Goal: Task Accomplishment & Management: Use online tool/utility

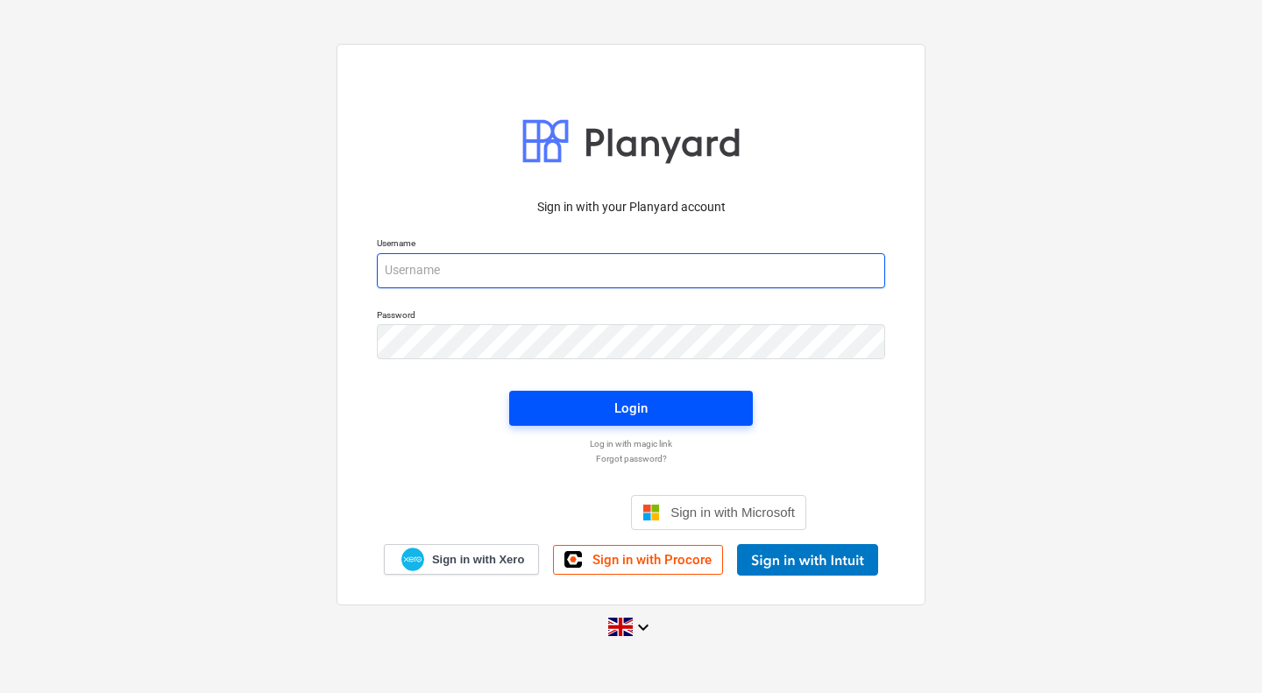
type input "[PERSON_NAME][EMAIL_ADDRESS][PERSON_NAME][DOMAIN_NAME]"
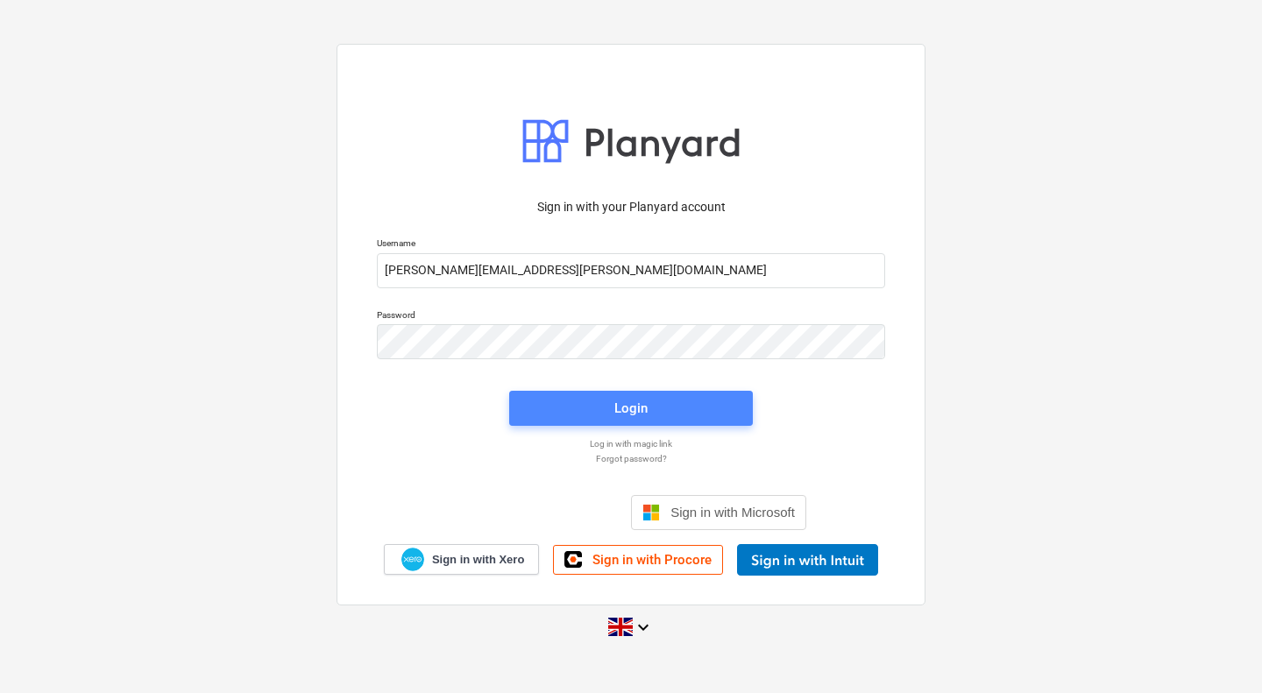
click at [613, 400] on span "Login" at bounding box center [631, 408] width 202 height 23
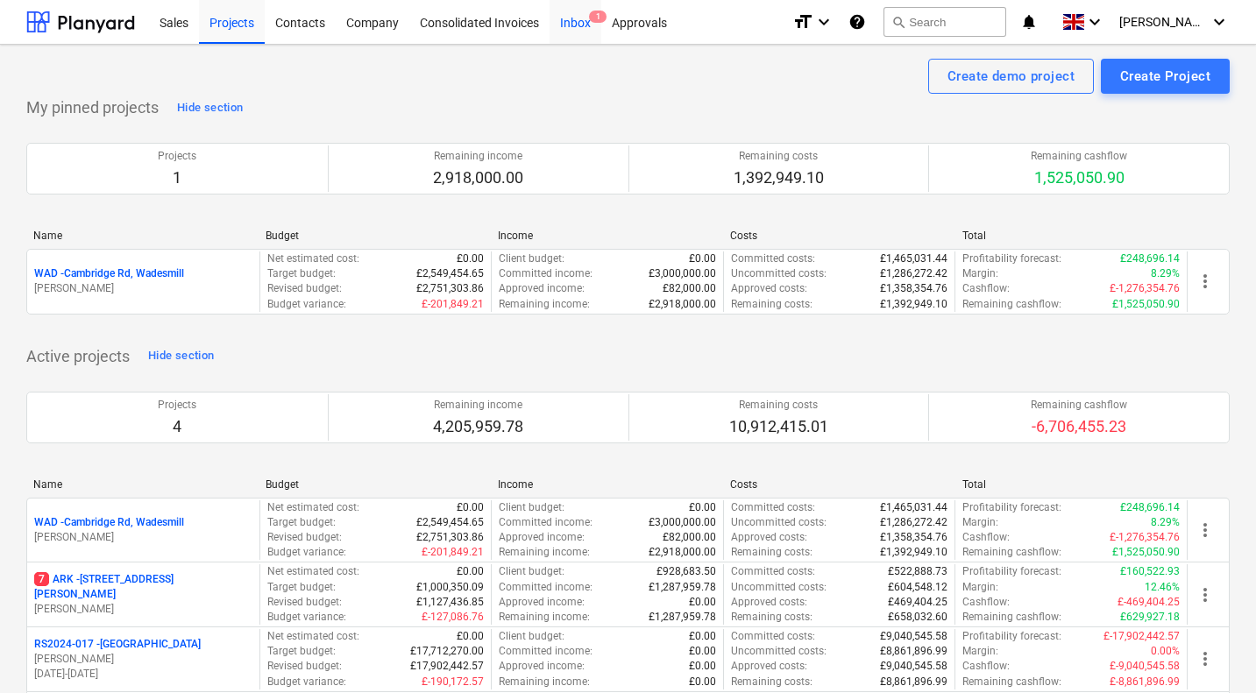
click at [578, 21] on div "Inbox 1" at bounding box center [575, 21] width 52 height 45
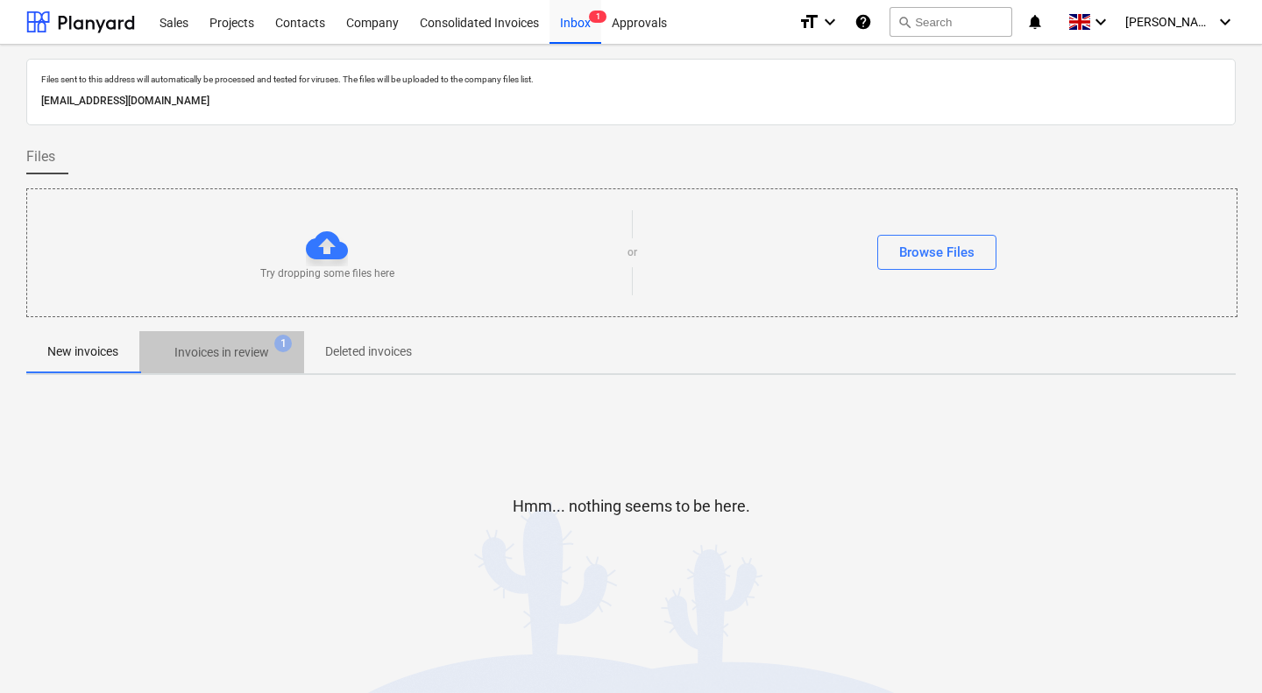
click at [230, 356] on p "Invoices in review" at bounding box center [221, 352] width 95 height 18
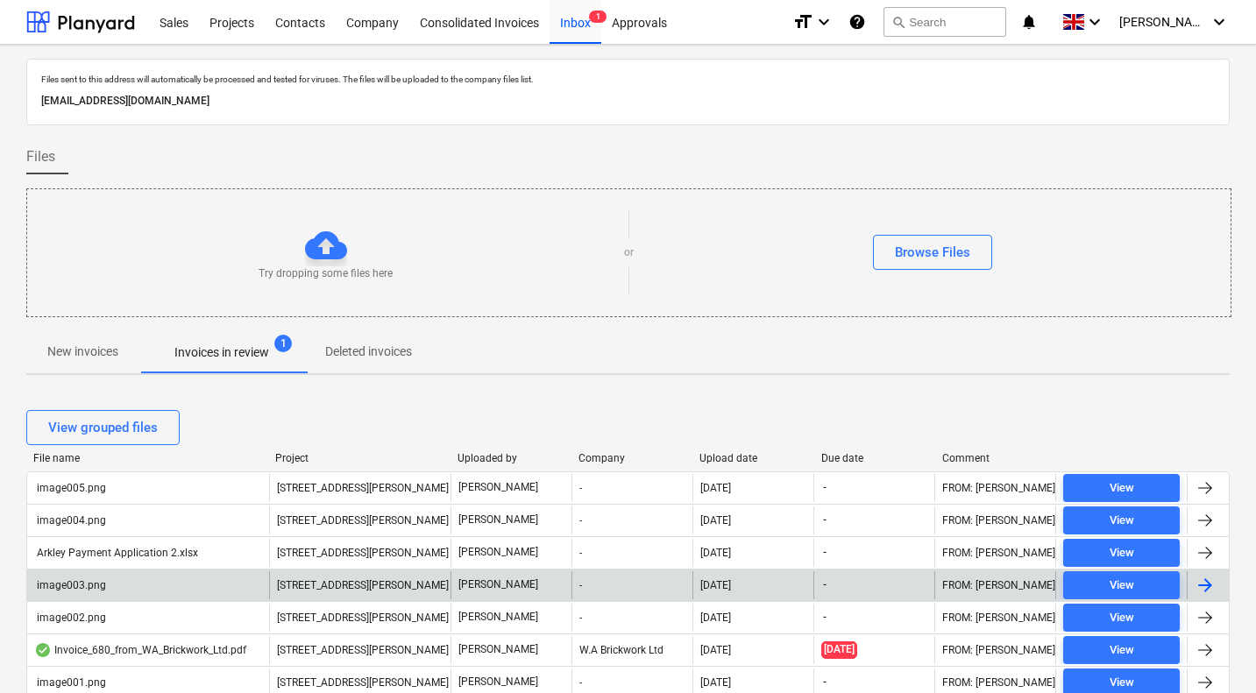
scroll to position [69, 0]
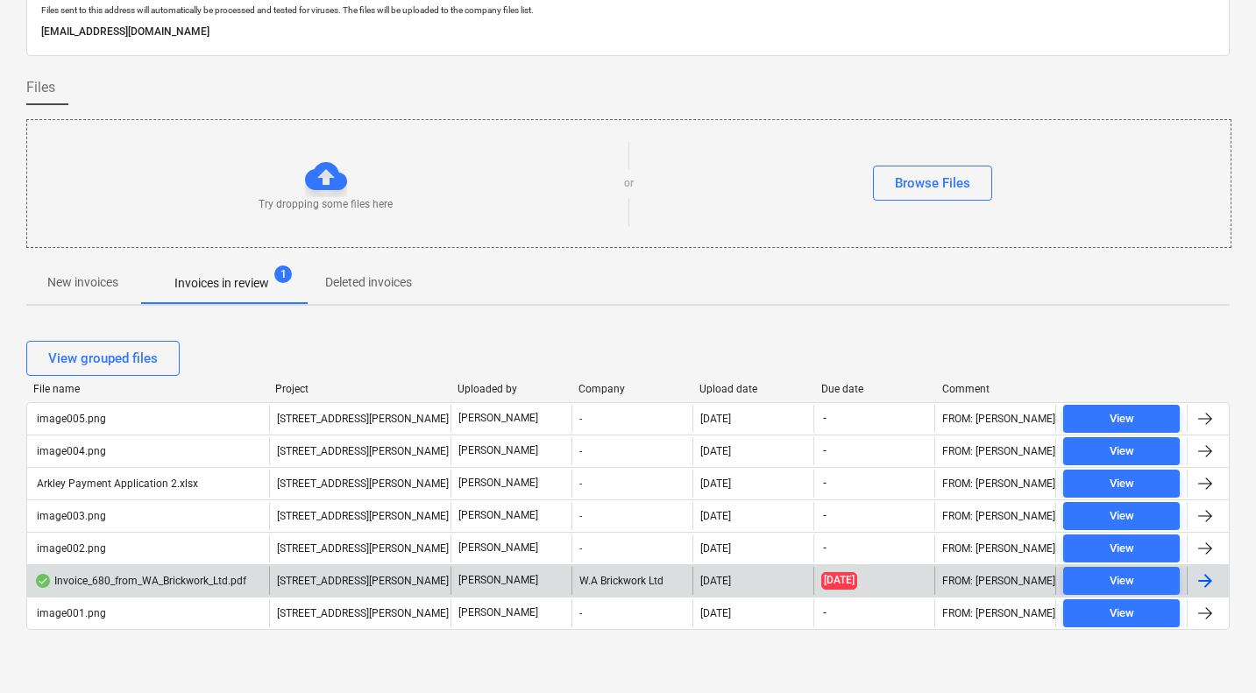
click at [165, 579] on div "Invoice_680_from_WA_Brickwork_Ltd.pdf" at bounding box center [140, 581] width 212 height 14
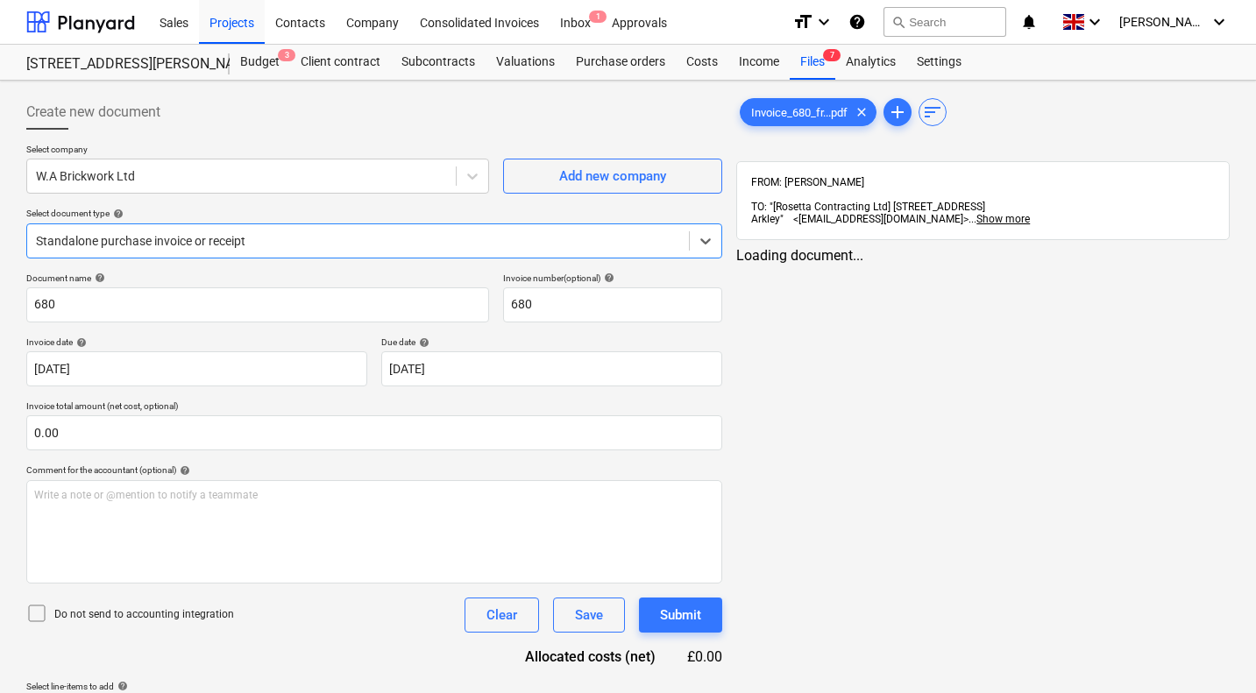
type input "680"
type input "07 Sep 2025"
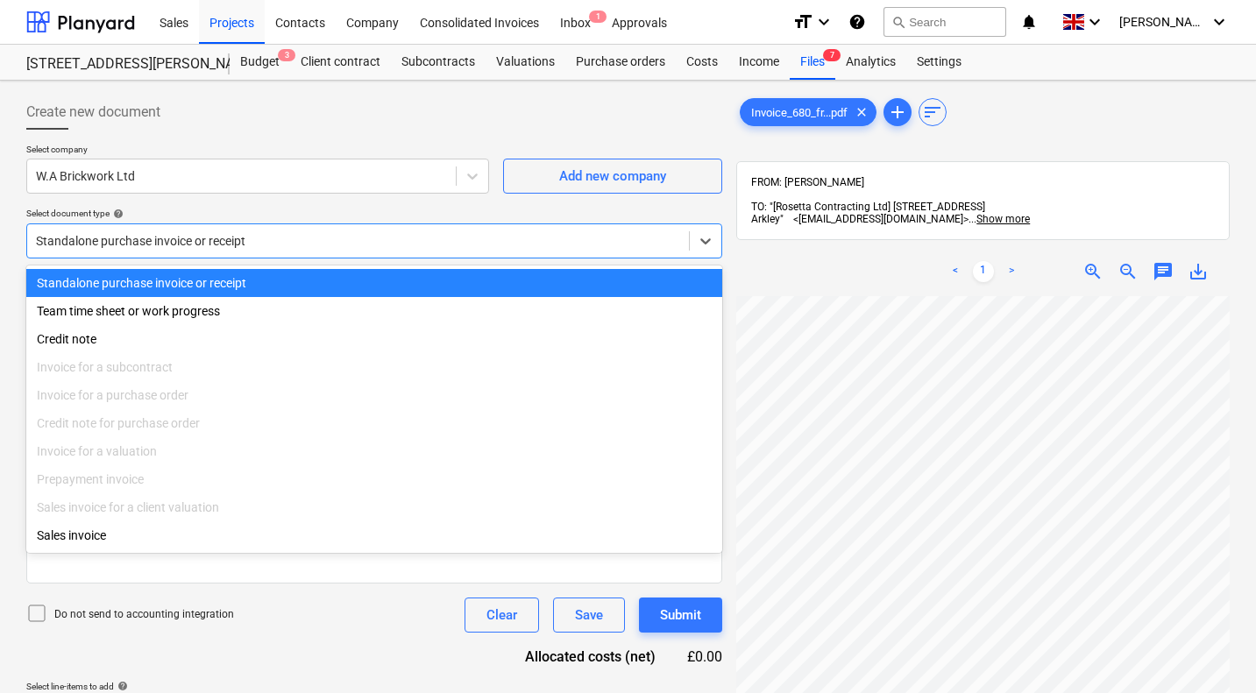
click at [266, 241] on div at bounding box center [358, 241] width 644 height 18
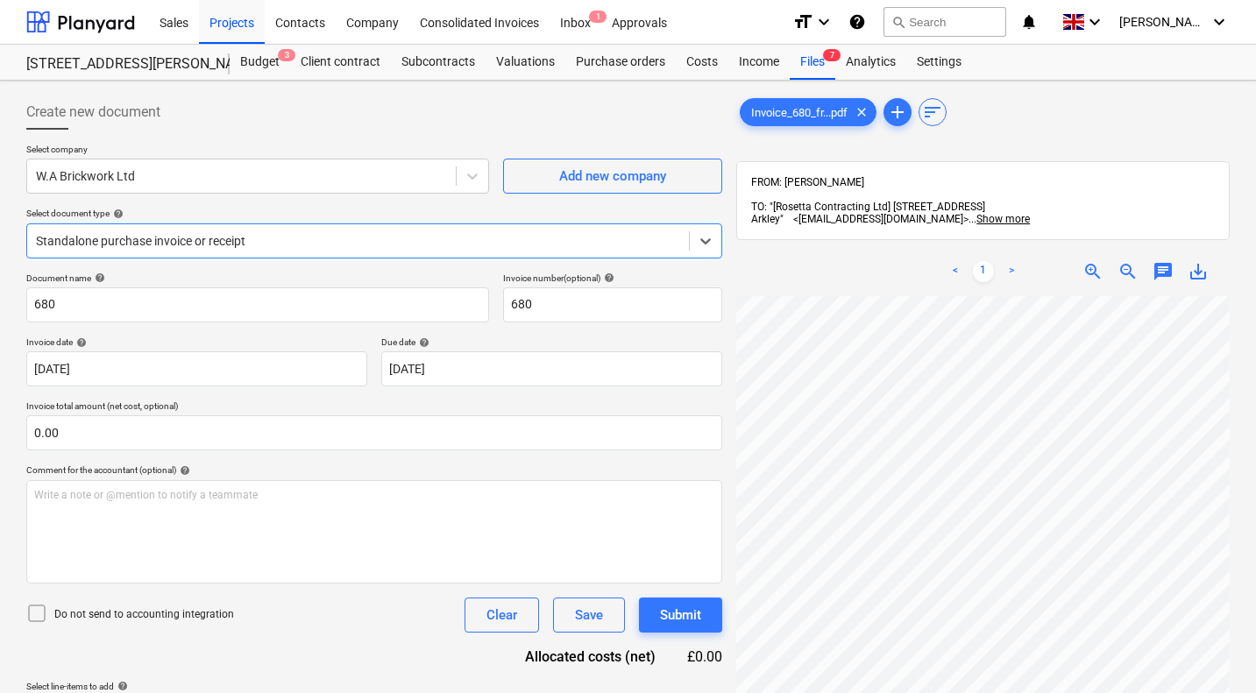
click at [266, 241] on div at bounding box center [358, 241] width 644 height 18
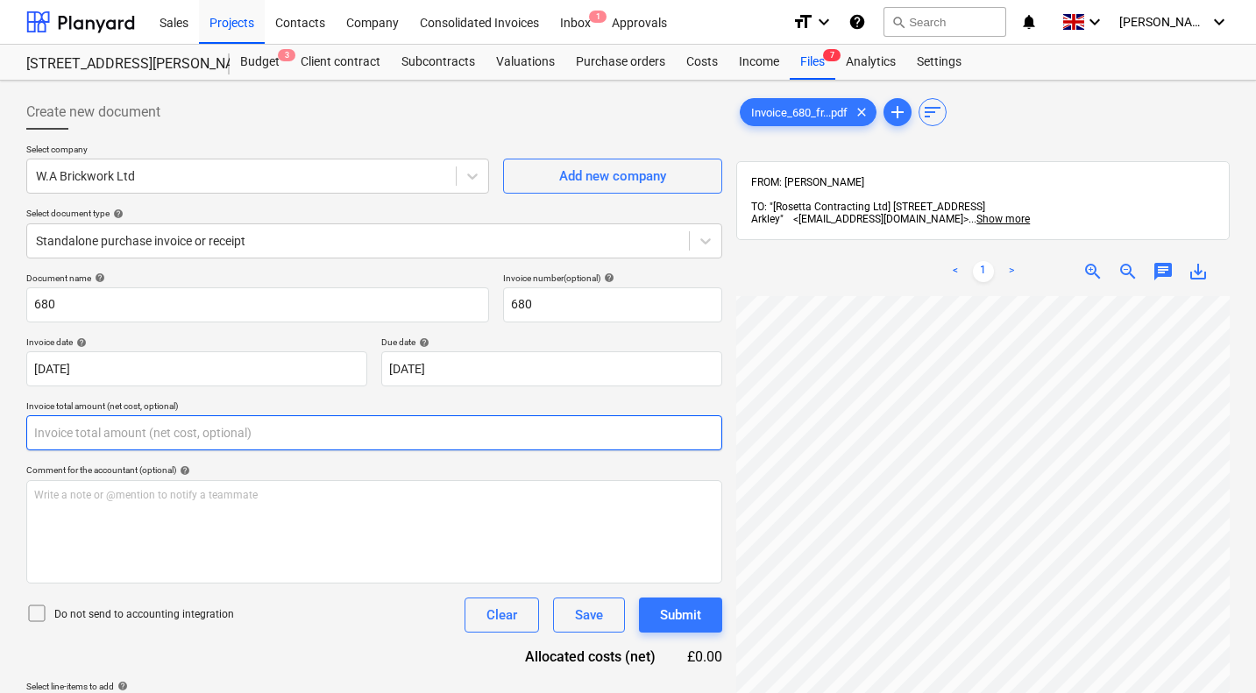
click at [271, 439] on input "text" at bounding box center [374, 432] width 696 height 35
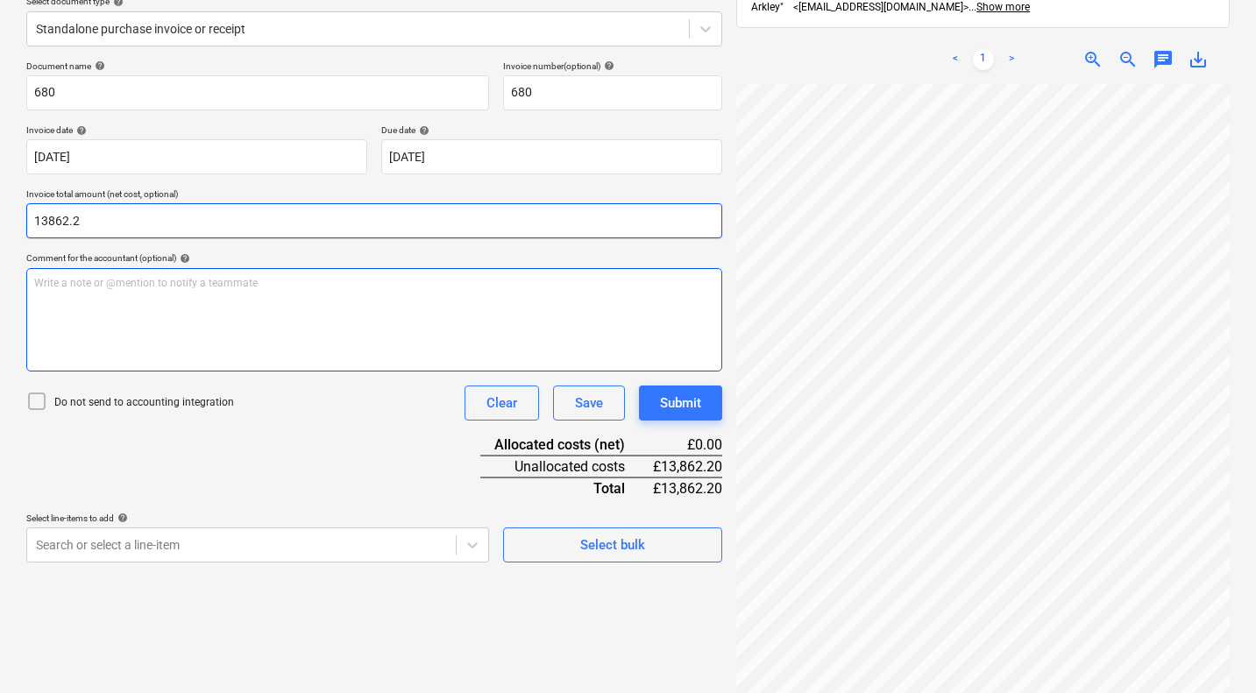
scroll to position [250, 0]
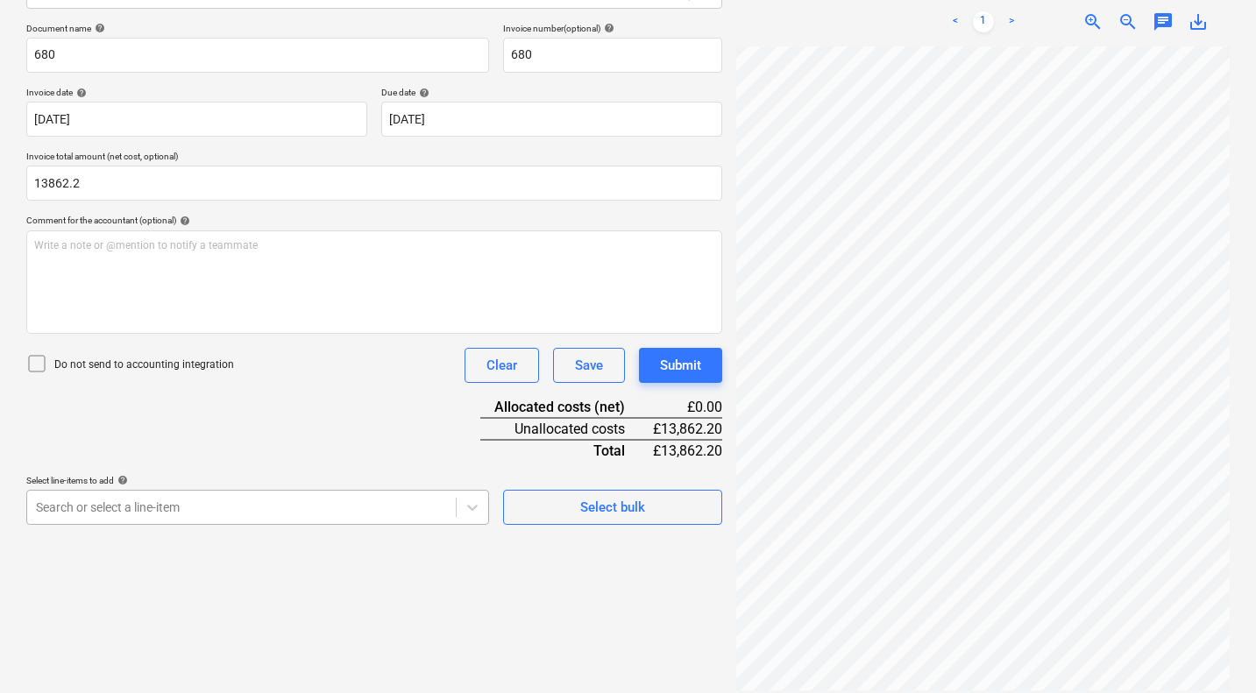
type input "13,862.20"
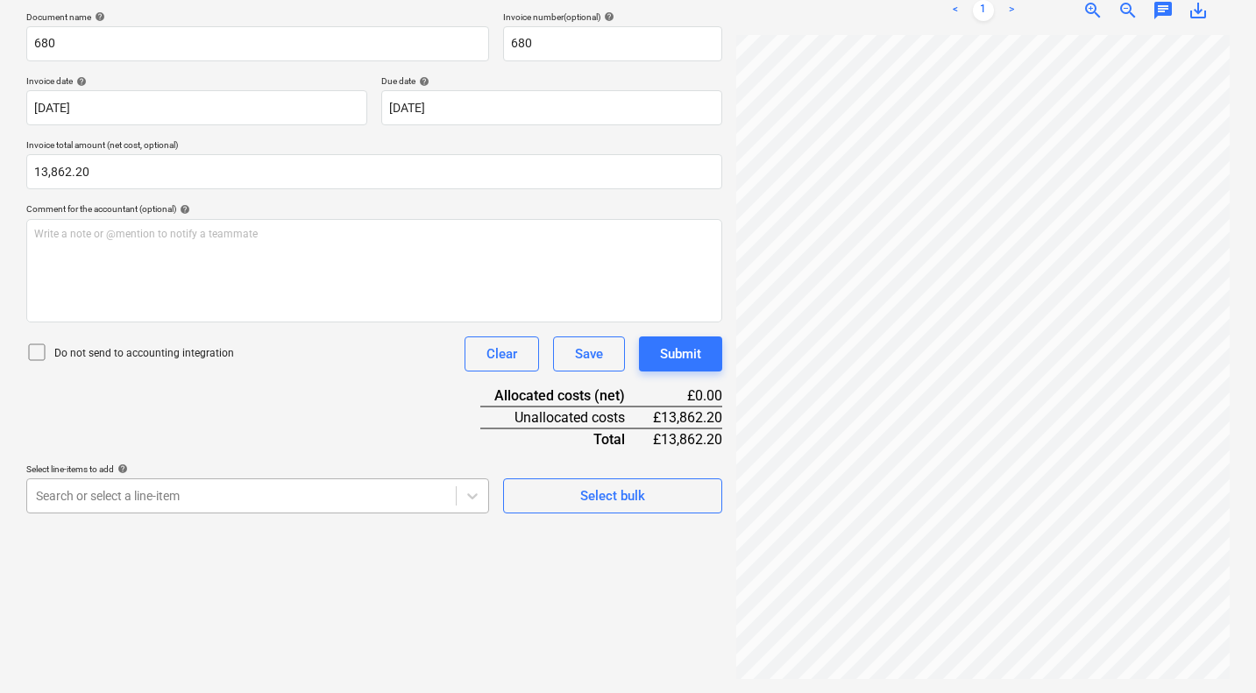
click at [383, 432] on body "Sales Projects Contacts Company Consolidated Invoices Inbox 1 Approvals format_…" at bounding box center [628, 85] width 1256 height 693
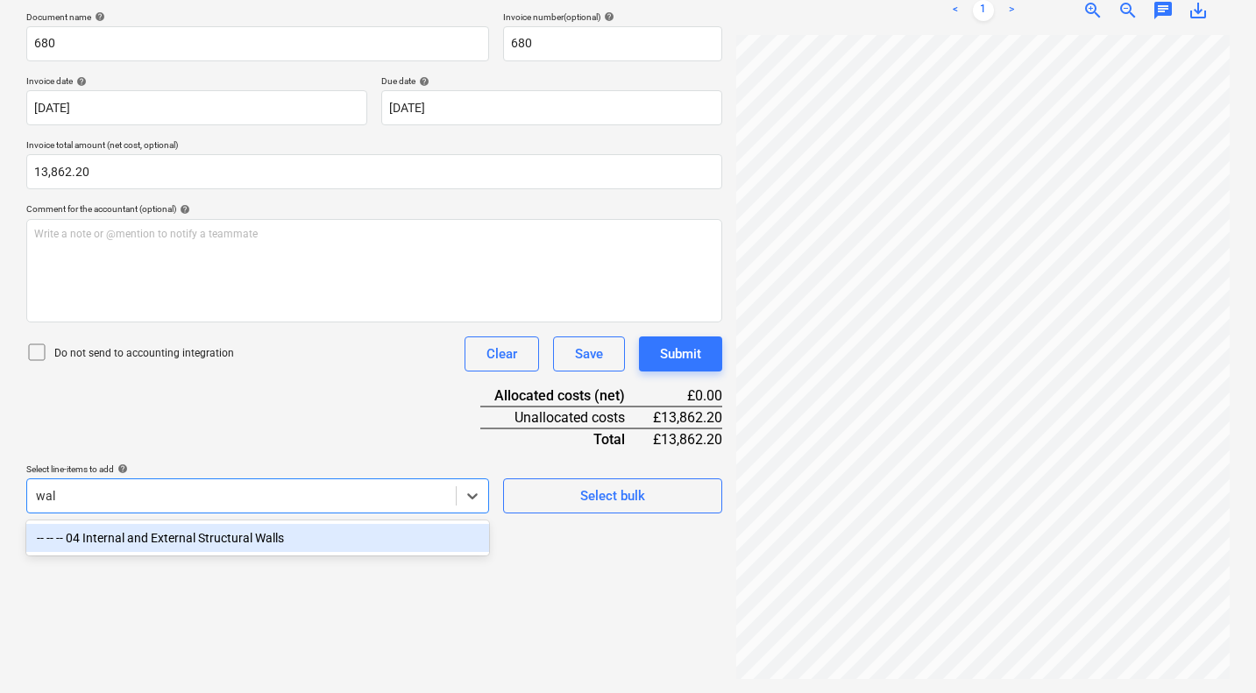
scroll to position [250, 0]
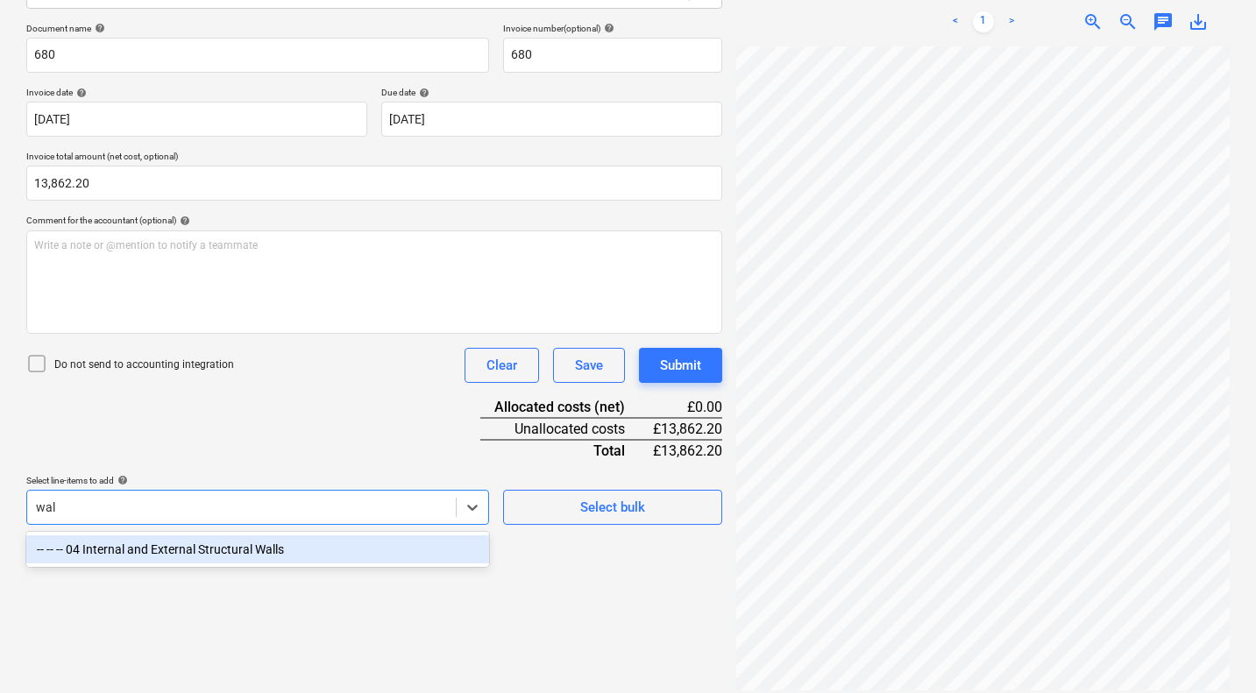
type input "wall"
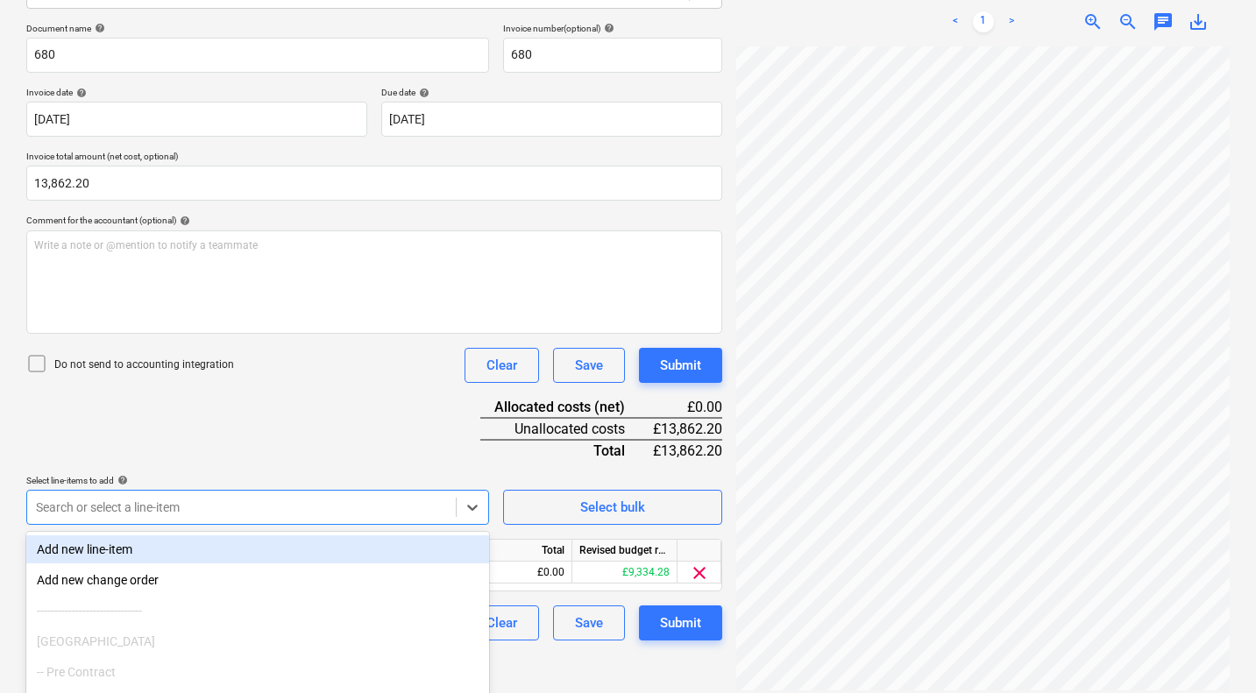
click at [366, 442] on div "Document name help 680 Invoice number (optional) help 680 Invoice date help 07 …" at bounding box center [374, 332] width 696 height 618
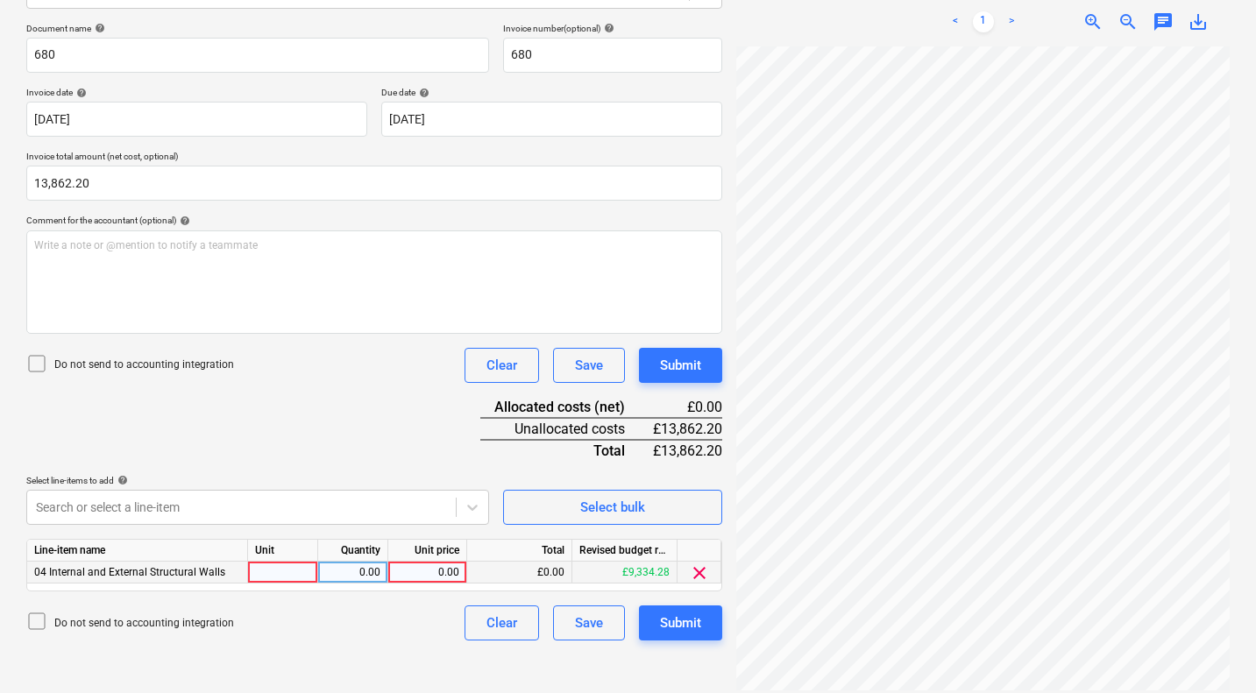
click at [436, 574] on div "0.00" at bounding box center [427, 573] width 64 height 22
type input "13862.2"
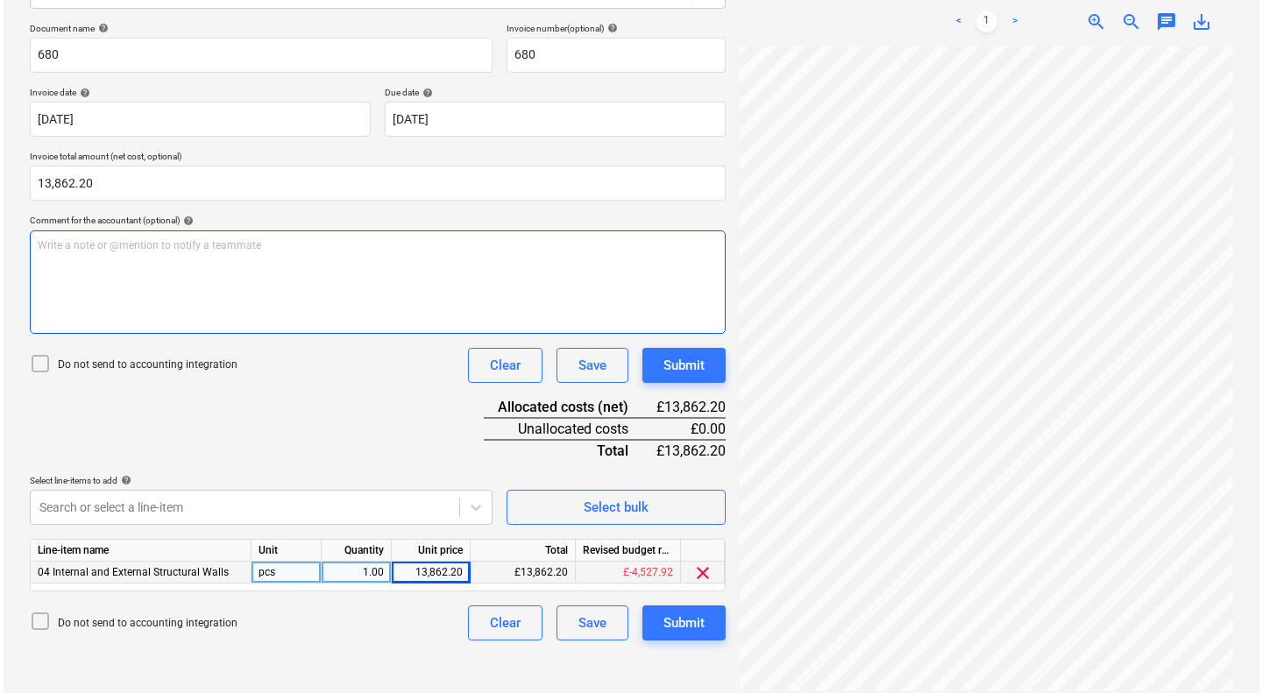
scroll to position [161, 669]
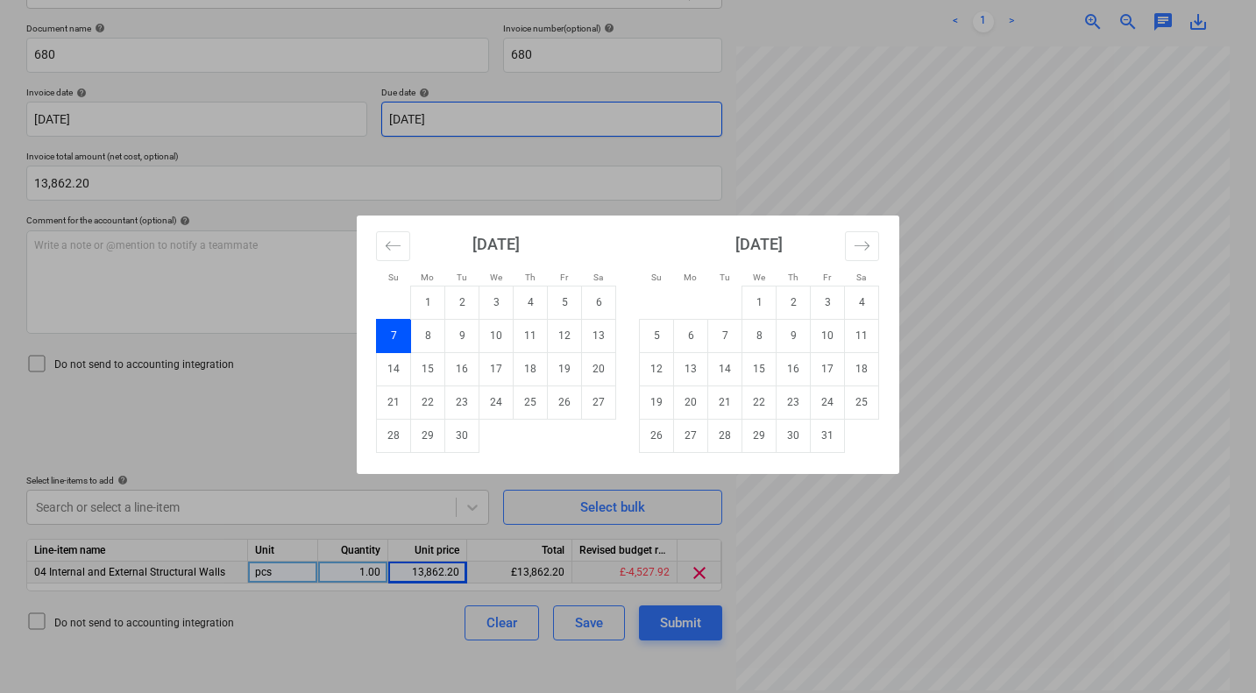
click at [504, 125] on body "Sales Projects Contacts Company Consolidated Invoices Inbox 1 Approvals format_…" at bounding box center [628, 96] width 1256 height 693
click at [400, 365] on td "14" at bounding box center [394, 368] width 34 height 33
type input "14 Sep 2025"
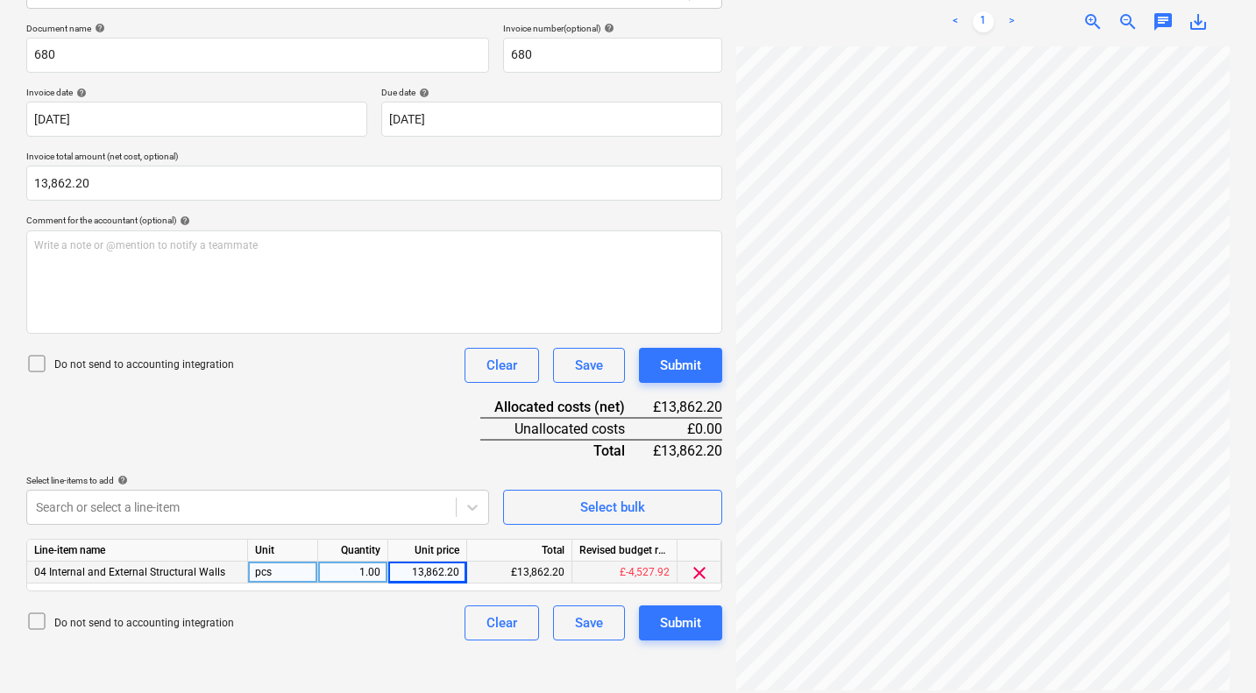
click at [375, 388] on div "Document name help 680 Invoice number (optional) help 680 Invoice date help 07 …" at bounding box center [374, 332] width 696 height 618
click at [675, 357] on div "Submit" at bounding box center [680, 365] width 41 height 23
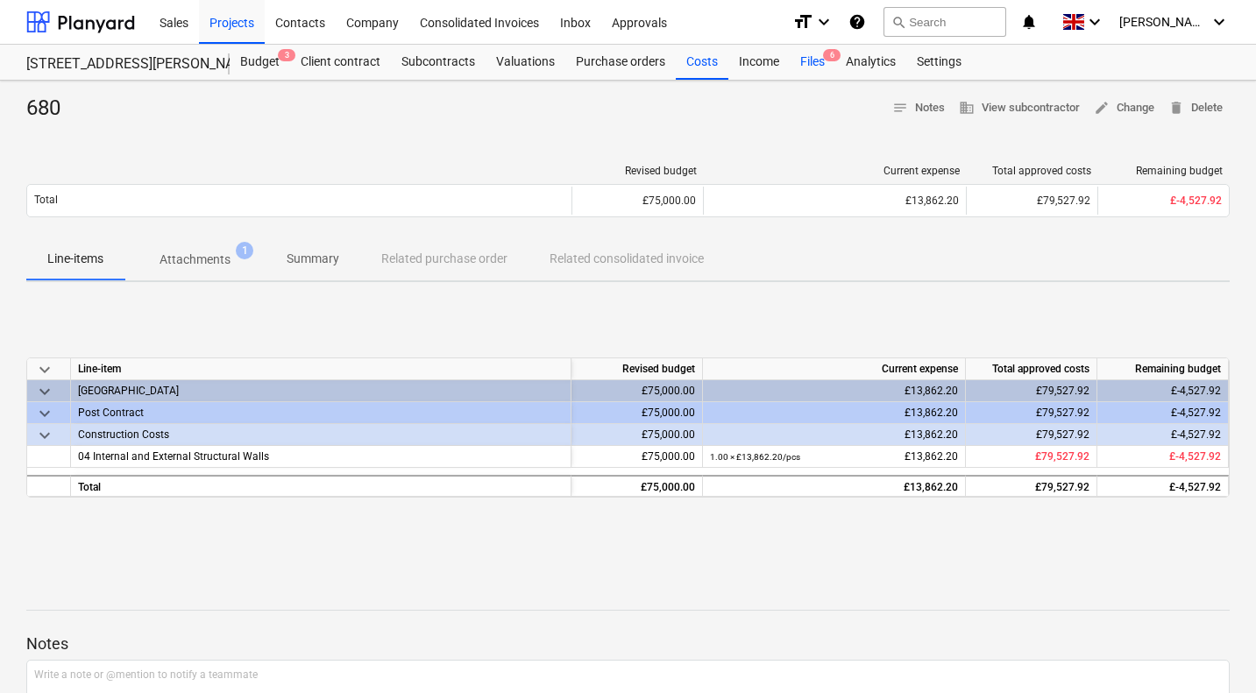
click at [801, 55] on div "Files 6" at bounding box center [813, 62] width 46 height 35
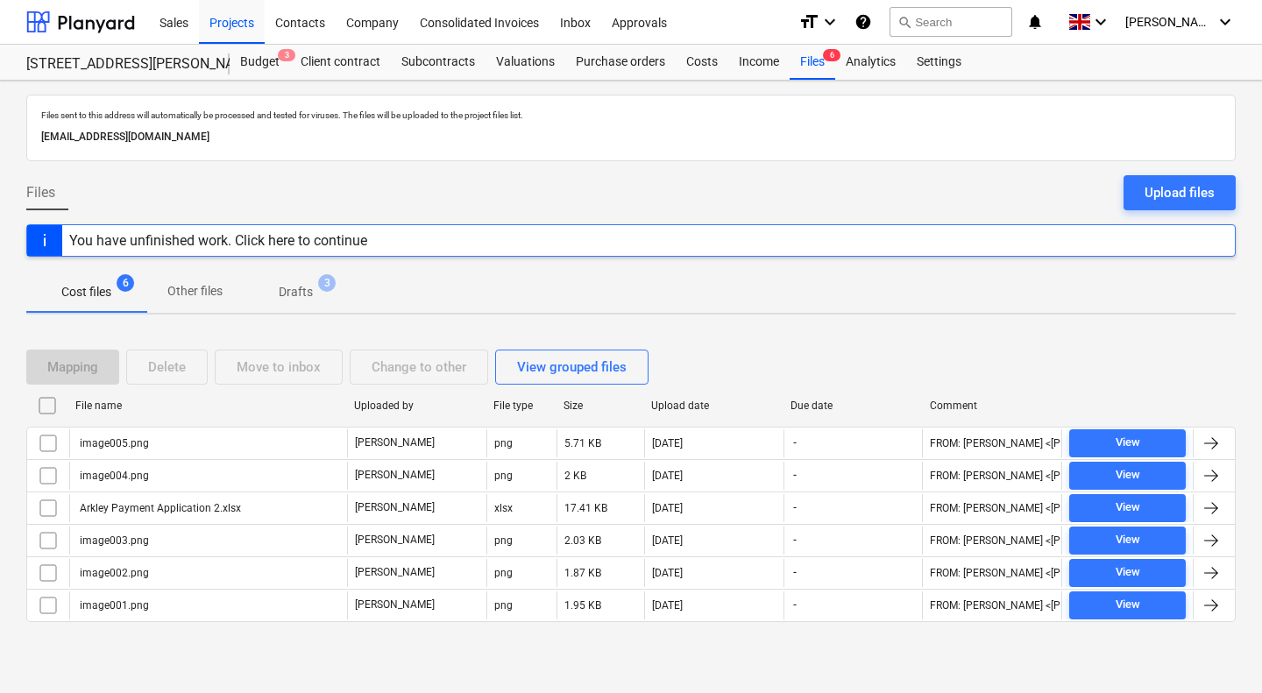
click at [48, 413] on input "checkbox" at bounding box center [47, 406] width 28 height 28
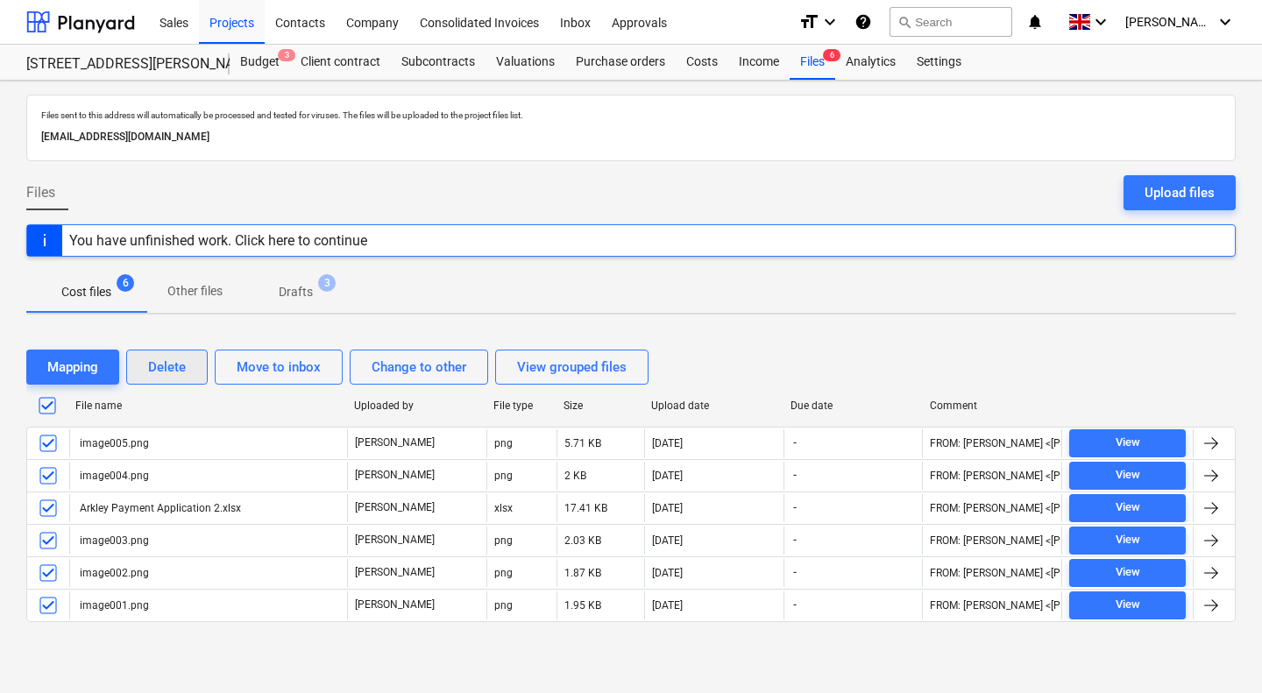
click at [174, 372] on div "Delete" at bounding box center [167, 367] width 38 height 23
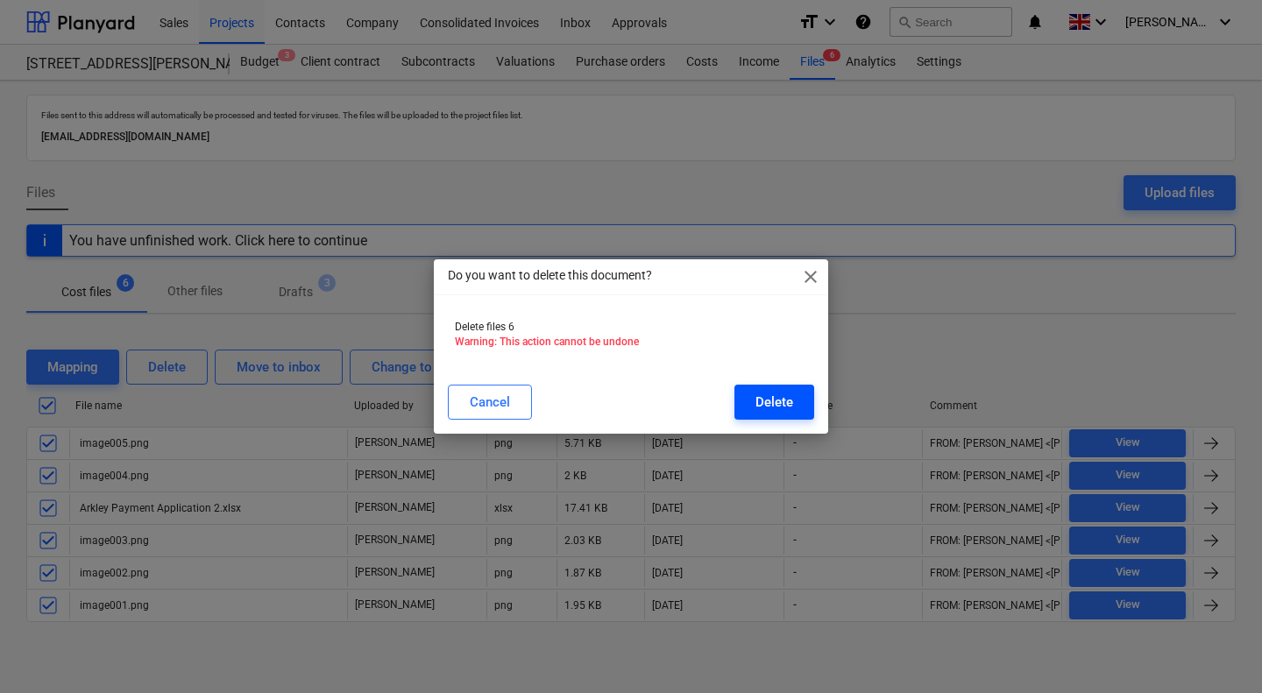
click at [773, 394] on div "Delete" at bounding box center [774, 402] width 38 height 23
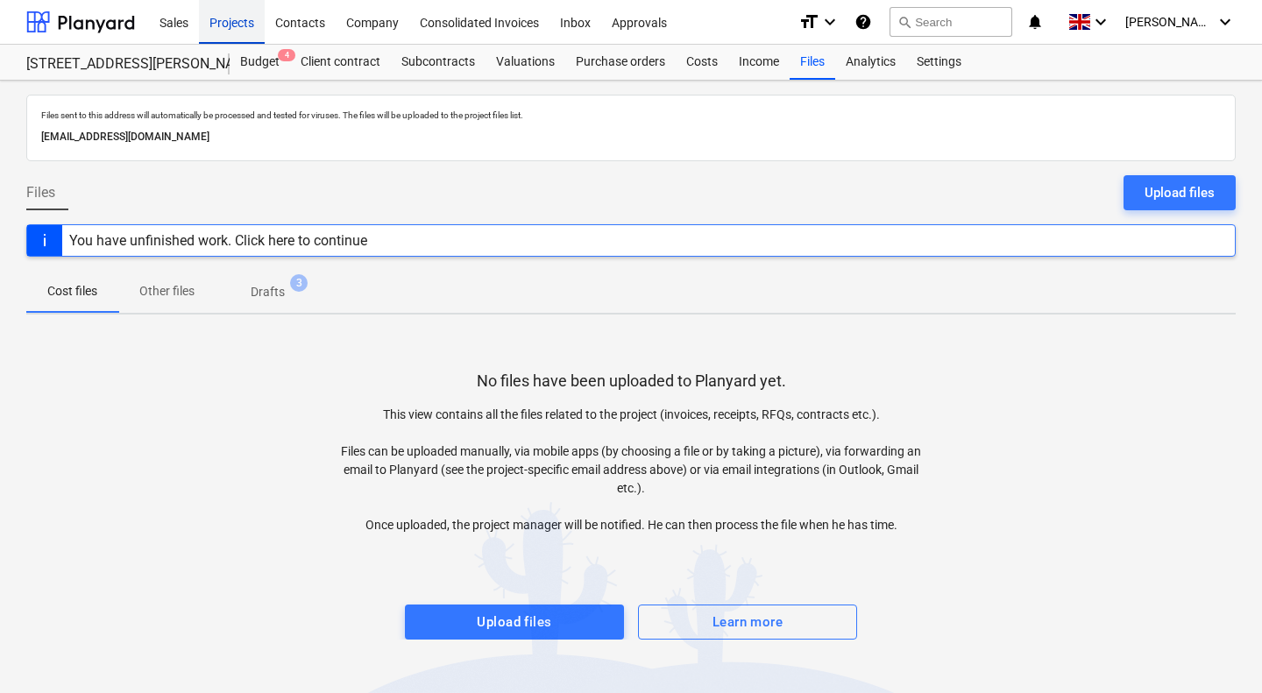
click at [249, 27] on div "Projects" at bounding box center [232, 21] width 66 height 45
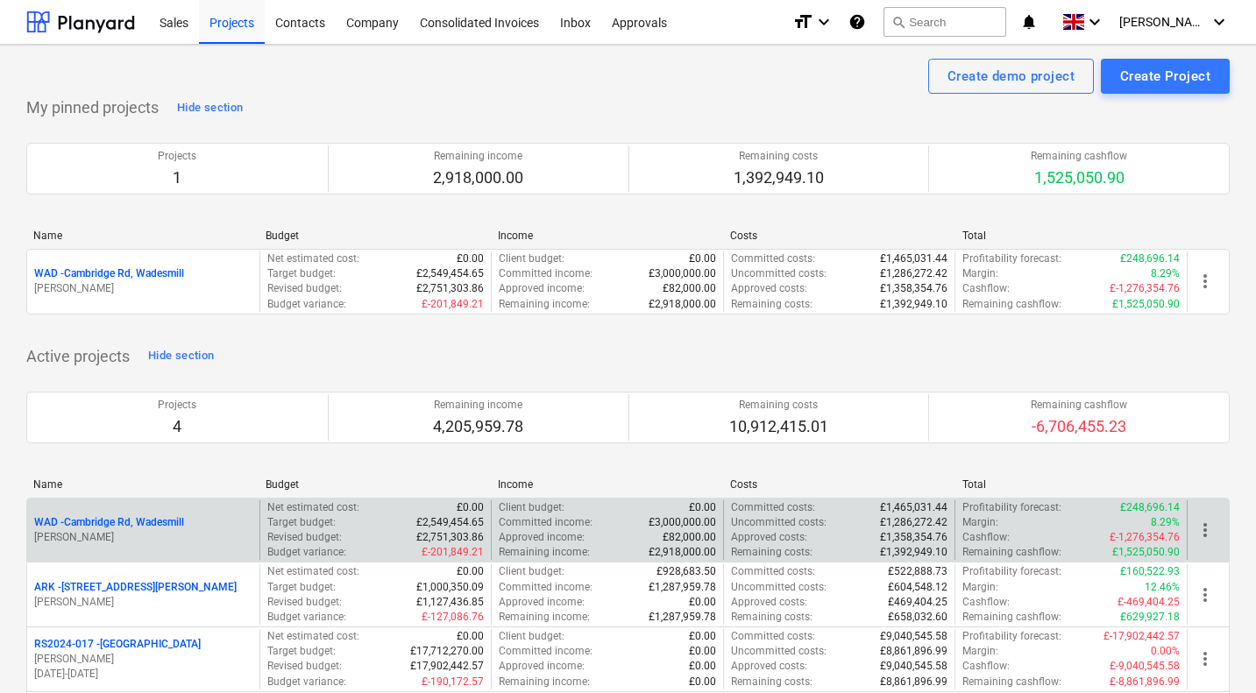
click at [126, 528] on p "WAD - Cambridge Rd, Wadesmill" at bounding box center [109, 522] width 150 height 15
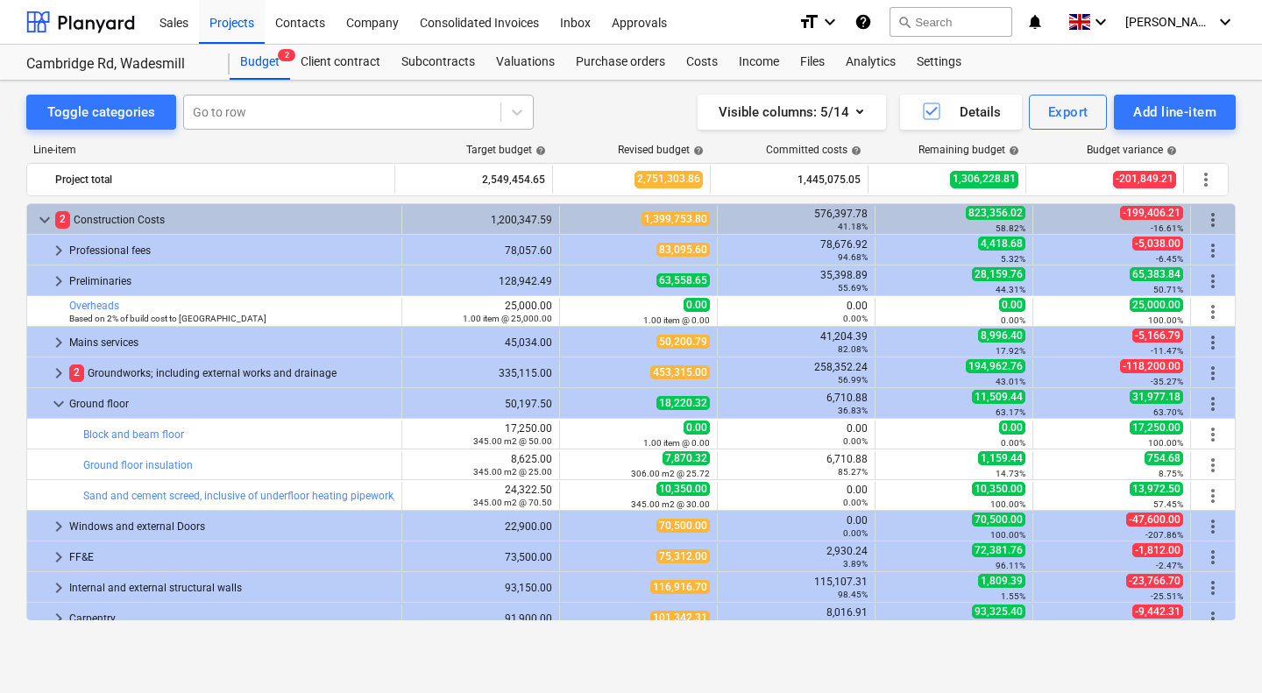
scroll to position [69, 0]
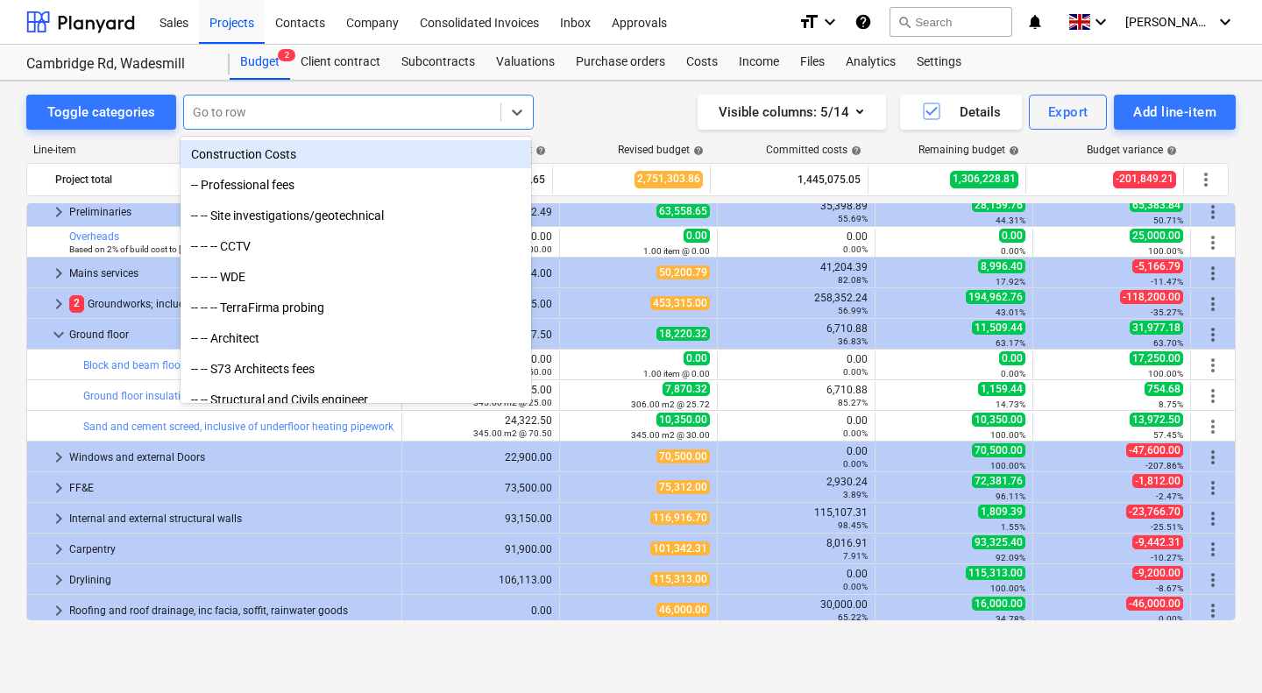
click at [276, 122] on div "Go to row" at bounding box center [342, 112] width 316 height 25
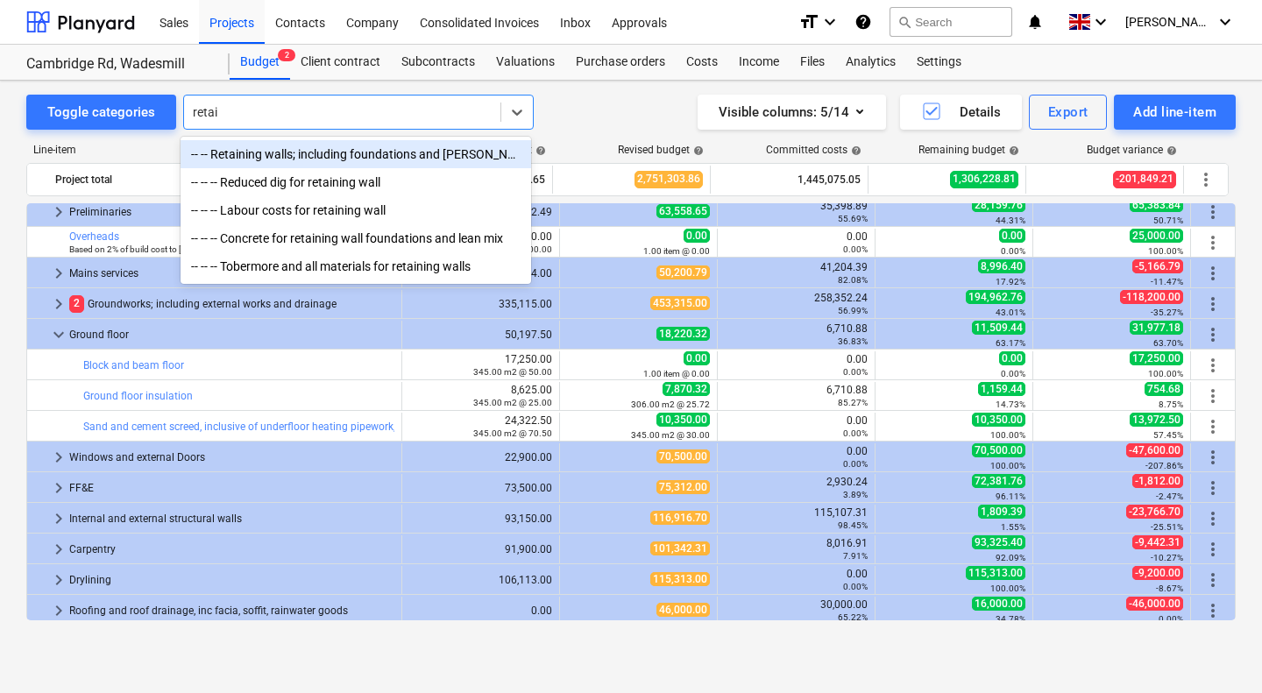
type input "retain"
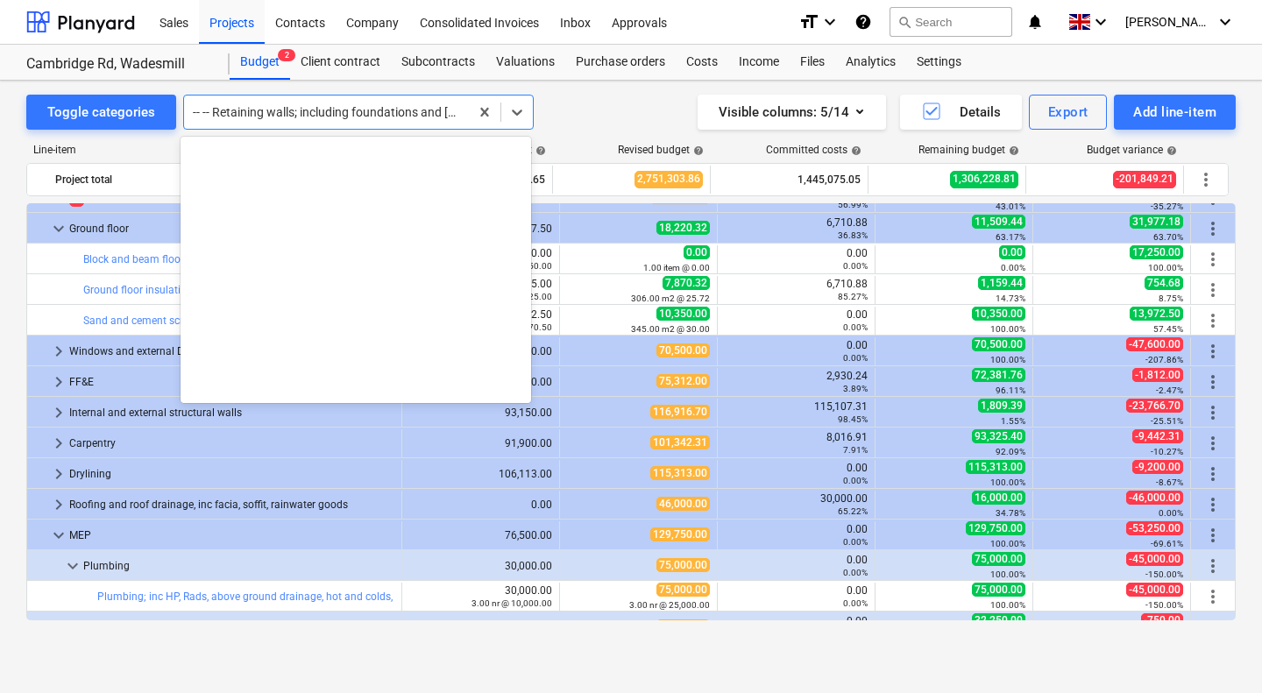
scroll to position [2024, 0]
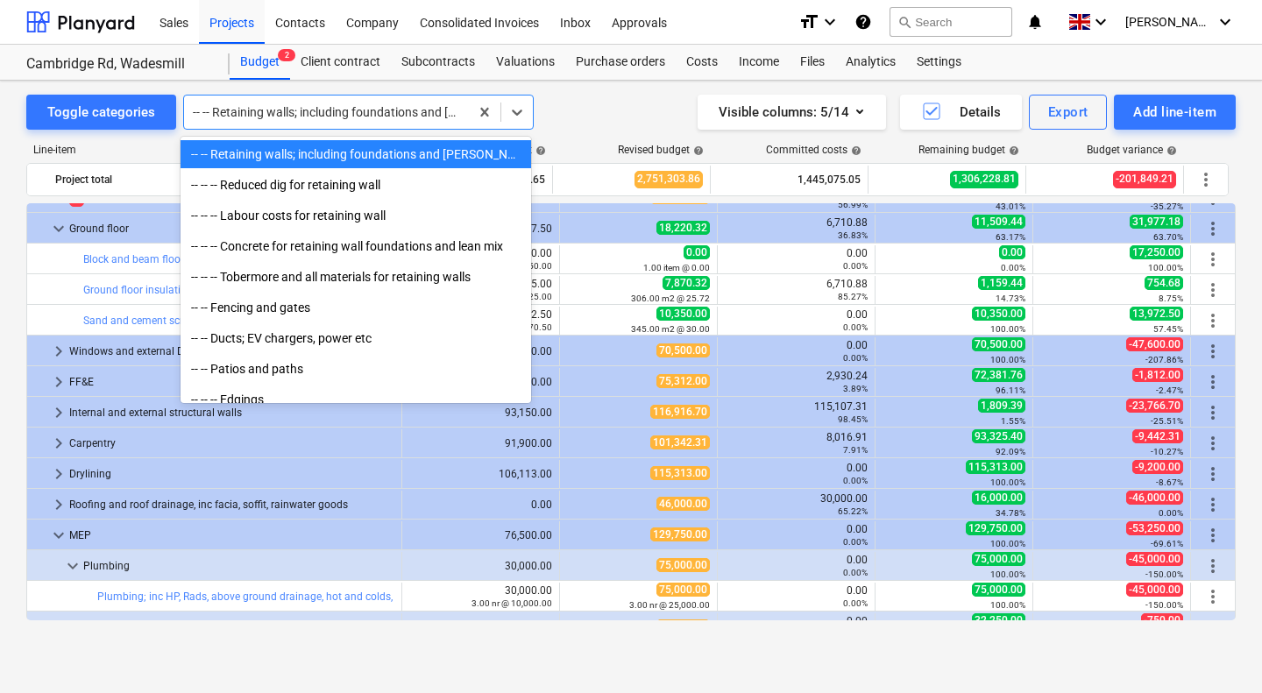
click at [343, 106] on div at bounding box center [326, 112] width 267 height 18
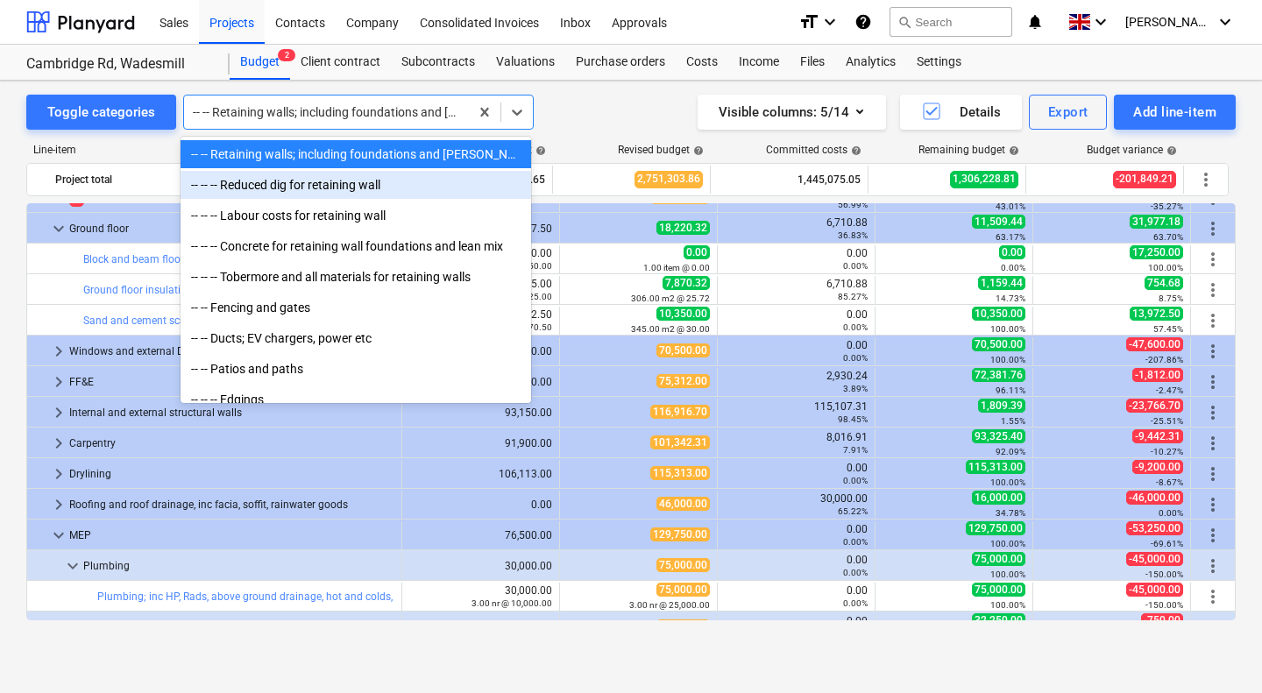
click at [314, 186] on div "-- -- -- Reduced dig for retaining wall" at bounding box center [356, 185] width 351 height 28
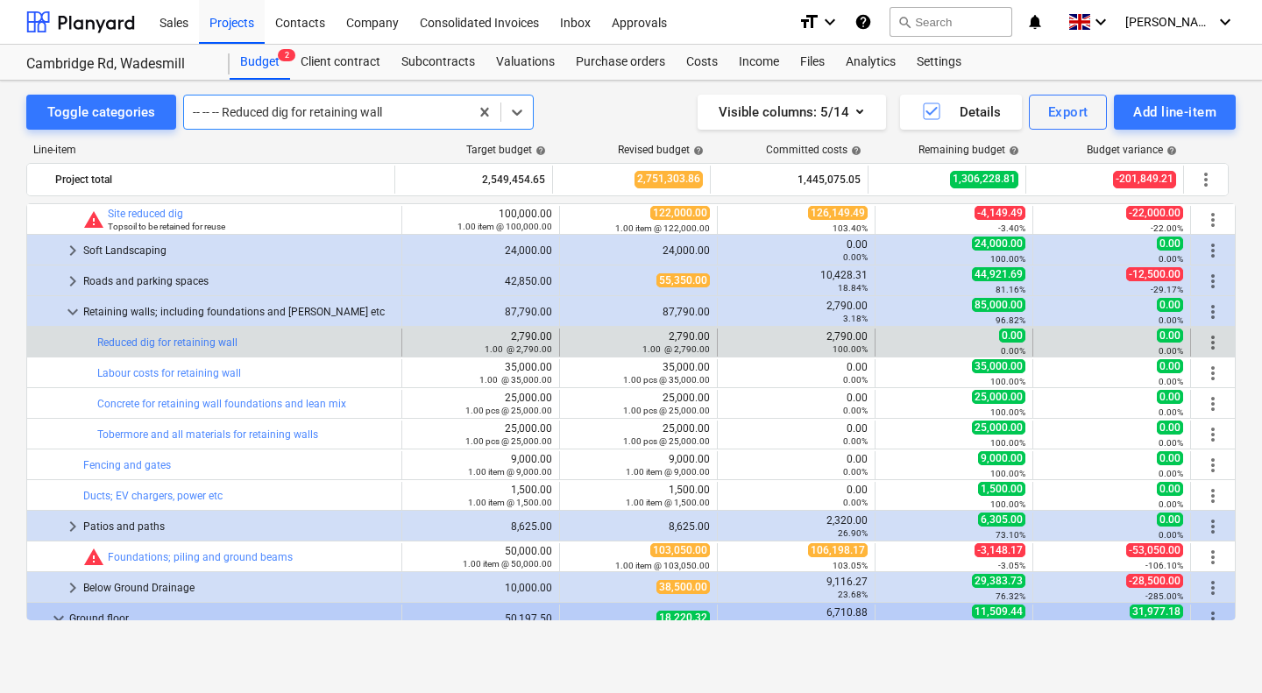
scroll to position [207, 0]
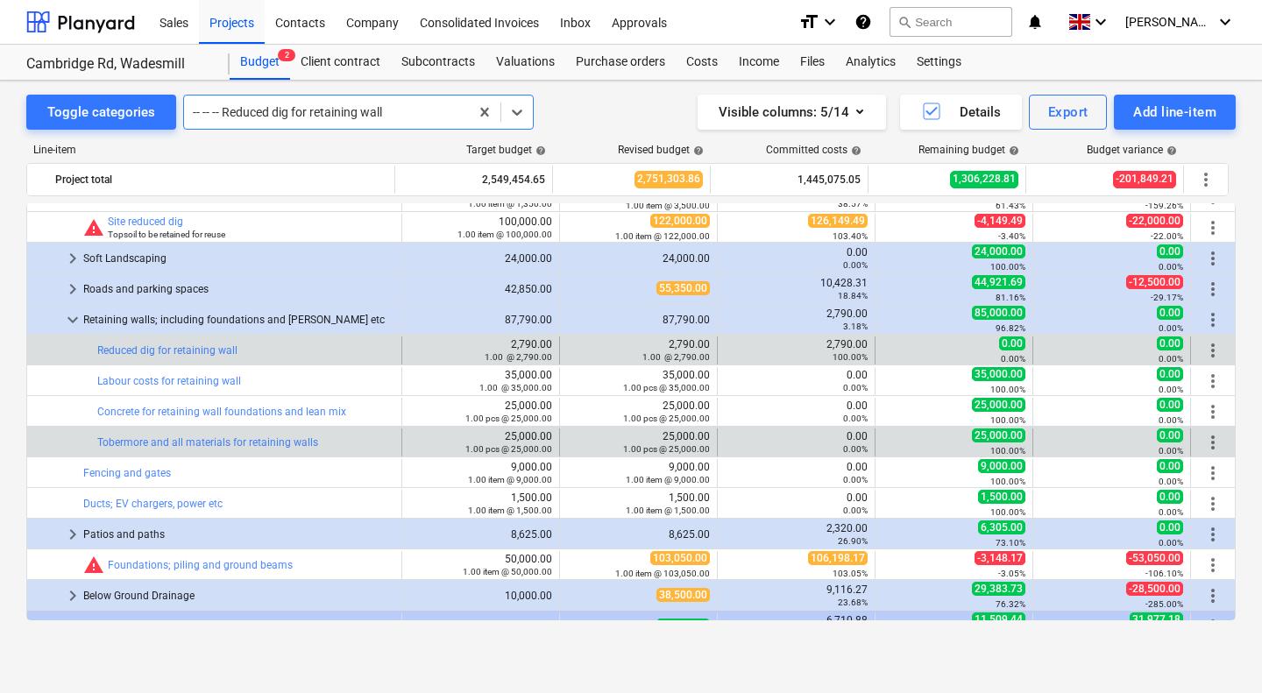
click at [1203, 443] on span "more_vert" at bounding box center [1212, 442] width 21 height 21
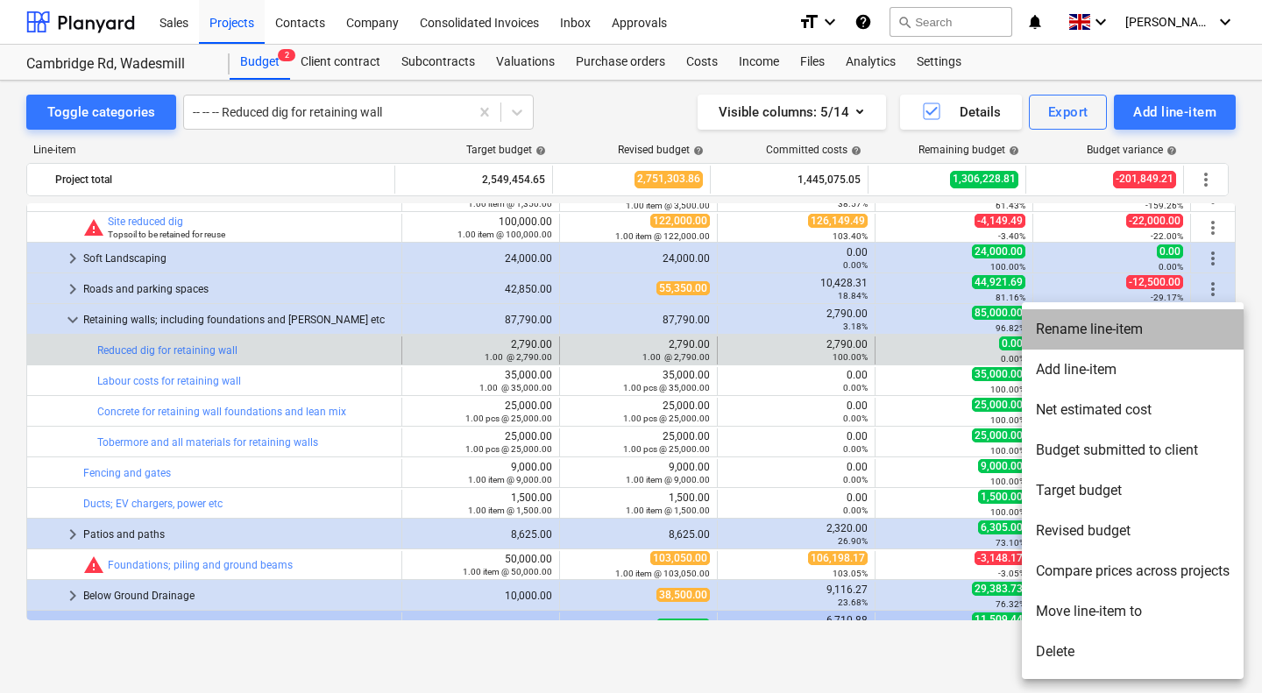
click at [1102, 330] on li "Rename line-item" at bounding box center [1133, 329] width 222 height 40
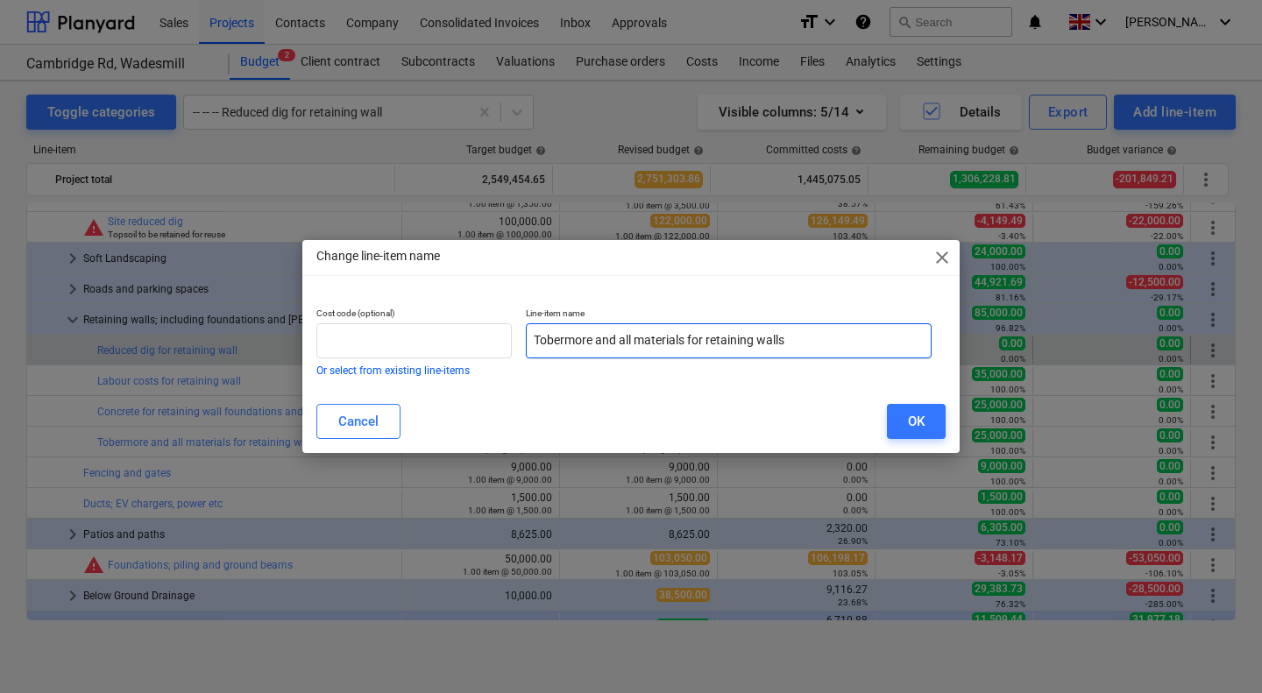
click at [811, 336] on input "Tobermore and all materials for retaining walls" at bounding box center [729, 340] width 406 height 35
type input "Tobermore and all materials for retaining walls, inc design"
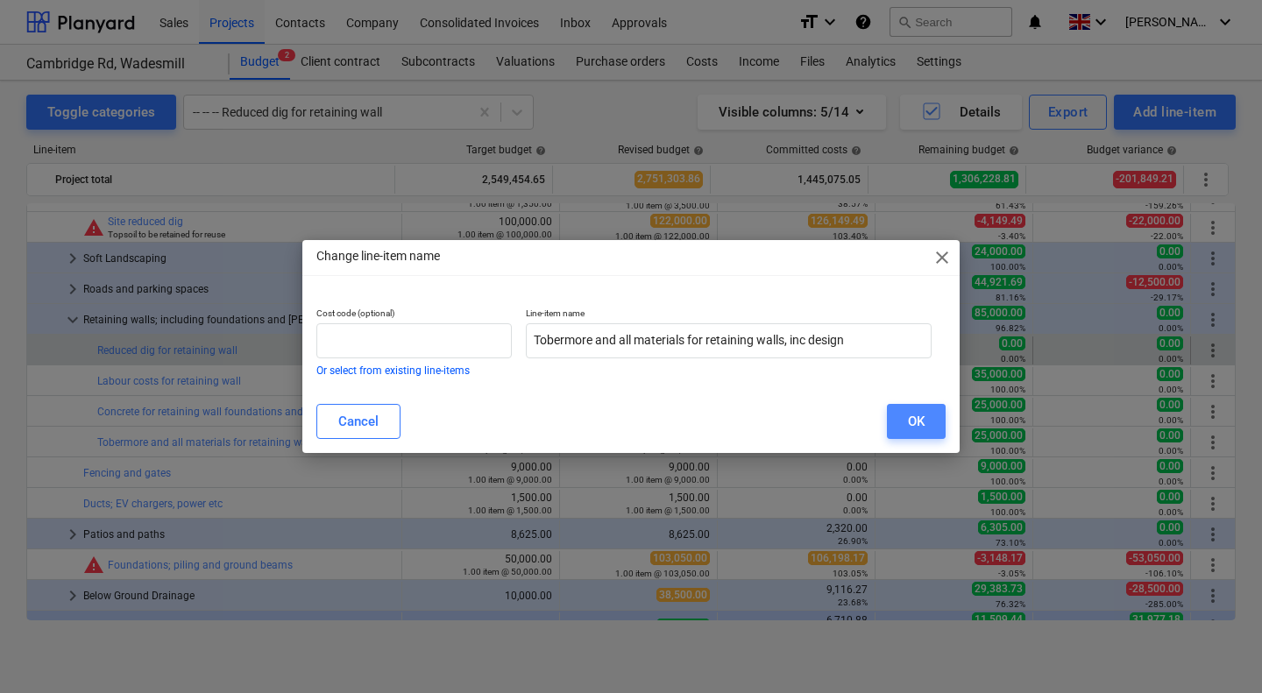
click at [922, 418] on div "OK" at bounding box center [916, 421] width 17 height 23
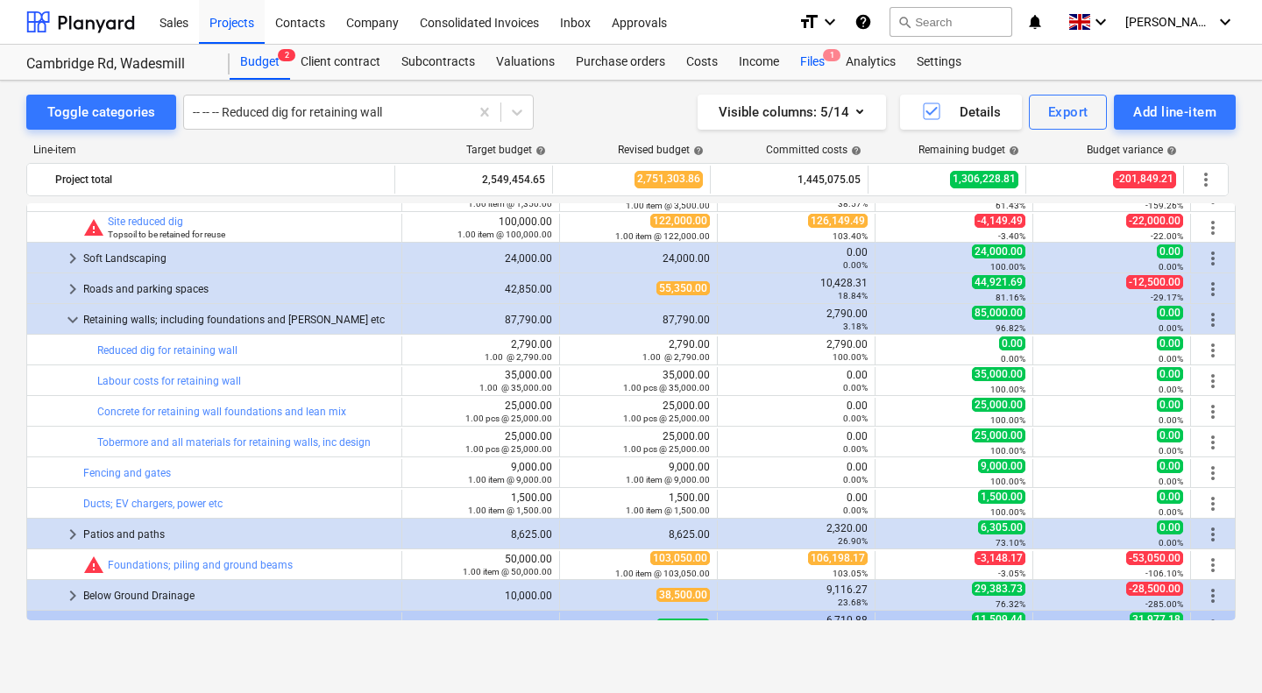
click at [811, 57] on div "Files 1" at bounding box center [813, 62] width 46 height 35
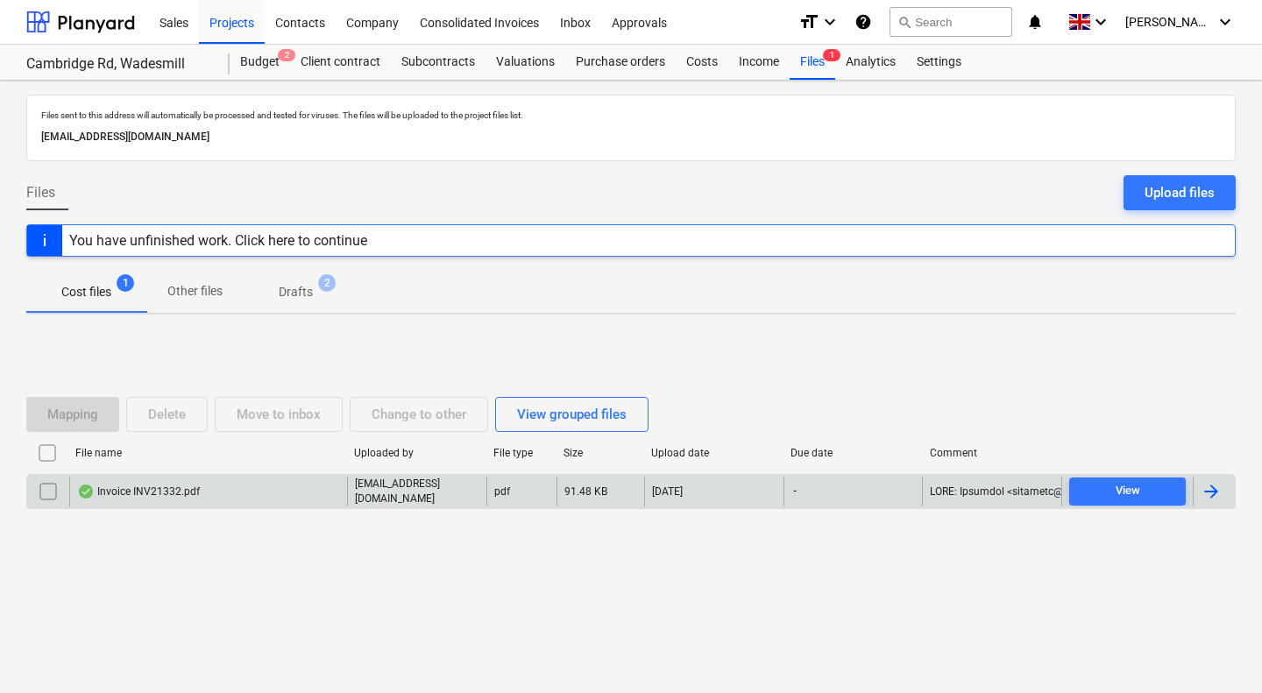
click at [171, 490] on div "Invoice INV21332.pdf" at bounding box center [138, 492] width 123 height 14
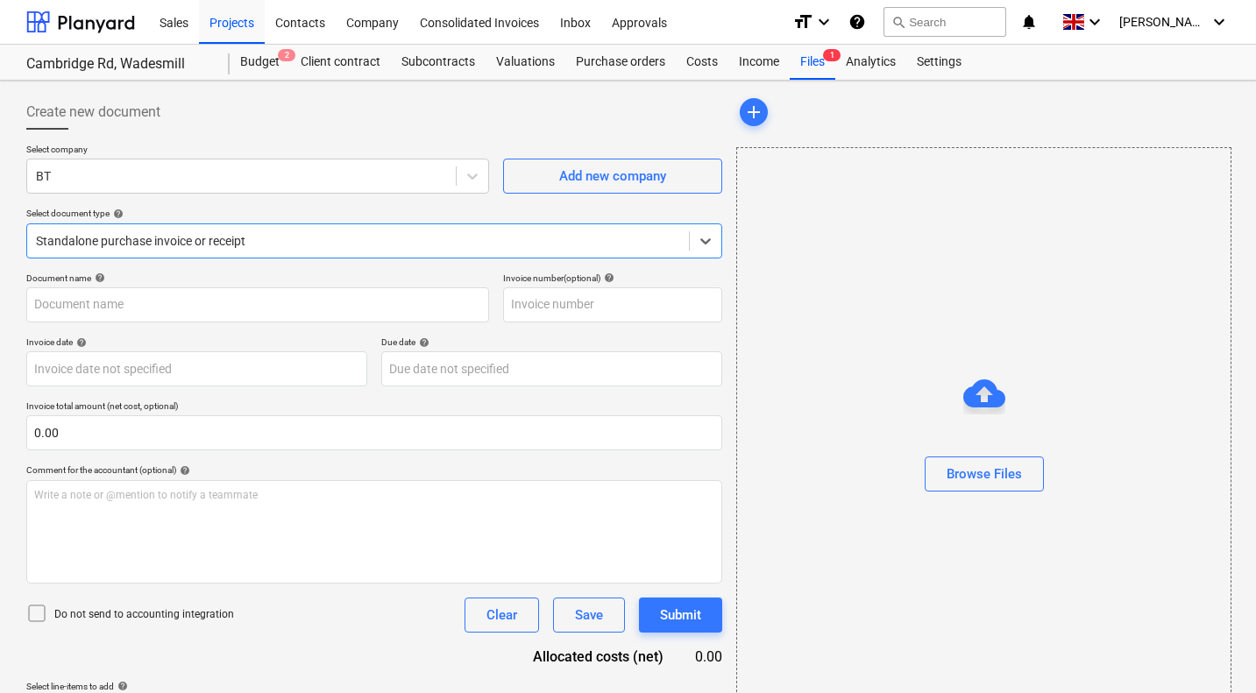
type input "INV21332"
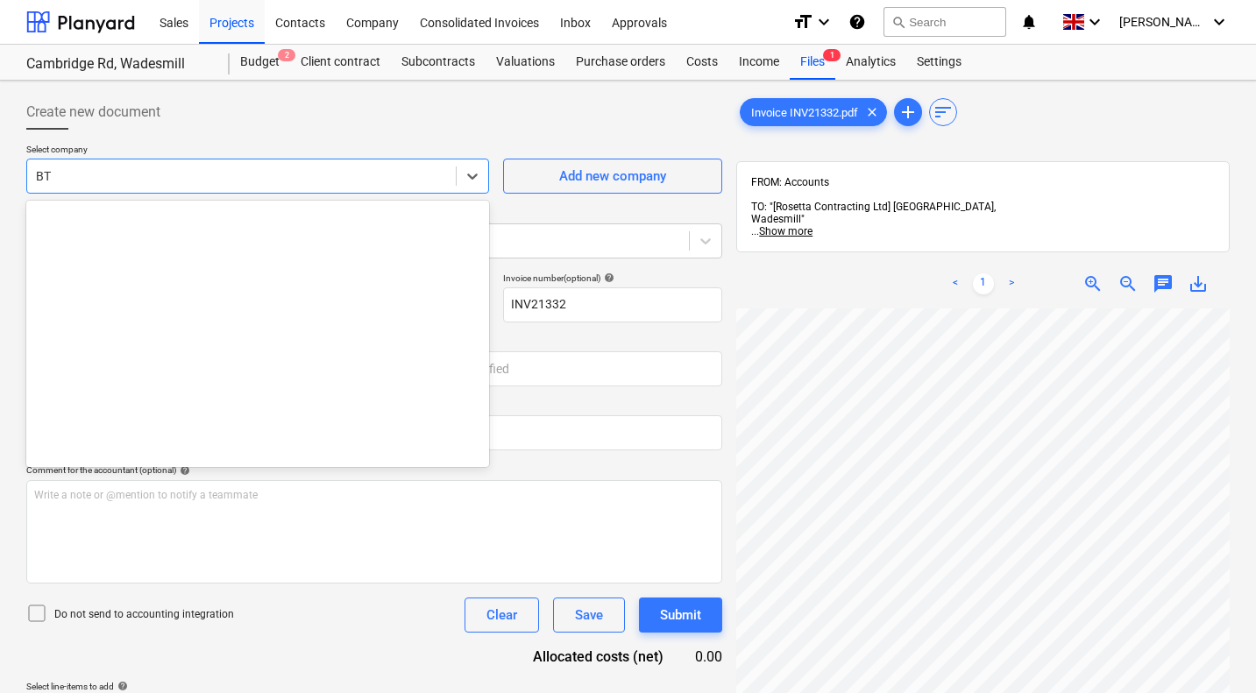
scroll to position [2270, 0]
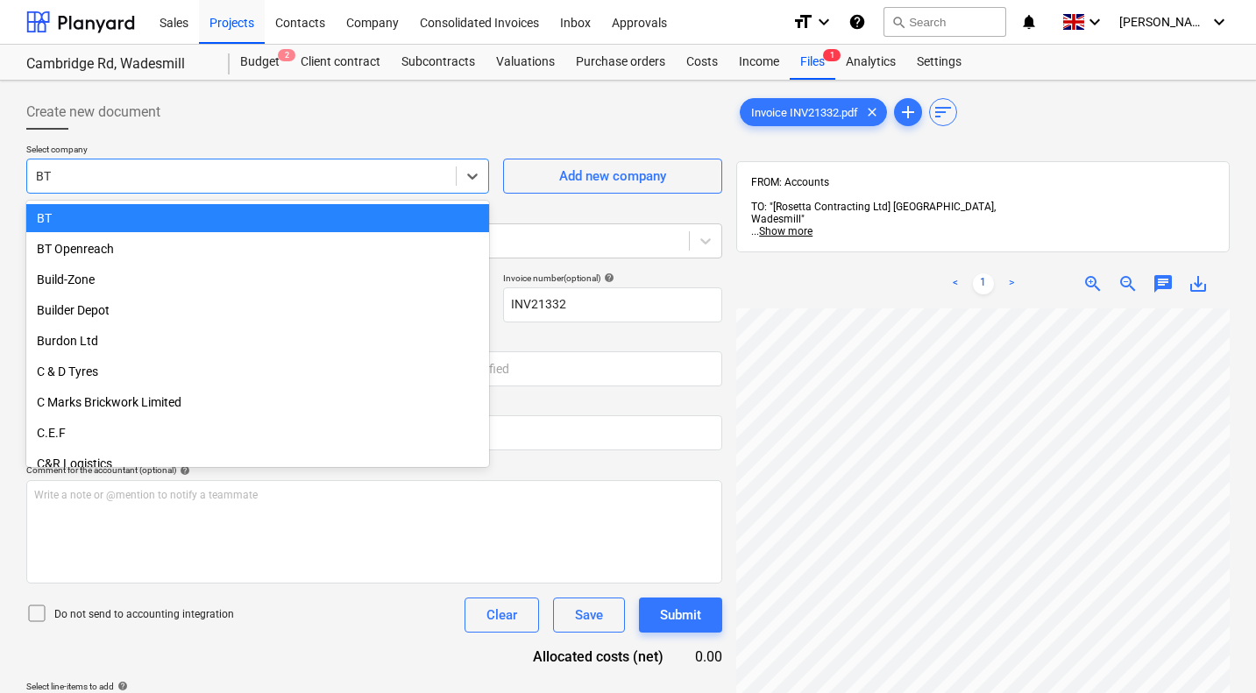
click at [287, 179] on div at bounding box center [241, 176] width 411 height 18
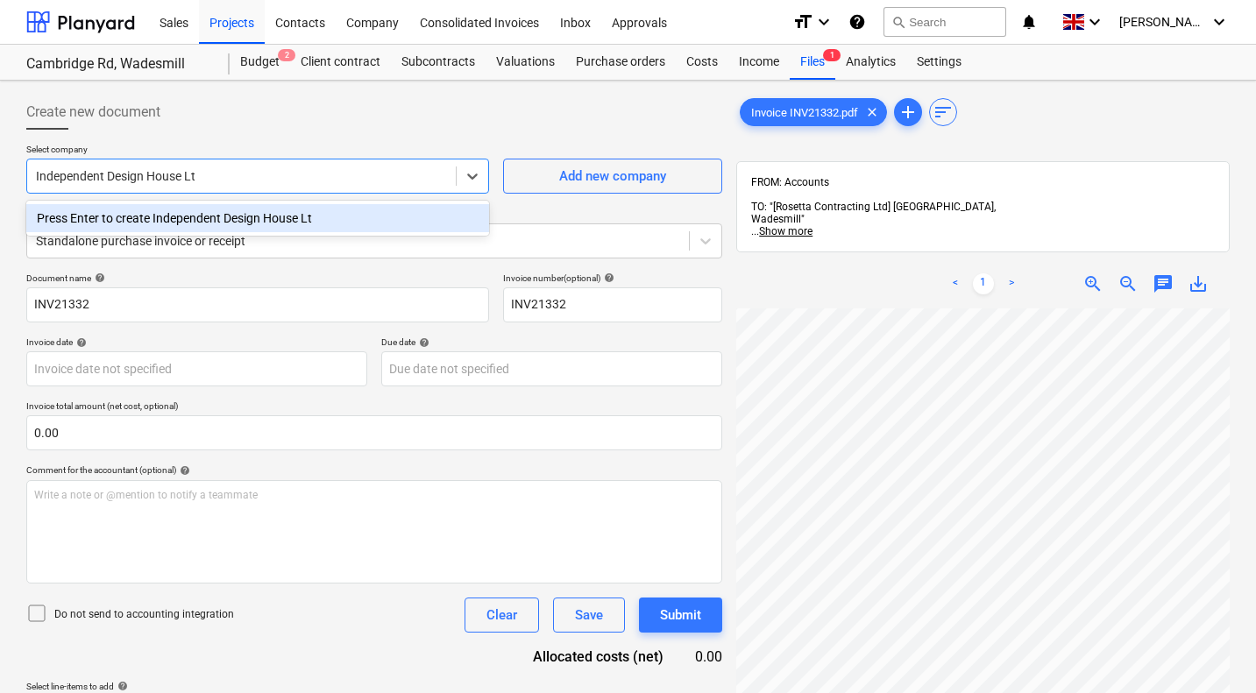
type input "Independent Design House Ltd"
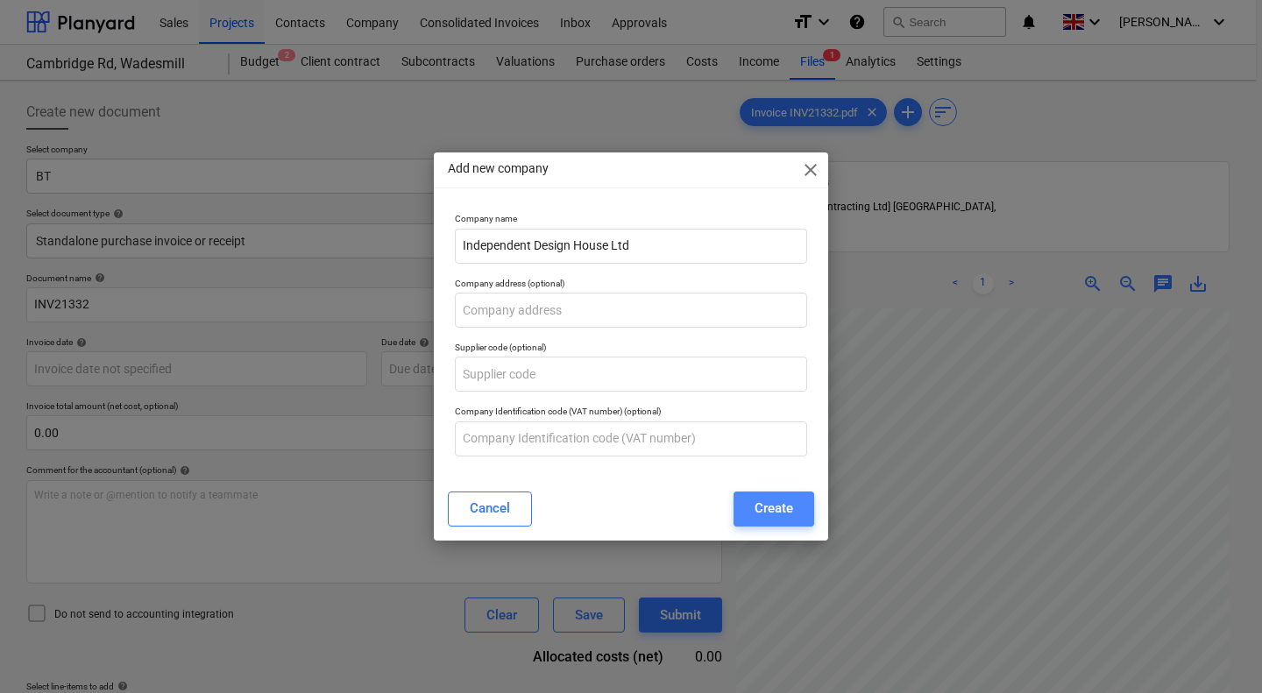
click at [769, 501] on div "Create" at bounding box center [773, 508] width 39 height 23
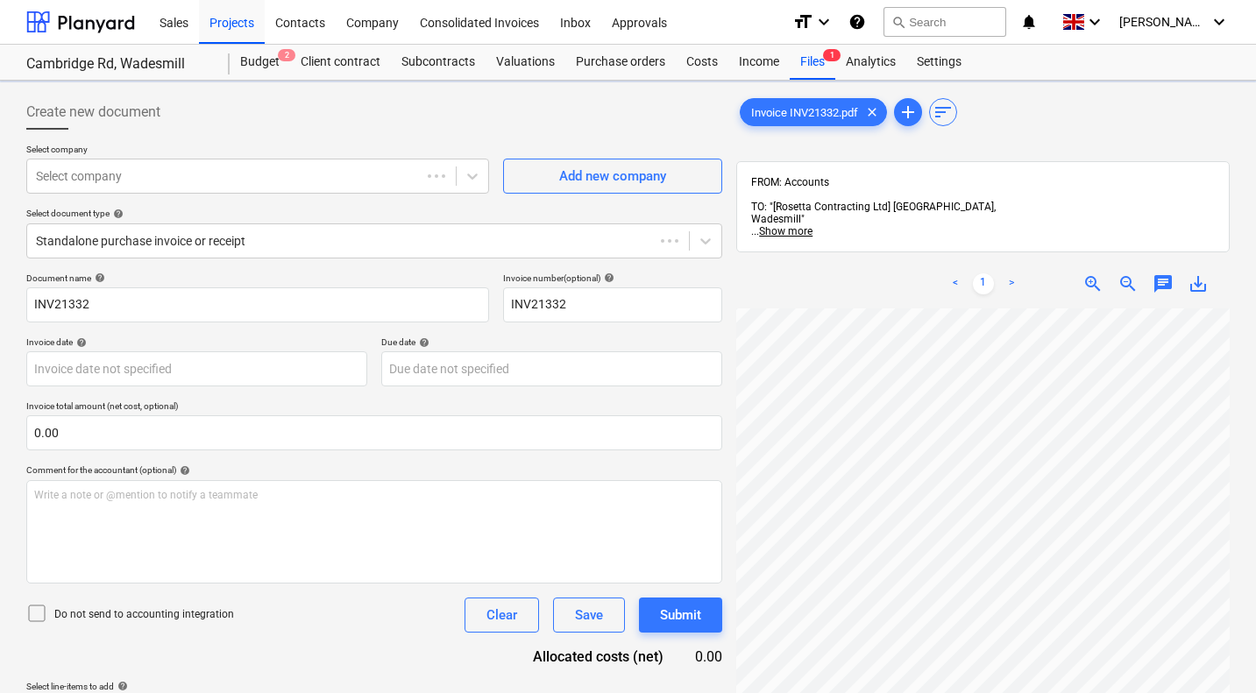
scroll to position [0, 688]
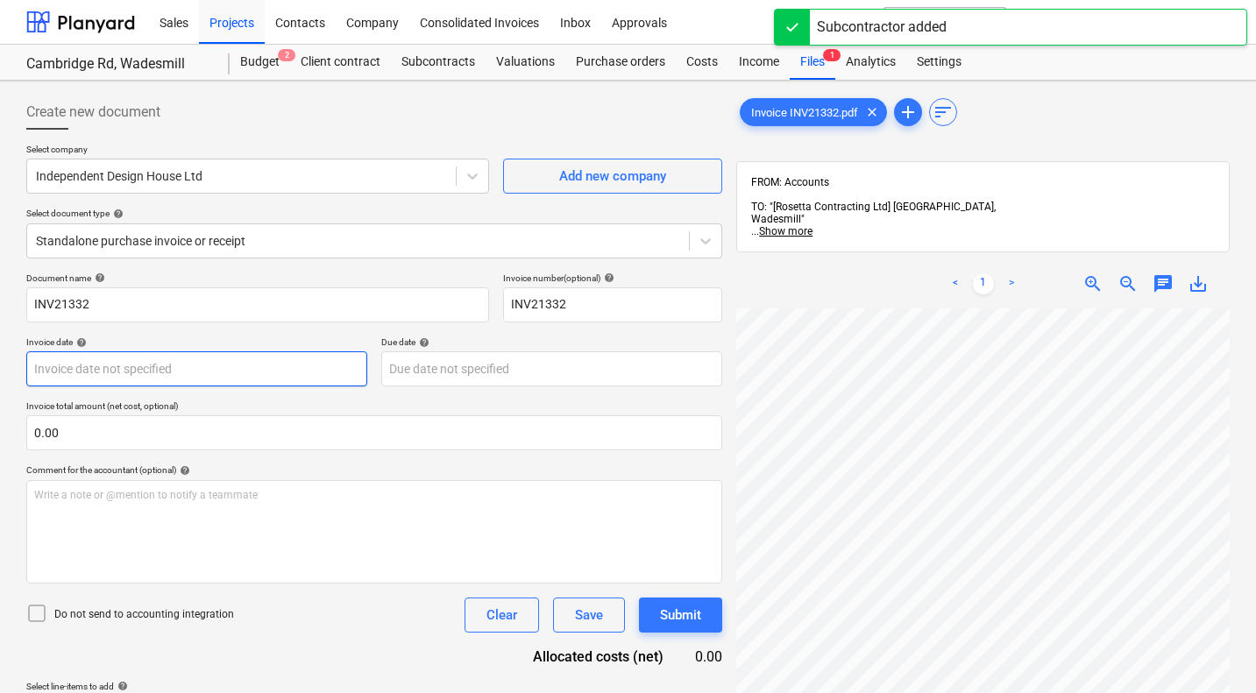
click at [326, 373] on body "Sales Projects Contacts Company Consolidated Invoices Inbox Approvals format_si…" at bounding box center [628, 346] width 1256 height 693
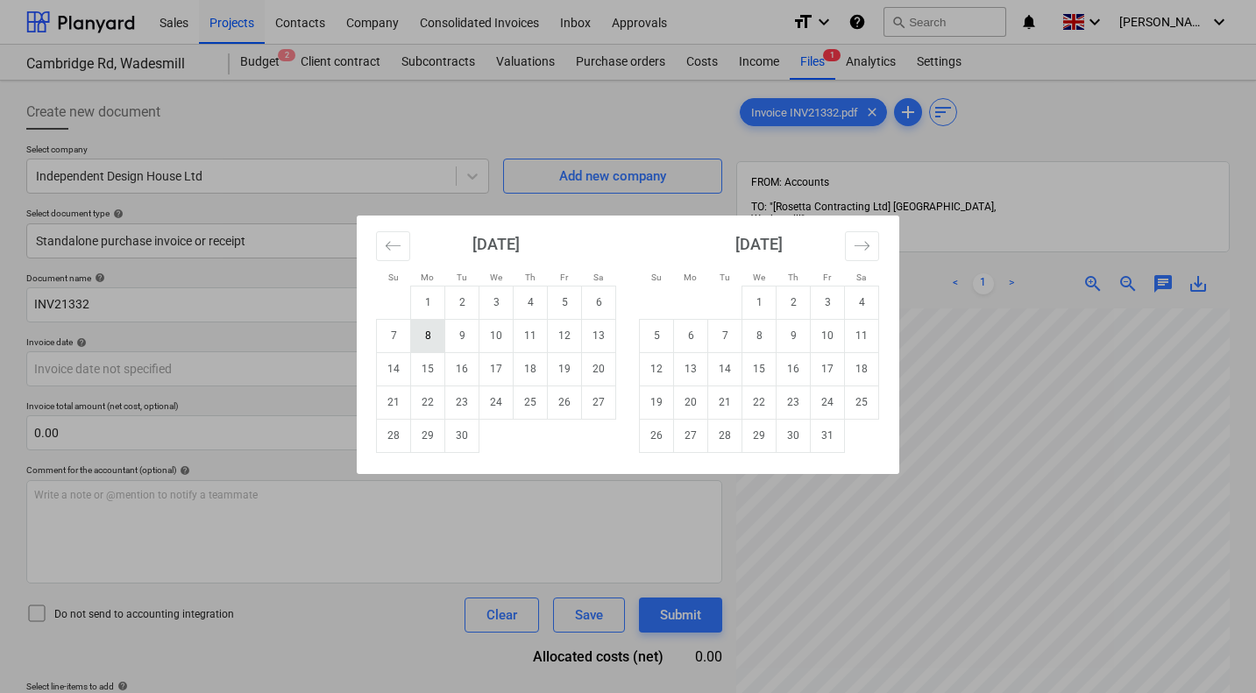
click at [430, 330] on td "8" at bounding box center [428, 335] width 34 height 33
type input "08 Sep 2025"
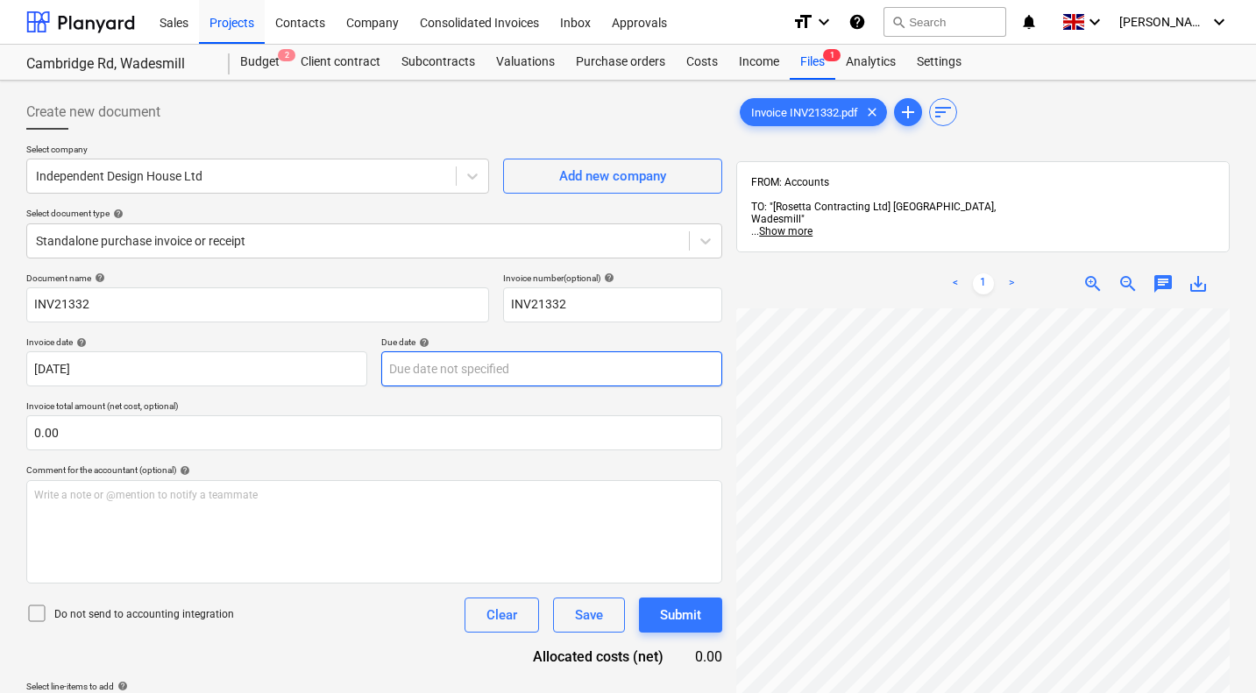
click at [474, 371] on body "Sales Projects Contacts Company Consolidated Invoices Inbox Approvals format_si…" at bounding box center [628, 346] width 1256 height 693
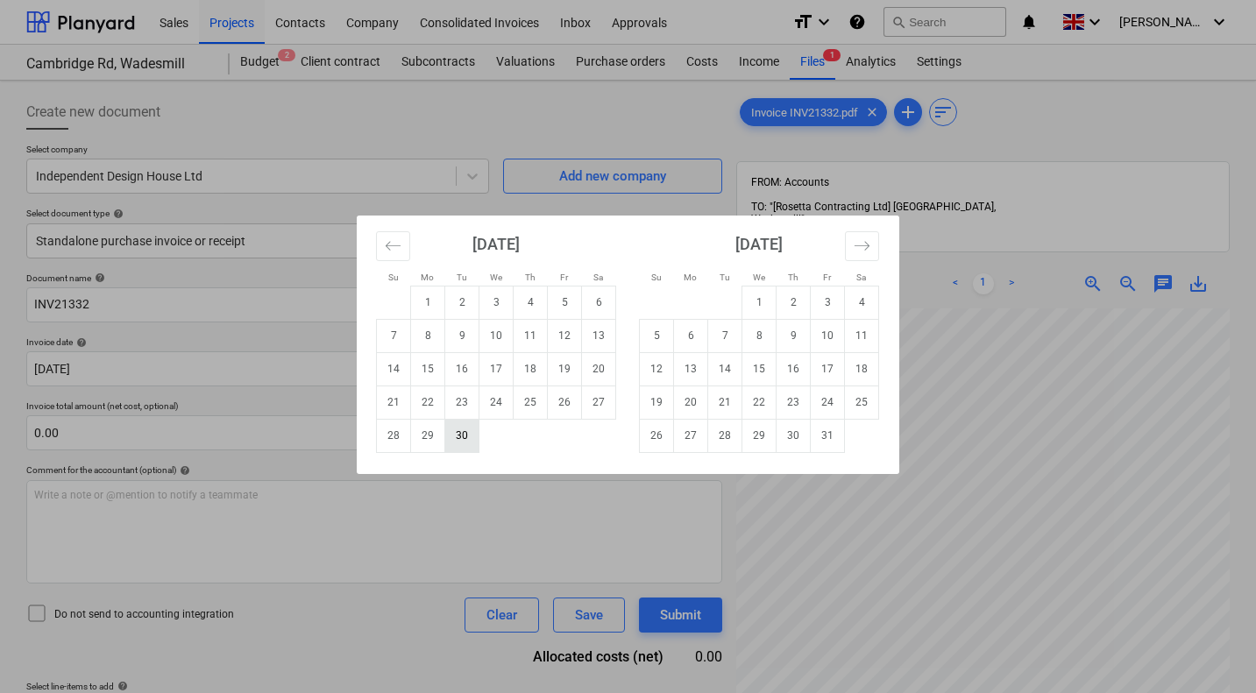
click at [461, 430] on td "30" at bounding box center [462, 435] width 34 height 33
type input "30 Sep 2025"
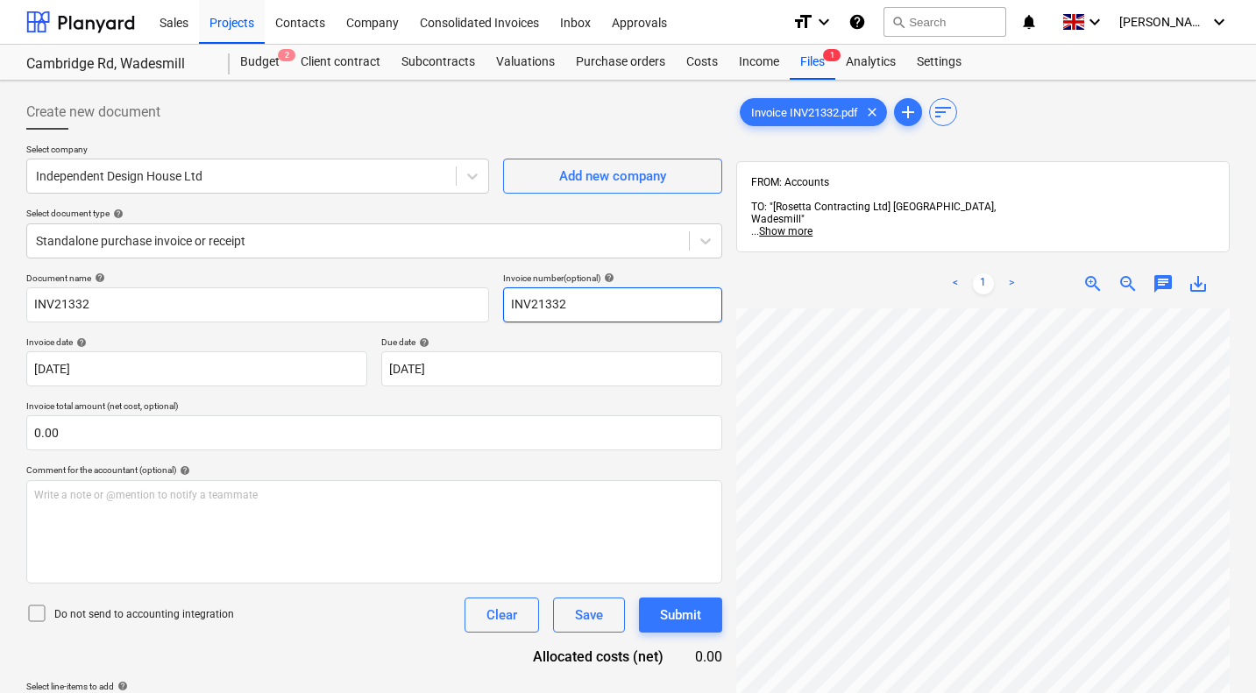
scroll to position [465, 688]
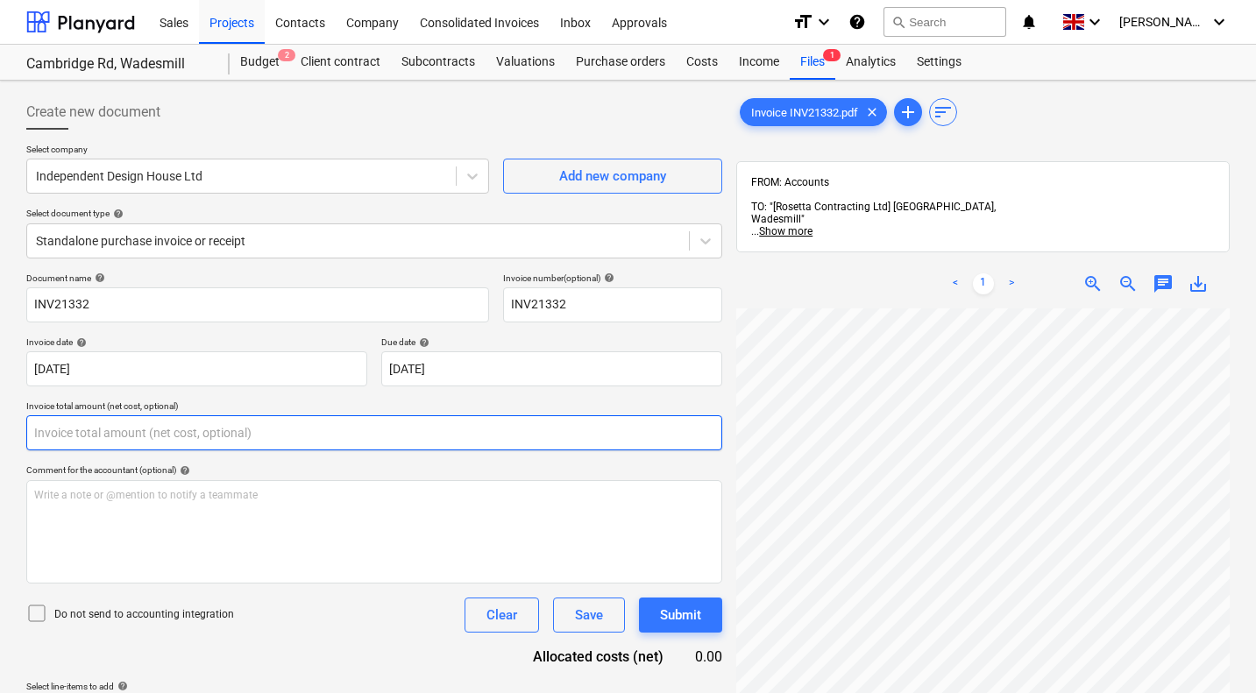
click at [353, 446] on input "text" at bounding box center [374, 432] width 696 height 35
type input "1"
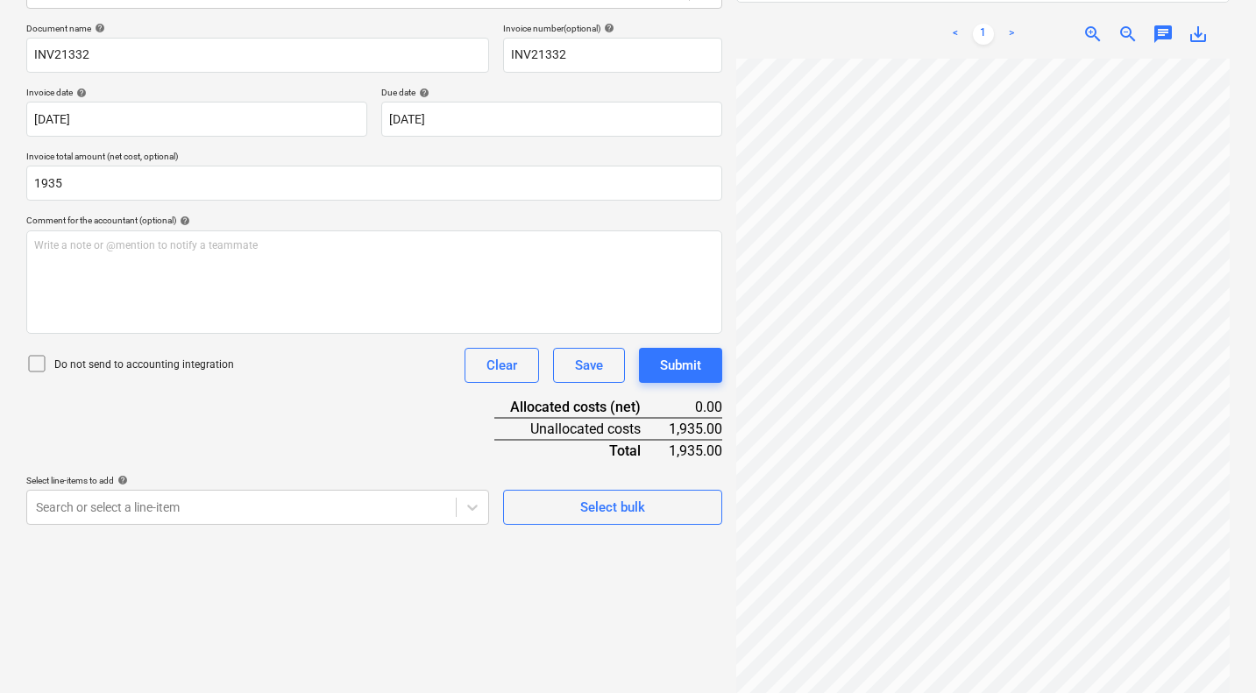
type input "1,935.00"
click at [350, 426] on div "Document name help INV21332 Invoice number (optional) help INV21332 Invoice dat…" at bounding box center [374, 274] width 696 height 502
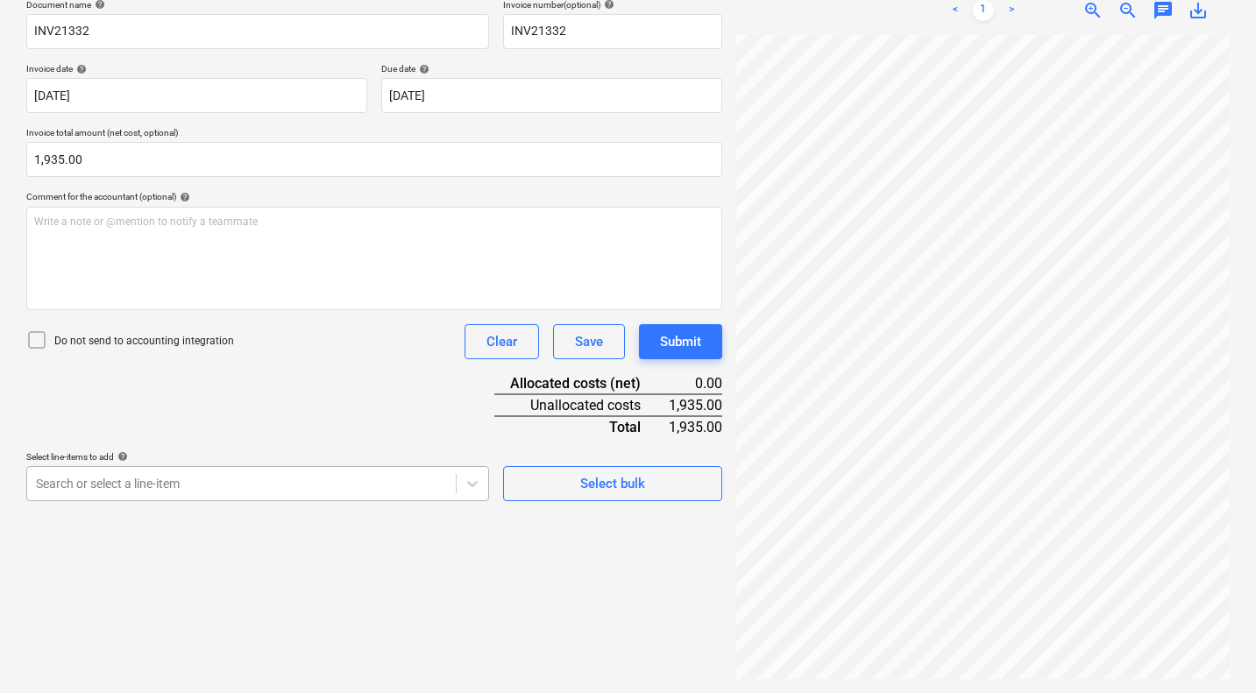
click at [275, 420] on body "Sales Projects Contacts Company Consolidated Invoices Inbox Approvals format_si…" at bounding box center [628, 73] width 1256 height 693
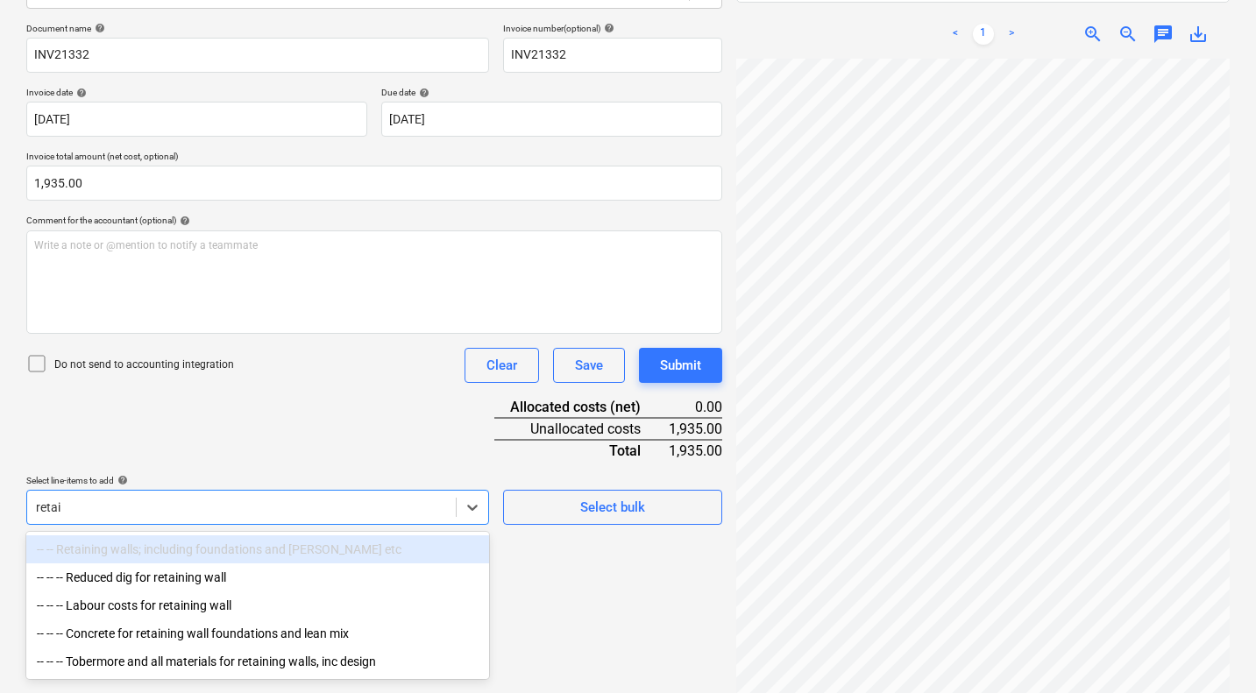
type input "retain"
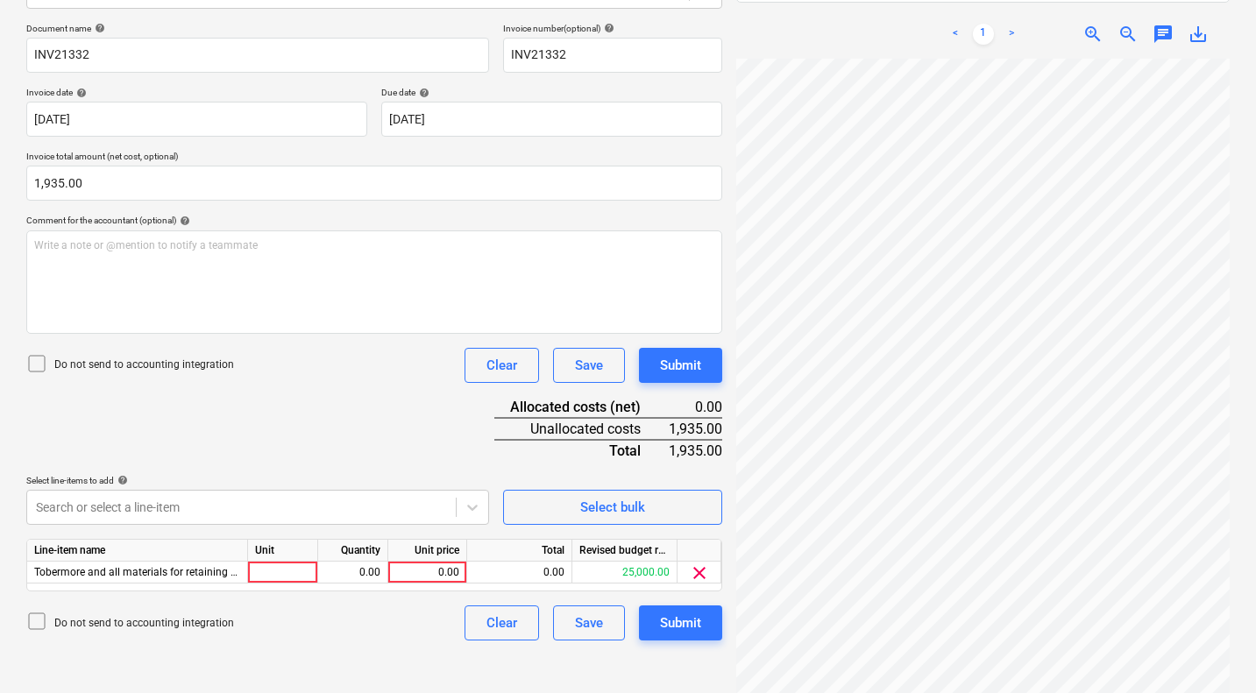
click at [341, 487] on p "Select line-items to add help" at bounding box center [257, 482] width 463 height 15
click at [442, 566] on div "0.00" at bounding box center [427, 573] width 64 height 22
type input "1935"
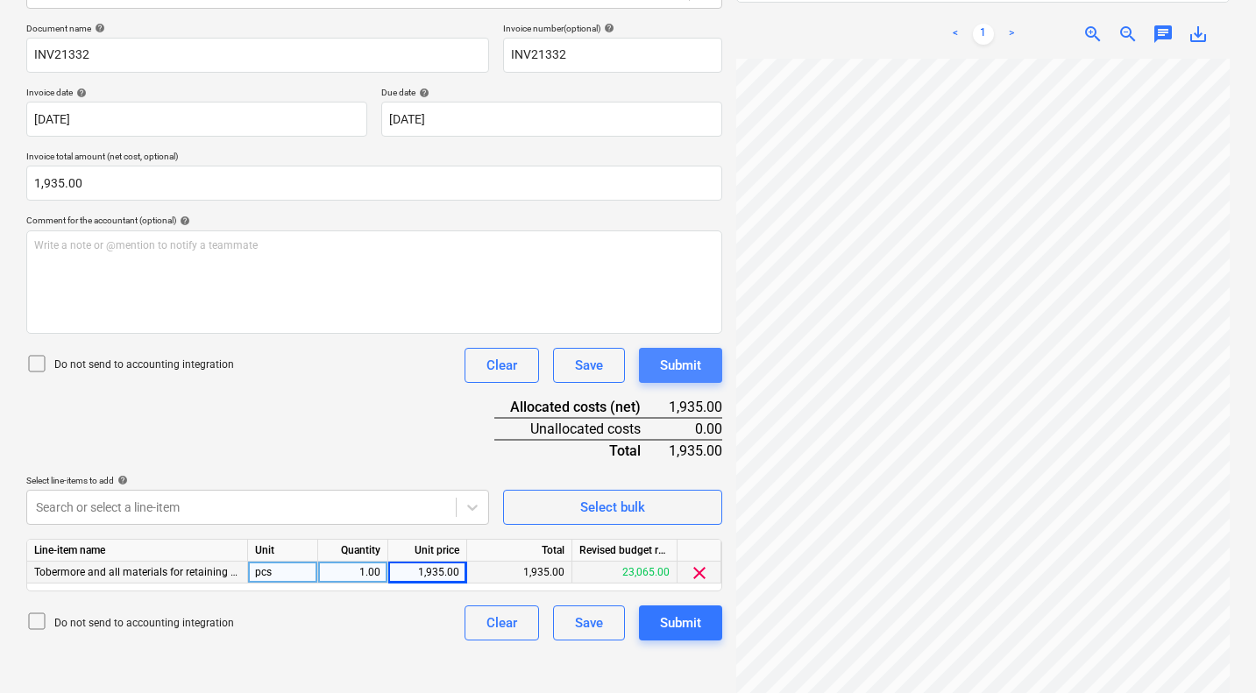
click at [690, 361] on div "Submit" at bounding box center [680, 365] width 41 height 23
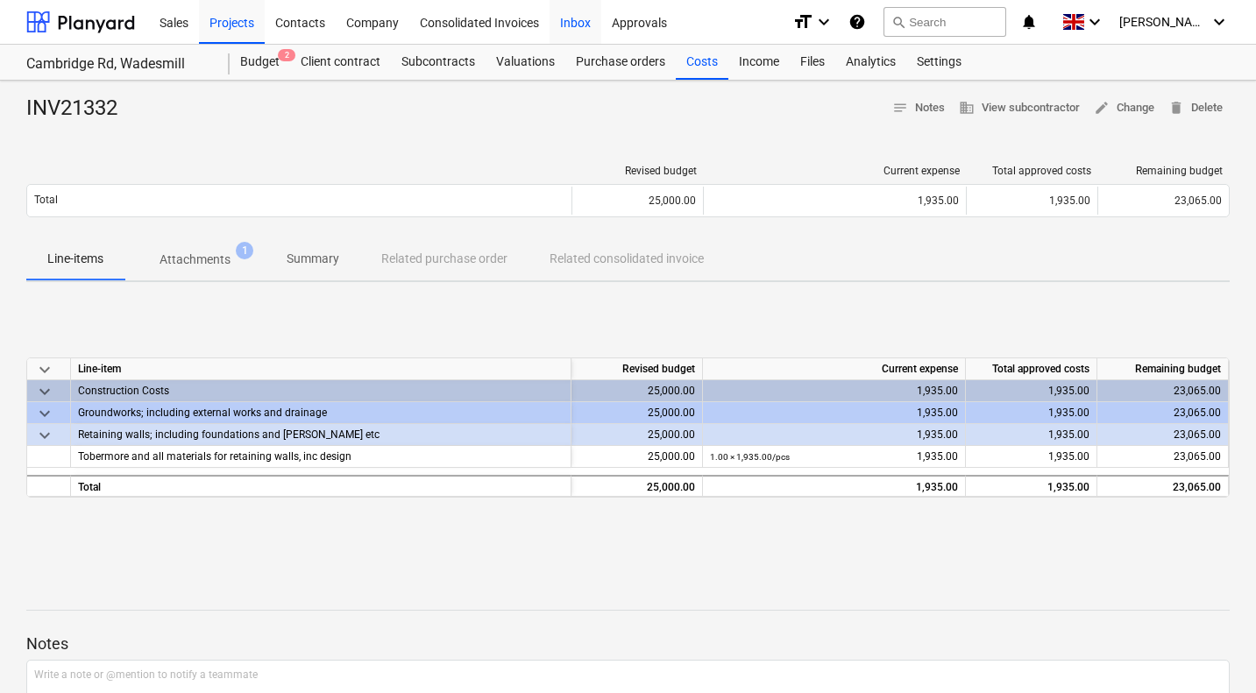
click at [578, 25] on div "Inbox" at bounding box center [575, 21] width 52 height 45
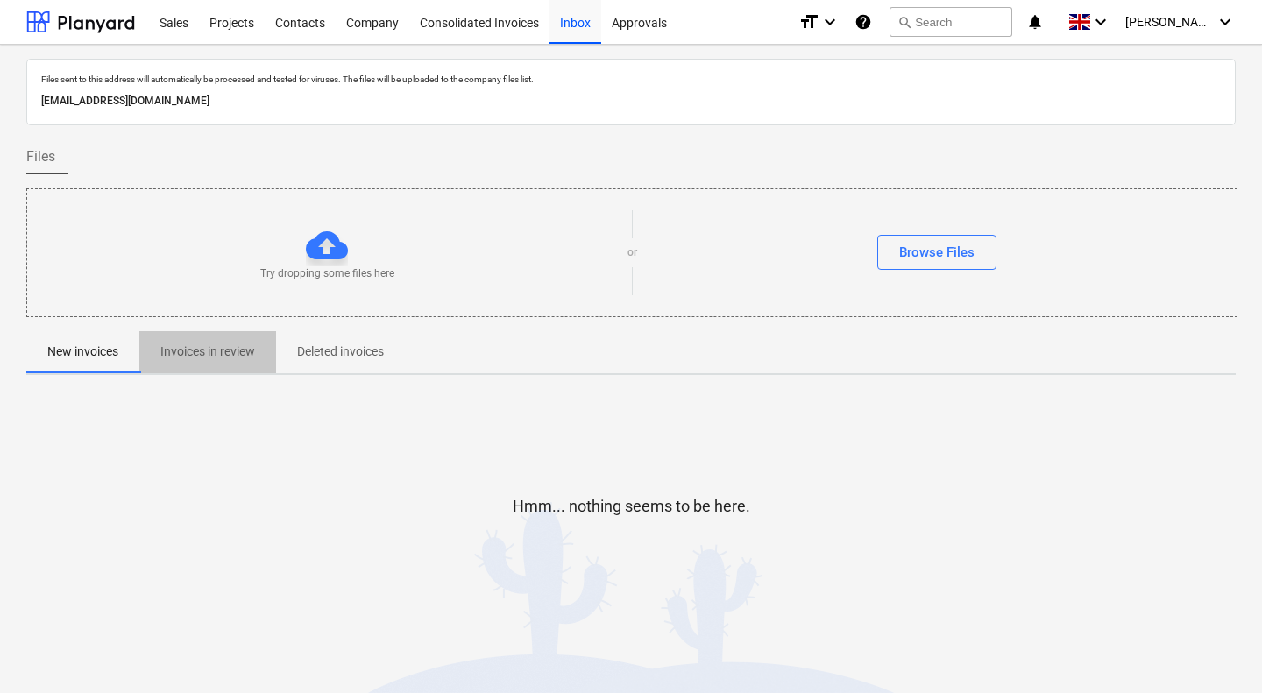
click at [220, 347] on p "Invoices in review" at bounding box center [207, 352] width 95 height 18
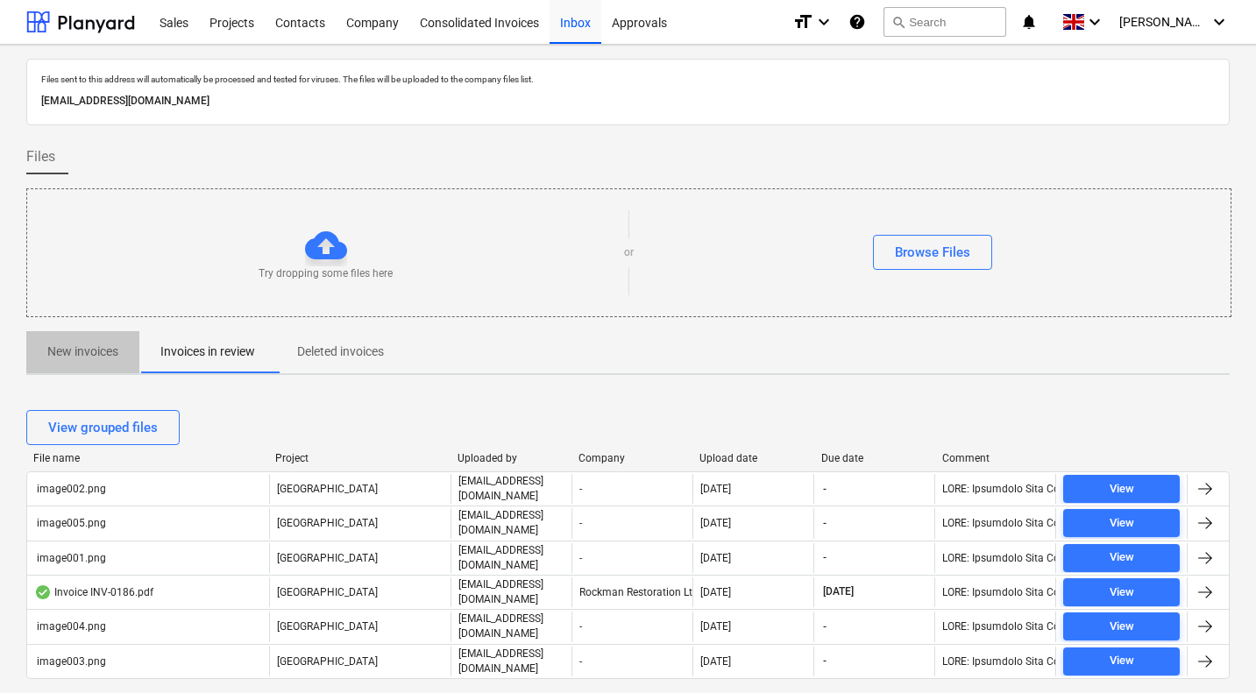
click at [103, 351] on p "New invoices" at bounding box center [82, 352] width 71 height 18
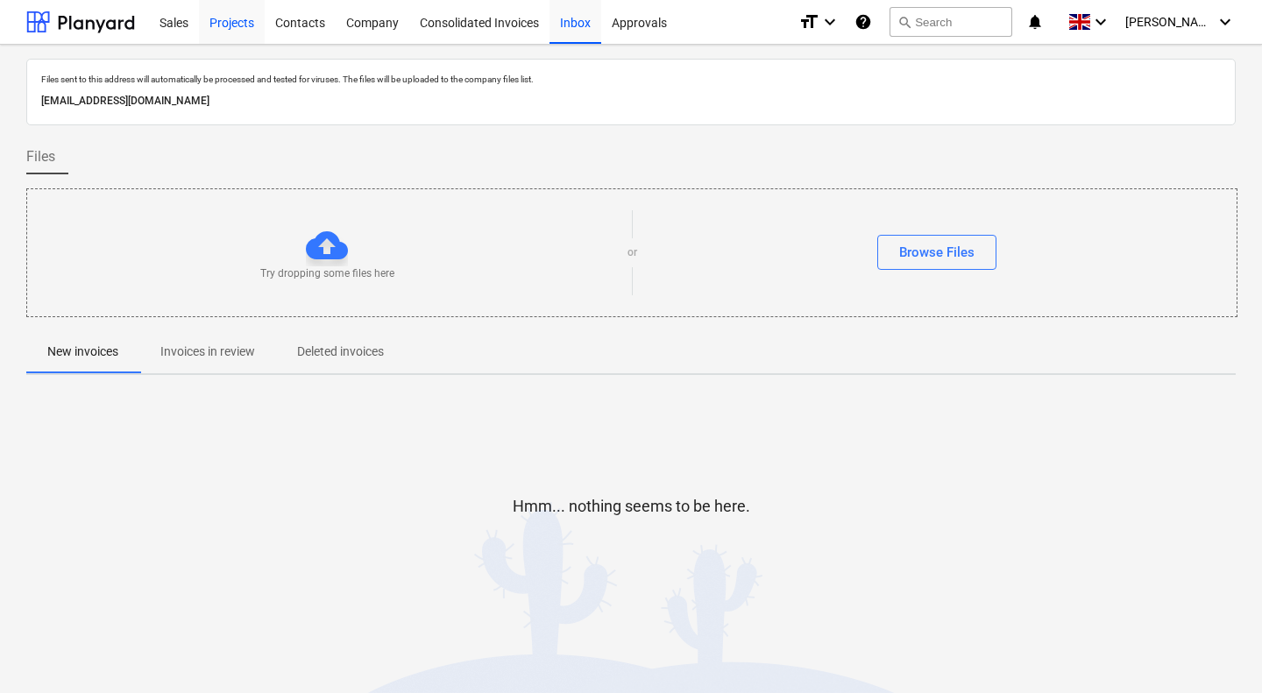
click at [237, 18] on div "Projects" at bounding box center [232, 21] width 66 height 45
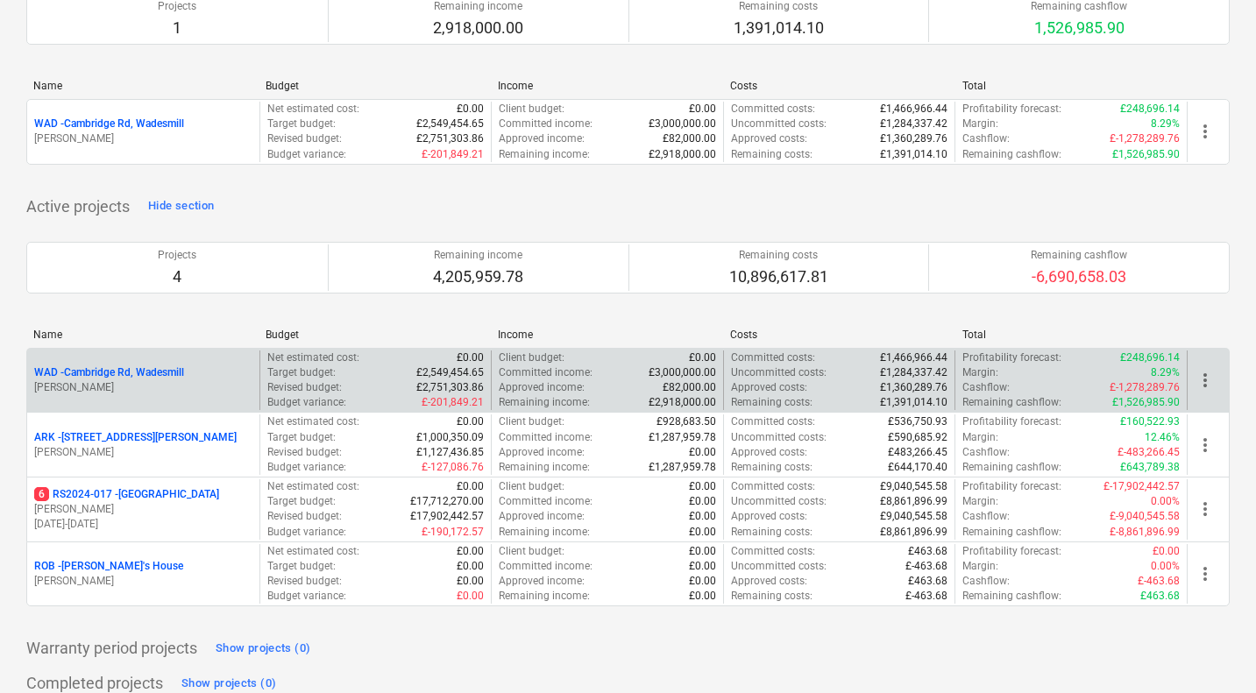
scroll to position [174, 0]
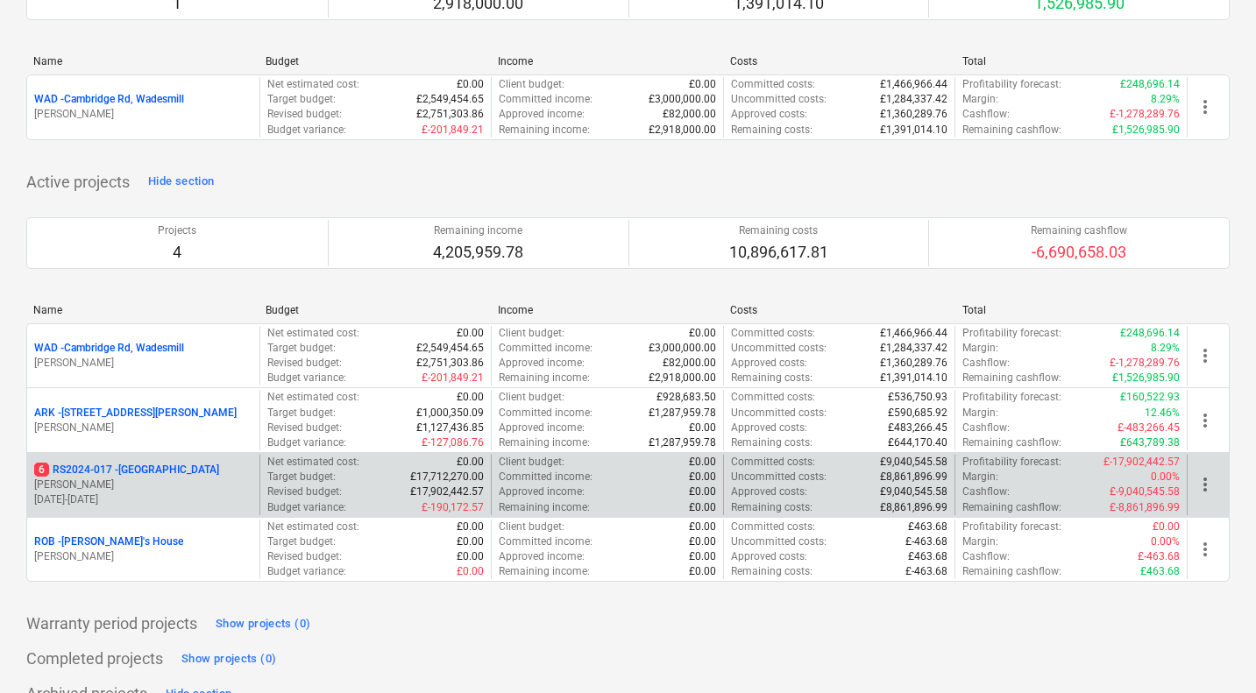
click at [152, 469] on p "6 RS2024-017 - Lancaster Gate" at bounding box center [126, 470] width 185 height 15
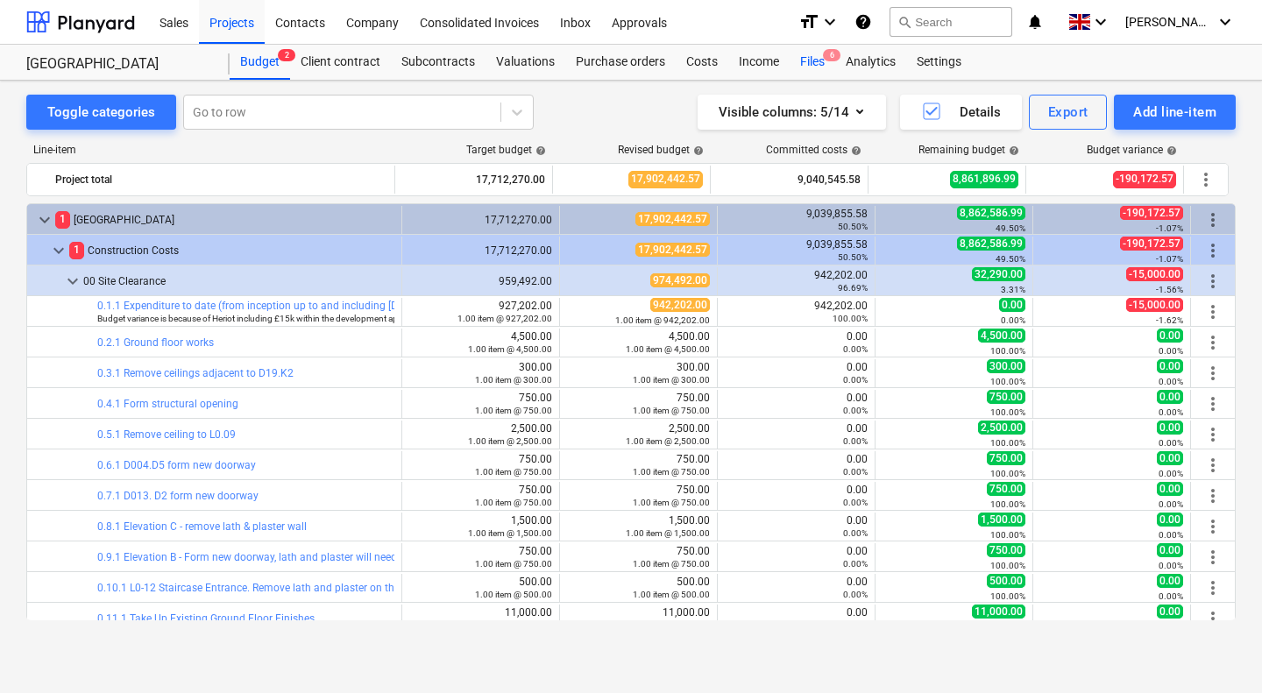
click at [809, 70] on div "Files 6" at bounding box center [813, 62] width 46 height 35
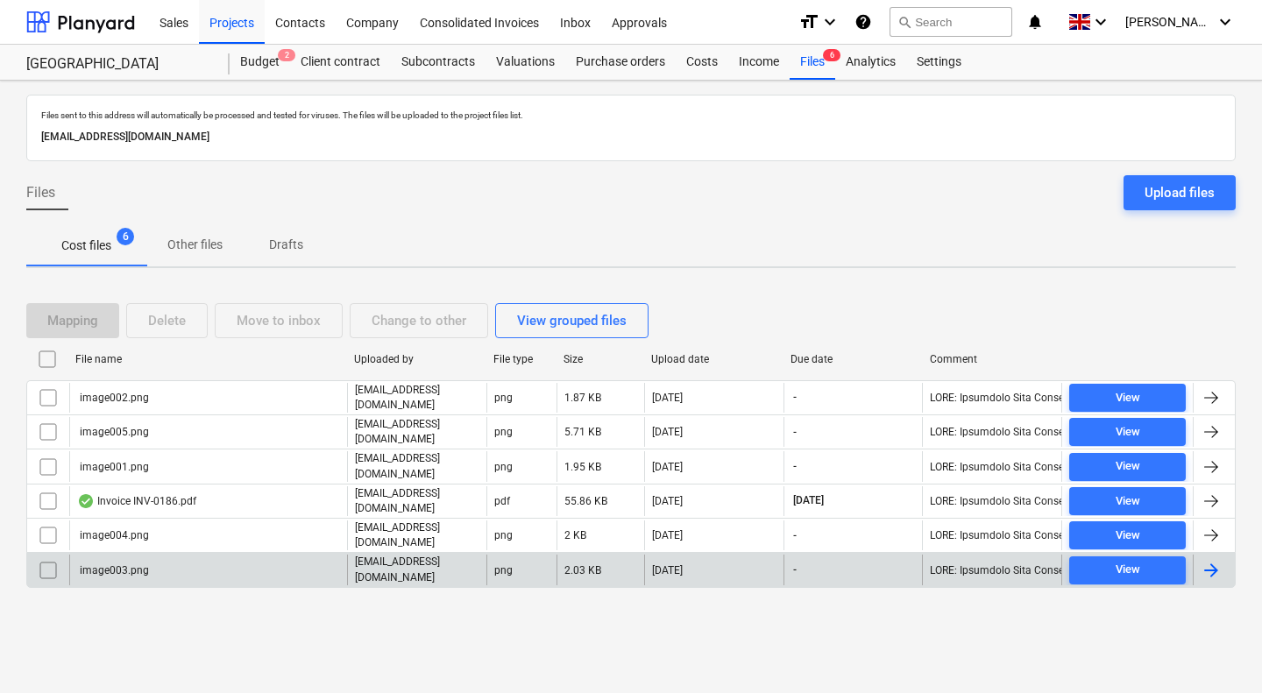
click at [53, 569] on input "checkbox" at bounding box center [48, 570] width 28 height 28
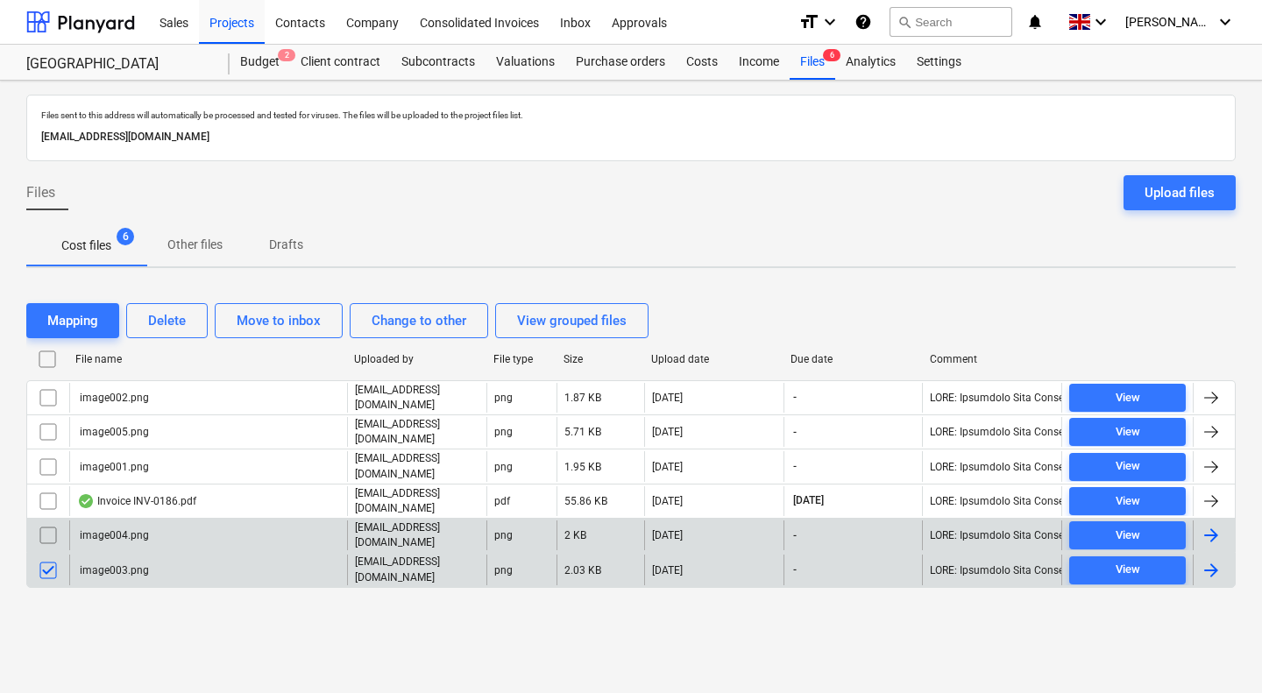
click at [48, 525] on input "checkbox" at bounding box center [48, 535] width 28 height 28
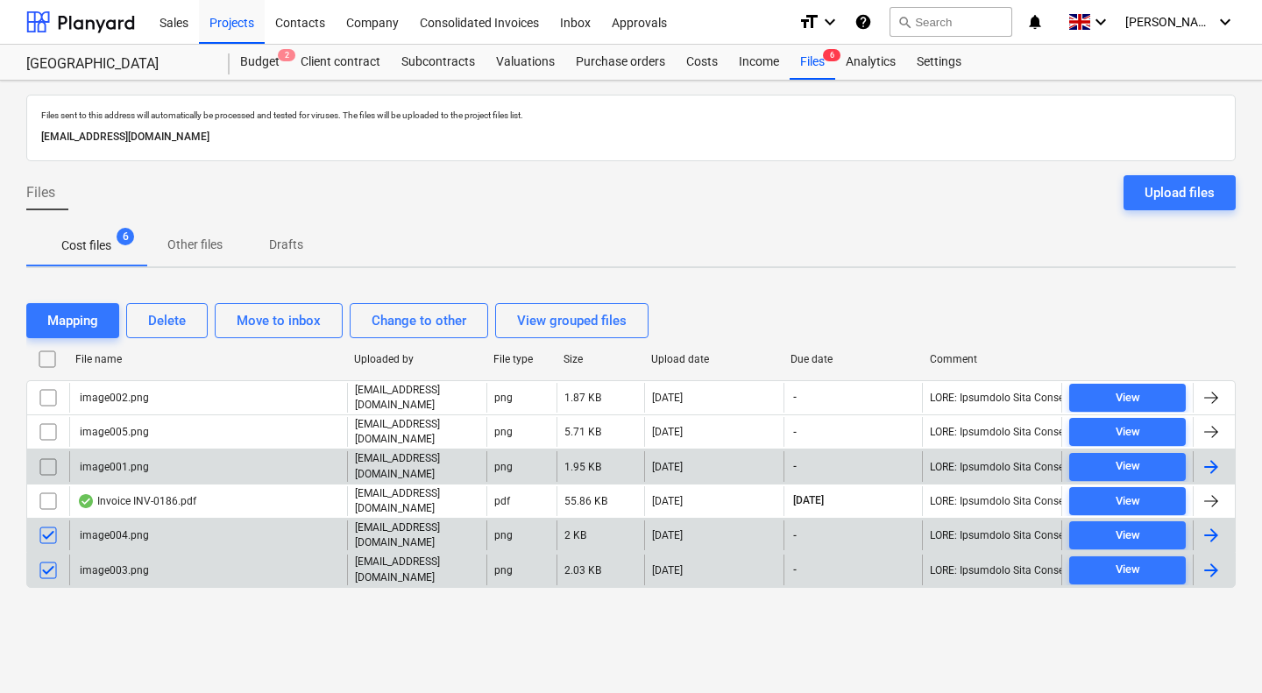
click at [52, 471] on input "checkbox" at bounding box center [48, 467] width 28 height 28
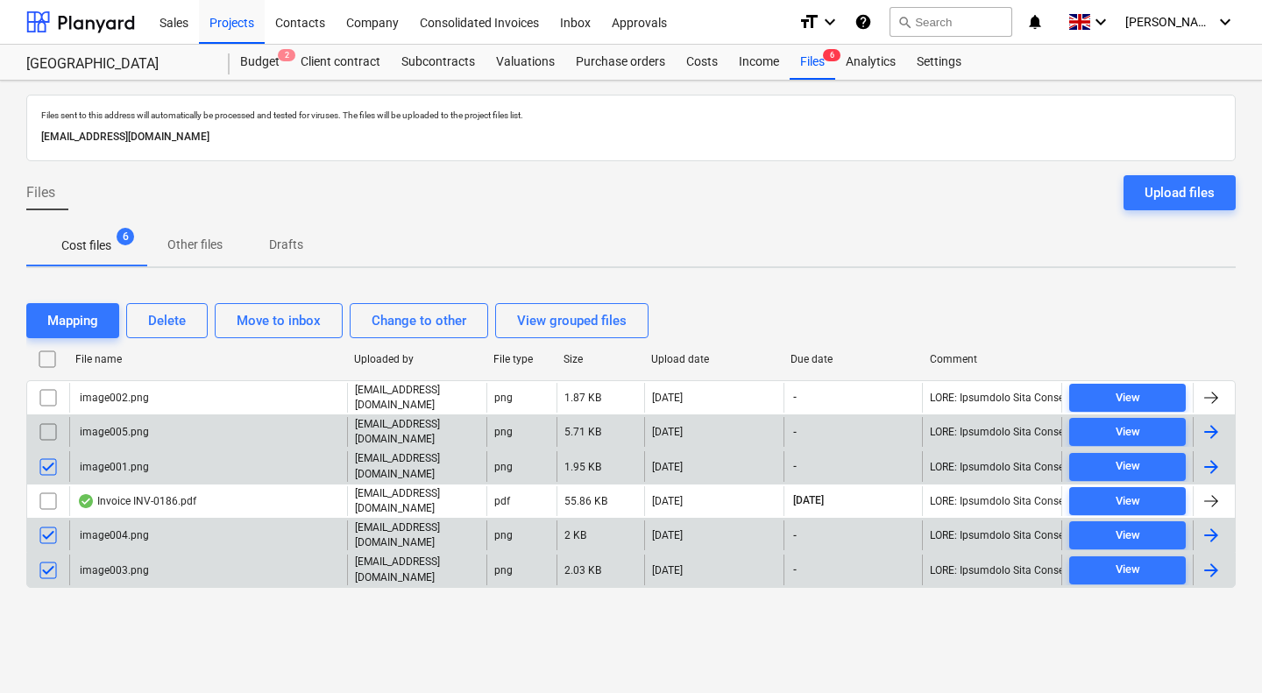
click at [57, 430] on input "checkbox" at bounding box center [48, 432] width 28 height 28
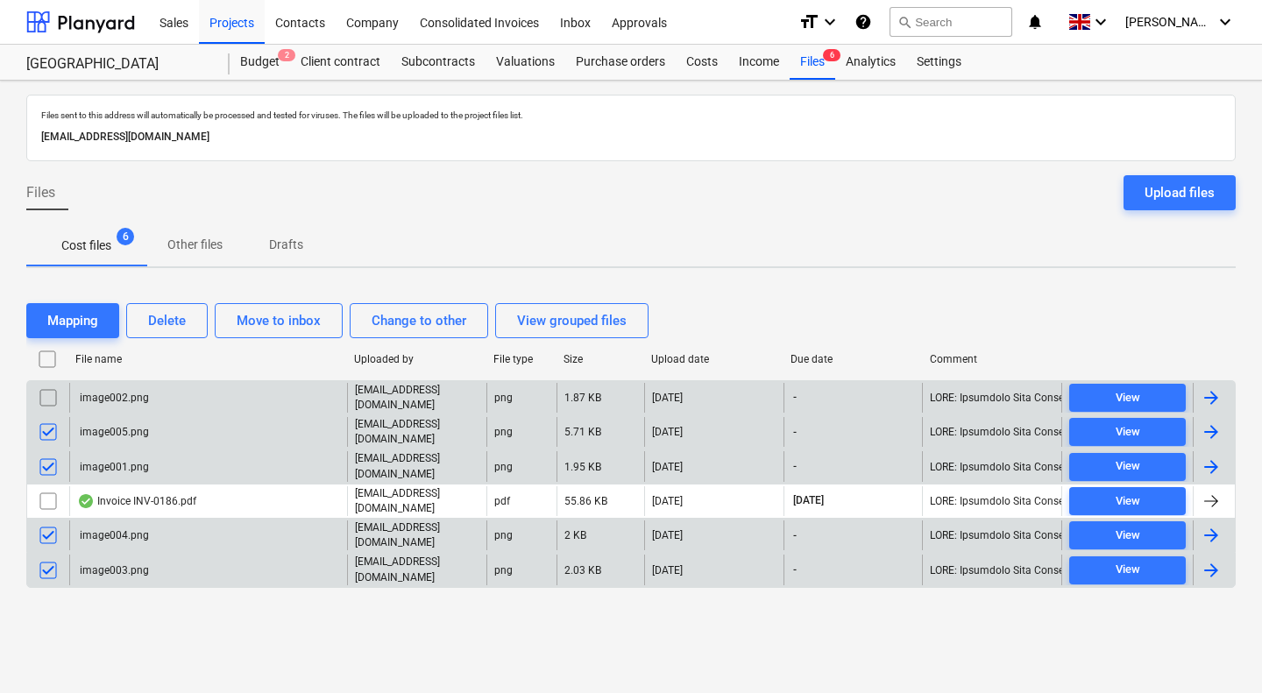
click at [47, 407] on input "checkbox" at bounding box center [48, 398] width 28 height 28
click at [164, 315] on div "Delete" at bounding box center [167, 320] width 38 height 23
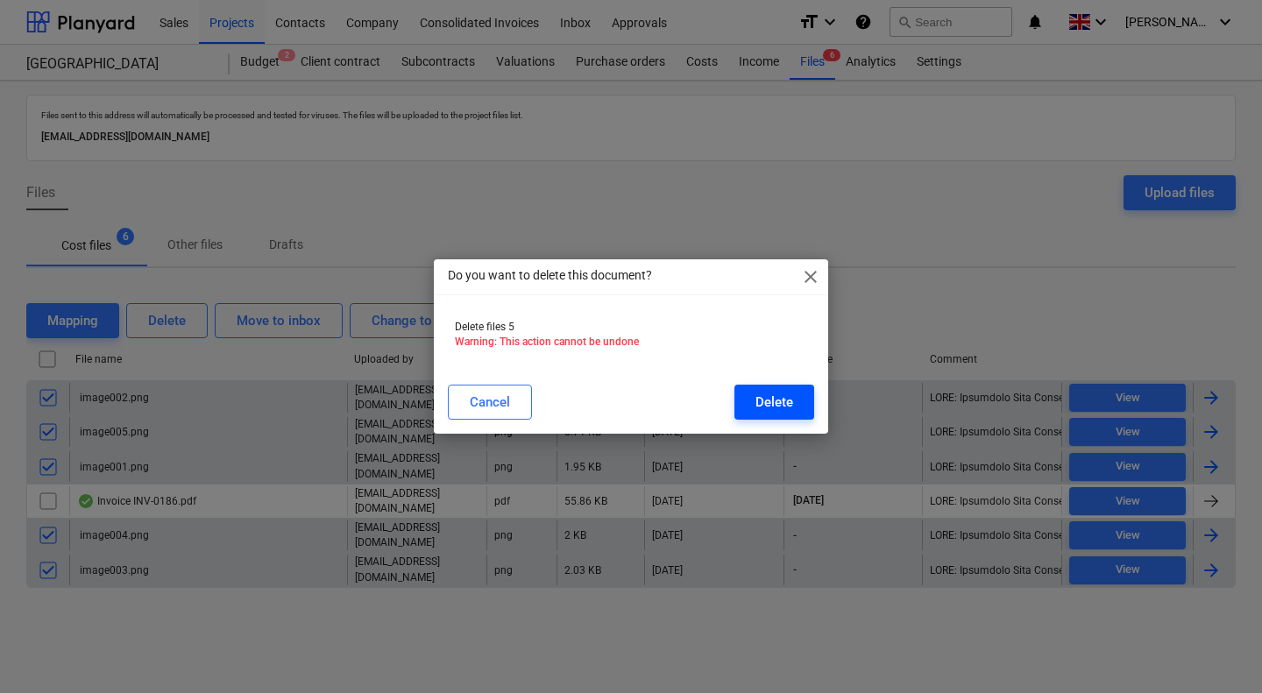
click at [782, 405] on div "Delete" at bounding box center [774, 402] width 38 height 23
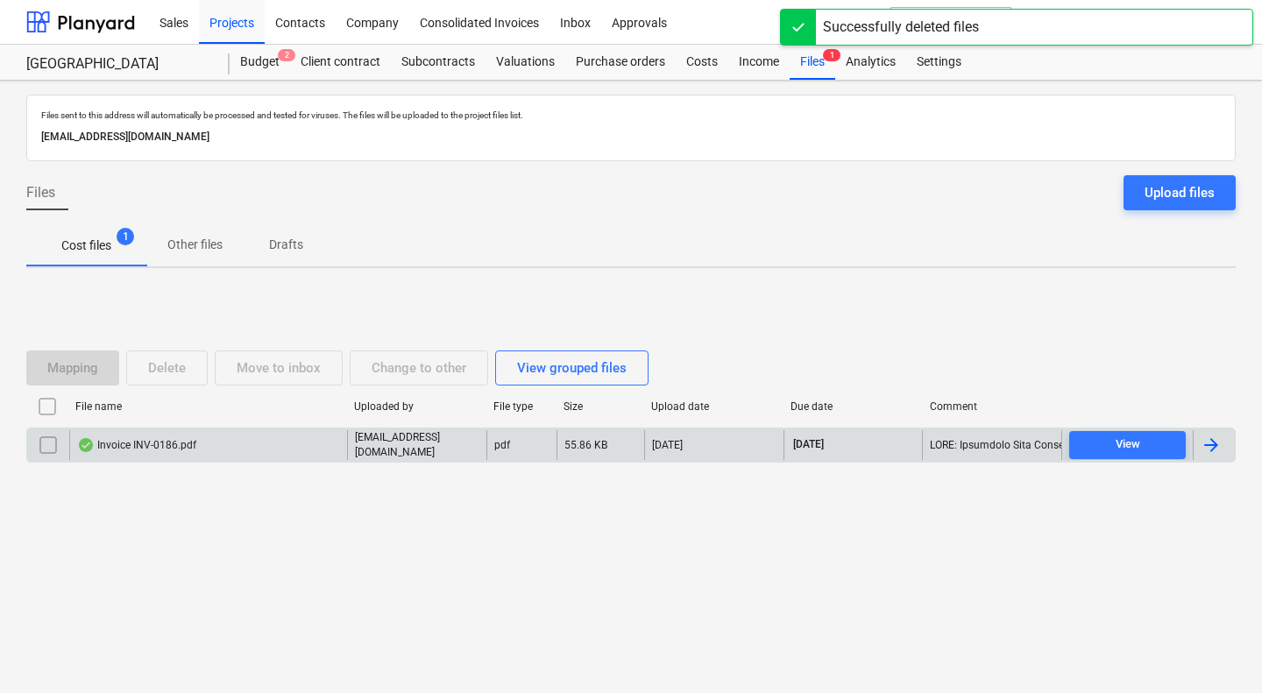
click at [166, 447] on div "Invoice INV-0186.pdf" at bounding box center [136, 445] width 119 height 14
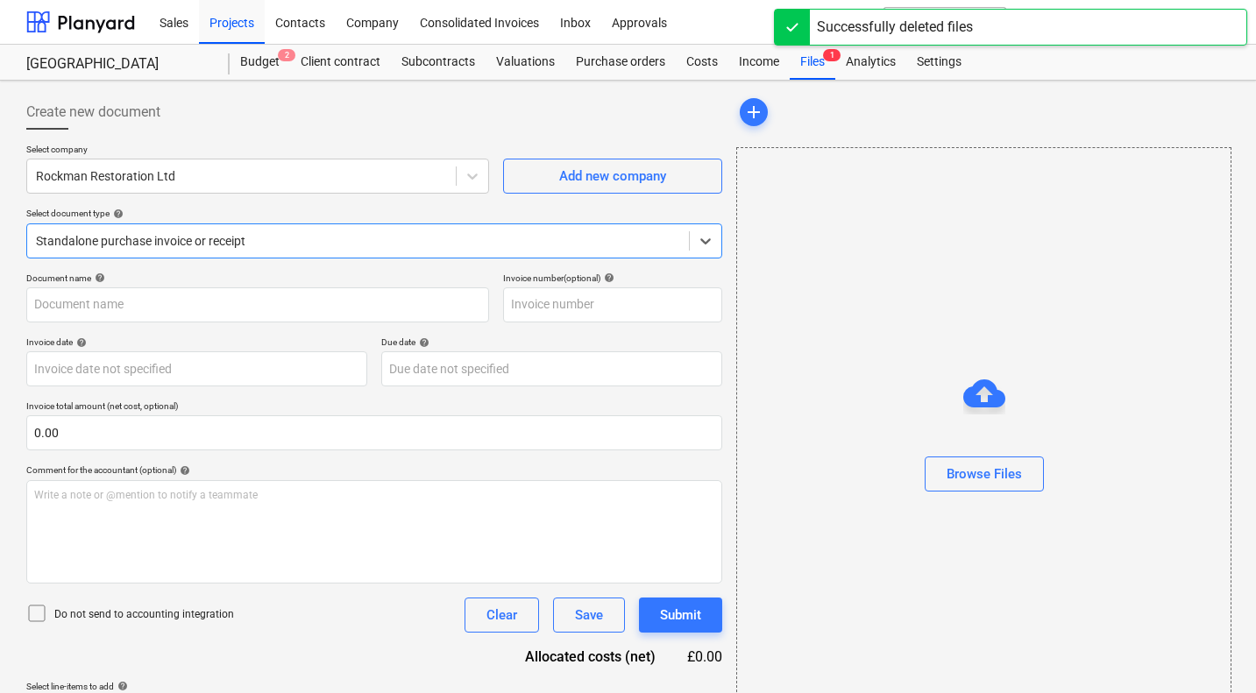
type input "INV-0186"
type input "11 Sep 2025"
type input "18 Sep 2025"
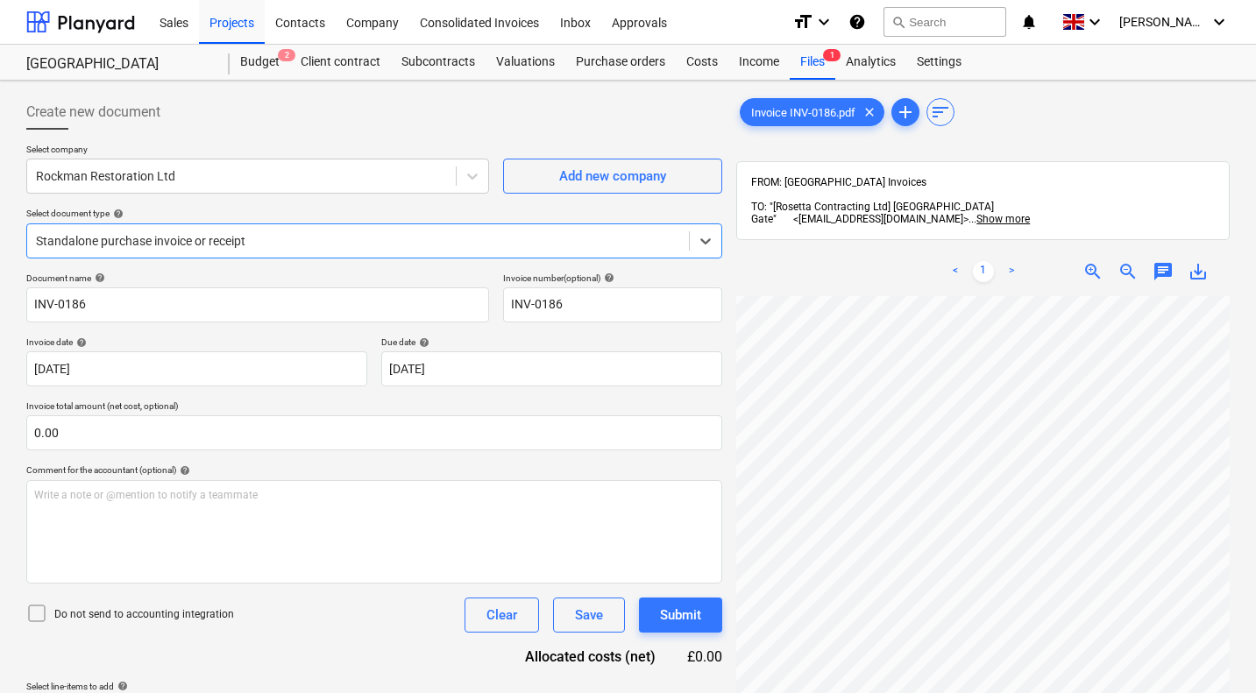
scroll to position [556, 679]
click at [38, 611] on icon at bounding box center [36, 613] width 21 height 21
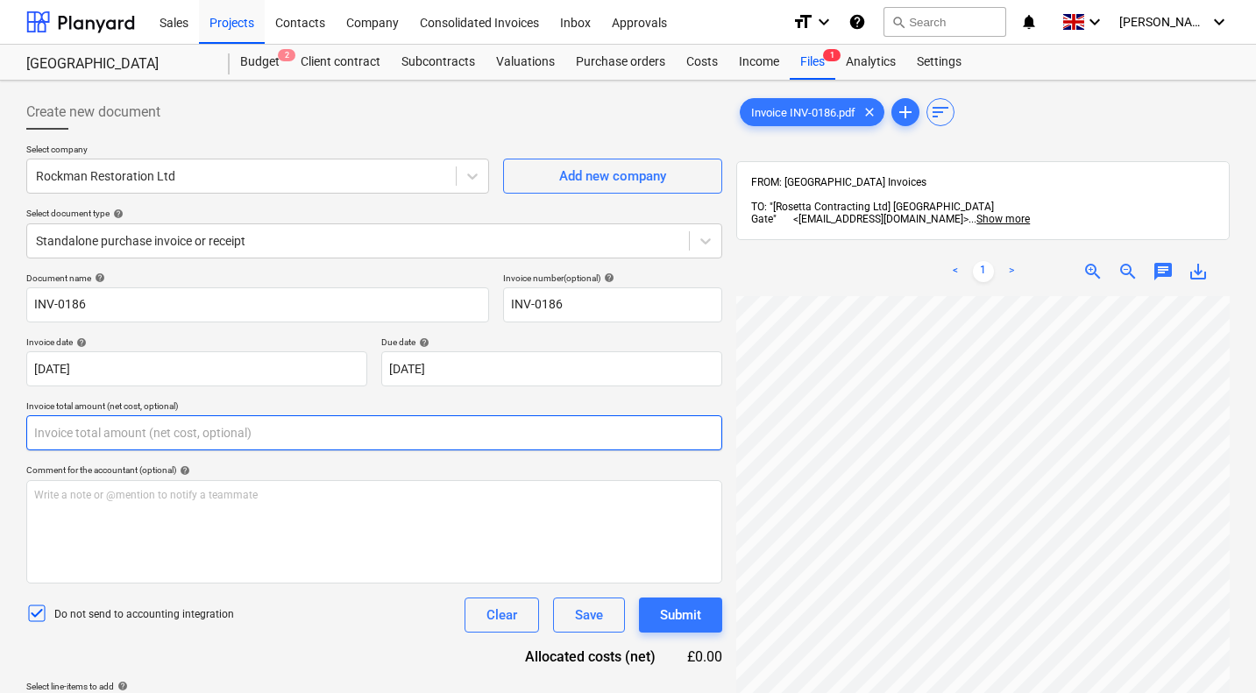
click at [106, 434] on input "text" at bounding box center [374, 432] width 696 height 35
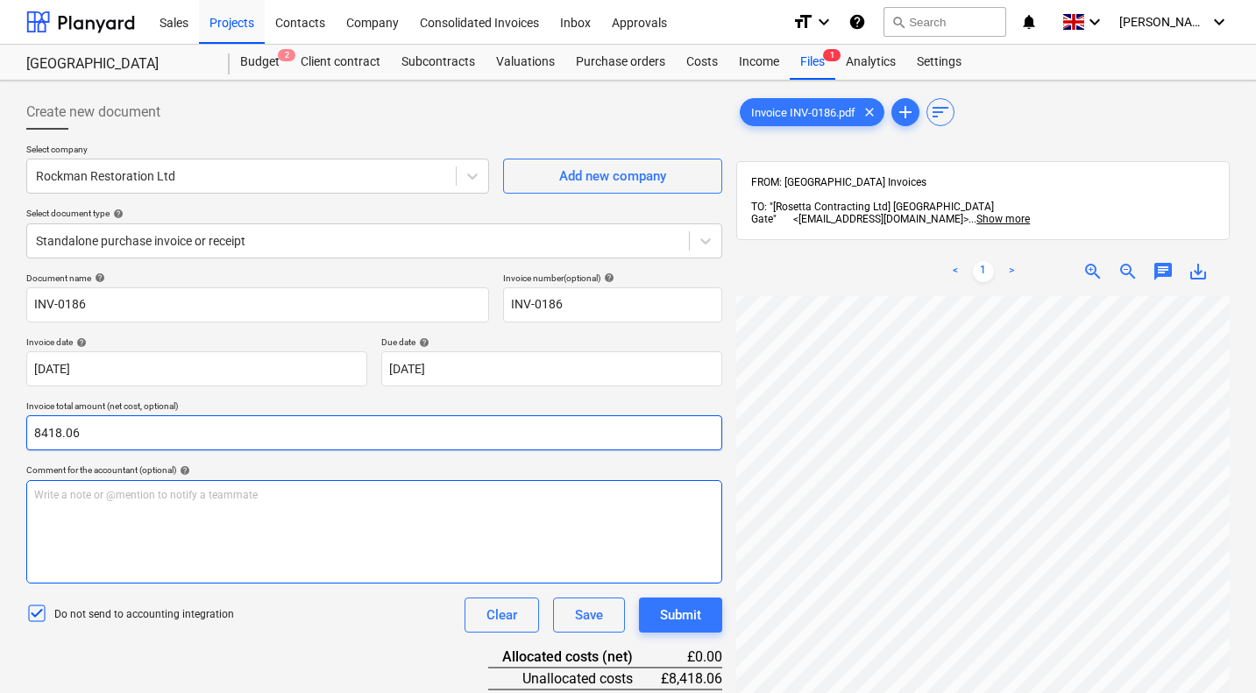
scroll to position [155, 0]
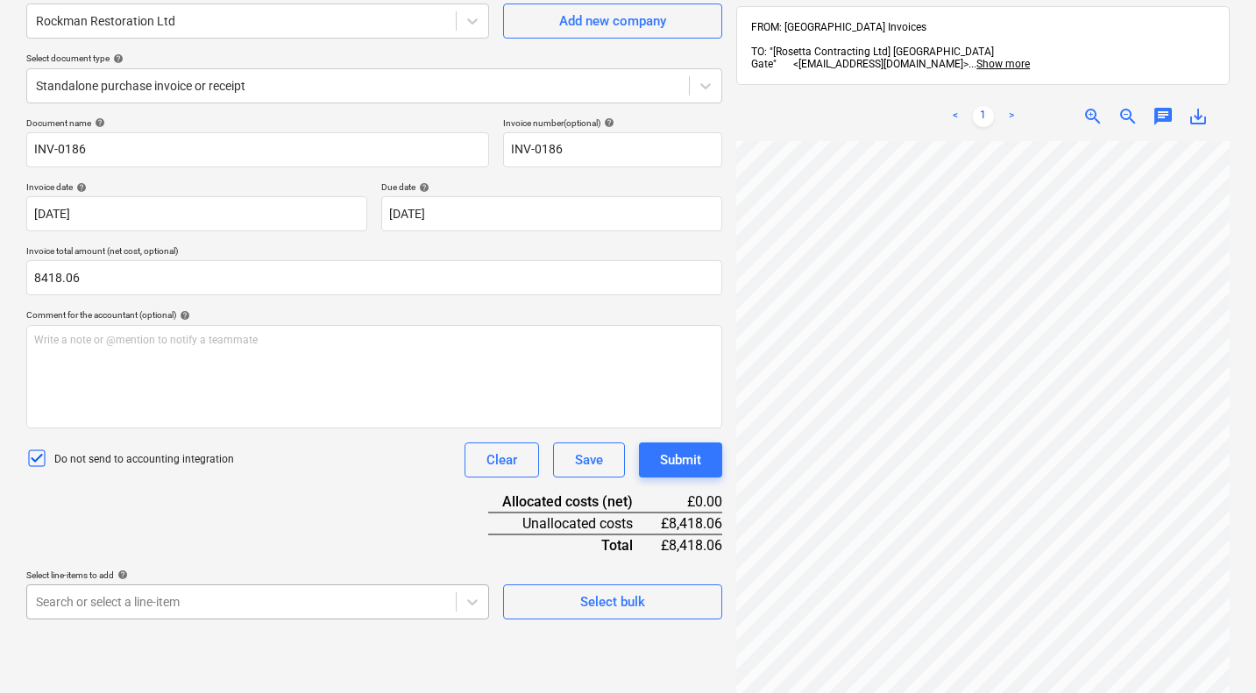
type input "8,418.06"
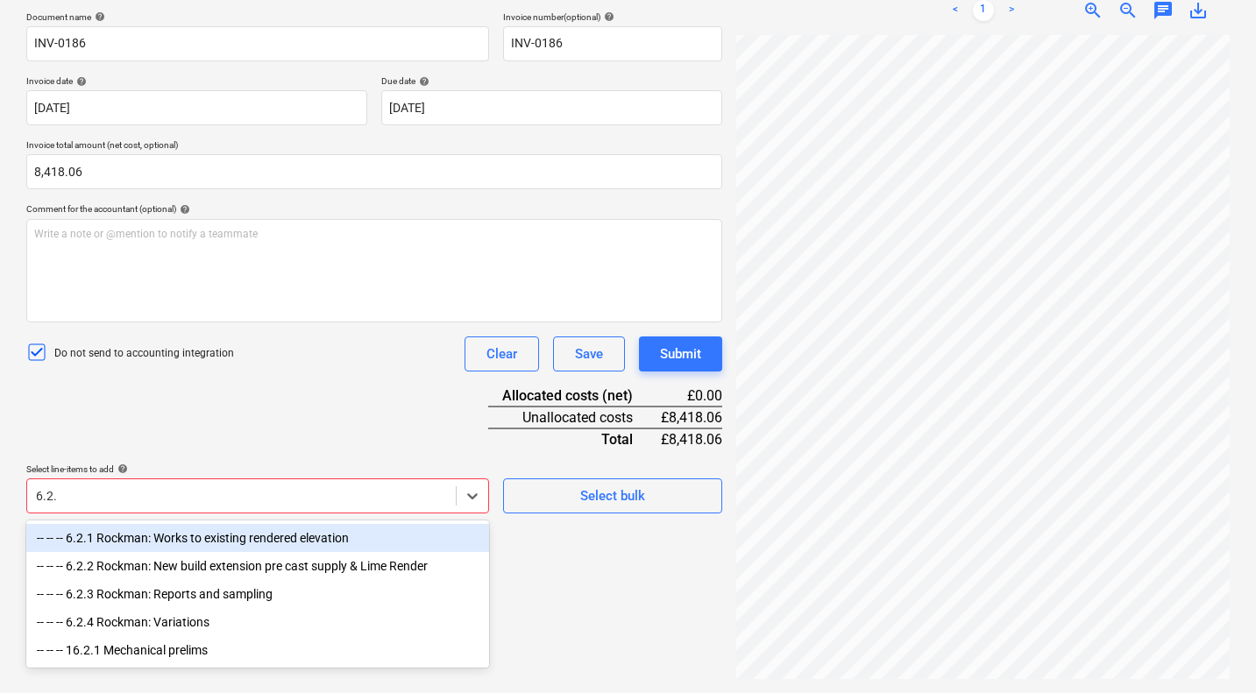
scroll to position [250, 0]
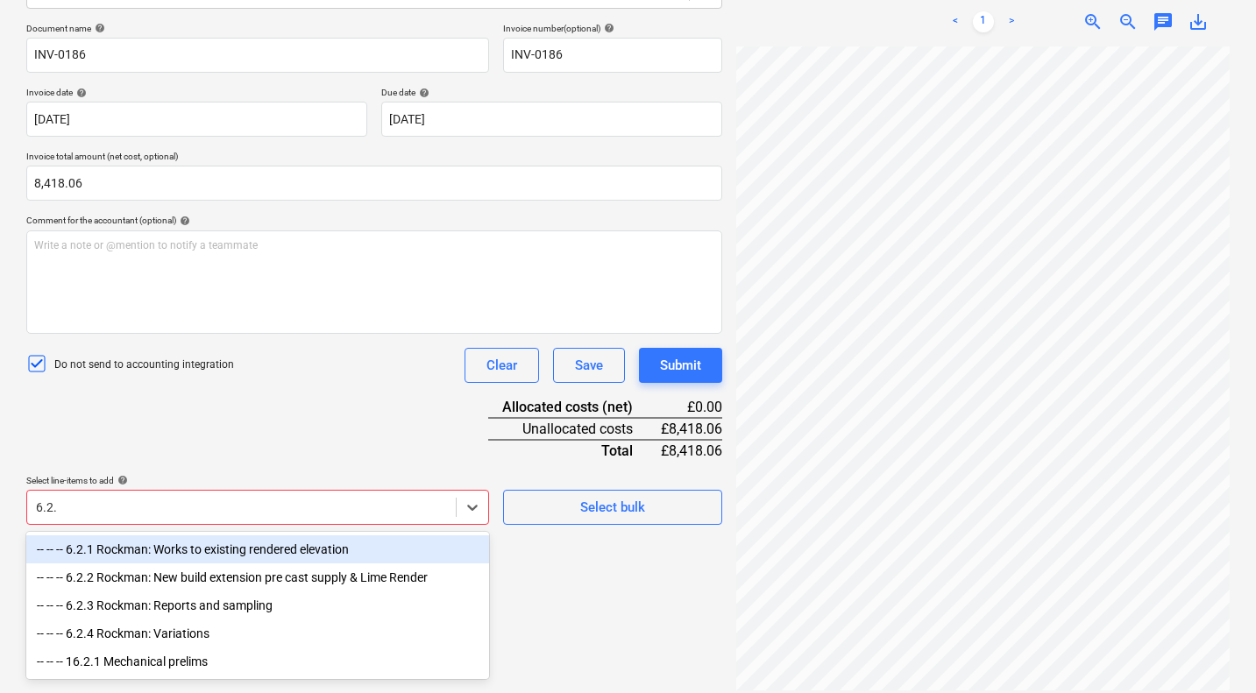
type input "6.2.1"
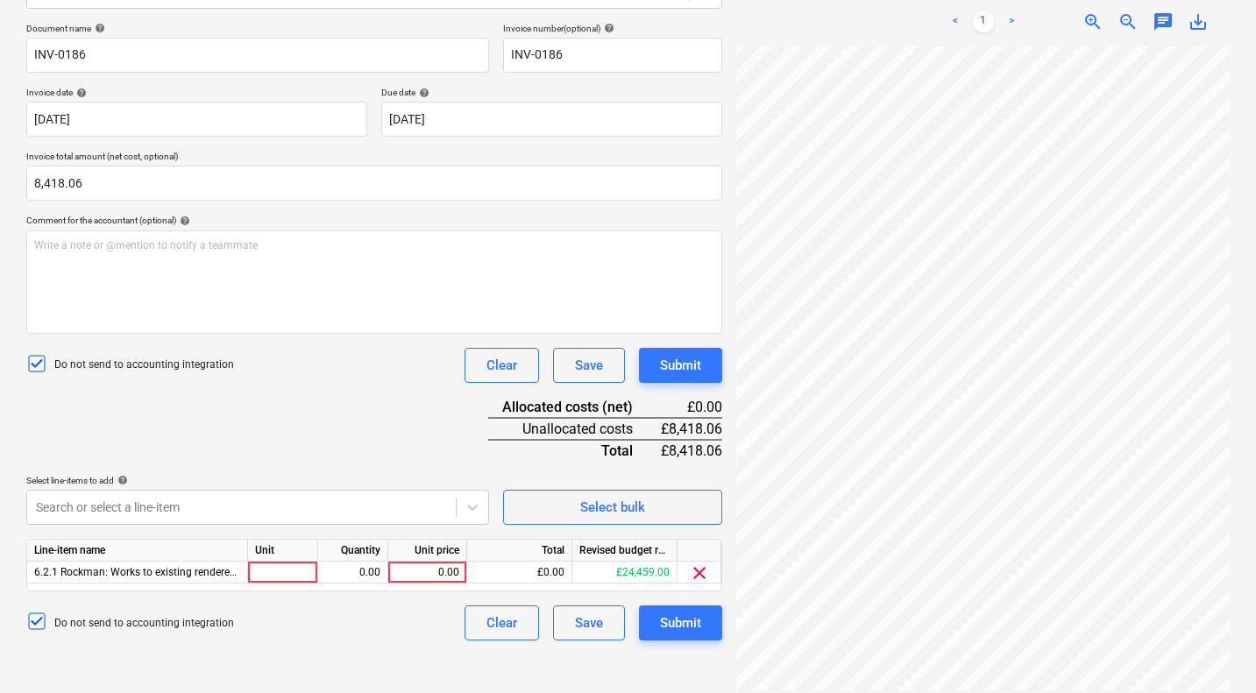
click at [306, 414] on div "Document name help INV-0186 Invoice number (optional) help INV-0186 Invoice dat…" at bounding box center [374, 332] width 696 height 618
click at [428, 571] on div "0.00" at bounding box center [427, 573] width 64 height 22
type input "8418.06"
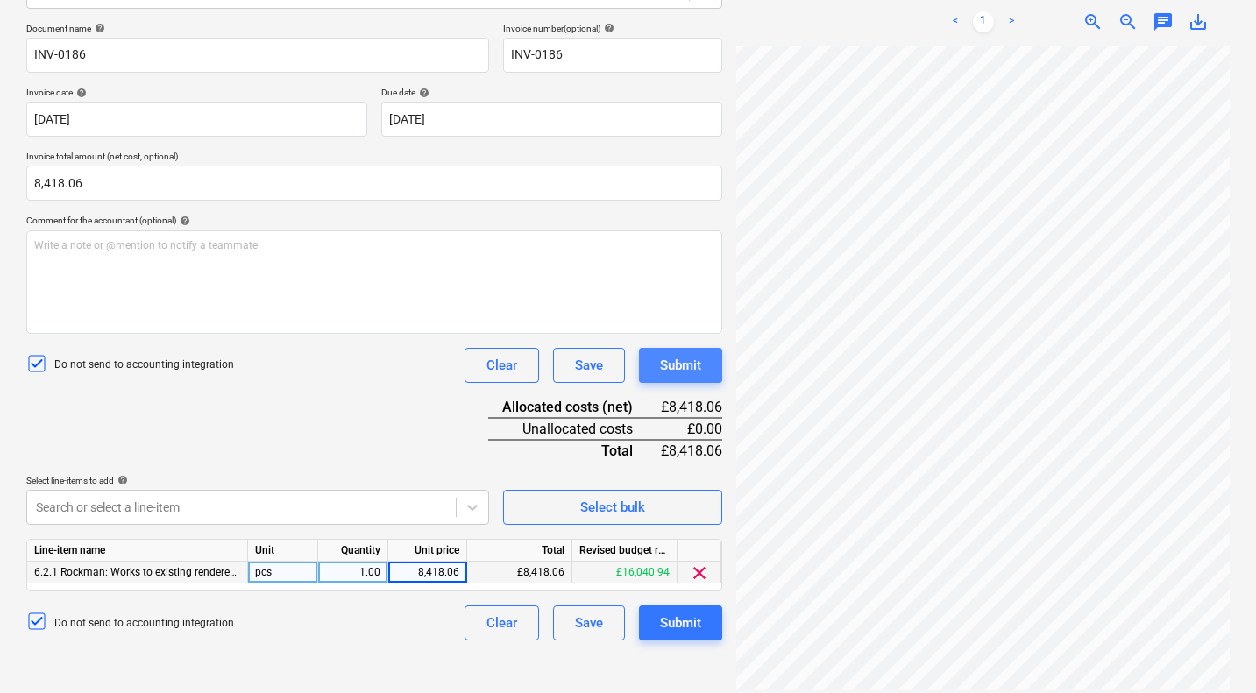
click at [682, 362] on div "Submit" at bounding box center [680, 365] width 41 height 23
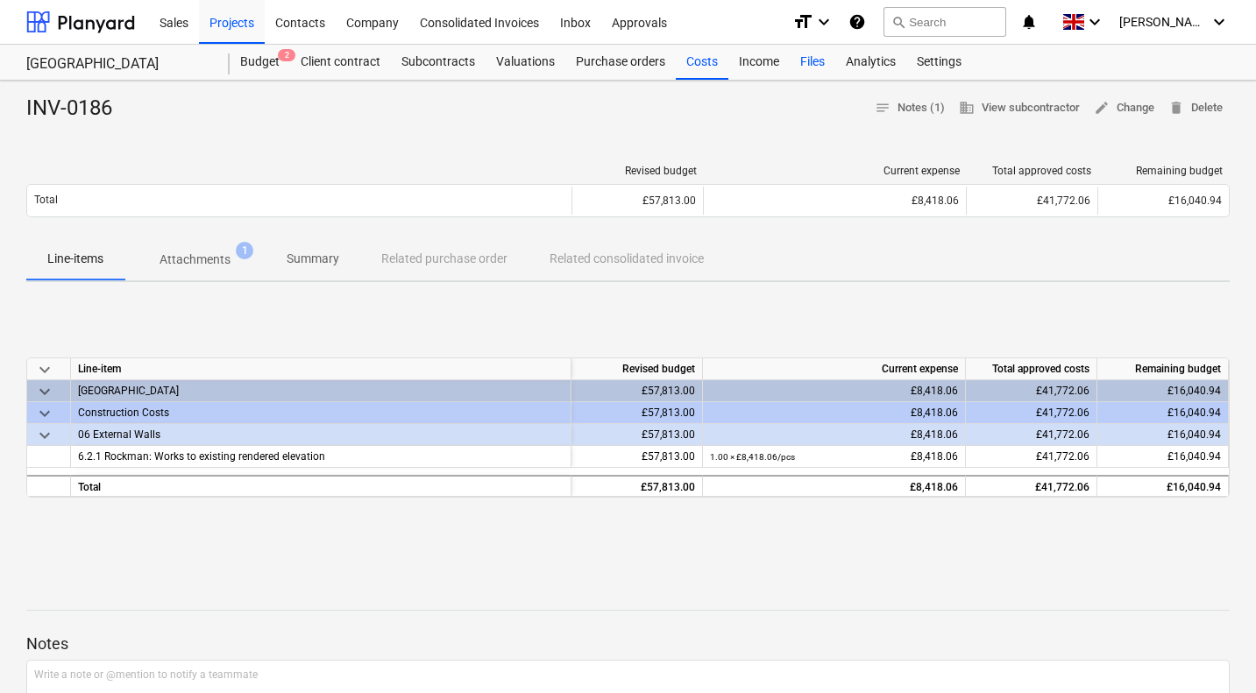
click at [820, 62] on div "Files" at bounding box center [813, 62] width 46 height 35
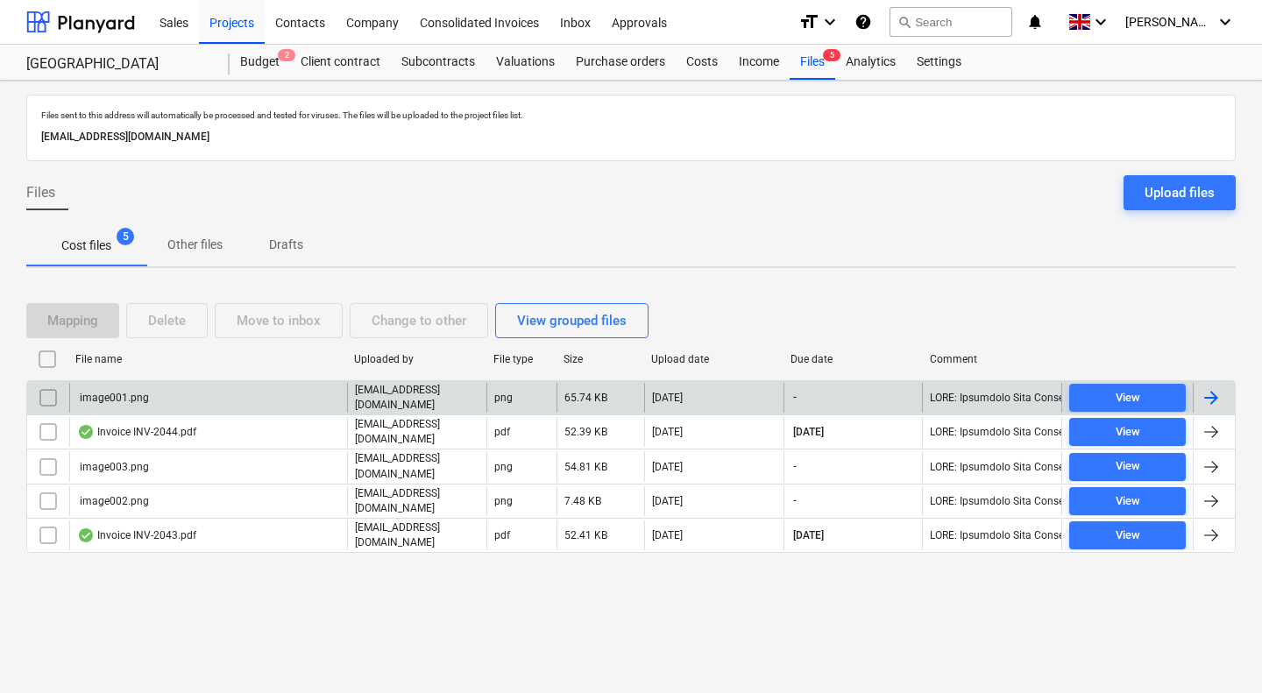
click at [46, 400] on input "checkbox" at bounding box center [48, 398] width 28 height 28
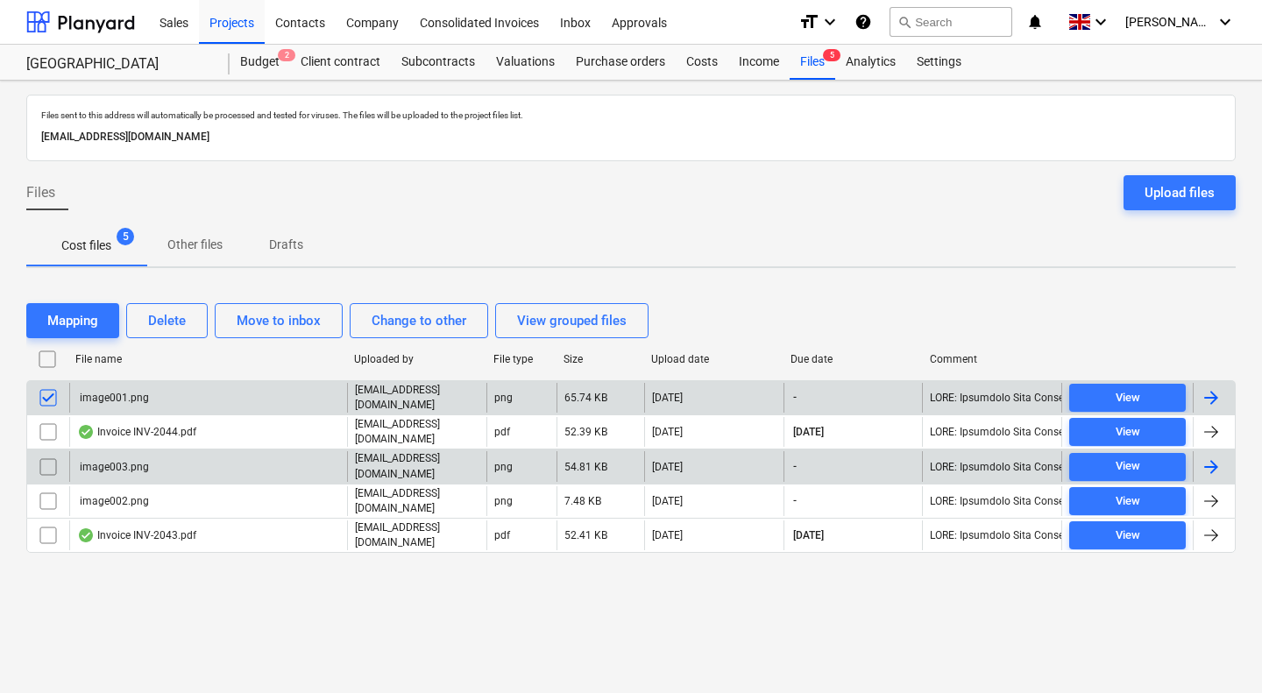
click at [53, 467] on input "checkbox" at bounding box center [48, 467] width 28 height 28
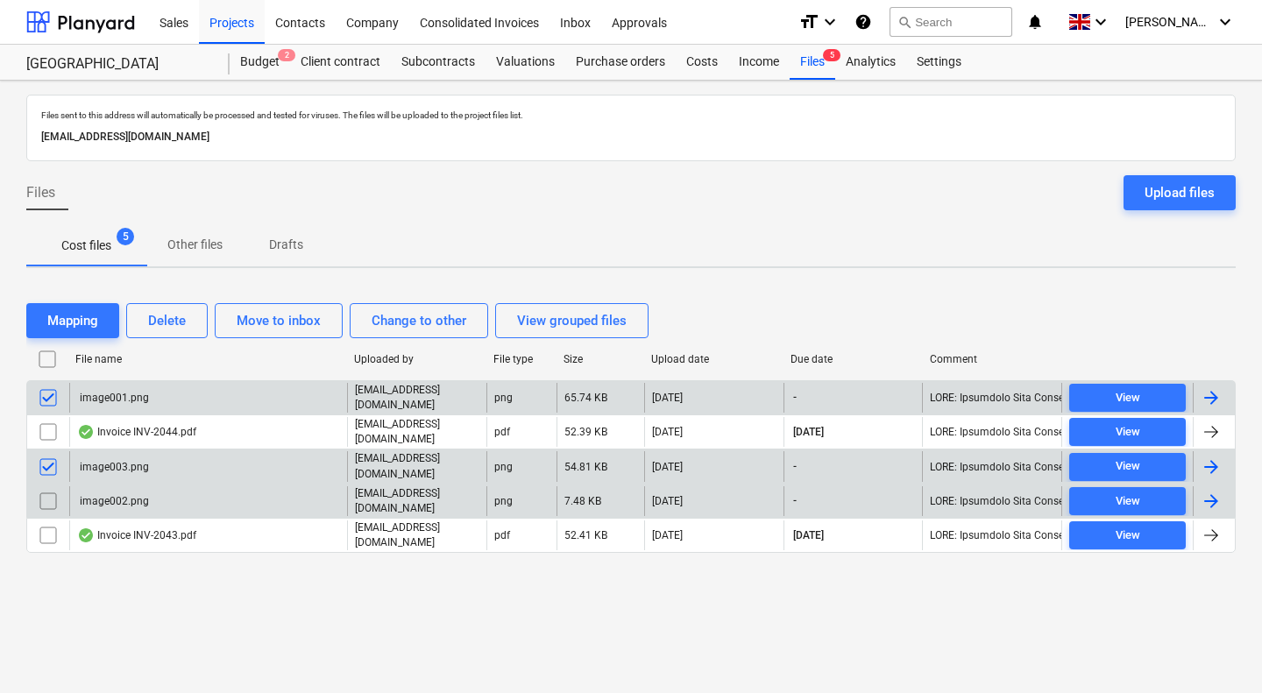
click at [49, 493] on input "checkbox" at bounding box center [48, 501] width 28 height 28
click at [179, 320] on div "Delete" at bounding box center [167, 320] width 38 height 23
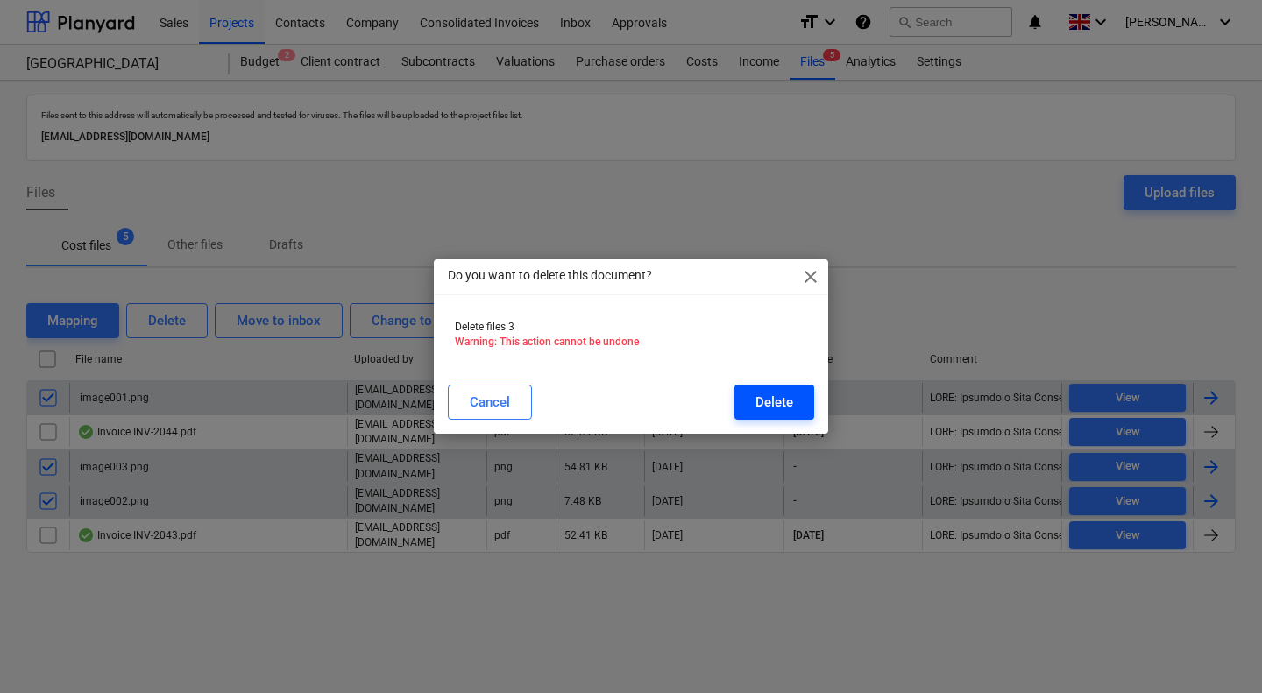
click at [780, 397] on div "Delete" at bounding box center [774, 402] width 38 height 23
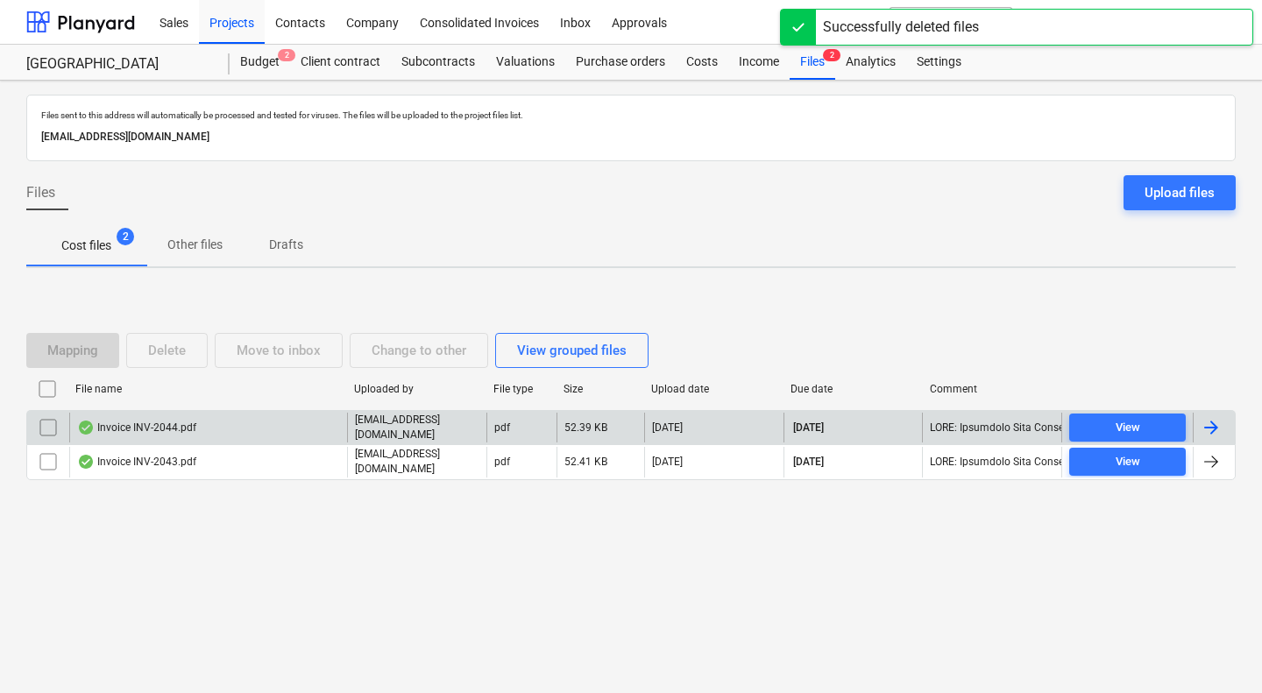
click at [167, 428] on div "Invoice INV-2044.pdf" at bounding box center [136, 428] width 119 height 14
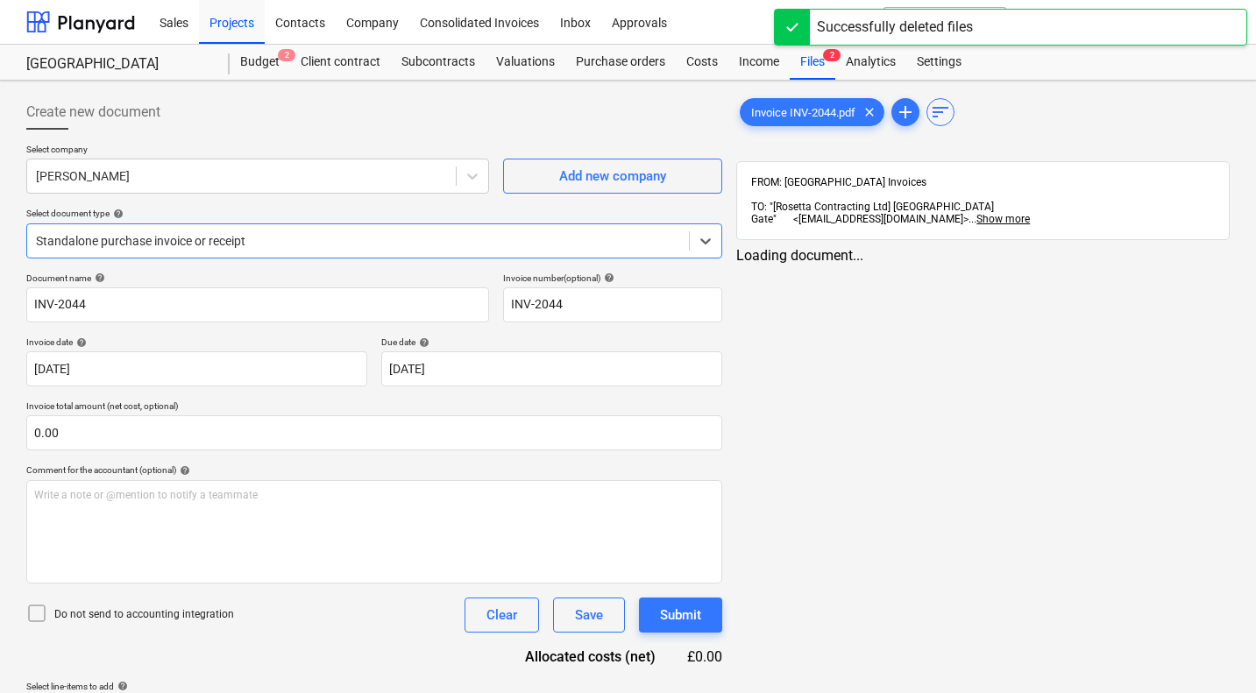
type input "INV-2044"
type input "11 Sep 2025"
type input "30 Sep 2025"
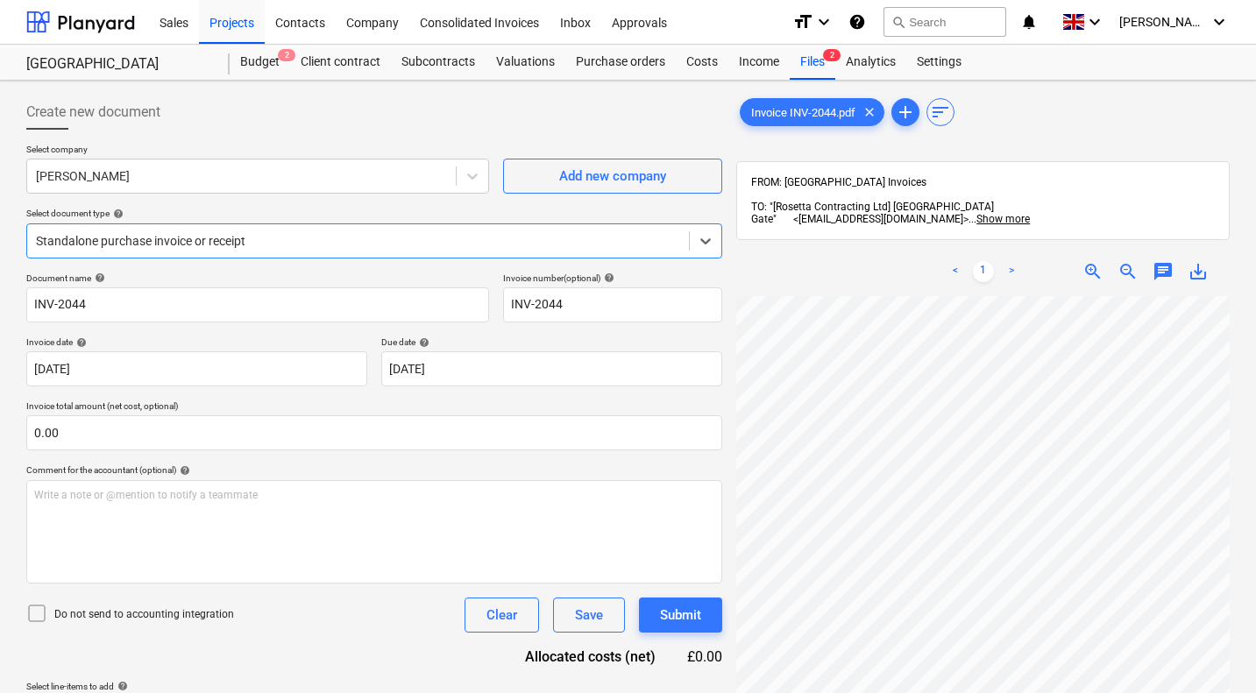
scroll to position [0, 690]
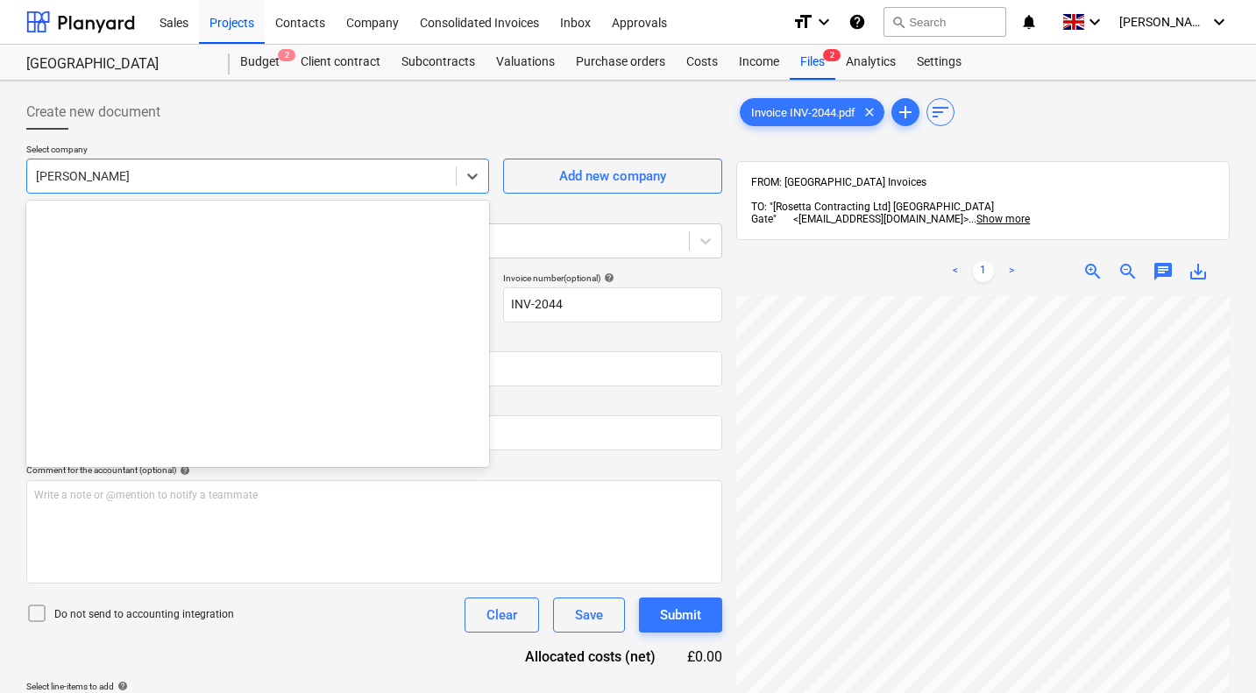
click at [131, 176] on div at bounding box center [241, 176] width 411 height 18
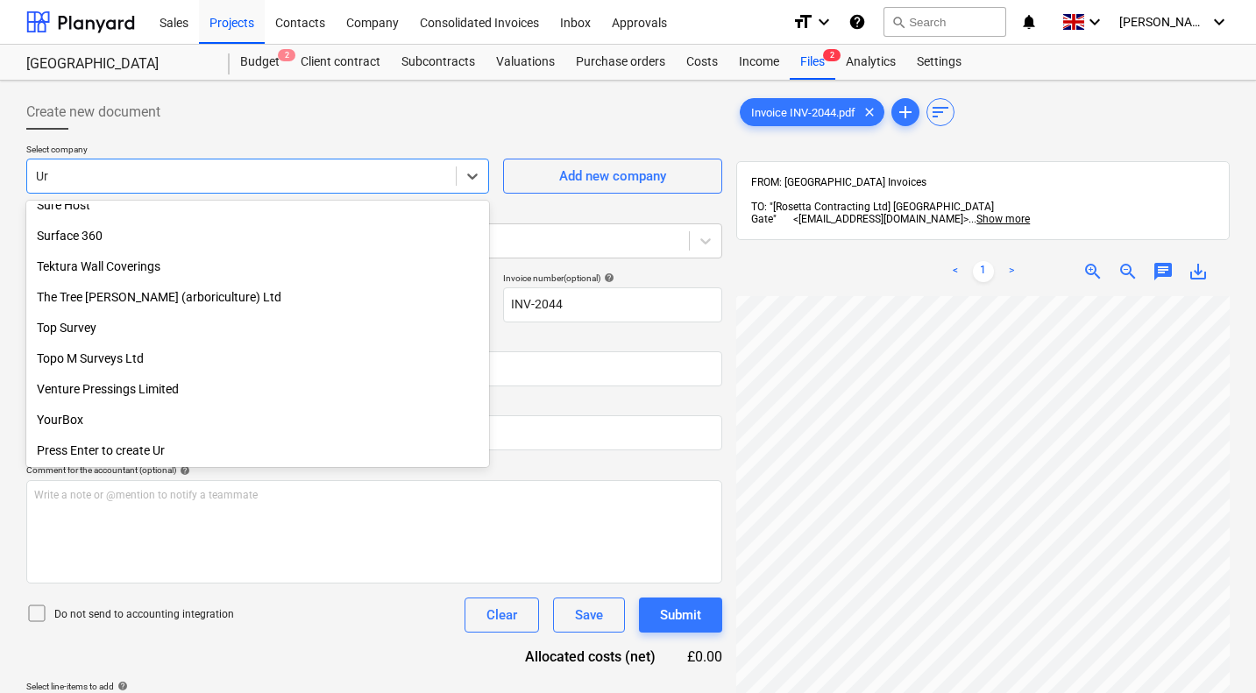
scroll to position [933, 0]
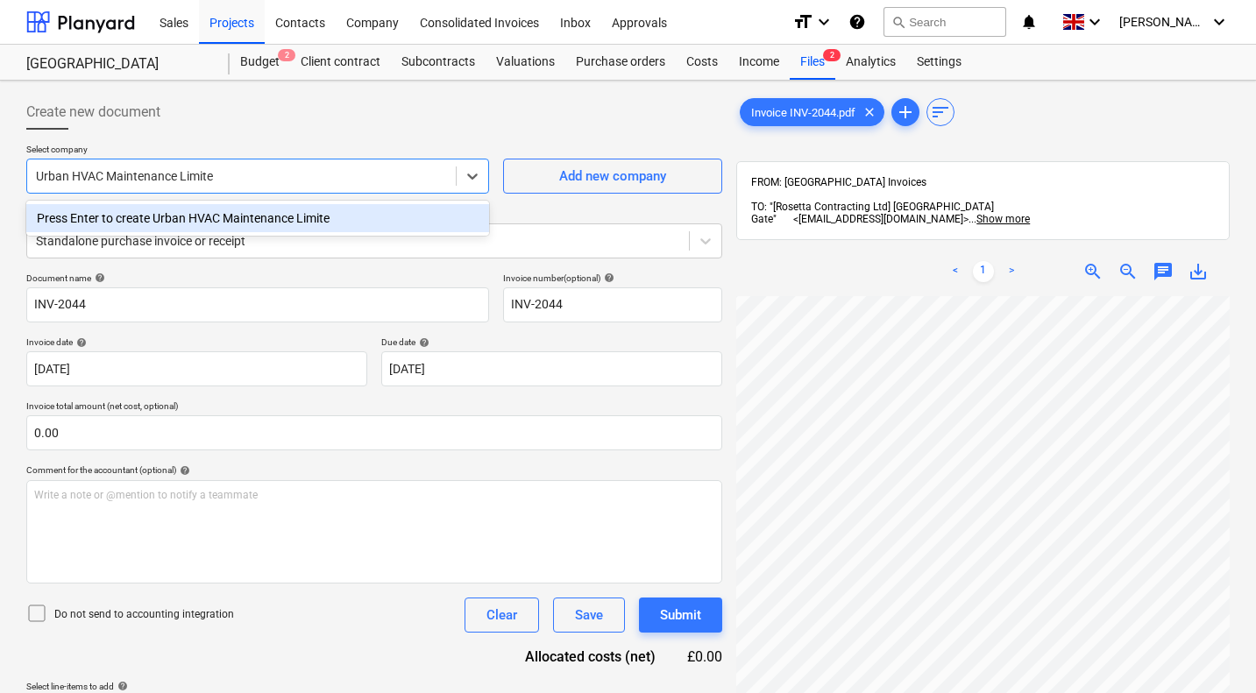
type input "Urban HVAC Maintenance Limited"
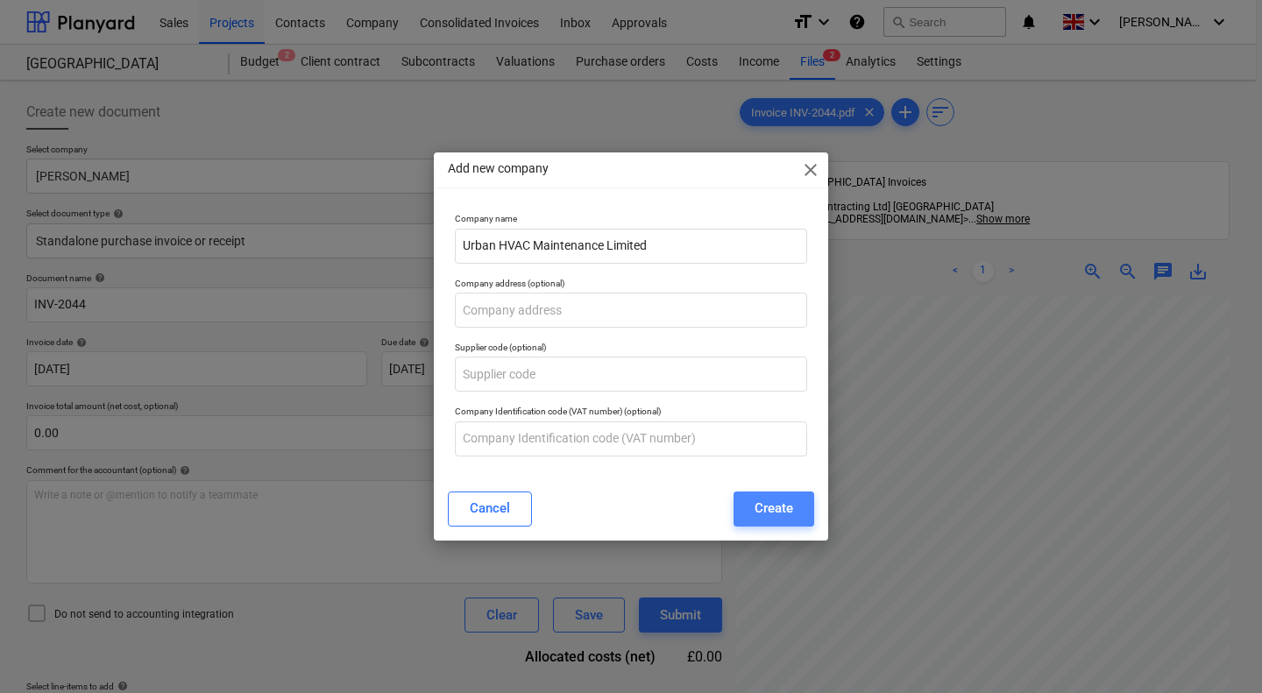
click at [759, 500] on div "Create" at bounding box center [773, 508] width 39 height 23
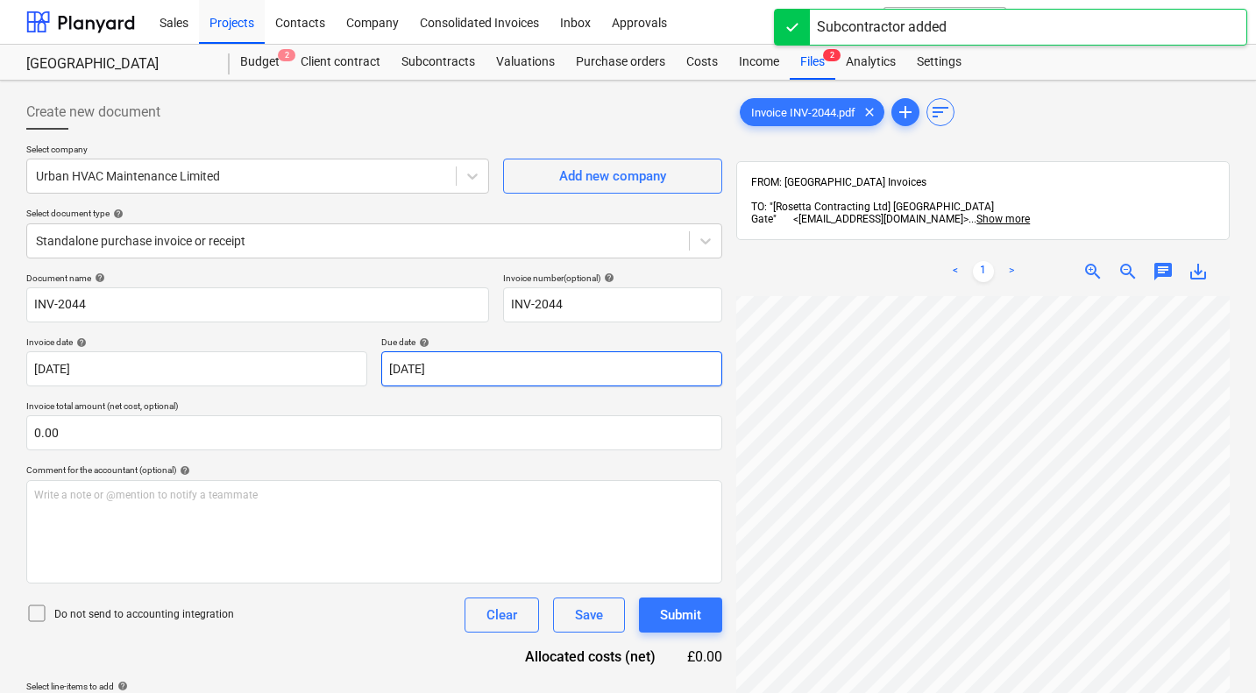
scroll to position [580, 688]
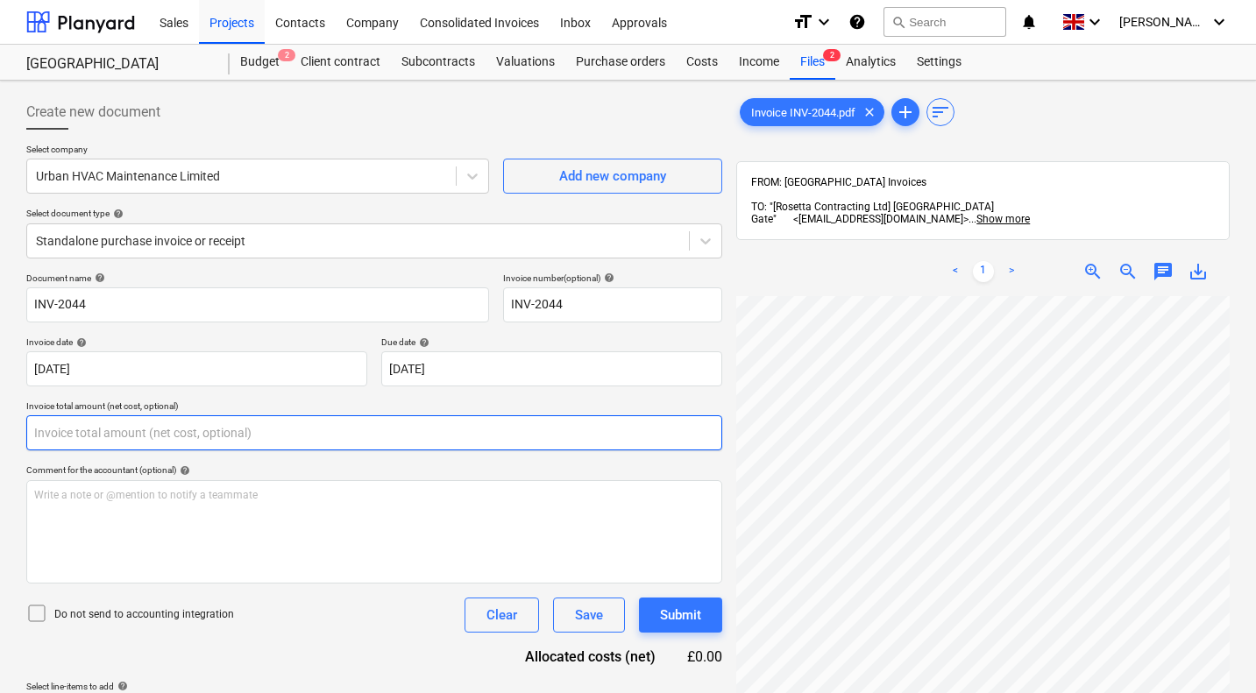
click at [213, 436] on input "text" at bounding box center [374, 432] width 696 height 35
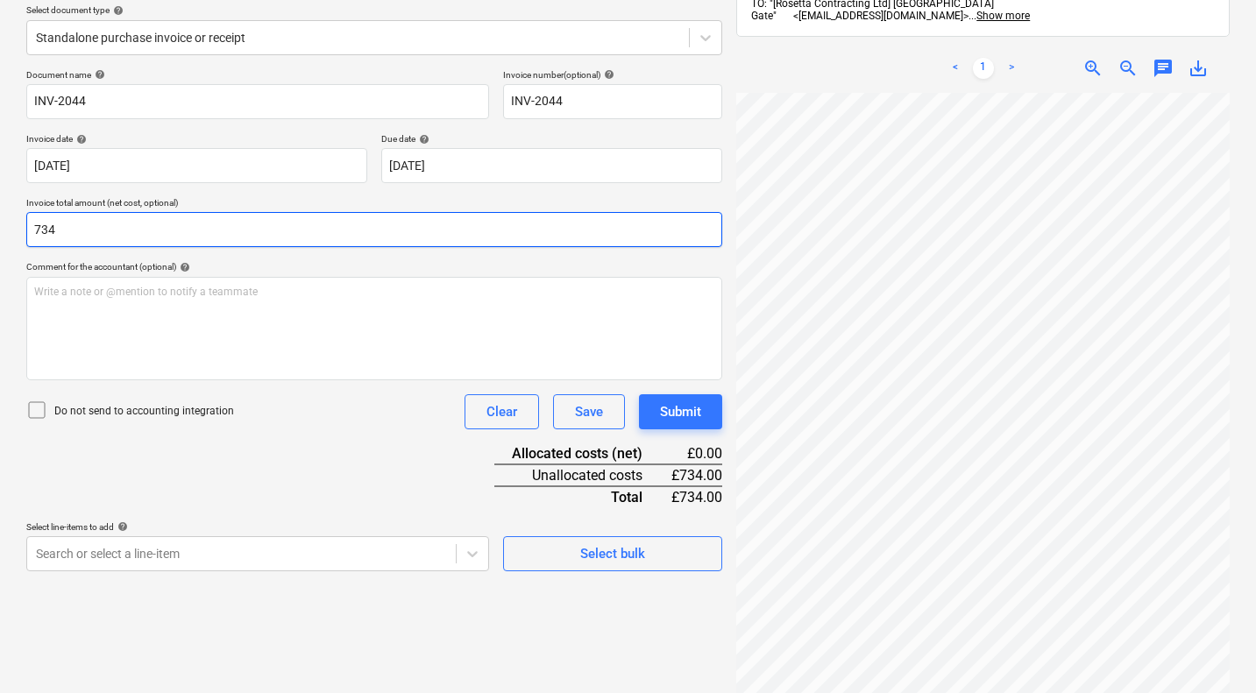
scroll to position [209, 0]
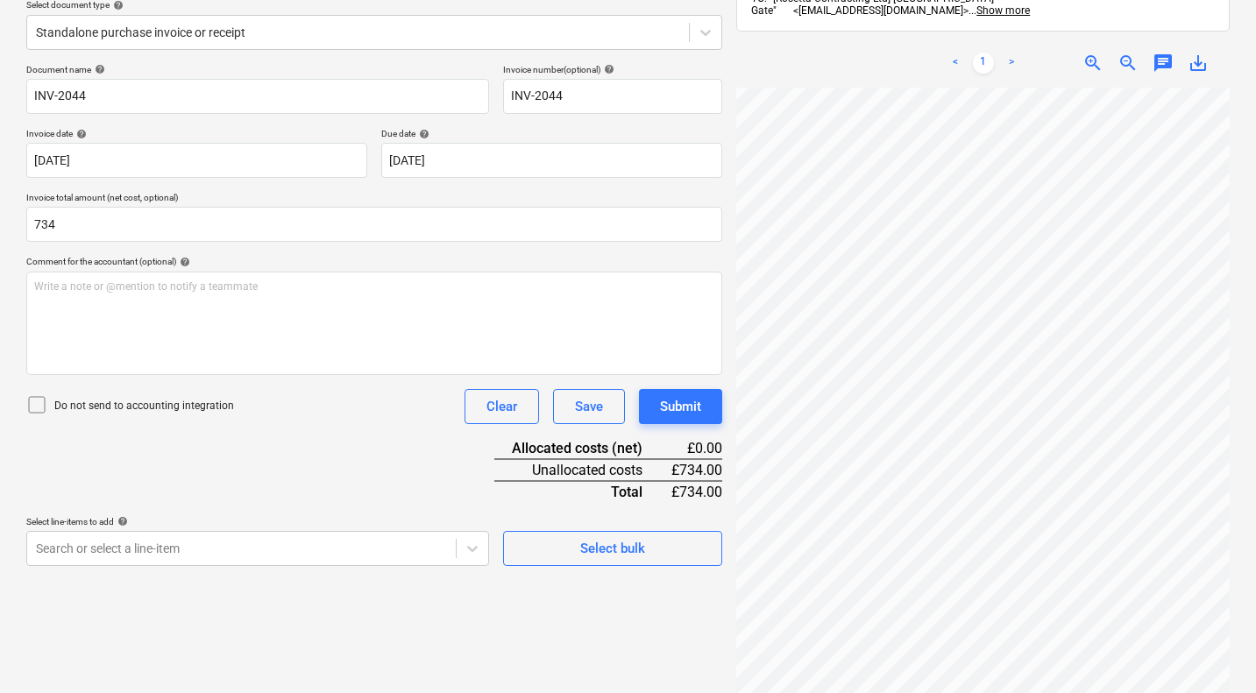
type input "734.00"
click at [41, 406] on icon at bounding box center [36, 404] width 21 height 21
click at [95, 485] on body "Sales Projects Contacts Company Consolidated Invoices Inbox Approvals format_si…" at bounding box center [628, 137] width 1256 height 693
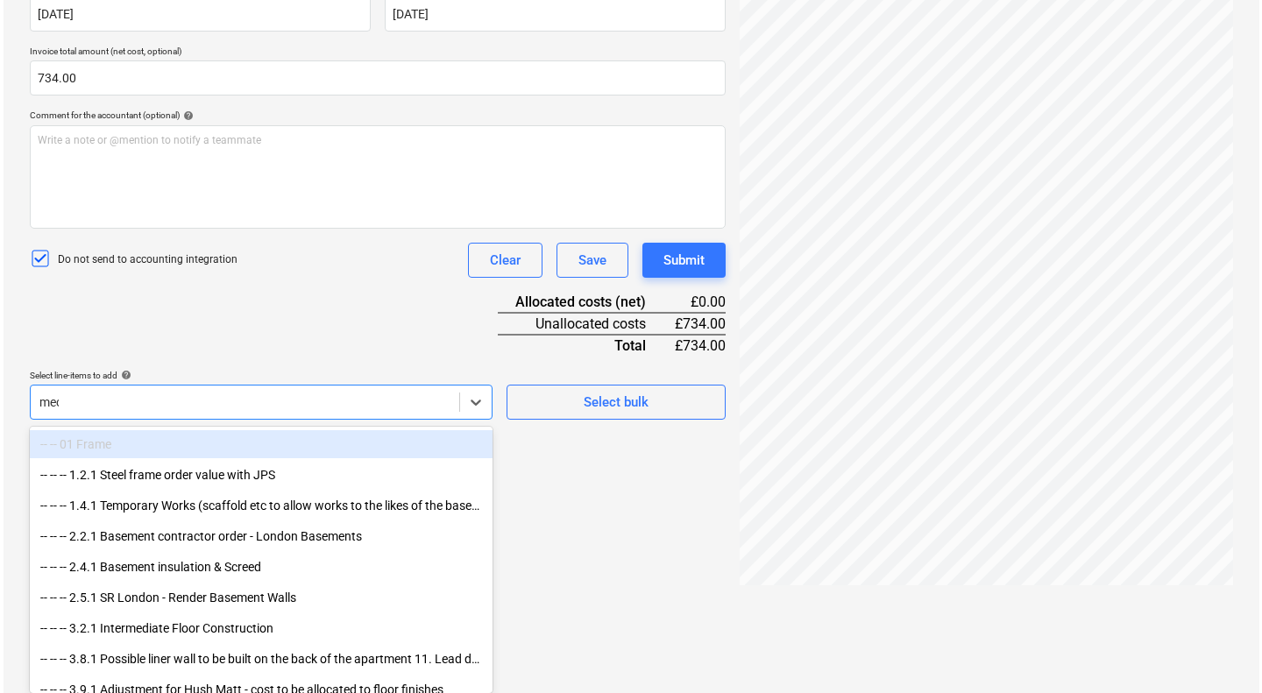
scroll to position [250, 0]
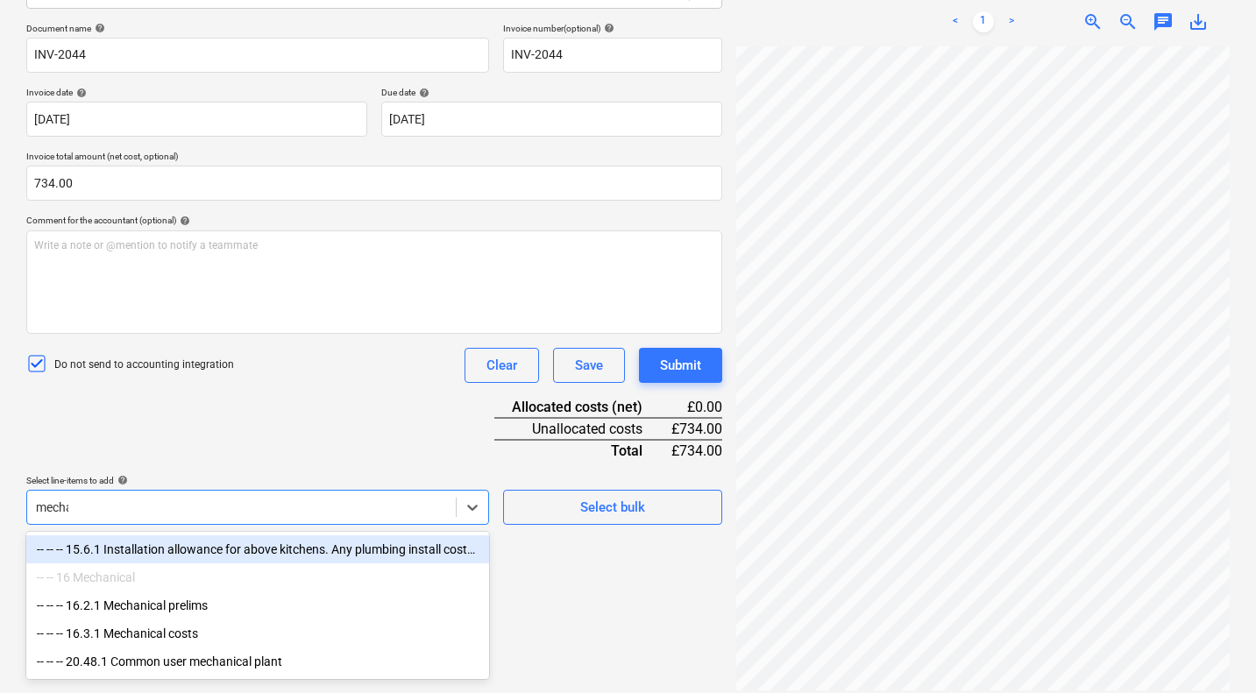
type input "mechani"
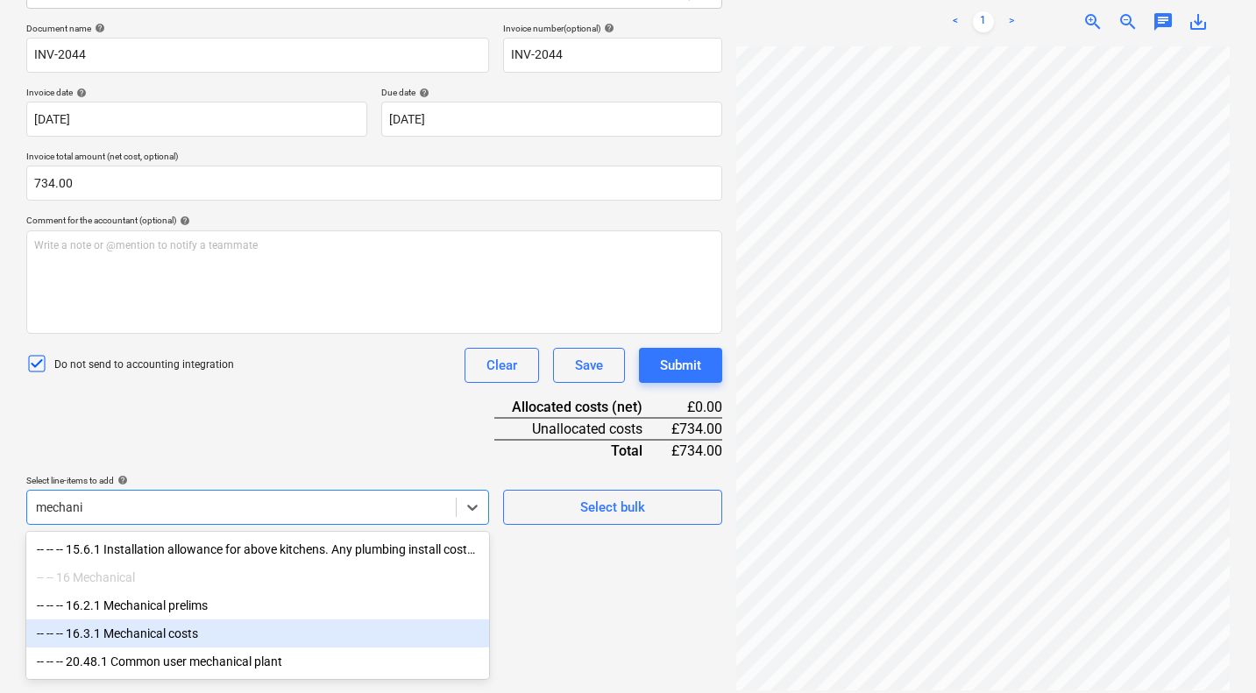
click at [180, 634] on div "-- -- -- 16.3.1 Mechanical costs" at bounding box center [257, 634] width 463 height 28
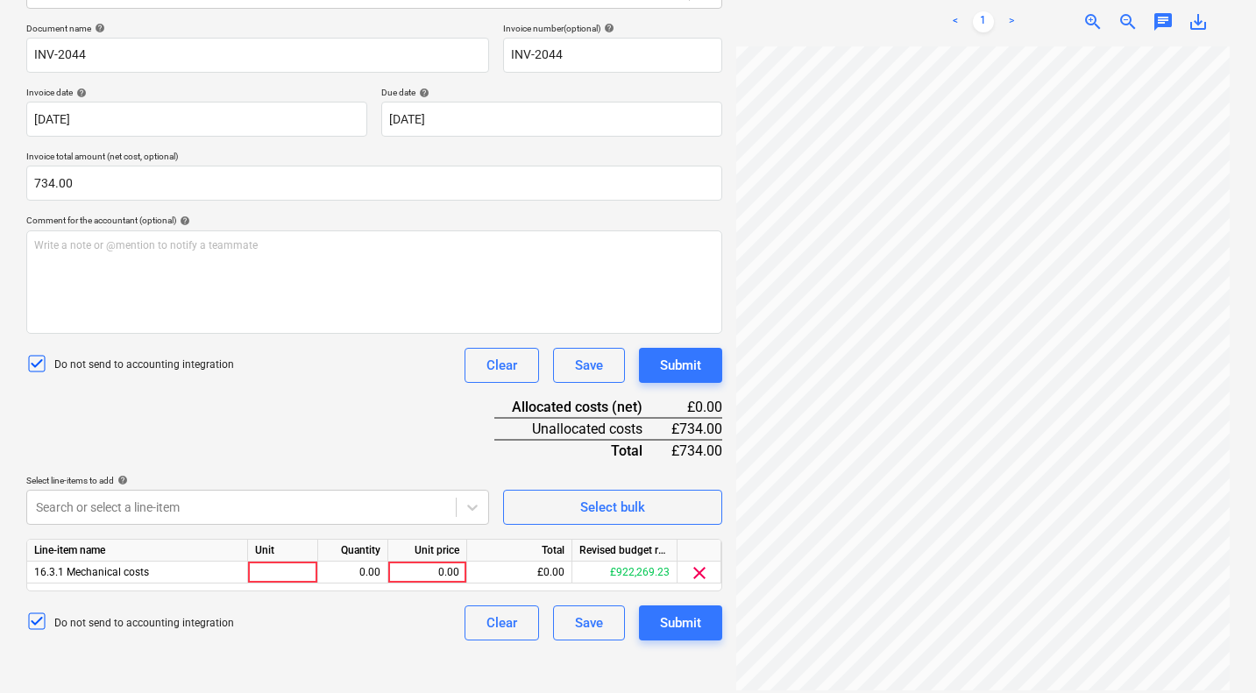
click at [331, 429] on div "Document name help INV-2044 Invoice number (optional) help INV-2044 Invoice dat…" at bounding box center [374, 332] width 696 height 618
click at [431, 570] on div "0.00" at bounding box center [427, 573] width 64 height 22
type input "734"
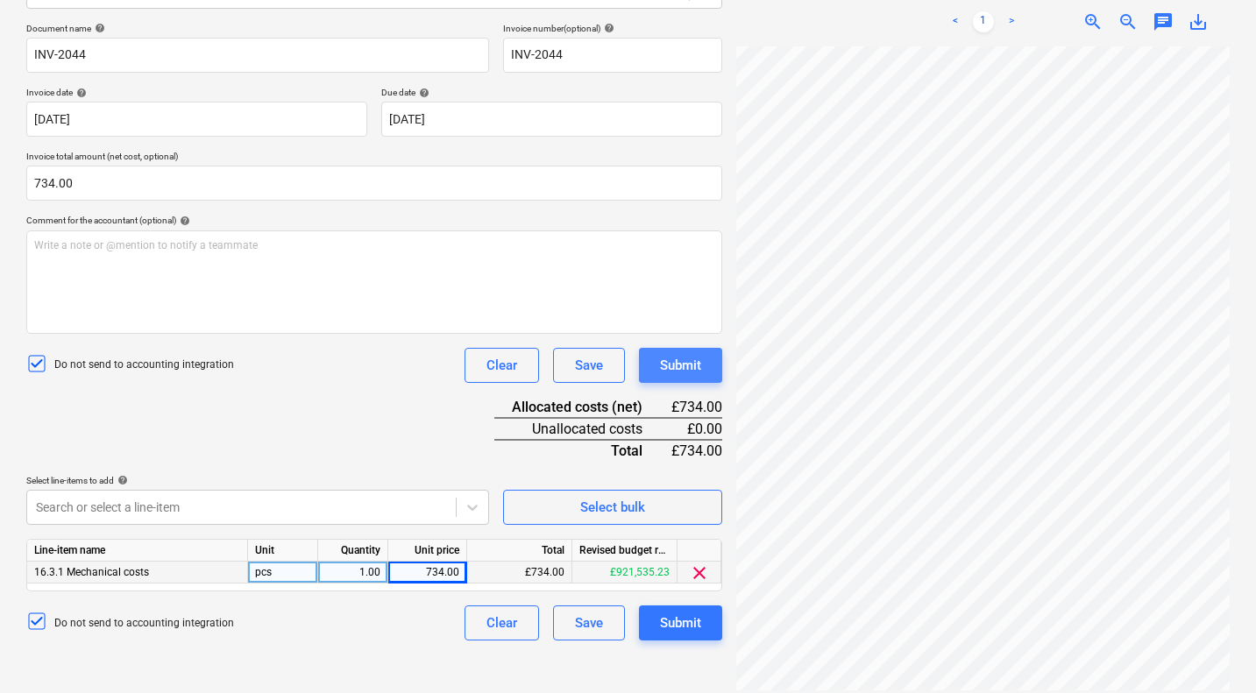
click at [678, 362] on div "Submit" at bounding box center [680, 365] width 41 height 23
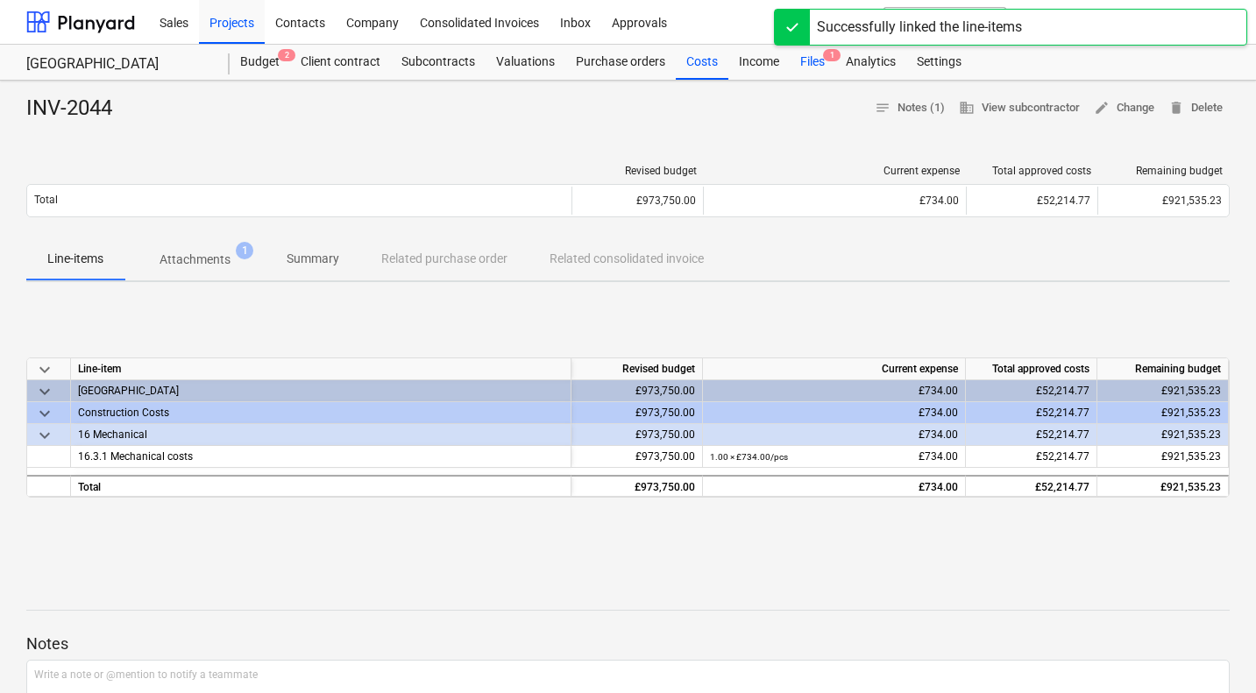
click at [816, 57] on div "Files 1" at bounding box center [813, 62] width 46 height 35
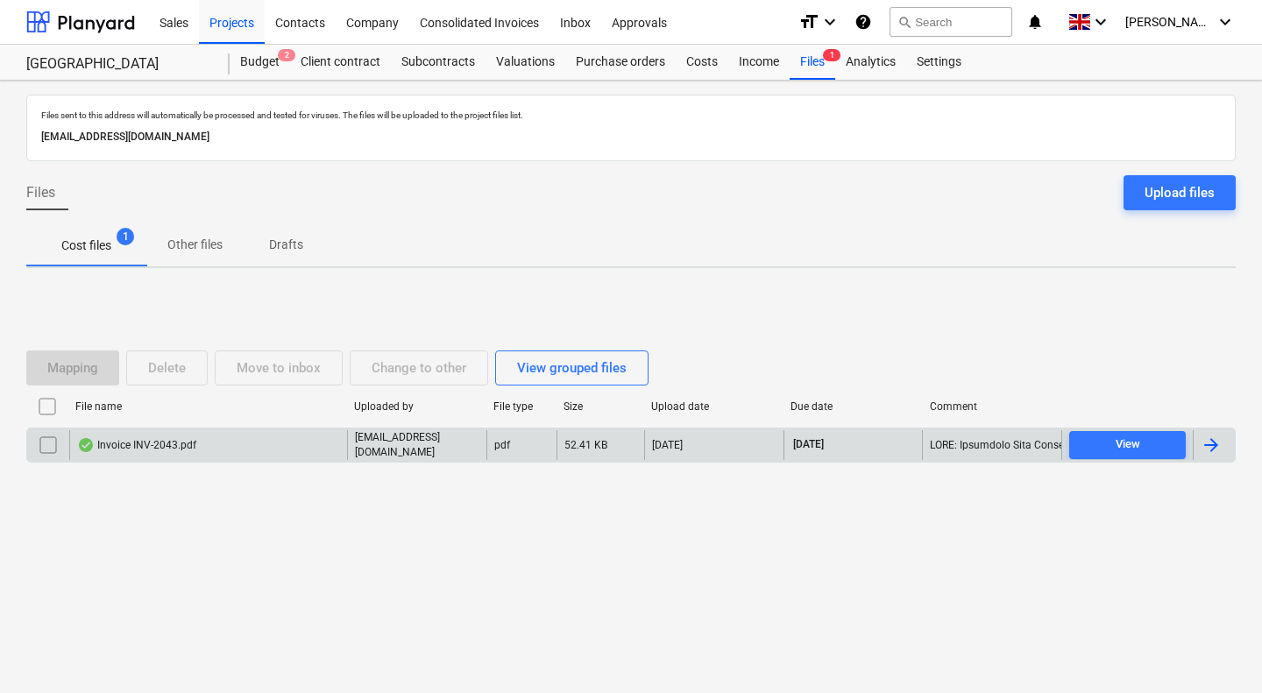
click at [216, 443] on div "Invoice INV-2043.pdf" at bounding box center [208, 445] width 278 height 30
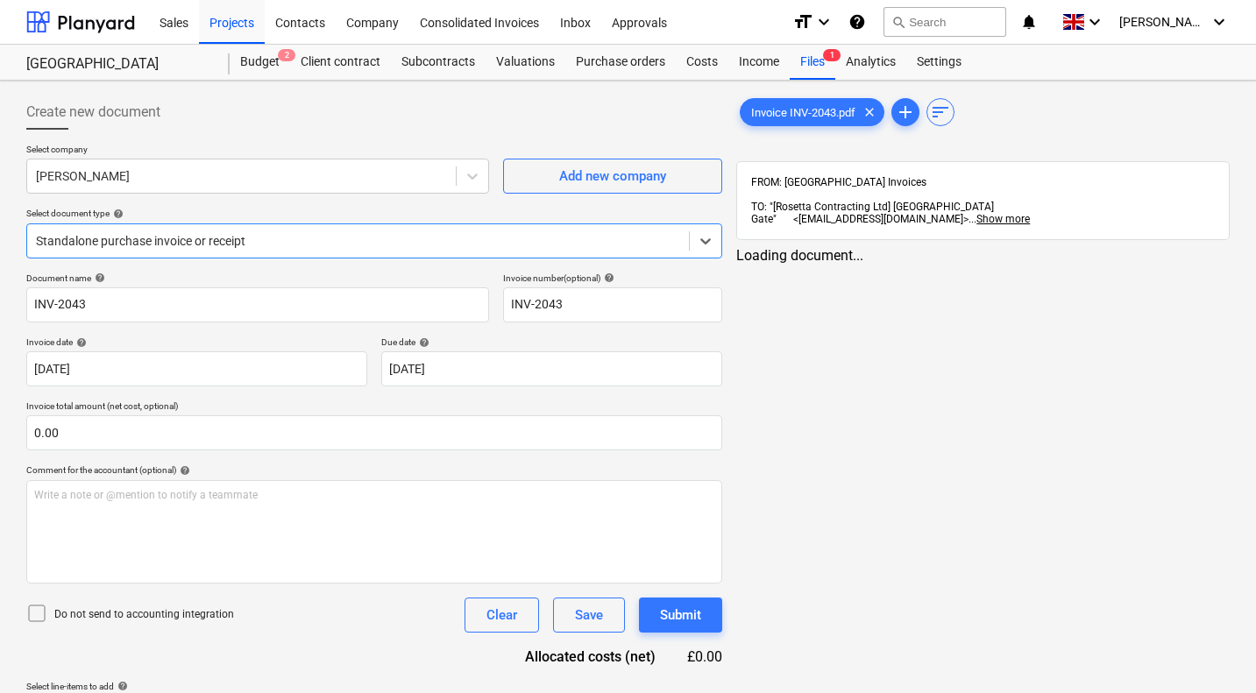
type input "INV-2043"
type input "11 Sep 2025"
type input "30 Sep 2025"
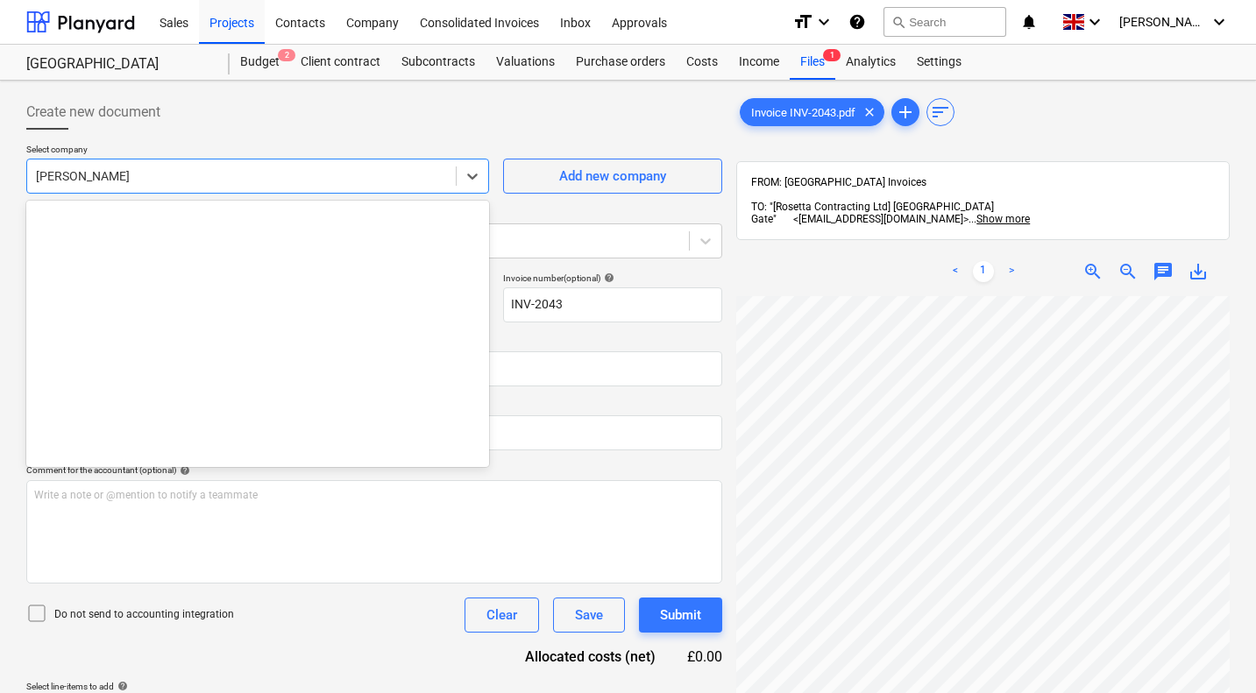
click at [286, 180] on div at bounding box center [241, 176] width 411 height 18
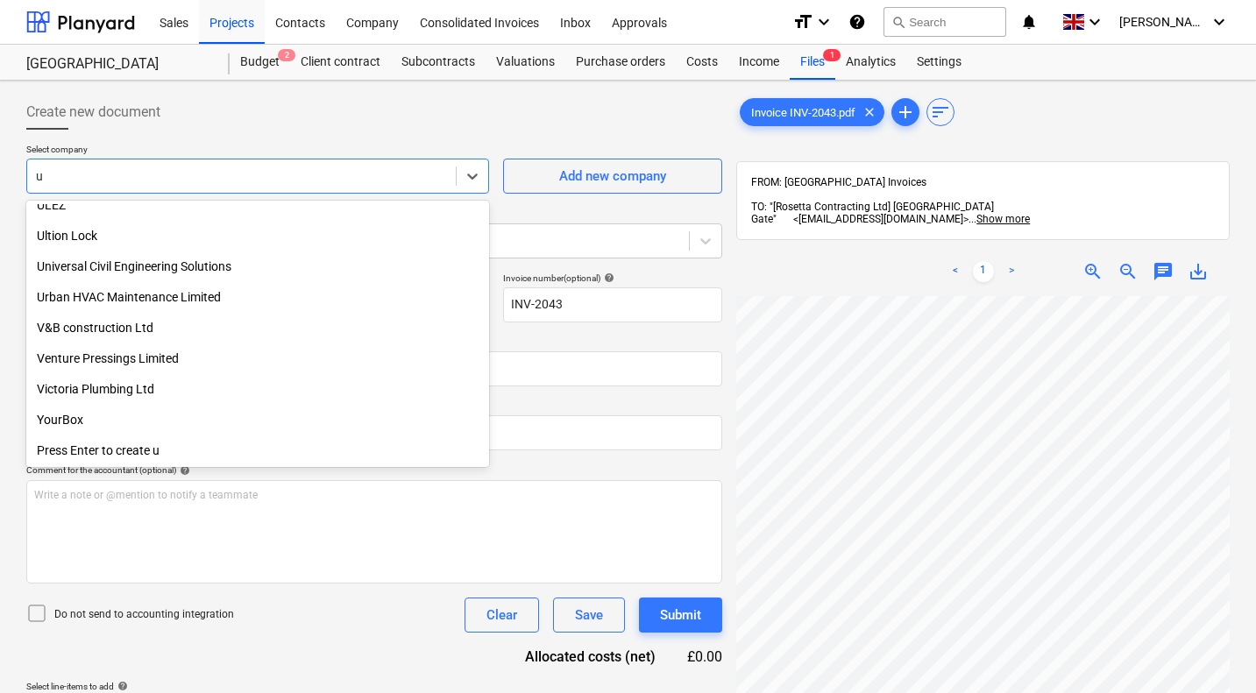
scroll to position [964, 0]
type input "urban"
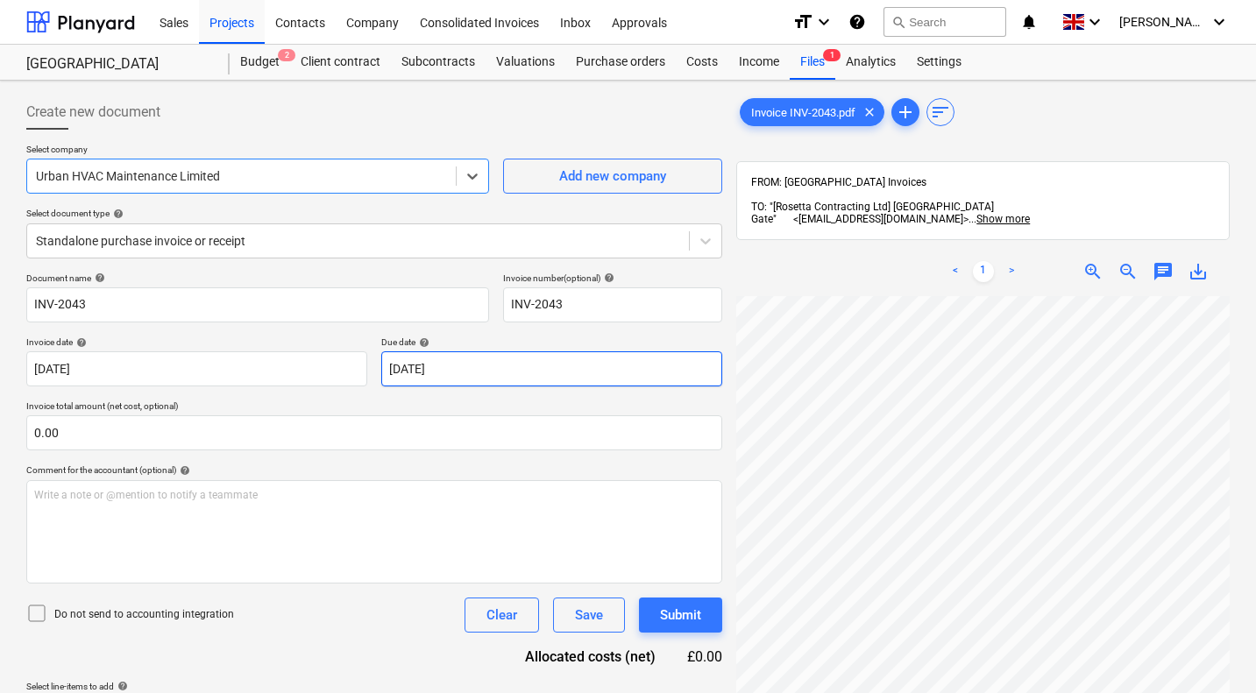
scroll to position [607, 690]
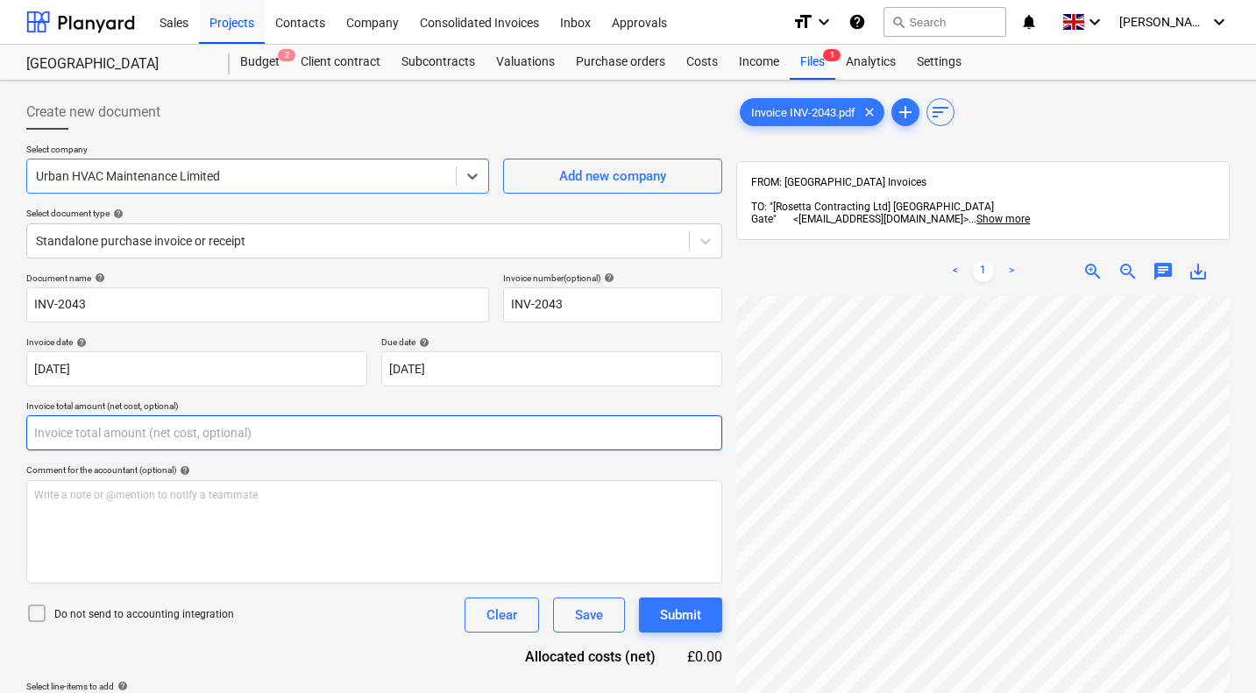
click at [162, 430] on input "text" at bounding box center [374, 432] width 696 height 35
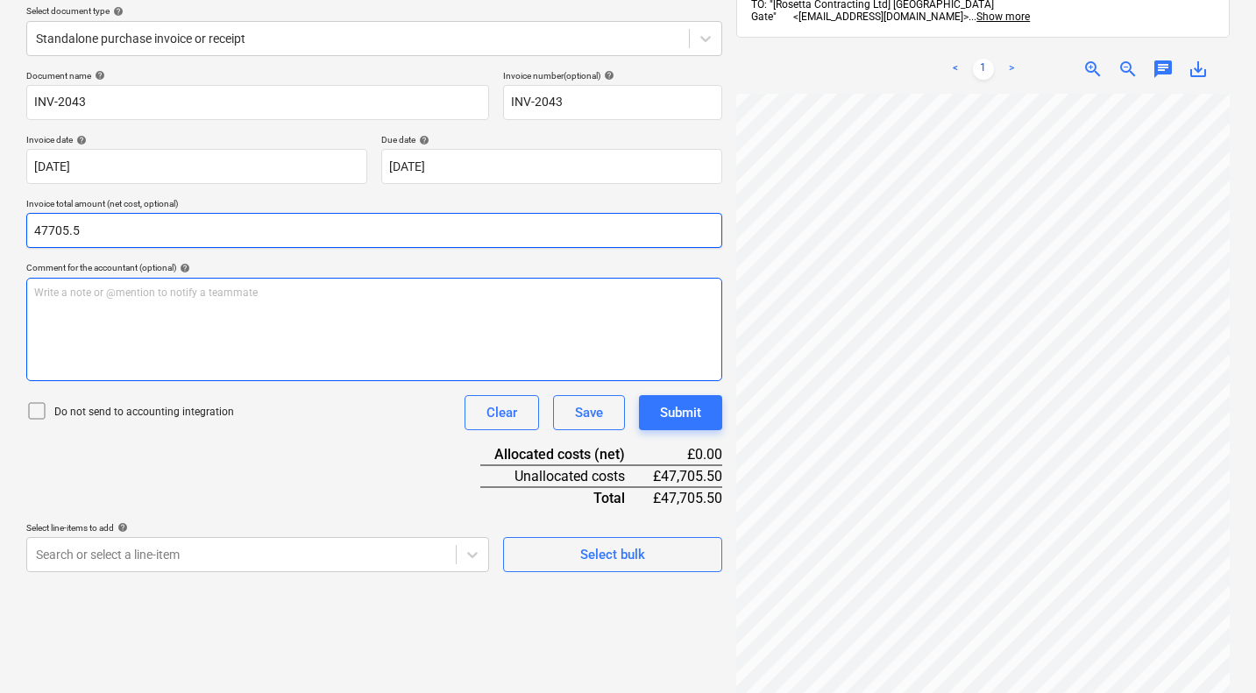
scroll to position [203, 0]
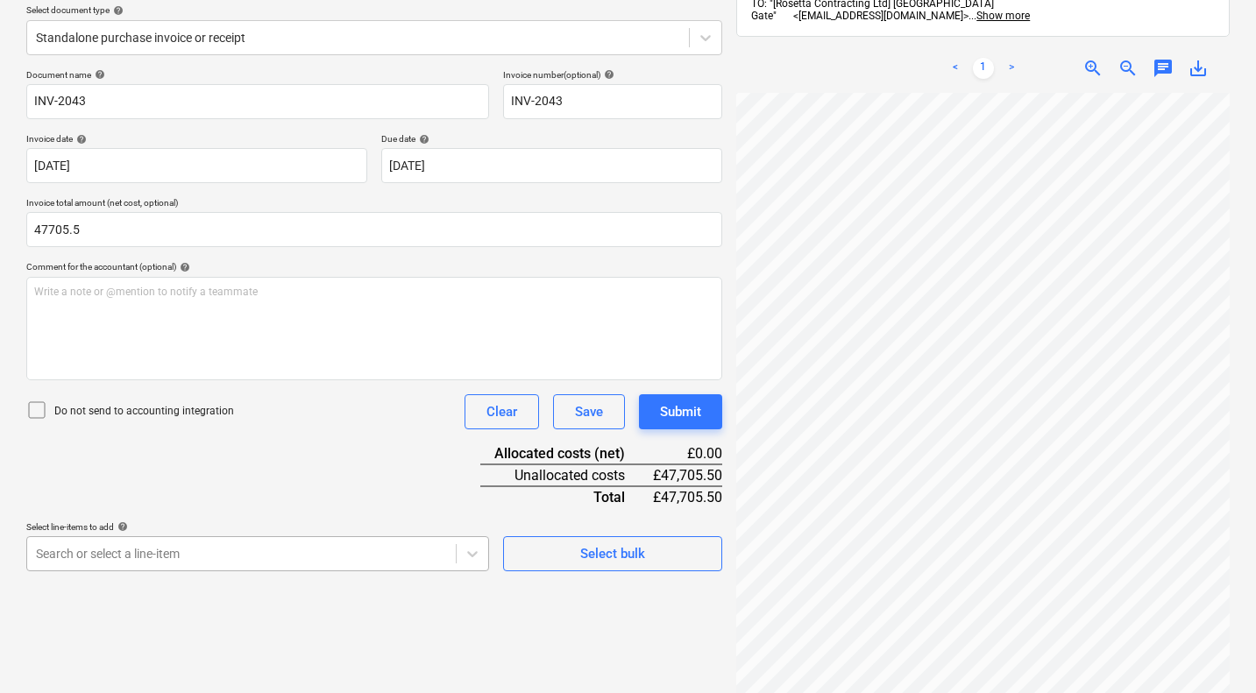
type input "47,705.50"
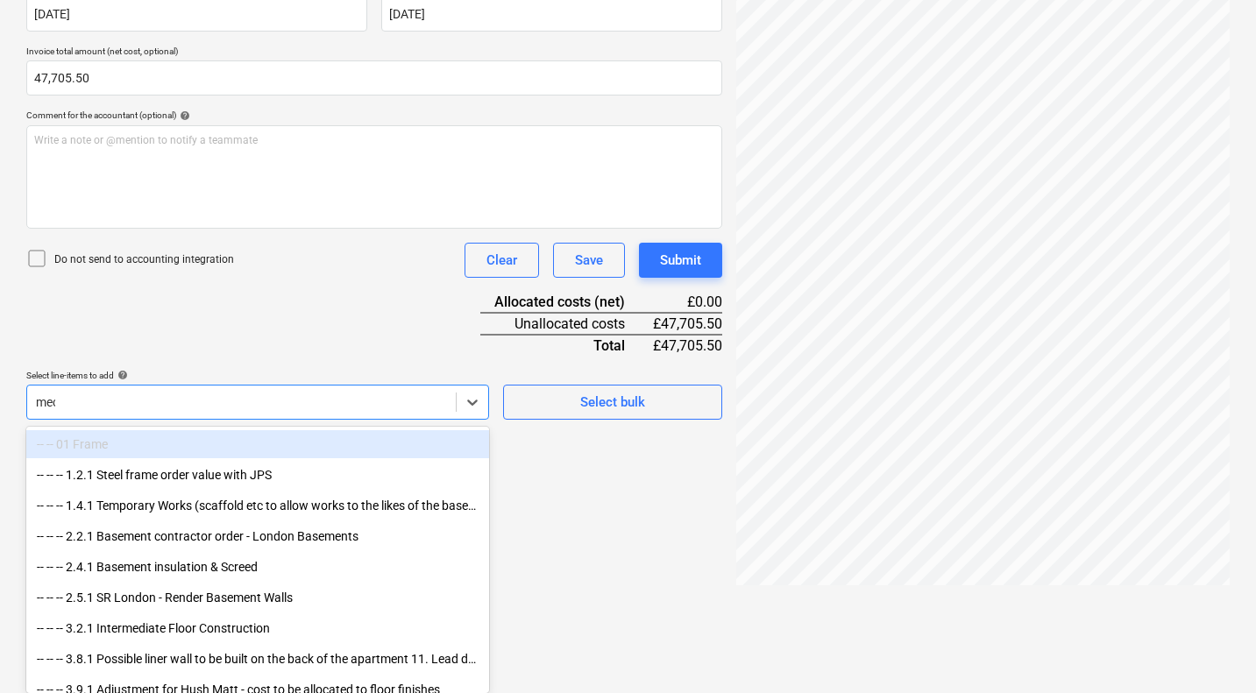
scroll to position [250, 0]
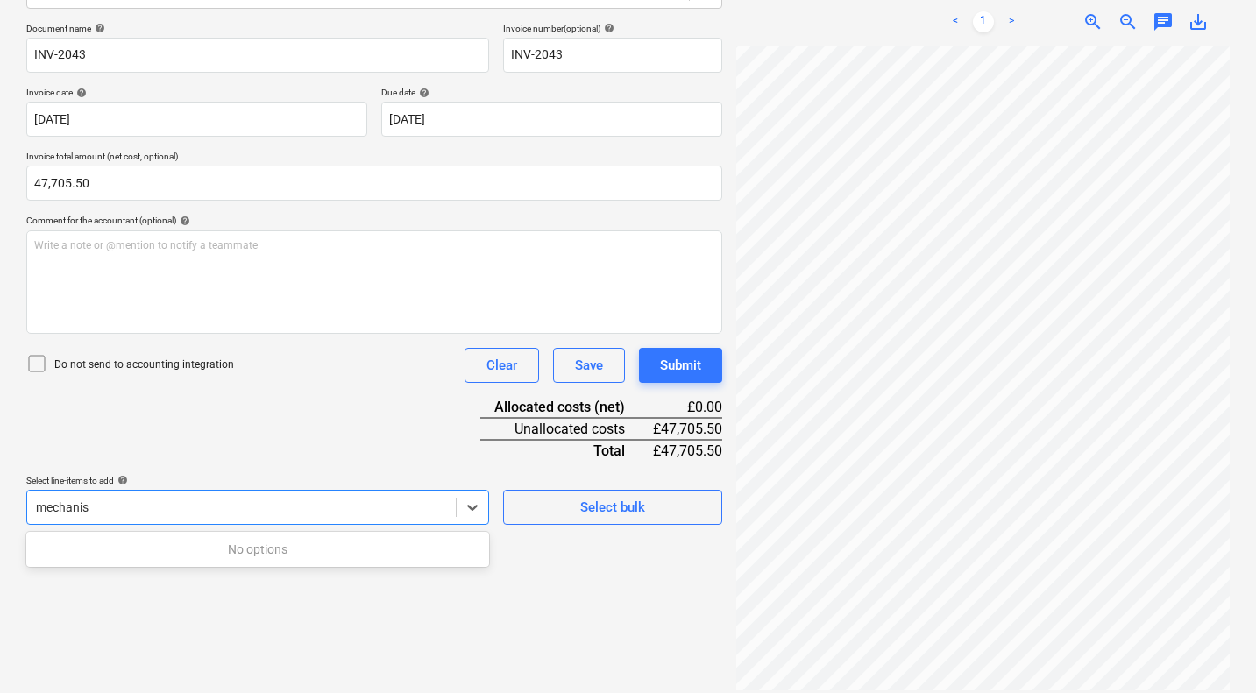
type input "mechani"
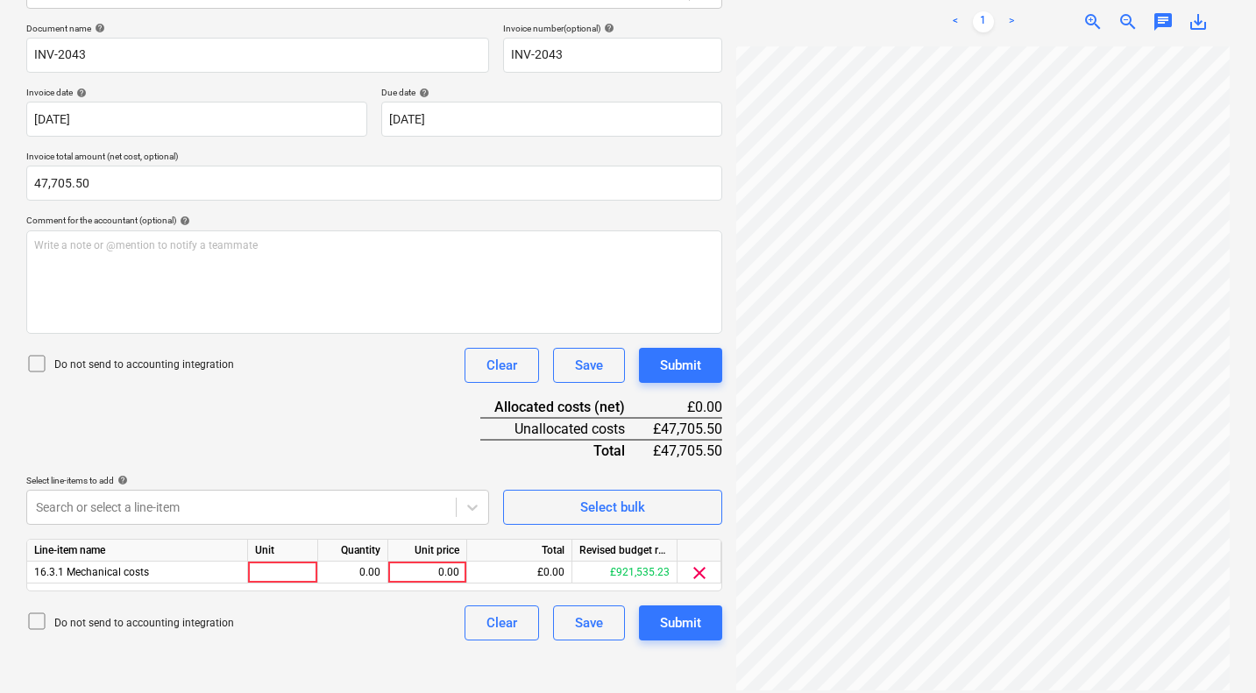
click at [362, 444] on div "Document name help INV-2043 Invoice number (optional) help INV-2043 Invoice dat…" at bounding box center [374, 332] width 696 height 618
click at [447, 578] on div "0.00" at bounding box center [427, 573] width 64 height 22
type input "47705.5"
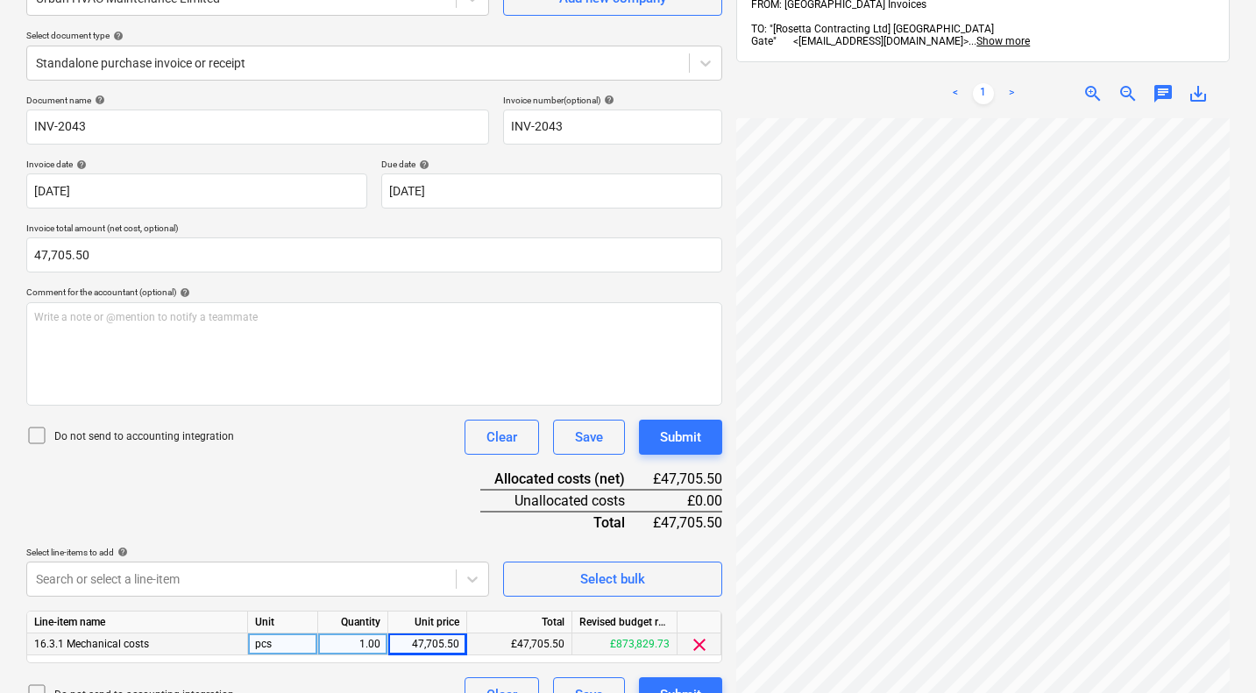
scroll to position [179, 0]
click at [36, 436] on icon at bounding box center [36, 434] width 21 height 21
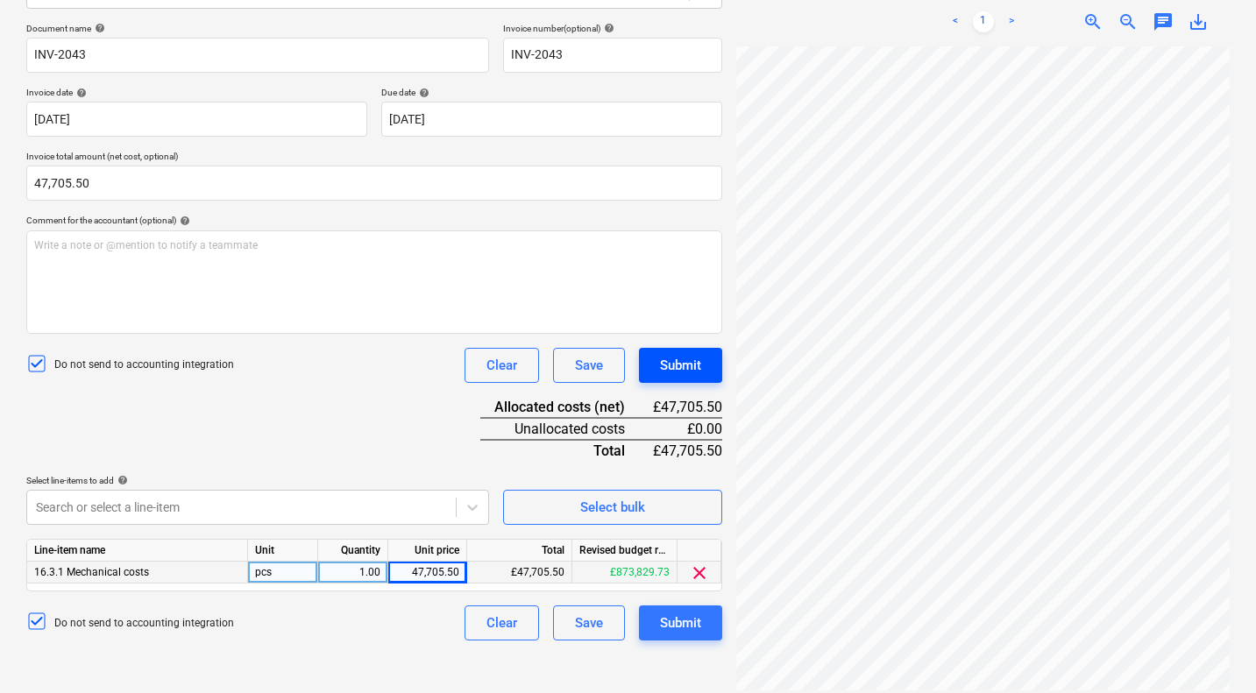
click at [698, 358] on div "Submit" at bounding box center [680, 365] width 41 height 23
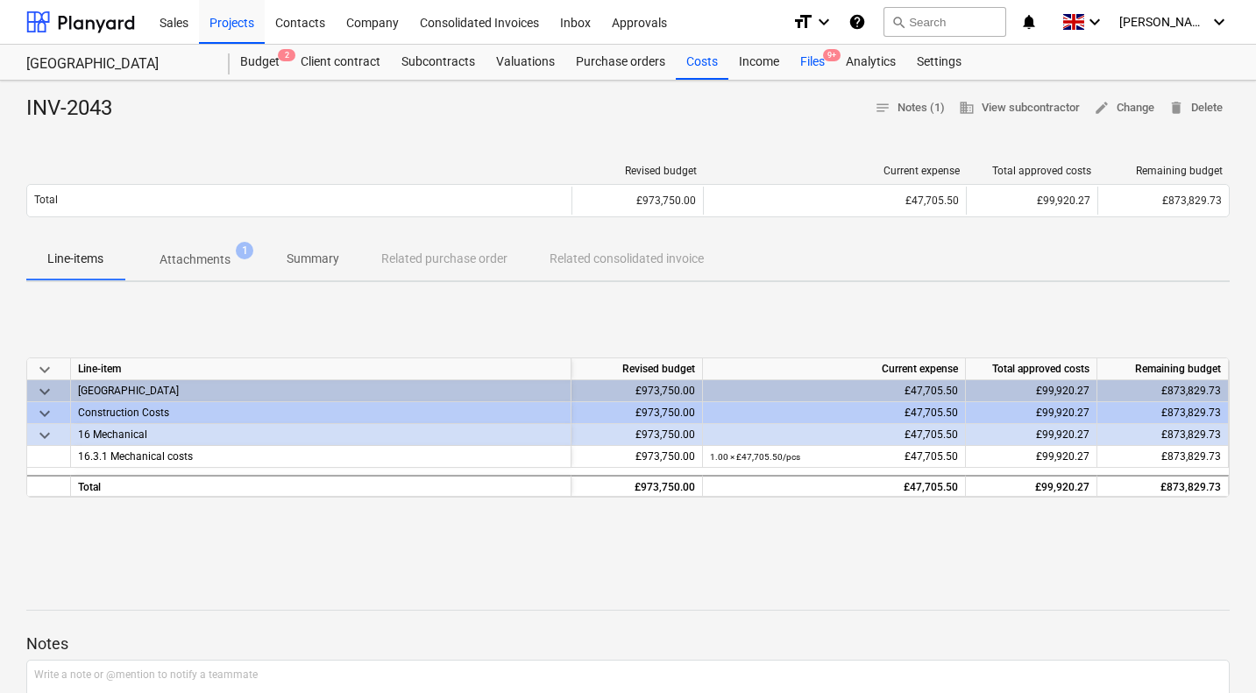
click at [811, 63] on div "Files 9+" at bounding box center [813, 62] width 46 height 35
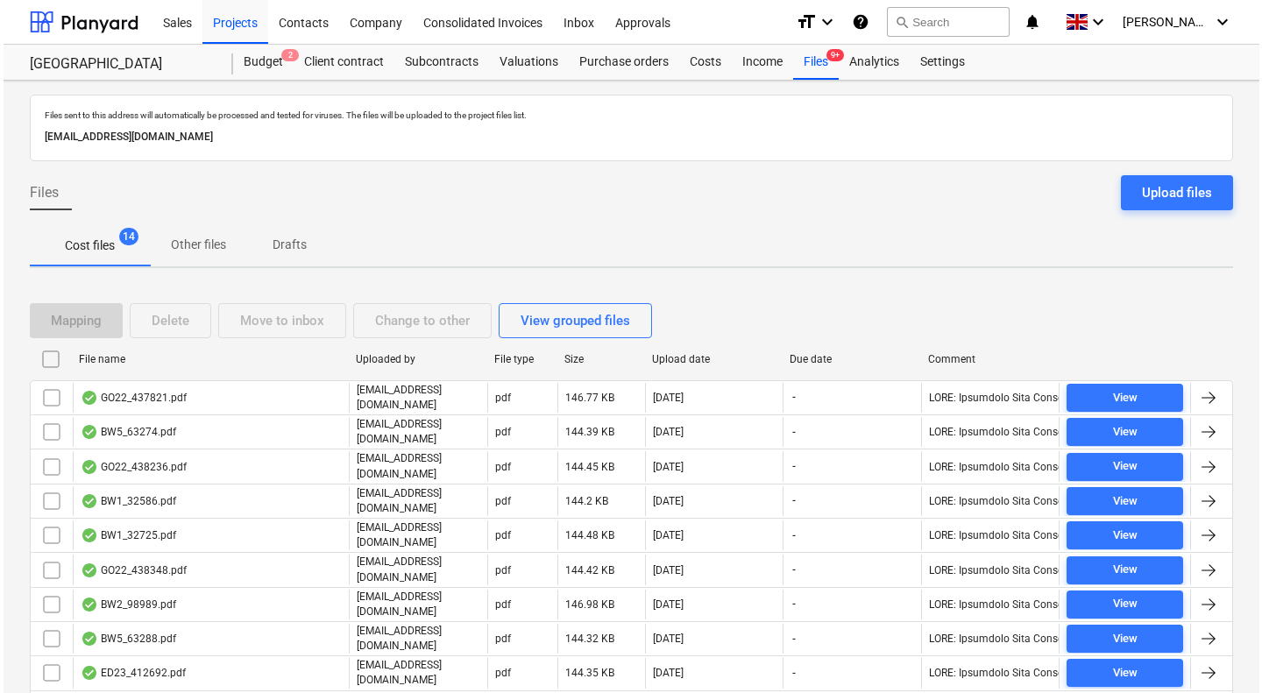
scroll to position [233, 0]
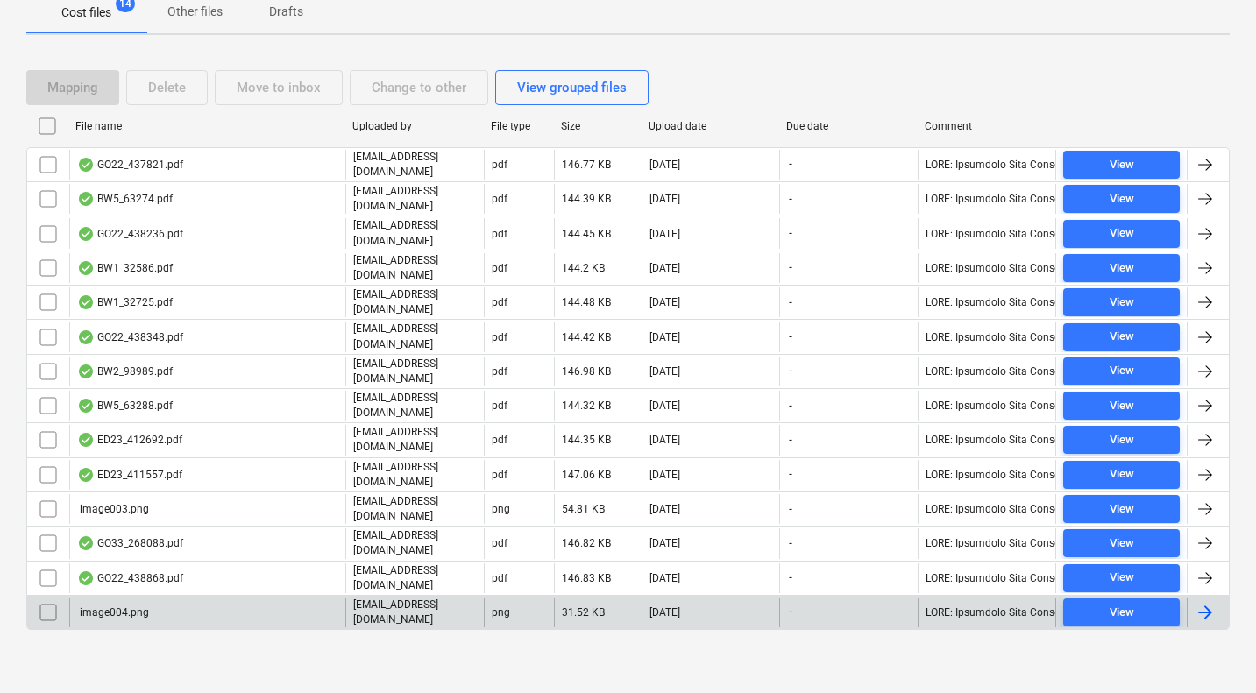
click at [47, 618] on input "checkbox" at bounding box center [48, 612] width 28 height 28
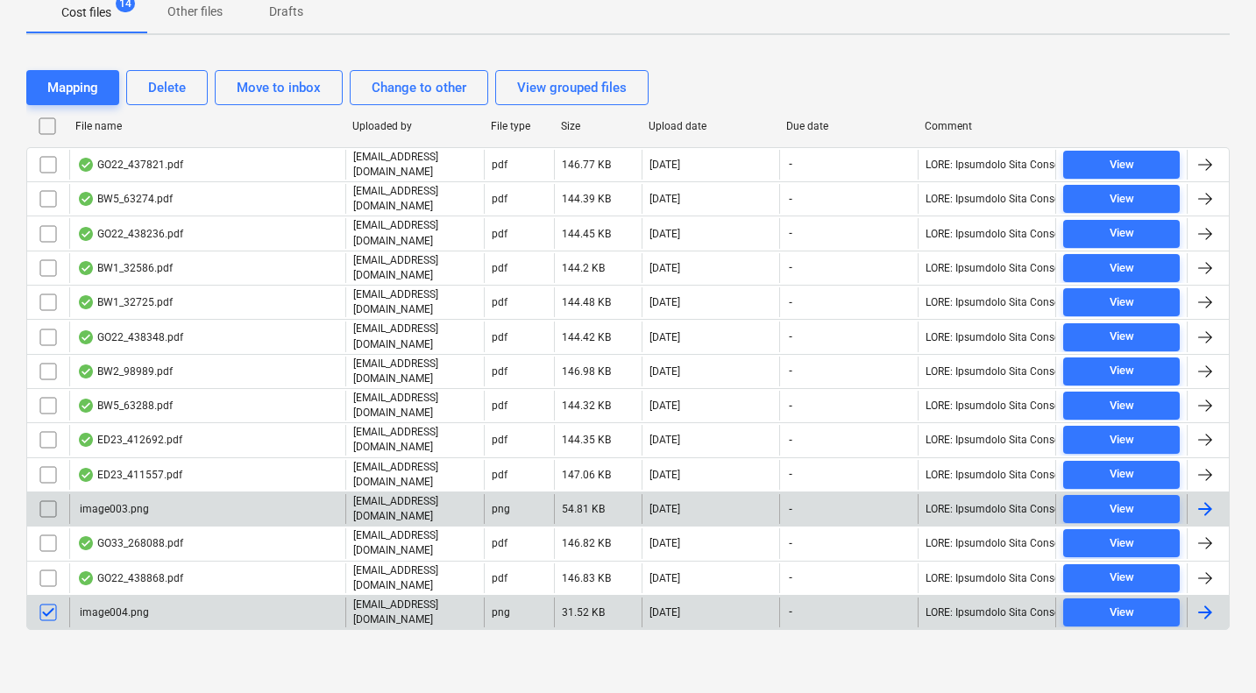
click at [51, 511] on input "checkbox" at bounding box center [48, 509] width 28 height 28
click at [169, 84] on div "Delete" at bounding box center [167, 87] width 38 height 23
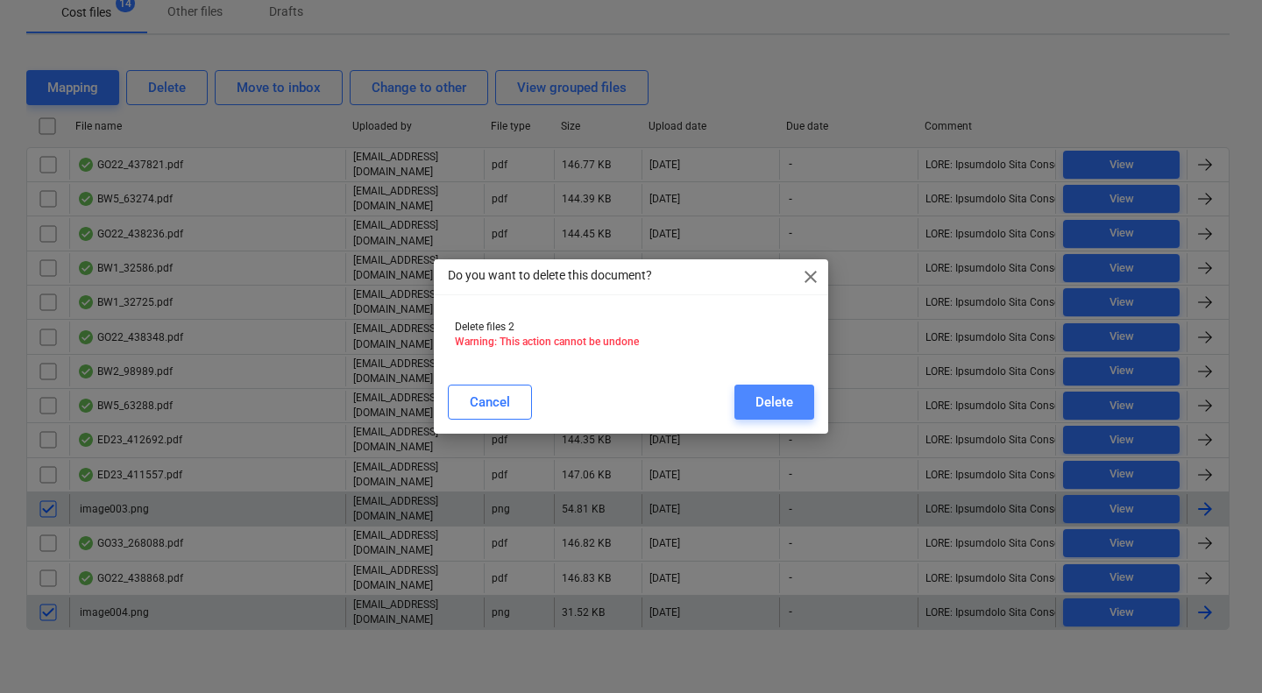
click at [780, 395] on div "Delete" at bounding box center [774, 402] width 38 height 23
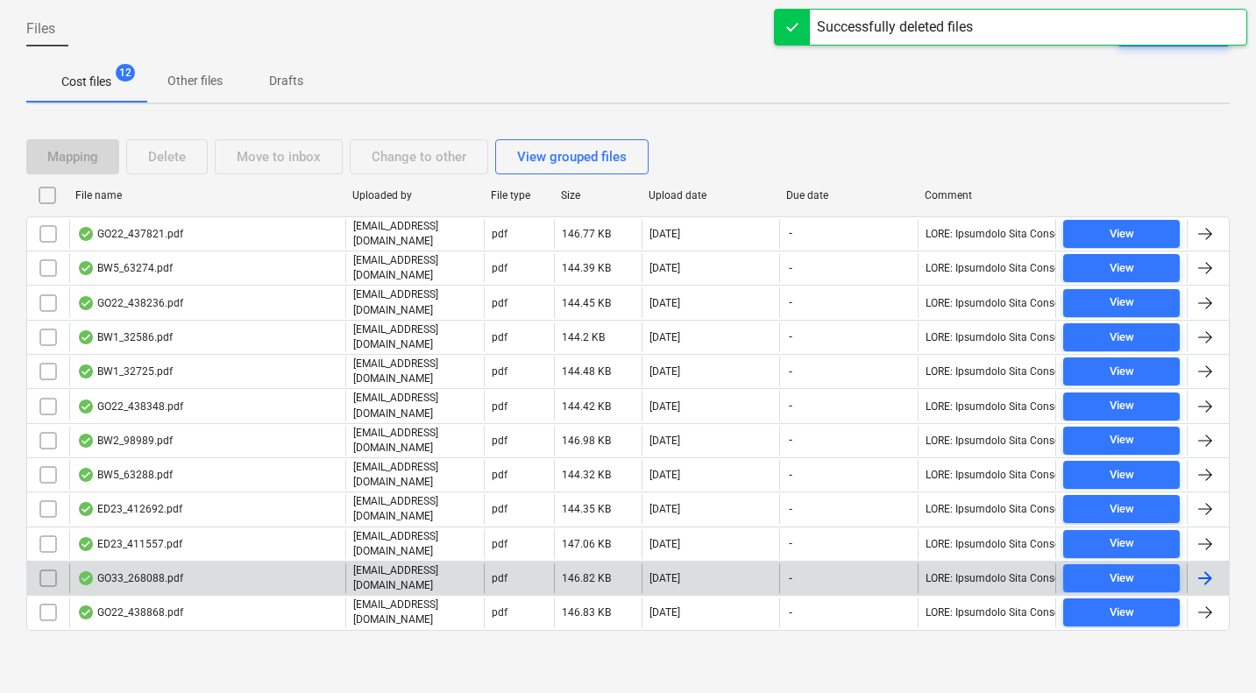
scroll to position [164, 0]
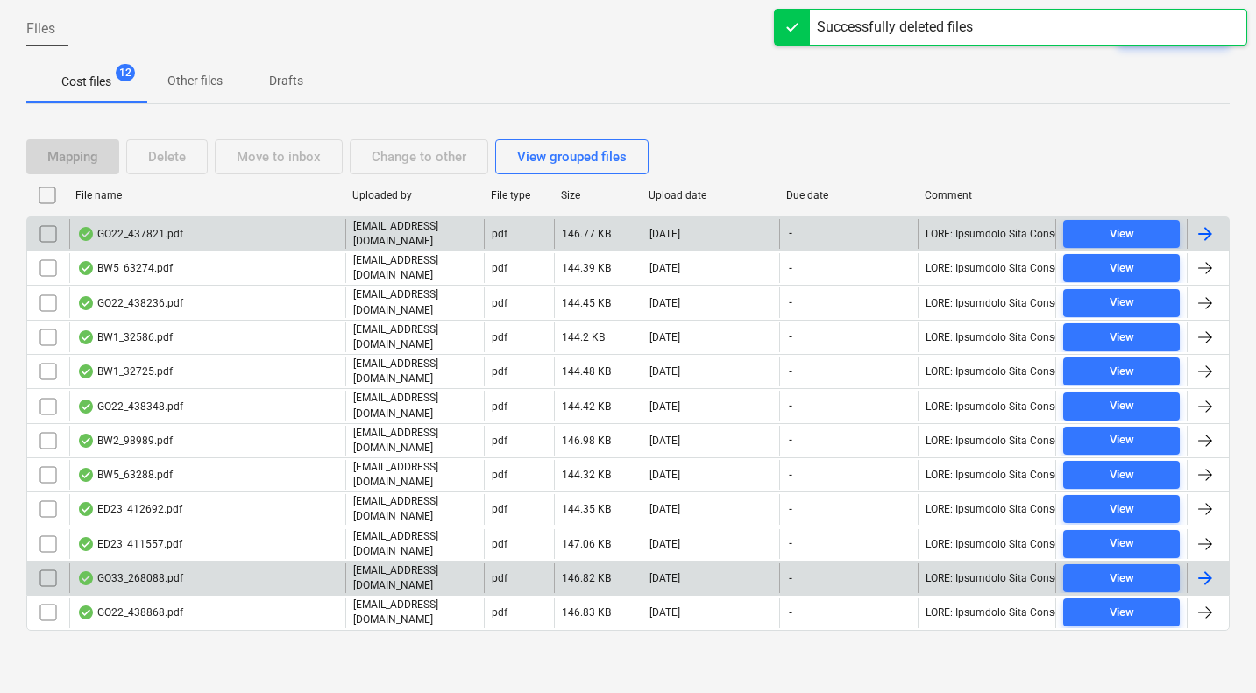
click at [260, 228] on div "GO22_437821.pdf" at bounding box center [207, 234] width 276 height 30
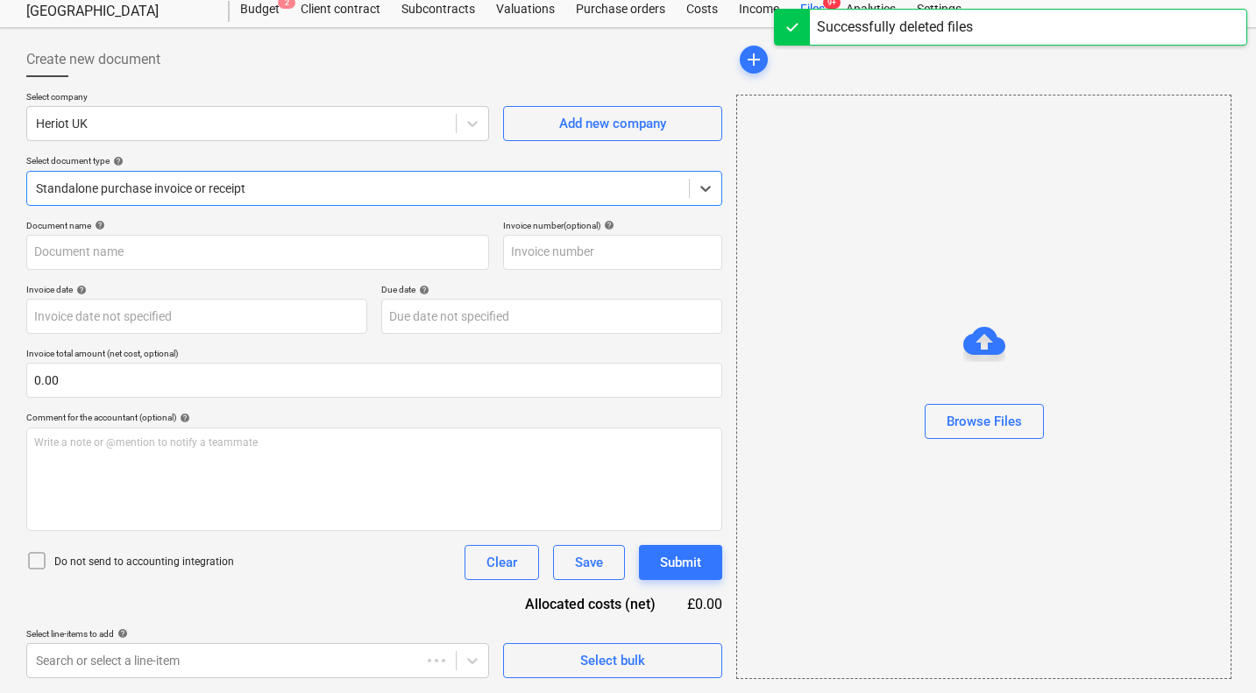
type input "30HER6"
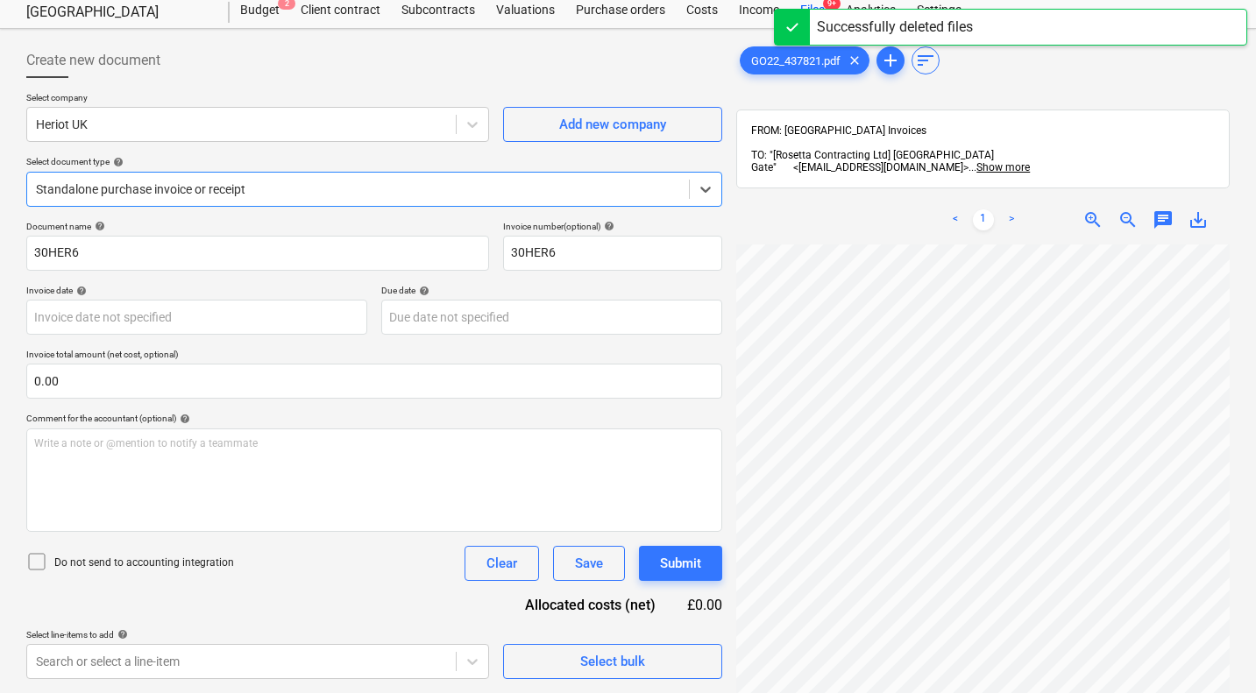
scroll to position [53, 0]
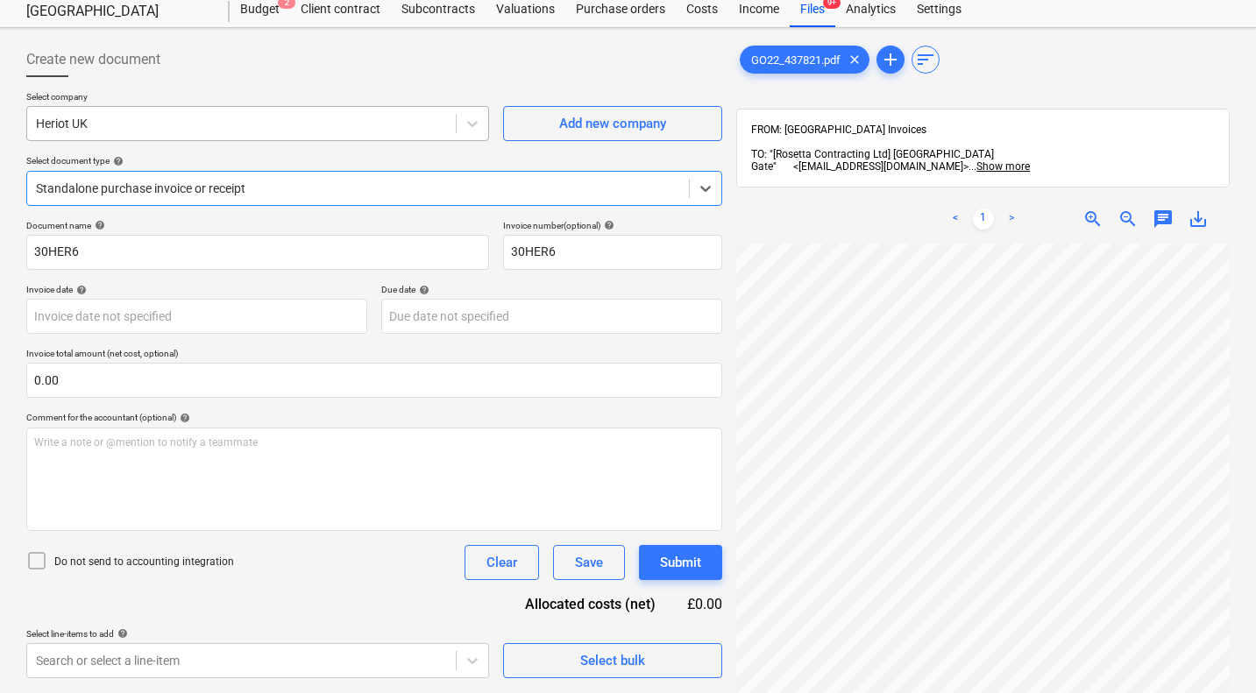
click at [253, 124] on div at bounding box center [241, 124] width 411 height 18
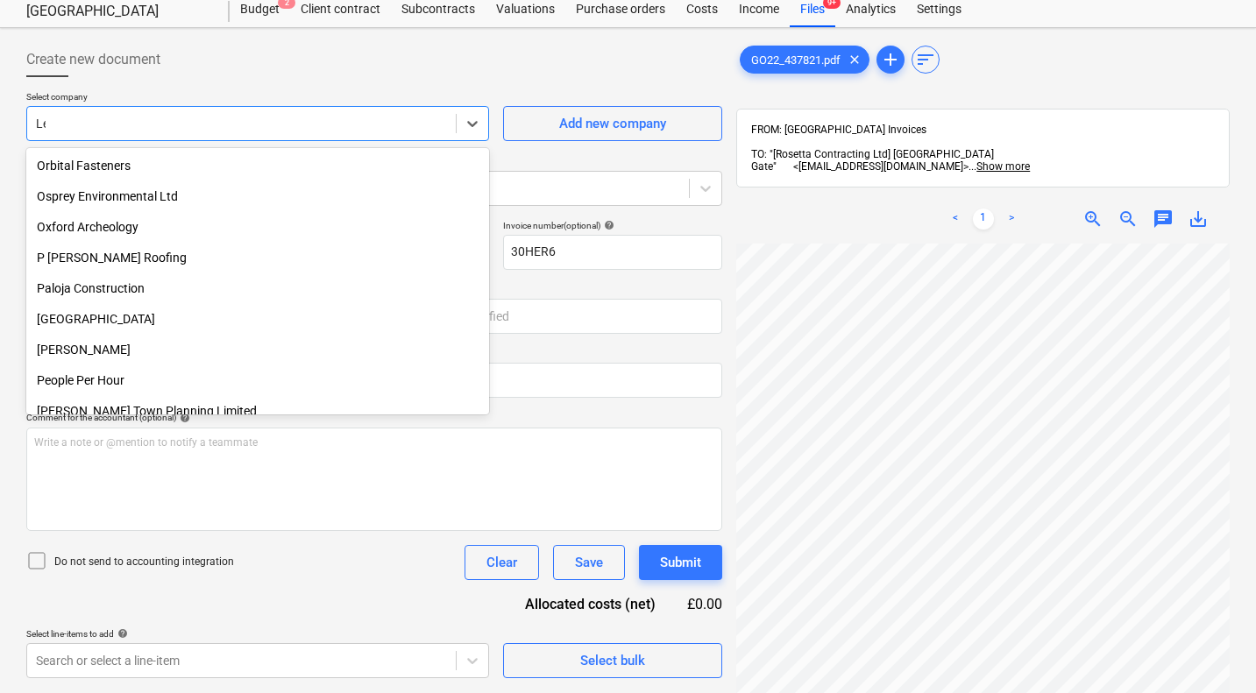
scroll to position [1577, 0]
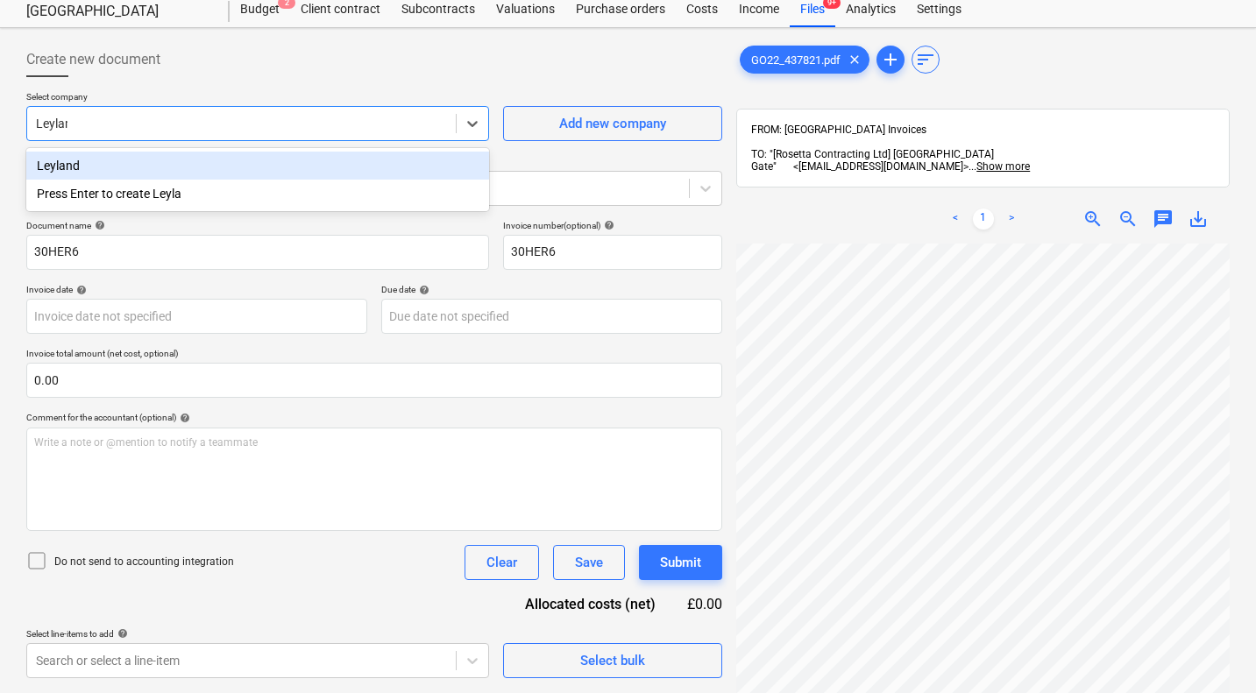
type input "Leyland"
click at [205, 166] on div "Leyland" at bounding box center [257, 166] width 463 height 28
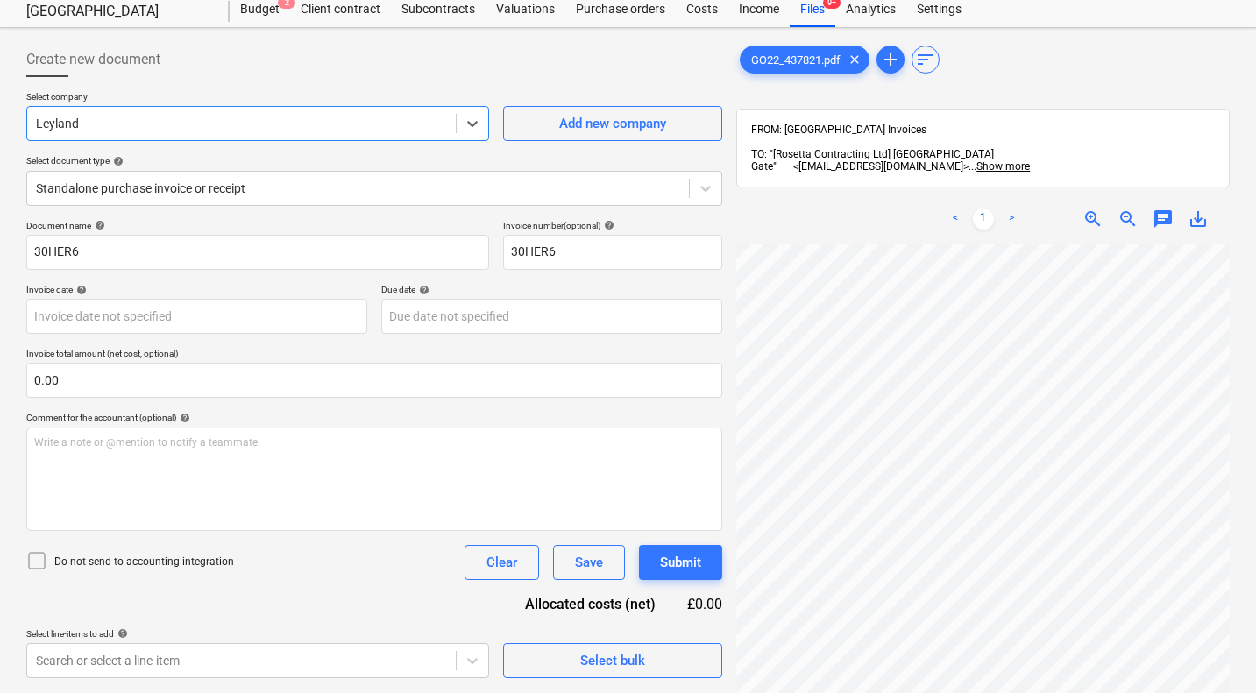
scroll to position [0, 690]
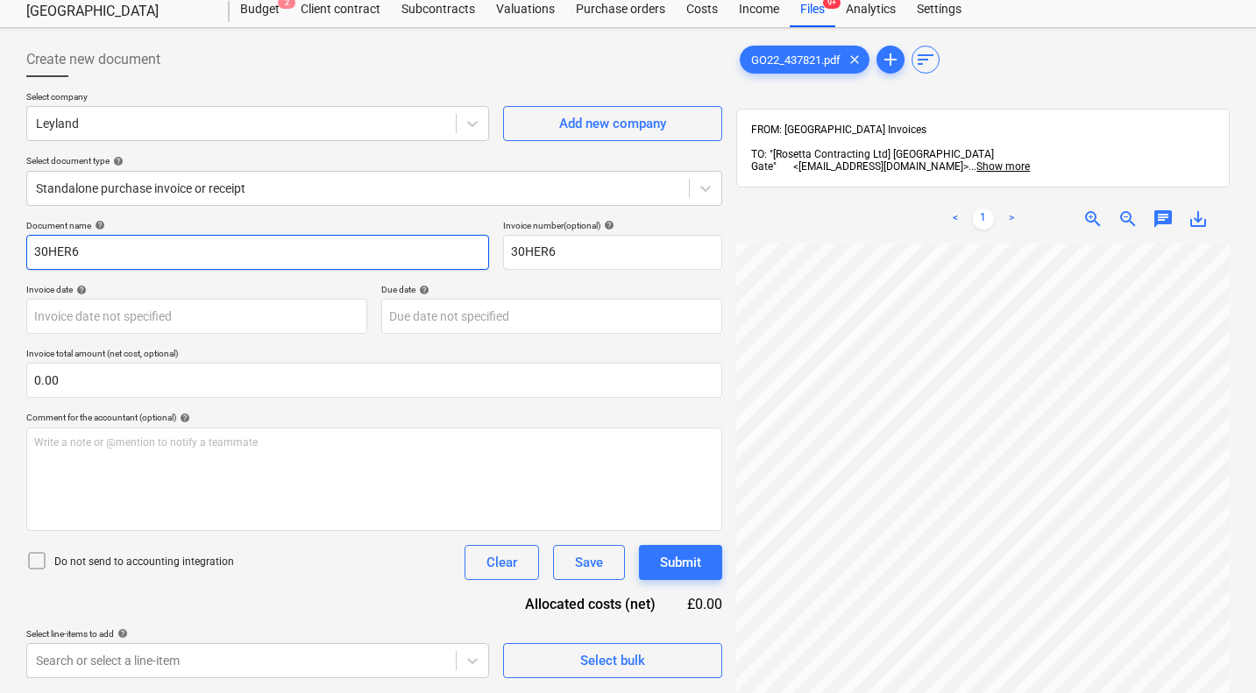
drag, startPoint x: 375, startPoint y: 249, endPoint x: 0, endPoint y: 232, distance: 375.4
click at [0, 232] on div "Create new document Select company Leyland Add new company Select document type…" at bounding box center [628, 465] width 1256 height 874
type input "GO22/437821"
paste input "GO22/437821"
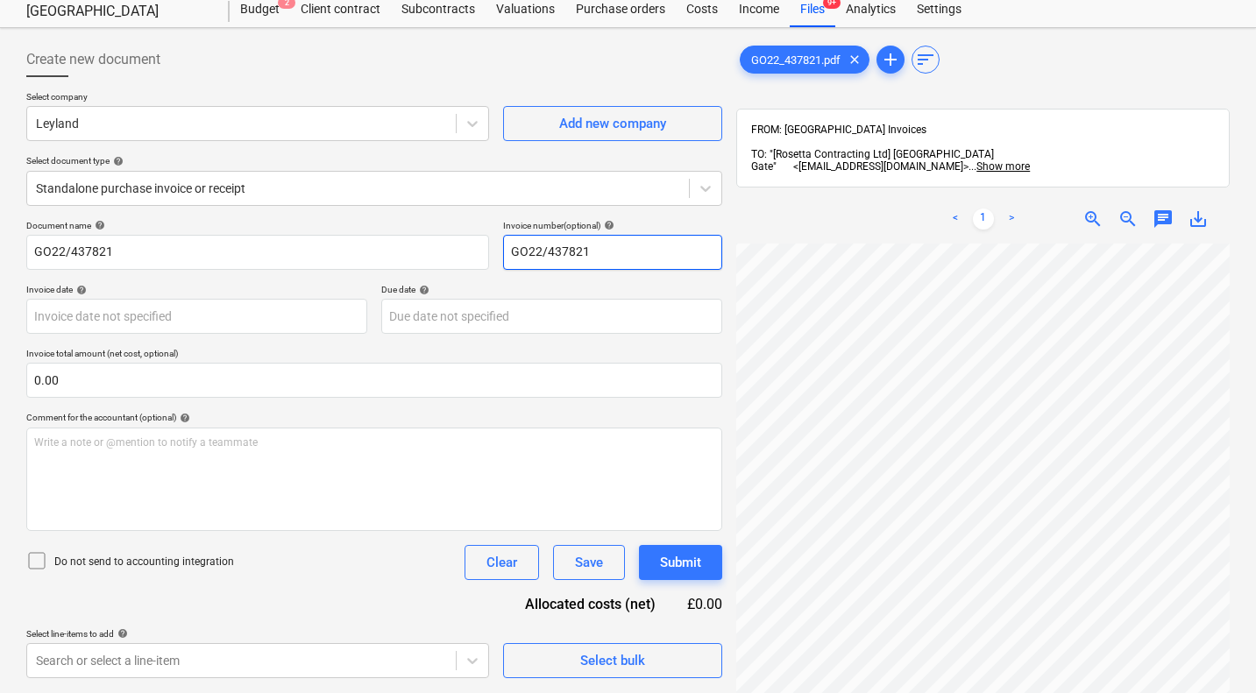
type input "GO22/437821"
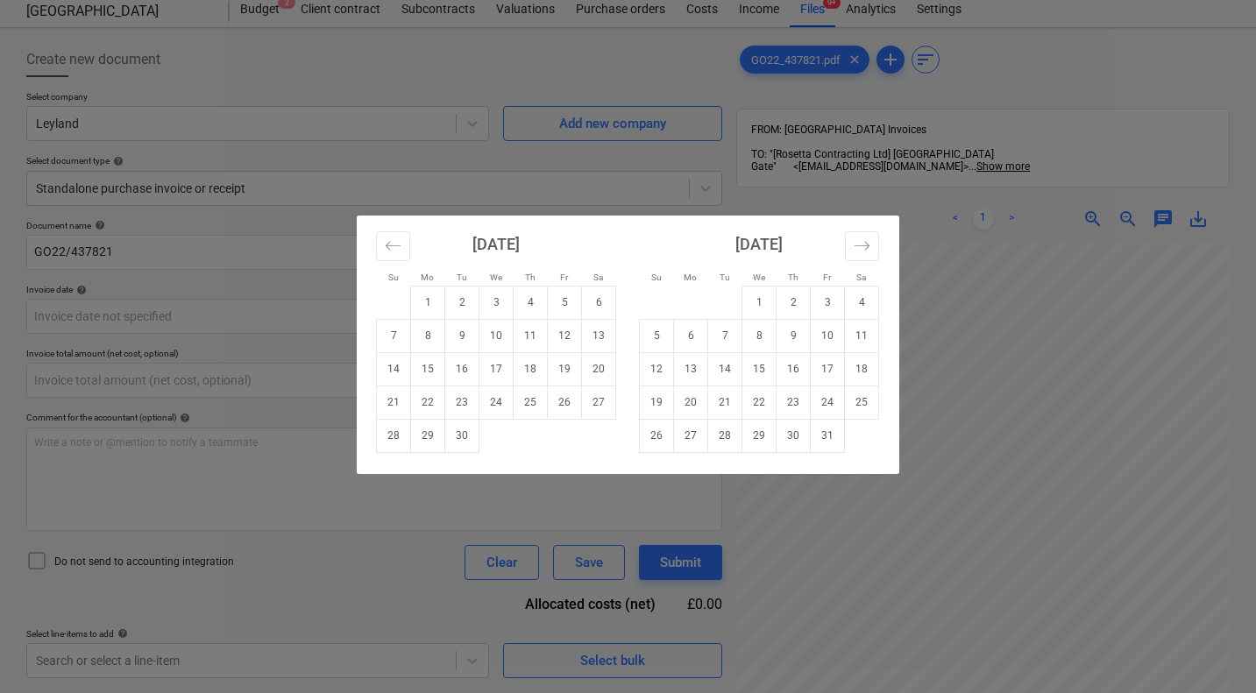
type input "0.00"
click at [134, 320] on div "Su Mo Tu We Th Fr Sa Su Mo Tu We Th Fr Sa August 2025 1 2 3 4 5 6 7 8 9 10 11 1…" at bounding box center [628, 346] width 1256 height 693
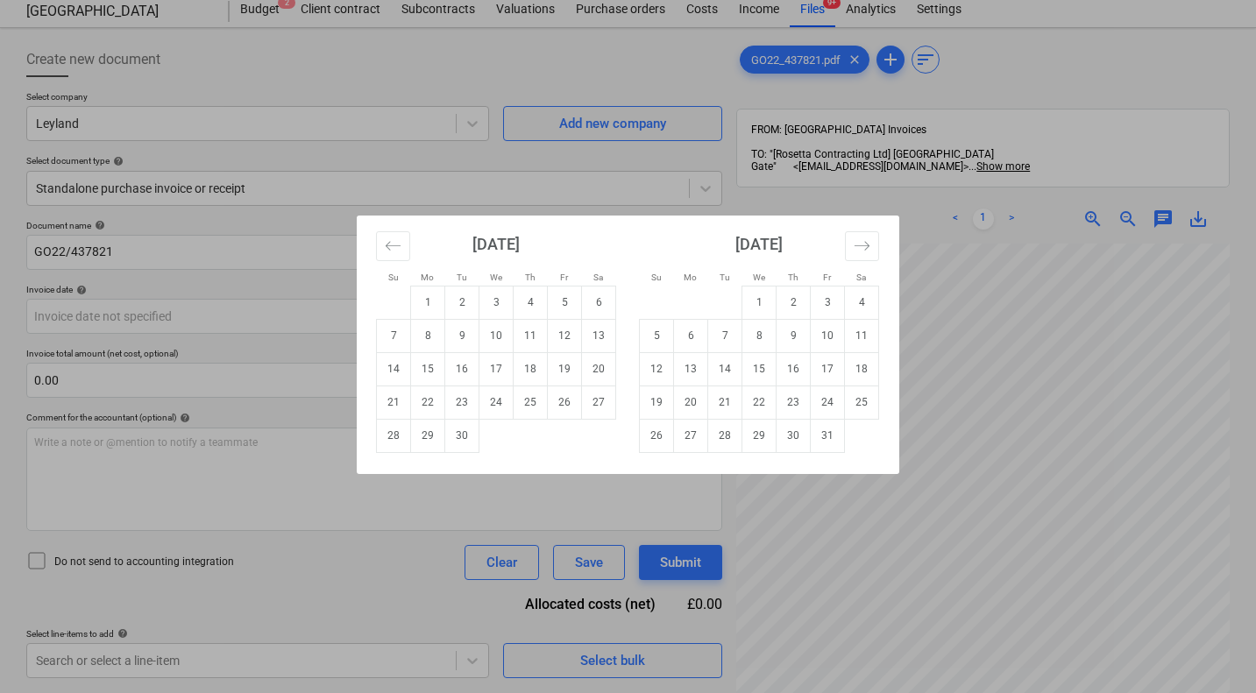
click at [134, 320] on div "Su Mo Tu We Th Fr Sa Su Mo Tu We Th Fr Sa August 2025 1 2 3 4 5 6 7 8 9 10 11 1…" at bounding box center [628, 346] width 1256 height 693
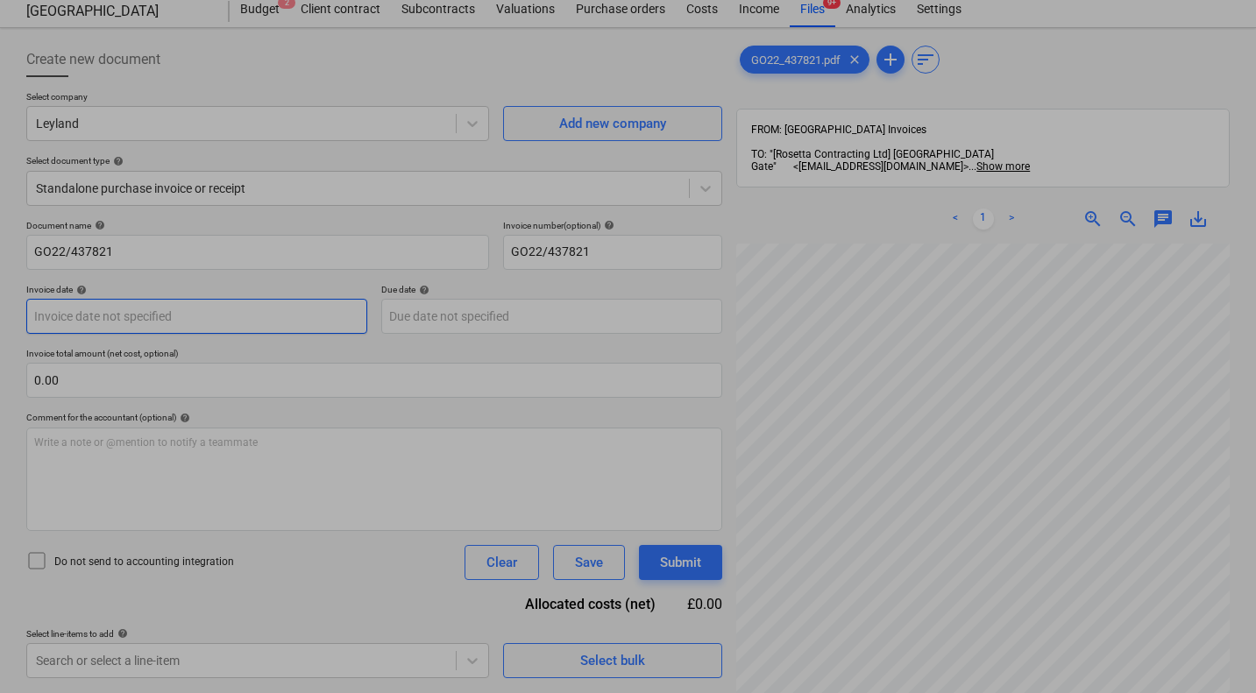
click at [134, 320] on body "Sales Projects Contacts Company Consolidated Invoices Inbox Approvals format_si…" at bounding box center [628, 293] width 1256 height 693
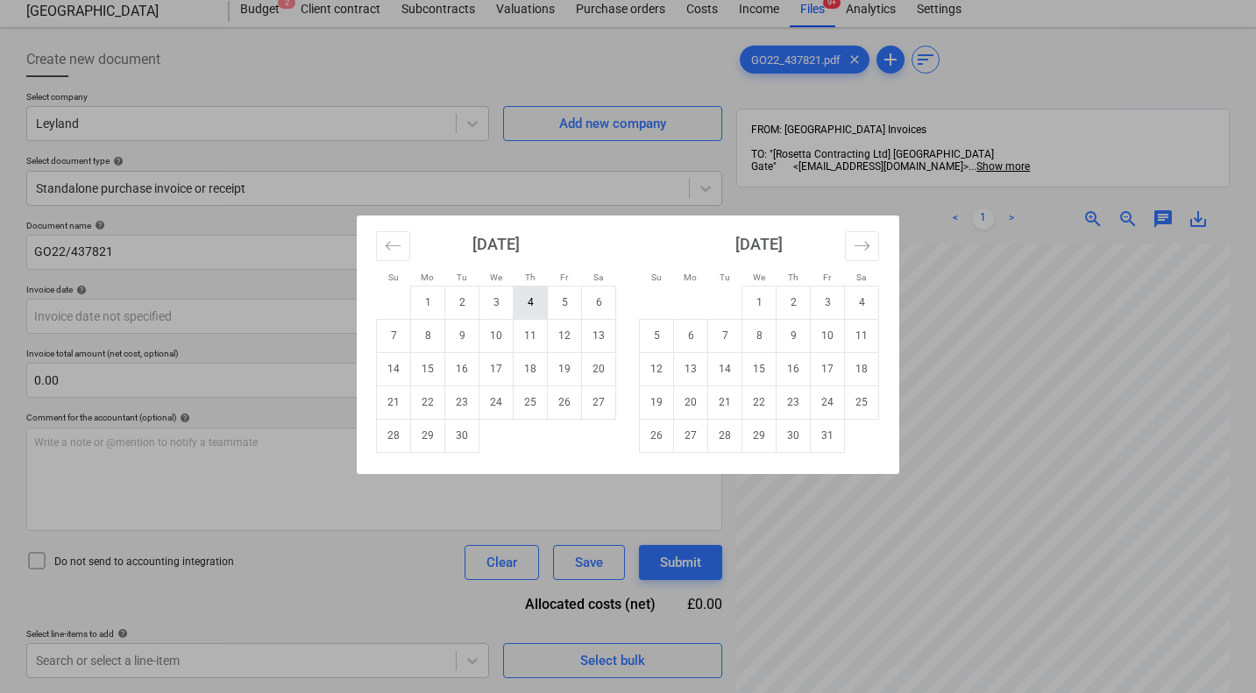
click at [530, 294] on td "4" at bounding box center [530, 302] width 34 height 33
type input "04 Sep 2025"
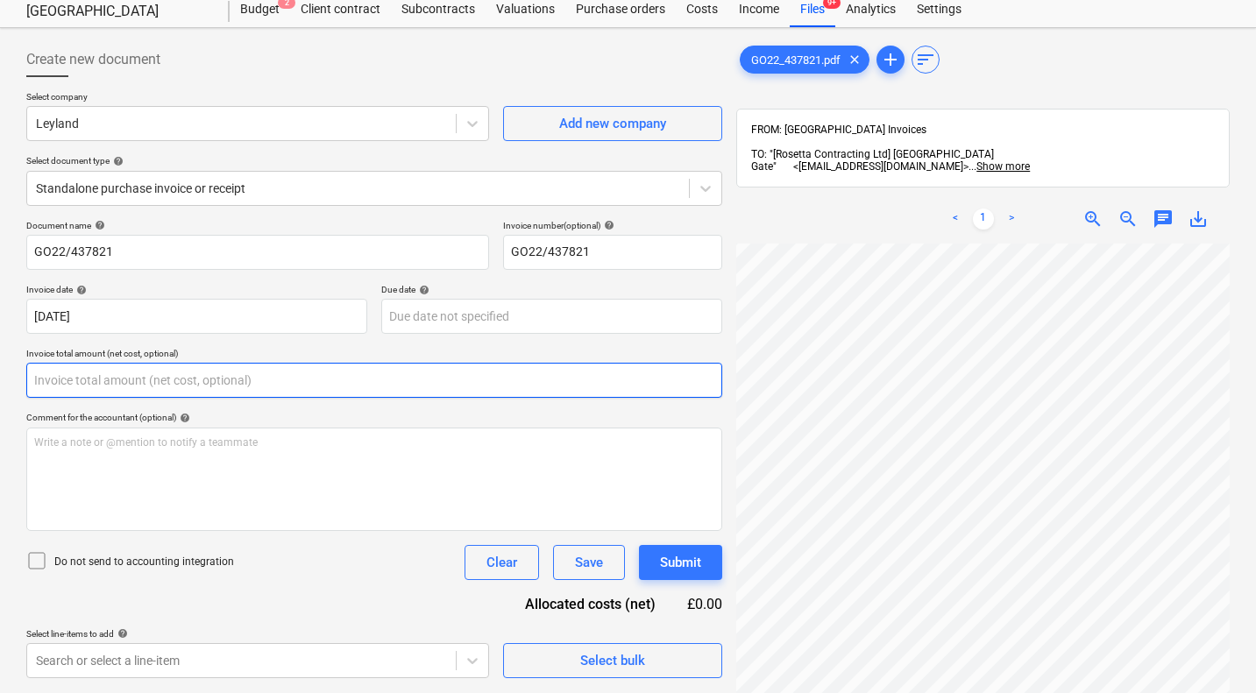
click at [261, 382] on input "text" at bounding box center [374, 380] width 696 height 35
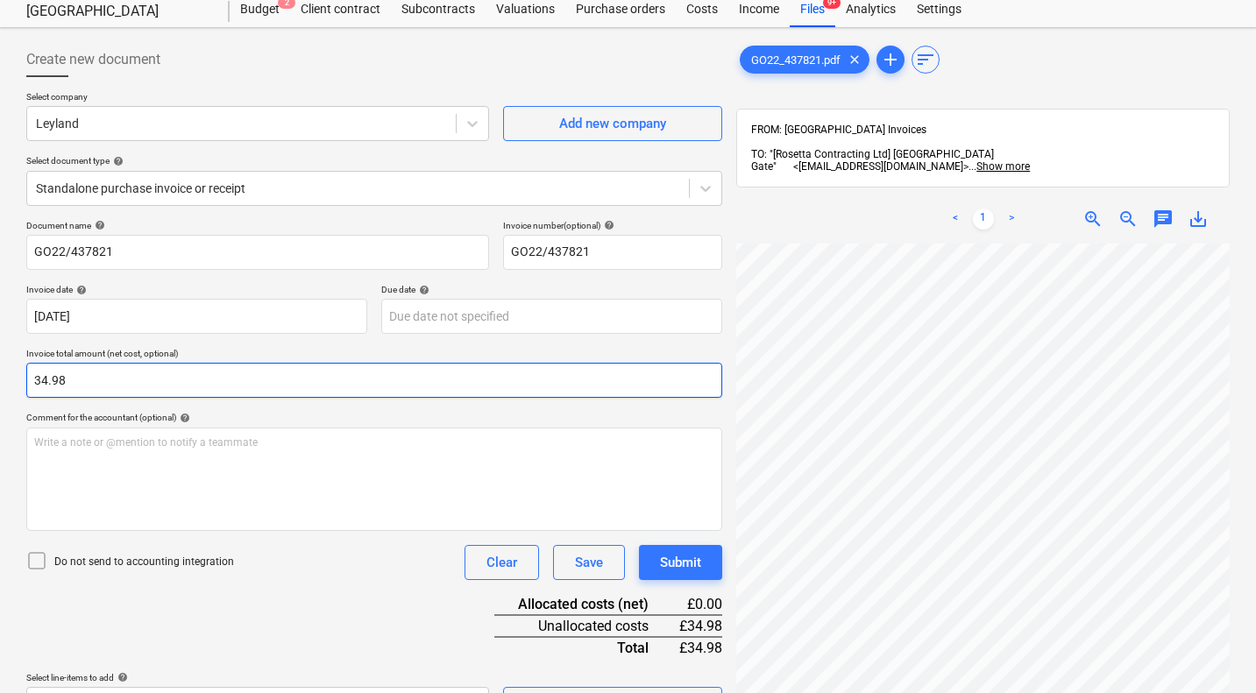
type input "34.98"
click at [39, 558] on icon at bounding box center [36, 560] width 21 height 21
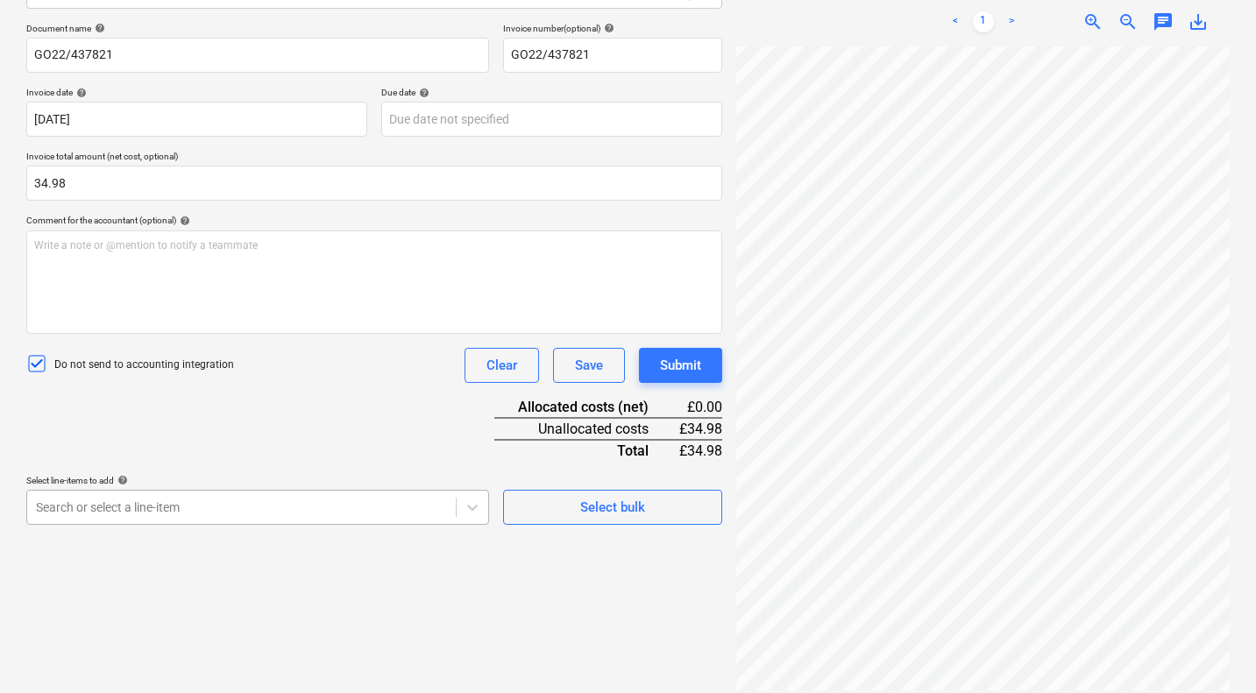
scroll to position [355, 0]
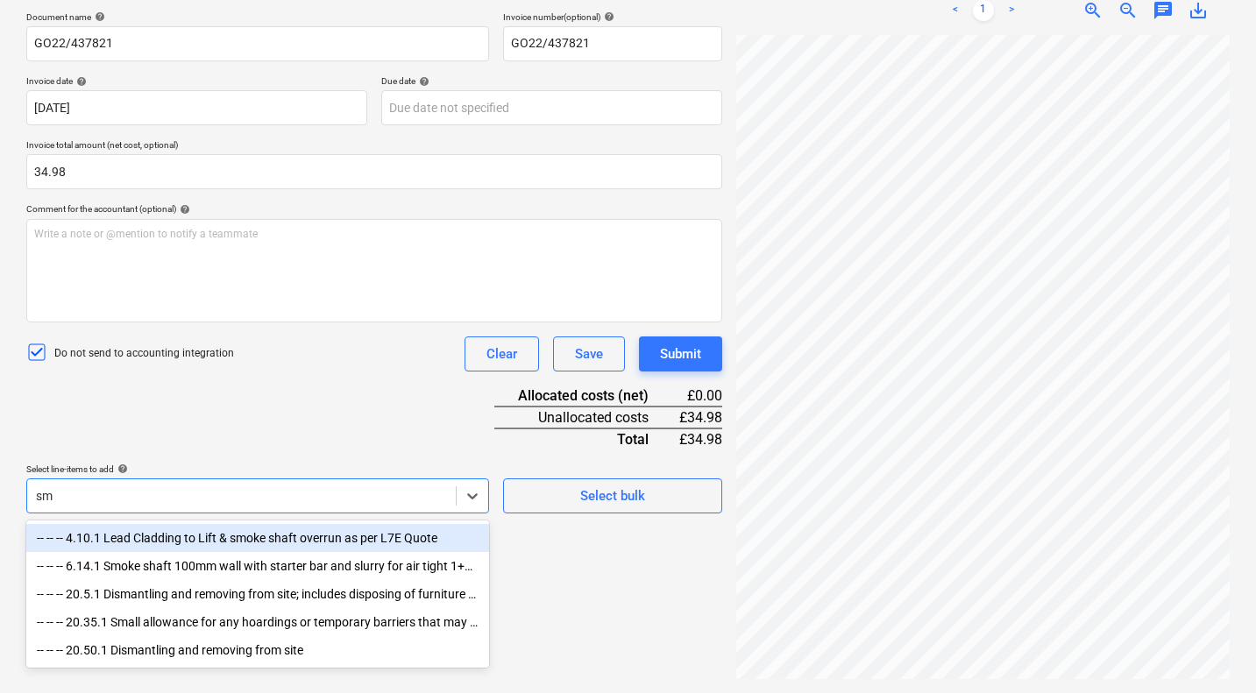
scroll to position [250, 0]
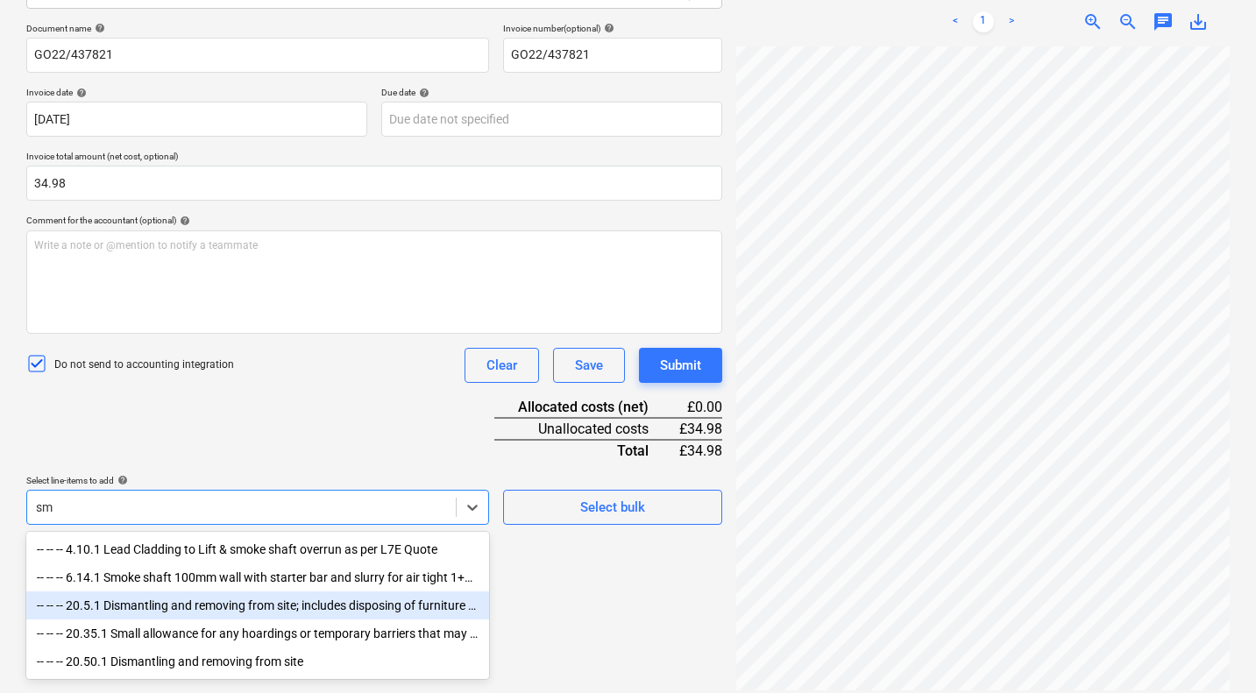
type input "s"
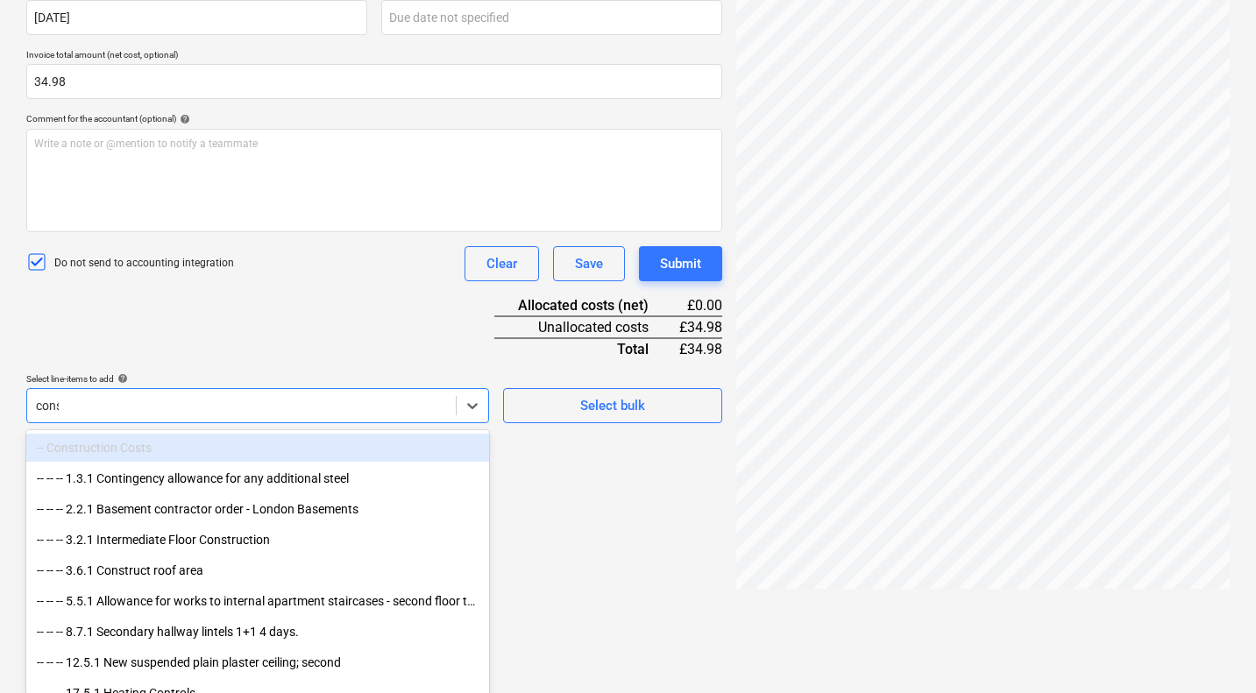
type input "consu"
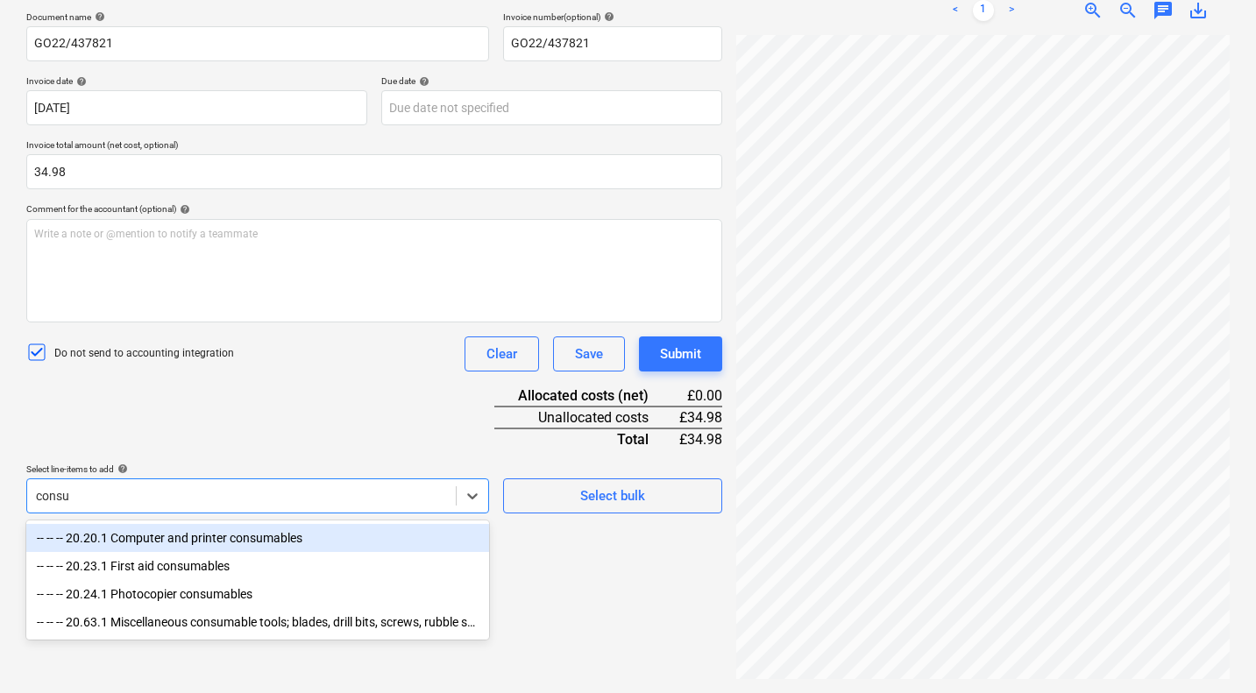
scroll to position [250, 0]
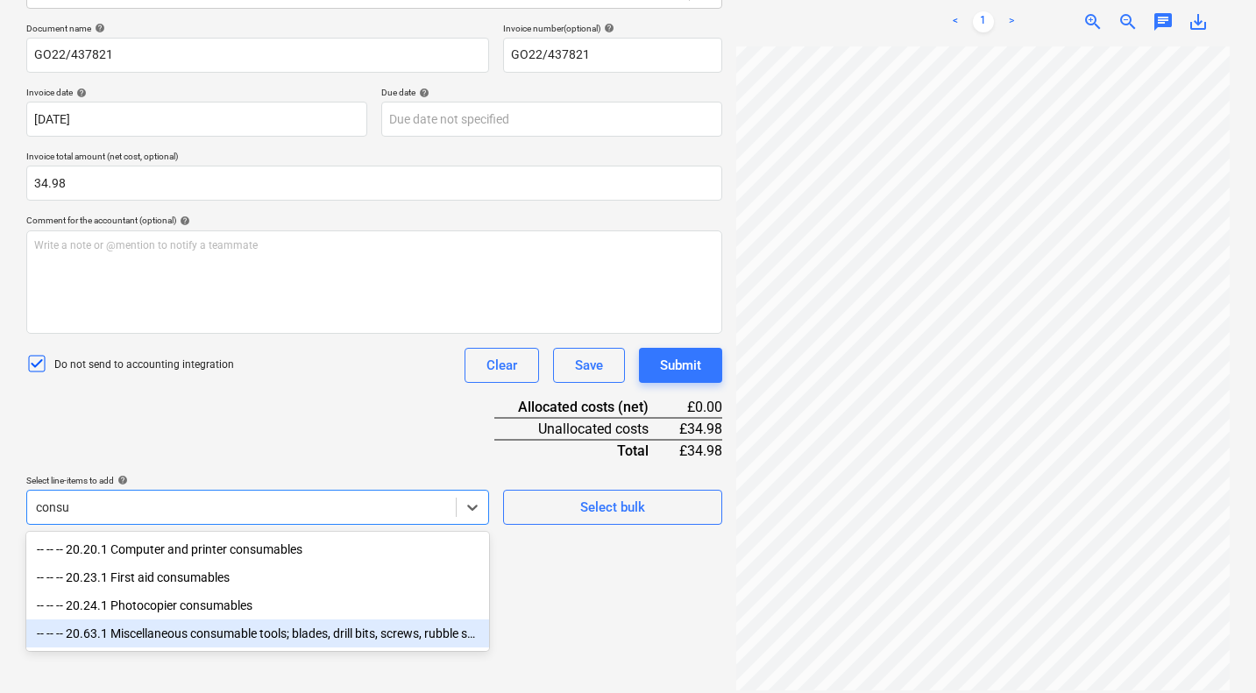
click at [242, 640] on div "-- -- -- 20.63.1 Miscellaneous consumable tools; blades, drill bits, screws, ru…" at bounding box center [257, 634] width 463 height 28
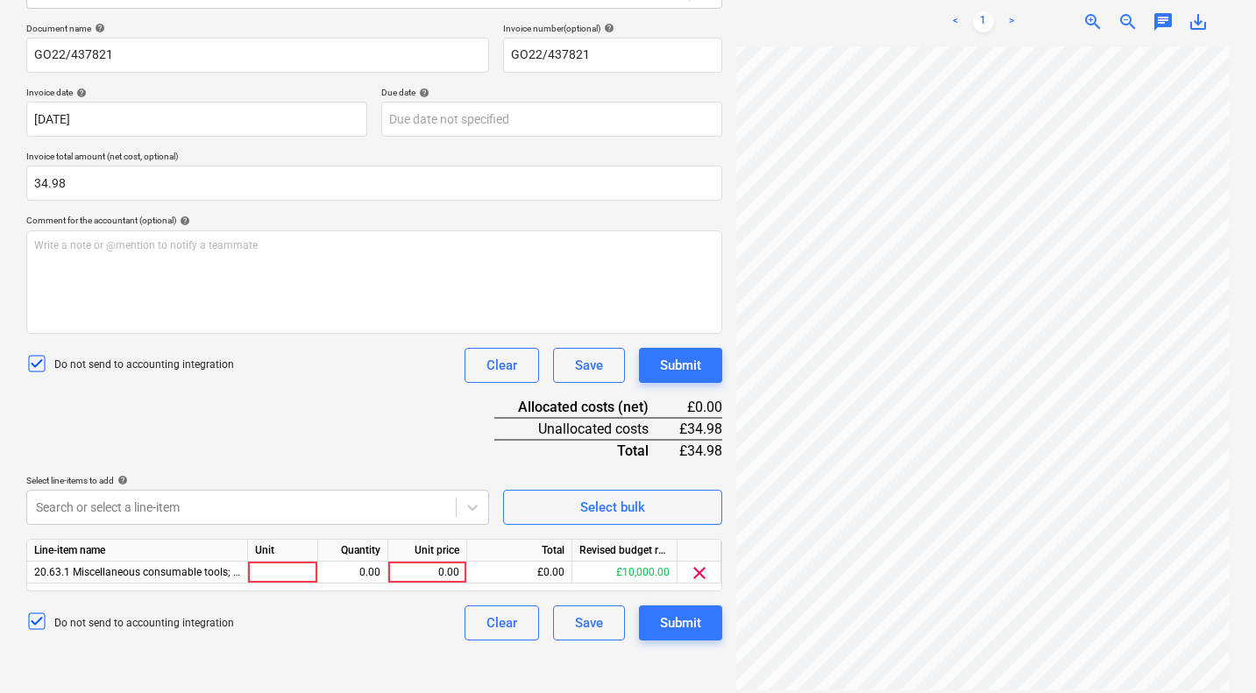
click at [341, 432] on div "Document name help GO22/437821 Invoice number (optional) help GO22/437821 Invoi…" at bounding box center [374, 332] width 696 height 618
click at [431, 567] on div "0.00" at bounding box center [427, 573] width 64 height 22
type input "34.98"
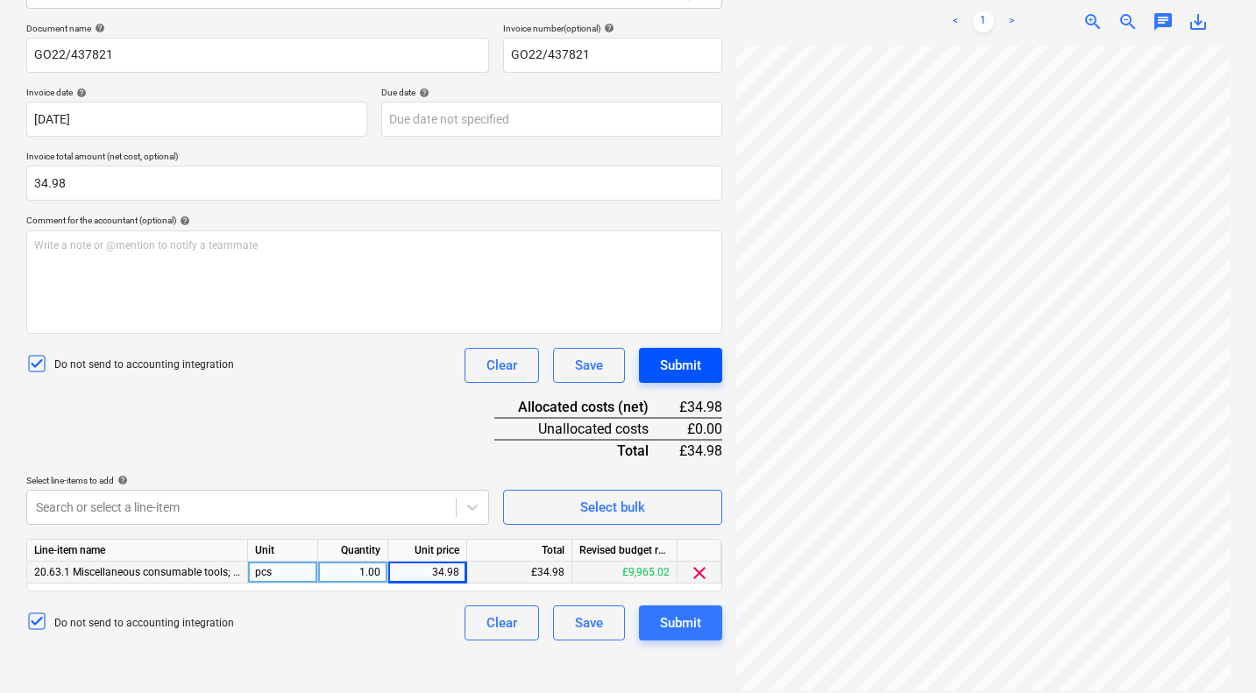
click at [690, 365] on div "Submit" at bounding box center [680, 365] width 41 height 23
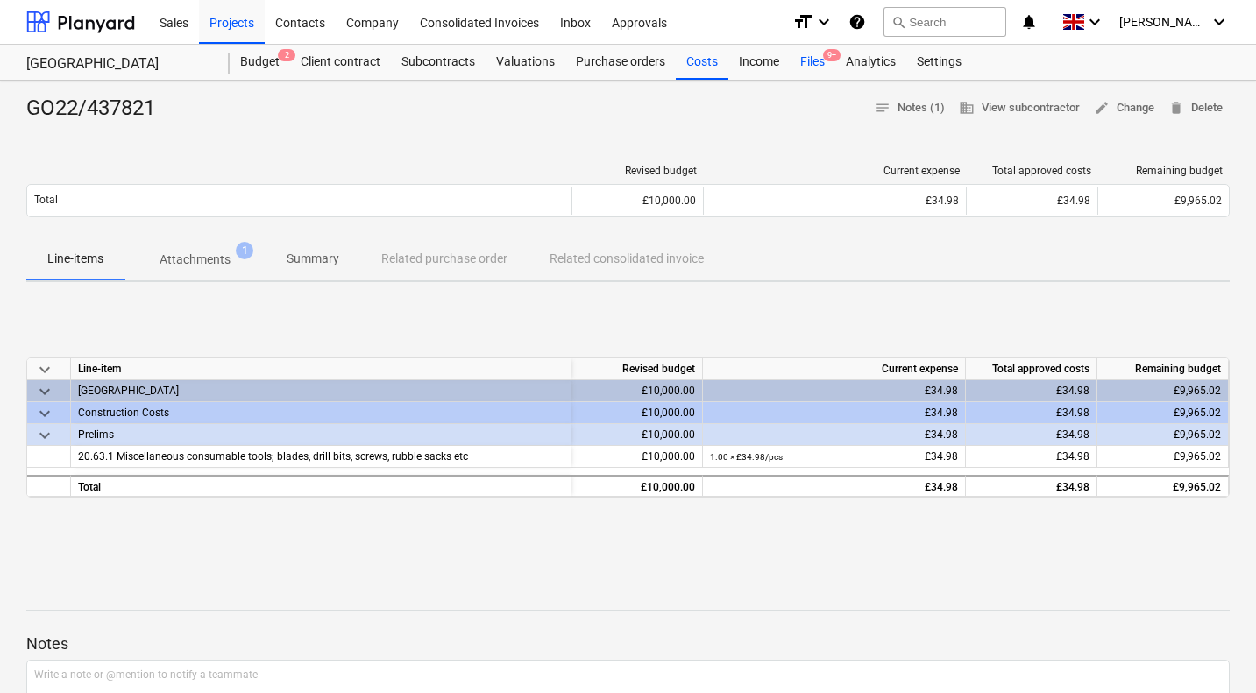
click at [812, 58] on div "Files 9+" at bounding box center [813, 62] width 46 height 35
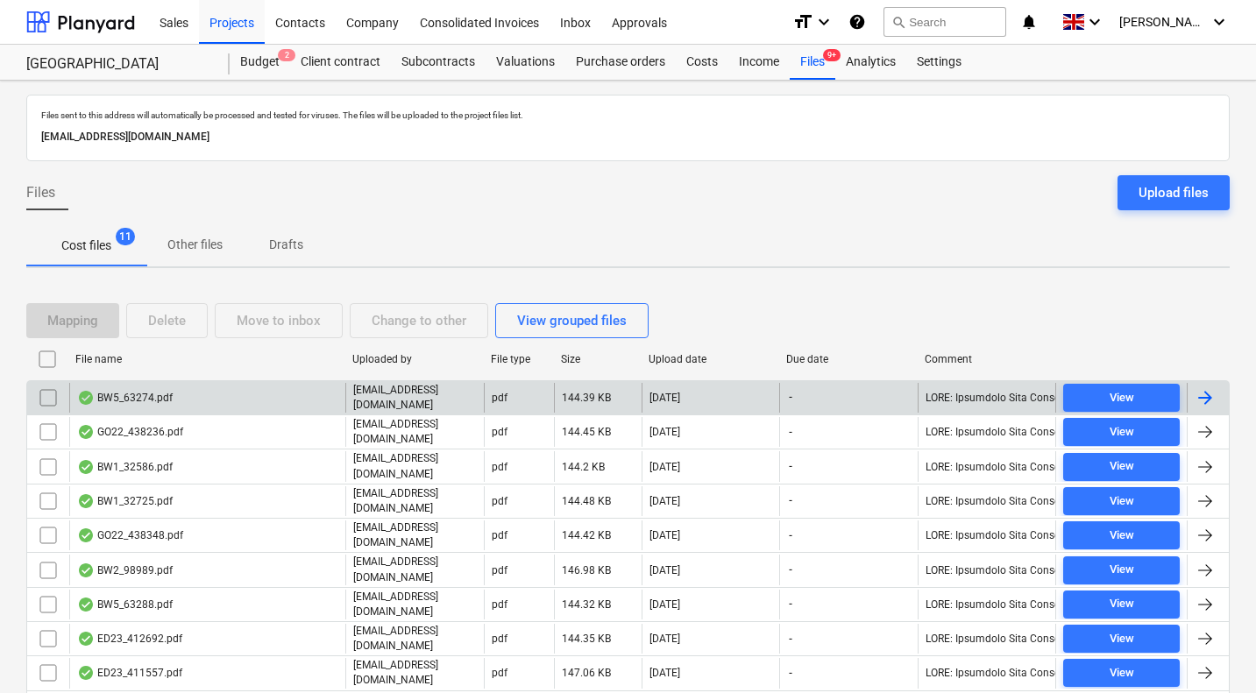
click at [171, 394] on div "BW5_63274.pdf" at bounding box center [125, 398] width 96 height 14
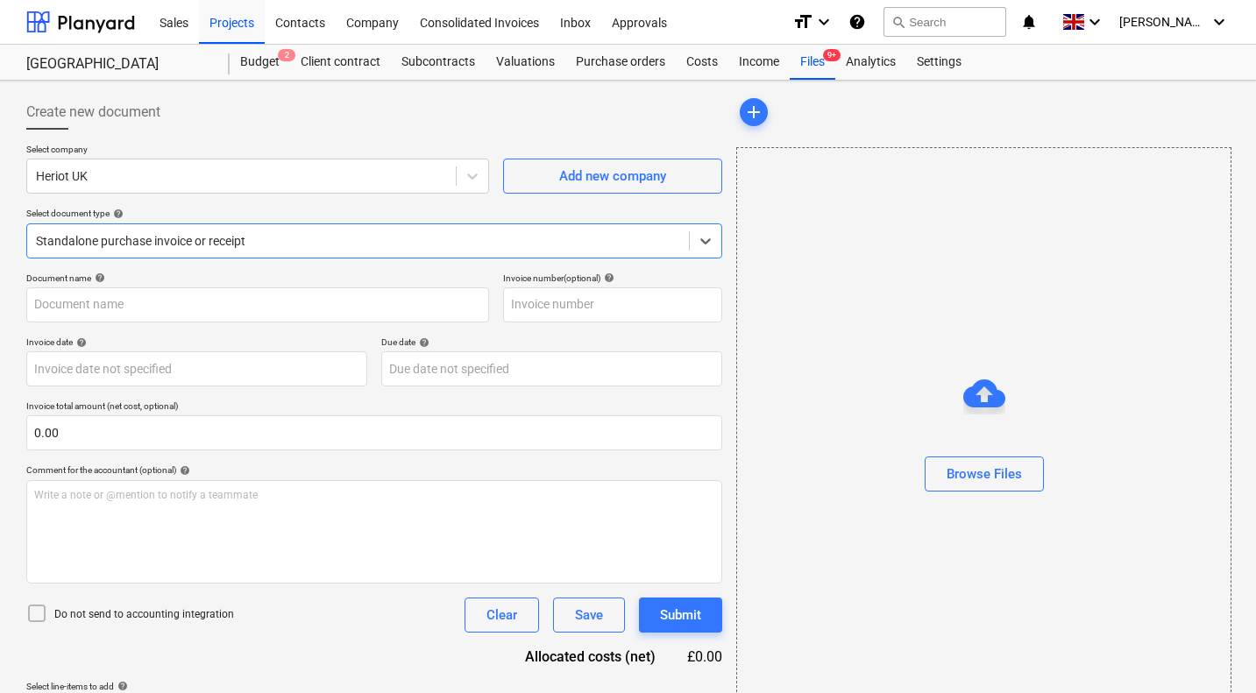
type input "30HER6"
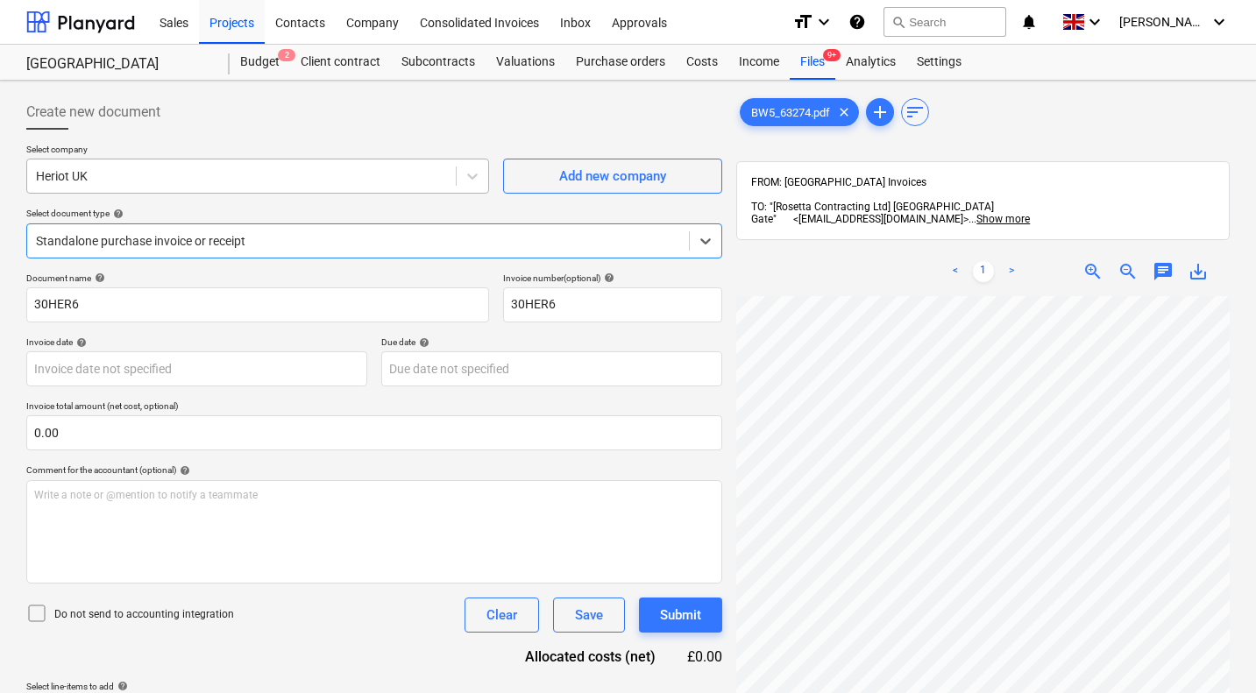
click at [124, 173] on div at bounding box center [241, 176] width 411 height 18
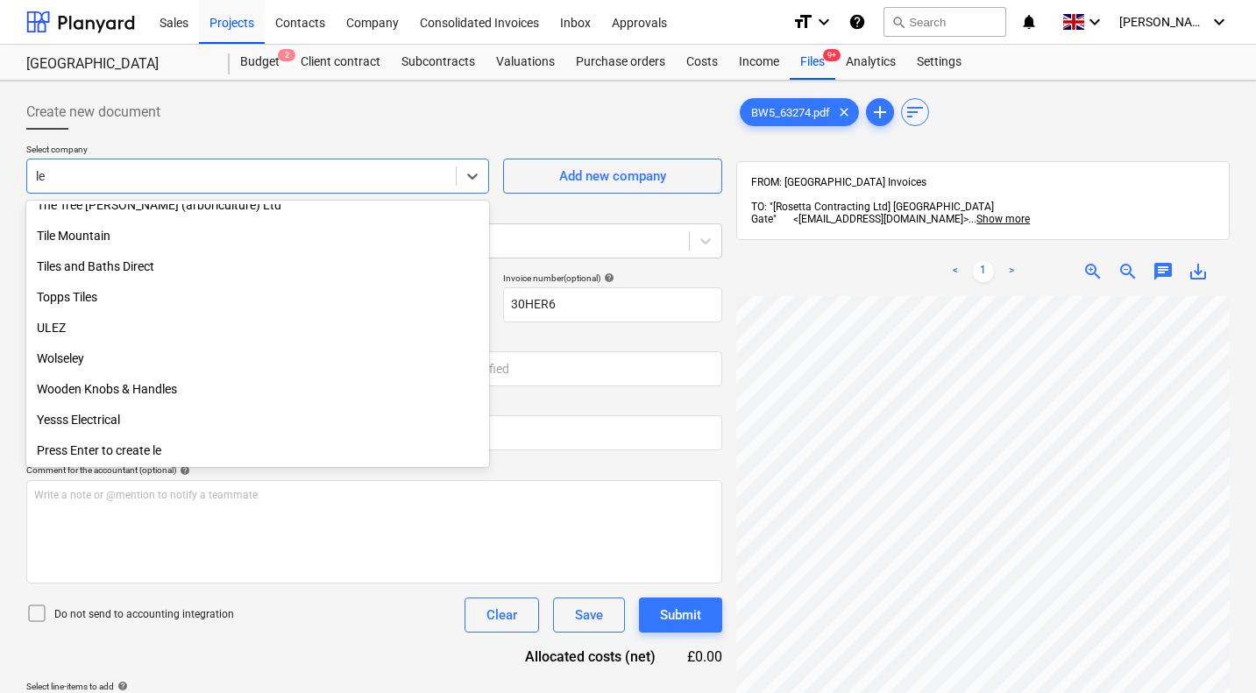
scroll to position [1577, 0]
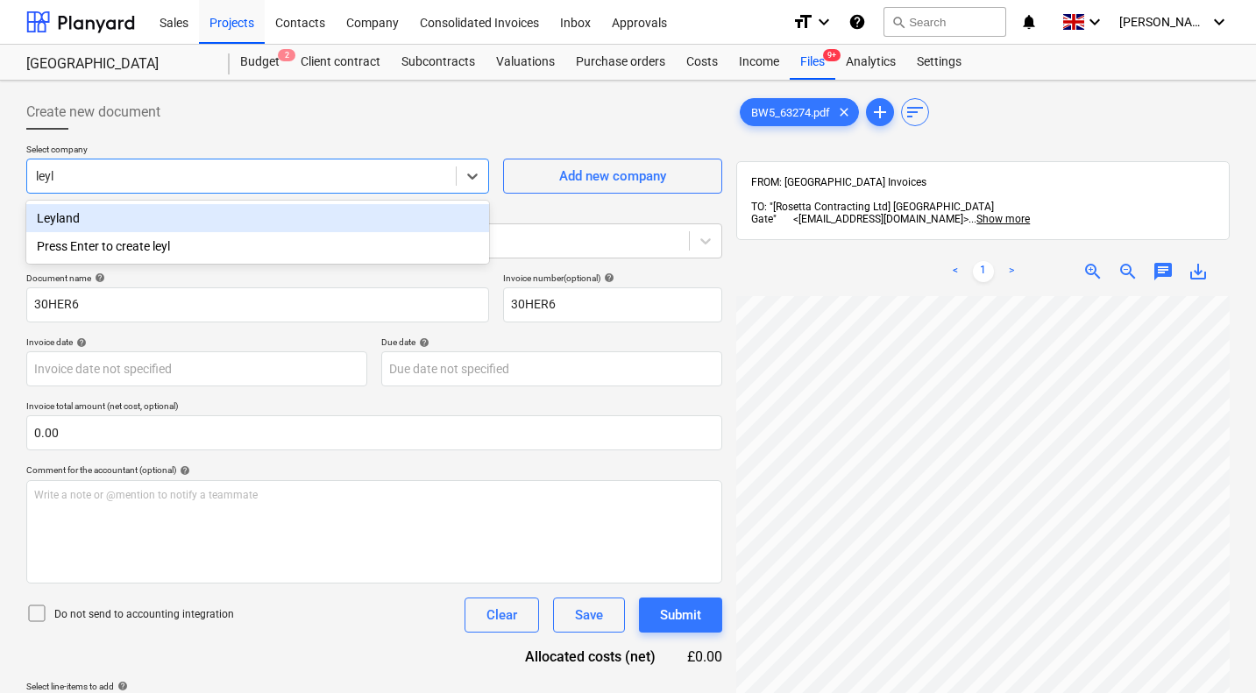
type input "leyla"
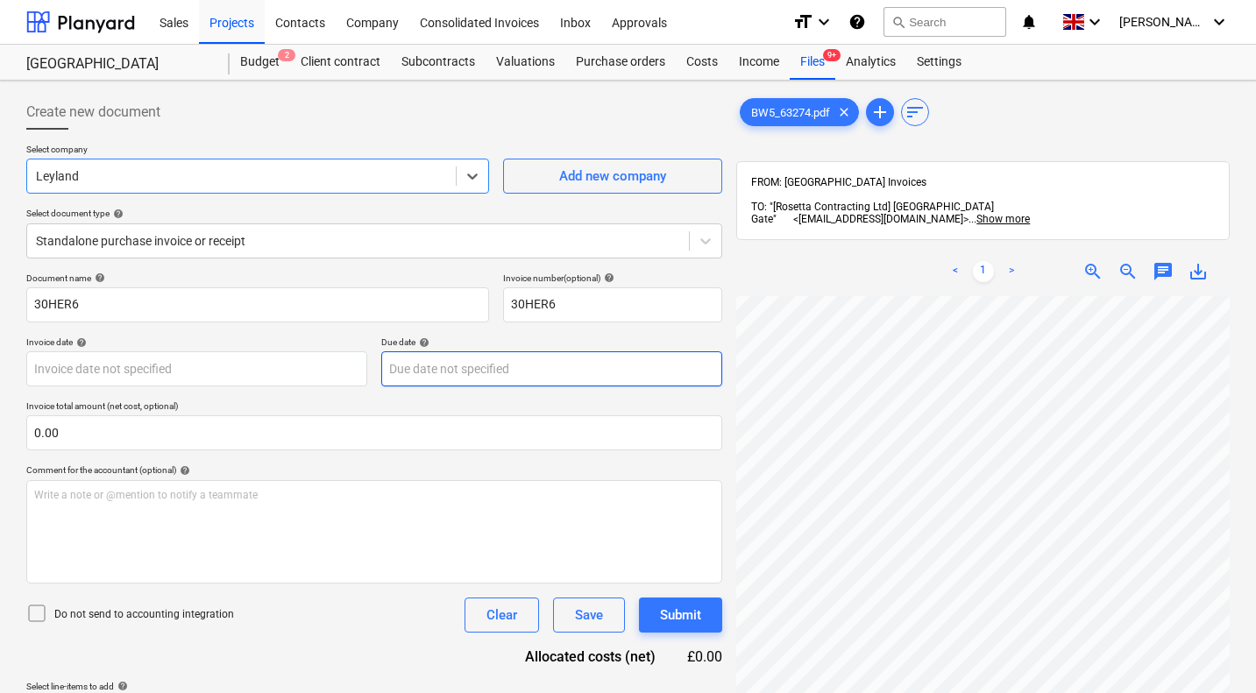
scroll to position [117, 690]
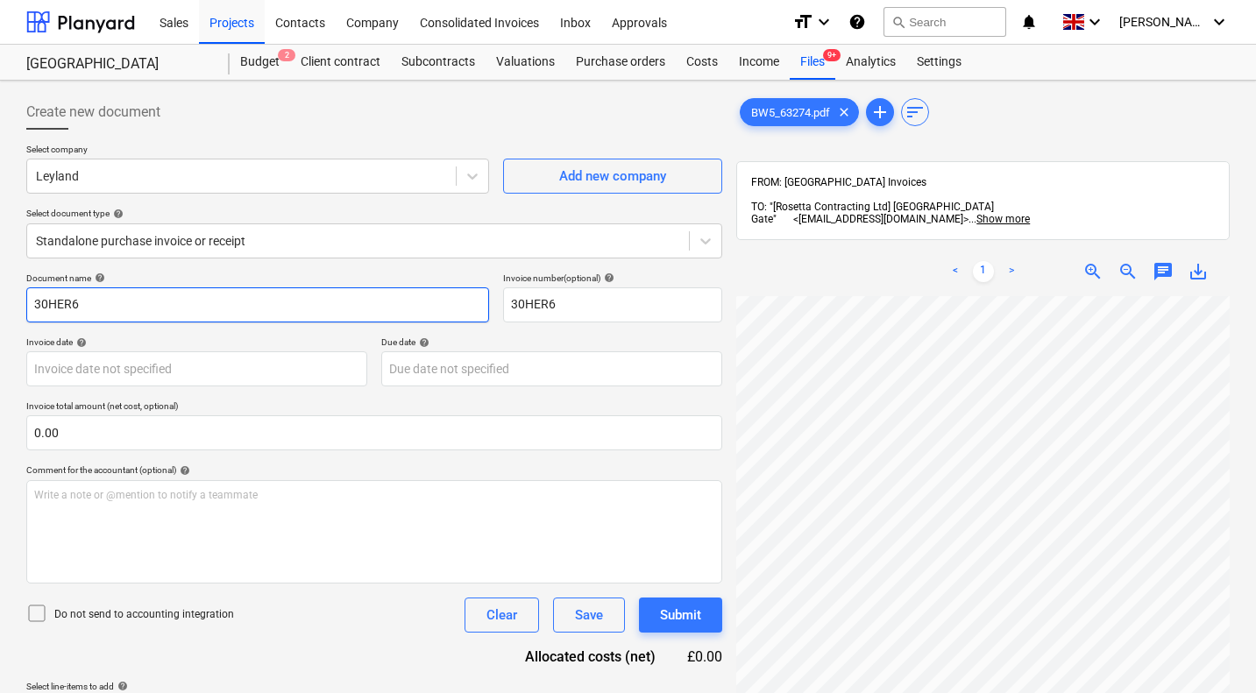
drag, startPoint x: 204, startPoint y: 301, endPoint x: 0, endPoint y: 284, distance: 204.8
click at [0, 284] on div "Create new document Select company Leyland Add new company Select document type…" at bounding box center [628, 518] width 1256 height 874
type input "BW5/63274"
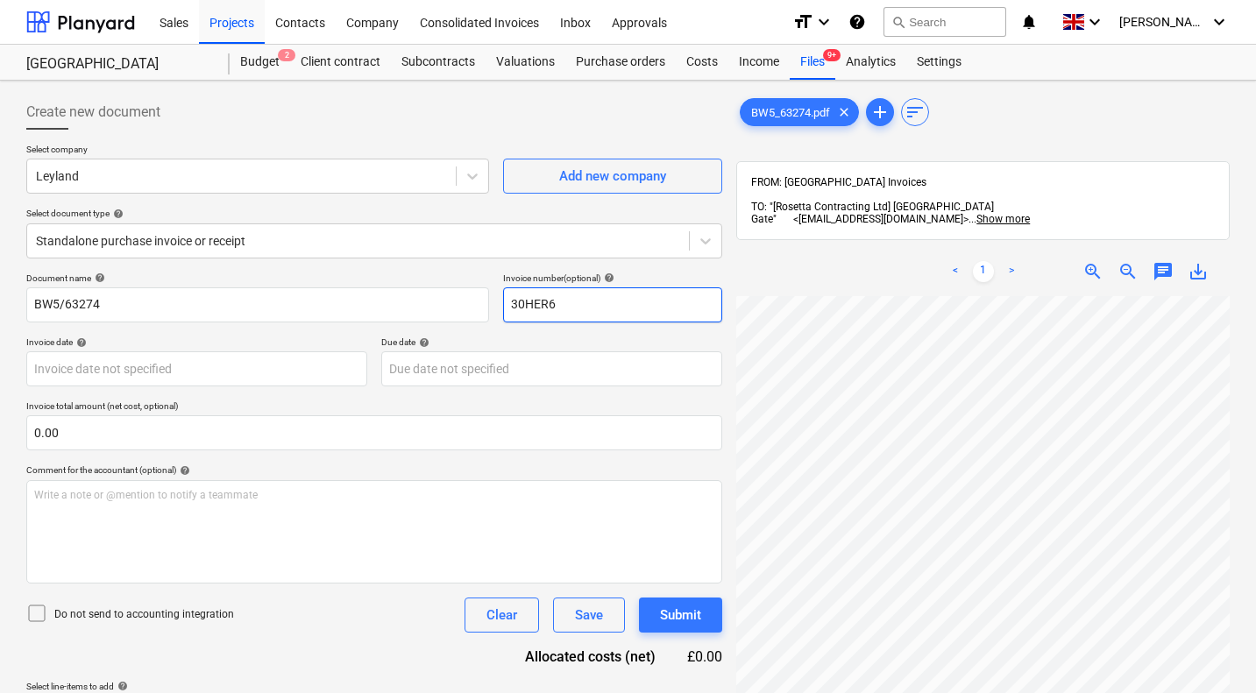
paste input "BW5/63274"
type input "BW5/63274"
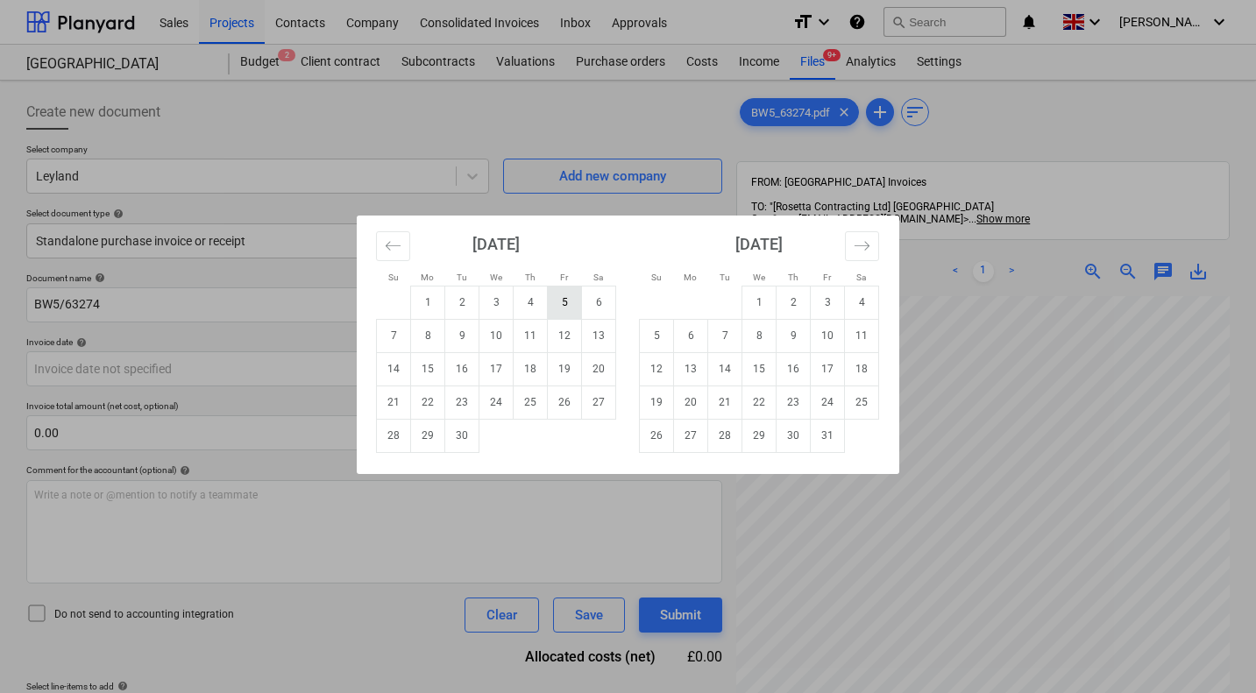
click at [565, 300] on td "5" at bounding box center [565, 302] width 34 height 33
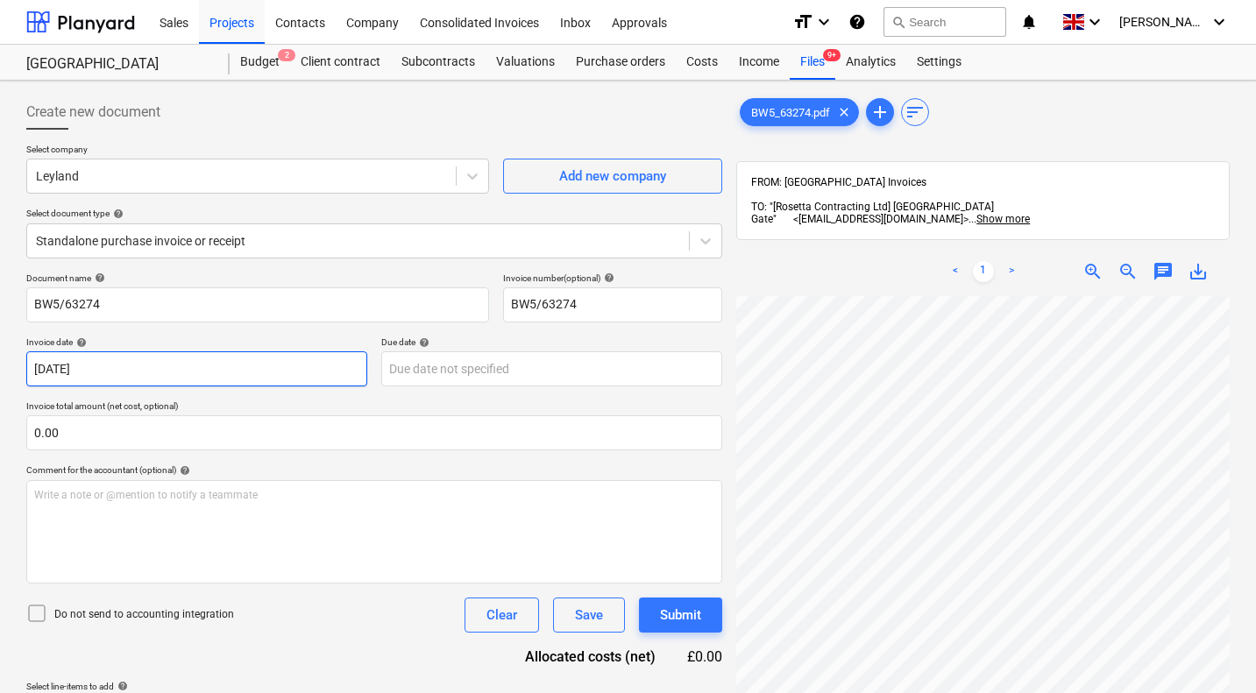
click at [223, 359] on body "Sales Projects Contacts Company Consolidated Invoices Inbox Approvals format_si…" at bounding box center [628, 346] width 1256 height 693
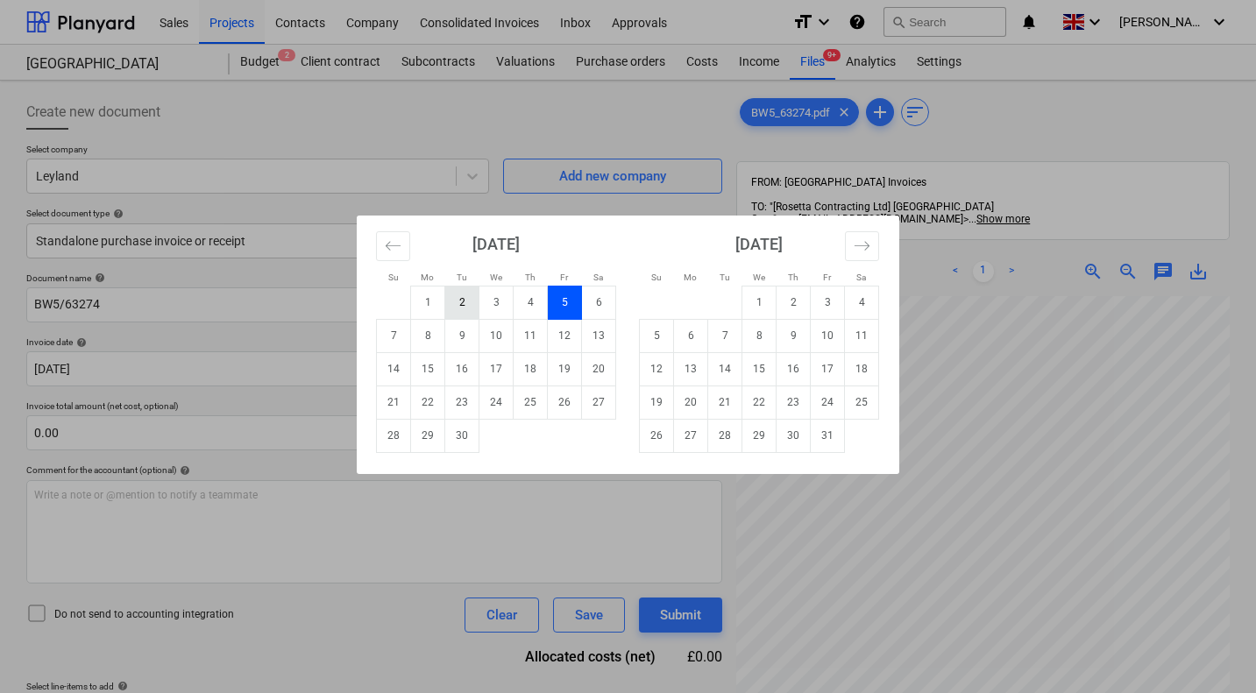
click at [459, 303] on td "2" at bounding box center [462, 302] width 34 height 33
type input "02 Sep 2025"
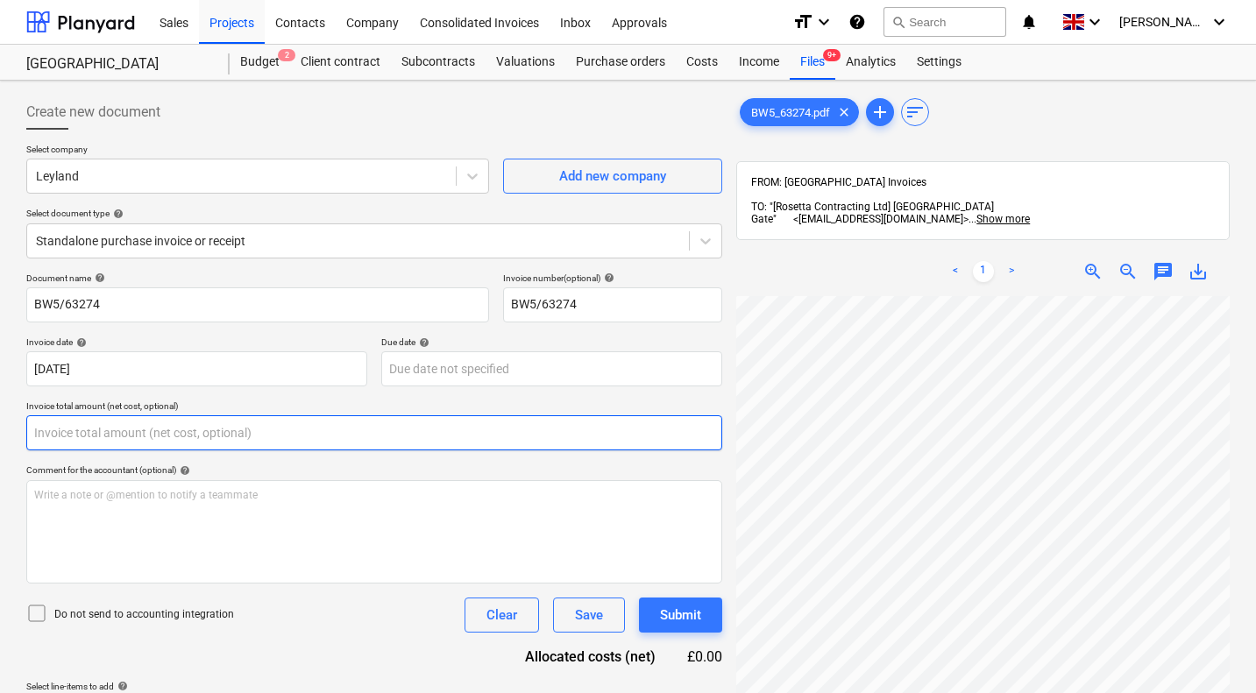
click at [246, 435] on input "text" at bounding box center [374, 432] width 696 height 35
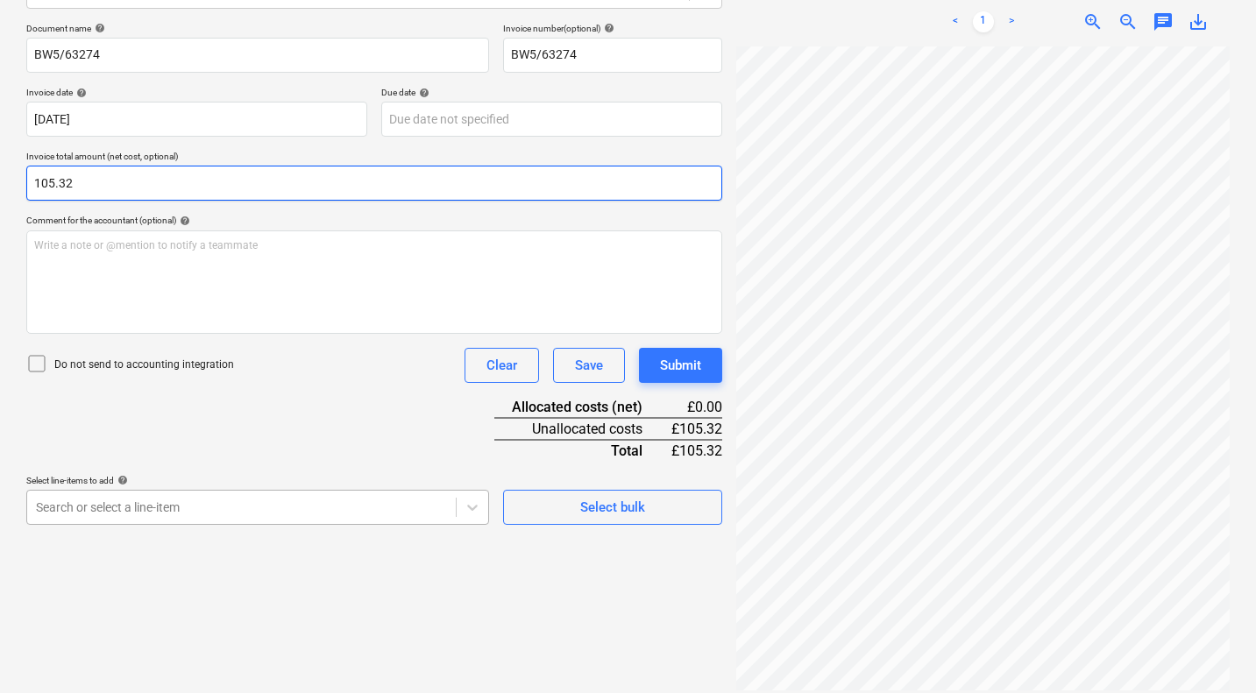
type input "105.32"
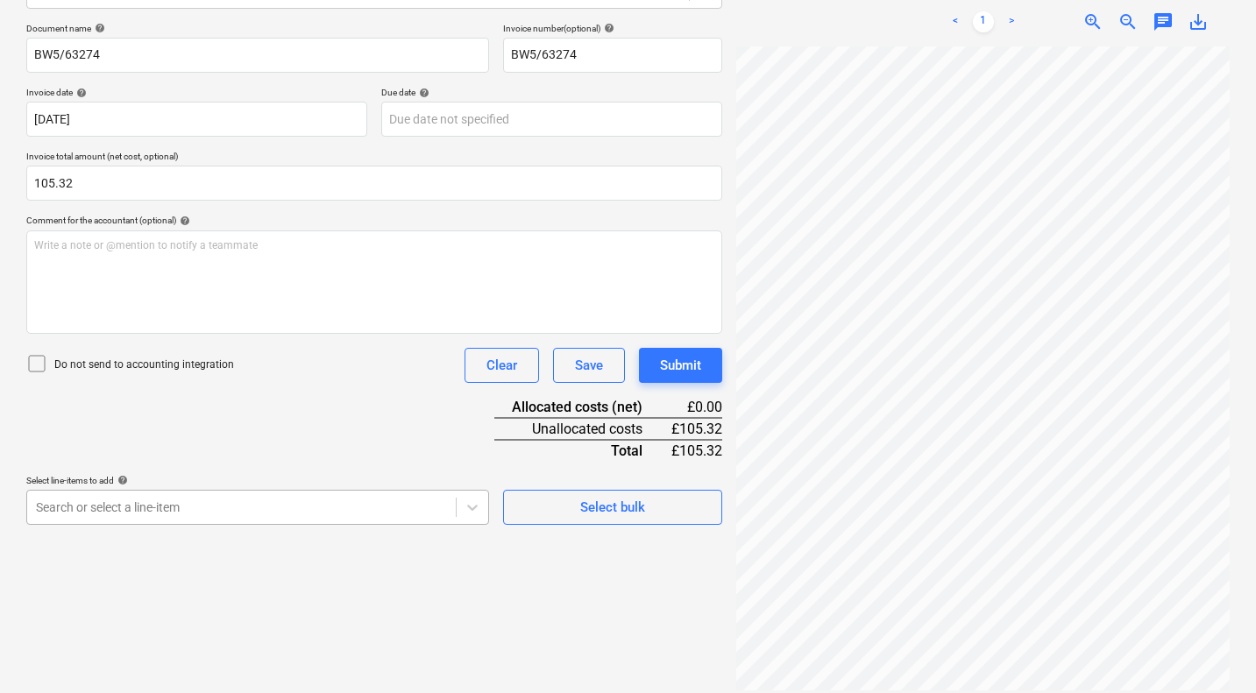
scroll to position [355, 0]
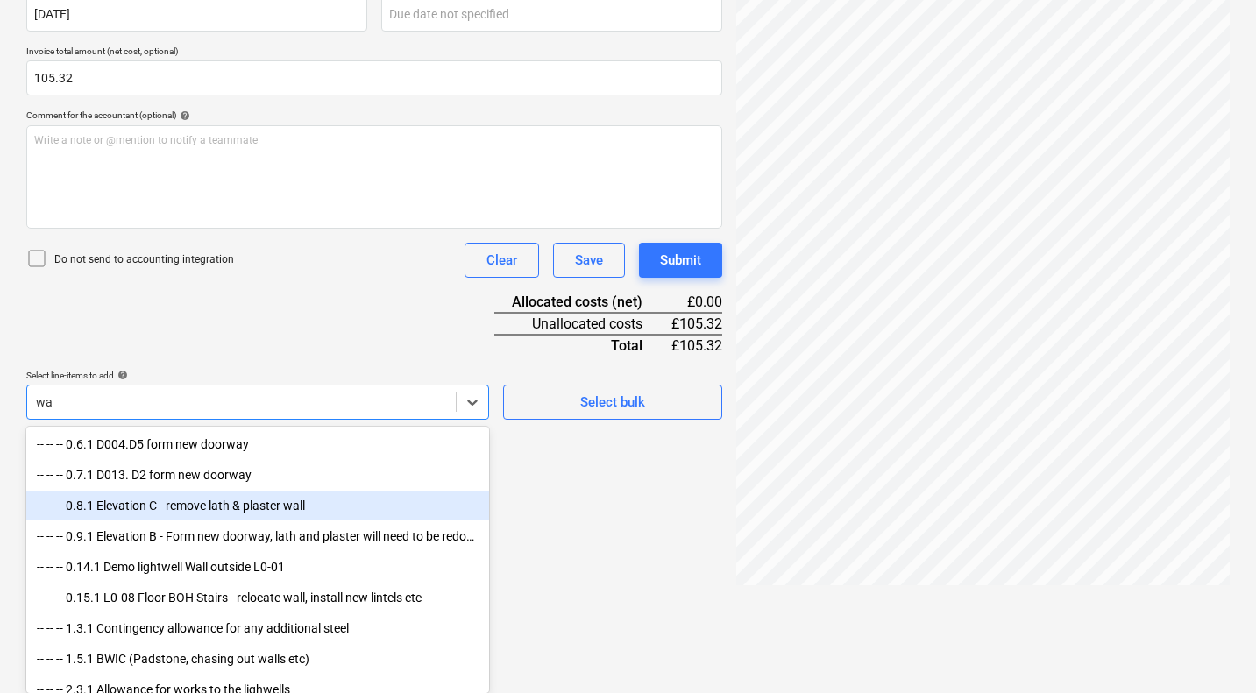
type input "w"
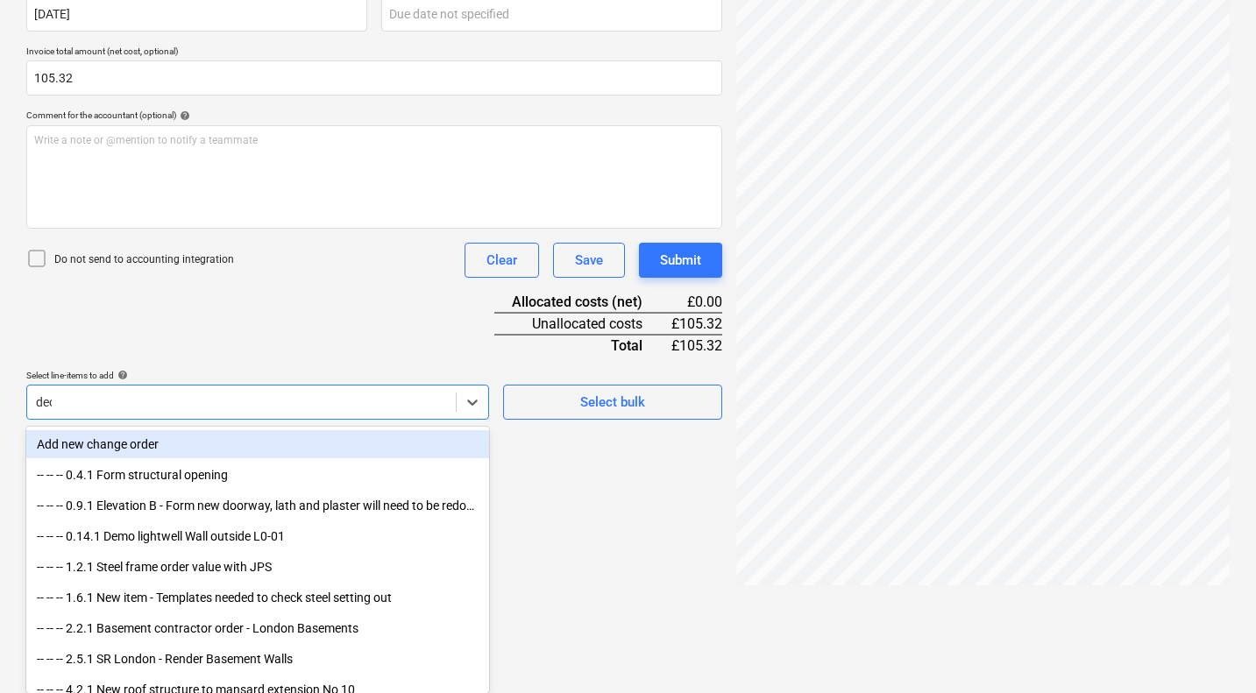
scroll to position [250, 0]
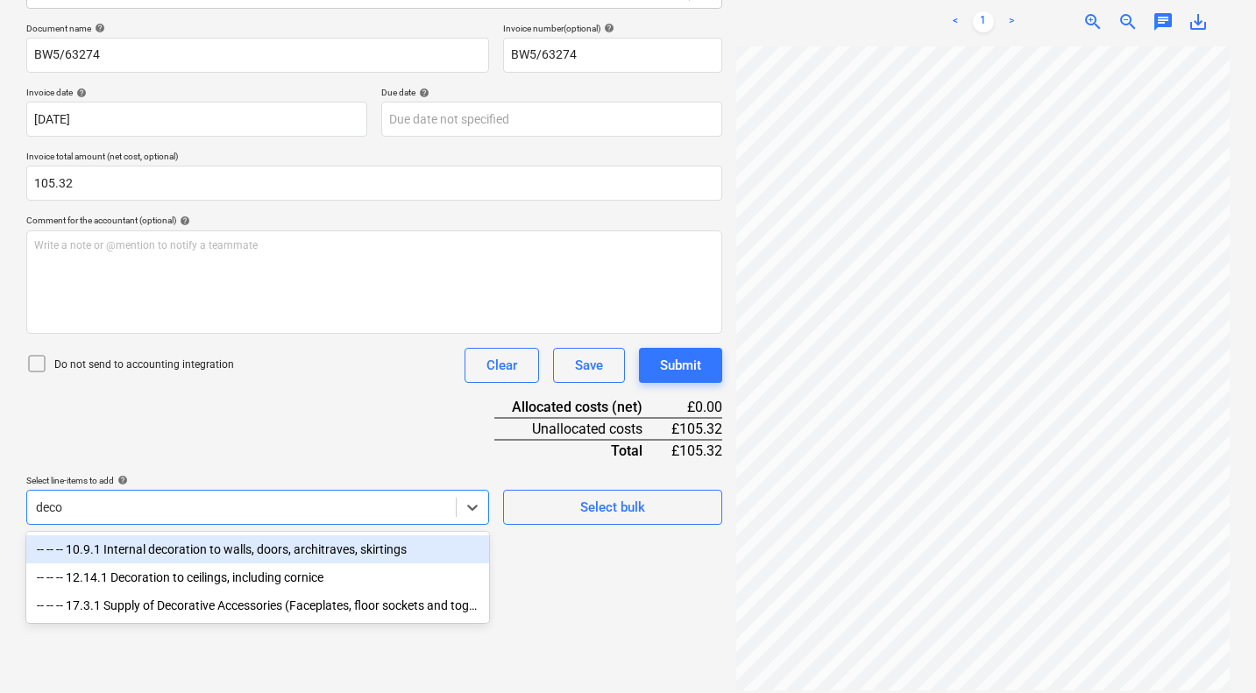
type input "decor"
click at [222, 548] on div "-- -- -- 10.9.1 Internal decoration to walls, doors, architraves, skirtings" at bounding box center [257, 549] width 463 height 28
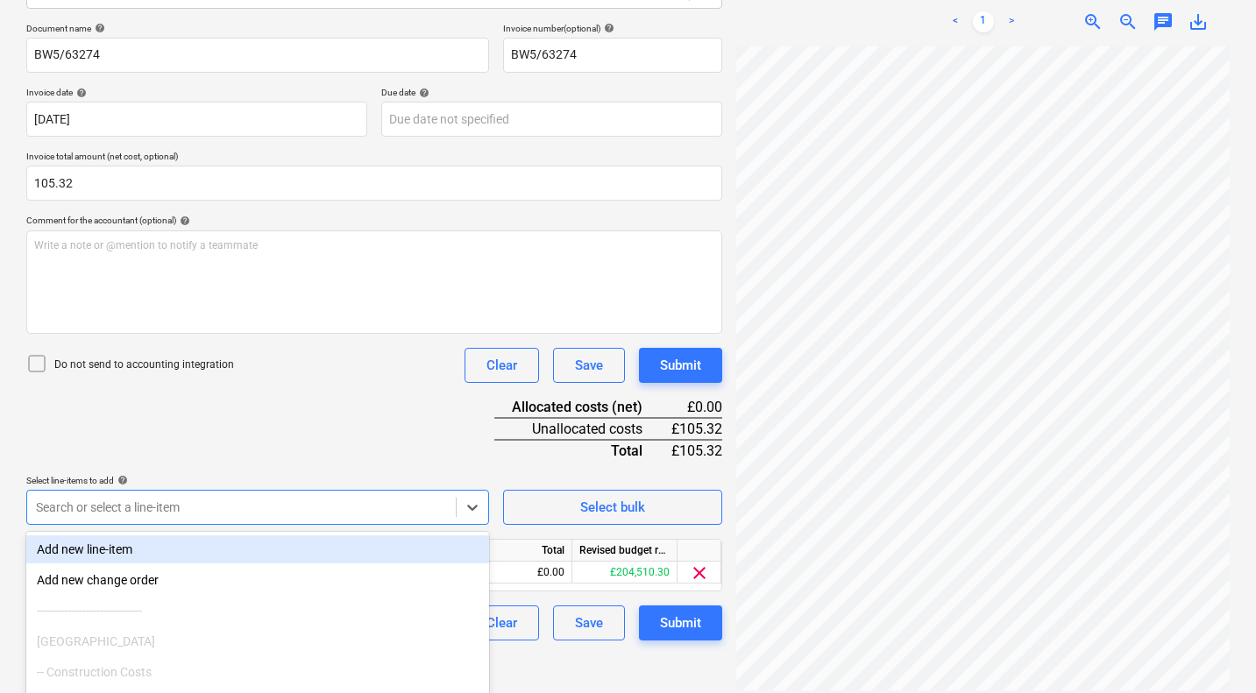
click at [309, 444] on div "Document name help BW5/63274 Invoice number (optional) help BW5/63274 Invoice d…" at bounding box center [374, 332] width 696 height 618
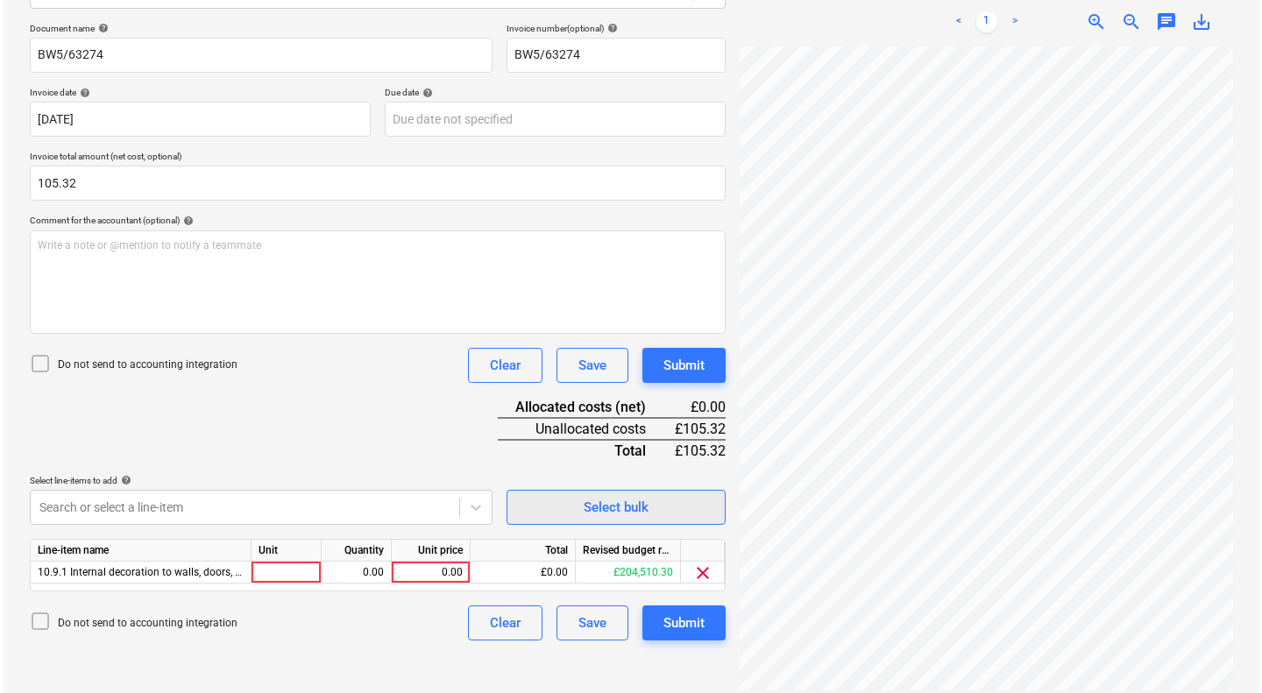
scroll to position [954, 690]
click at [414, 564] on div "0.00" at bounding box center [427, 573] width 64 height 22
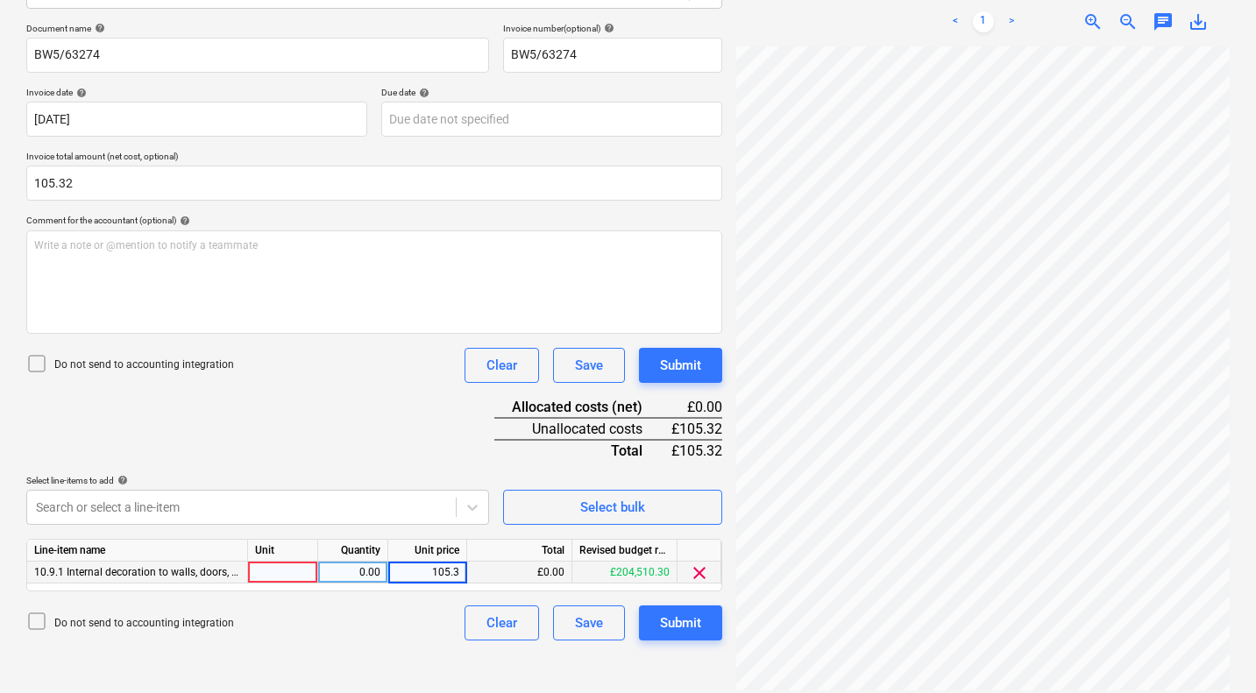
type input "105.32"
click at [700, 370] on div "Submit" at bounding box center [680, 365] width 41 height 23
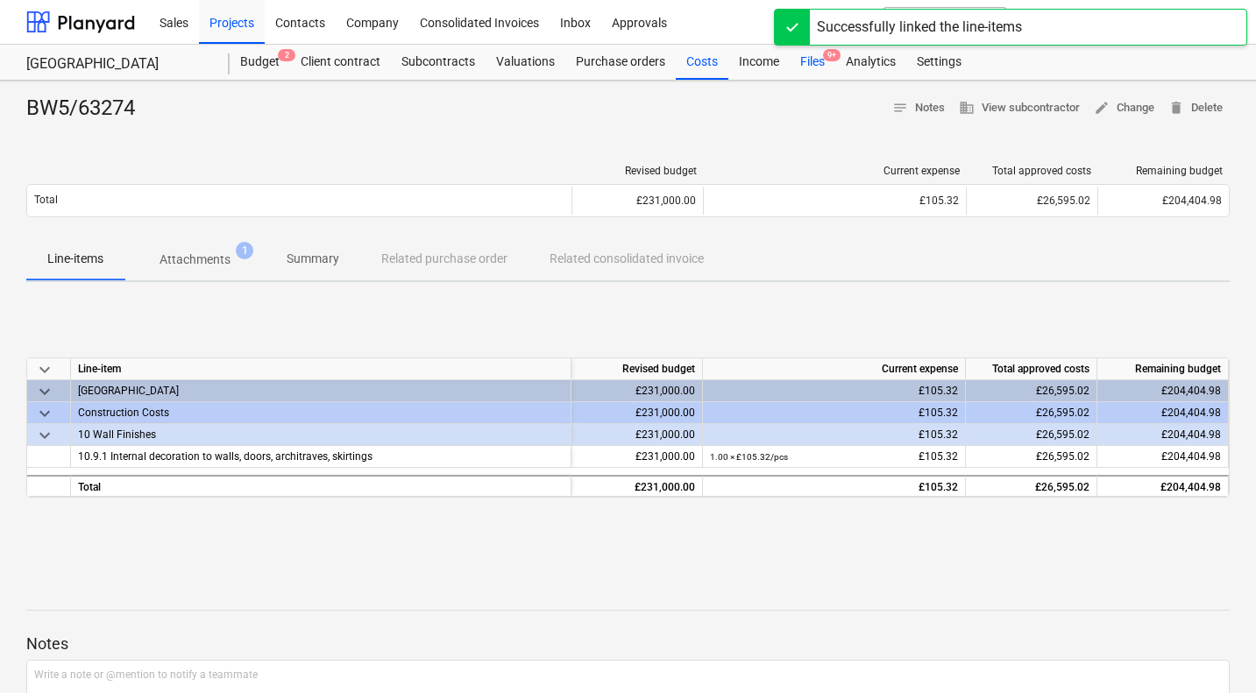
click at [809, 62] on div "Files 9+" at bounding box center [813, 62] width 46 height 35
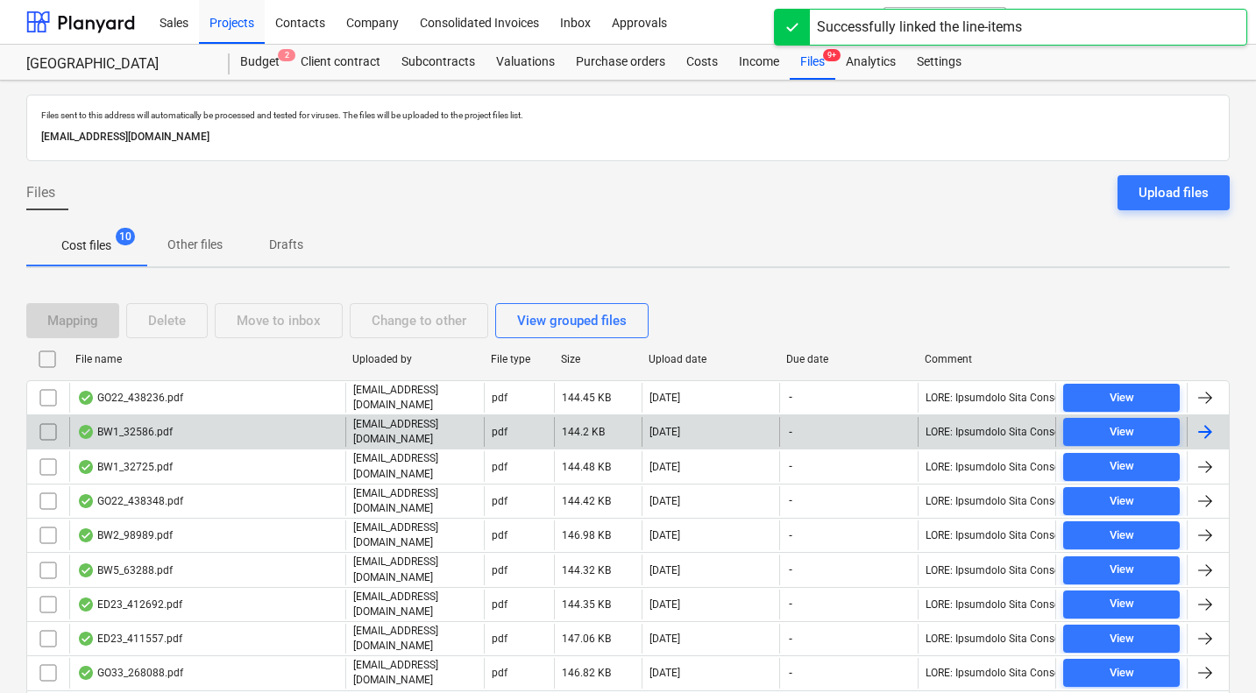
click at [164, 437] on div "BW1_32586.pdf" at bounding box center [125, 432] width 96 height 14
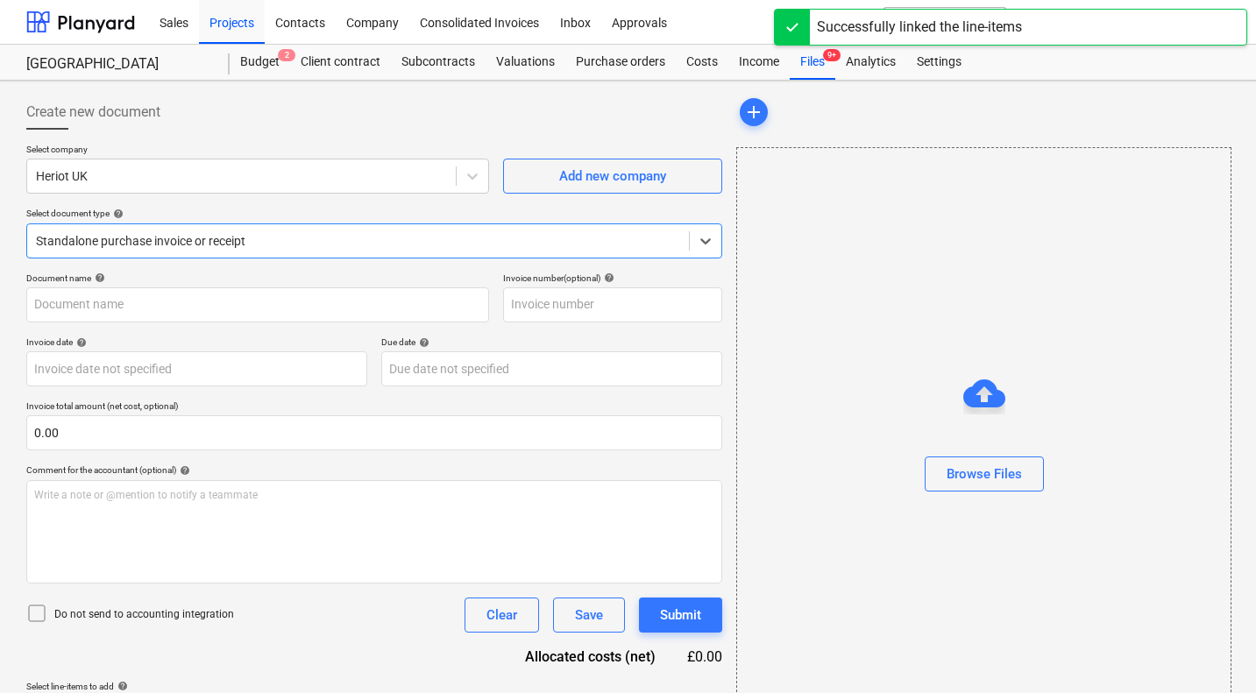
type input "1"
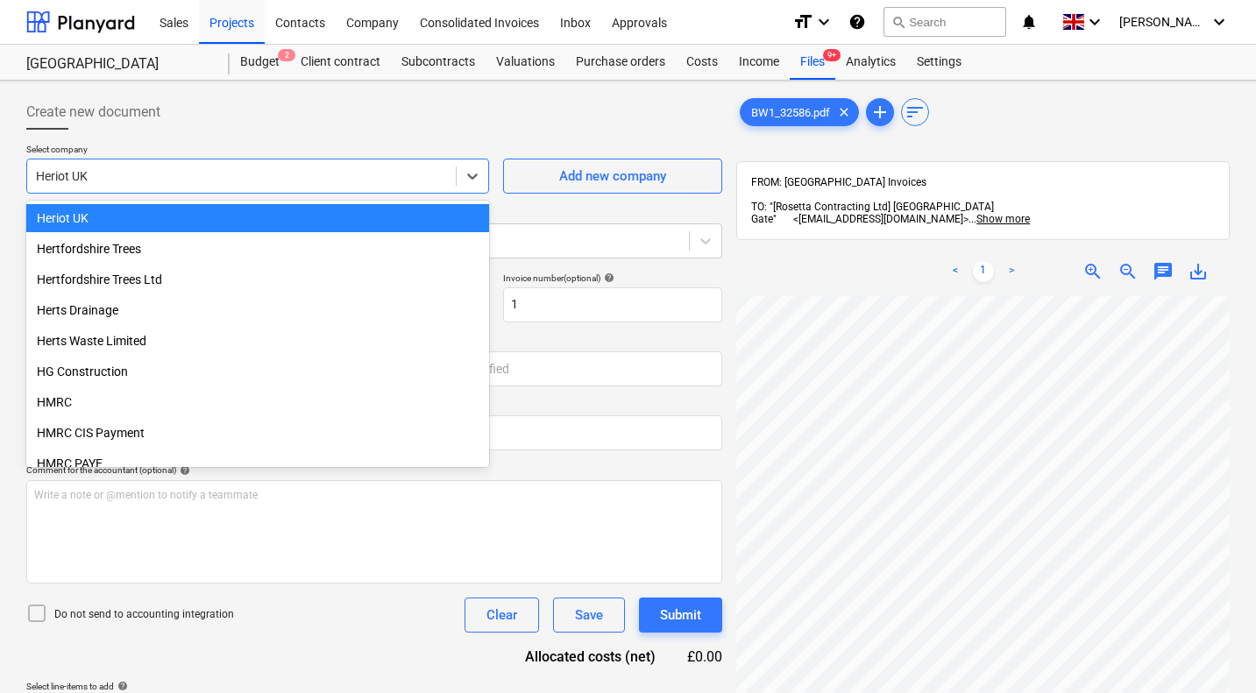
click at [270, 169] on div at bounding box center [241, 176] width 411 height 18
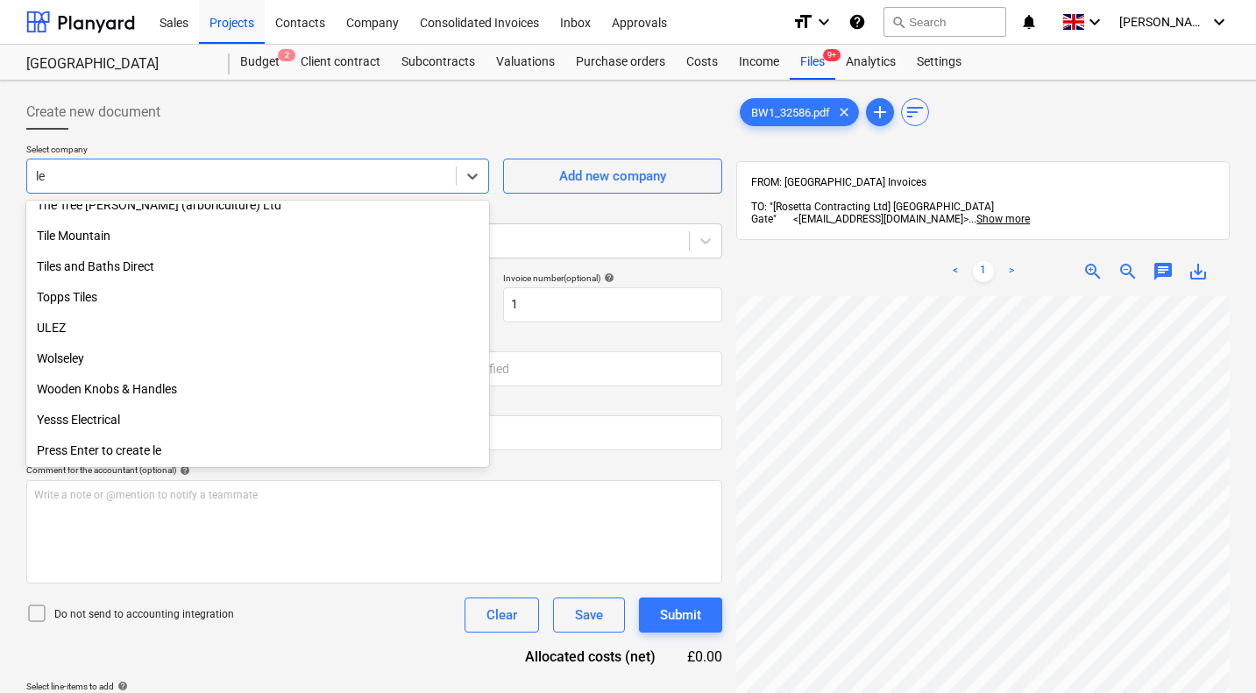
scroll to position [1577, 0]
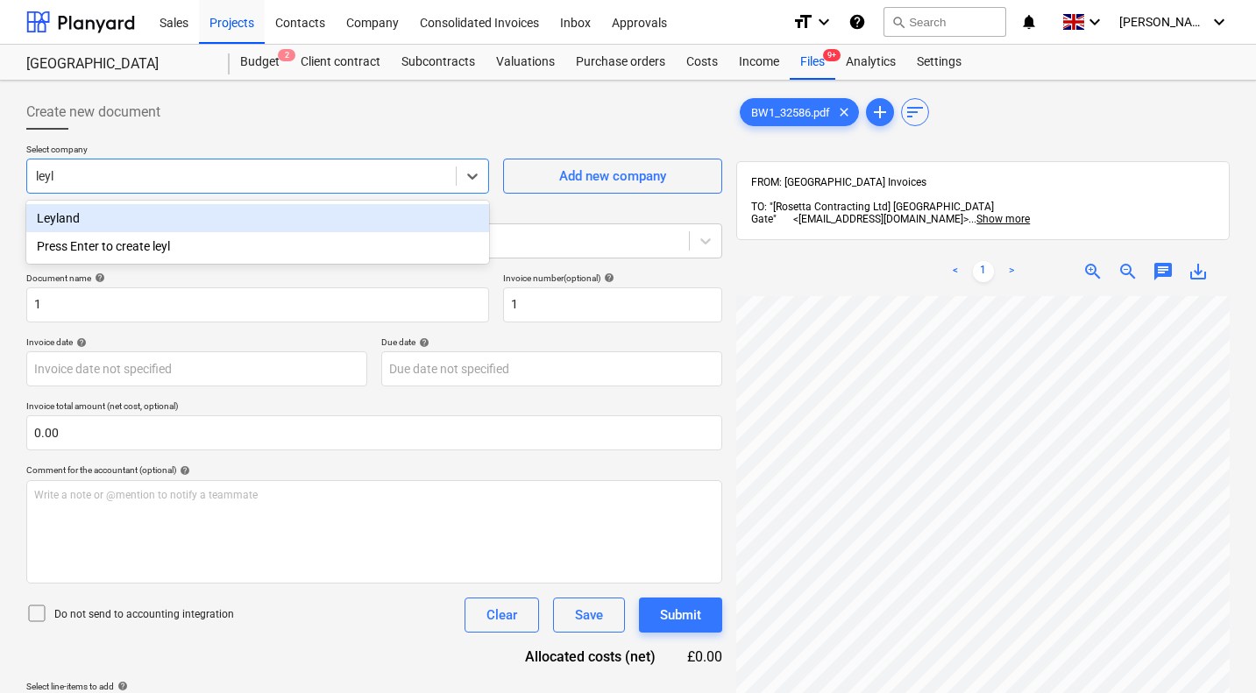
type input "leyla"
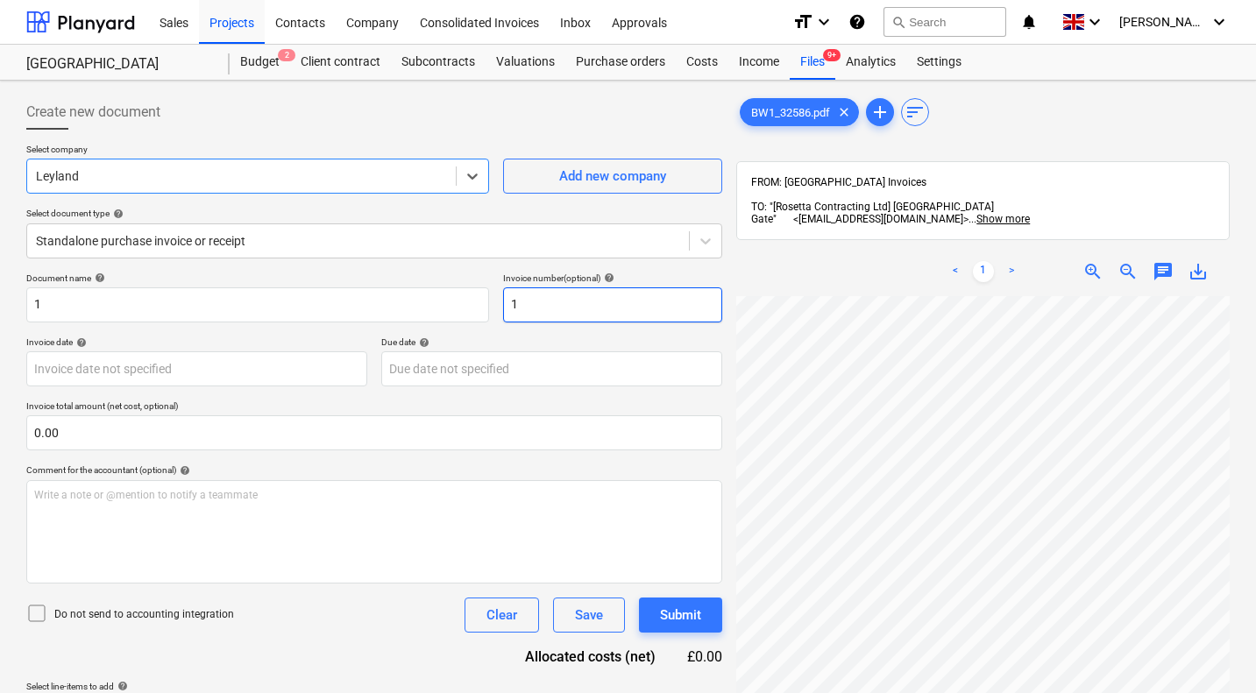
scroll to position [211, 690]
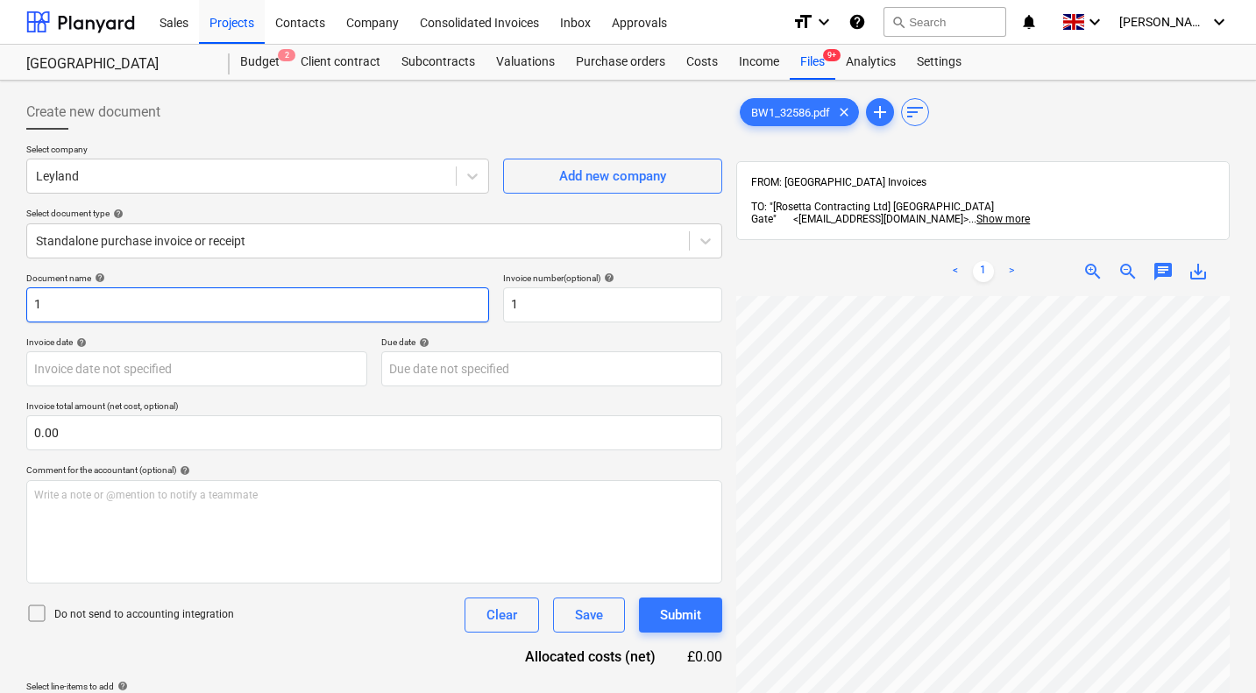
click at [354, 308] on input "1" at bounding box center [257, 304] width 463 height 35
type input "BW1/32586"
paste input "BW1/32586"
type input "BW1/32586"
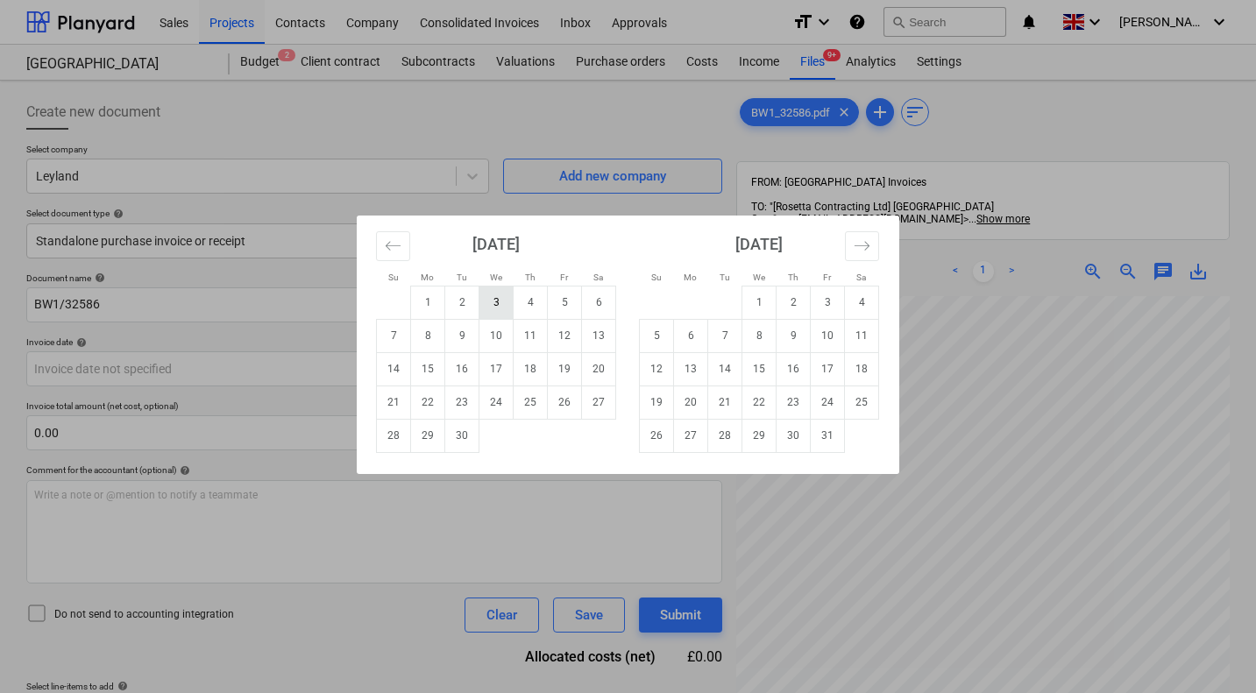
click at [506, 297] on td "3" at bounding box center [496, 302] width 34 height 33
type input "03 Sep 2025"
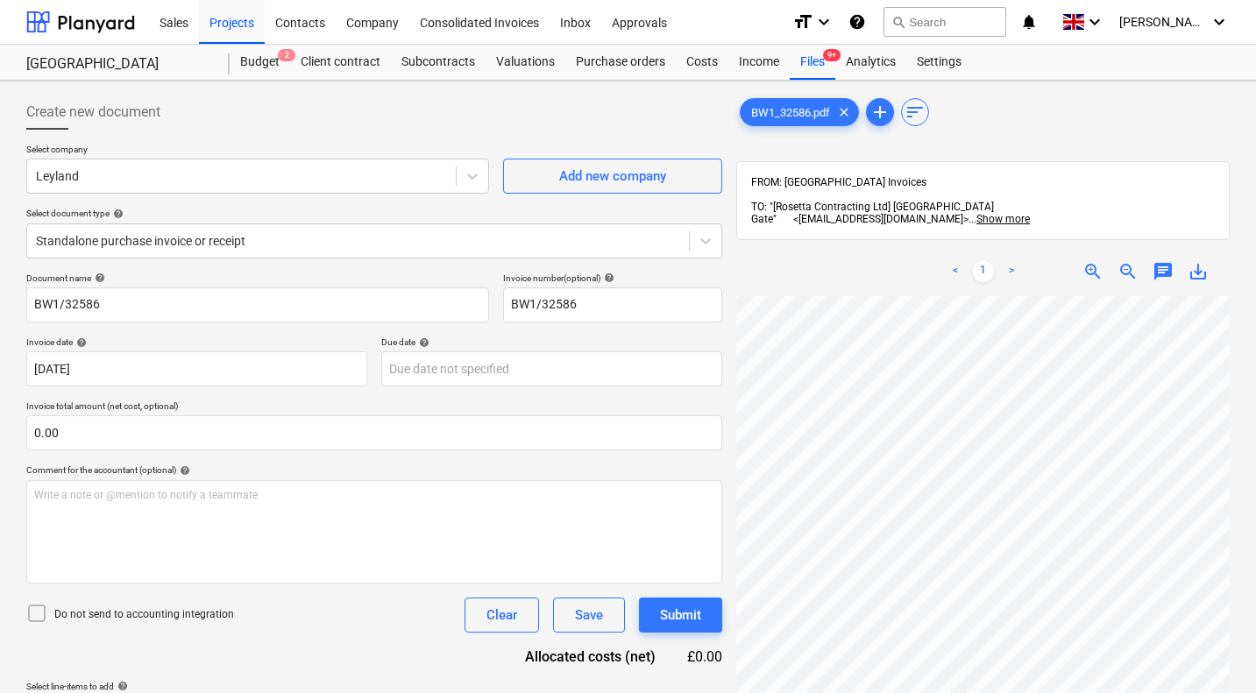
scroll to position [1029, 690]
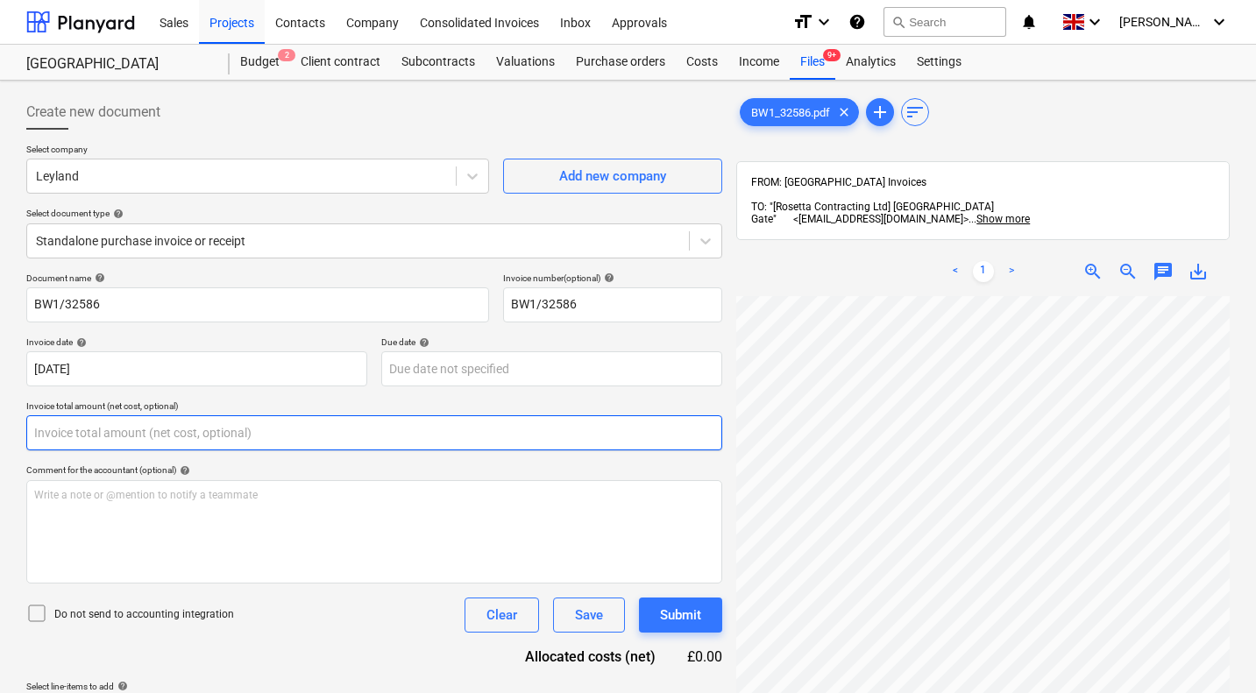
click at [308, 441] on input "text" at bounding box center [374, 432] width 696 height 35
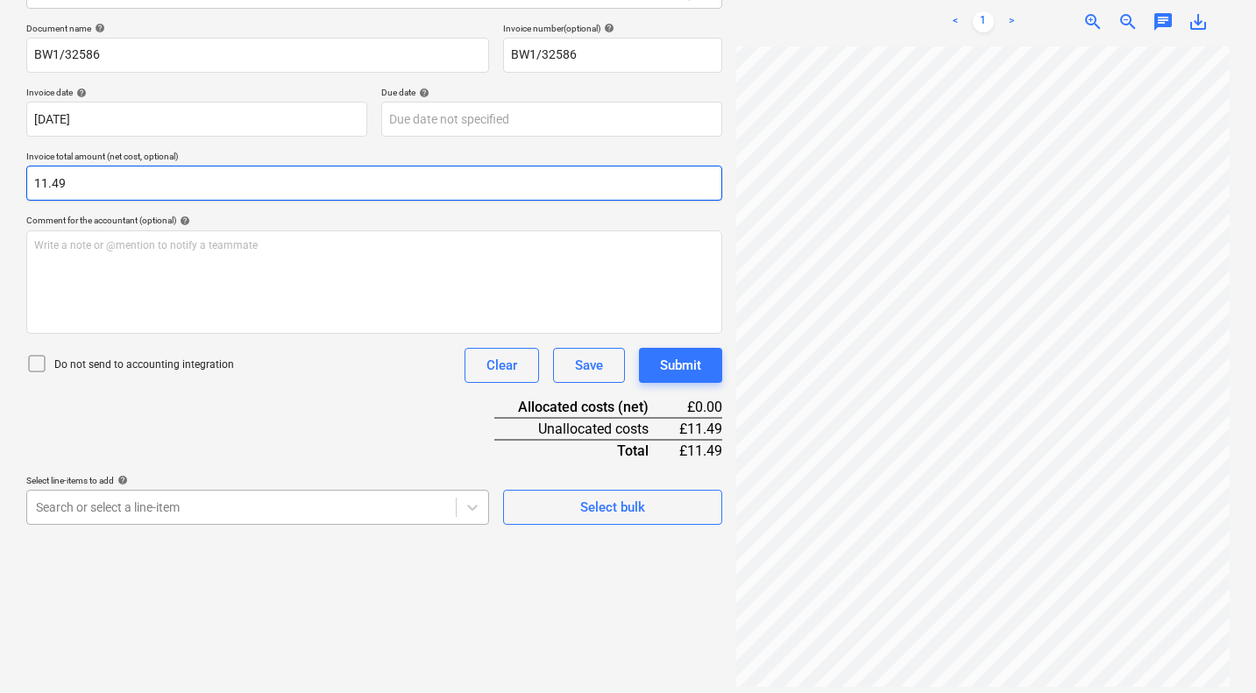
type input "11.49"
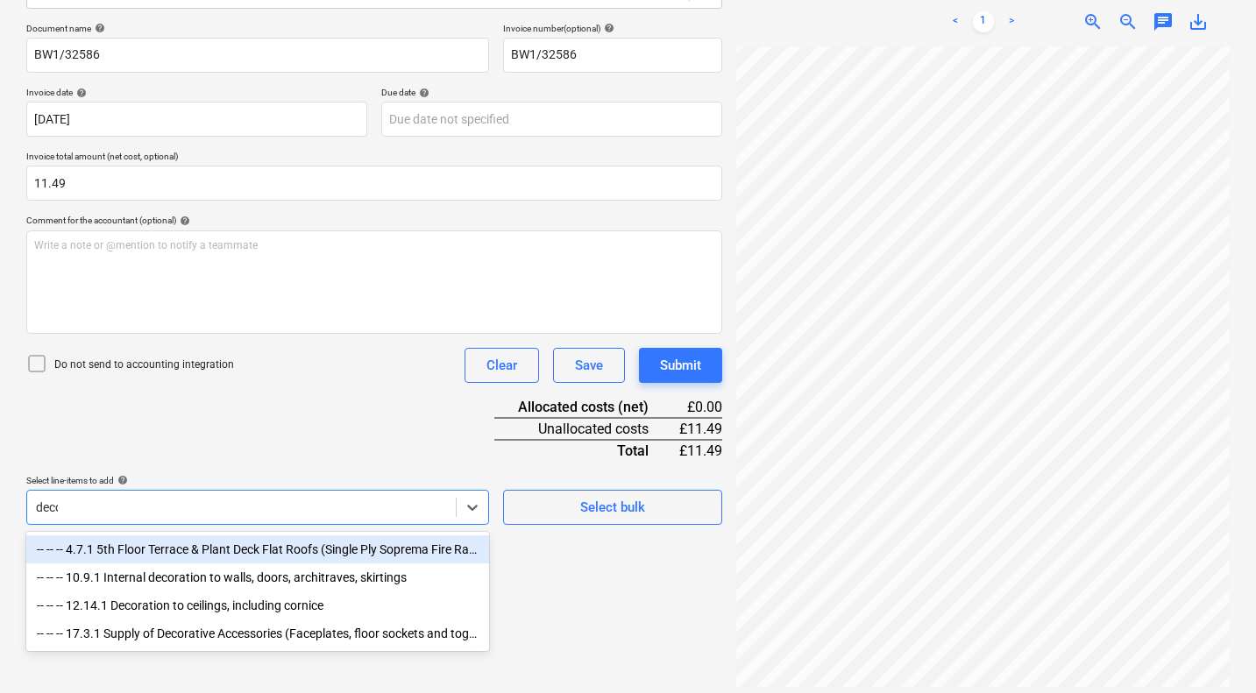
type input "decor"
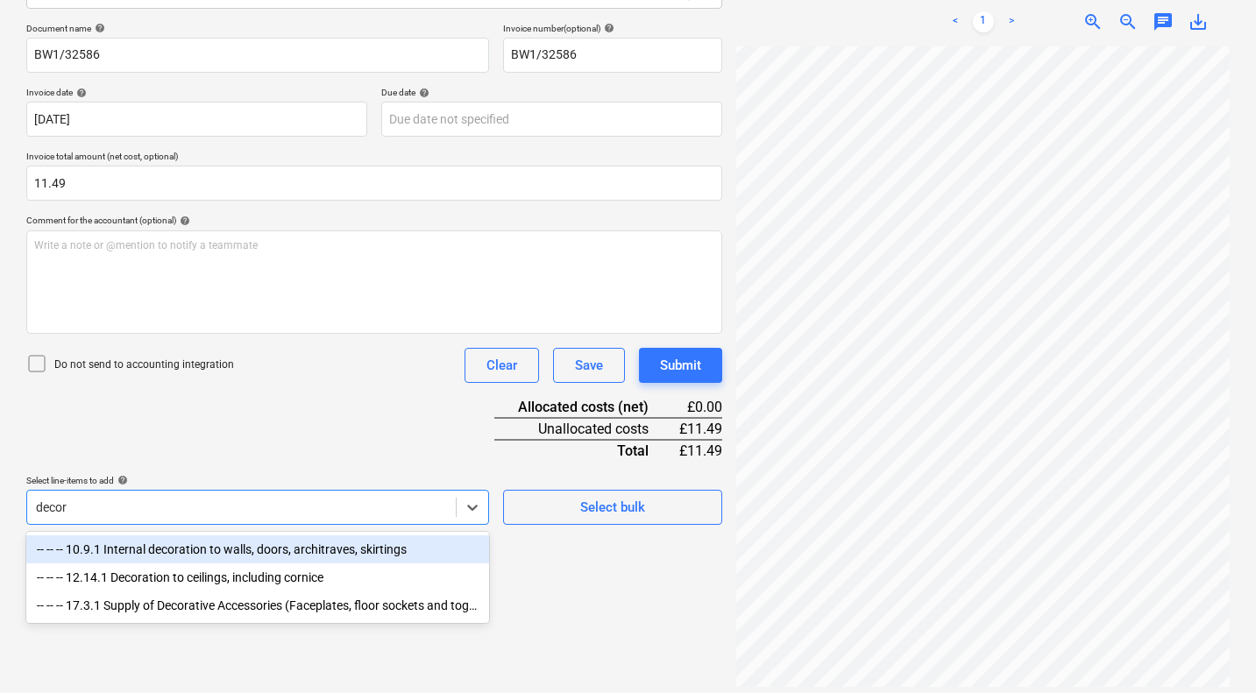
click at [237, 551] on div "-- -- -- 10.9.1 Internal decoration to walls, doors, architraves, skirtings" at bounding box center [257, 549] width 463 height 28
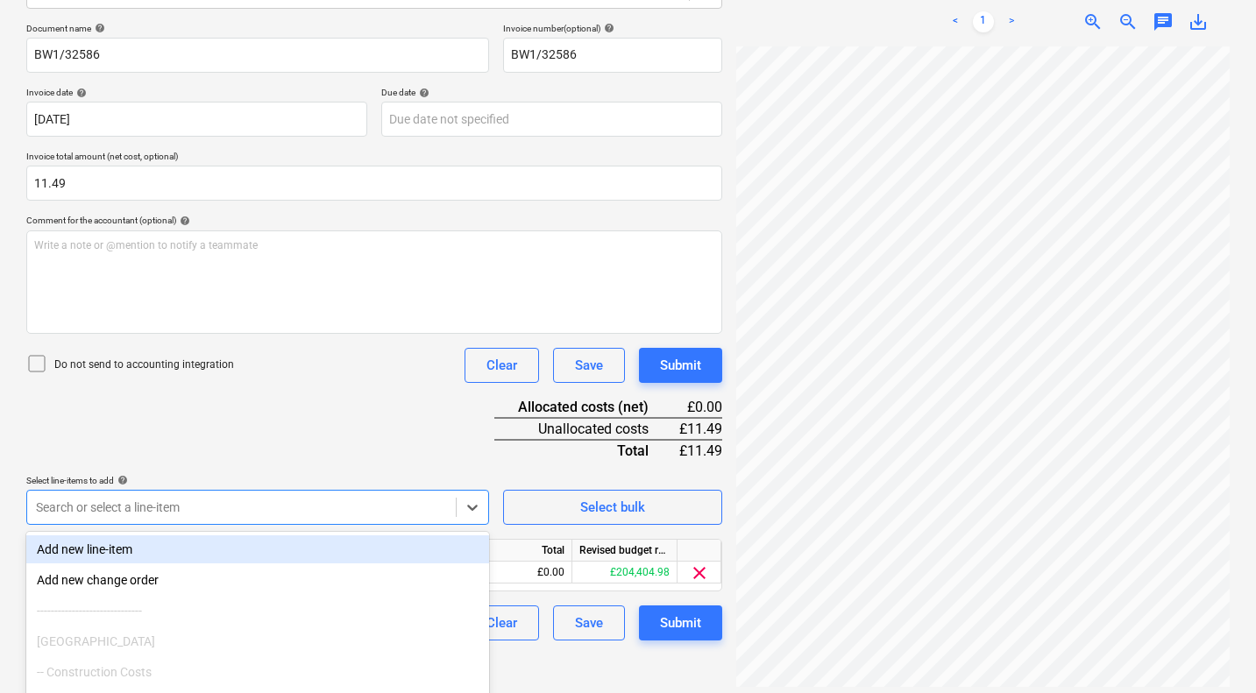
click at [406, 443] on div "Document name help BW1/32586 Invoice number (optional) help BW1/32586 Invoice d…" at bounding box center [374, 332] width 696 height 618
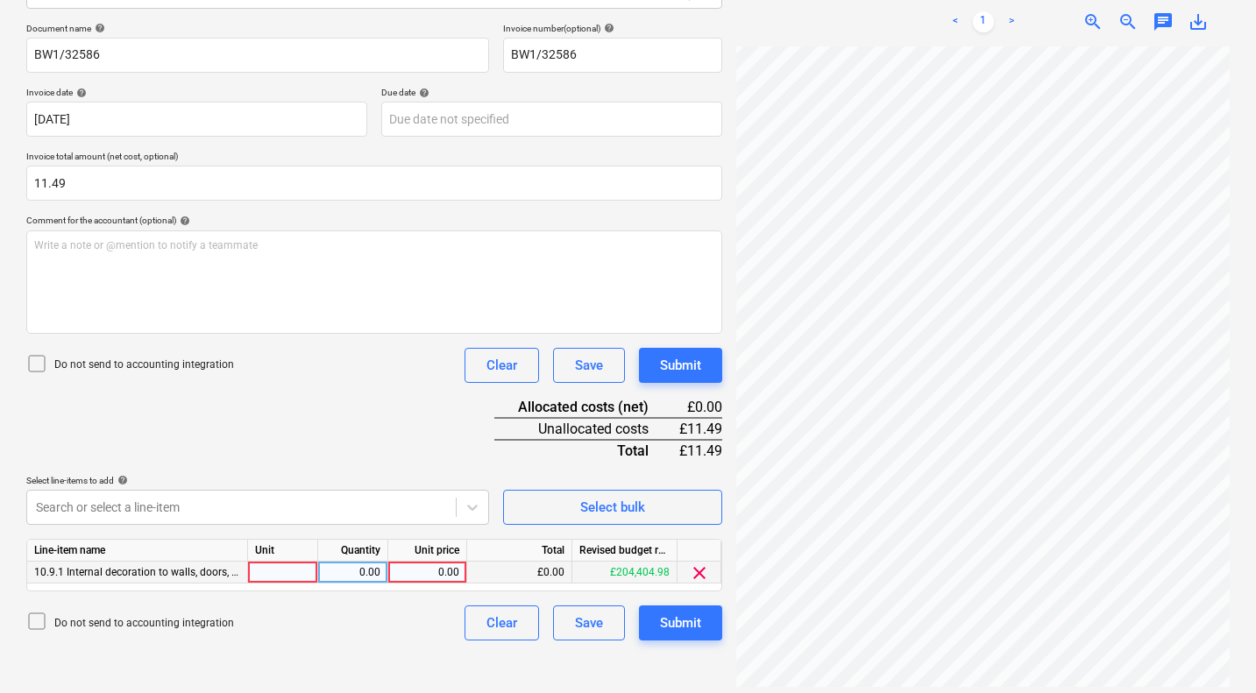
click at [437, 572] on div "0.00" at bounding box center [427, 573] width 64 height 22
type input "11.49"
click at [407, 422] on div "Document name help BW1/32586 Invoice number (optional) help BW1/32586 Invoice d…" at bounding box center [374, 332] width 696 height 618
click at [683, 361] on div "Submit" at bounding box center [680, 365] width 41 height 23
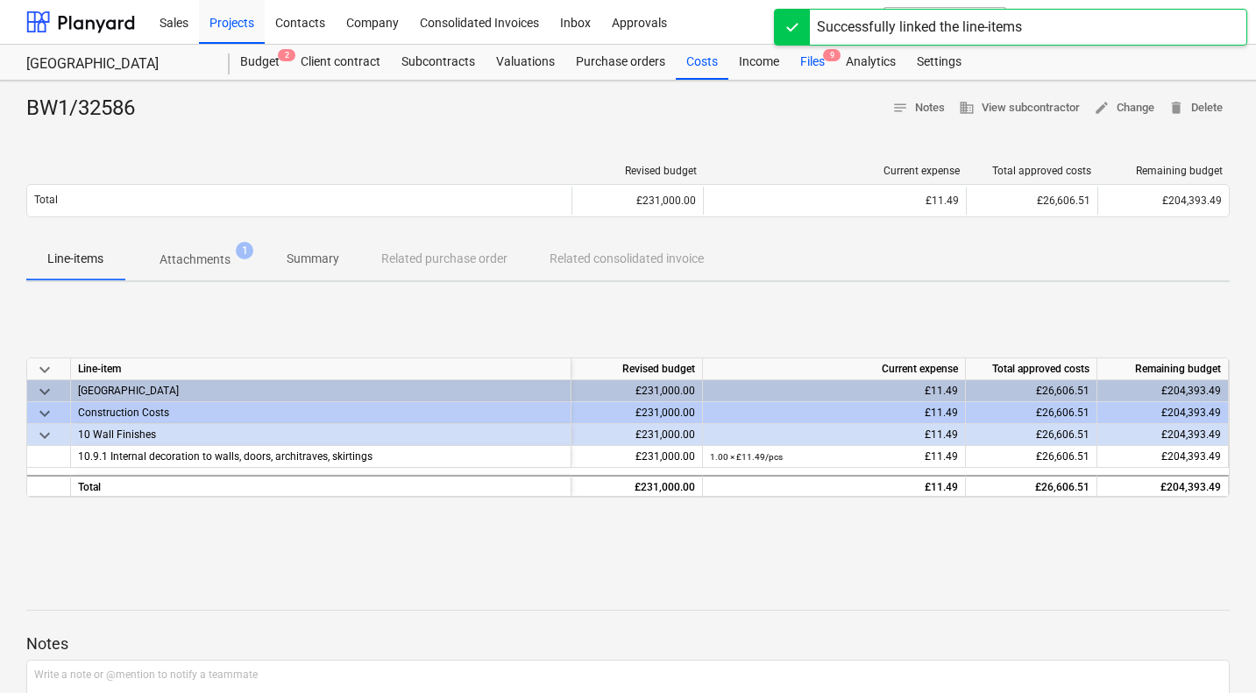
click at [808, 56] on div "Files 9" at bounding box center [813, 62] width 46 height 35
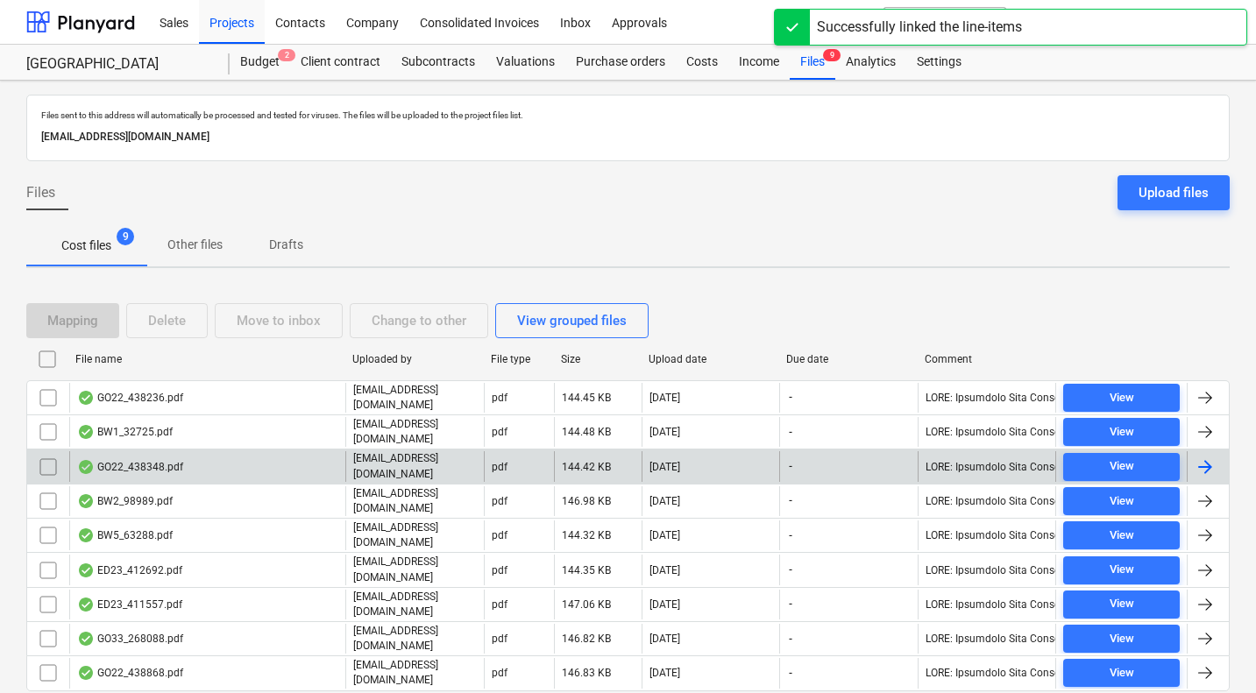
click at [146, 460] on div "GO22_438348.pdf" at bounding box center [130, 467] width 106 height 14
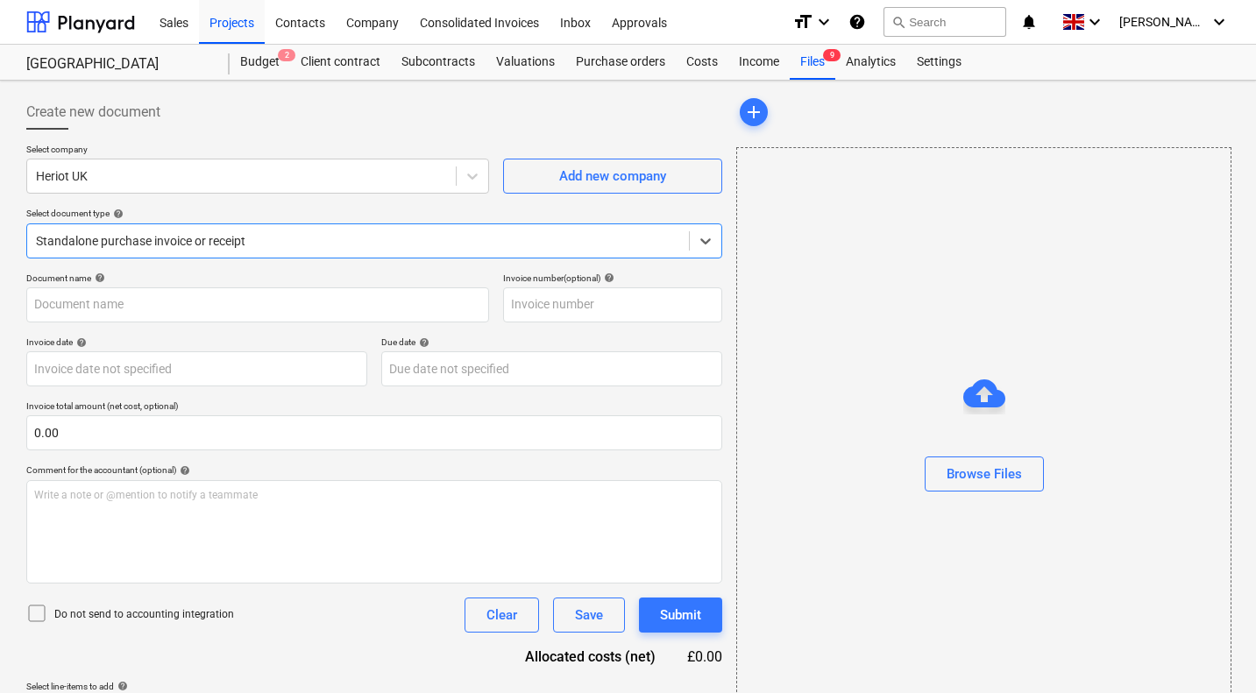
type input "30HER6"
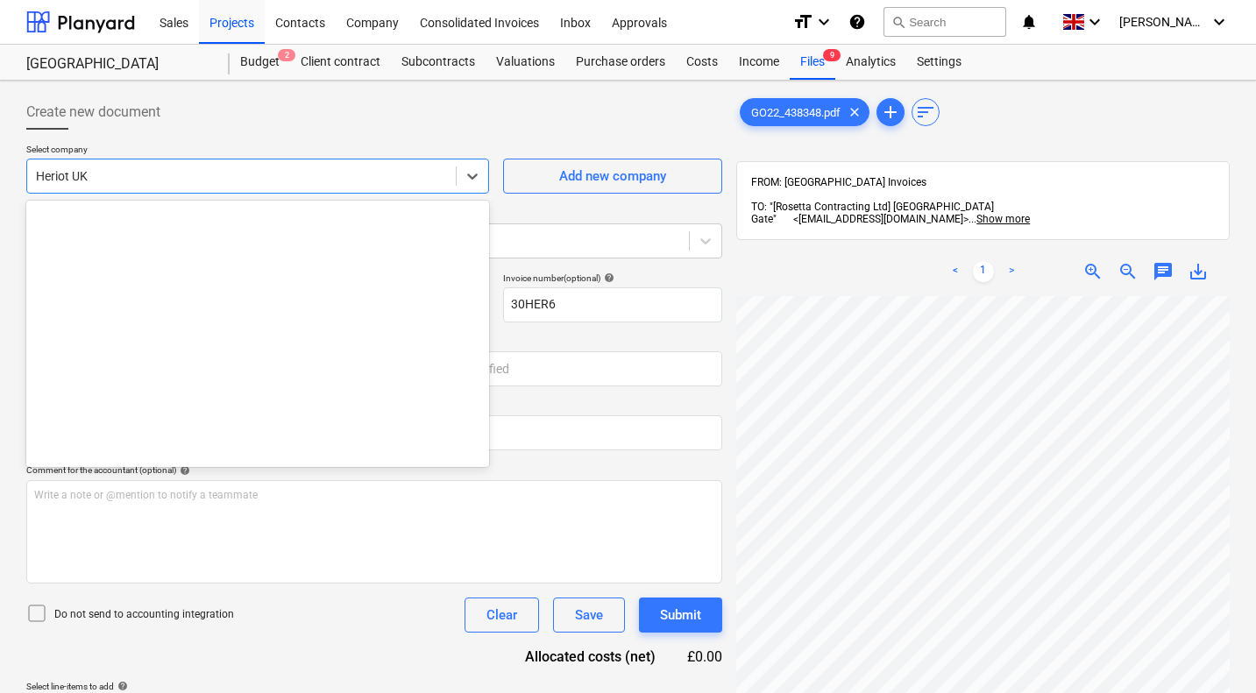
click at [336, 174] on div at bounding box center [241, 176] width 411 height 18
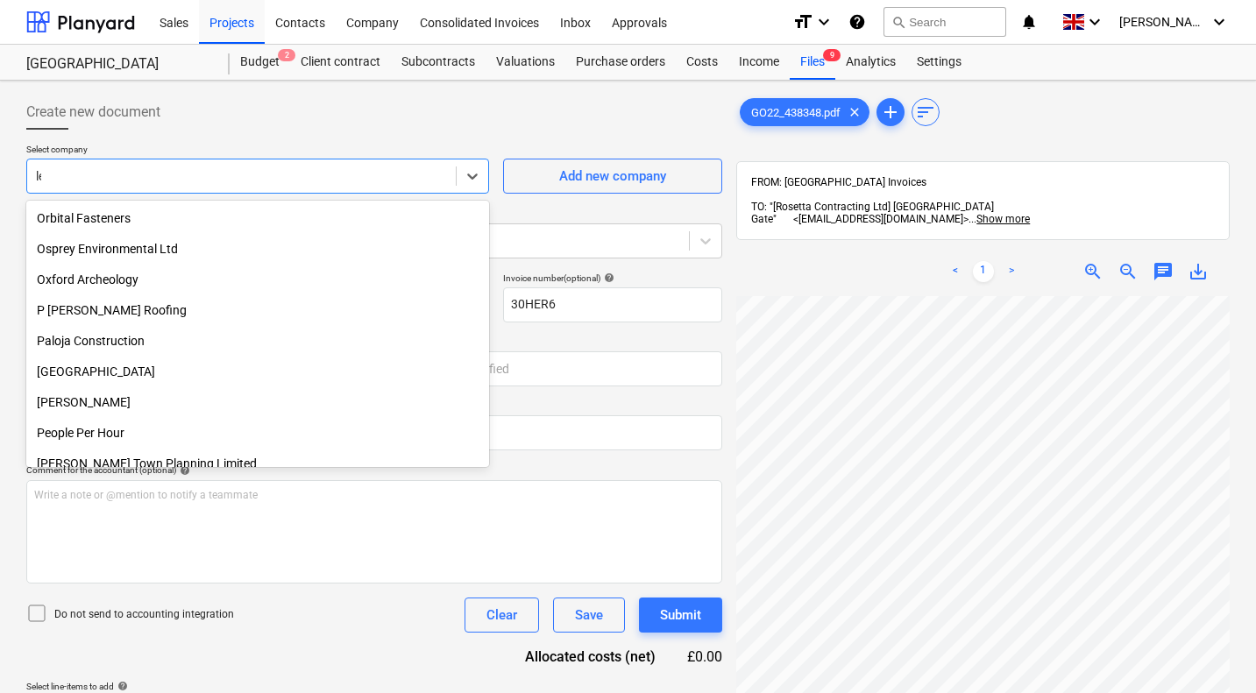
scroll to position [1577, 0]
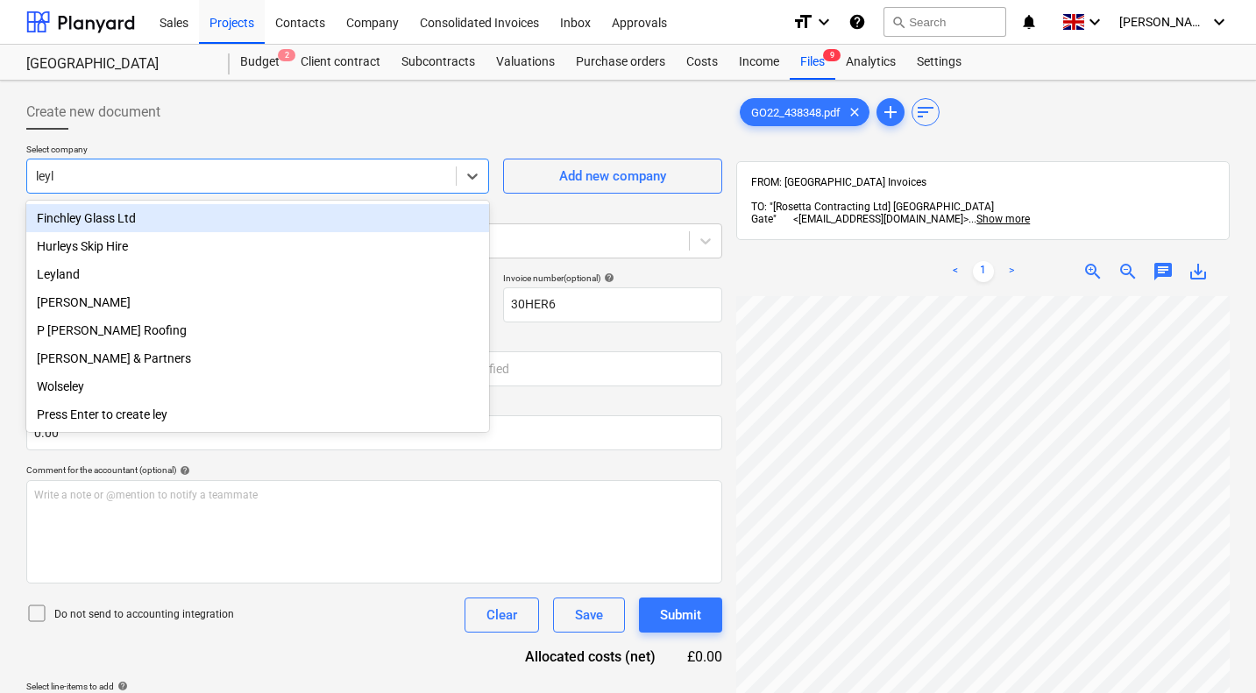
type input "leyla"
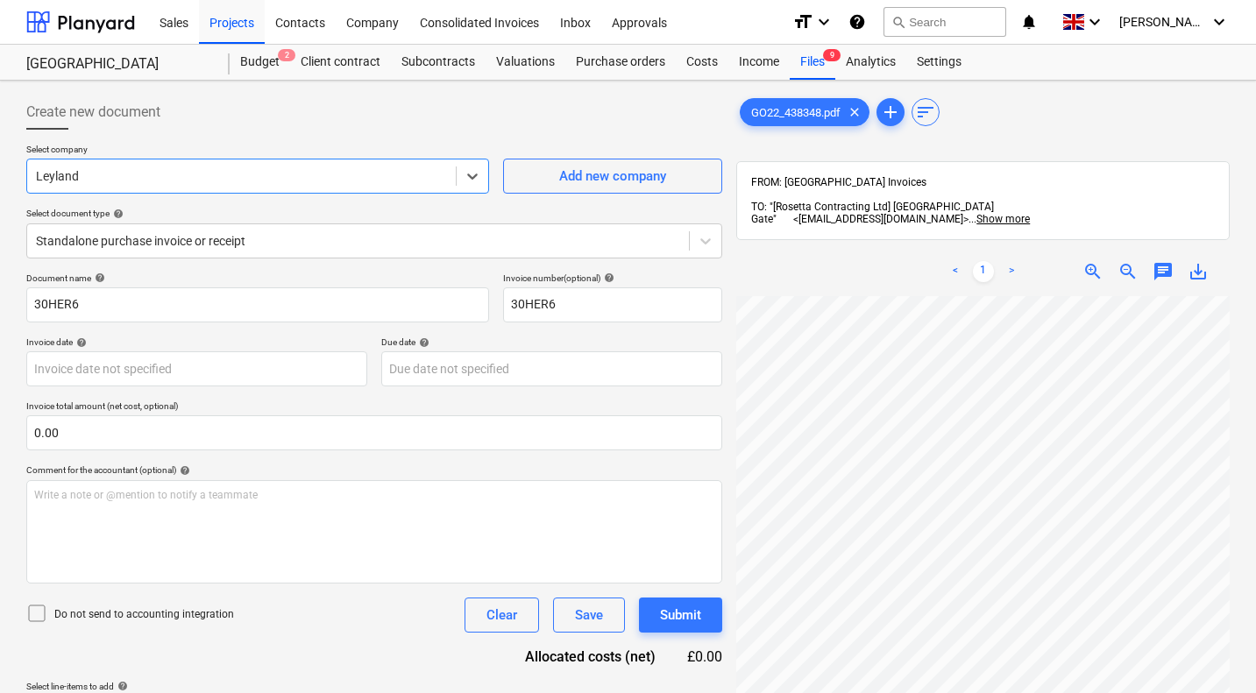
scroll to position [296, 659]
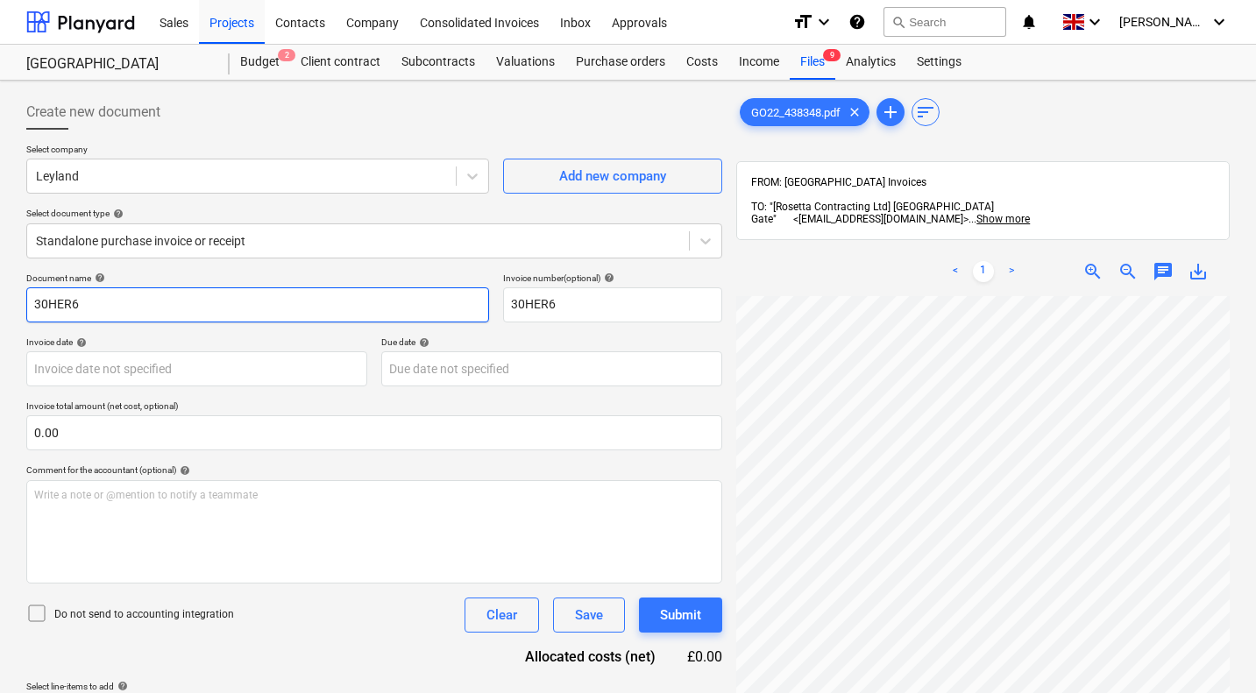
drag, startPoint x: 421, startPoint y: 307, endPoint x: 30, endPoint y: 301, distance: 391.7
click at [30, 301] on input "30HER6" at bounding box center [257, 304] width 463 height 35
type input "GO22/438348"
paste input "GO22/438348"
type input "GO22/438348"
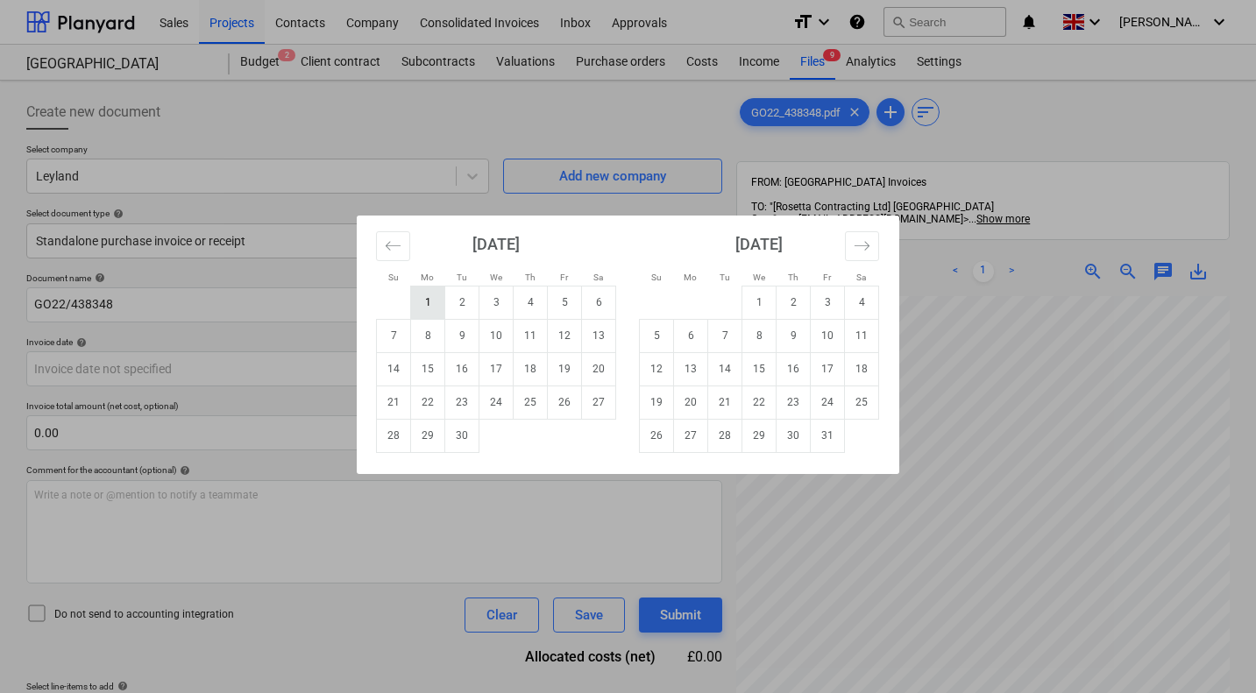
click at [428, 300] on td "1" at bounding box center [428, 302] width 34 height 33
type input "01 Sep 2025"
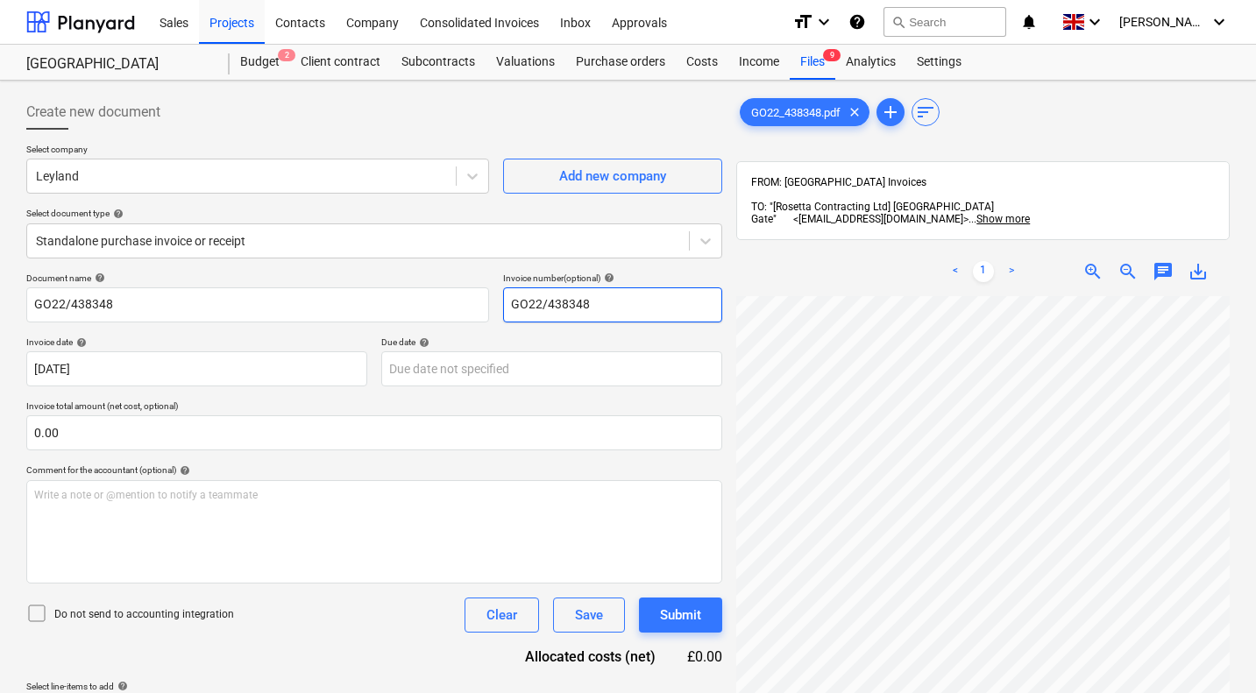
scroll to position [1029, 668]
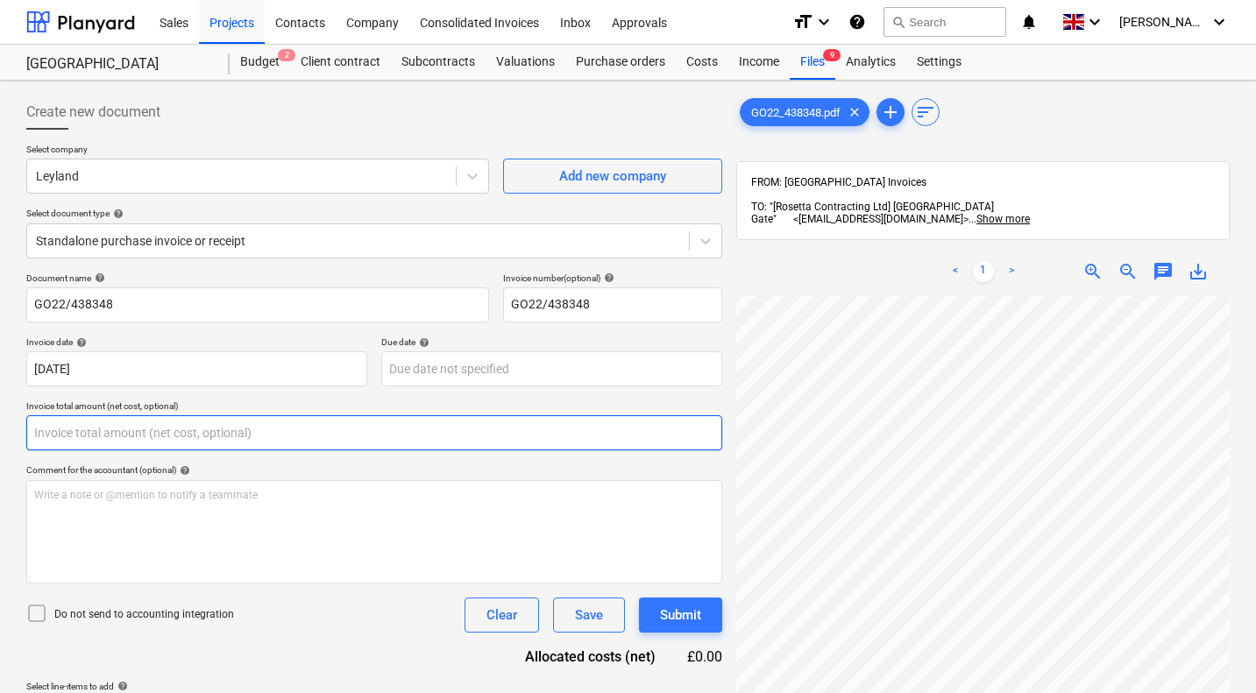
click at [330, 435] on input "text" at bounding box center [374, 432] width 696 height 35
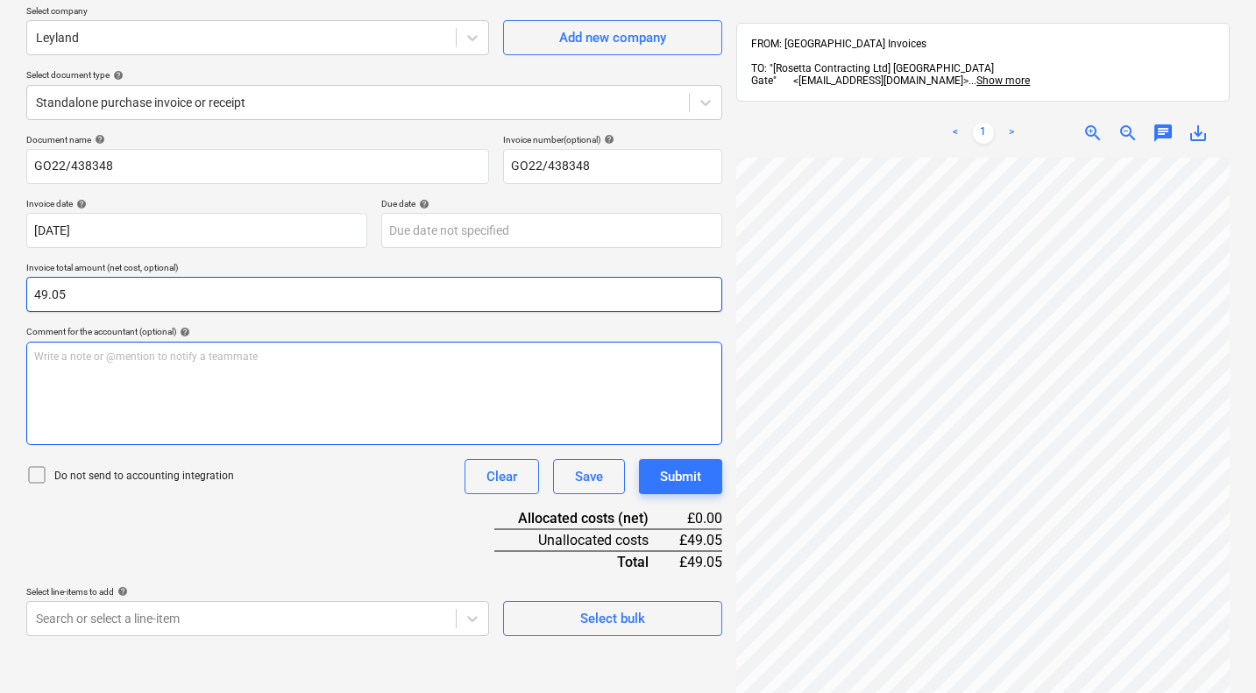
scroll to position [139, 0]
type input "49.05"
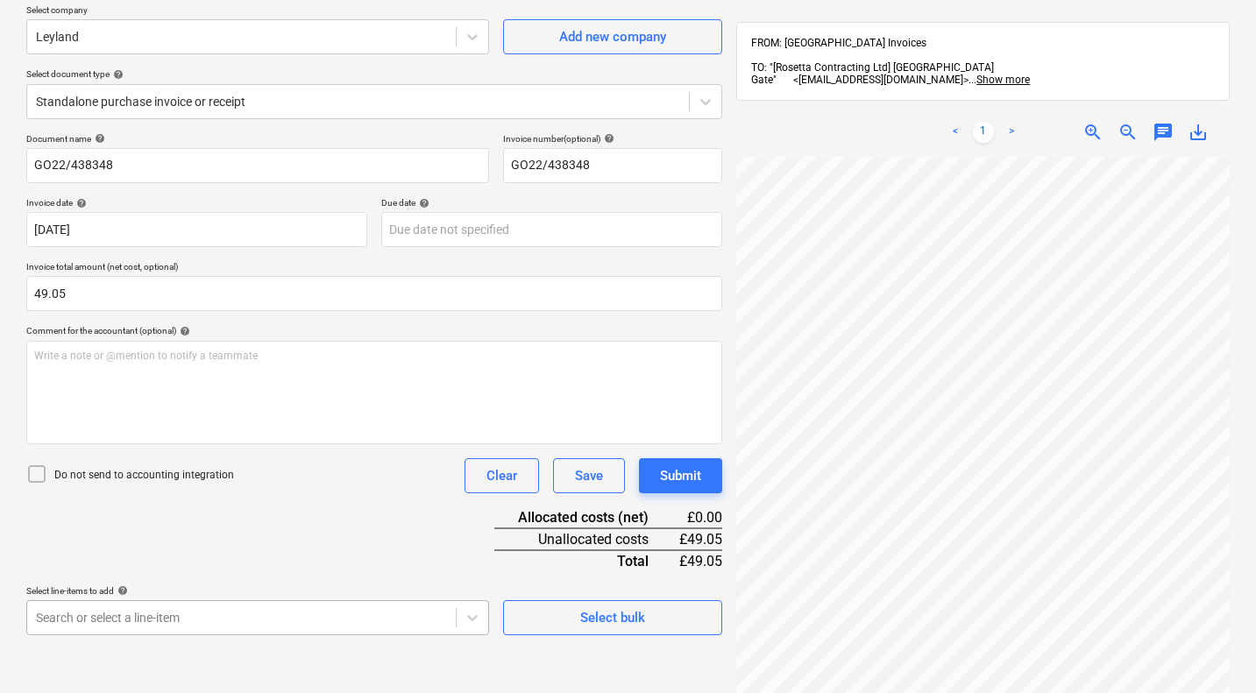
click at [298, 554] on body "Sales Projects Contacts Company Consolidated Invoices Inbox Approvals format_si…" at bounding box center [628, 207] width 1256 height 693
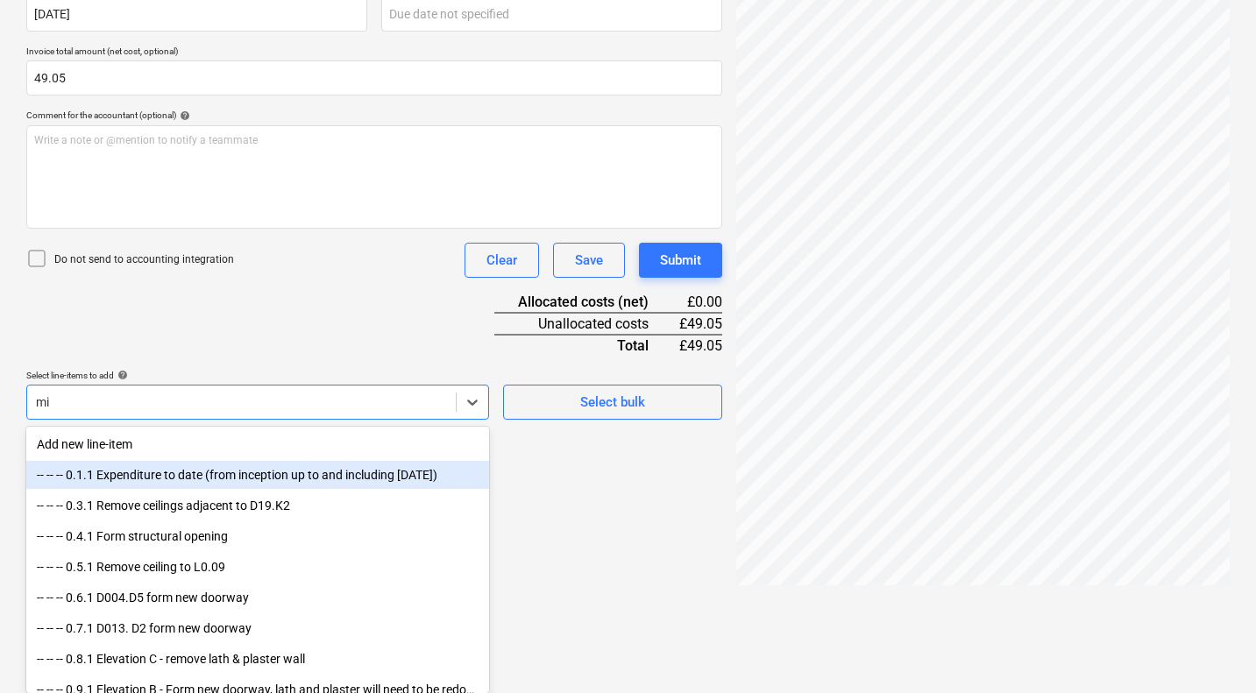
scroll to position [250, 0]
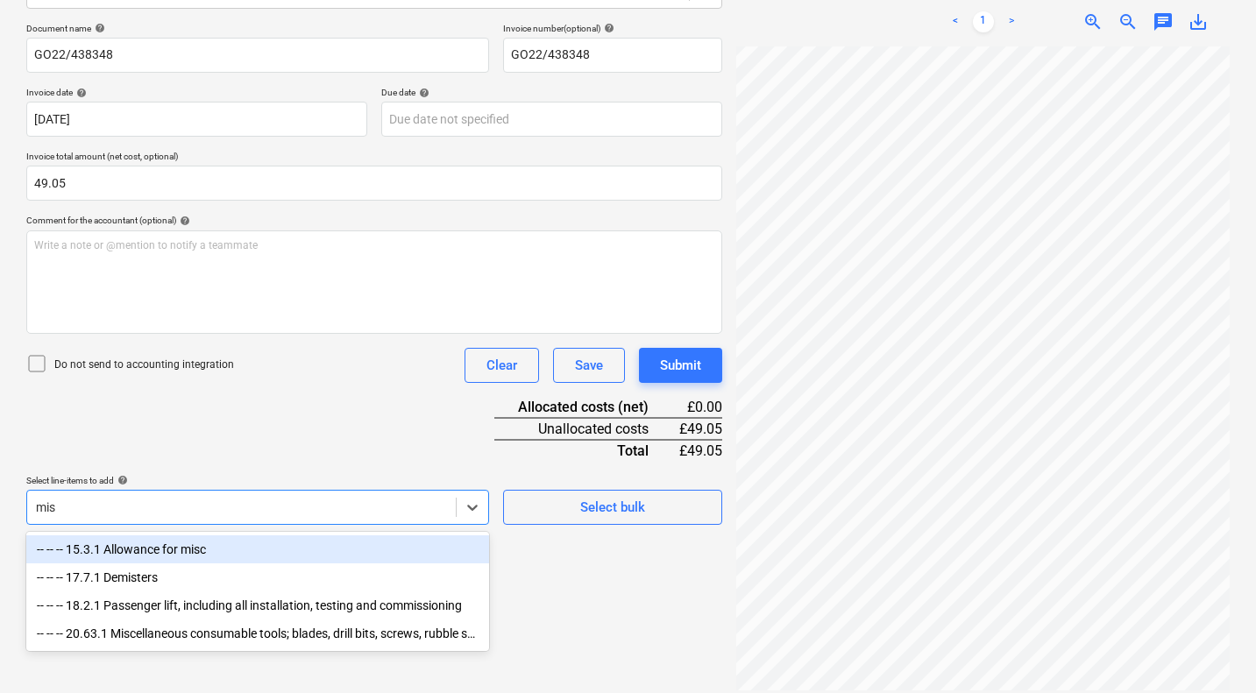
type input "misc"
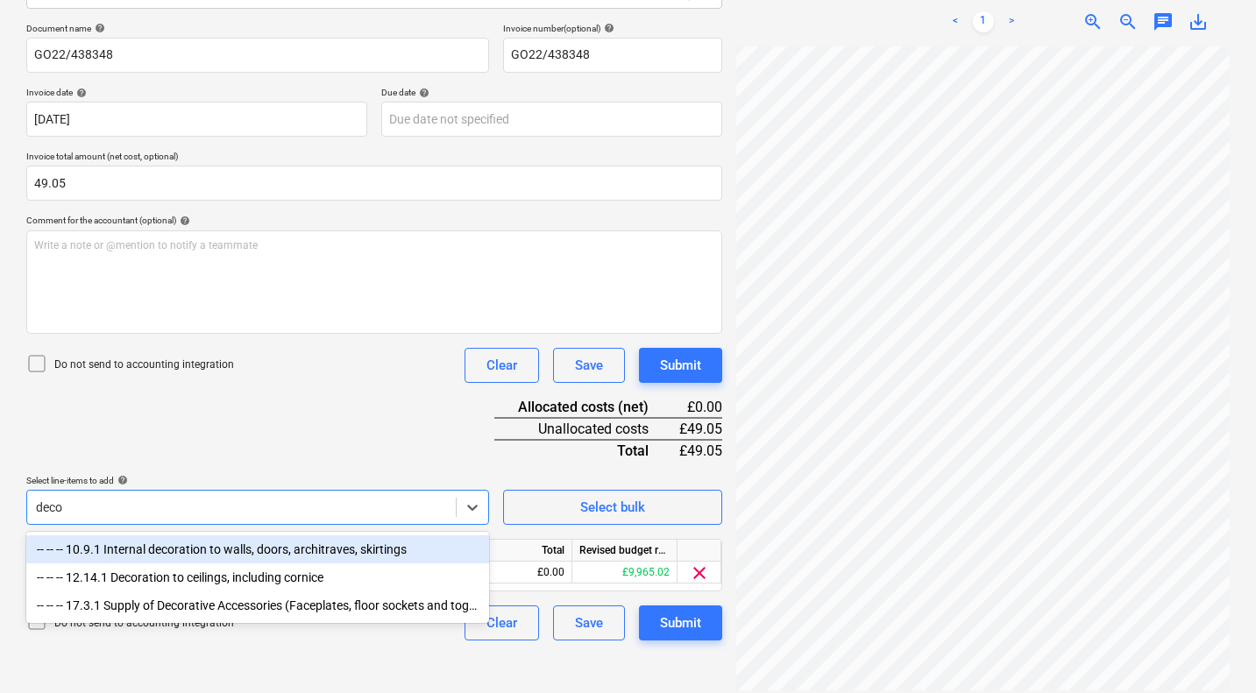
type input "decor"
click at [279, 554] on div "-- -- -- 10.9.1 Internal decoration to walls, doors, architraves, skirtings" at bounding box center [257, 549] width 463 height 28
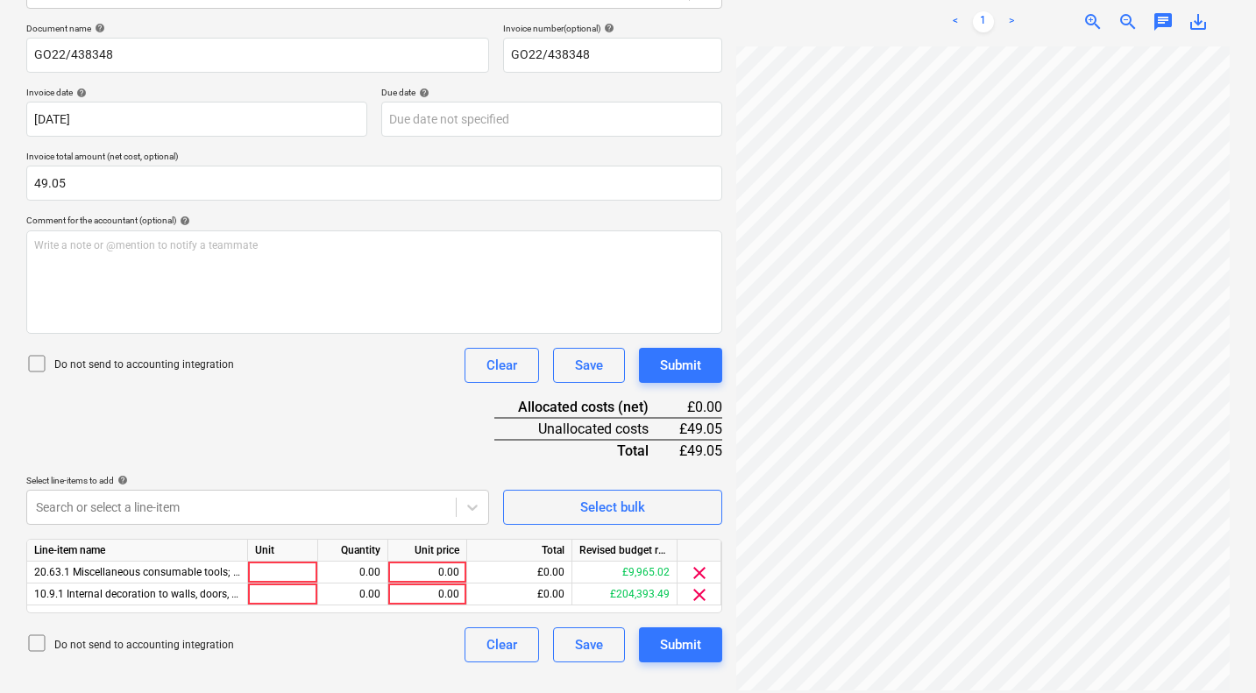
click at [318, 435] on div "Document name help GO22/438348 Invoice number (optional) help GO22/438348 Invoi…" at bounding box center [374, 343] width 696 height 640
click at [443, 575] on div "0.00" at bounding box center [427, 573] width 64 height 22
type input "9.49"
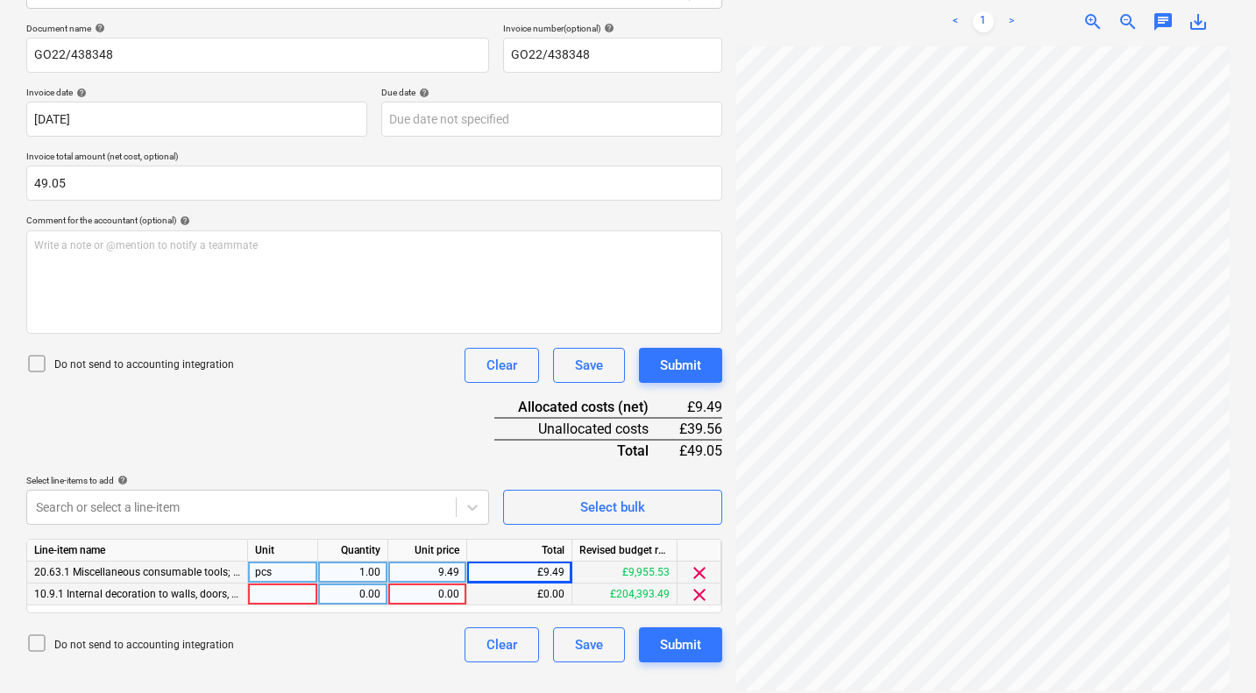
click at [430, 595] on div "0.00" at bounding box center [427, 595] width 64 height 22
type input "39.56"
click at [35, 365] on icon at bounding box center [36, 363] width 21 height 21
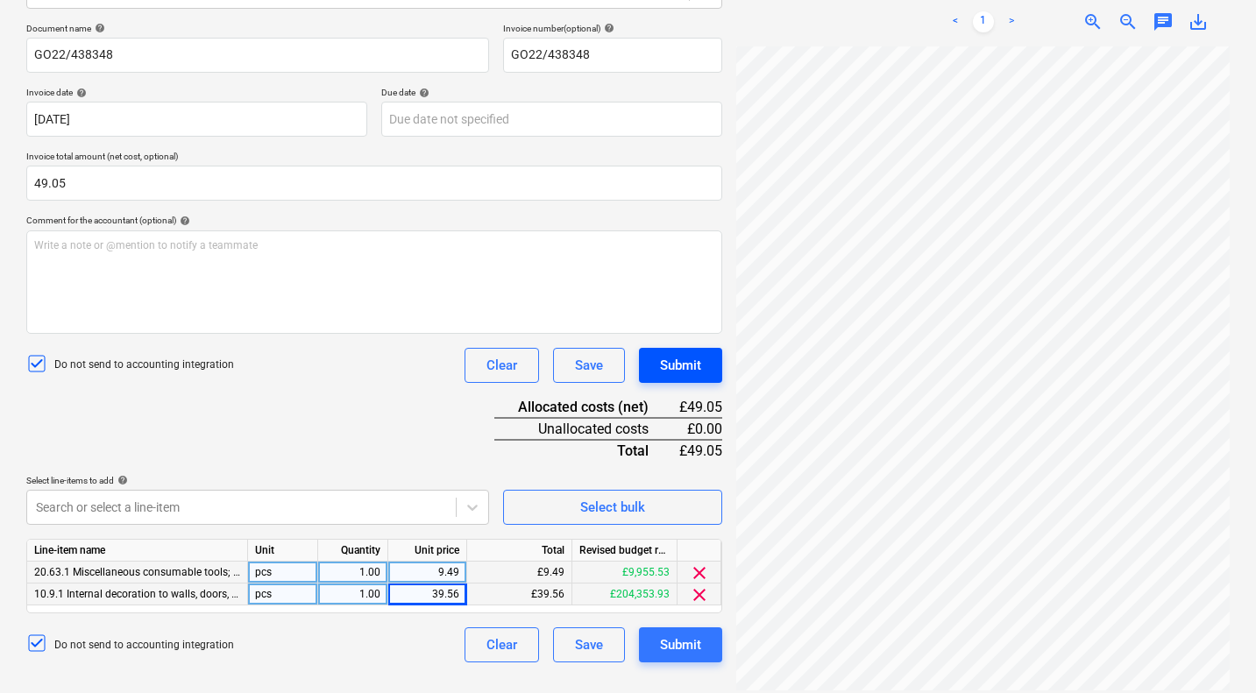
click at [681, 364] on div "Submit" at bounding box center [680, 365] width 41 height 23
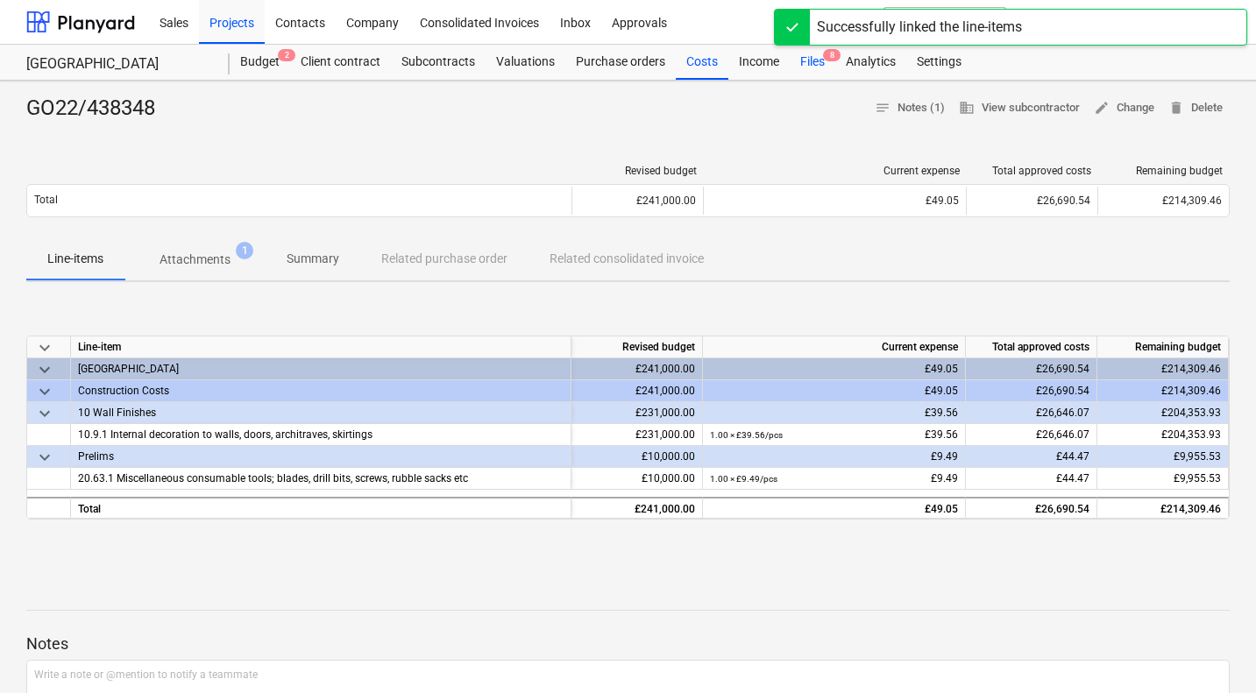
click at [806, 60] on div "Files 8" at bounding box center [813, 62] width 46 height 35
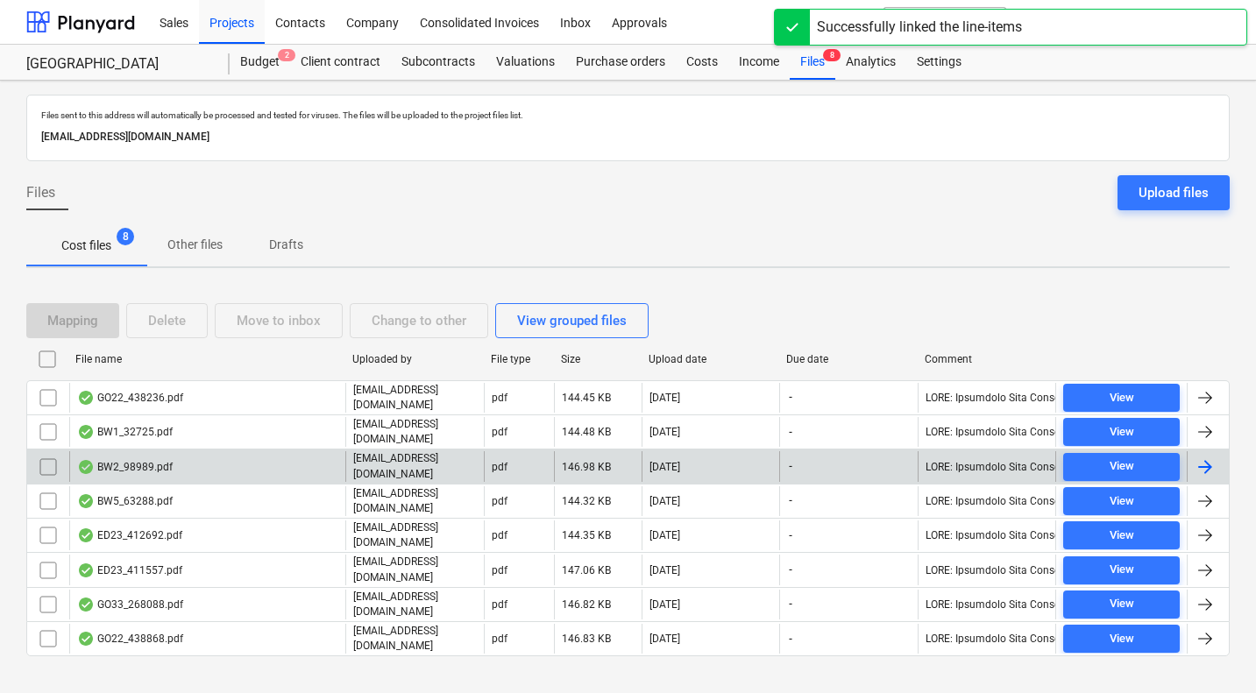
click at [137, 468] on div "BW2_98989.pdf" at bounding box center [125, 467] width 96 height 14
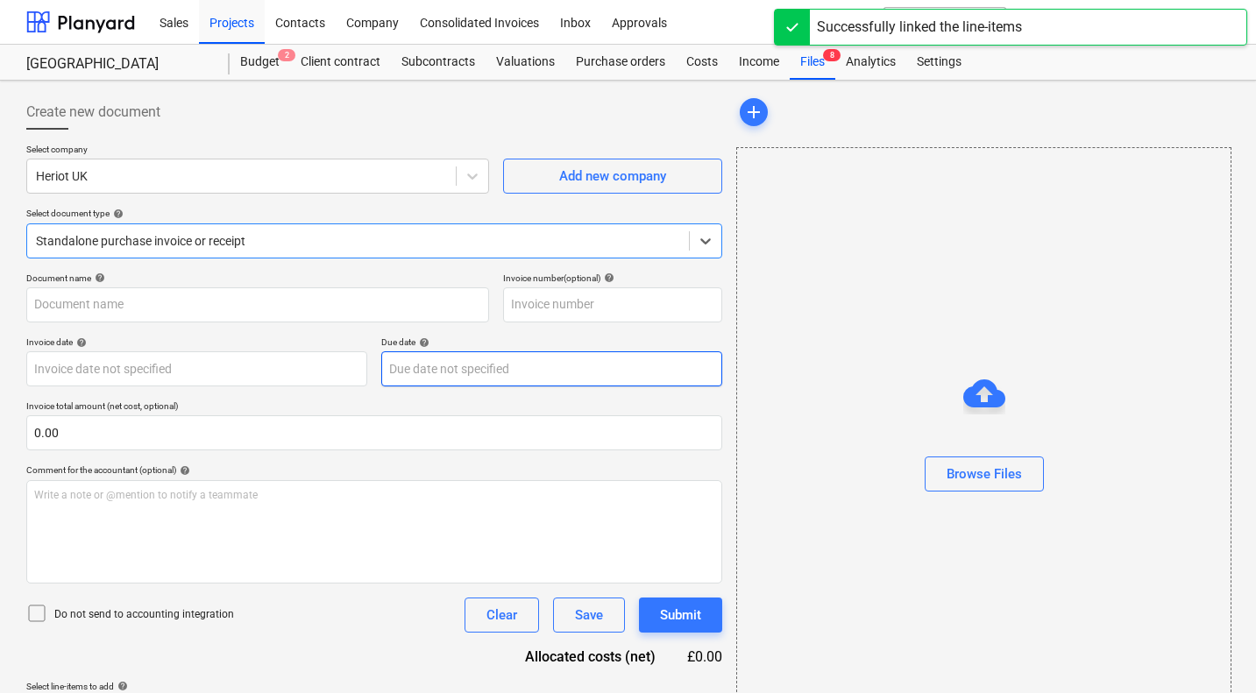
type input "30HER6"
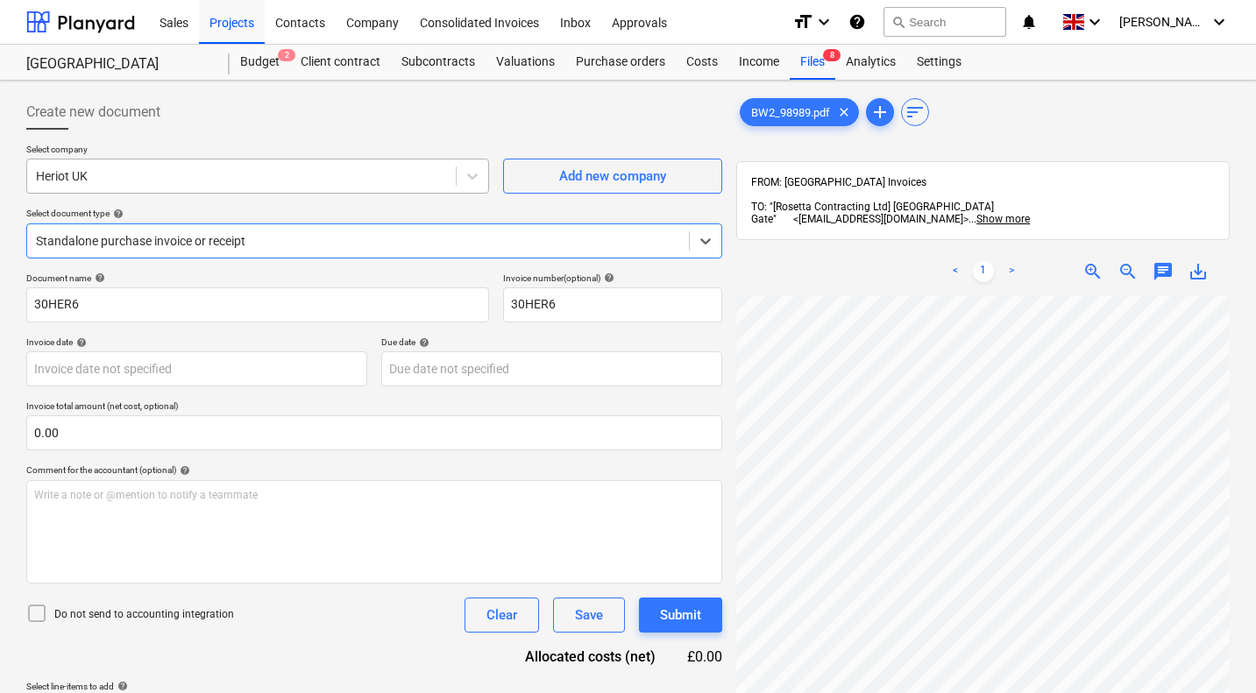
click at [348, 182] on div at bounding box center [241, 176] width 411 height 18
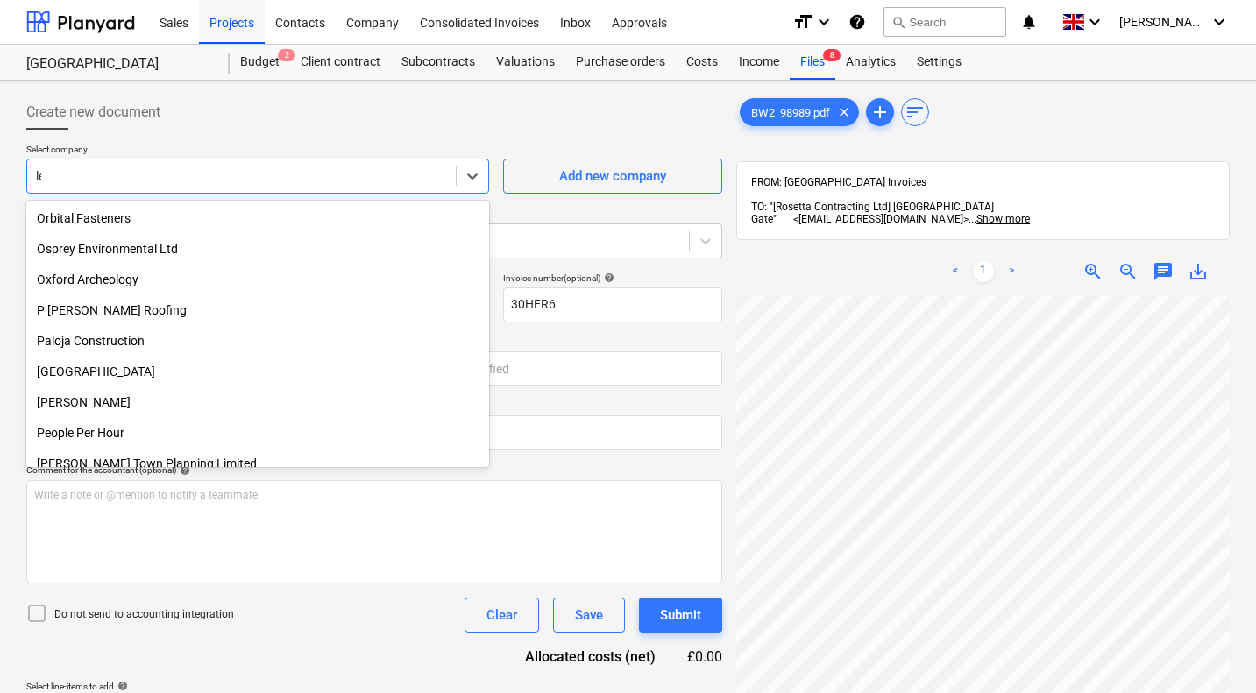
scroll to position [1577, 0]
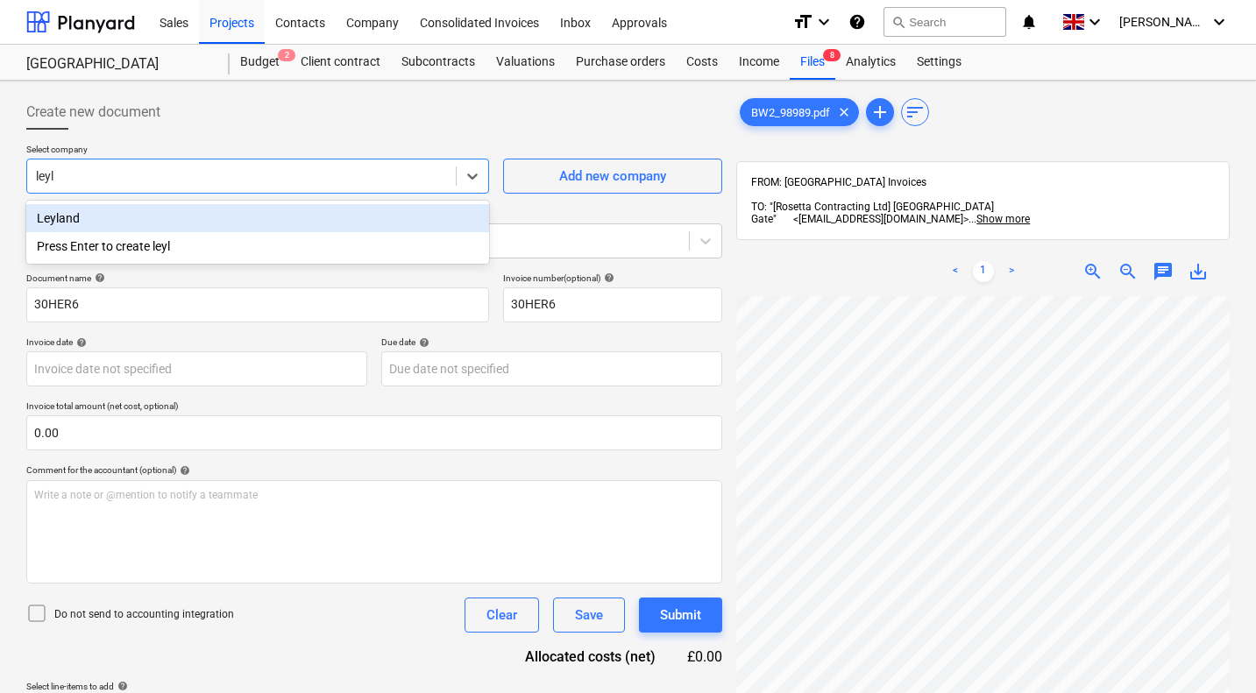
type input "leyla"
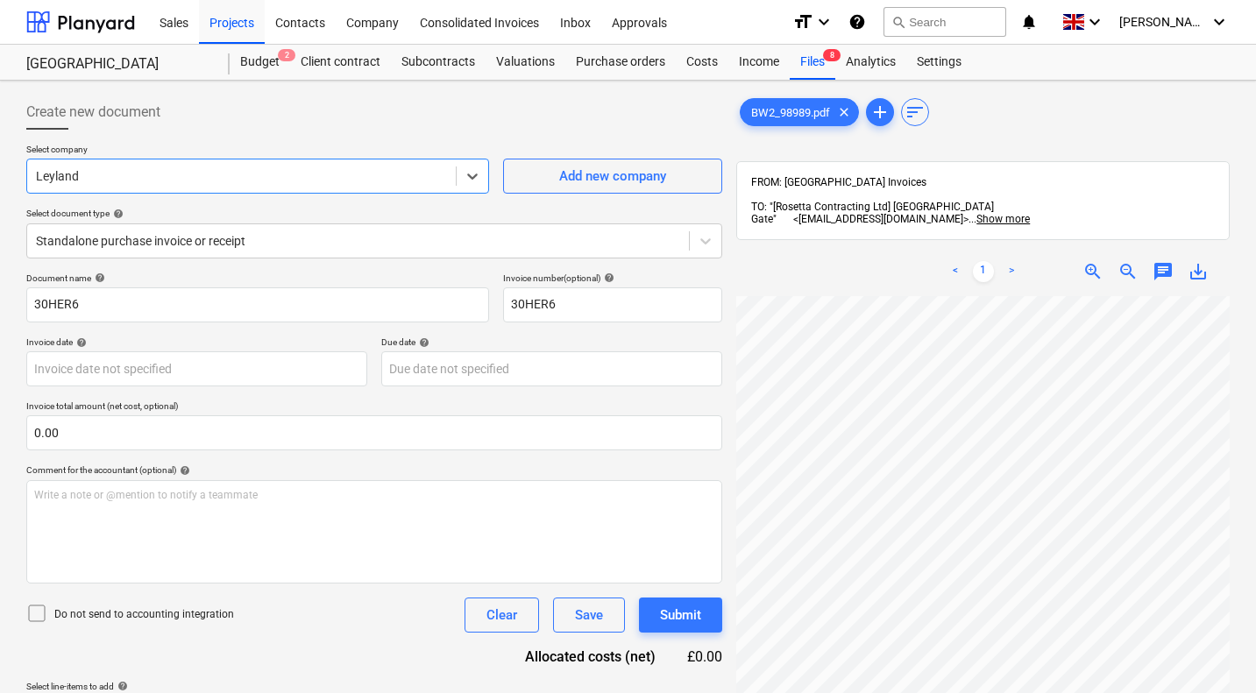
scroll to position [161, 690]
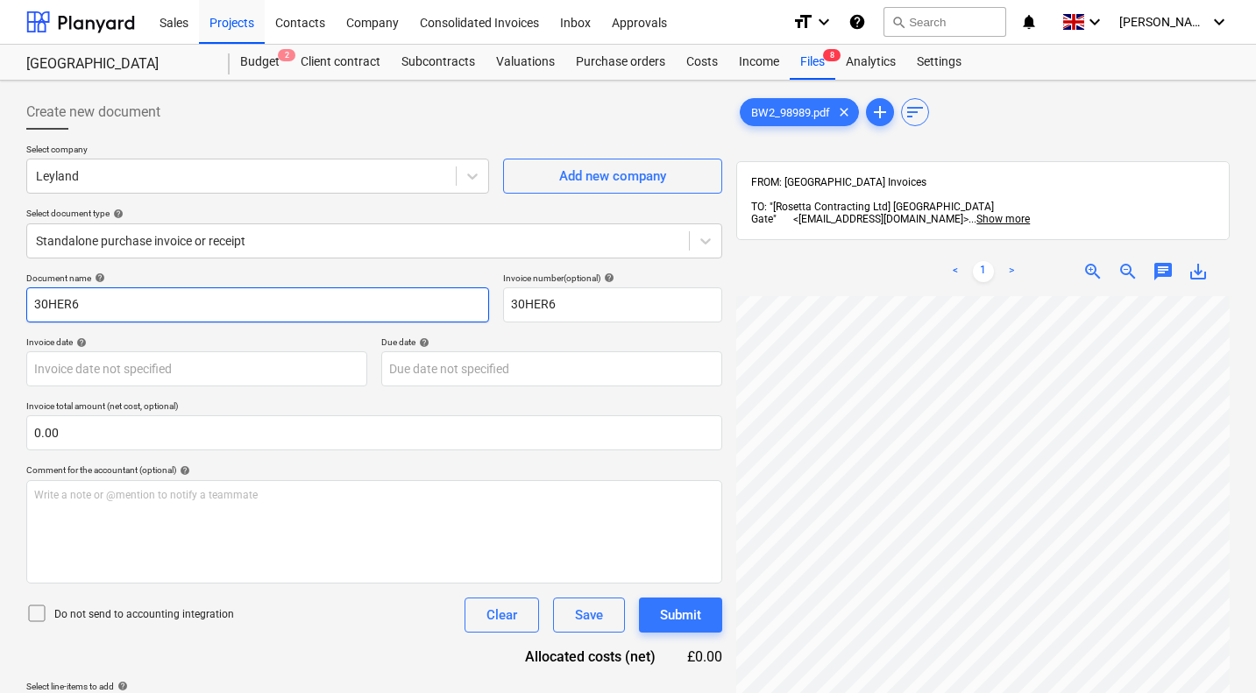
drag, startPoint x: 267, startPoint y: 304, endPoint x: 0, endPoint y: 270, distance: 269.4
click at [0, 270] on div "Create new document Select company Leyland Add new company Select document type…" at bounding box center [628, 518] width 1256 height 874
type input "BW2/98989"
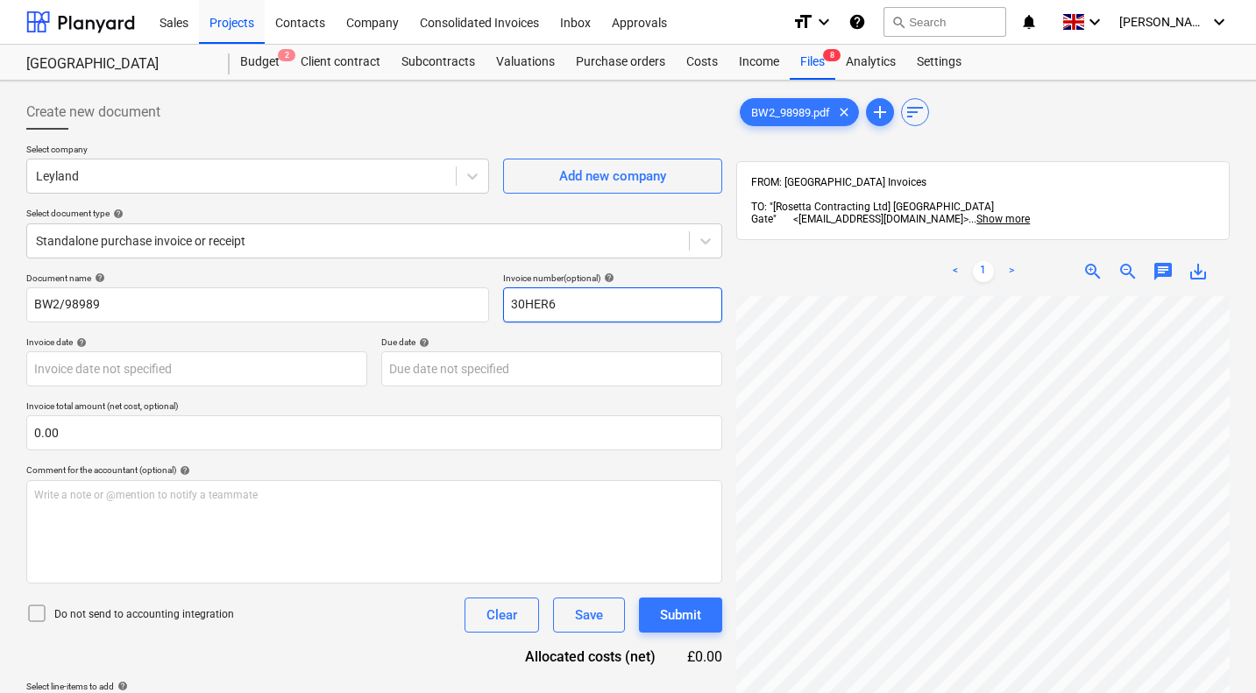
paste input "BW2/98989"
type input "BW2/98989"
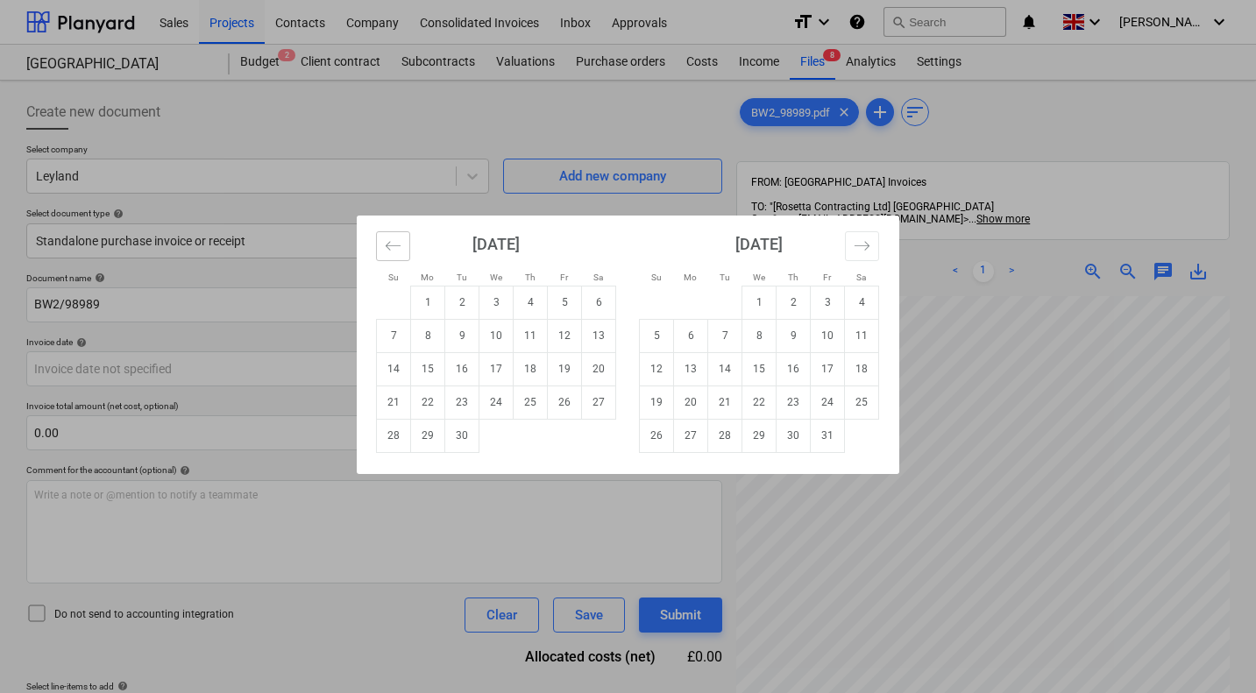
click at [385, 239] on icon "Move backward to switch to the previous month." at bounding box center [393, 245] width 17 height 17
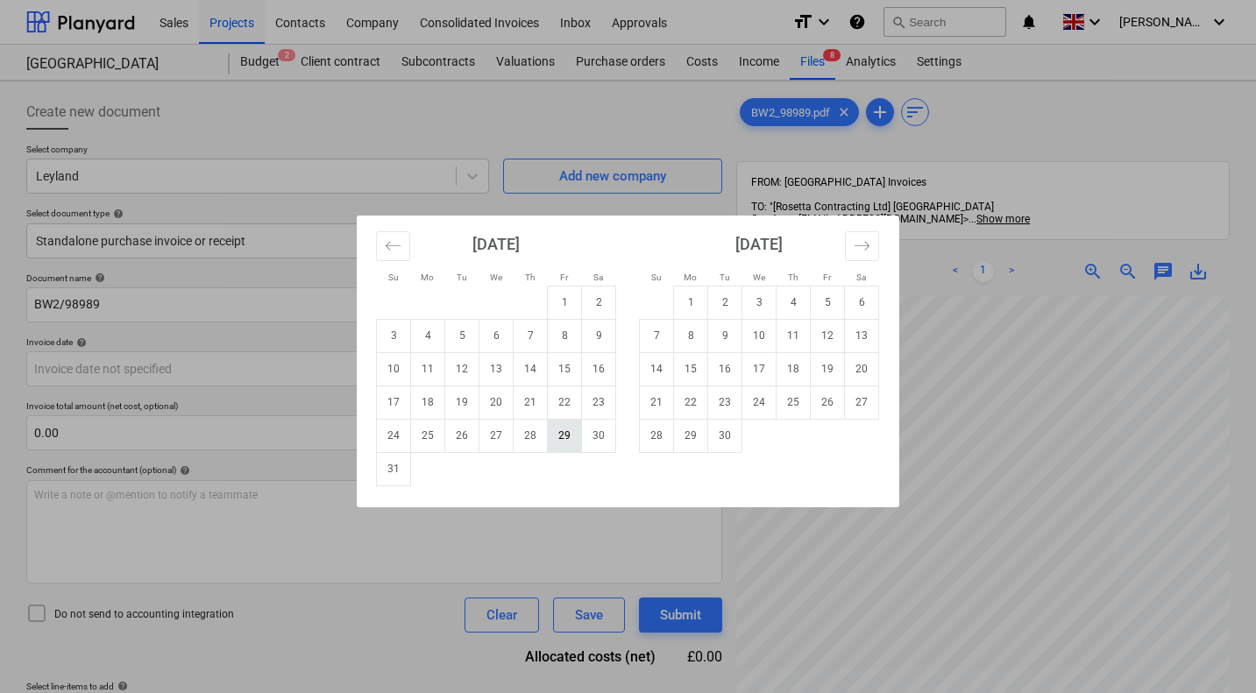
click at [570, 435] on td "29" at bounding box center [565, 435] width 34 height 33
type input "29 Aug 2025"
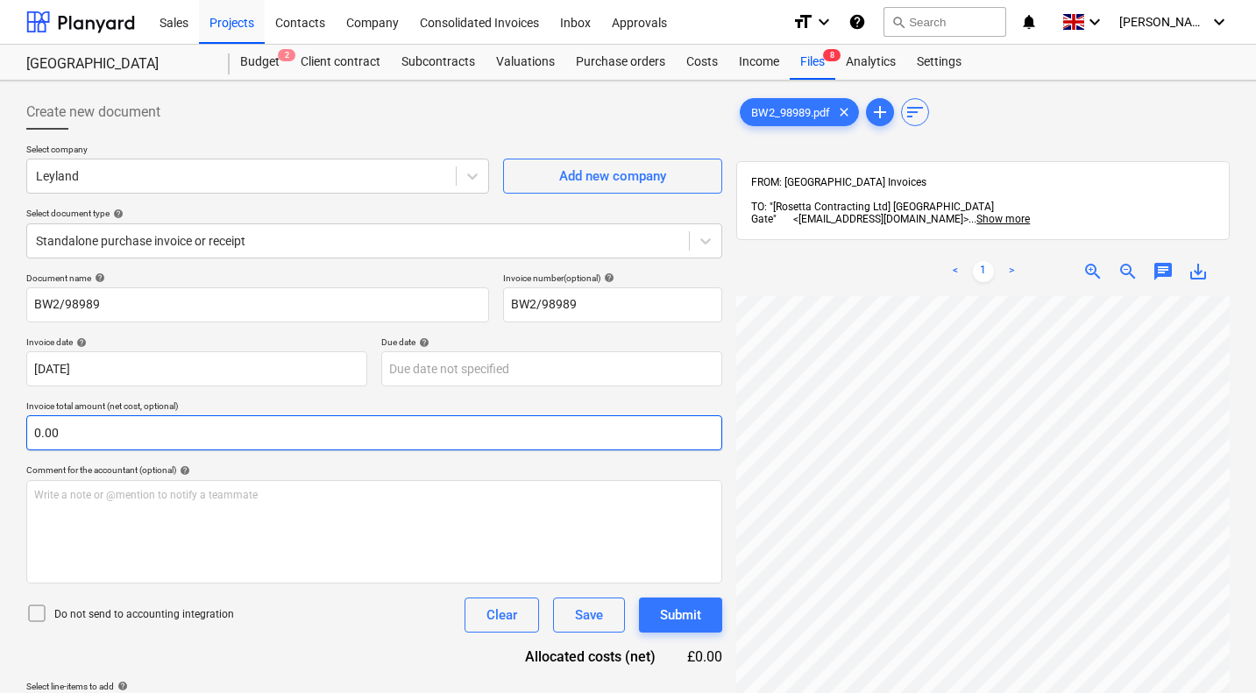
scroll to position [989, 690]
click at [363, 431] on input "text" at bounding box center [374, 432] width 696 height 35
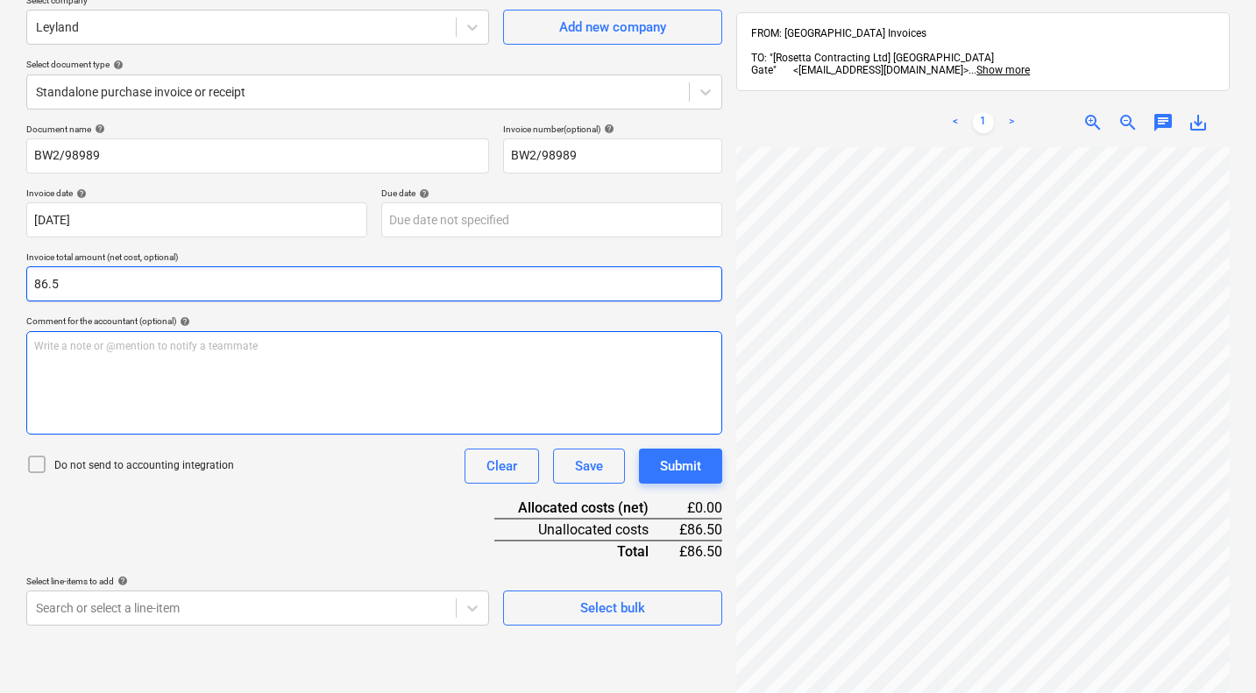
scroll to position [250, 0]
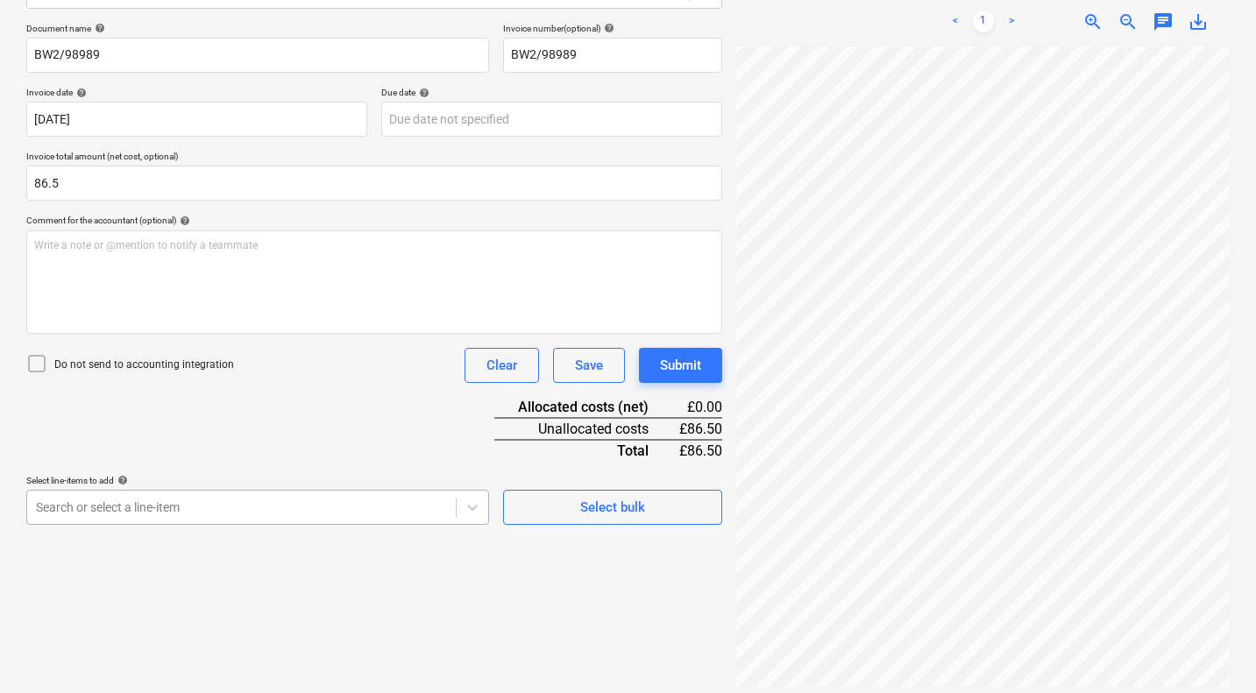
type input "86.50"
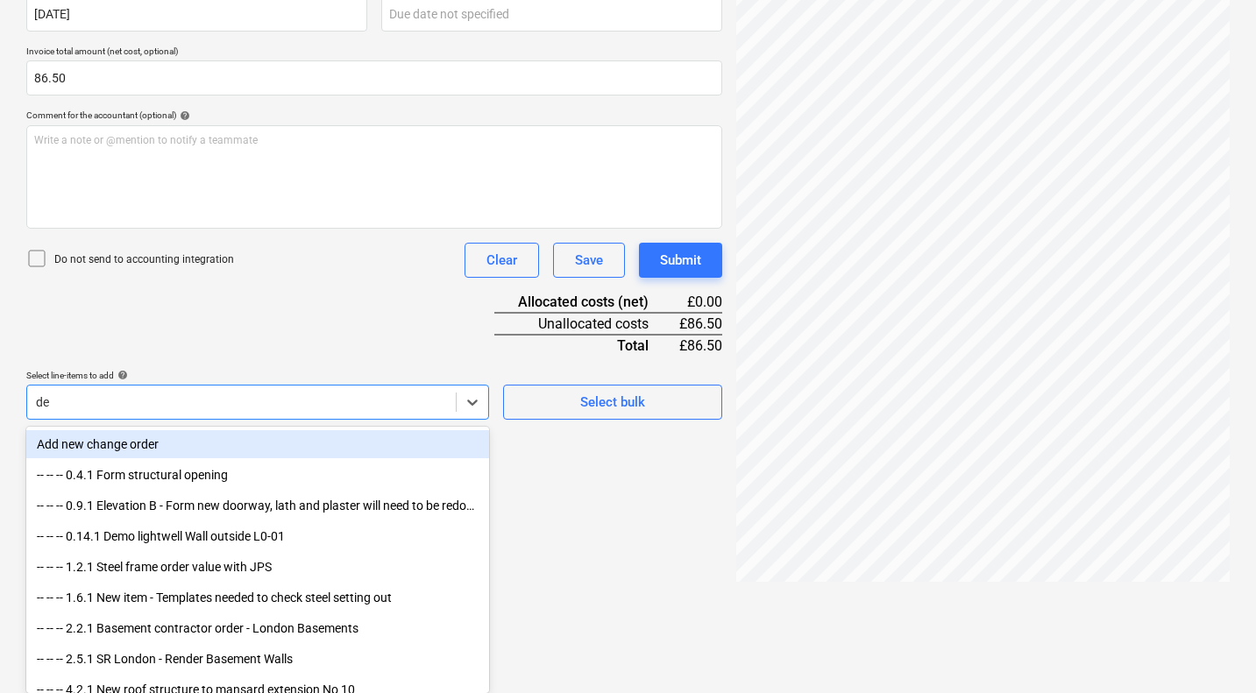
type input "dec"
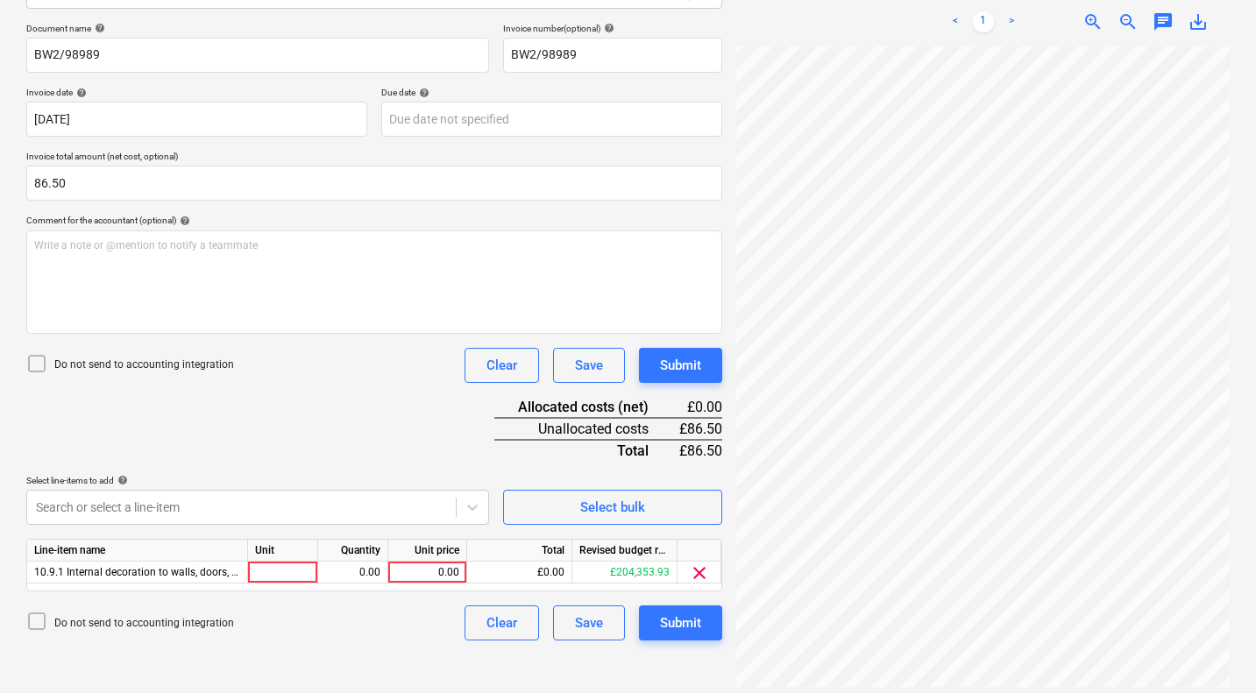
click at [318, 436] on div "Document name help BW2/98989 Invoice number (optional) help BW2/98989 Invoice d…" at bounding box center [374, 332] width 696 height 618
click at [449, 570] on div "0.00" at bounding box center [427, 573] width 64 height 22
type input "86.5"
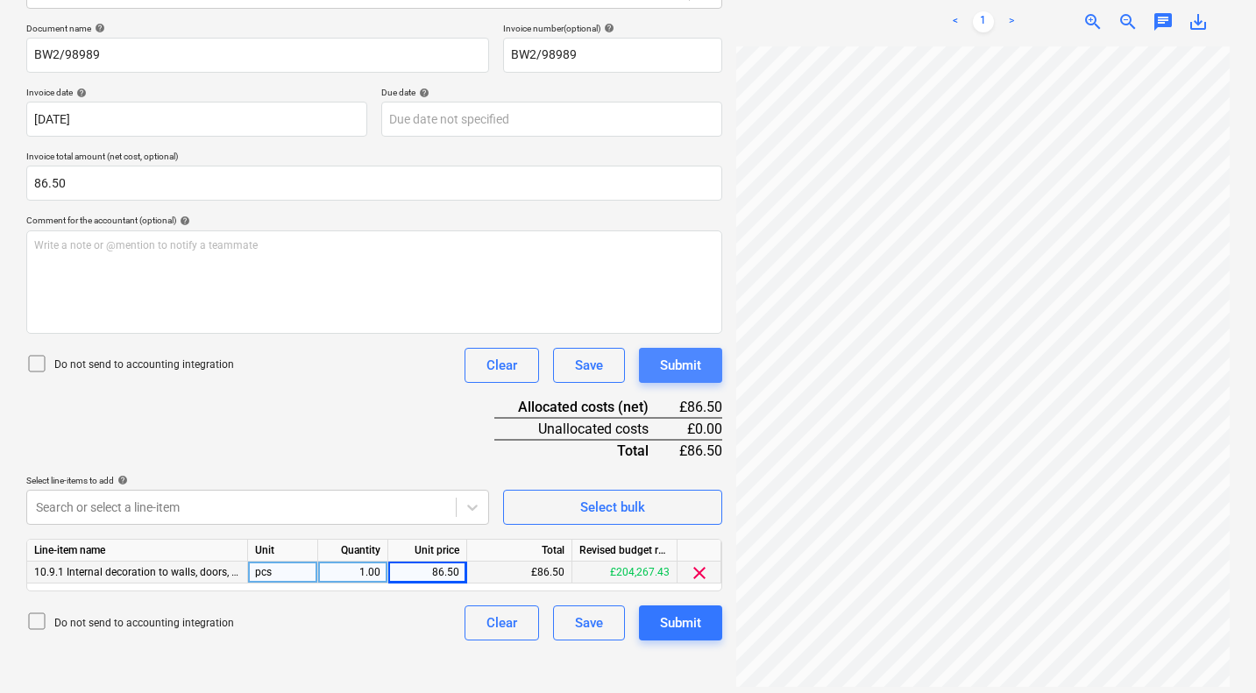
click at [691, 363] on div "Submit" at bounding box center [680, 365] width 41 height 23
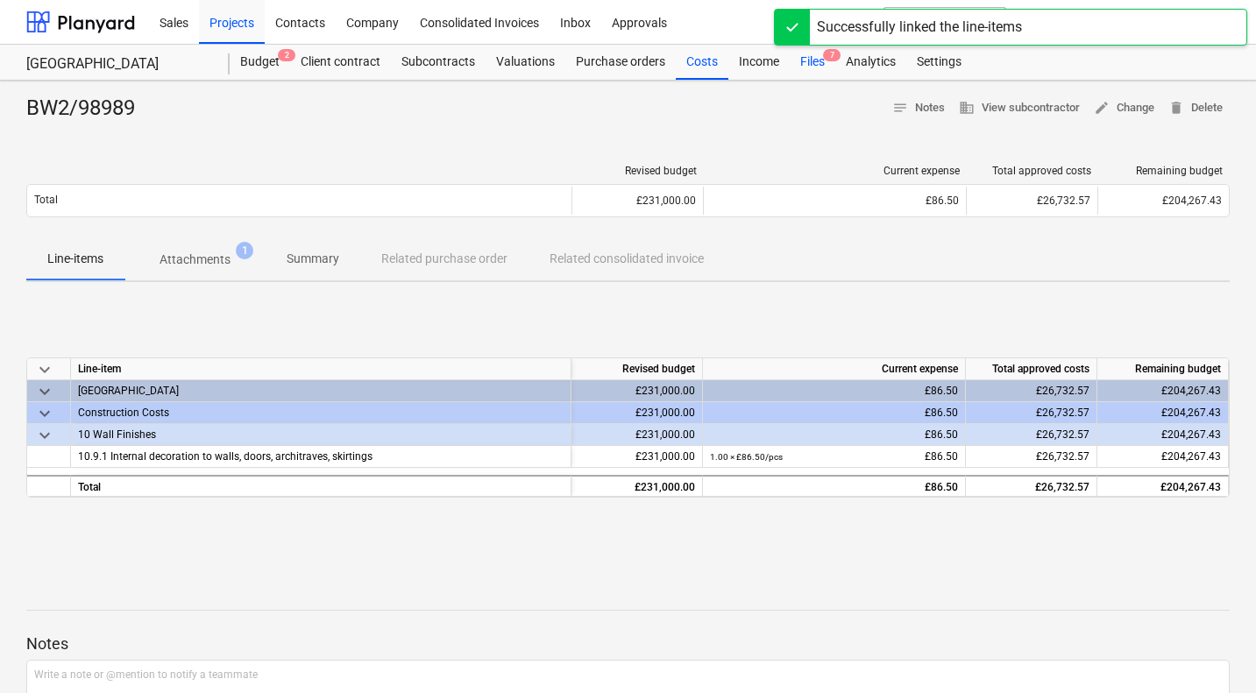
click at [809, 65] on div "Files 7" at bounding box center [813, 62] width 46 height 35
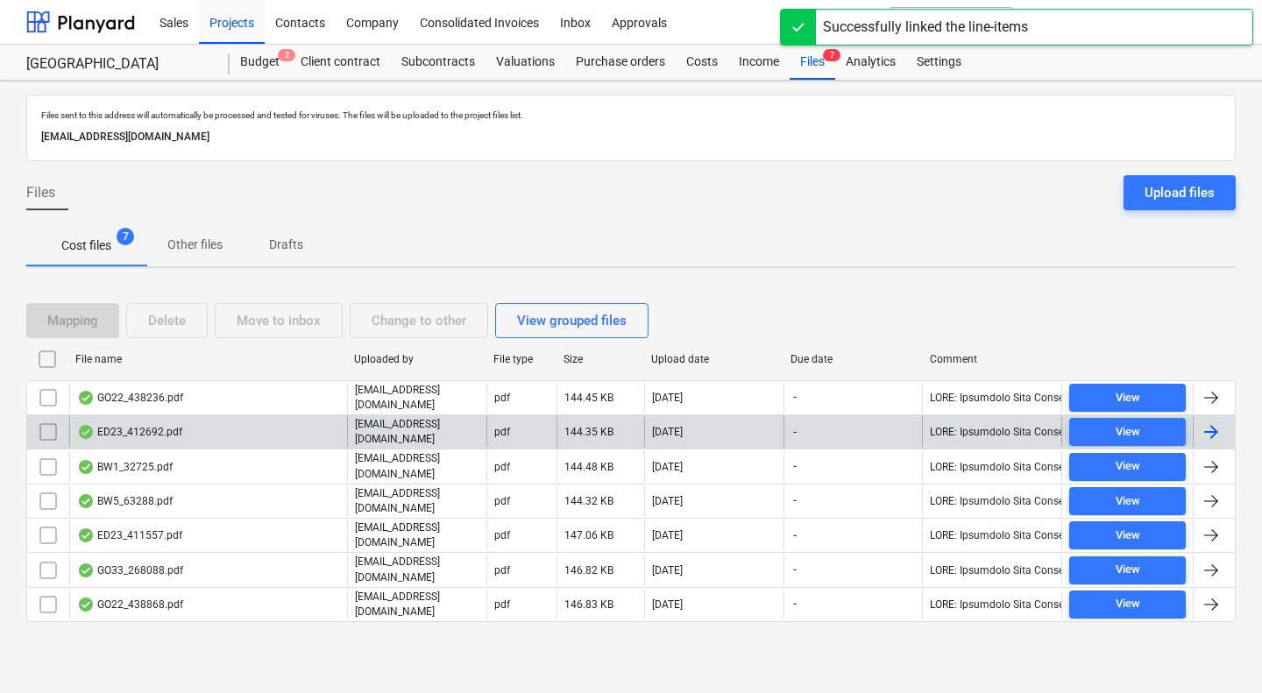
click at [218, 432] on div "ED23_412692.pdf" at bounding box center [208, 432] width 278 height 30
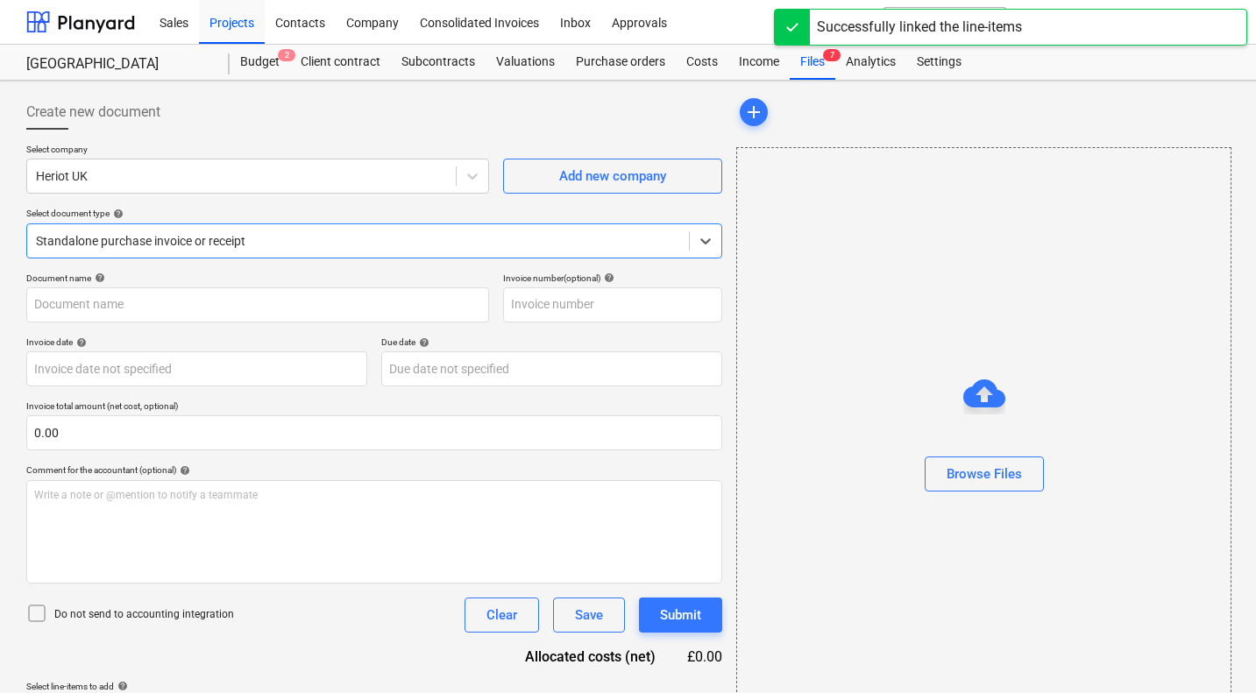
type input "30HER6"
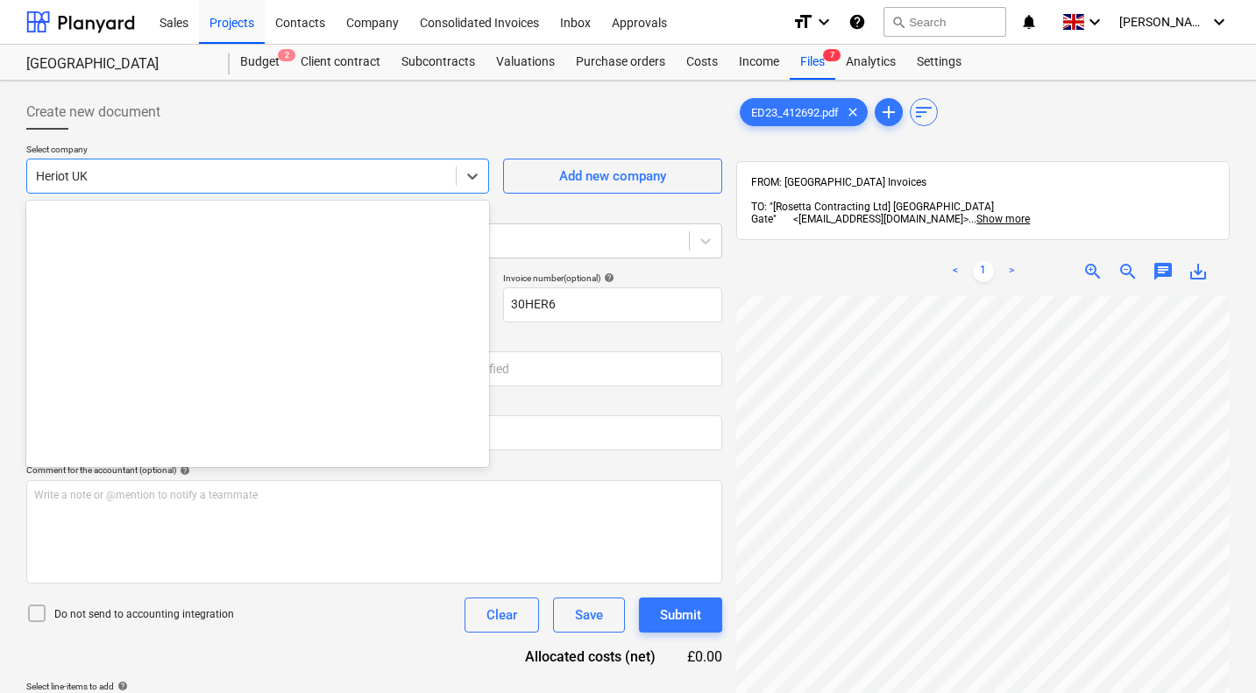
click at [354, 179] on div at bounding box center [241, 176] width 411 height 18
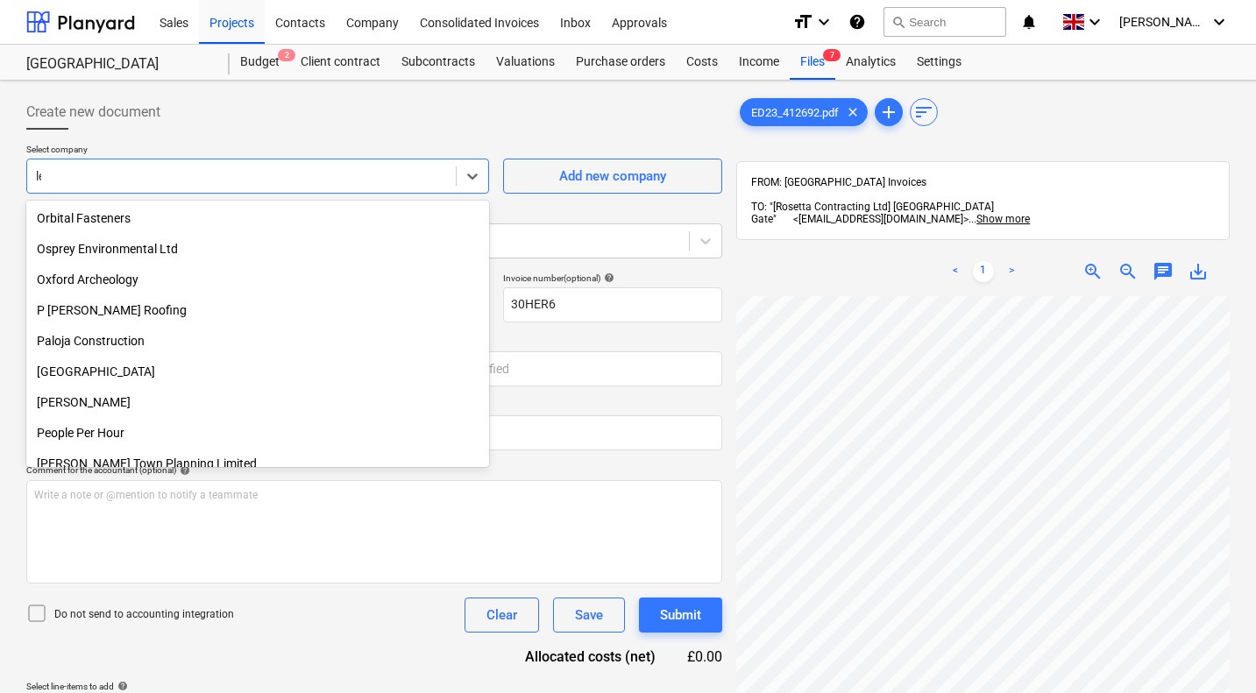
scroll to position [1577, 0]
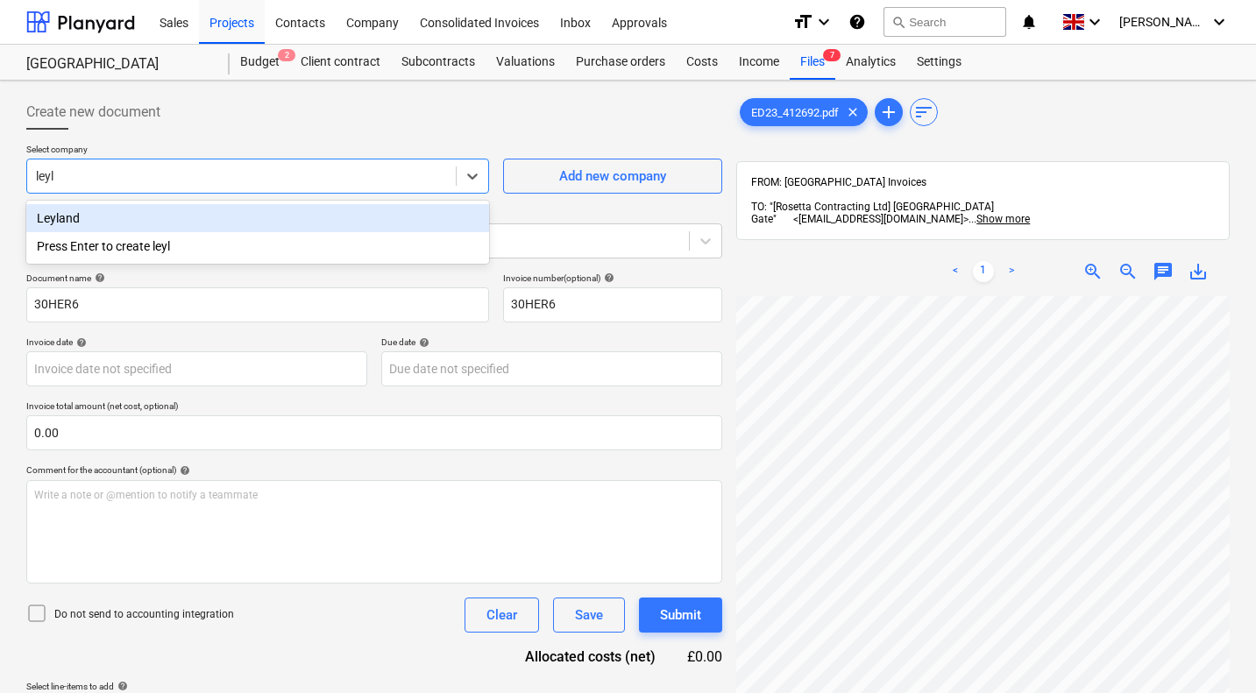
type input "leyla"
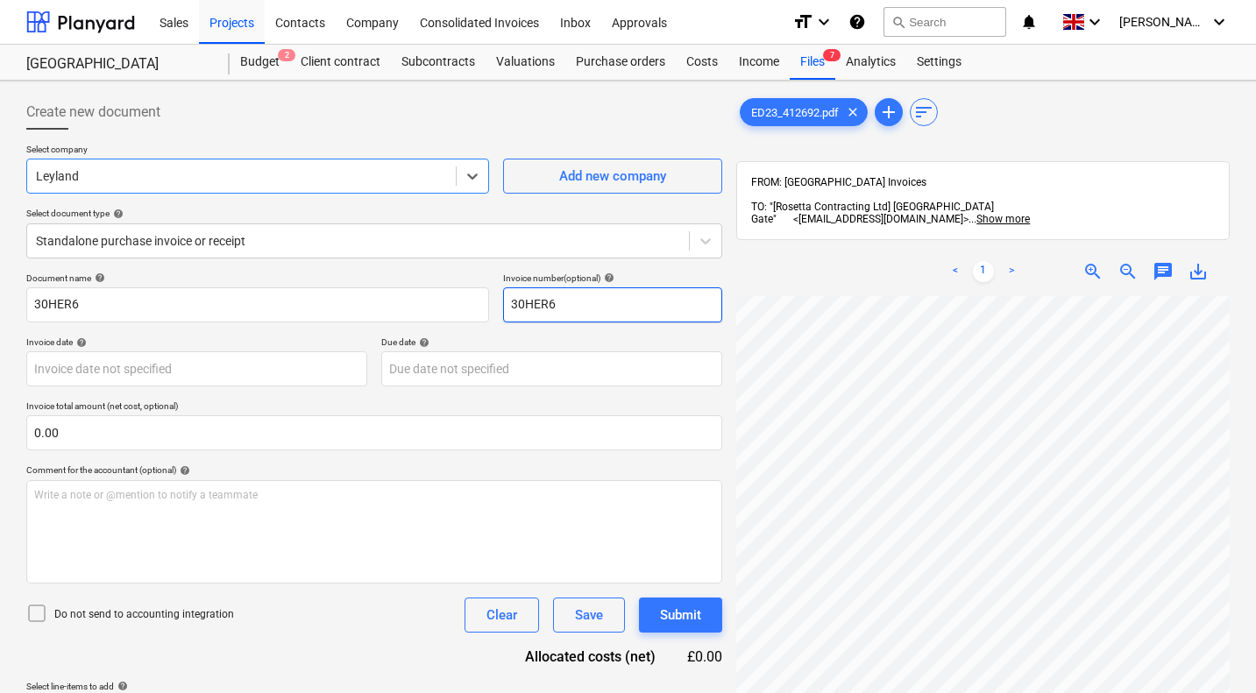
scroll to position [181, 690]
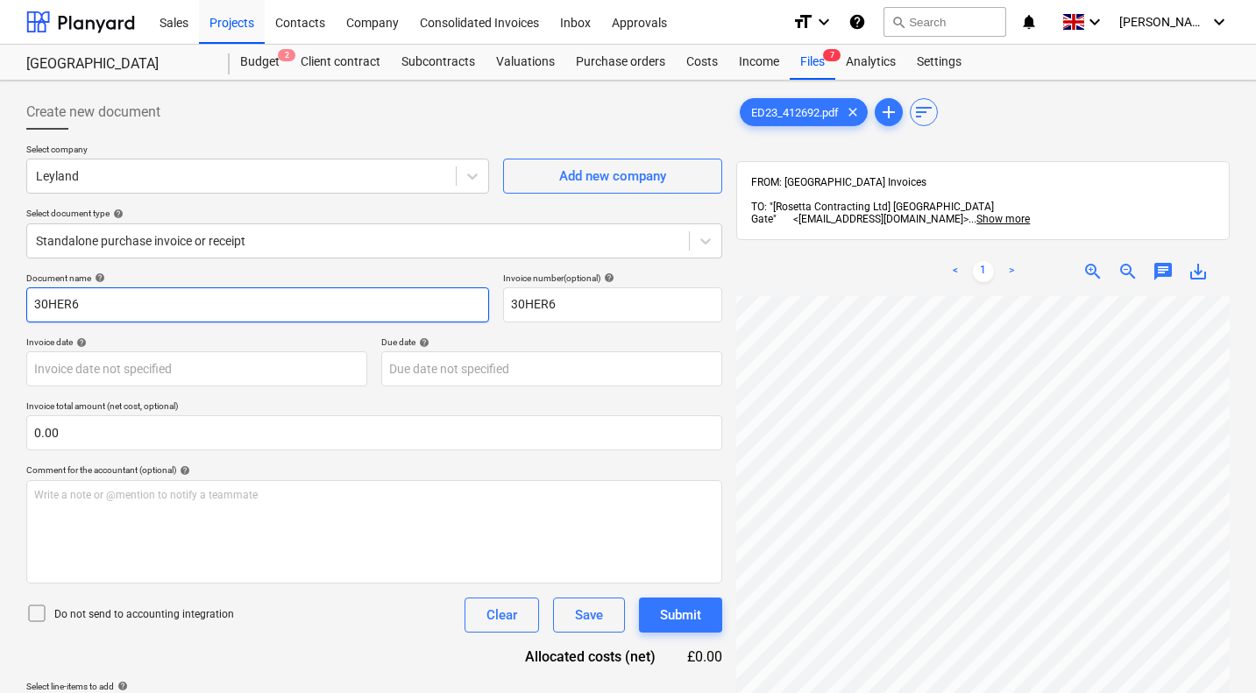
drag, startPoint x: 264, startPoint y: 304, endPoint x: 0, endPoint y: 269, distance: 266.1
click at [0, 269] on div "Create new document Select company Leyland Add new company Select document type…" at bounding box center [628, 518] width 1256 height 874
type input "ED23/412692"
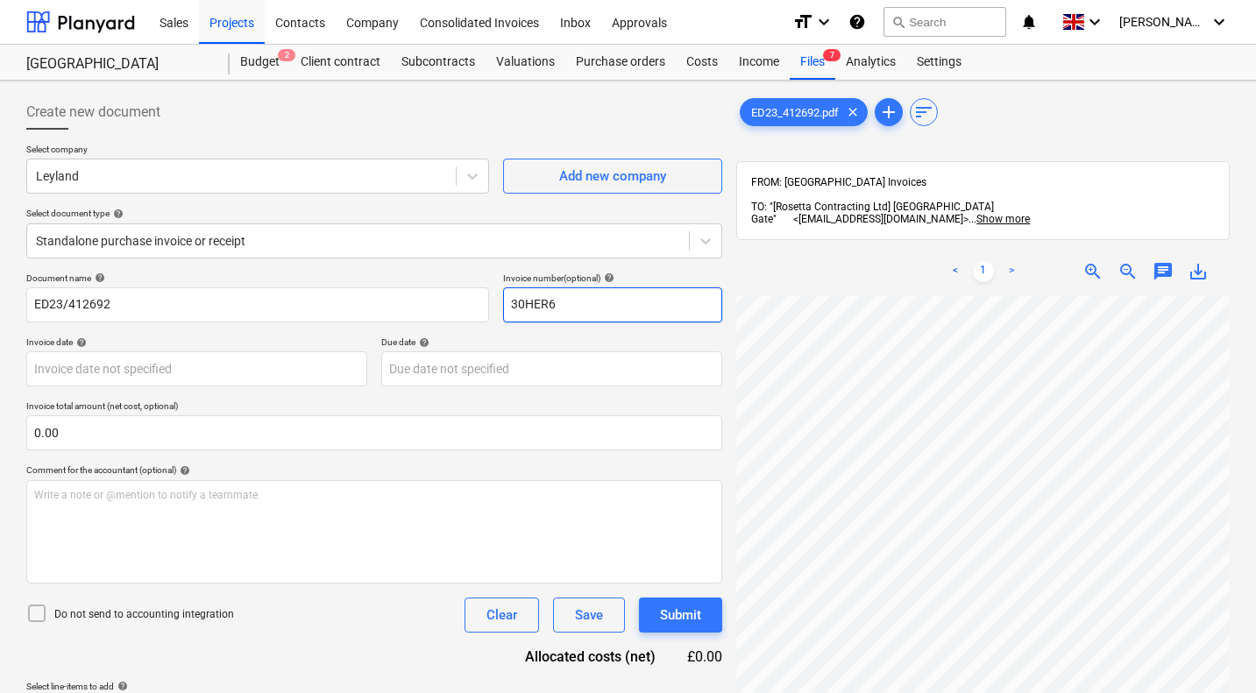
paste input "ED23/412692"
type input "ED23/412692"
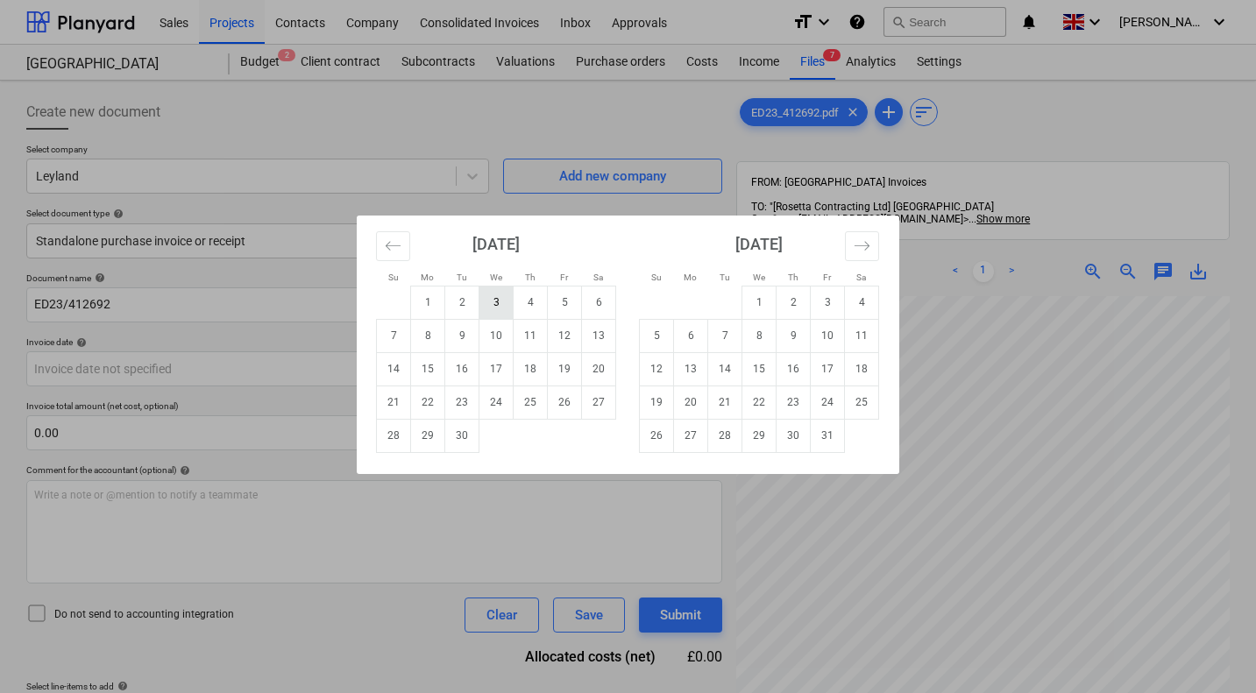
click at [497, 300] on td "3" at bounding box center [496, 302] width 34 height 33
type input "03 Sep 2025"
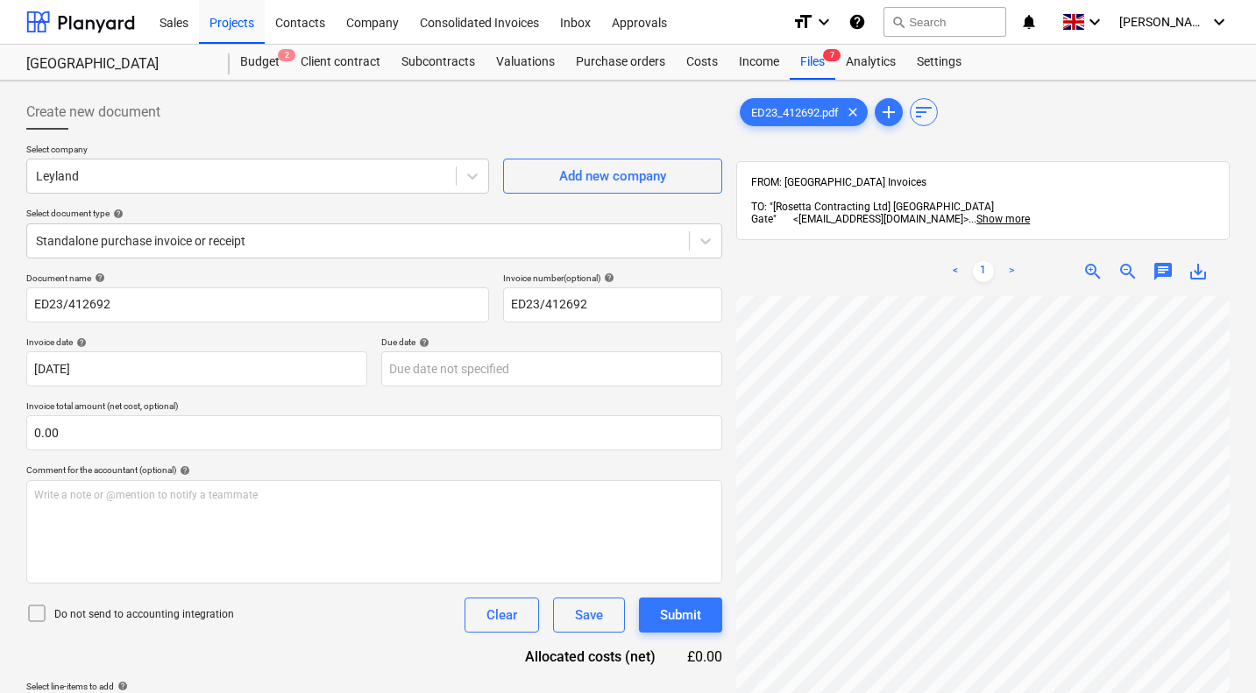
scroll to position [1029, 690]
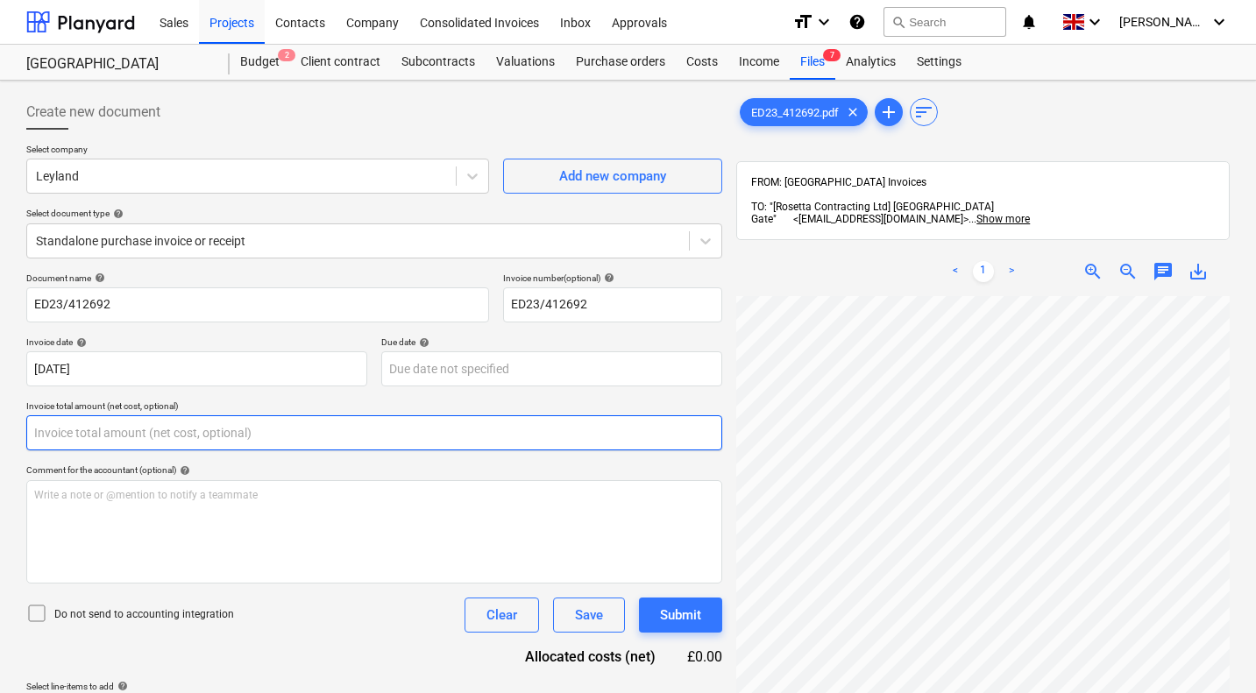
click at [329, 436] on input "text" at bounding box center [374, 432] width 696 height 35
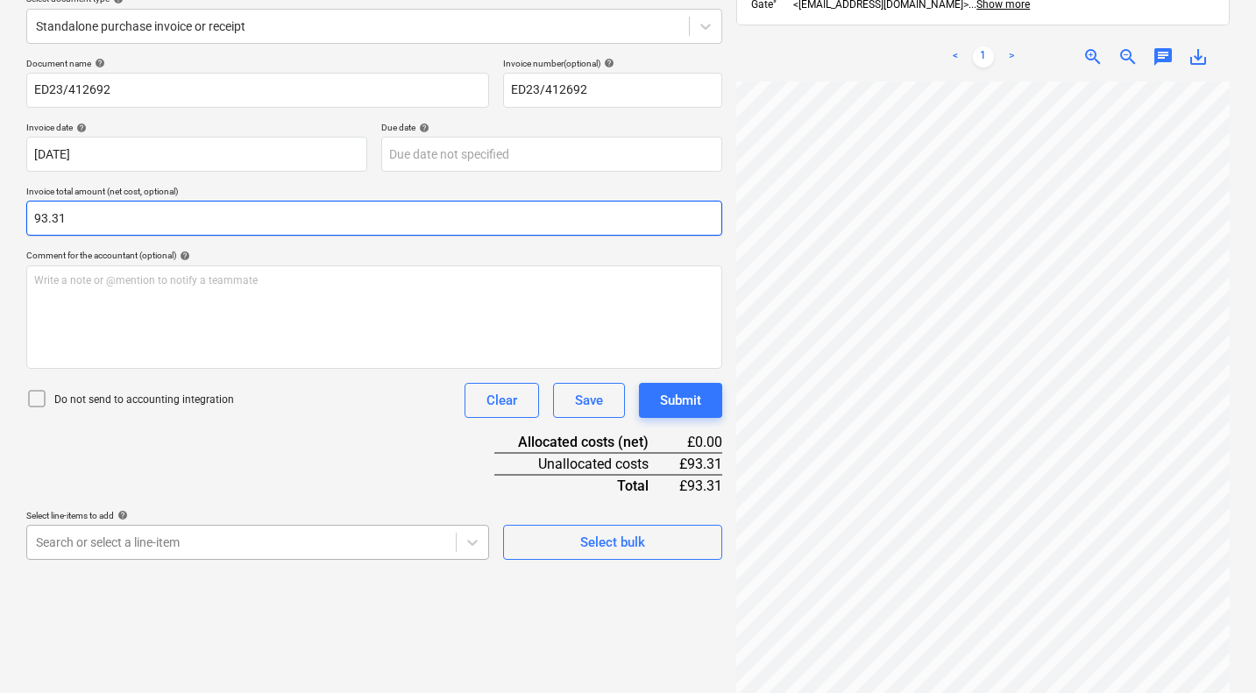
type input "93.31"
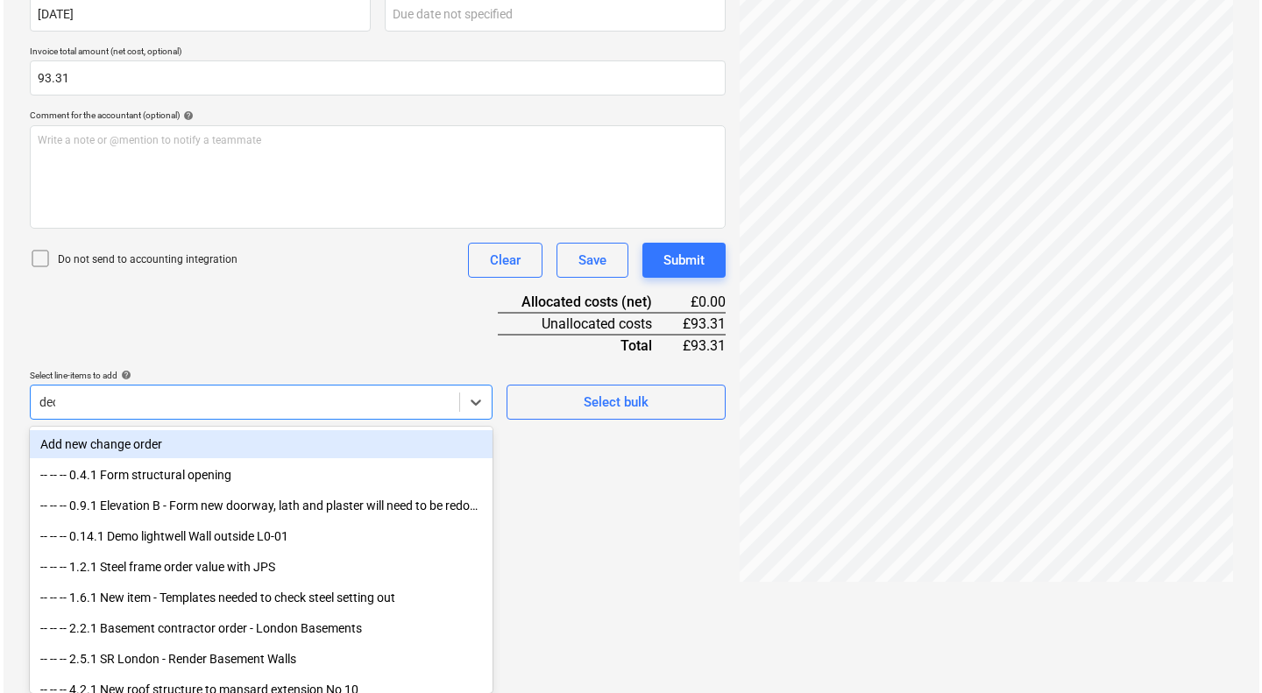
scroll to position [250, 0]
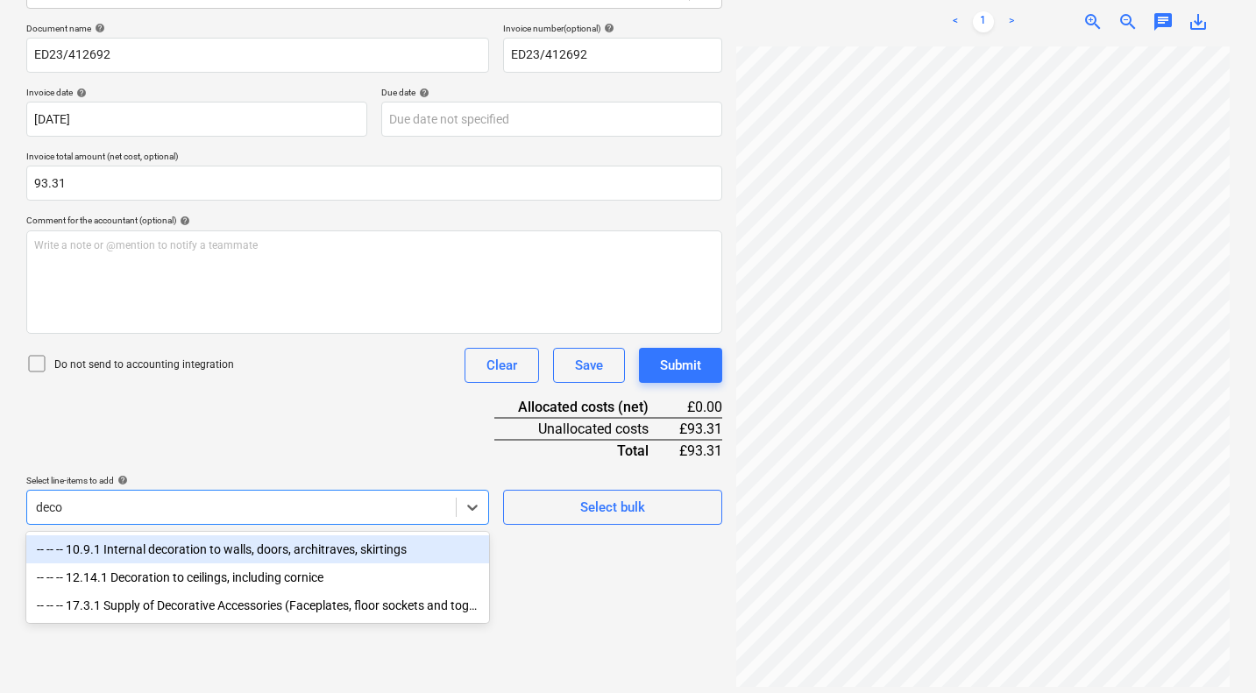
type input "decor"
click at [210, 551] on div "-- -- -- 10.9.1 Internal decoration to walls, doors, architraves, skirtings" at bounding box center [257, 549] width 463 height 28
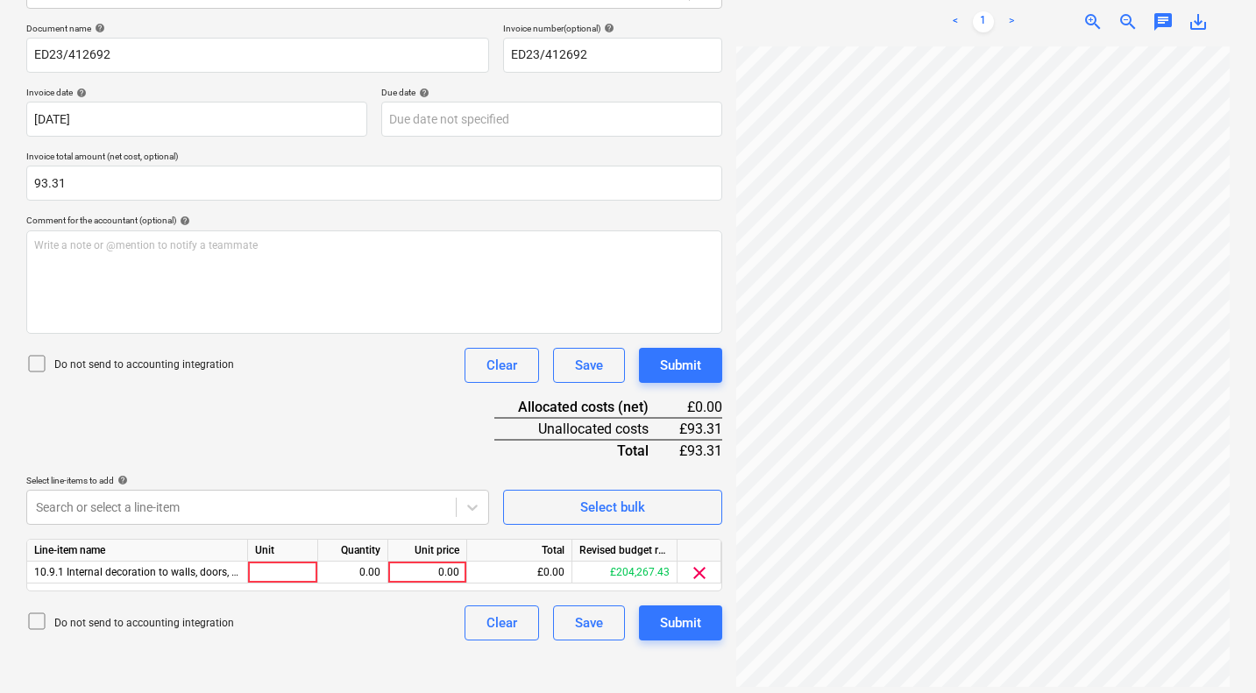
click at [421, 447] on div "Document name help ED23/412692 Invoice number (optional) help ED23/412692 Invoi…" at bounding box center [374, 332] width 696 height 618
click at [434, 570] on div "0.00" at bounding box center [427, 573] width 64 height 22
type input "93.31"
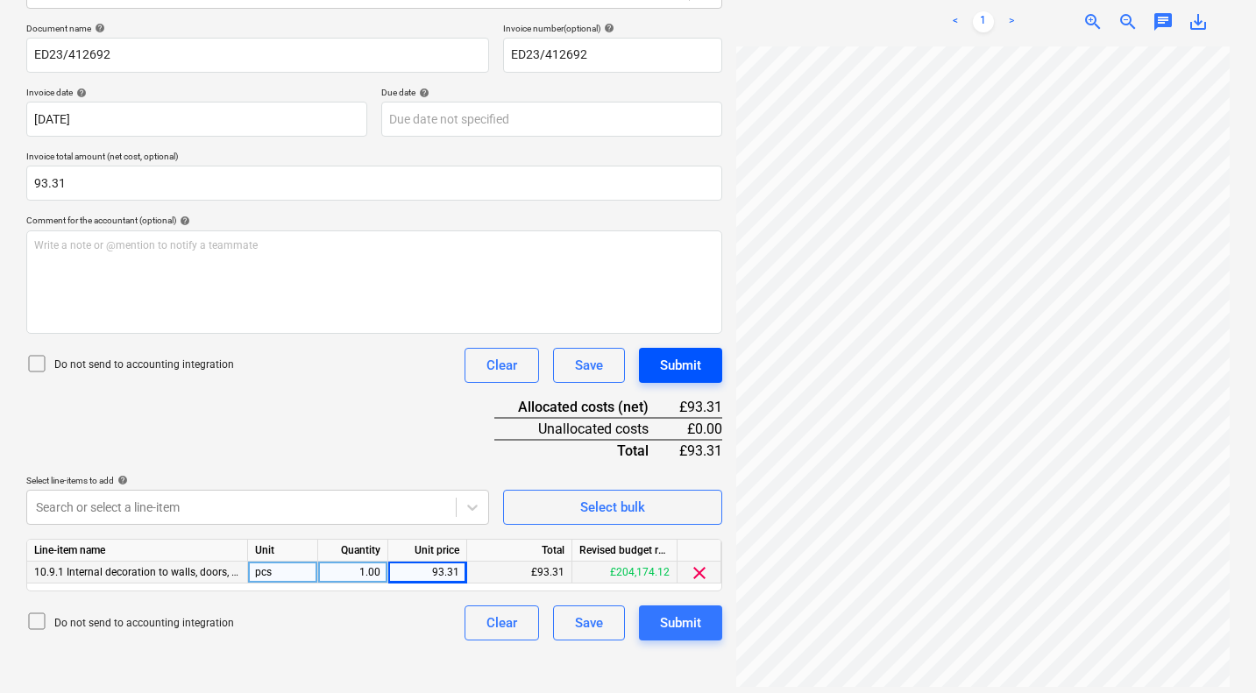
click at [683, 357] on div "Submit" at bounding box center [680, 365] width 41 height 23
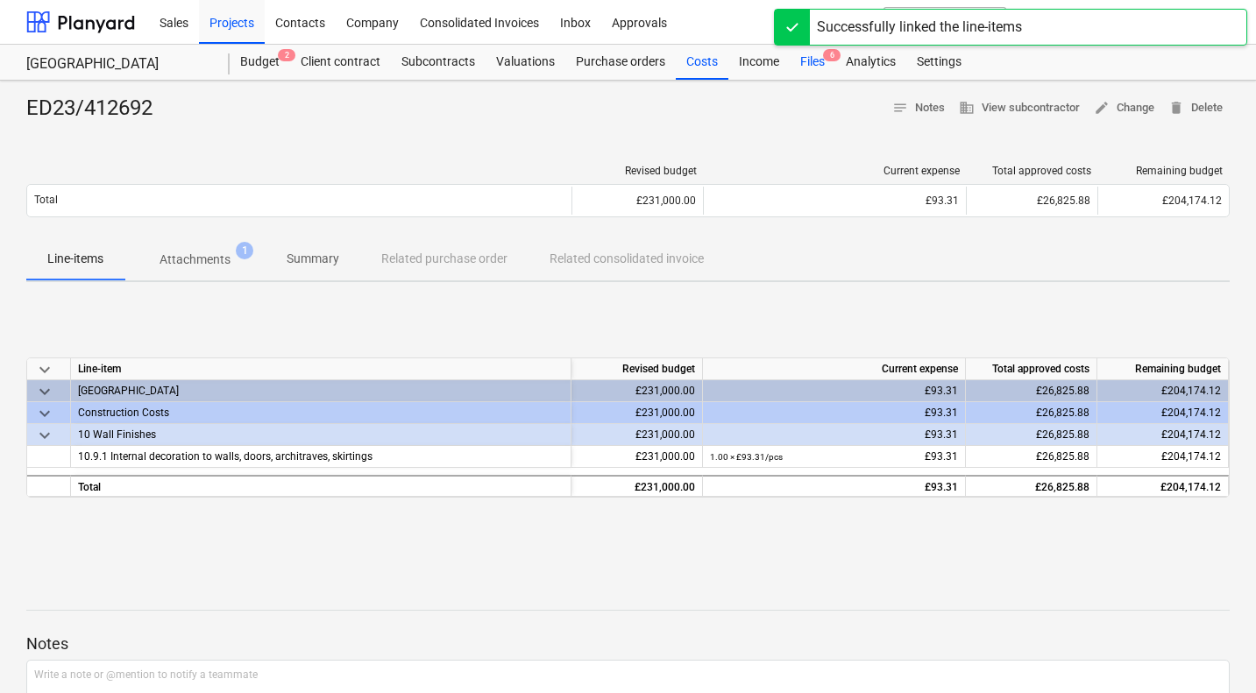
click at [820, 70] on div "Files 6" at bounding box center [813, 62] width 46 height 35
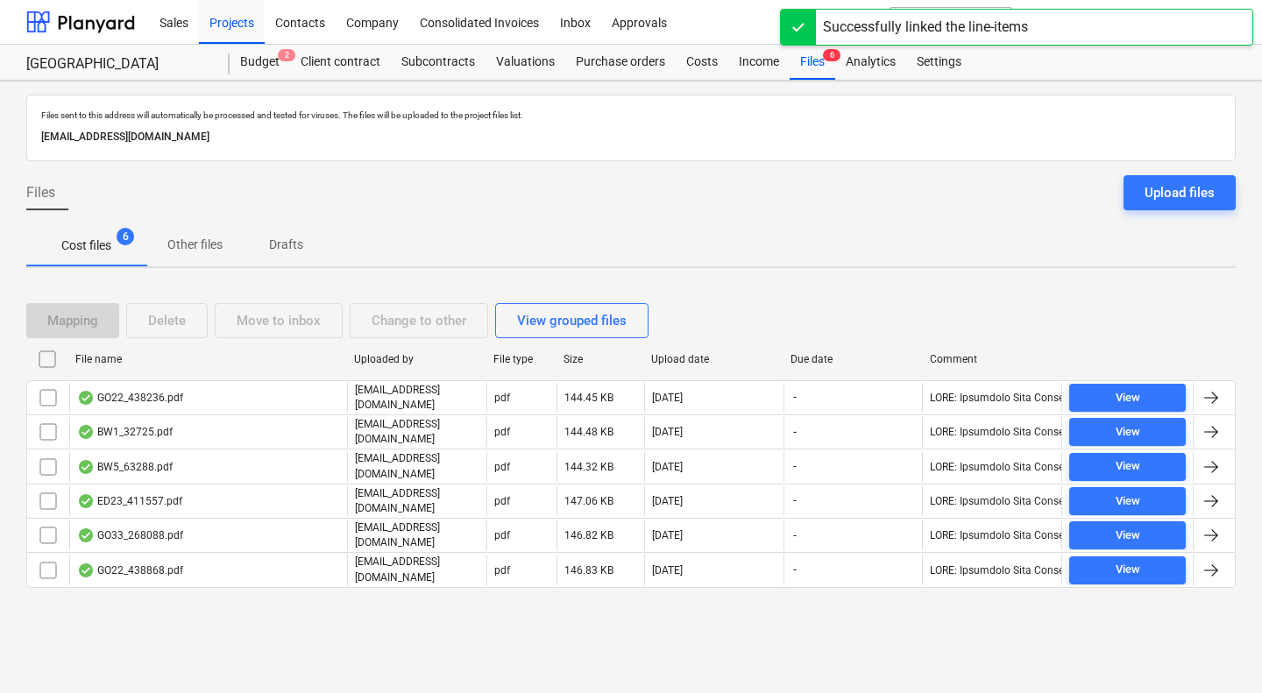
click at [157, 498] on div "ED23_411557.pdf" at bounding box center [129, 501] width 105 height 14
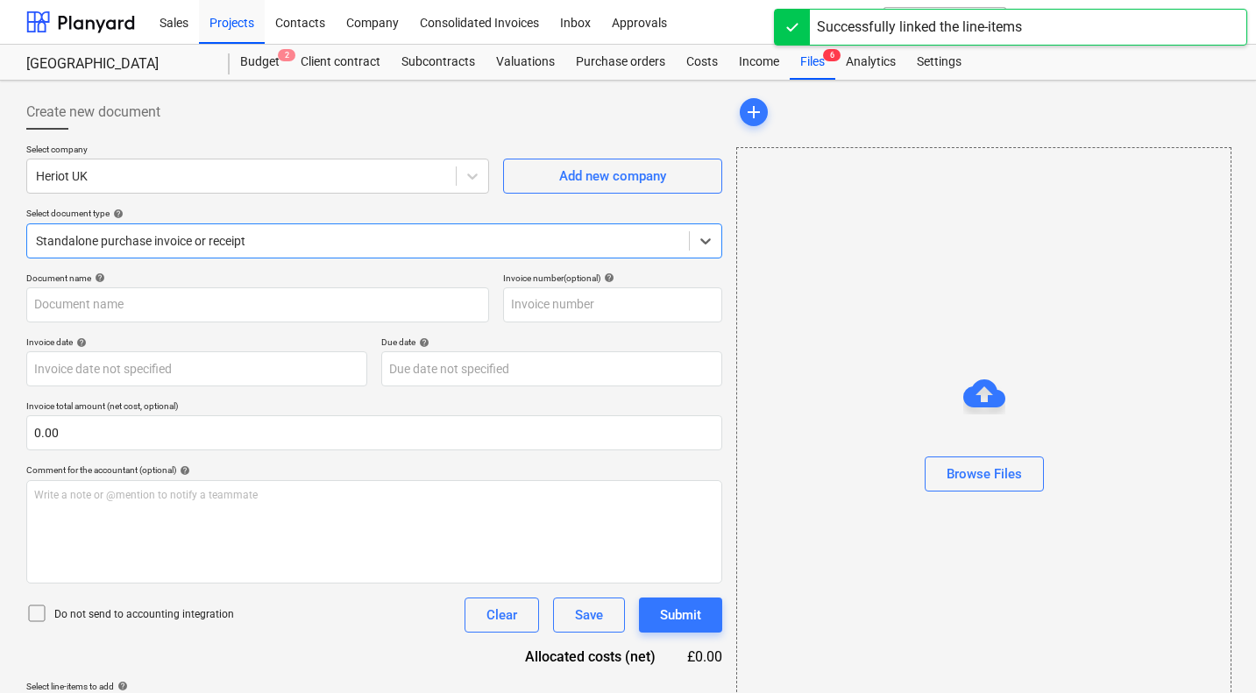
type input "2"
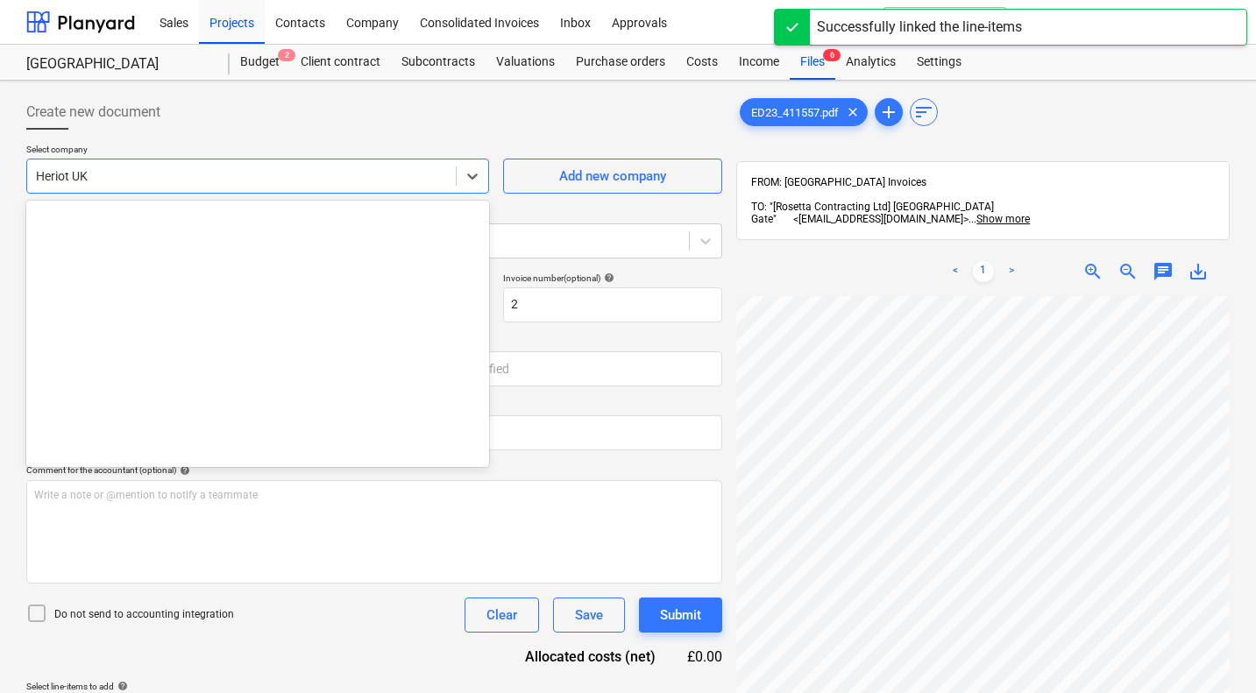
click at [272, 180] on div at bounding box center [241, 176] width 411 height 18
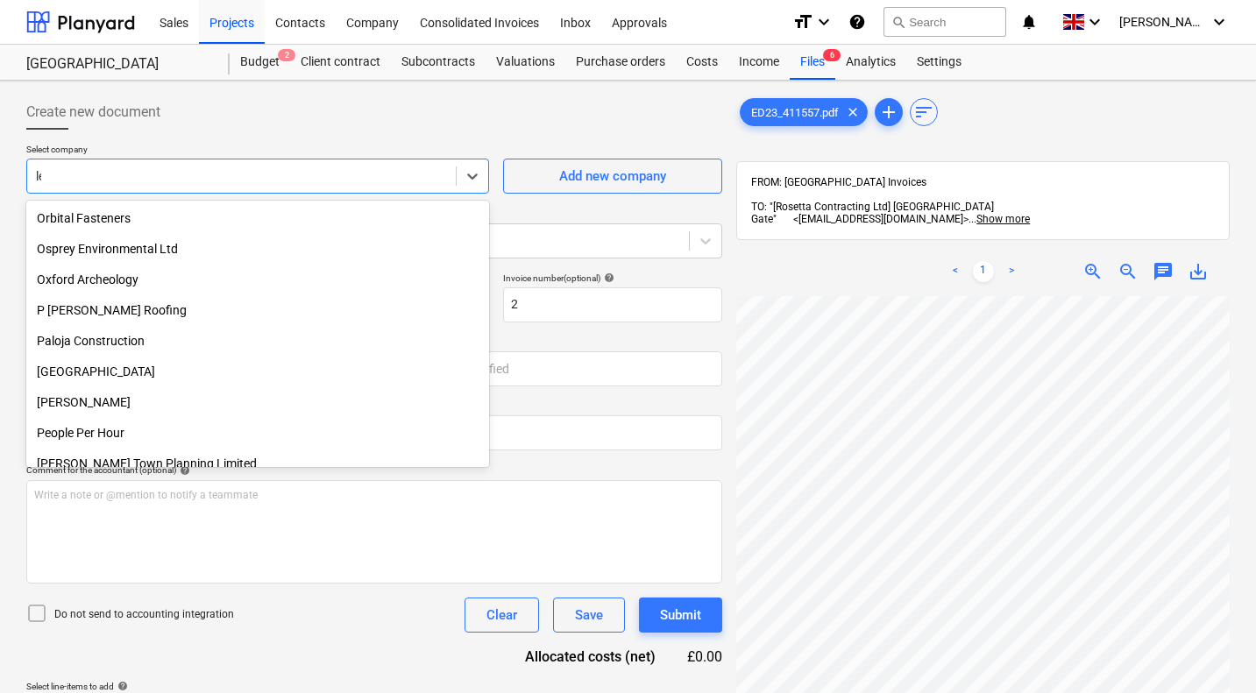
scroll to position [1577, 0]
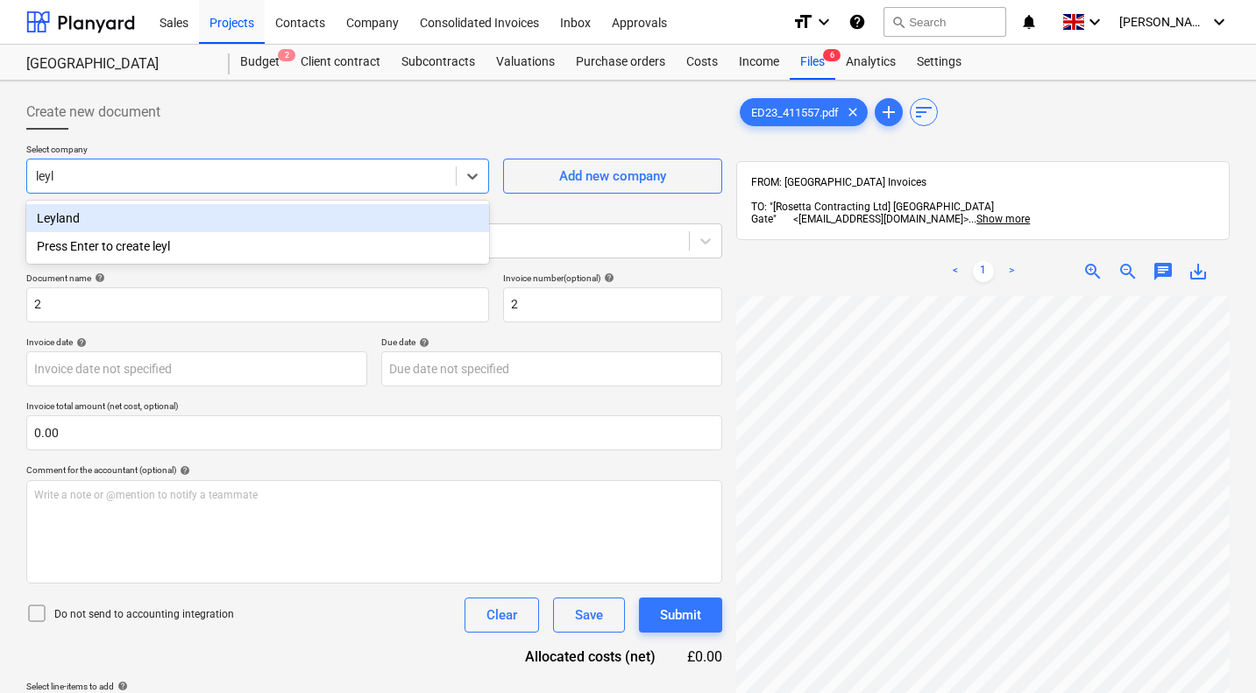
type input "leyla"
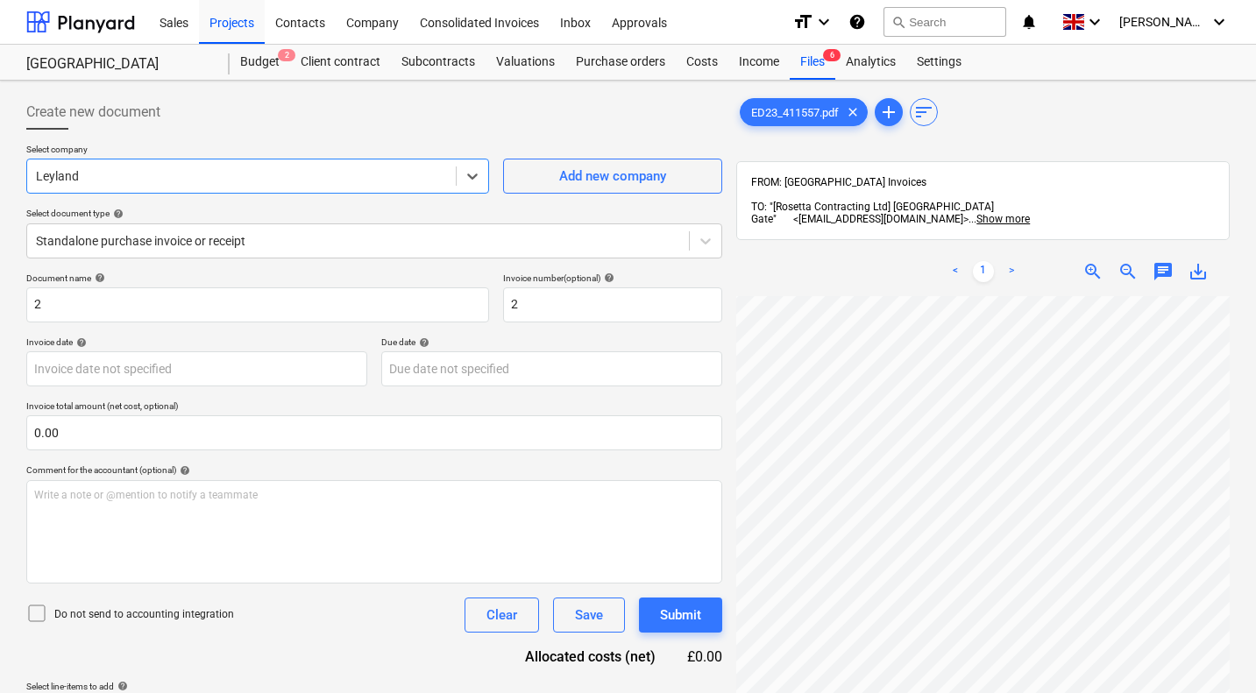
scroll to position [174, 690]
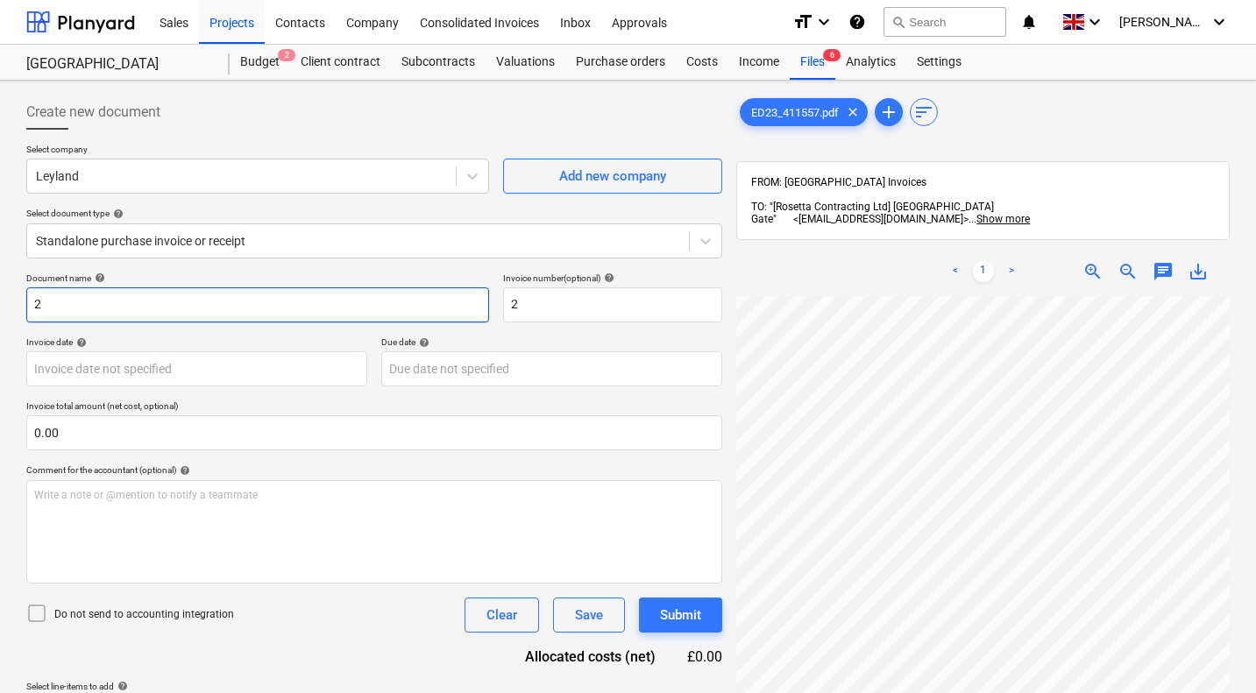
drag, startPoint x: 195, startPoint y: 302, endPoint x: 0, endPoint y: 275, distance: 196.4
click at [0, 275] on div "Create new document Select company Leyland Add new company Select document type…" at bounding box center [628, 518] width 1256 height 874
type input "ED23/411557"
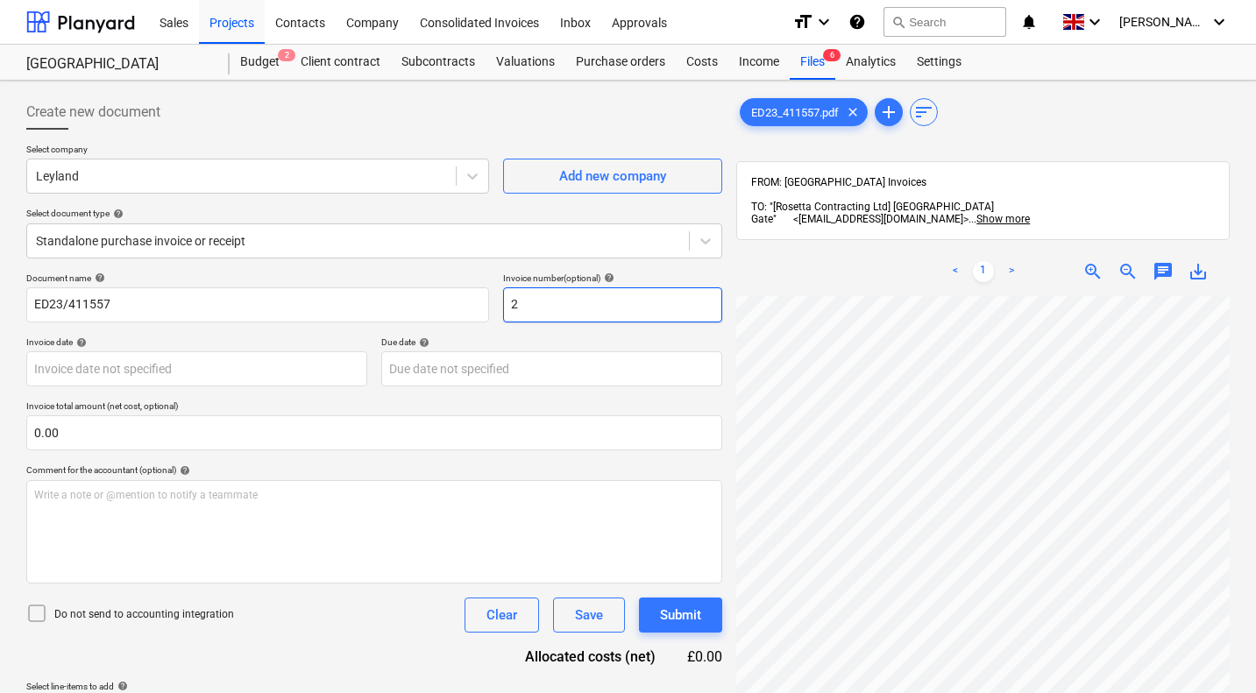
paste input "ED23/411557"
type input "ED23/411557"
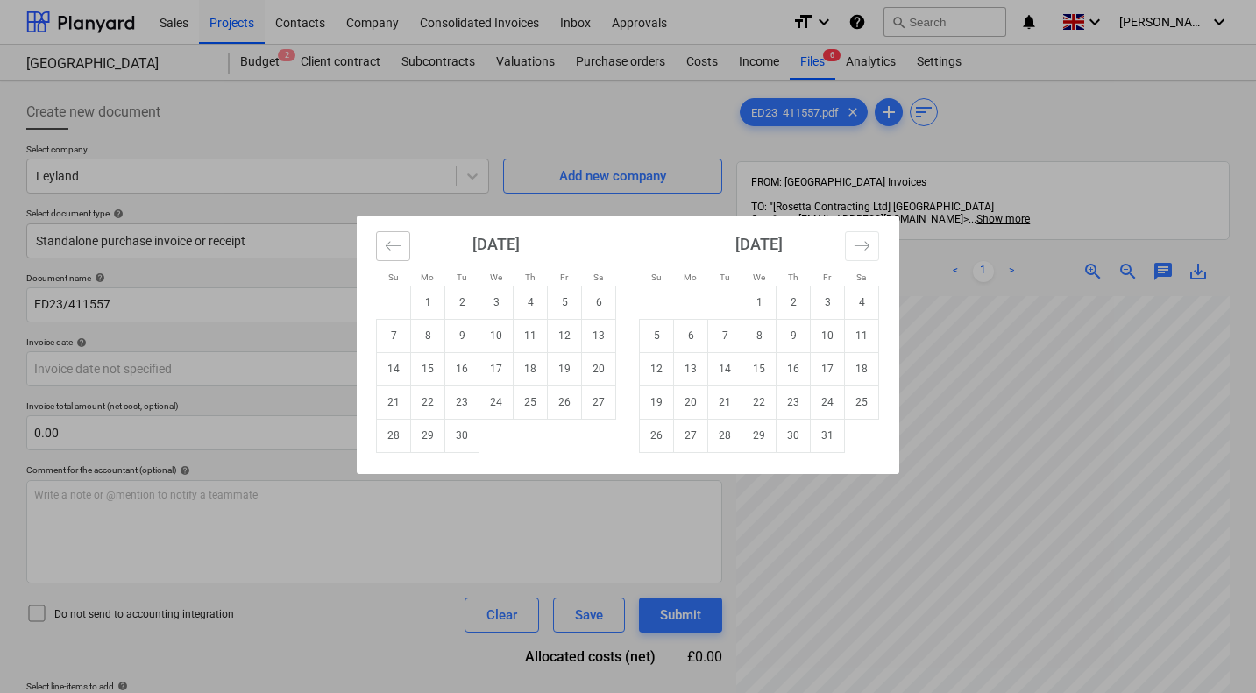
click at [395, 242] on icon "Move backward to switch to the previous month." at bounding box center [393, 245] width 17 height 17
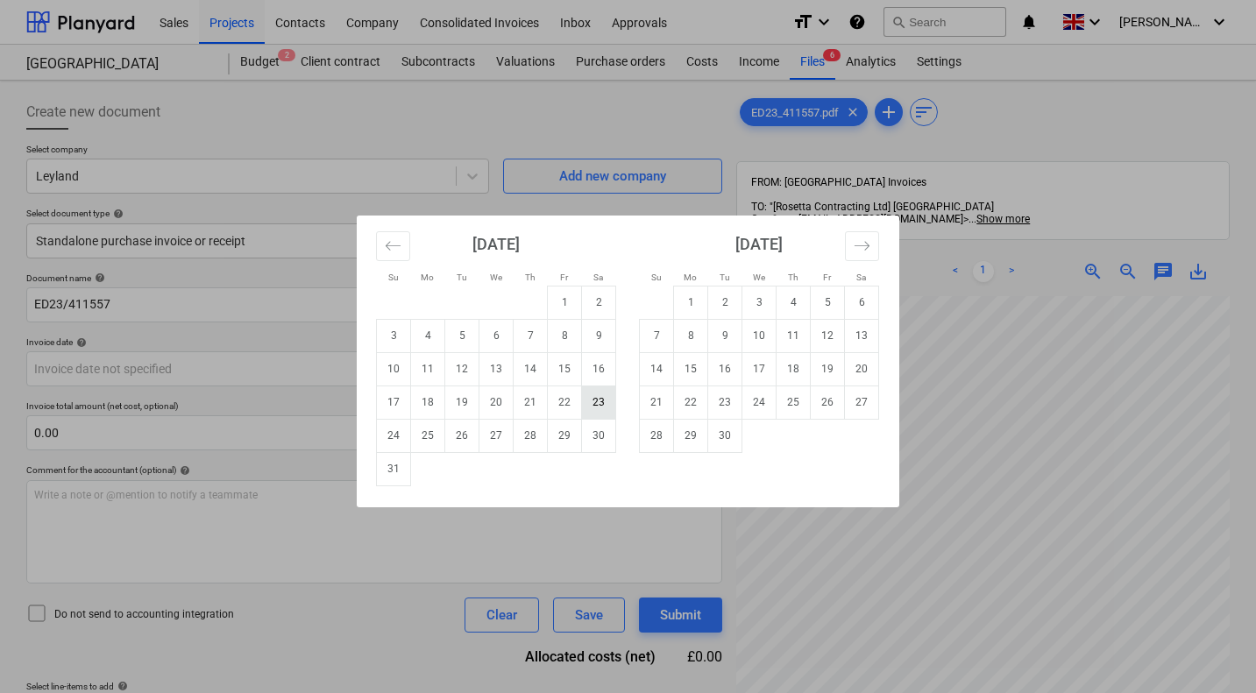
click at [603, 407] on td "23" at bounding box center [599, 402] width 34 height 33
type input "23 Aug 2025"
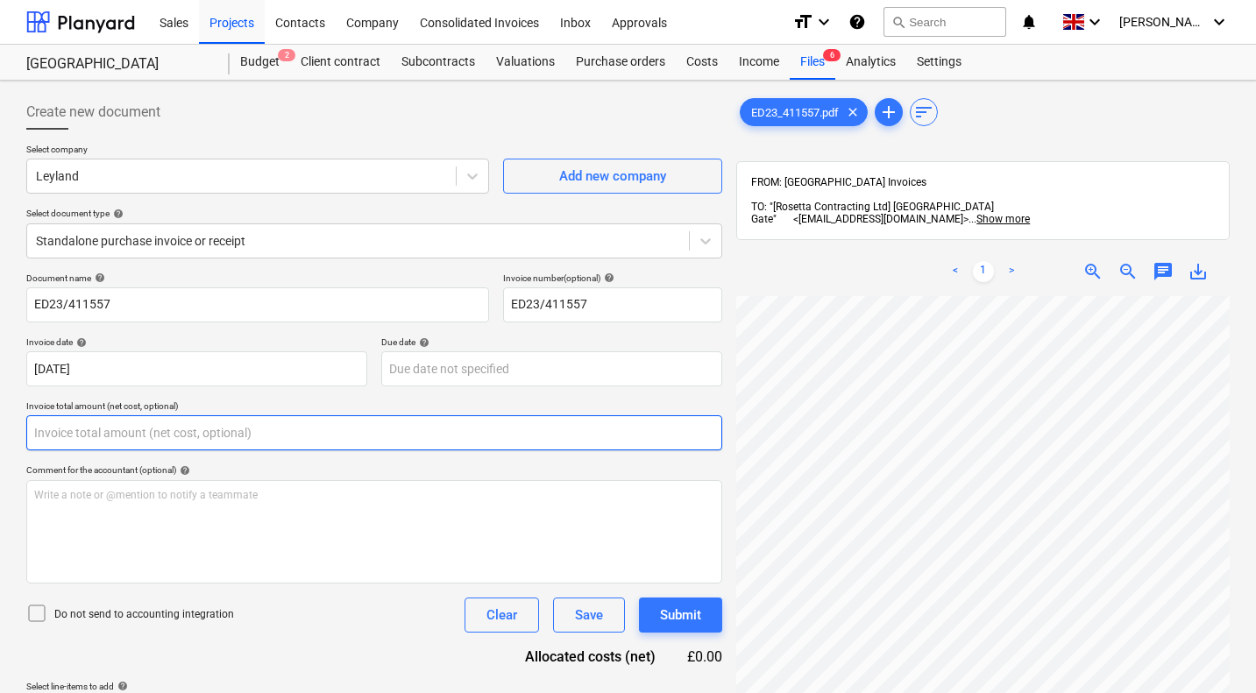
click at [384, 430] on input "text" at bounding box center [374, 432] width 696 height 35
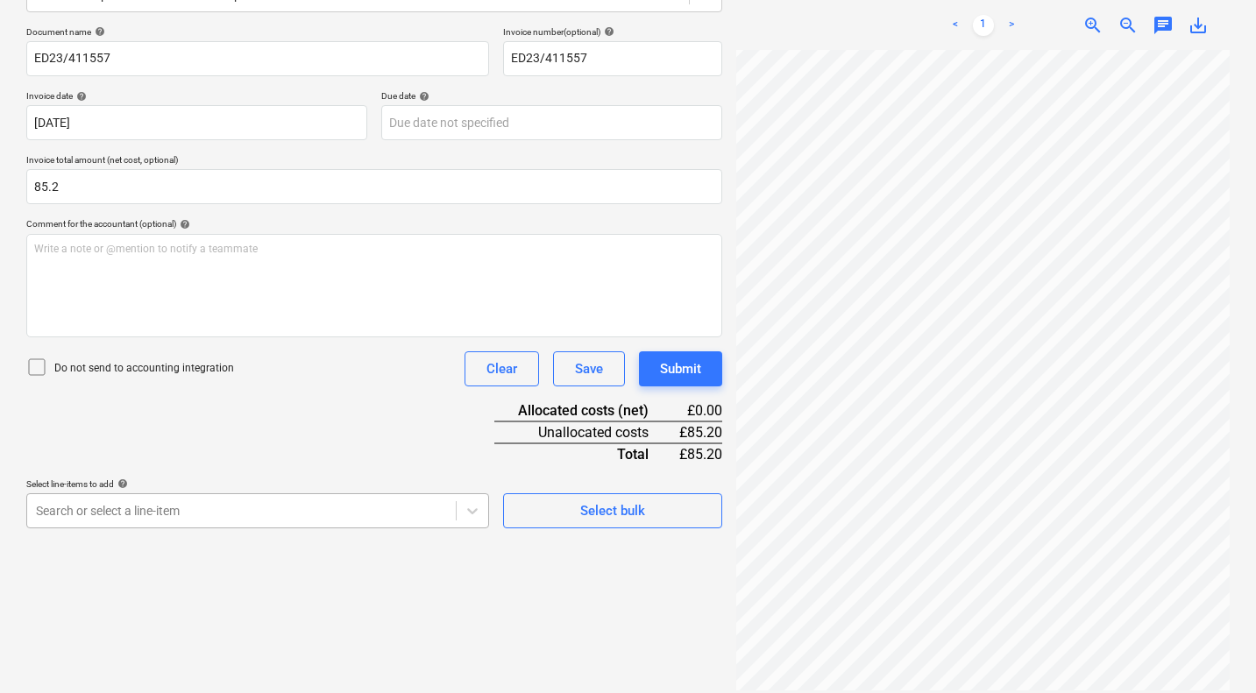
type input "85.20"
click at [254, 447] on body "Sales Projects Contacts Company Consolidated Invoices Inbox Approvals format_si…" at bounding box center [628, 100] width 1256 height 693
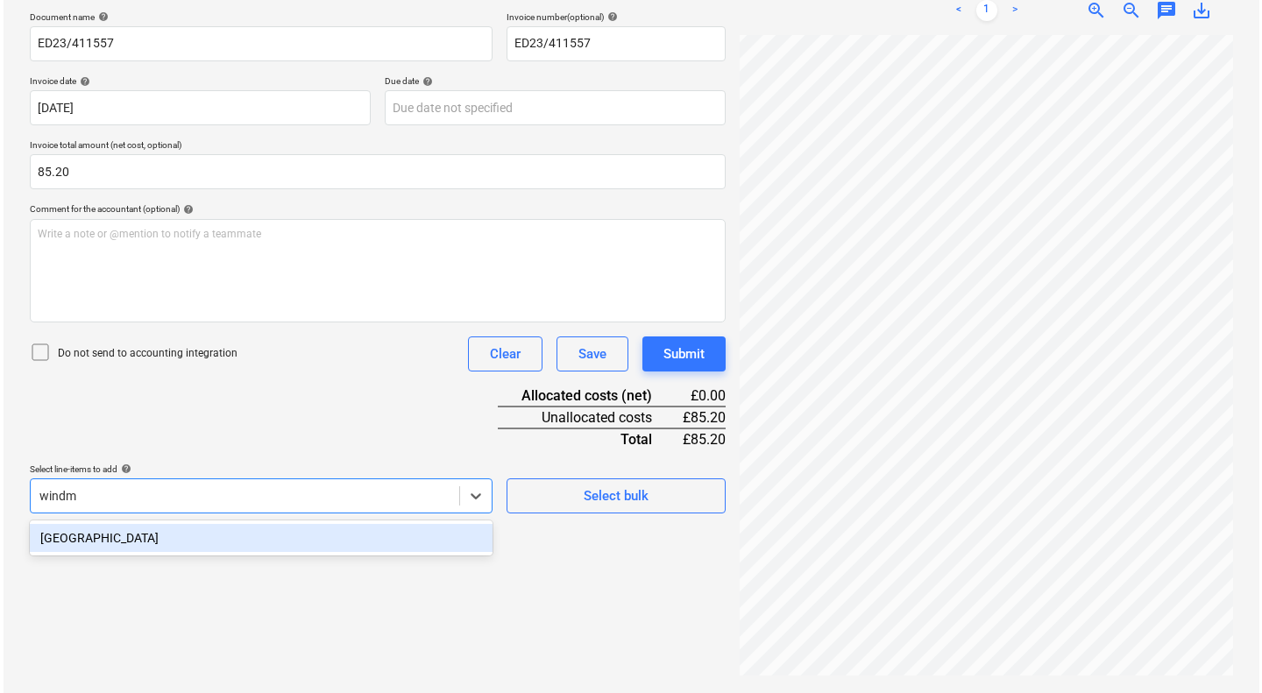
scroll to position [250, 0]
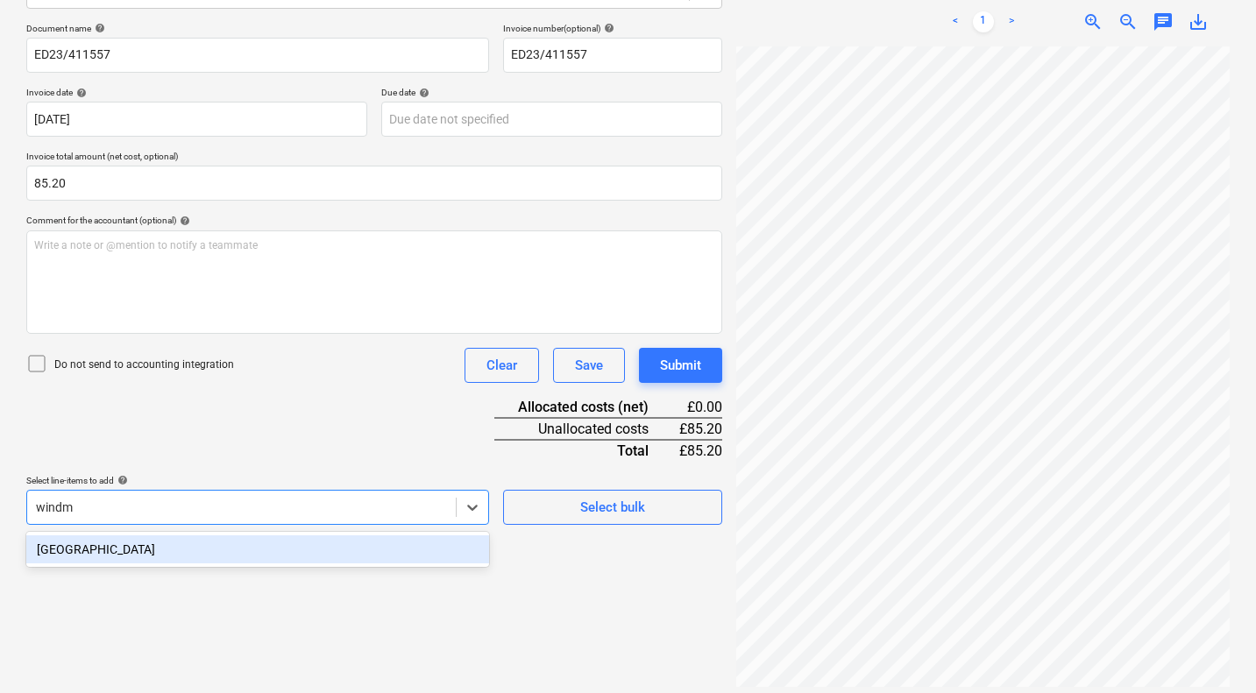
type input "windmi"
click at [242, 548] on div "Windmill Street" at bounding box center [257, 549] width 463 height 28
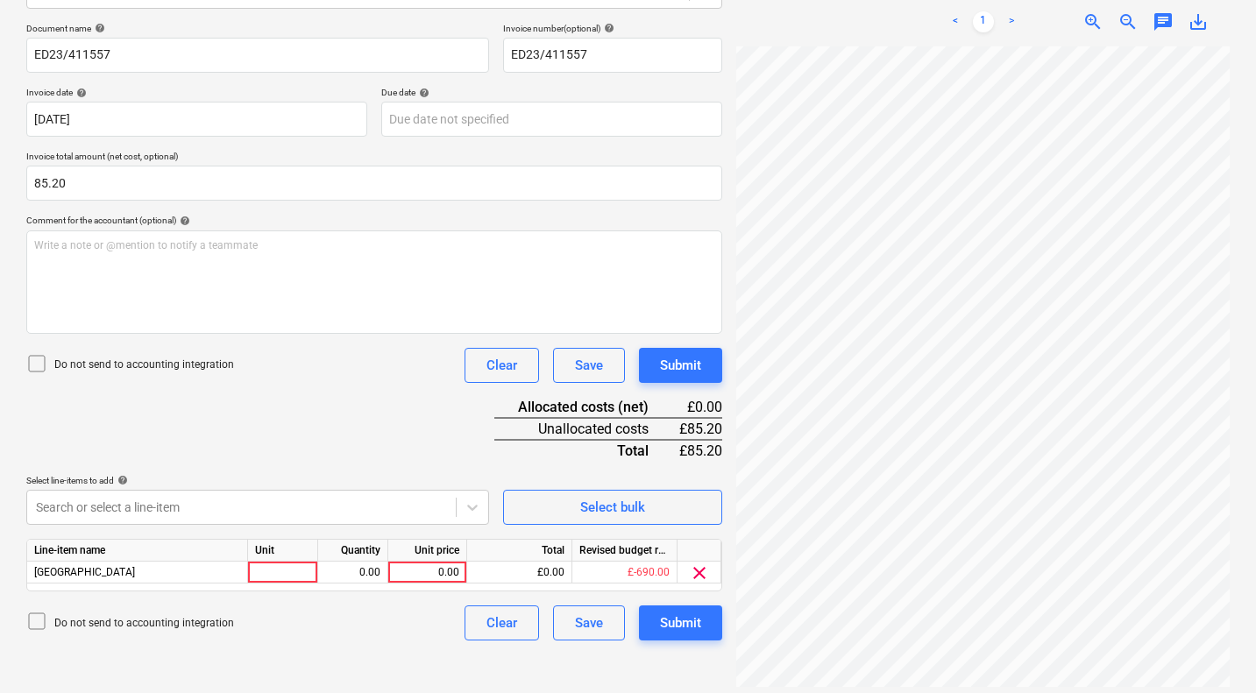
click at [335, 466] on div "Document name help ED23/411557 Invoice number (optional) help ED23/411557 Invoi…" at bounding box center [374, 332] width 696 height 618
click at [429, 575] on div "0.00" at bounding box center [427, 573] width 64 height 22
type input "85.2"
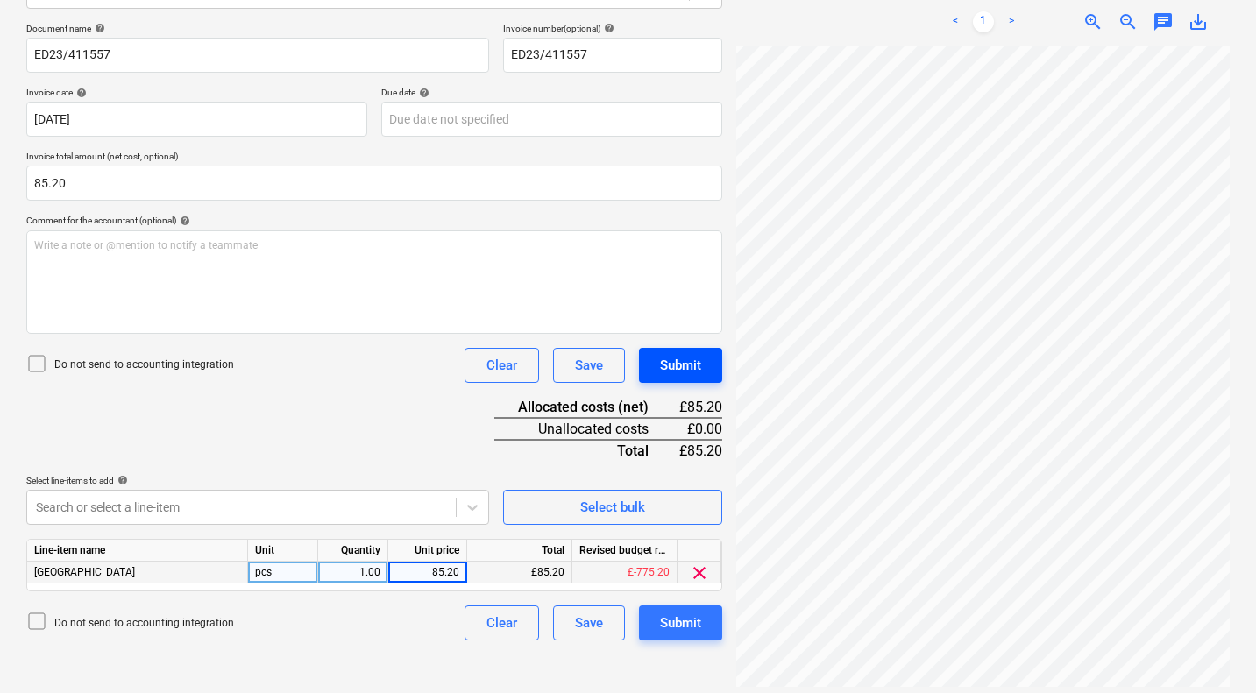
click at [694, 376] on button "Submit" at bounding box center [680, 365] width 83 height 35
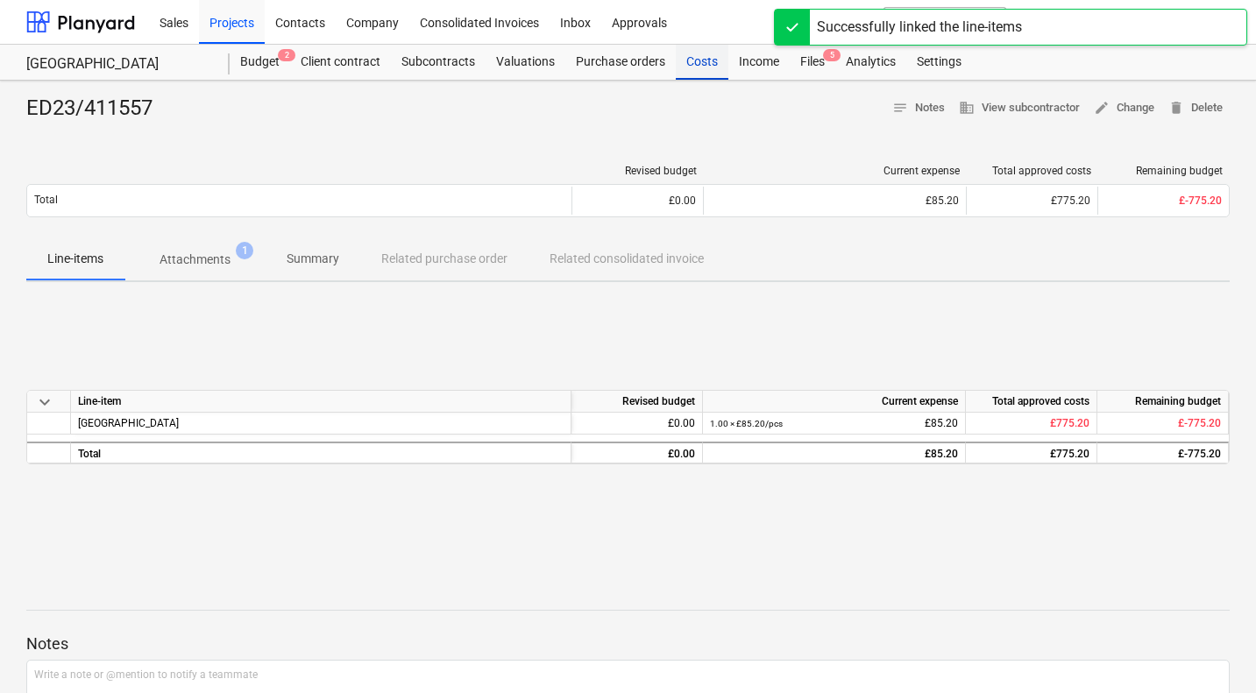
click at [701, 63] on div "Costs" at bounding box center [702, 62] width 53 height 35
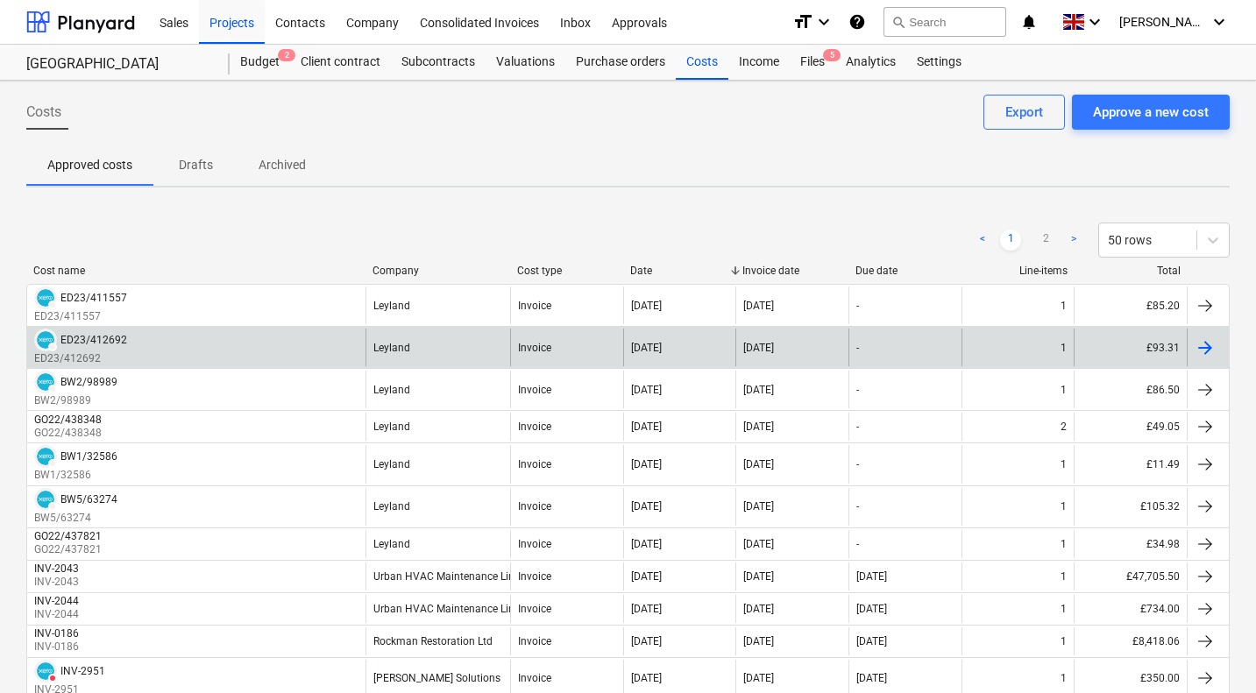
click at [107, 352] on p "ED23/412692" at bounding box center [80, 358] width 93 height 15
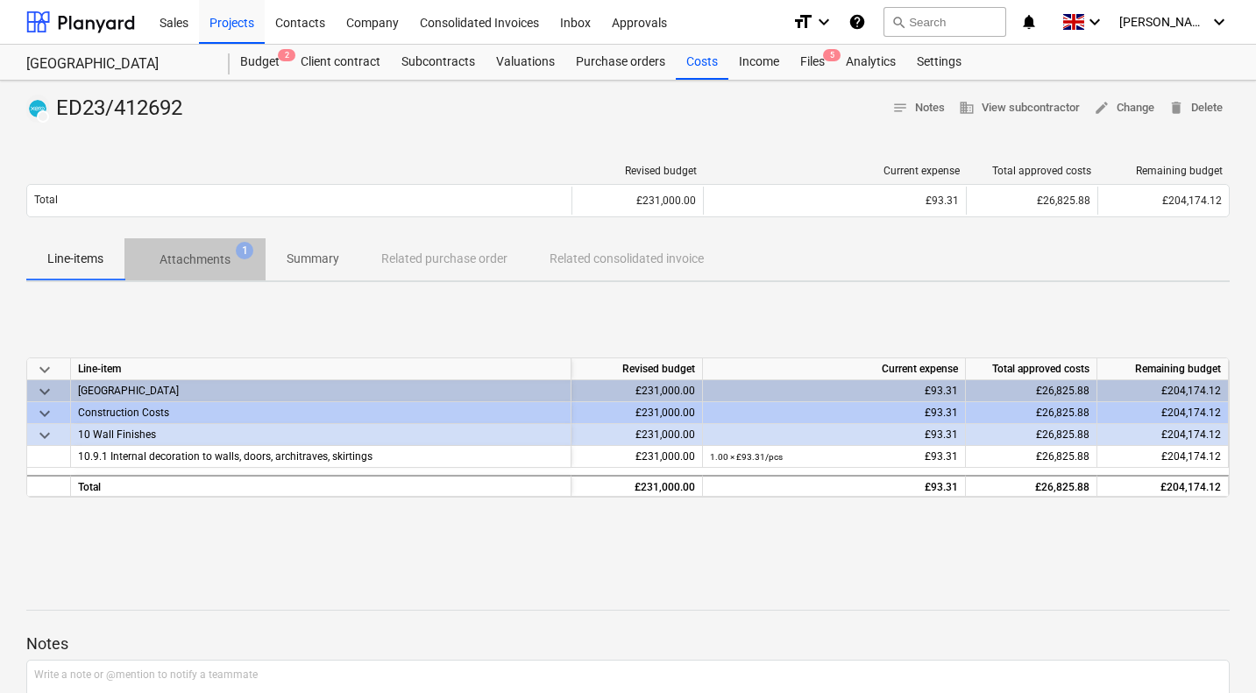
click at [214, 252] on p "Attachments" at bounding box center [194, 260] width 71 height 18
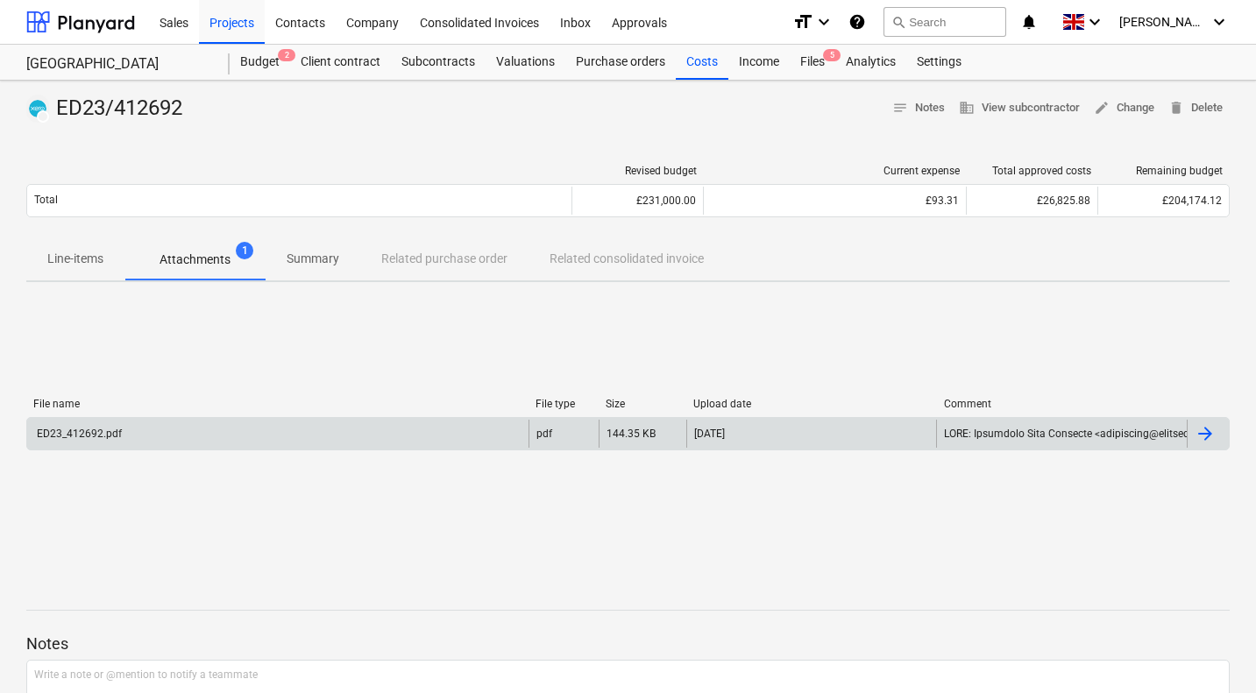
click at [184, 428] on div "ED23_412692.pdf" at bounding box center [277, 434] width 501 height 28
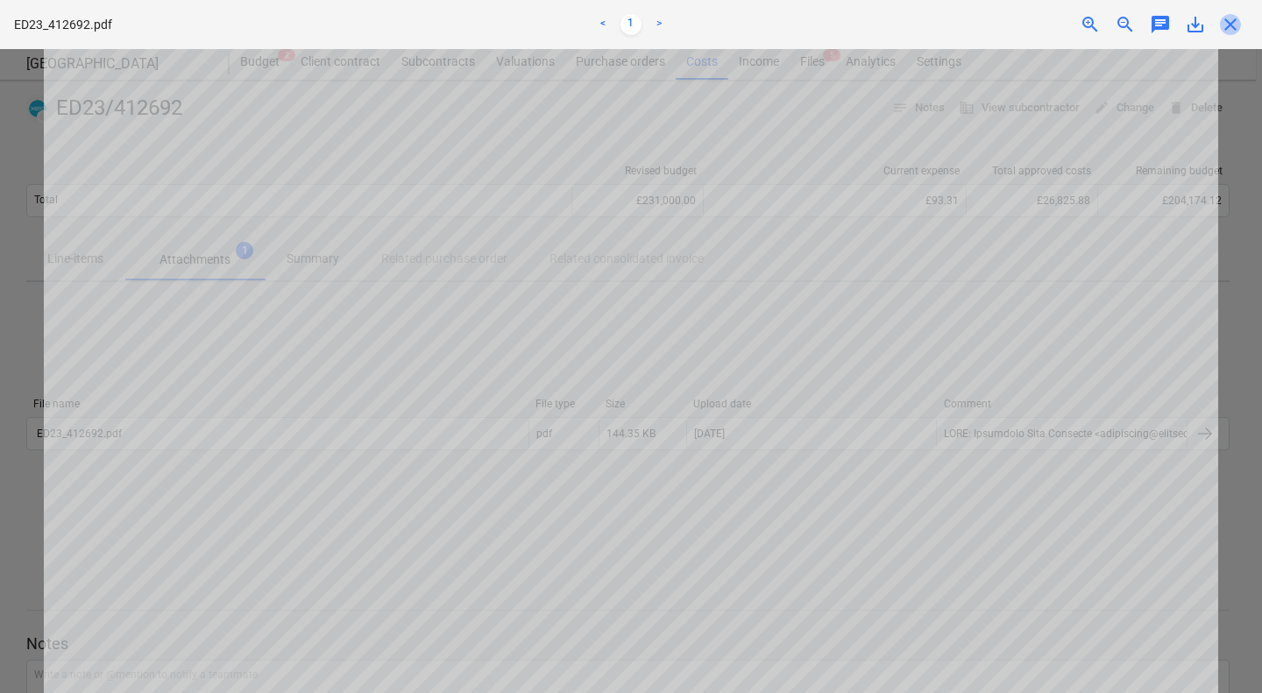
click at [1231, 25] on span "close" at bounding box center [1230, 24] width 21 height 21
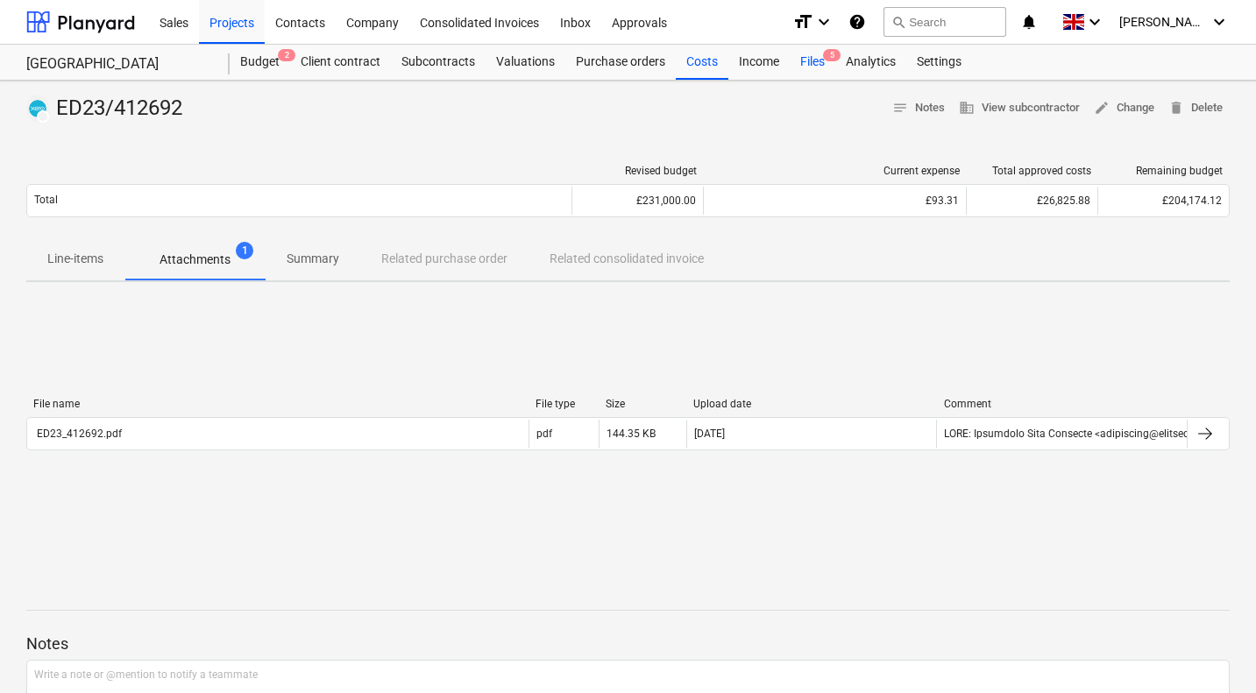
click at [811, 62] on div "Files 5" at bounding box center [813, 62] width 46 height 35
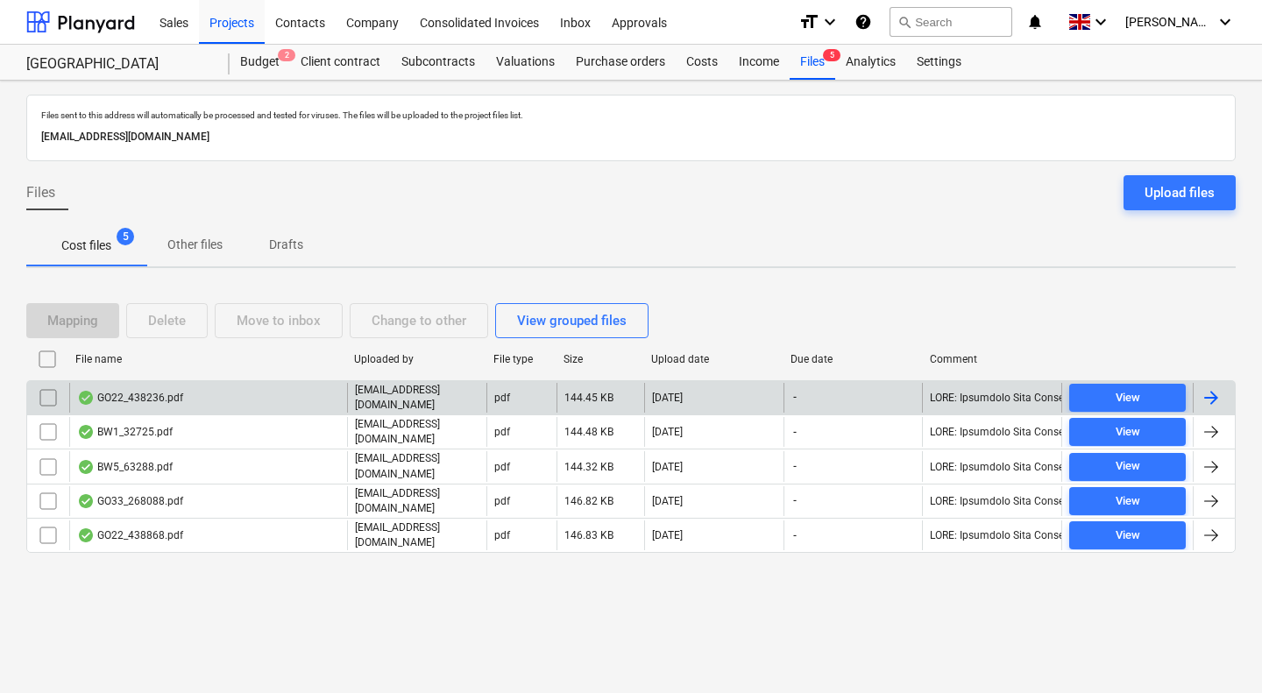
click at [218, 391] on div "GO22_438236.pdf" at bounding box center [208, 398] width 278 height 30
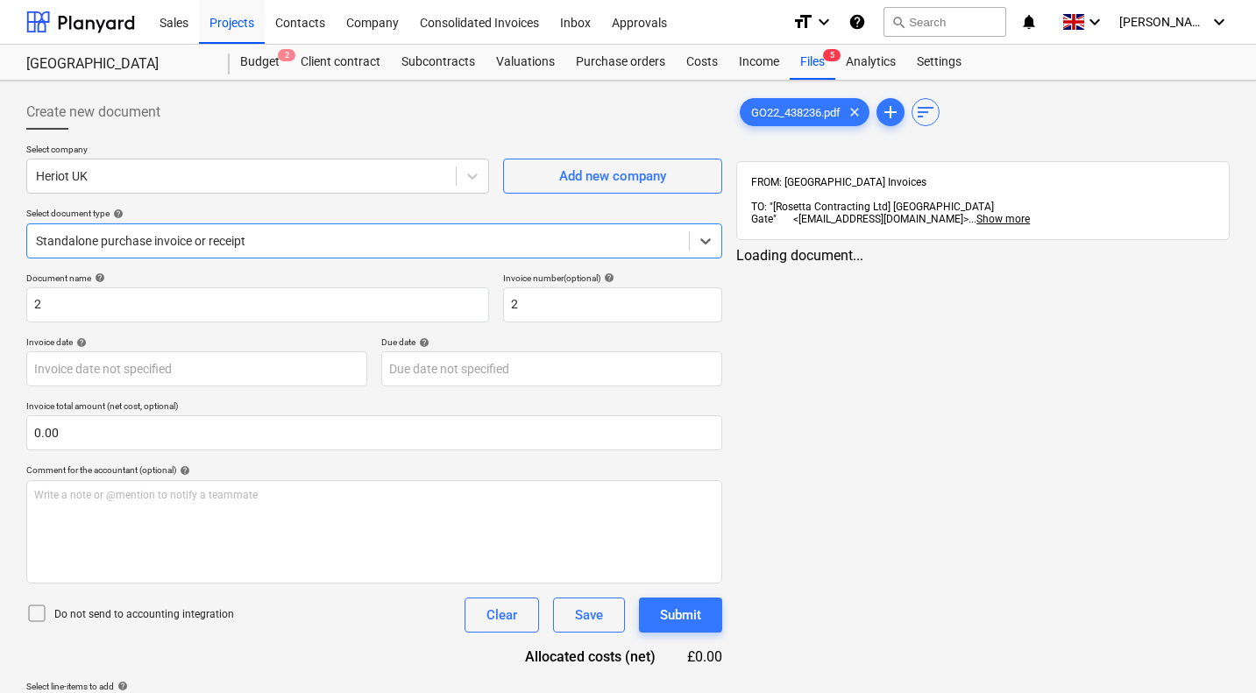
type input "2"
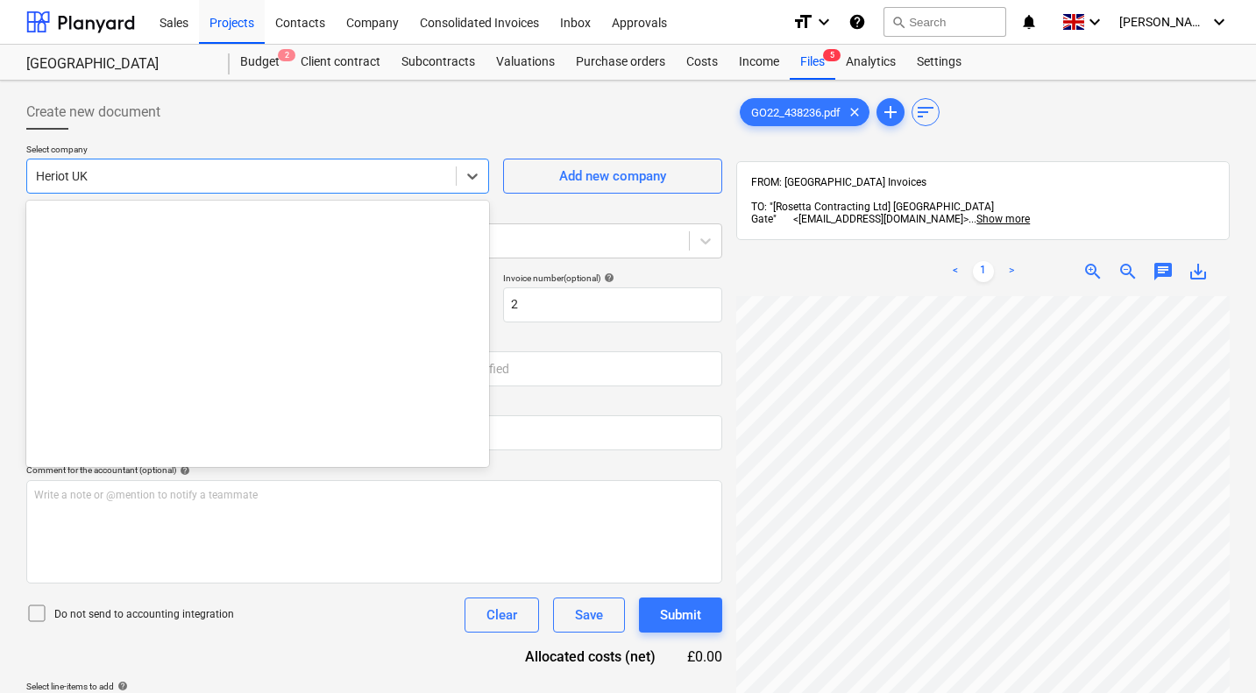
click at [147, 172] on div at bounding box center [241, 176] width 411 height 18
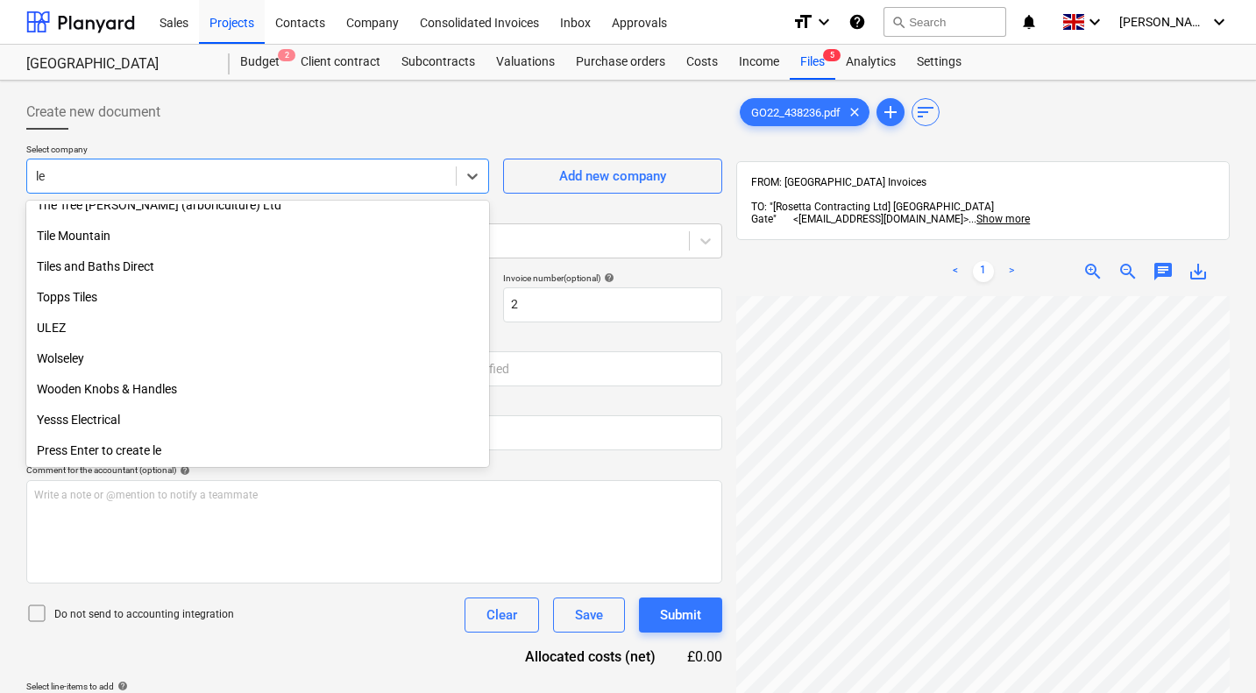
scroll to position [1577, 0]
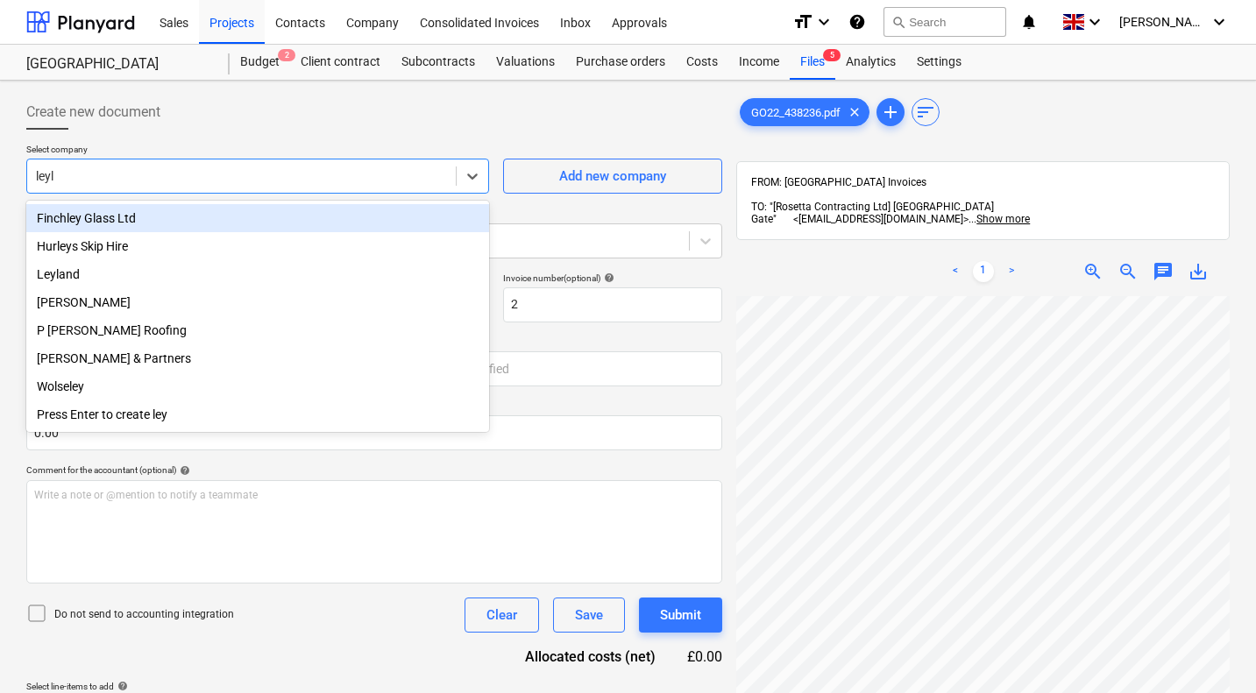
type input "leyla"
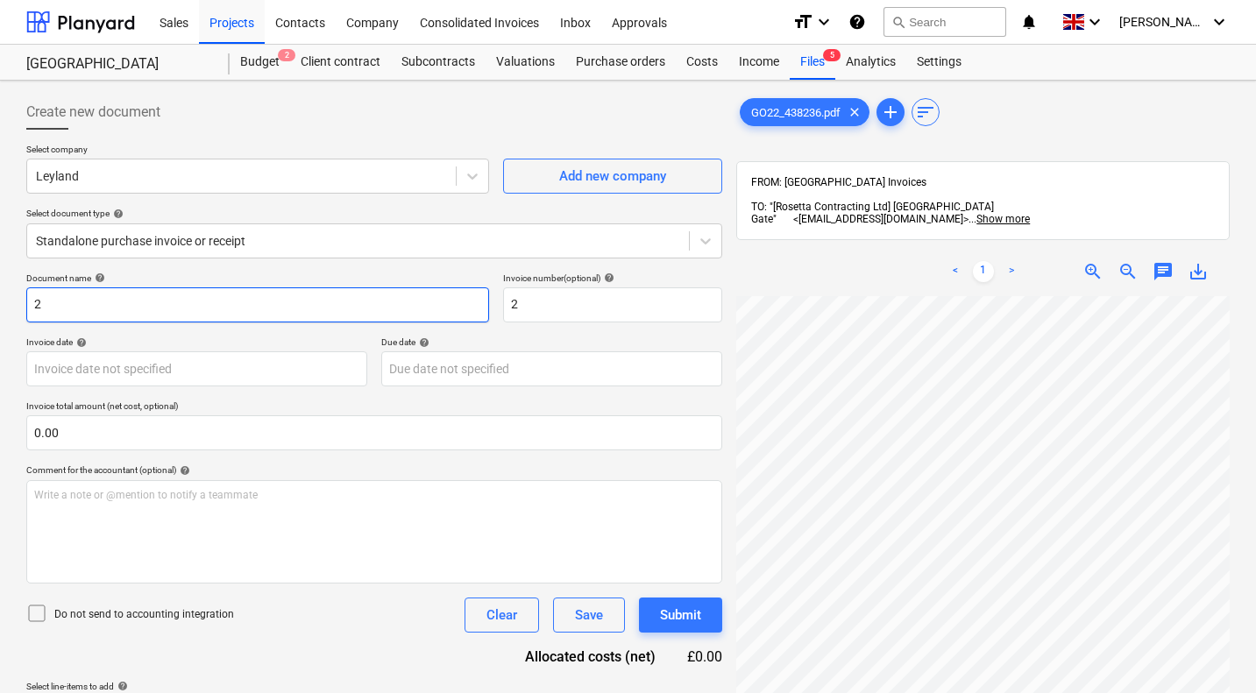
click at [267, 296] on input "2" at bounding box center [257, 304] width 463 height 35
type input "GO22/438236"
paste input "GO22/438236"
type input "GO22/438236"
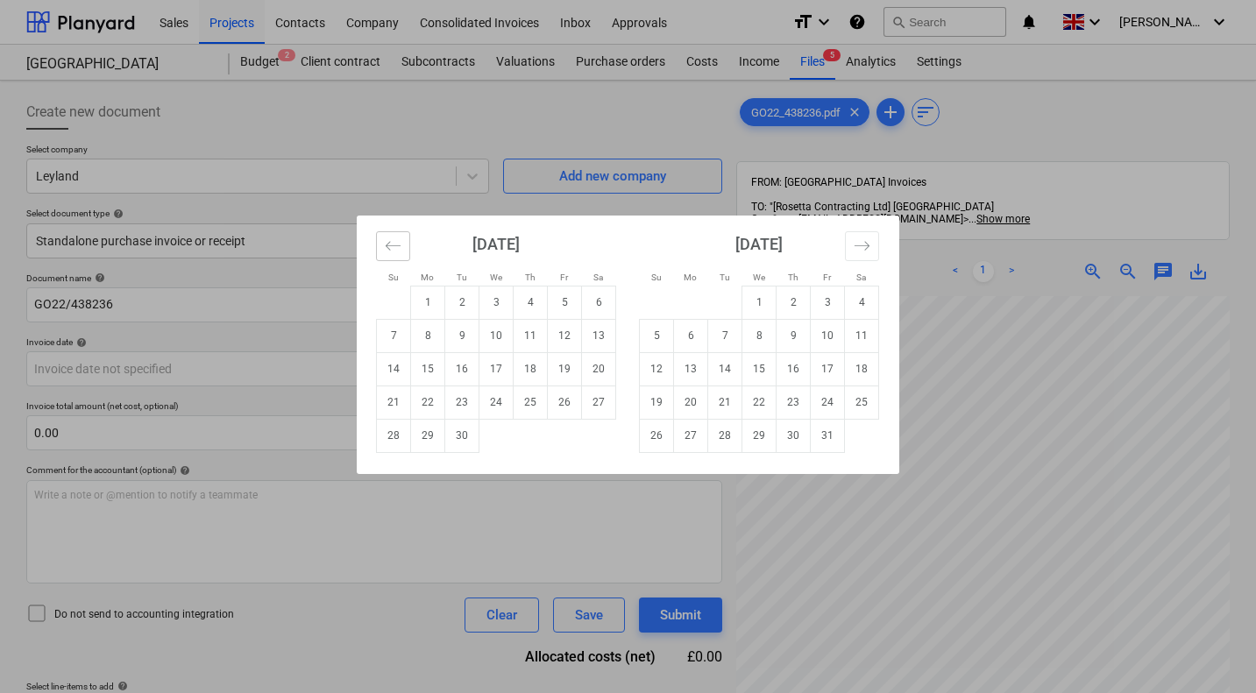
click at [391, 252] on icon "Move backward to switch to the previous month." at bounding box center [393, 245] width 17 height 17
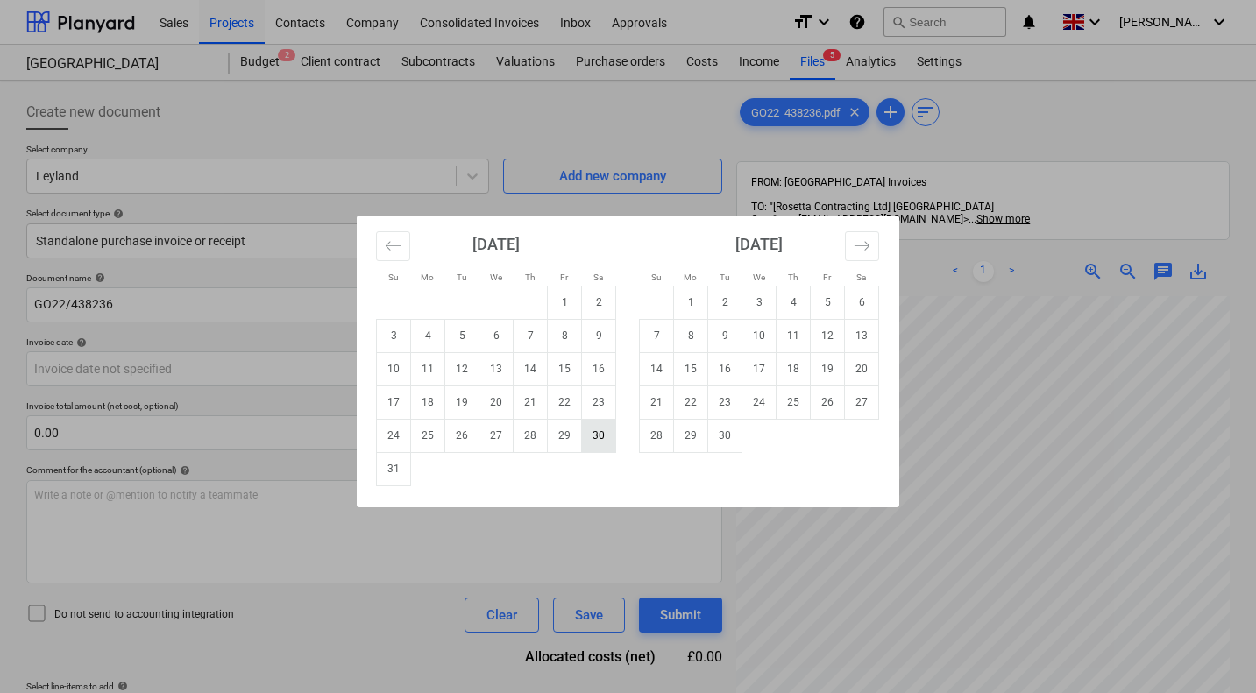
click at [594, 435] on td "30" at bounding box center [599, 435] width 34 height 33
type input "30 Aug 2025"
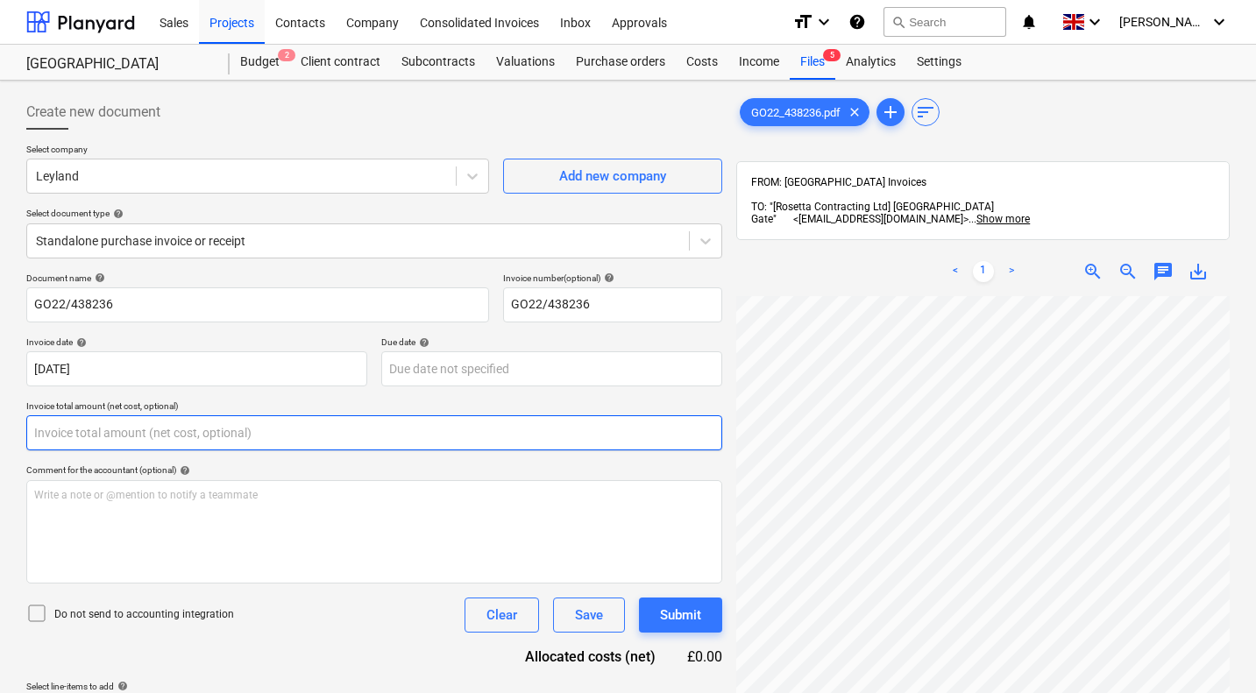
click at [325, 435] on input "text" at bounding box center [374, 432] width 696 height 35
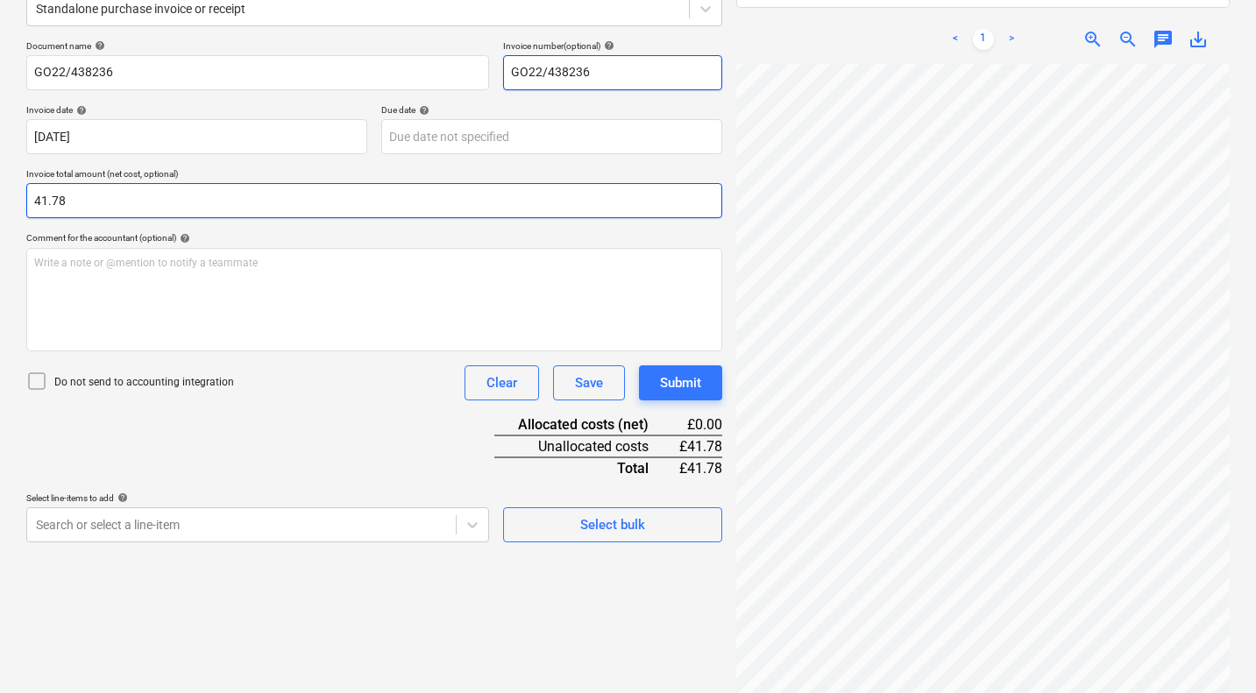
scroll to position [250, 0]
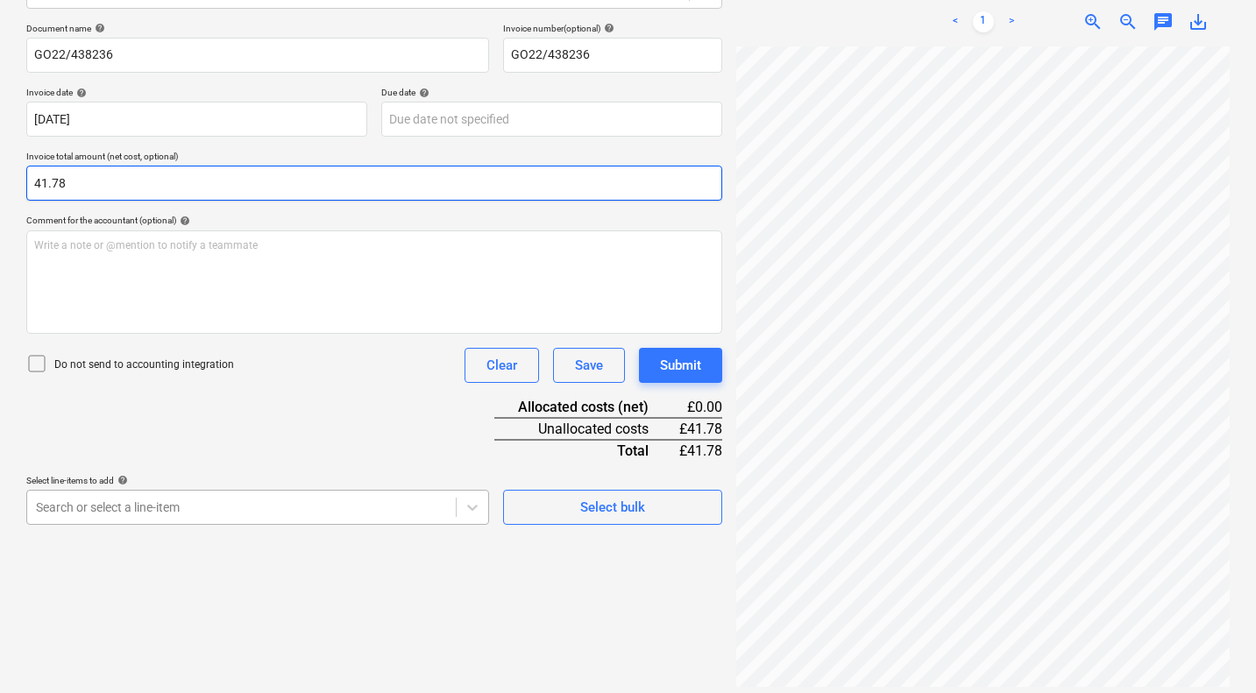
type input "41.78"
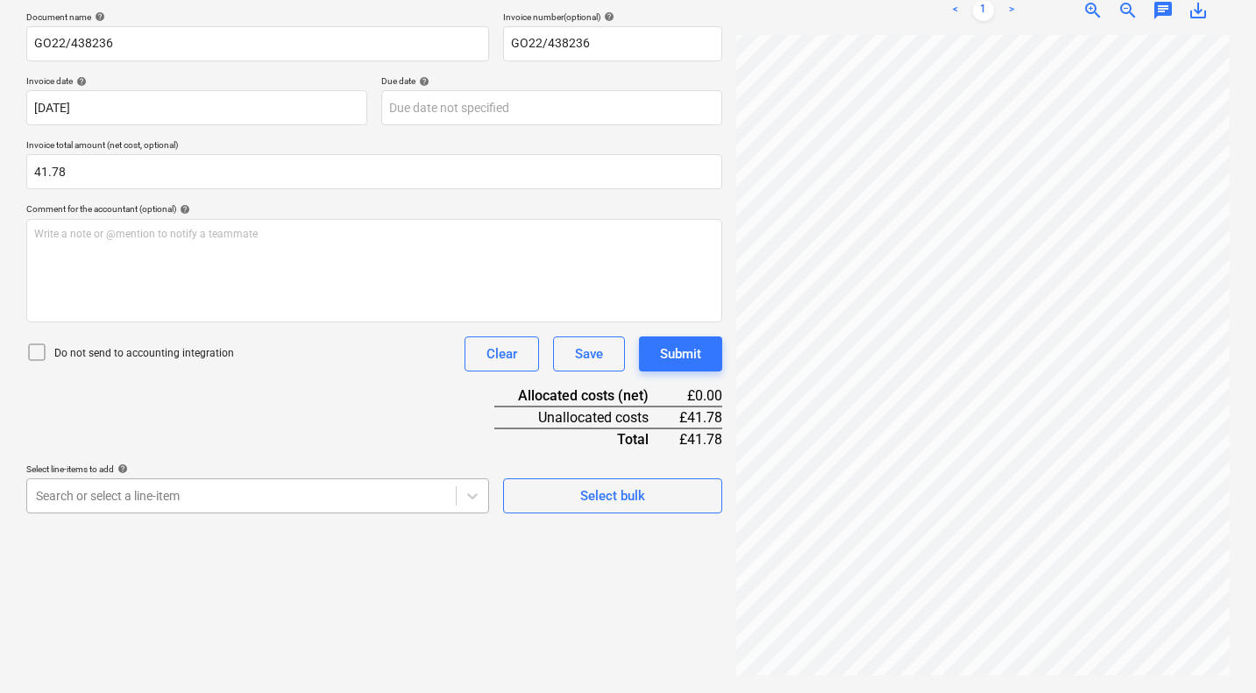
click at [402, 432] on body "Sales Projects Contacts Company Consolidated Invoices Inbox Approvals format_si…" at bounding box center [628, 85] width 1256 height 693
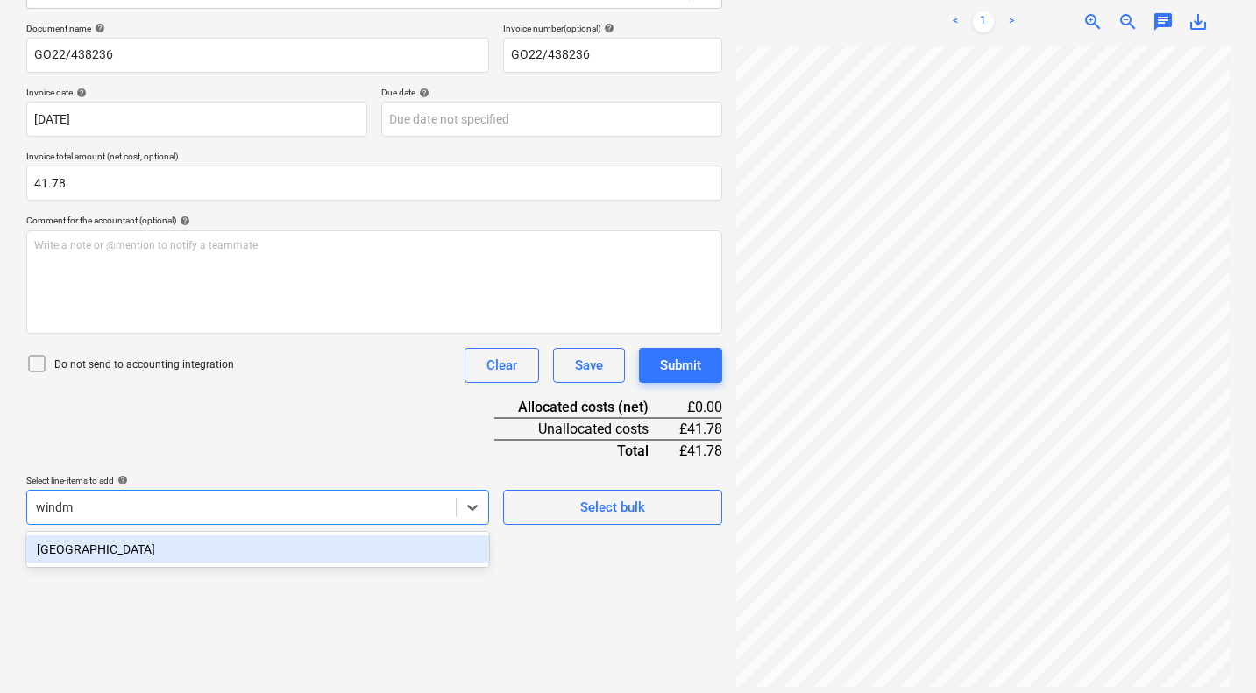
type input "windmi"
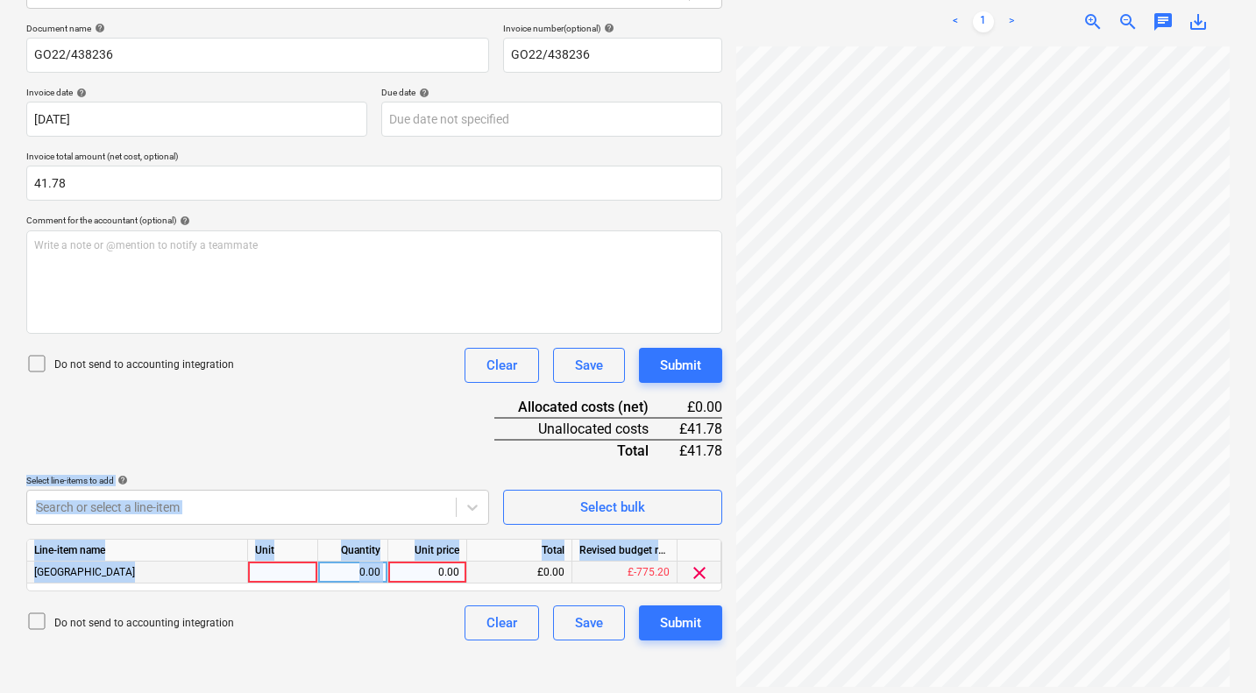
drag, startPoint x: 389, startPoint y: 445, endPoint x: 429, endPoint y: 571, distance: 132.5
click at [429, 571] on div "Document name help GO22/438236 Invoice number (optional) help GO22/438236 Invoi…" at bounding box center [374, 332] width 696 height 618
click at [429, 571] on div "0.00" at bounding box center [427, 573] width 64 height 22
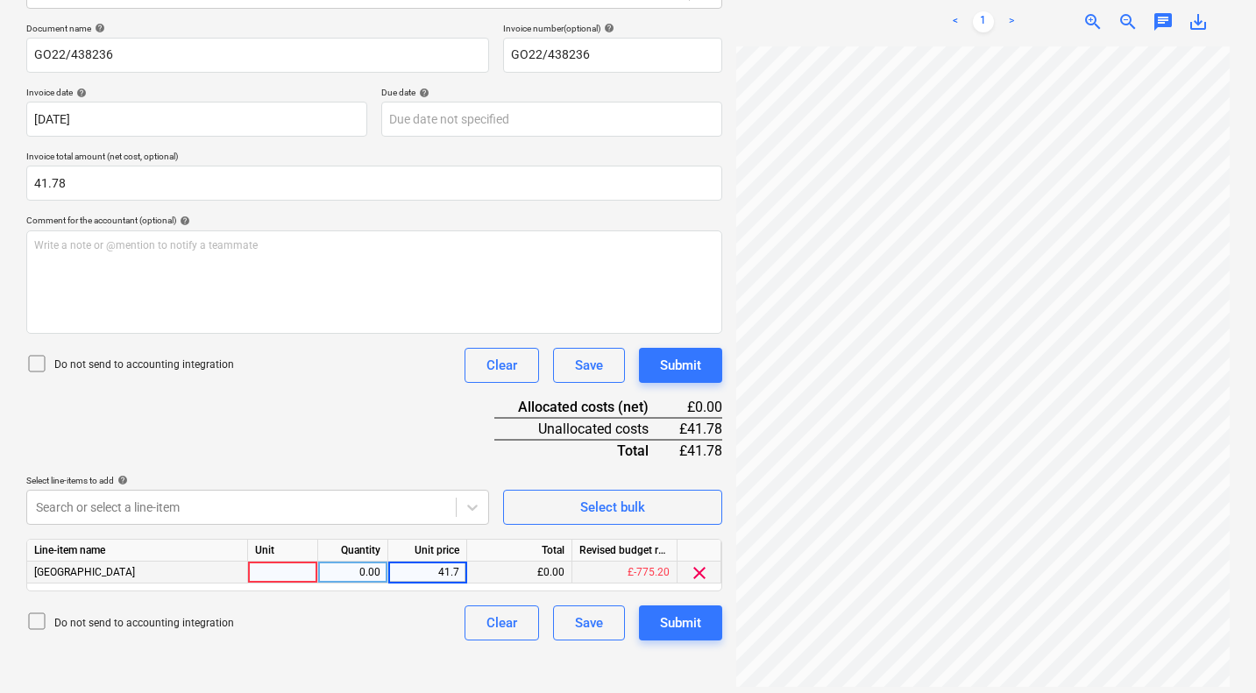
type input "41.78"
click at [679, 364] on div "Submit" at bounding box center [680, 365] width 41 height 23
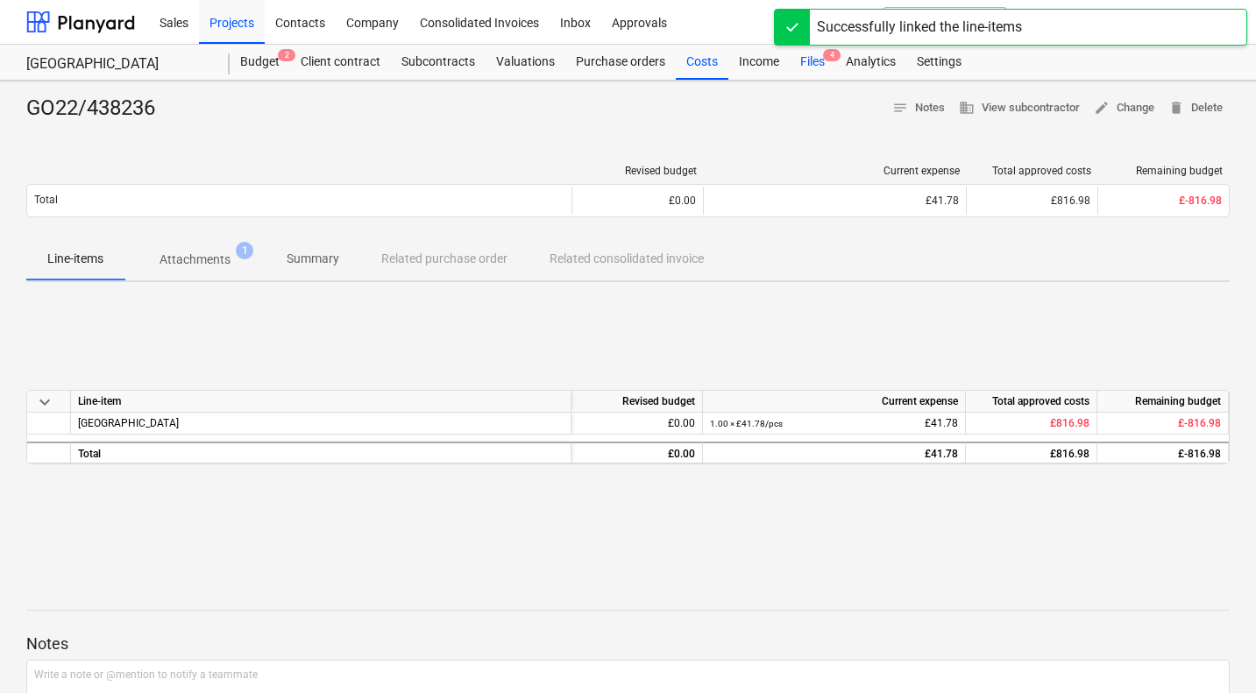
click at [809, 63] on div "Files 4" at bounding box center [813, 62] width 46 height 35
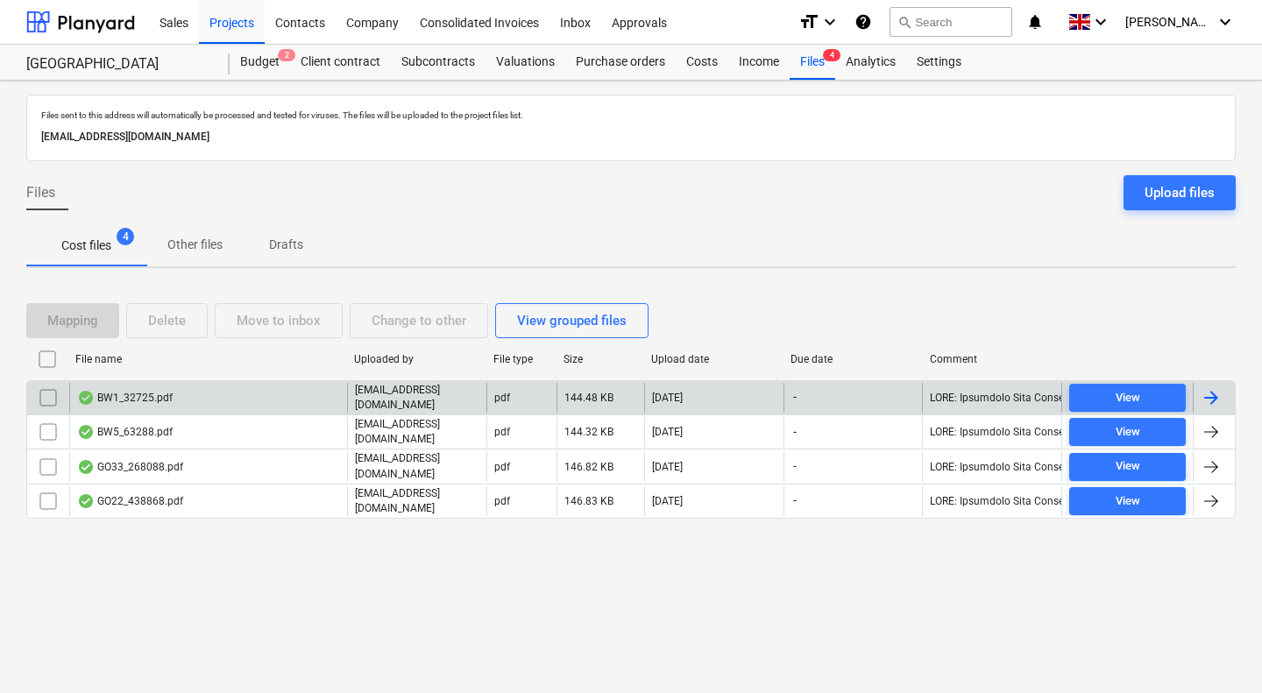
click at [206, 392] on div "BW1_32725.pdf" at bounding box center [208, 398] width 278 height 30
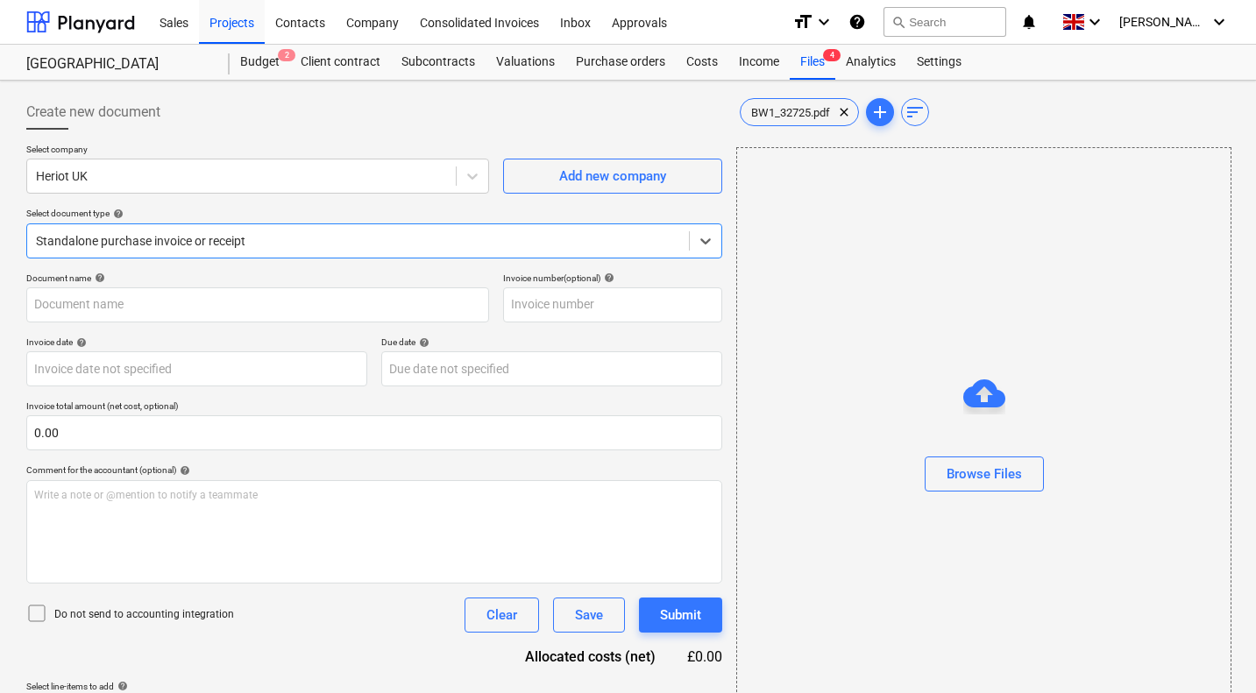
type input "30HER6"
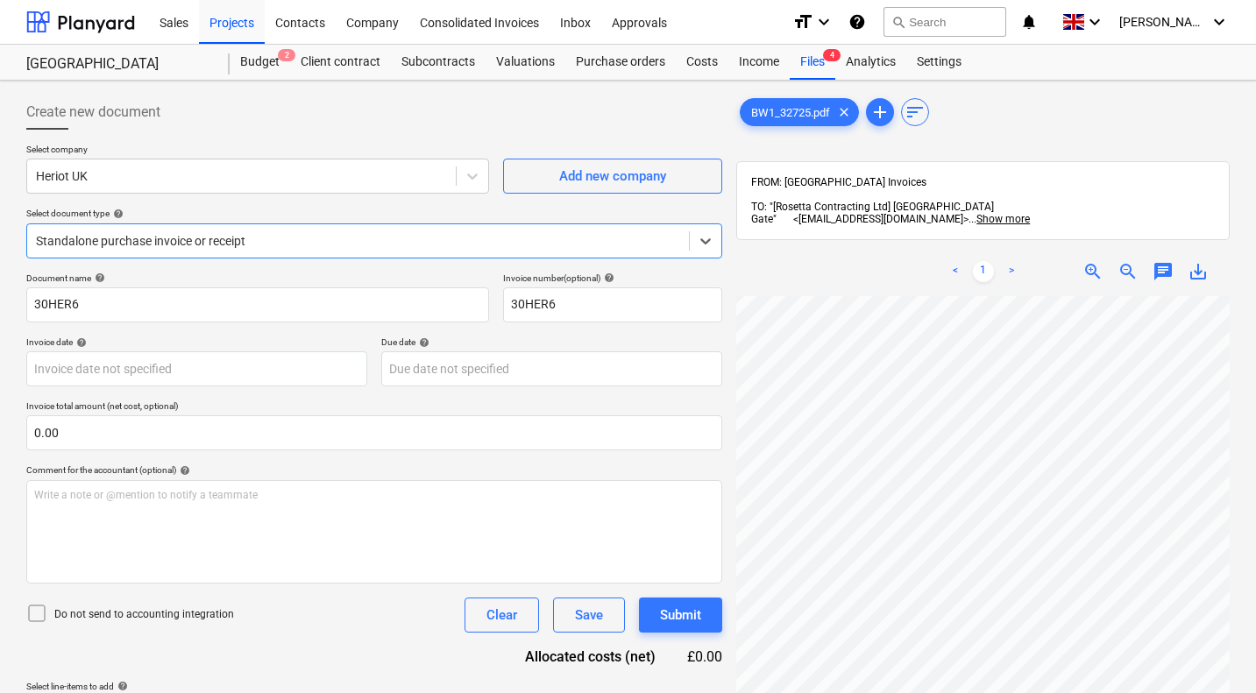
scroll to position [224, 690]
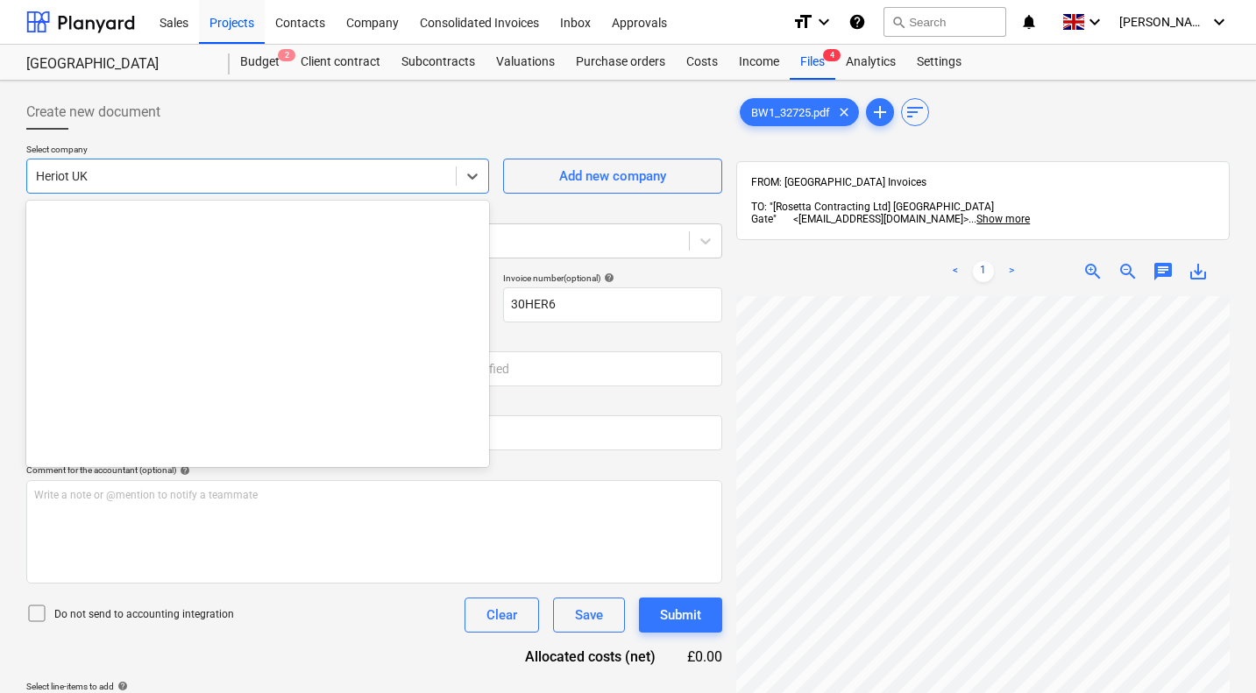
click at [283, 171] on div at bounding box center [241, 176] width 411 height 18
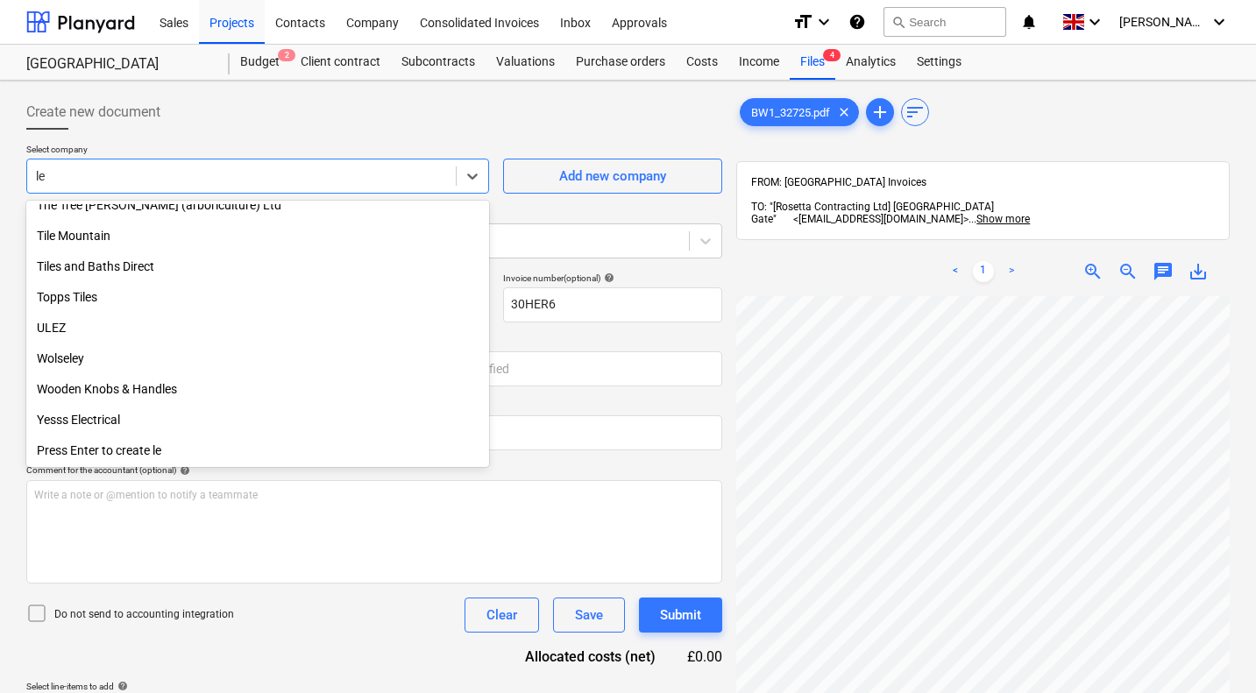
scroll to position [1577, 0]
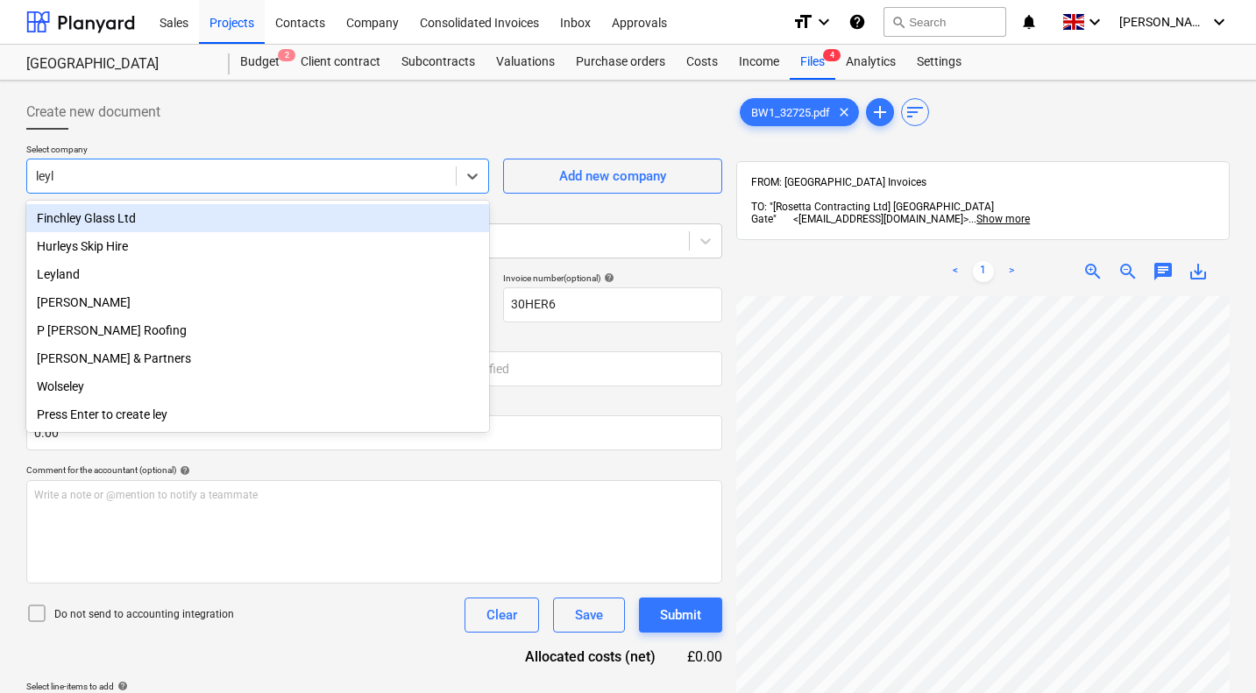
type input "leyla"
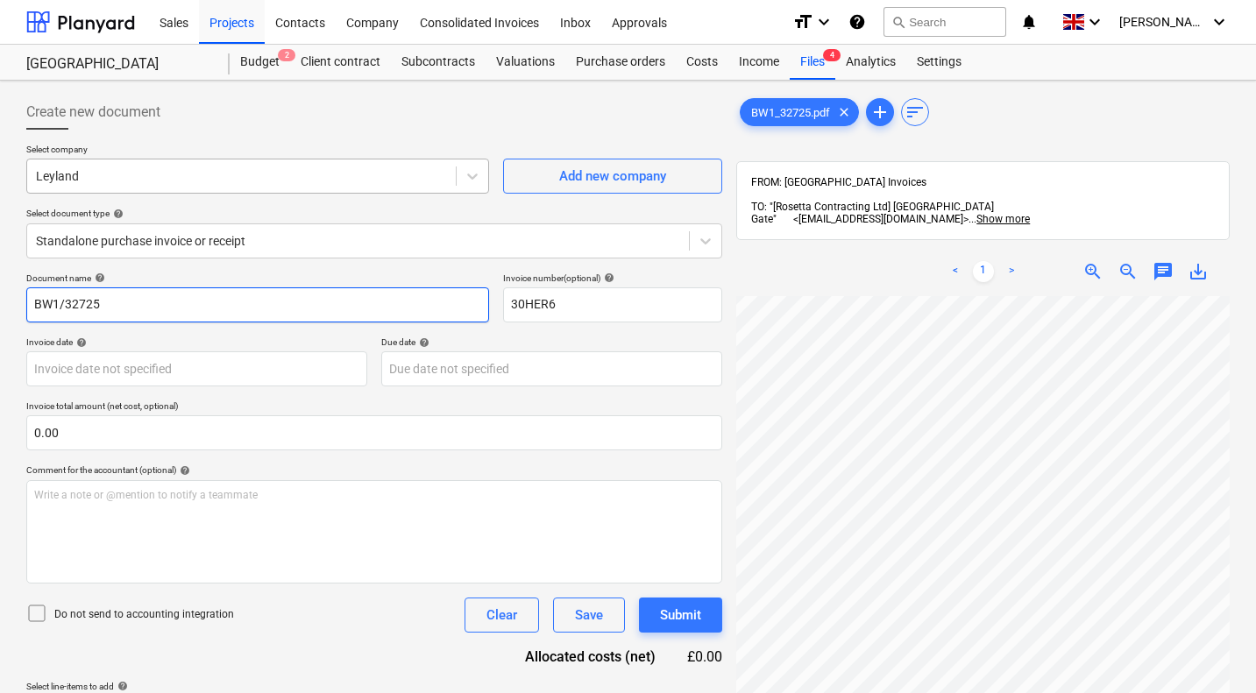
type input "BW1/32725"
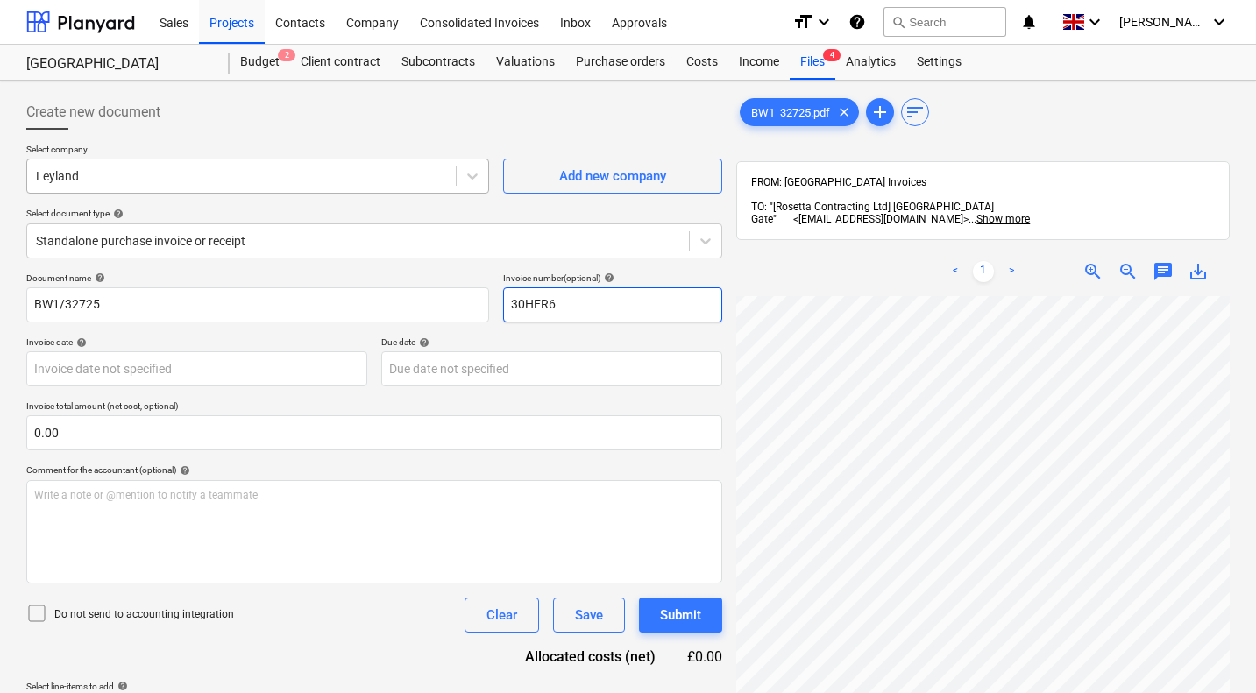
paste input "BW1/32725"
type input "BW1/32725"
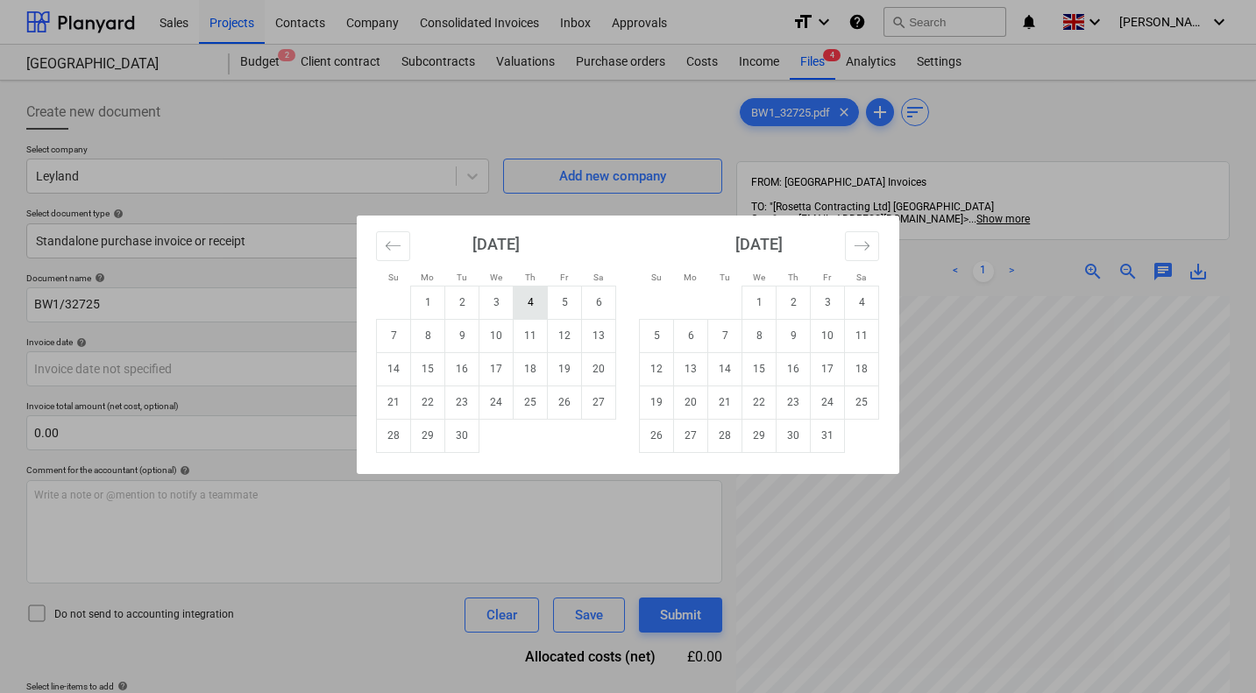
click at [528, 304] on td "4" at bounding box center [530, 302] width 34 height 33
type input "04 Sep 2025"
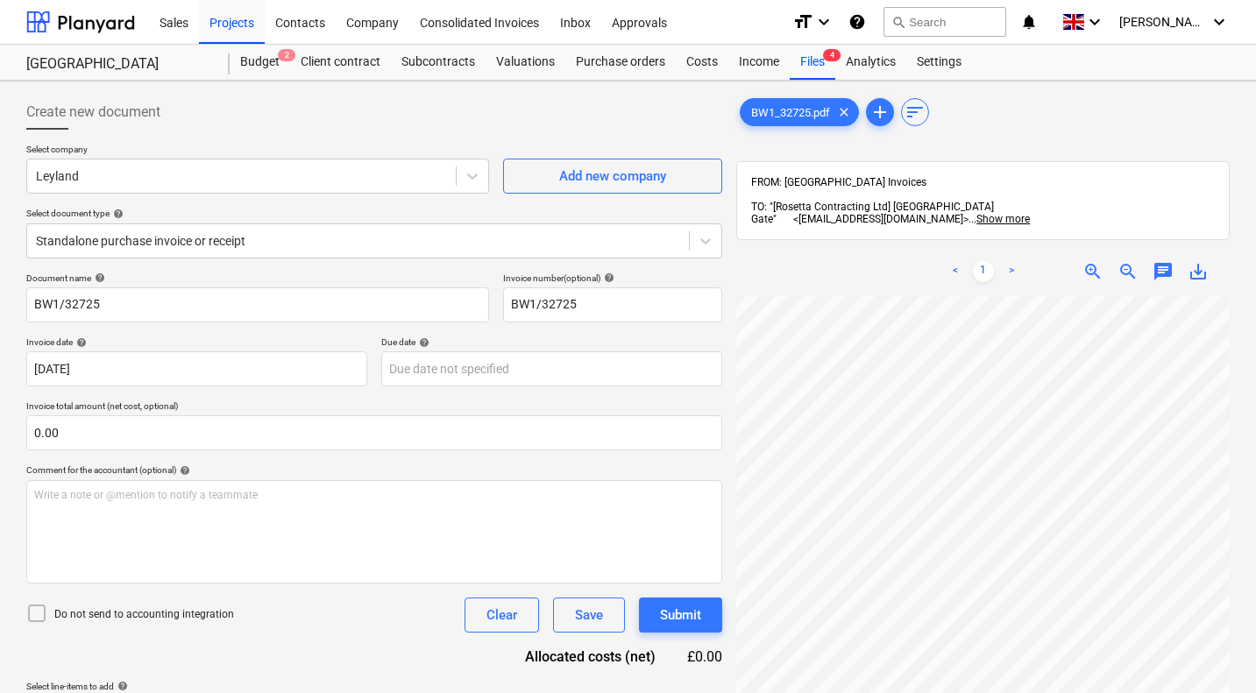
scroll to position [1029, 690]
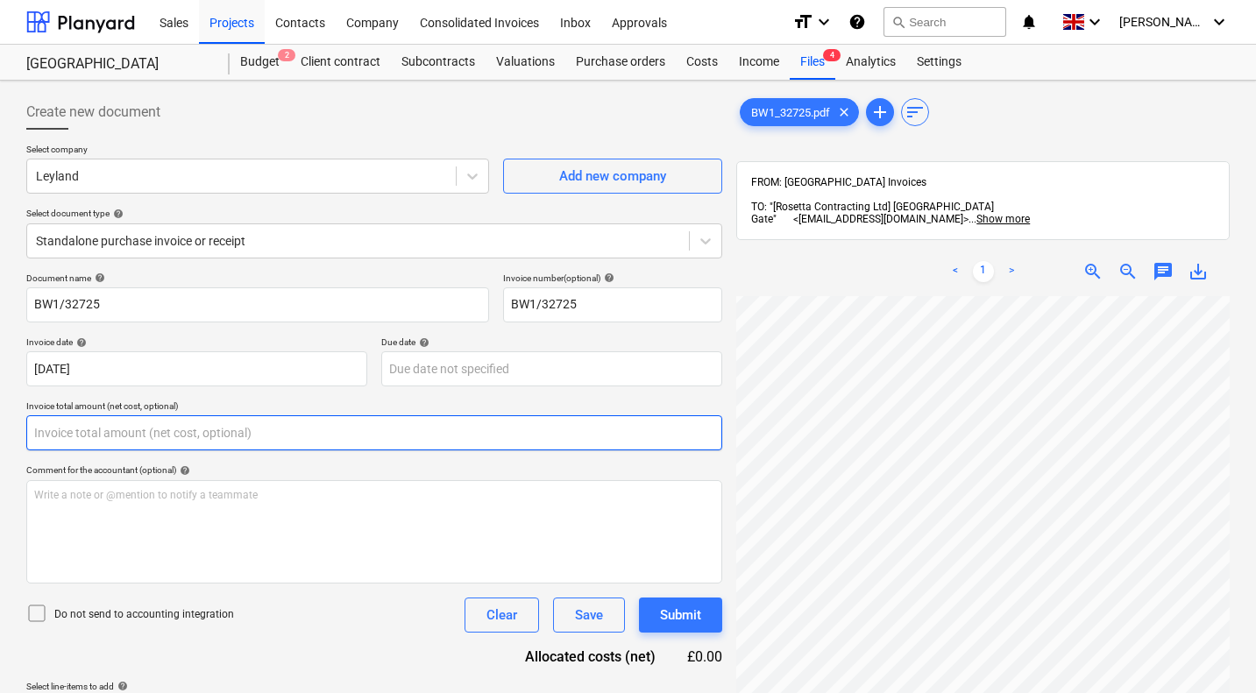
click at [312, 438] on input "text" at bounding box center [374, 432] width 696 height 35
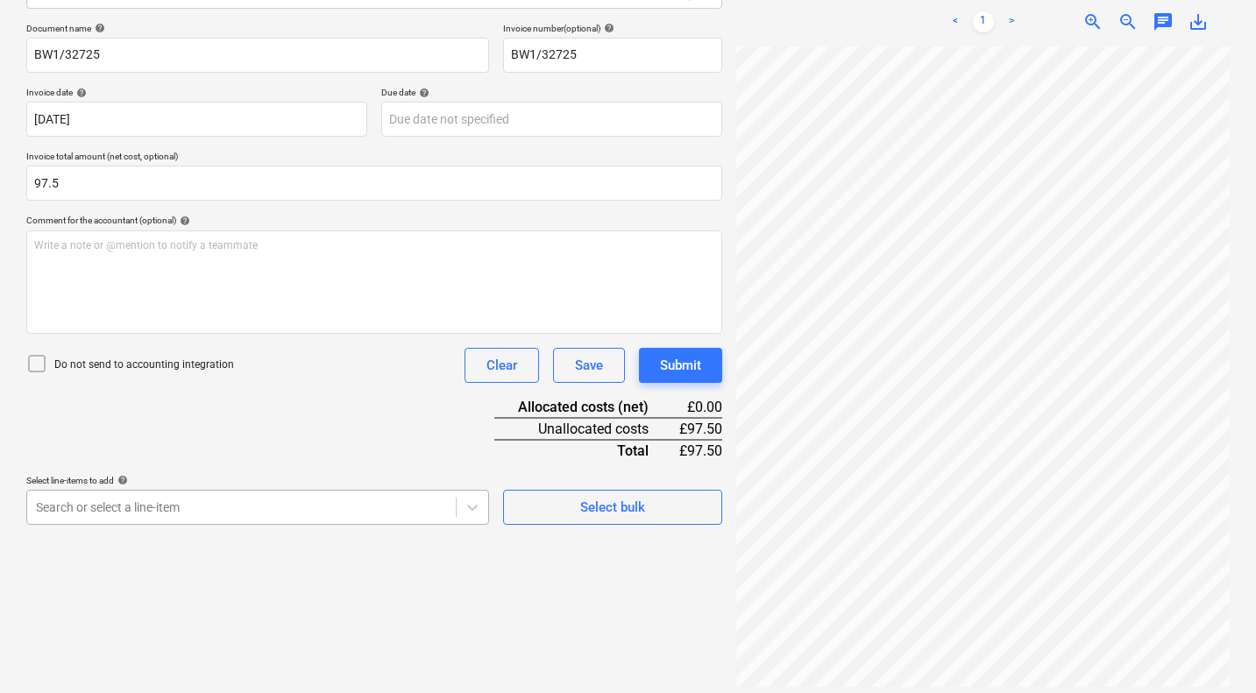
type input "97.50"
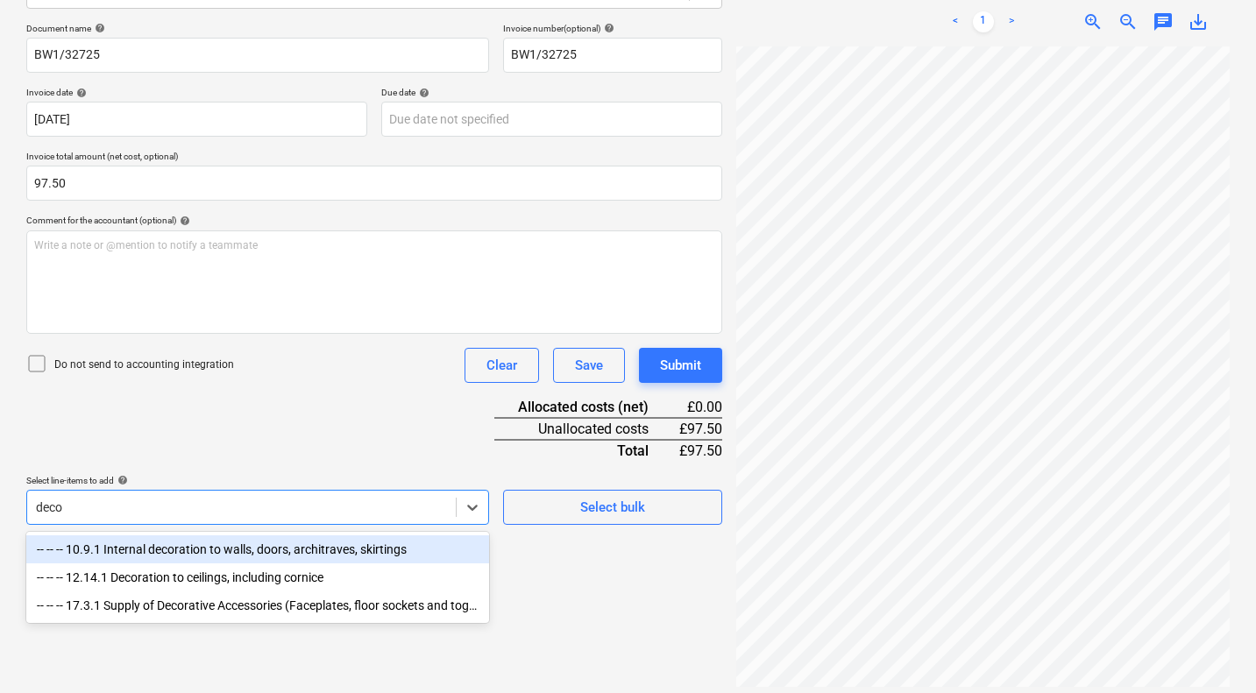
type input "decor"
click at [240, 549] on div "-- -- -- 10.9.1 Internal decoration to walls, doors, architraves, skirtings" at bounding box center [257, 549] width 463 height 28
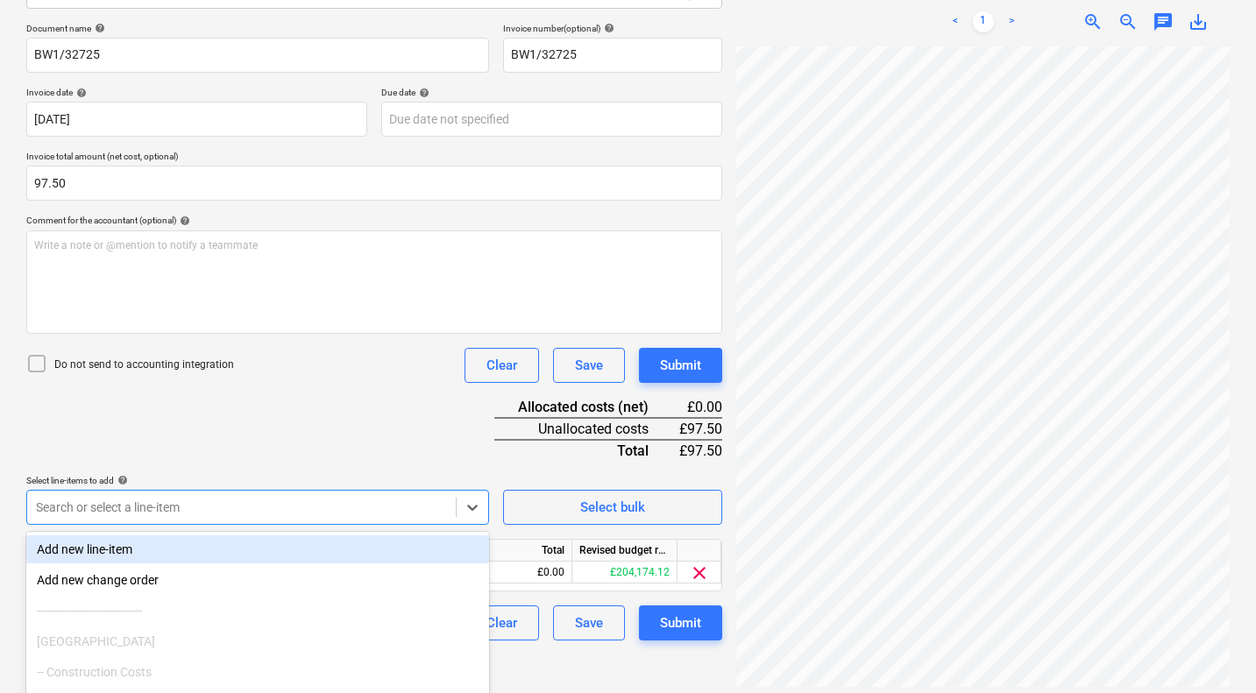
click at [450, 445] on div "Document name help BW1/32725 Invoice number (optional) help BW1/32725 Invoice d…" at bounding box center [374, 332] width 696 height 618
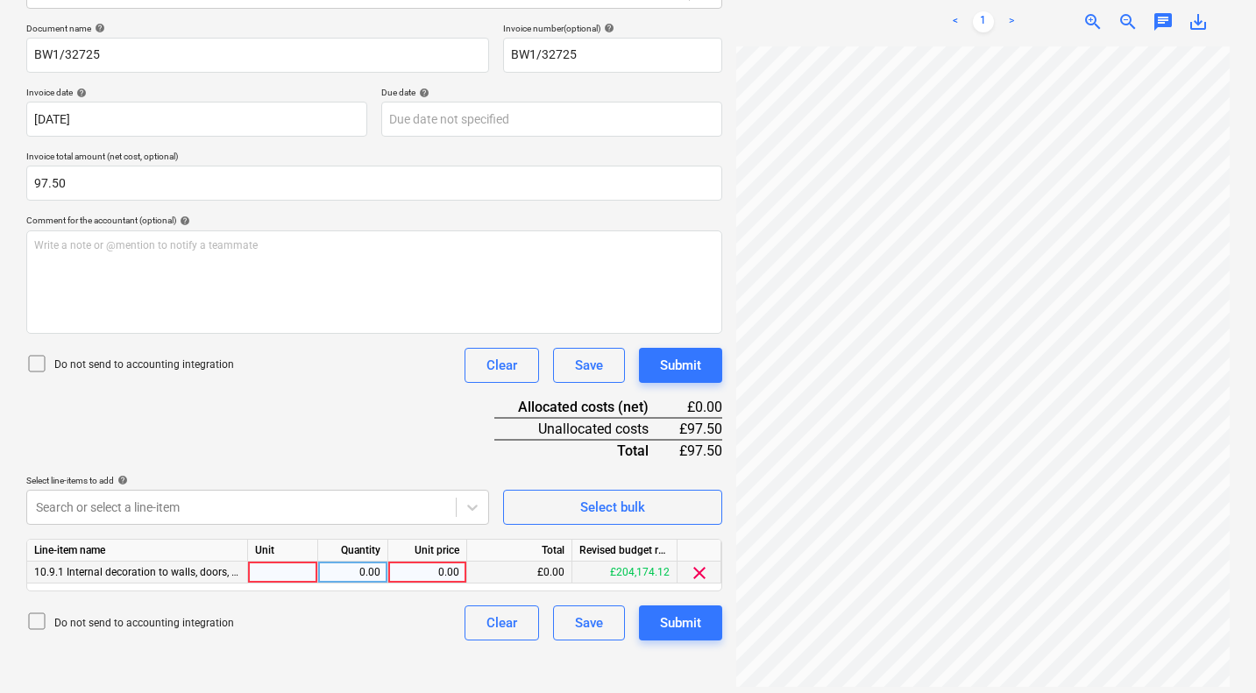
click at [431, 573] on div "0.00" at bounding box center [427, 573] width 64 height 22
type input "97.5"
click at [693, 361] on div "Submit" at bounding box center [680, 365] width 41 height 23
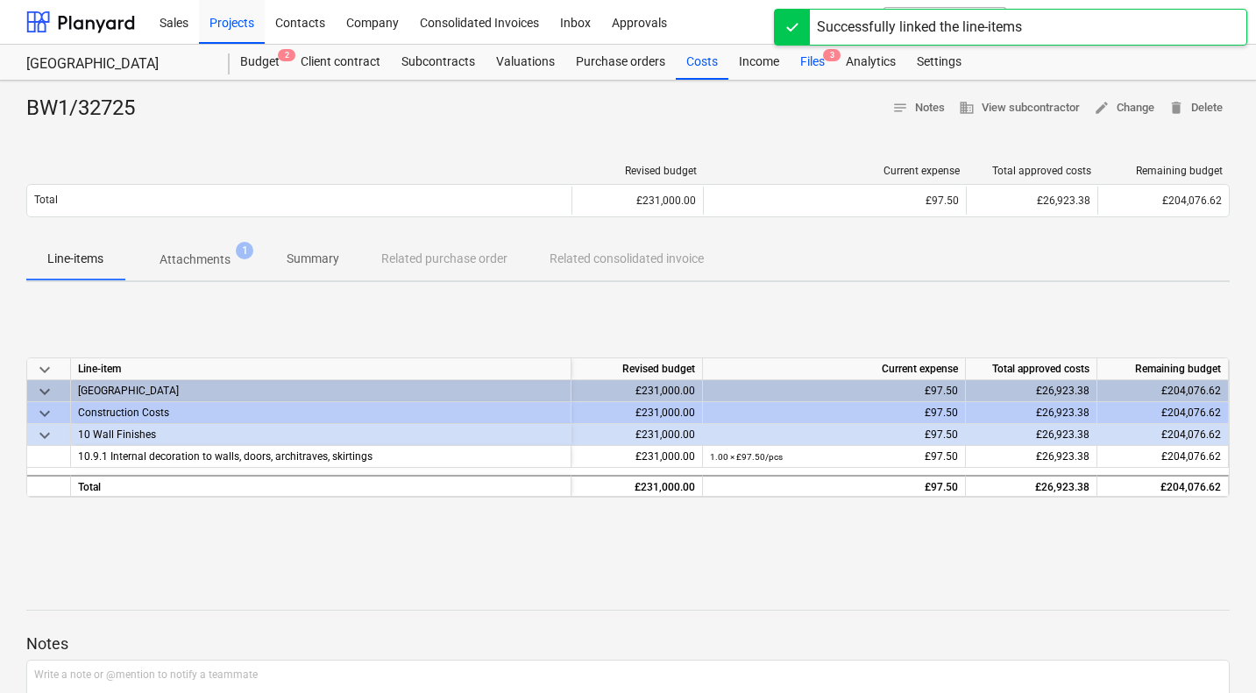
click at [806, 60] on div "Files 3" at bounding box center [813, 62] width 46 height 35
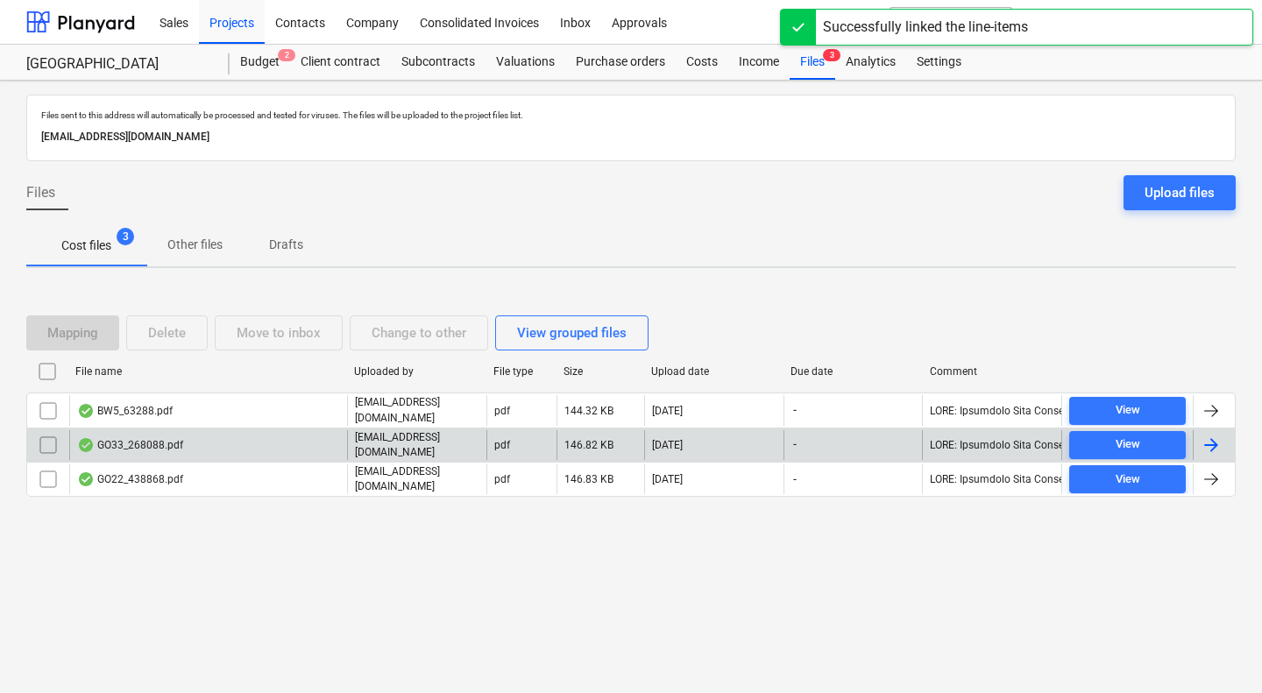
click at [226, 440] on div "GO33_268088.pdf" at bounding box center [208, 445] width 278 height 30
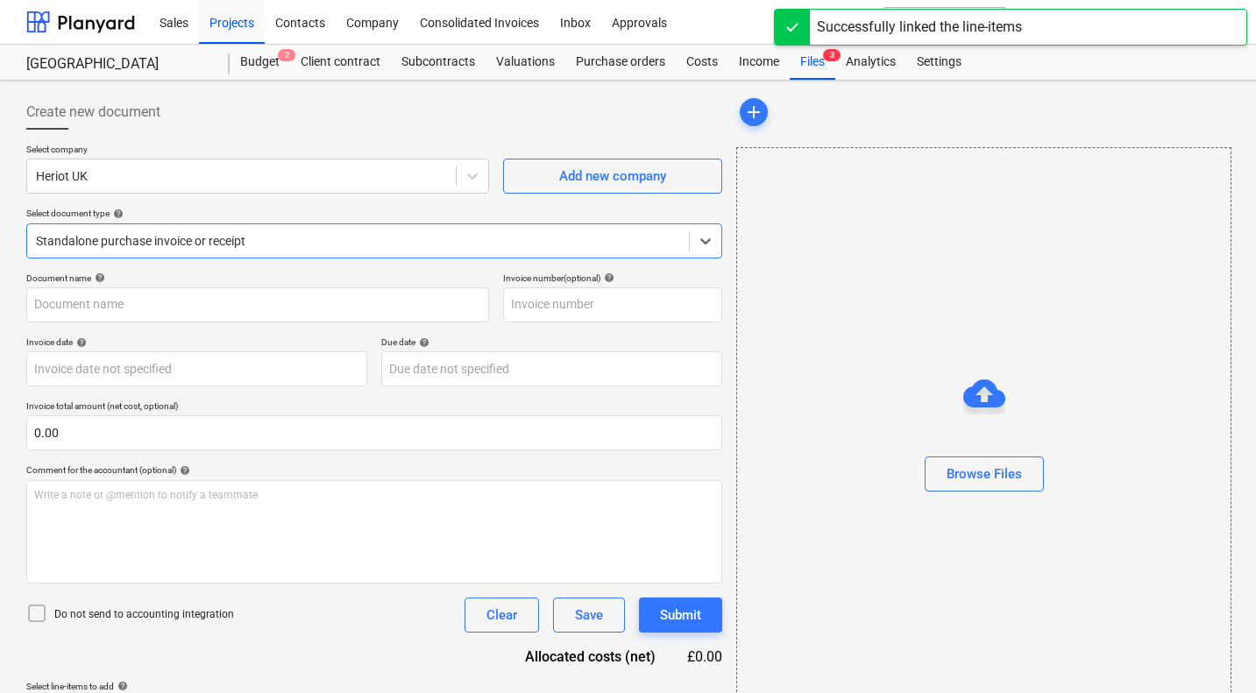
type input "30HER6"
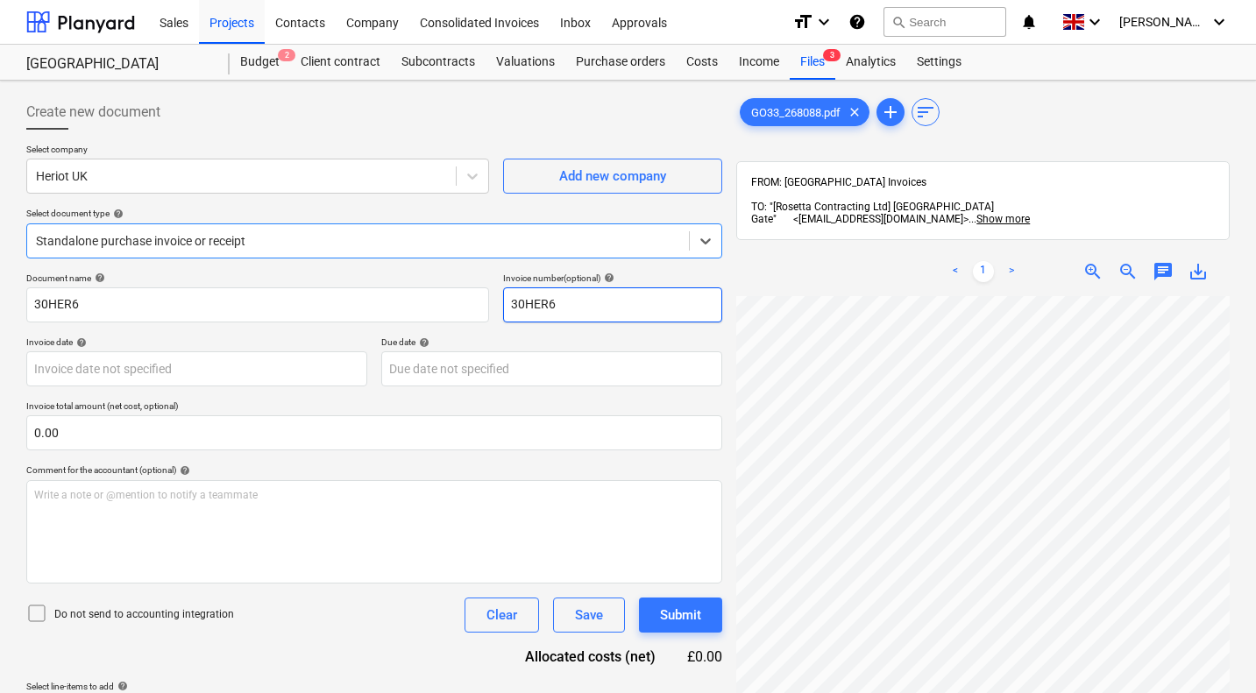
scroll to position [203, 690]
click at [317, 178] on div at bounding box center [241, 176] width 411 height 18
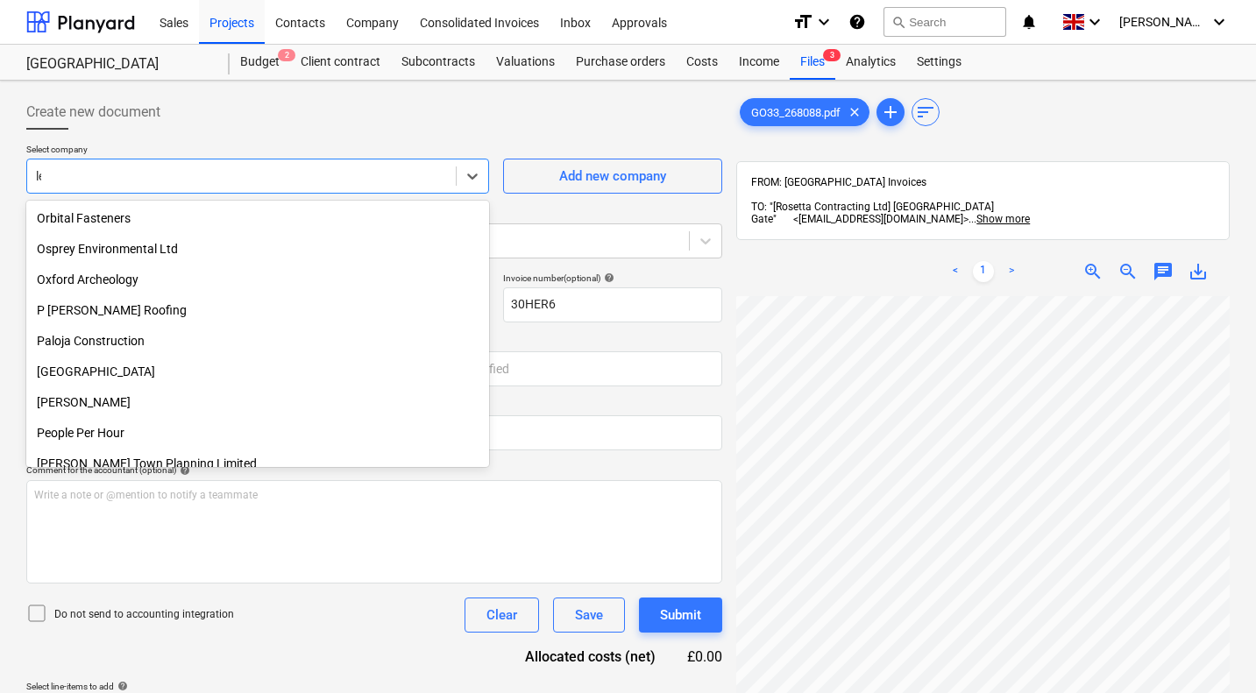
scroll to position [1577, 0]
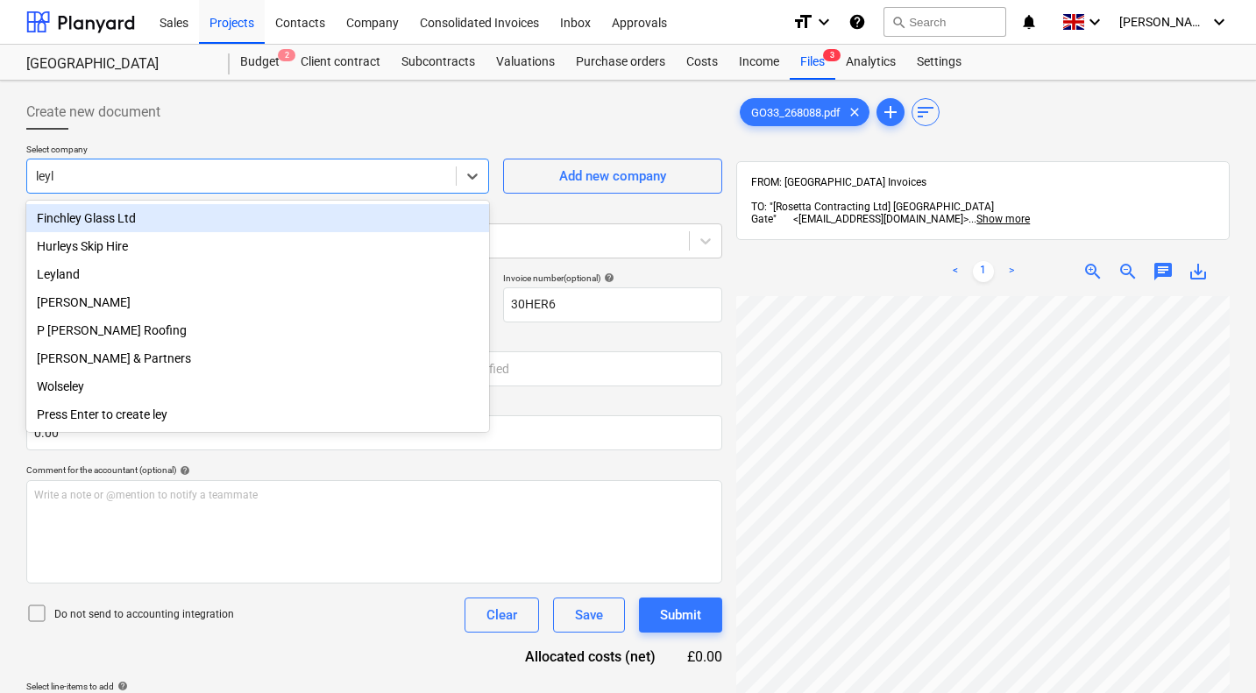
type input "leyla"
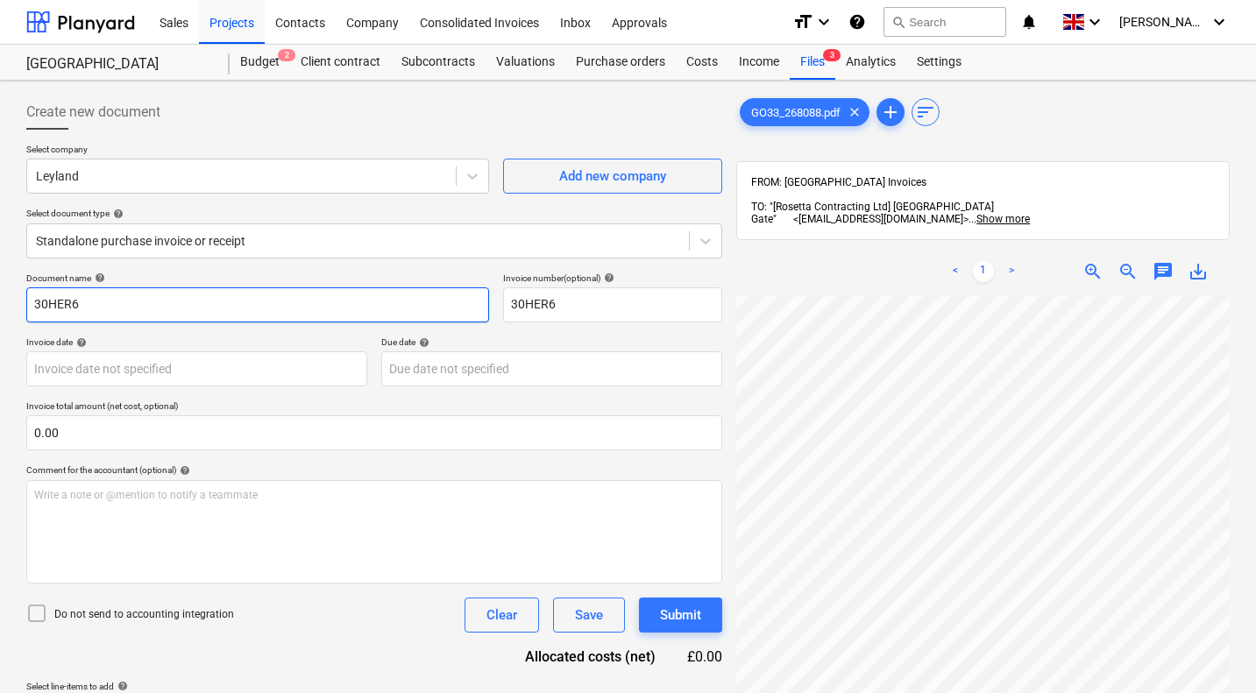
drag, startPoint x: 398, startPoint y: 305, endPoint x: 0, endPoint y: 272, distance: 399.2
click at [0, 272] on div "Create new document Select company Leyland Add new company Select document type…" at bounding box center [628, 518] width 1256 height 874
type input "GO33/268088"
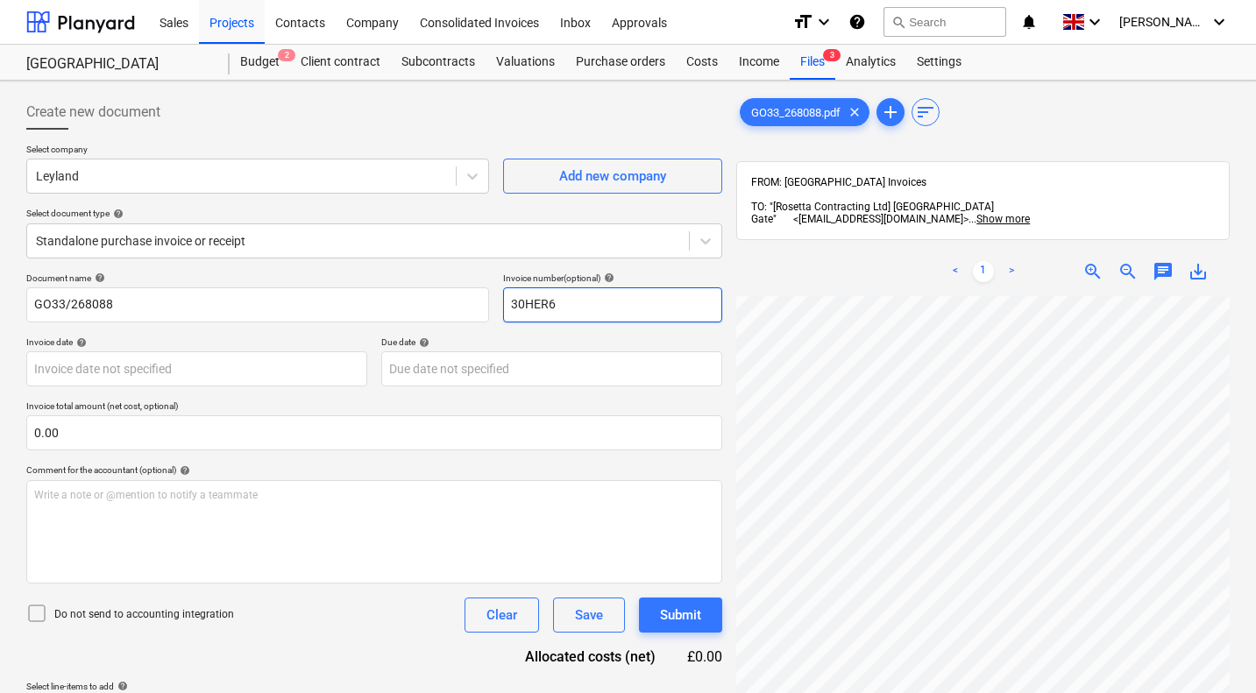
paste input "GO33/268088"
type input "GO33/268088"
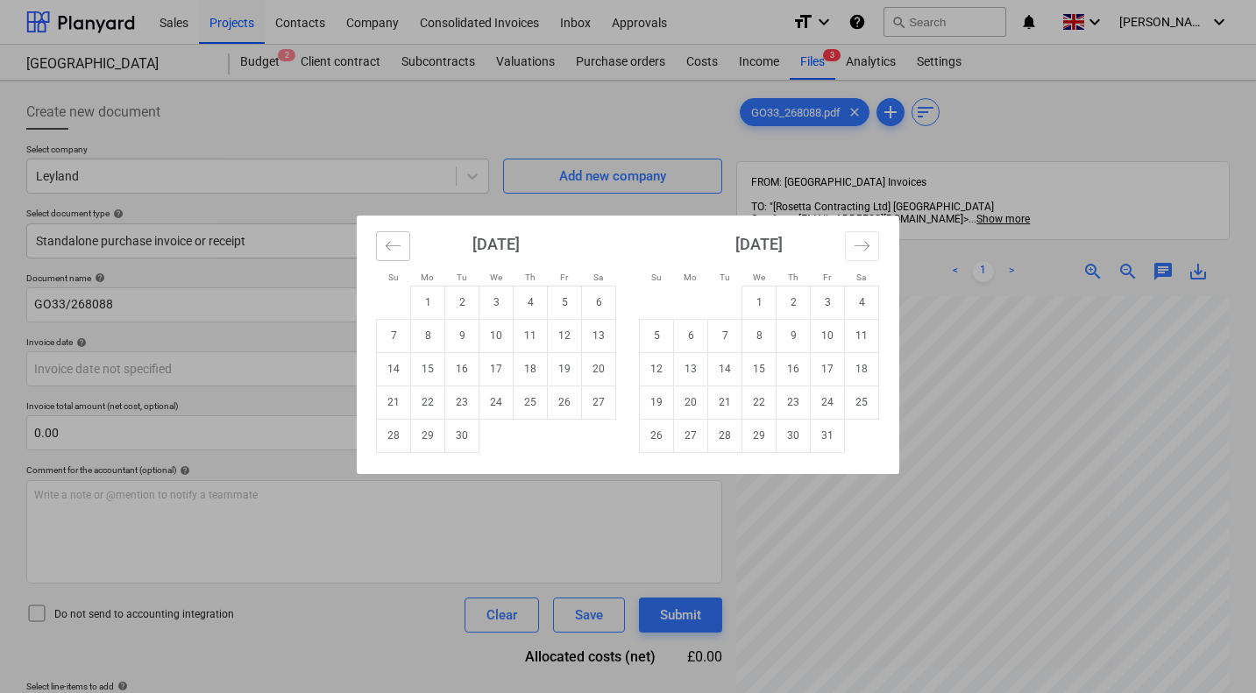
click at [395, 240] on icon "Move backward to switch to the previous month." at bounding box center [393, 245] width 17 height 17
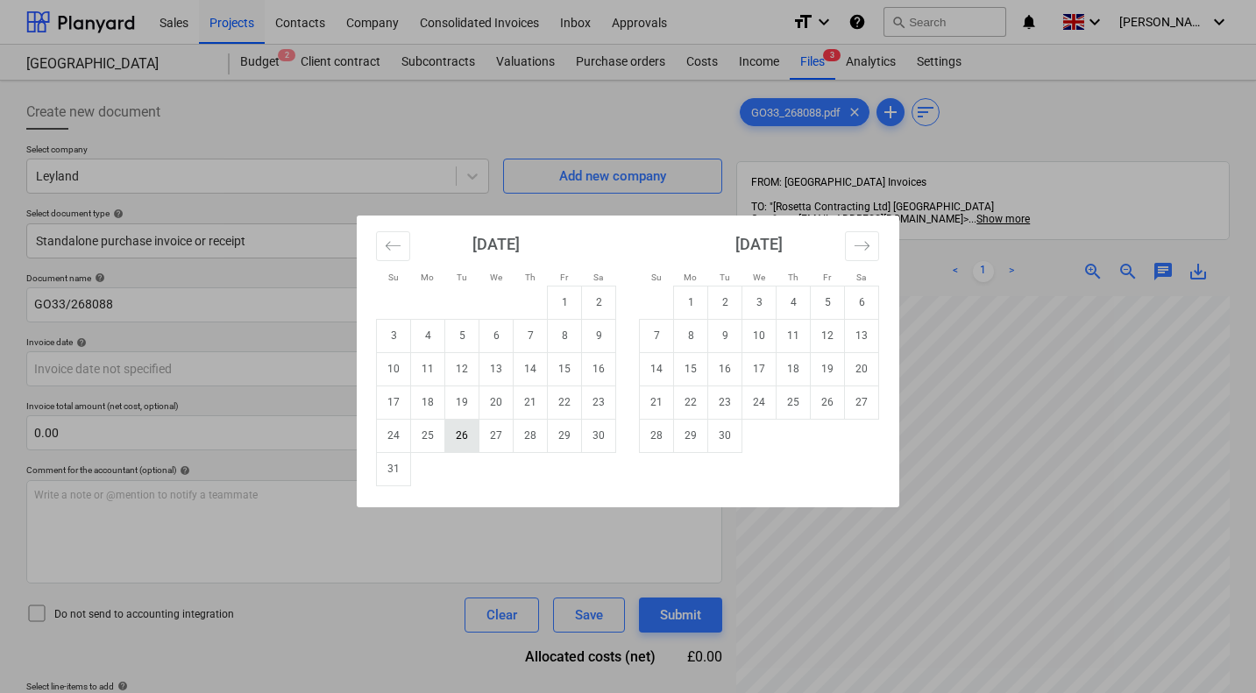
click at [461, 431] on td "26" at bounding box center [462, 435] width 34 height 33
type input "26 Aug 2025"
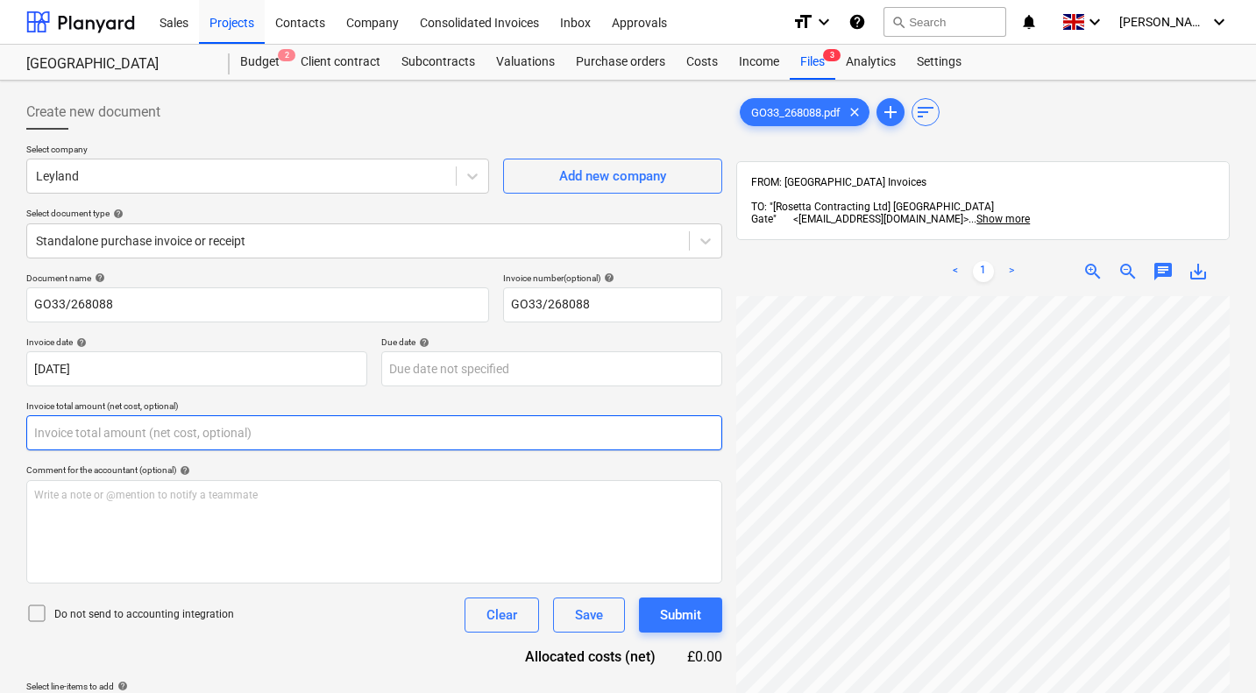
click at [248, 441] on input "text" at bounding box center [374, 432] width 696 height 35
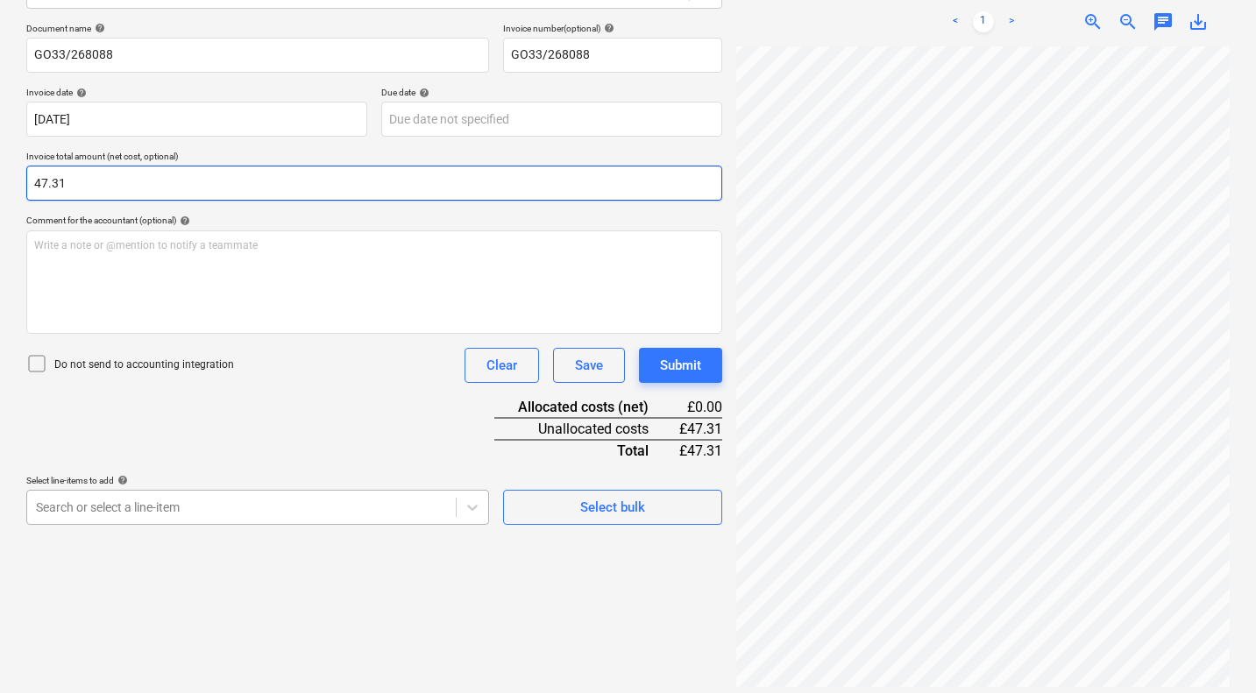
type input "47.31"
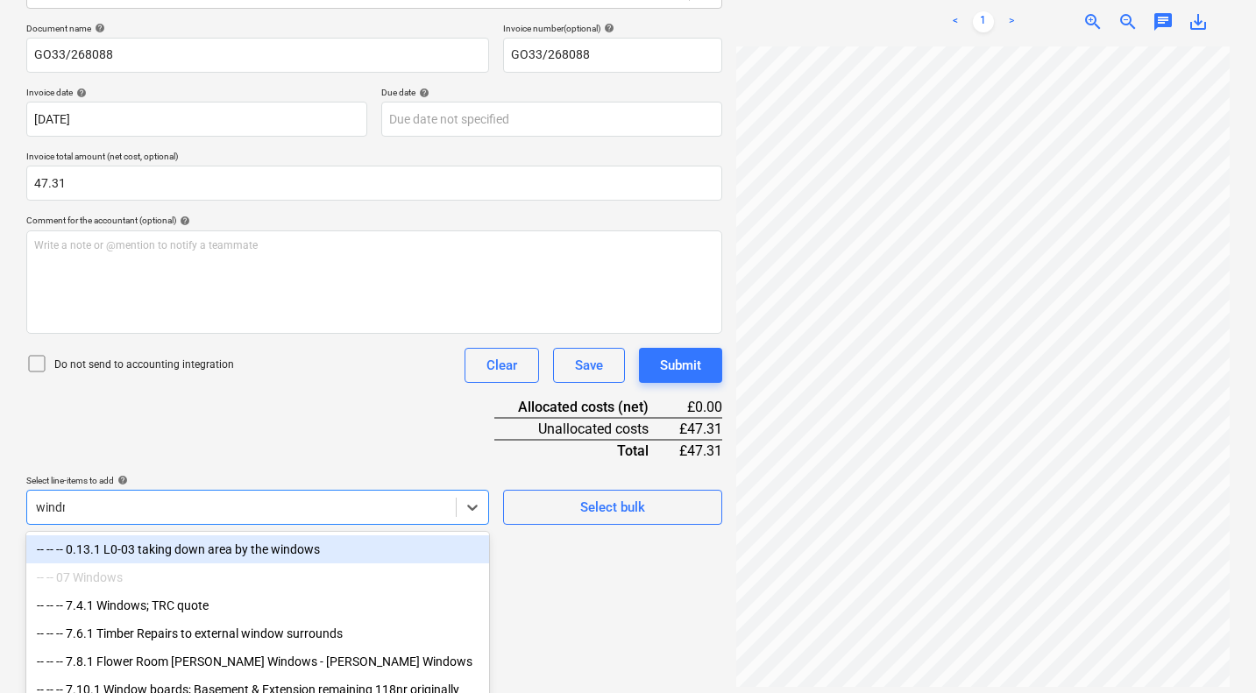
type input "windmi"
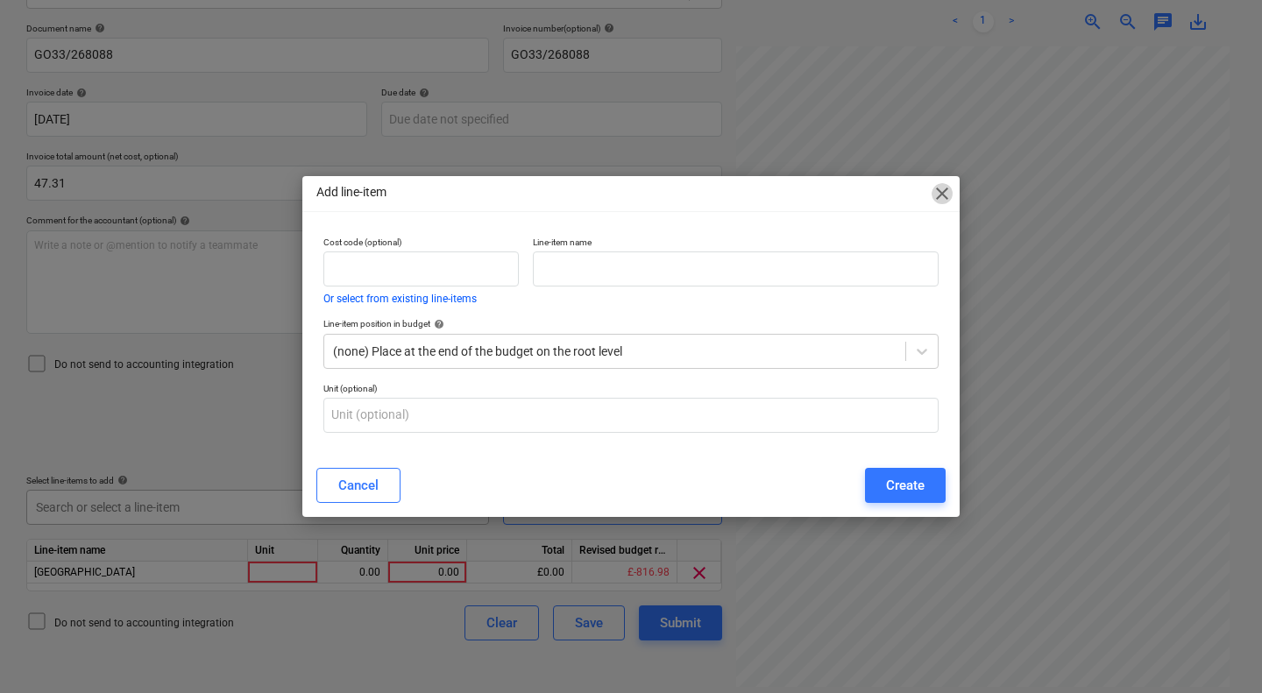
scroll to position [1029, 688]
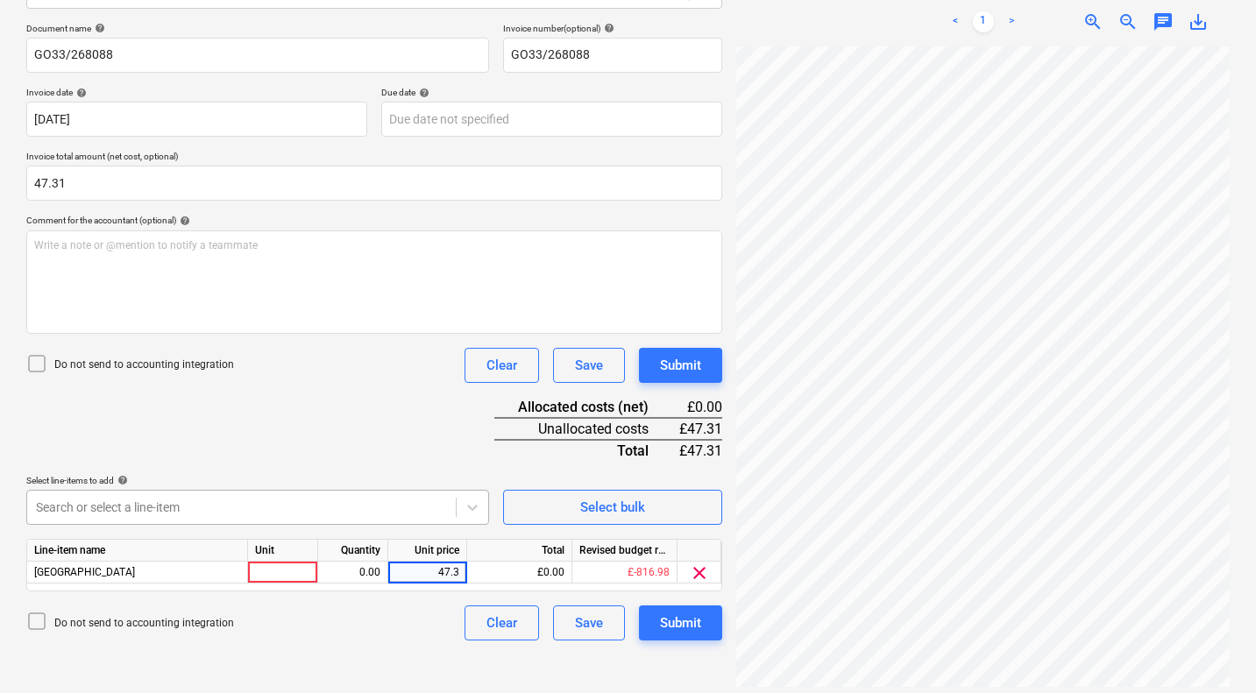
type input "47.31"
click at [683, 365] on div "Submit" at bounding box center [680, 365] width 41 height 23
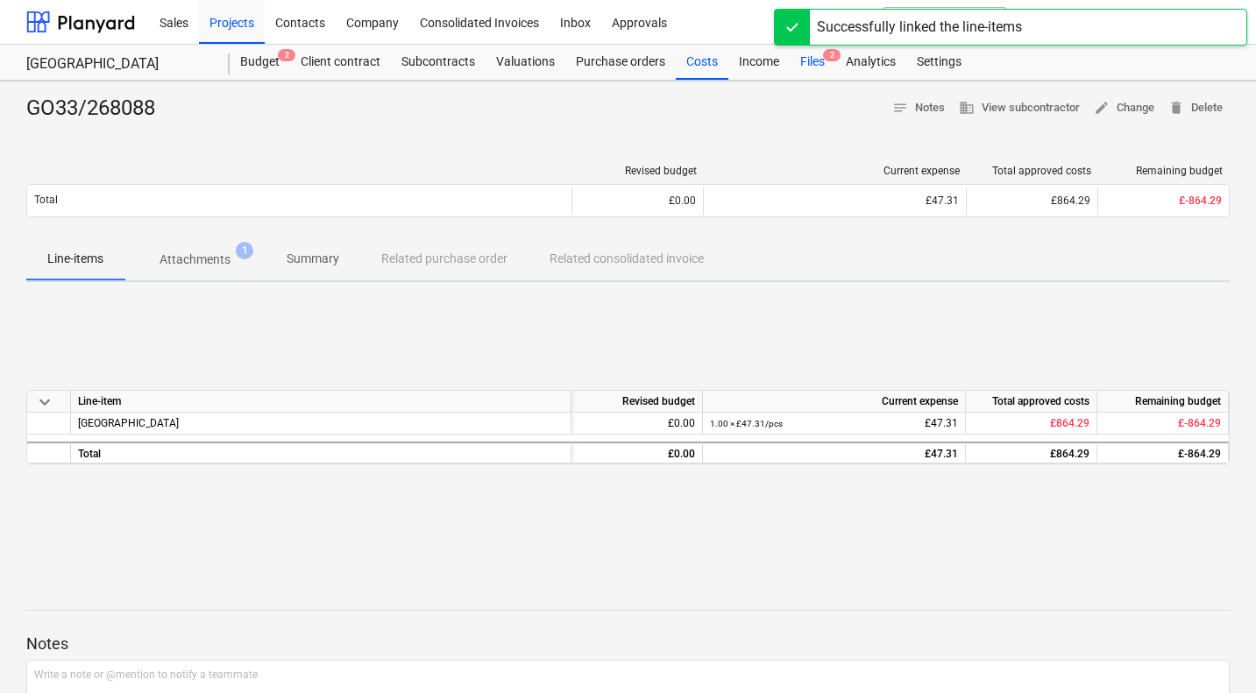
click at [815, 64] on div "Files 2" at bounding box center [813, 62] width 46 height 35
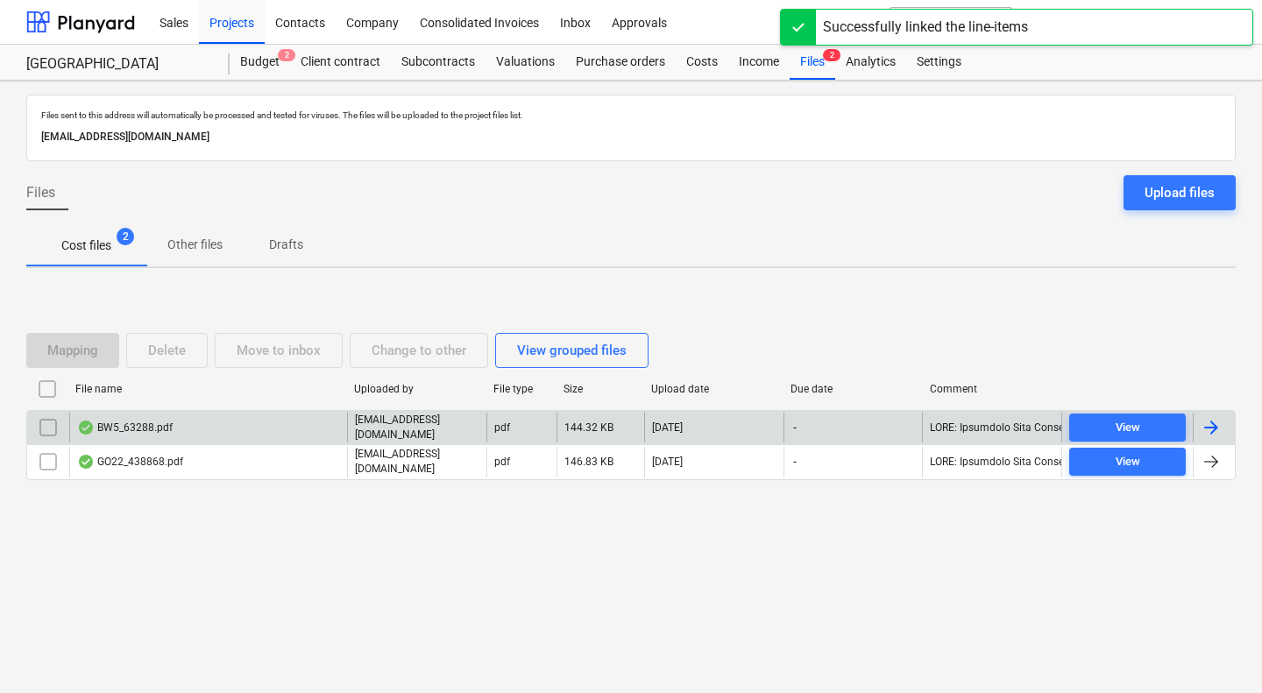
click at [180, 430] on div "BW5_63288.pdf" at bounding box center [208, 428] width 278 height 30
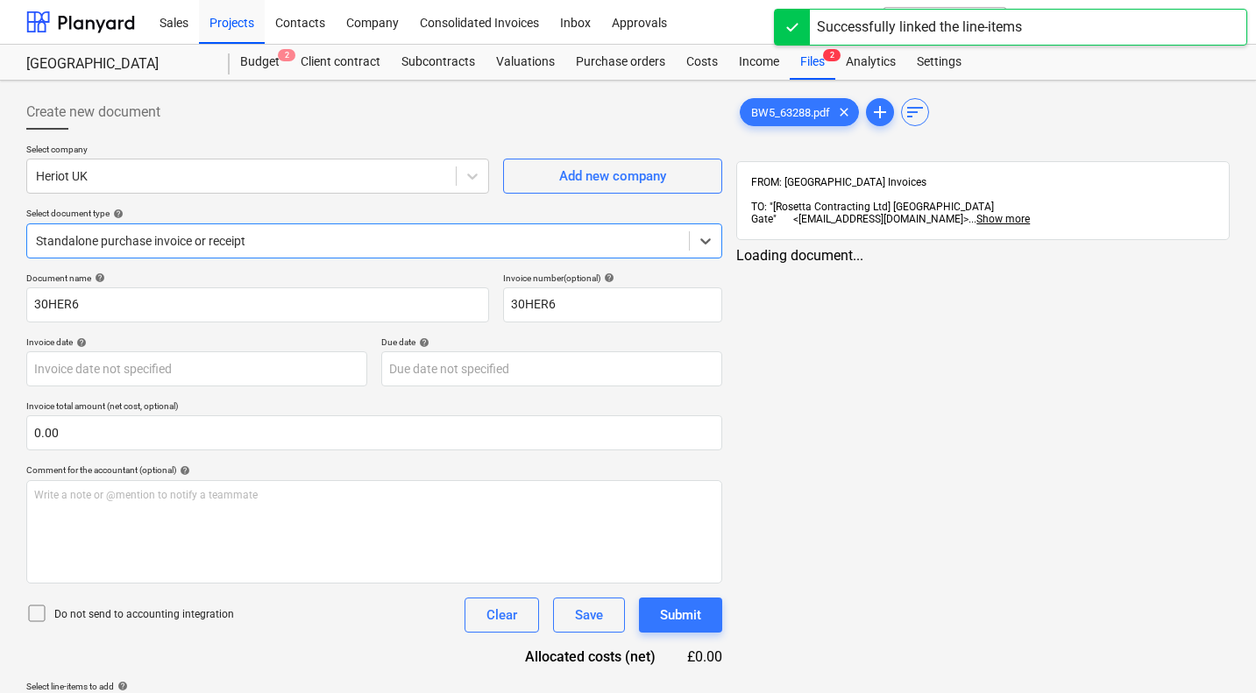
type input "30HER6"
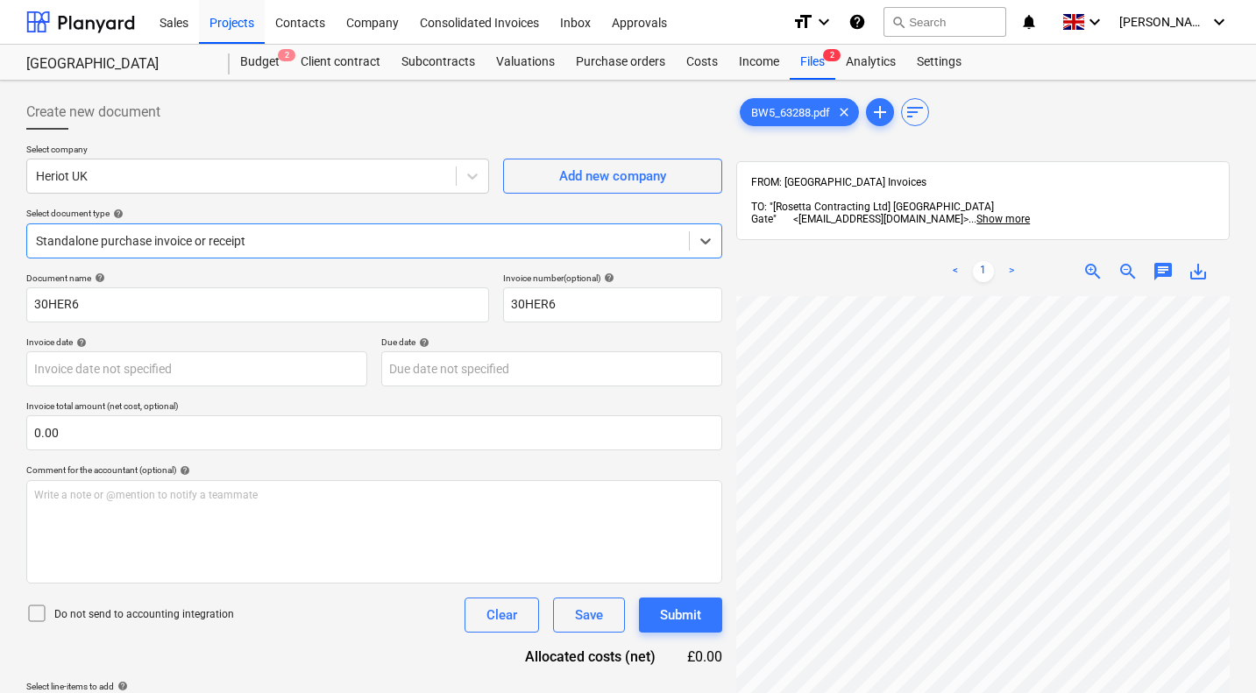
scroll to position [297, 688]
click at [277, 184] on div at bounding box center [241, 176] width 411 height 18
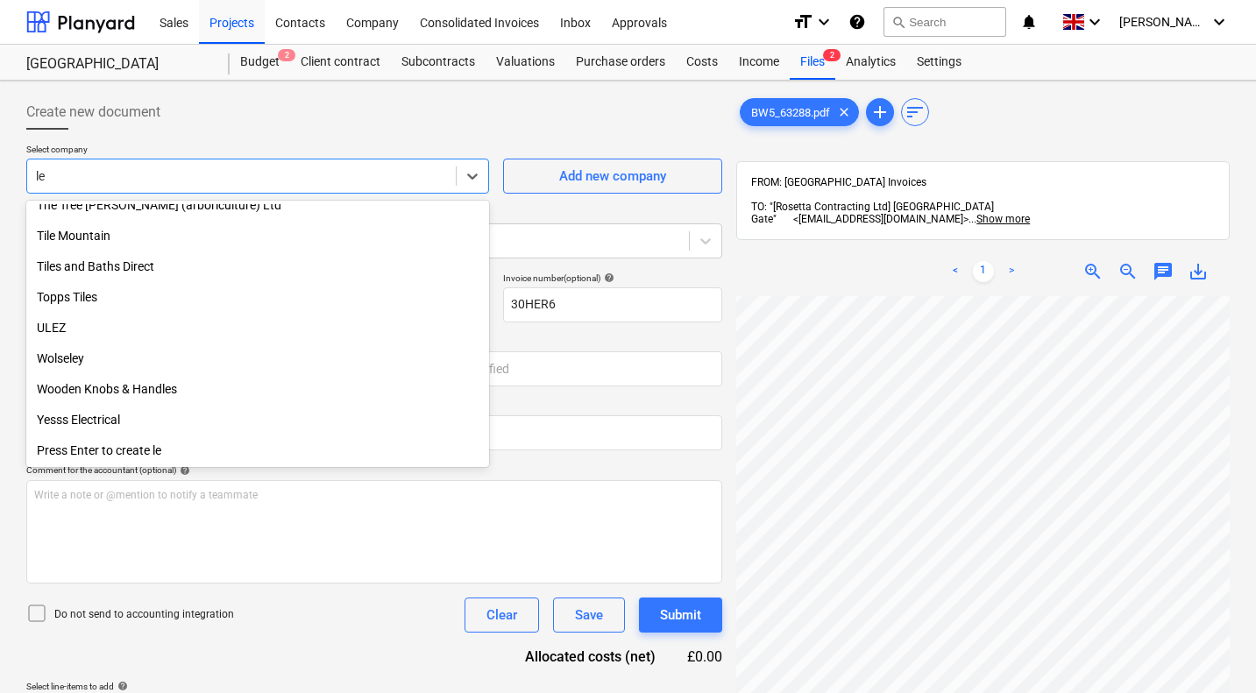
scroll to position [1577, 0]
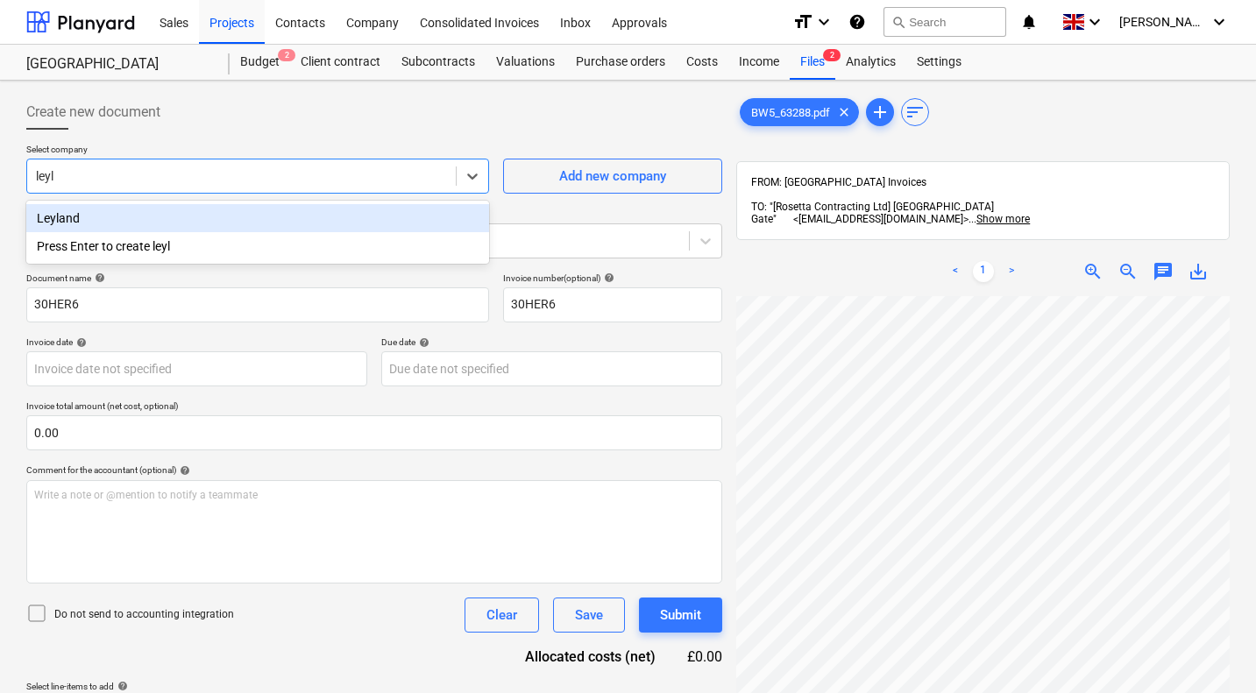
type input "leyla"
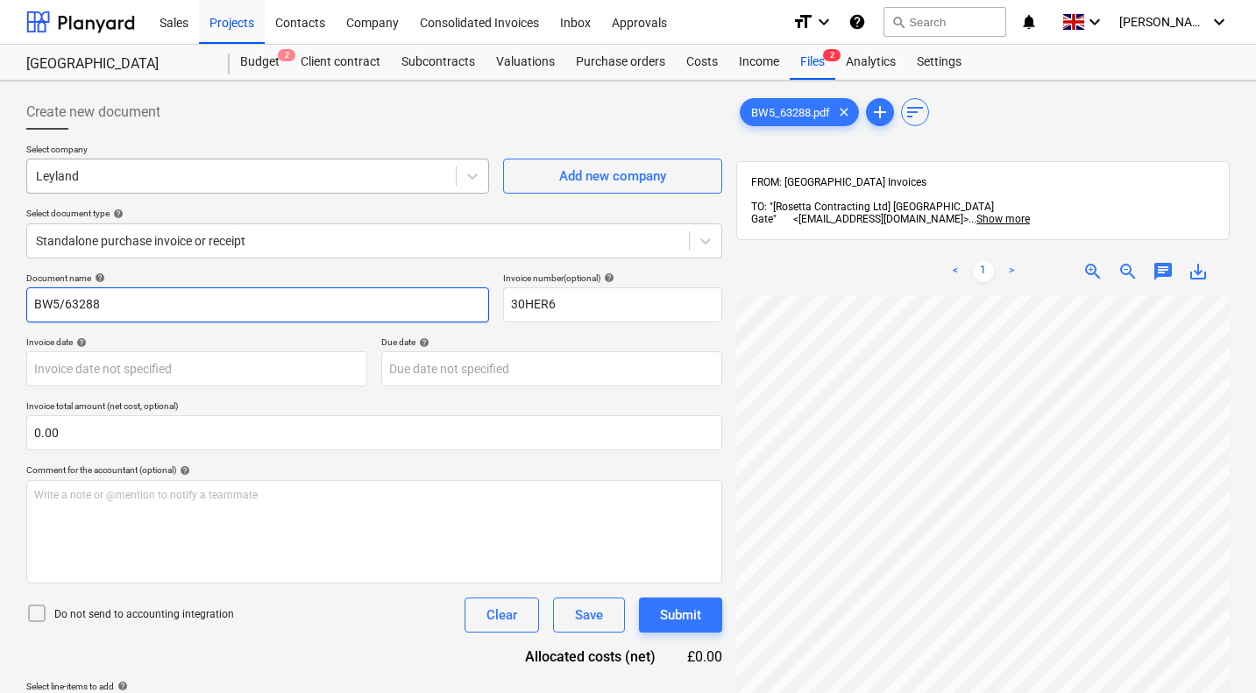
type input "BW5/63288"
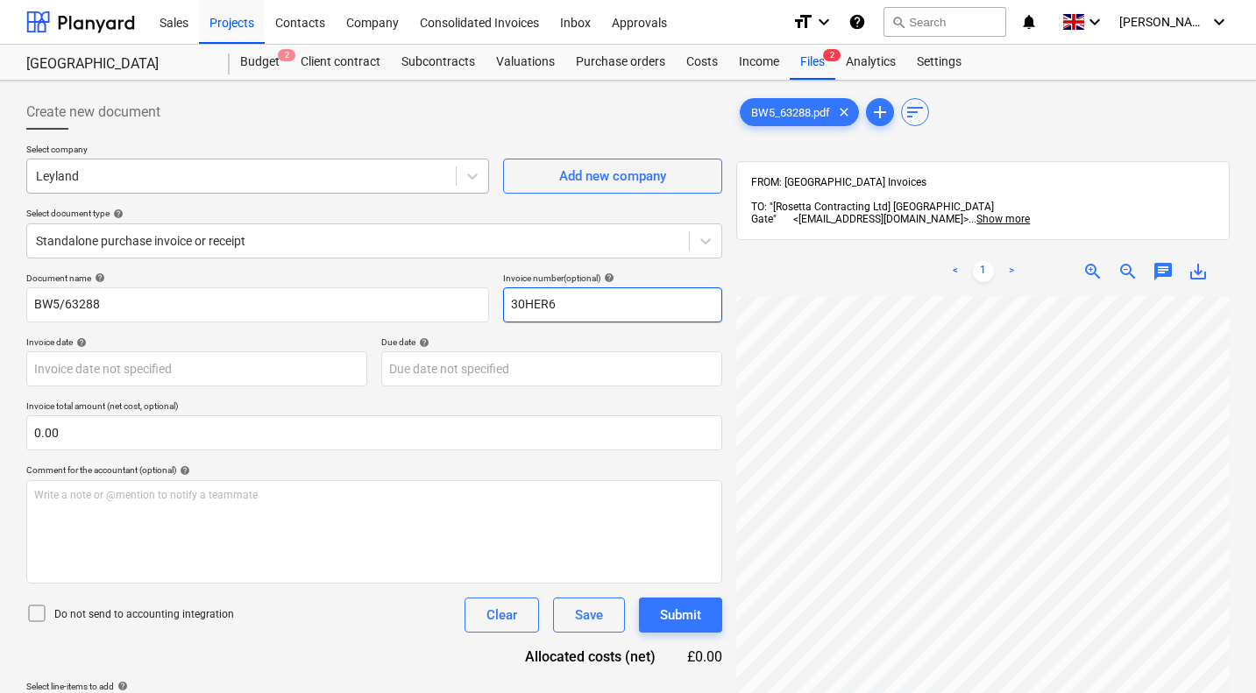
paste input "BW5/63288"
type input "BW5/63288"
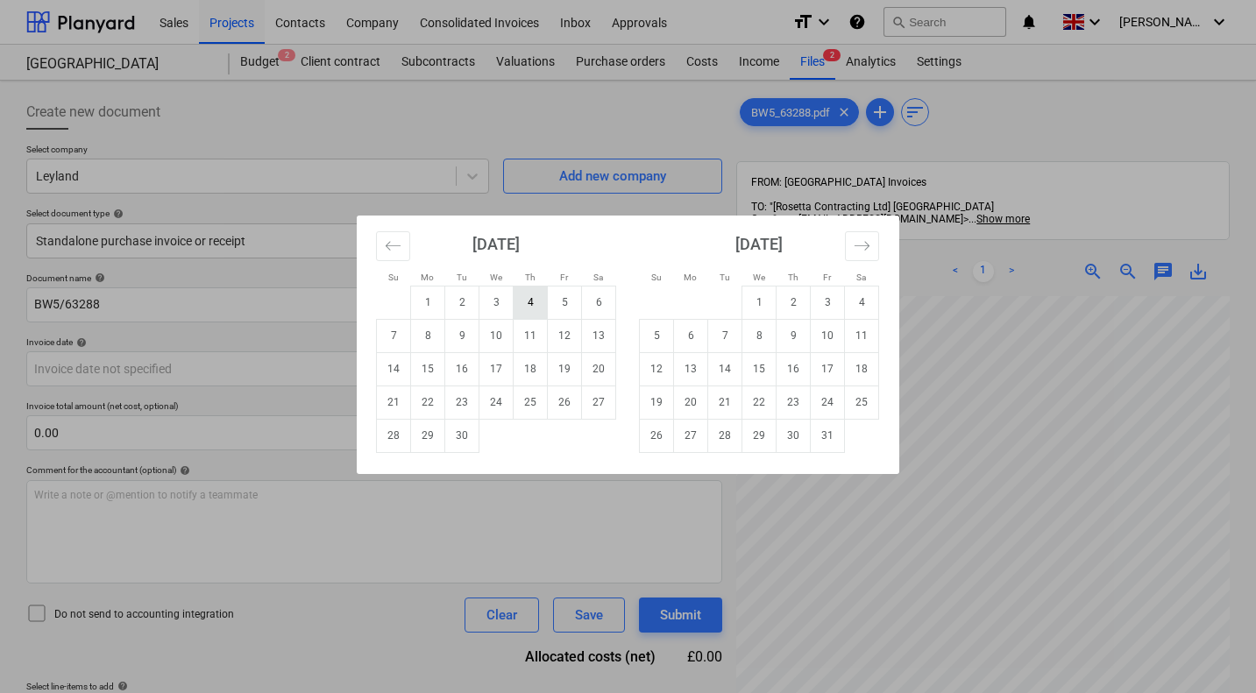
click at [530, 309] on td "4" at bounding box center [530, 302] width 34 height 33
type input "04 Sep 2025"
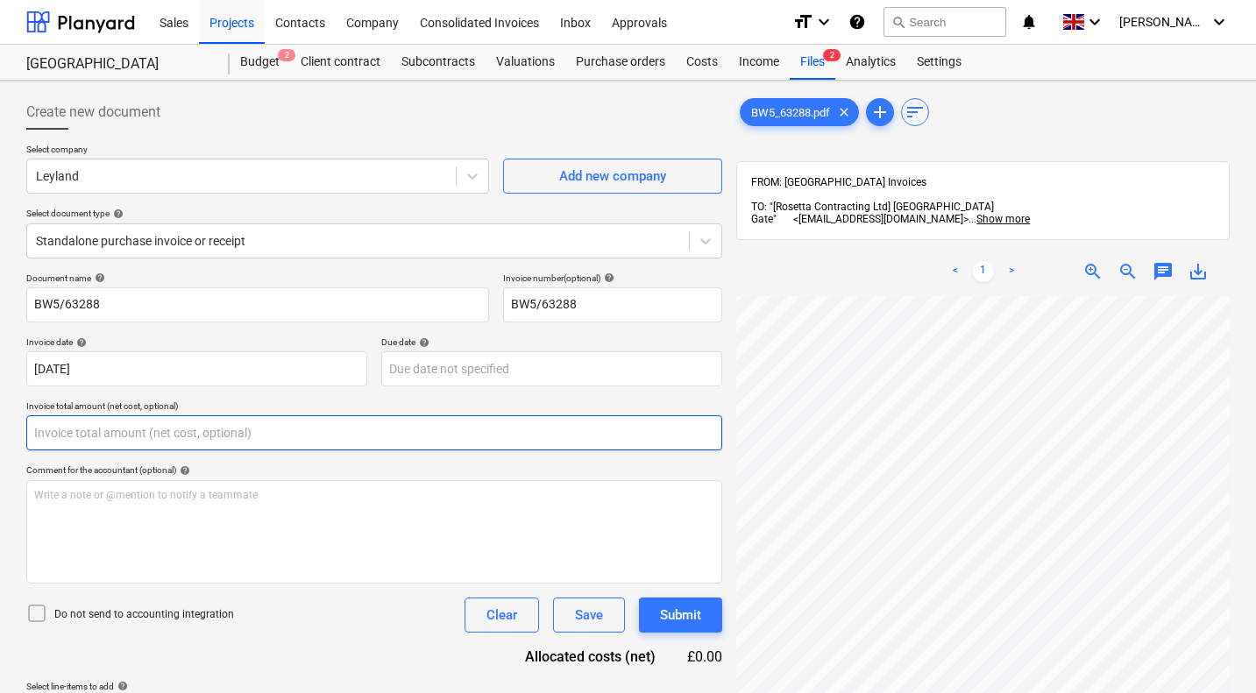
click at [273, 436] on input "text" at bounding box center [374, 432] width 696 height 35
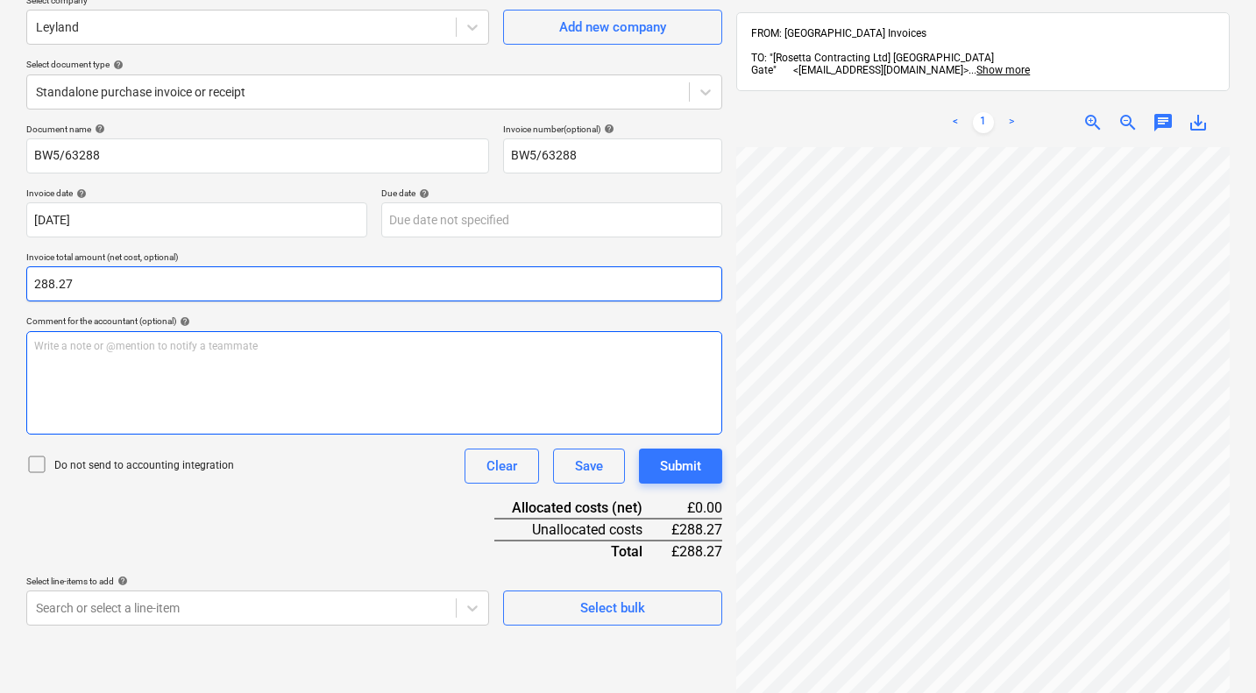
scroll to position [250, 0]
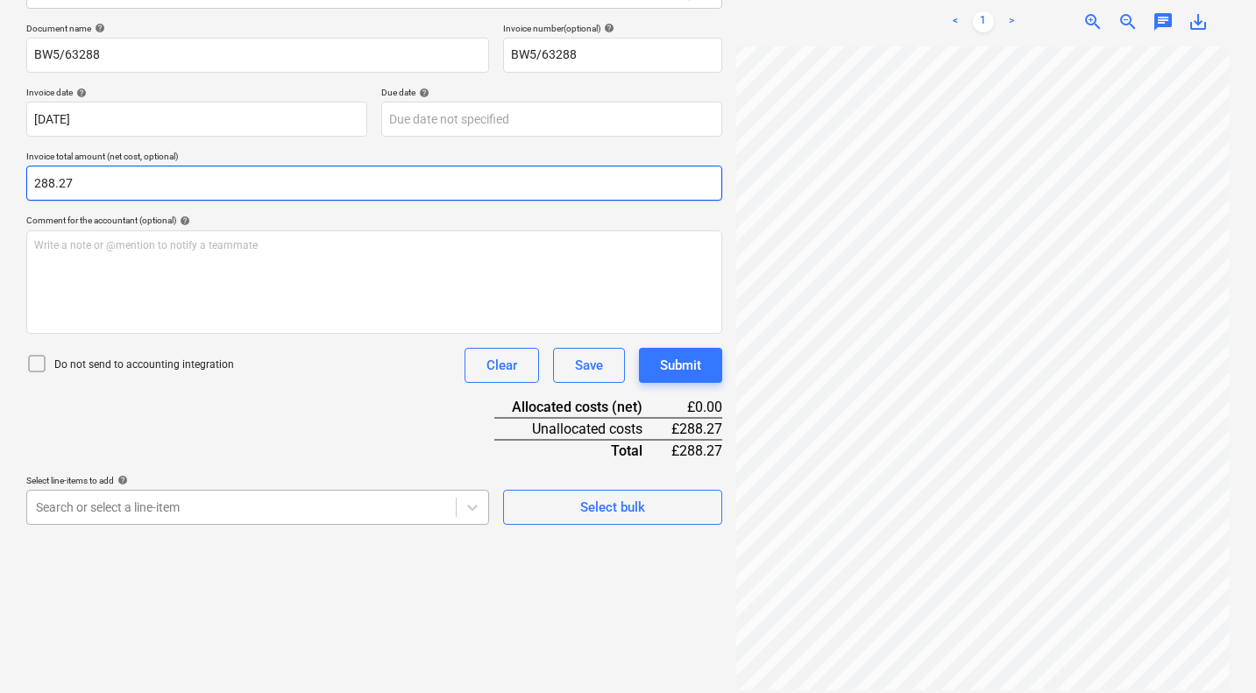
type input "288.27"
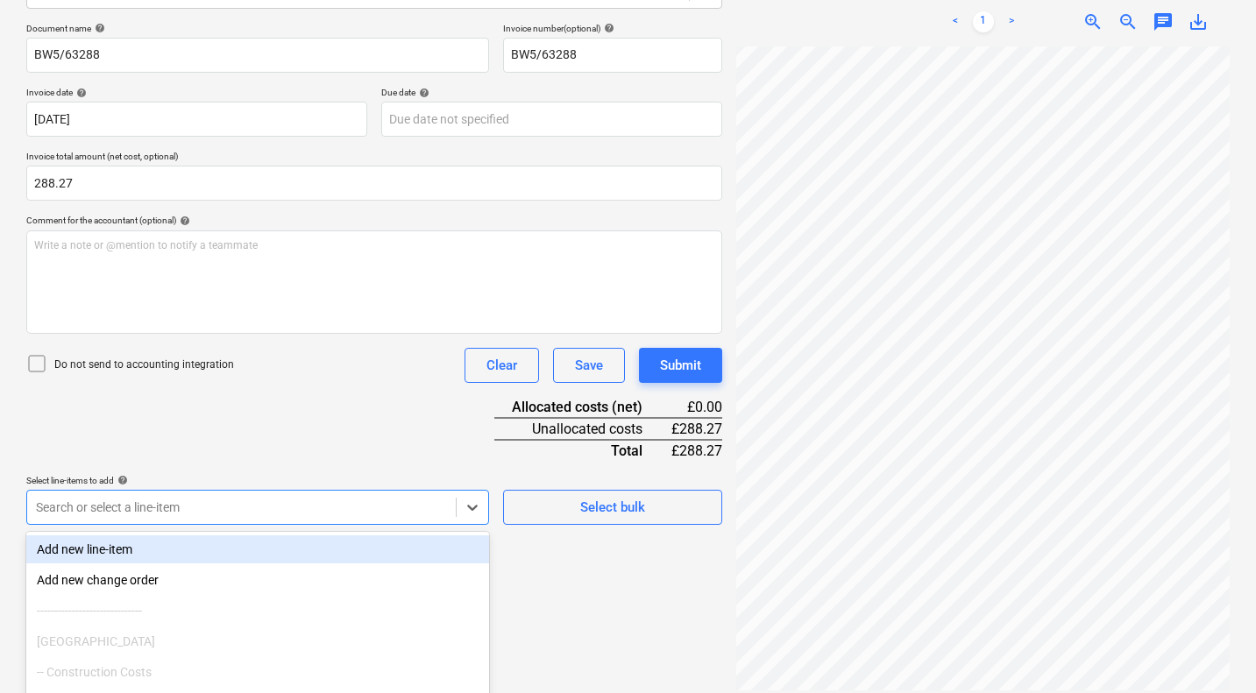
scroll to position [355, 0]
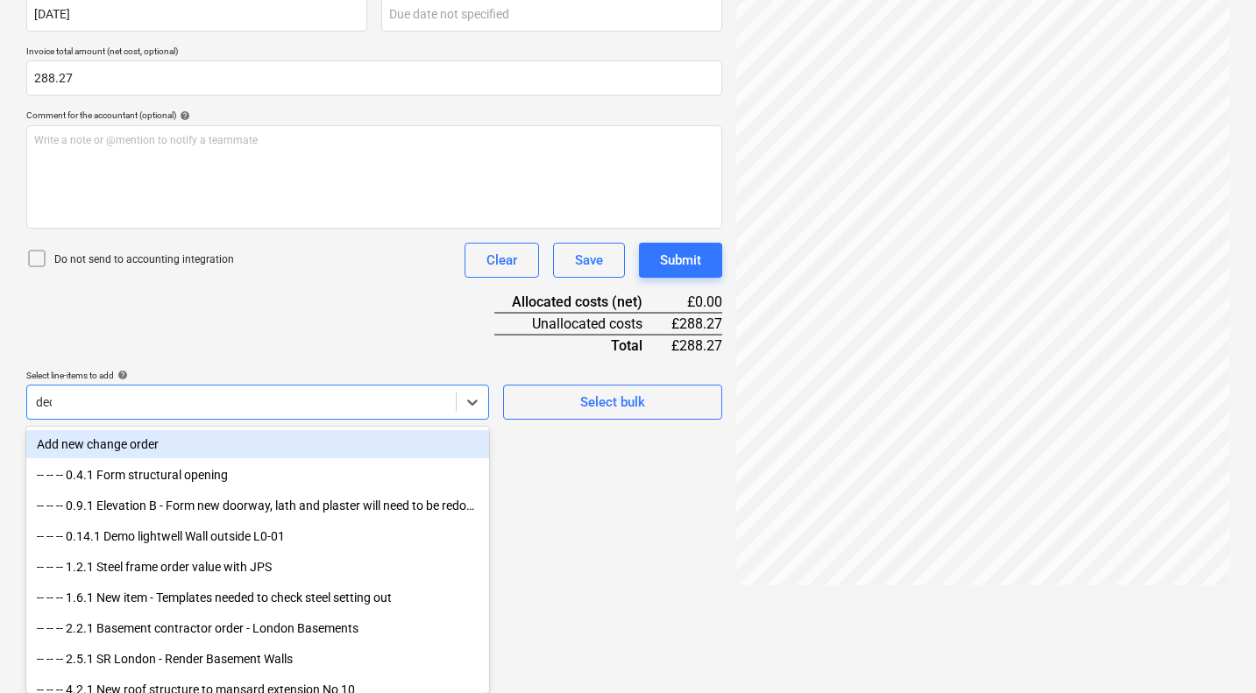
scroll to position [250, 0]
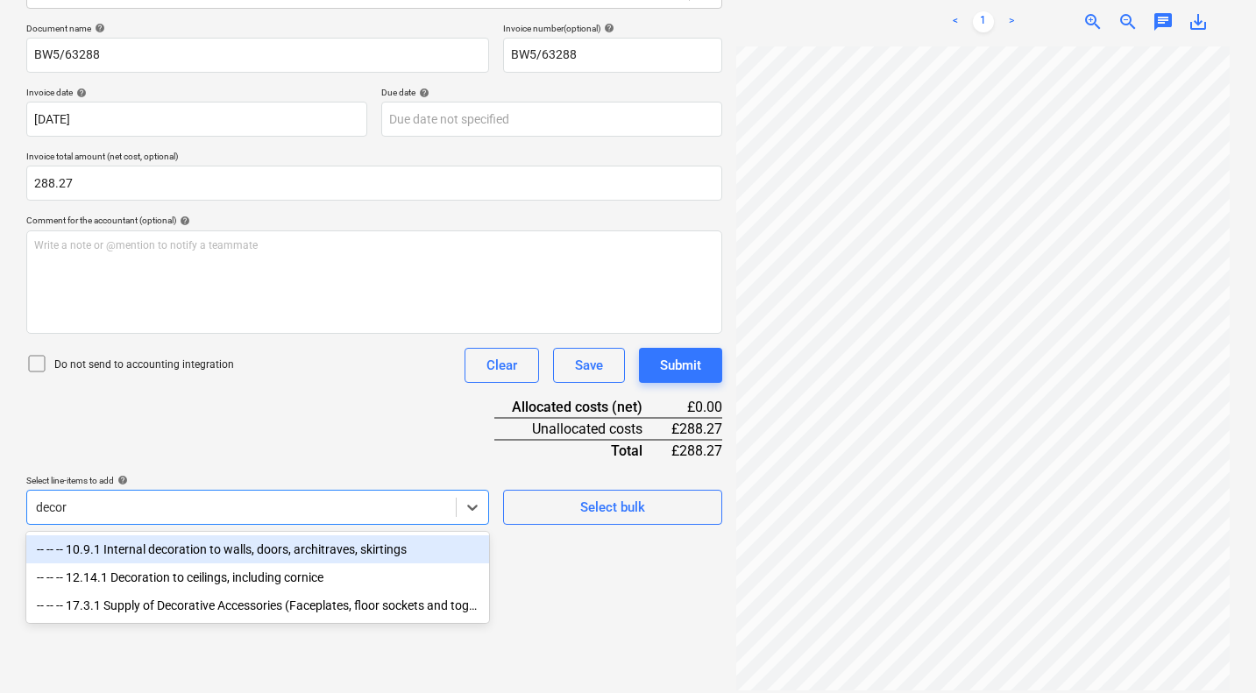
type input "decora"
click at [302, 550] on div "-- -- -- 10.9.1 Internal decoration to walls, doors, architraves, skirtings" at bounding box center [257, 549] width 463 height 28
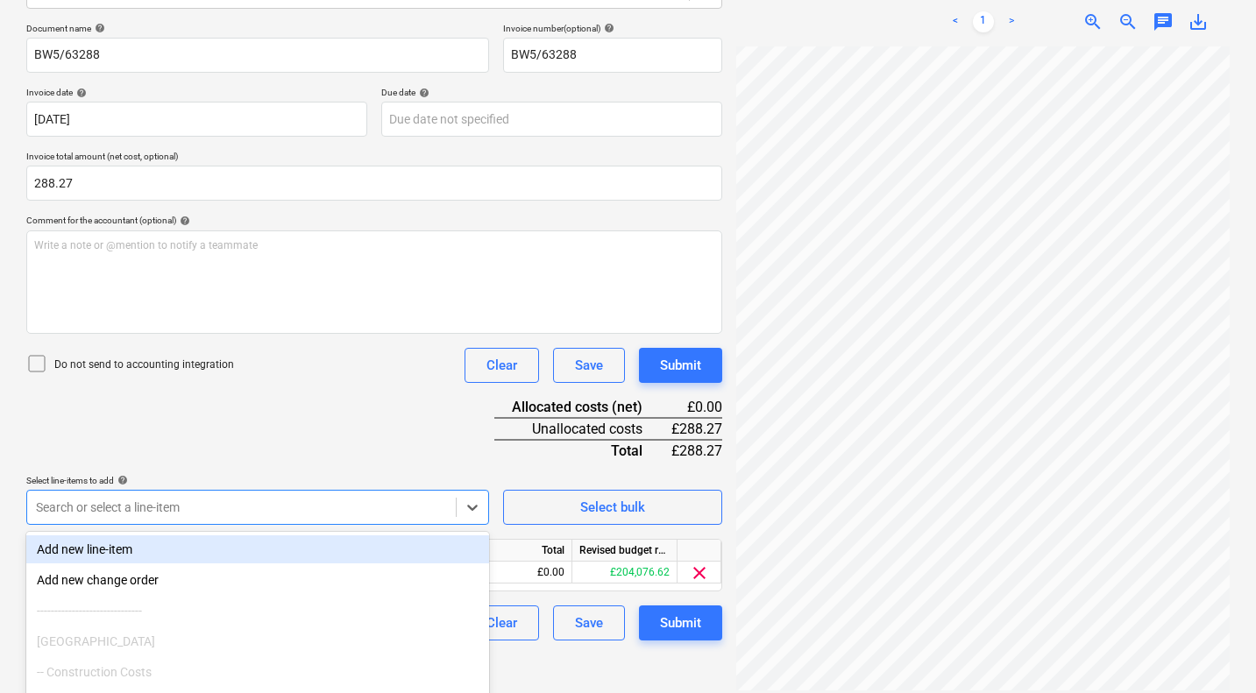
click at [380, 441] on div "Document name help BW5/63288 Invoice number (optional) help BW5/63288 Invoice d…" at bounding box center [374, 332] width 696 height 618
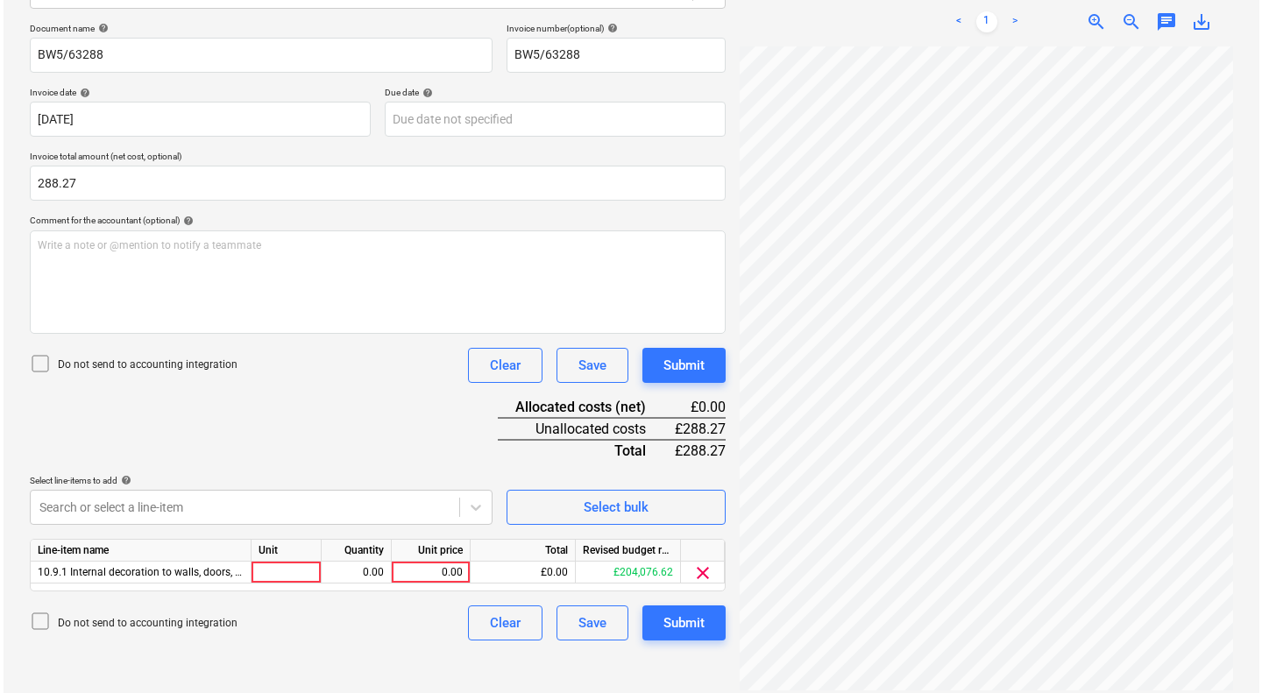
scroll to position [998, 683]
click at [444, 574] on div "0.00" at bounding box center [427, 573] width 64 height 22
type input "288.27"
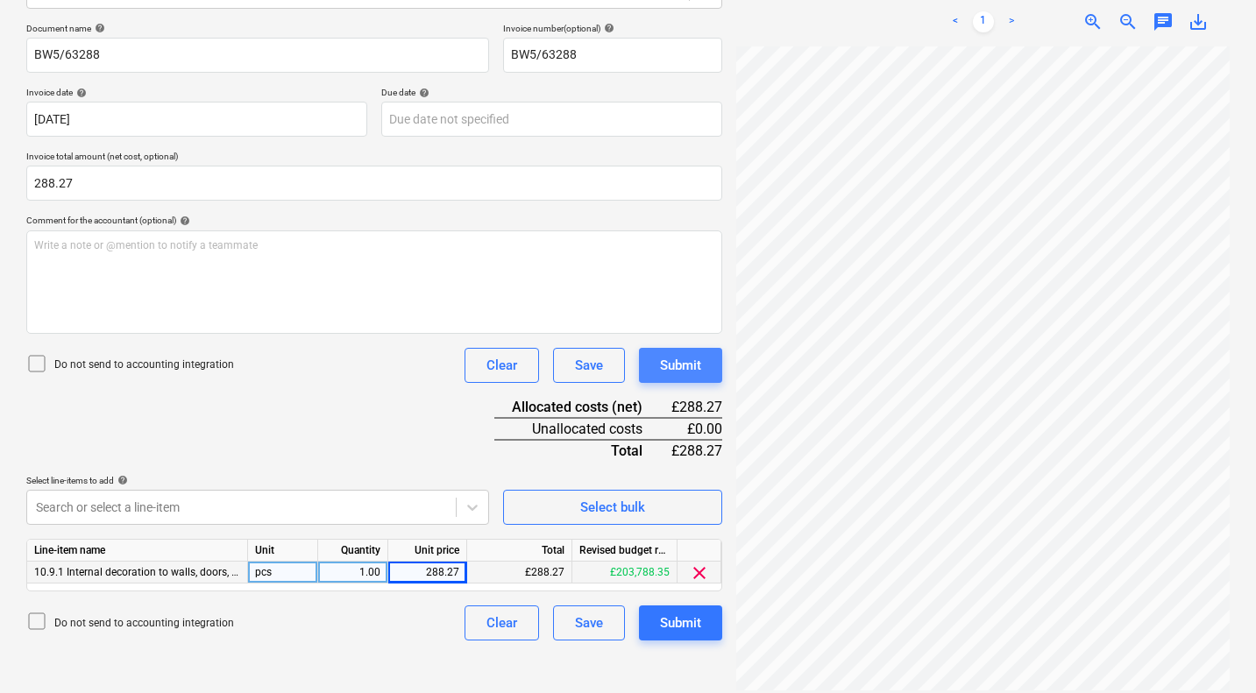
click at [697, 372] on div "Submit" at bounding box center [680, 365] width 41 height 23
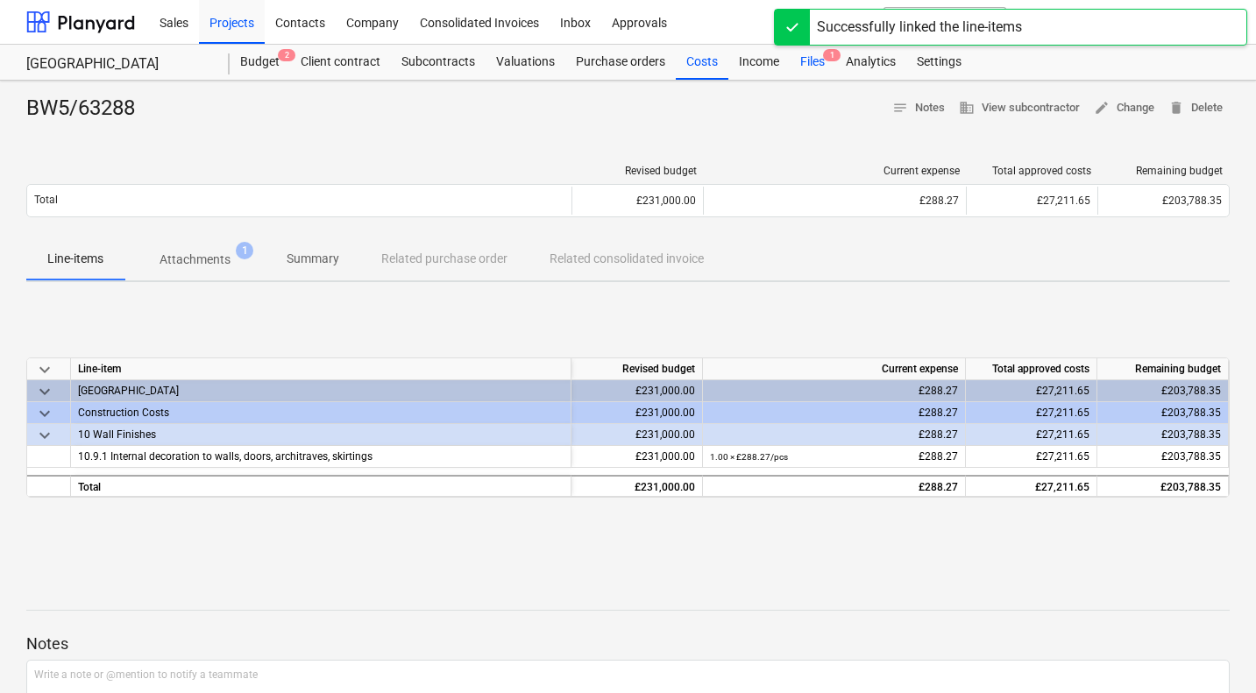
click at [810, 56] on div "Files 1" at bounding box center [813, 62] width 46 height 35
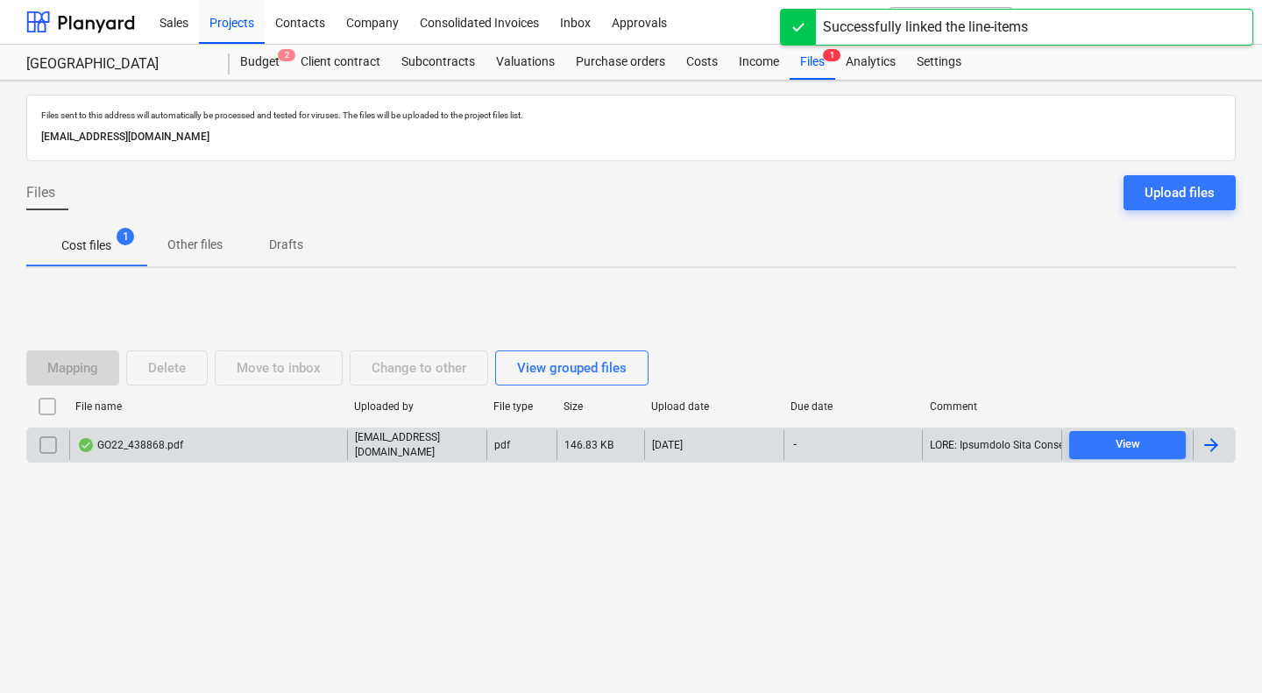
click at [161, 438] on div "GO22_438868.pdf" at bounding box center [130, 445] width 106 height 14
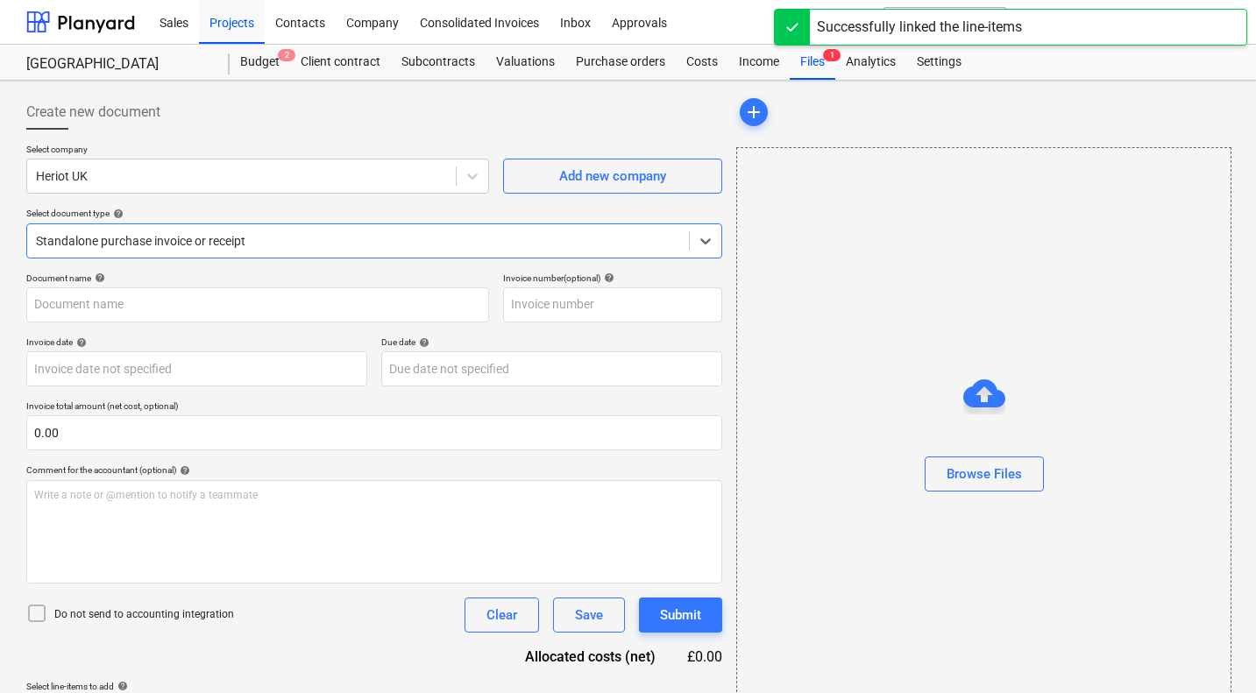
type input "30HER6"
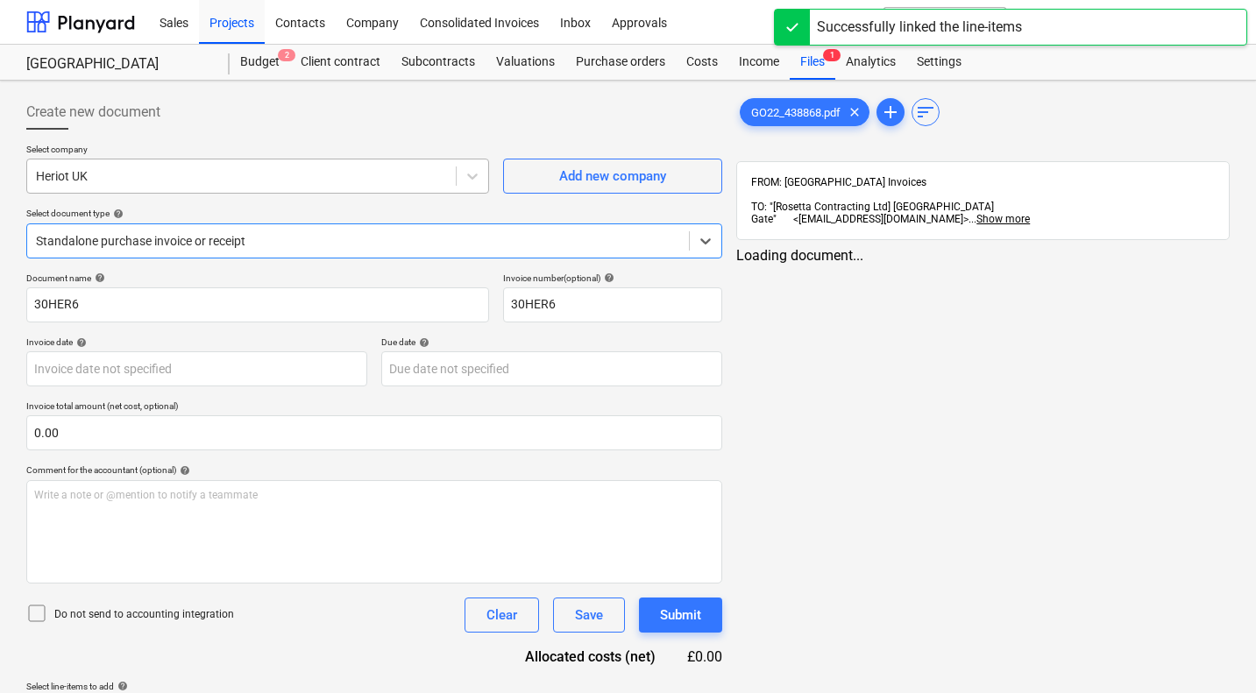
click at [308, 172] on div at bounding box center [241, 176] width 411 height 18
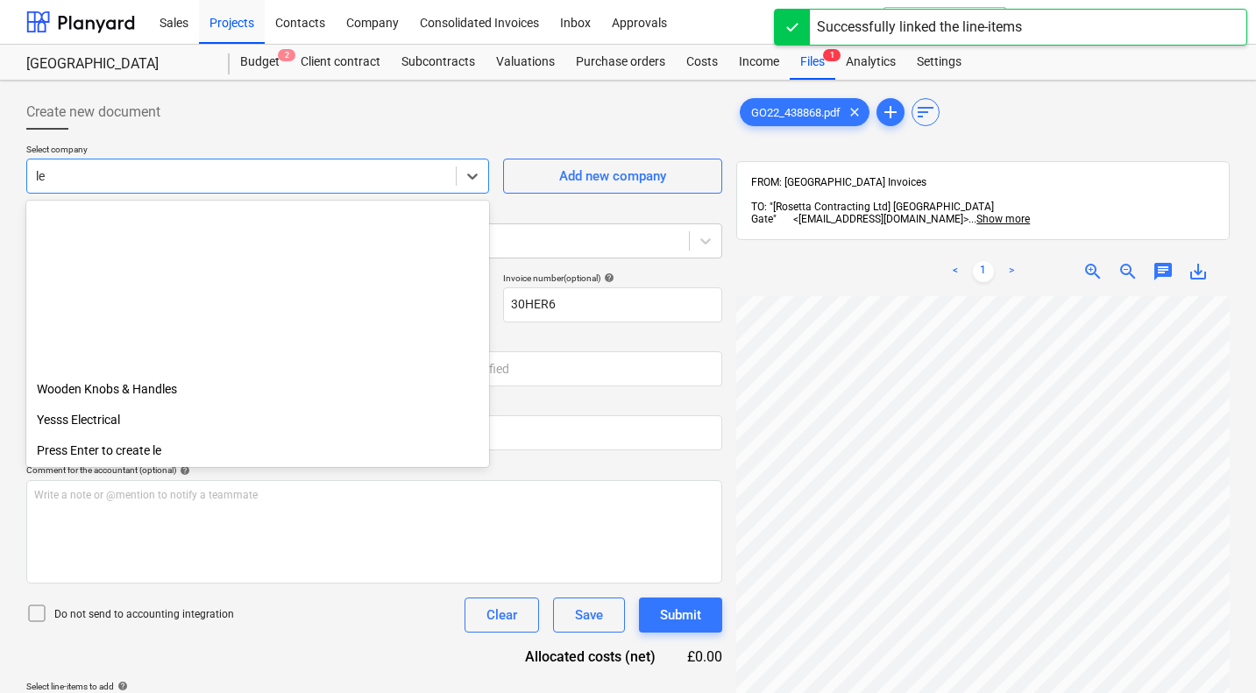
scroll to position [1577, 0]
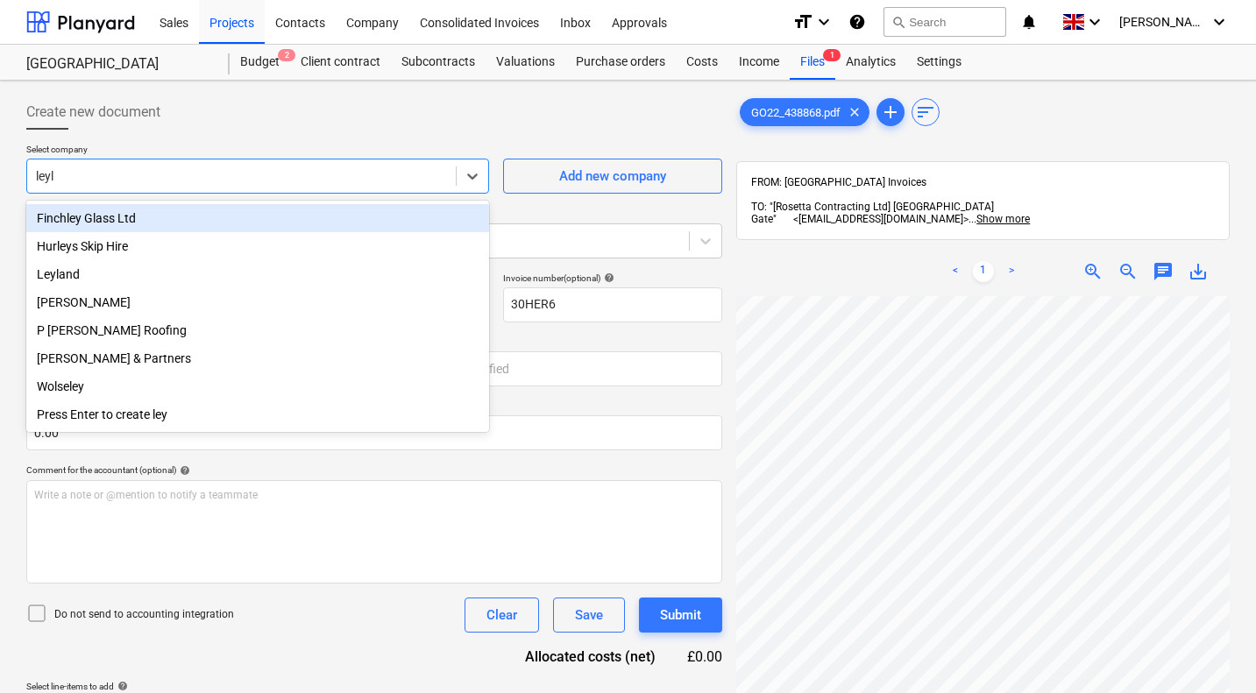
type input "leyla"
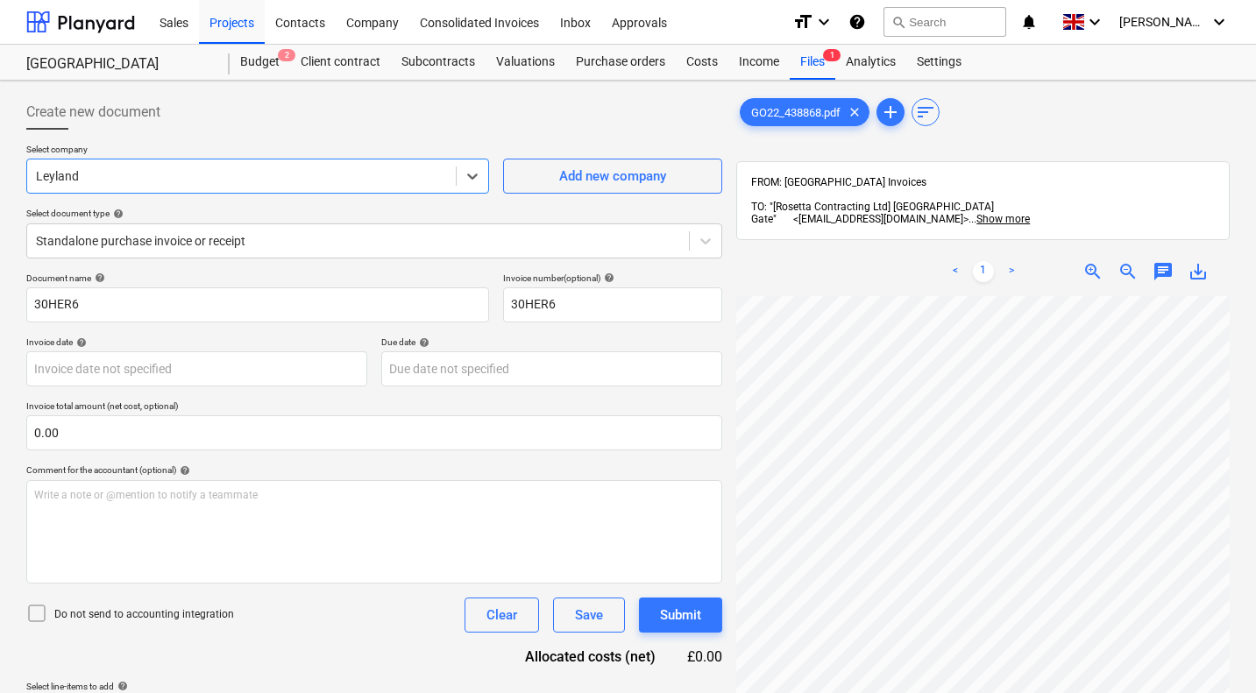
scroll to position [251, 690]
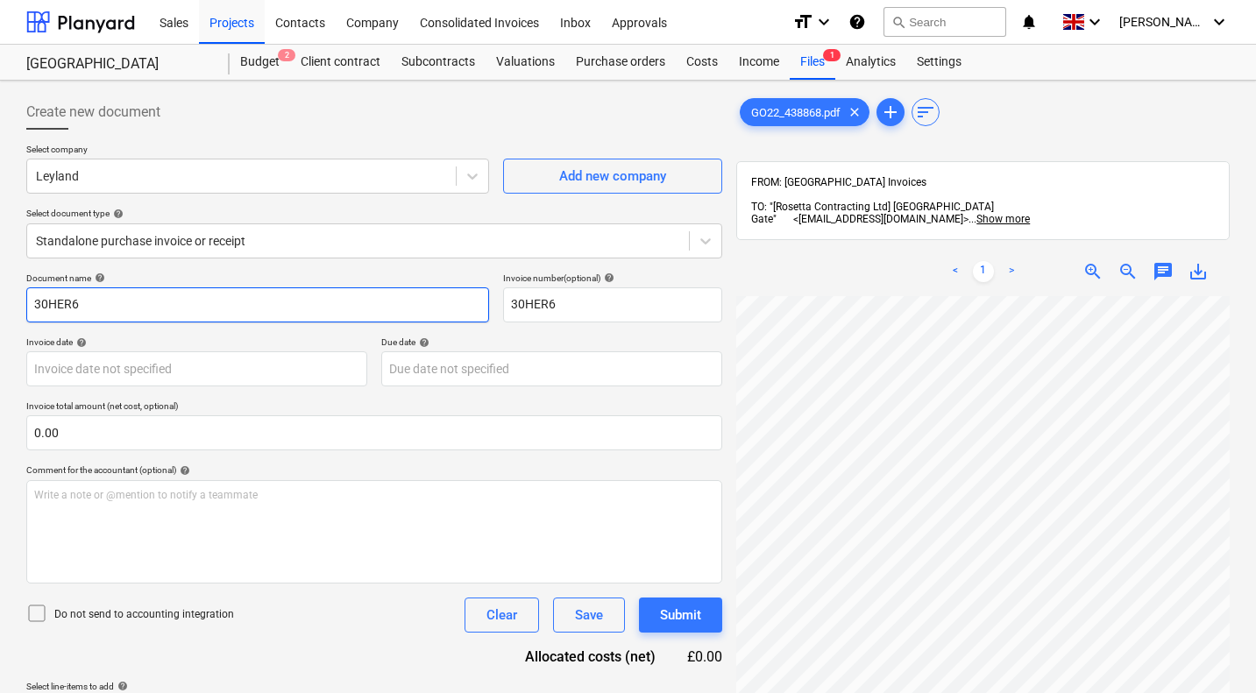
drag, startPoint x: 159, startPoint y: 301, endPoint x: 0, endPoint y: 299, distance: 159.5
click at [0, 299] on div "Create new document Select company Leyland Add new company Select document type…" at bounding box center [628, 518] width 1256 height 874
type input "GO22/438868"
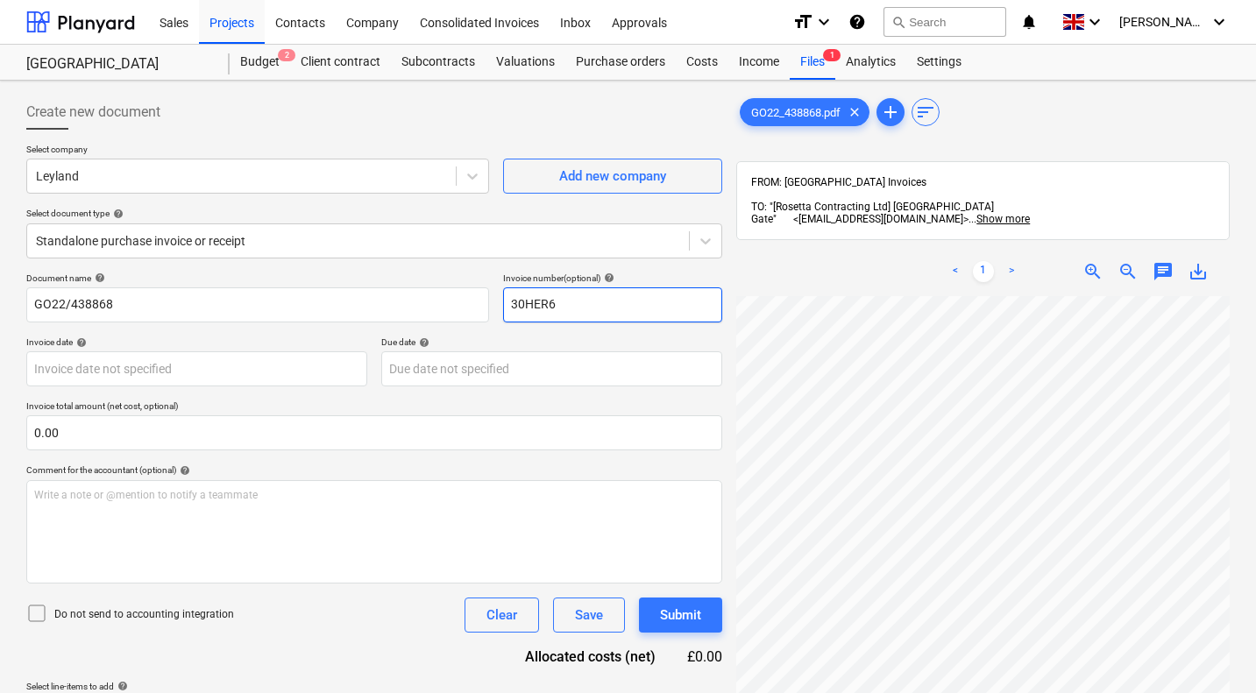
paste input "GO22/438868"
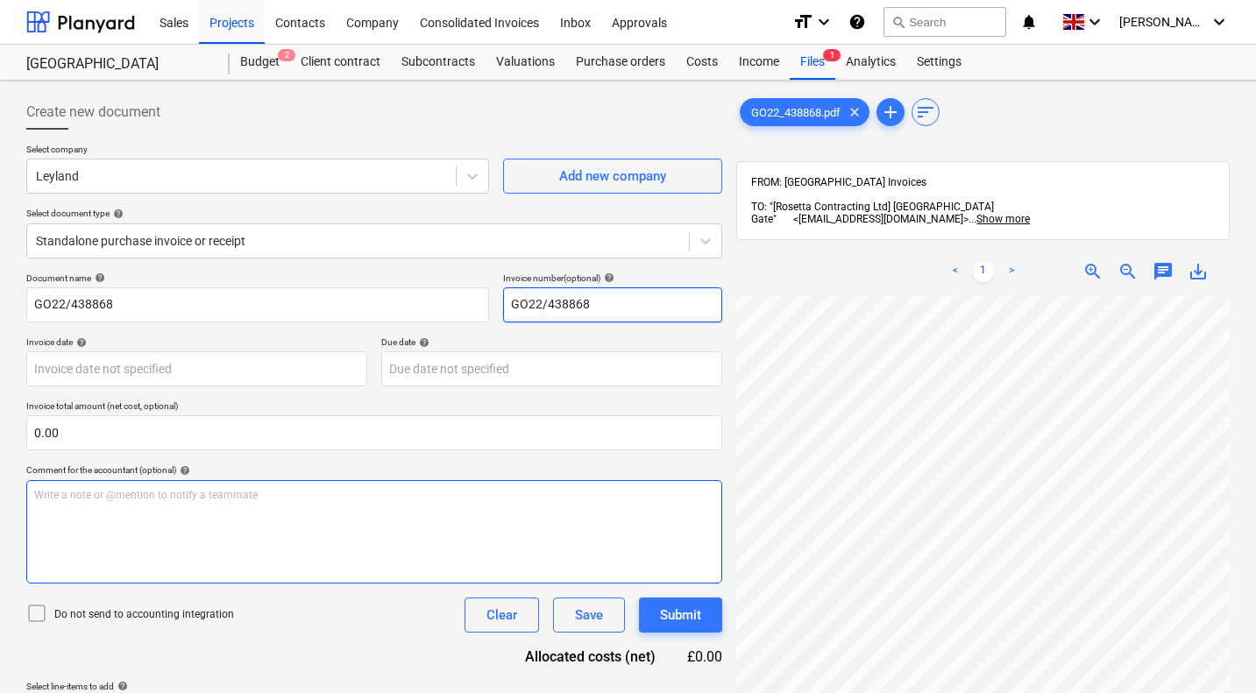
scroll to position [1029, 686]
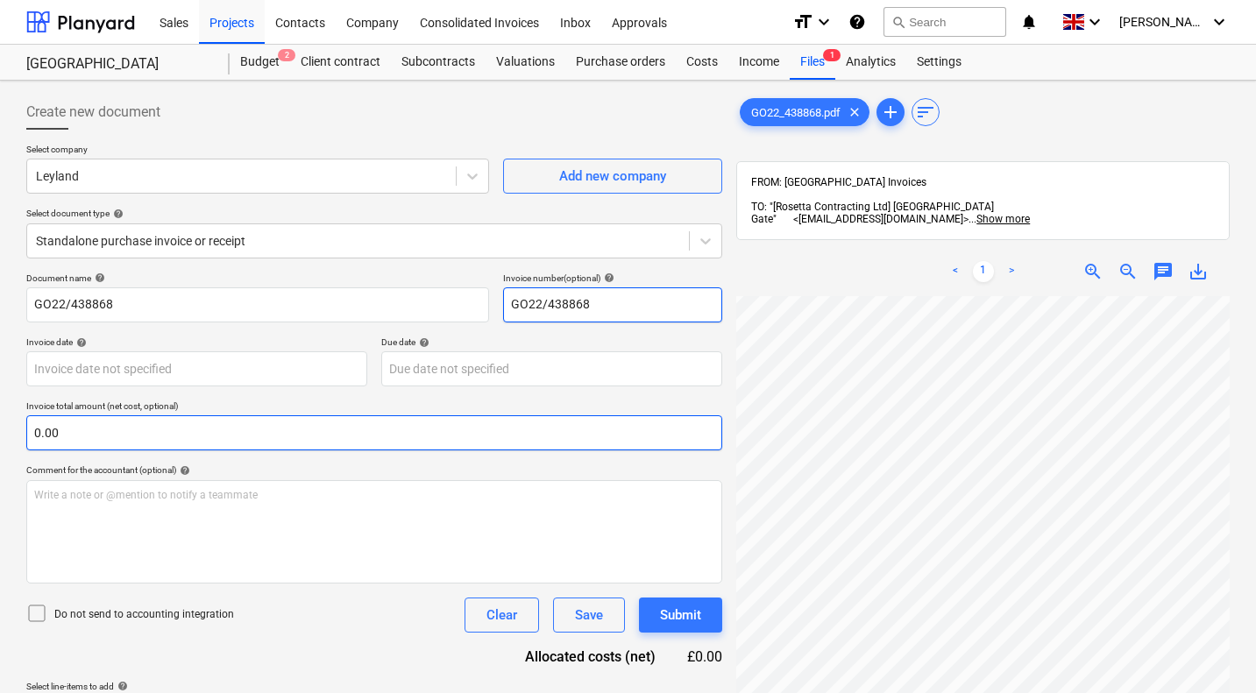
type input "GO22/438868"
click at [239, 421] on input "text" at bounding box center [374, 432] width 696 height 35
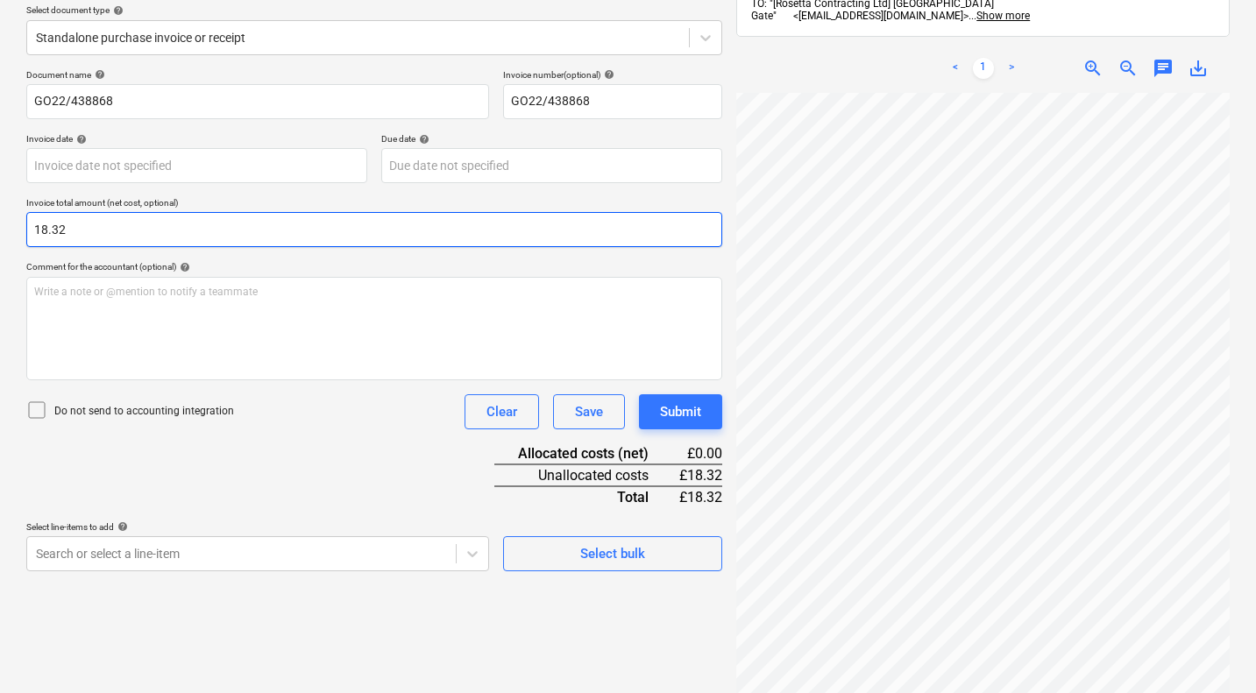
scroll to position [250, 0]
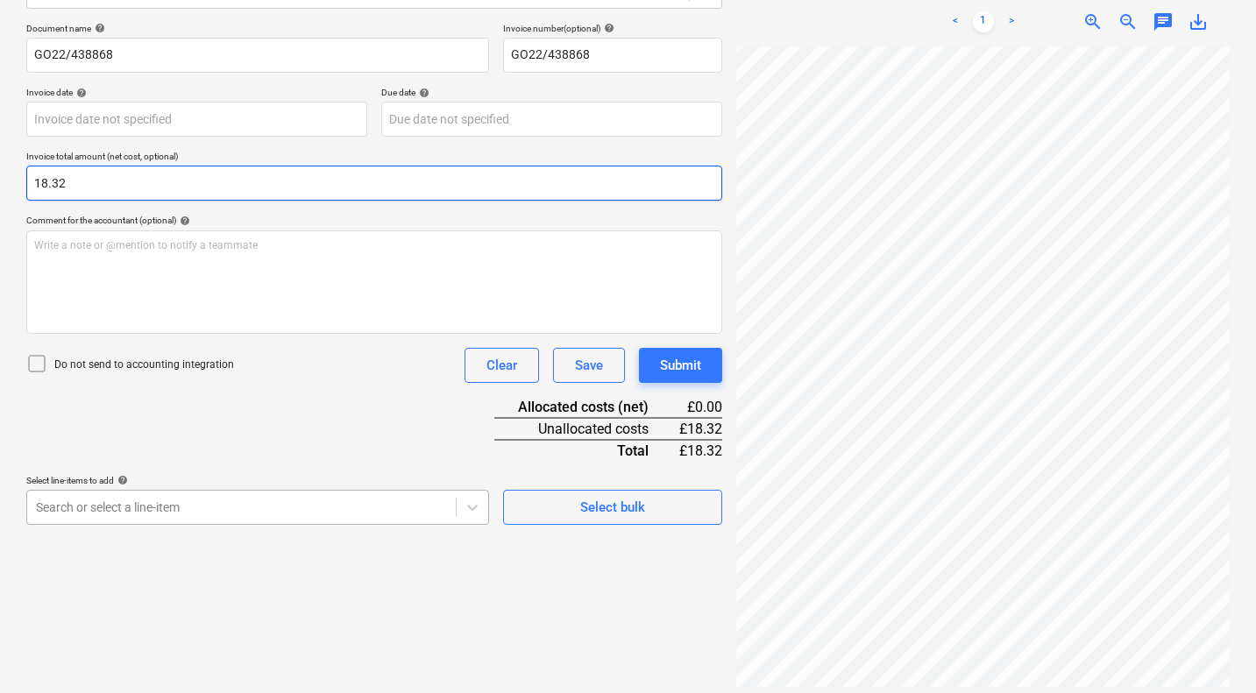
type input "18.32"
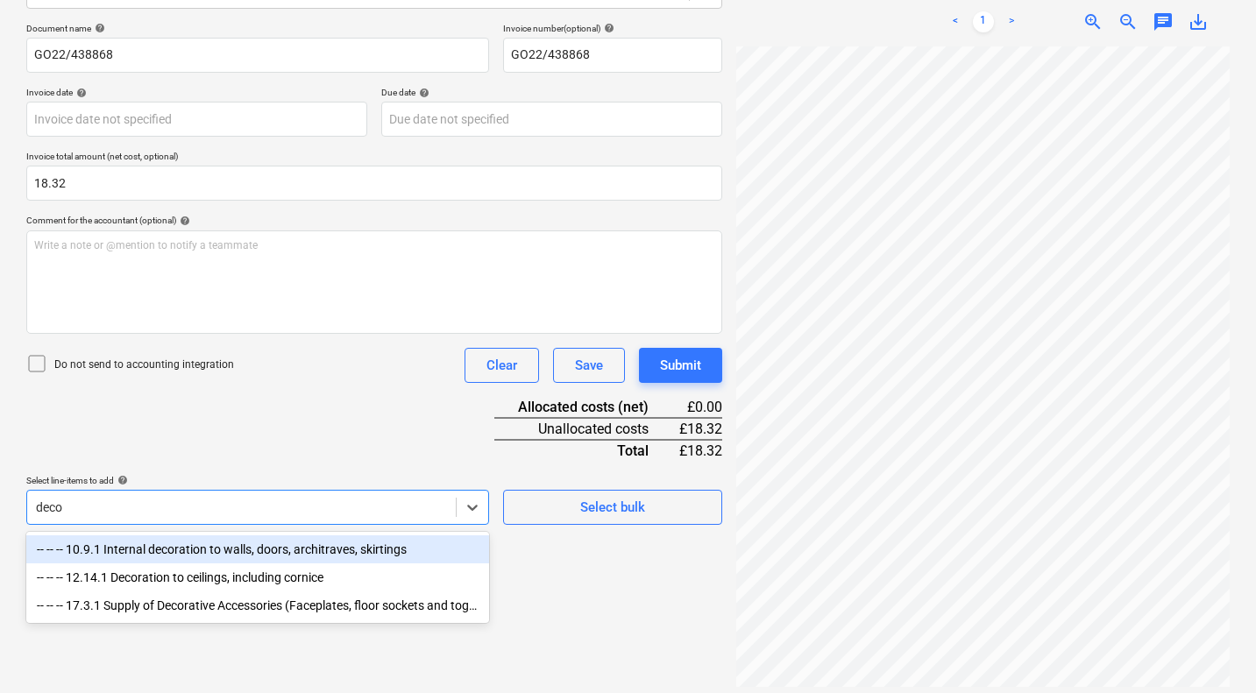
type input "decor"
click at [234, 553] on div "-- -- -- 10.9.1 Internal decoration to walls, doors, architraves, skirtings" at bounding box center [257, 549] width 463 height 28
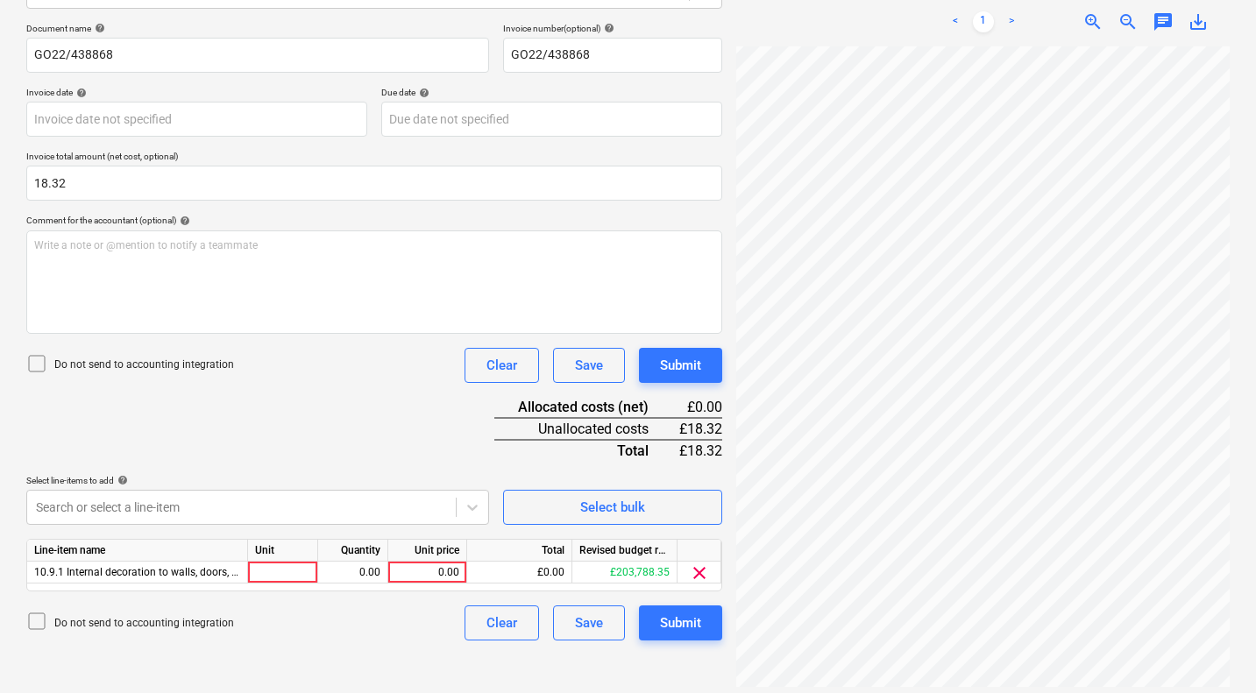
click at [329, 411] on div "Document name help GO22/438868 Invoice number (optional) help GO22/438868 Invoi…" at bounding box center [374, 332] width 696 height 618
click at [431, 570] on div "0.00" at bounding box center [427, 573] width 64 height 22
type input "18.32"
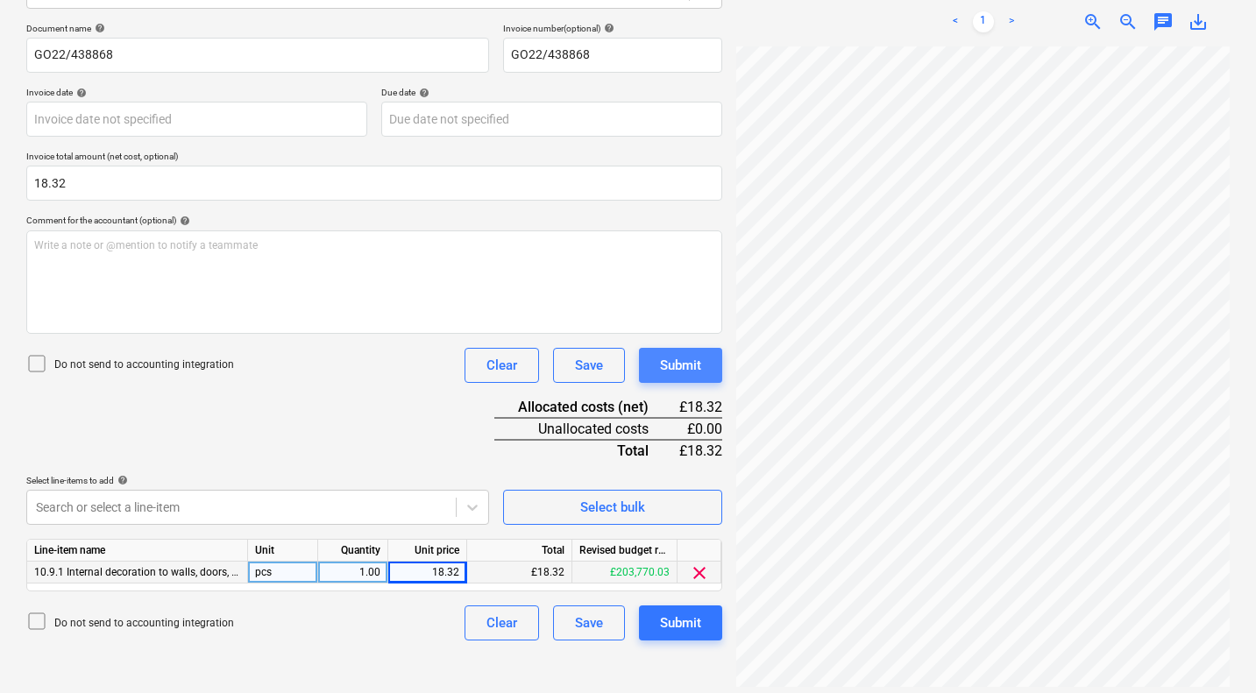
click at [683, 360] on div "Submit" at bounding box center [680, 365] width 41 height 23
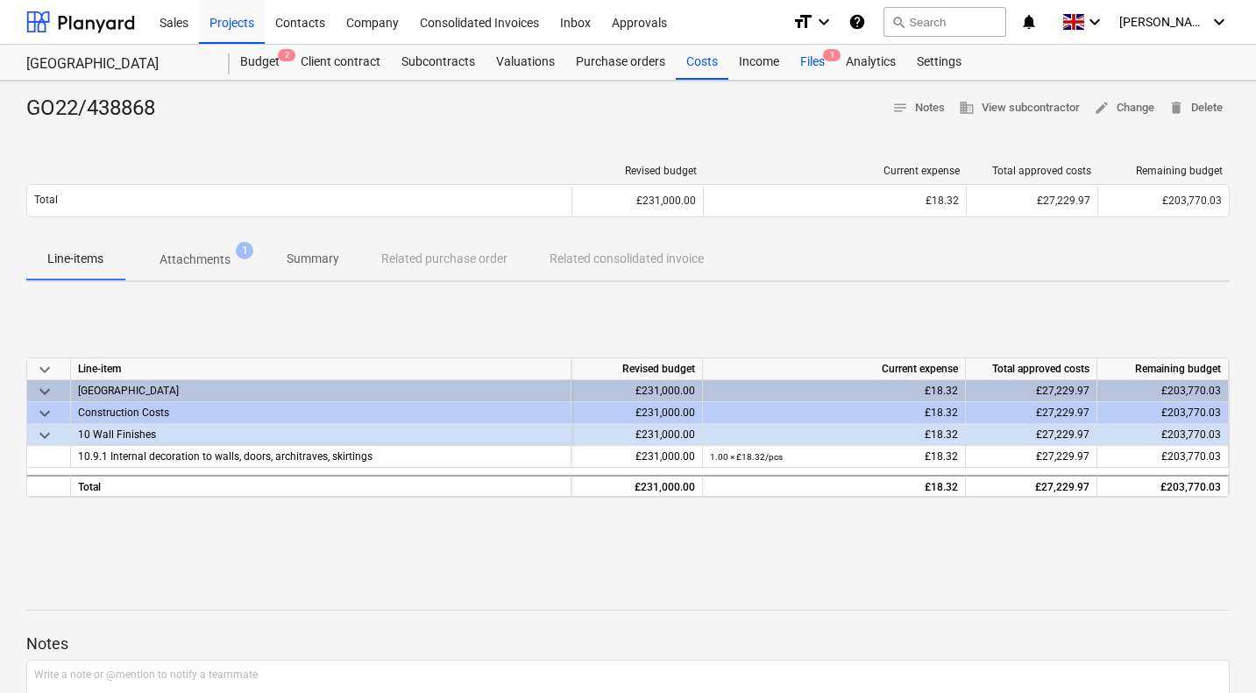
click at [809, 63] on div "Files 1" at bounding box center [813, 62] width 46 height 35
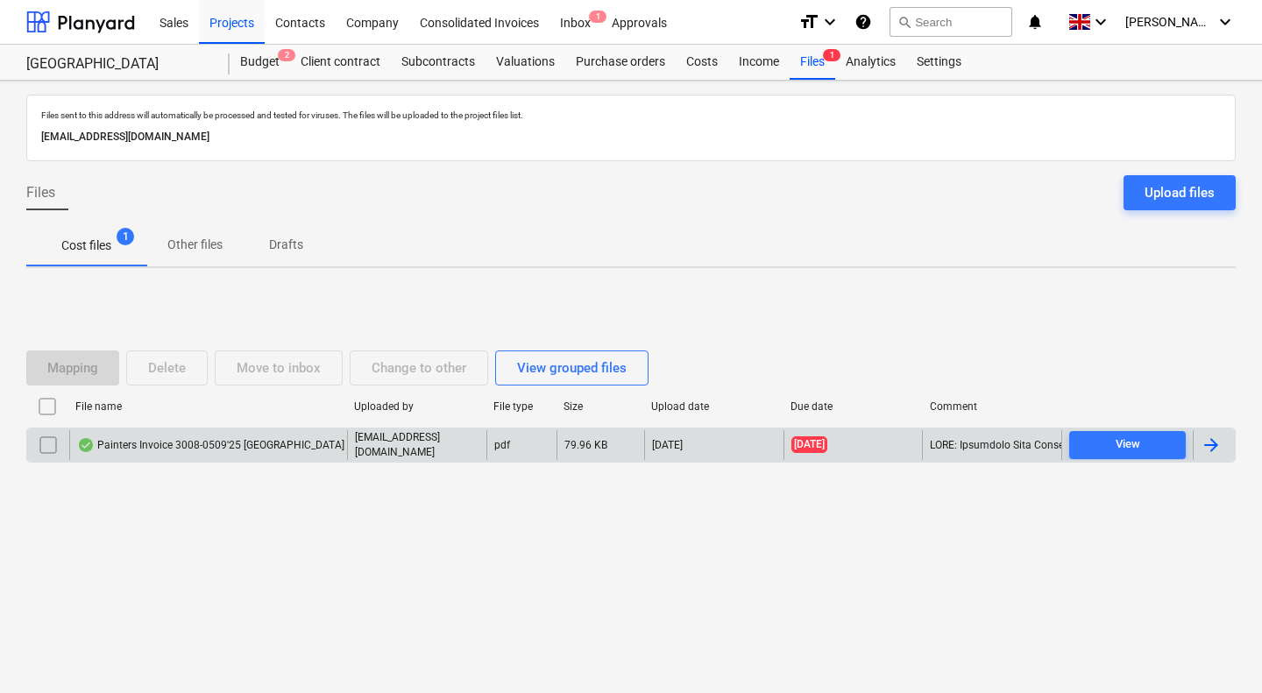
click at [206, 436] on div "Painters Invoice 3008-0509'25 Lancaster Gate .pdf" at bounding box center [208, 445] width 278 height 30
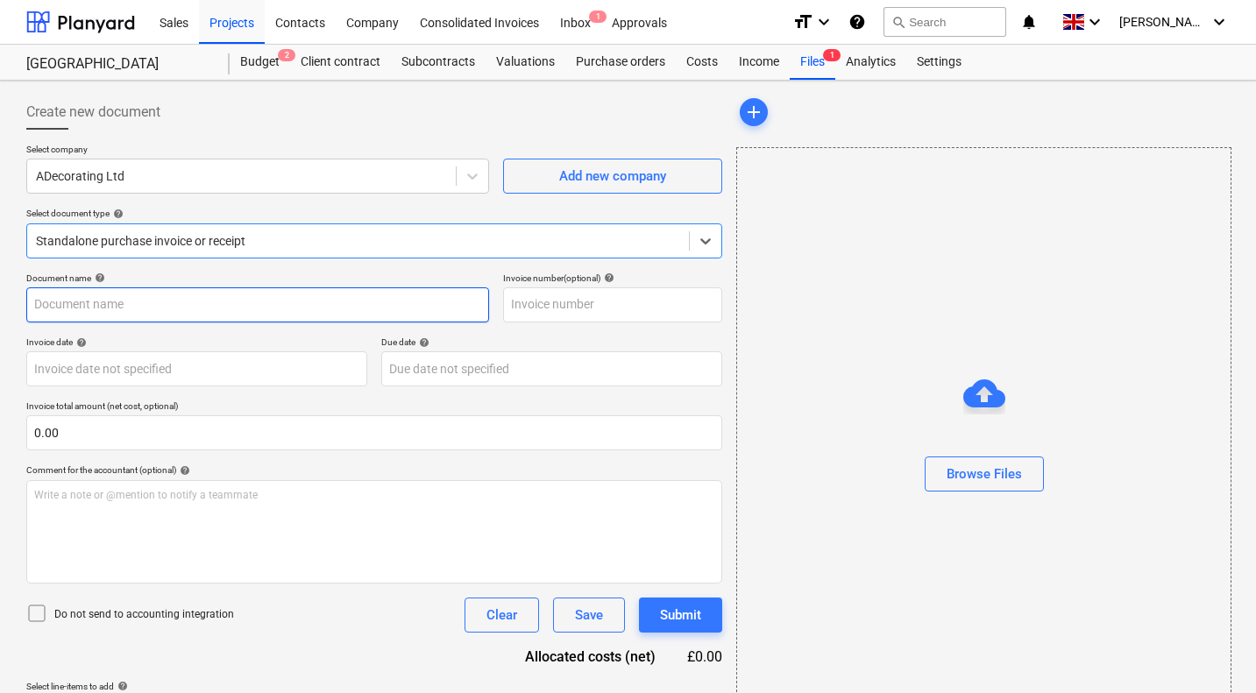
type input "Painters Invoice 3008-0509'25 Lancaster Gate .pdf"
type input "05 Sep 2025"
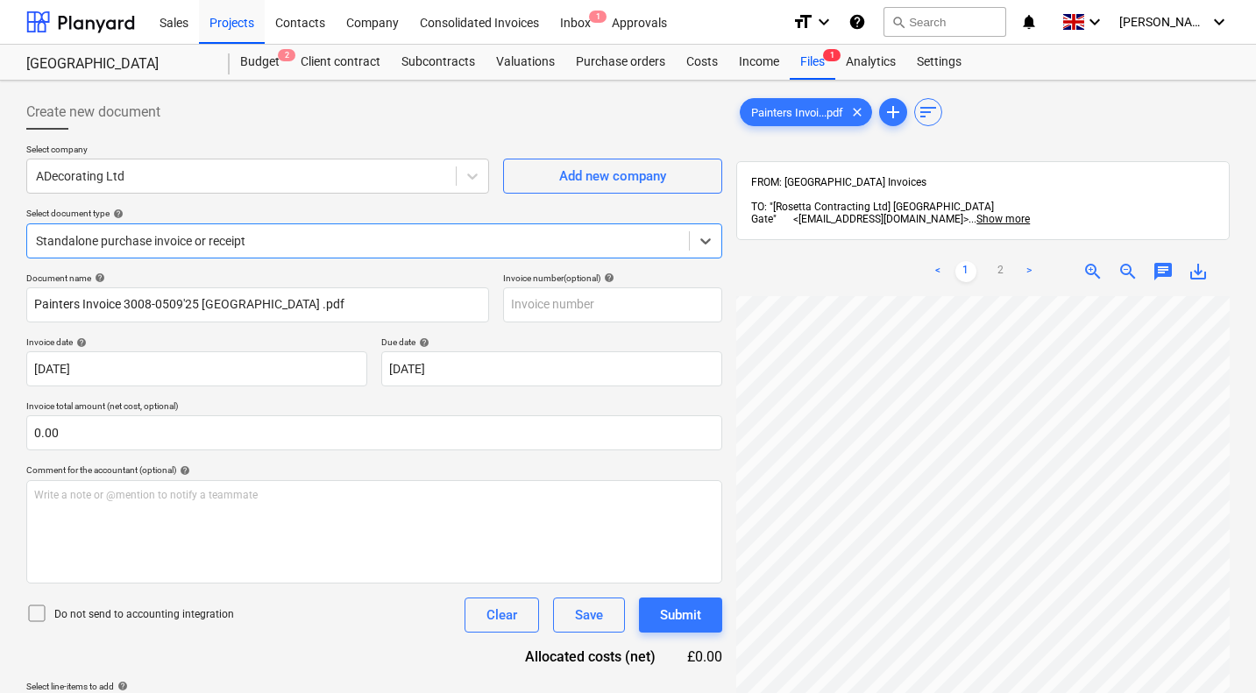
scroll to position [153, 726]
click at [1001, 263] on link "2" at bounding box center [1000, 271] width 21 height 21
click at [962, 261] on link "1" at bounding box center [965, 271] width 21 height 21
click at [1123, 261] on span "zoom_out" at bounding box center [1127, 271] width 21 height 21
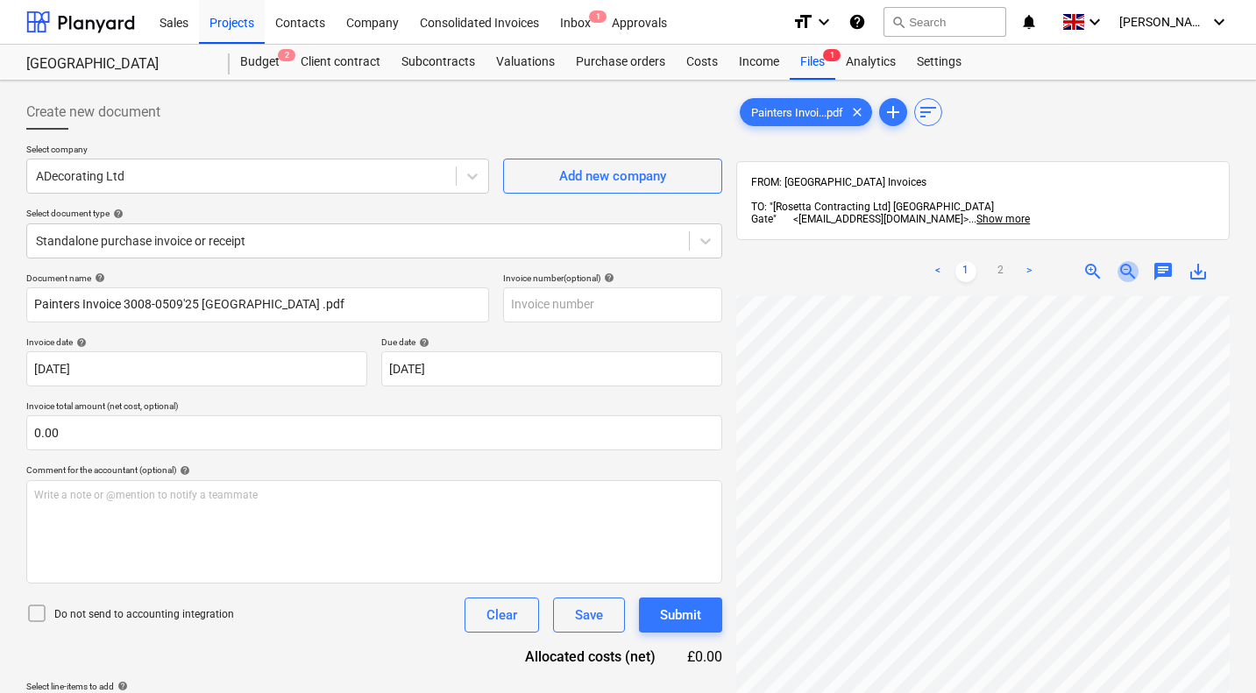
click at [1123, 261] on span "zoom_out" at bounding box center [1127, 271] width 21 height 21
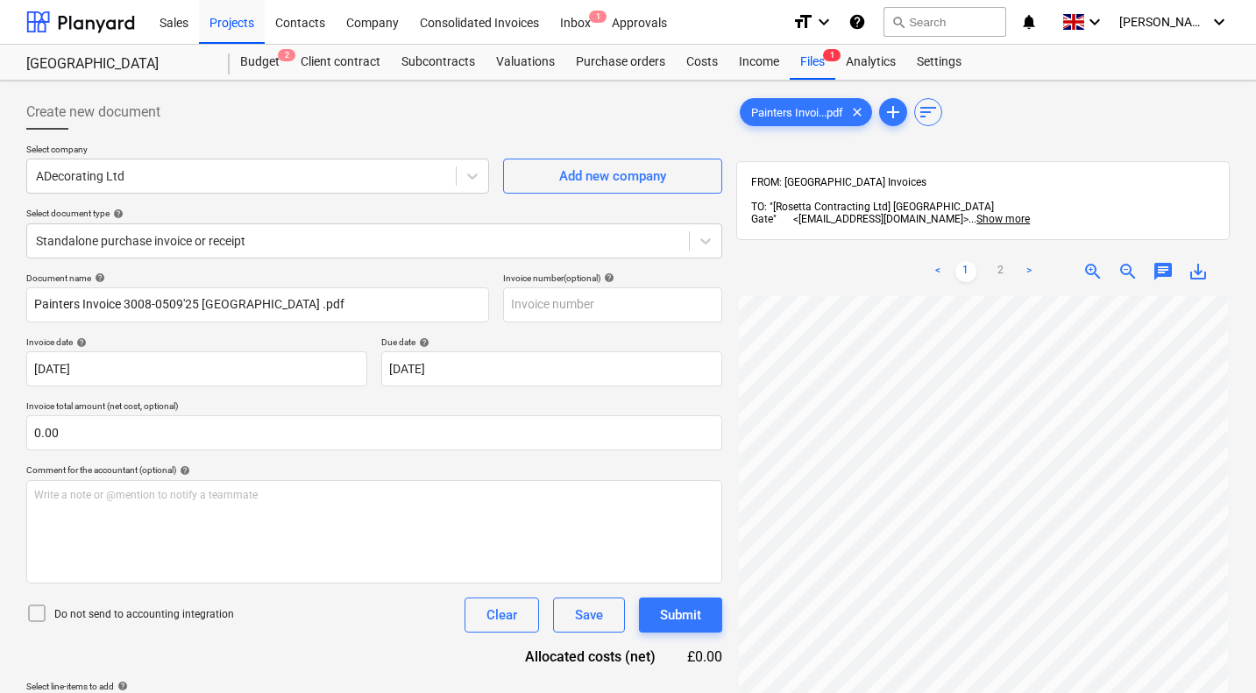
scroll to position [0, 0]
drag, startPoint x: 123, startPoint y: 303, endPoint x: 0, endPoint y: 296, distance: 122.9
click at [0, 296] on div "Create new document Select company ADecorating Ltd Add new company Select docum…" at bounding box center [628, 518] width 1256 height 874
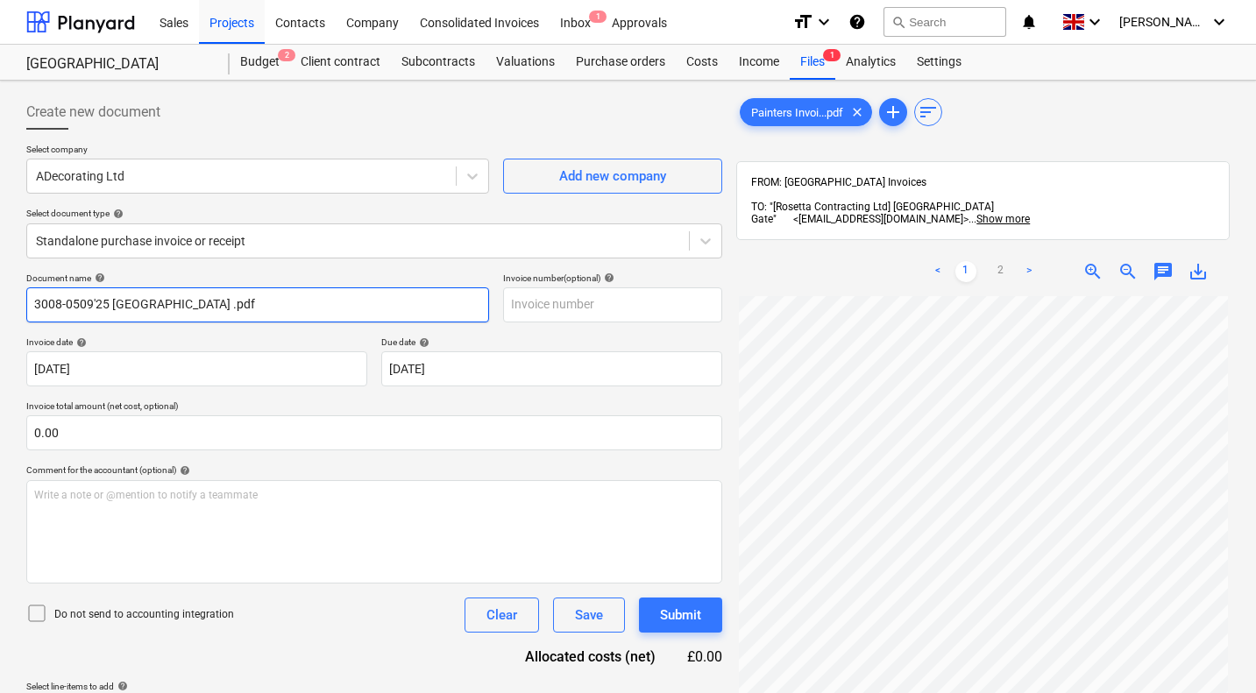
drag, startPoint x: 194, startPoint y: 301, endPoint x: 298, endPoint y: 295, distance: 104.5
click at [298, 295] on input "3008-0509'25 Lancaster Gate .pdf" at bounding box center [257, 304] width 463 height 35
type input "3008-0509'25 Lancaster Gate"
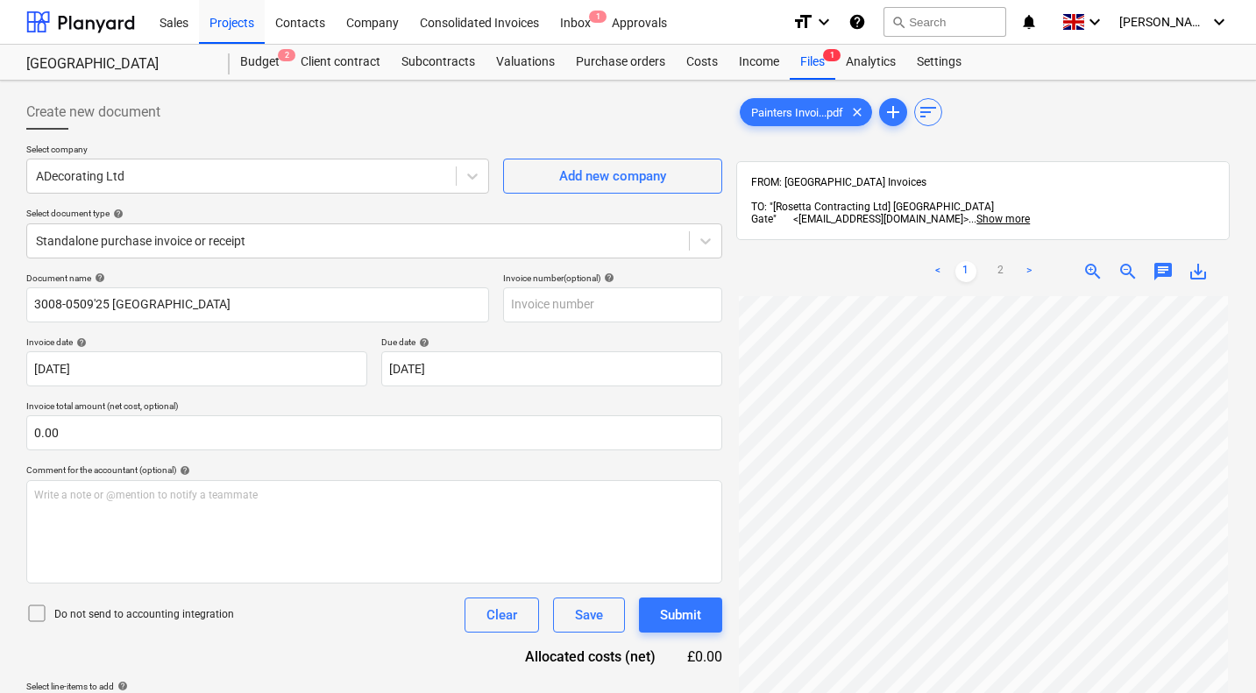
scroll to position [23, 0]
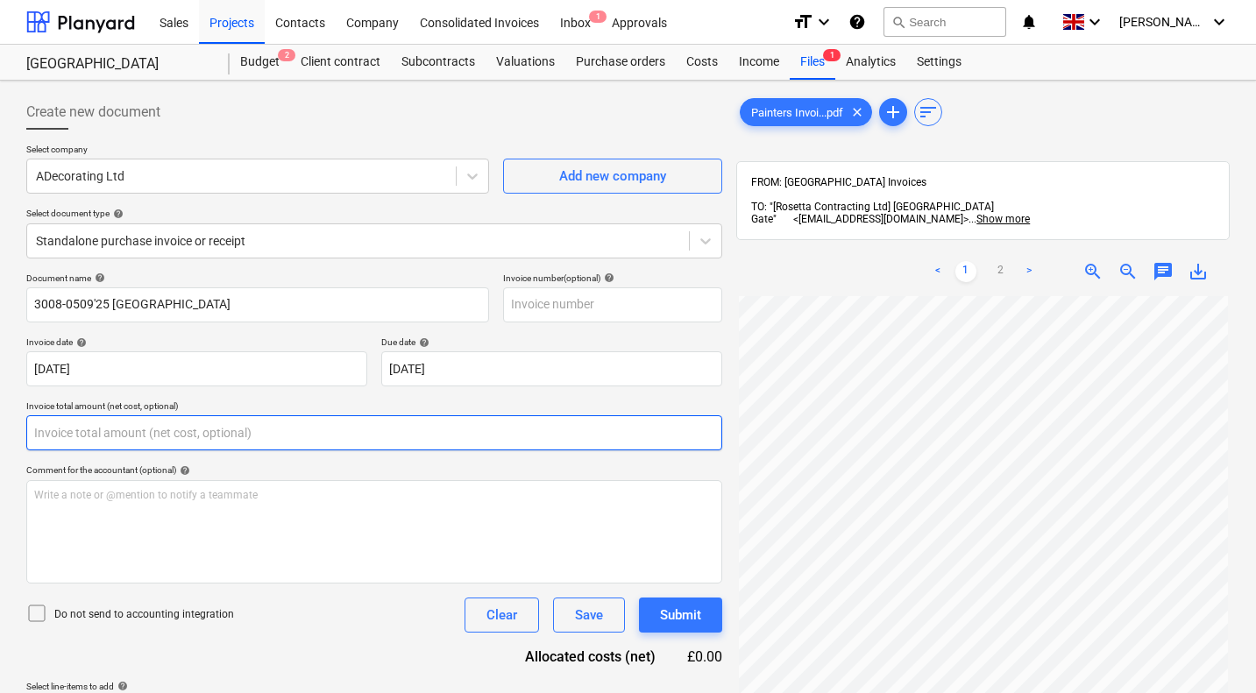
click at [215, 428] on input "text" at bounding box center [374, 432] width 696 height 35
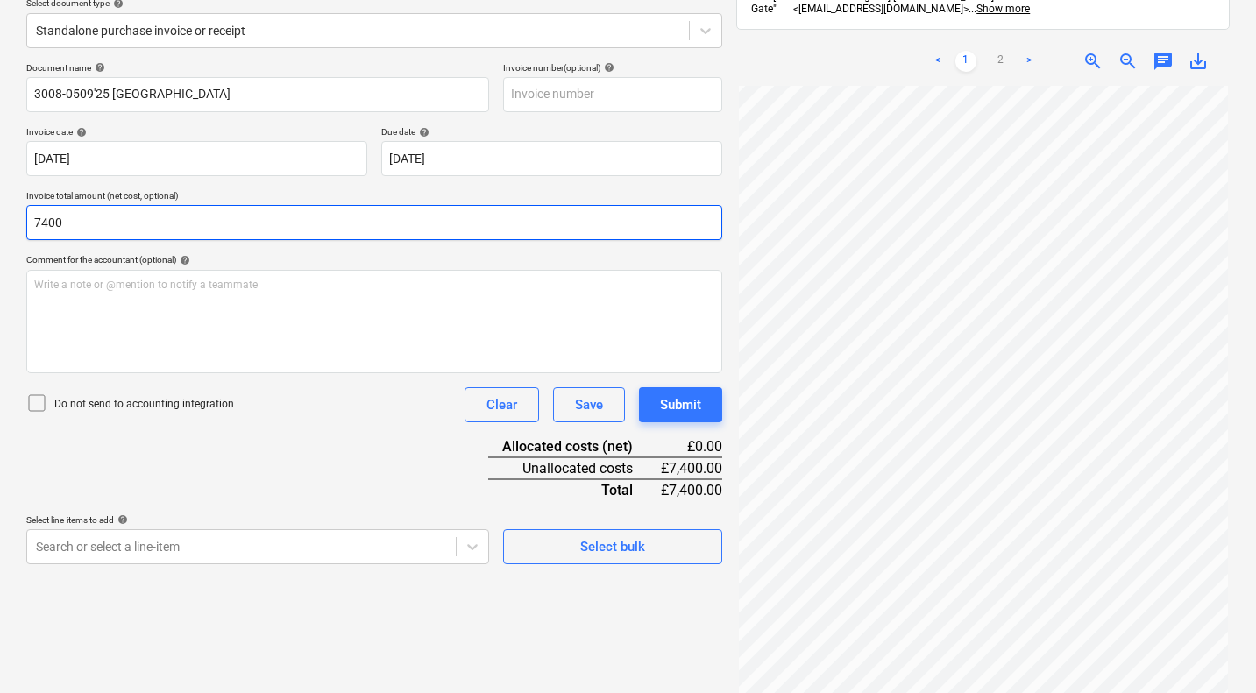
scroll to position [213, 0]
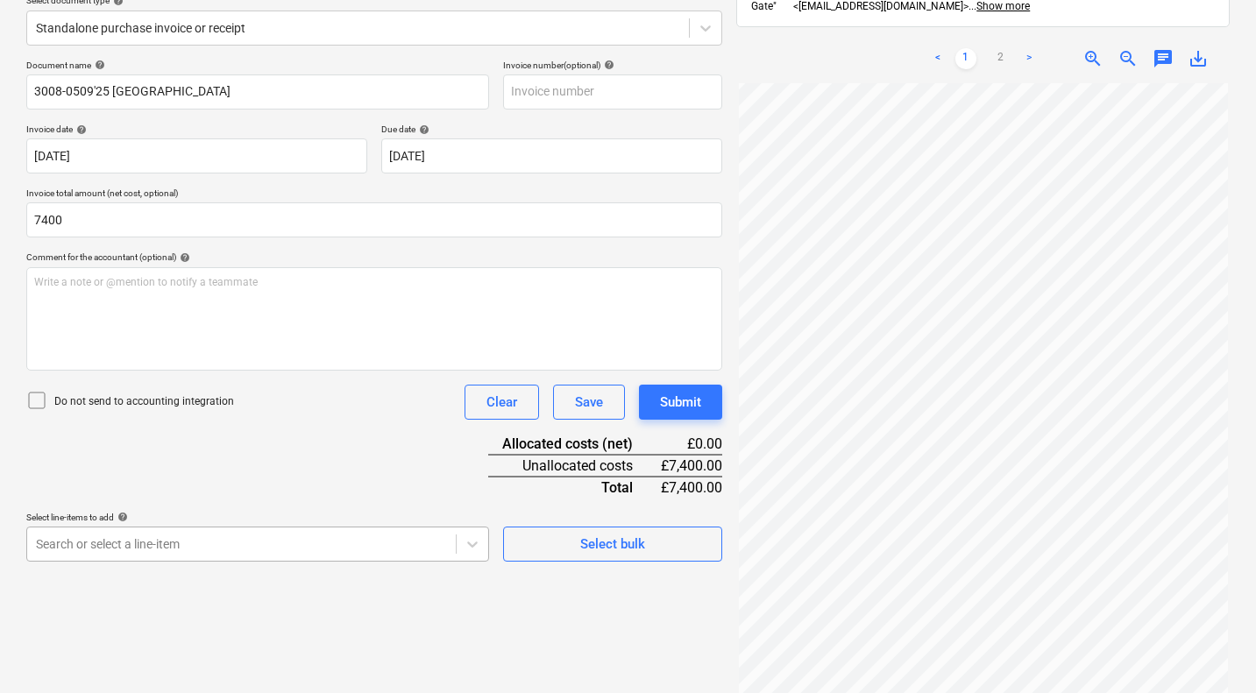
type input "7,400.00"
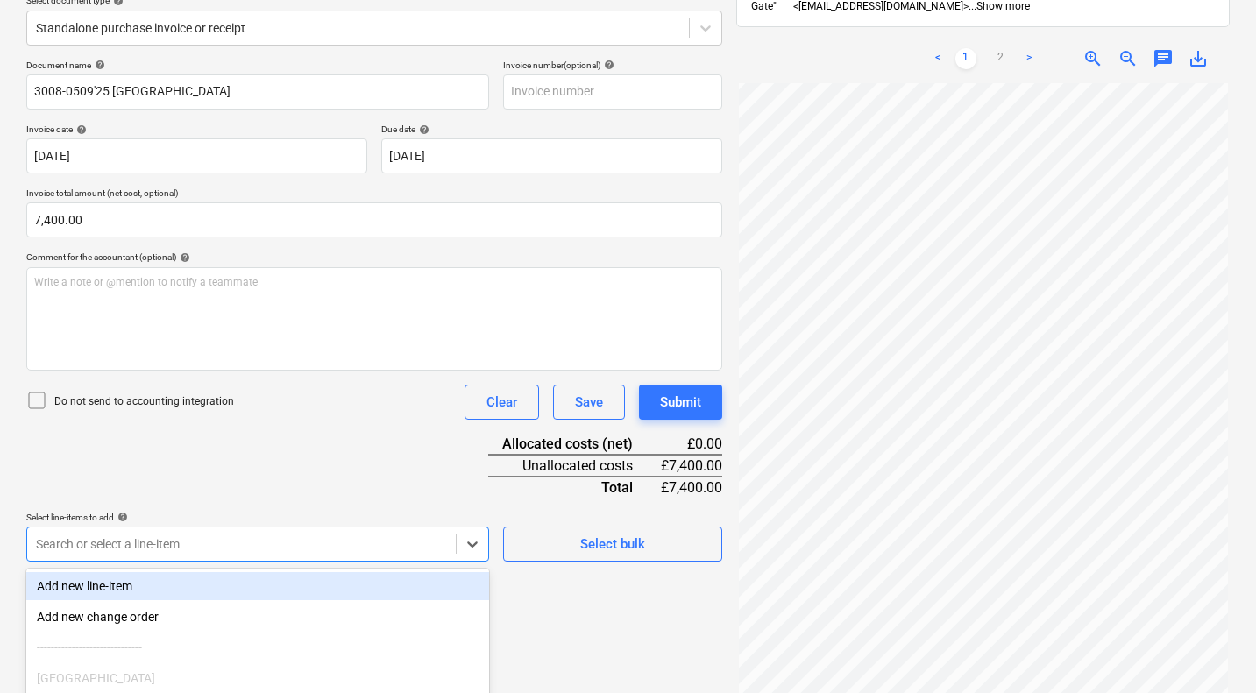
scroll to position [355, 0]
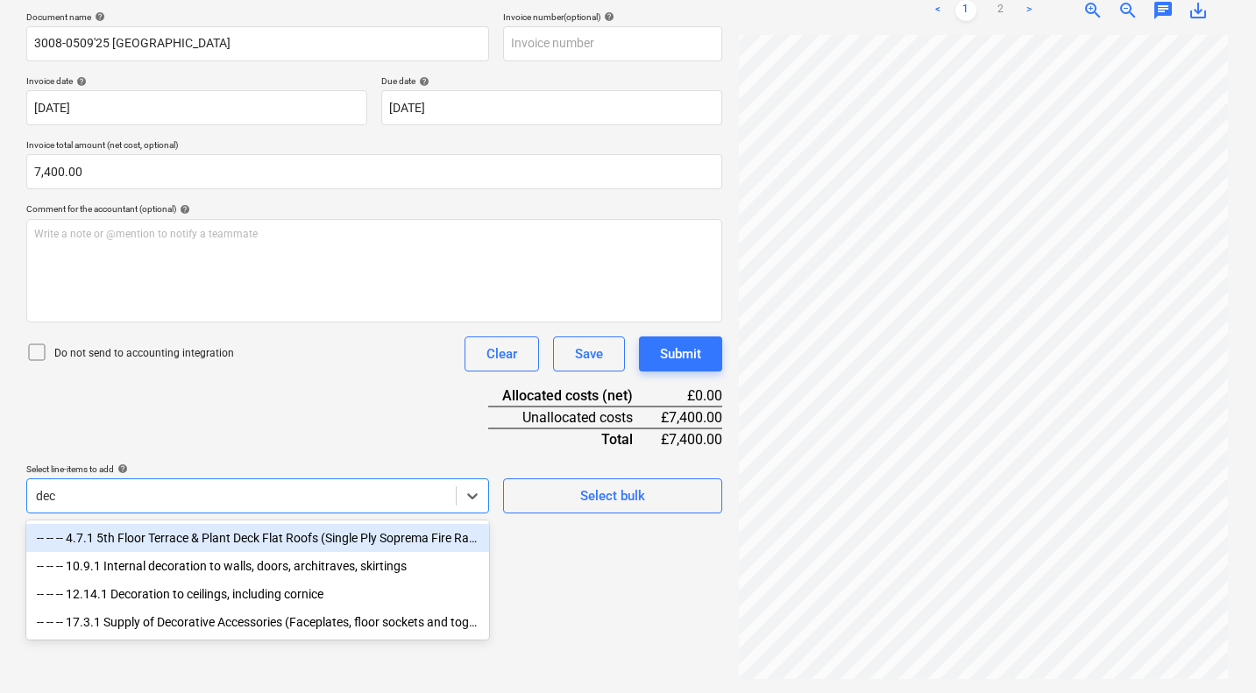
scroll to position [250, 0]
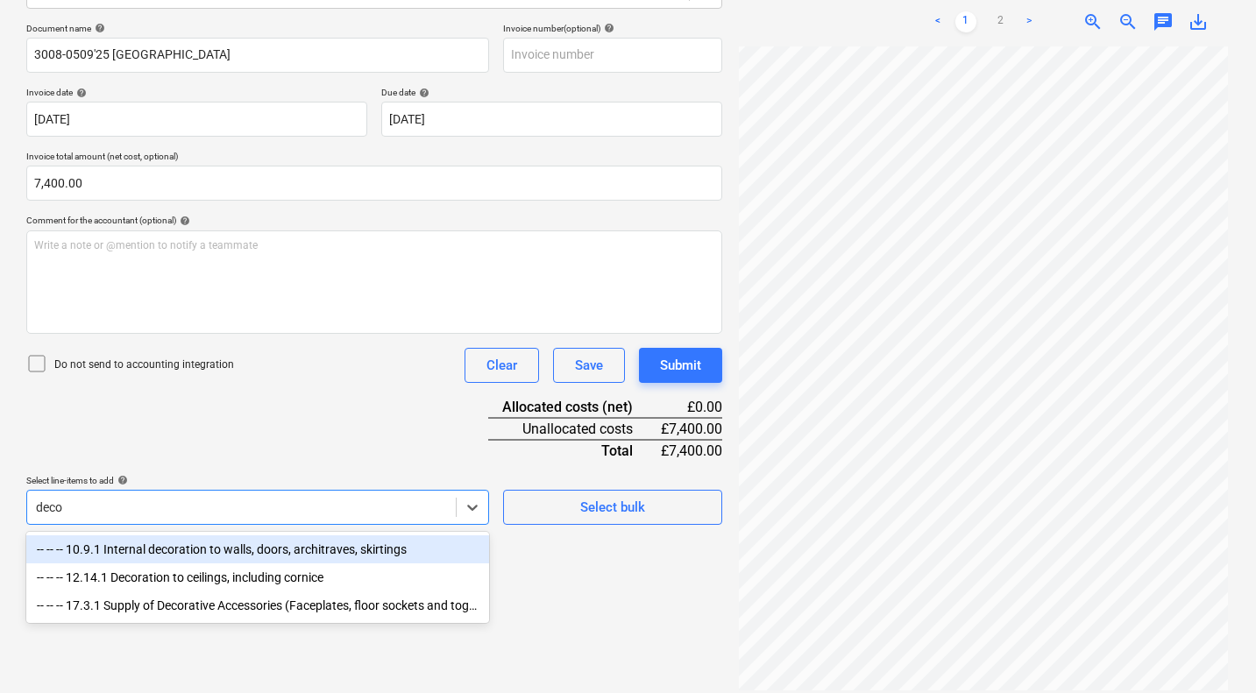
type input "decor"
click at [244, 550] on div "-- -- -- 10.9.1 Internal decoration to walls, doors, architraves, skirtings" at bounding box center [257, 549] width 463 height 28
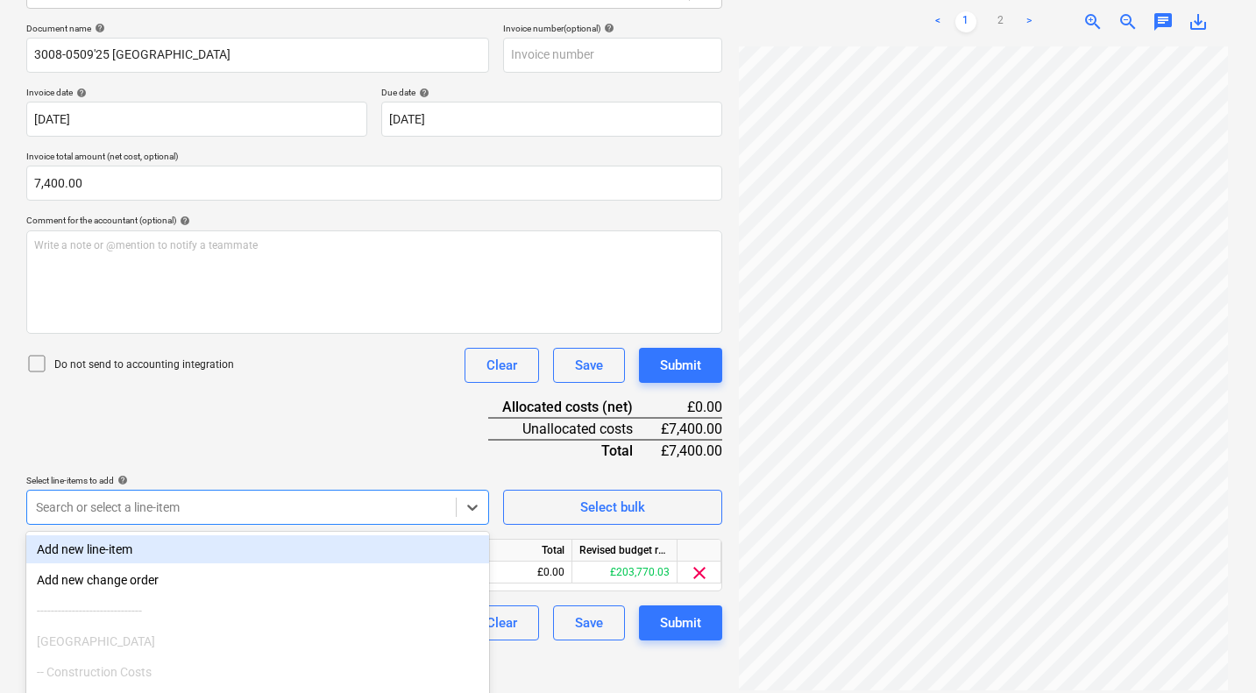
click at [281, 450] on div "Document name help 3008-0509'25 Lancaster Gate Invoice number (optional) help I…" at bounding box center [374, 332] width 696 height 618
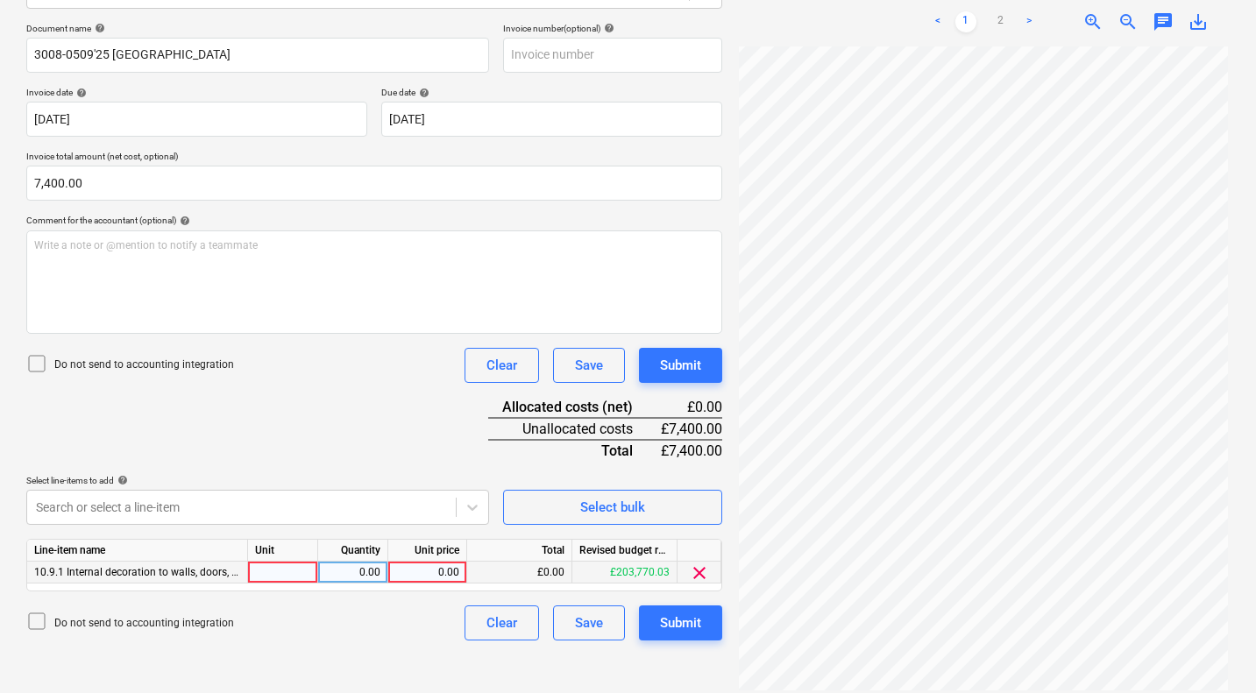
click at [428, 568] on div "0.00" at bounding box center [427, 573] width 64 height 22
type input "7400"
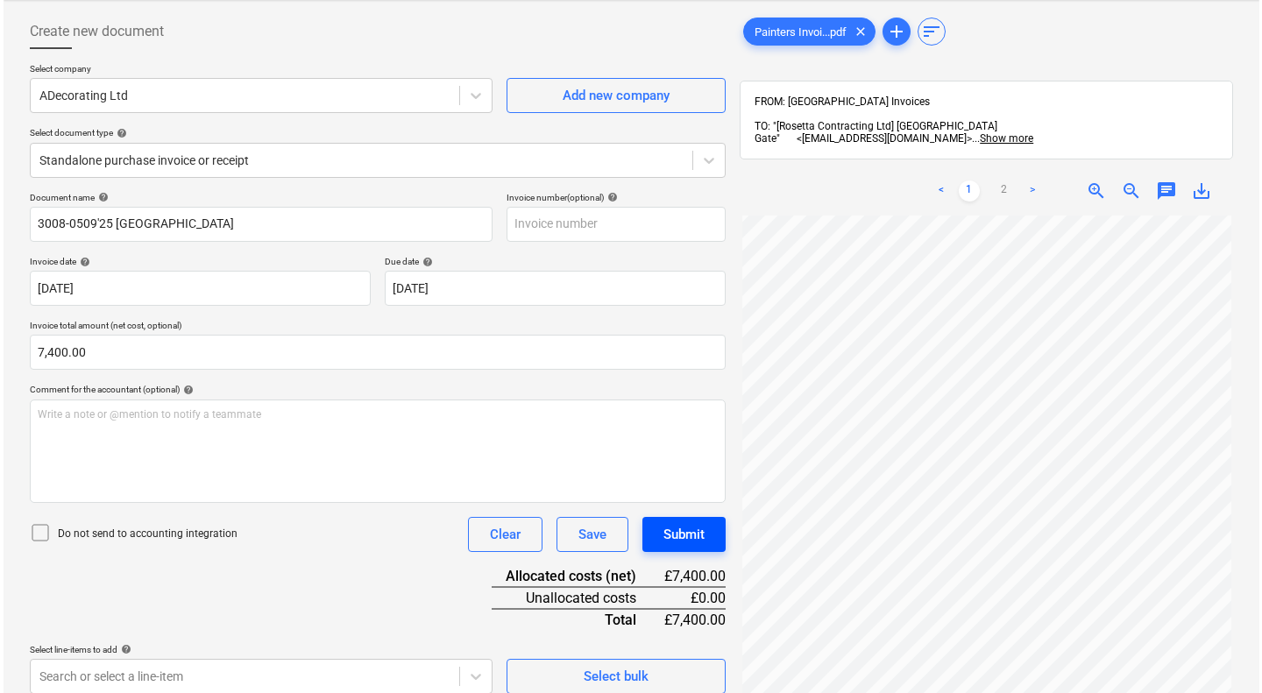
scroll to position [76, 0]
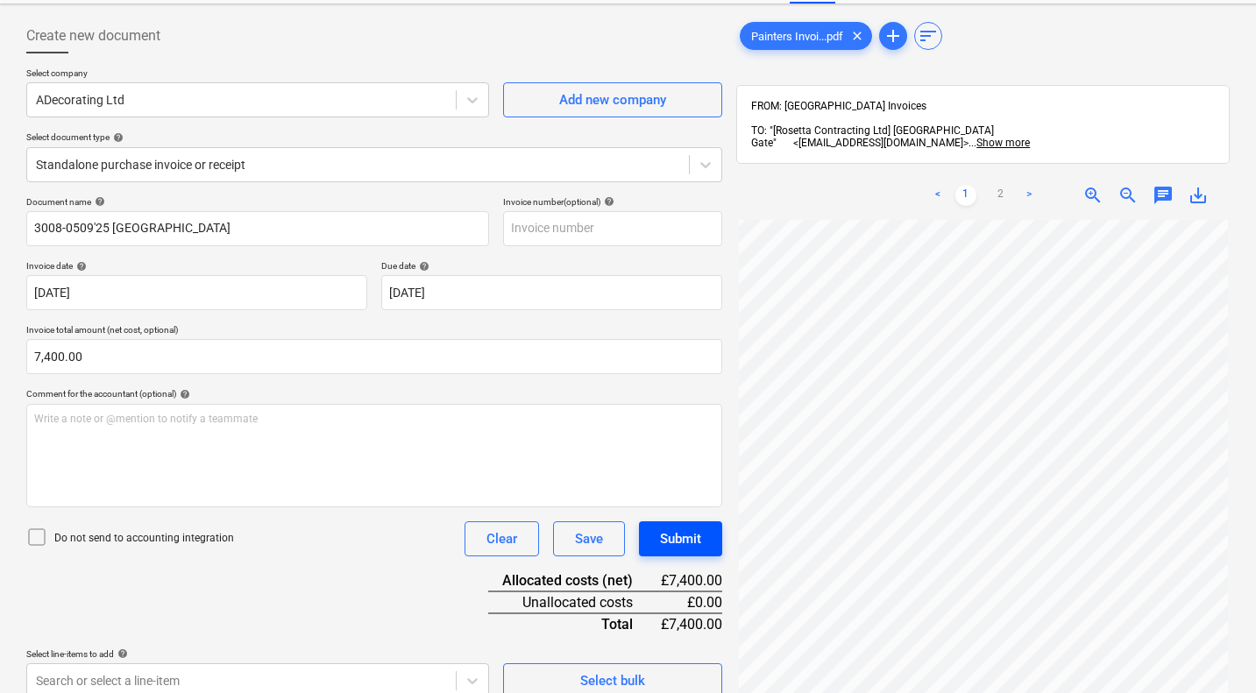
click at [683, 540] on div "Submit" at bounding box center [680, 539] width 41 height 23
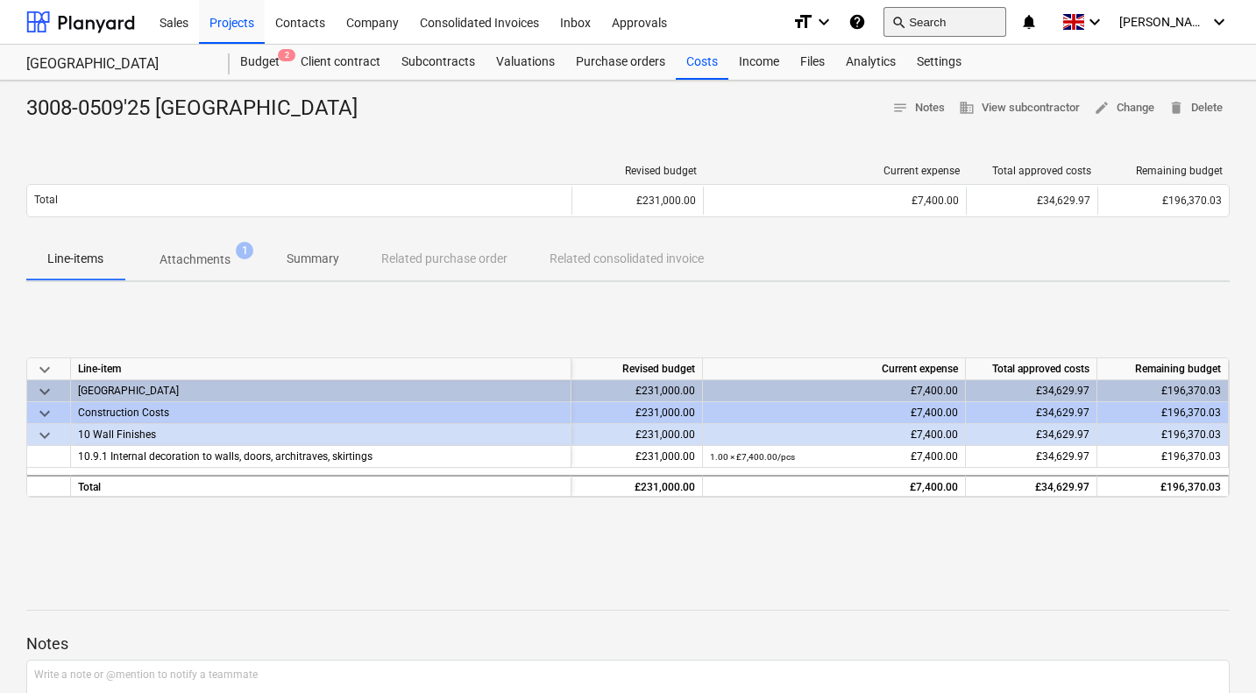
click at [962, 18] on button "search Search" at bounding box center [944, 22] width 123 height 30
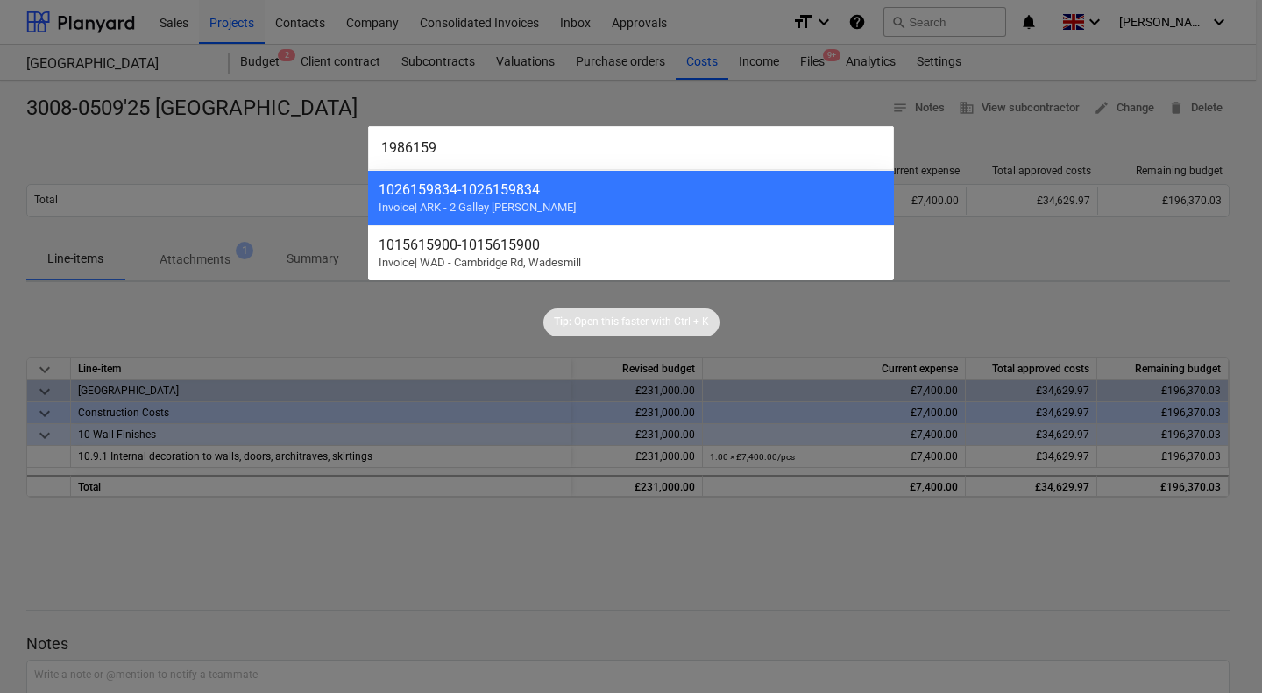
click at [441, 593] on div at bounding box center [631, 346] width 1262 height 693
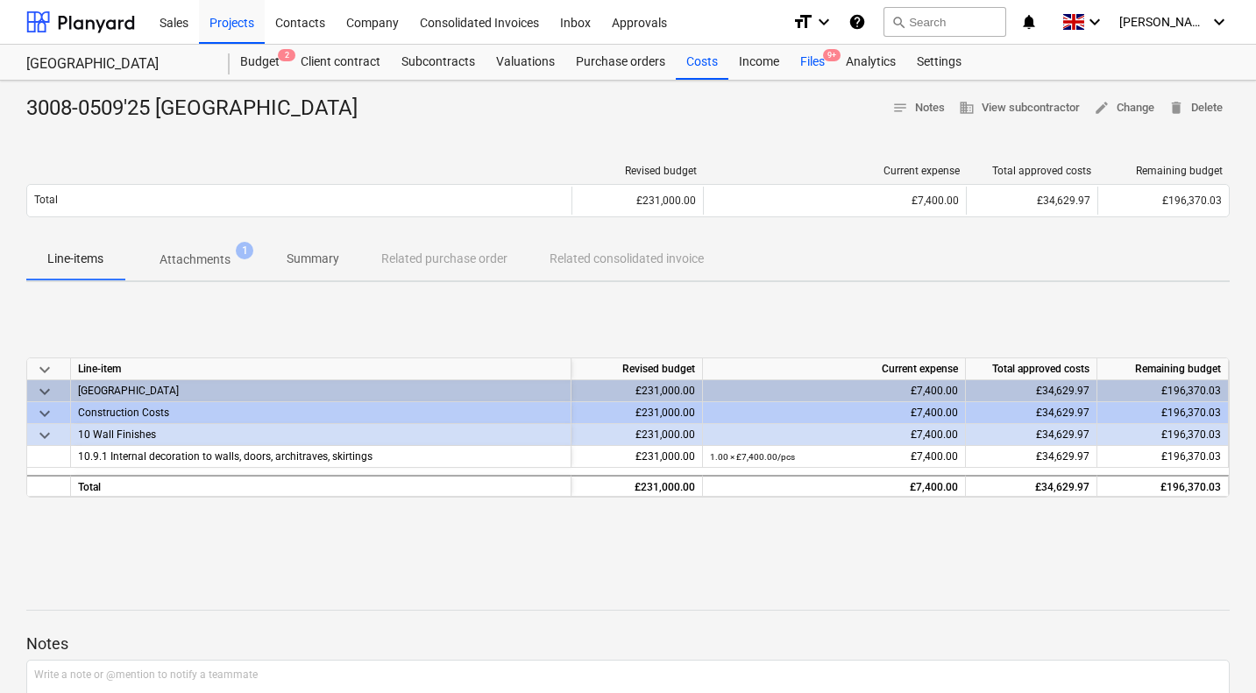
click at [813, 60] on div "Files 9+" at bounding box center [813, 62] width 46 height 35
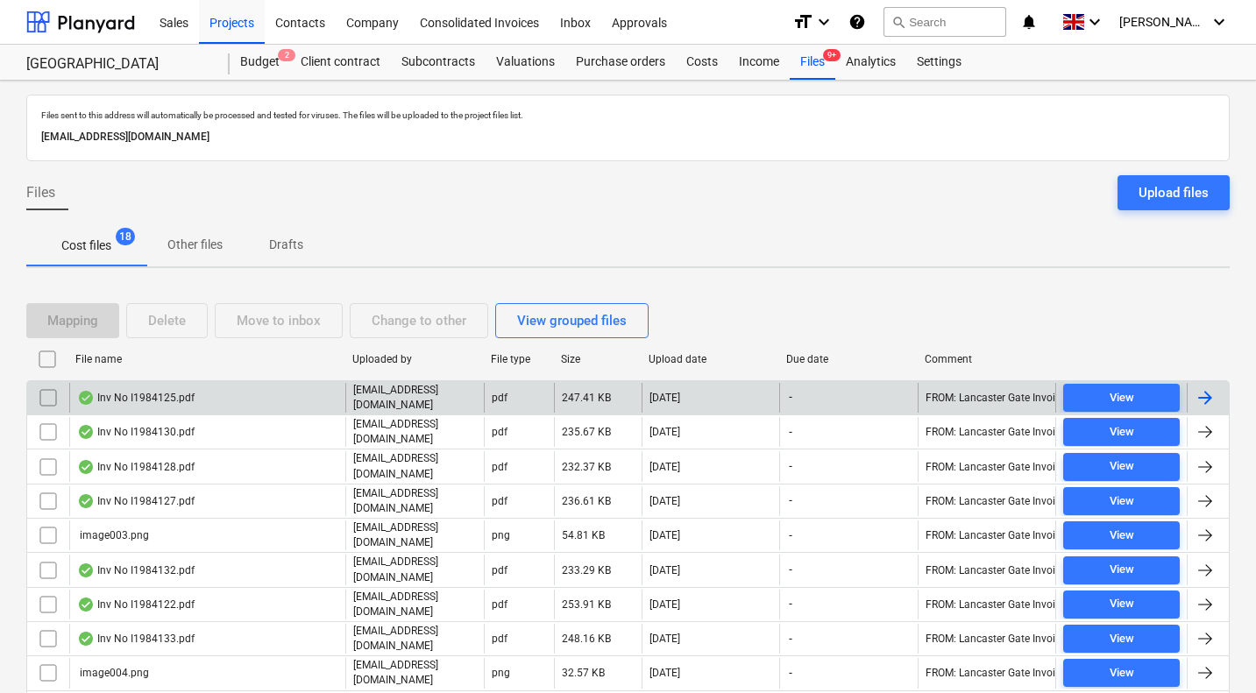
click at [163, 400] on div "Inv No I1984125.pdf" at bounding box center [135, 398] width 117 height 14
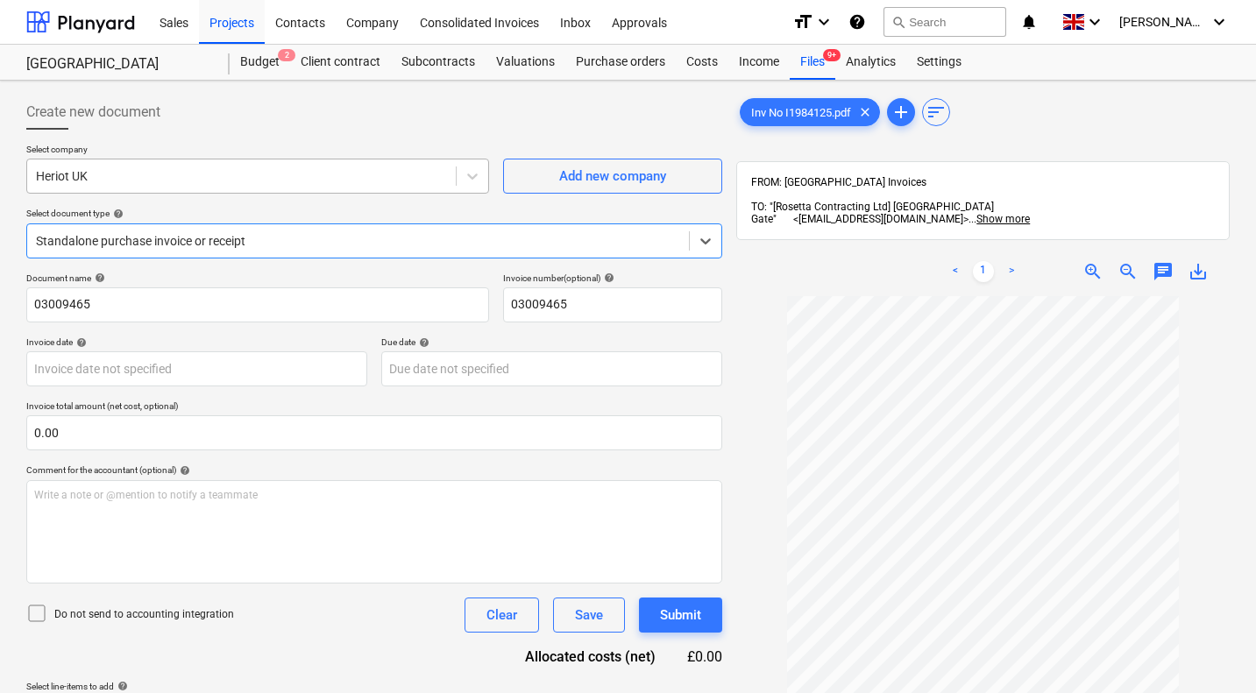
click at [315, 172] on div at bounding box center [241, 176] width 411 height 18
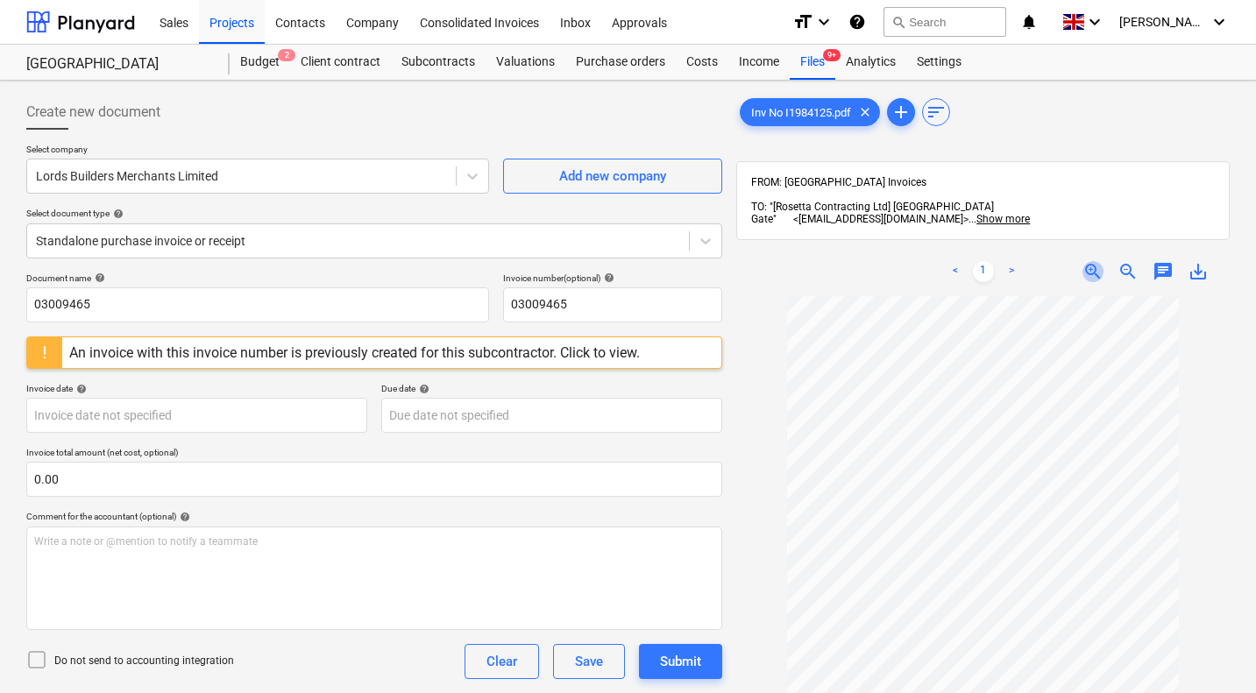
click at [1097, 261] on span "zoom_in" at bounding box center [1092, 271] width 21 height 21
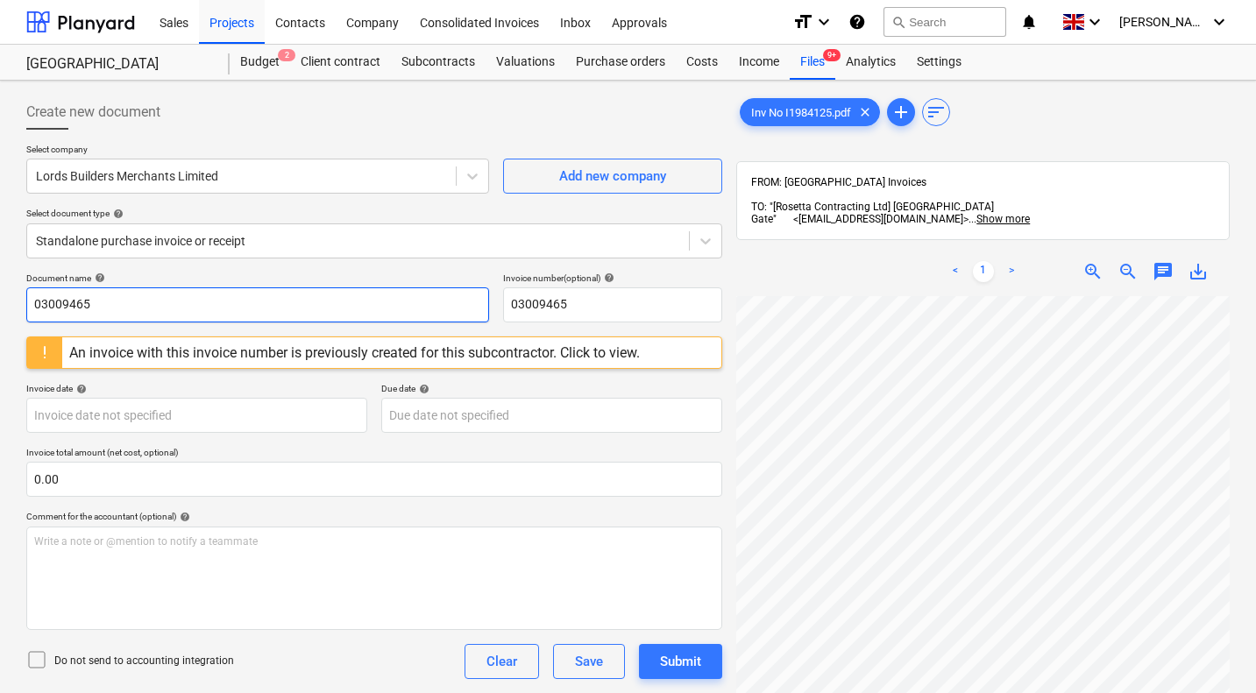
drag, startPoint x: 197, startPoint y: 302, endPoint x: 0, endPoint y: 287, distance: 197.8
click at [0, 287] on div "Create new document Select company Lords Builders Merchants Limited Add new com…" at bounding box center [628, 518] width 1256 height 874
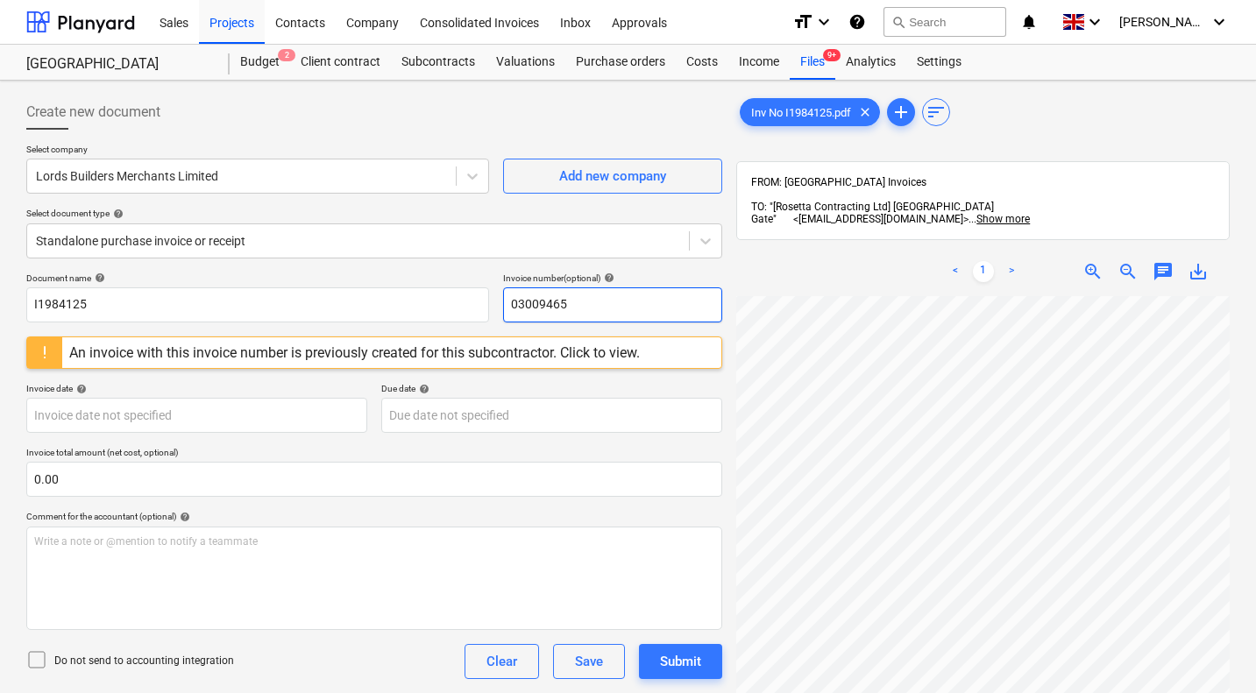
paste input "I198412"
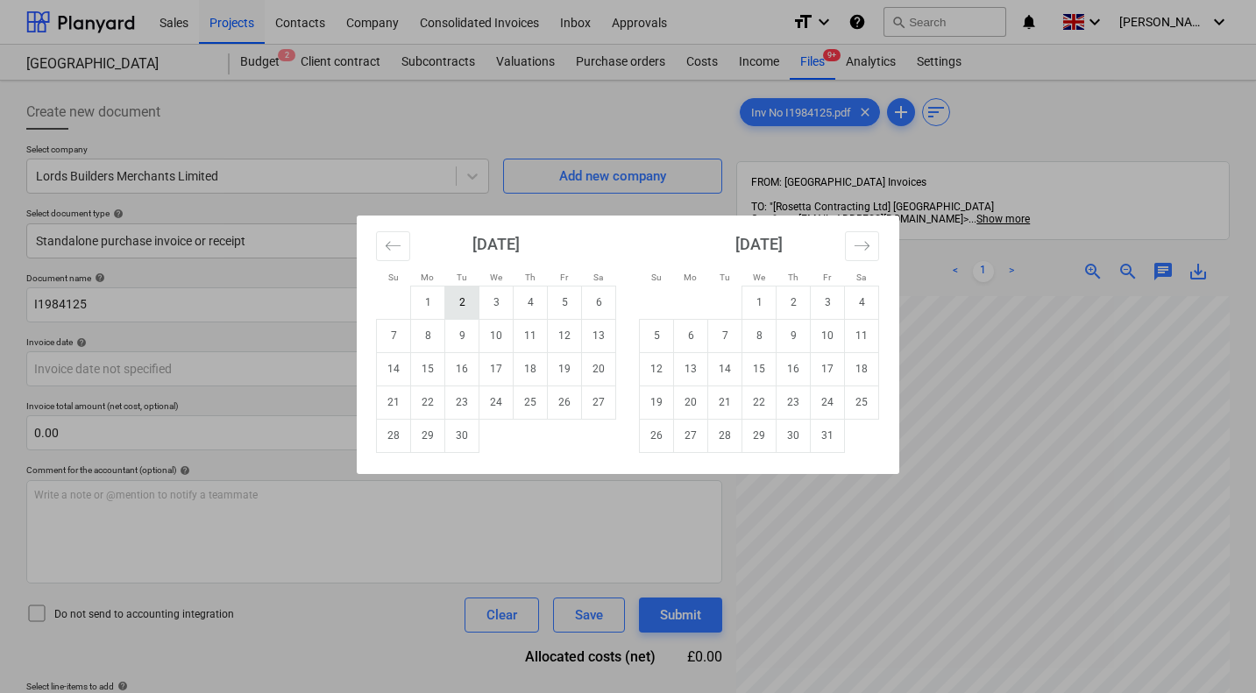
click at [464, 302] on td "2" at bounding box center [462, 302] width 34 height 33
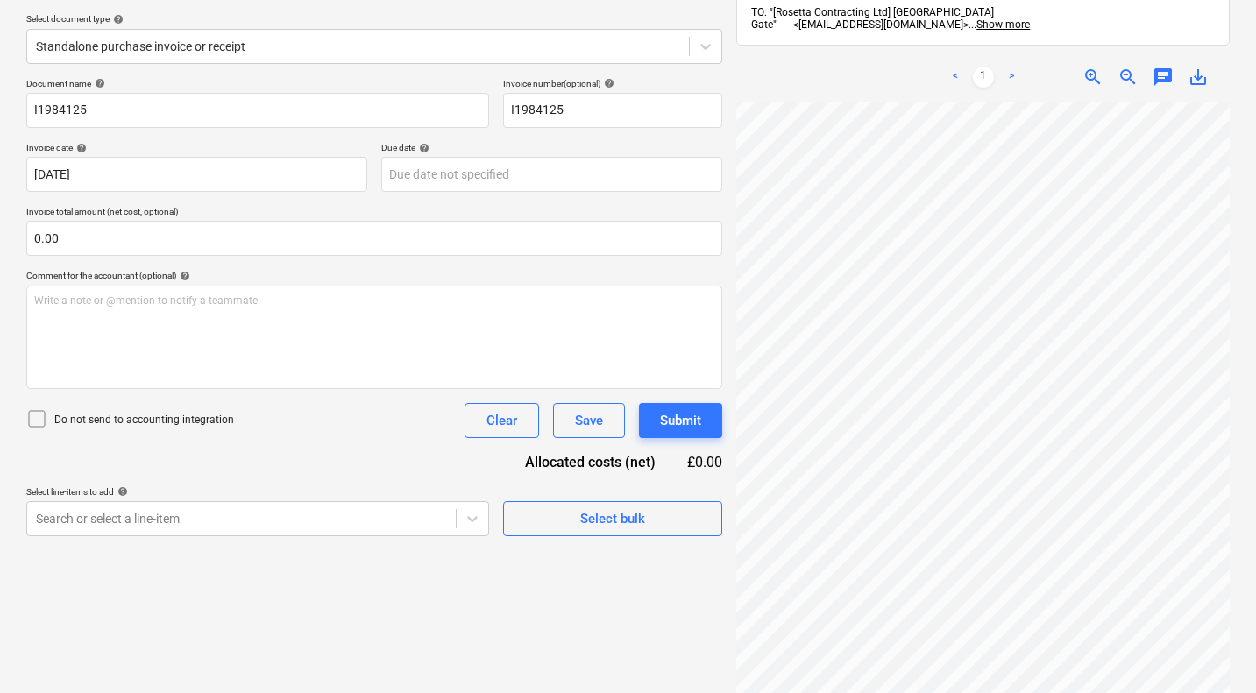
scroll to position [197, 0]
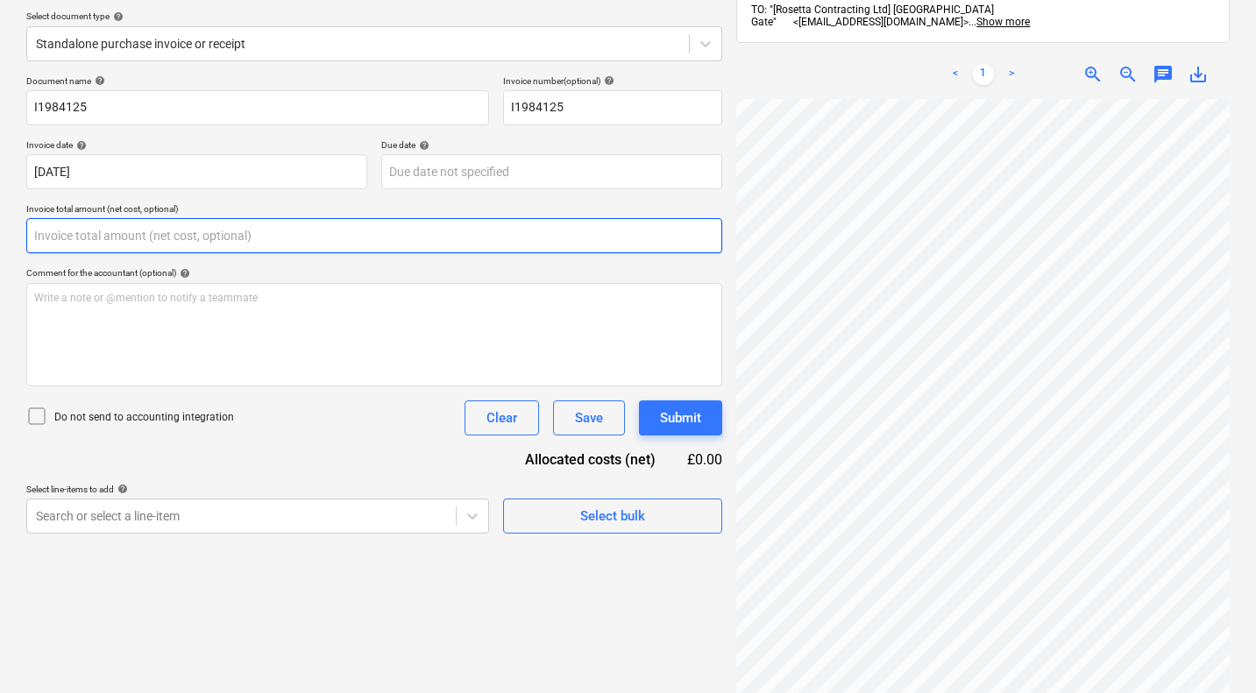
click at [407, 233] on input "text" at bounding box center [374, 235] width 696 height 35
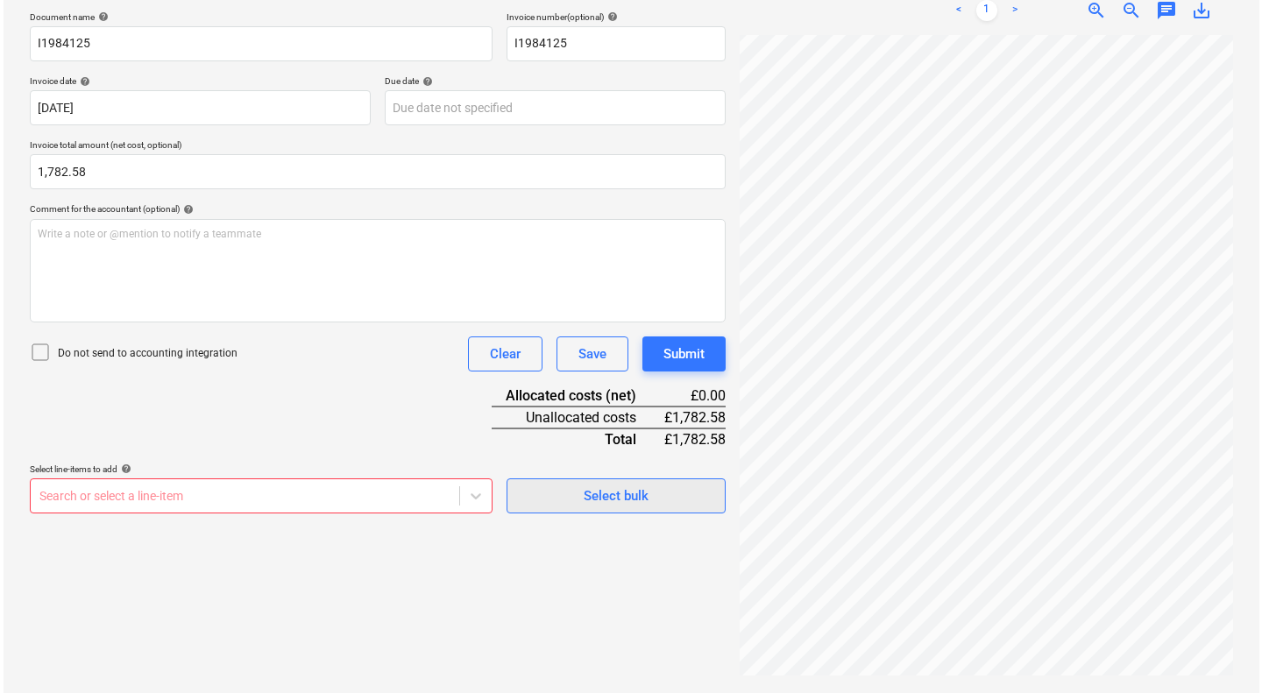
scroll to position [250, 0]
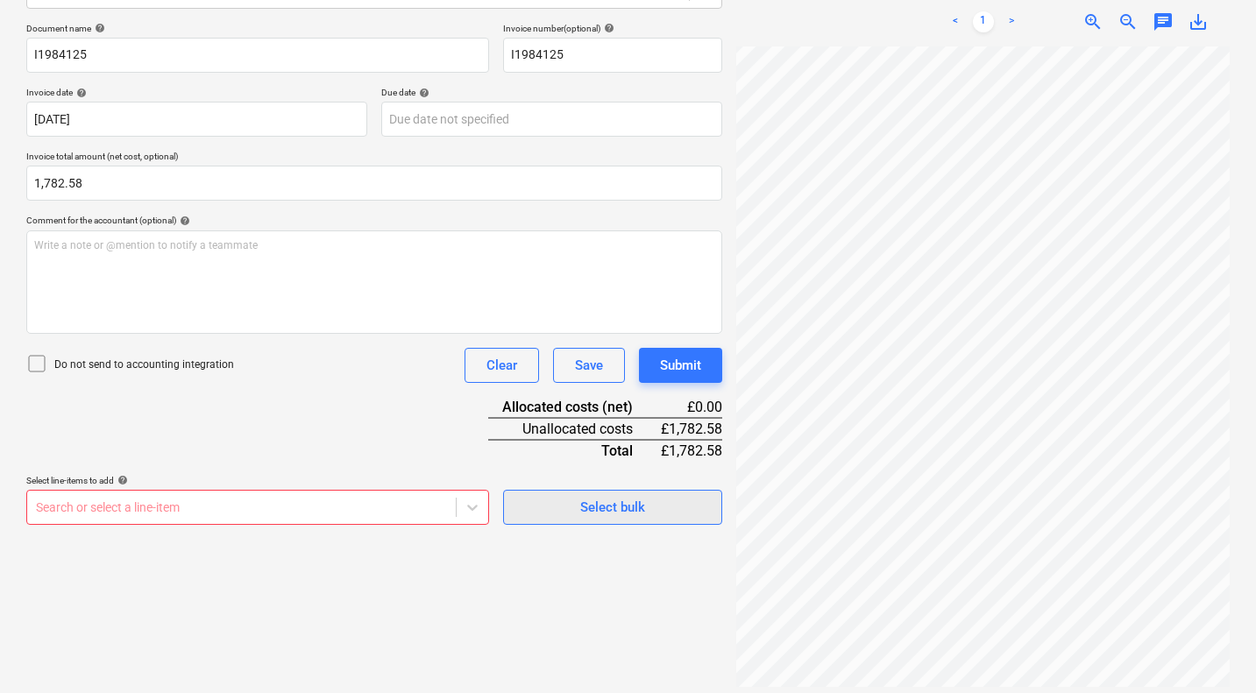
click at [589, 460] on div "Document name help I1984125 Invoice number (optional) help I1984125 Invoice dat…" at bounding box center [374, 274] width 696 height 502
click at [579, 506] on span "Select bulk" at bounding box center [612, 507] width 175 height 23
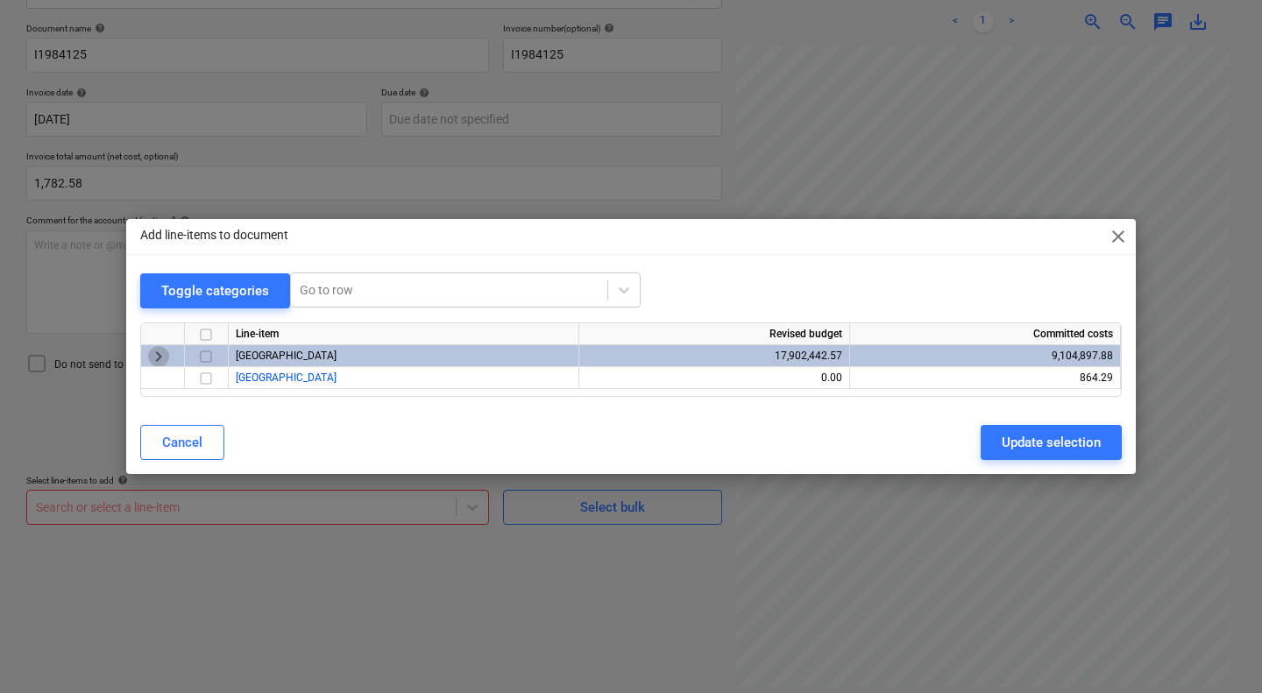
click at [161, 355] on span "keyboard_arrow_right" at bounding box center [158, 356] width 21 height 21
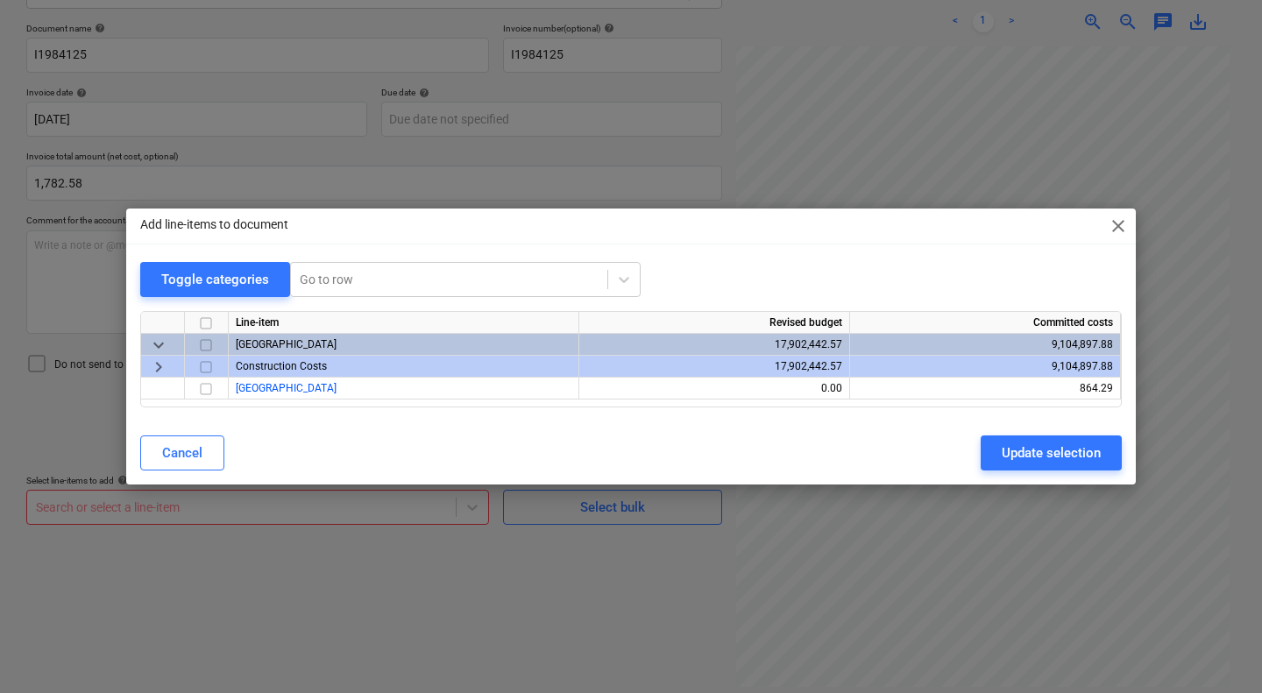
click at [161, 365] on span "keyboard_arrow_right" at bounding box center [158, 367] width 21 height 21
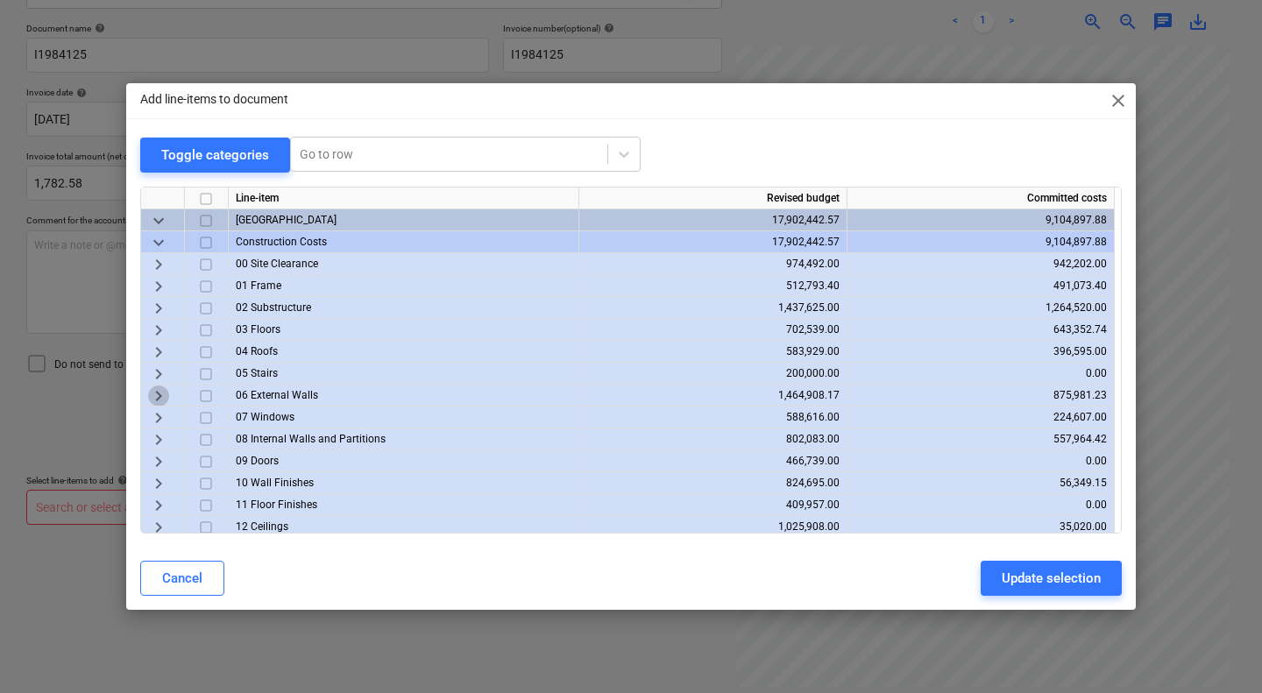
click at [159, 396] on span "keyboard_arrow_right" at bounding box center [158, 395] width 21 height 21
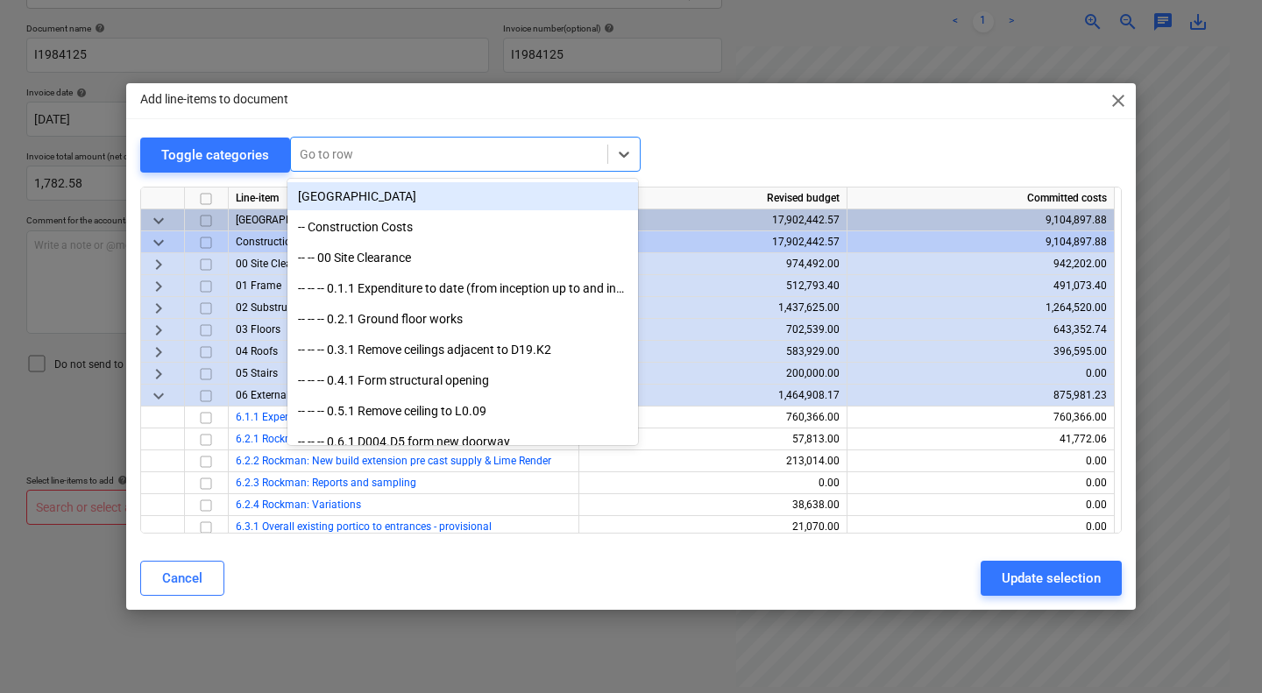
click at [365, 148] on div at bounding box center [449, 154] width 299 height 18
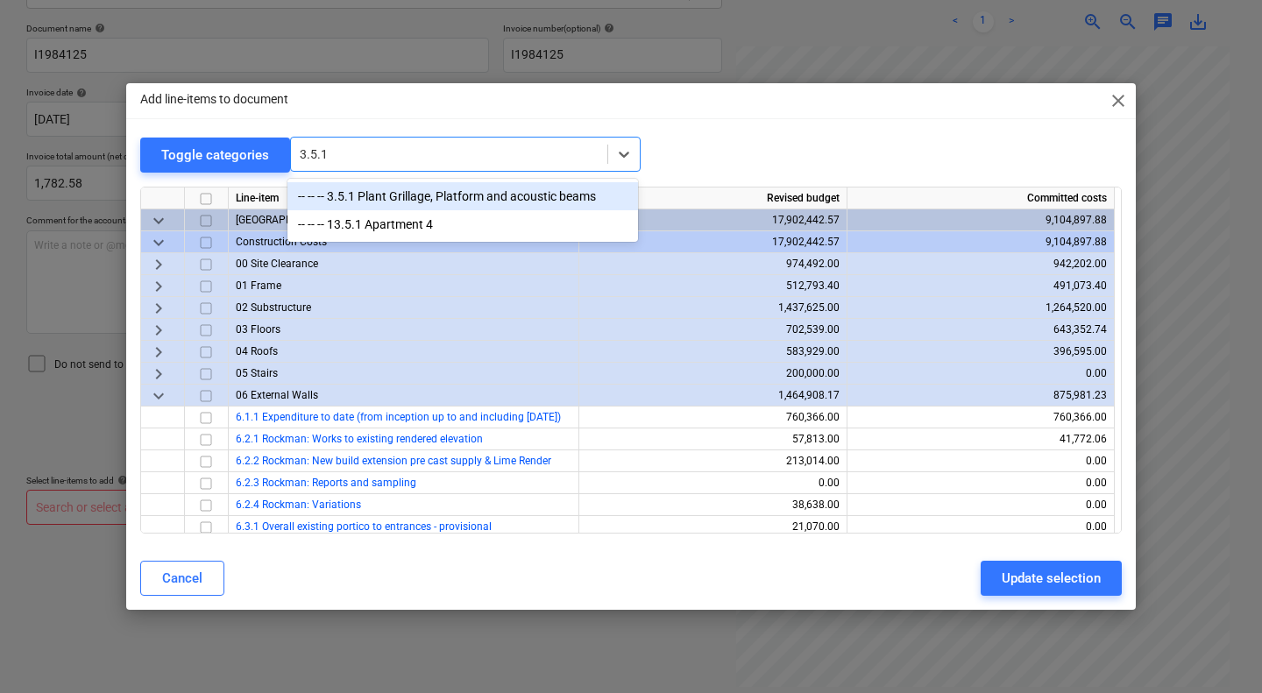
click at [369, 197] on div "-- -- -- 3.5.1 Plant Grillage, Platform and acoustic beams" at bounding box center [462, 196] width 351 height 28
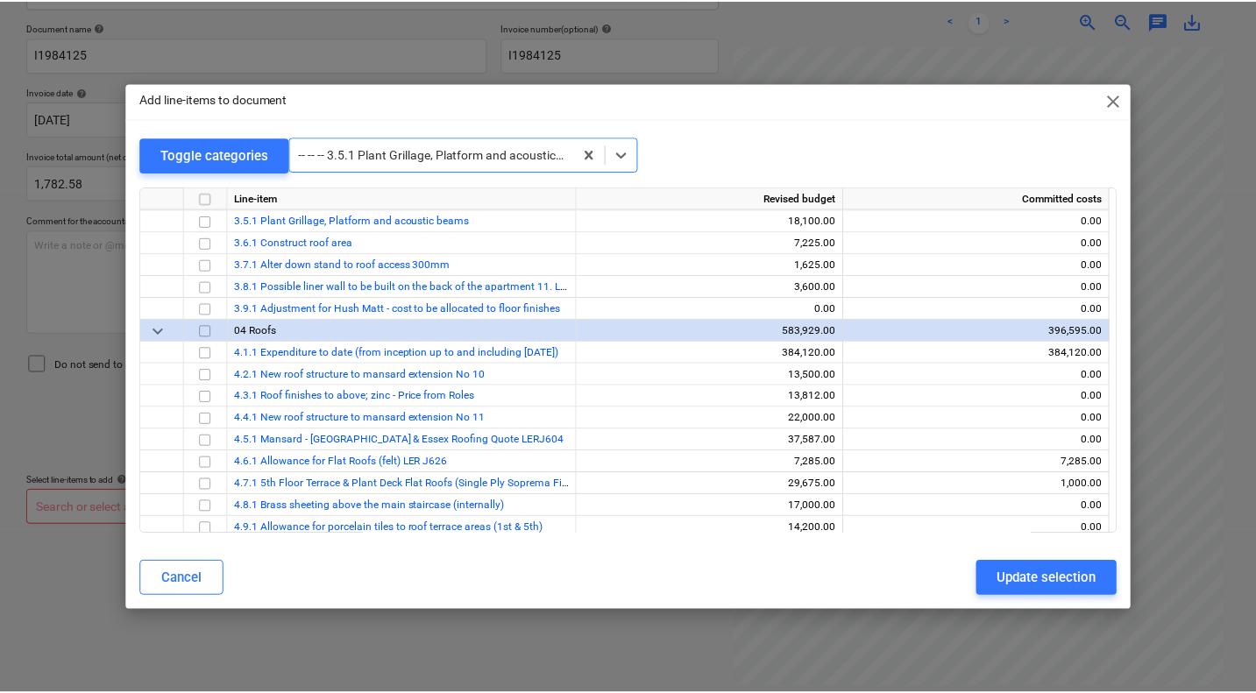
scroll to position [789, 0]
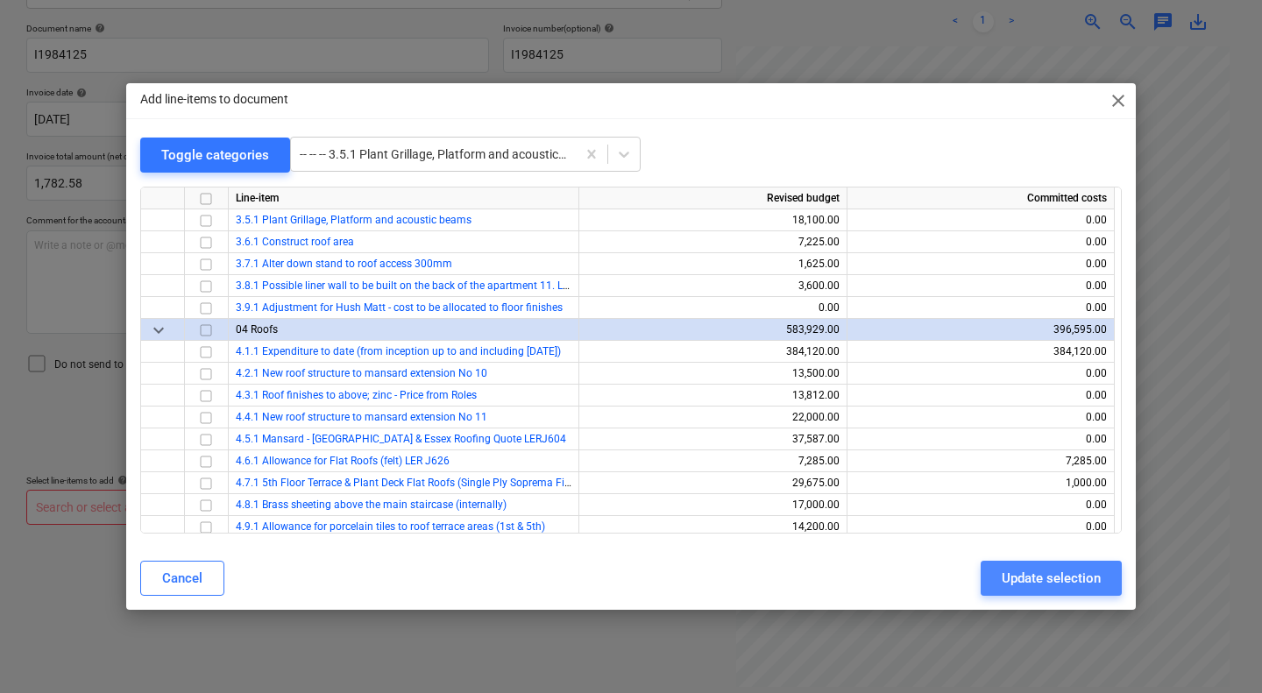
click at [1044, 575] on div "Update selection" at bounding box center [1051, 578] width 99 height 23
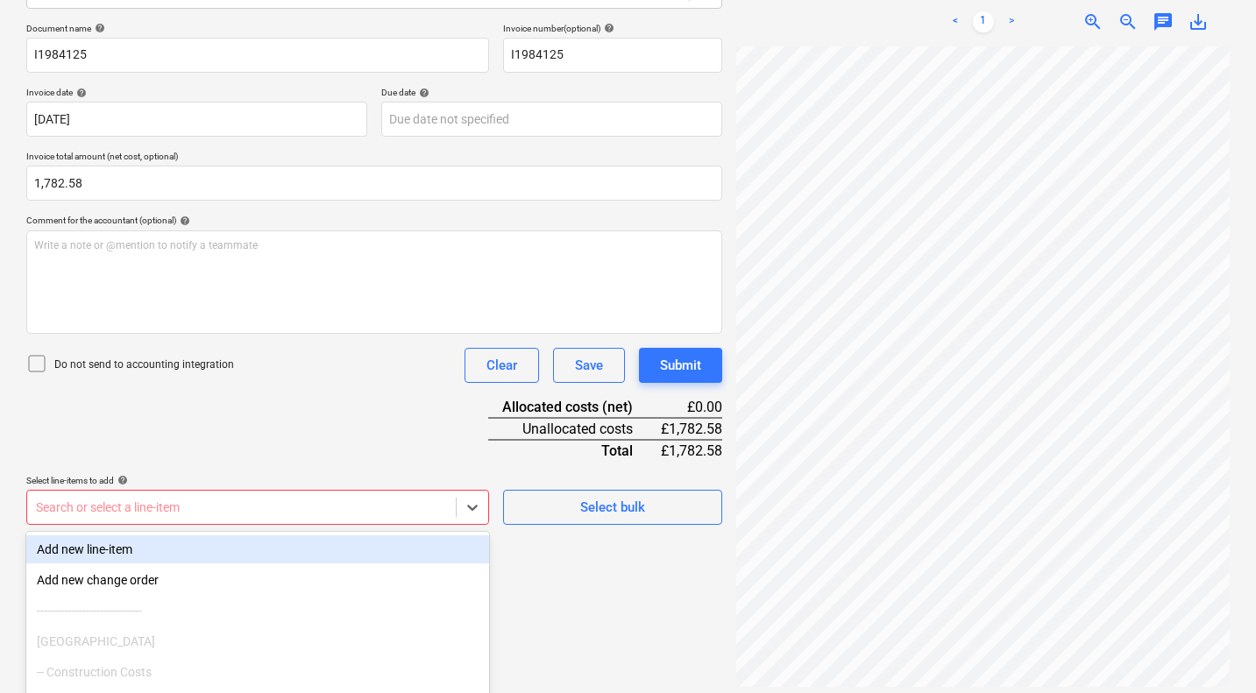
scroll to position [355, 0]
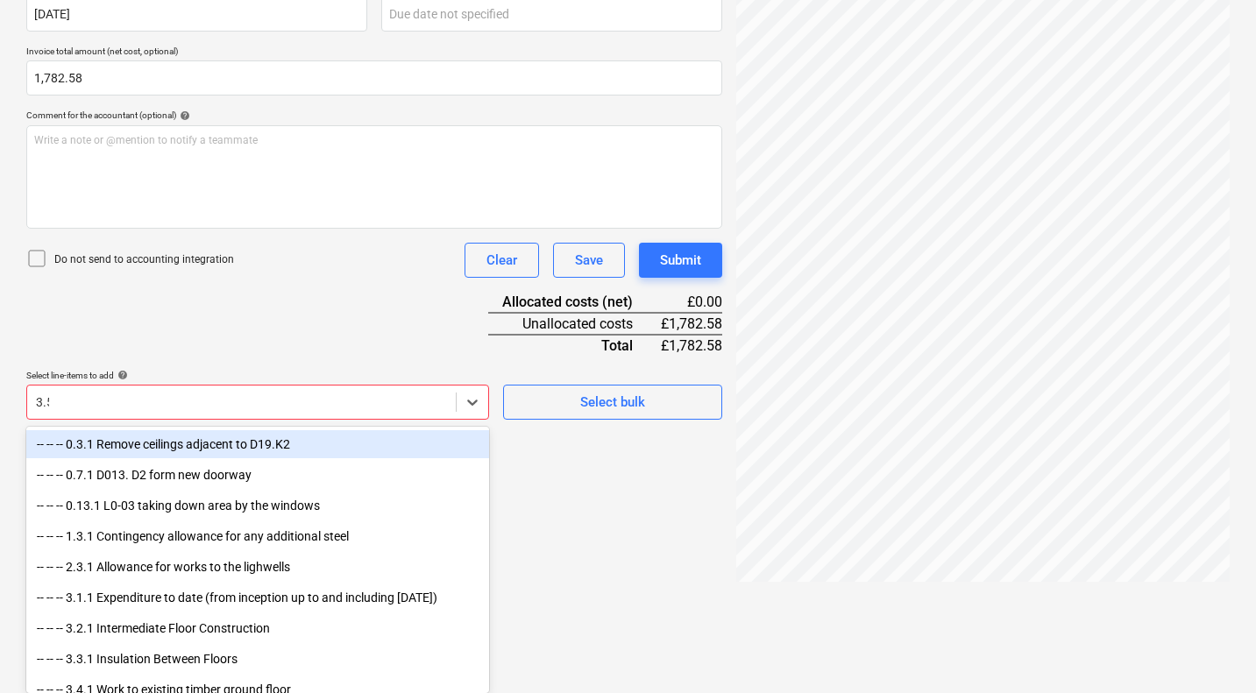
scroll to position [250, 0]
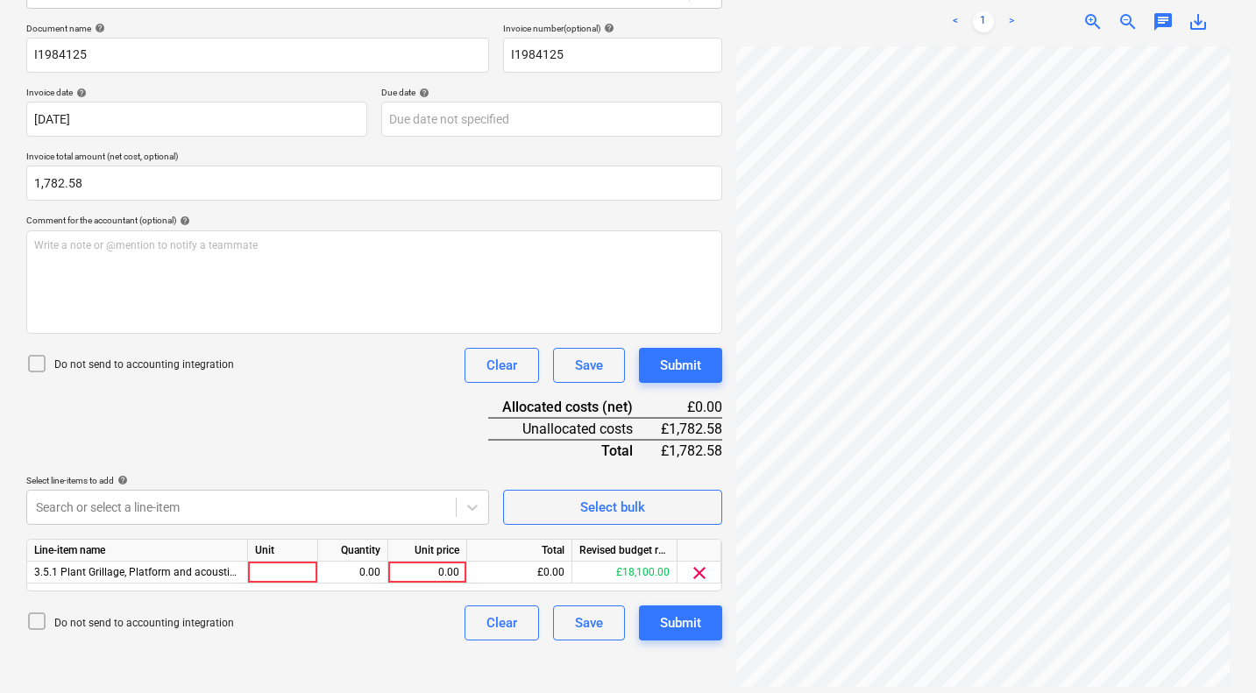
click at [318, 436] on div "Document name help I1984125 Invoice number (optional) help I1984125 Invoice dat…" at bounding box center [374, 332] width 696 height 618
click at [431, 565] on div "0.00" at bounding box center [427, 573] width 64 height 22
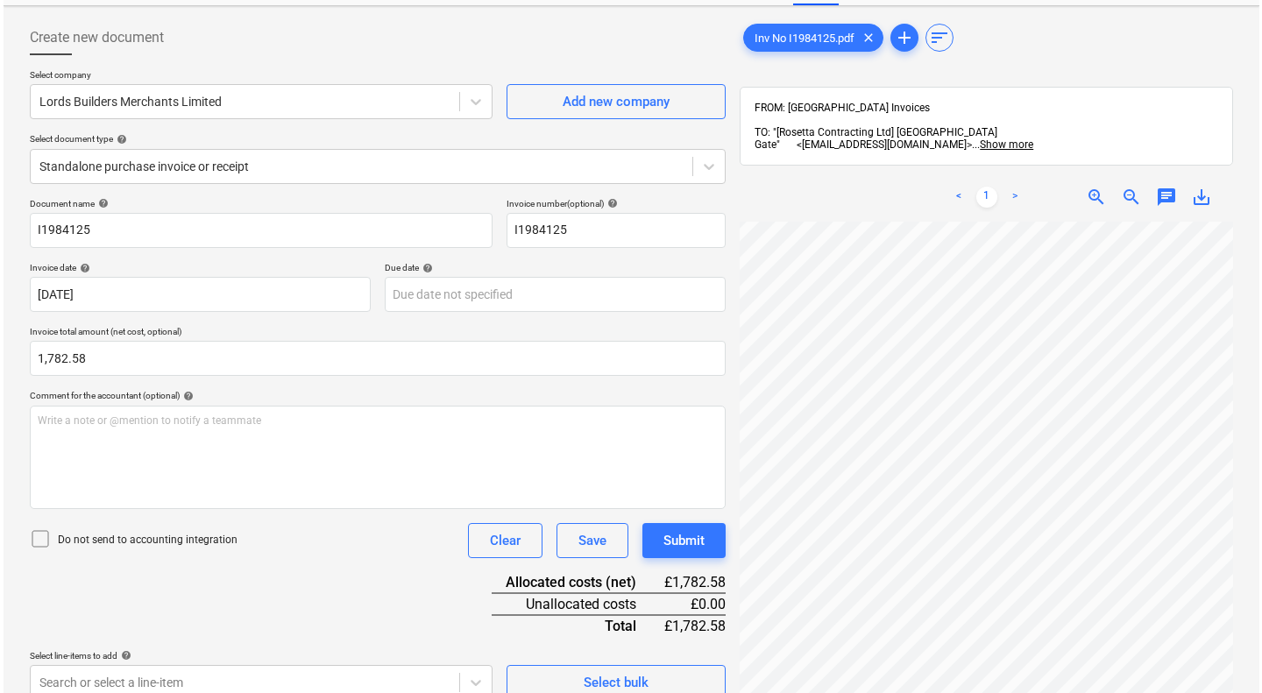
scroll to position [74, 0]
click at [683, 546] on div "Submit" at bounding box center [680, 541] width 41 height 23
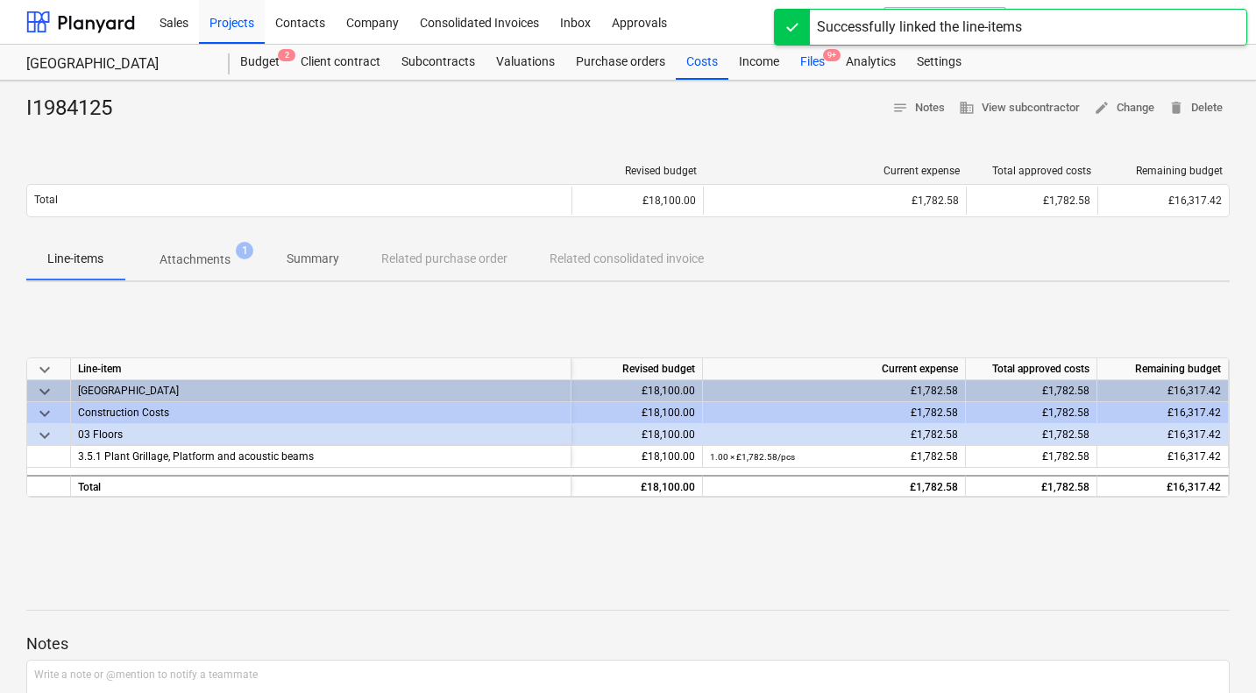
click at [811, 60] on div "Files 9+" at bounding box center [813, 62] width 46 height 35
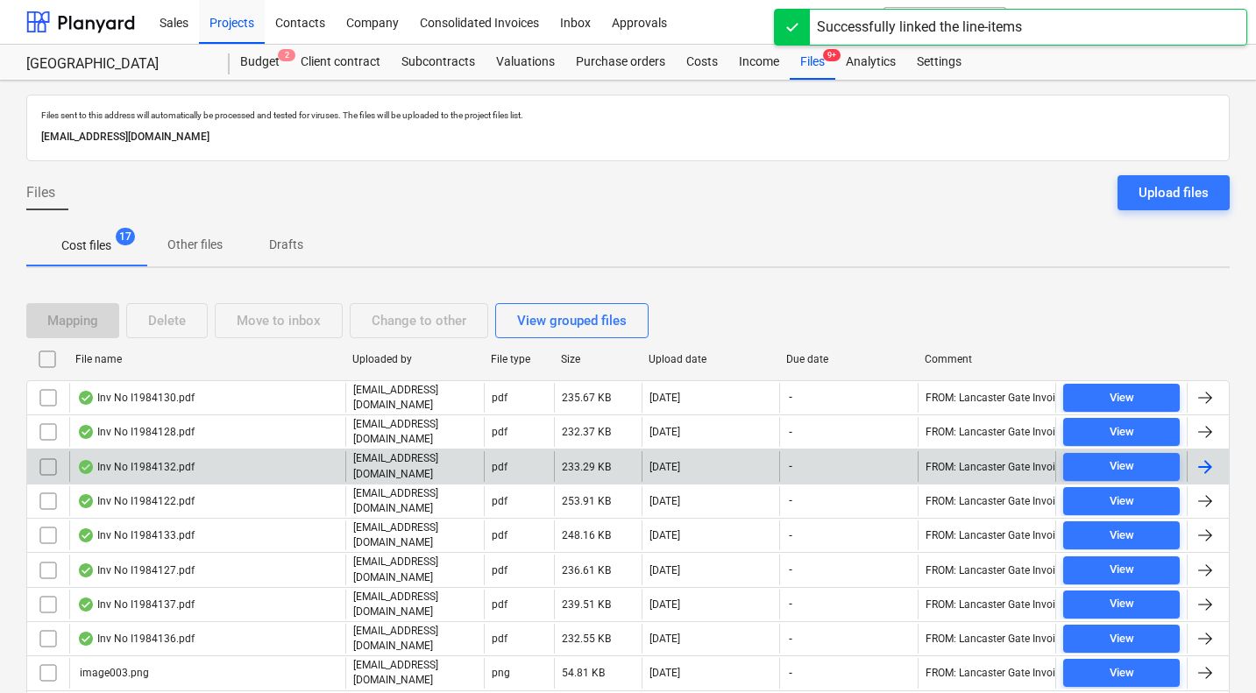
click at [151, 461] on div "Inv No I1984132.pdf" at bounding box center [135, 467] width 117 height 14
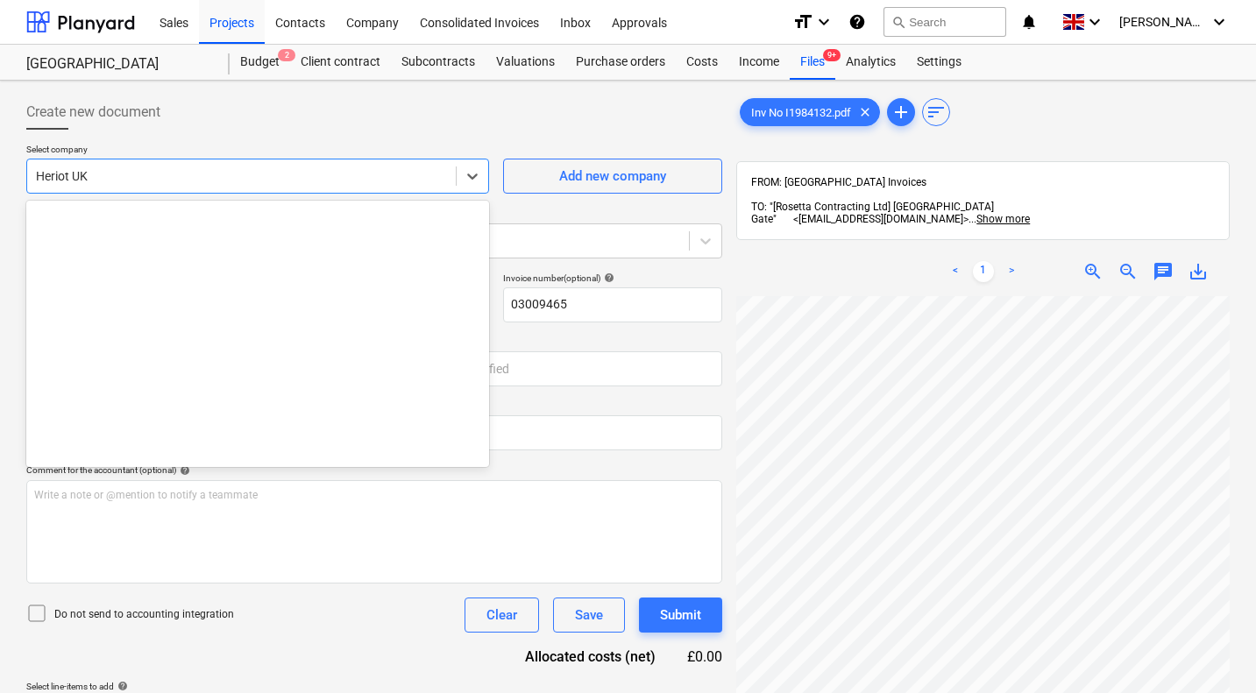
scroll to position [6931, 0]
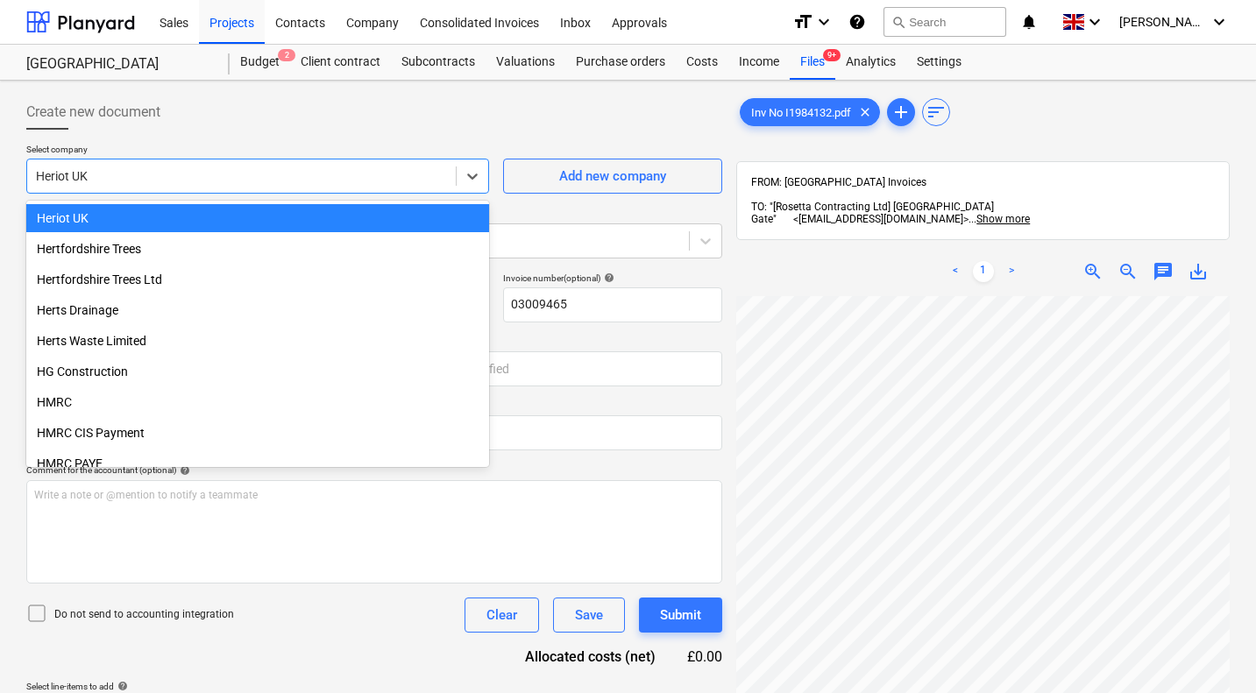
click at [332, 180] on div at bounding box center [241, 176] width 411 height 18
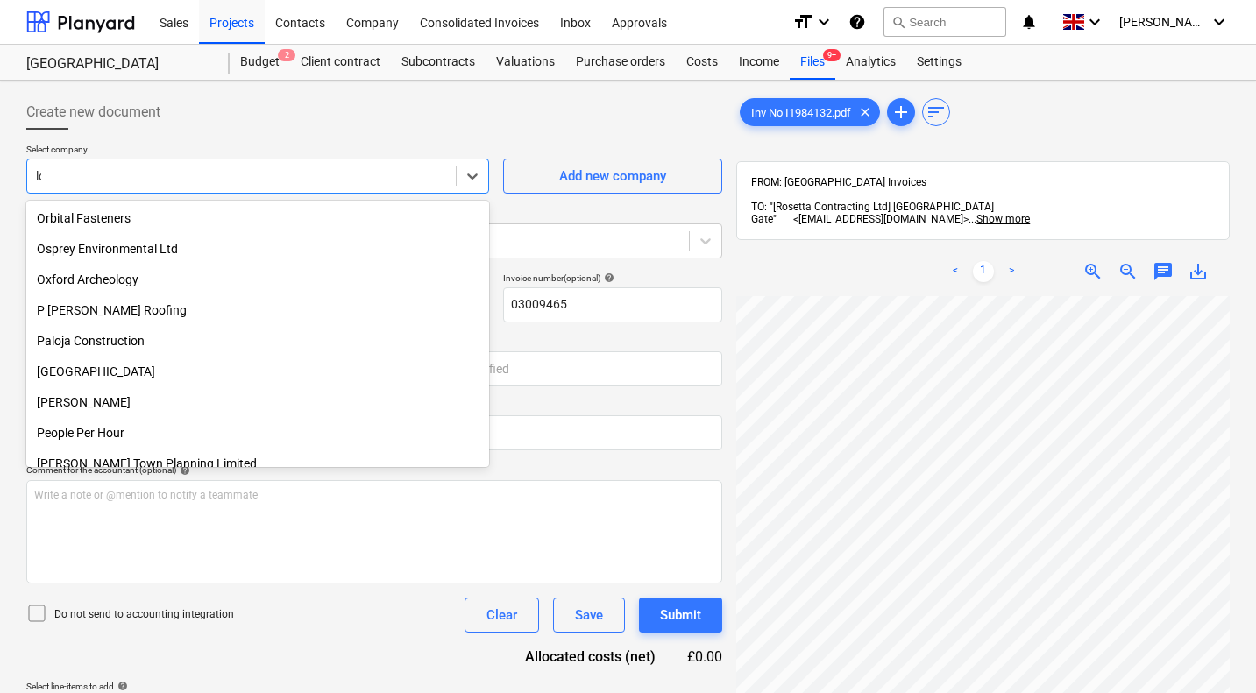
scroll to position [0, 0]
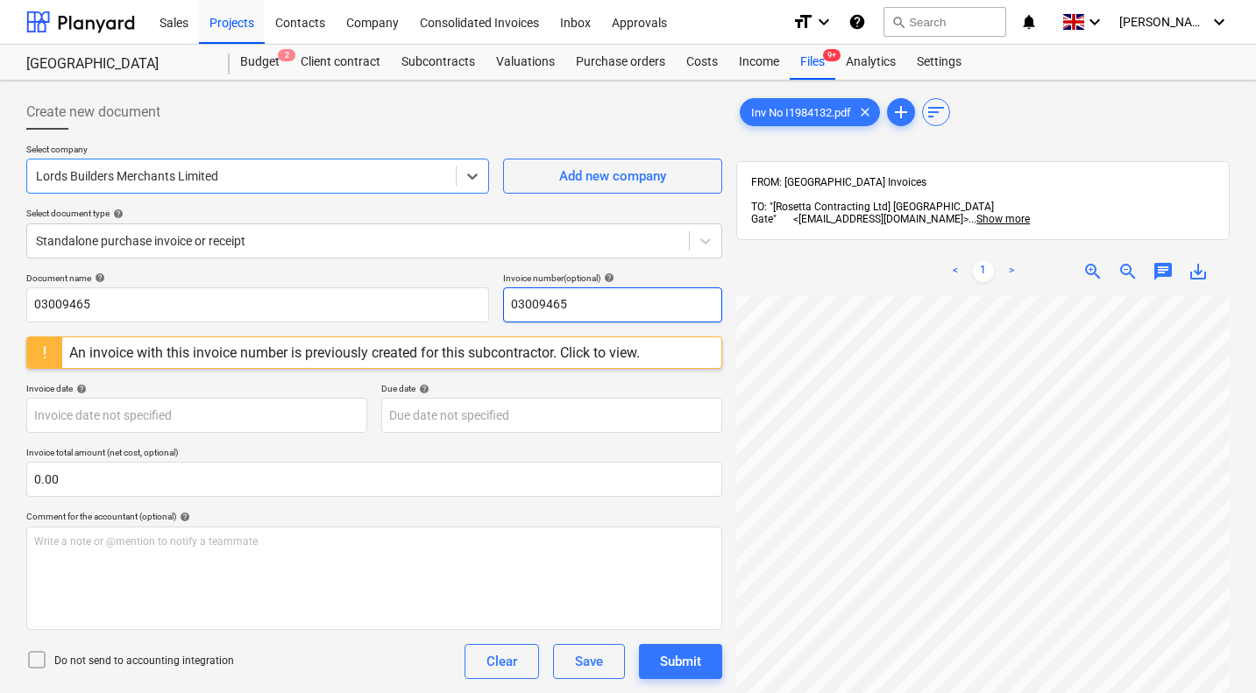
scroll to position [0, 168]
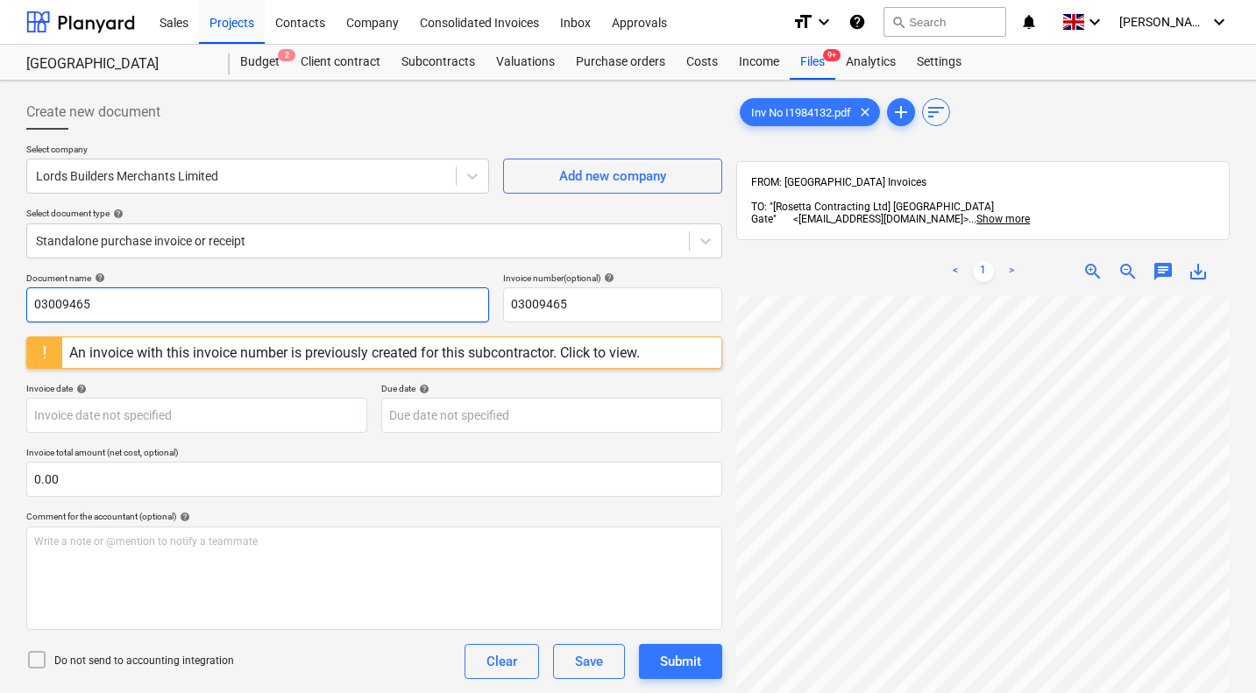
drag, startPoint x: 344, startPoint y: 302, endPoint x: 0, endPoint y: 276, distance: 345.4
click at [0, 276] on div "Create new document Select company Lords Builders Merchants Limited Add new com…" at bounding box center [628, 518] width 1256 height 874
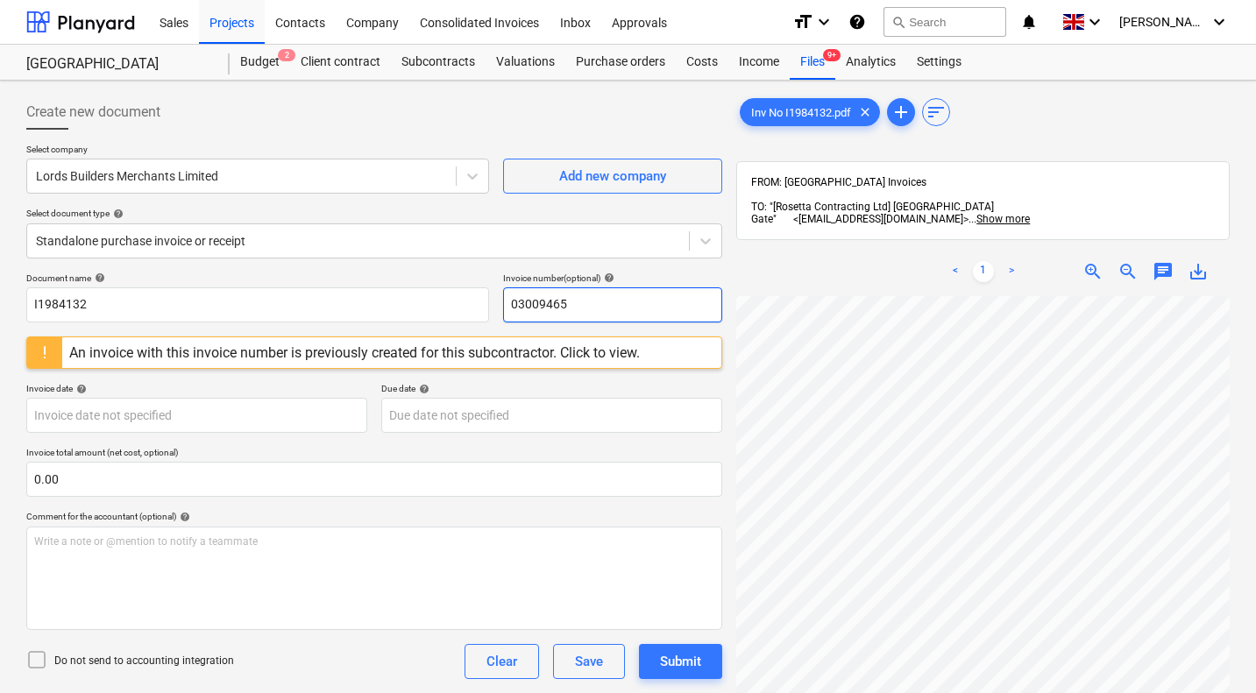
paste input "I1984132"
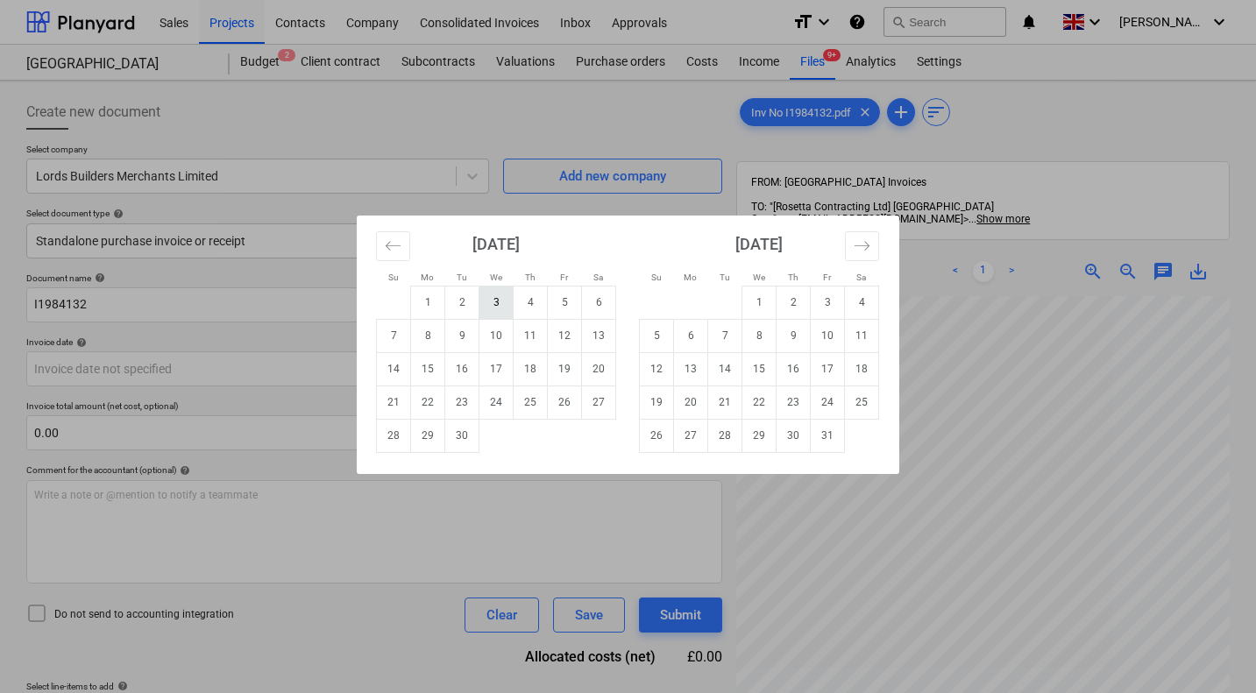
click at [498, 297] on td "3" at bounding box center [496, 302] width 34 height 33
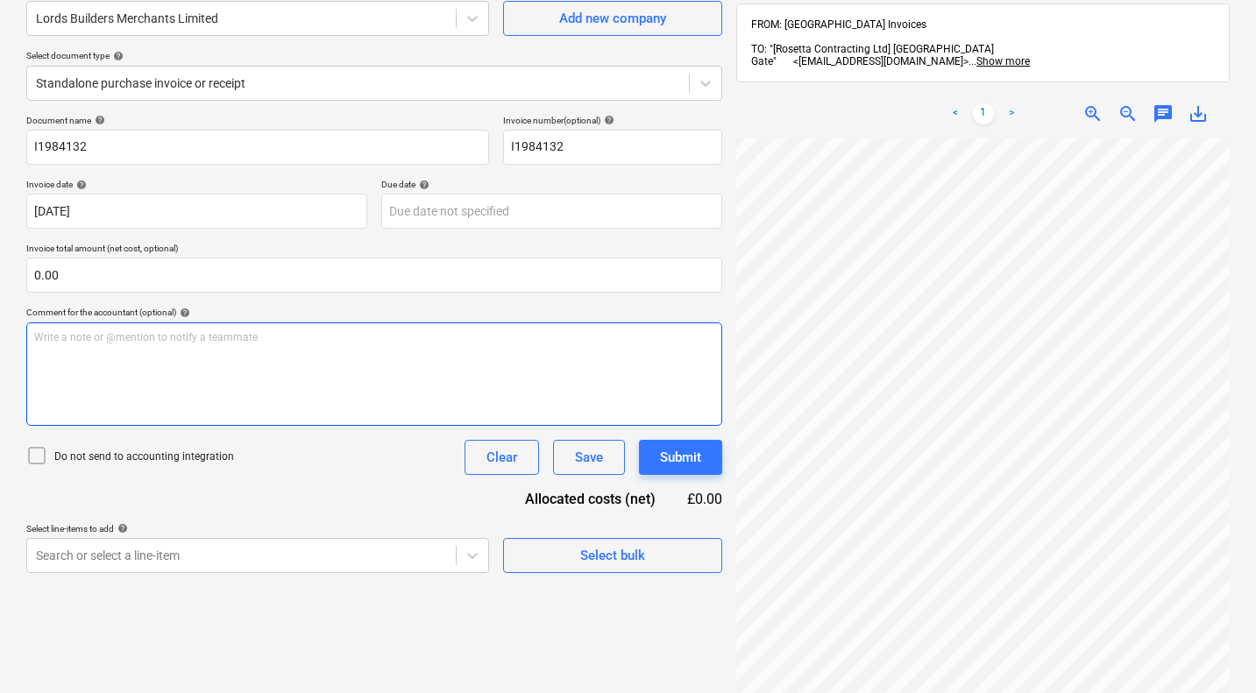
scroll to position [291, 168]
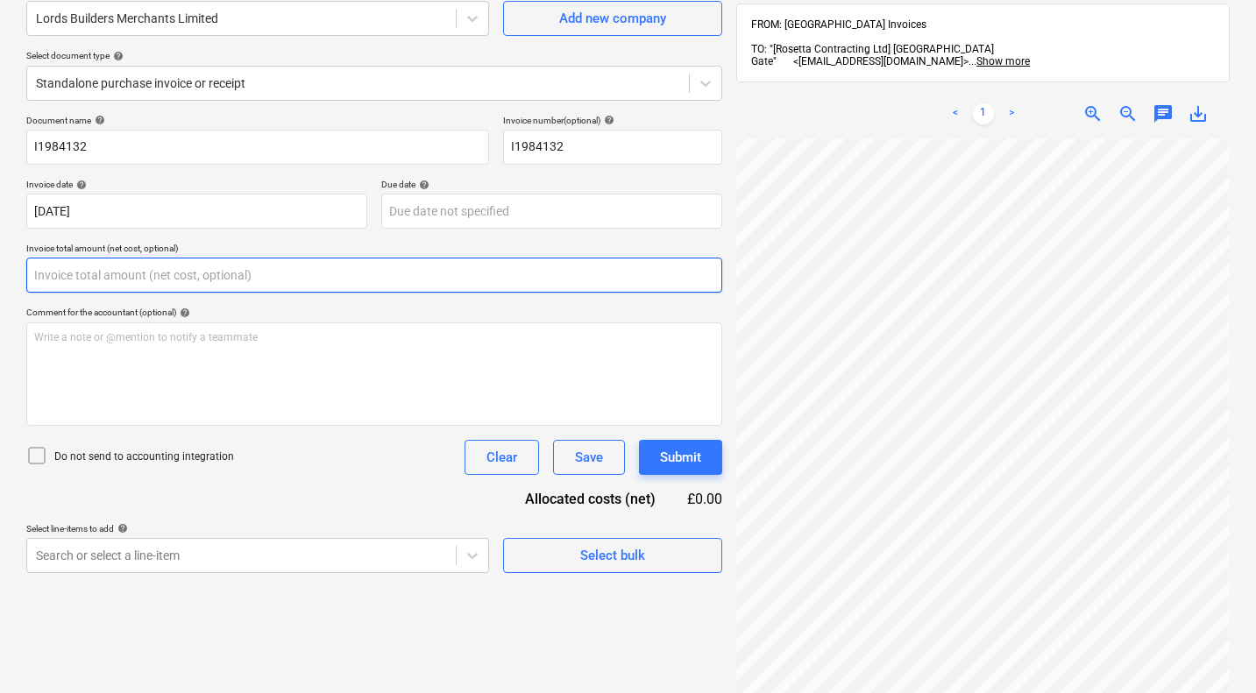
click at [201, 272] on input "text" at bounding box center [374, 275] width 696 height 35
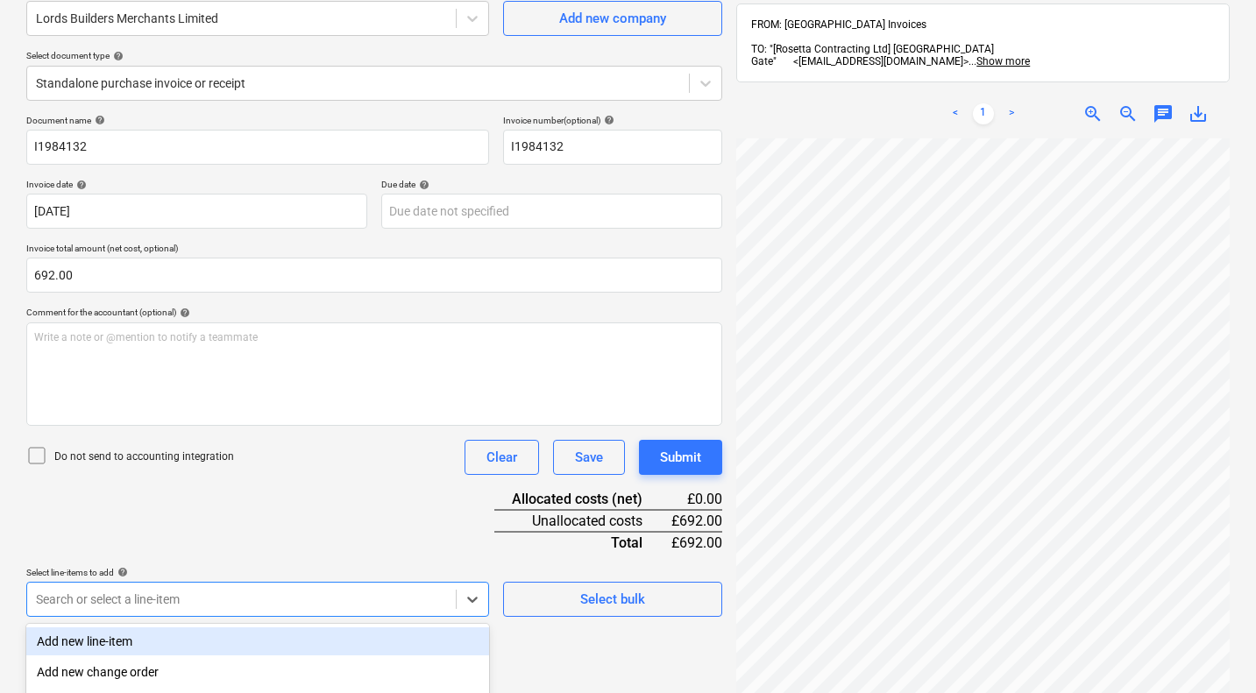
scroll to position [355, 0]
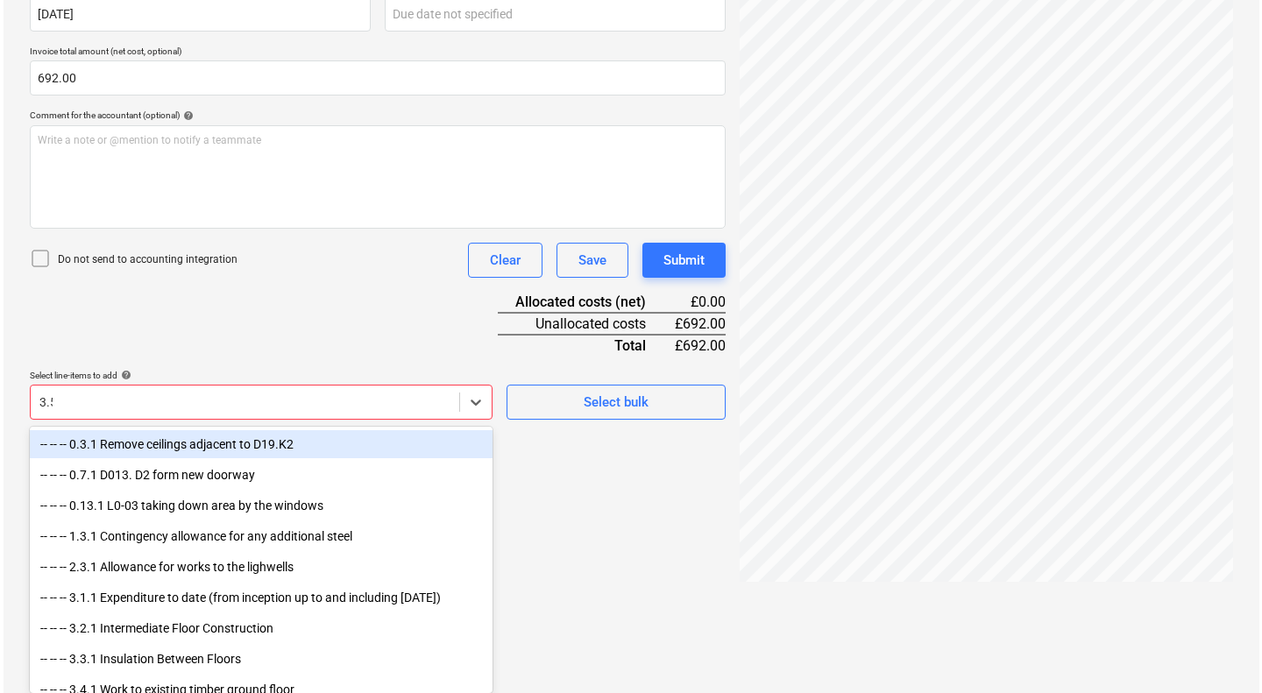
scroll to position [250, 0]
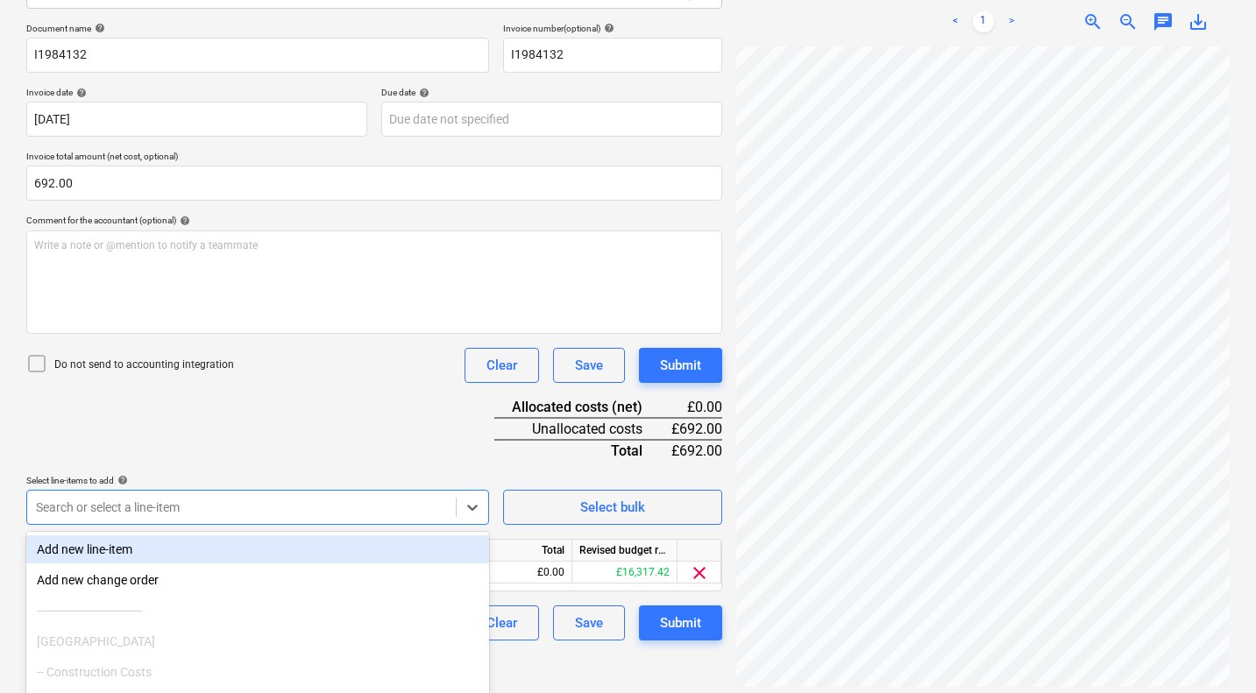
click at [308, 442] on div "Document name help I1984132 Invoice number (optional) help I1984132 Invoice dat…" at bounding box center [374, 332] width 696 height 618
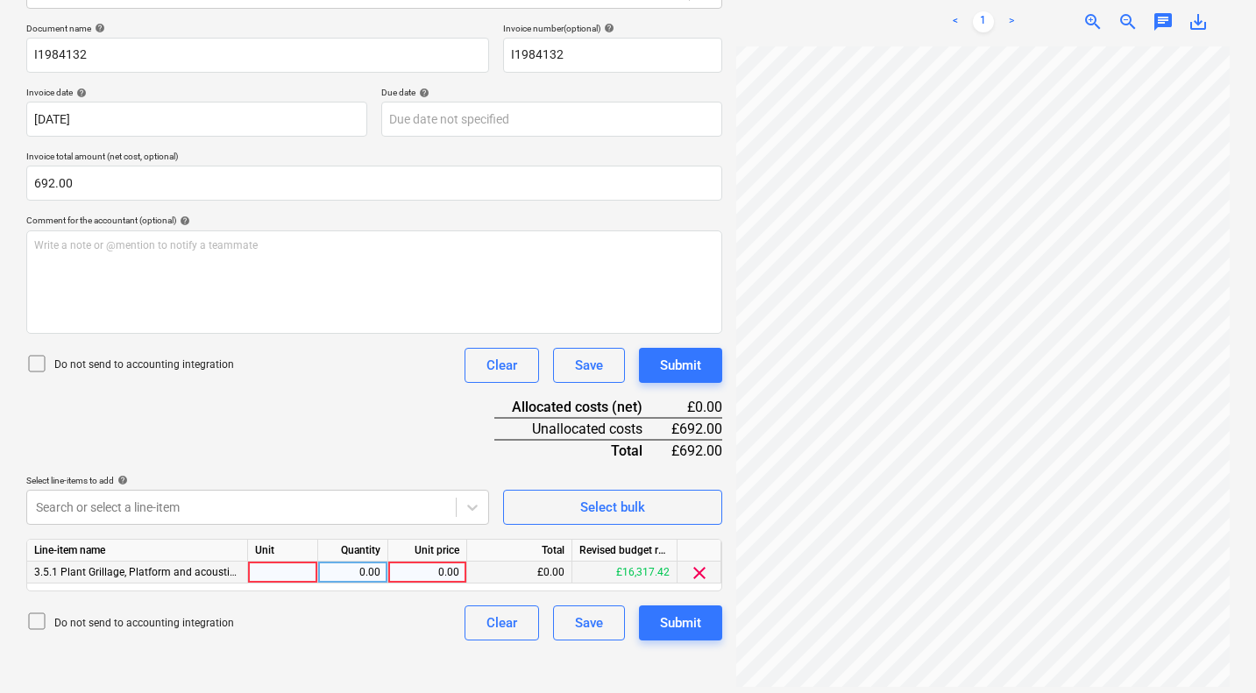
click at [441, 573] on div "0.00" at bounding box center [427, 573] width 64 height 22
click at [679, 369] on div "Submit" at bounding box center [680, 365] width 41 height 23
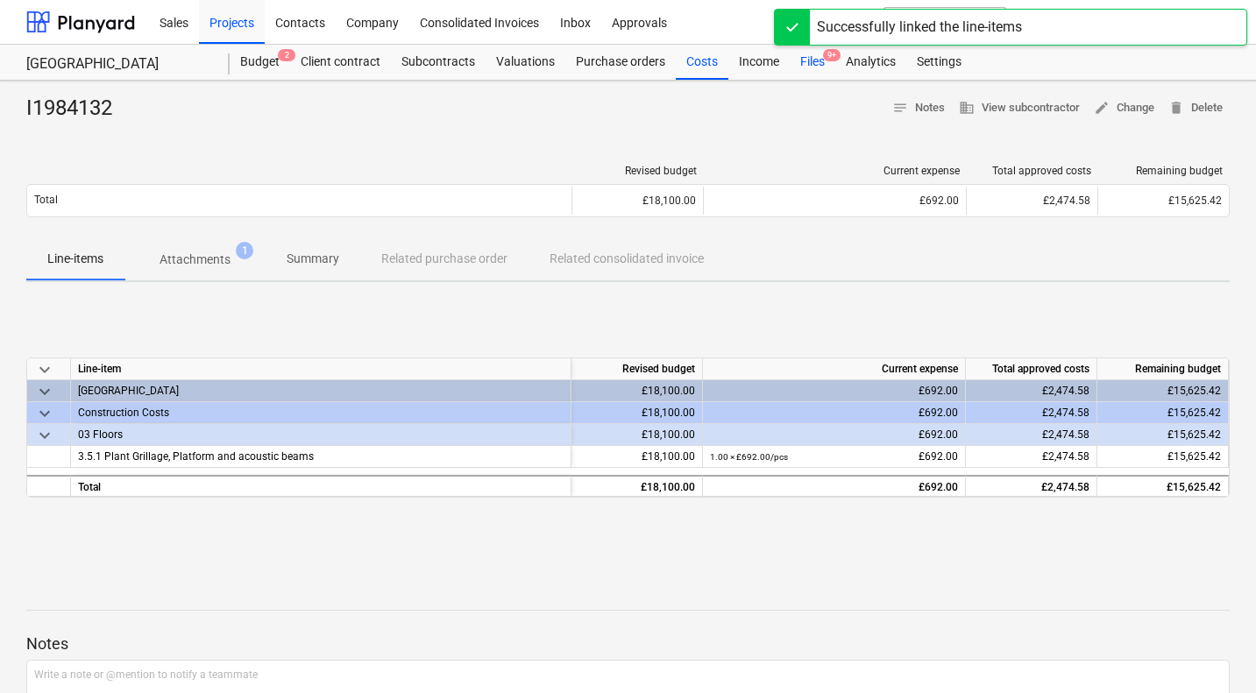
click at [811, 60] on div "Files 9+" at bounding box center [813, 62] width 46 height 35
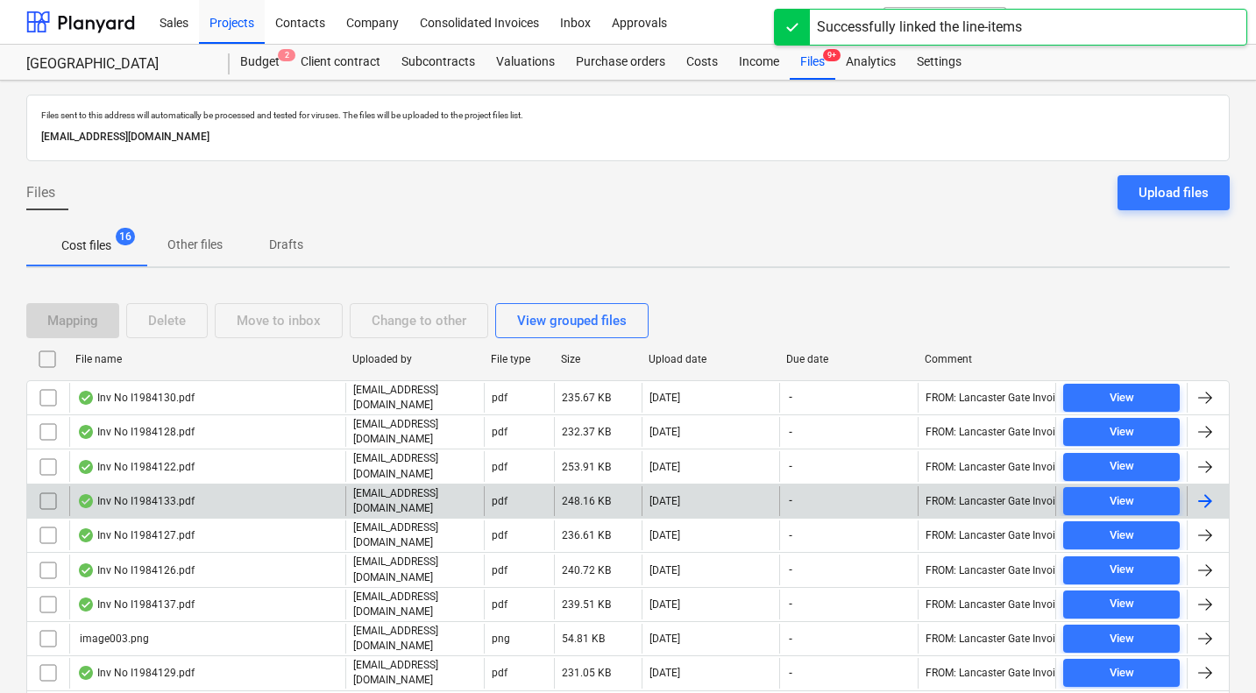
click at [162, 492] on div "Inv No I1984133.pdf" at bounding box center [207, 501] width 276 height 30
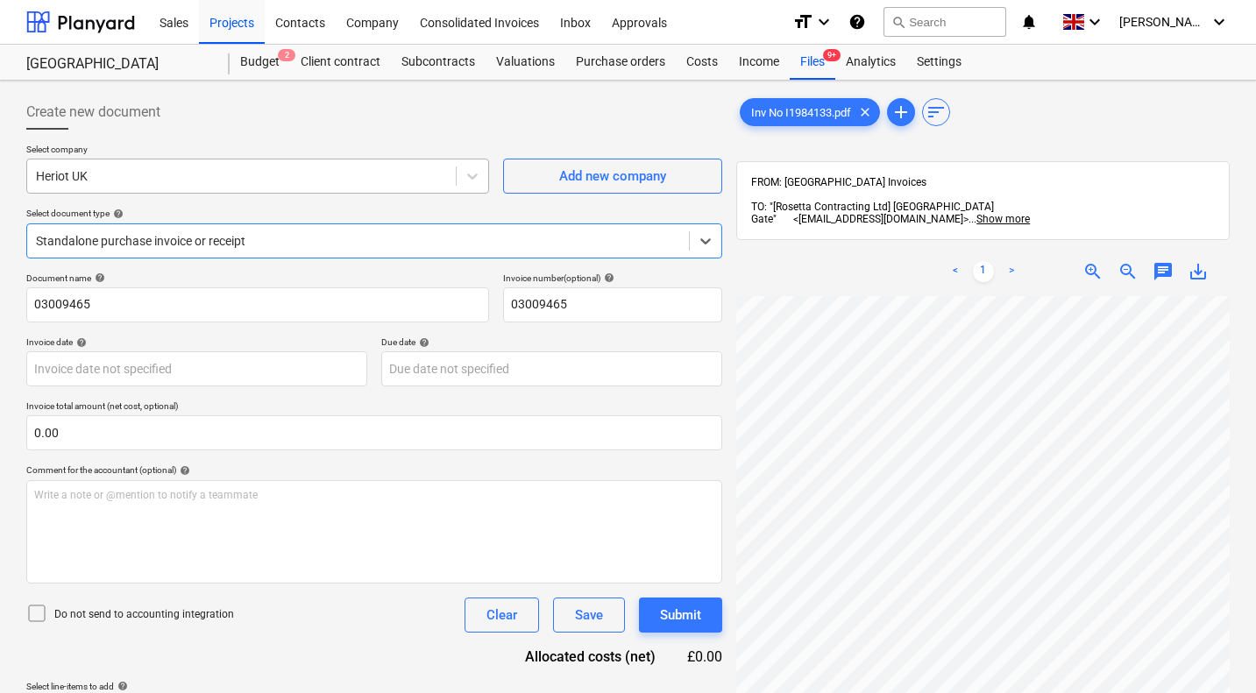
click at [287, 177] on div at bounding box center [241, 176] width 411 height 18
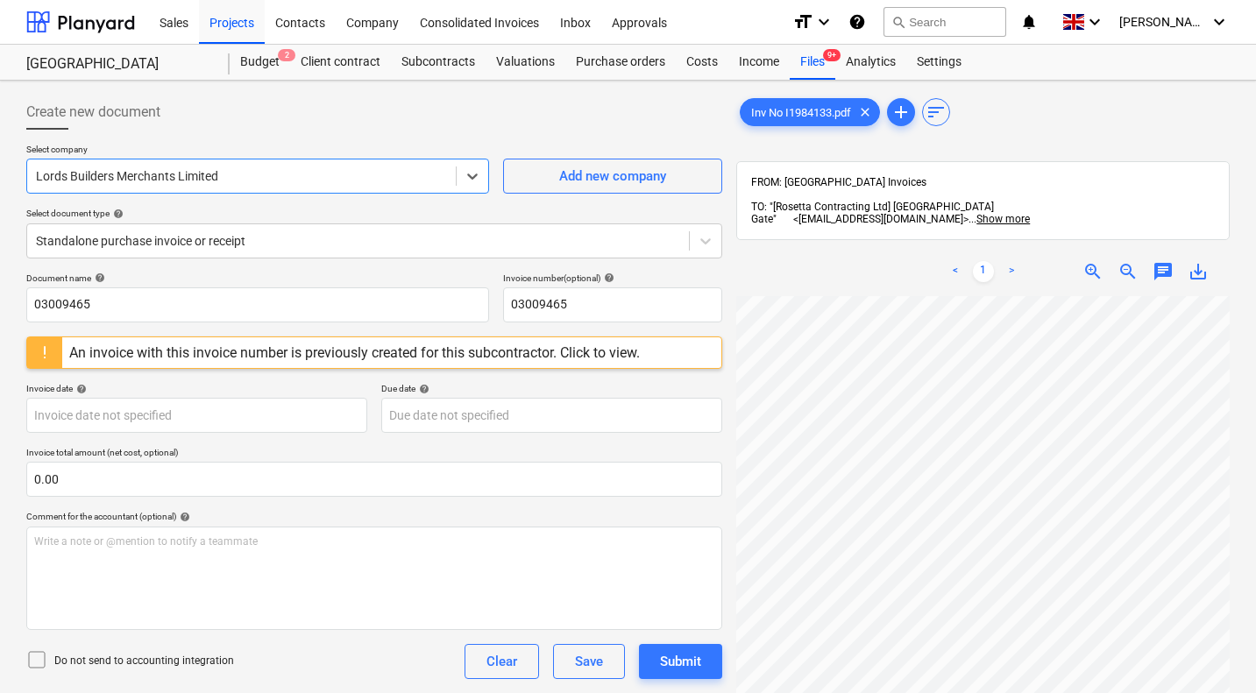
scroll to position [7, 168]
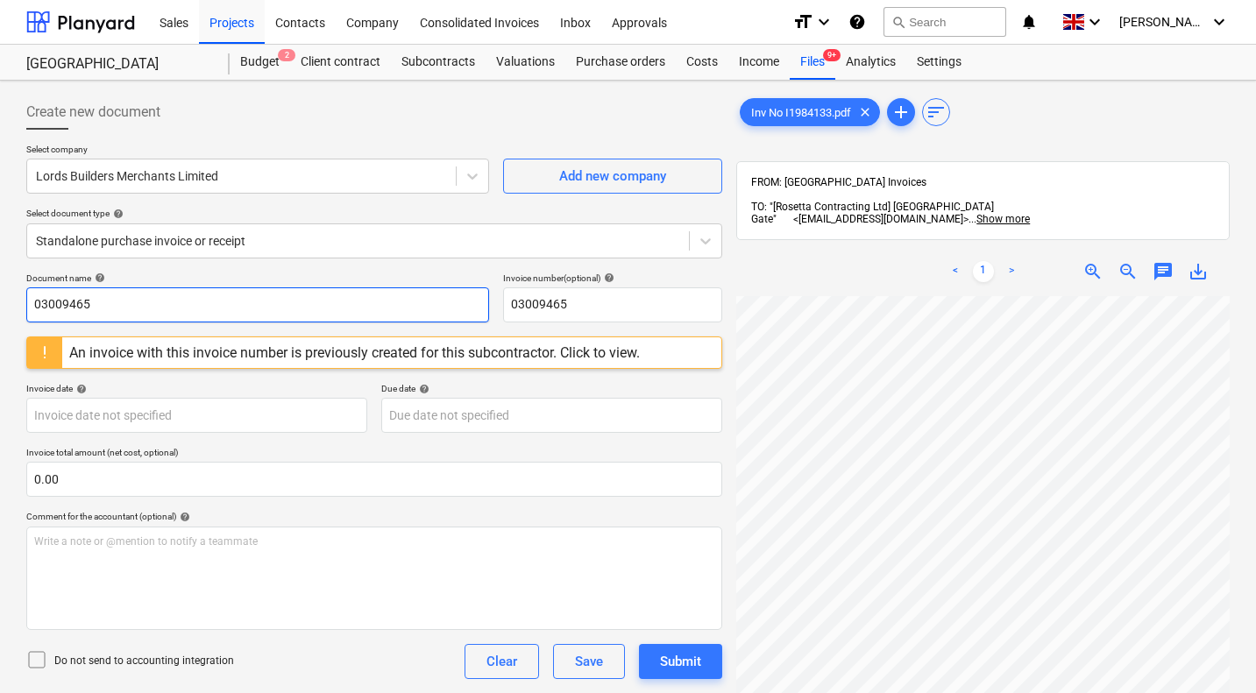
drag, startPoint x: 94, startPoint y: 301, endPoint x: 0, endPoint y: 301, distance: 93.8
click at [0, 301] on div "Create new document Select company Lords Builders Merchants Limited Add new com…" at bounding box center [628, 518] width 1256 height 874
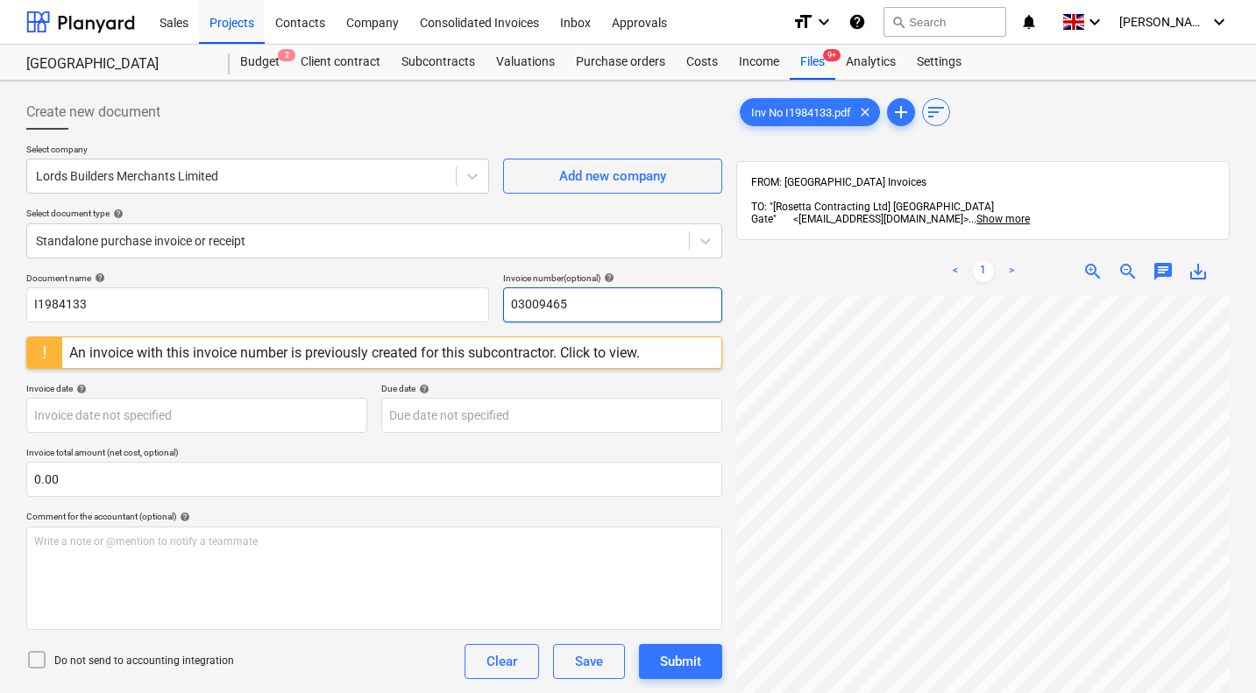
paste input "I1984133"
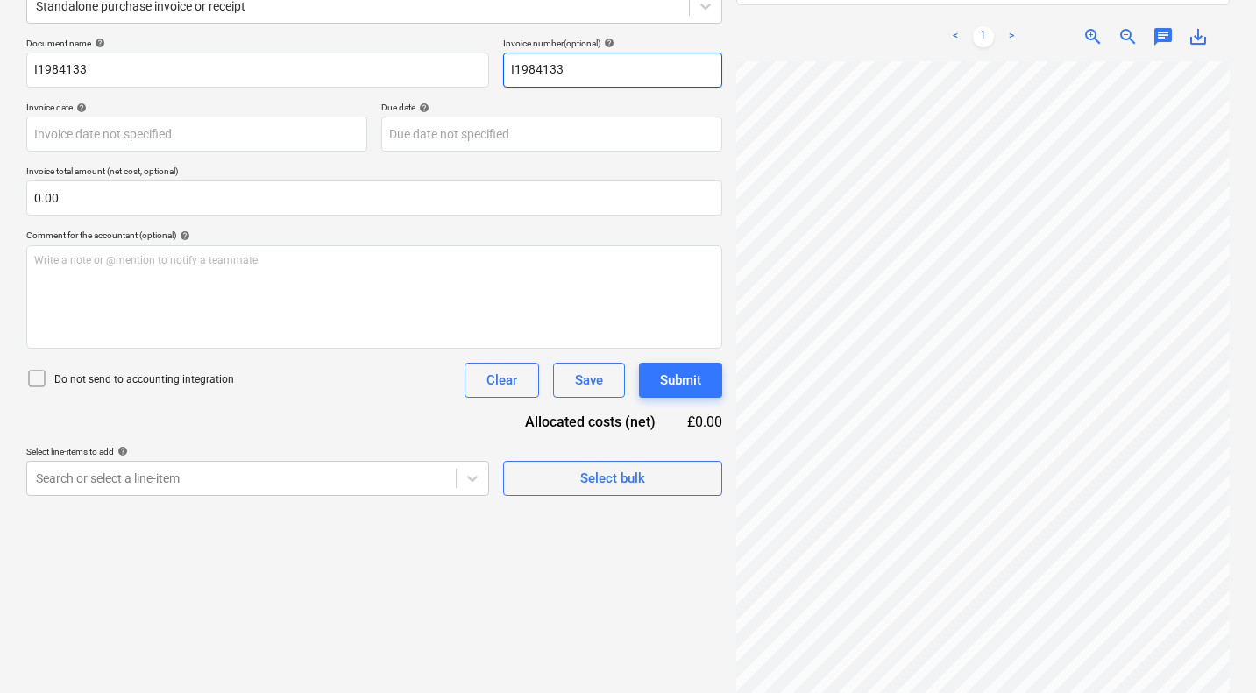
scroll to position [250, 0]
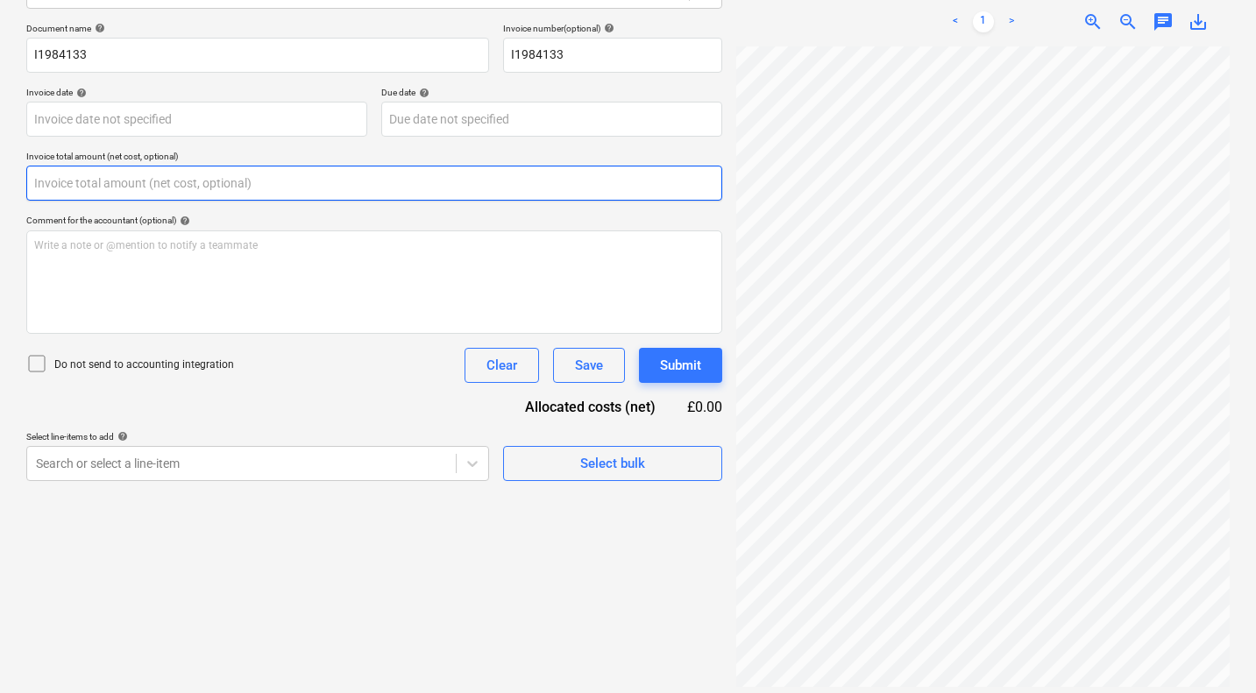
click at [296, 186] on input "text" at bounding box center [374, 183] width 696 height 35
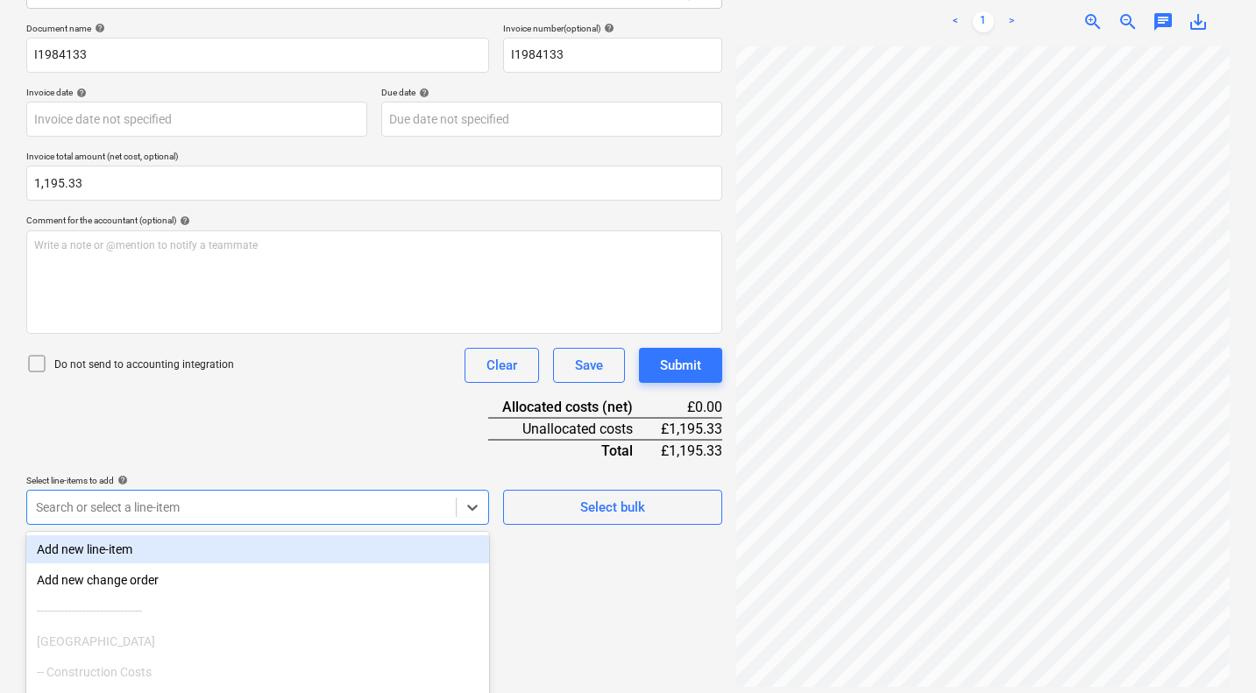
scroll to position [355, 0]
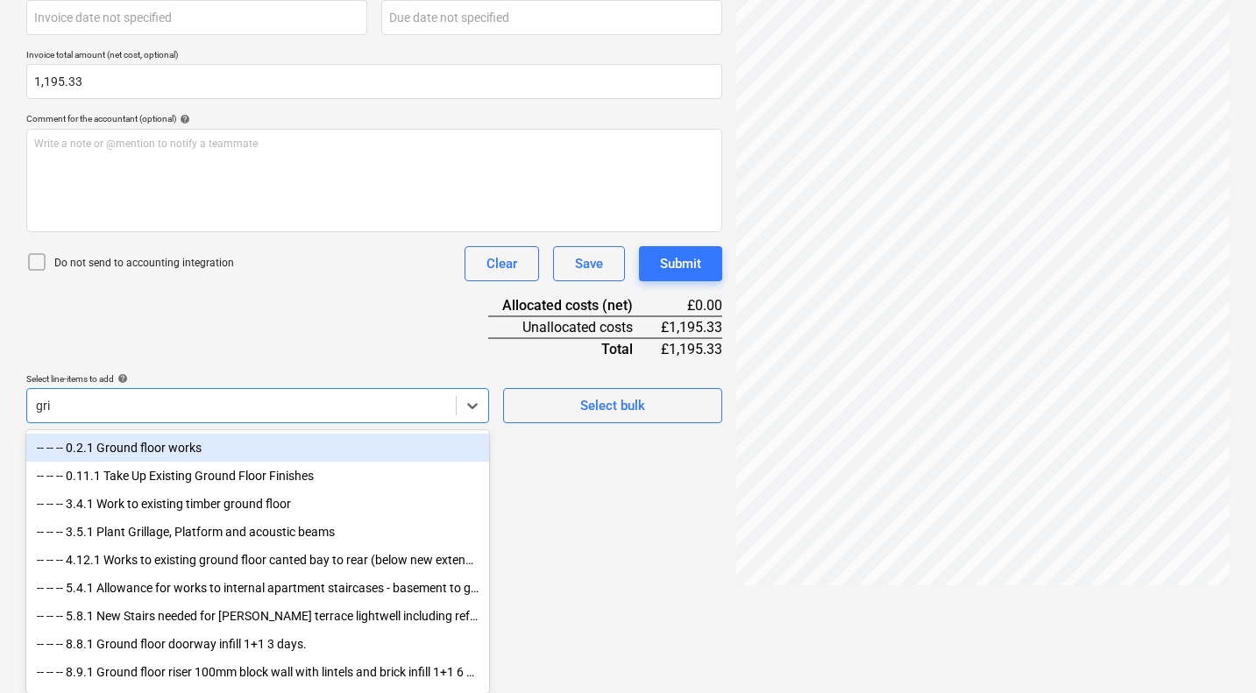
scroll to position [250, 0]
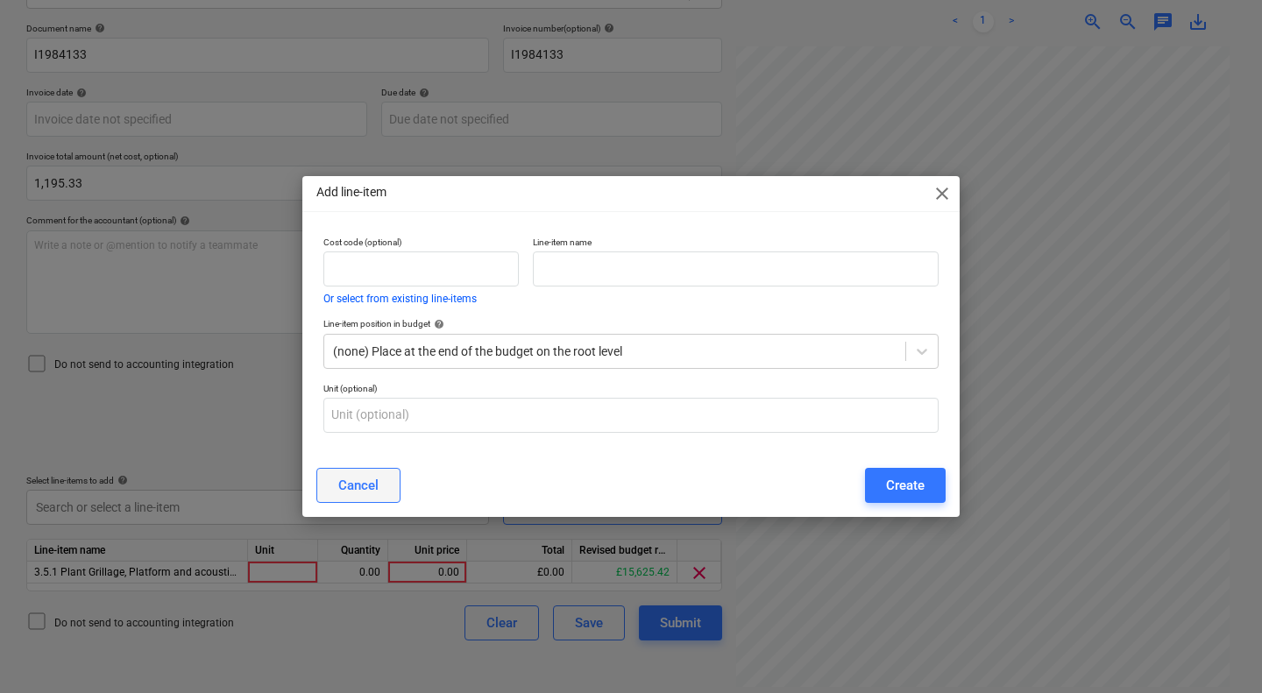
click at [345, 485] on div "Cancel" at bounding box center [358, 485] width 40 height 23
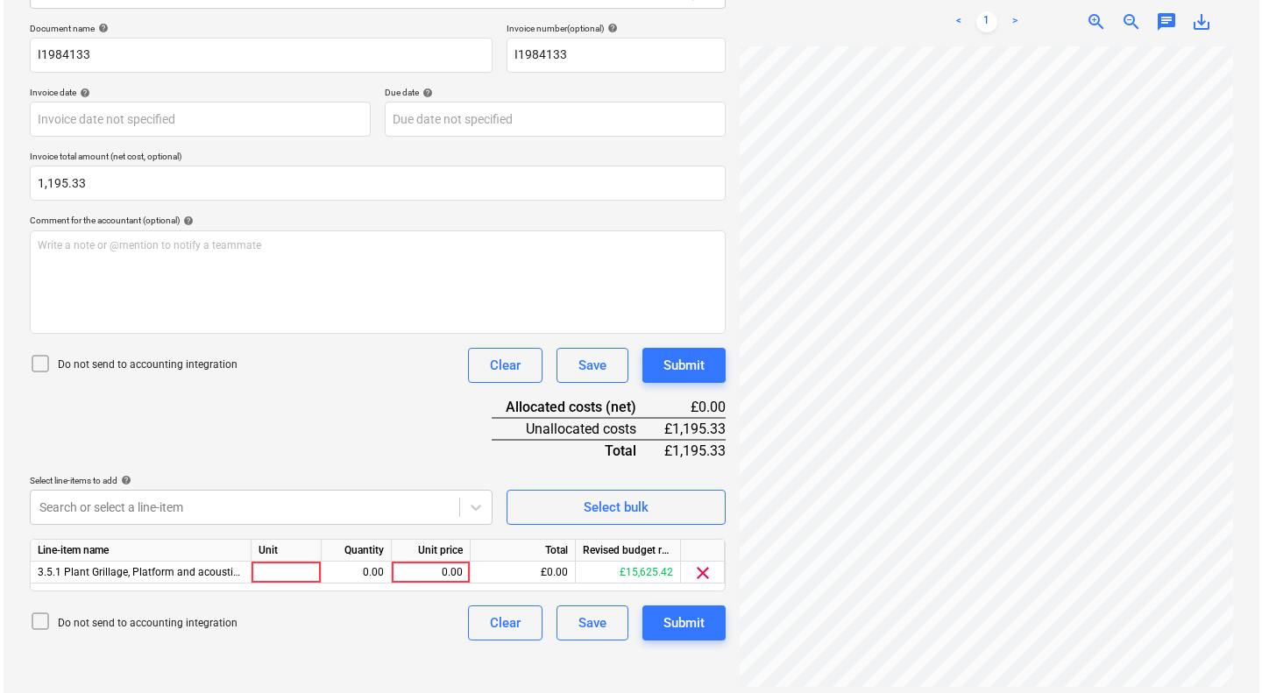
scroll to position [291, 166]
click at [435, 570] on div "0.00" at bounding box center [427, 573] width 64 height 22
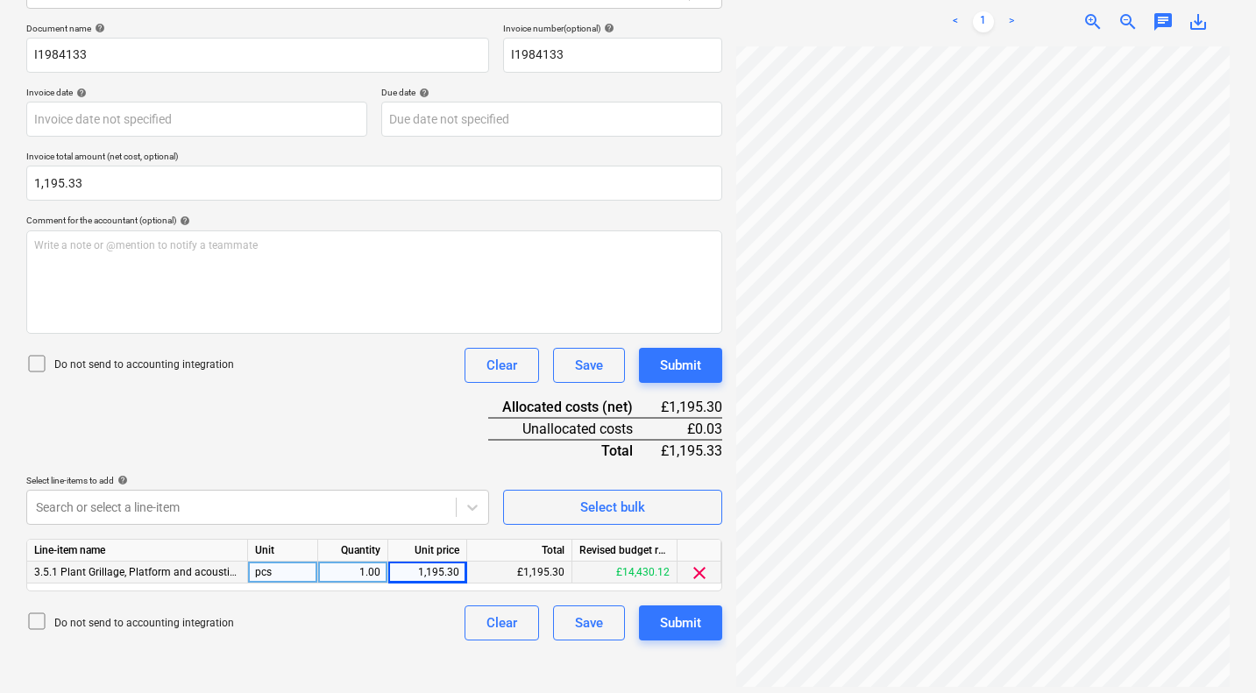
click at [461, 571] on div "1,195.30" at bounding box center [427, 573] width 79 height 22
click at [691, 365] on div "Submit" at bounding box center [680, 365] width 41 height 23
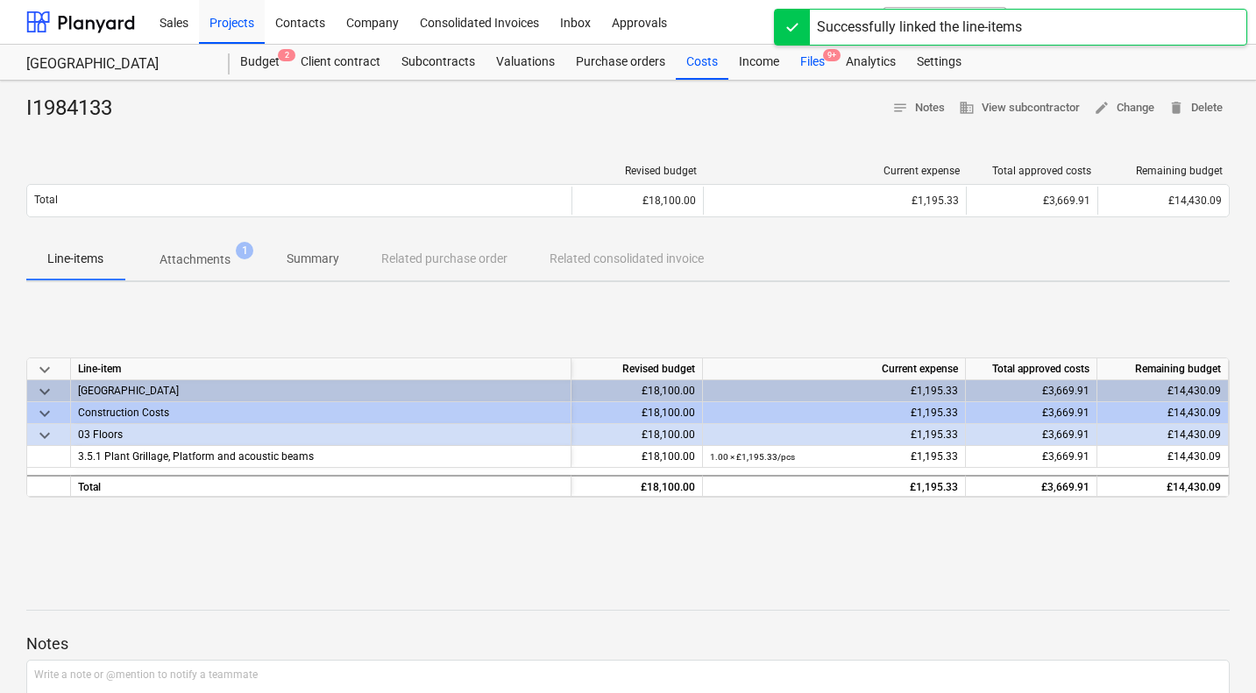
click at [811, 56] on div "Files 9+" at bounding box center [813, 62] width 46 height 35
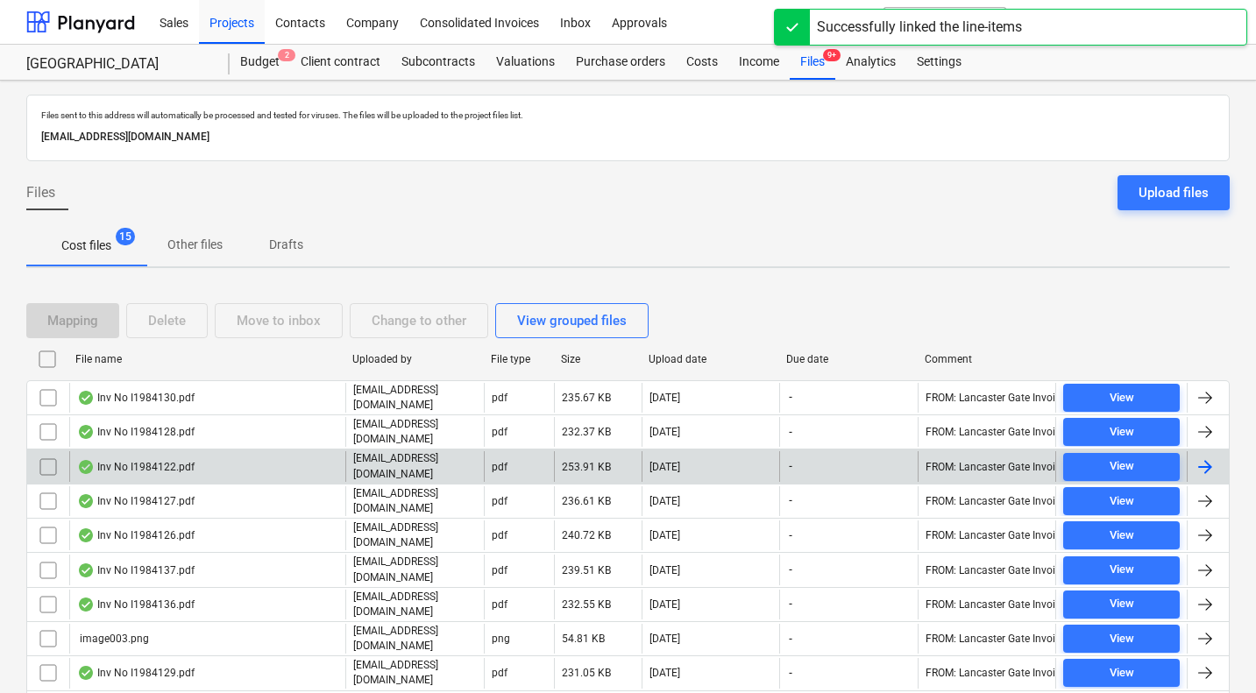
click at [166, 460] on div "Inv No I1984122.pdf" at bounding box center [135, 467] width 117 height 14
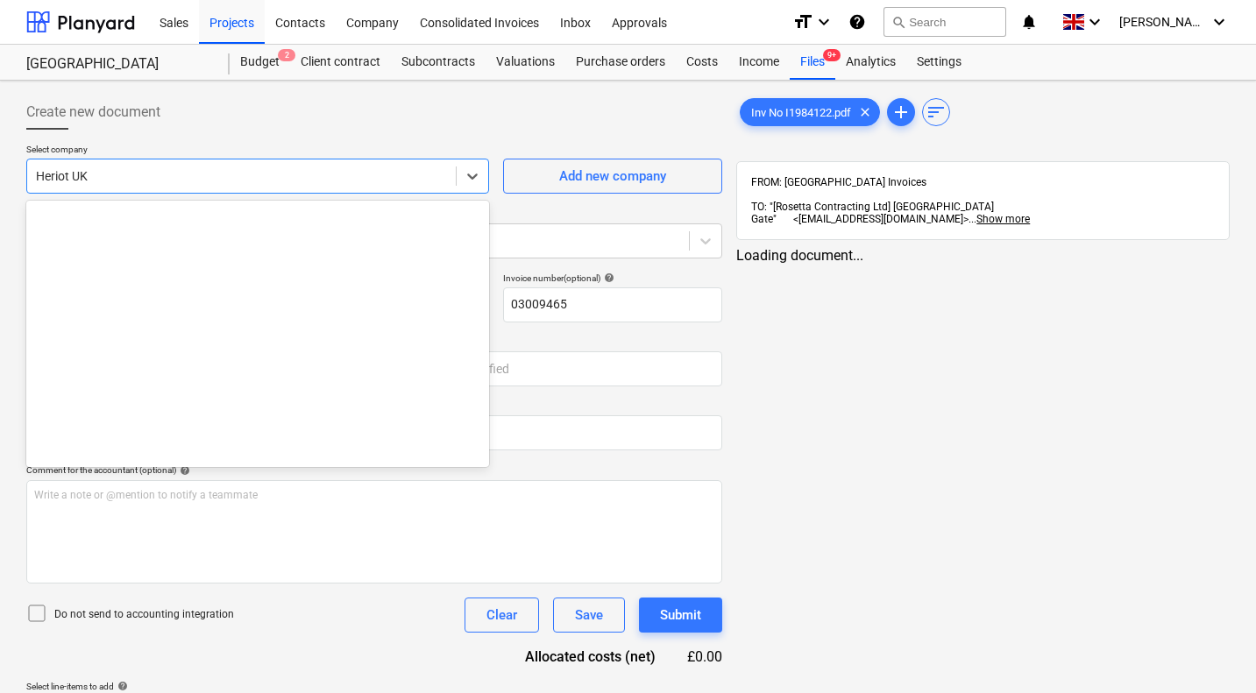
click at [367, 175] on div at bounding box center [241, 176] width 411 height 18
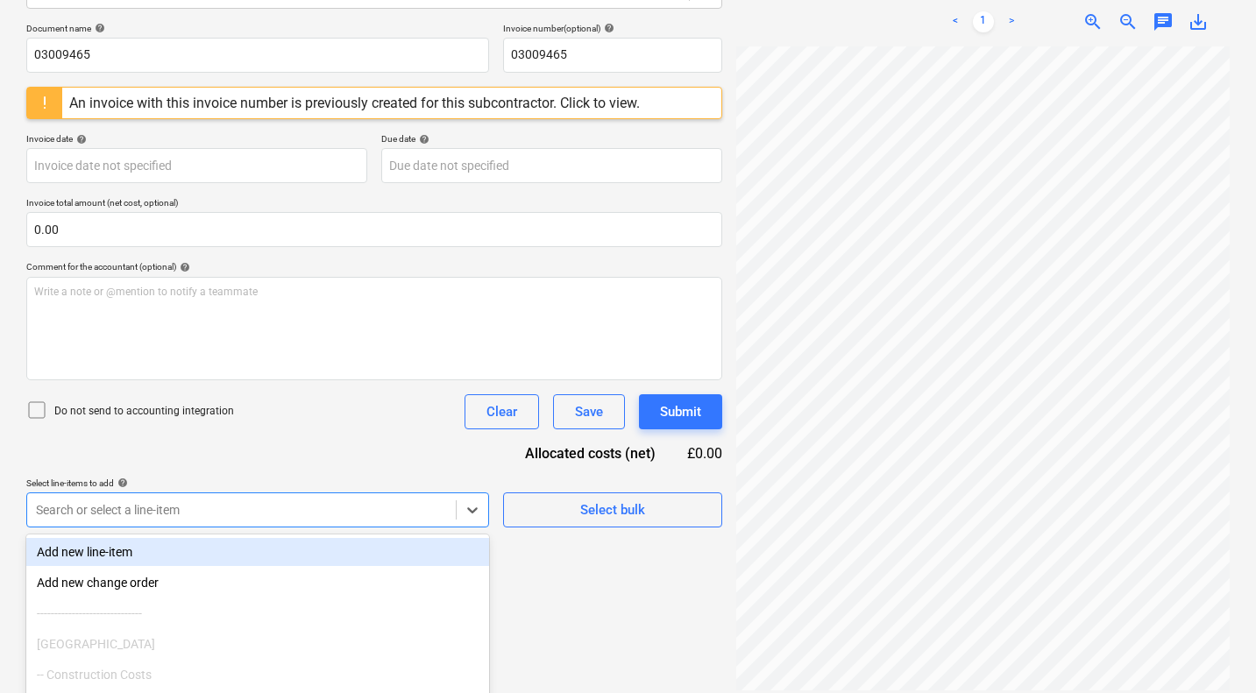
scroll to position [358, 0]
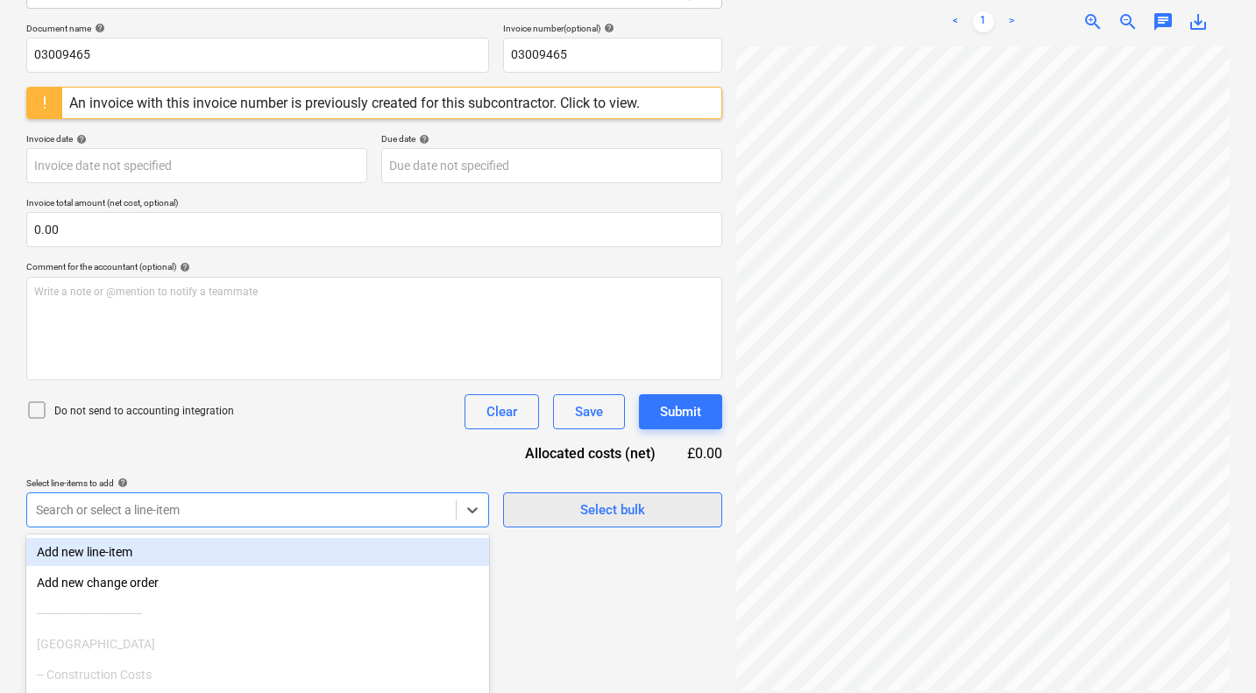
click at [609, 404] on div "Document name help 03009465 Invoice number (optional) help 03009465 An invoice …" at bounding box center [374, 275] width 696 height 505
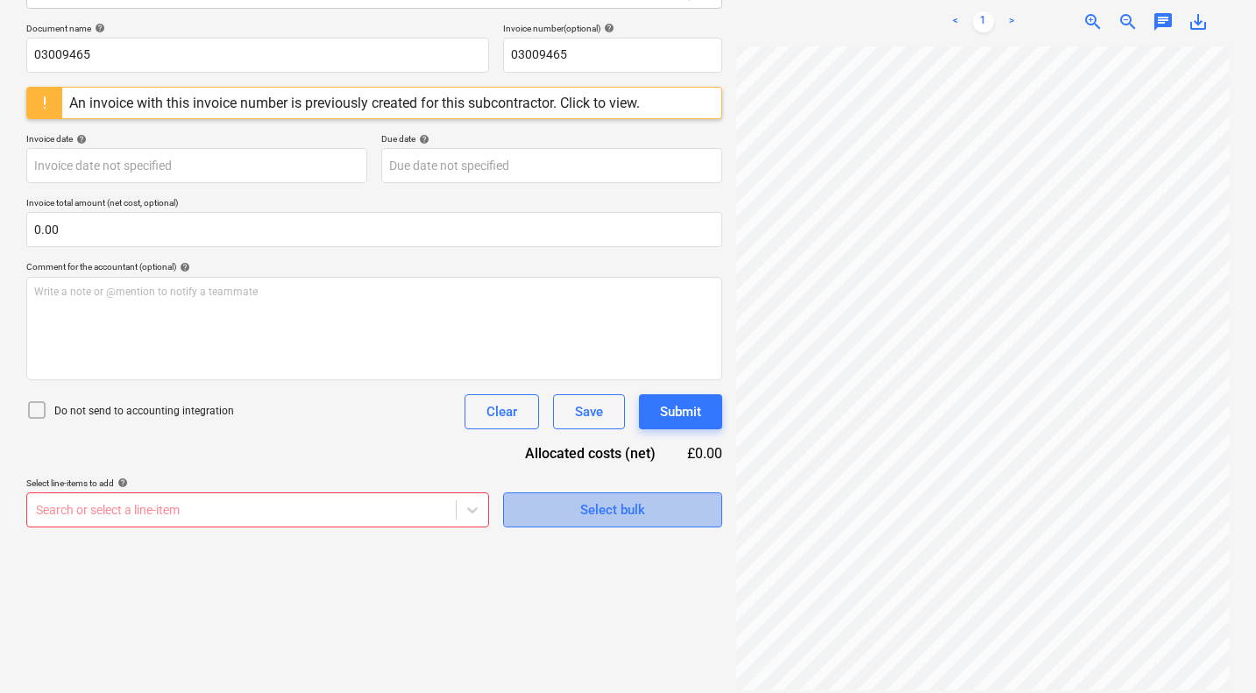
click at [587, 505] on div "Select bulk" at bounding box center [612, 510] width 65 height 23
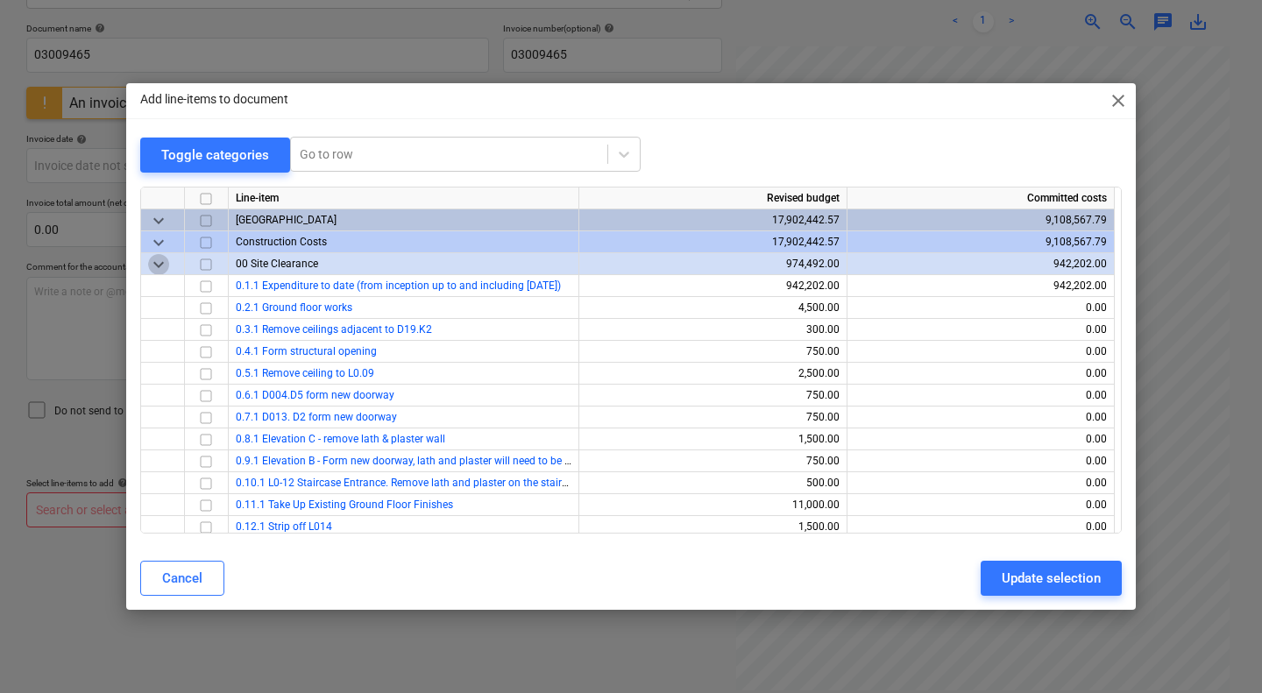
click at [152, 264] on span "keyboard_arrow_down" at bounding box center [158, 263] width 21 height 21
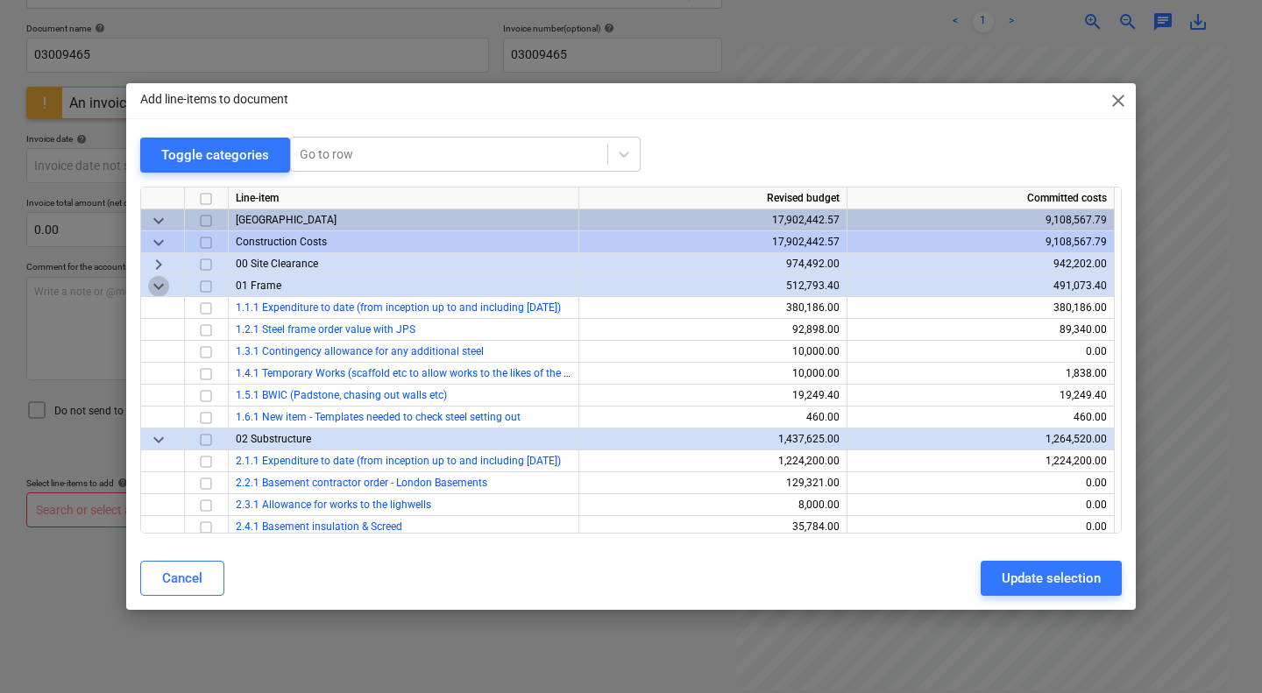
click at [157, 286] on span "keyboard_arrow_down" at bounding box center [158, 285] width 21 height 21
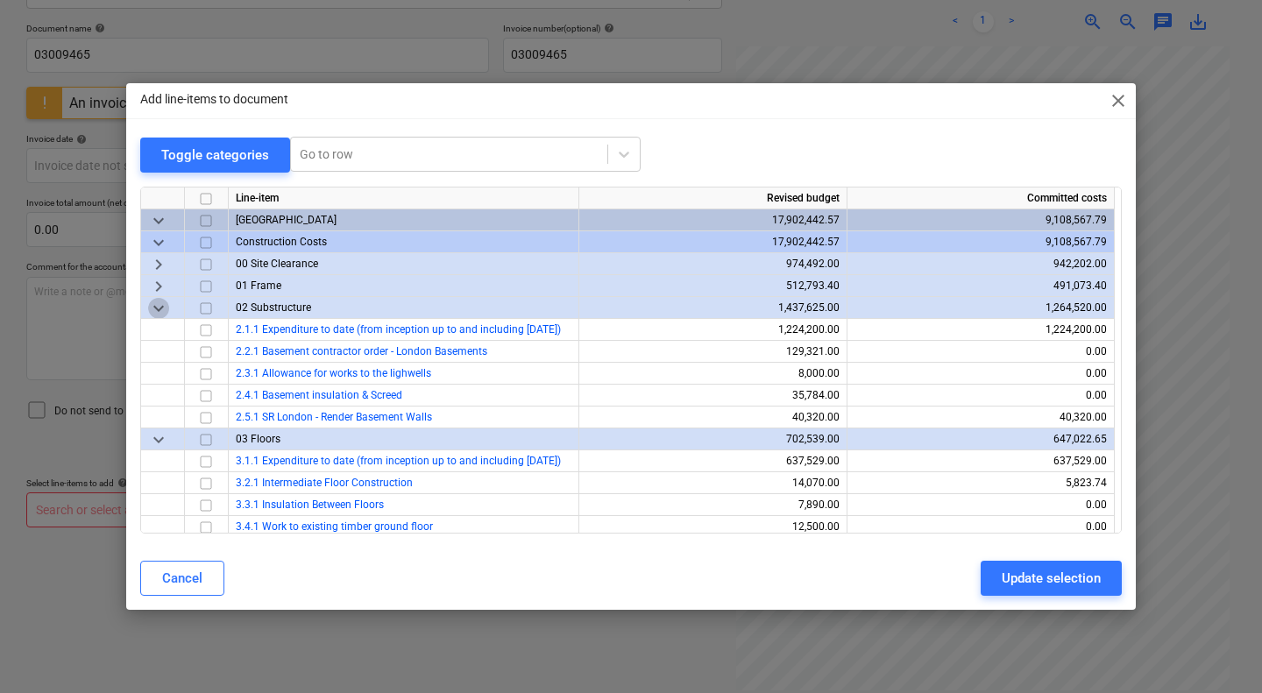
click at [156, 309] on span "keyboard_arrow_down" at bounding box center [158, 307] width 21 height 21
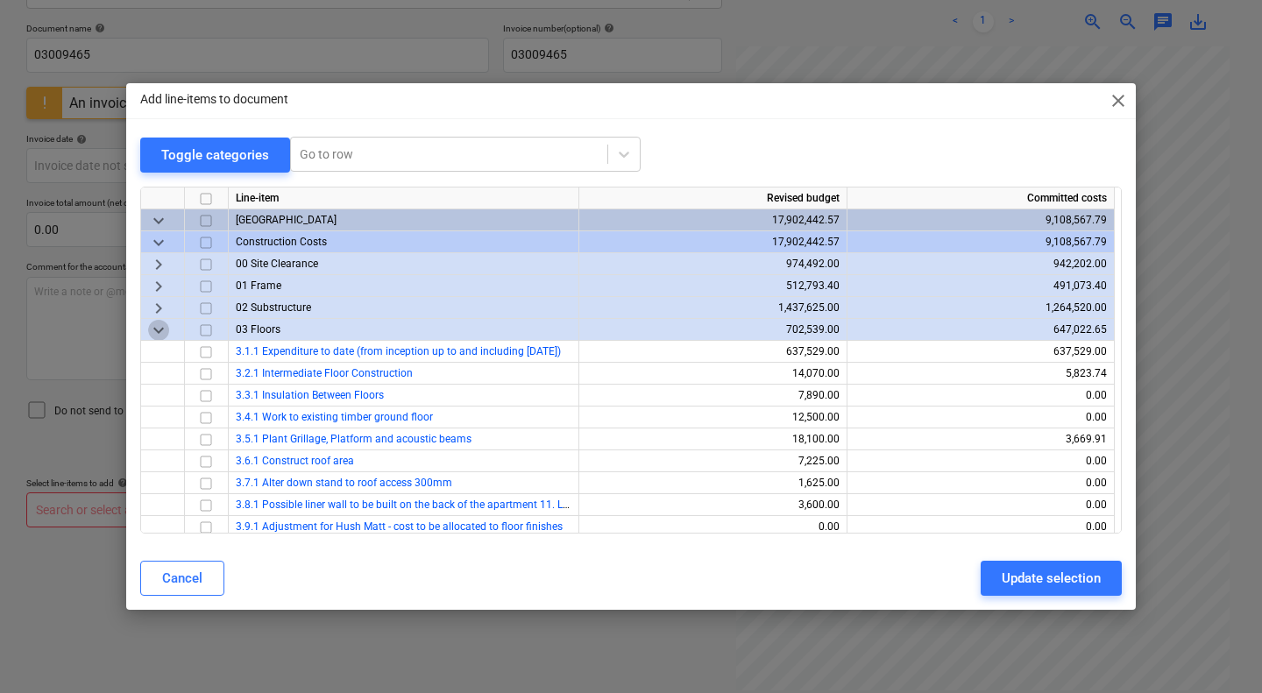
click at [156, 330] on span "keyboard_arrow_down" at bounding box center [158, 329] width 21 height 21
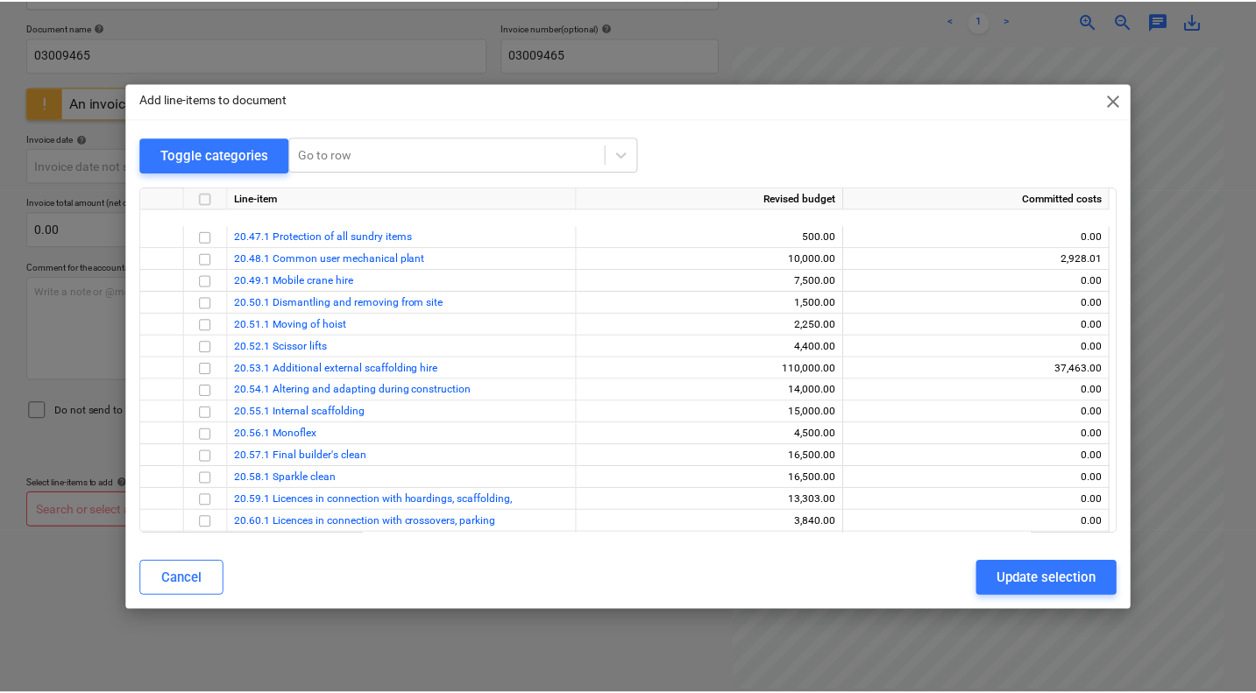
scroll to position [5591, 0]
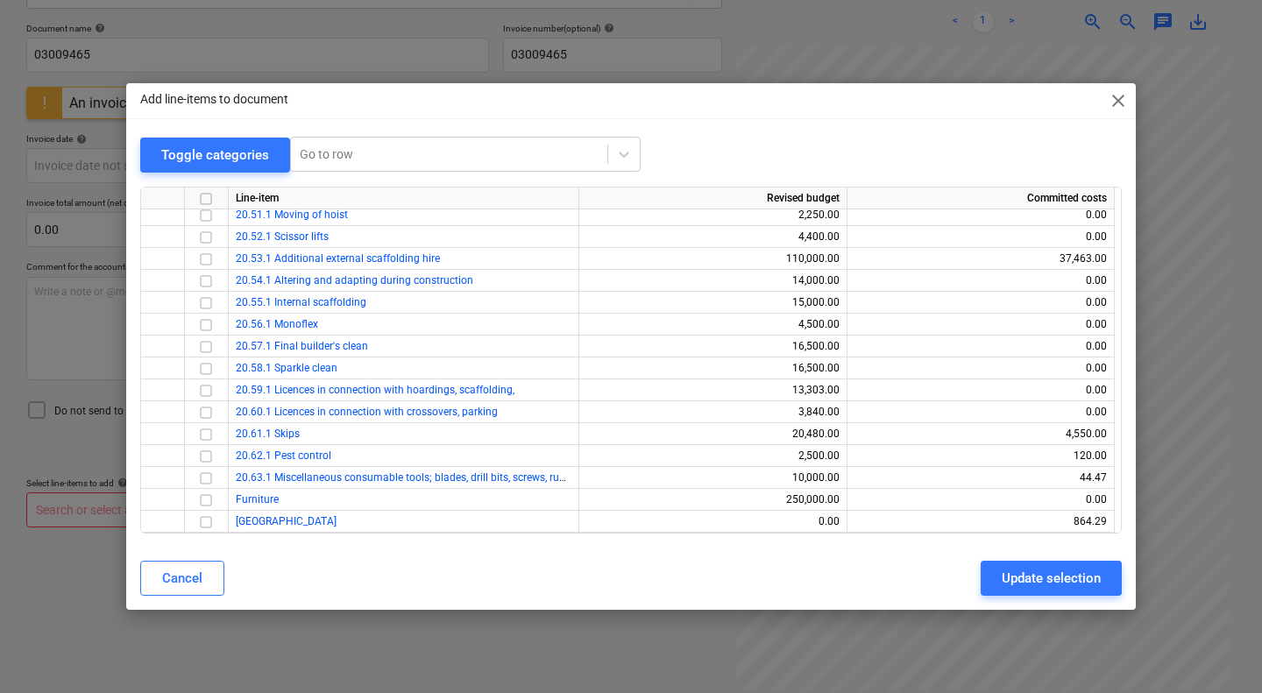
click at [1121, 101] on span "close" at bounding box center [1118, 100] width 21 height 21
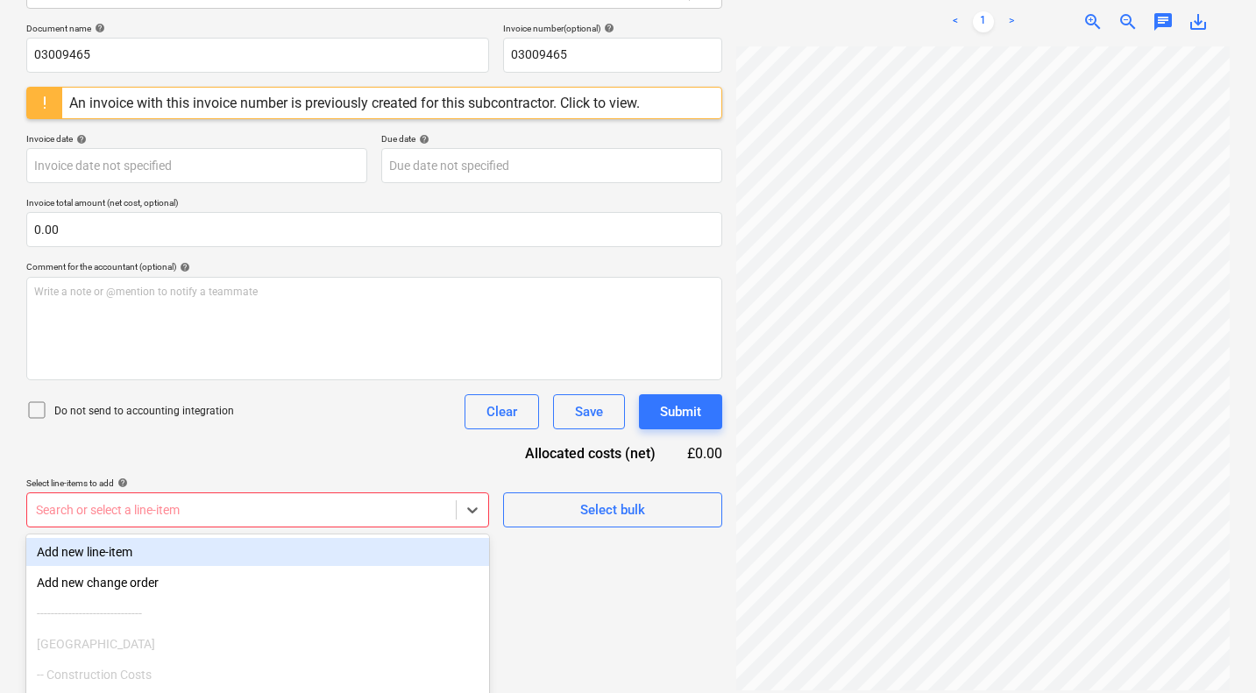
click at [337, 443] on body "Sales Projects Contacts Company Consolidated Invoices Inbox Approvals format_si…" at bounding box center [628, 96] width 1256 height 693
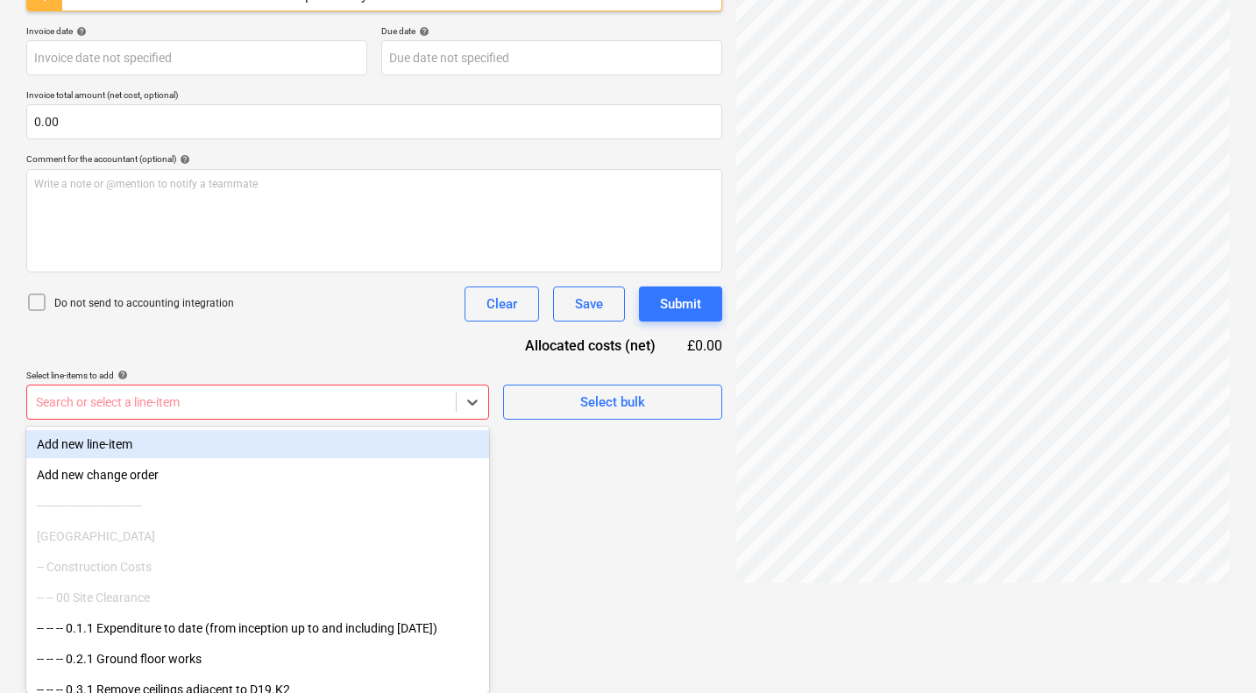
click at [161, 443] on div "Add new line-item" at bounding box center [257, 444] width 463 height 28
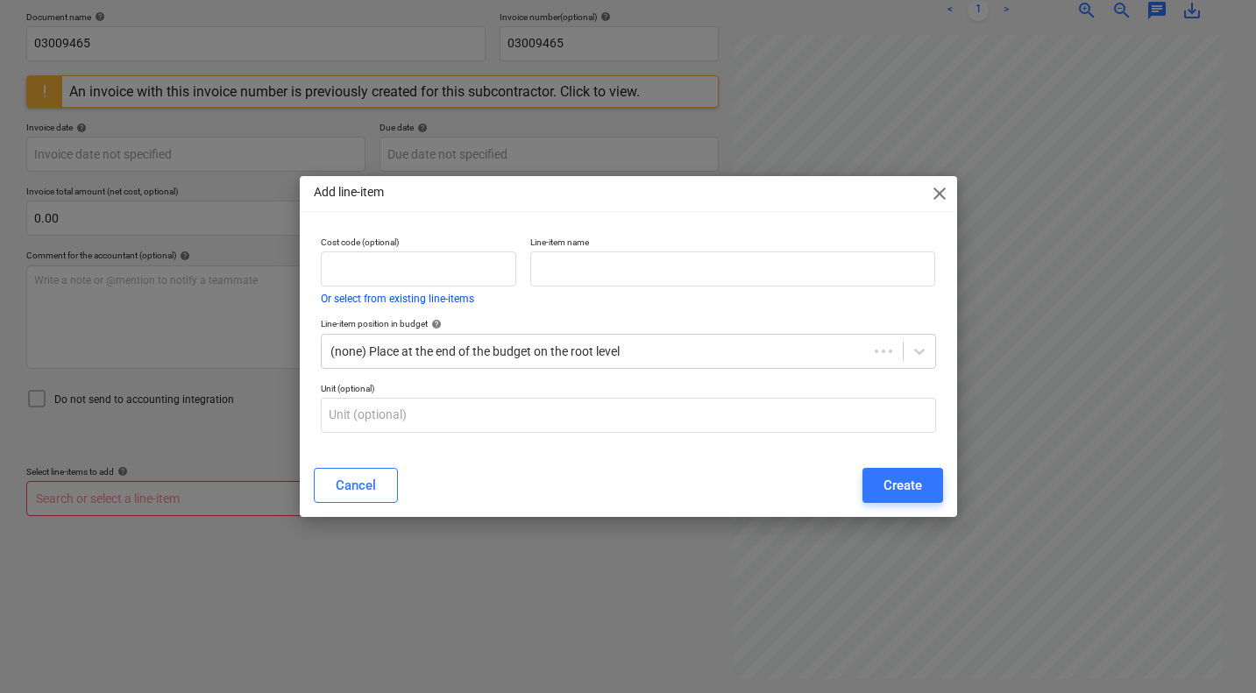
scroll to position [250, 0]
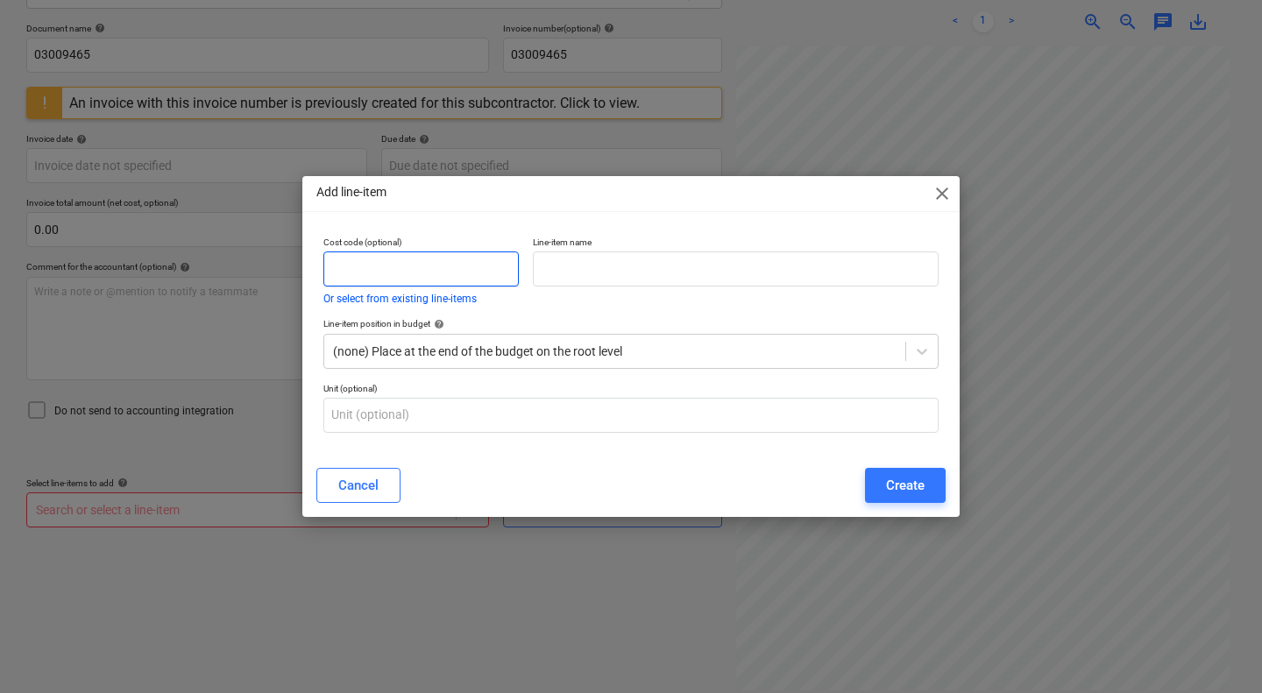
click at [376, 275] on input "text" at bounding box center [420, 268] width 195 height 35
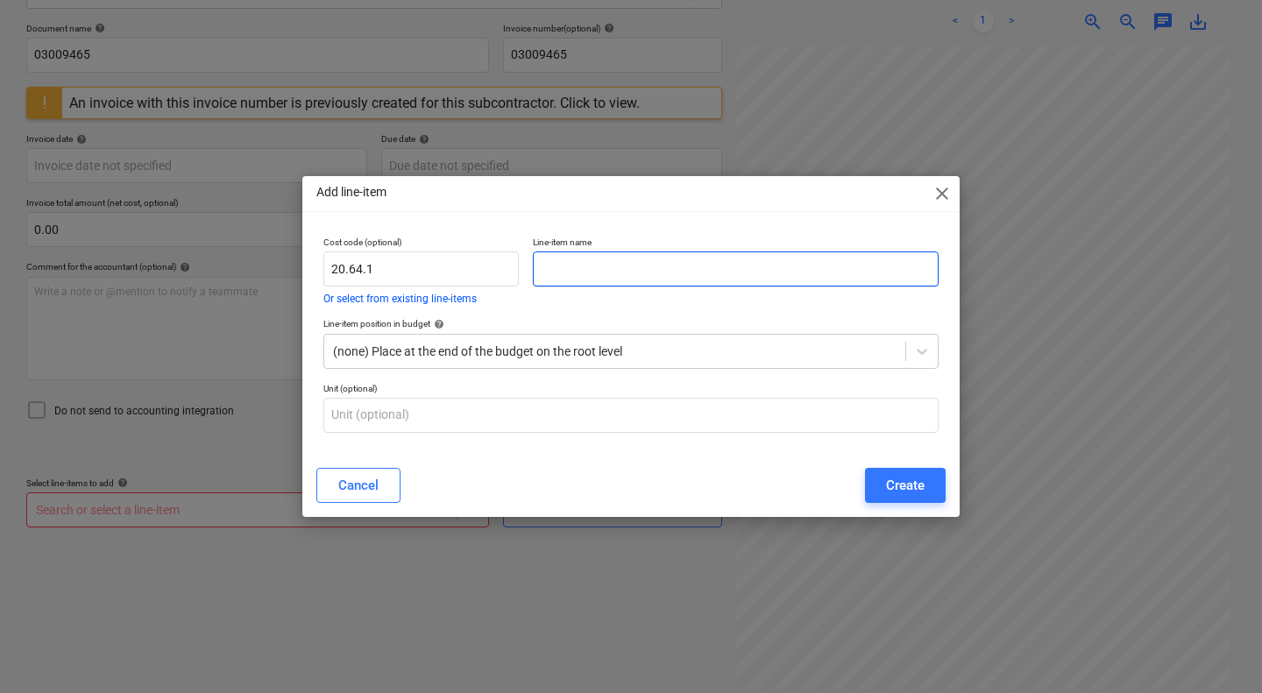
click at [611, 269] on input "text" at bounding box center [736, 268] width 406 height 35
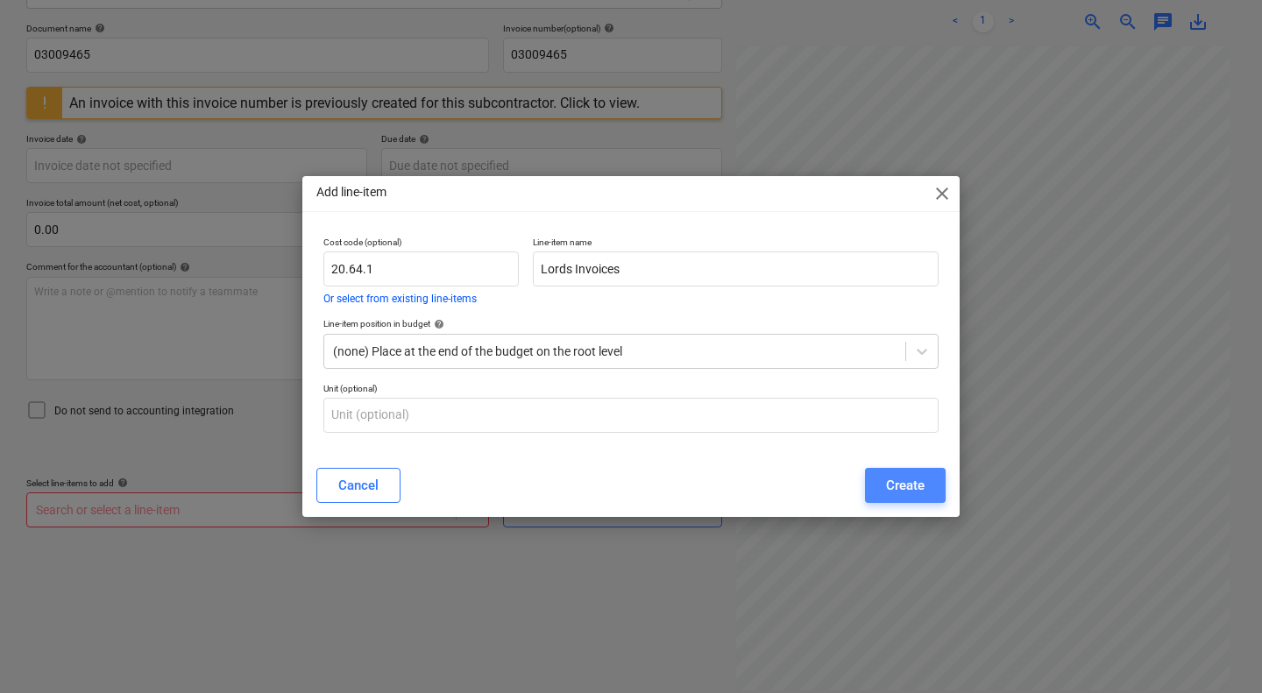
click at [905, 488] on div "Create" at bounding box center [905, 485] width 39 height 23
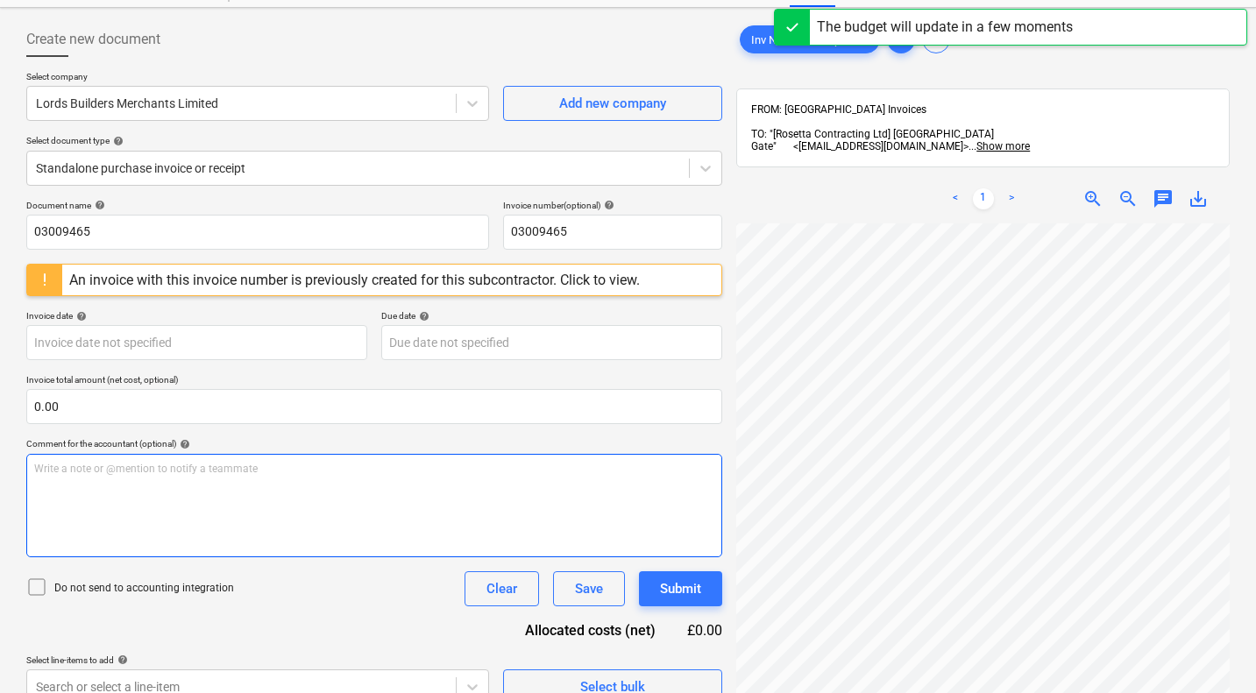
scroll to position [60, 0]
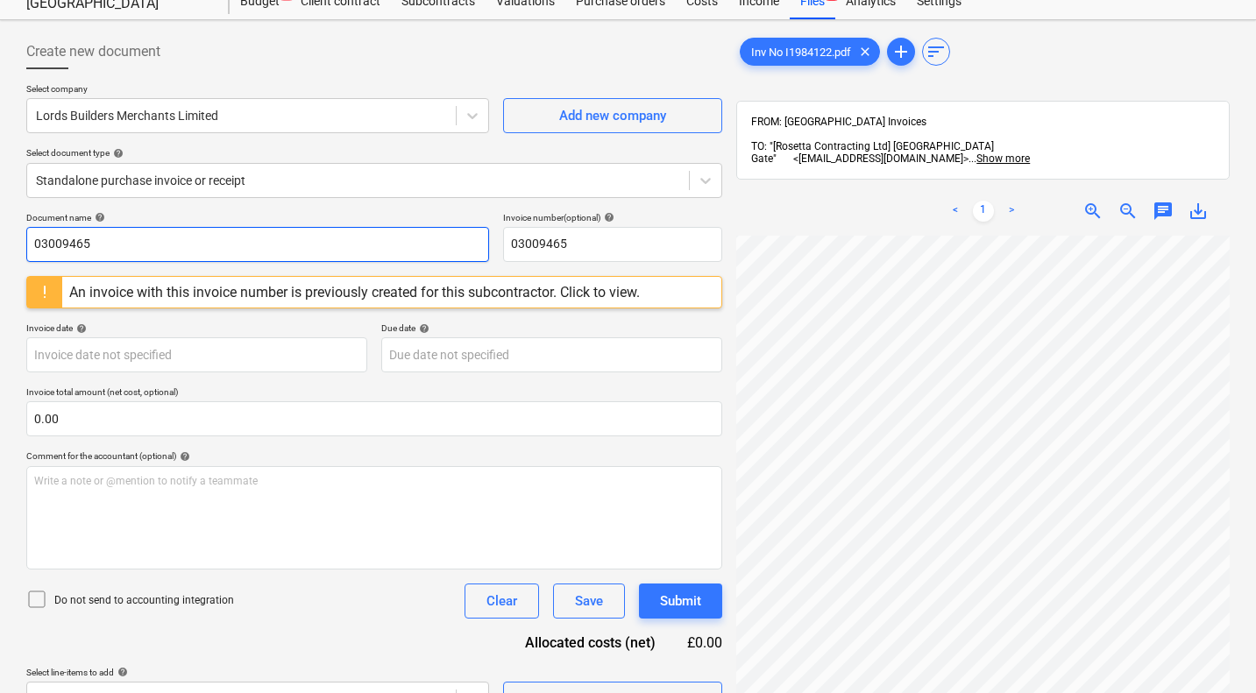
drag, startPoint x: 112, startPoint y: 249, endPoint x: 0, endPoint y: 244, distance: 112.3
click at [0, 244] on div "Create new document Select company Lords Builders Merchants Limited Add new com…" at bounding box center [628, 457] width 1256 height 874
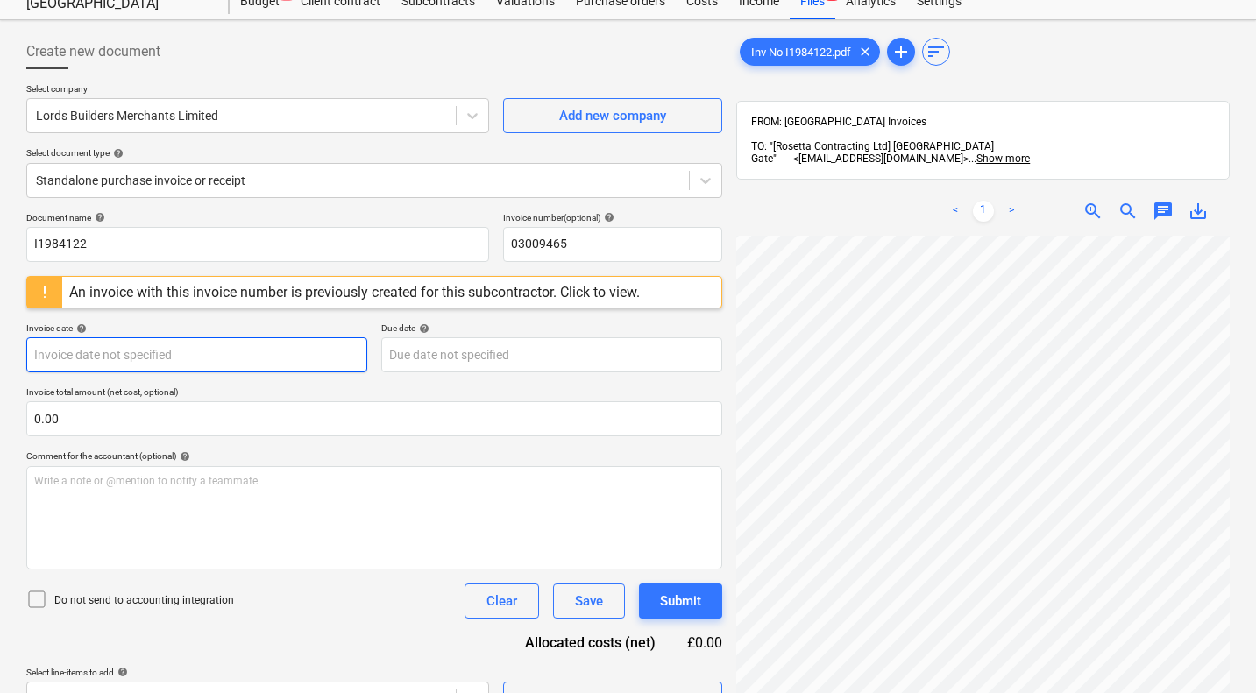
click at [145, 360] on body "Sales Projects Contacts Company Consolidated Invoices Inbox Approvals format_si…" at bounding box center [628, 286] width 1256 height 693
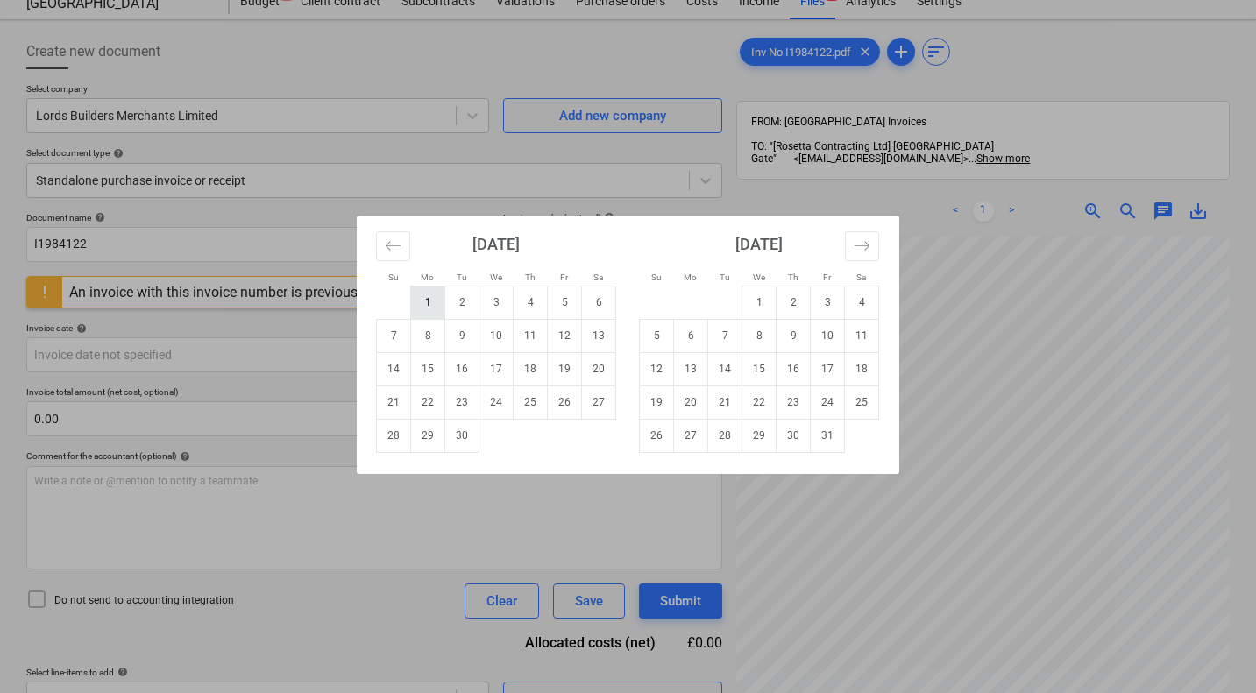
click at [428, 300] on td "1" at bounding box center [428, 302] width 34 height 33
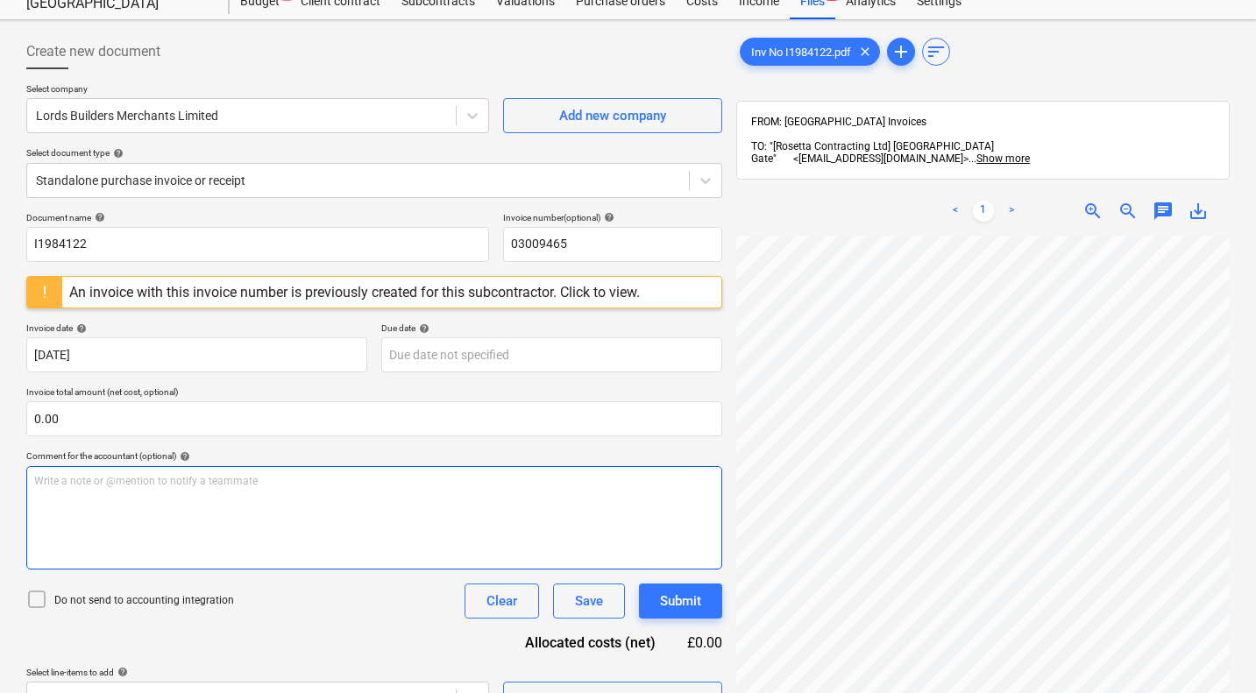
scroll to position [250, 0]
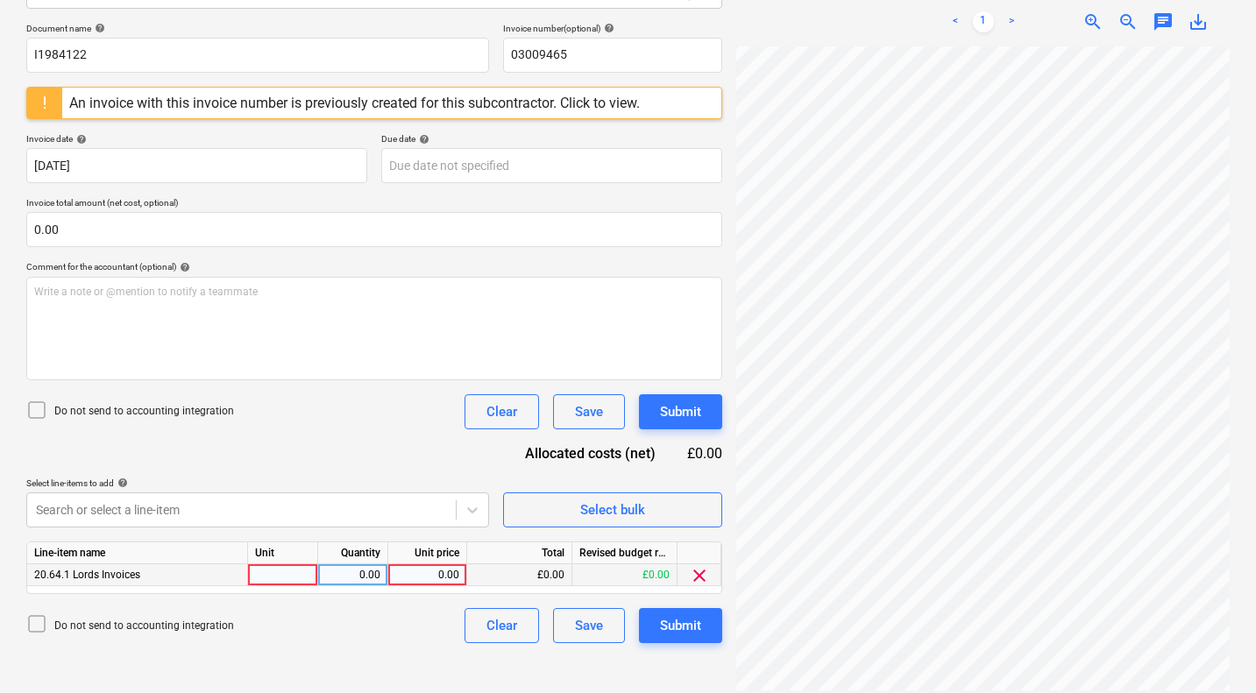
click at [439, 571] on div "0.00" at bounding box center [427, 575] width 64 height 22
click at [427, 458] on div "Document name help I1984122 Invoice number (optional) help 03009465 An invoice …" at bounding box center [374, 333] width 696 height 620
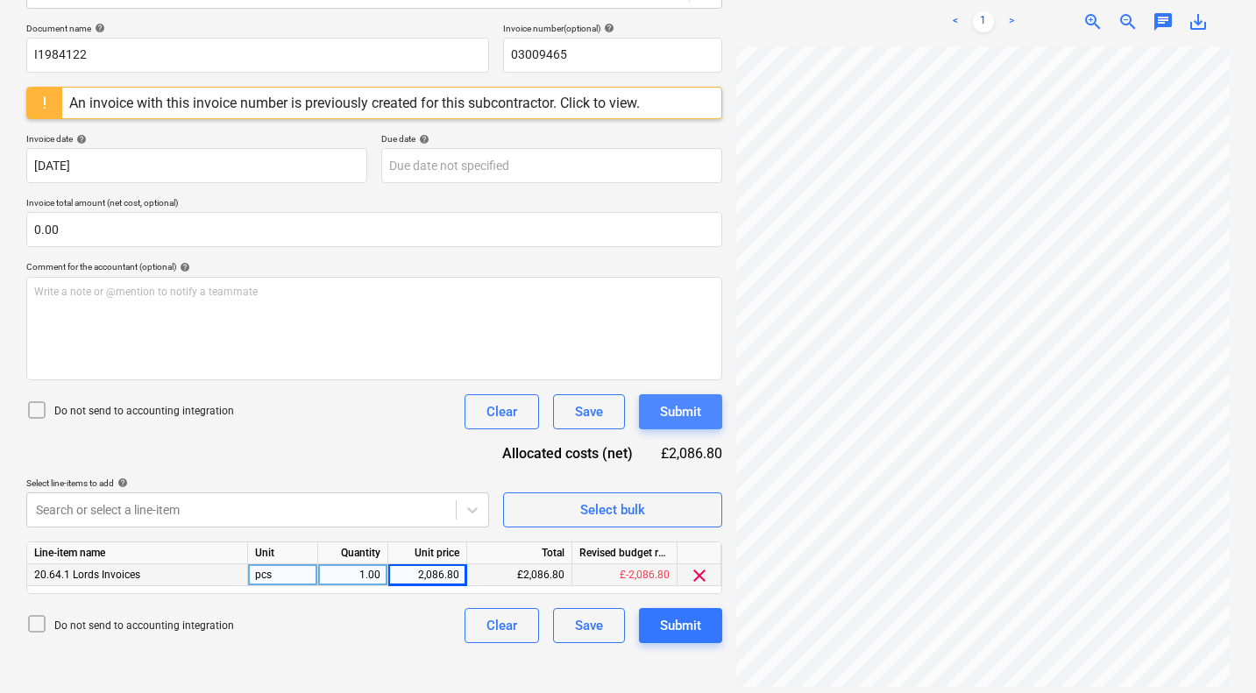
click at [683, 411] on div "Submit" at bounding box center [680, 411] width 41 height 23
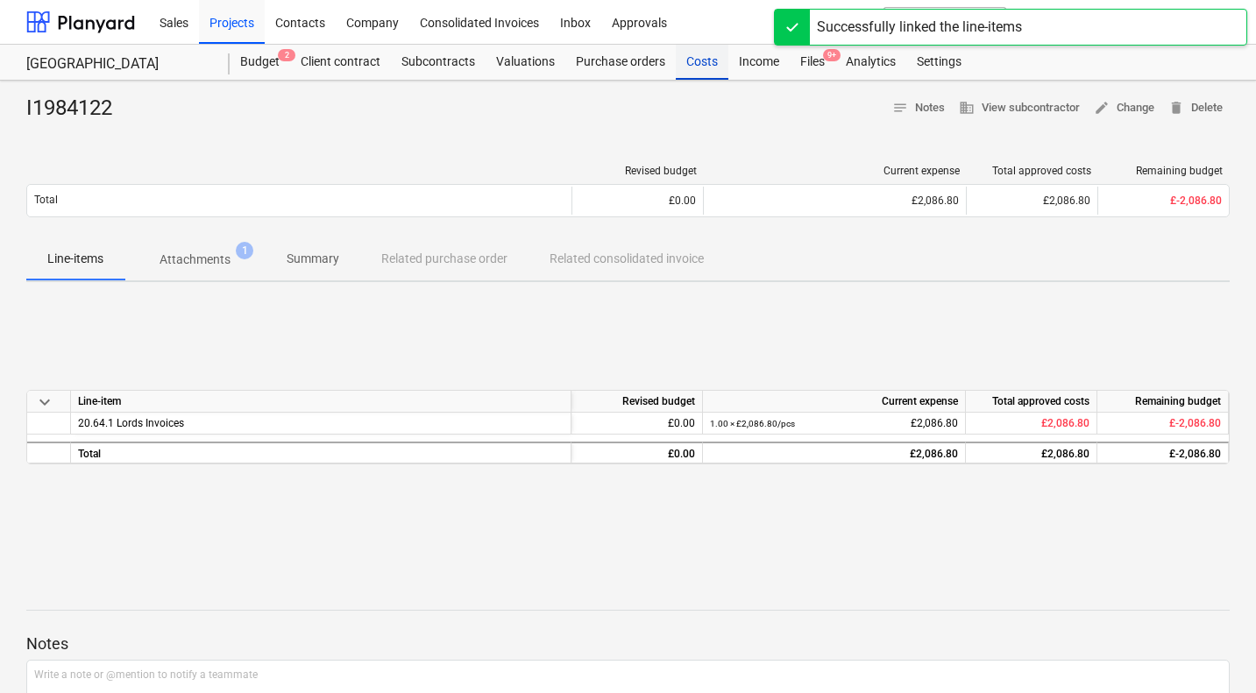
click at [698, 61] on div "Costs" at bounding box center [702, 62] width 53 height 35
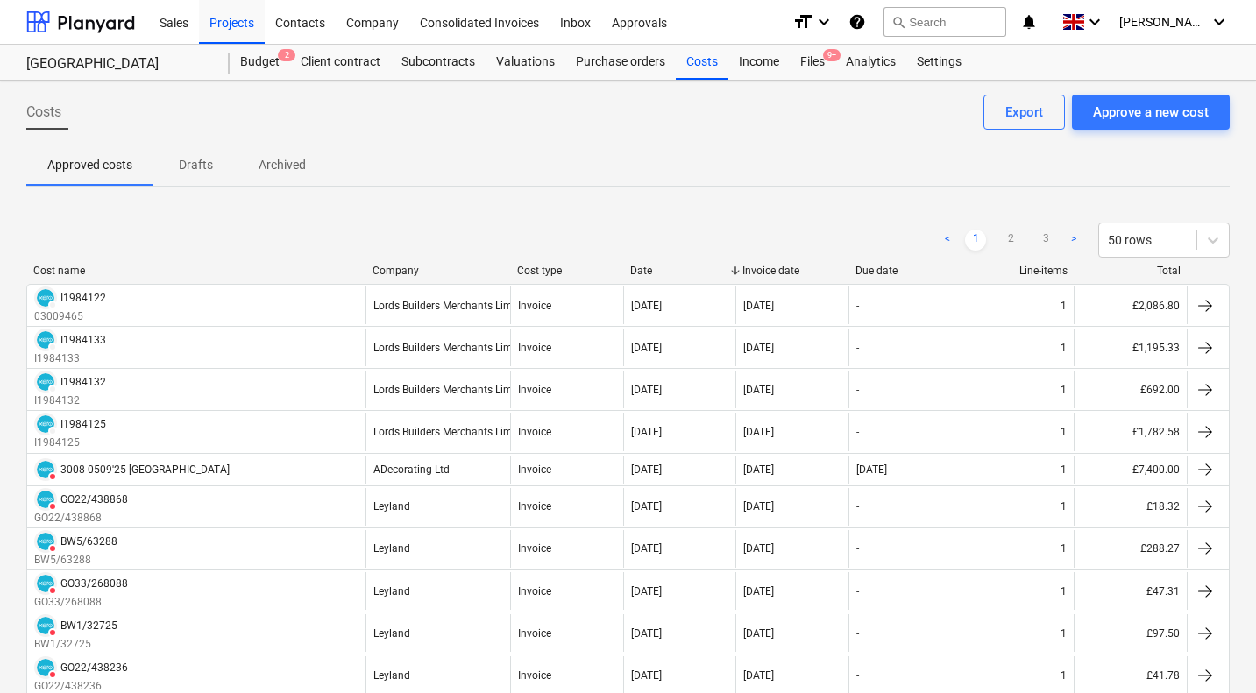
click at [391, 266] on div "Company" at bounding box center [437, 271] width 131 height 12
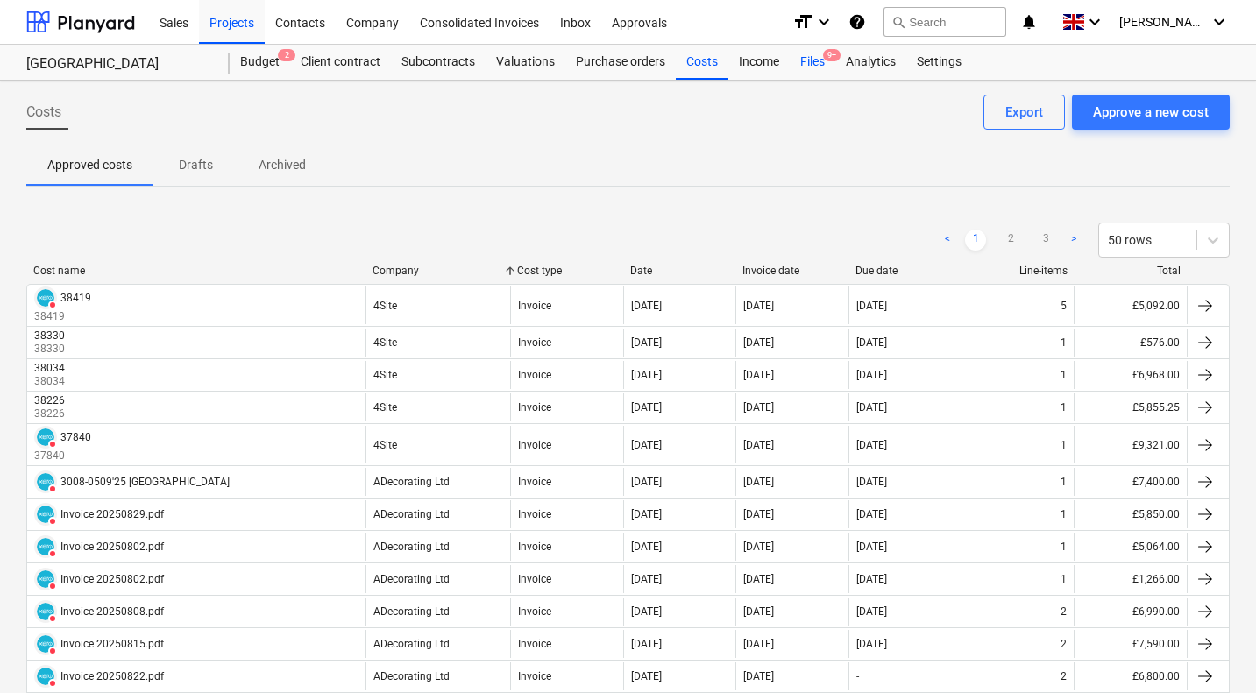
click at [808, 60] on div "Files 9+" at bounding box center [813, 62] width 46 height 35
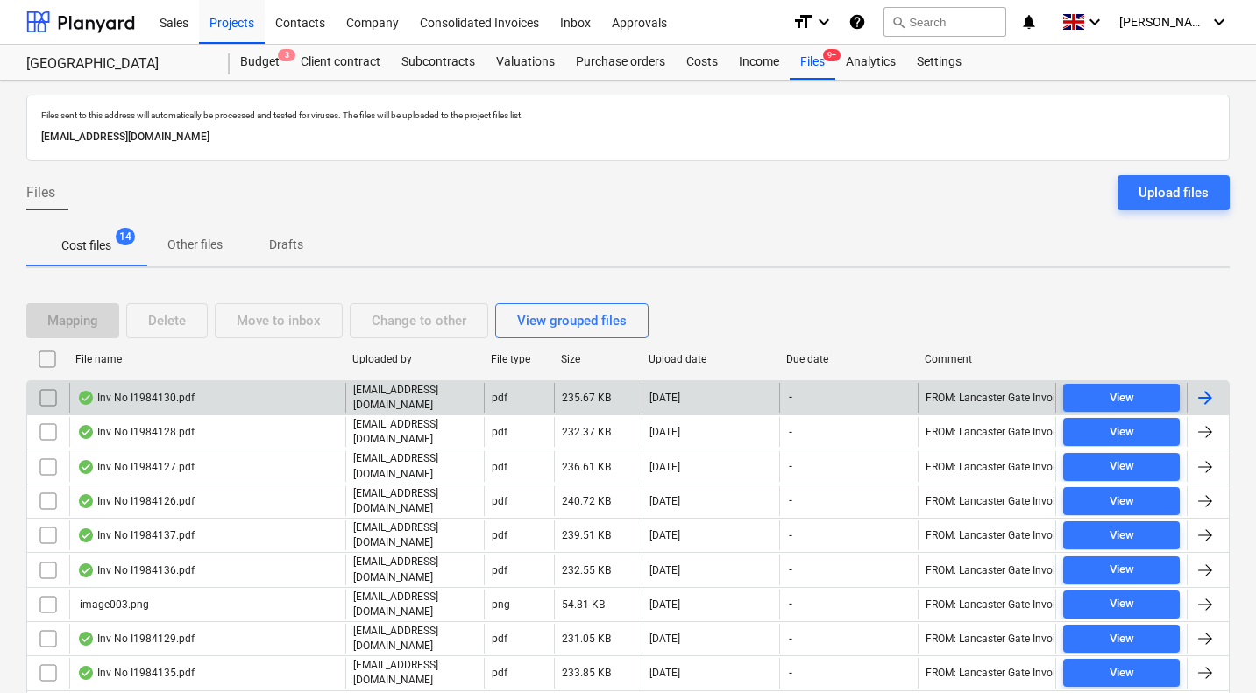
click at [237, 389] on div "Inv No I1984130.pdf" at bounding box center [207, 398] width 276 height 30
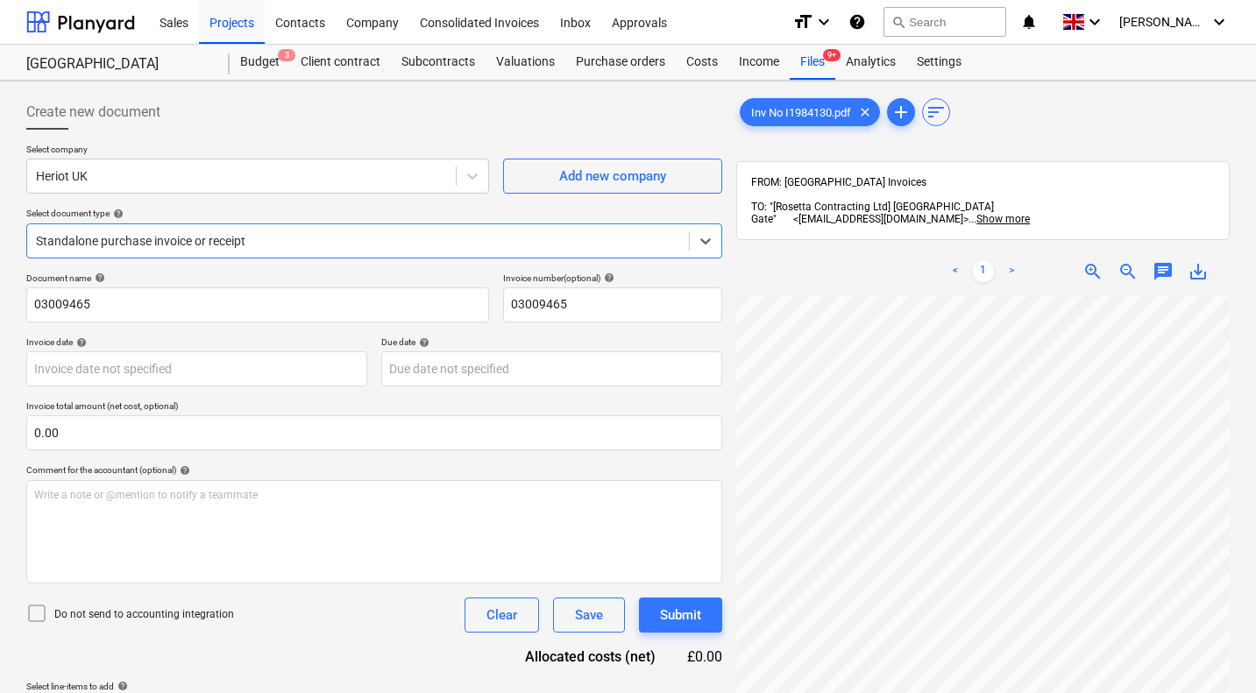
scroll to position [0, 168]
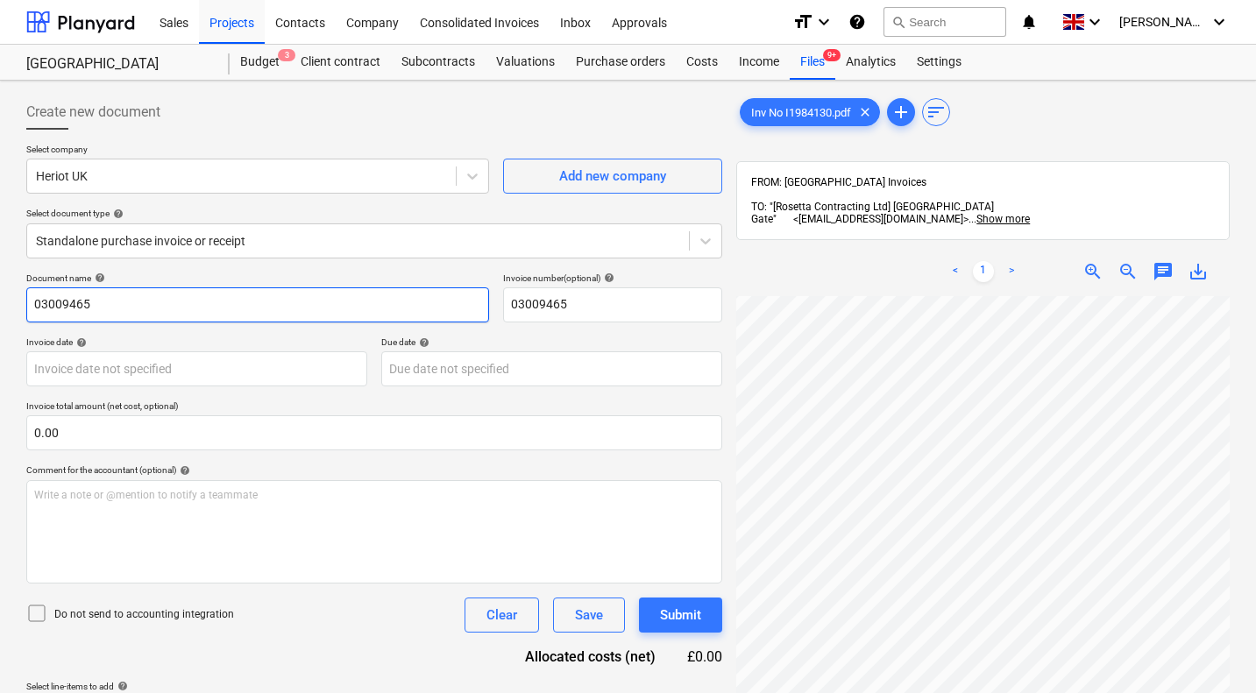
drag, startPoint x: 203, startPoint y: 301, endPoint x: 0, endPoint y: 297, distance: 203.3
click at [0, 297] on div "Create new document Select company Heriot UK Add new company Select document ty…" at bounding box center [628, 518] width 1256 height 874
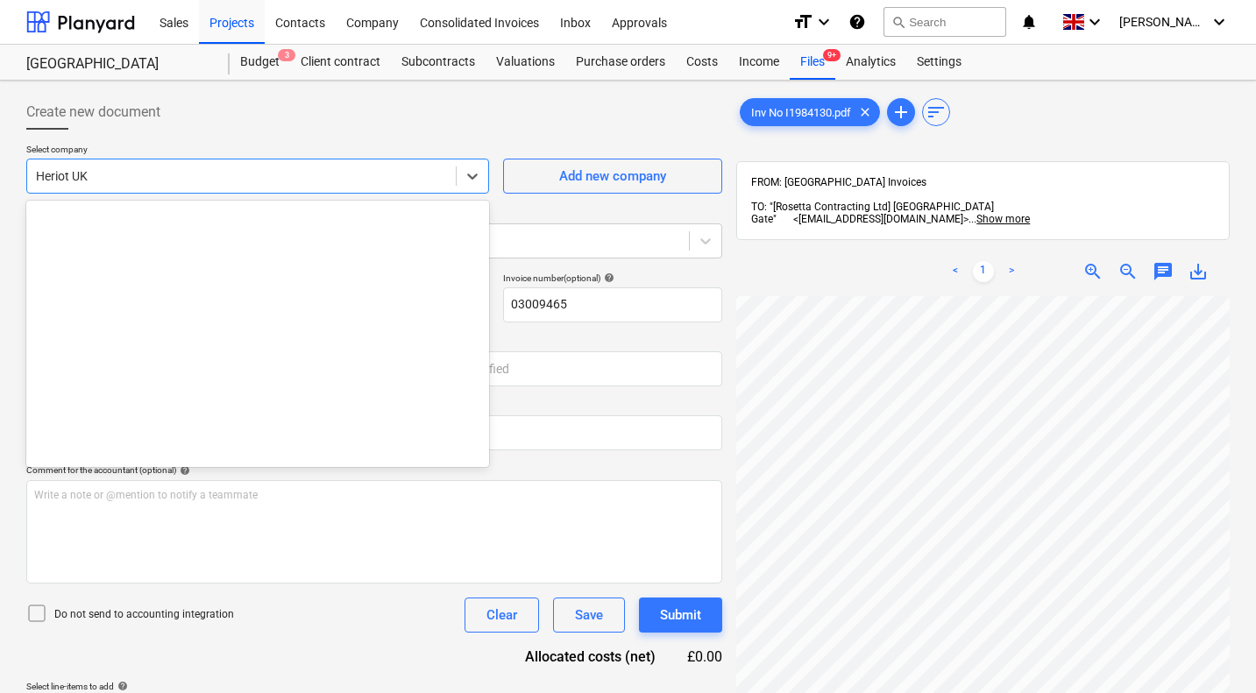
click at [58, 178] on div at bounding box center [241, 176] width 411 height 18
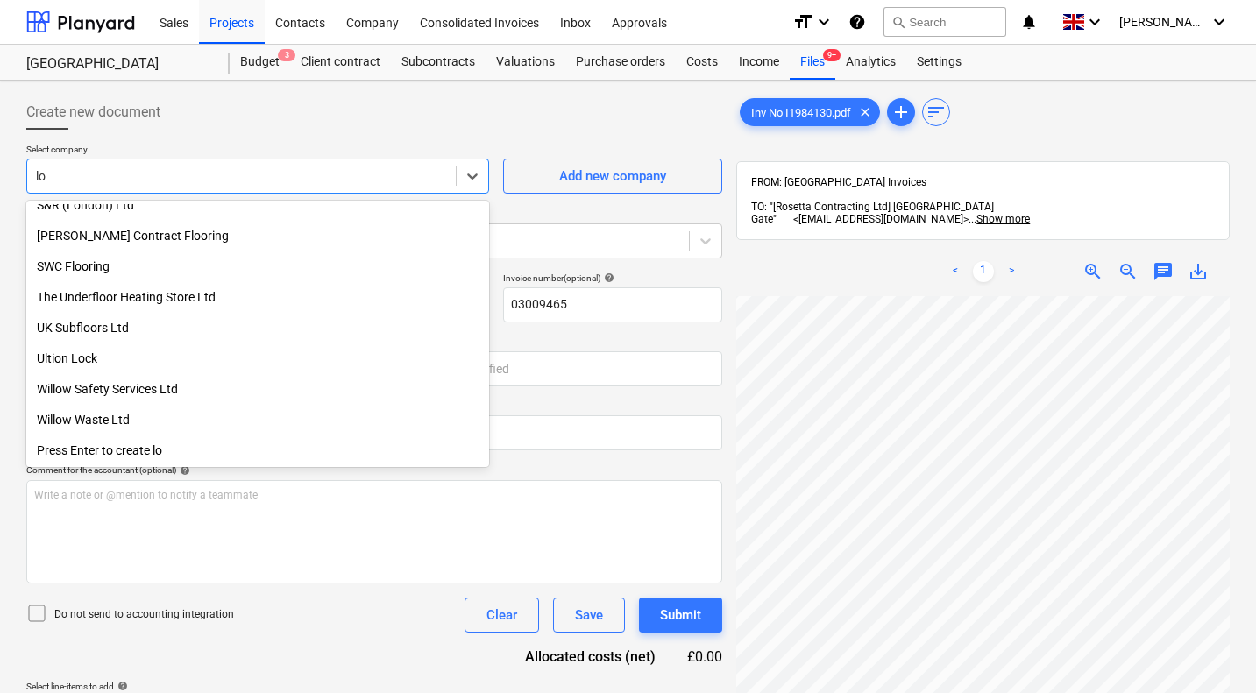
scroll to position [749, 0]
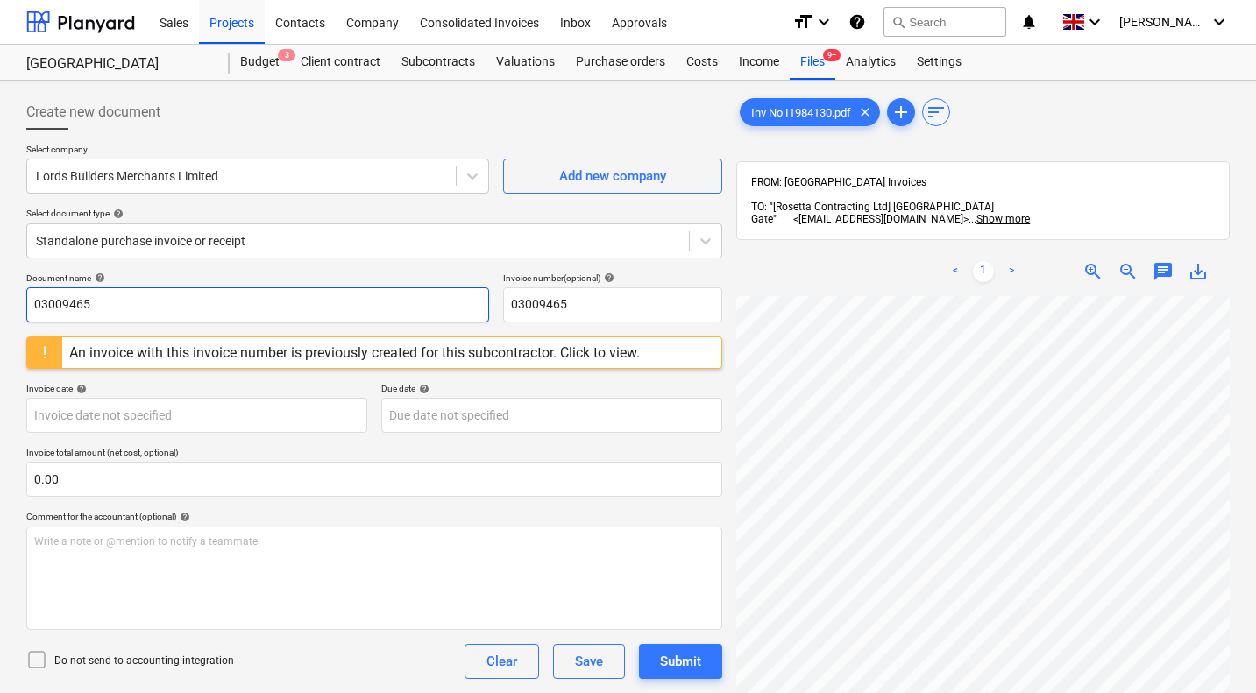
click at [100, 301] on input "03009465" at bounding box center [257, 304] width 463 height 35
drag, startPoint x: 110, startPoint y: 305, endPoint x: 7, endPoint y: 315, distance: 103.9
click at [7, 315] on div "Create new document Select company Lords Builders Merchants Limited Add new com…" at bounding box center [628, 518] width 1256 height 874
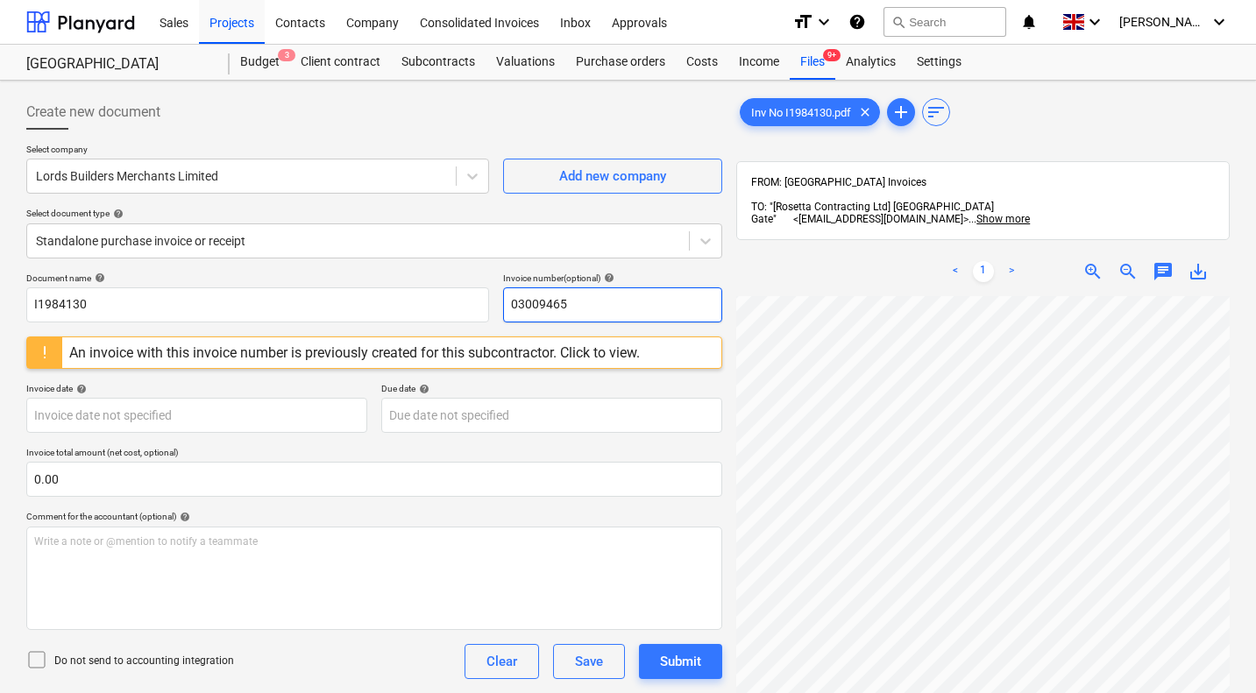
paste input "I1984130"
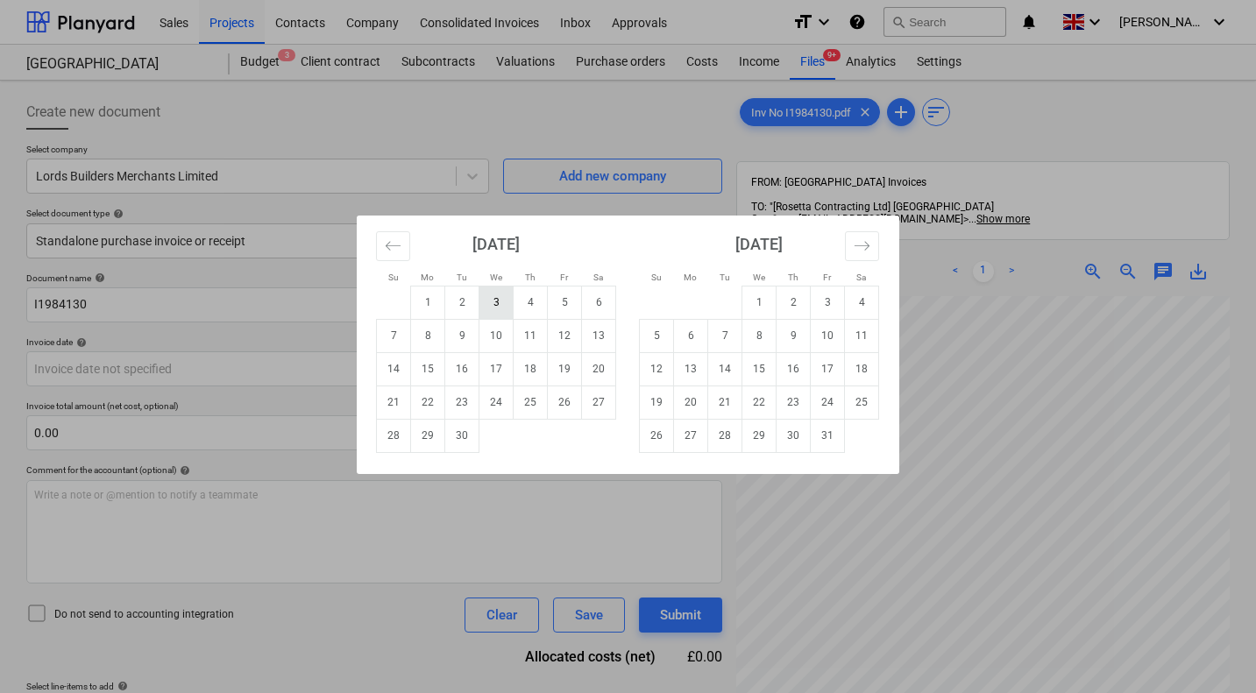
click at [496, 304] on td "3" at bounding box center [496, 302] width 34 height 33
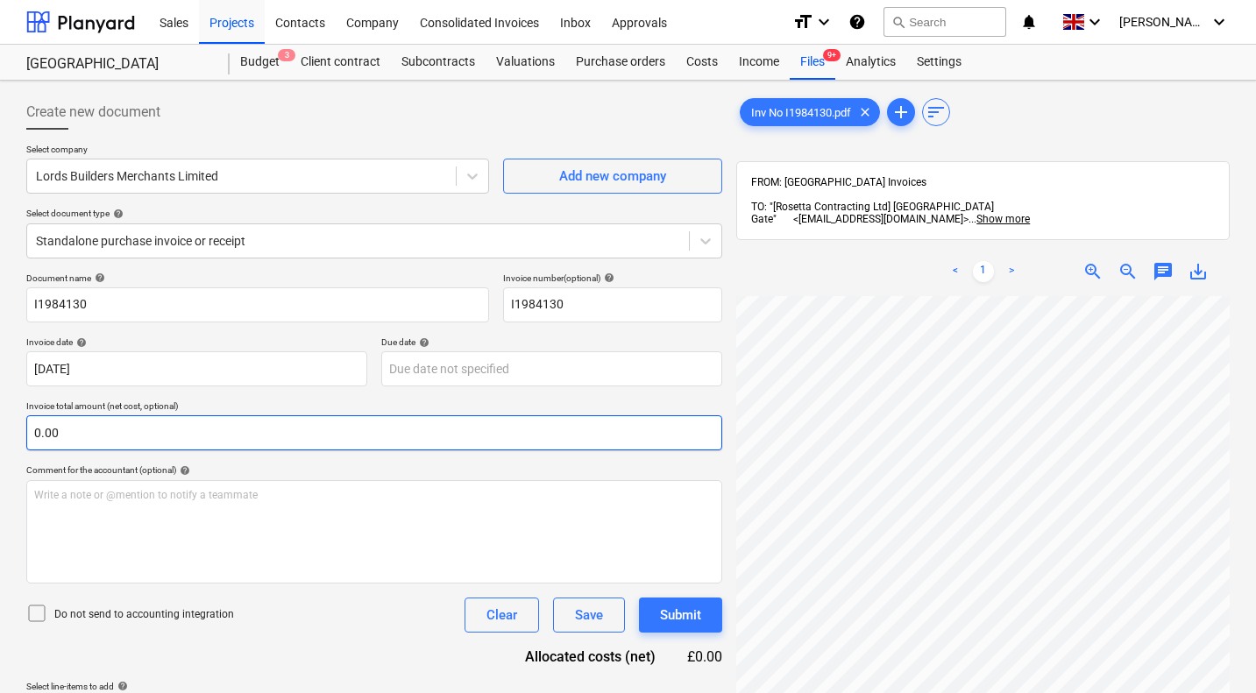
scroll to position [250, 0]
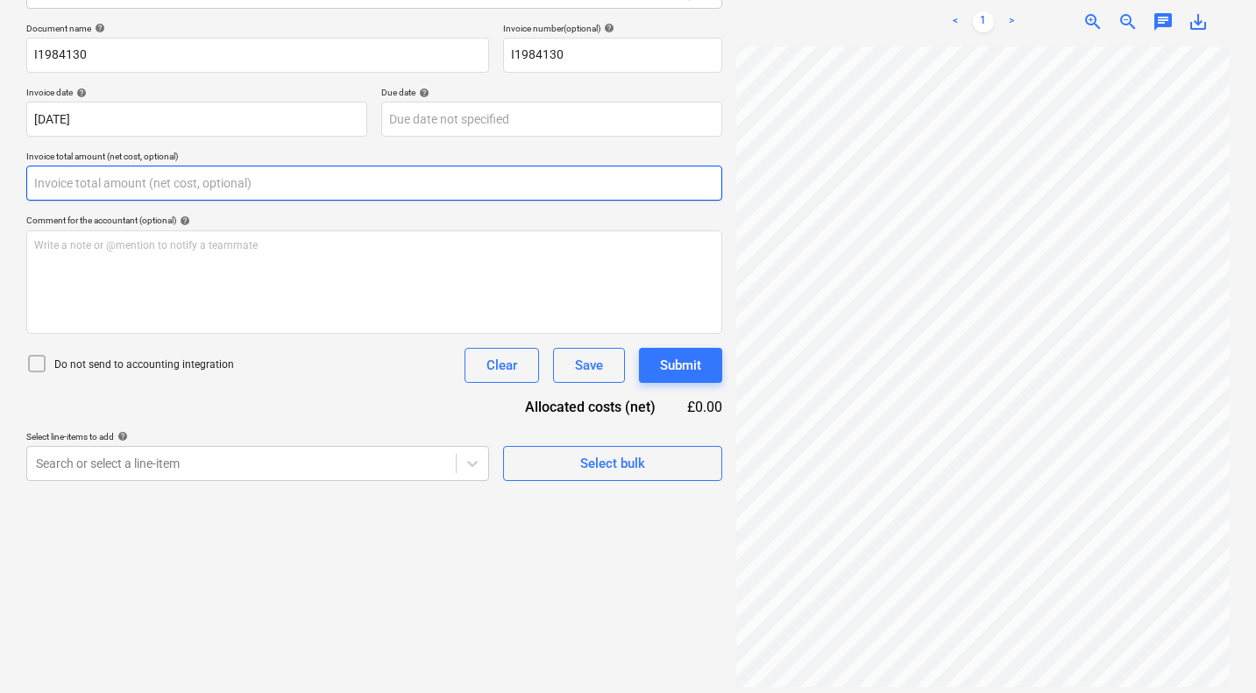
click at [194, 181] on input "text" at bounding box center [374, 183] width 696 height 35
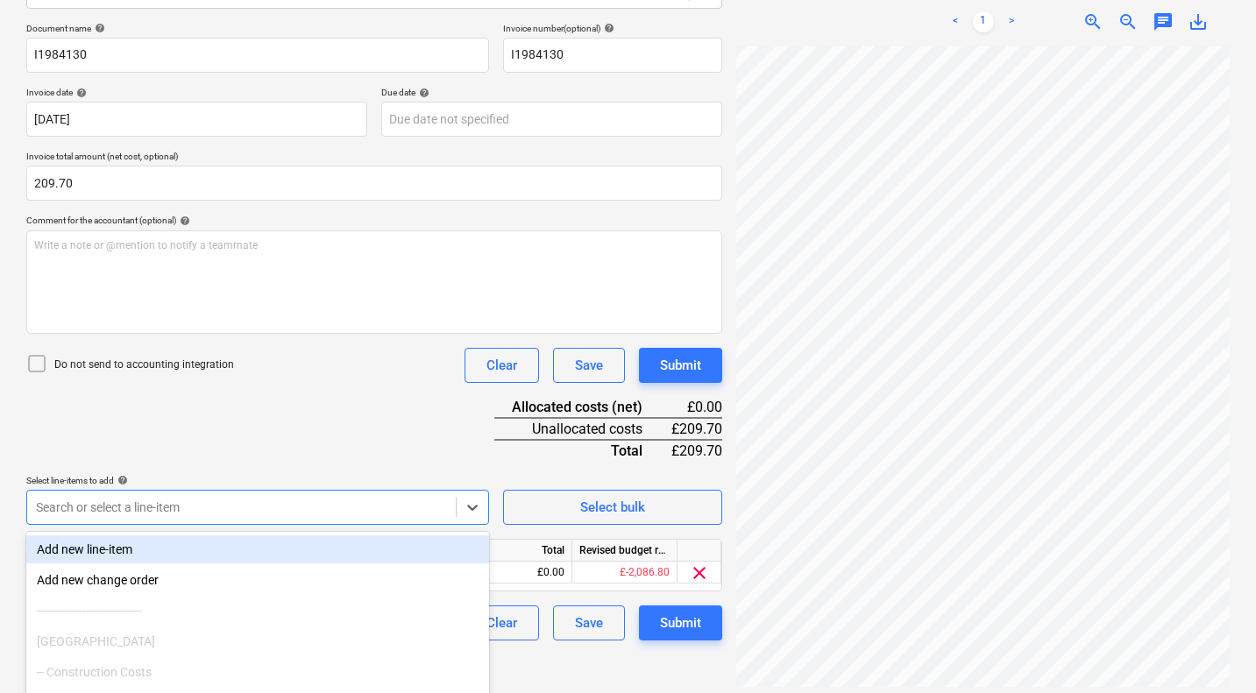
click at [366, 443] on div "Document name help I1984130 Invoice number (optional) help I1984130 Invoice dat…" at bounding box center [374, 332] width 696 height 618
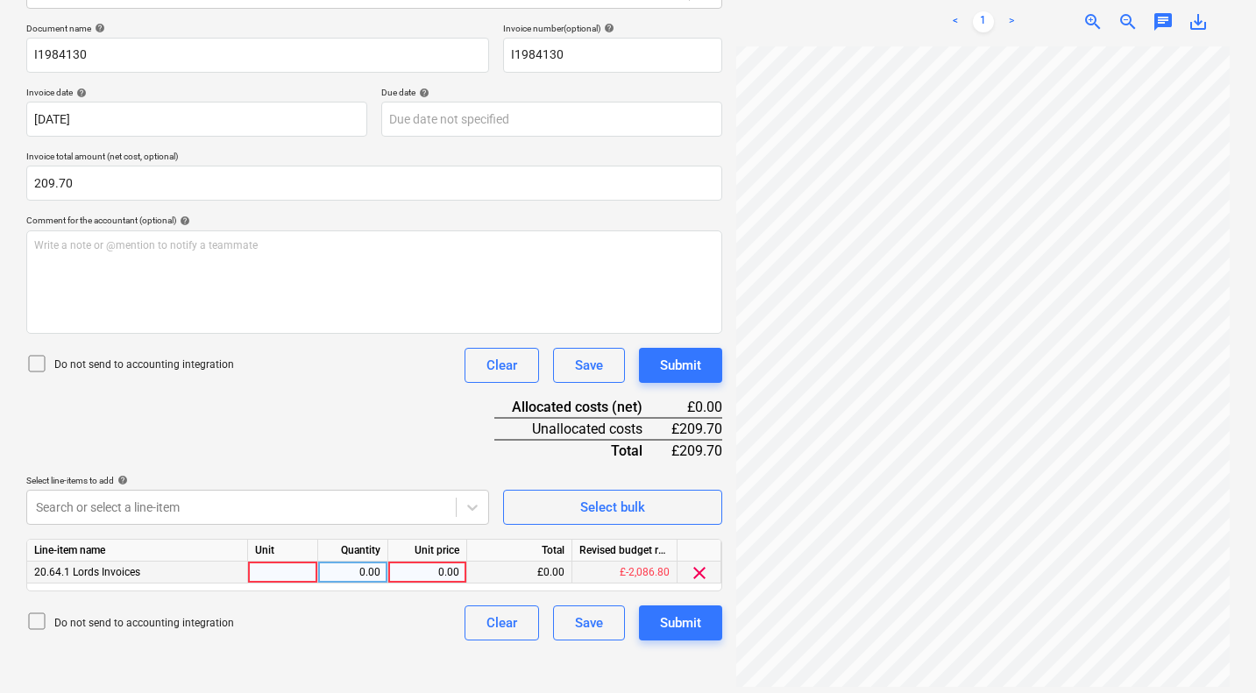
click at [441, 566] on div "0.00" at bounding box center [427, 573] width 64 height 22
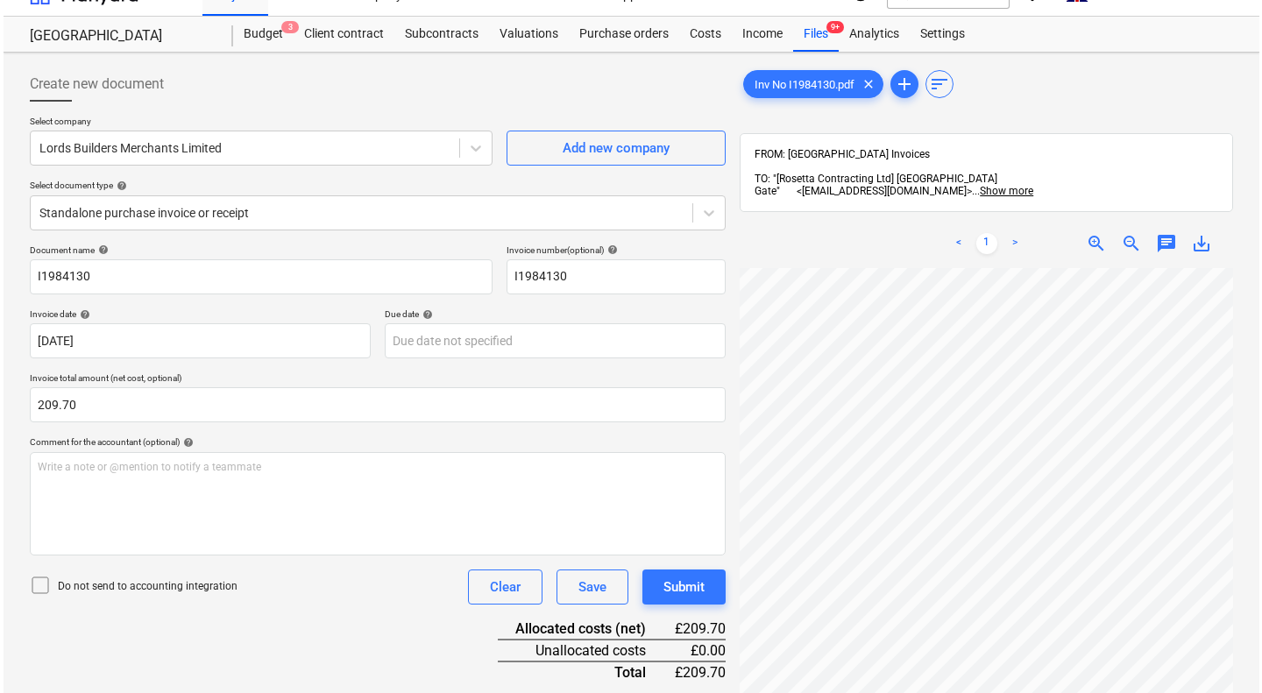
scroll to position [27, 0]
click at [695, 597] on div "Submit" at bounding box center [680, 588] width 41 height 23
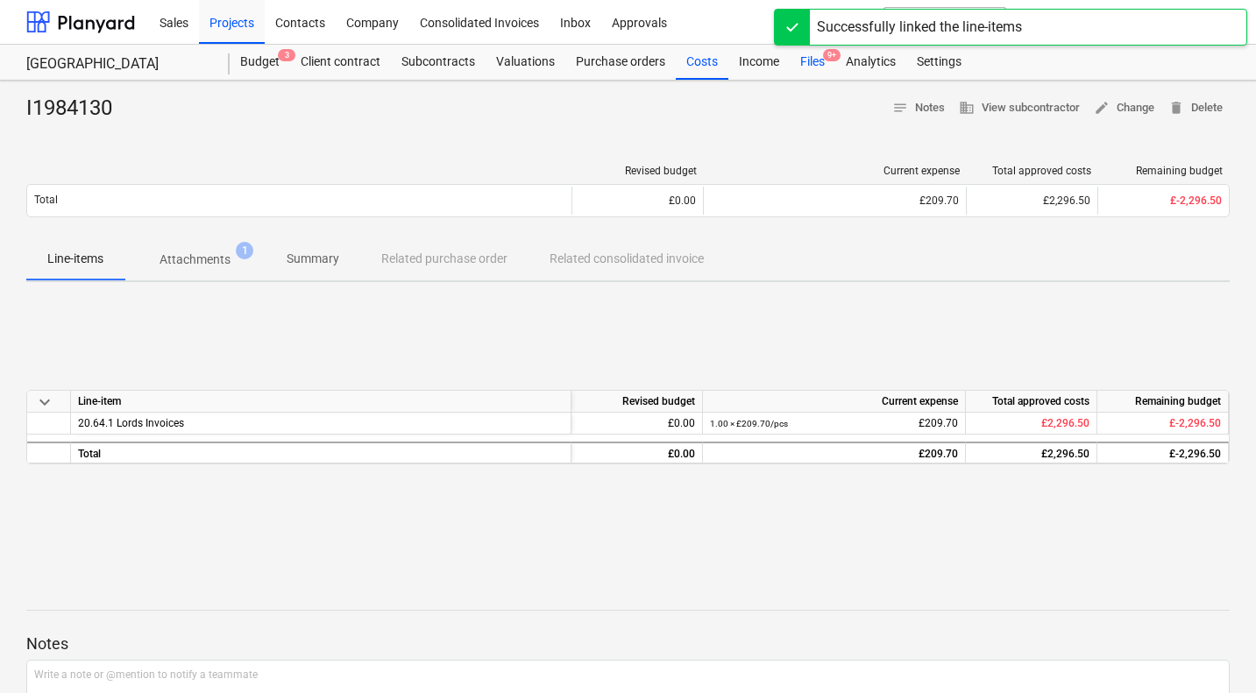
click at [807, 55] on div "Files 9+" at bounding box center [813, 62] width 46 height 35
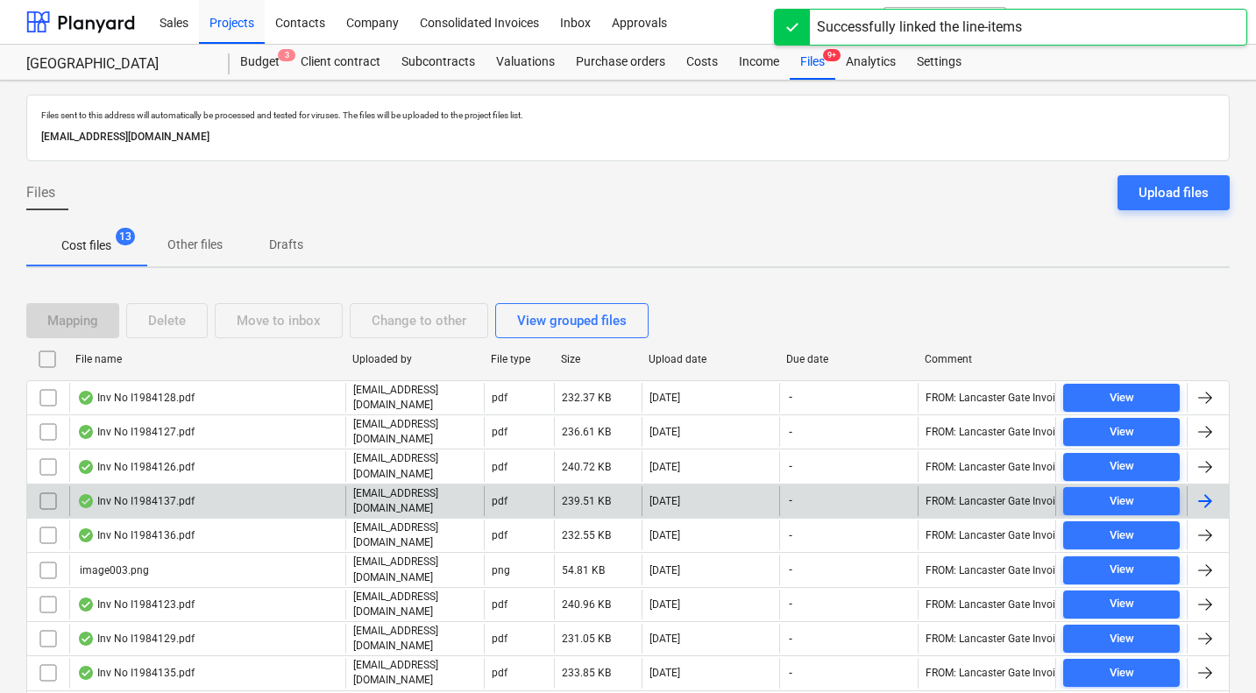
click at [139, 499] on div "Inv No I1984137.pdf" at bounding box center [135, 501] width 117 height 14
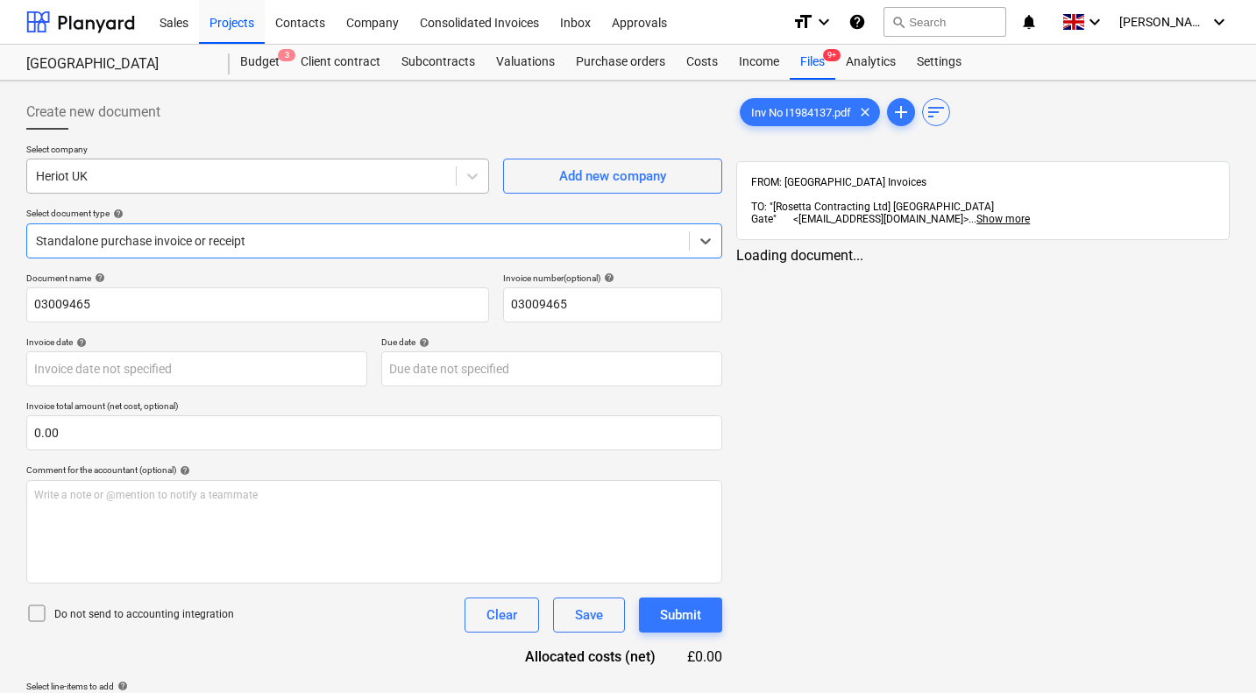
click at [298, 177] on div at bounding box center [241, 176] width 411 height 18
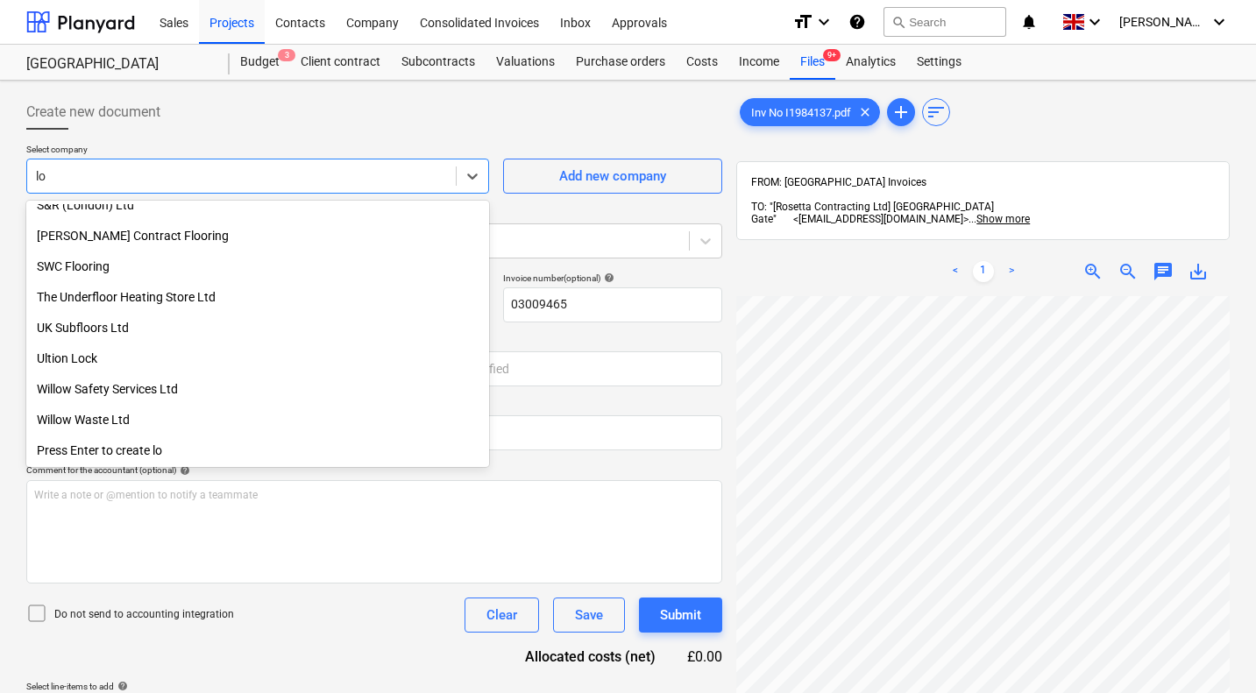
scroll to position [749, 0]
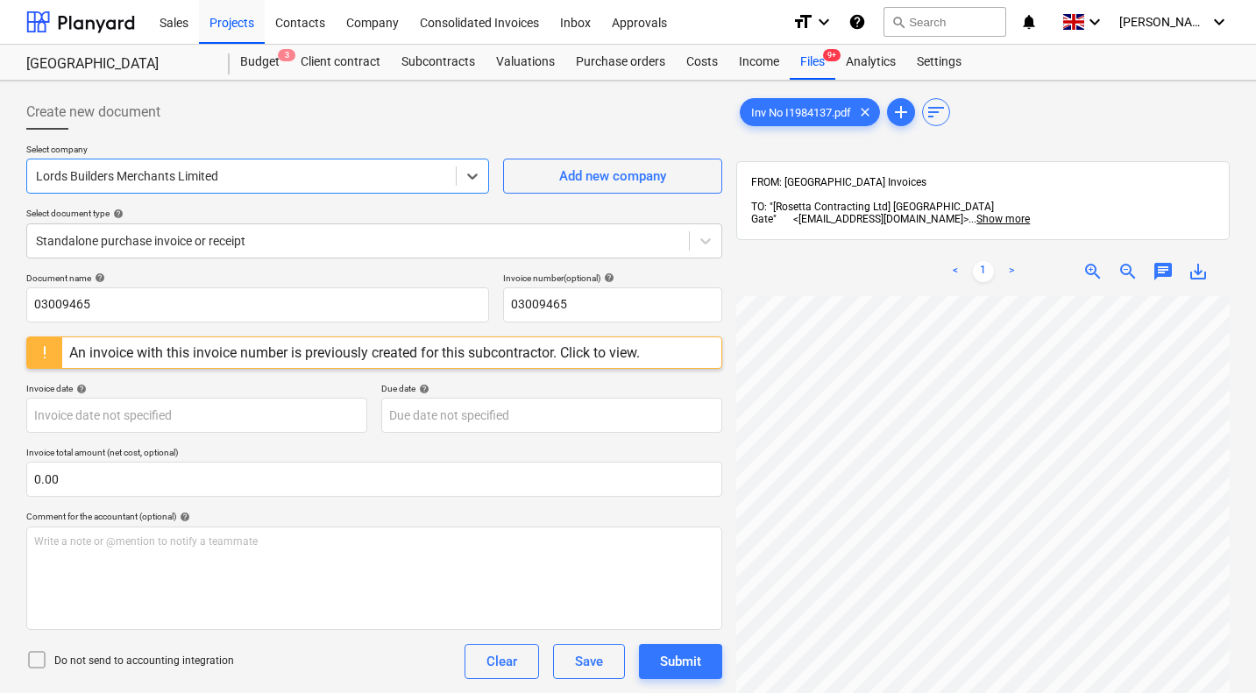
scroll to position [167, 168]
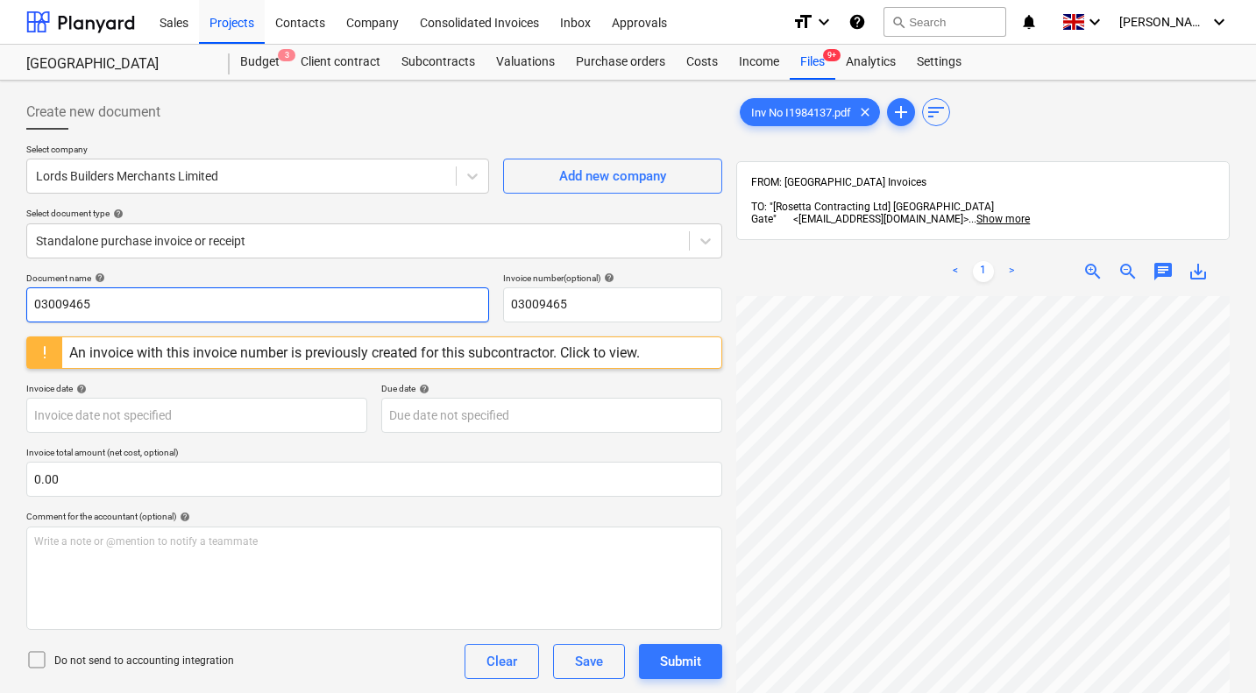
drag, startPoint x: 296, startPoint y: 304, endPoint x: 0, endPoint y: 271, distance: 298.0
click at [0, 271] on div "Create new document Select company Lords Builders Merchants Limited Add new com…" at bounding box center [628, 518] width 1256 height 874
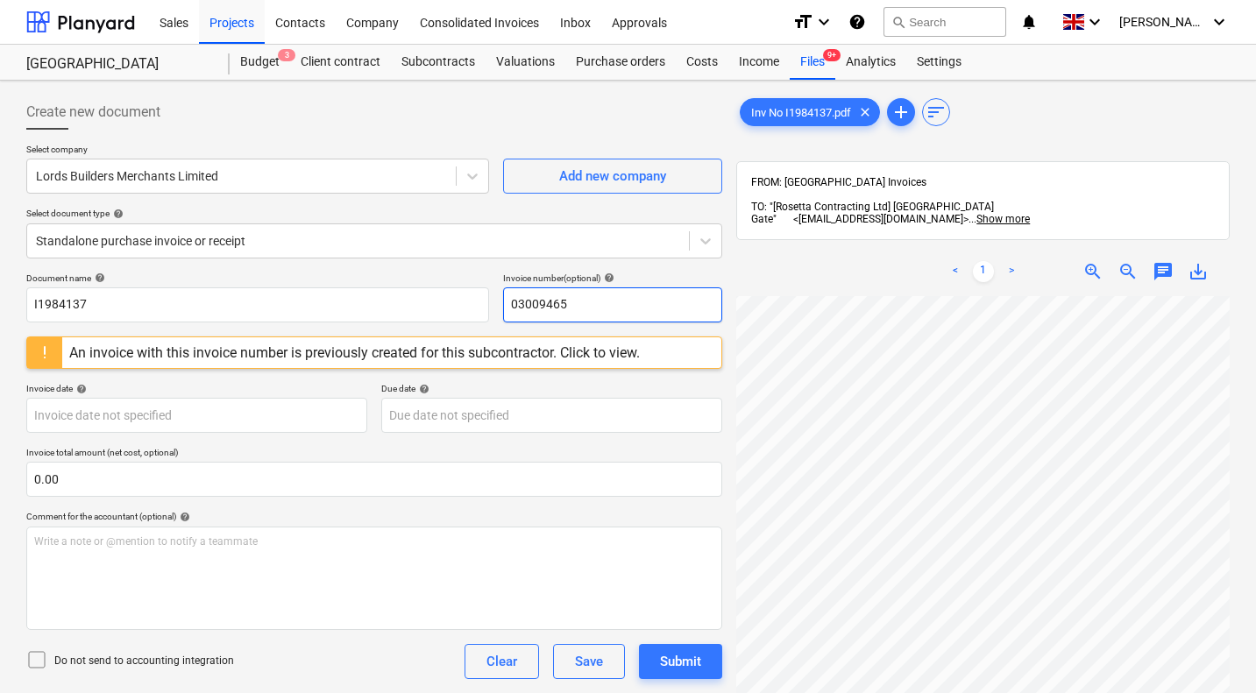
paste input "I1984137"
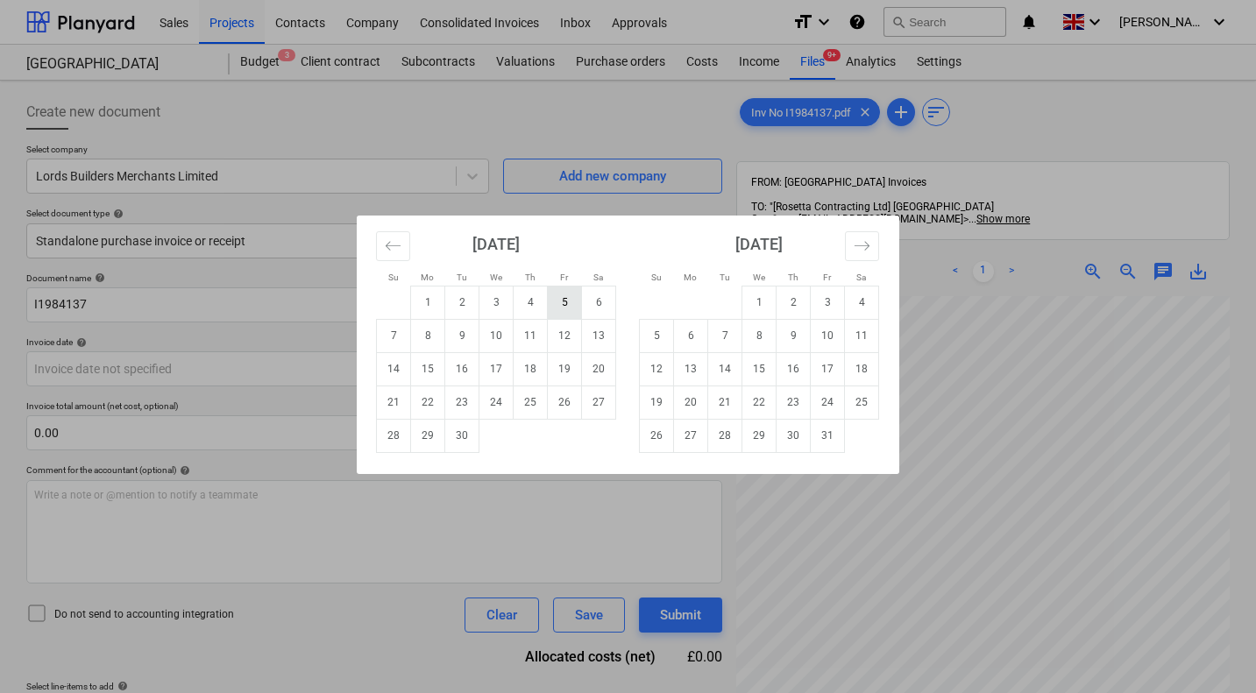
click at [557, 297] on td "5" at bounding box center [565, 302] width 34 height 33
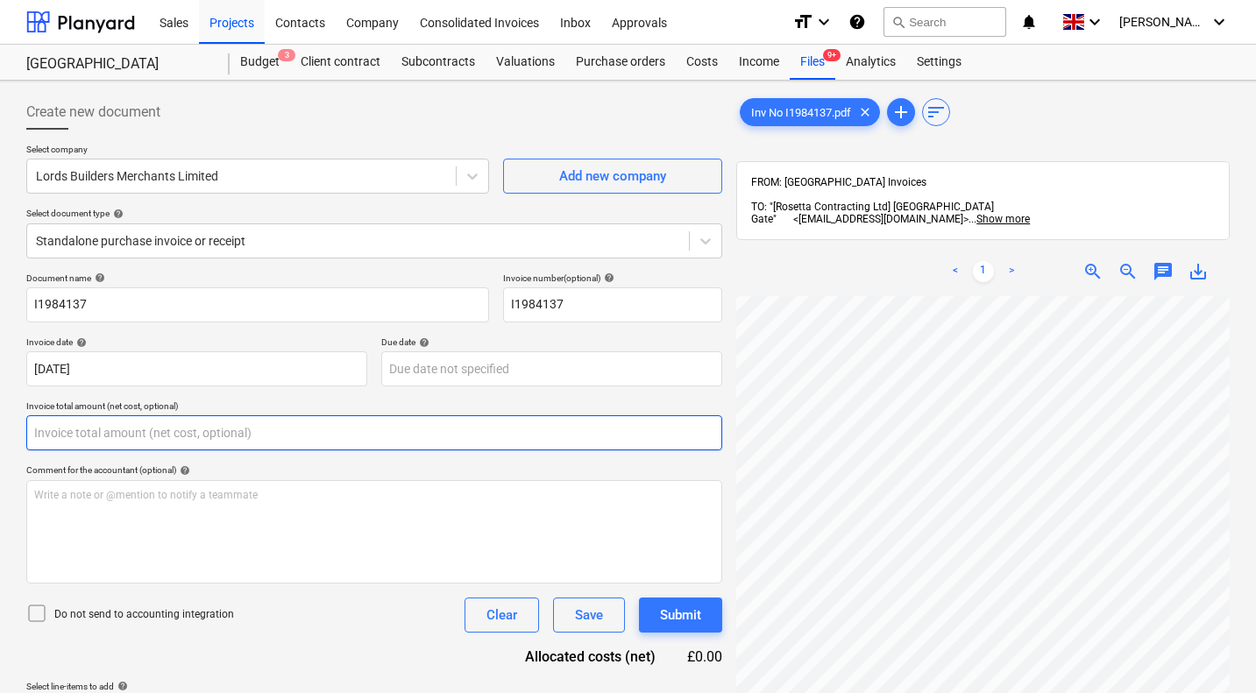
click at [229, 433] on input "text" at bounding box center [374, 432] width 696 height 35
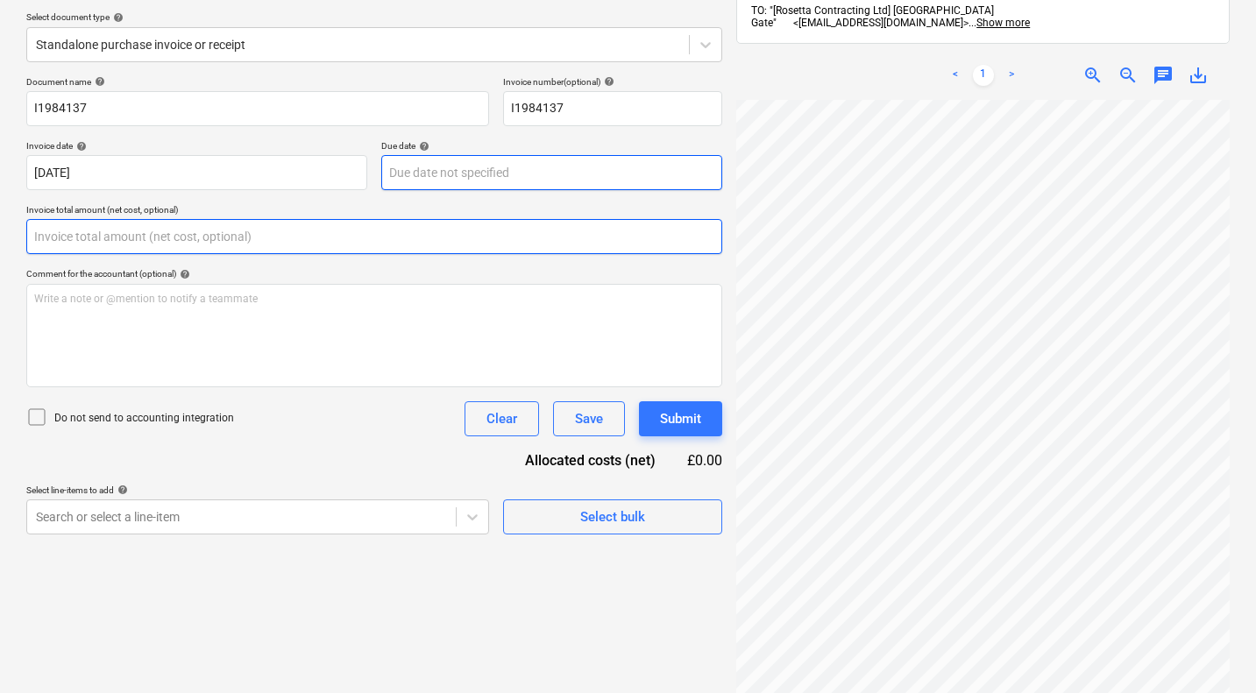
scroll to position [250, 0]
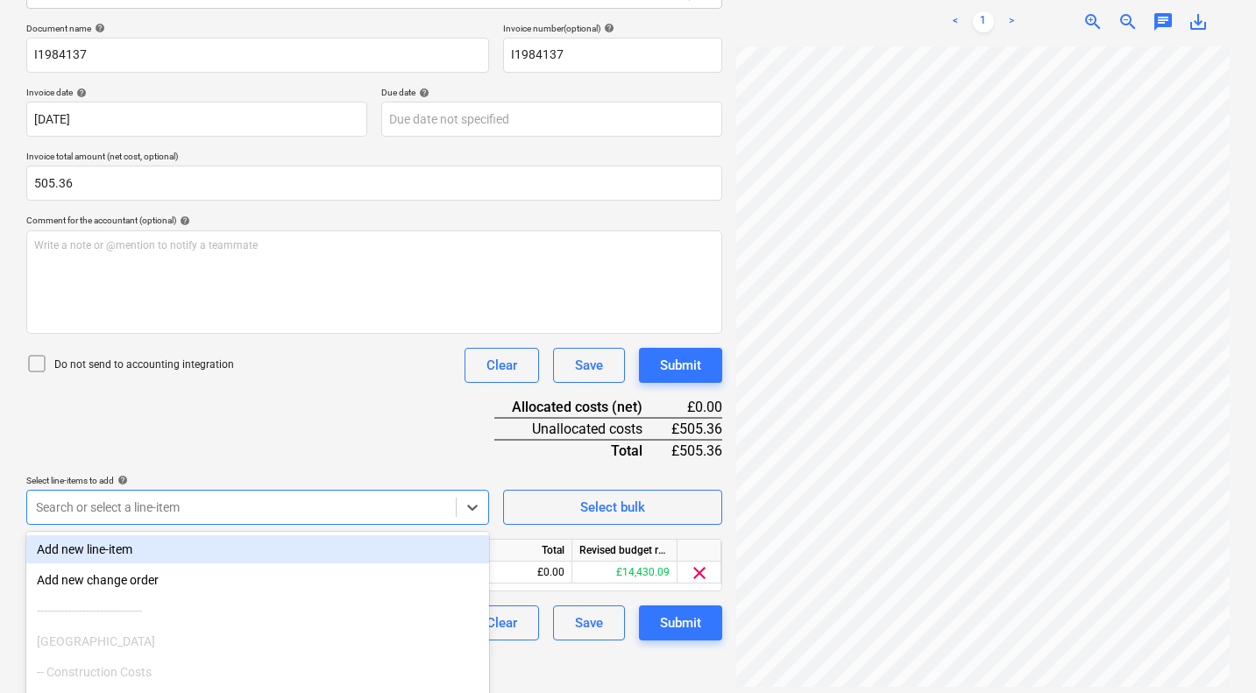
click at [436, 457] on div "Document name help I1984137 Invoice number (optional) help I1984137 Invoice dat…" at bounding box center [374, 332] width 696 height 618
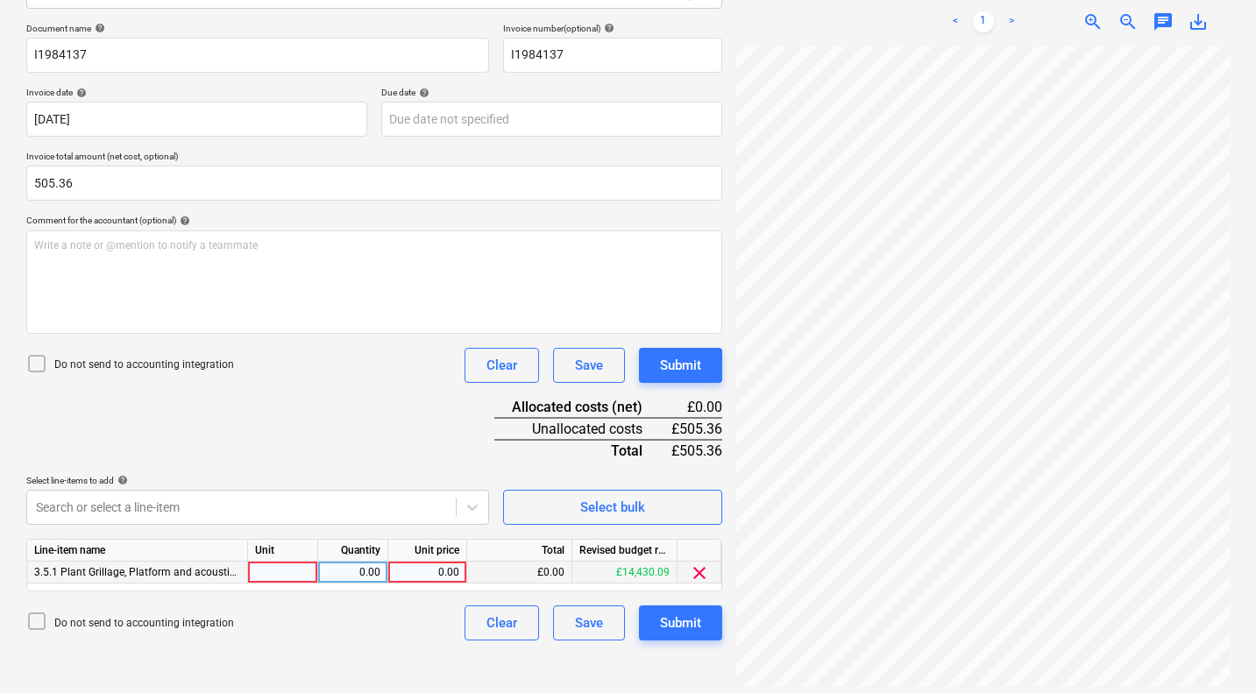
click at [432, 568] on div "0.00" at bounding box center [427, 573] width 64 height 22
click at [697, 363] on div "Submit" at bounding box center [680, 365] width 41 height 23
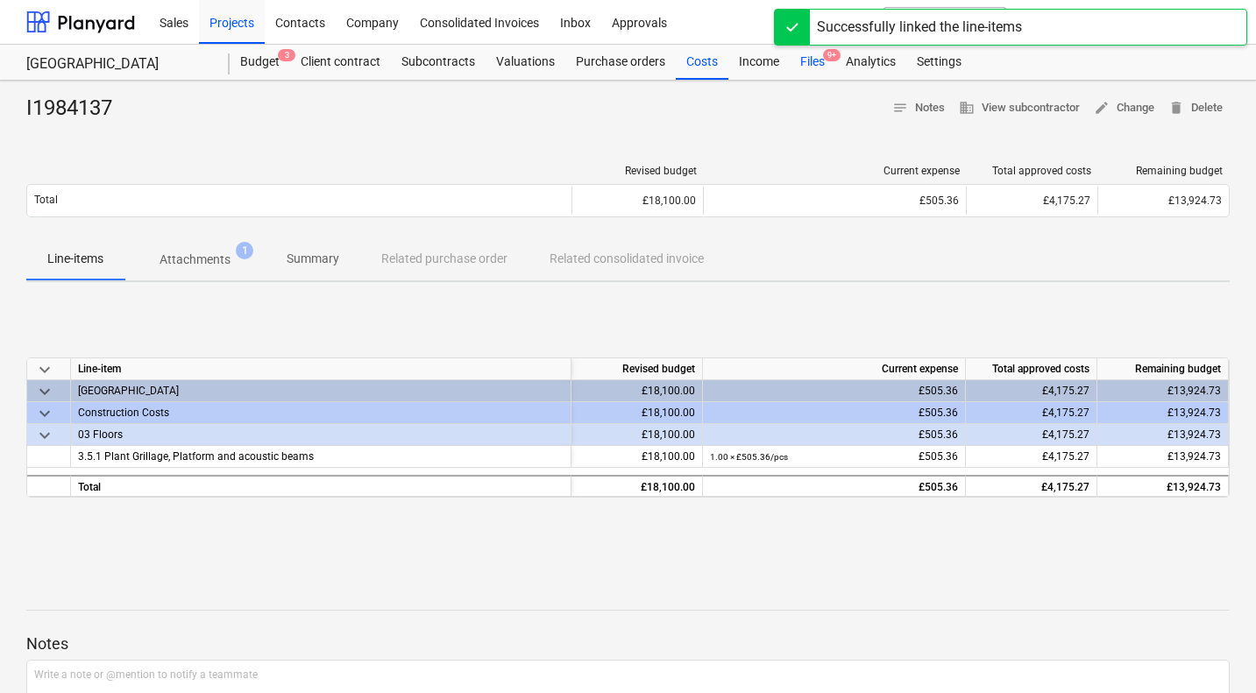
click at [808, 55] on div "Files 9+" at bounding box center [813, 62] width 46 height 35
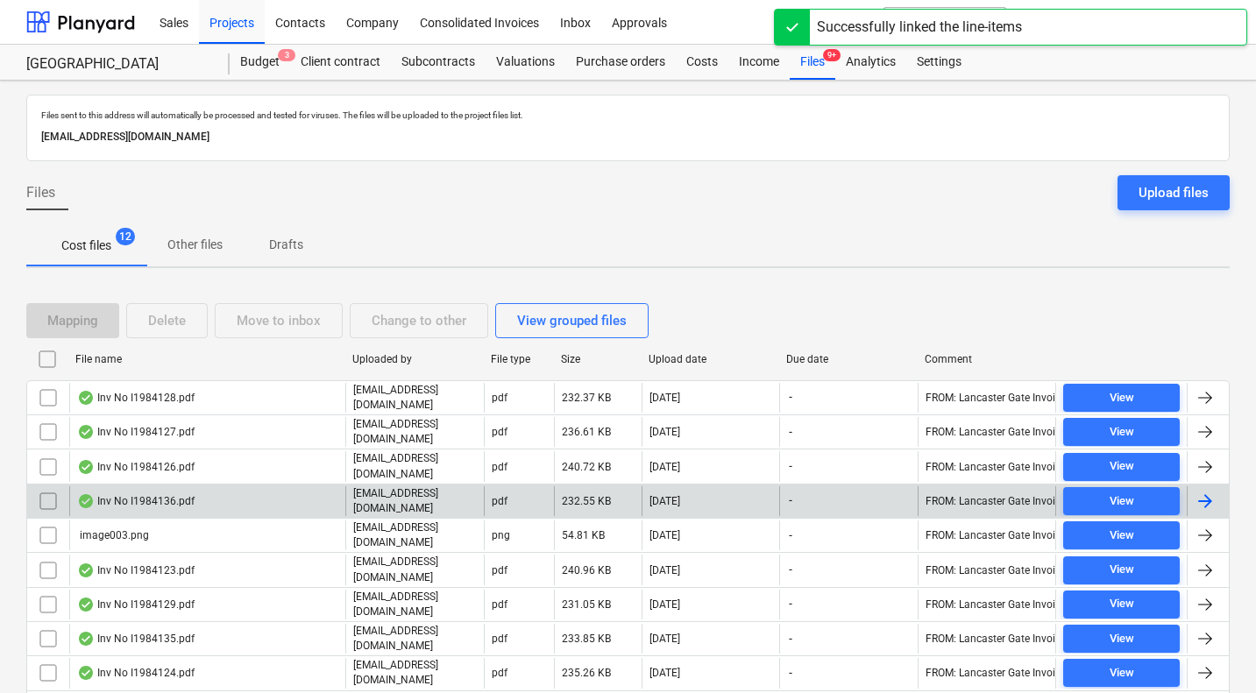
click at [159, 499] on div "Inv No I1984136.pdf" at bounding box center [135, 501] width 117 height 14
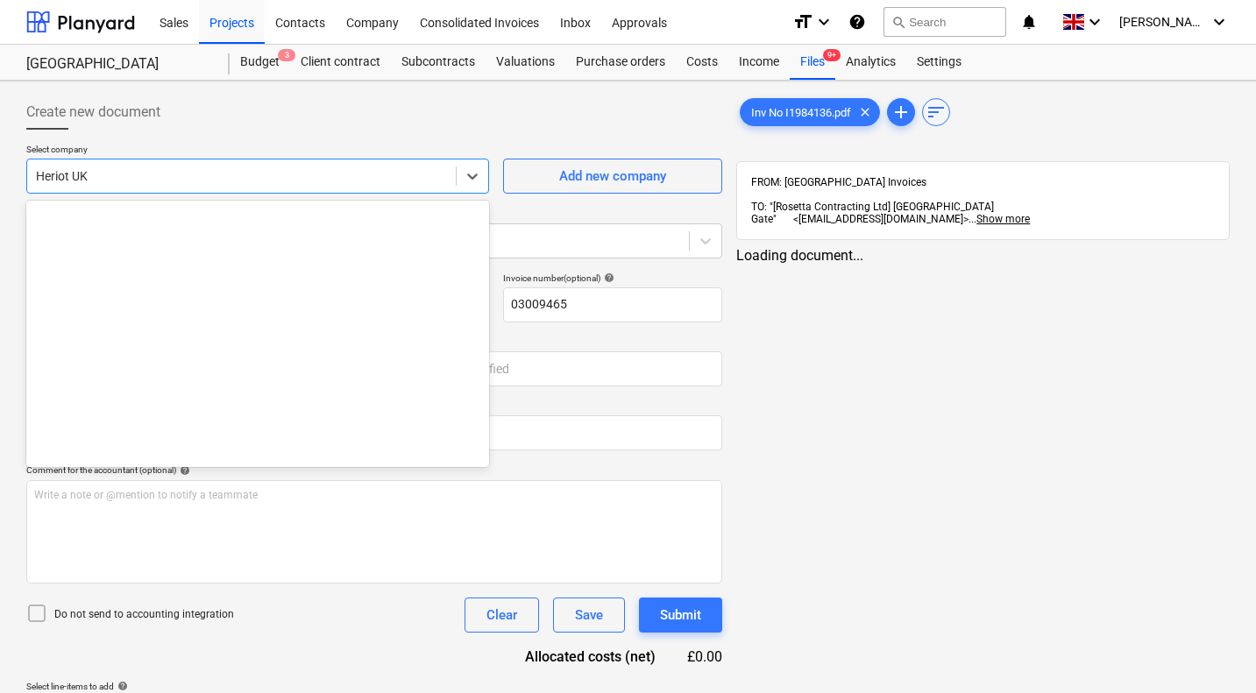
click at [174, 176] on div at bounding box center [241, 176] width 411 height 18
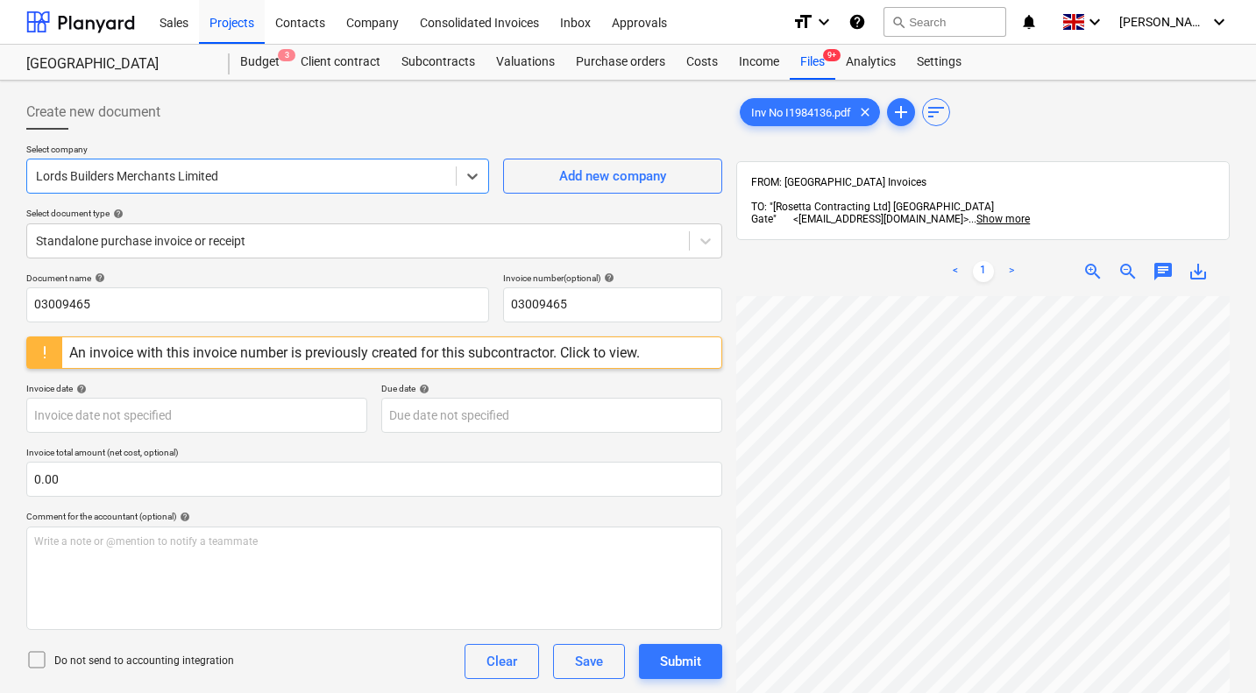
scroll to position [18, 163]
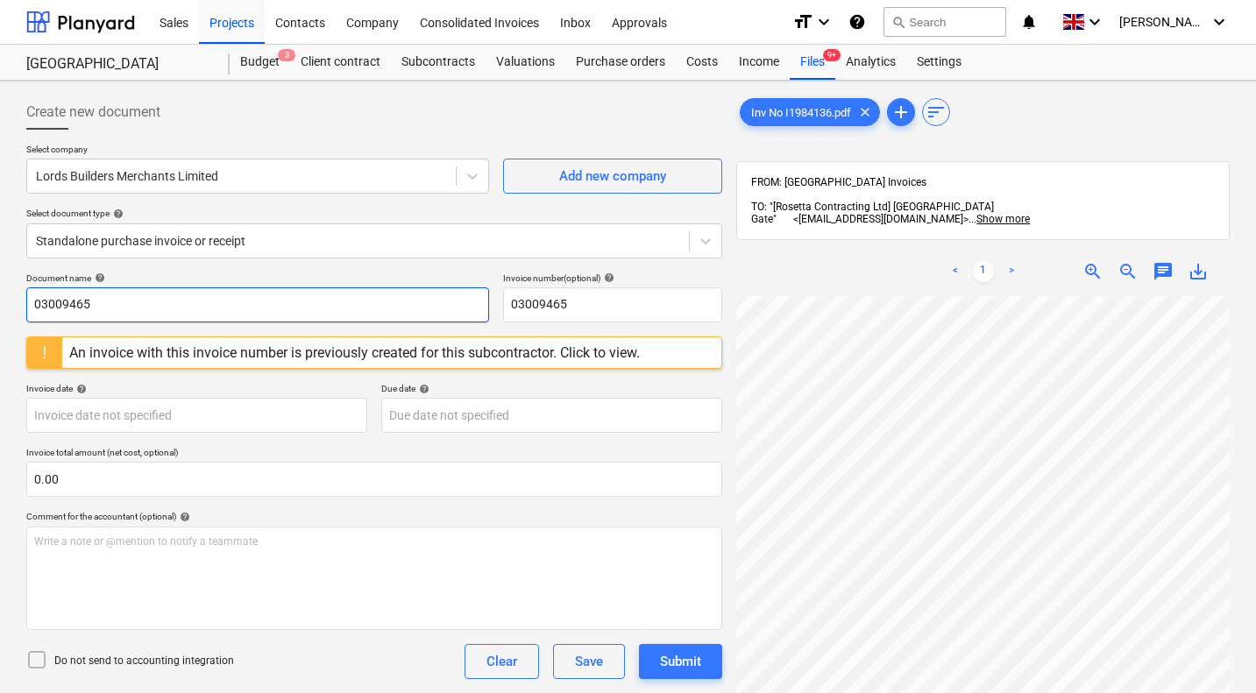
drag, startPoint x: 154, startPoint y: 315, endPoint x: 0, endPoint y: 276, distance: 159.0
click at [0, 276] on div "Create new document Select company Lords Builders Merchants Limited Add new com…" at bounding box center [628, 518] width 1256 height 874
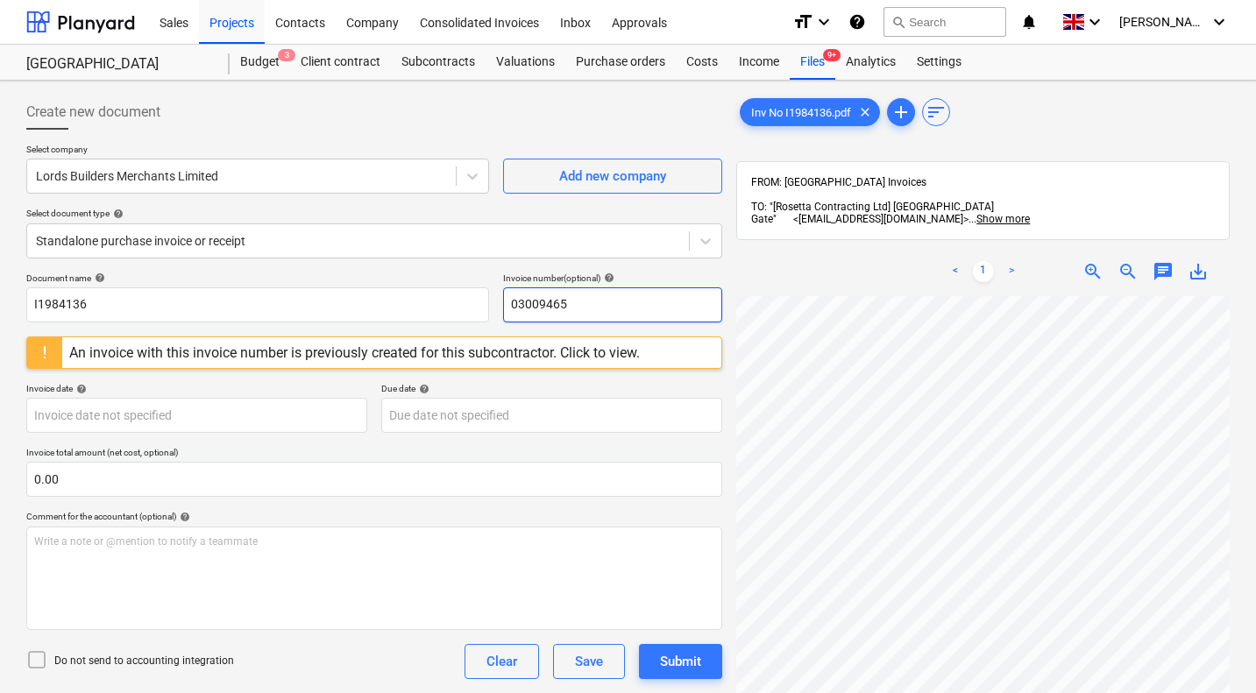
scroll to position [18, 168]
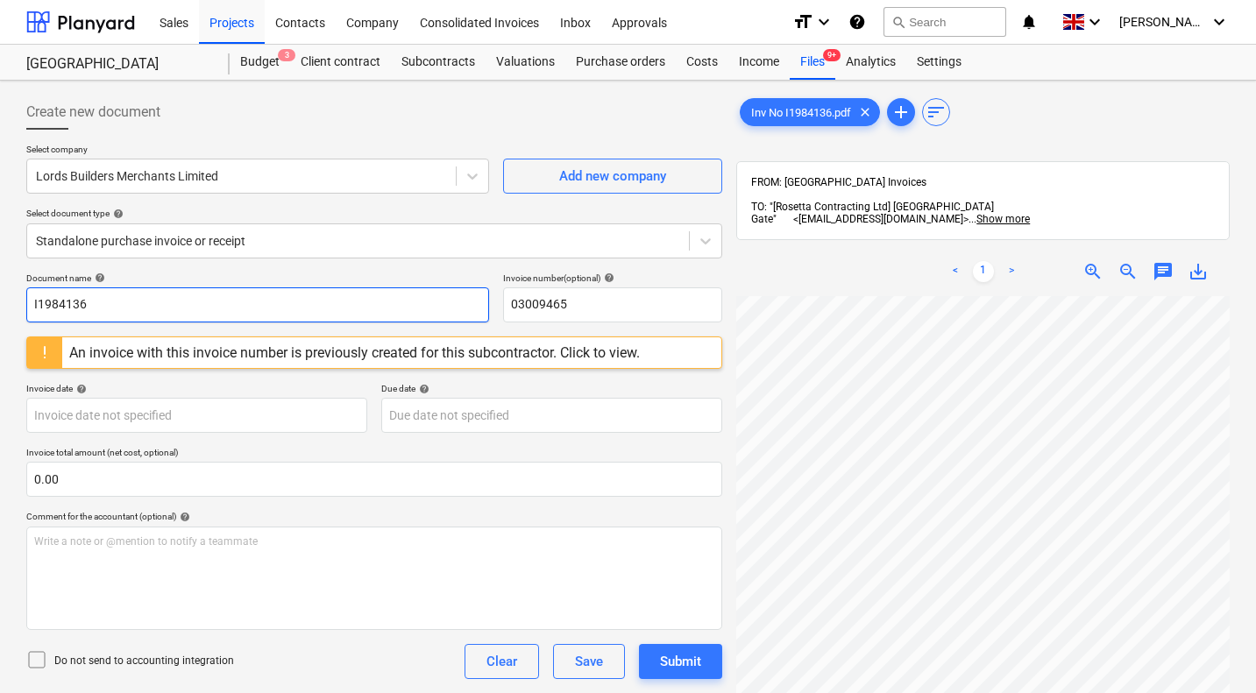
click at [63, 306] on input "I1984136" at bounding box center [257, 304] width 463 height 35
click at [353, 351] on div "An invoice with this invoice number is previously created for this subcontracto…" at bounding box center [354, 352] width 570 height 17
drag, startPoint x: 126, startPoint y: 301, endPoint x: 30, endPoint y: 297, distance: 96.5
click at [30, 297] on input "03009465" at bounding box center [257, 304] width 463 height 35
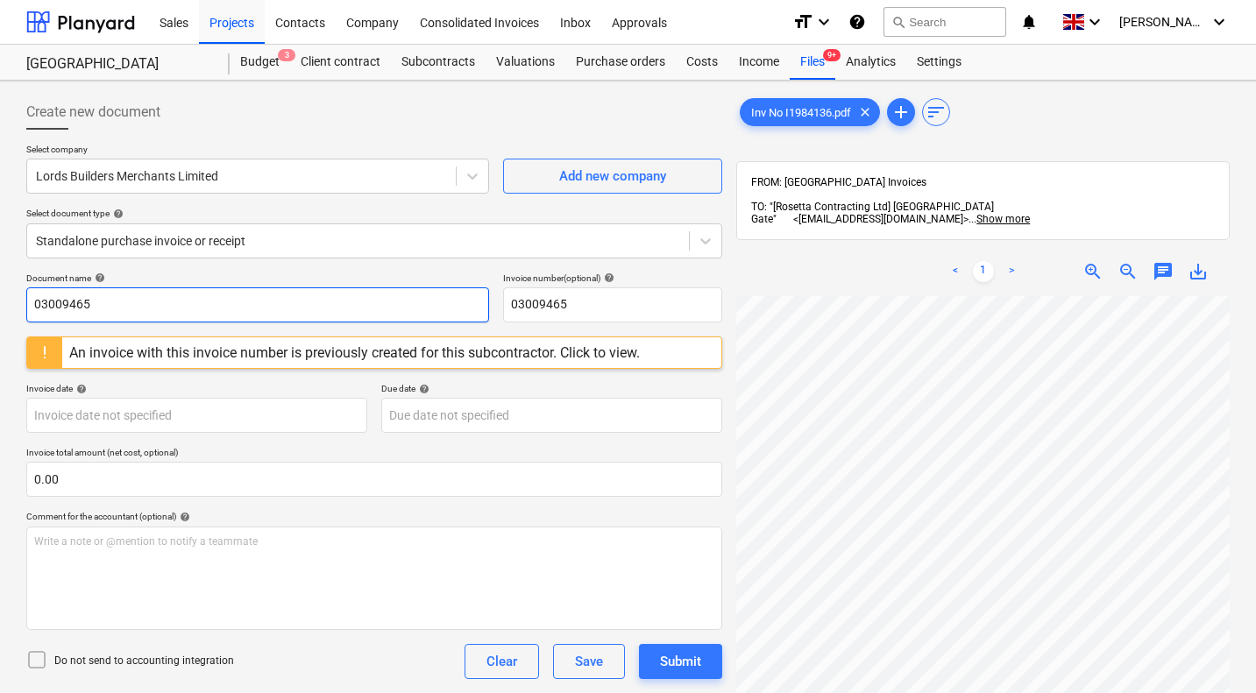
paste input "I1984136"
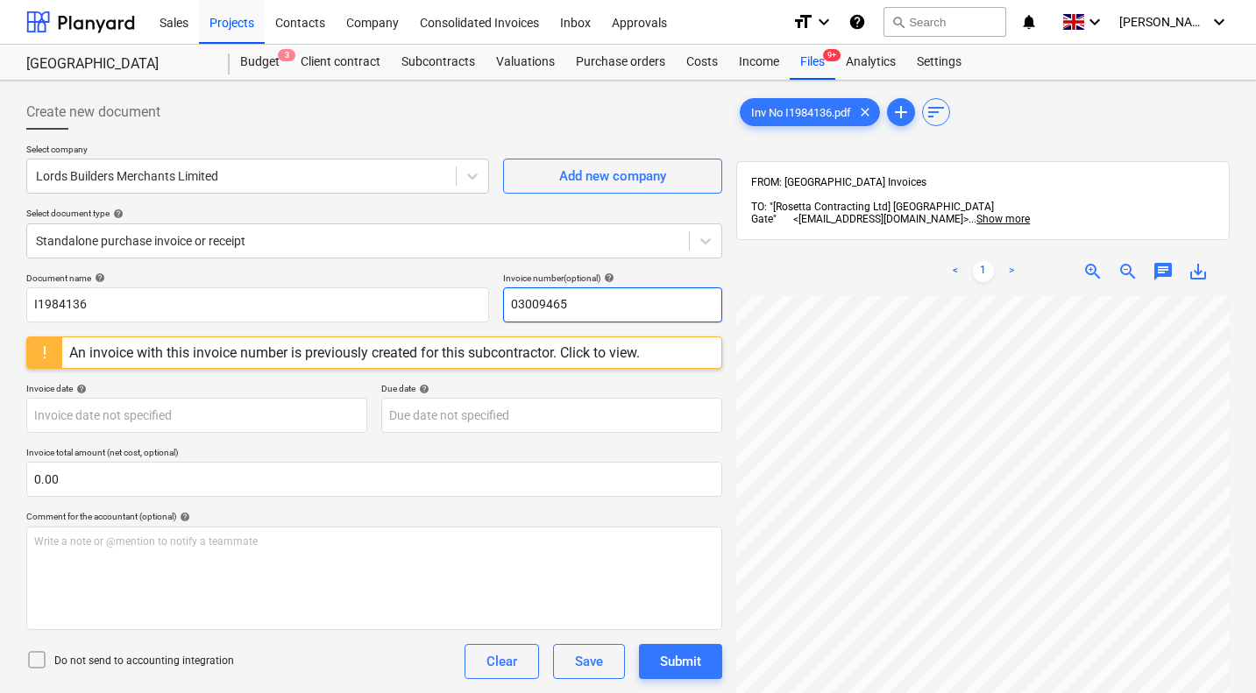
drag, startPoint x: 599, startPoint y: 303, endPoint x: 490, endPoint y: 301, distance: 109.6
click at [490, 301] on div "Document name help I1984136 Invoice number (optional) help 03009465" at bounding box center [374, 298] width 696 height 50
paste input "I1984136"
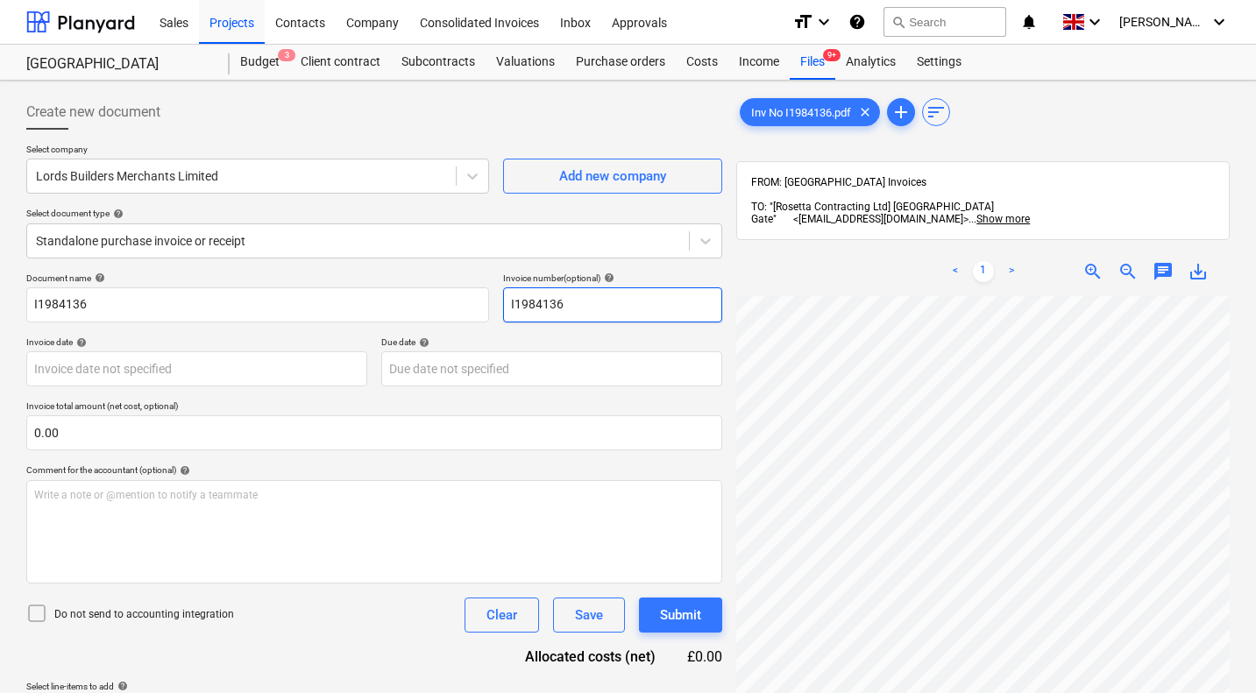
scroll to position [0, 168]
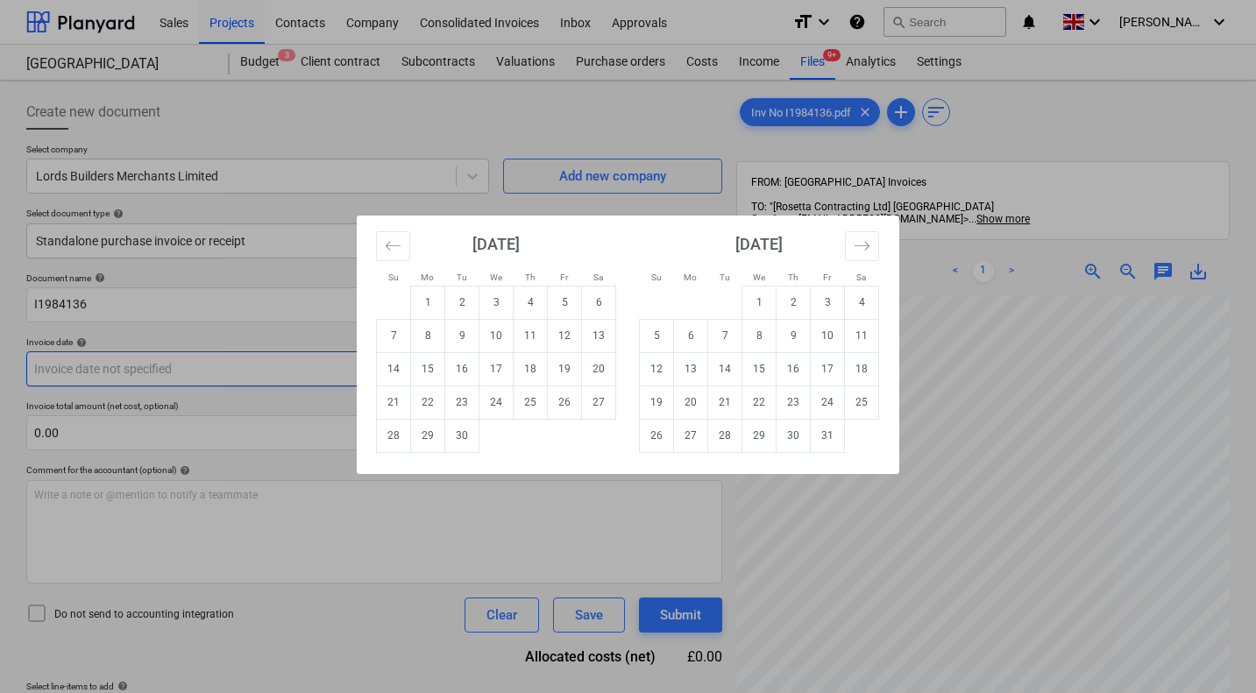
click at [150, 371] on body "Sales Projects Contacts Company Consolidated Invoices Inbox Approvals format_si…" at bounding box center [628, 346] width 1256 height 693
click at [566, 306] on td "5" at bounding box center [565, 302] width 34 height 33
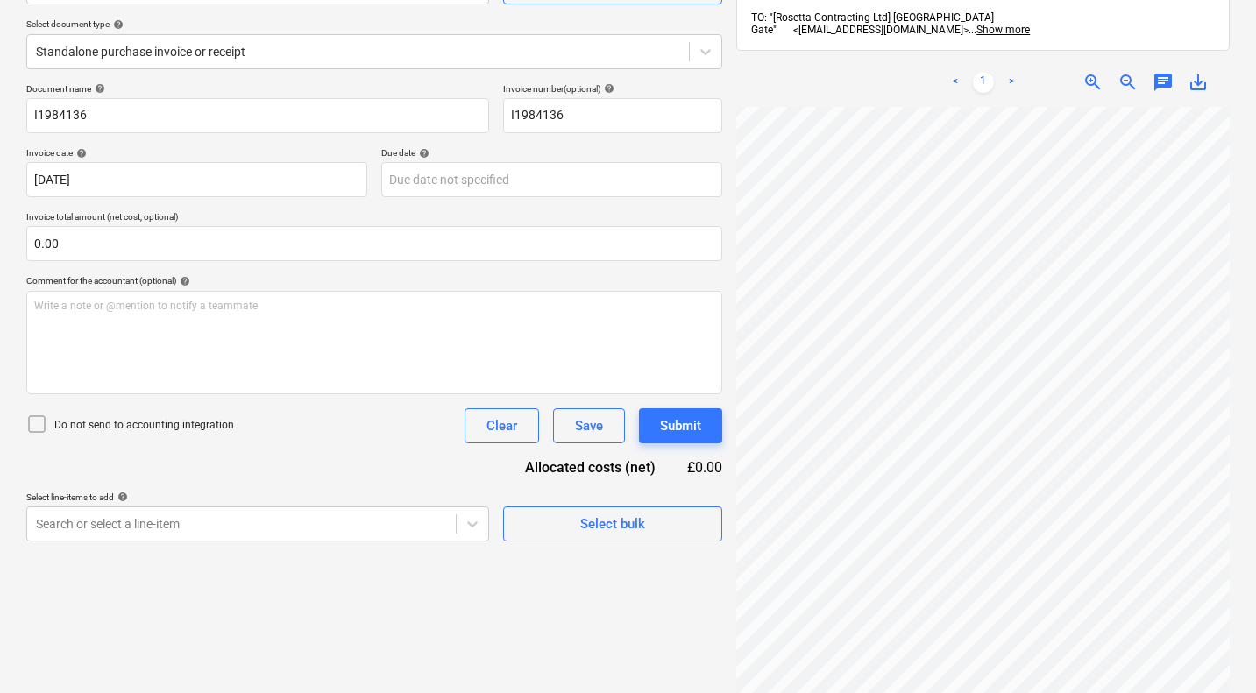
scroll to position [250, 0]
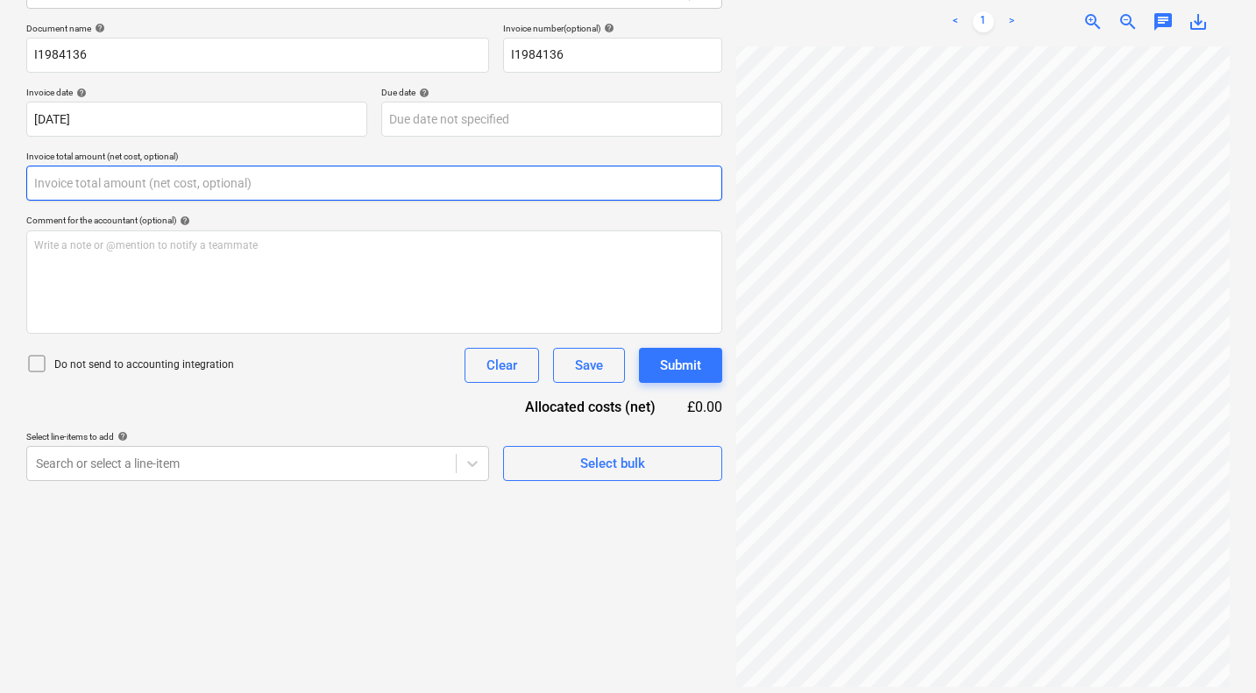
click at [149, 183] on input "text" at bounding box center [374, 183] width 696 height 35
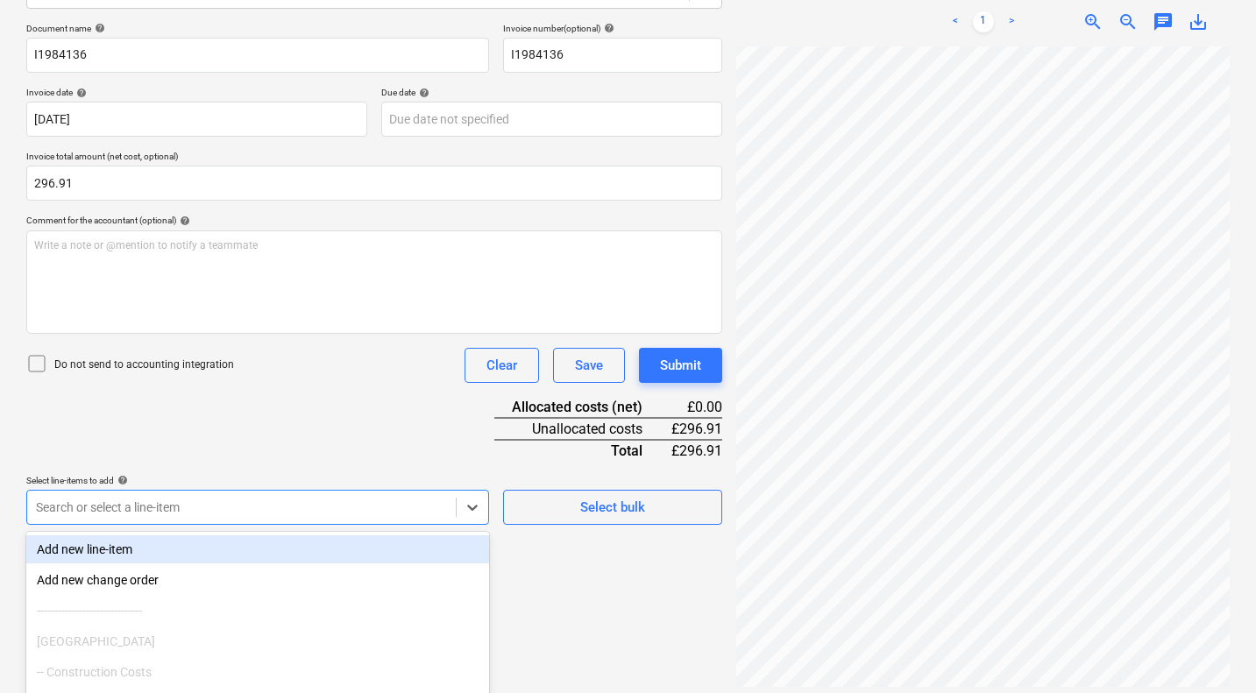
scroll to position [355, 0]
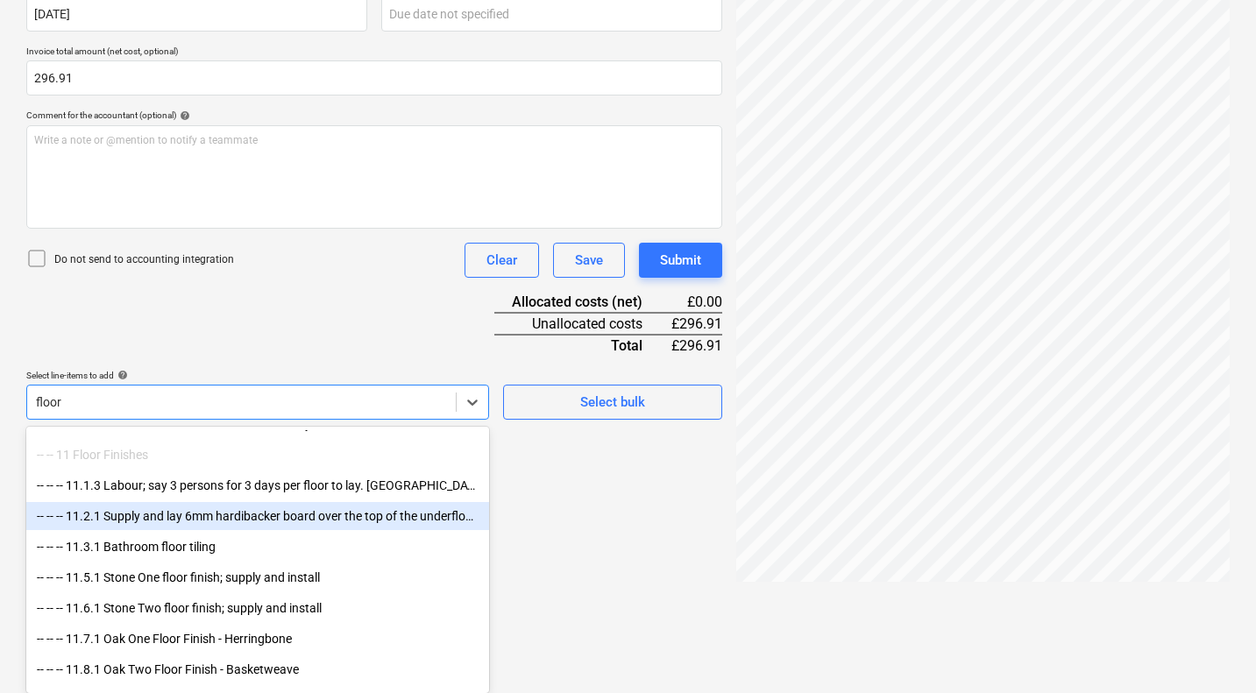
scroll to position [570, 0]
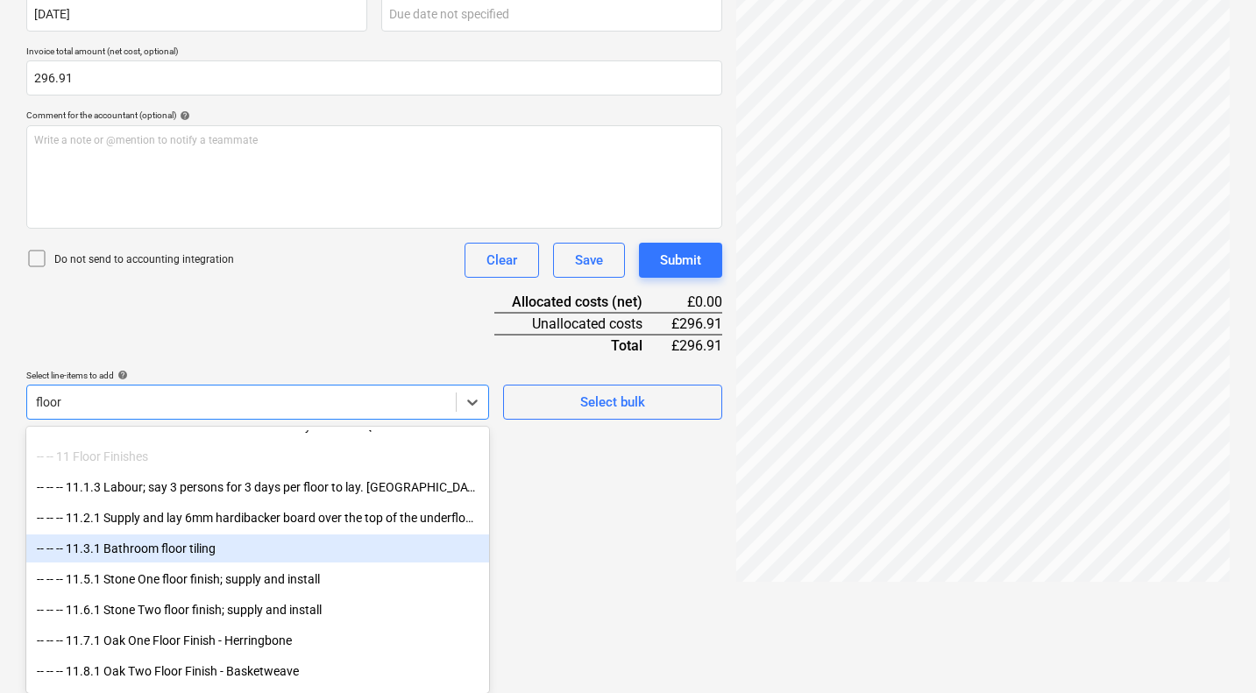
click at [184, 554] on div "-- -- -- 11.3.1 Bathroom floor tiling" at bounding box center [257, 549] width 463 height 28
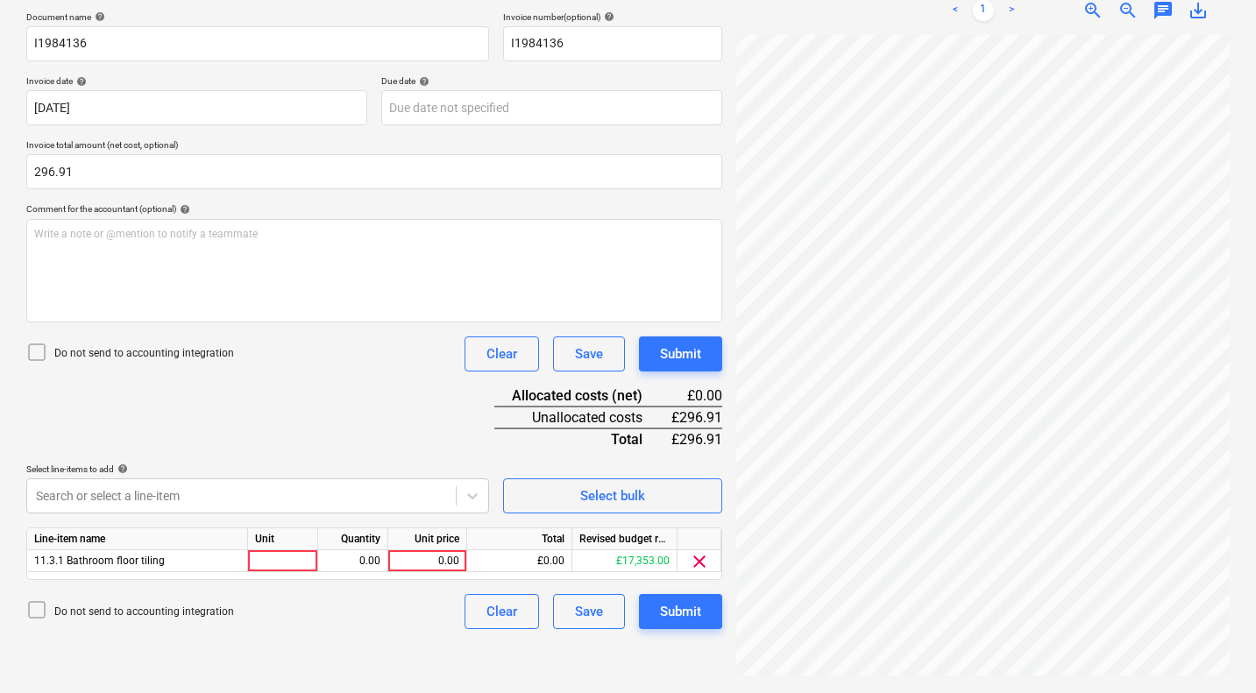
scroll to position [250, 0]
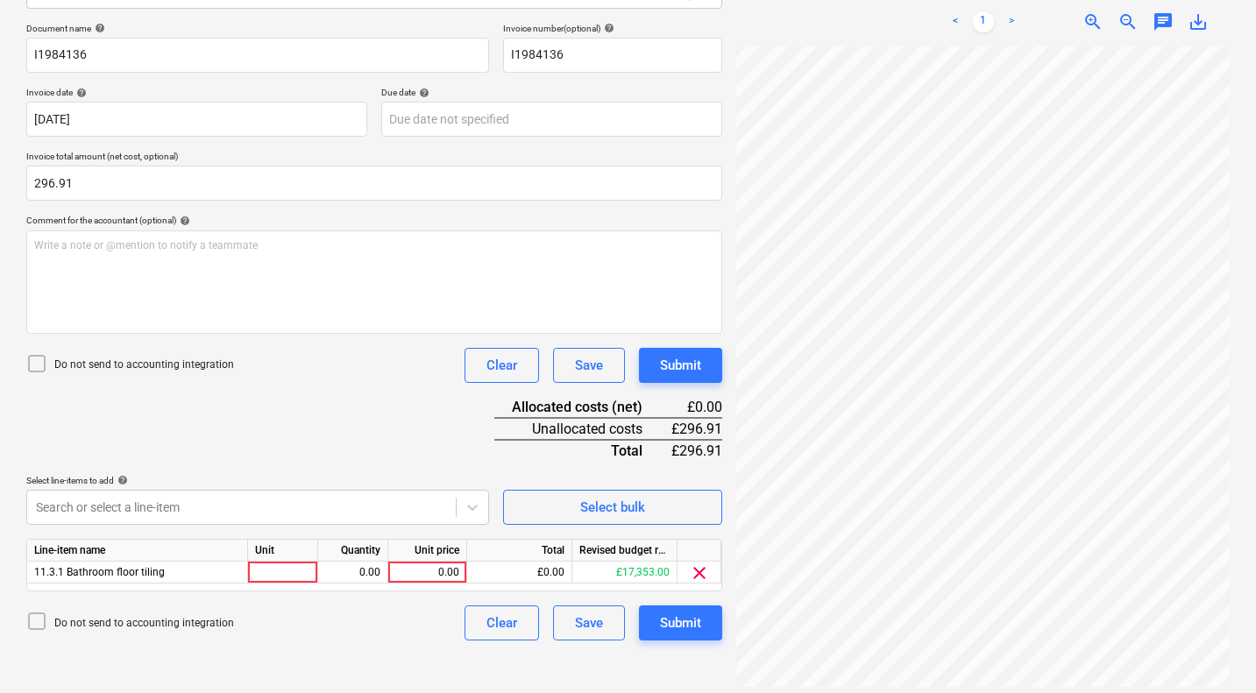
click at [353, 347] on div "Document name help I1984136 Invoice number (optional) help I1984136 Invoice dat…" at bounding box center [374, 332] width 696 height 618
click at [425, 566] on div "0.00" at bounding box center [427, 573] width 64 height 22
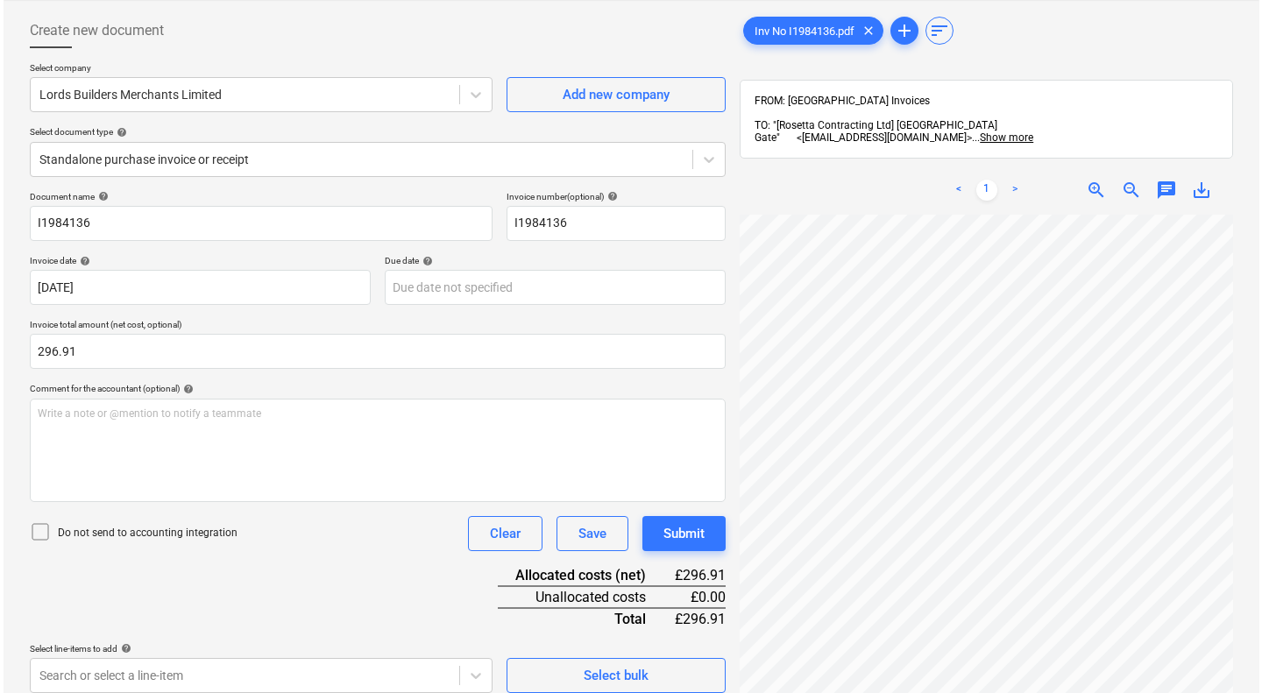
scroll to position [81, 0]
click at [673, 525] on div "Submit" at bounding box center [680, 534] width 41 height 23
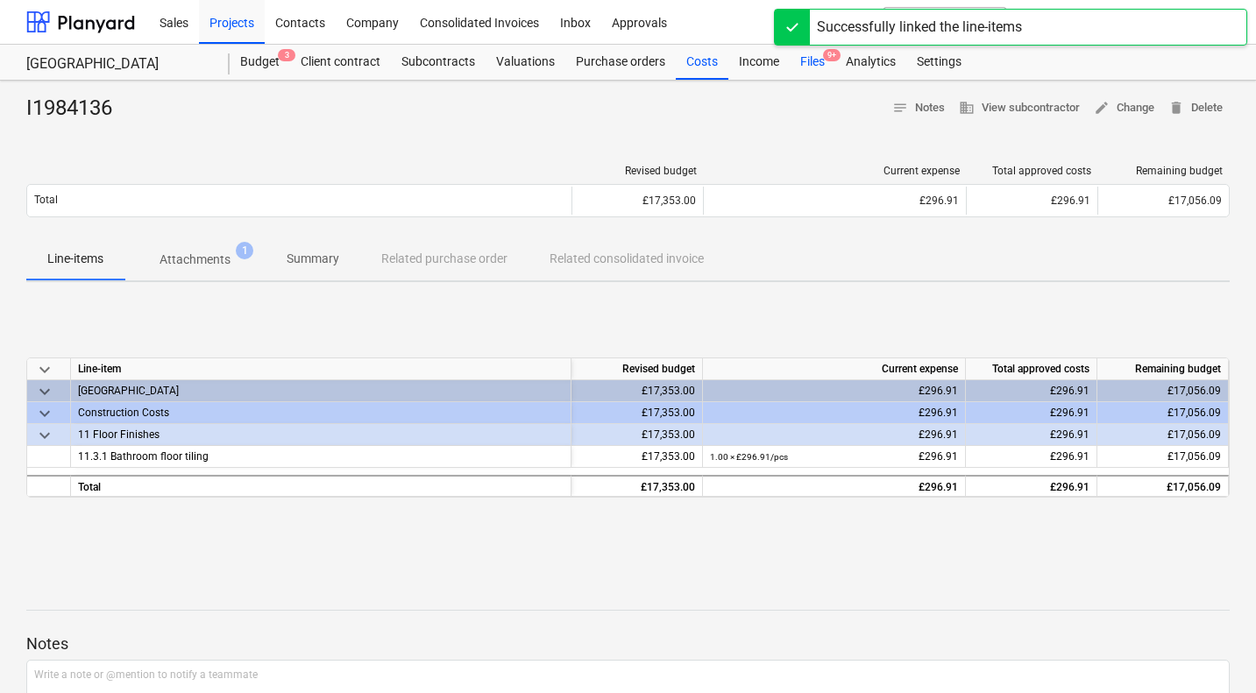
click at [814, 62] on div "Files 9+" at bounding box center [813, 62] width 46 height 35
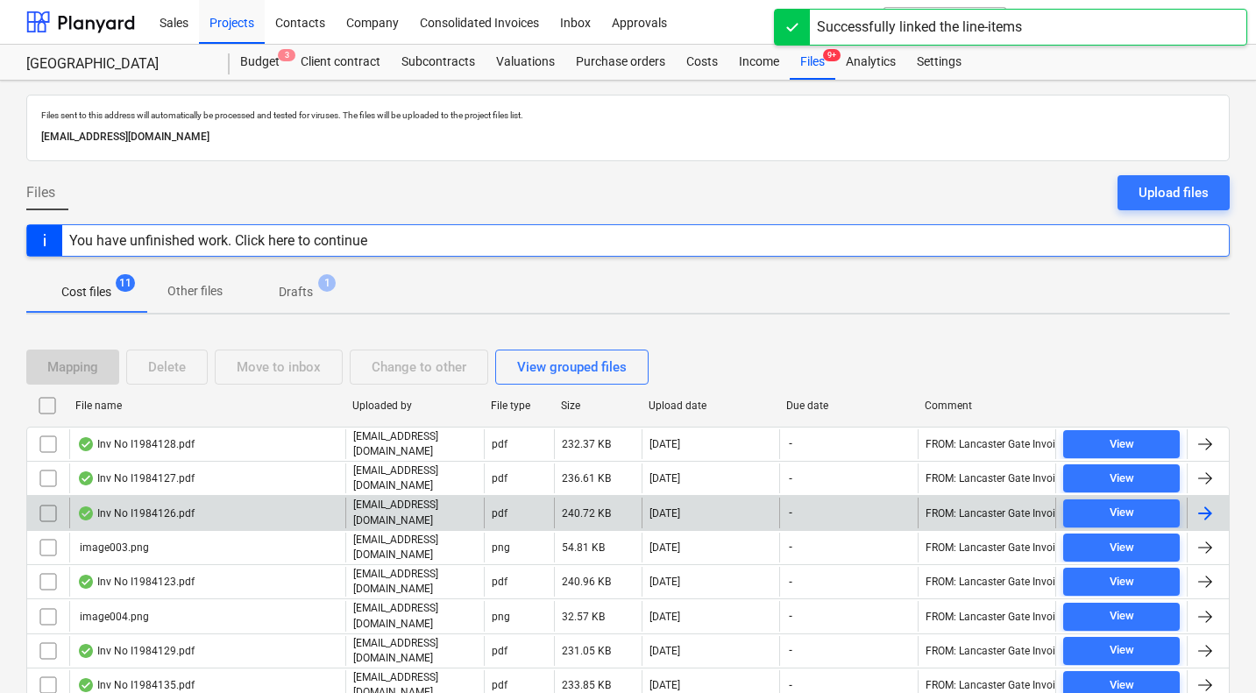
click at [147, 510] on div "Inv No I1984126.pdf" at bounding box center [135, 513] width 117 height 14
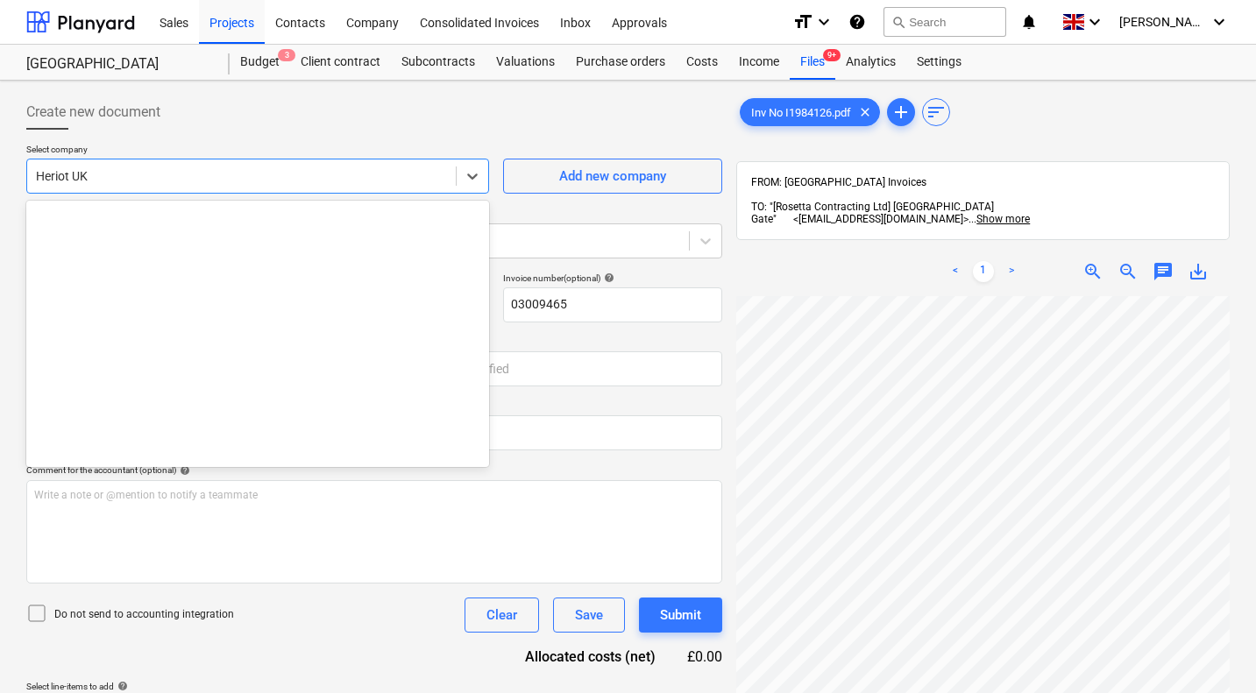
scroll to position [6931, 0]
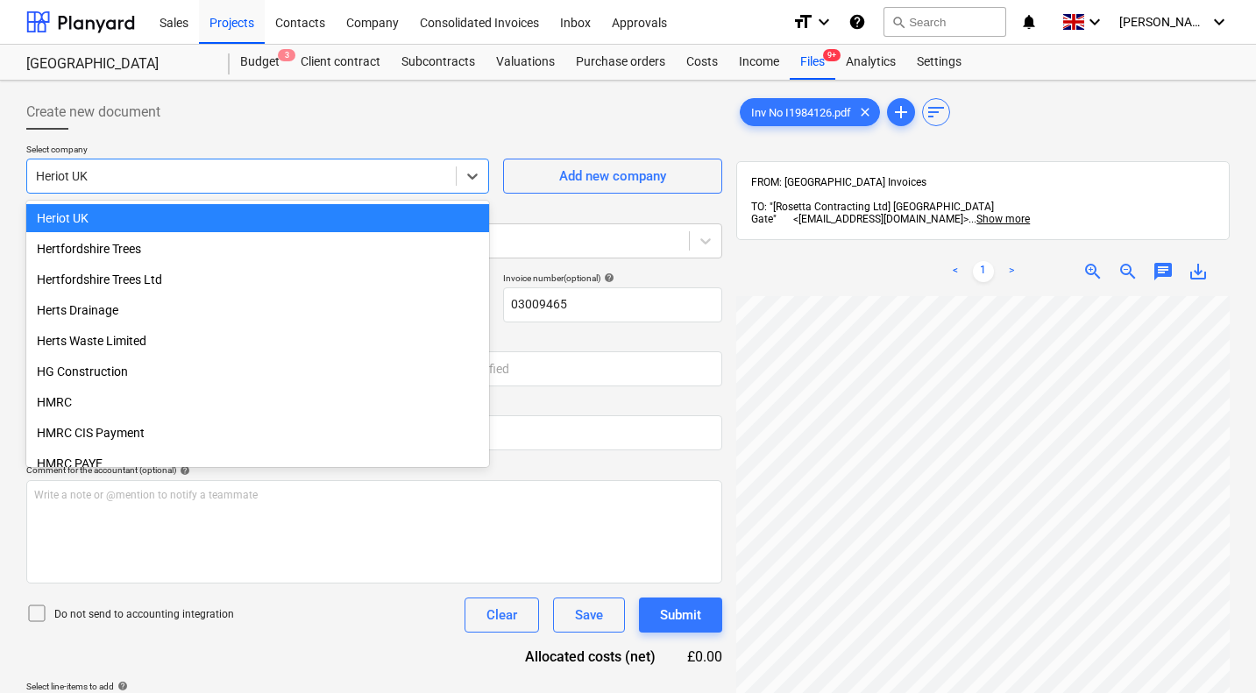
click at [333, 182] on div at bounding box center [241, 176] width 411 height 18
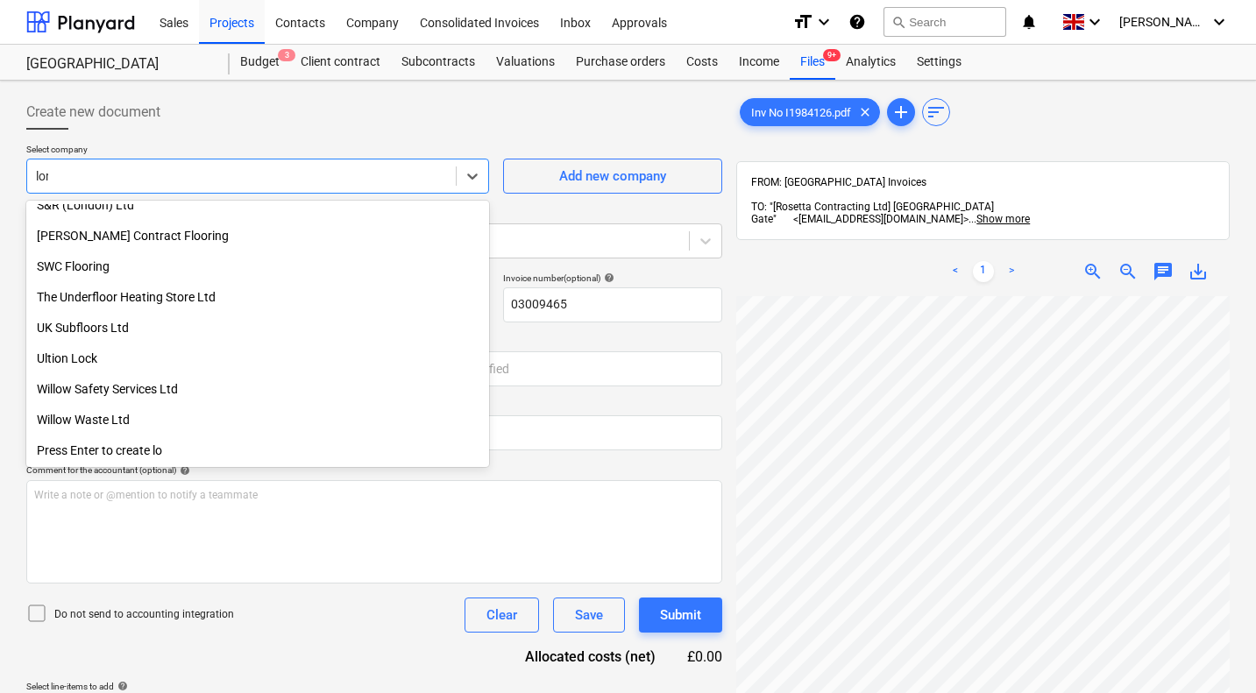
scroll to position [0, 0]
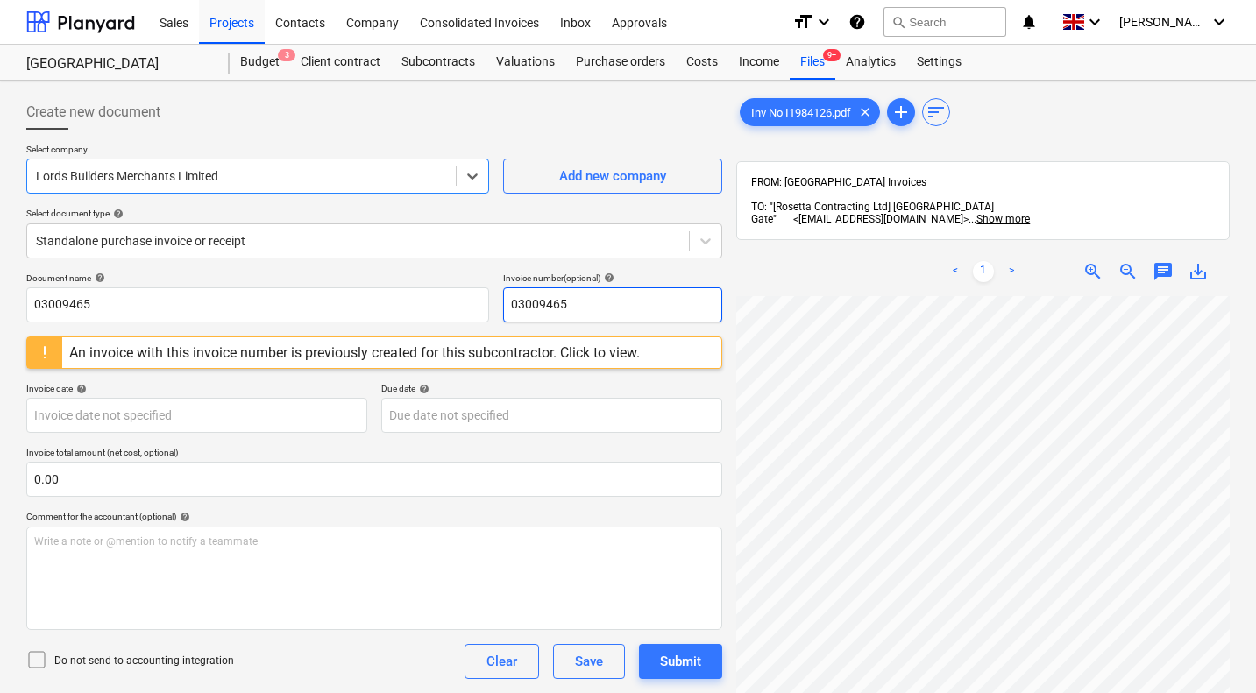
scroll to position [0, 168]
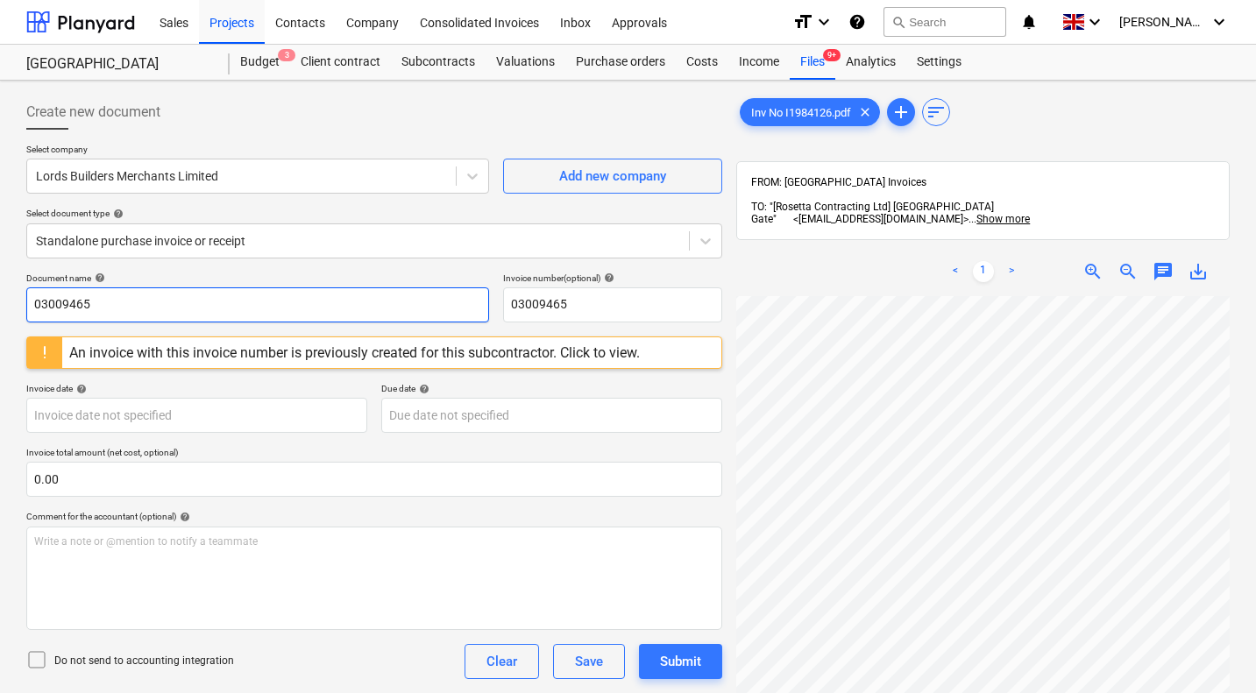
drag, startPoint x: 155, startPoint y: 300, endPoint x: 0, endPoint y: 294, distance: 155.2
click at [0, 294] on div "Create new document Select company Lords Builders Merchants Limited Add new com…" at bounding box center [628, 518] width 1256 height 874
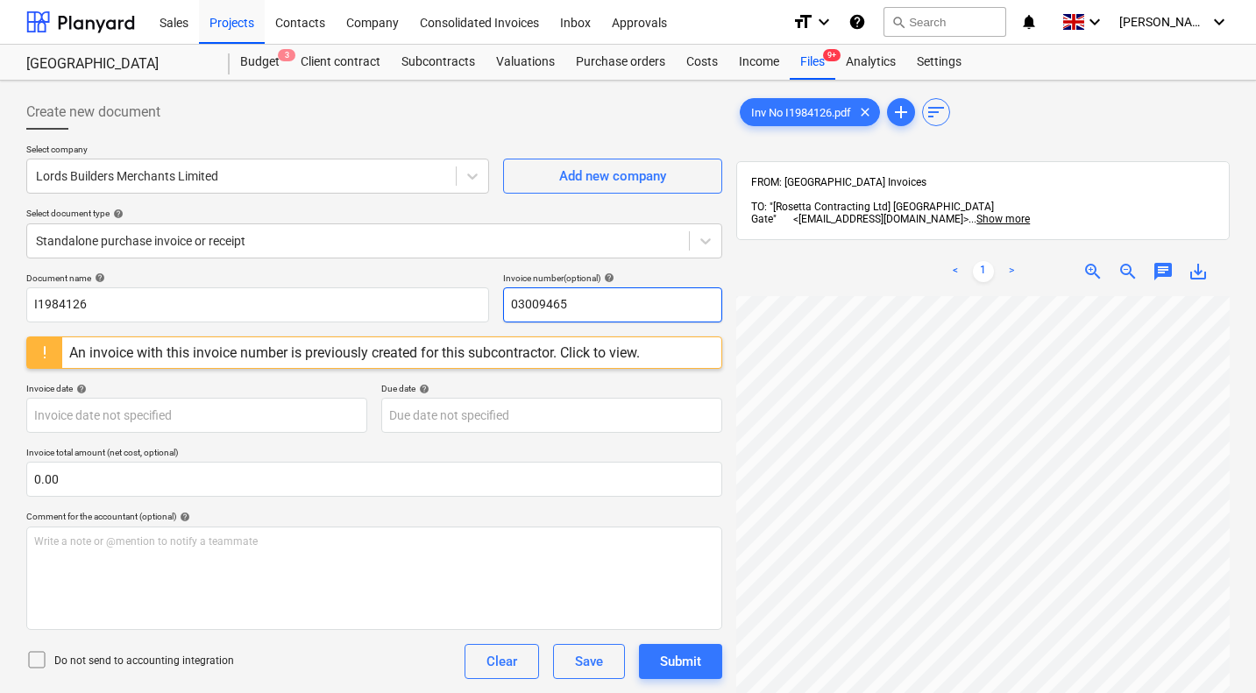
paste input "I1984126"
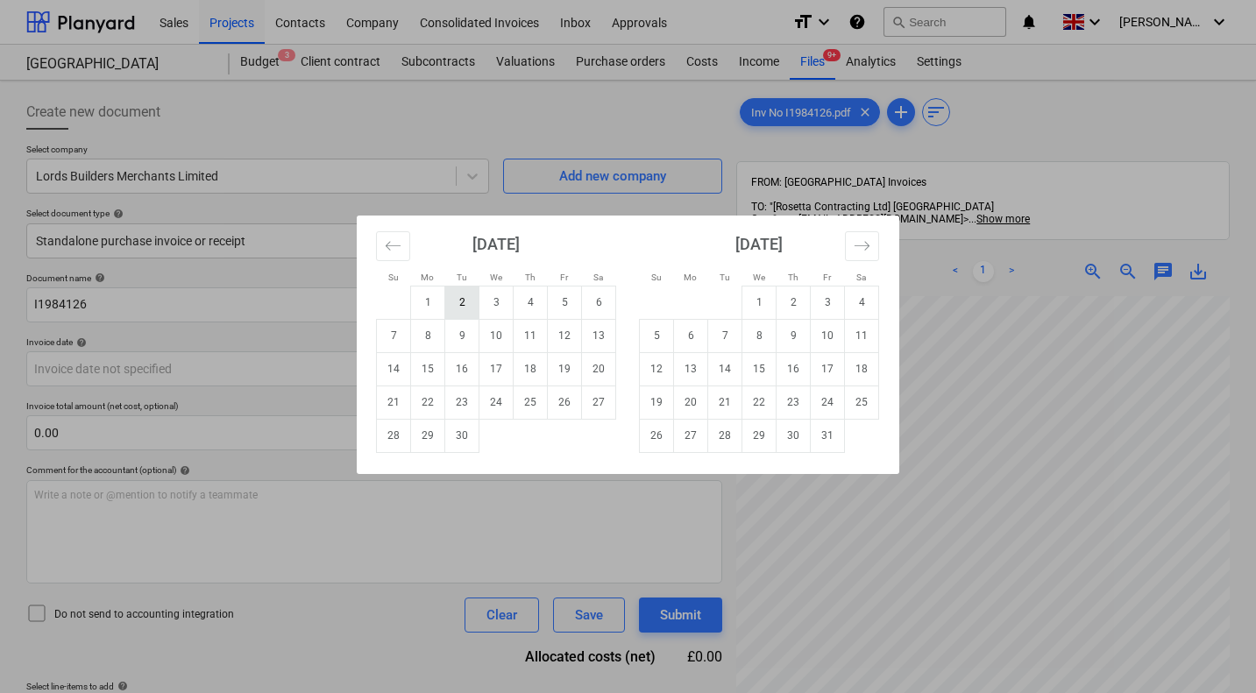
click at [464, 305] on td "2" at bounding box center [462, 302] width 34 height 33
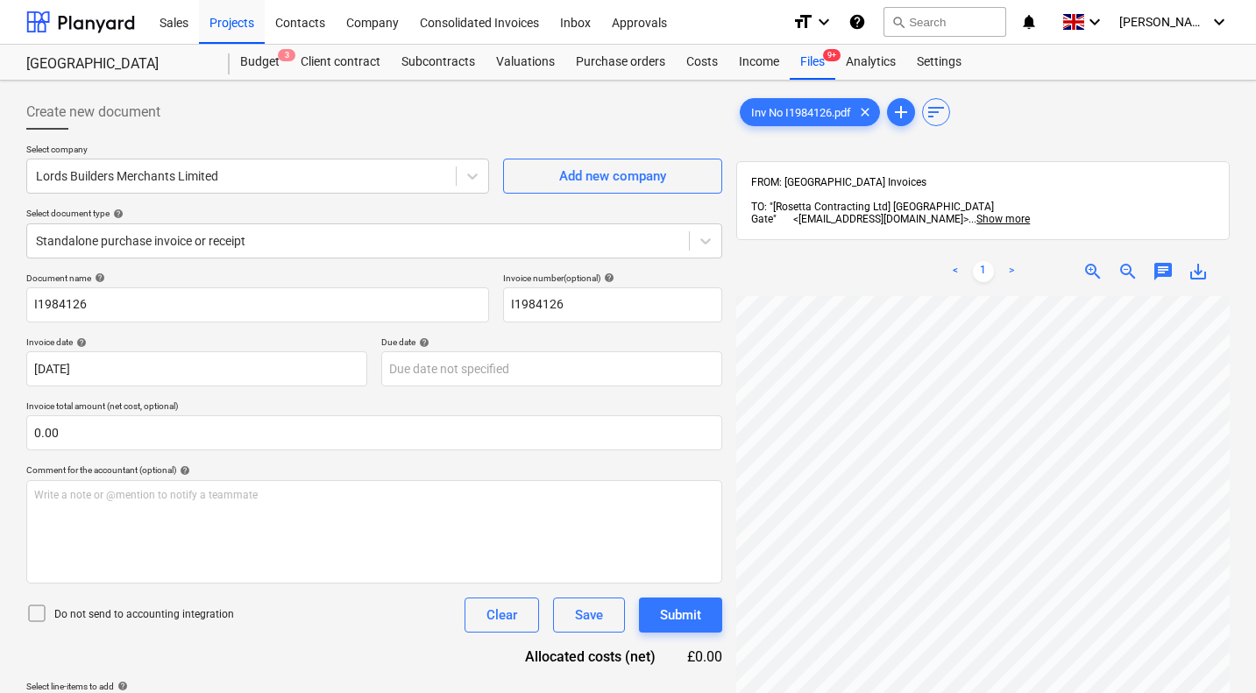
scroll to position [250, 0]
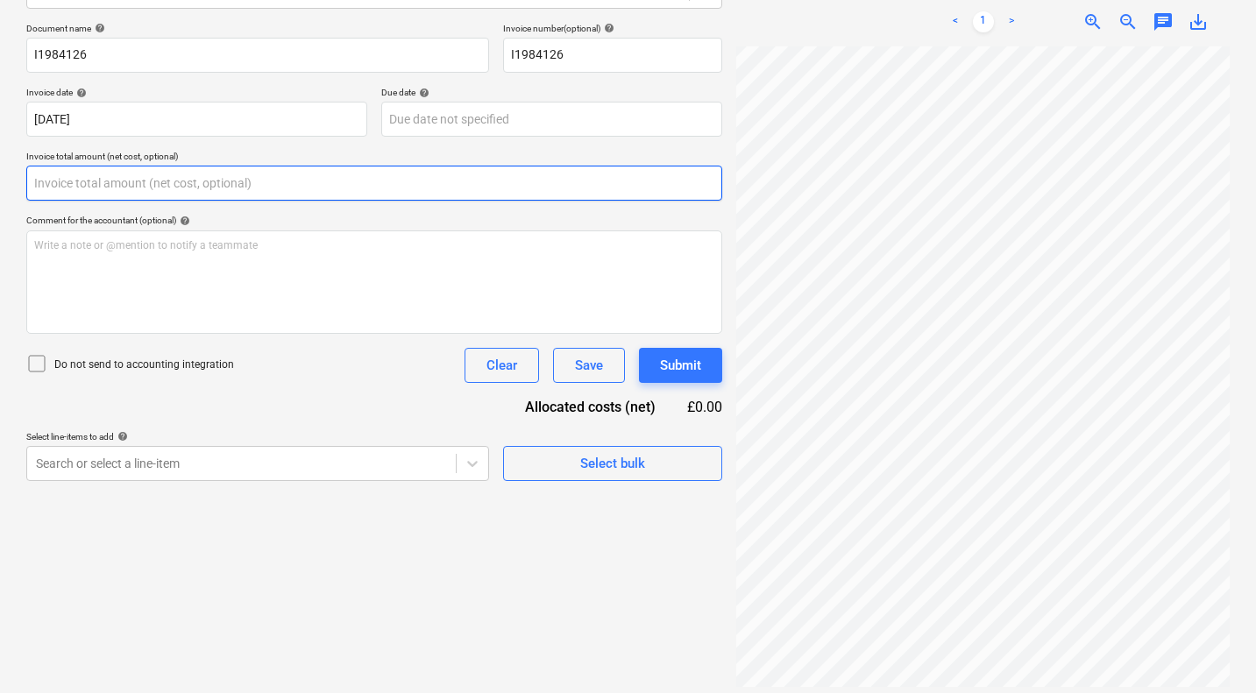
click at [120, 184] on input "text" at bounding box center [374, 183] width 696 height 35
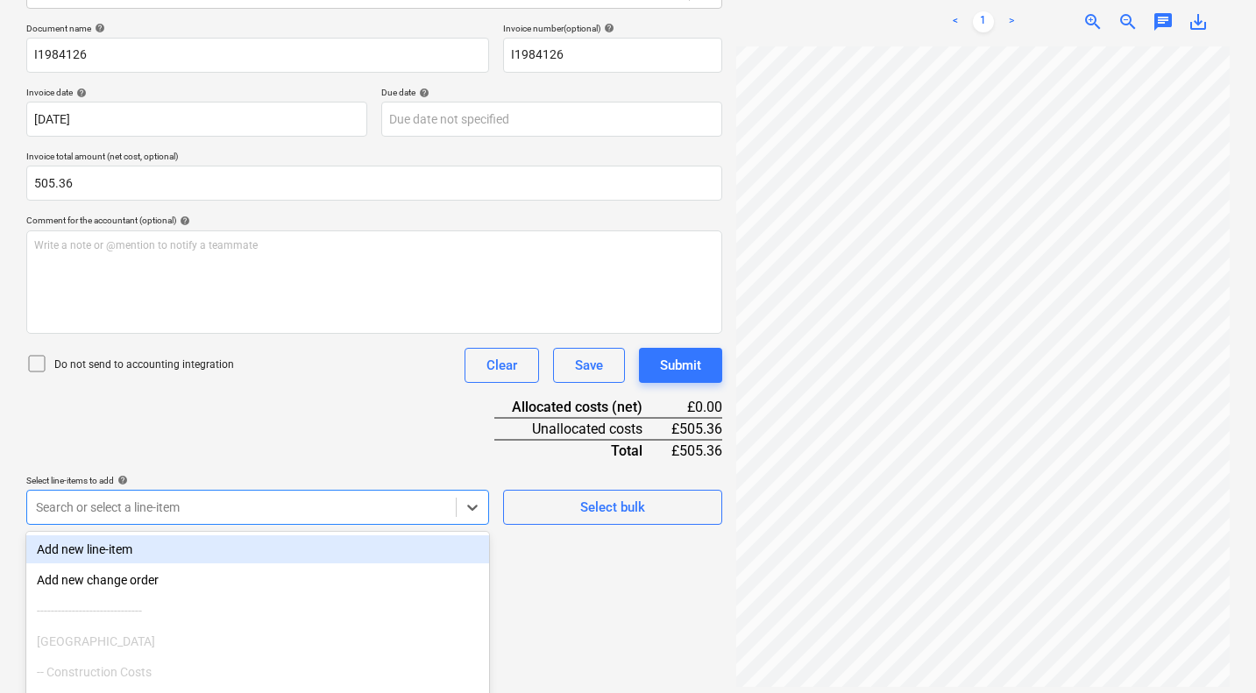
click at [124, 443] on body "Sales Projects Contacts Company Consolidated Invoices Inbox Approvals format_si…" at bounding box center [628, 96] width 1256 height 693
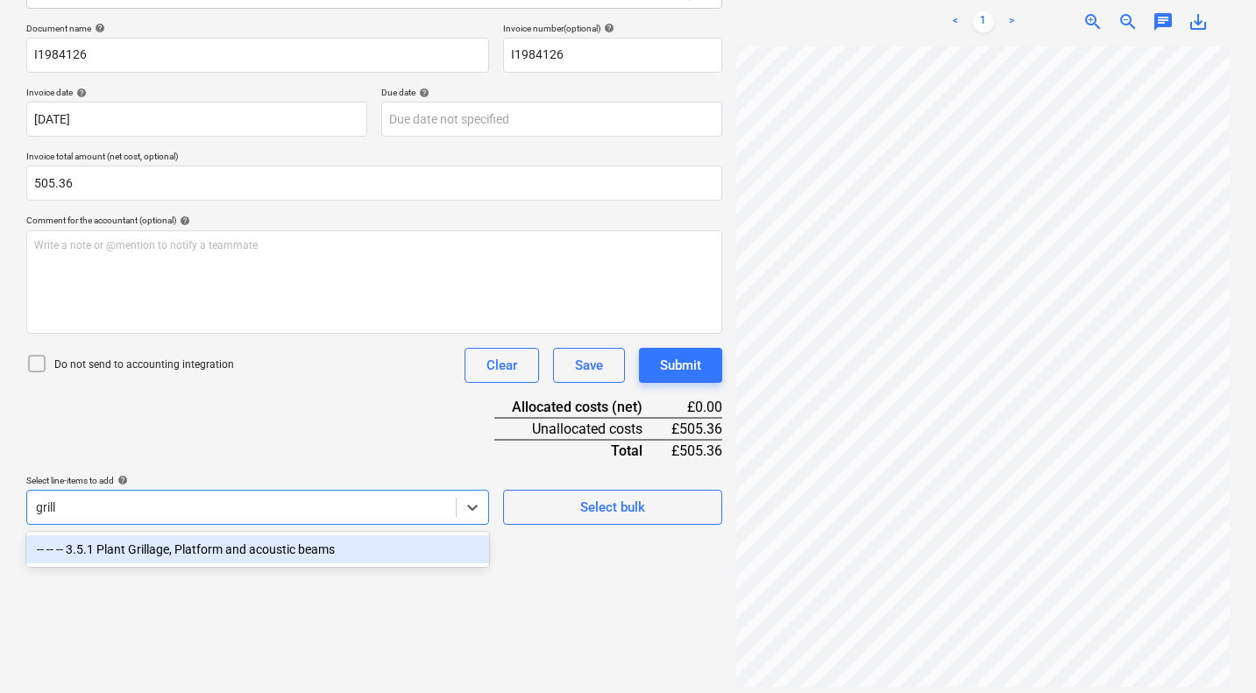
click at [196, 549] on div "-- -- -- 3.5.1 Plant Grillage, Platform and acoustic beams" at bounding box center [257, 549] width 463 height 28
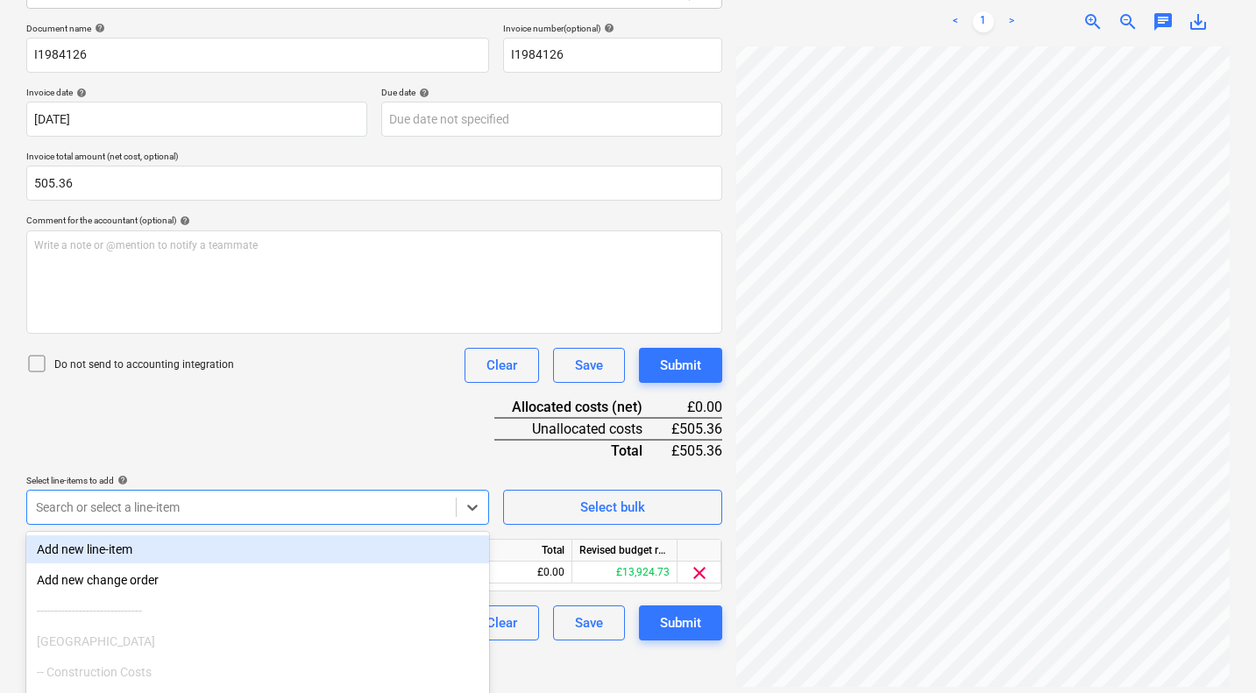
click at [312, 450] on div "Document name help I1984126 Invoice number (optional) help I1984126 Invoice dat…" at bounding box center [374, 332] width 696 height 618
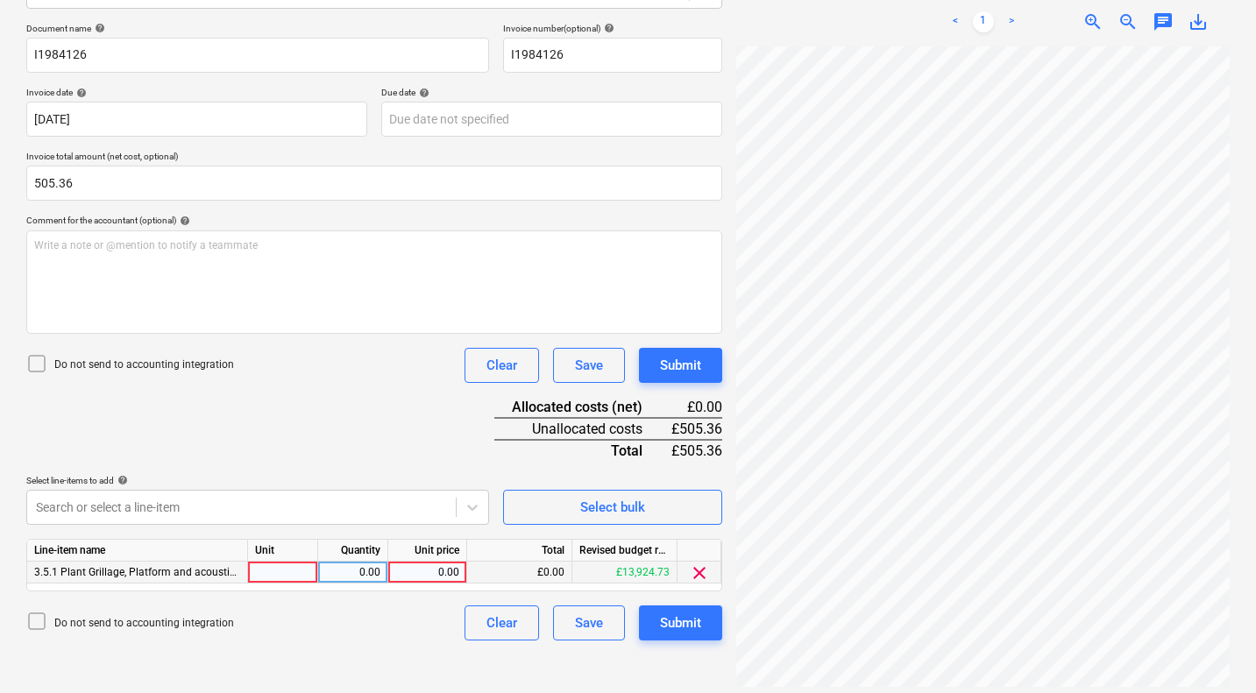
click at [421, 569] on div "0.00" at bounding box center [427, 573] width 64 height 22
click at [680, 366] on div "Submit" at bounding box center [680, 365] width 41 height 23
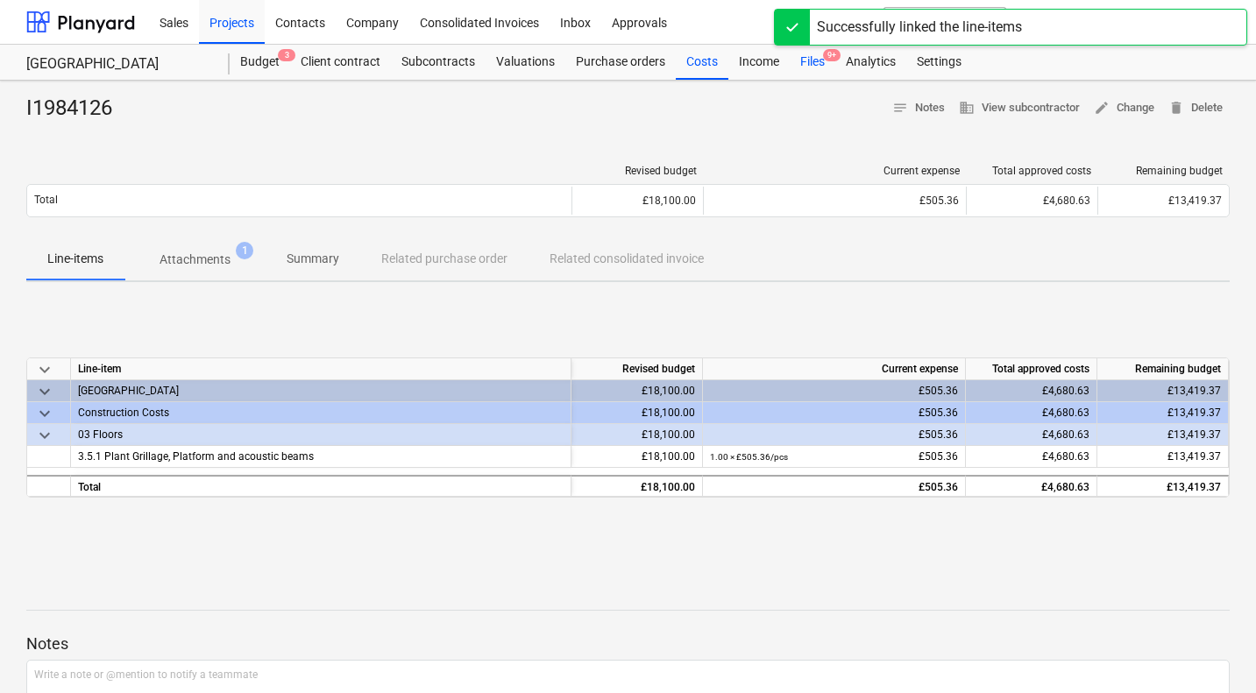
click at [807, 65] on div "Files 9+" at bounding box center [813, 62] width 46 height 35
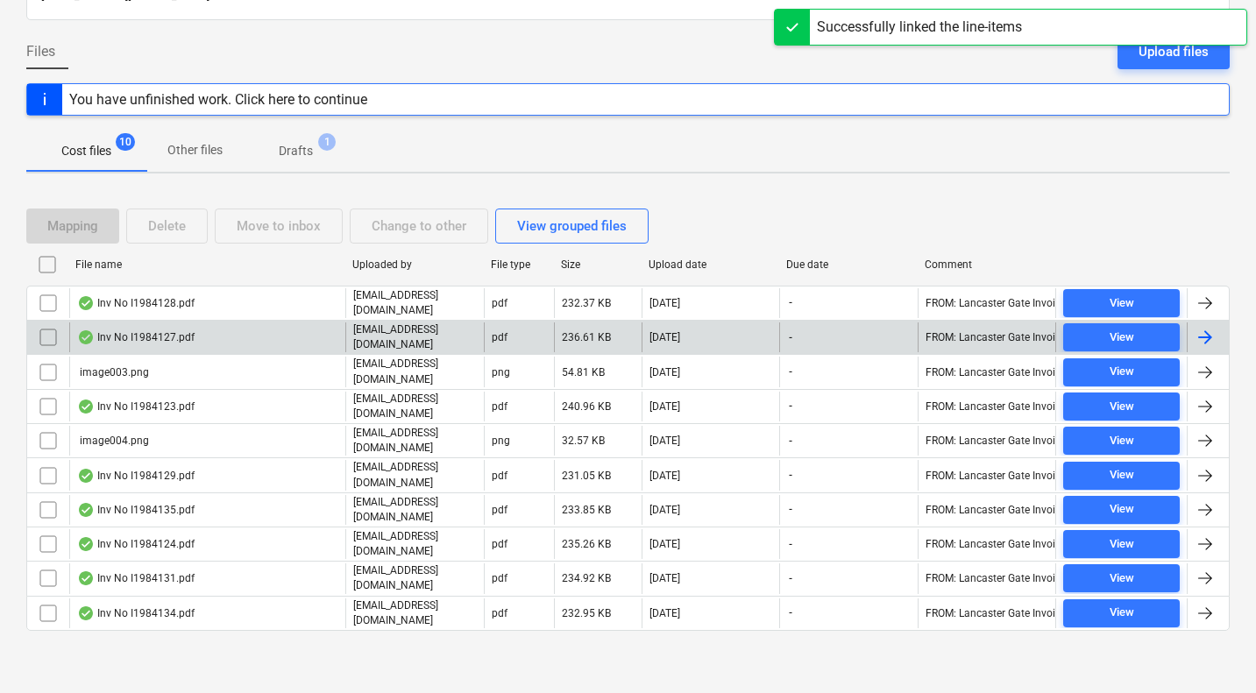
scroll to position [142, 0]
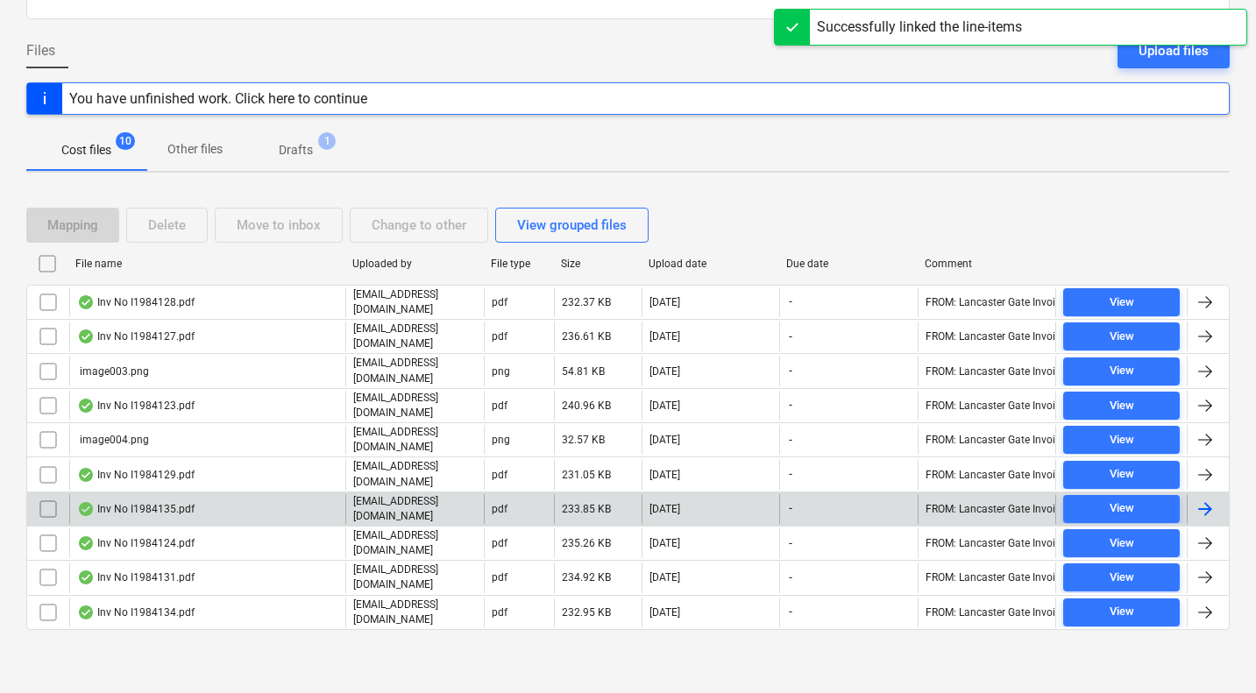
click at [165, 513] on div "Inv No I1984135.pdf" at bounding box center [135, 509] width 117 height 14
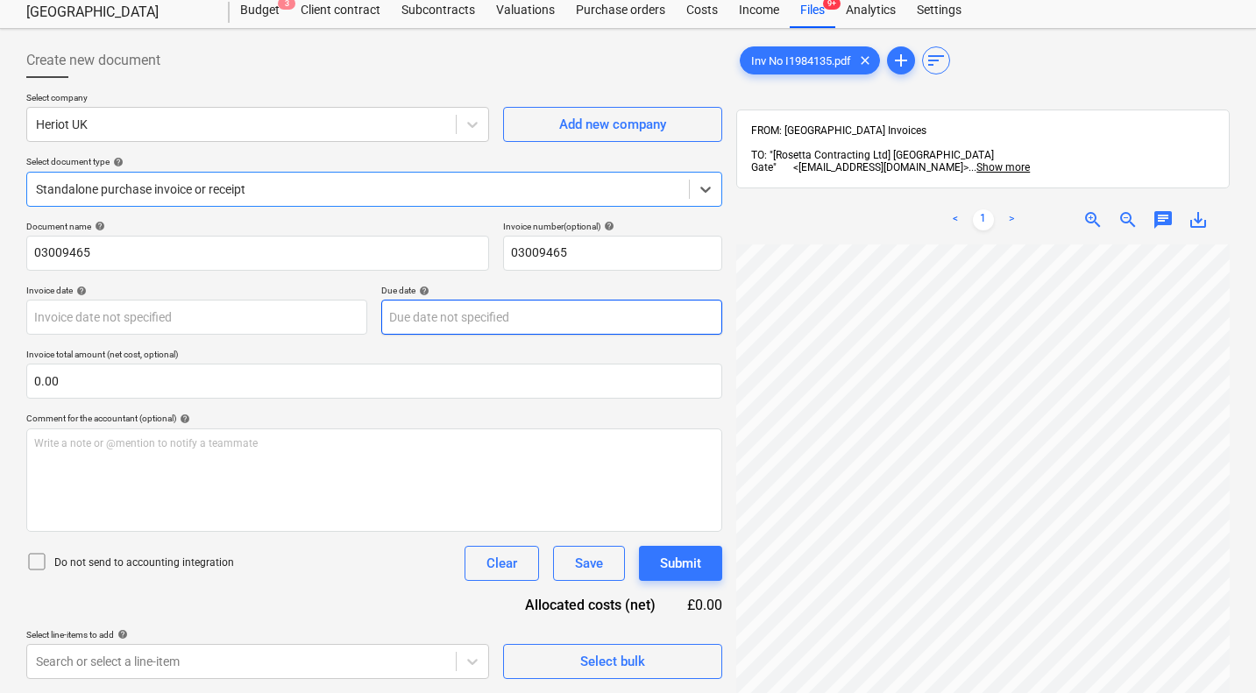
scroll to position [53, 0]
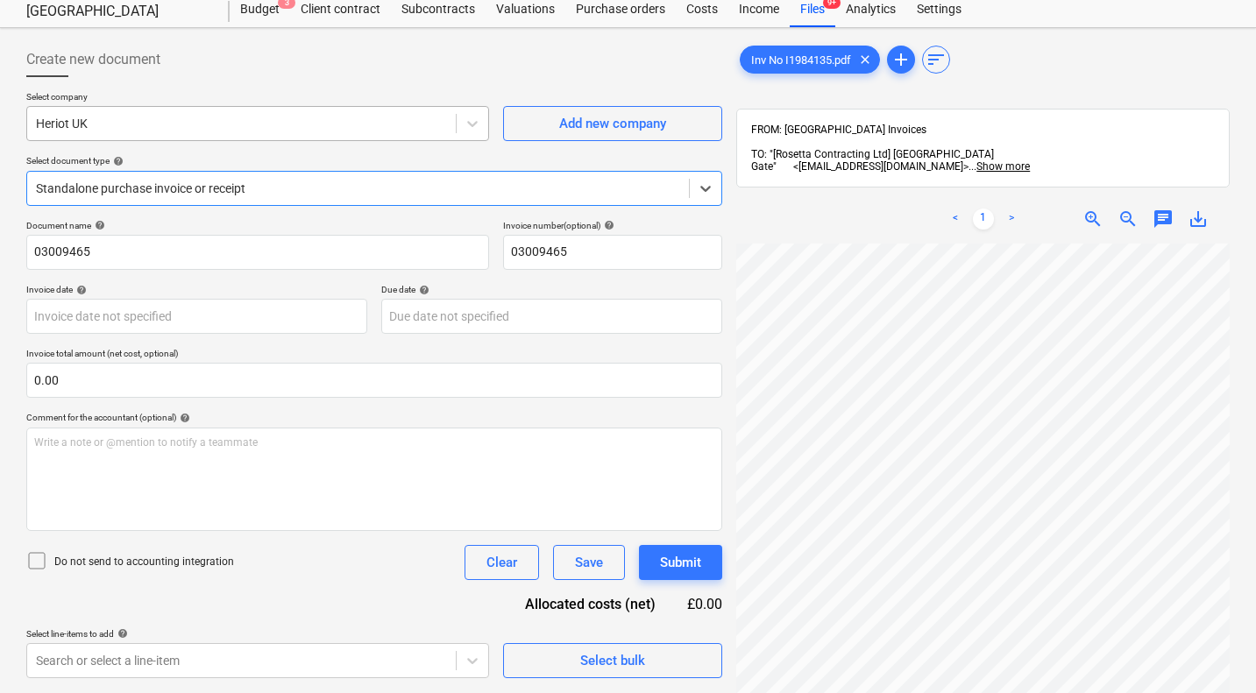
click at [394, 124] on div at bounding box center [241, 124] width 411 height 18
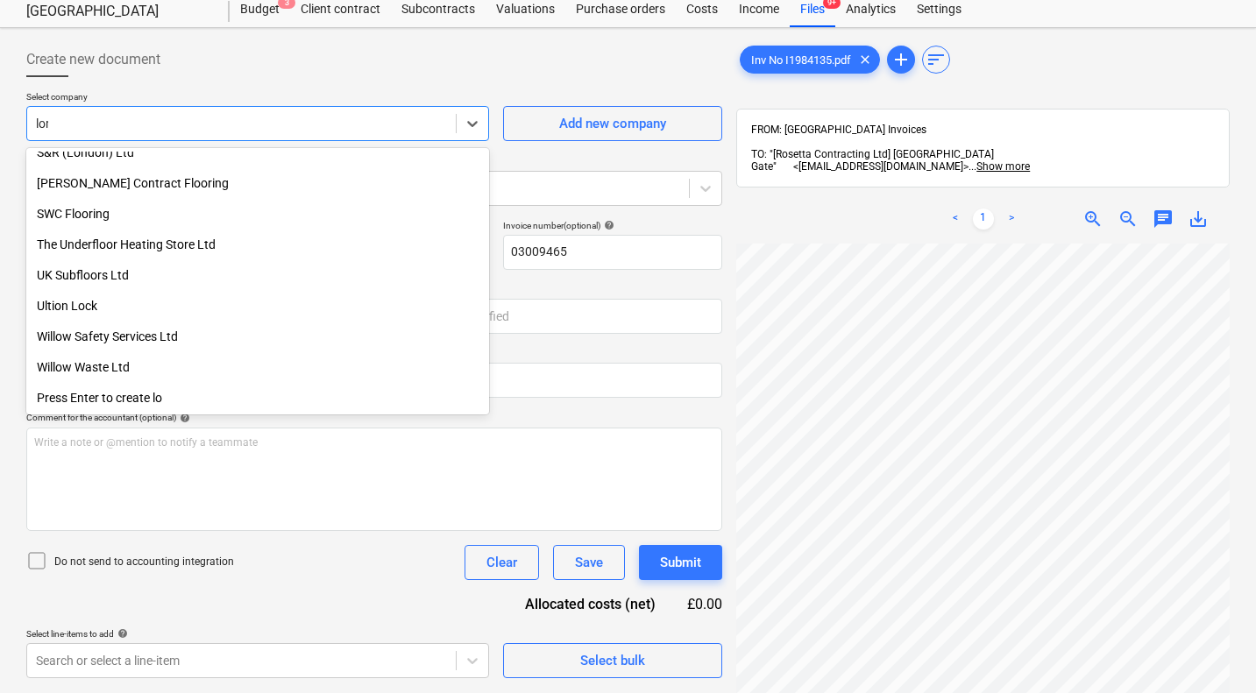
scroll to position [0, 0]
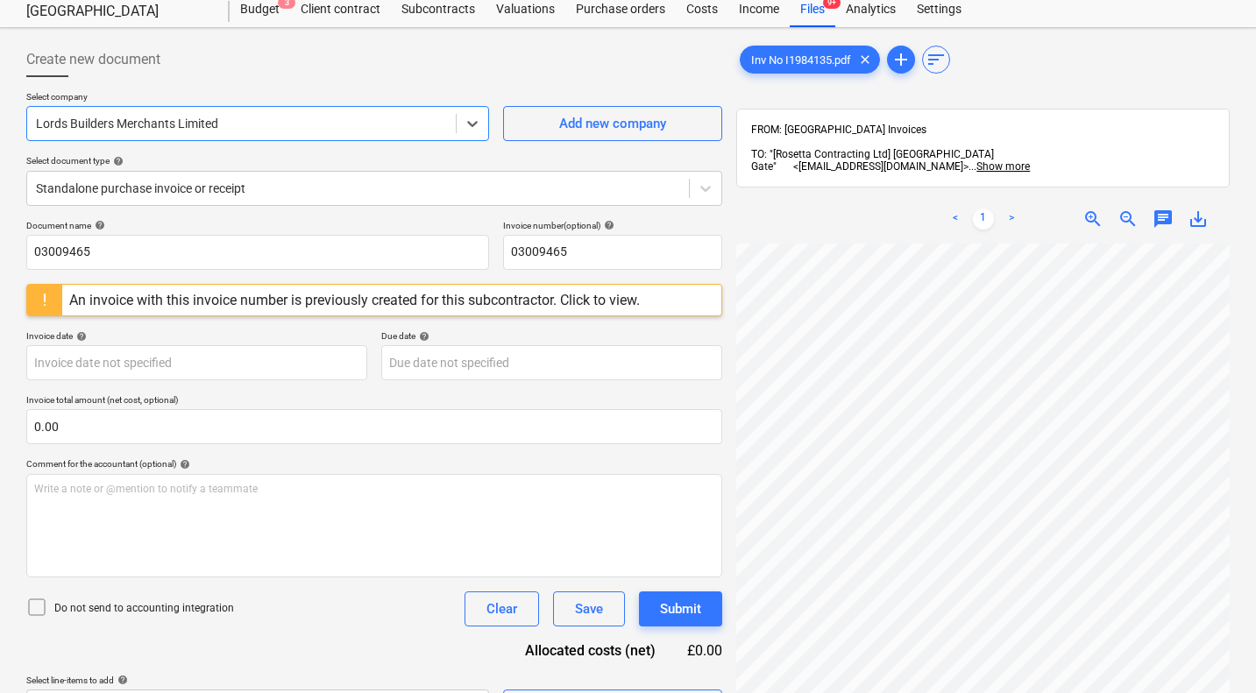
scroll to position [0, 168]
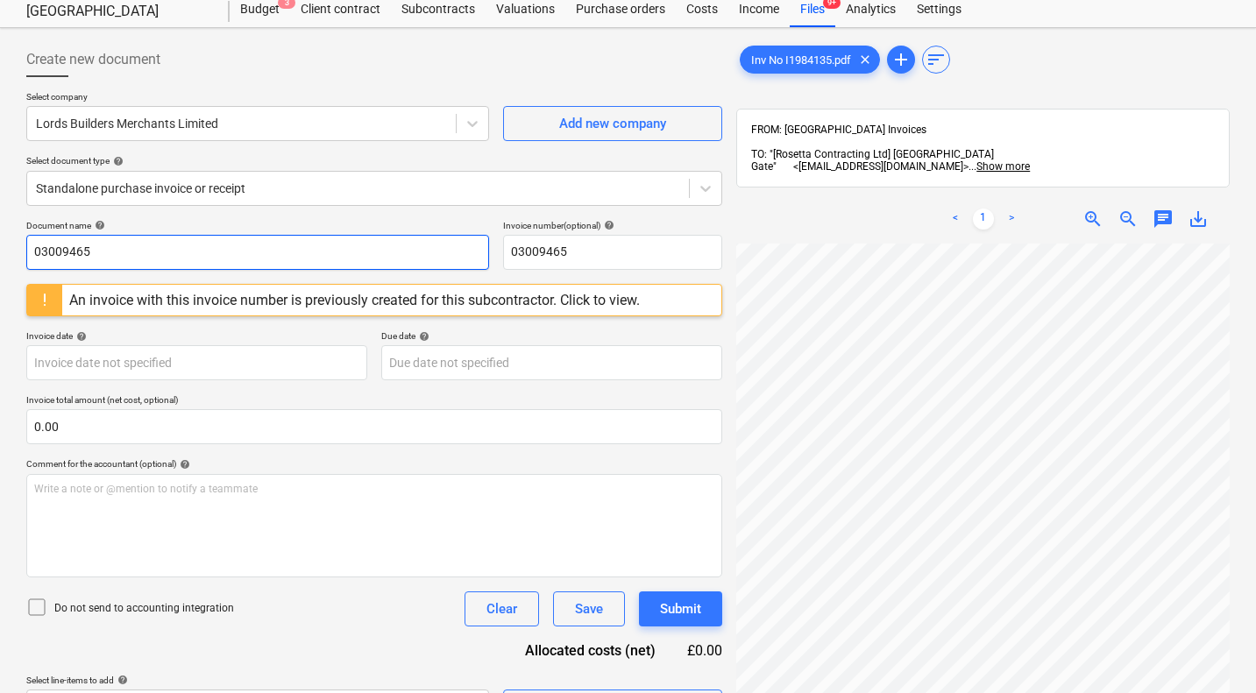
drag, startPoint x: 180, startPoint y: 249, endPoint x: 27, endPoint y: 241, distance: 152.7
click at [27, 241] on input "03009465" at bounding box center [257, 252] width 463 height 35
paste input "I198413"
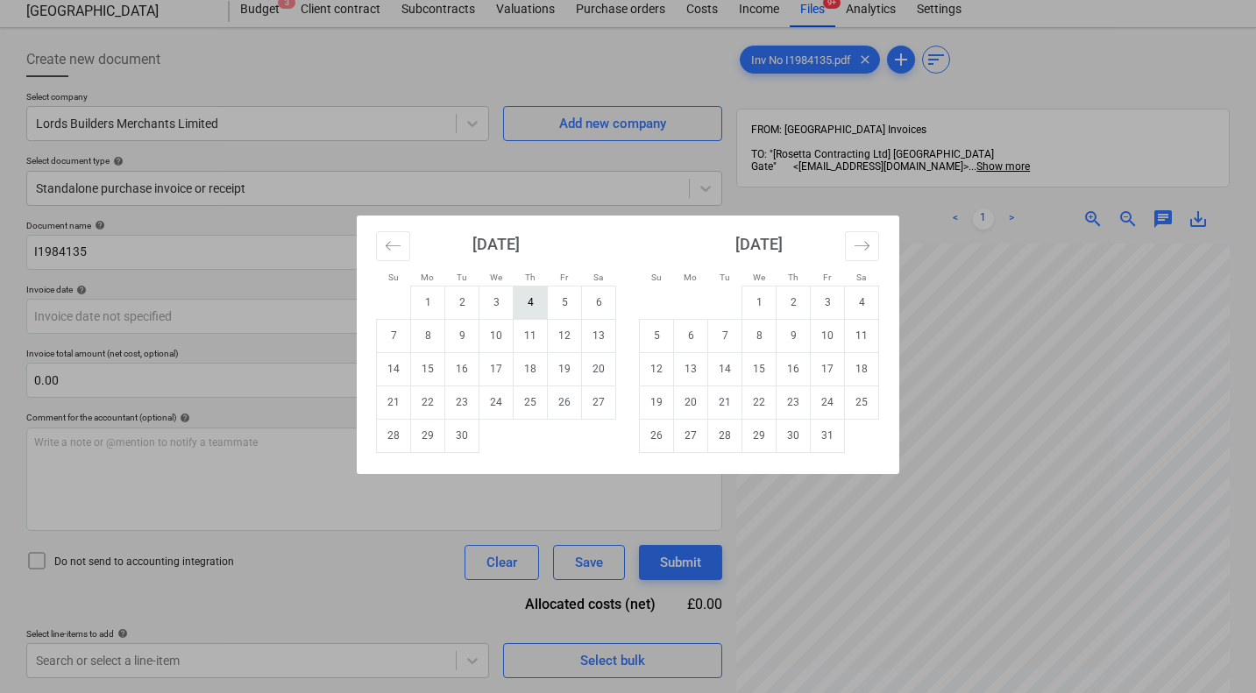
click at [528, 301] on td "4" at bounding box center [530, 302] width 34 height 33
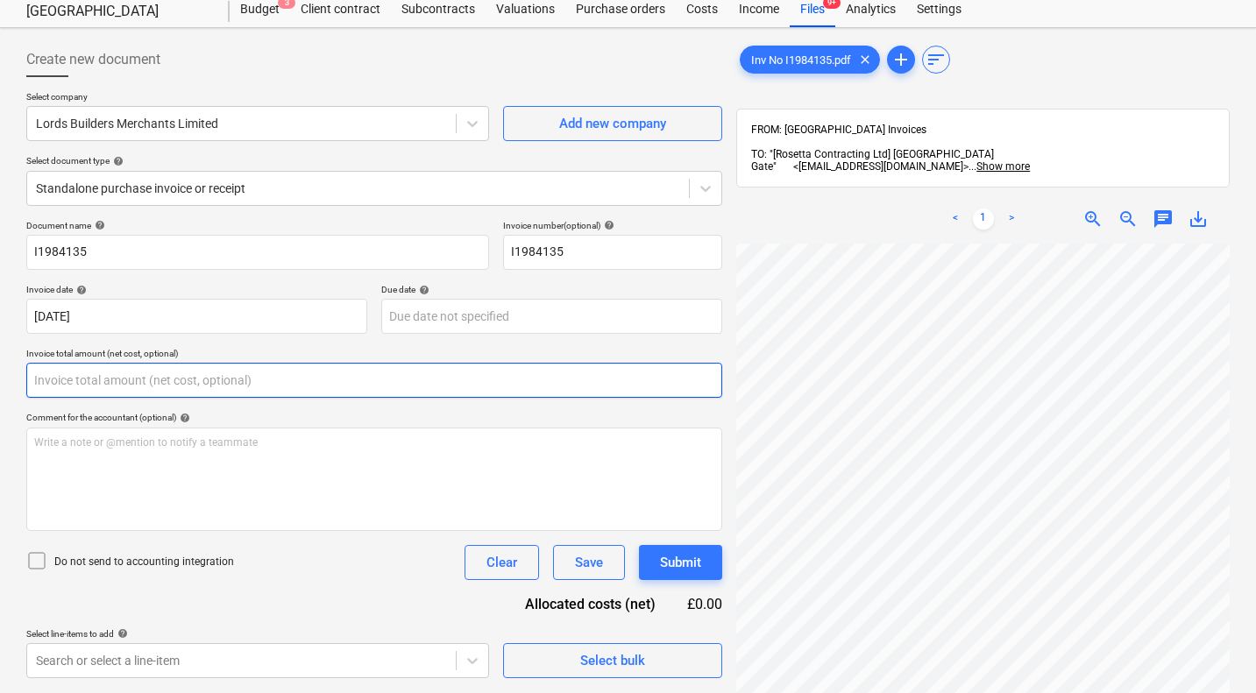
click at [350, 379] on input "text" at bounding box center [374, 380] width 696 height 35
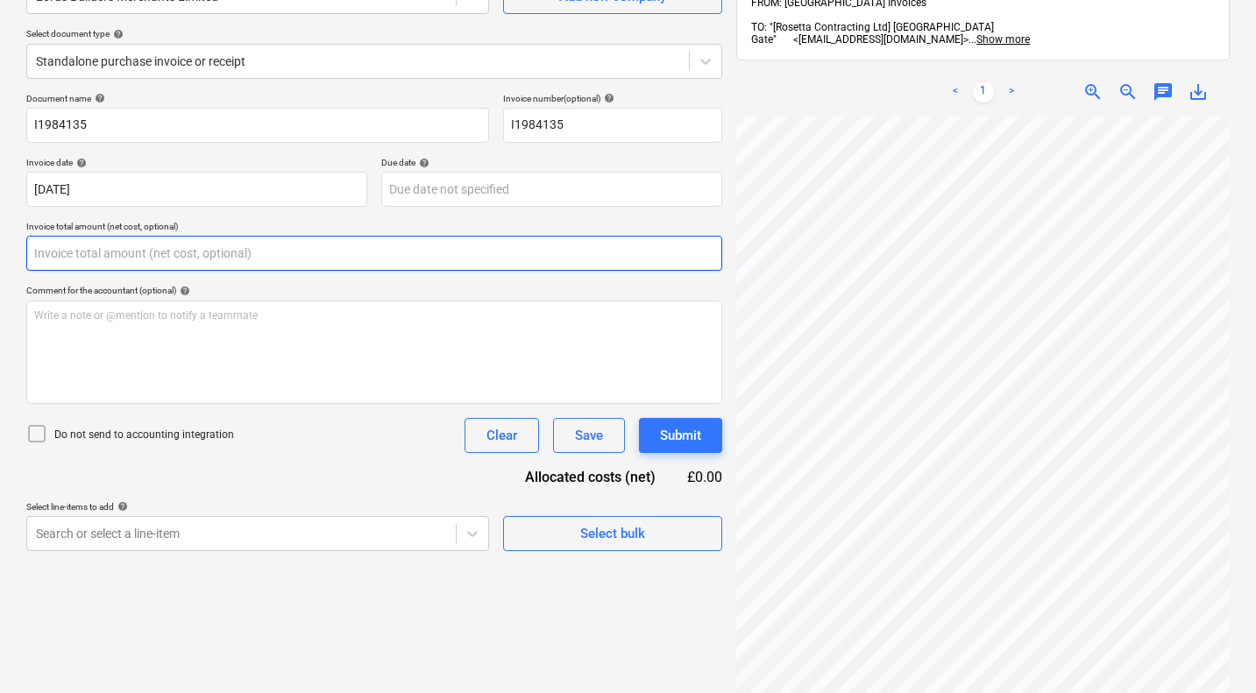
scroll to position [216, 0]
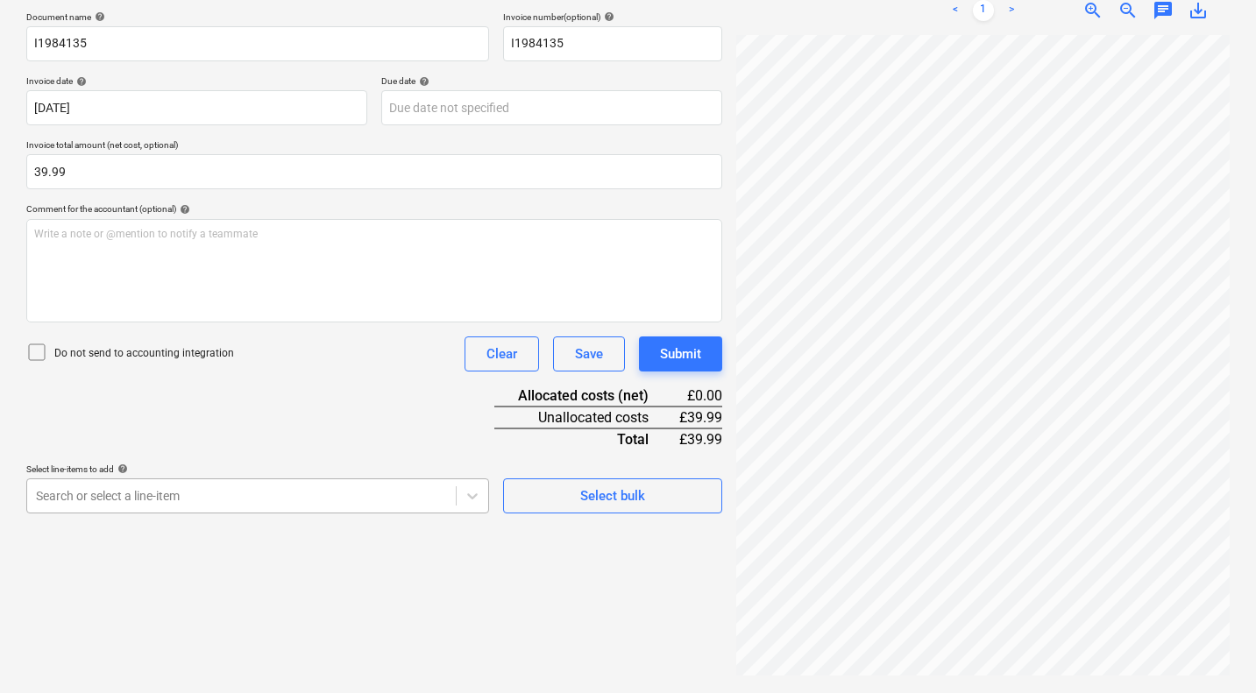
click at [405, 432] on body "Sales Projects Contacts Company Consolidated Invoices Inbox Approvals format_si…" at bounding box center [628, 85] width 1256 height 693
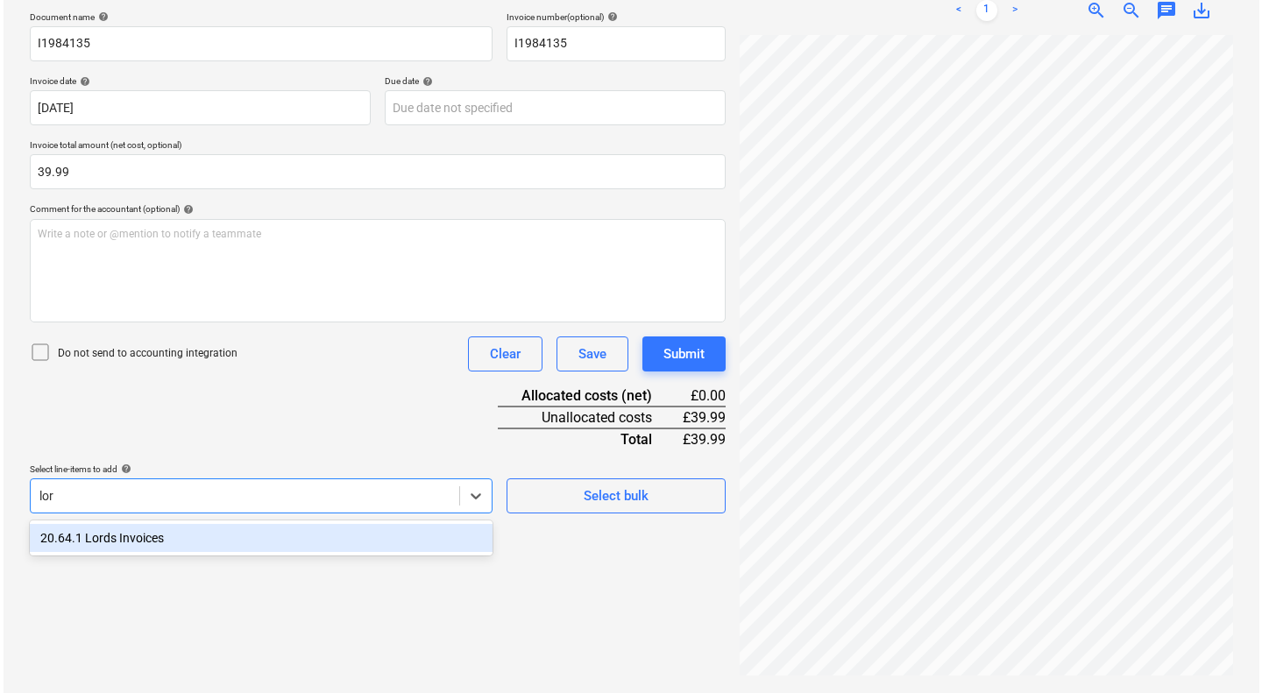
scroll to position [250, 0]
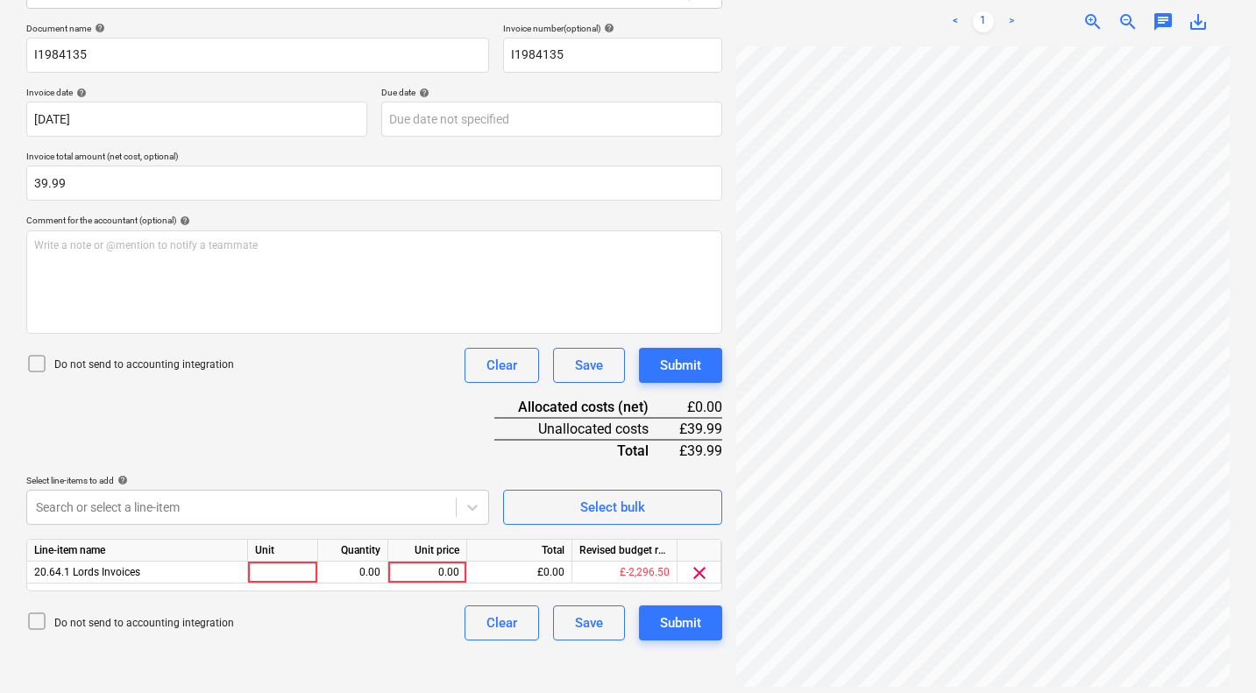
click at [396, 458] on div "Document name help I1984135 Invoice number (optional) help I1984135 Invoice dat…" at bounding box center [374, 332] width 696 height 618
click at [433, 570] on div "0.00" at bounding box center [427, 573] width 64 height 22
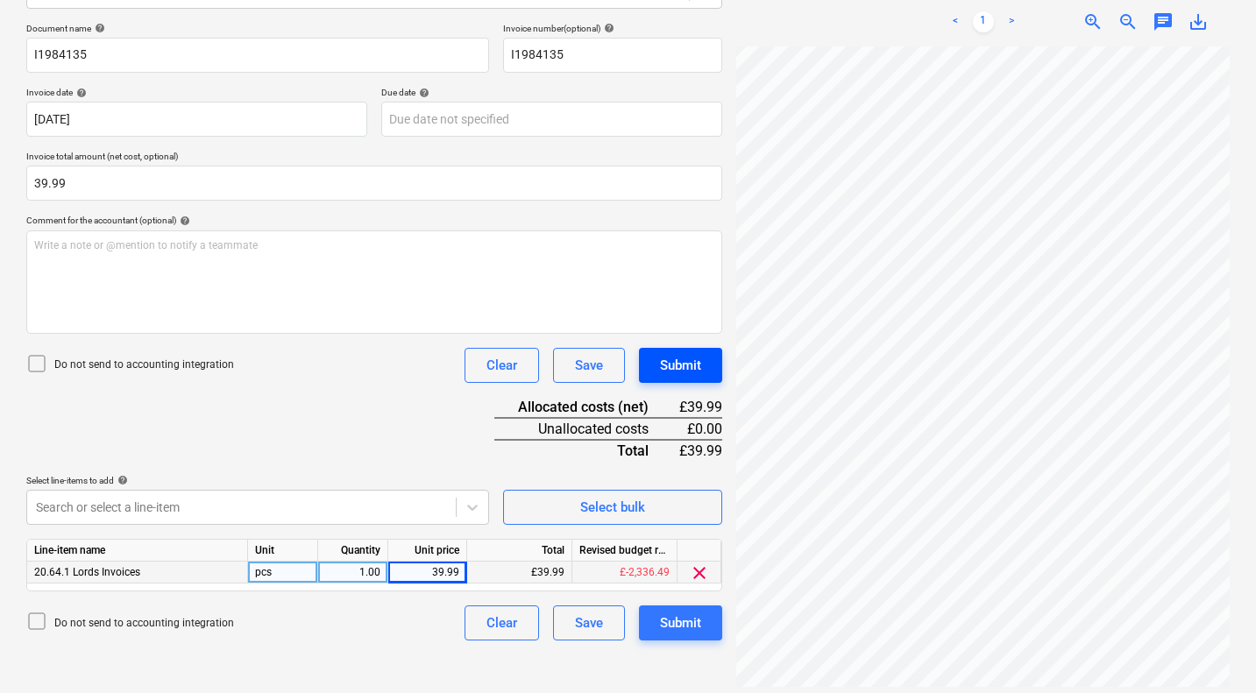
click at [676, 367] on div "Submit" at bounding box center [680, 365] width 41 height 23
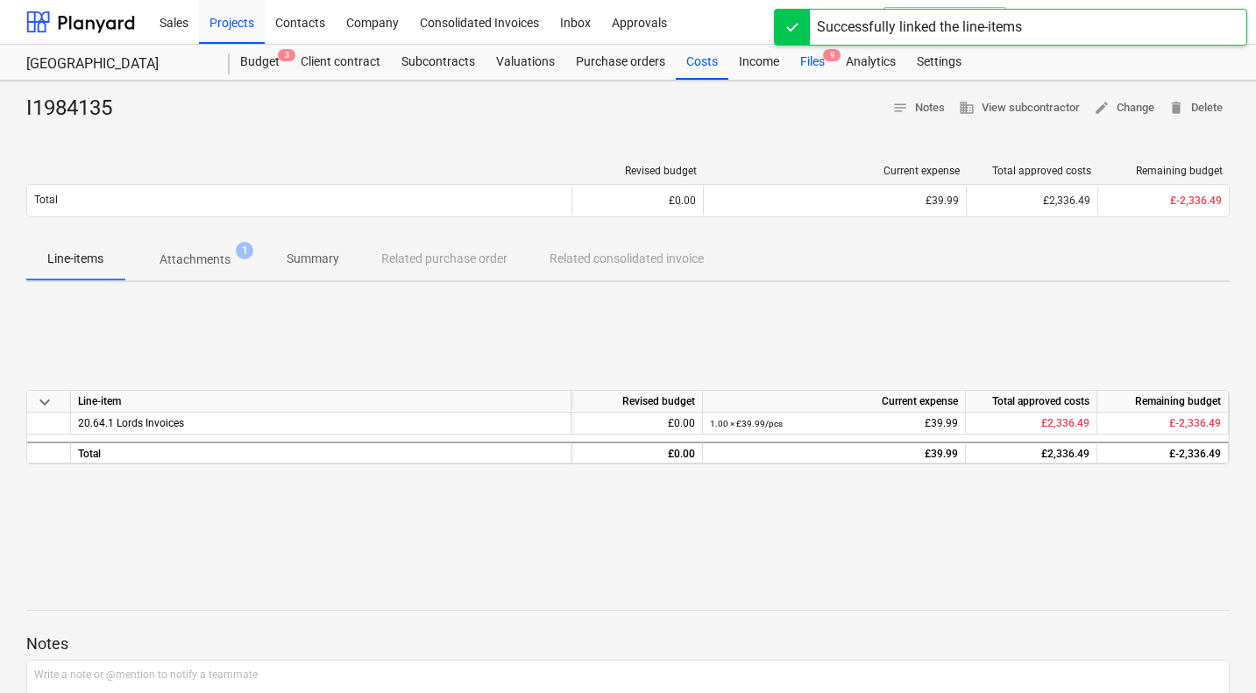
click at [811, 64] on div "Files 9" at bounding box center [813, 62] width 46 height 35
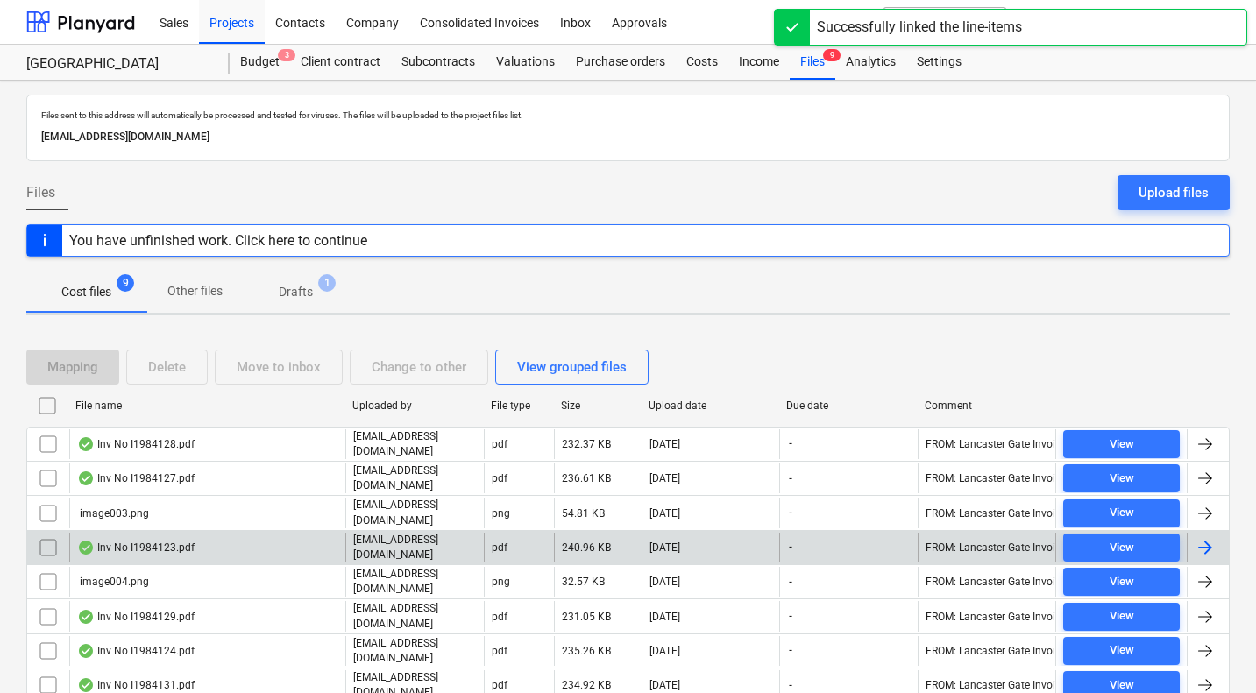
click at [162, 545] on div "Inv No I1984123.pdf" at bounding box center [135, 548] width 117 height 14
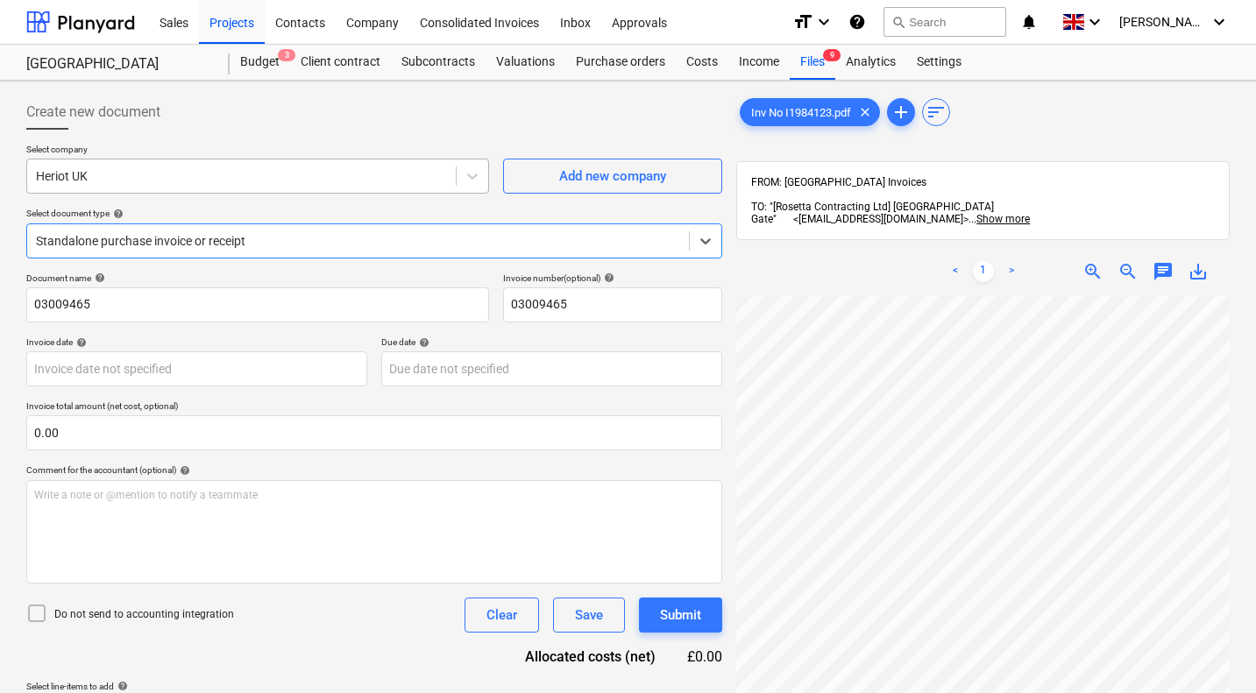
click at [361, 181] on div at bounding box center [241, 176] width 411 height 18
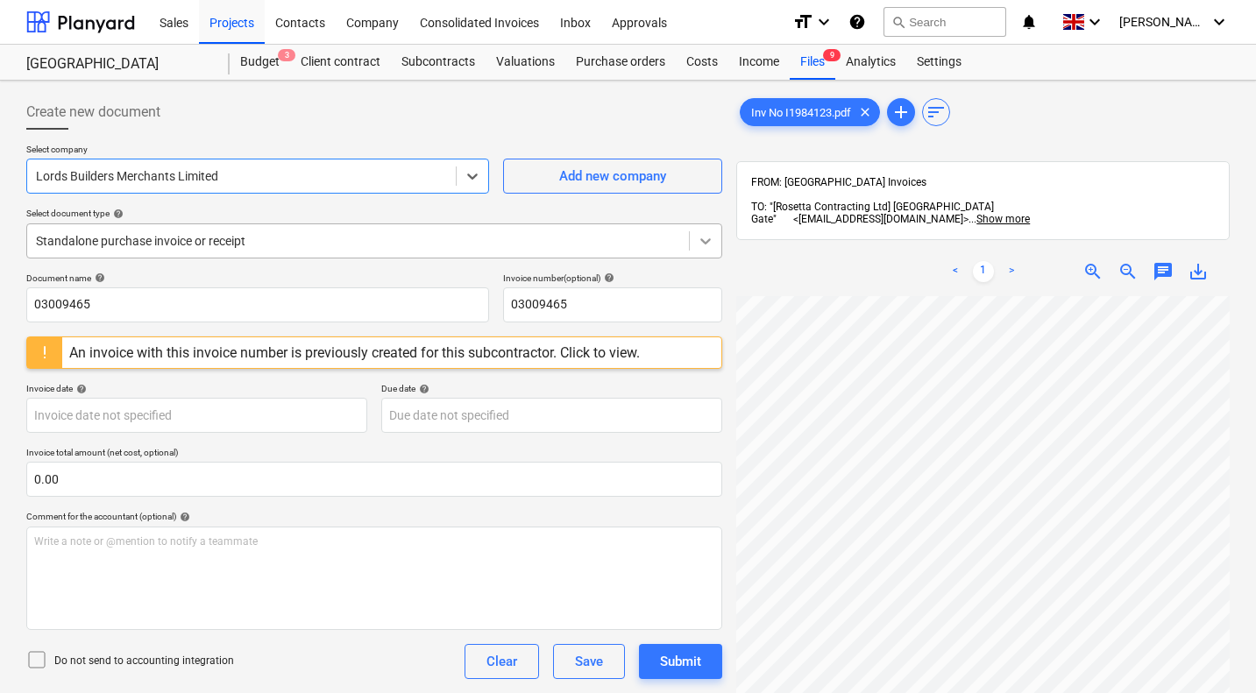
scroll to position [0, 168]
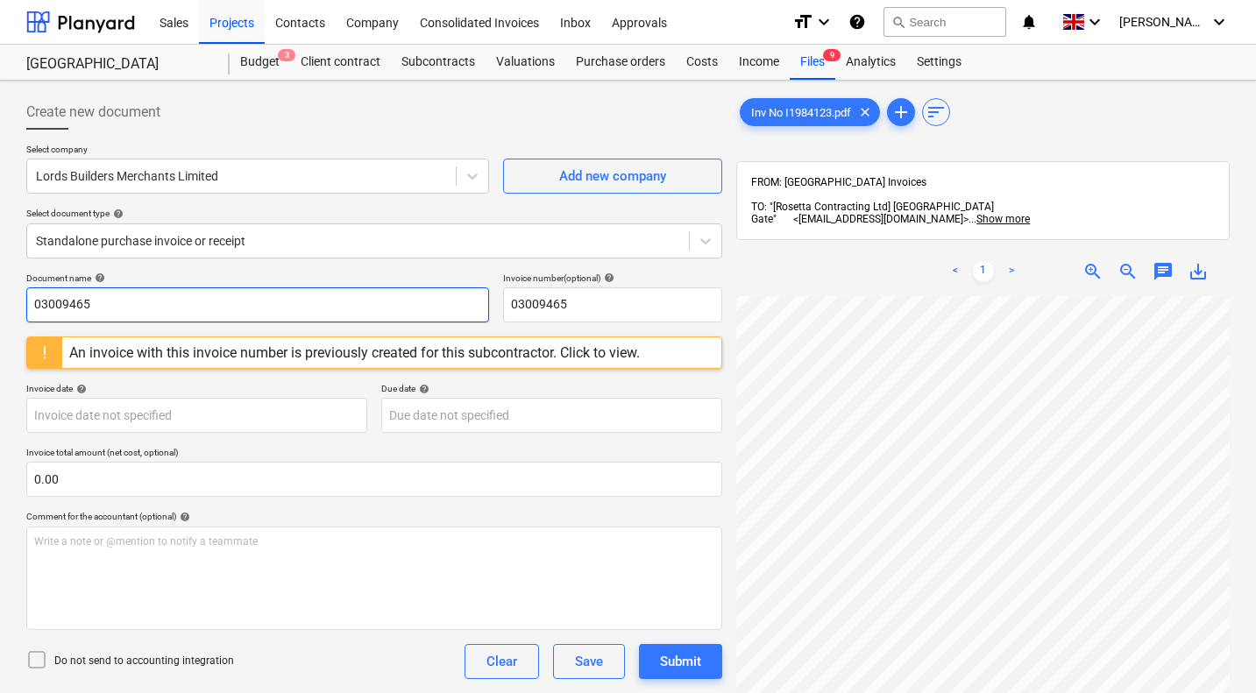
drag, startPoint x: 138, startPoint y: 302, endPoint x: 0, endPoint y: 291, distance: 138.0
click at [0, 291] on div "Create new document Select company Lords Builders Merchants Limited Add new com…" at bounding box center [628, 518] width 1256 height 874
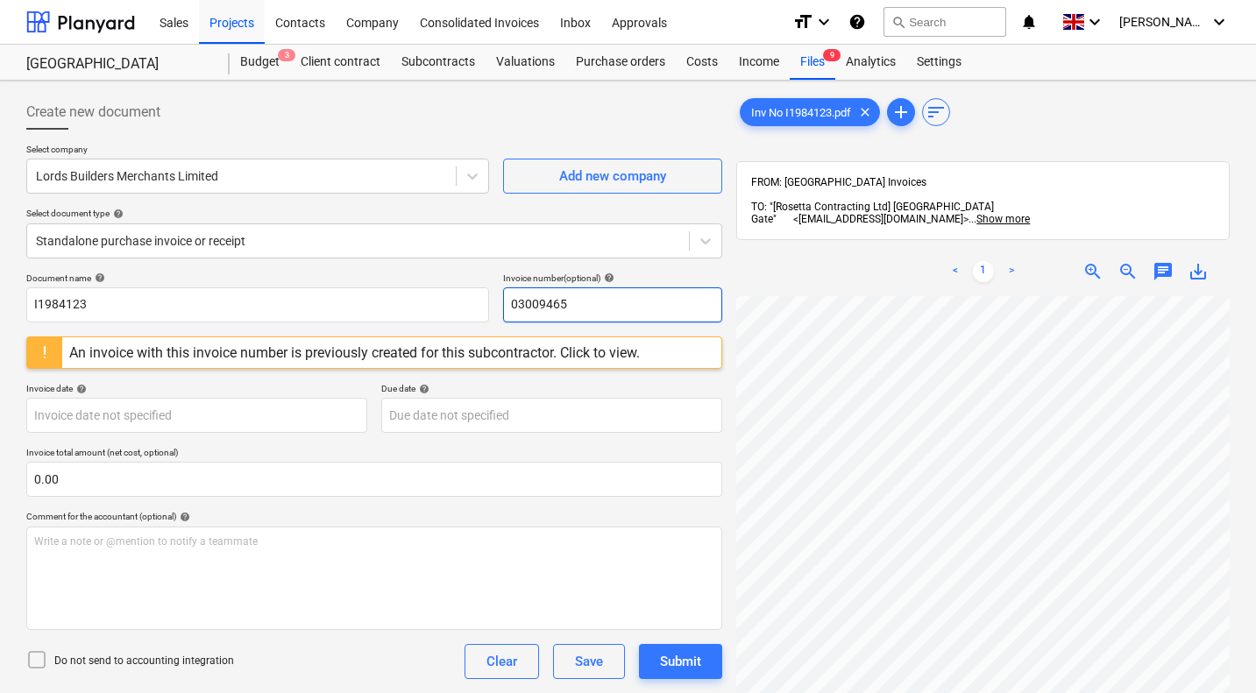
paste input "I1984123"
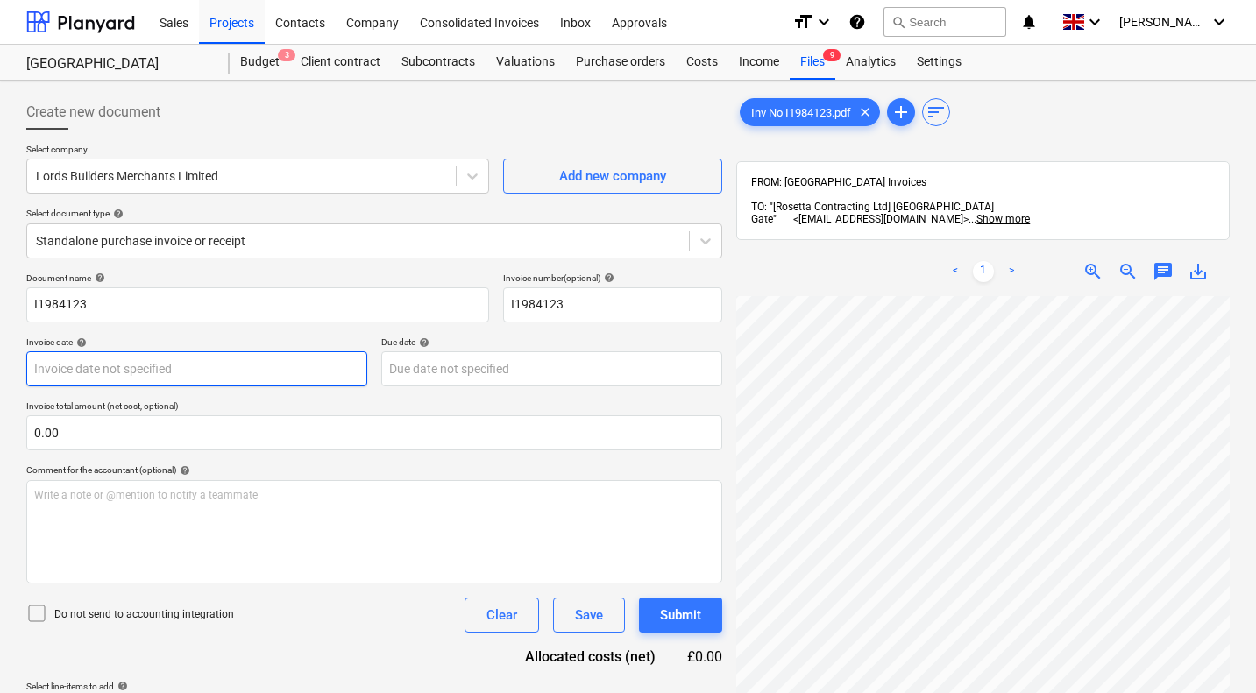
click at [252, 369] on body "Sales Projects Contacts Company Consolidated Invoices Inbox Approvals format_si…" at bounding box center [628, 346] width 1256 height 693
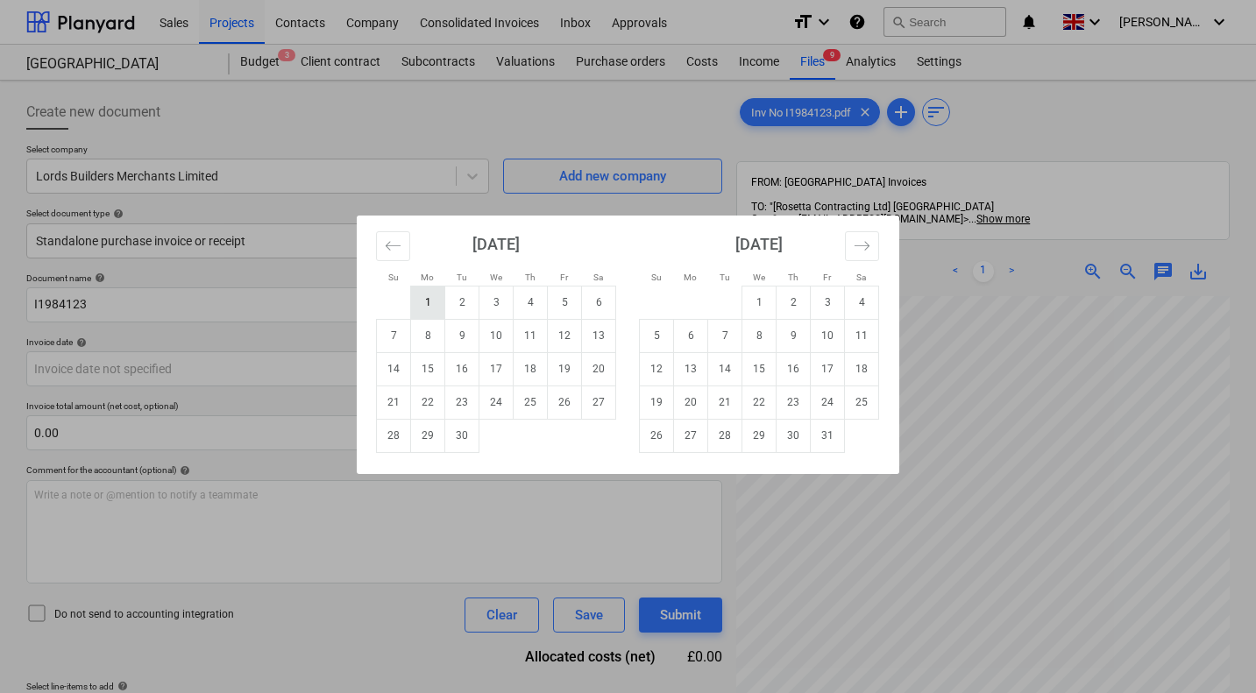
click at [428, 299] on td "1" at bounding box center [428, 302] width 34 height 33
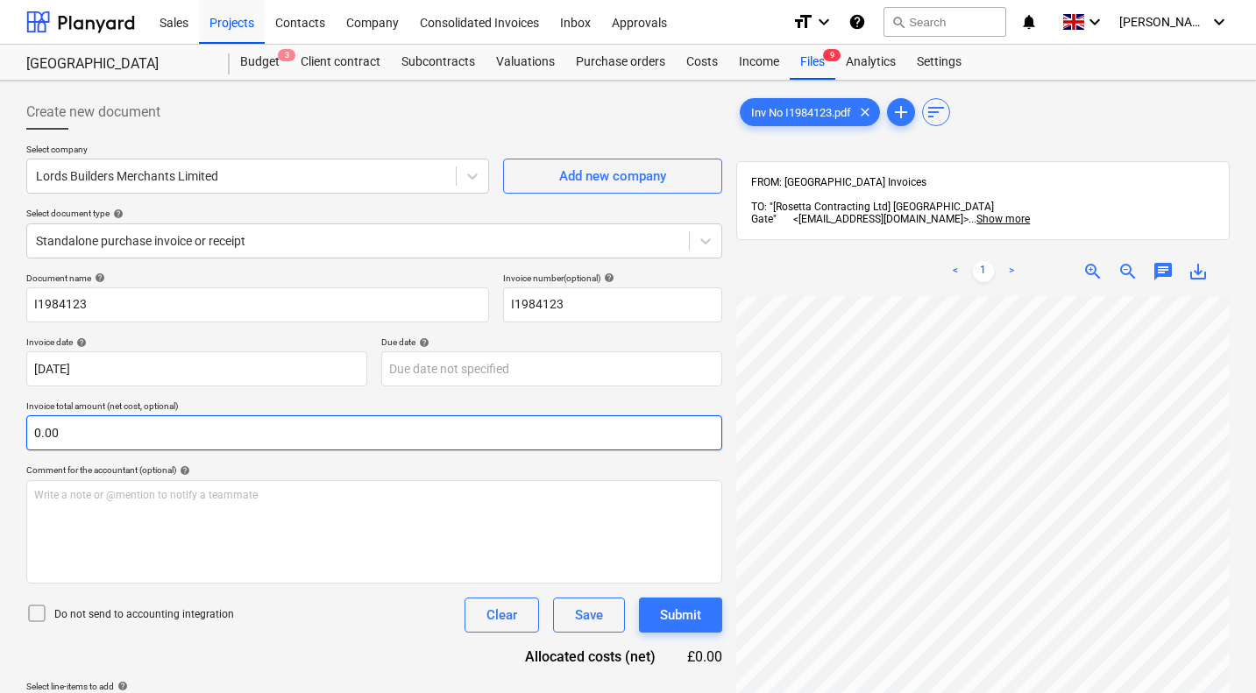
scroll to position [250, 0]
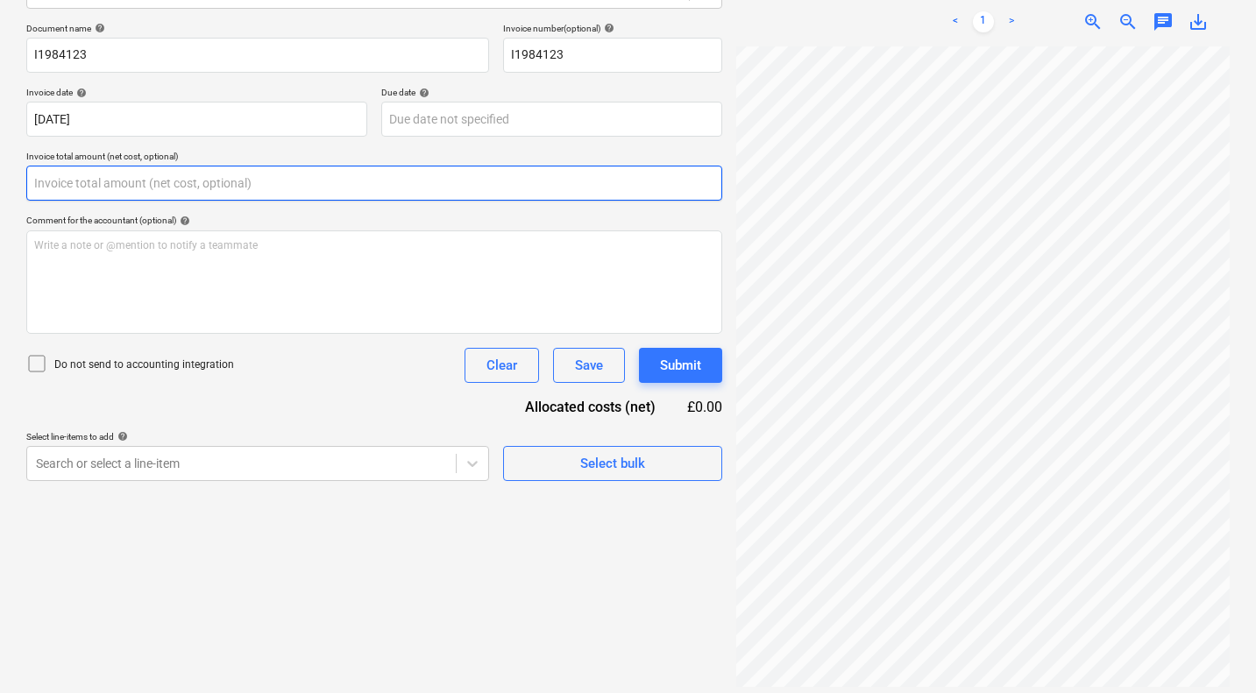
click at [182, 178] on input "text" at bounding box center [374, 183] width 696 height 35
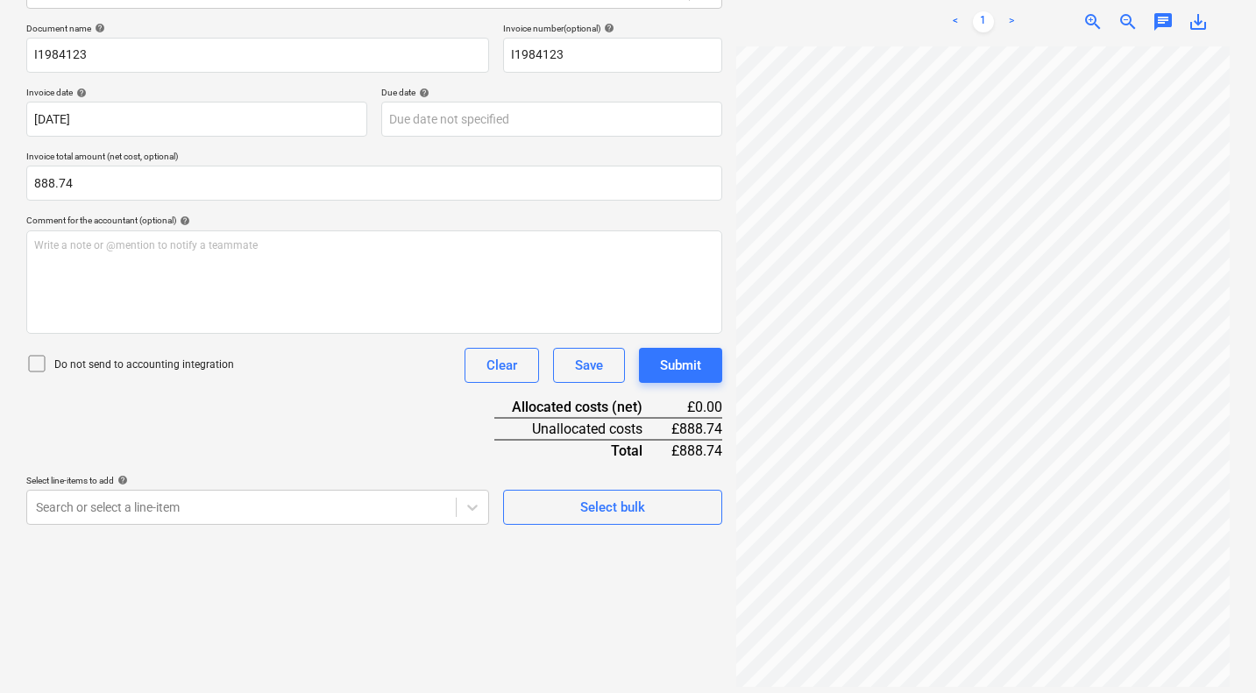
click at [279, 448] on div "Document name help I1984123 Invoice number (optional) help I1984123 Invoice dat…" at bounding box center [374, 274] width 696 height 502
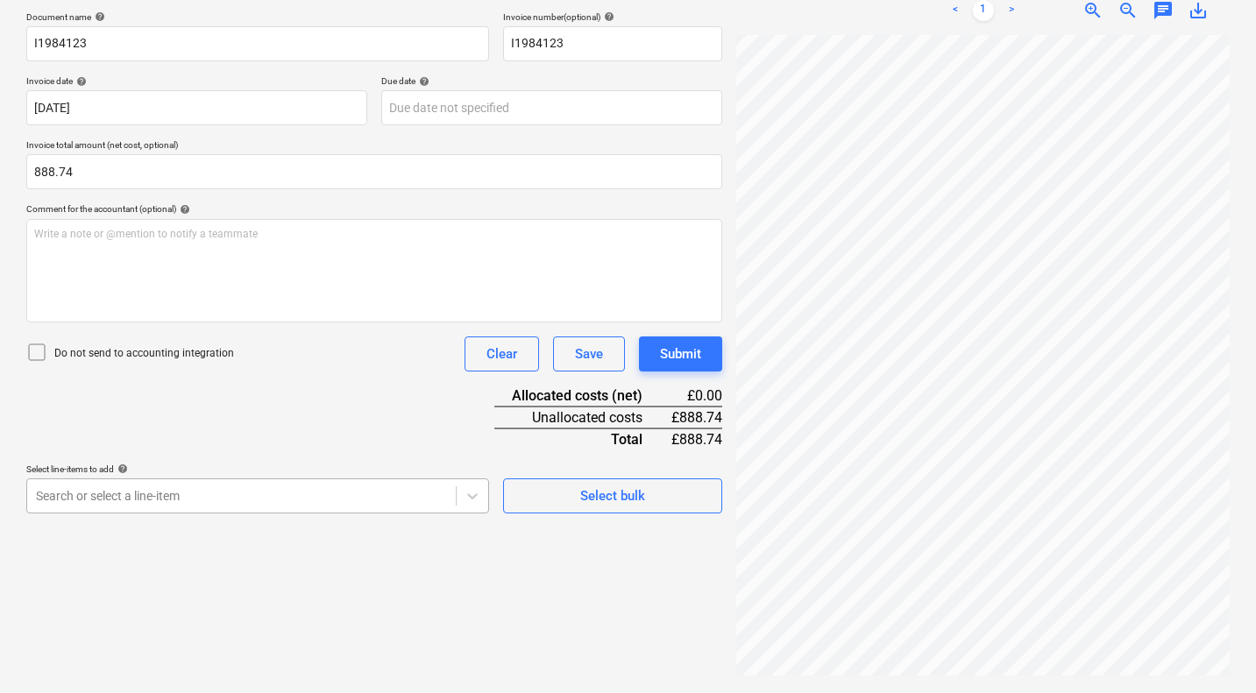
click at [266, 432] on body "Sales Projects Contacts Company Consolidated Invoices Inbox Approvals format_si…" at bounding box center [628, 85] width 1256 height 693
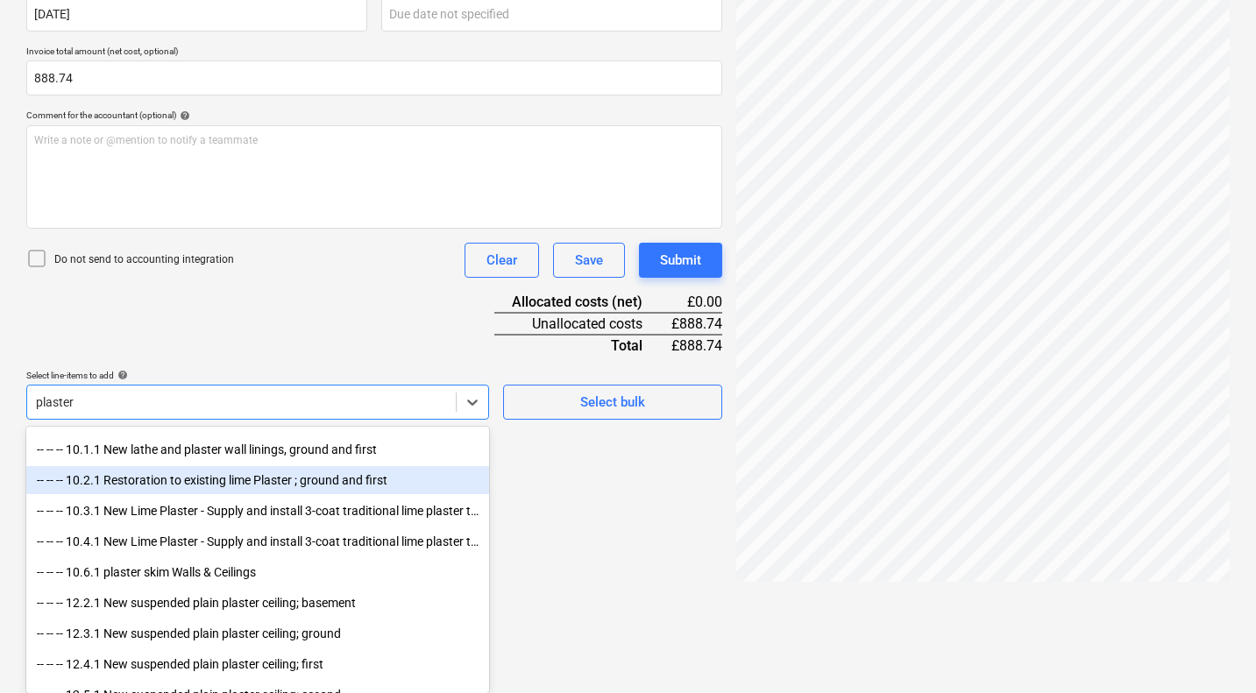
scroll to position [120, 0]
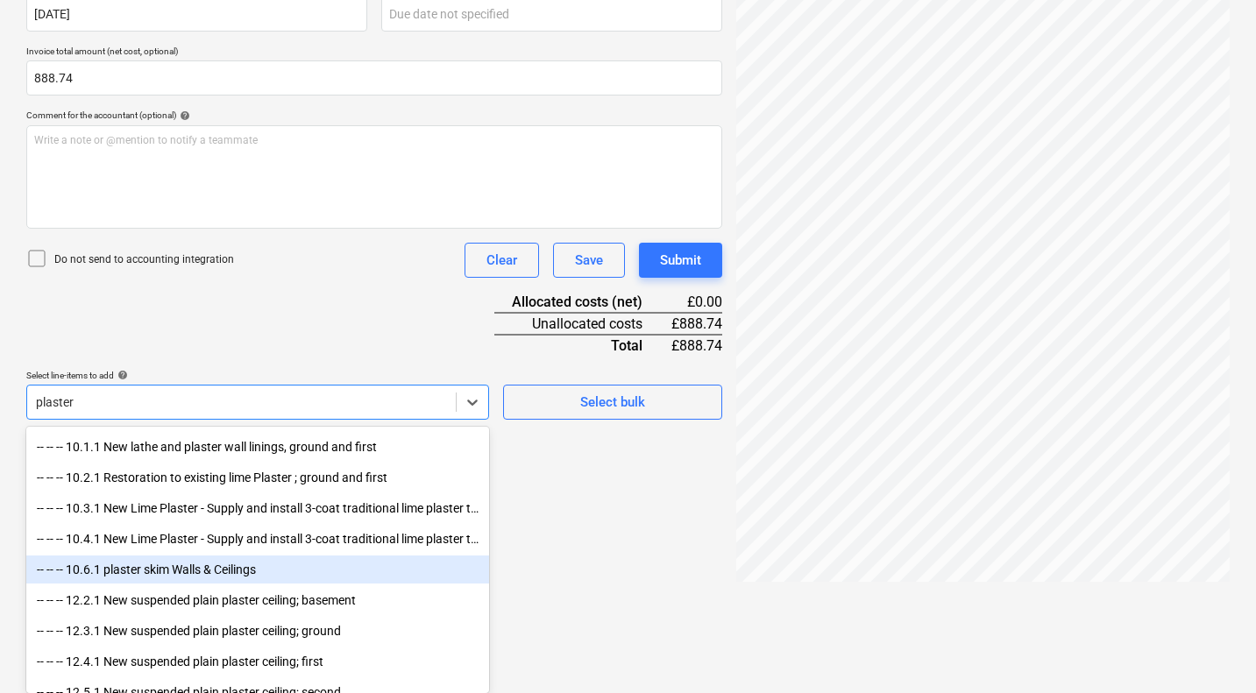
click at [232, 573] on div "-- -- -- 10.6.1 plaster skim Walls & Ceilings" at bounding box center [257, 570] width 463 height 28
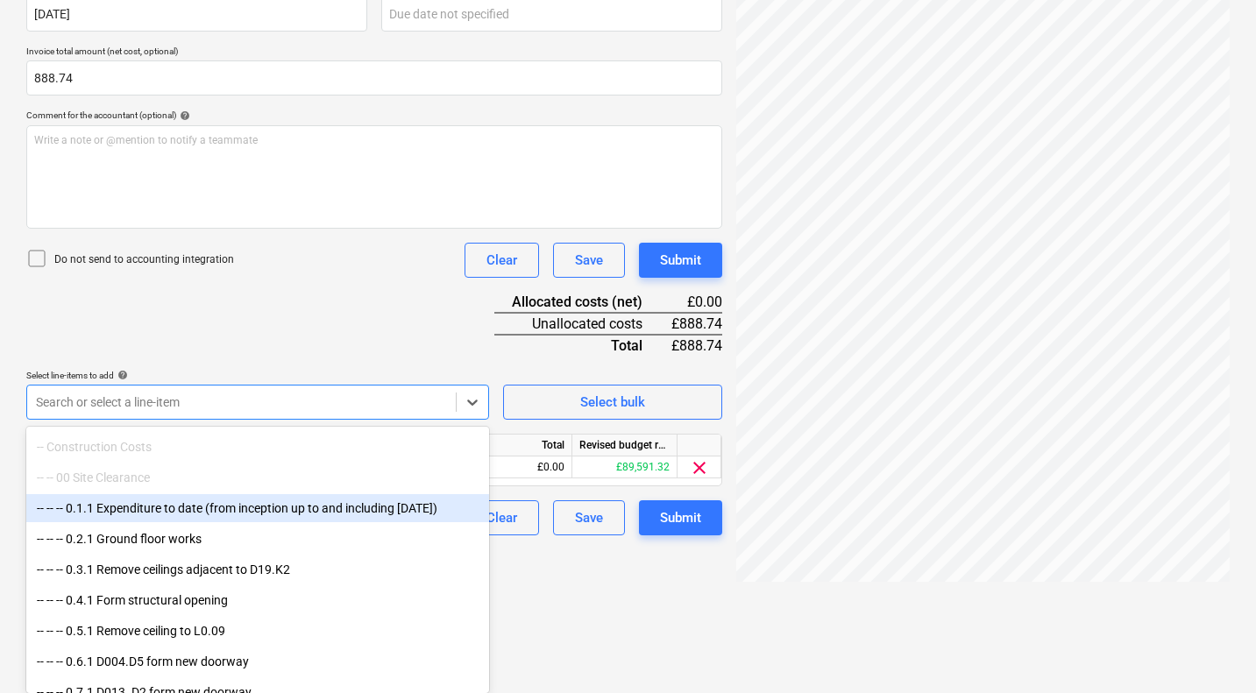
scroll to position [250, 0]
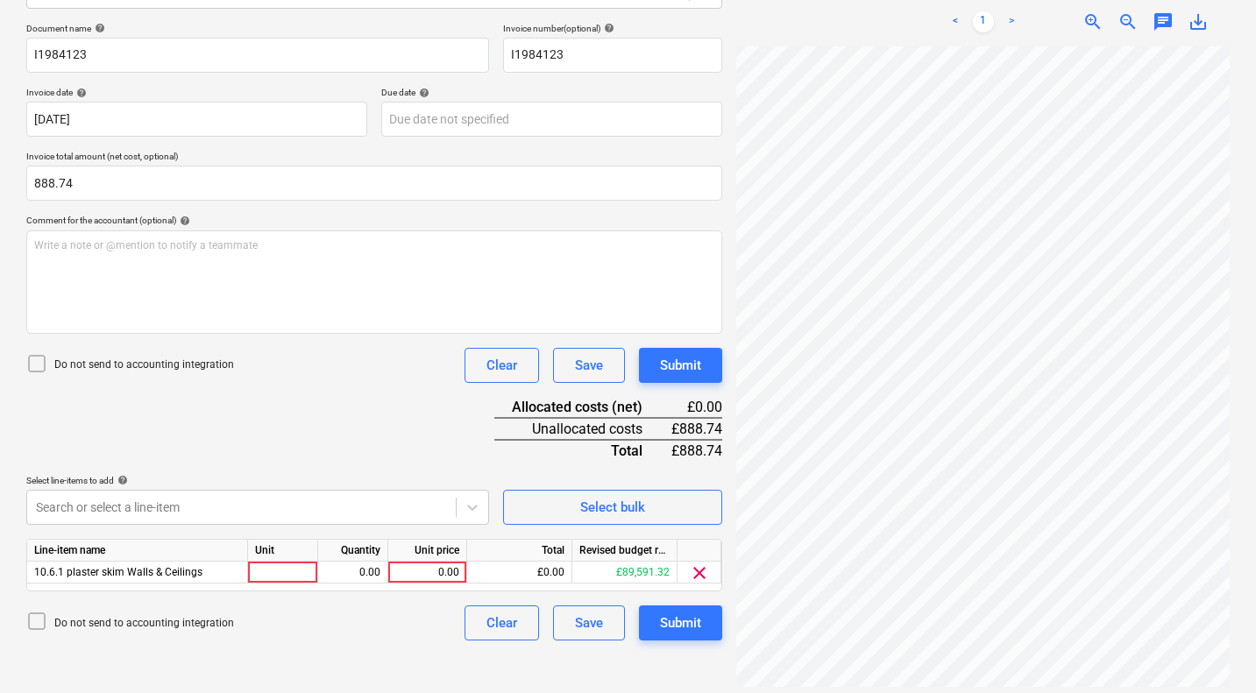
click at [336, 350] on div "Document name help I1984123 Invoice number (optional) help I1984123 Invoice dat…" at bounding box center [374, 332] width 696 height 618
click at [426, 570] on div "0.00" at bounding box center [427, 573] width 64 height 22
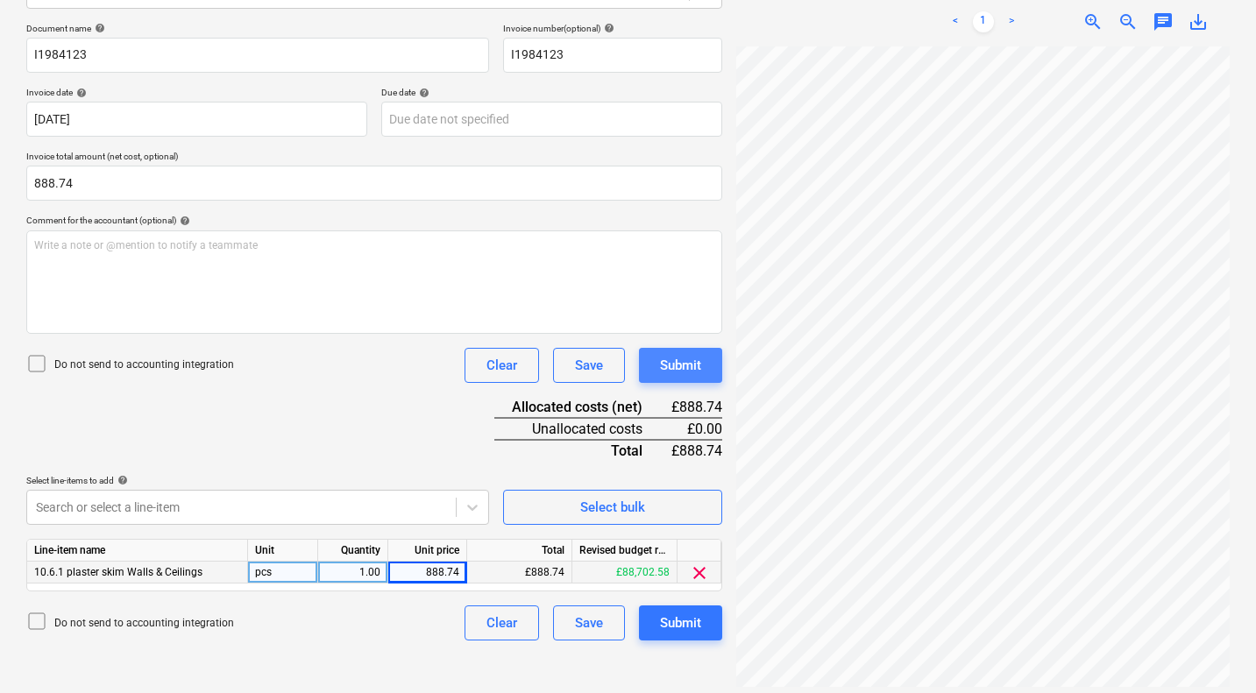
click at [680, 358] on div "Submit" at bounding box center [680, 365] width 41 height 23
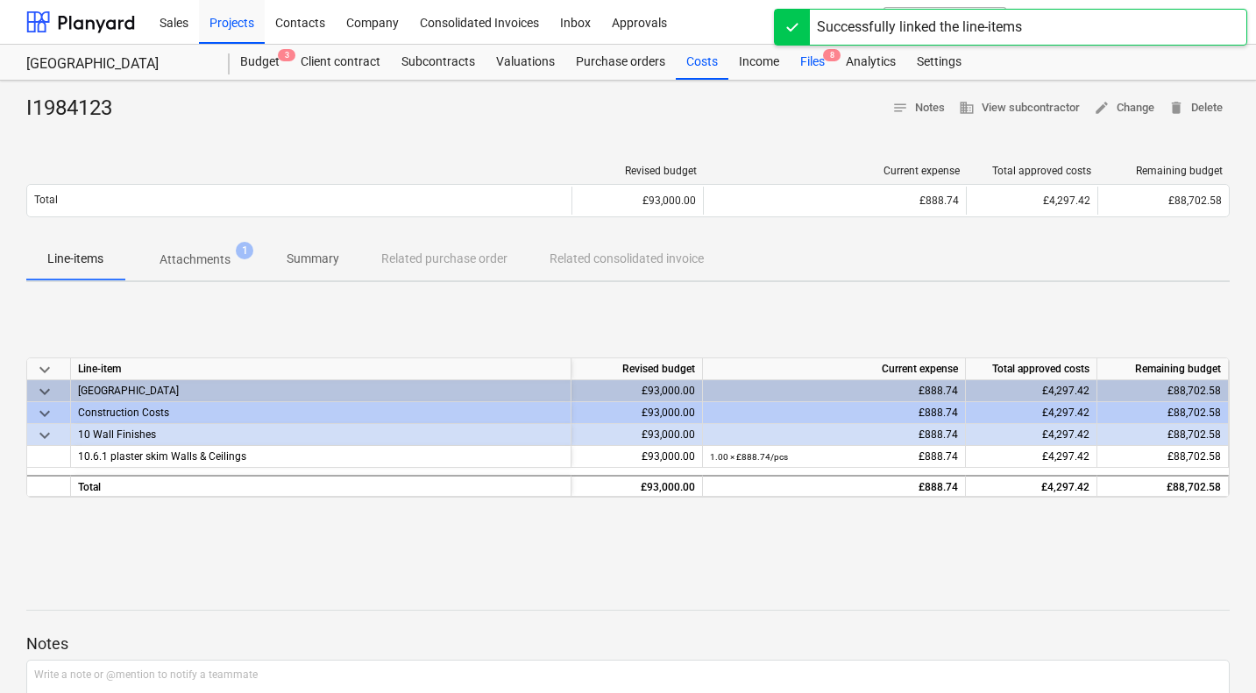
click at [818, 54] on div "Files 8" at bounding box center [813, 62] width 46 height 35
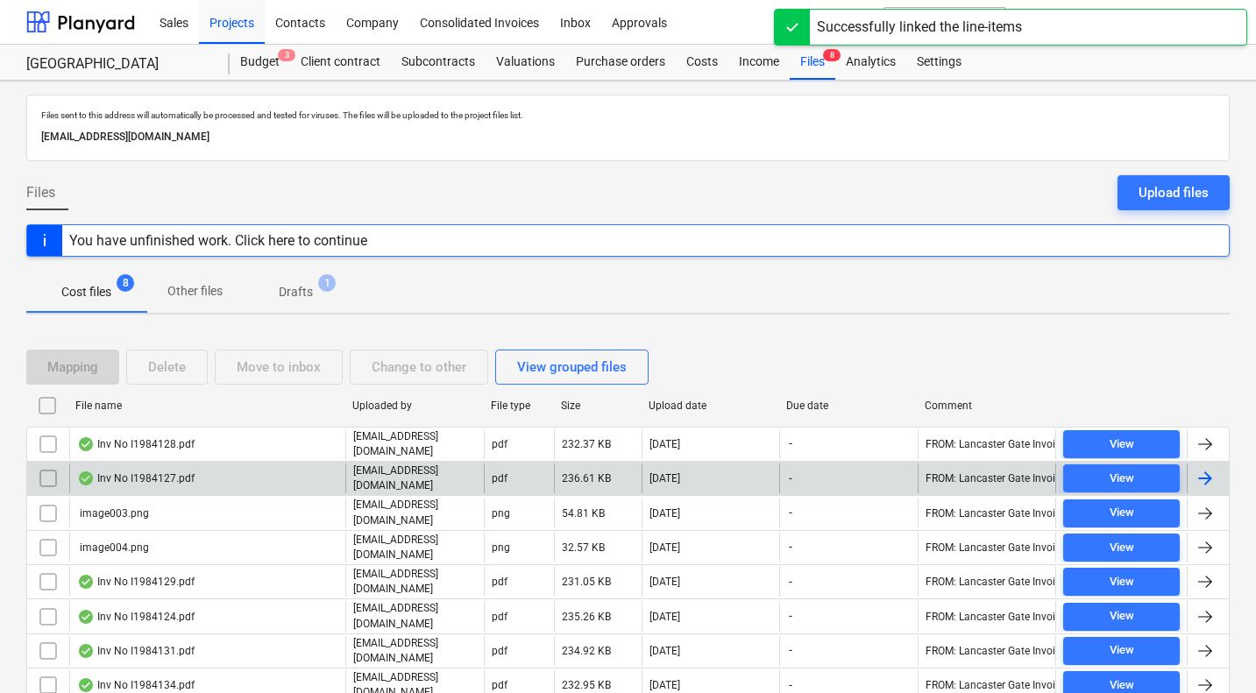
click at [136, 471] on div "Inv No I1984127.pdf" at bounding box center [135, 478] width 117 height 14
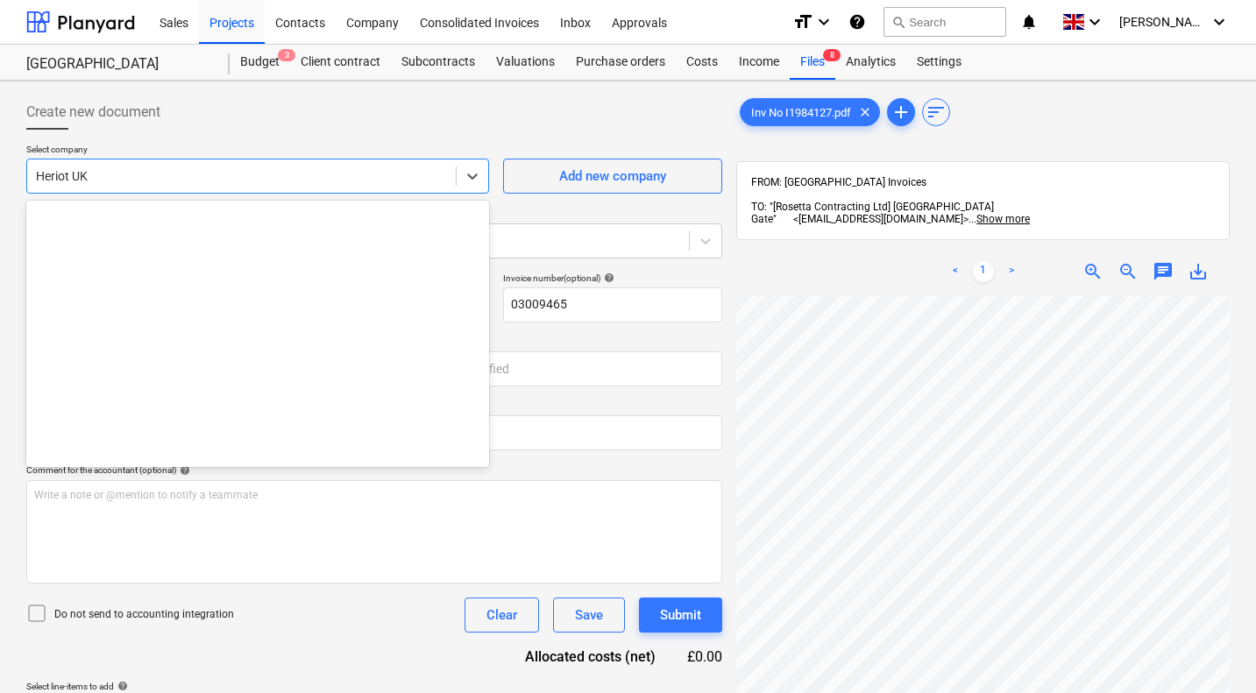
click at [363, 174] on div at bounding box center [241, 176] width 411 height 18
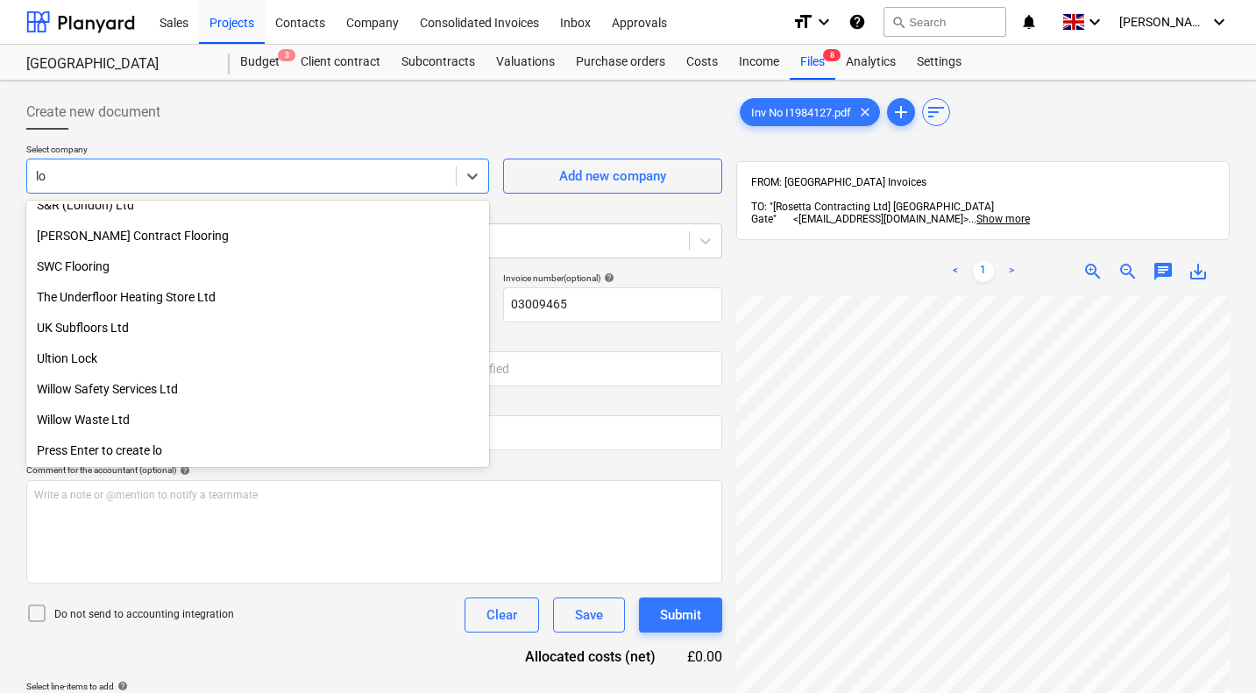
scroll to position [749, 0]
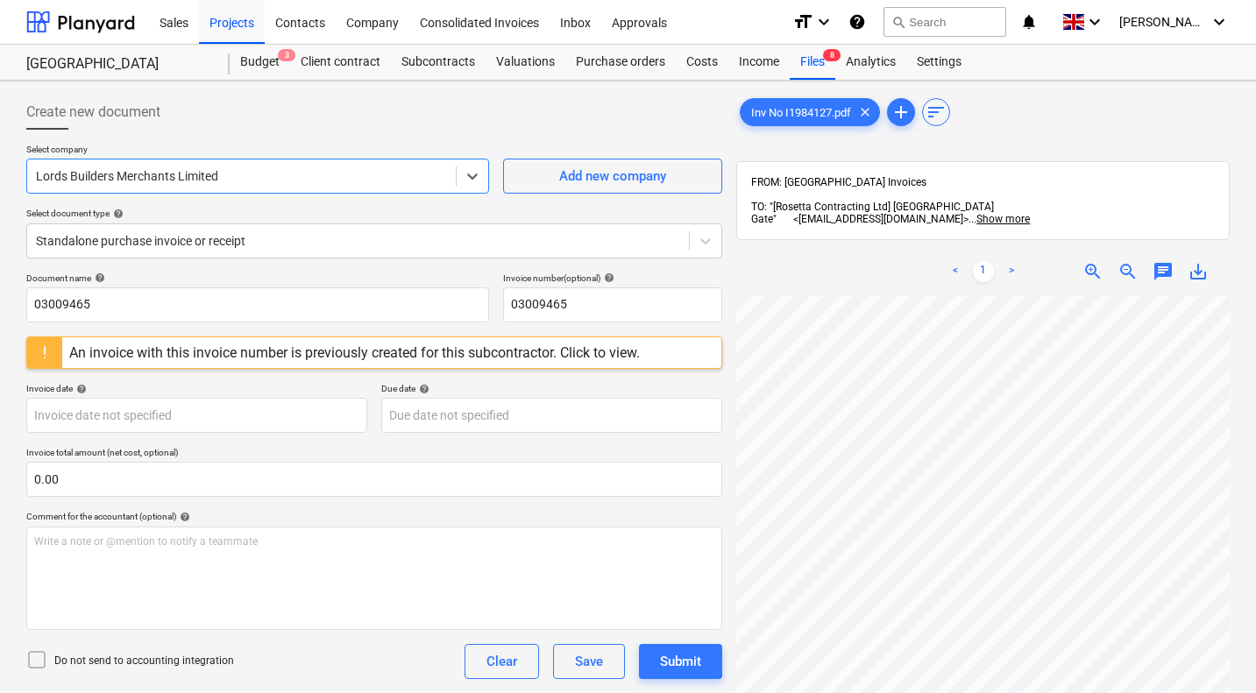
scroll to position [0, 168]
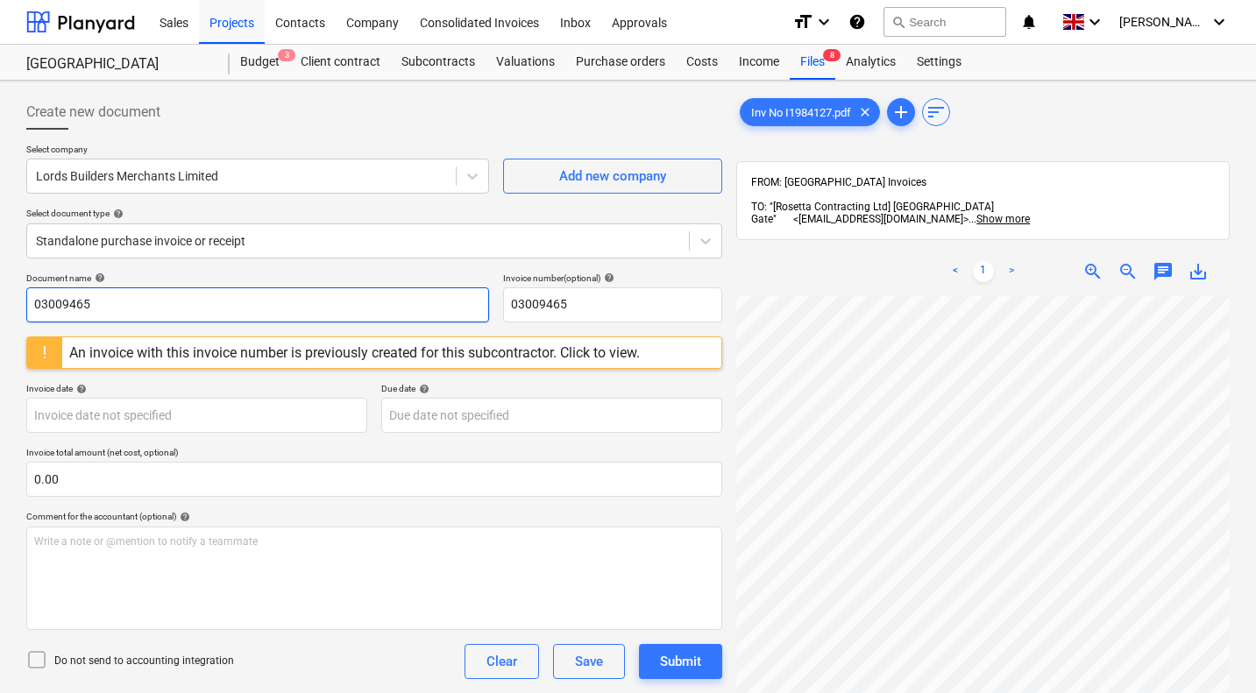
drag, startPoint x: 201, startPoint y: 295, endPoint x: 0, endPoint y: 288, distance: 200.8
click at [0, 288] on div "Create new document Select company Lords Builders Merchants Limited Add new com…" at bounding box center [628, 518] width 1256 height 874
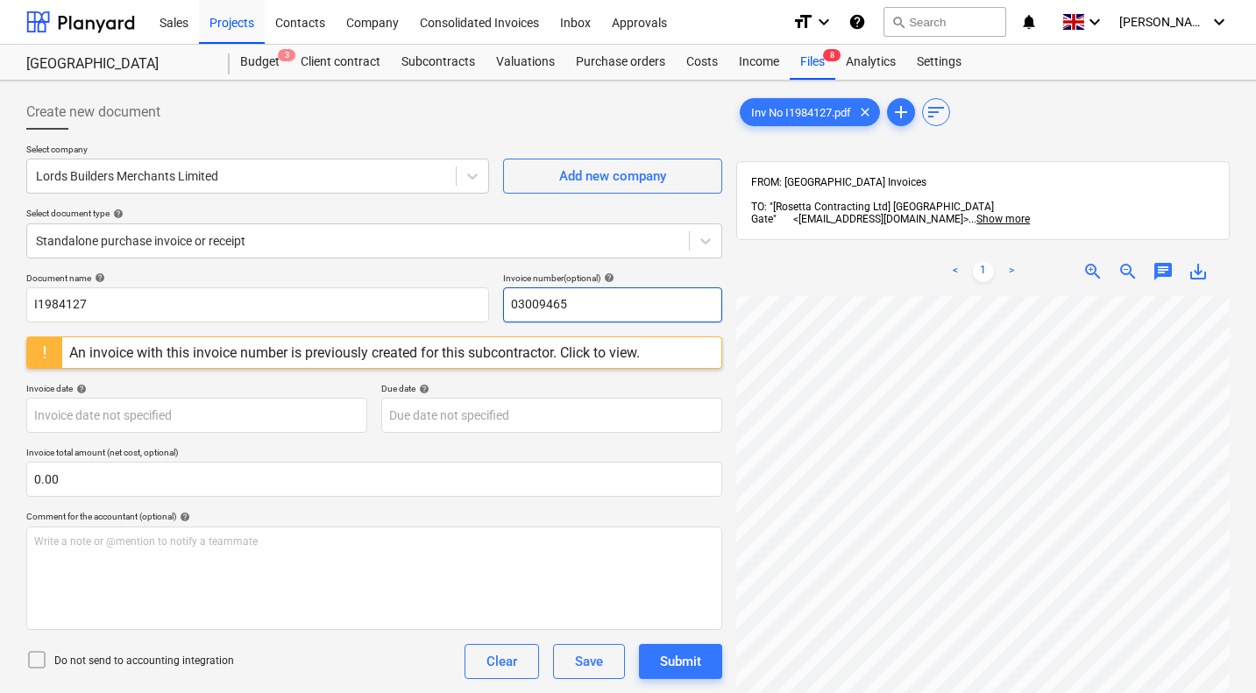
paste input "I1984127"
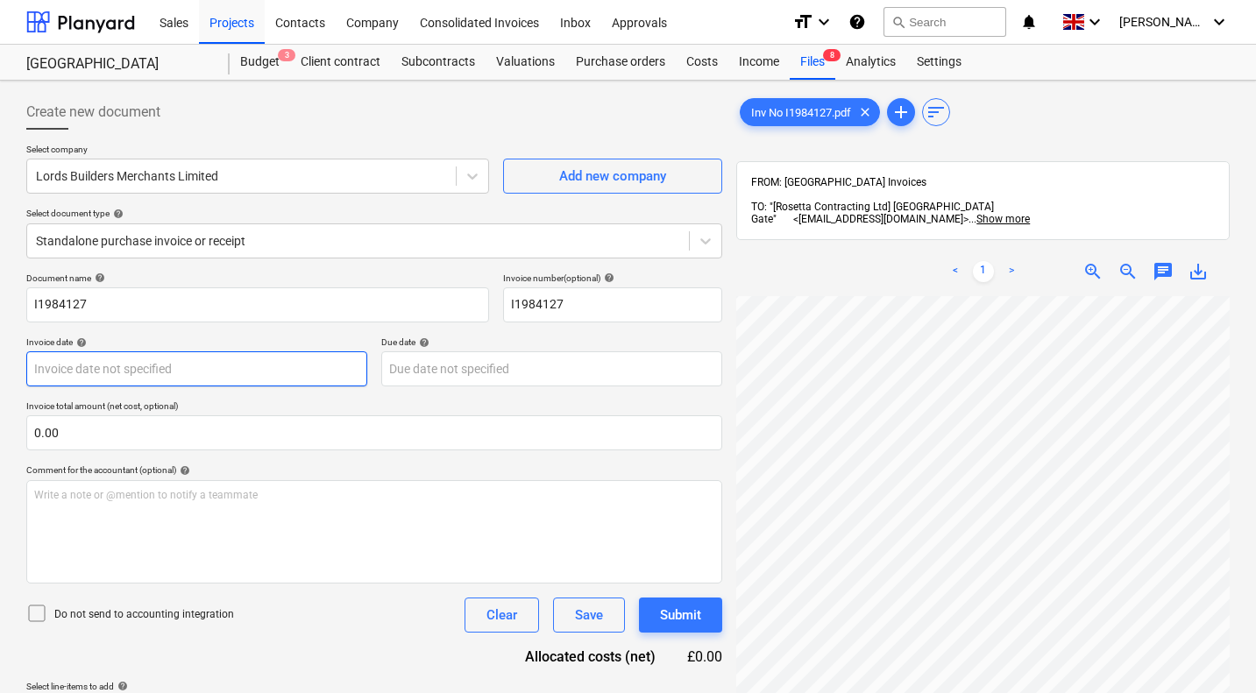
click at [153, 365] on body "Sales Projects Contacts Company Consolidated Invoices Inbox Approvals format_si…" at bounding box center [628, 346] width 1256 height 693
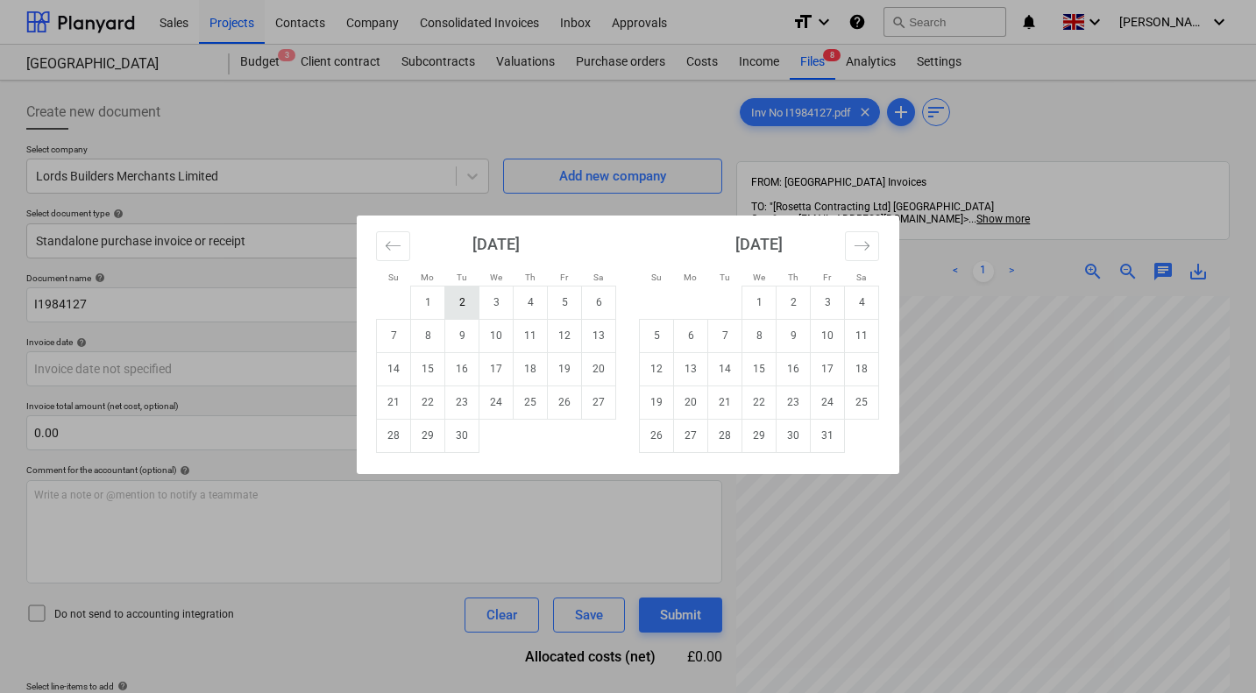
click at [466, 298] on td "2" at bounding box center [462, 302] width 34 height 33
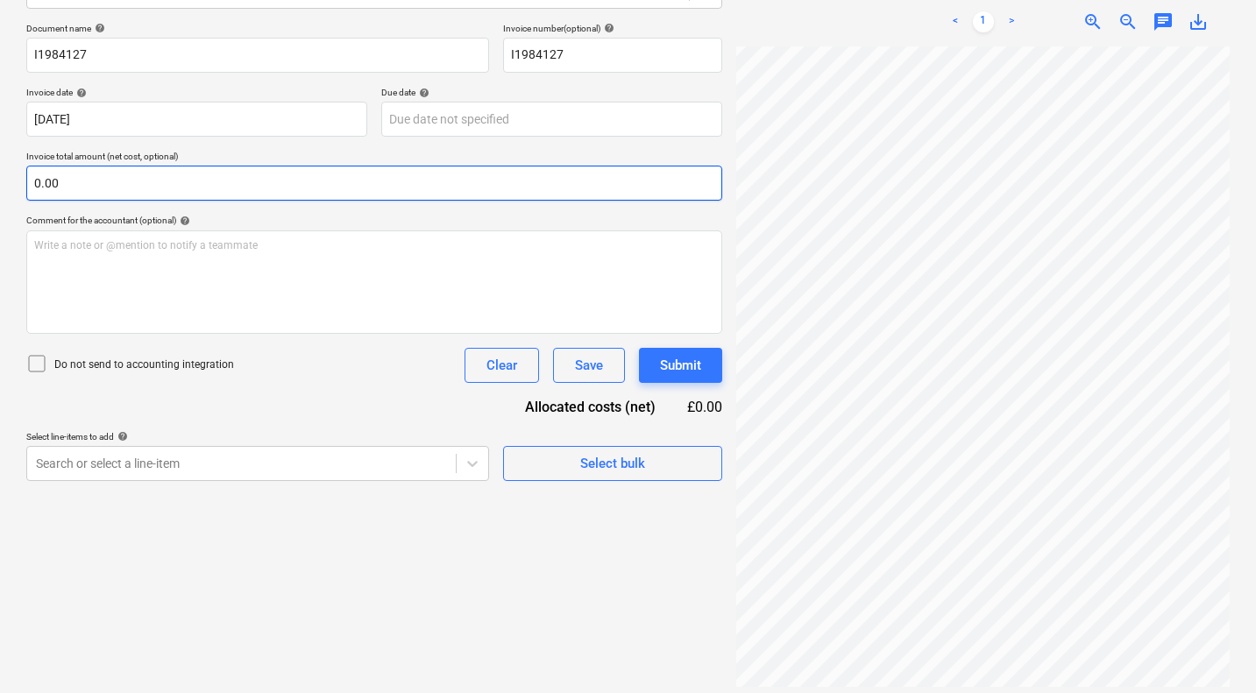
scroll to position [291, 168]
click at [146, 184] on input "text" at bounding box center [374, 183] width 696 height 35
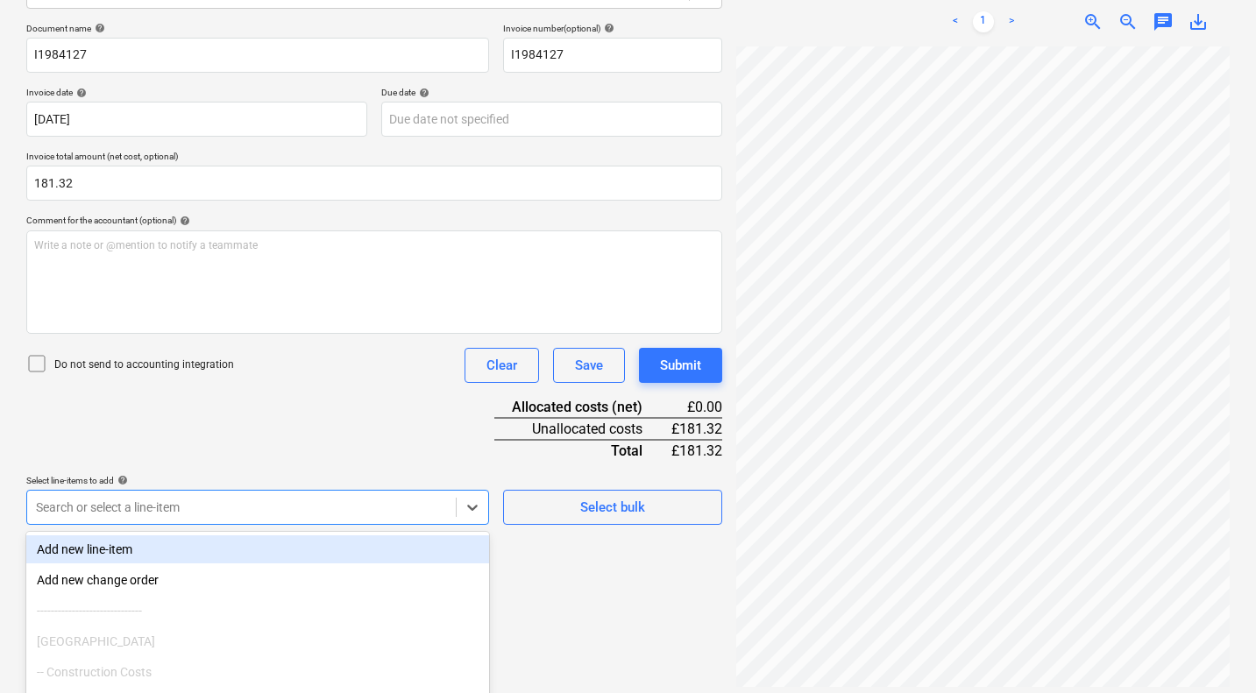
scroll to position [355, 0]
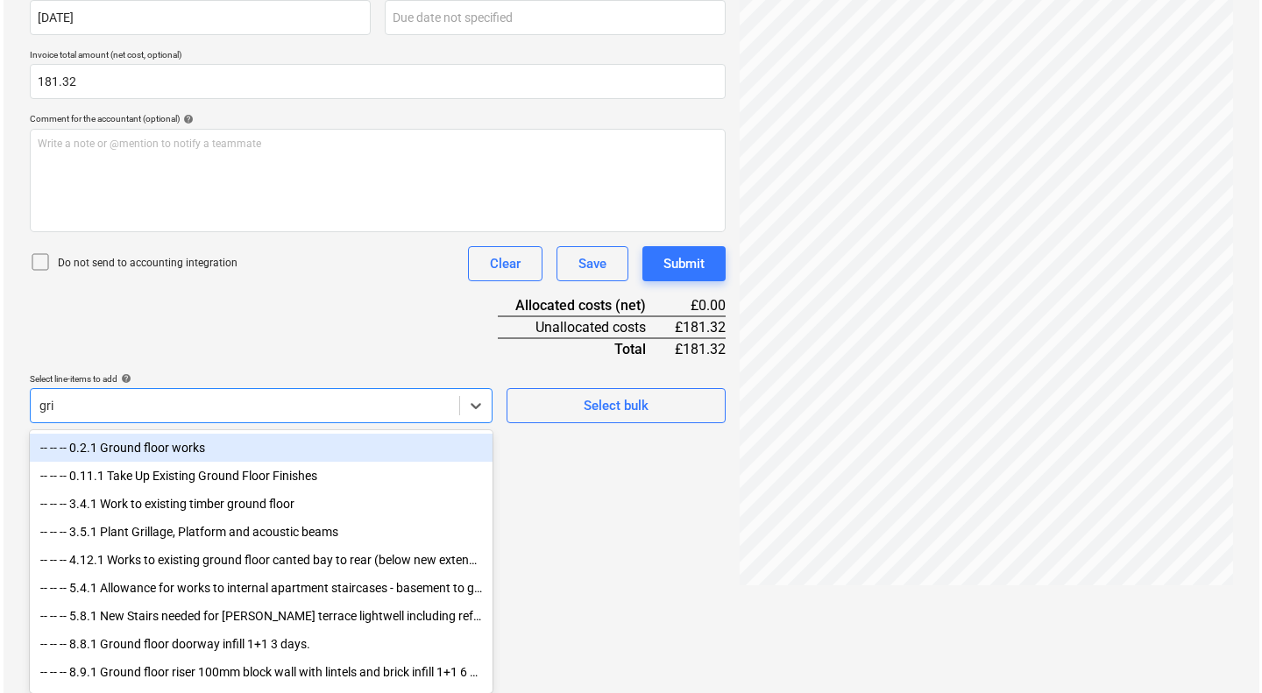
scroll to position [250, 0]
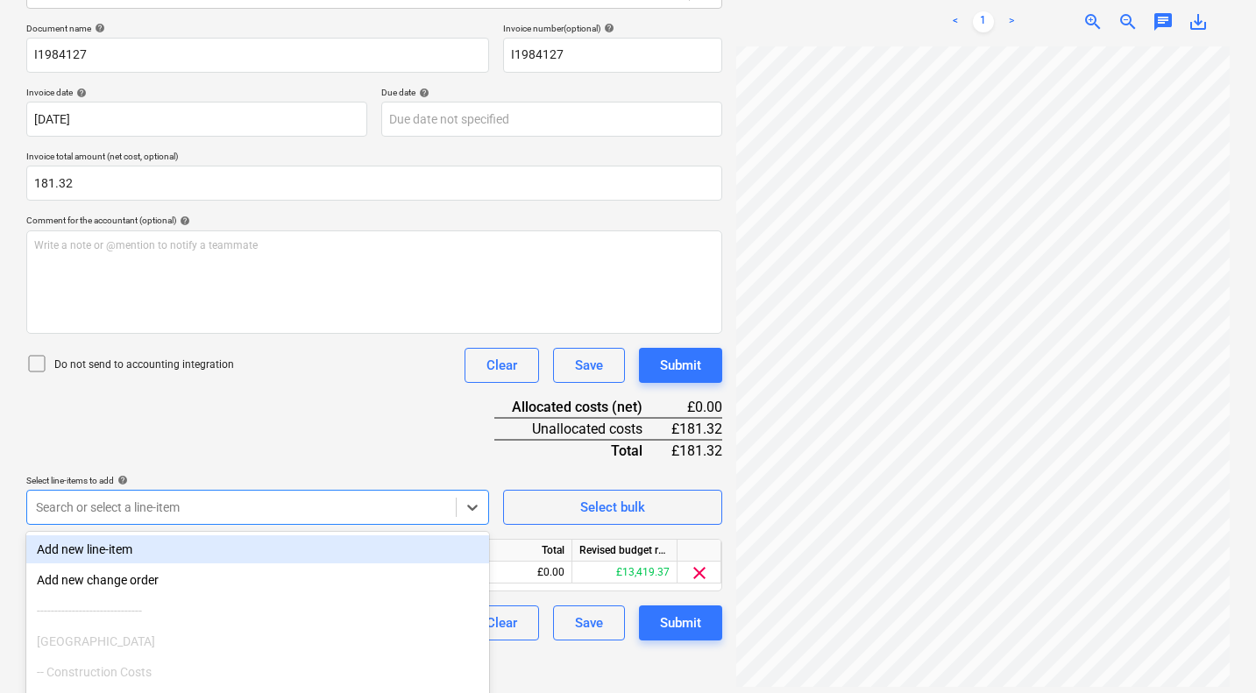
click at [299, 427] on div "Document name help I1984127 Invoice number (optional) help I1984127 Invoice dat…" at bounding box center [374, 332] width 696 height 618
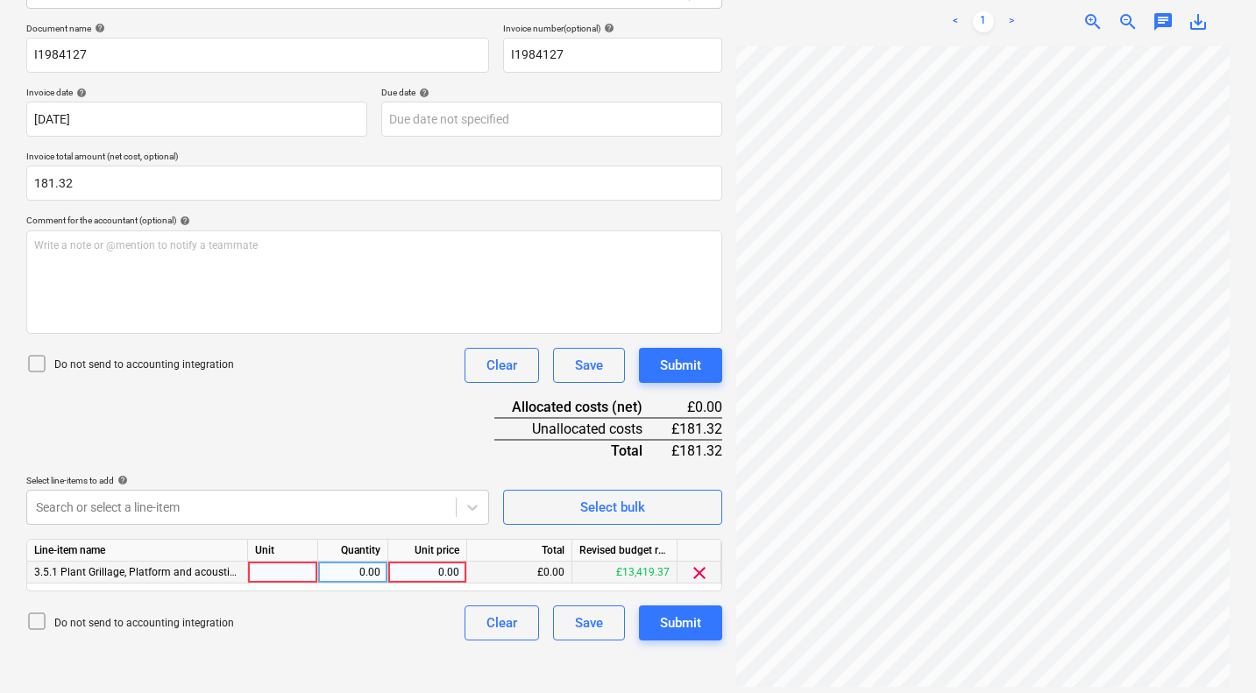
click at [438, 570] on div "0.00" at bounding box center [427, 573] width 64 height 22
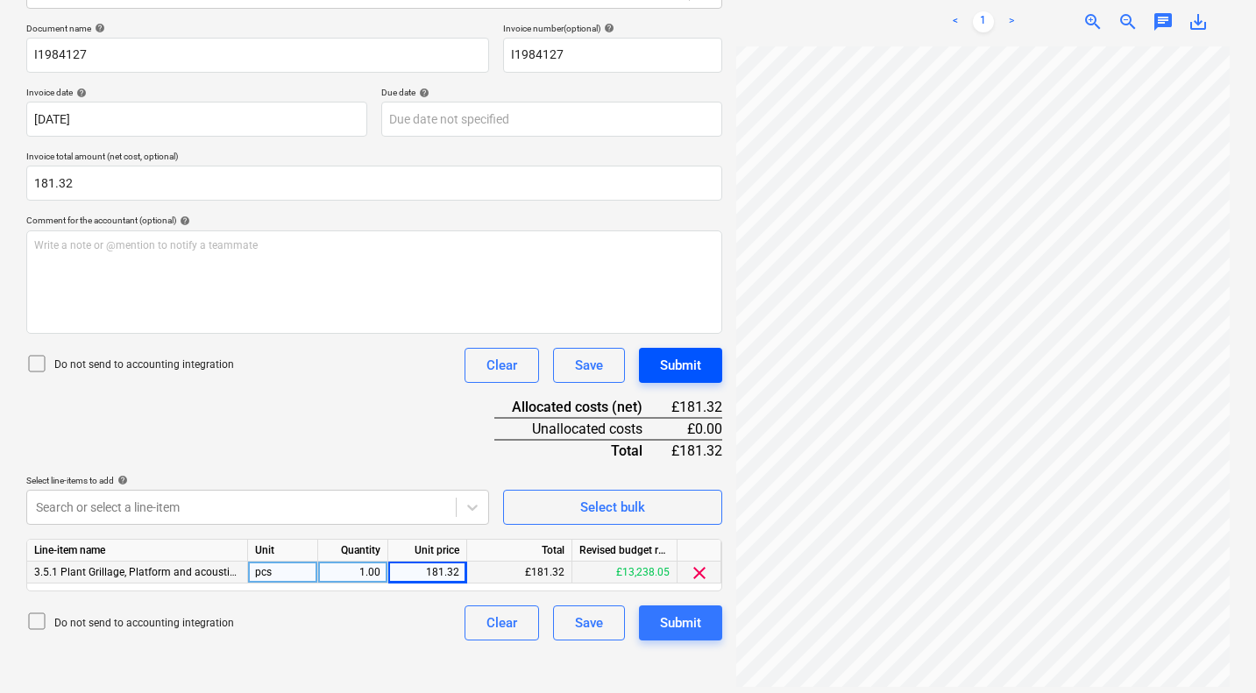
click at [681, 365] on div "Submit" at bounding box center [680, 365] width 41 height 23
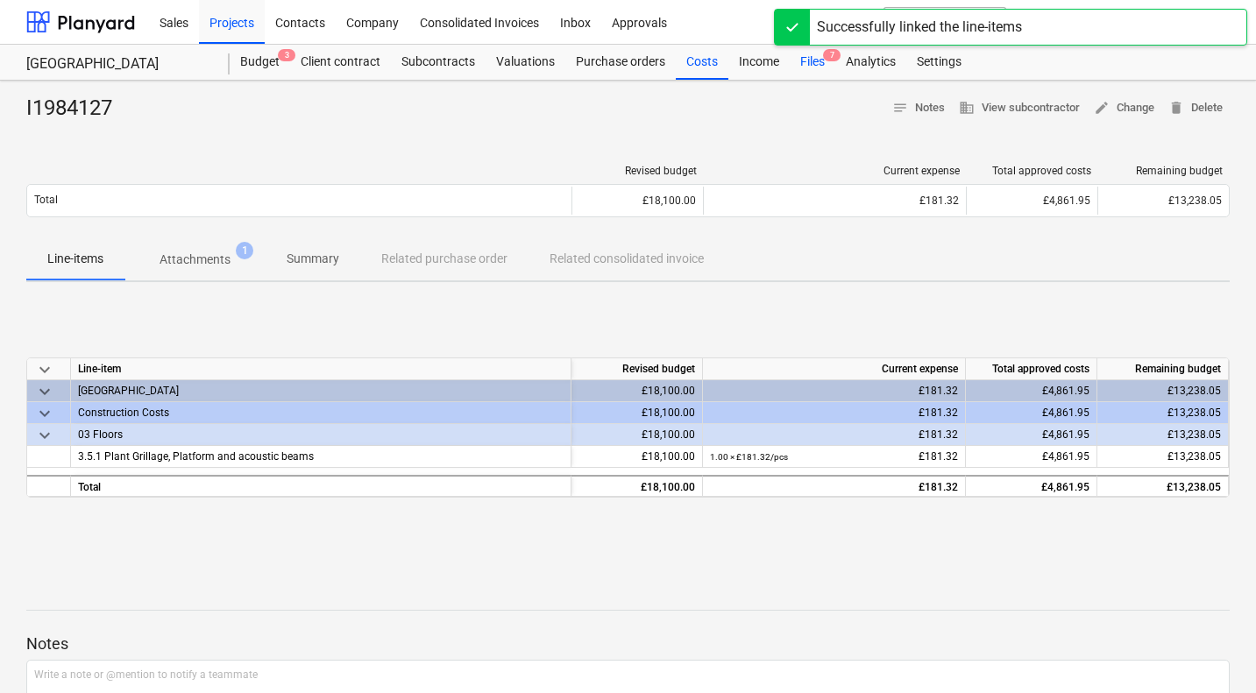
click at [811, 59] on div "Files 7" at bounding box center [813, 62] width 46 height 35
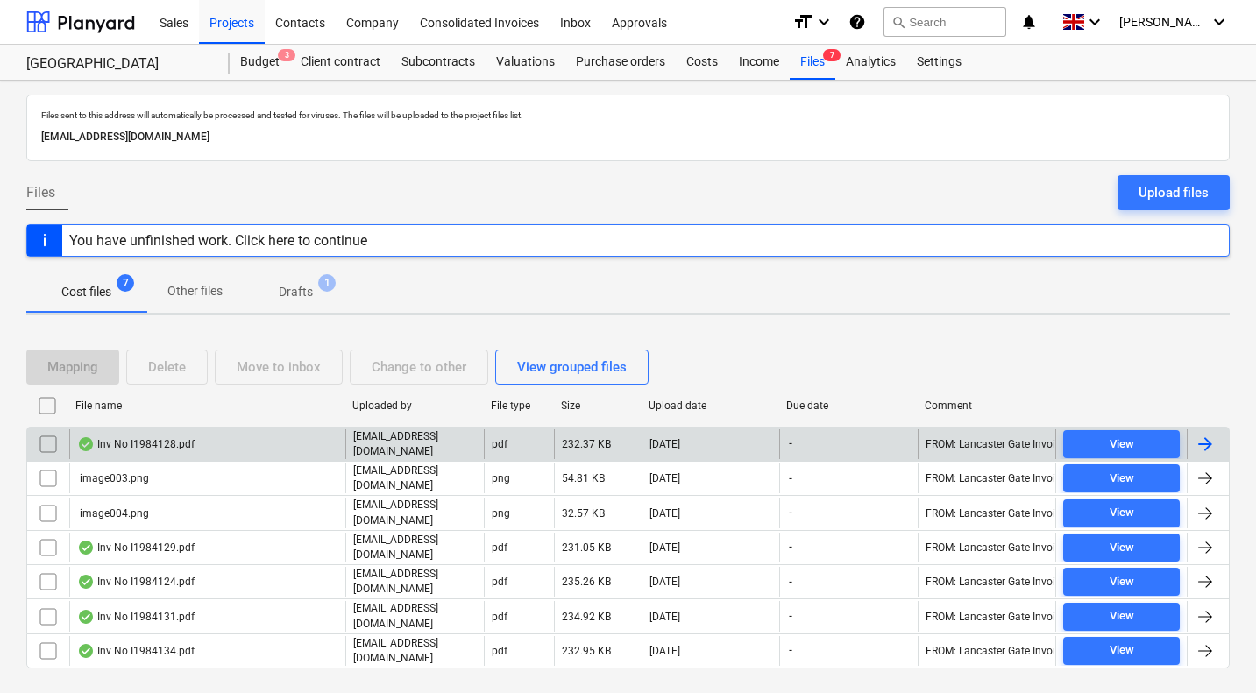
click at [190, 437] on div "Inv No I1984128.pdf" at bounding box center [135, 444] width 117 height 14
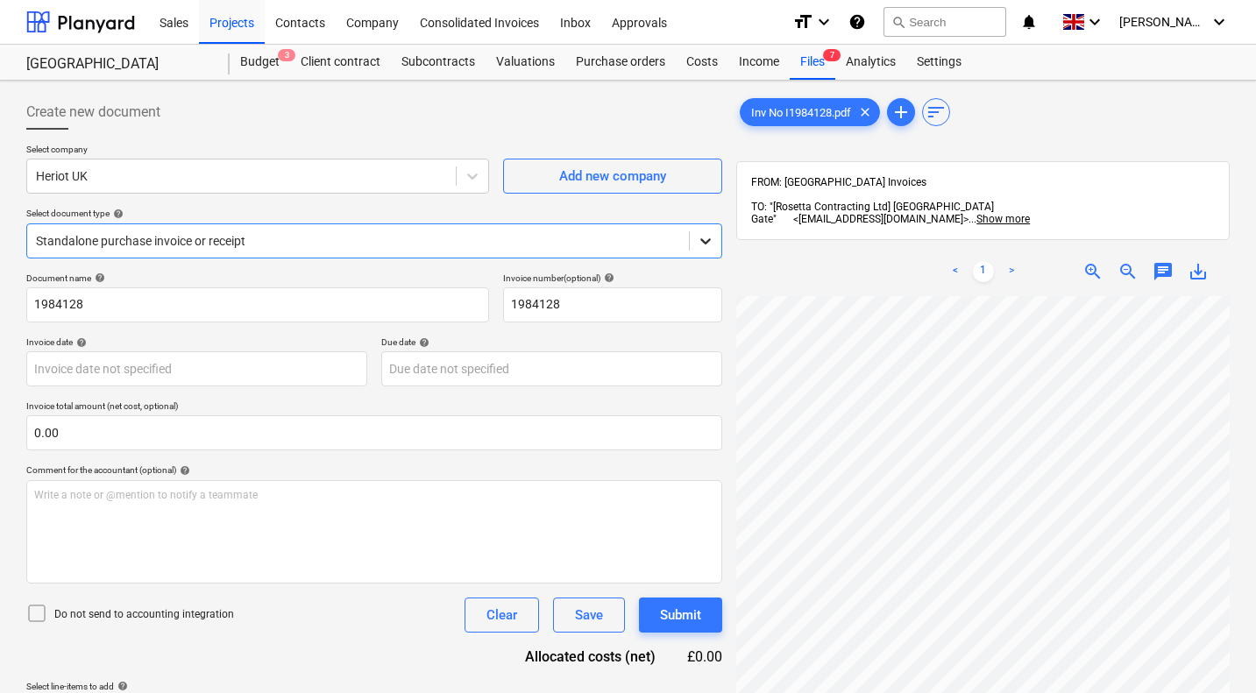
scroll to position [0, 168]
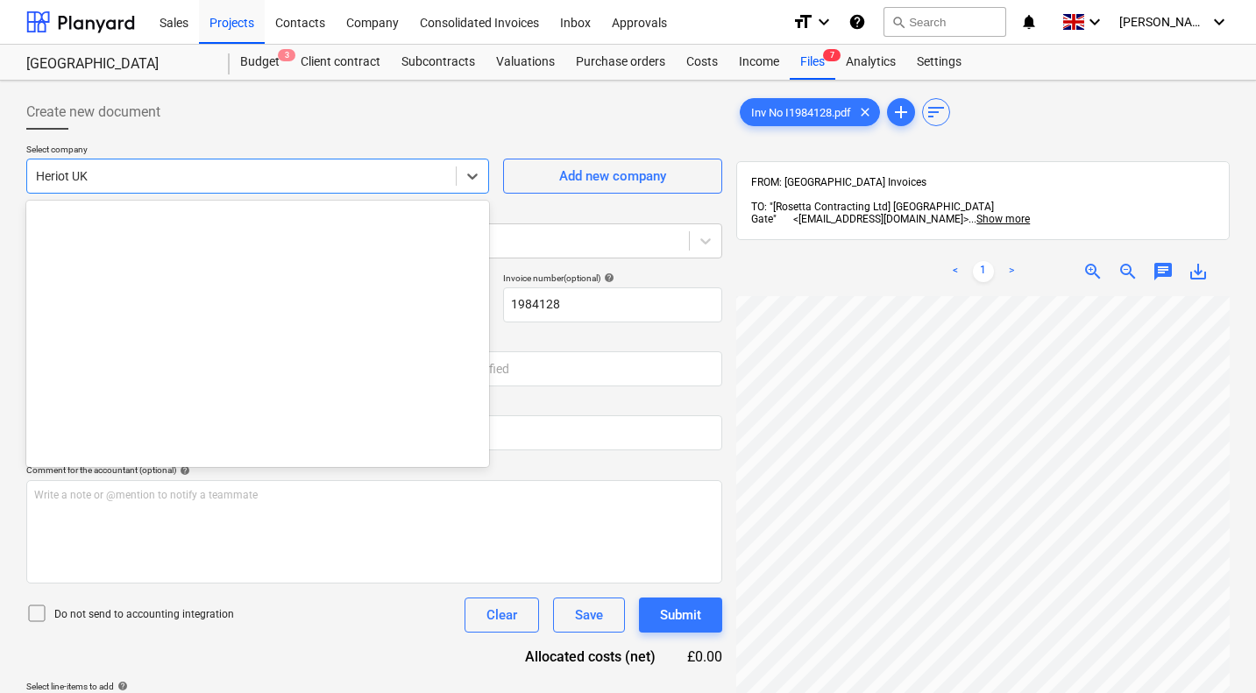
click at [97, 181] on div at bounding box center [241, 176] width 411 height 18
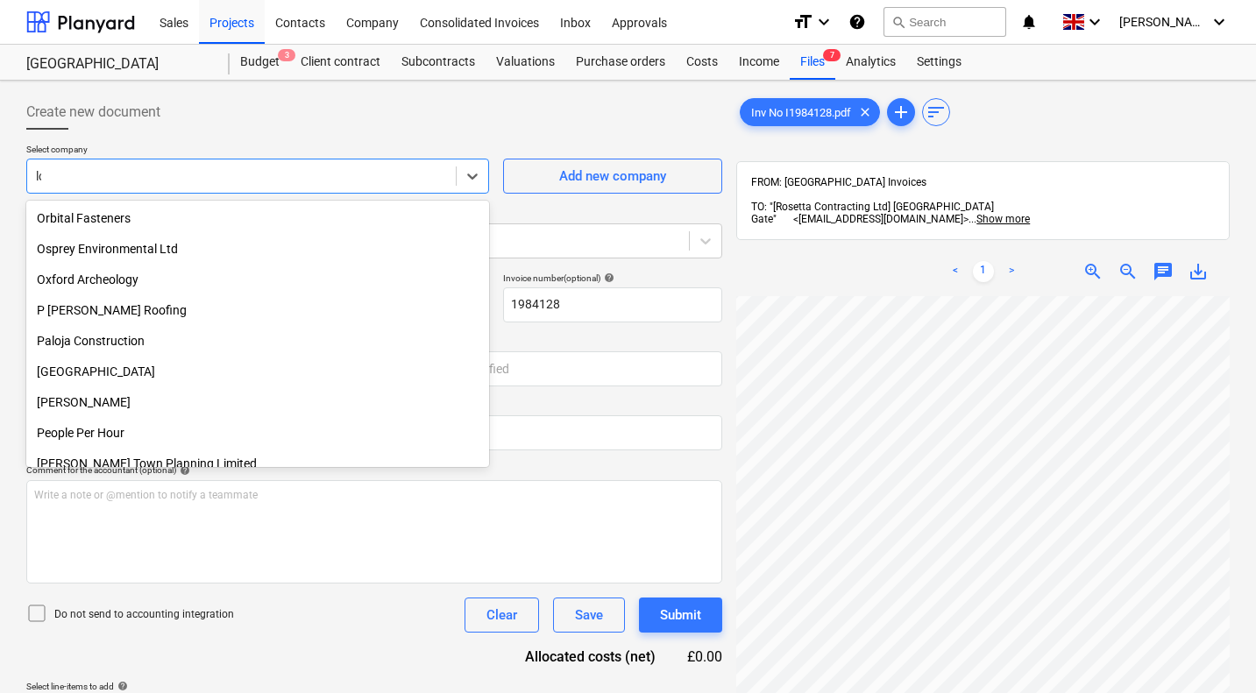
scroll to position [749, 0]
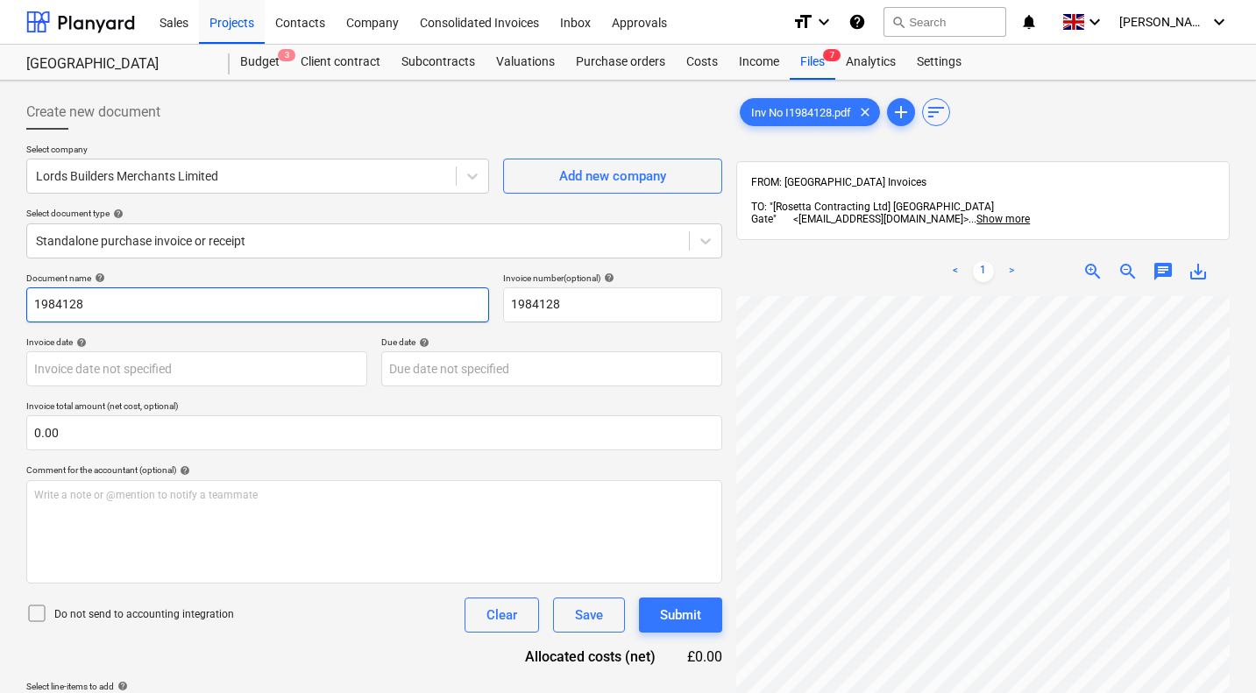
drag, startPoint x: 147, startPoint y: 304, endPoint x: 0, endPoint y: 284, distance: 148.6
click at [0, 284] on div "Create new document Select company Lords Builders Merchants Limited Add new com…" at bounding box center [628, 518] width 1256 height 874
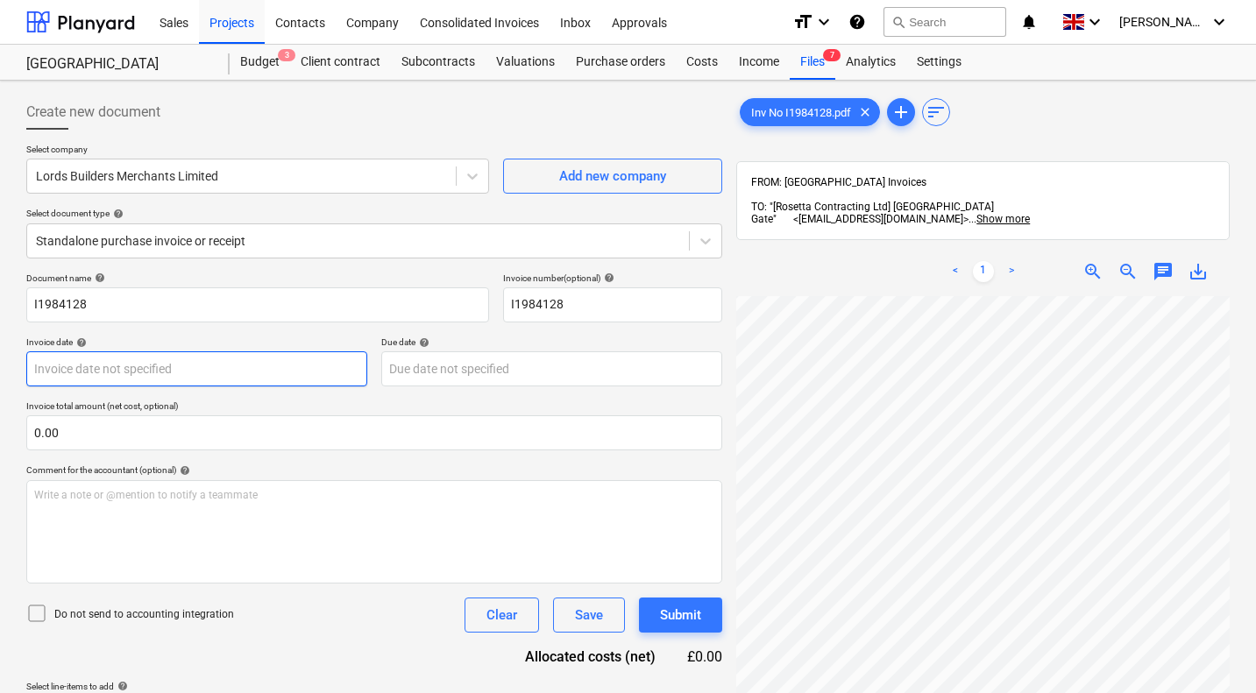
click at [240, 372] on body "Sales Projects Contacts Company Consolidated Invoices Inbox Approvals format_si…" at bounding box center [628, 346] width 1256 height 693
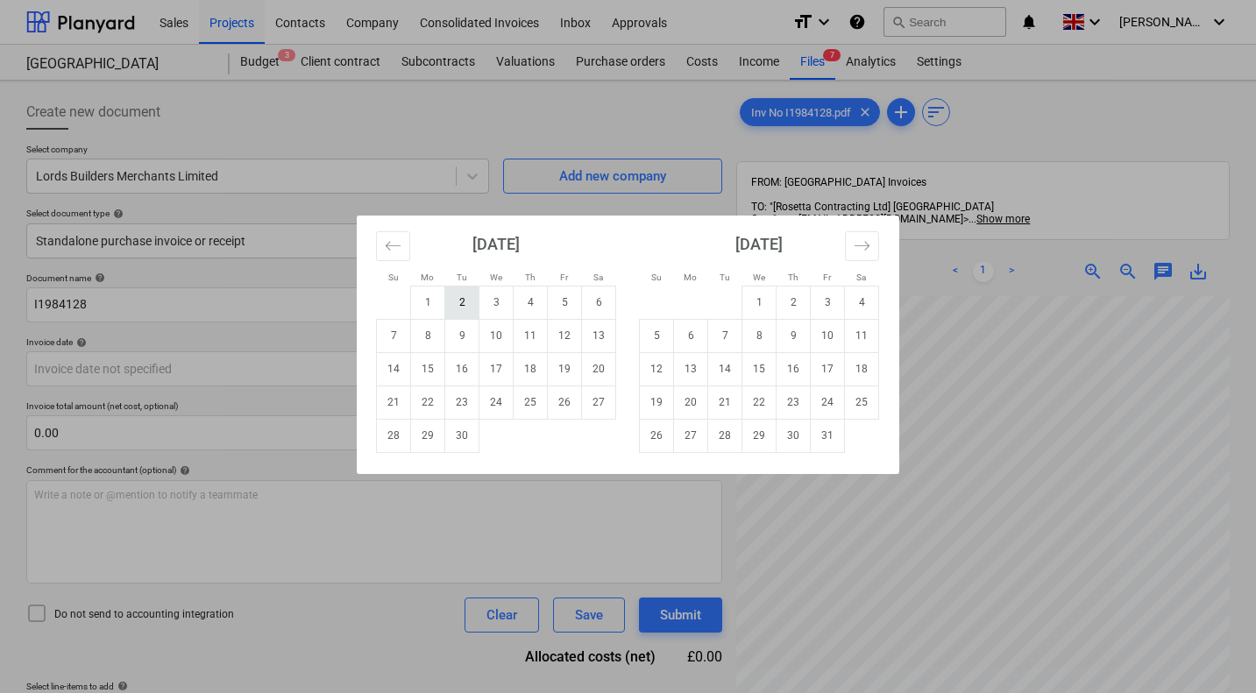
click at [458, 302] on td "2" at bounding box center [462, 302] width 34 height 33
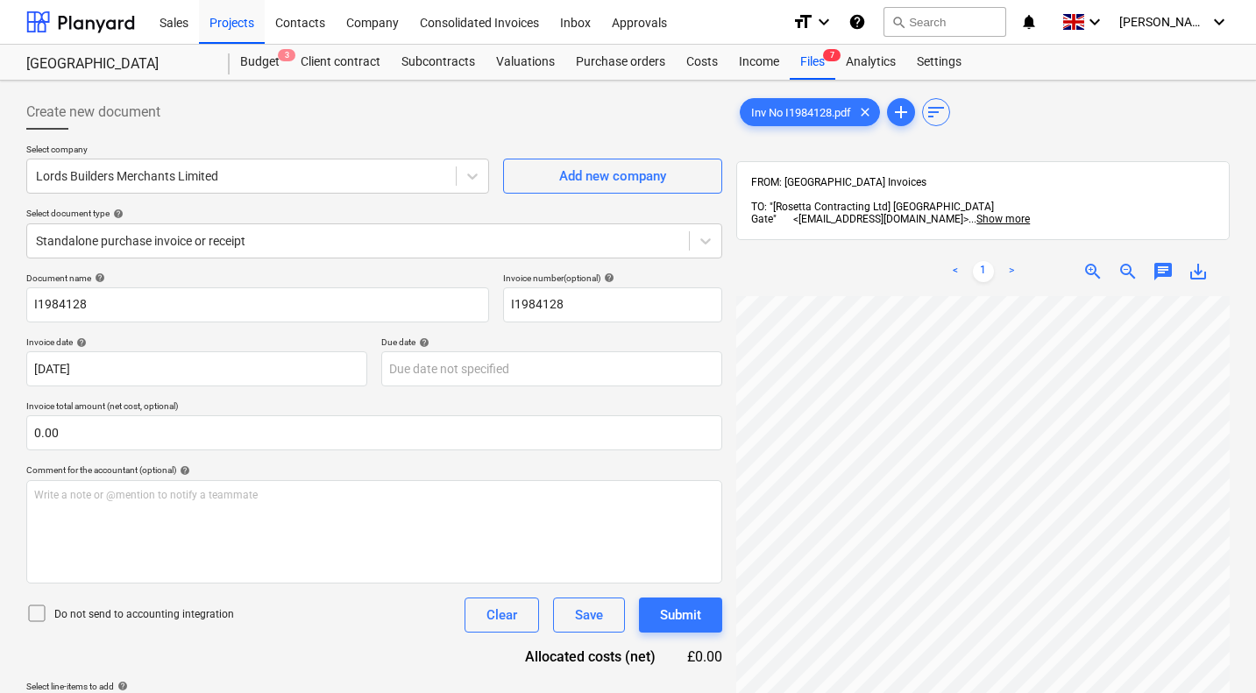
scroll to position [250, 0]
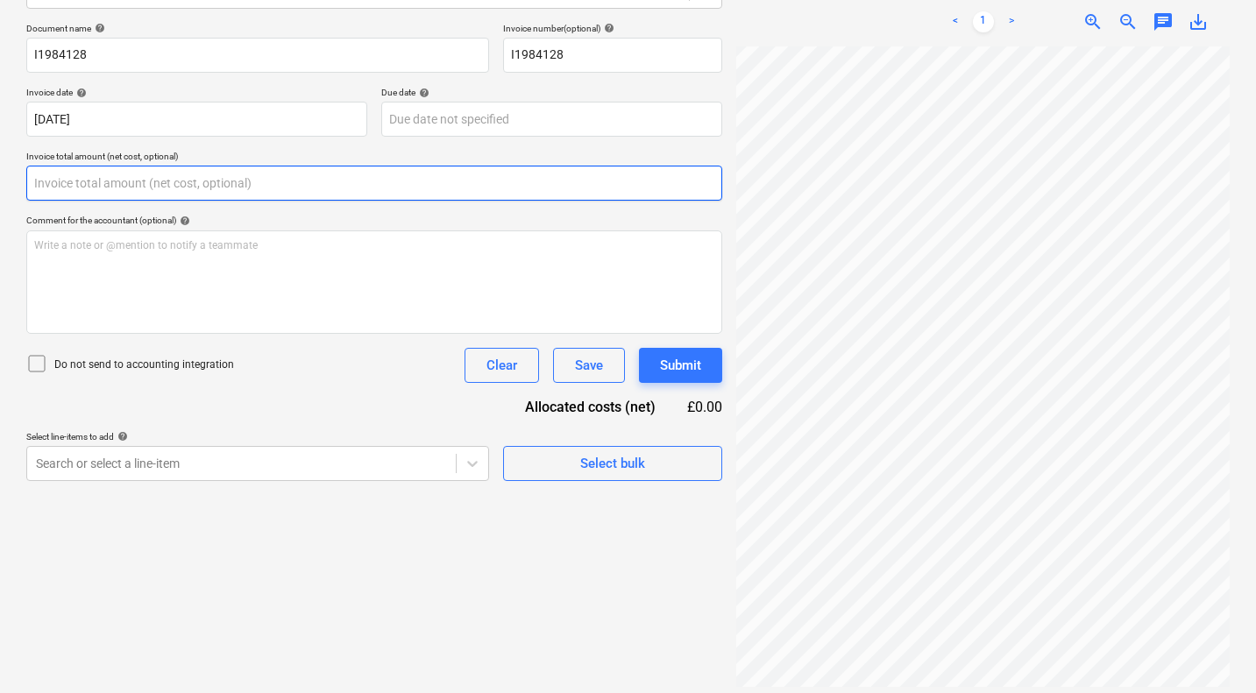
click at [169, 189] on input "text" at bounding box center [374, 183] width 696 height 35
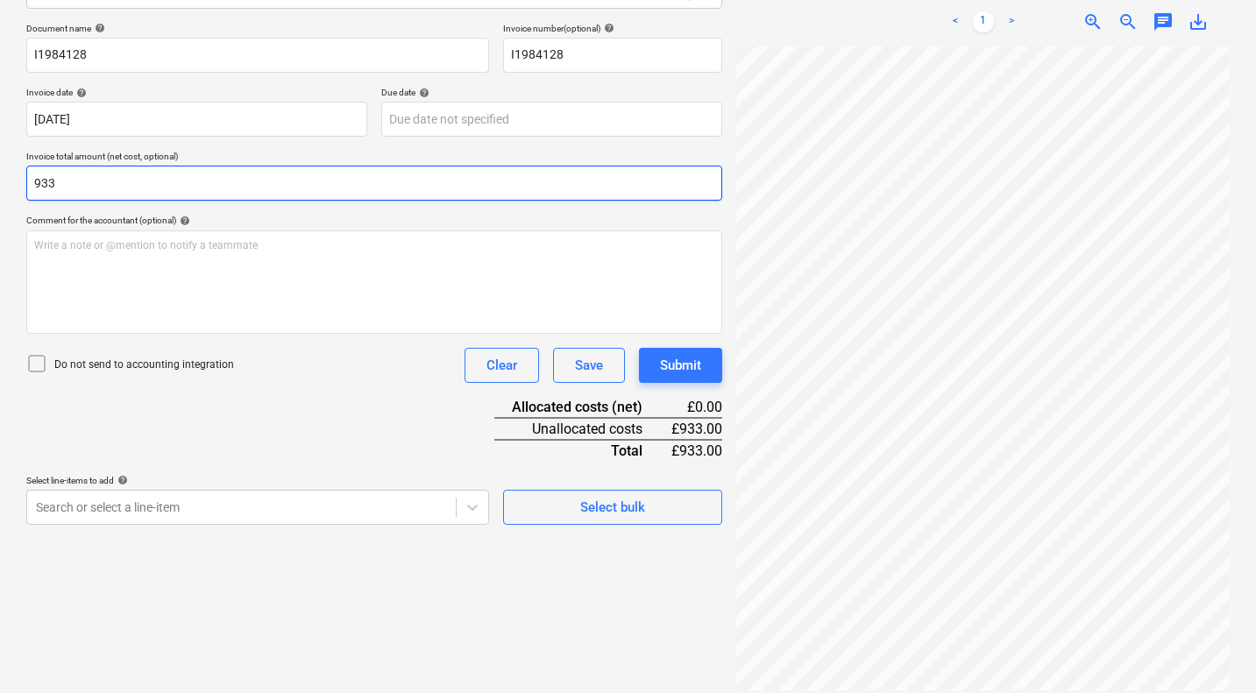
scroll to position [291, 0]
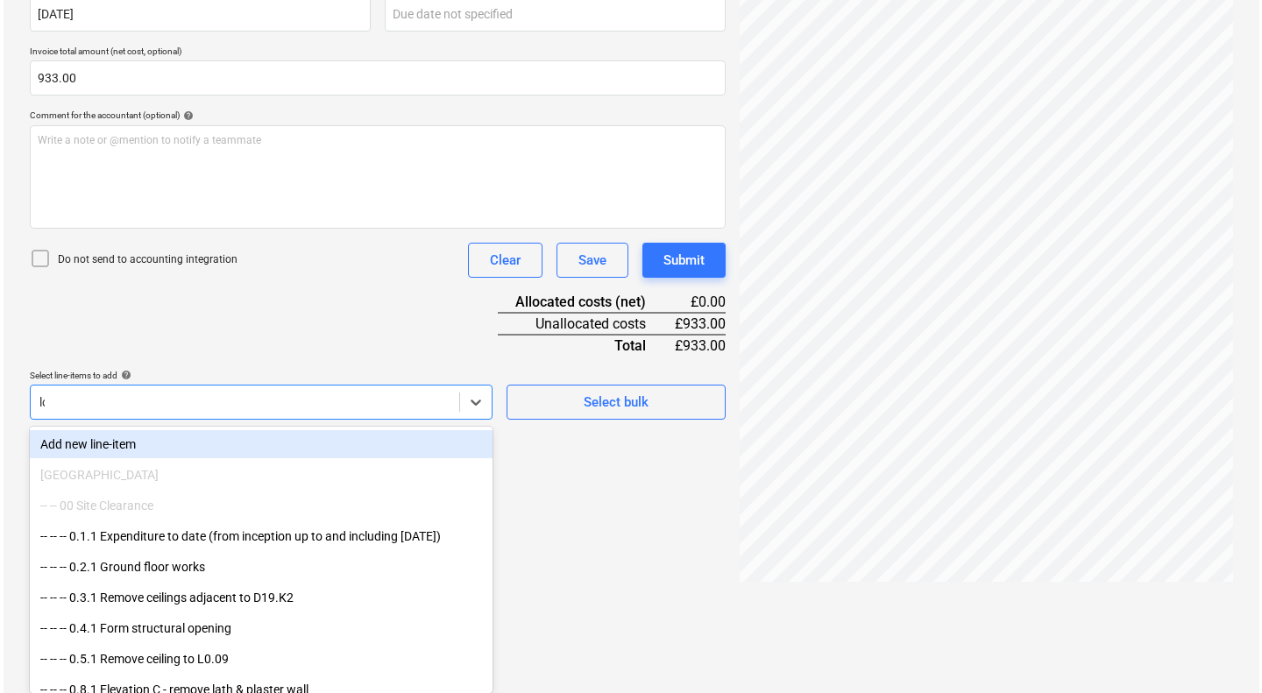
scroll to position [250, 0]
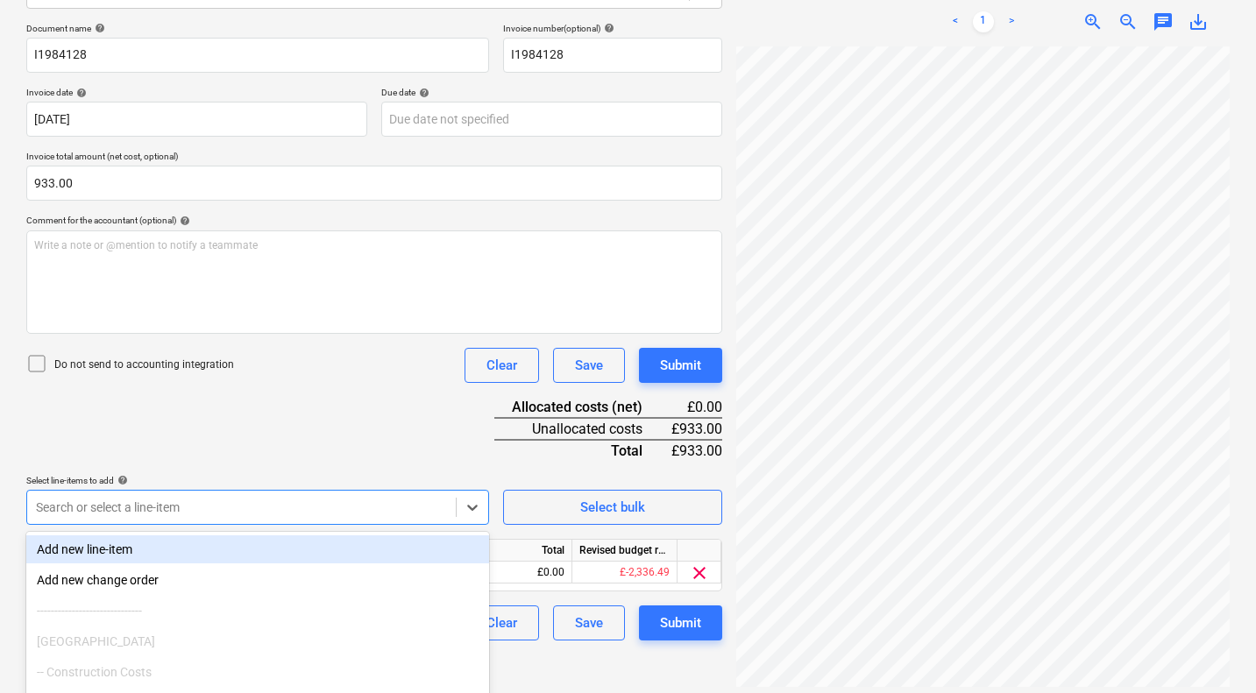
click at [317, 424] on div "Document name help I1984128 Invoice number (optional) help I1984128 Invoice dat…" at bounding box center [374, 332] width 696 height 618
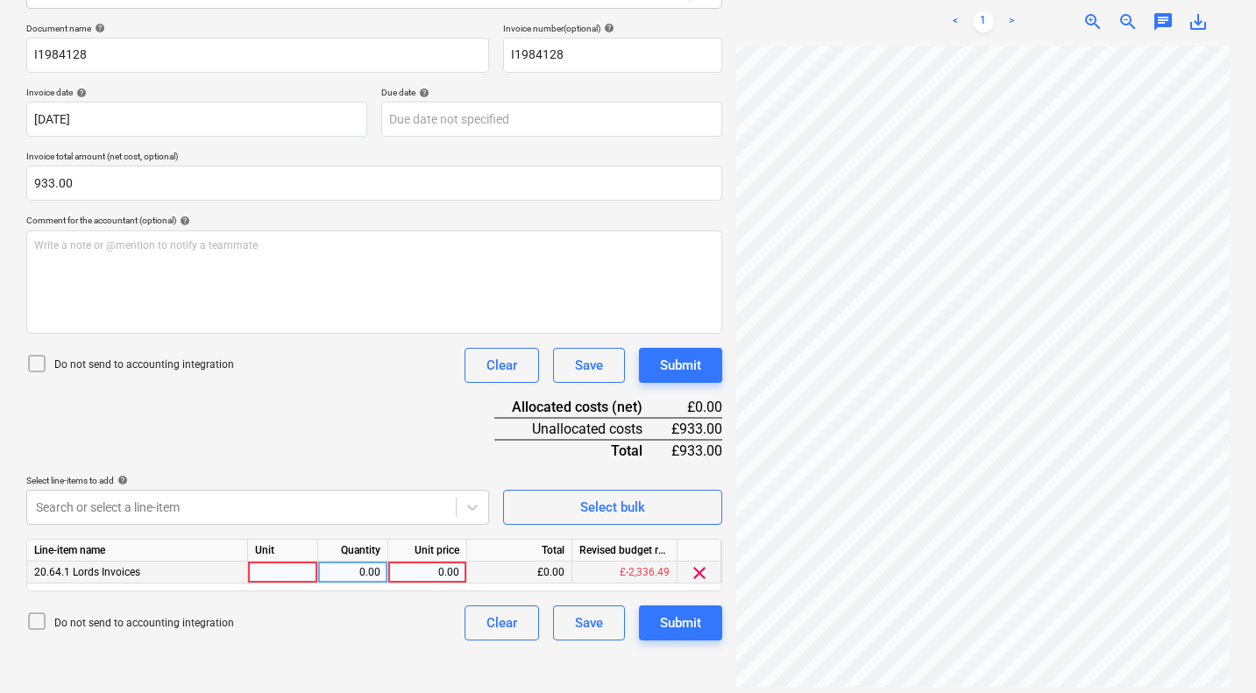
click at [434, 572] on div "0.00" at bounding box center [427, 573] width 64 height 22
click at [683, 366] on div "Submit" at bounding box center [680, 365] width 41 height 23
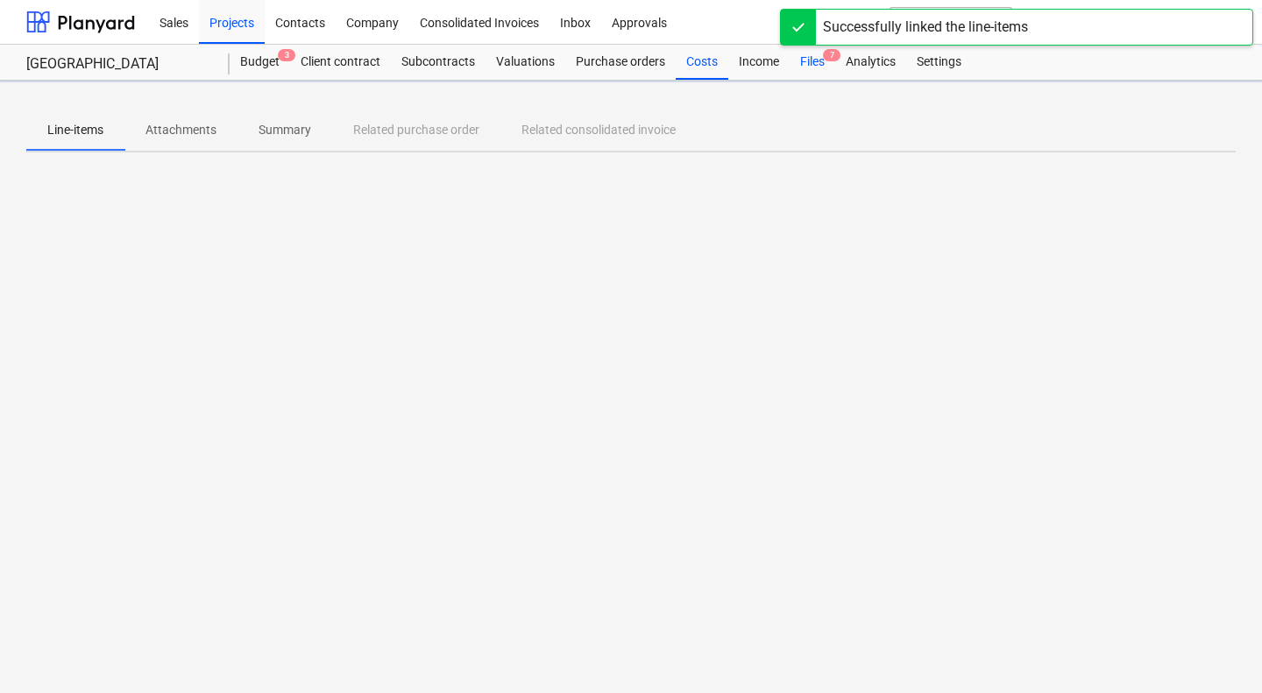
click at [810, 62] on div "Files 7" at bounding box center [813, 62] width 46 height 35
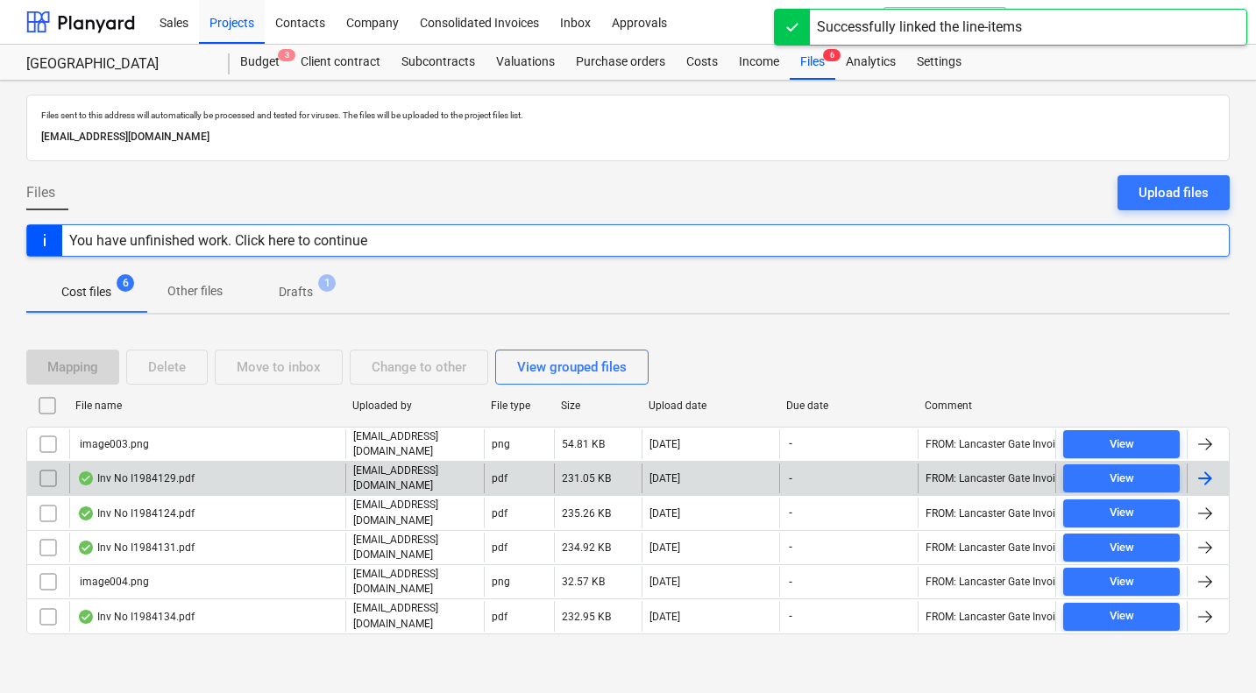
click at [170, 478] on div "Inv No I1984129.pdf" at bounding box center [135, 478] width 117 height 14
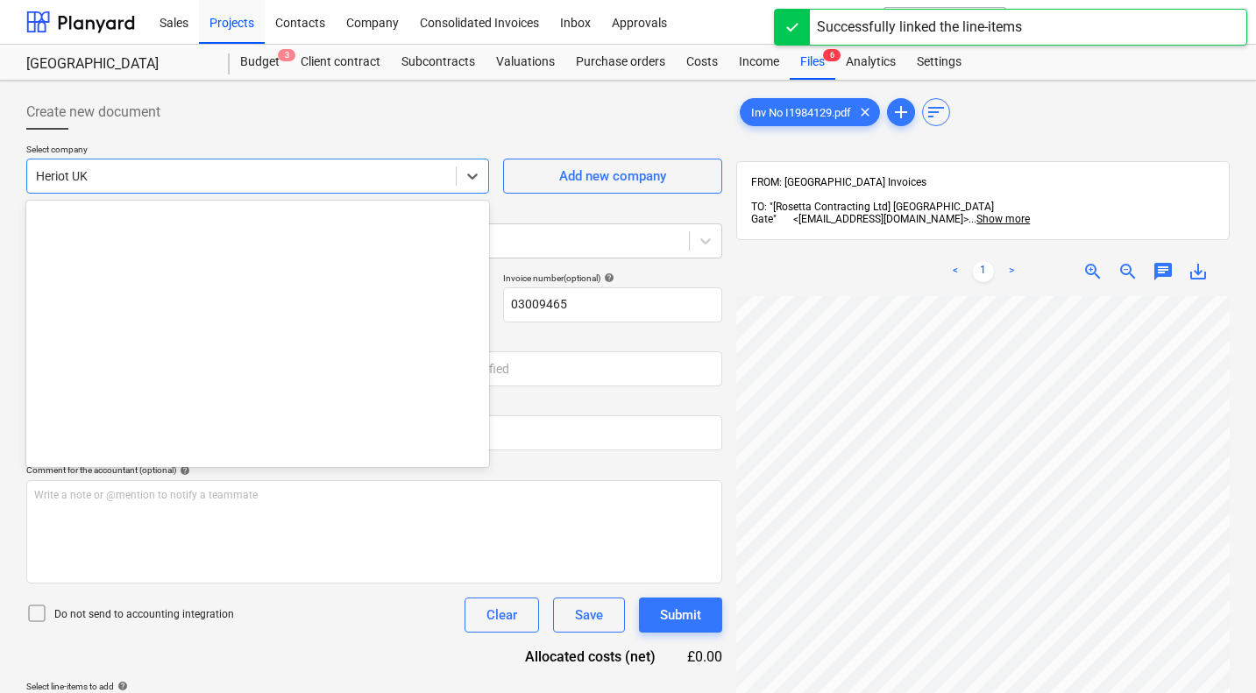
click at [303, 180] on div at bounding box center [241, 176] width 411 height 18
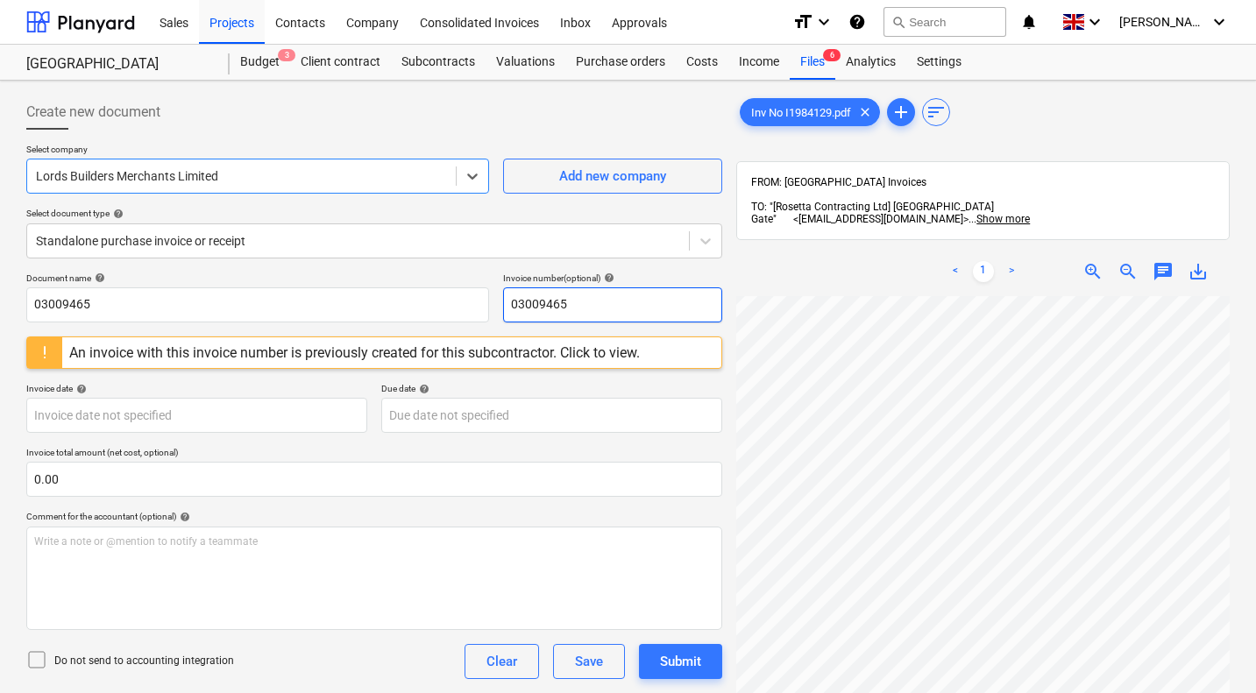
scroll to position [27, 168]
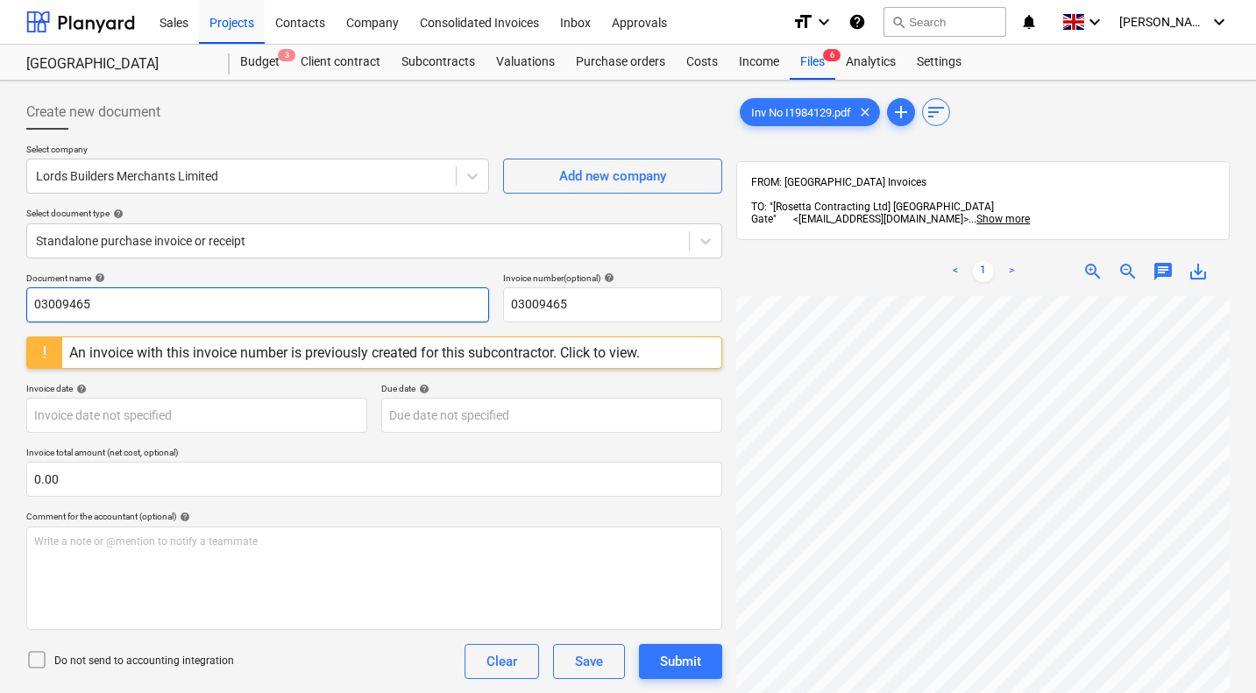
drag, startPoint x: 153, startPoint y: 303, endPoint x: 0, endPoint y: 280, distance: 155.2
click at [0, 280] on div "Create new document Select company Lords Builders Merchants Limited Add new com…" at bounding box center [628, 518] width 1256 height 874
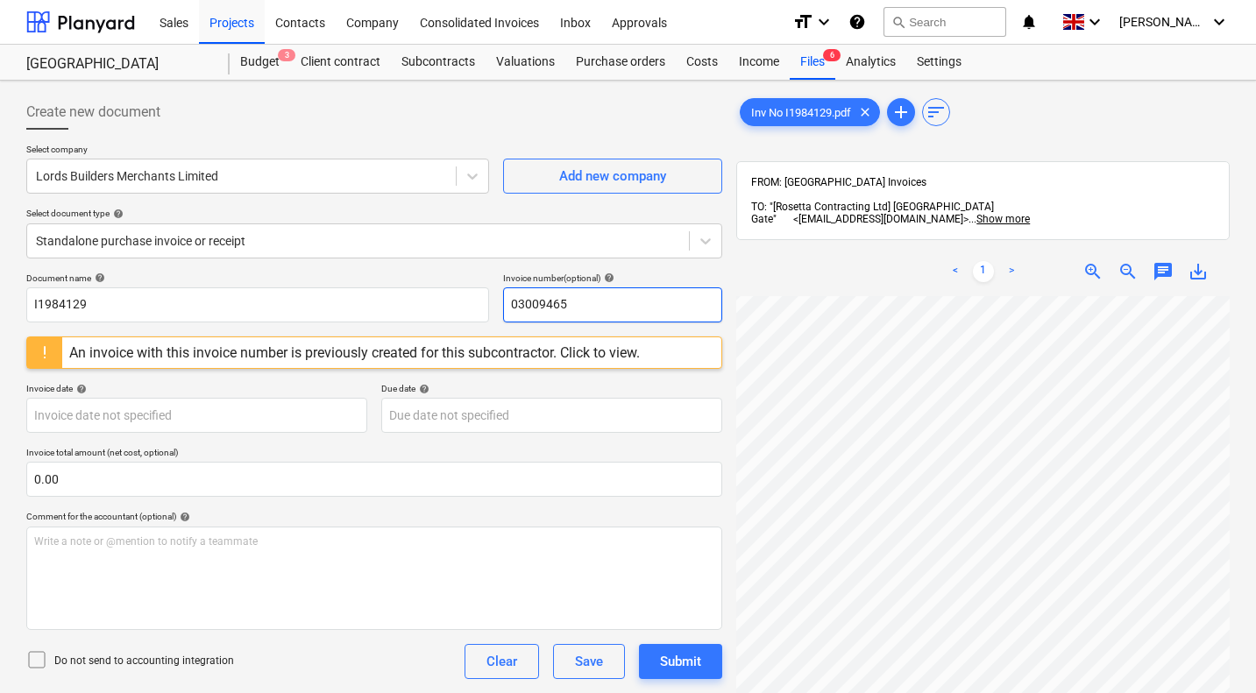
paste input "I1984129"
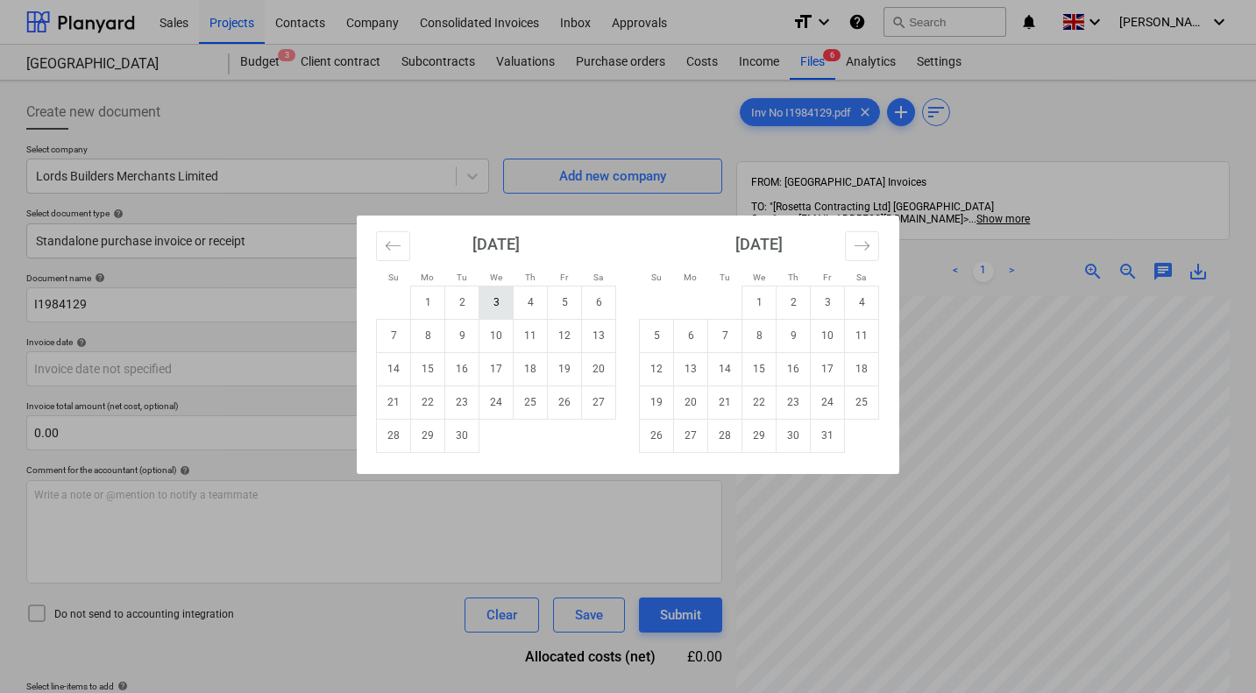
click at [497, 299] on td "3" at bounding box center [496, 302] width 34 height 33
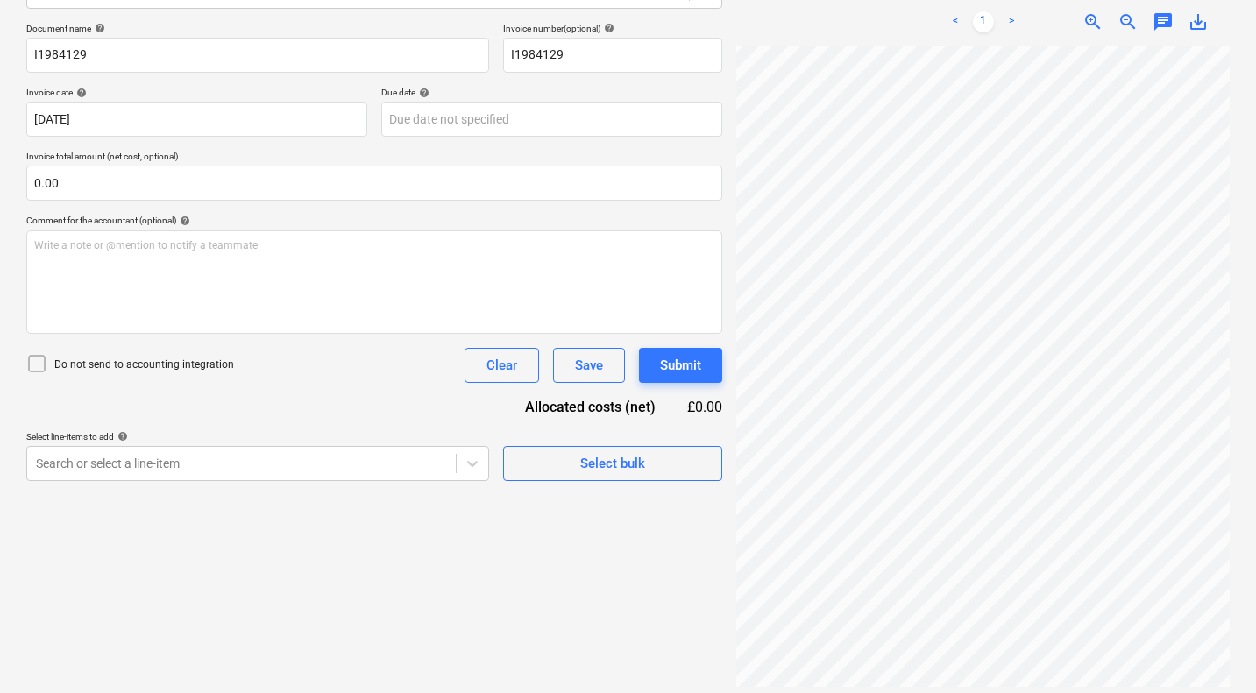
scroll to position [291, 168]
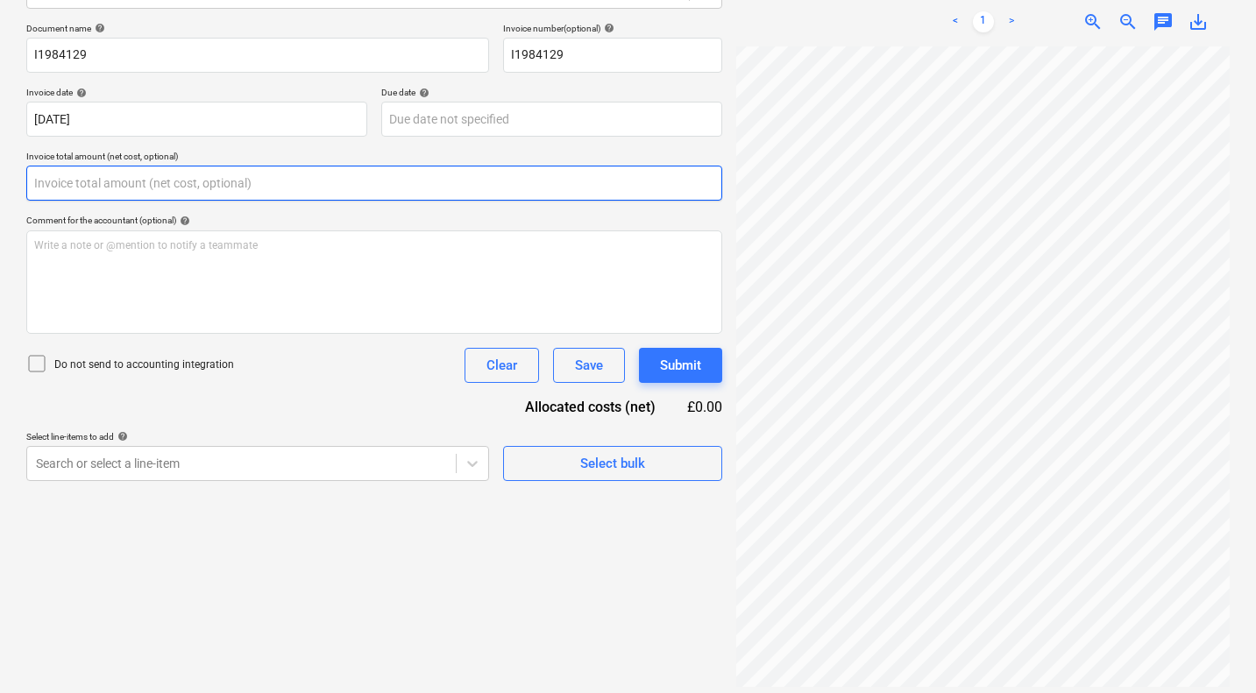
click at [192, 183] on input "text" at bounding box center [374, 183] width 696 height 35
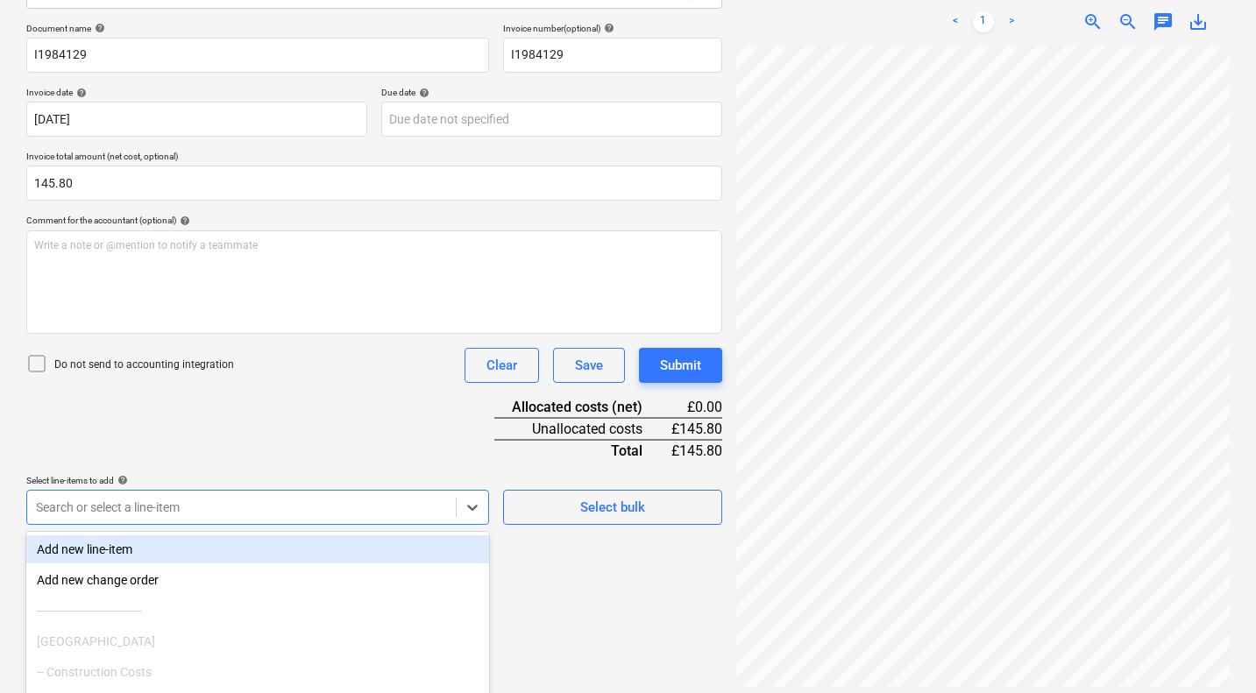
scroll to position [355, 0]
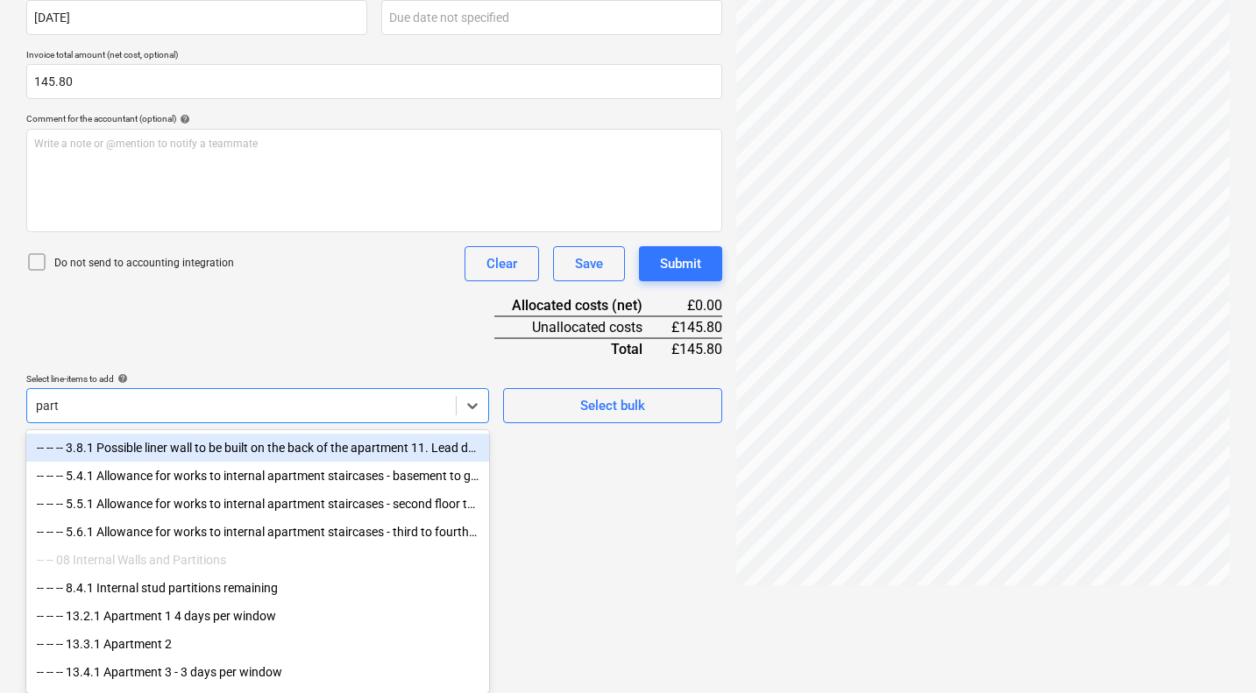
scroll to position [351, 0]
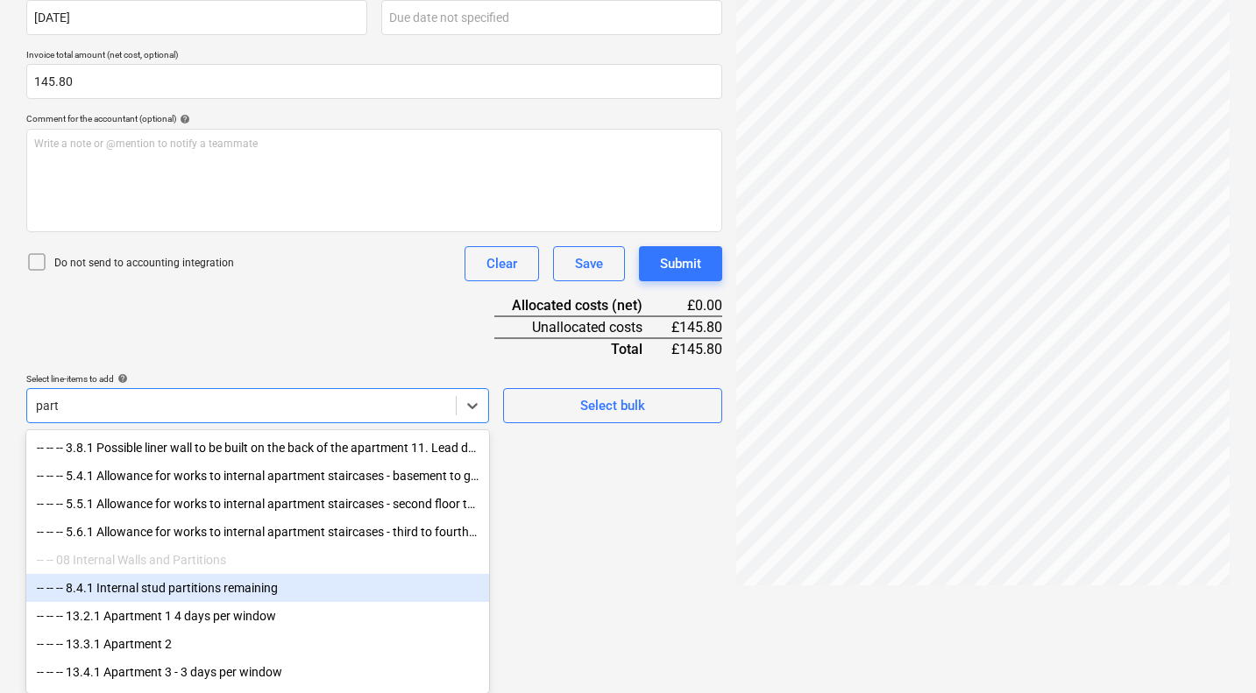
click at [197, 584] on div "-- -- -- 8.4.1 Internal stud partitions remaining" at bounding box center [257, 588] width 463 height 28
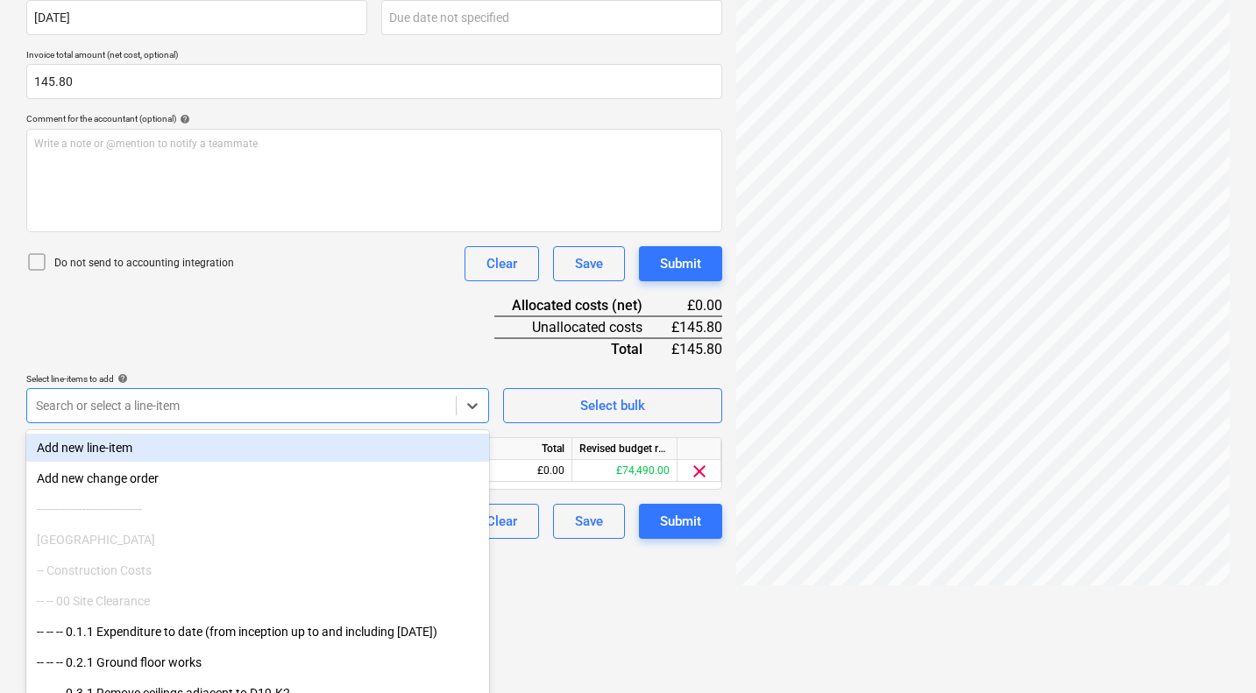
click at [314, 348] on div "Document name help I1984129 Invoice number (optional) help I1984129 Invoice dat…" at bounding box center [374, 230] width 696 height 618
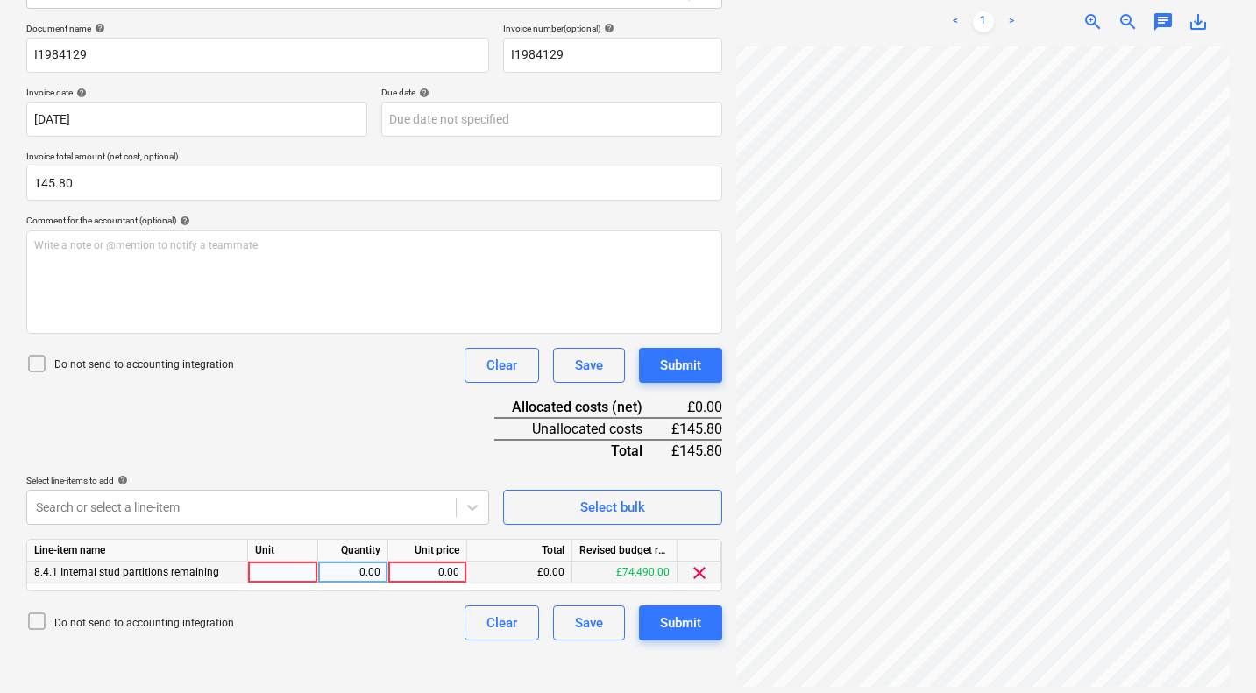
click at [436, 568] on div "0.00" at bounding box center [427, 573] width 64 height 22
click at [684, 373] on div "Submit" at bounding box center [680, 365] width 41 height 23
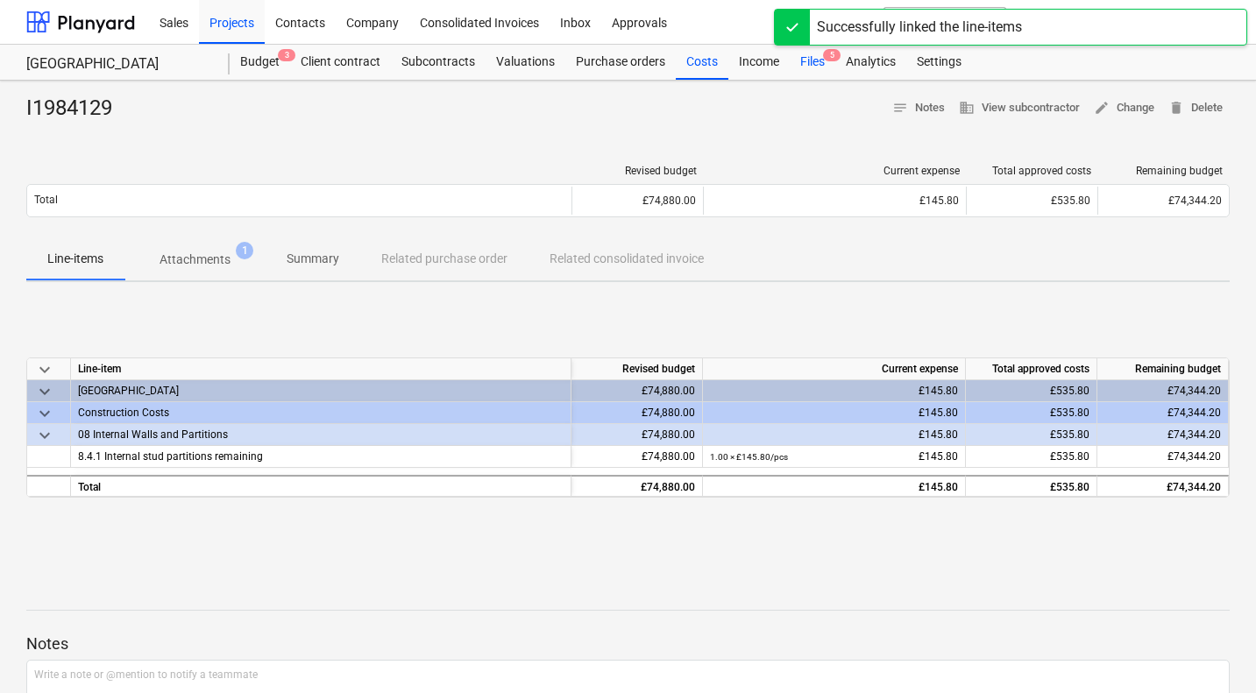
click at [811, 61] on div "Files 5" at bounding box center [813, 62] width 46 height 35
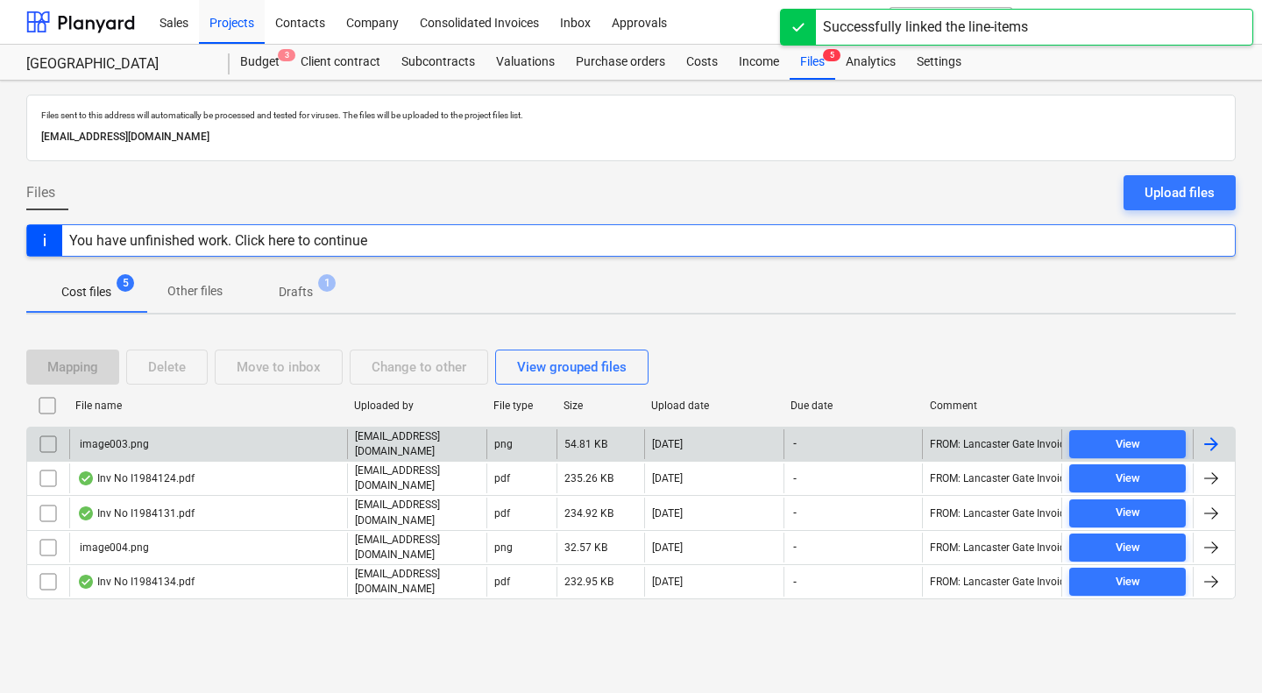
click at [50, 440] on input "checkbox" at bounding box center [48, 444] width 28 height 28
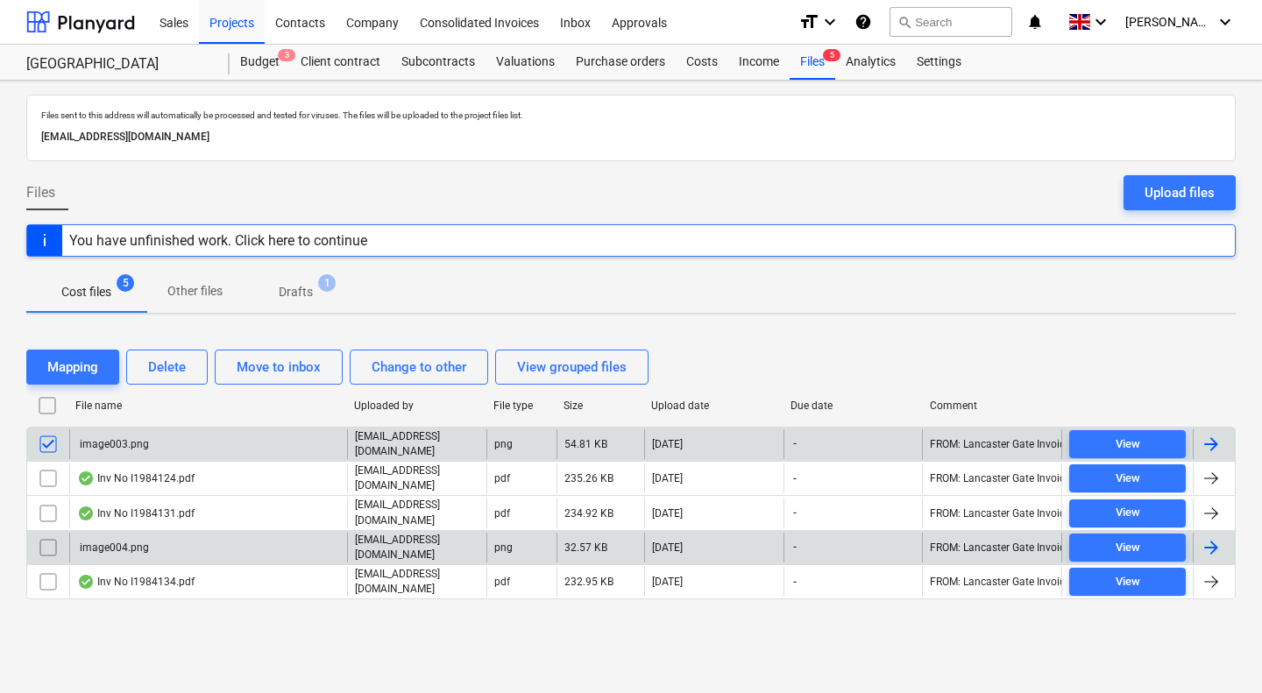
click at [47, 542] on input "checkbox" at bounding box center [48, 548] width 28 height 28
click at [177, 368] on div "Delete" at bounding box center [167, 367] width 38 height 23
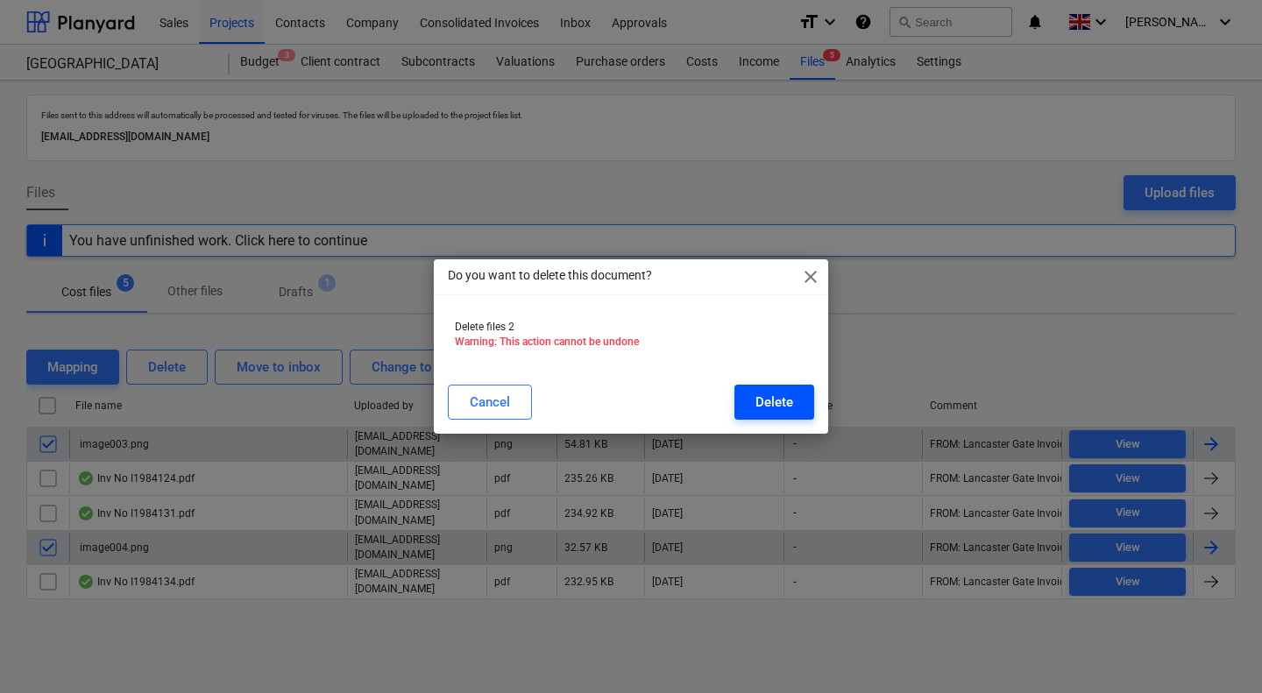
click at [774, 401] on div "Delete" at bounding box center [774, 402] width 38 height 23
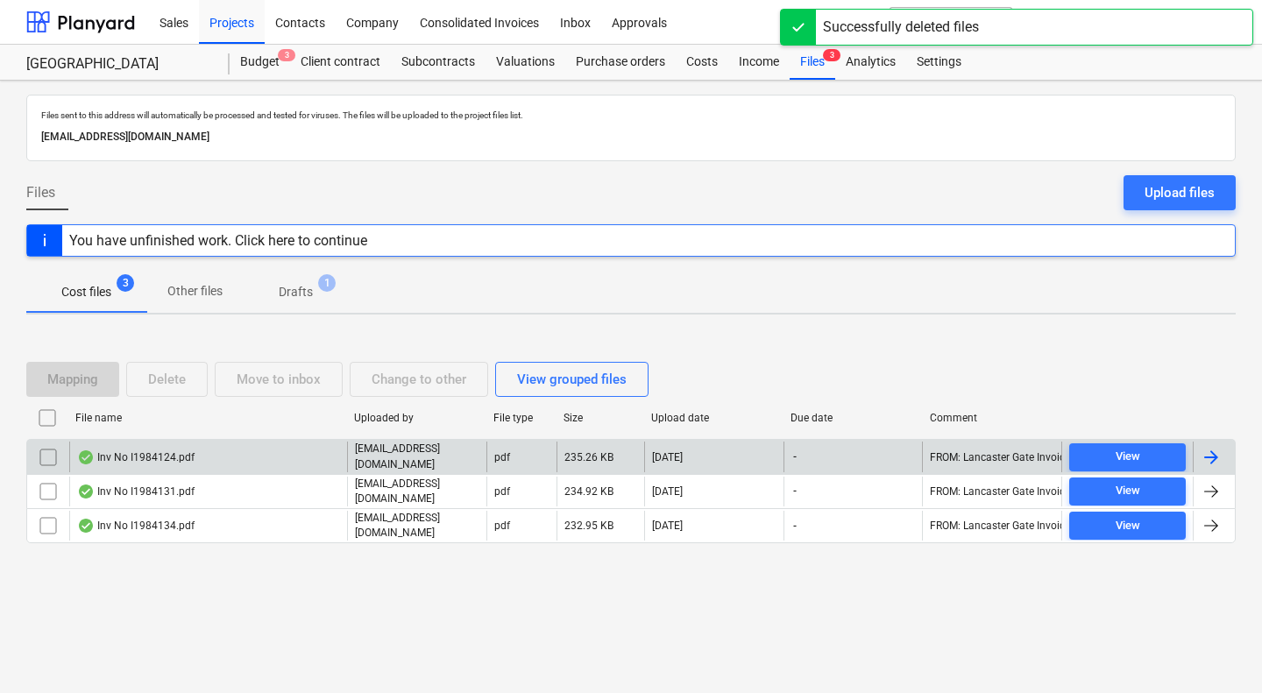
click at [177, 458] on div "Inv No I1984124.pdf" at bounding box center [135, 457] width 117 height 14
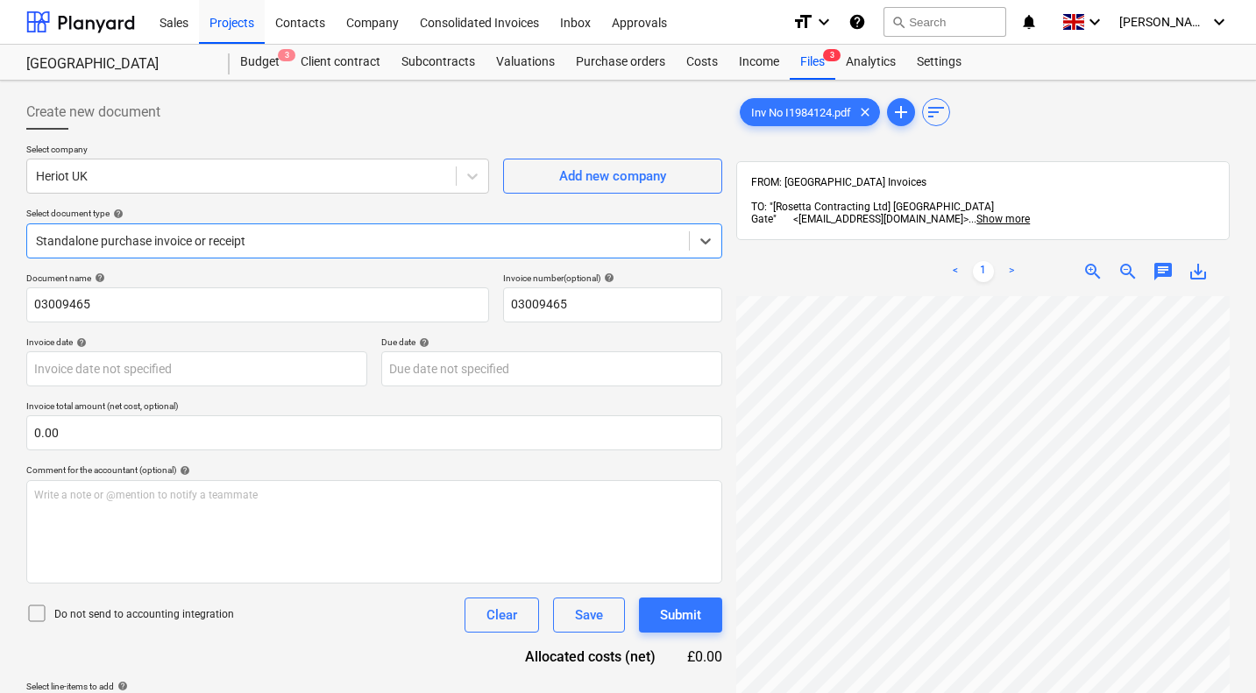
scroll to position [11, 168]
click at [140, 174] on div at bounding box center [241, 176] width 411 height 18
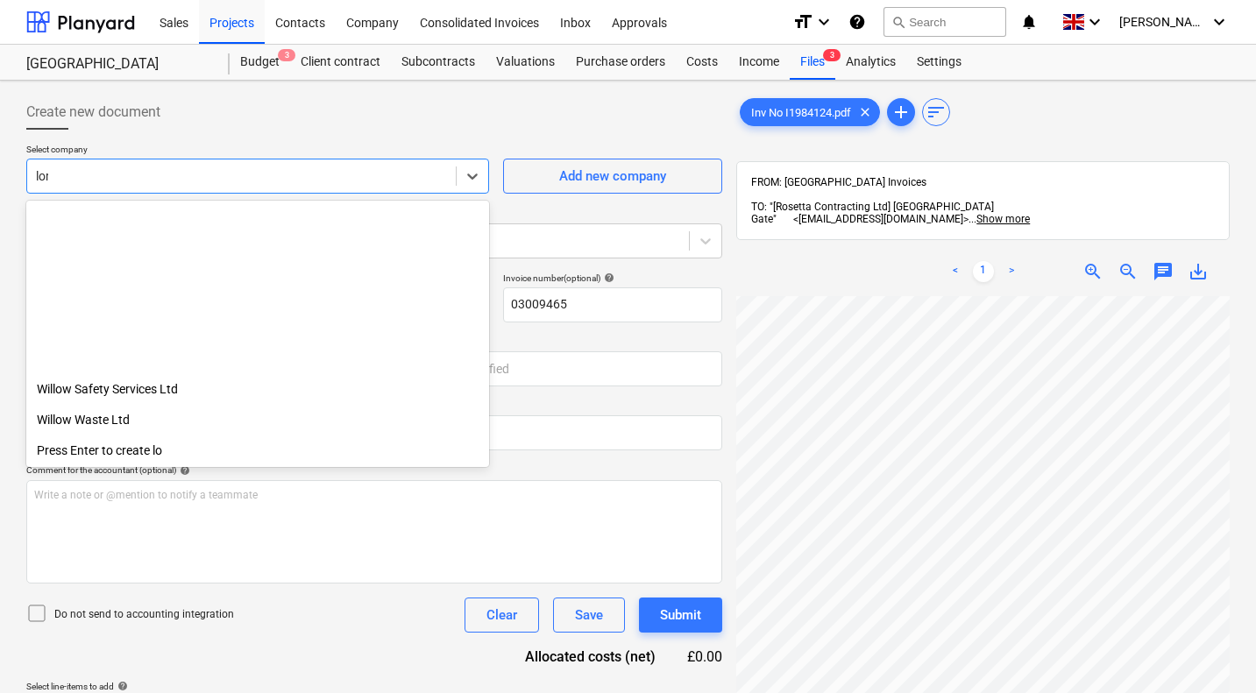
scroll to position [0, 0]
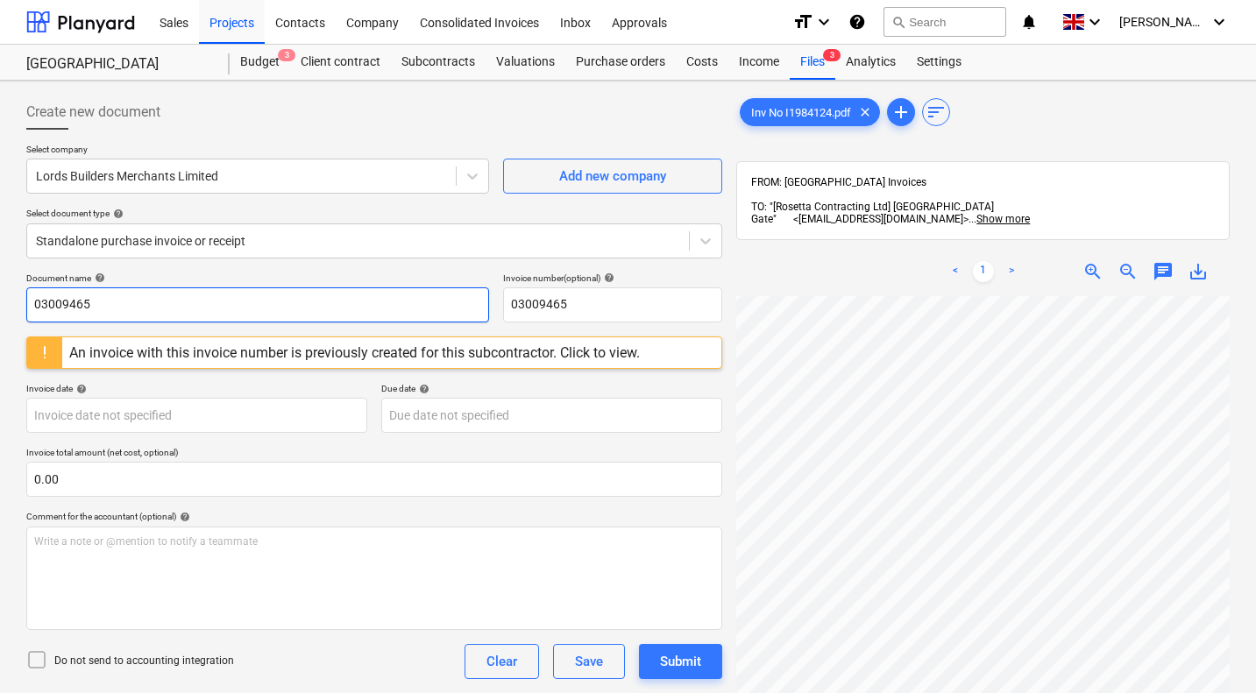
drag, startPoint x: 108, startPoint y: 303, endPoint x: 0, endPoint y: 309, distance: 108.0
click at [0, 309] on div "Create new document Select company Lords Builders Merchants Limited Add new com…" at bounding box center [628, 518] width 1256 height 874
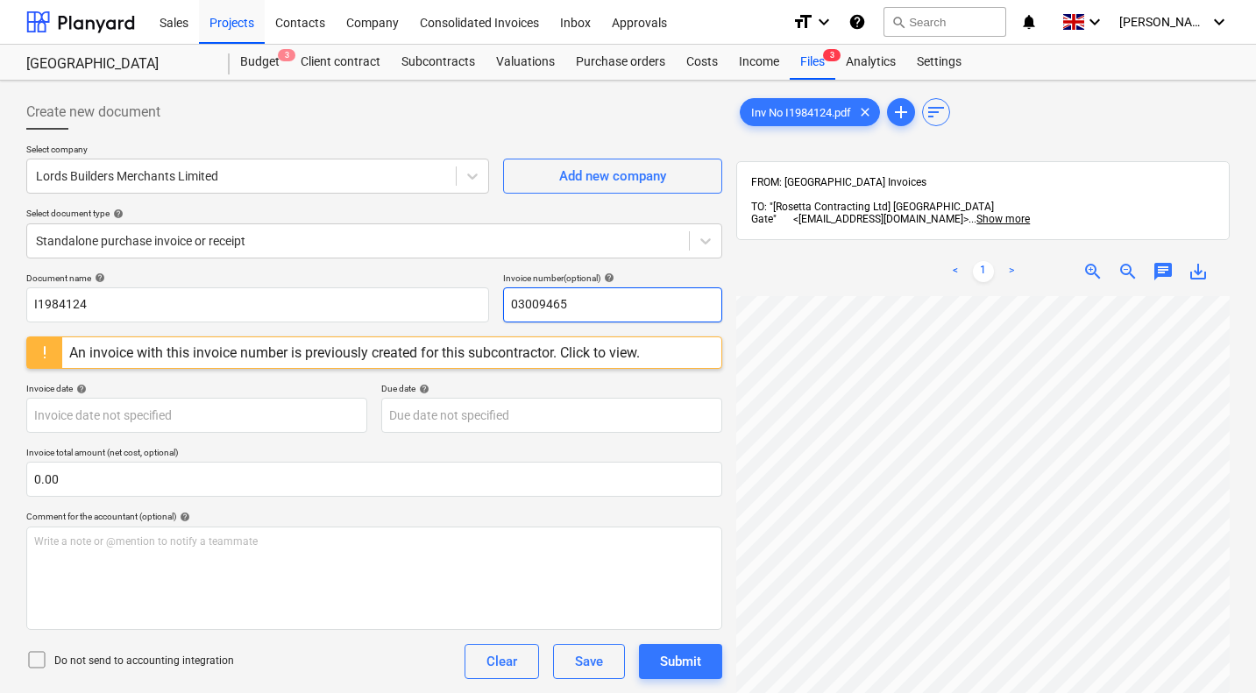
paste input "I1984124"
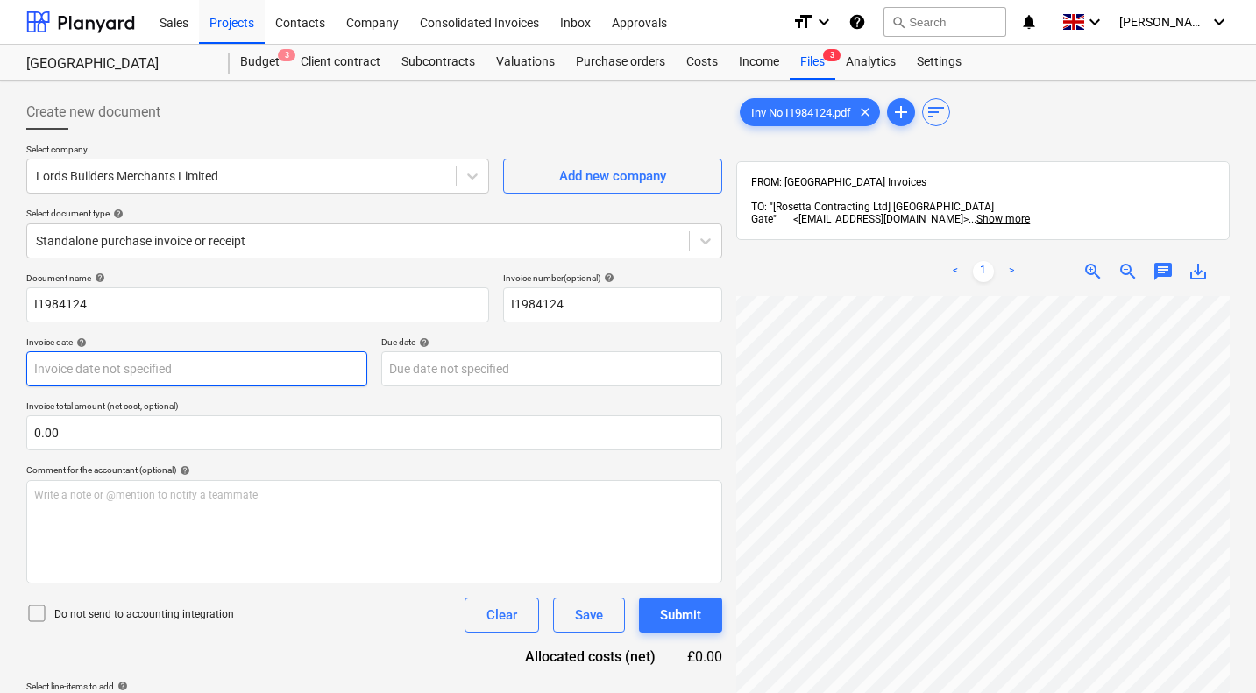
click at [110, 374] on body "Sales Projects Contacts Company Consolidated Invoices Inbox Approvals format_si…" at bounding box center [628, 346] width 1256 height 693
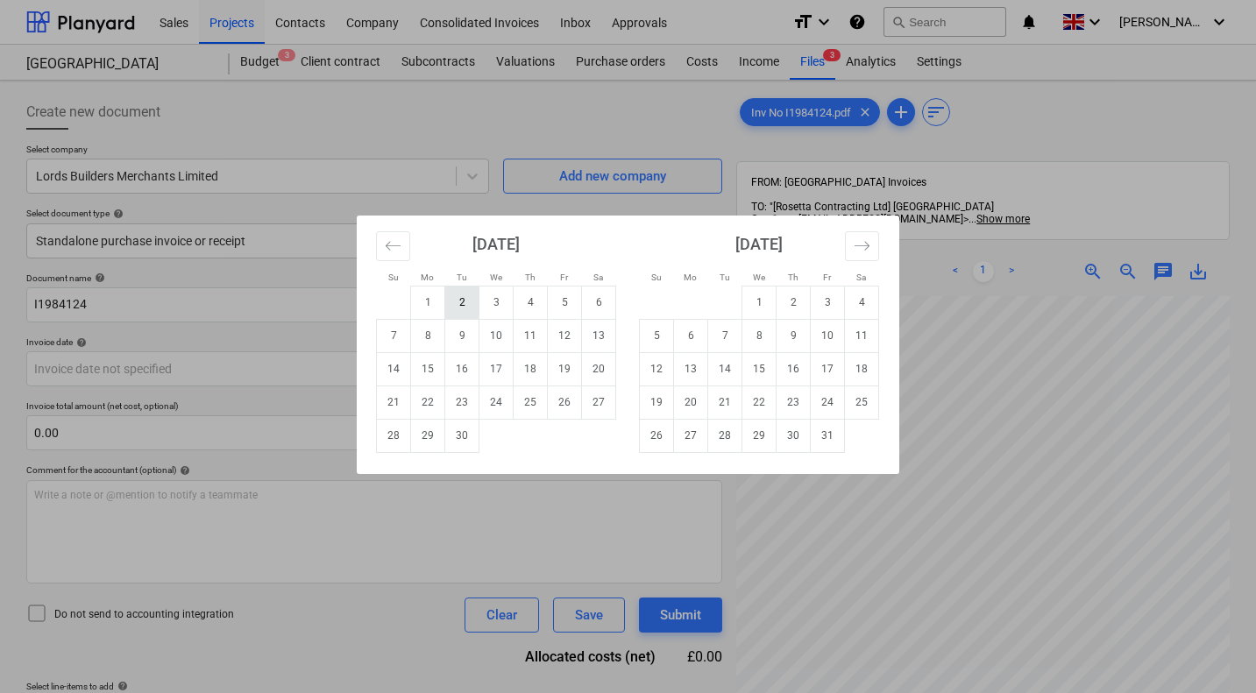
click at [463, 301] on td "2" at bounding box center [462, 302] width 34 height 33
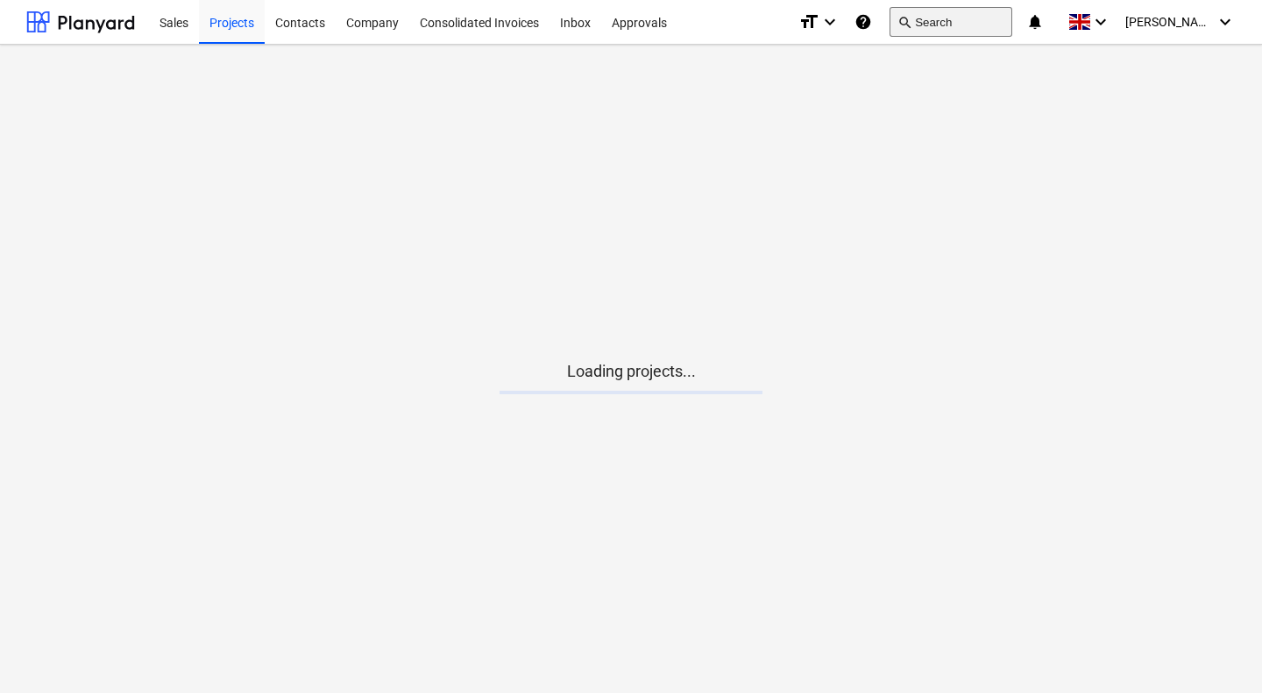
click at [982, 18] on button "search Search" at bounding box center [950, 22] width 123 height 30
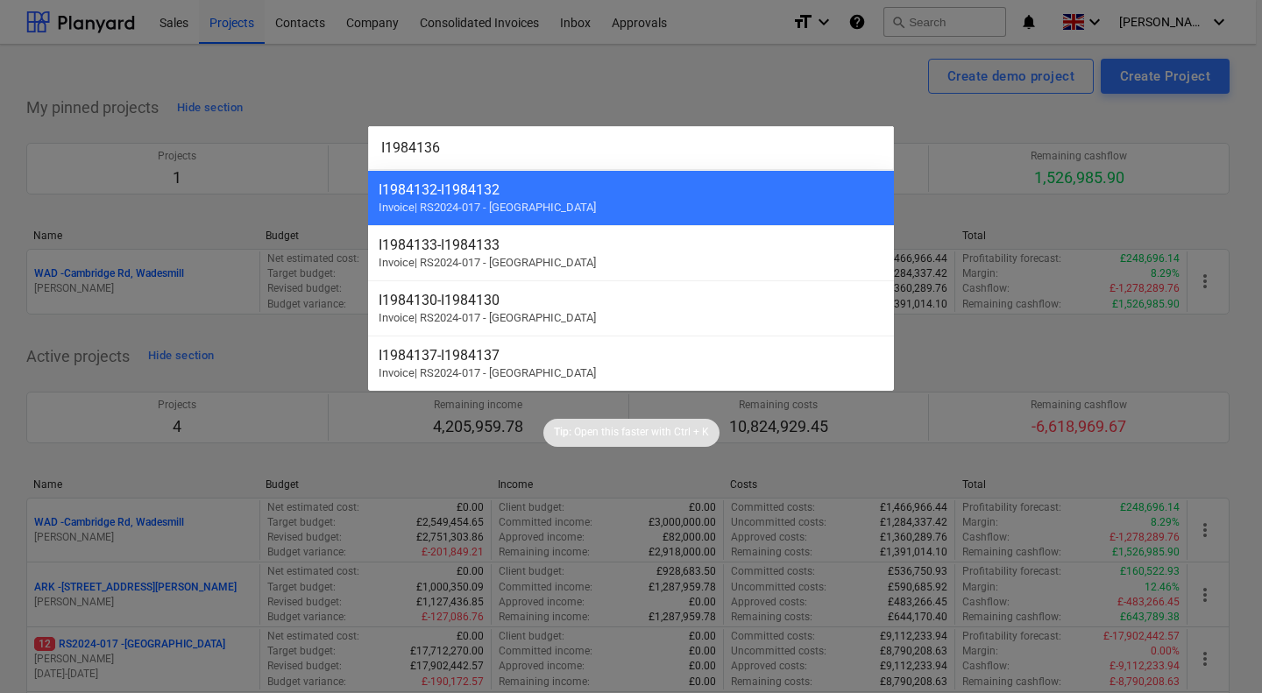
type input "I1984136"
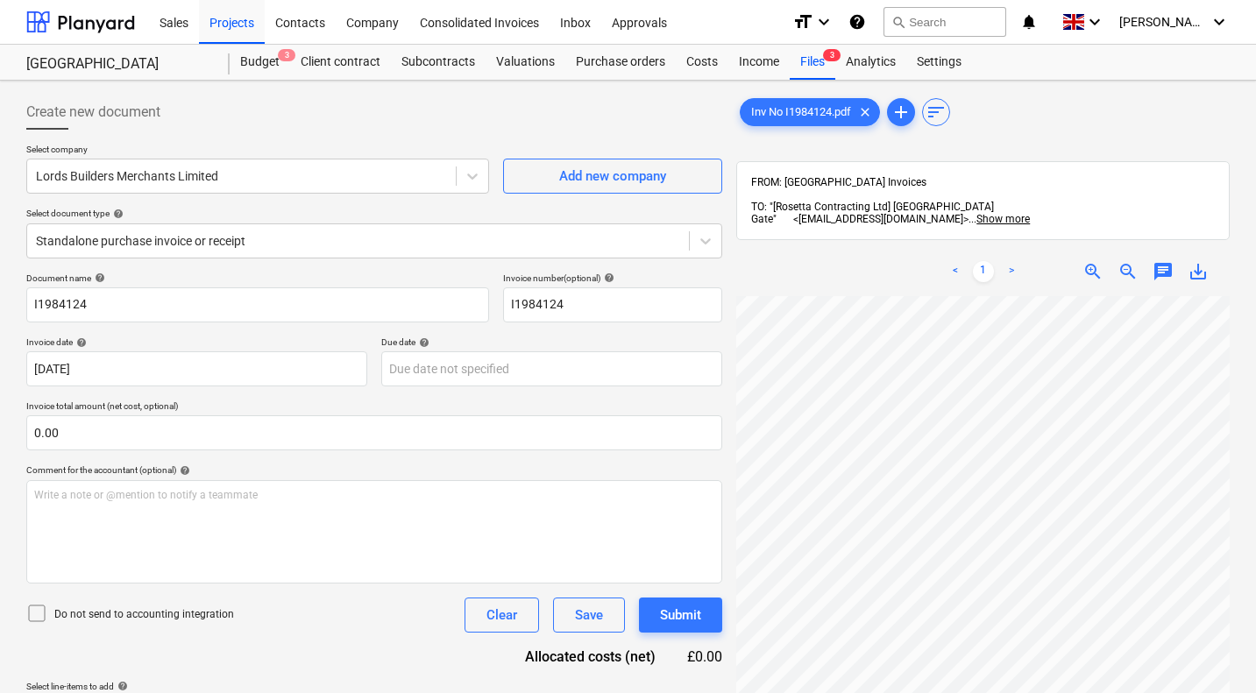
scroll to position [250, 0]
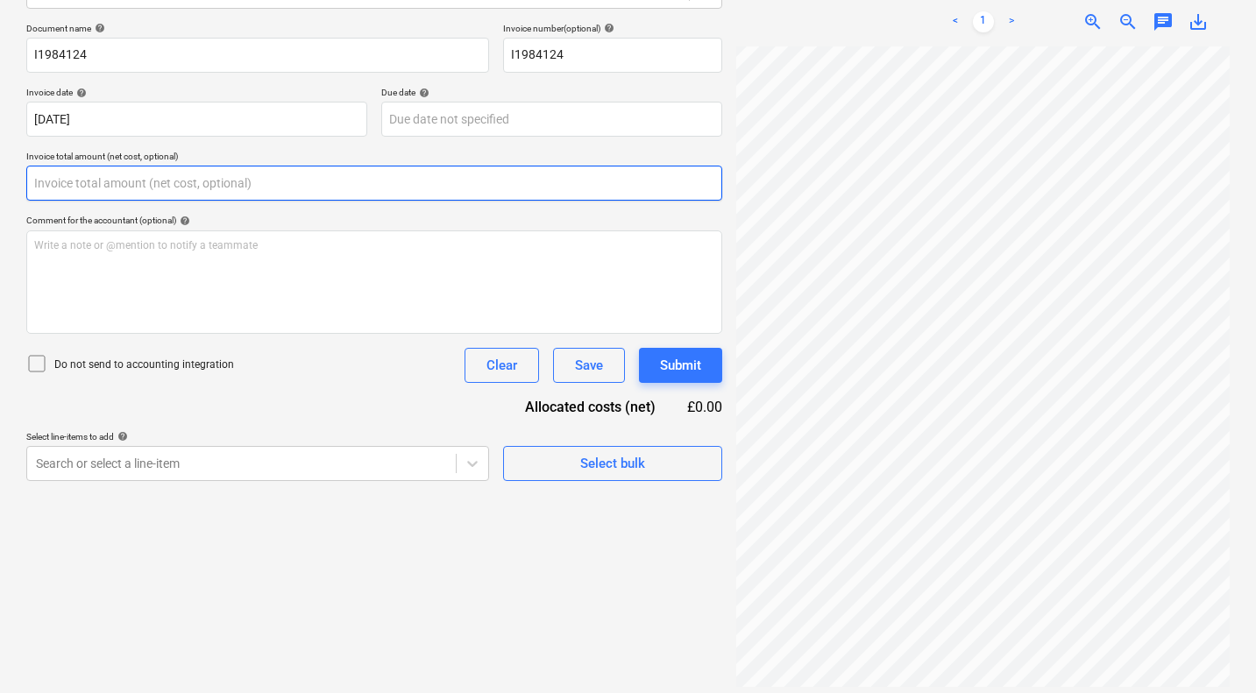
click at [223, 180] on input "text" at bounding box center [374, 183] width 696 height 35
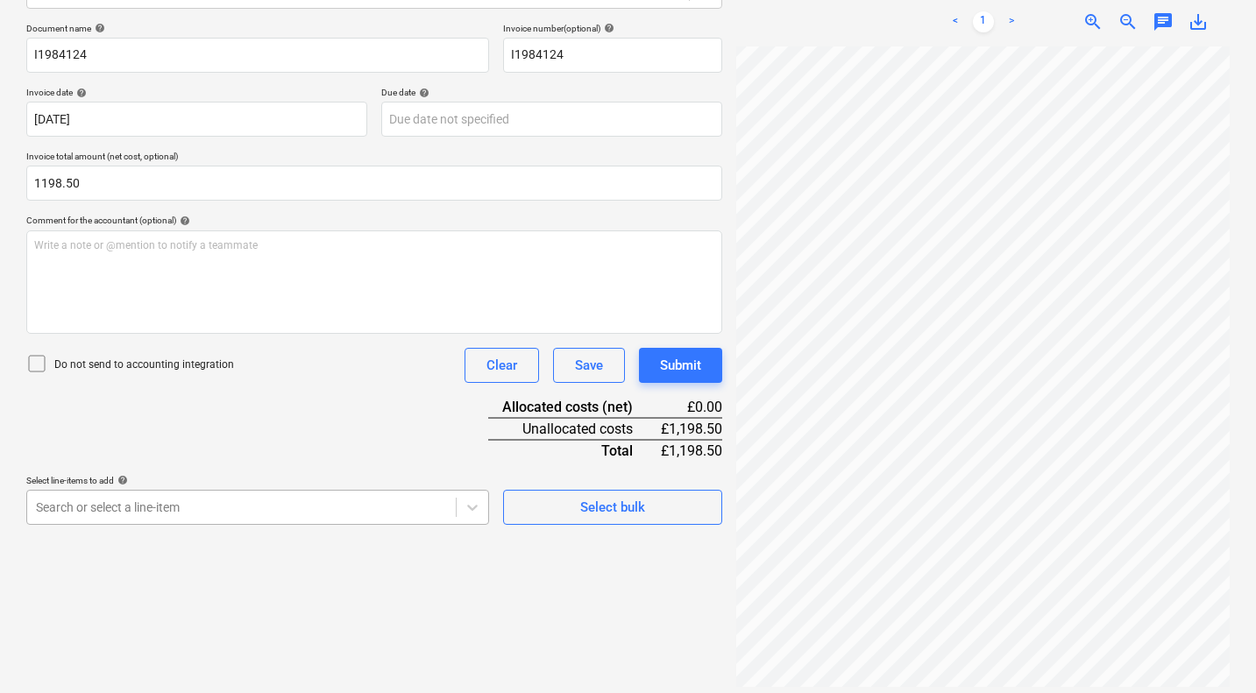
type input "1,198.50"
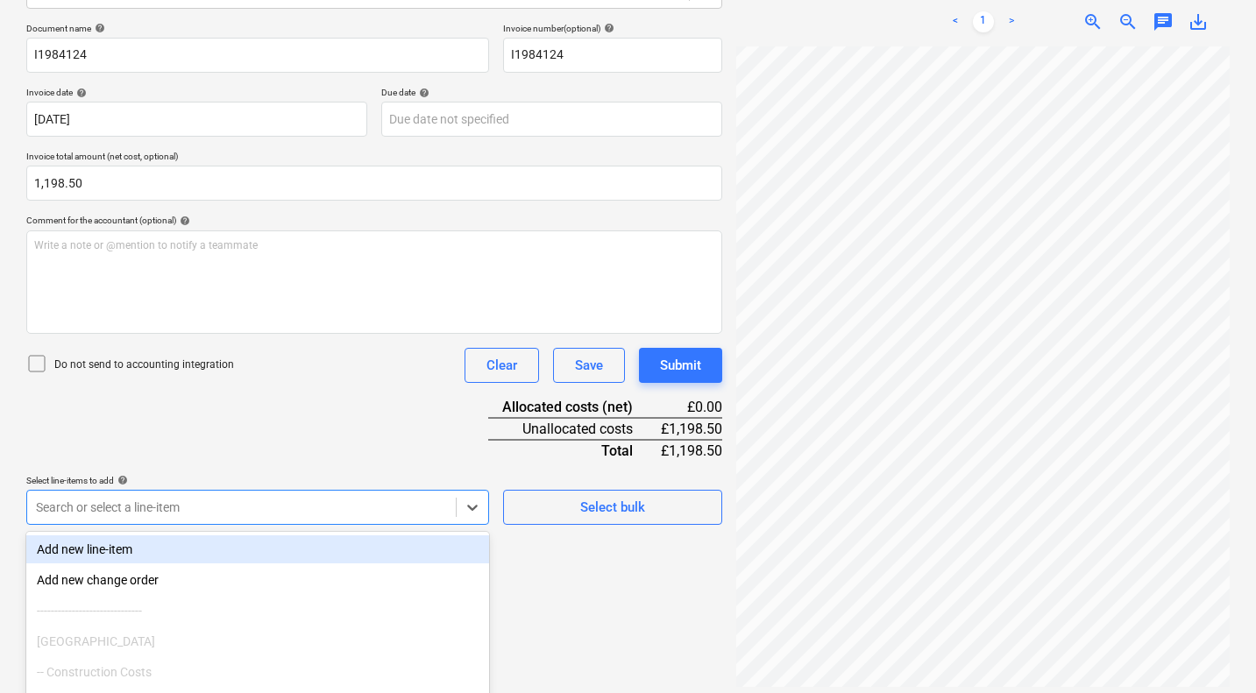
scroll to position [355, 0]
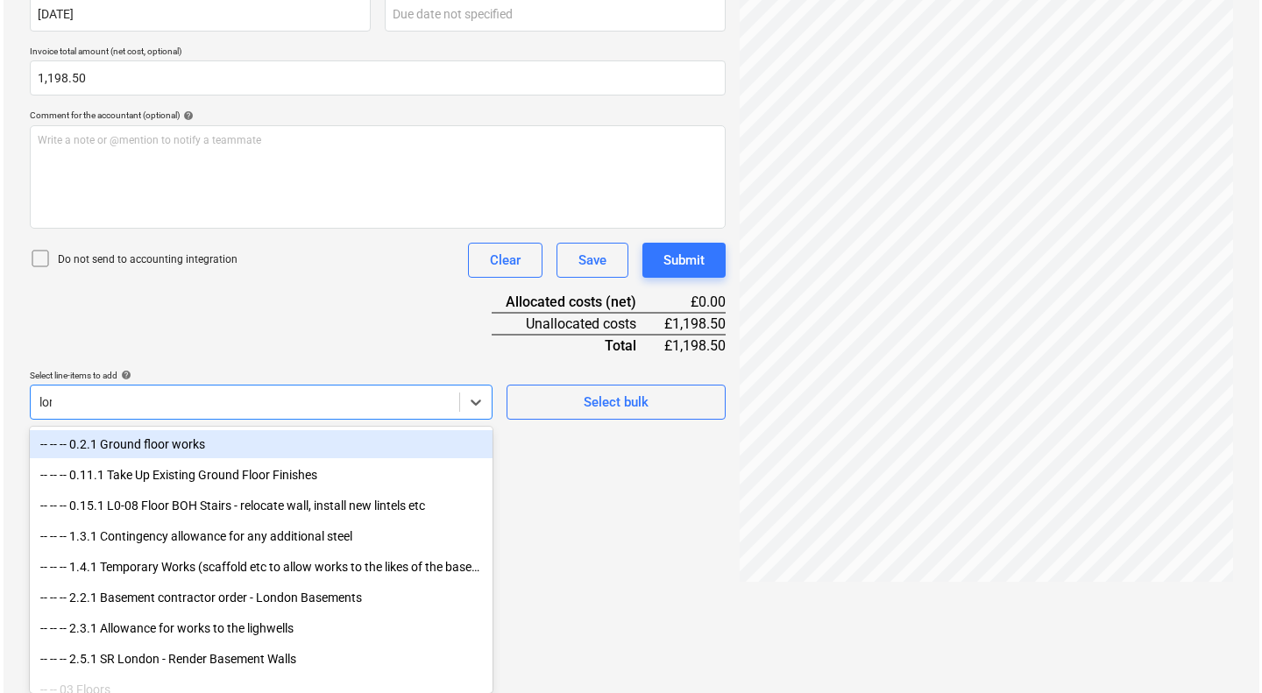
scroll to position [250, 0]
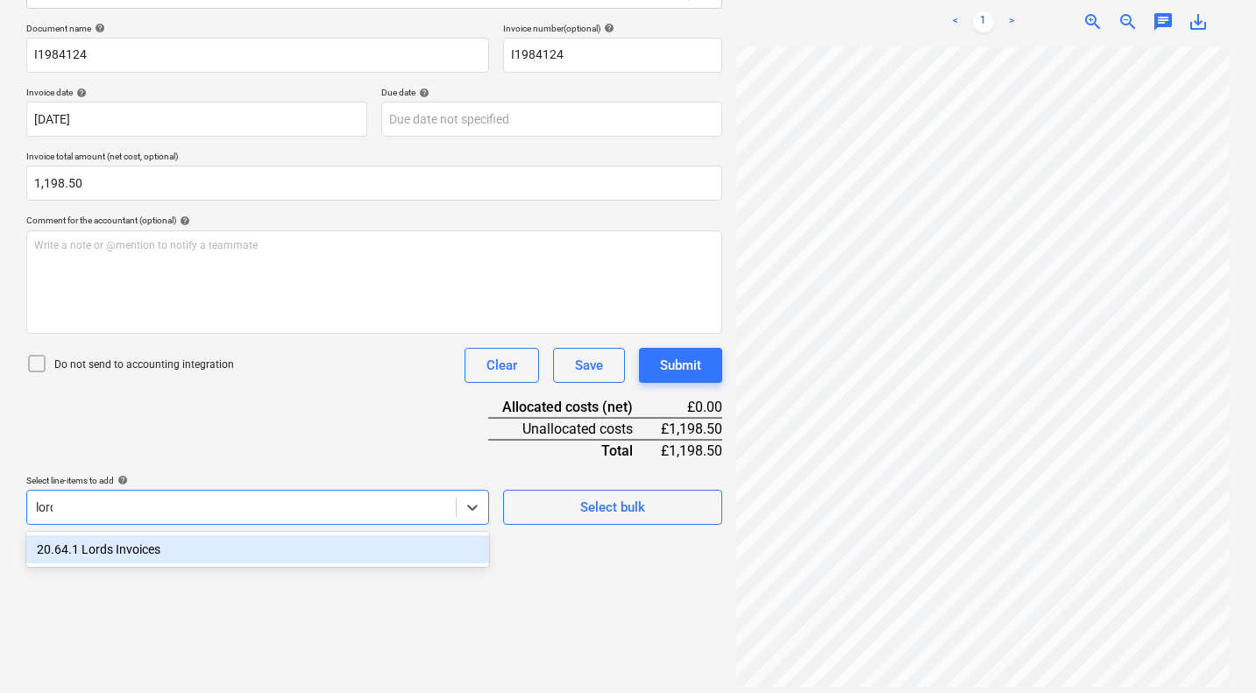
type input "lords"
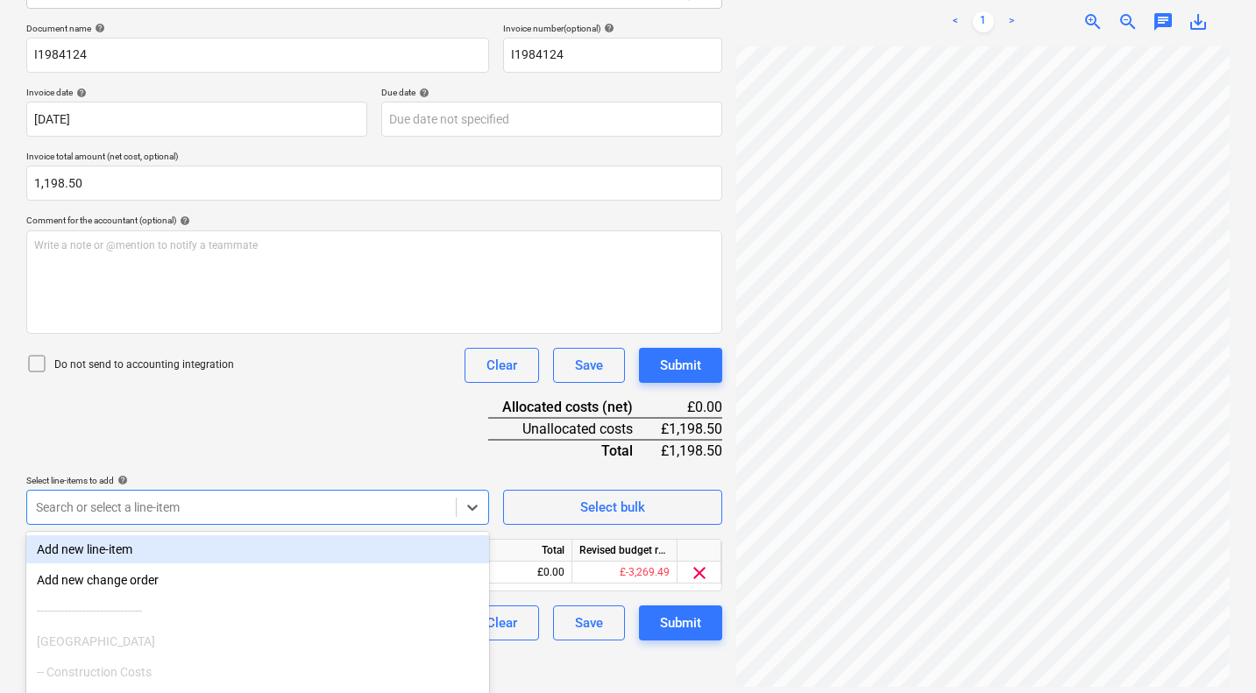
click at [373, 422] on div "Document name help I1984124 Invoice number (optional) help I1984124 Invoice dat…" at bounding box center [374, 332] width 696 height 618
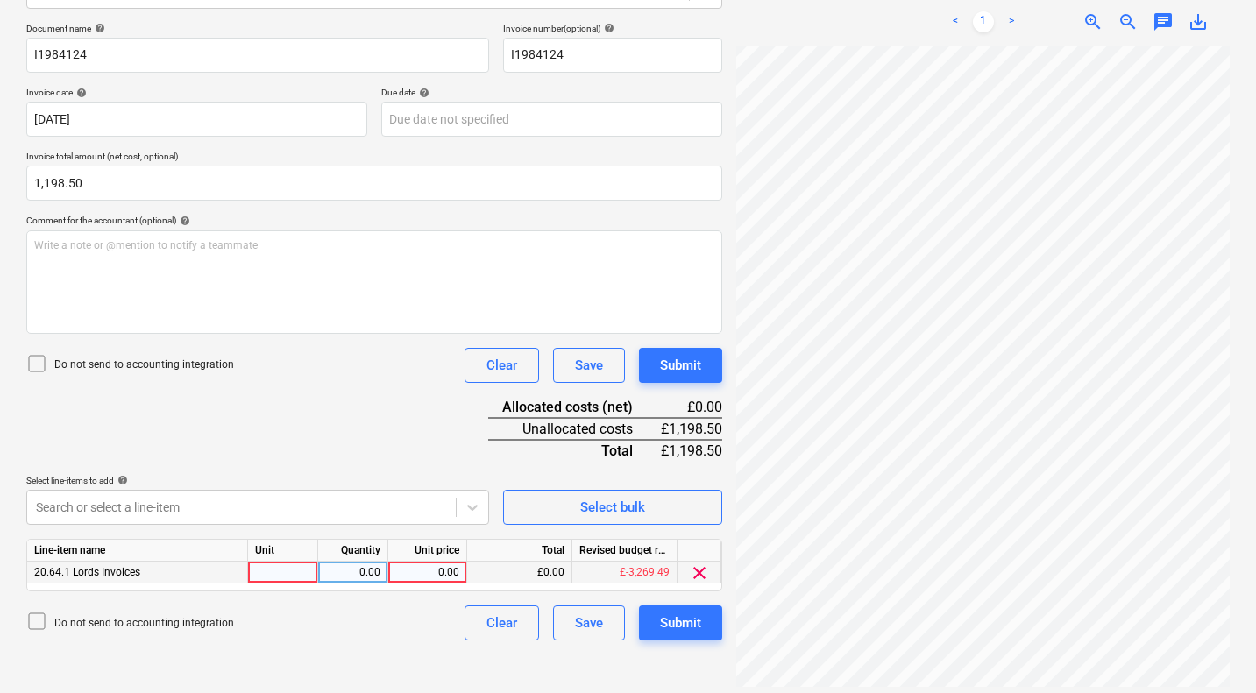
click at [455, 576] on div "0.00" at bounding box center [427, 573] width 64 height 22
type input "1198.5"
click at [698, 361] on div "Submit" at bounding box center [680, 365] width 41 height 23
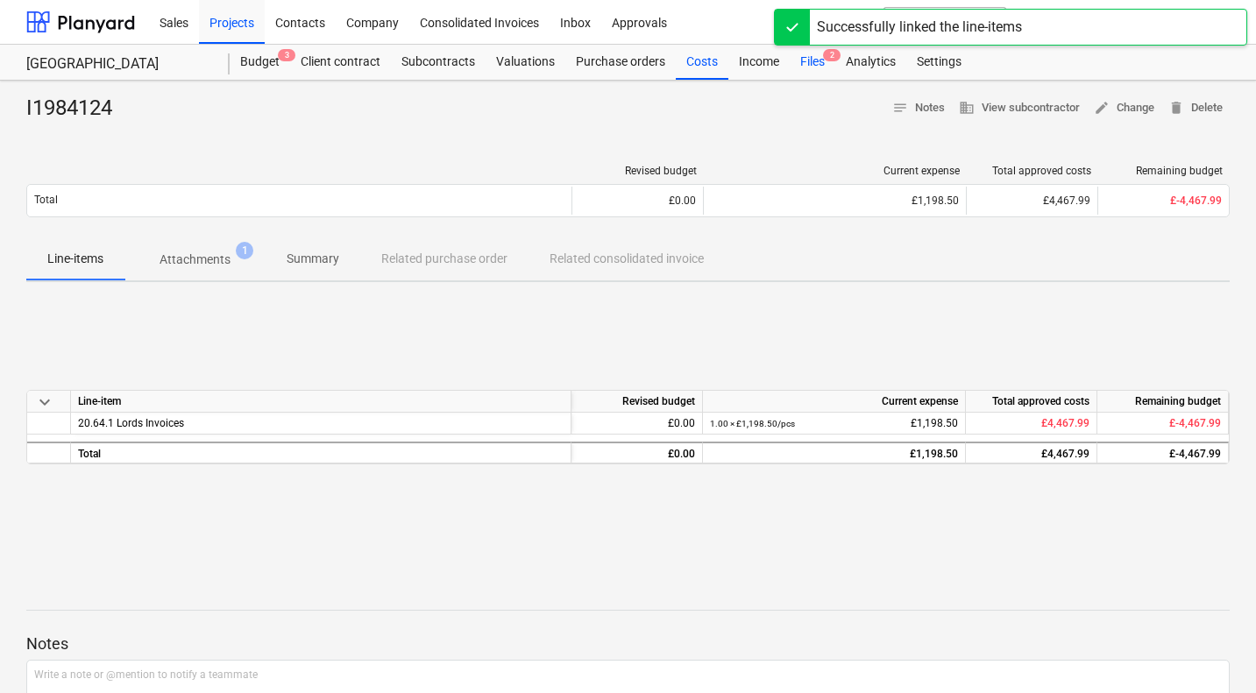
click at [818, 55] on div "Files 2" at bounding box center [813, 62] width 46 height 35
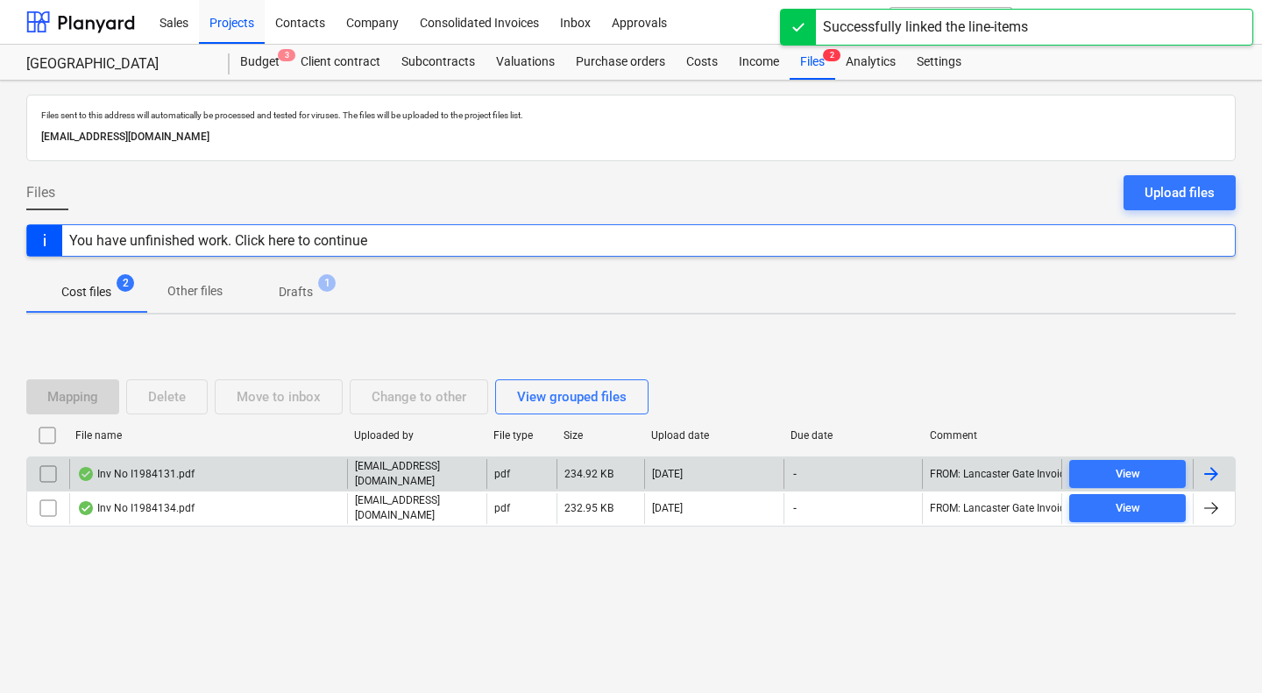
click at [160, 475] on div "Inv No I1984131.pdf" at bounding box center [135, 474] width 117 height 14
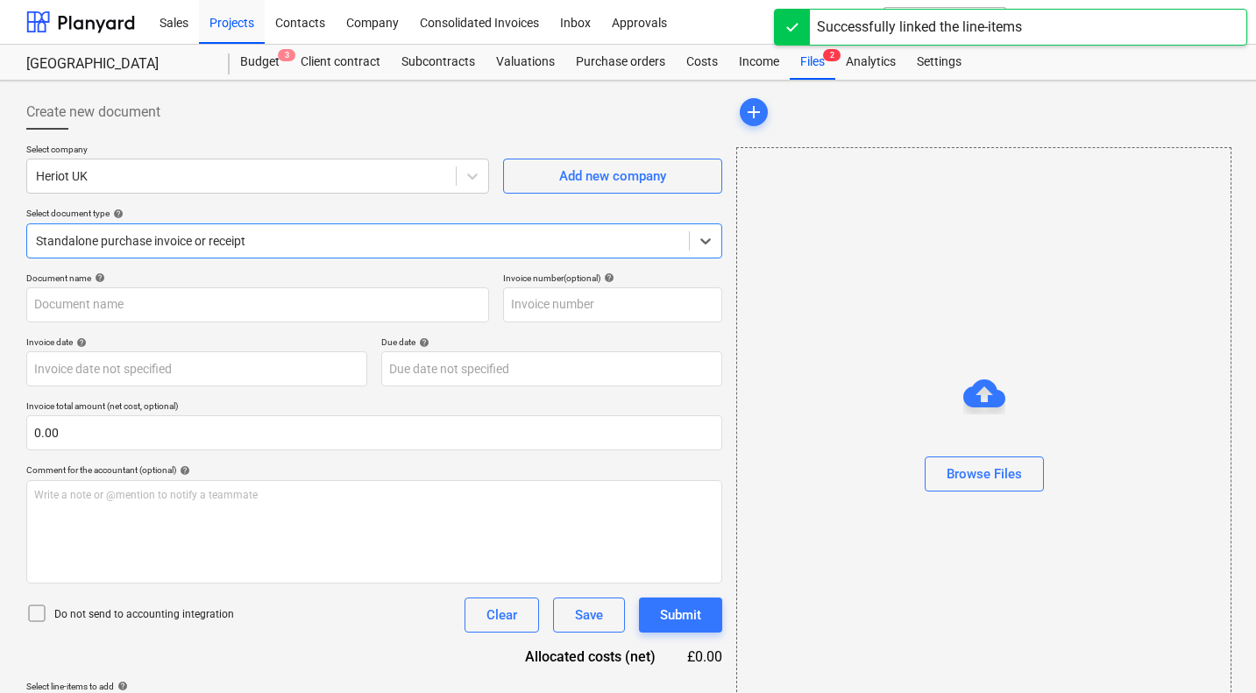
type input "03009465"
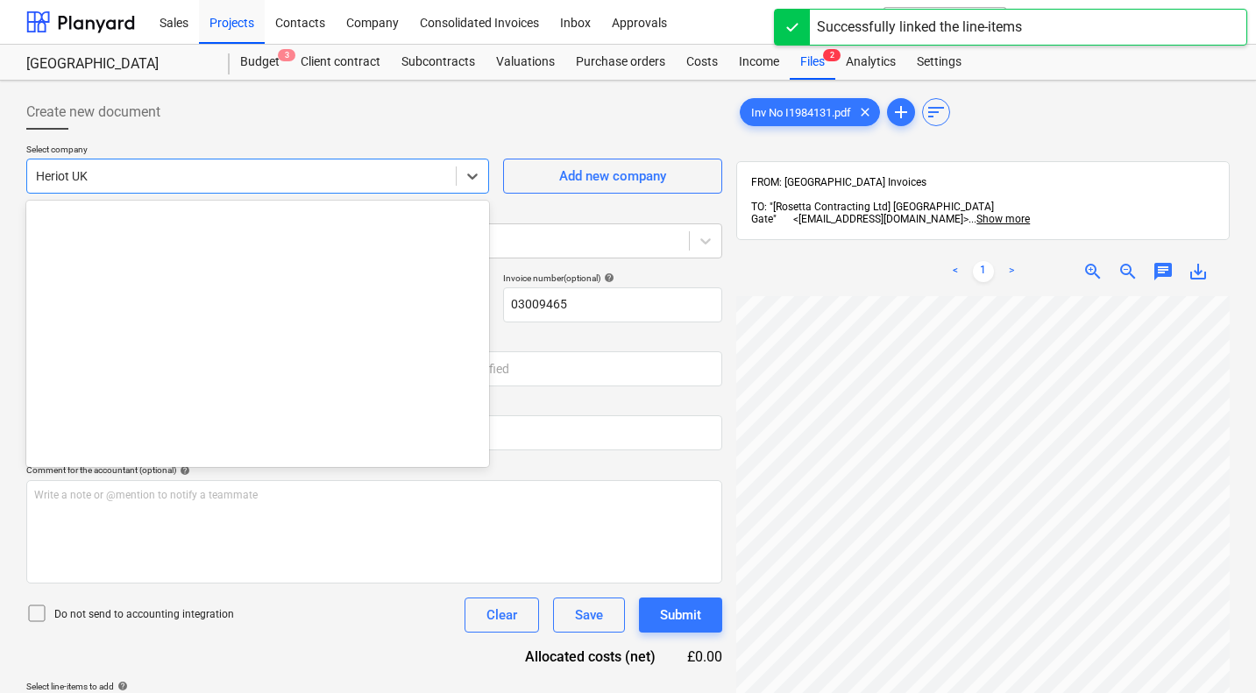
click at [233, 181] on div at bounding box center [241, 176] width 411 height 18
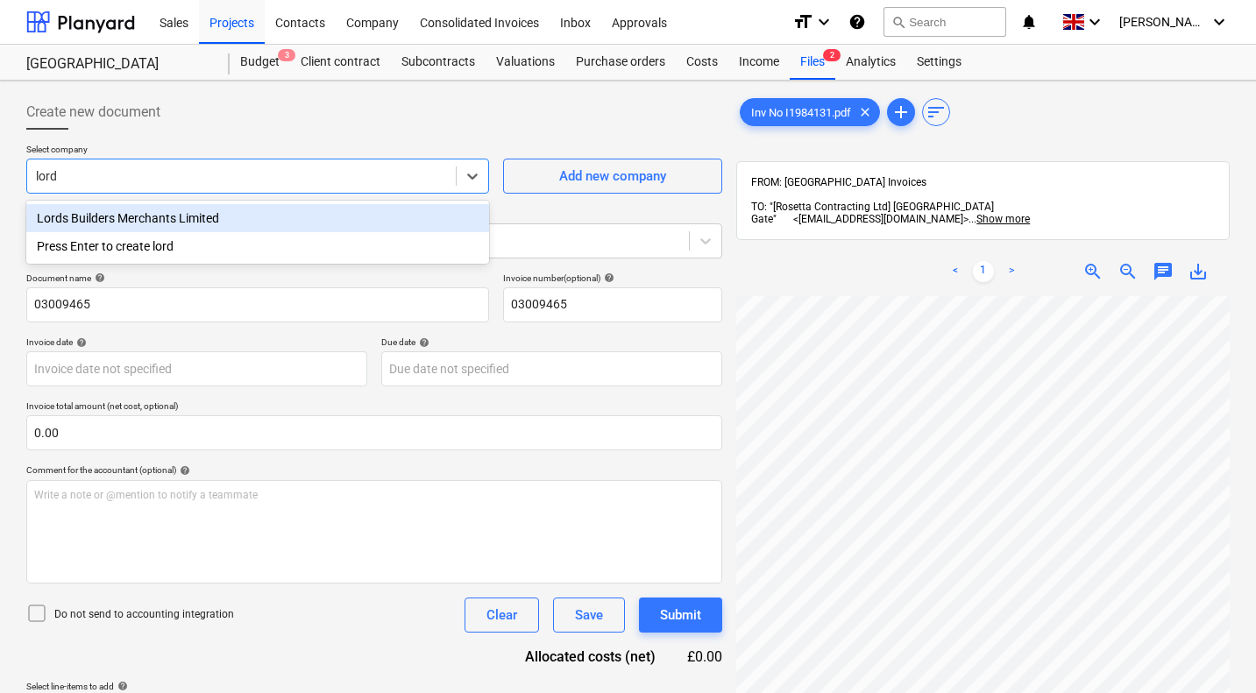
type input "lords"
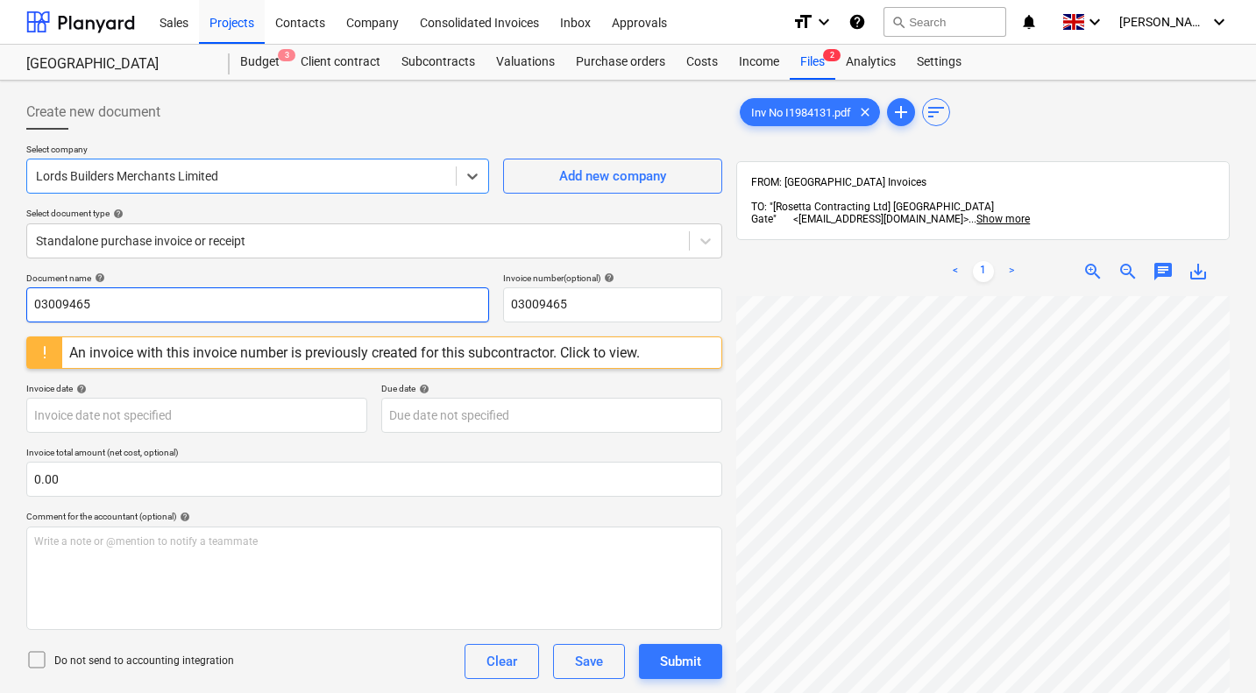
click at [118, 305] on input "03009465" at bounding box center [257, 304] width 463 height 35
type input "0"
type input "I1984131"
paste input "I1984131"
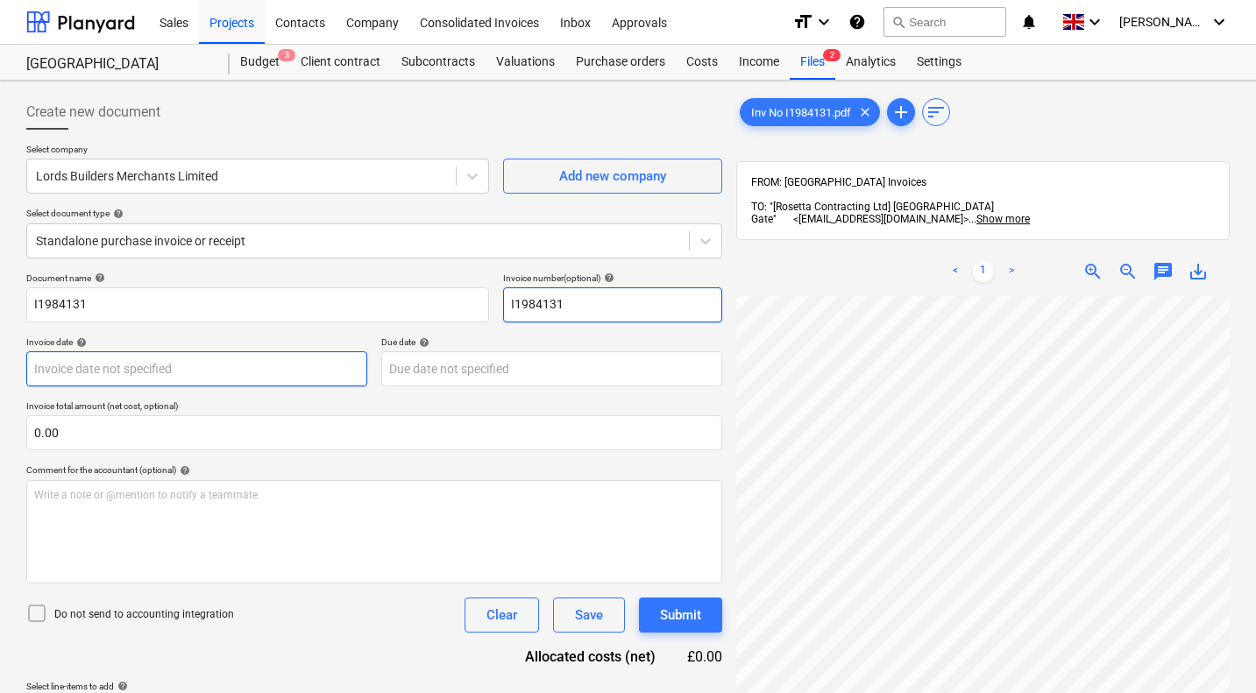
type input "I1984131"
click at [95, 371] on body "Sales Projects Contacts Company Consolidated Invoices Inbox Approvals format_si…" at bounding box center [628, 346] width 1256 height 693
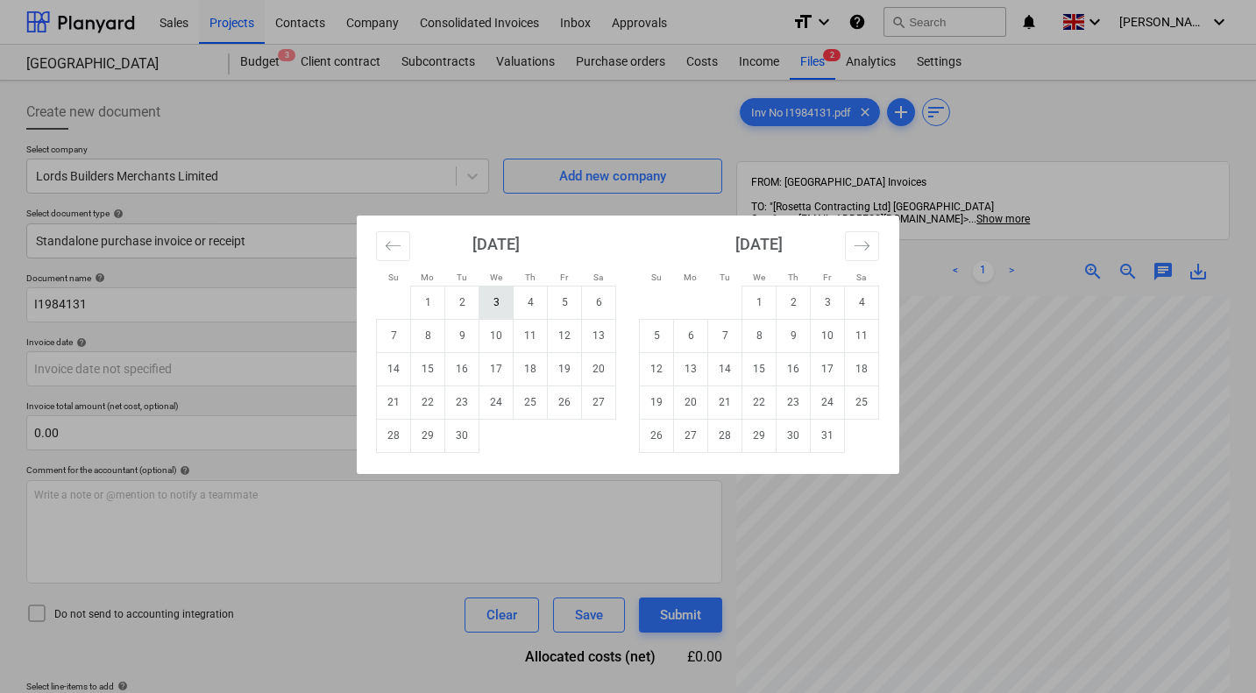
click at [500, 299] on td "3" at bounding box center [496, 302] width 34 height 33
type input "03 Sep 2025"
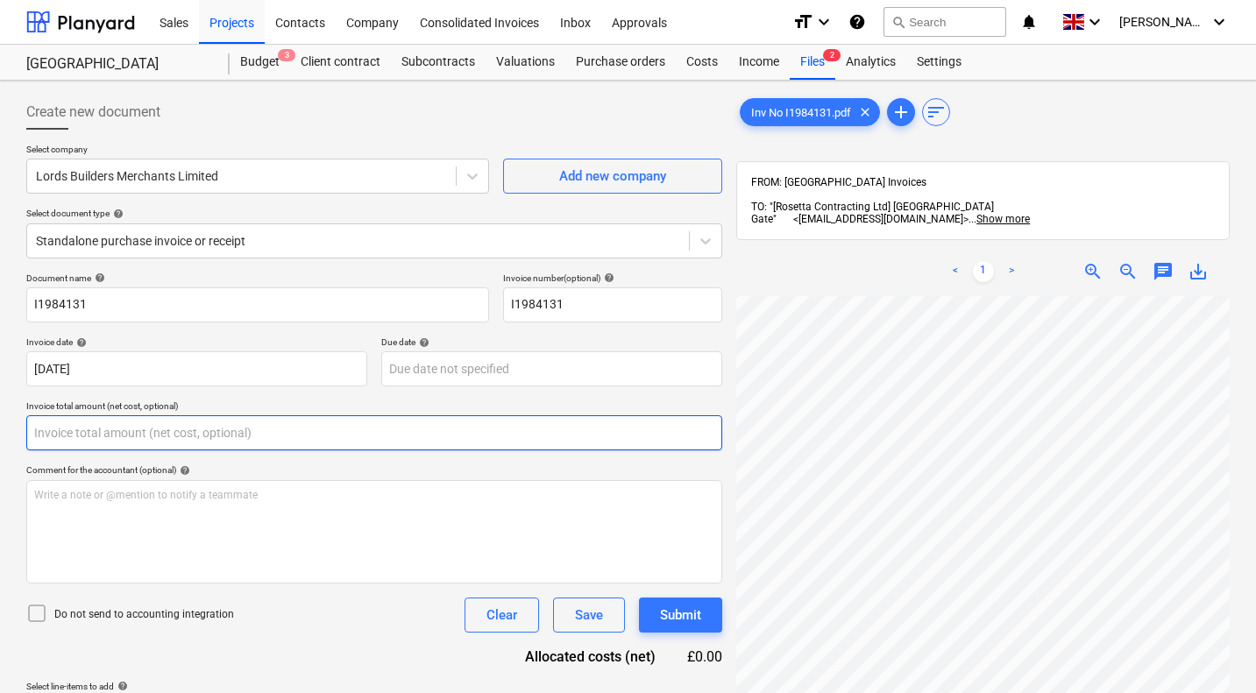
click at [315, 428] on input "text" at bounding box center [374, 432] width 696 height 35
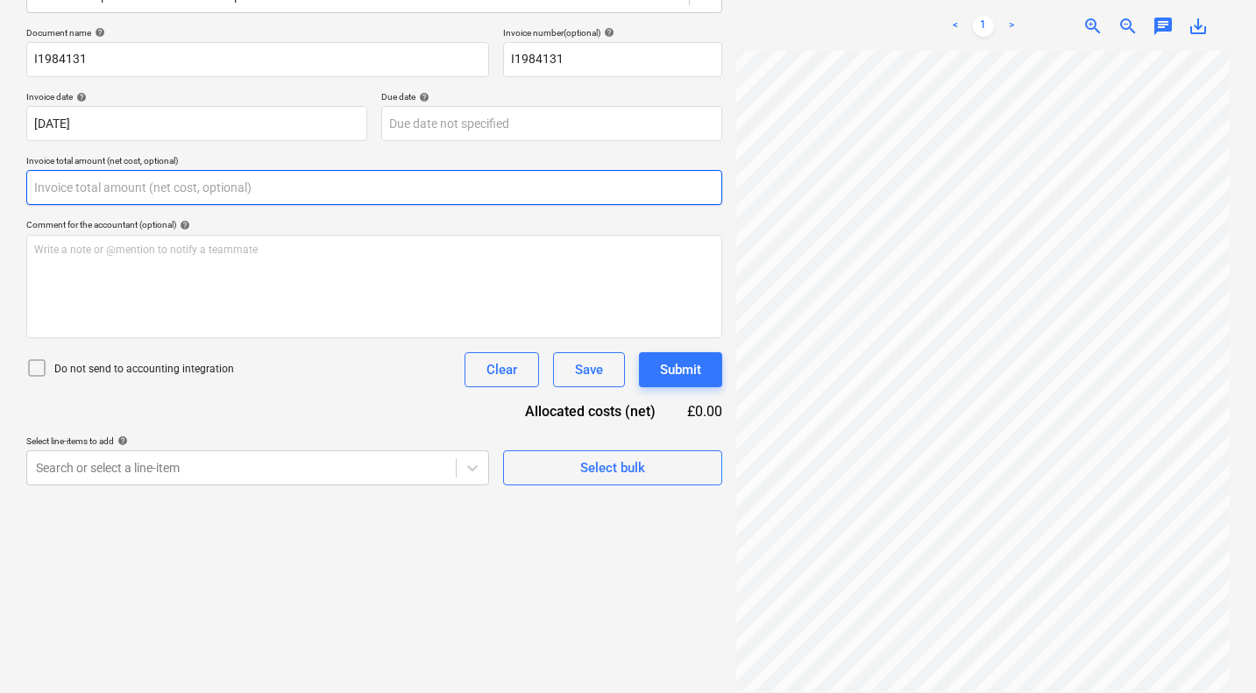
scroll to position [250, 0]
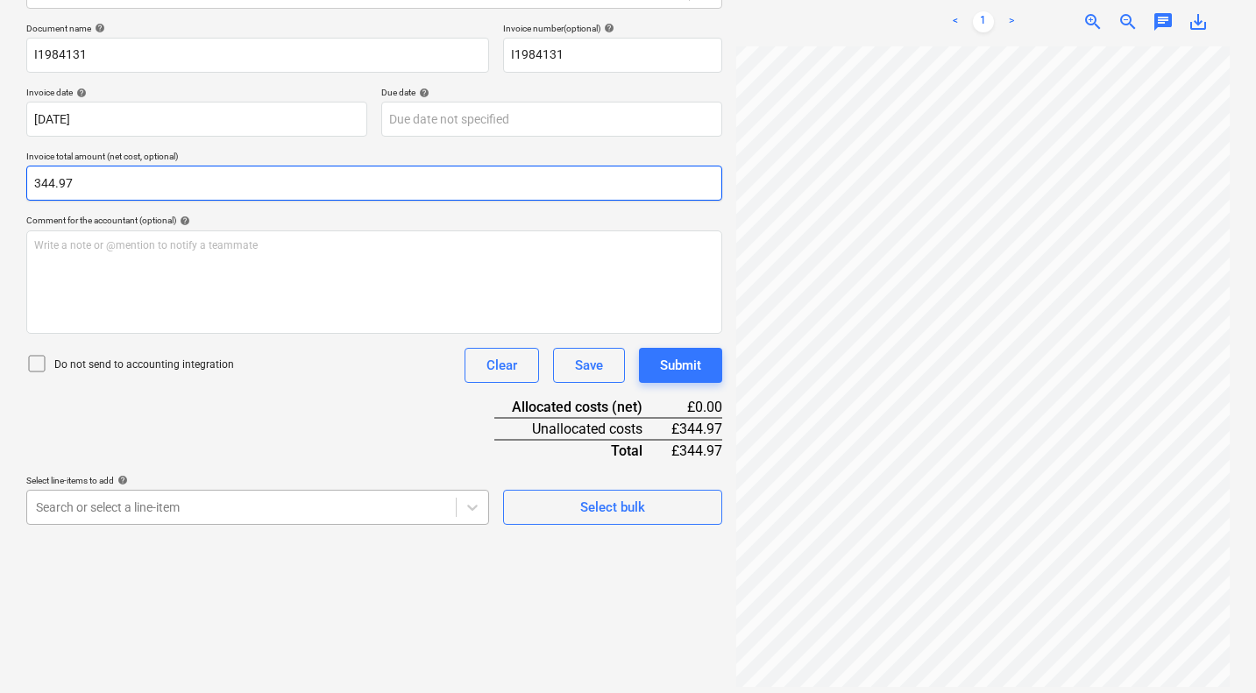
type input "344.97"
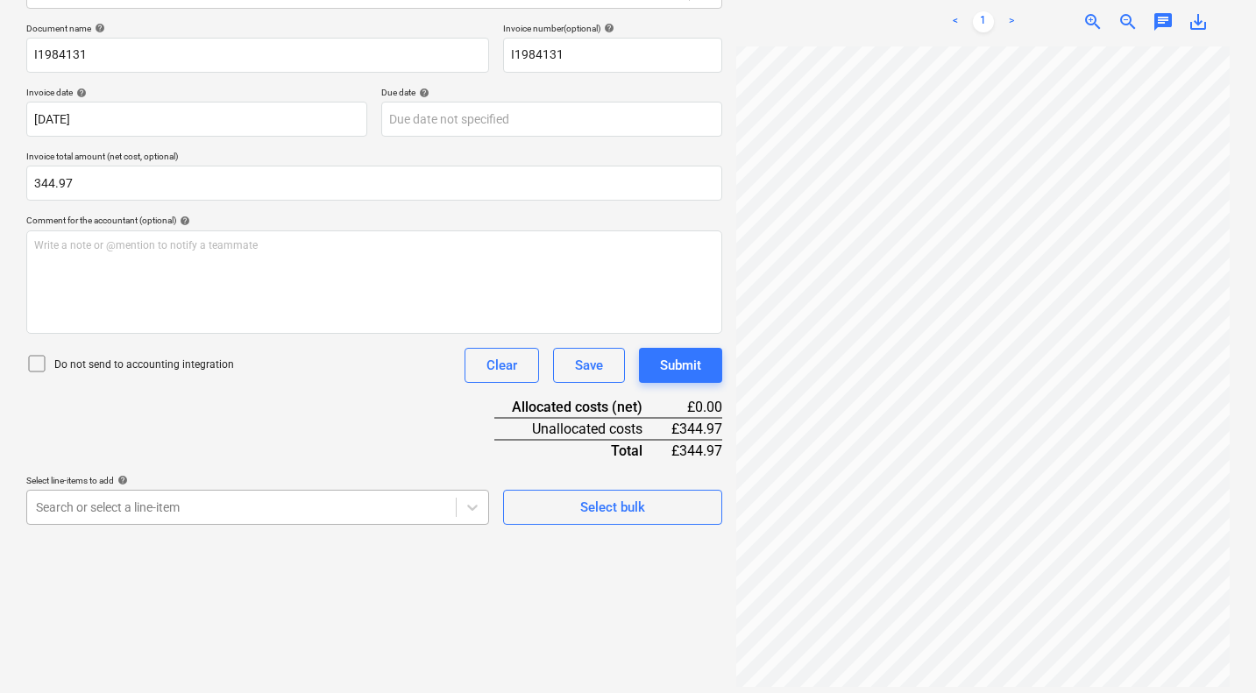
click at [382, 443] on body "Sales Projects Contacts Company Consolidated Invoices Inbox Approvals format_si…" at bounding box center [628, 96] width 1256 height 693
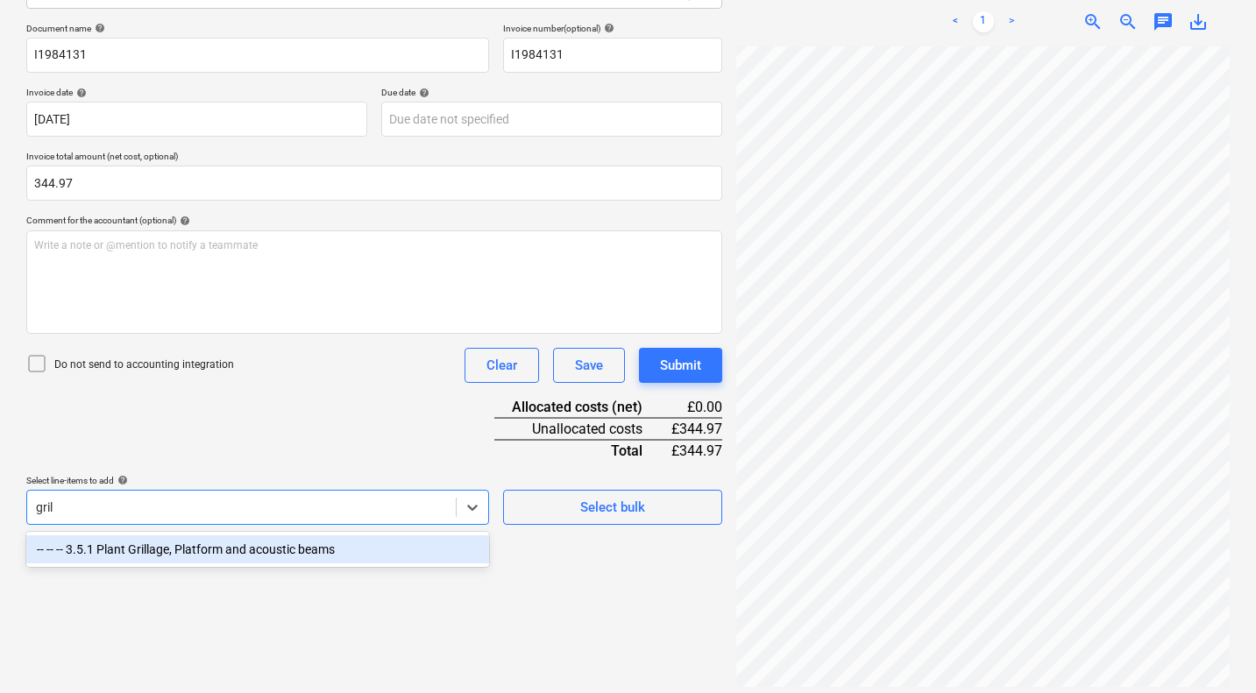
type input "grill"
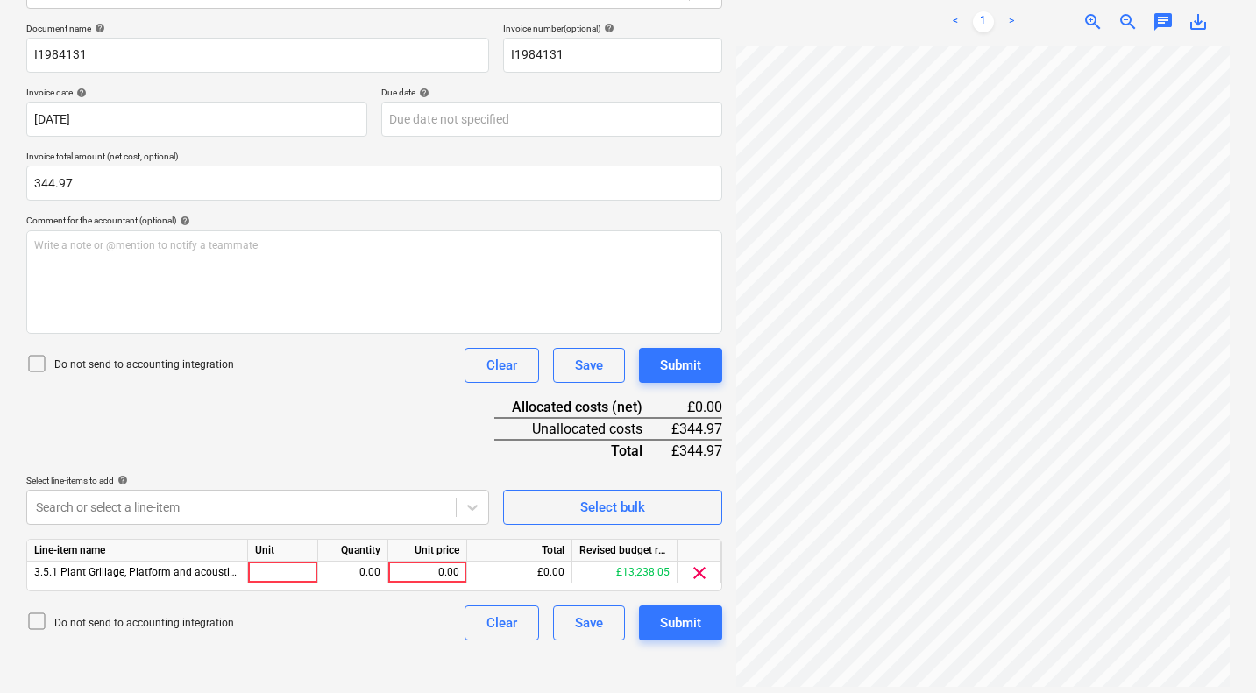
click at [374, 466] on div "Document name help I1984131 Invoice number (optional) help I1984131 Invoice dat…" at bounding box center [374, 332] width 696 height 618
click at [436, 570] on div "0.00" at bounding box center [427, 573] width 64 height 22
type input "344.97"
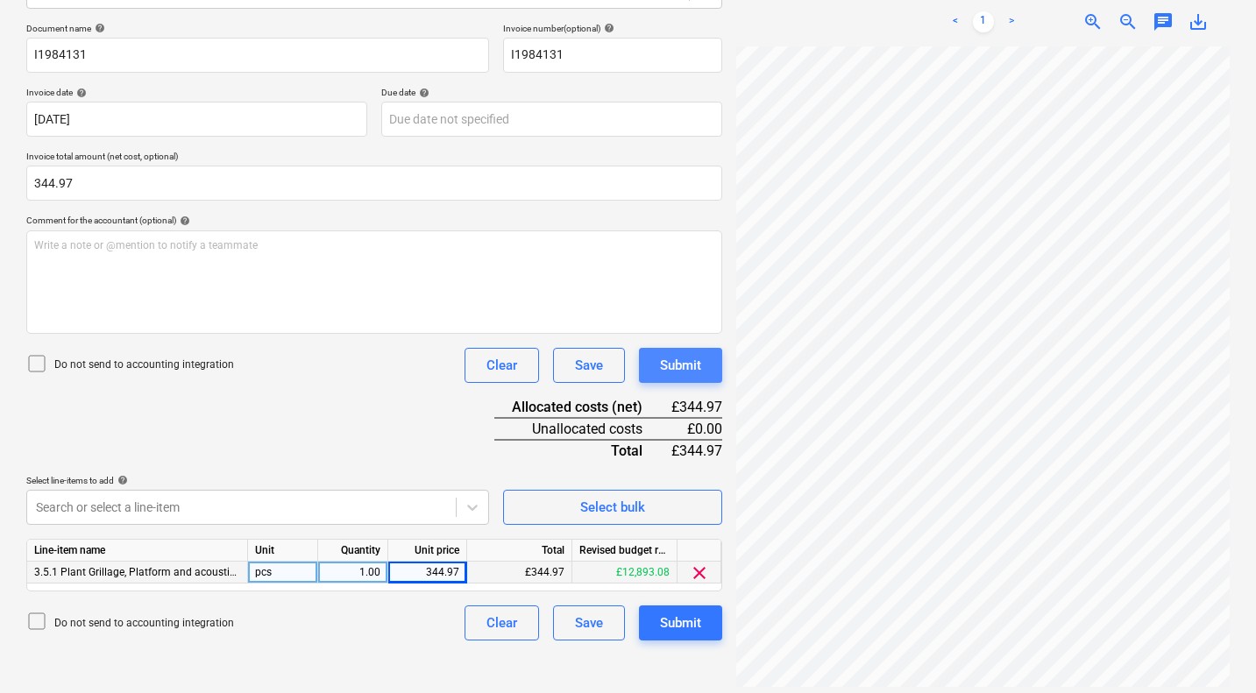
click at [681, 356] on div "Submit" at bounding box center [680, 365] width 41 height 23
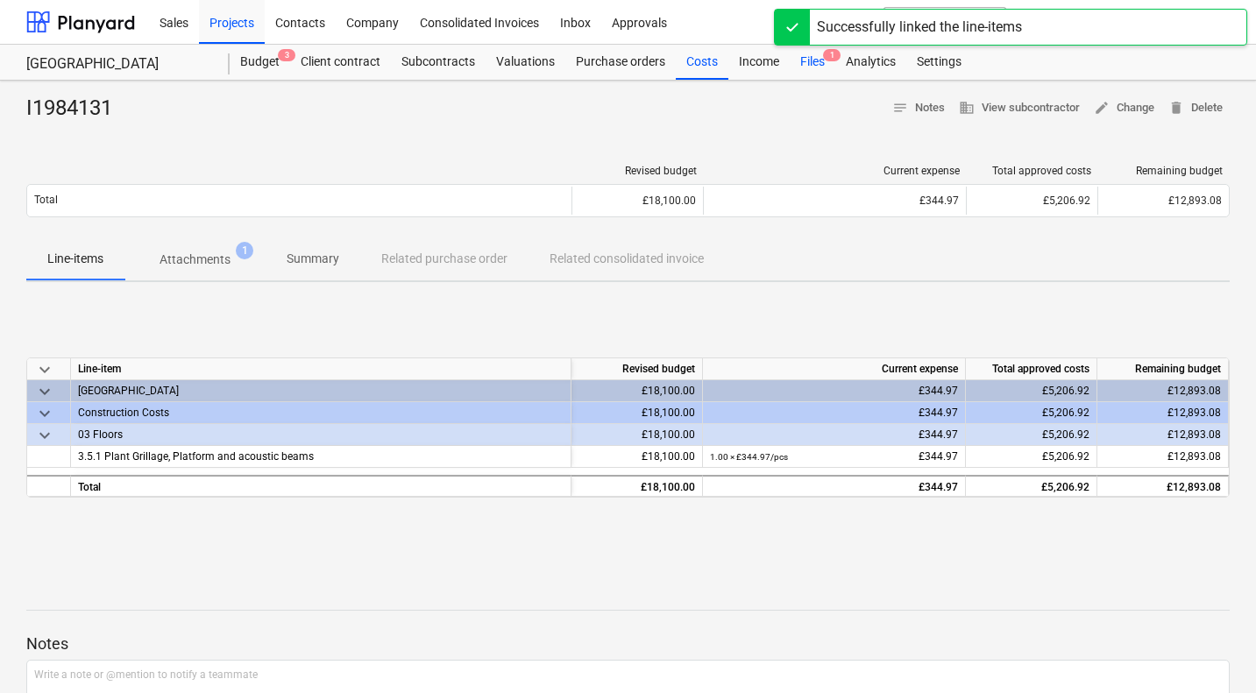
click at [816, 49] on div "Files 1" at bounding box center [813, 62] width 46 height 35
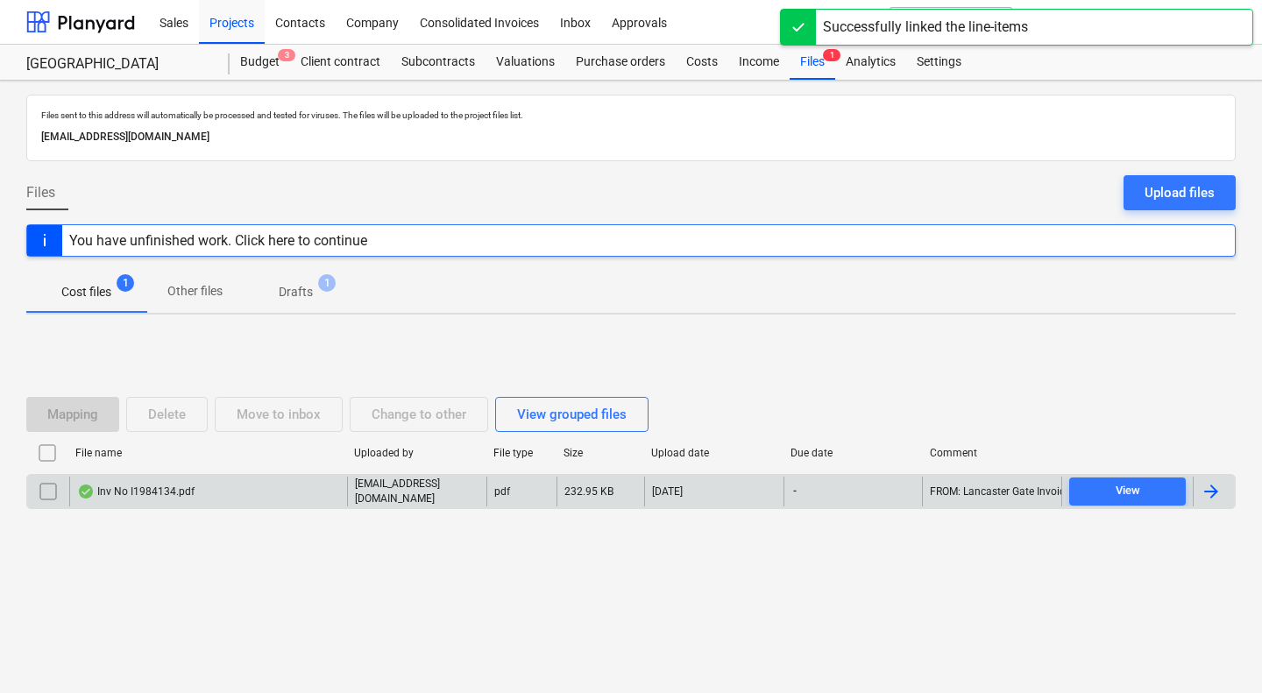
click at [156, 492] on div "Inv No I1984134.pdf" at bounding box center [135, 492] width 117 height 14
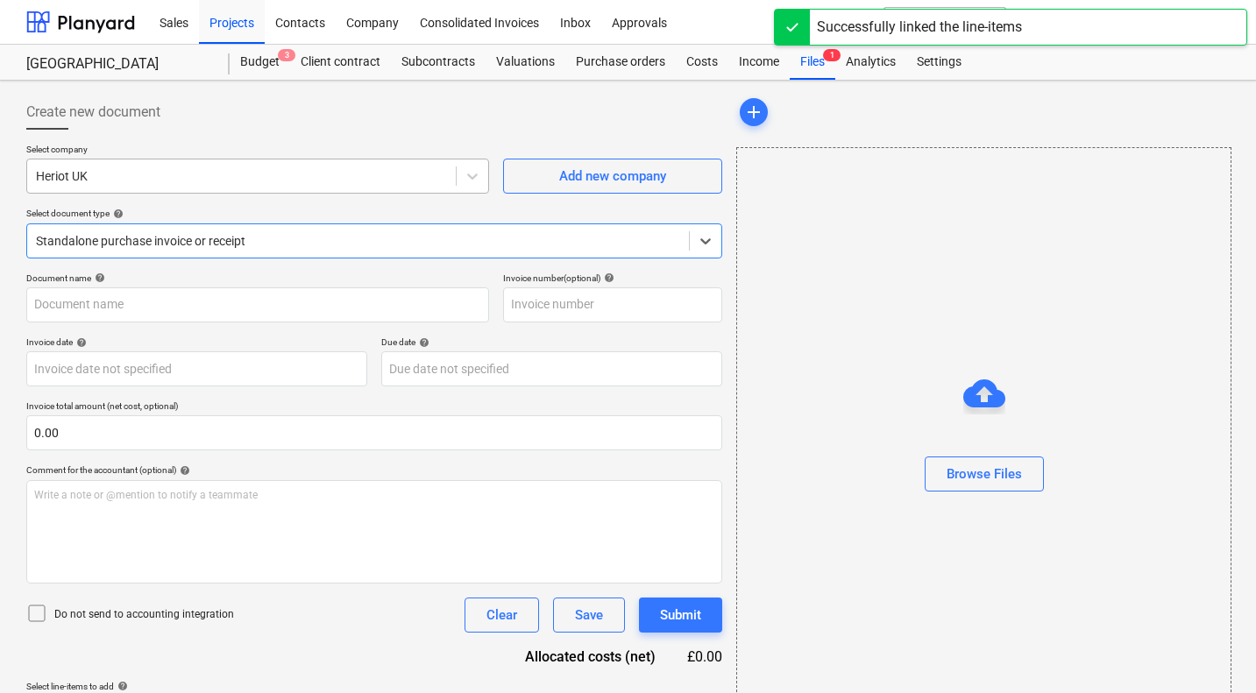
click at [237, 173] on div at bounding box center [241, 176] width 411 height 18
type input "03009465"
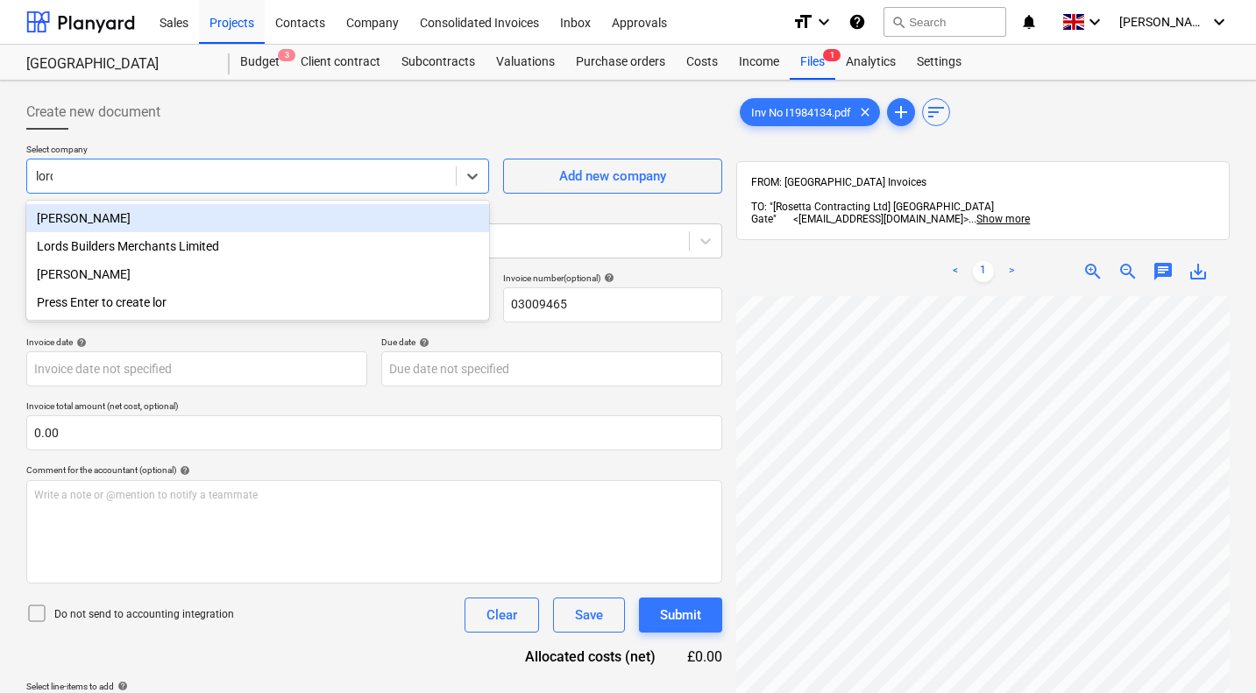
type input "lords"
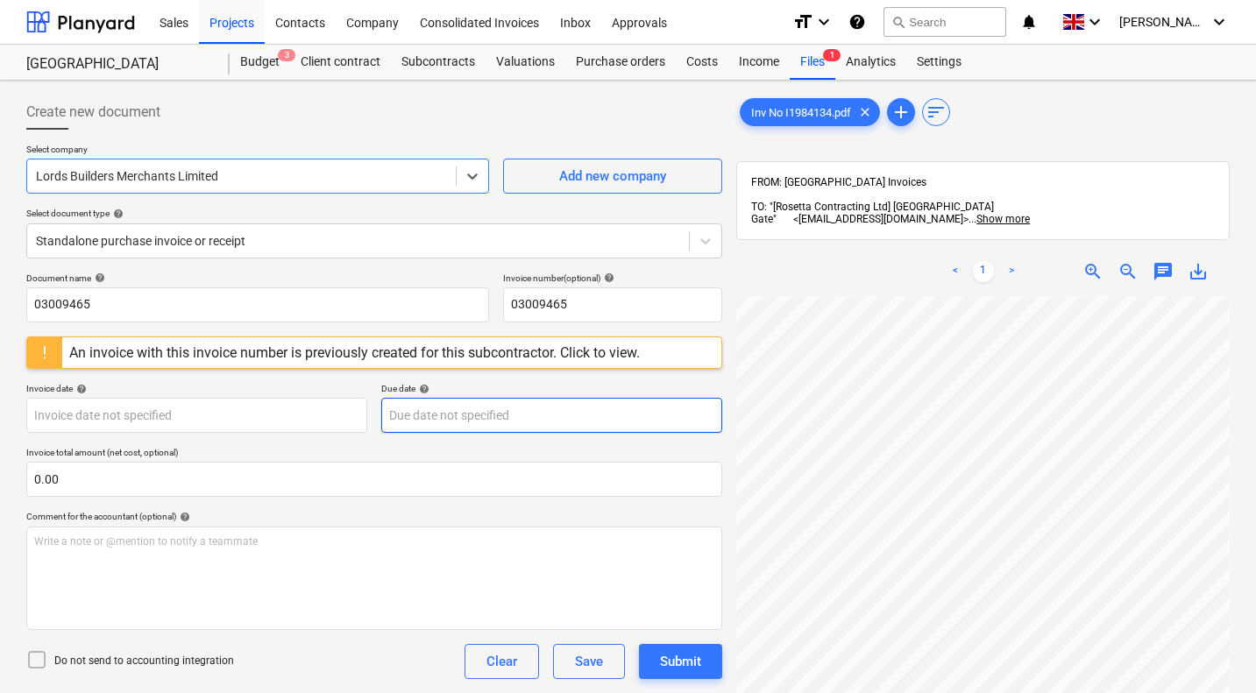
scroll to position [21, 168]
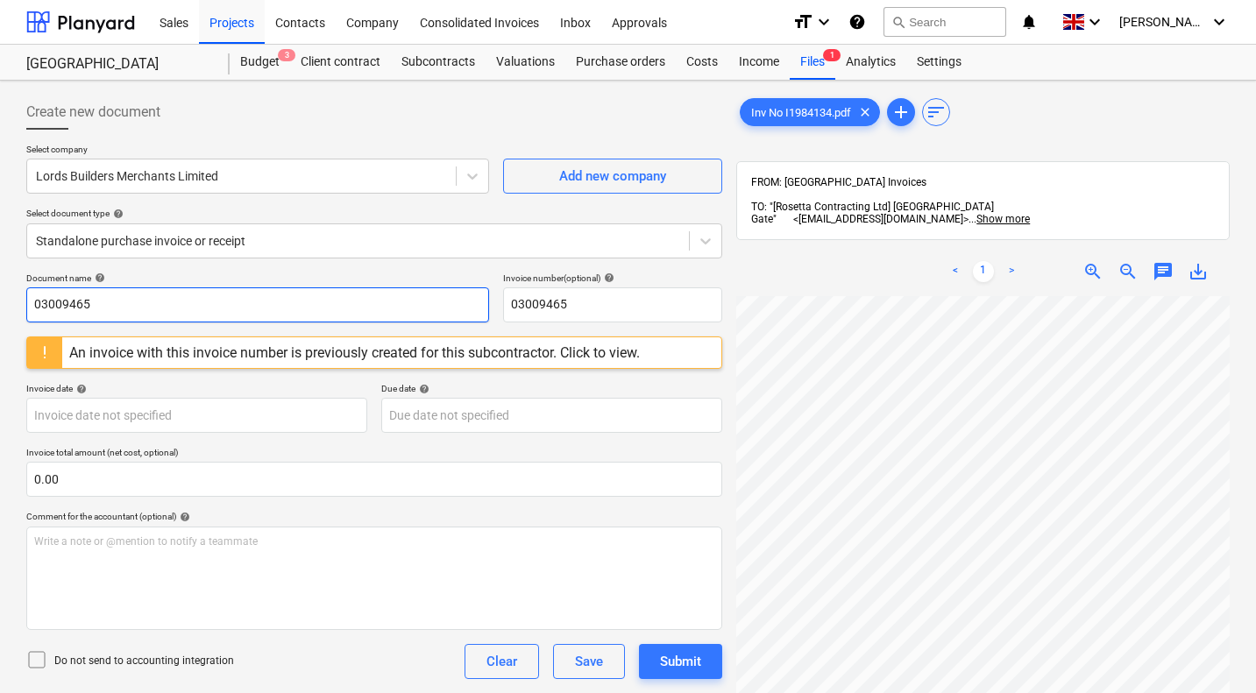
drag, startPoint x: 102, startPoint y: 299, endPoint x: 0, endPoint y: 290, distance: 102.0
click at [0, 290] on div "Create new document Select company Lords Builders Merchants Limited Add new com…" at bounding box center [628, 518] width 1256 height 874
type input "I1984134"
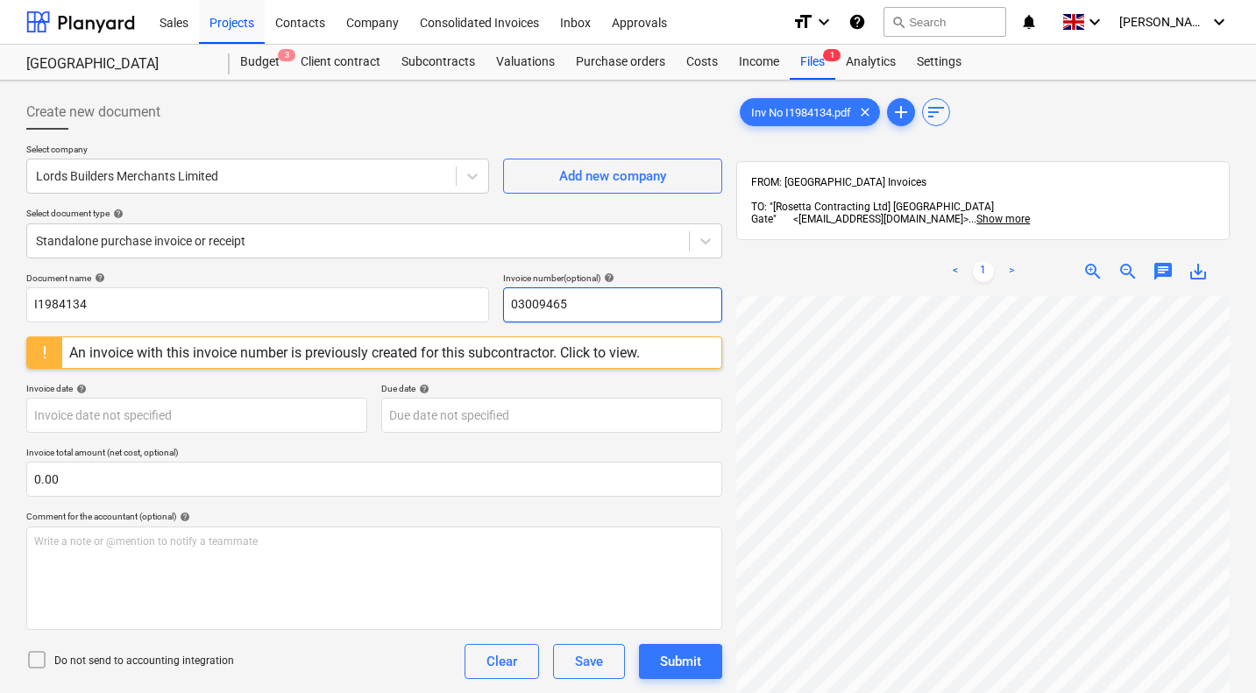
paste input "I1984134"
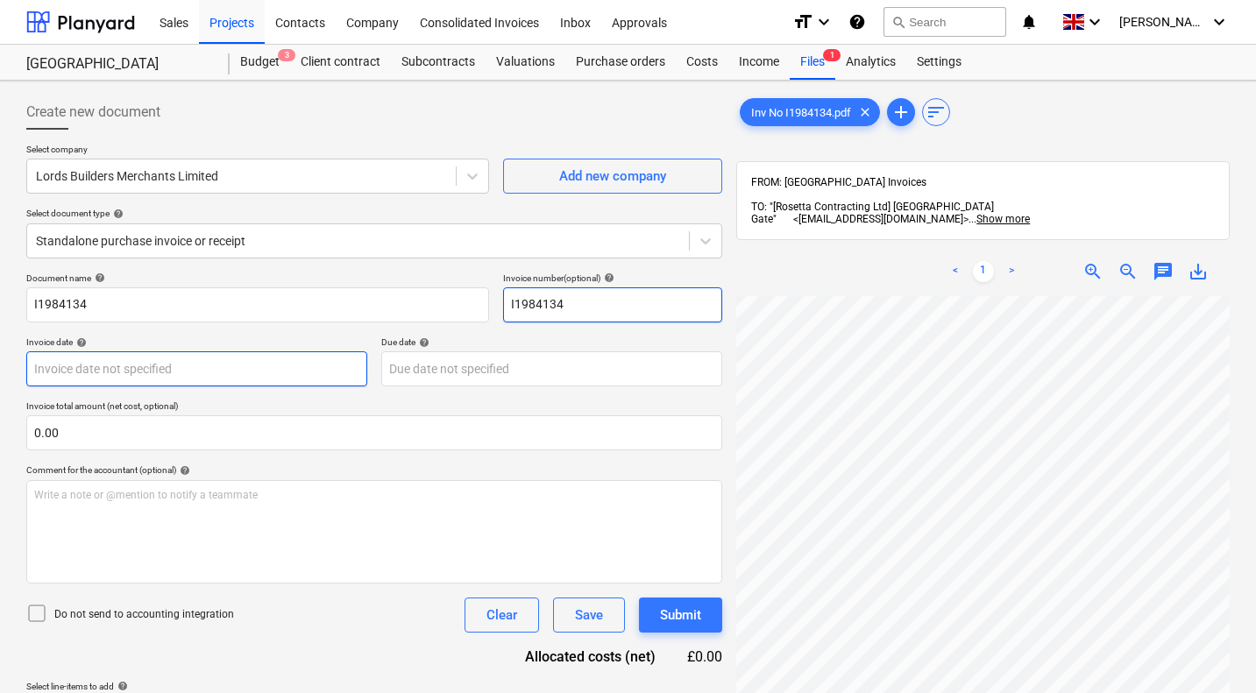
type input "I1984134"
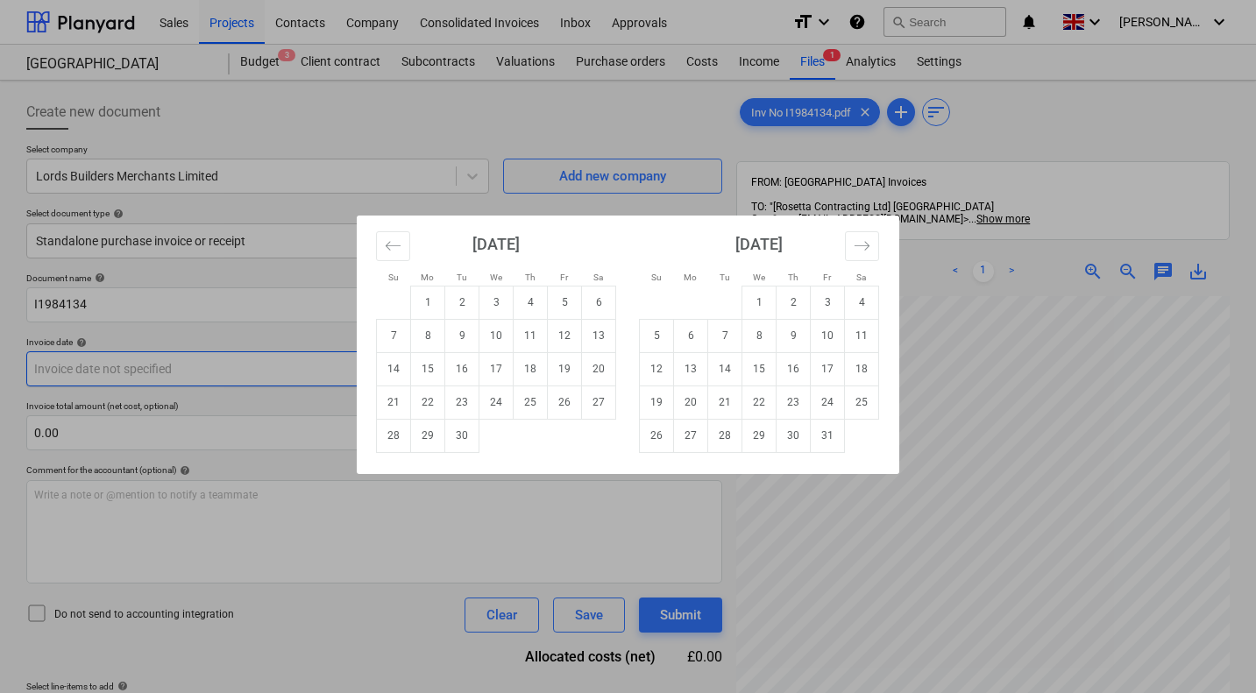
click at [112, 368] on body "Sales Projects Contacts Company Consolidated Invoices Inbox Approvals format_si…" at bounding box center [628, 346] width 1256 height 693
click at [538, 301] on td "4" at bounding box center [530, 302] width 34 height 33
type input "04 Sep 2025"
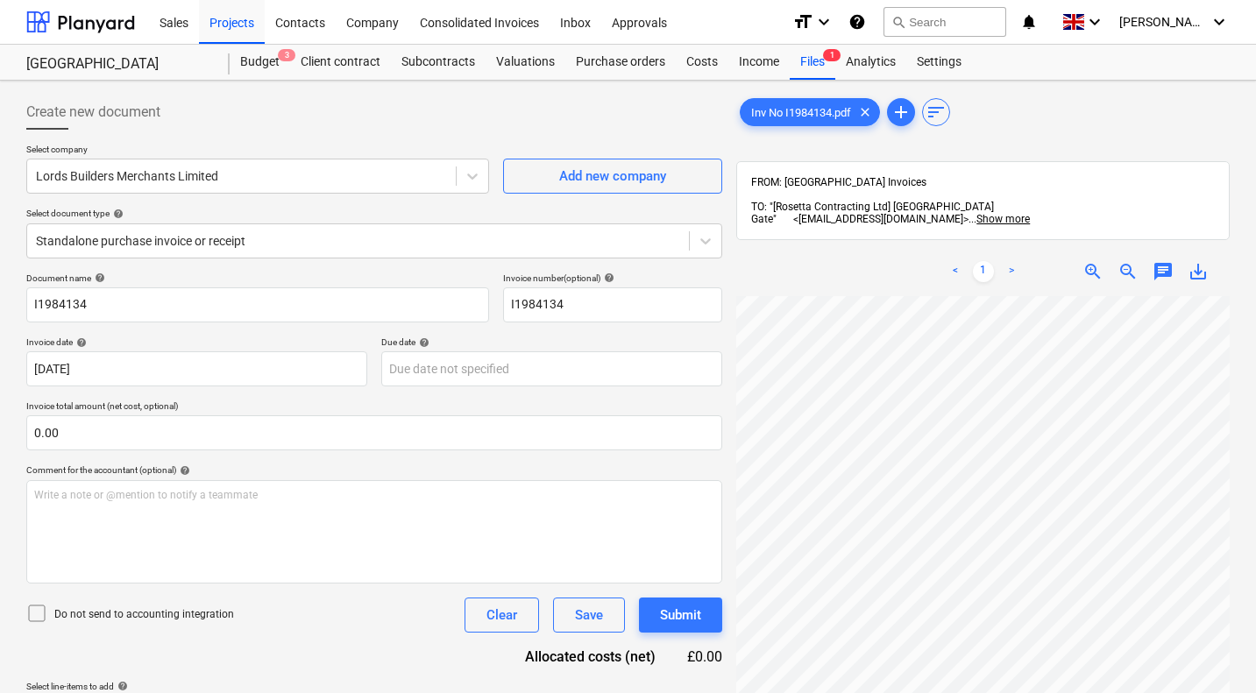
scroll to position [250, 0]
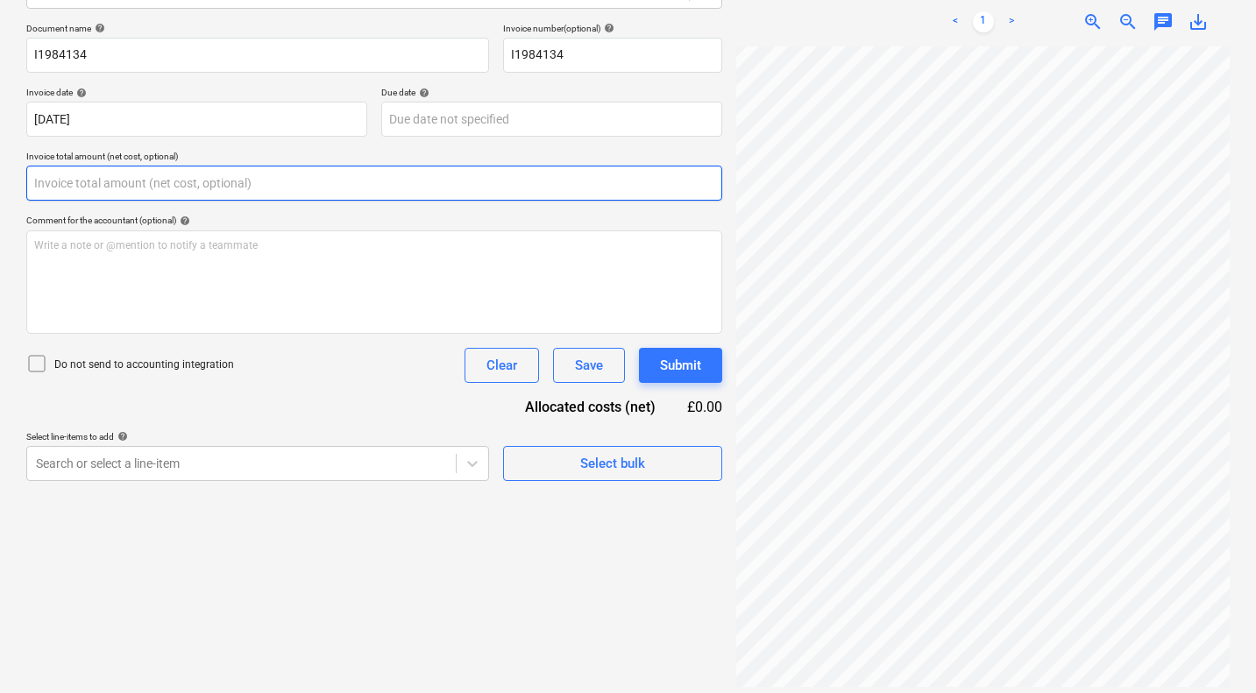
click at [96, 186] on input "text" at bounding box center [374, 183] width 696 height 35
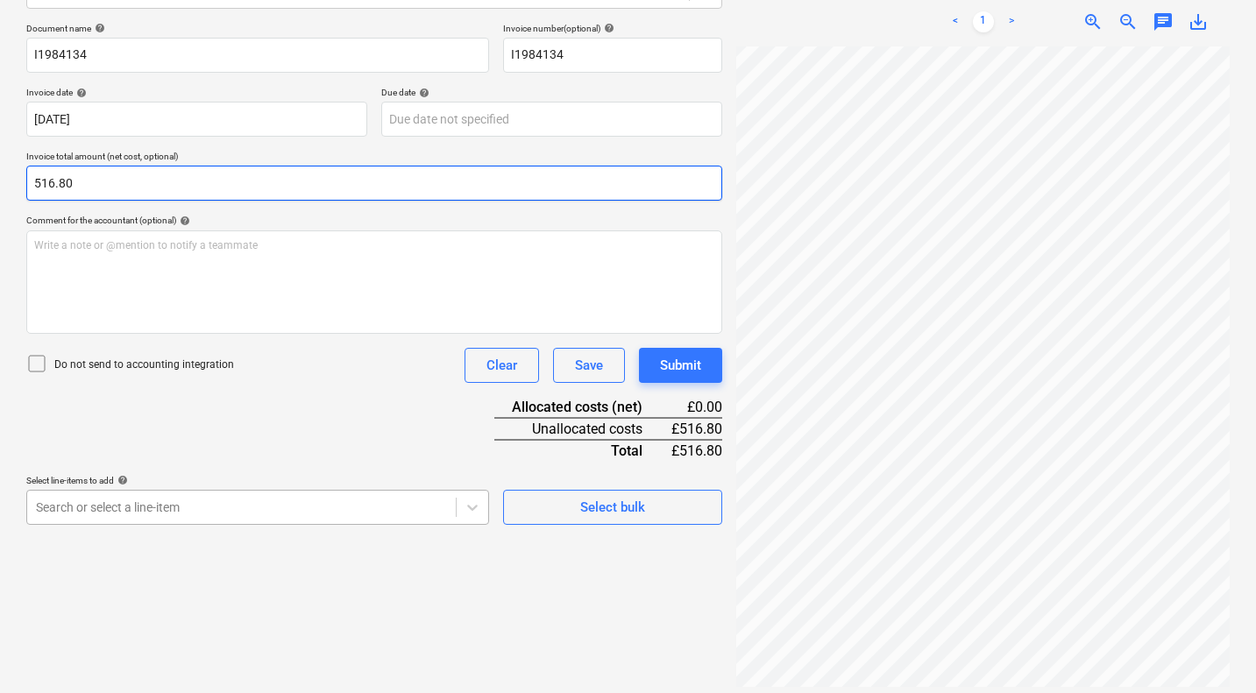
type input "516.80"
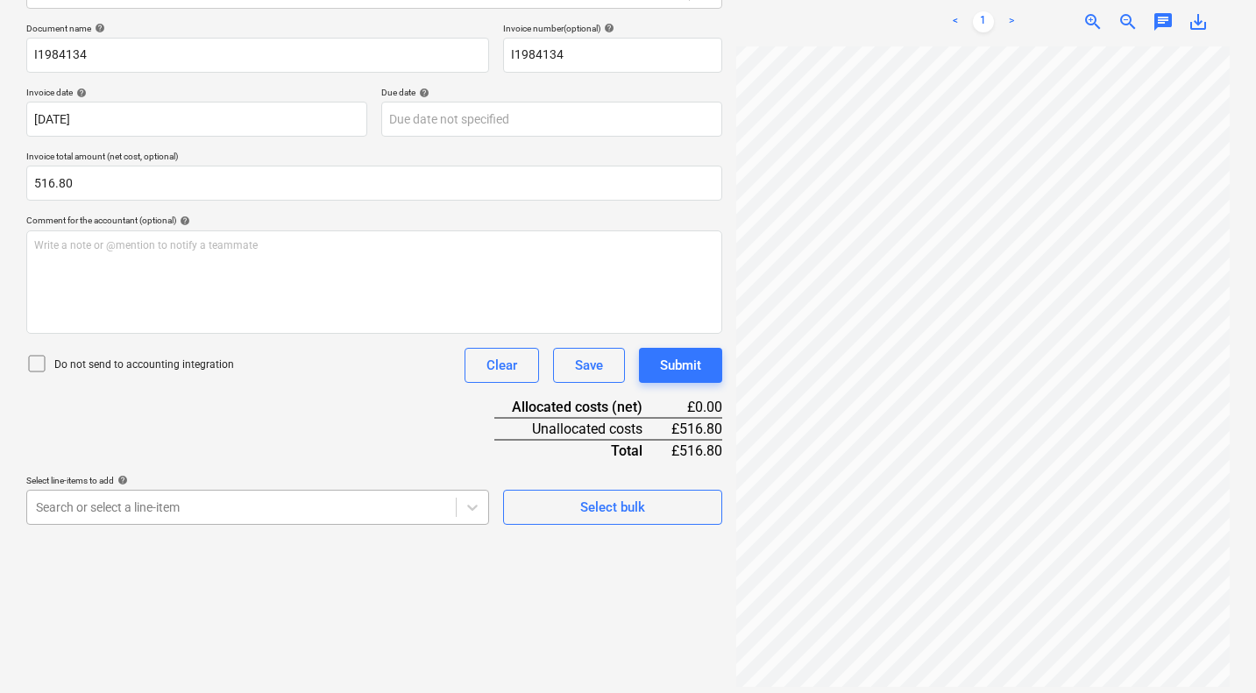
click at [138, 443] on body "Sales Projects Contacts Company Consolidated Invoices Inbox Approvals format_si…" at bounding box center [628, 96] width 1256 height 693
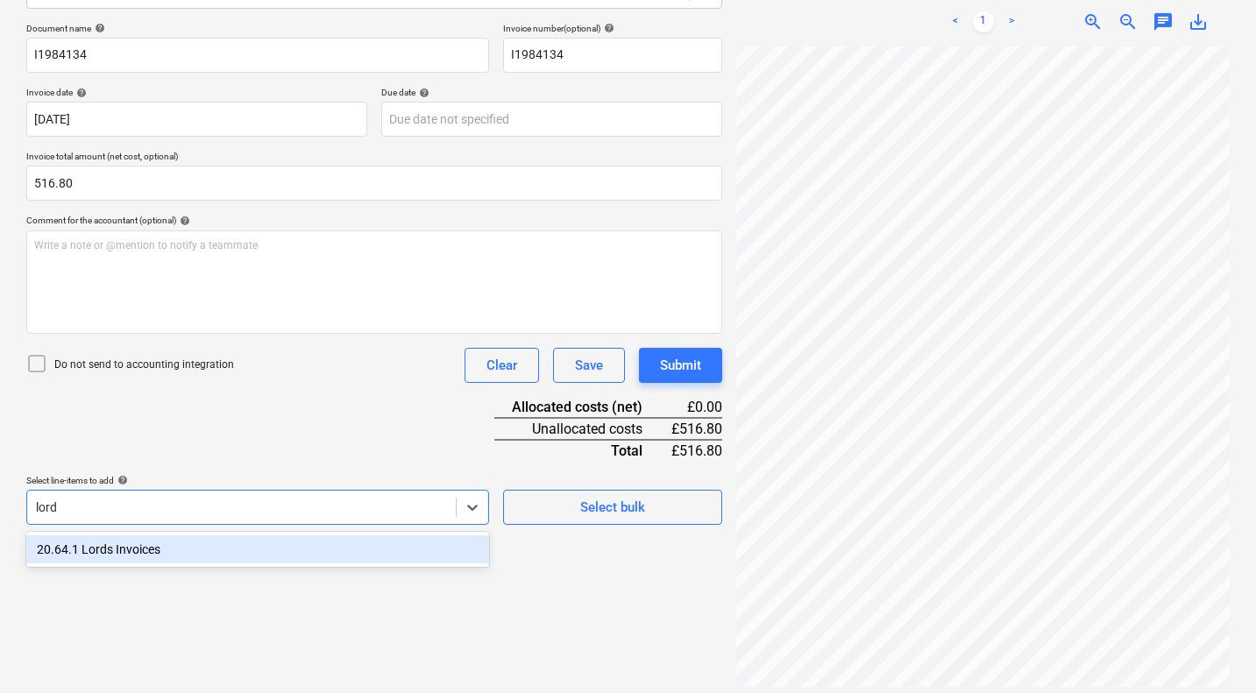
type input "lords"
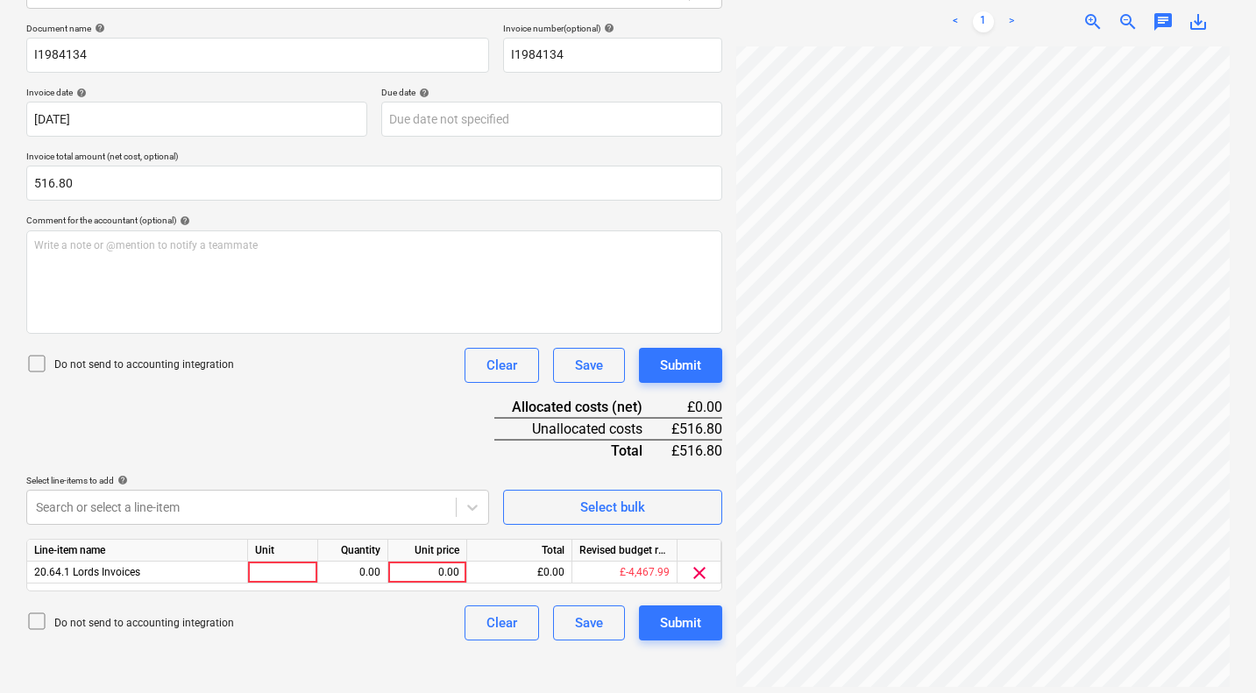
click at [322, 429] on div "Document name help I1984134 Invoice number (optional) help I1984134 Invoice dat…" at bounding box center [374, 332] width 696 height 618
click at [428, 576] on div "0.00" at bounding box center [427, 573] width 64 height 22
type input "516.80"
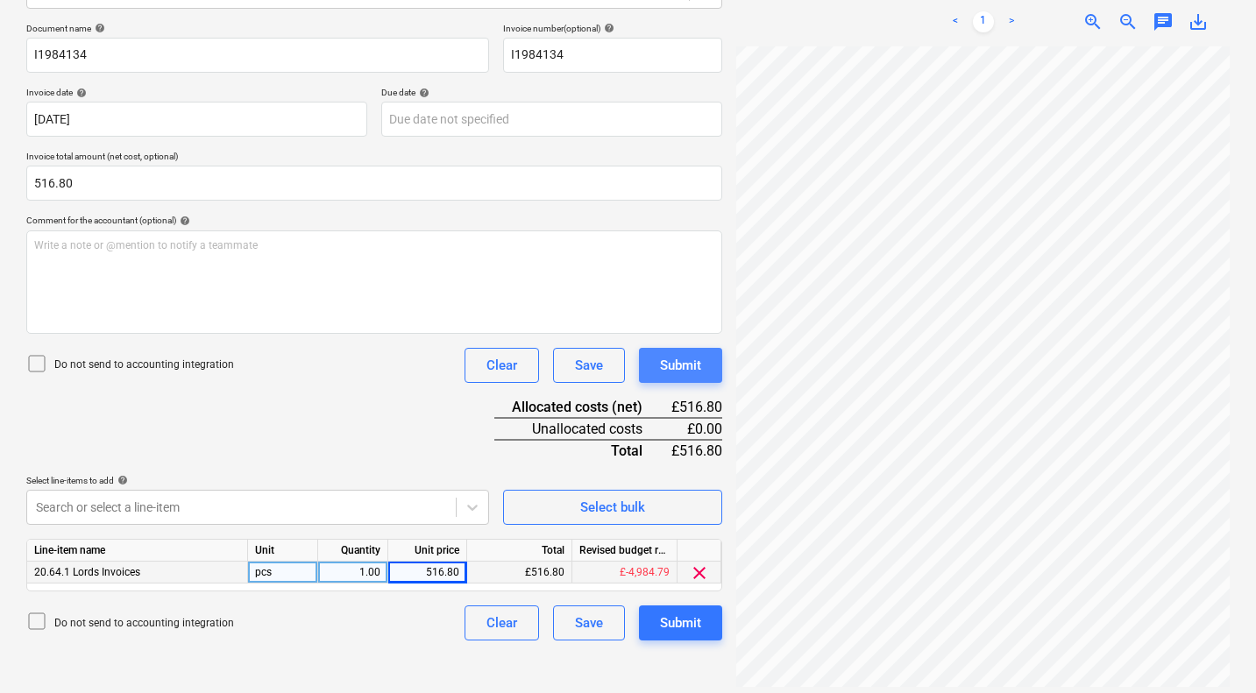
click at [671, 365] on div "Submit" at bounding box center [680, 365] width 41 height 23
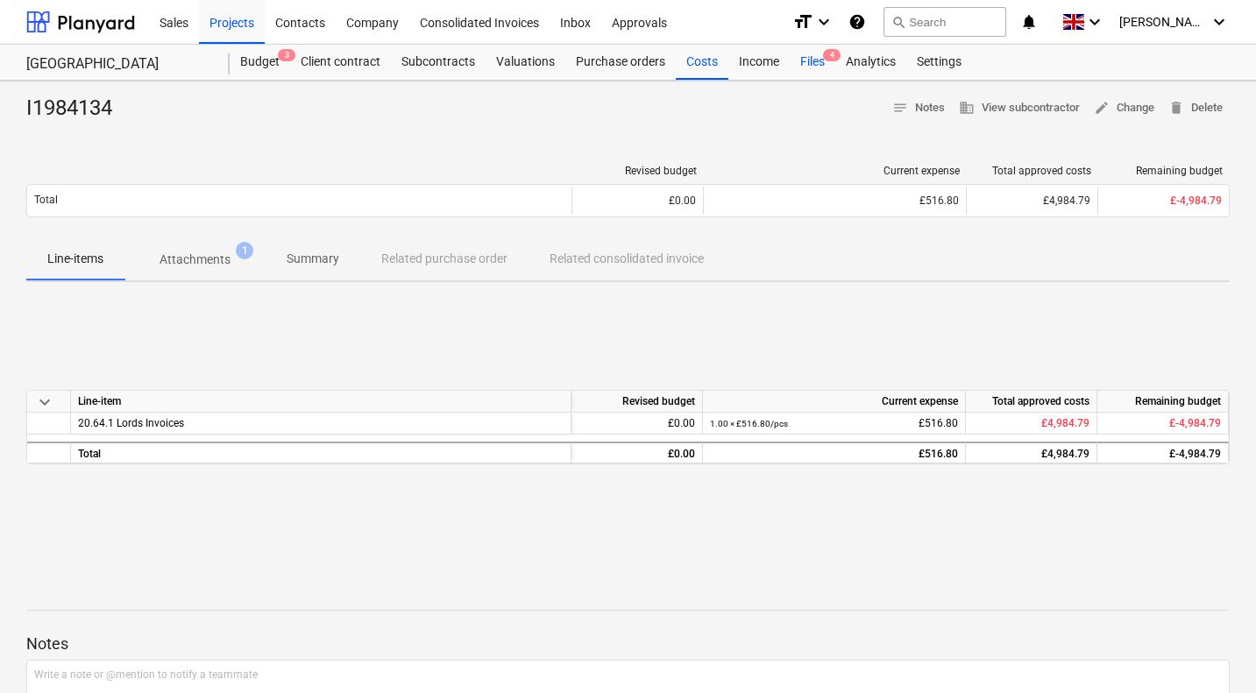
click at [809, 64] on div "Files 4" at bounding box center [813, 62] width 46 height 35
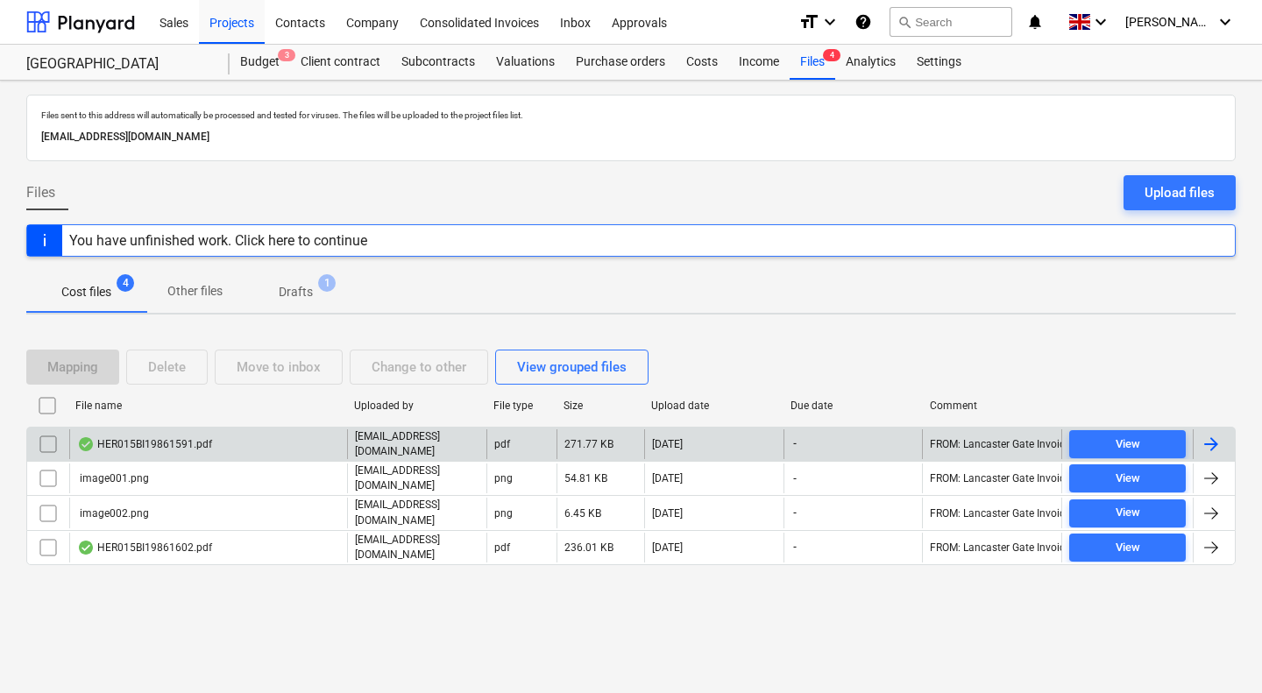
click at [152, 430] on div "HER015BI19861591.pdf" at bounding box center [208, 444] width 278 height 30
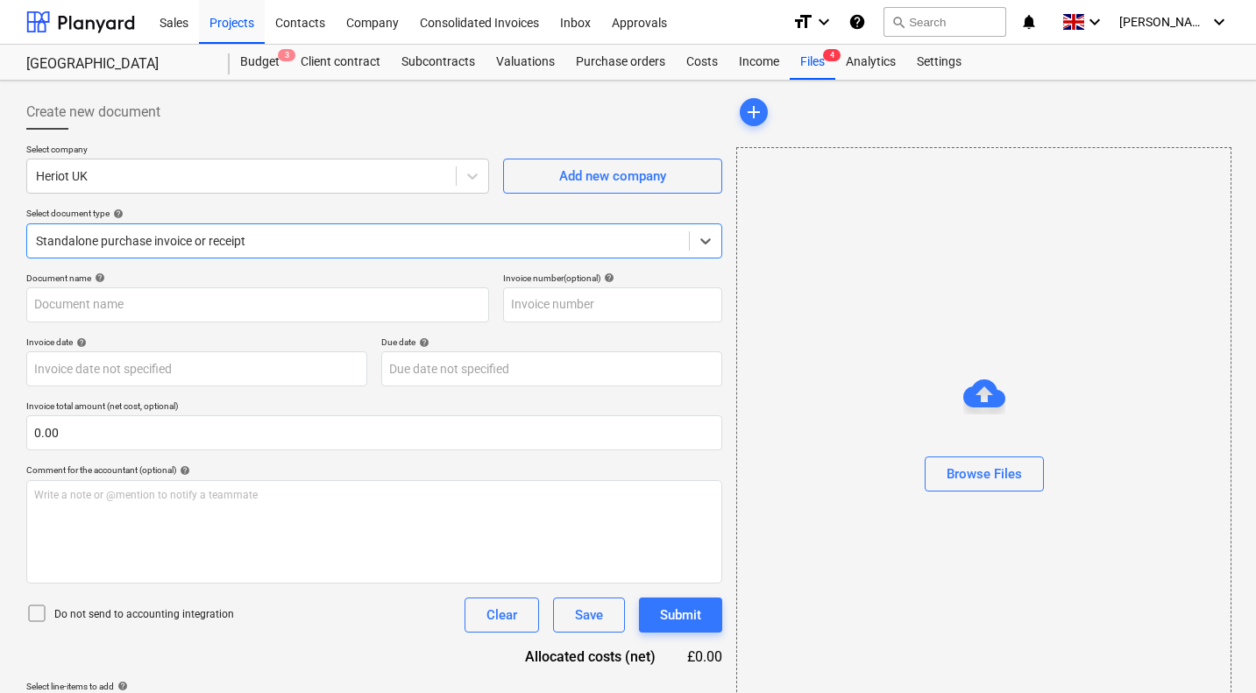
type input "03009465"
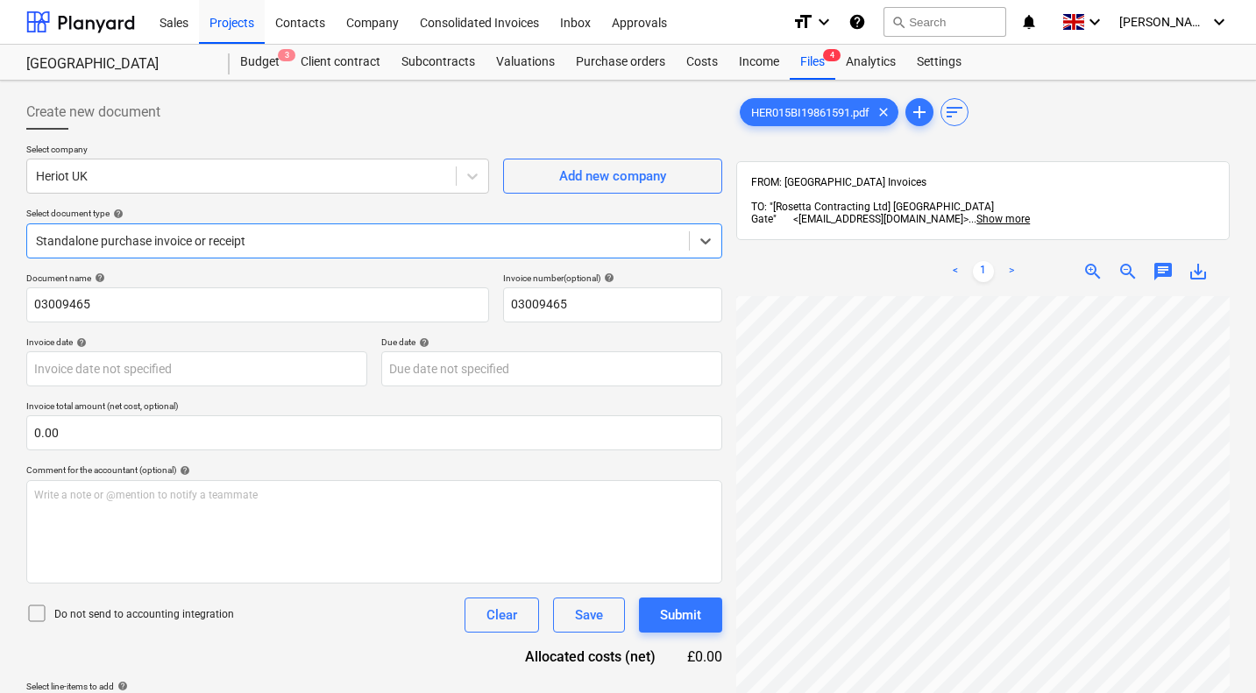
scroll to position [38, 168]
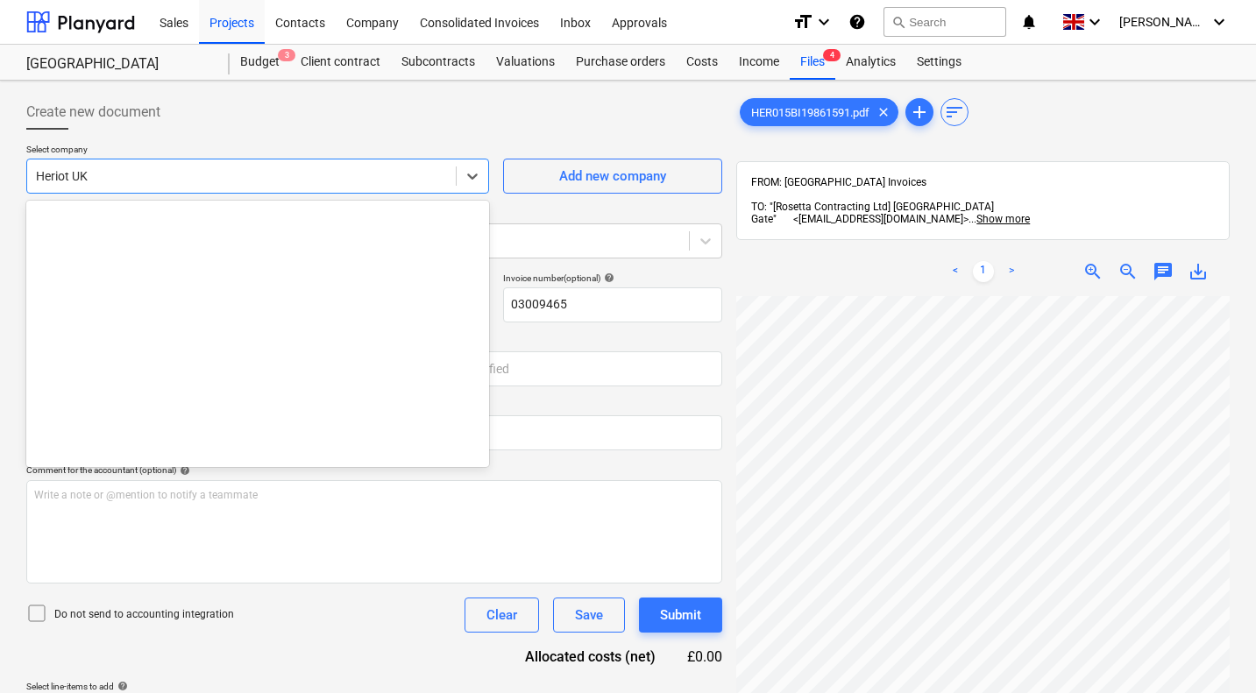
click at [200, 181] on div at bounding box center [241, 176] width 411 height 18
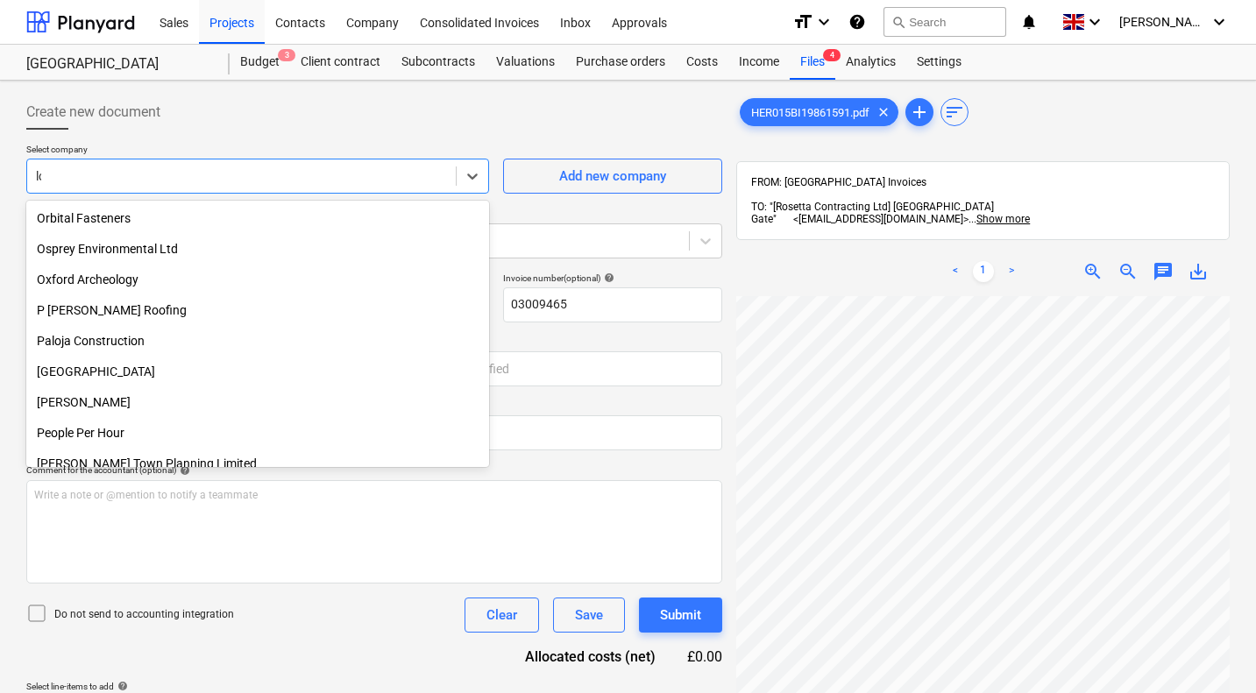
scroll to position [749, 0]
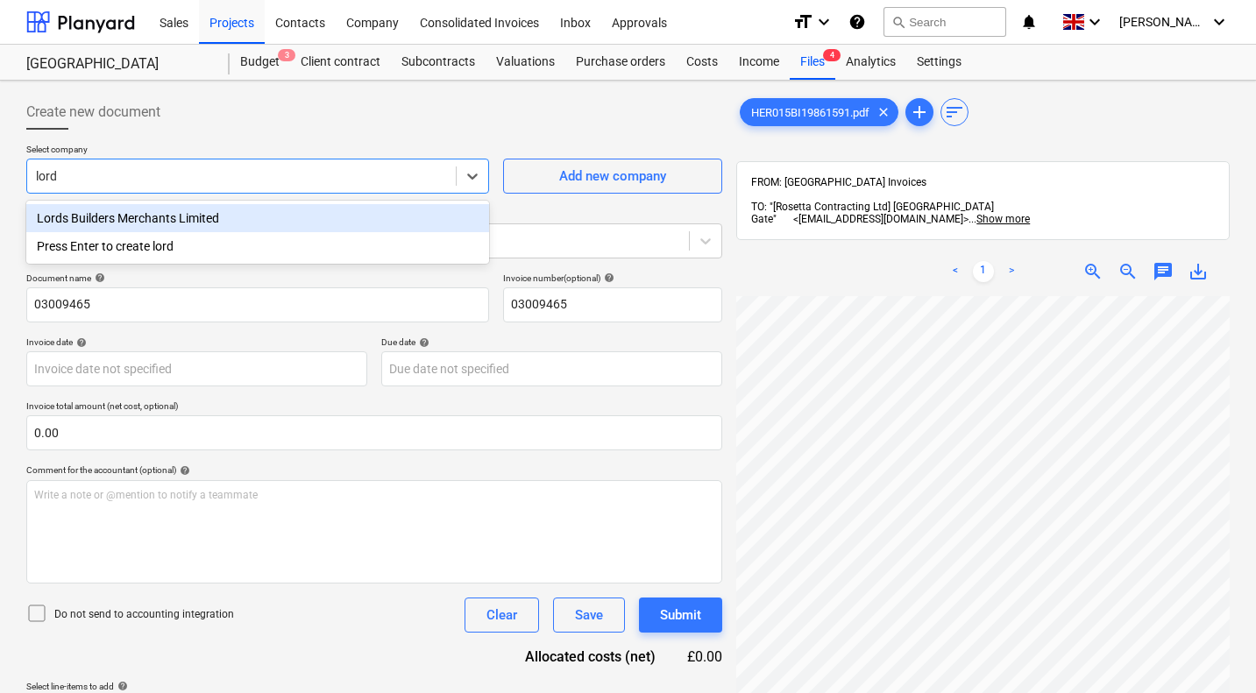
type input "lords"
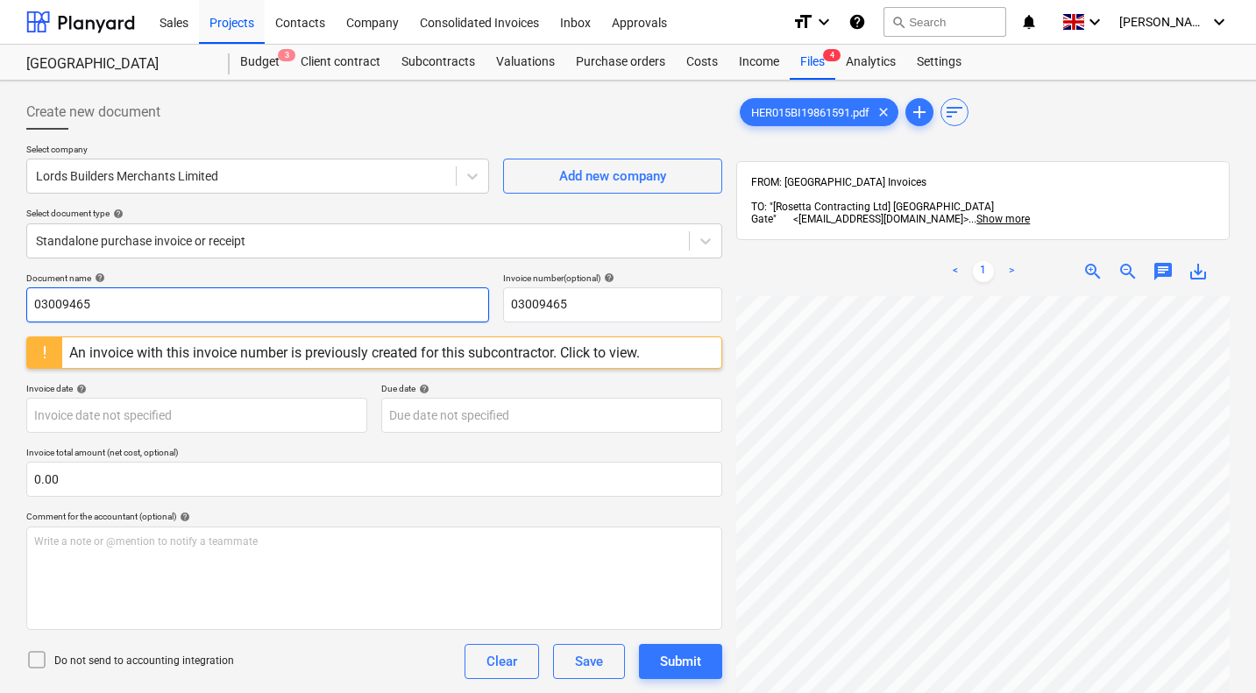
drag, startPoint x: 130, startPoint y: 301, endPoint x: 0, endPoint y: 301, distance: 129.7
click at [0, 301] on div "Create new document Select company Lords Builders Merchants Limited Add new com…" at bounding box center [628, 518] width 1256 height 874
type input "I1986159"
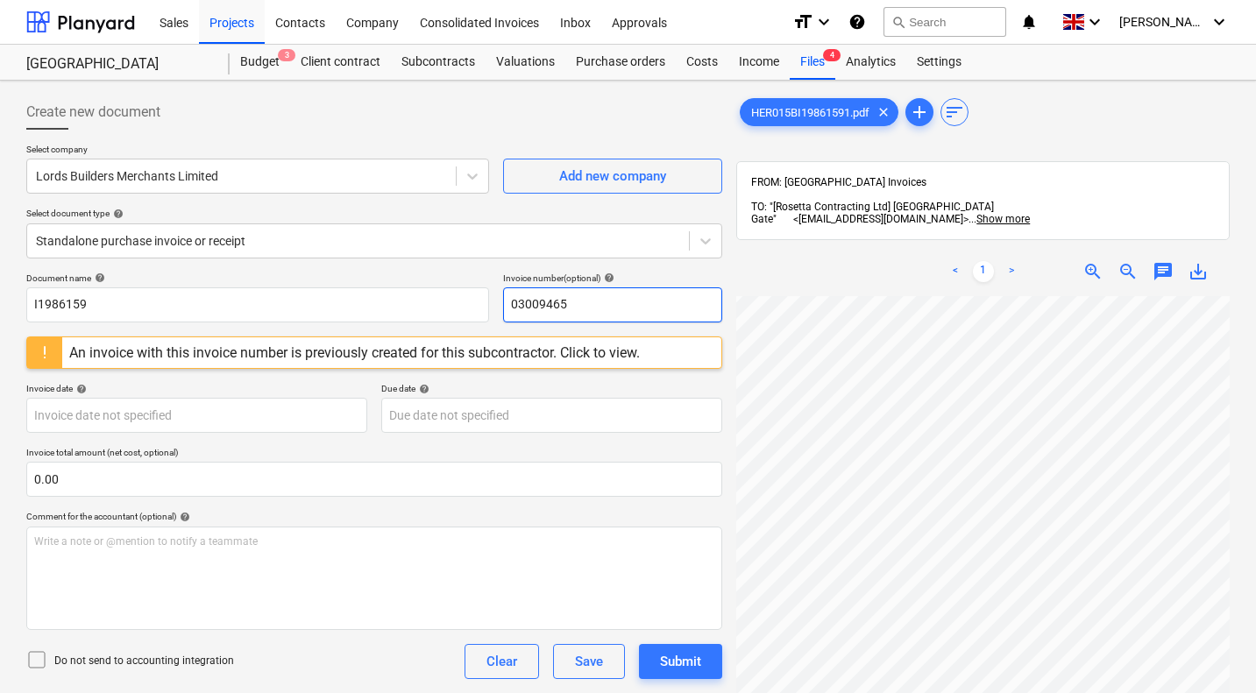
paste input "I1986159"
type input "I1986159"
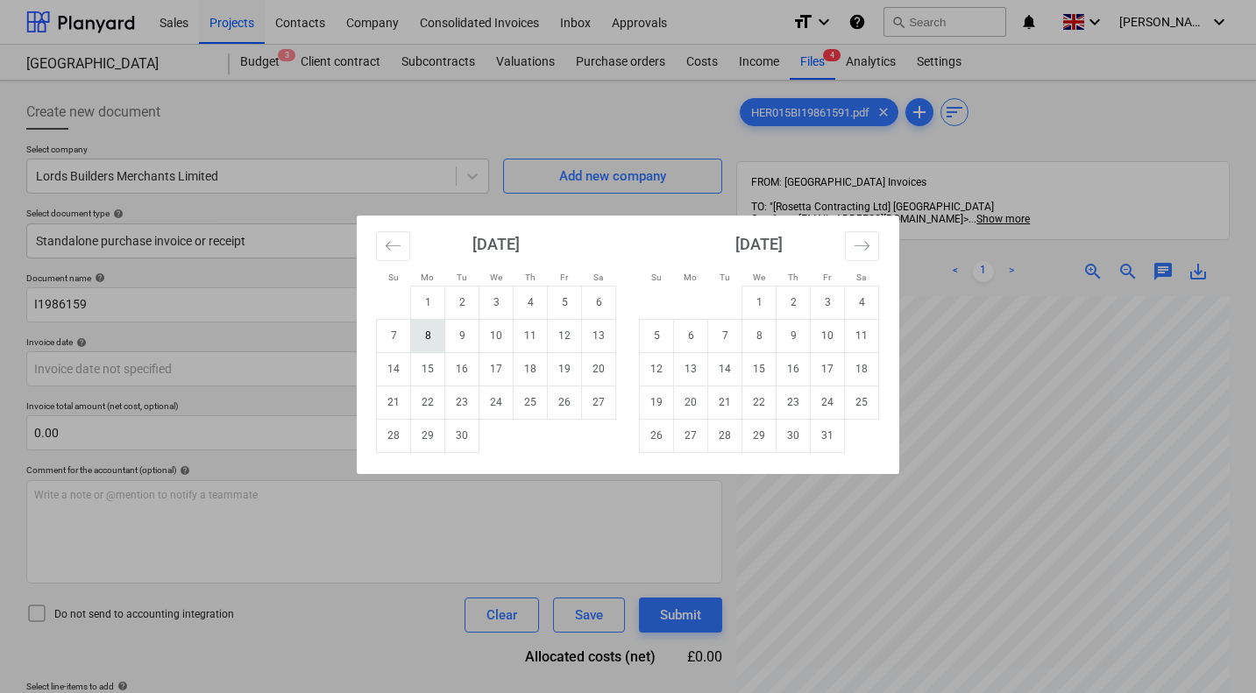
click at [433, 335] on td "8" at bounding box center [428, 335] width 34 height 33
type input "08 Sep 2025"
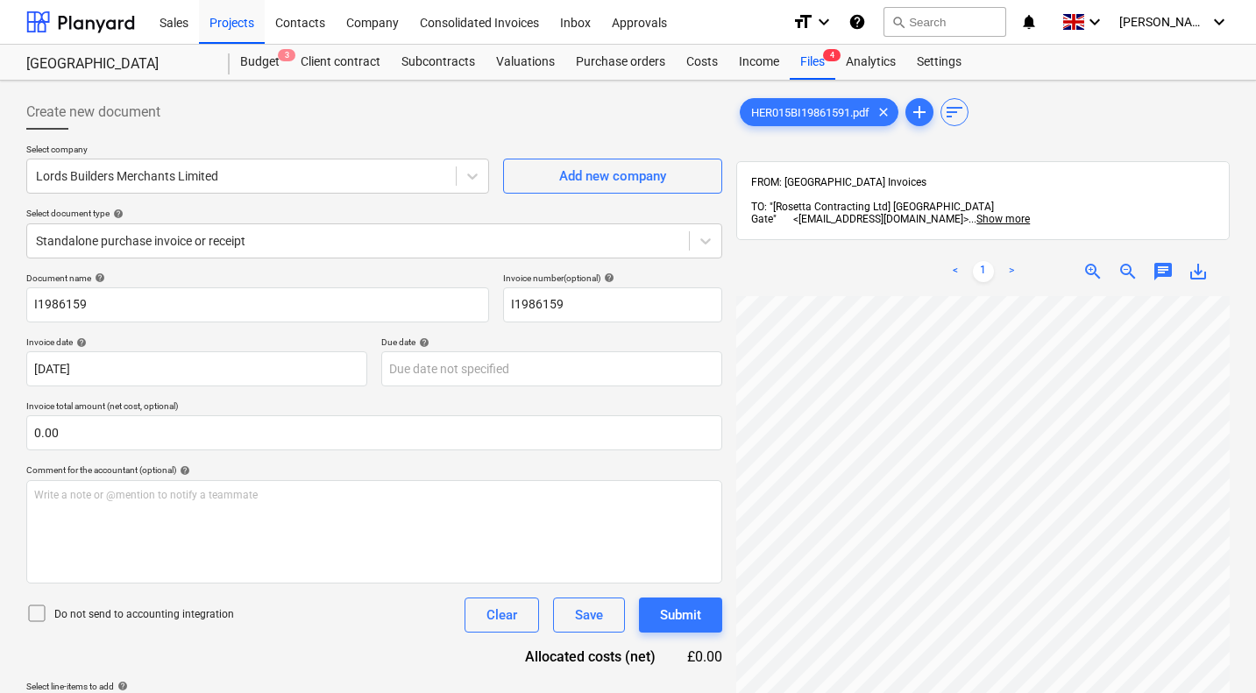
scroll to position [250, 0]
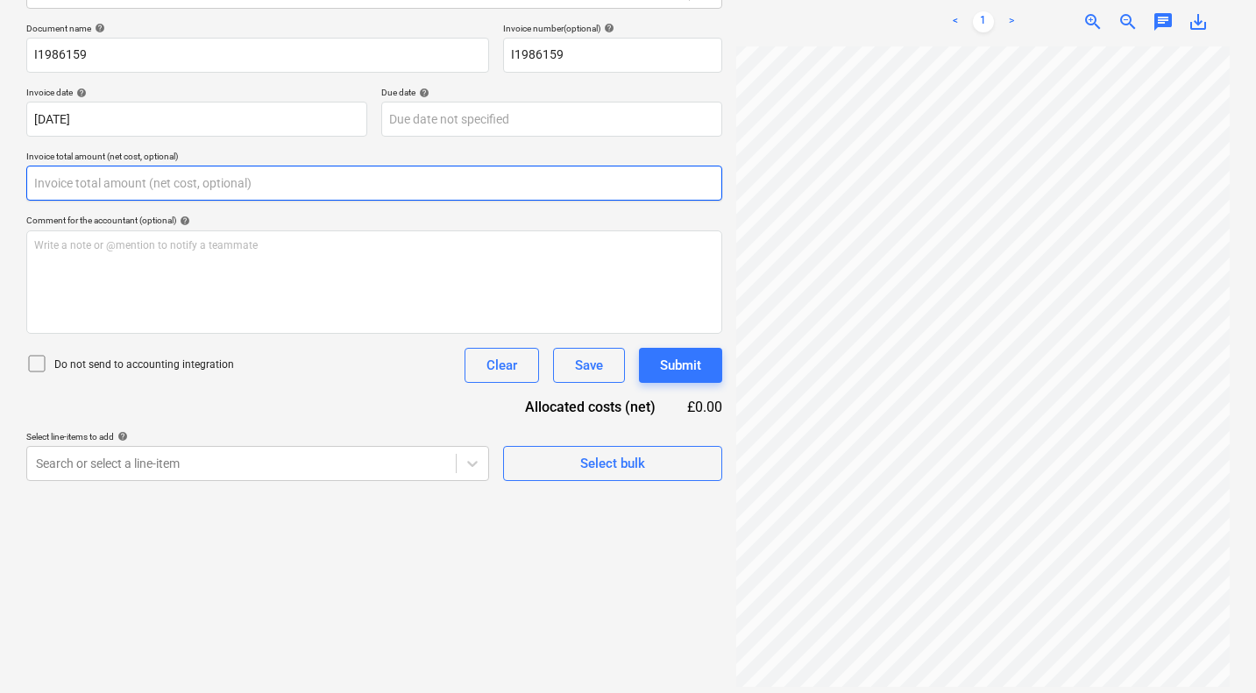
click at [174, 181] on input "text" at bounding box center [374, 183] width 696 height 35
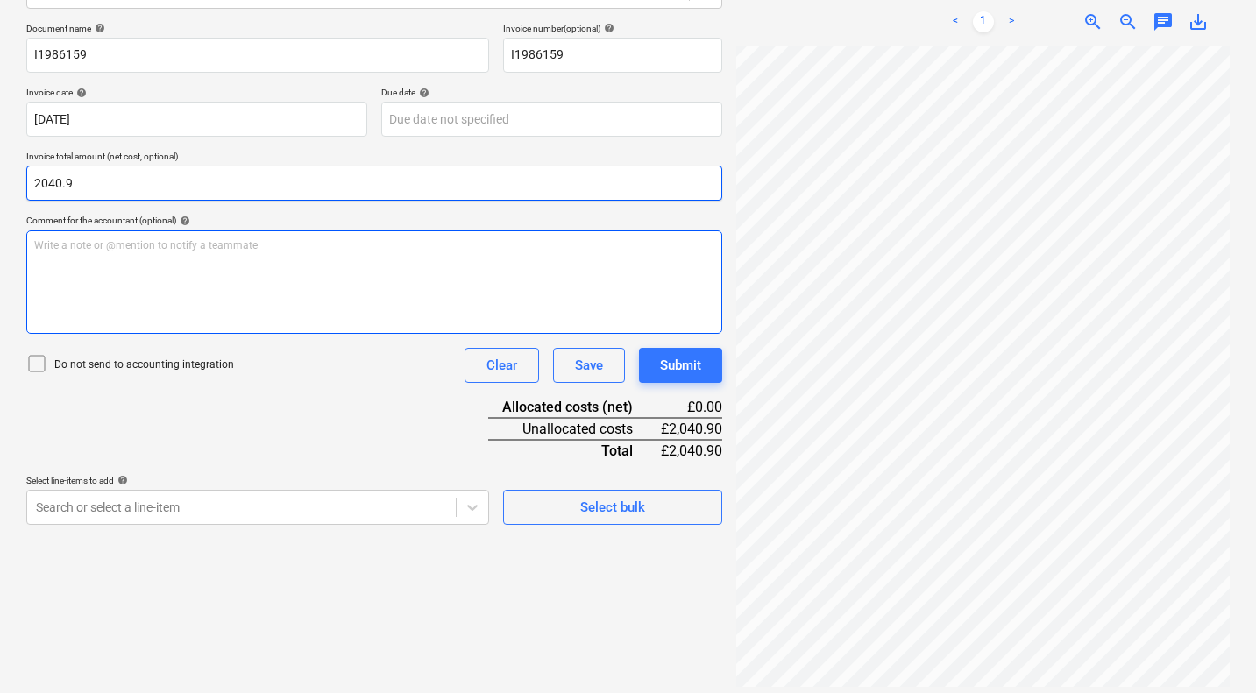
type input "2,040.90"
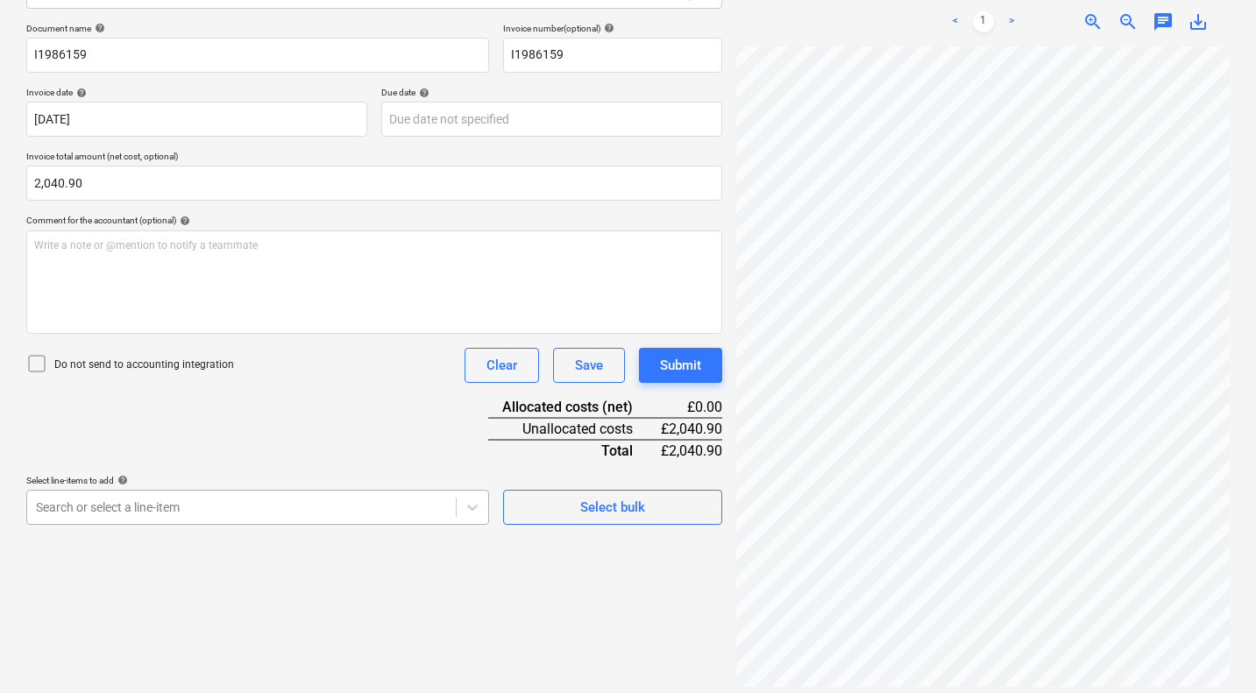
click at [256, 443] on body "Sales Projects Contacts Company Consolidated Invoices Inbox Approvals format_si…" at bounding box center [628, 96] width 1256 height 693
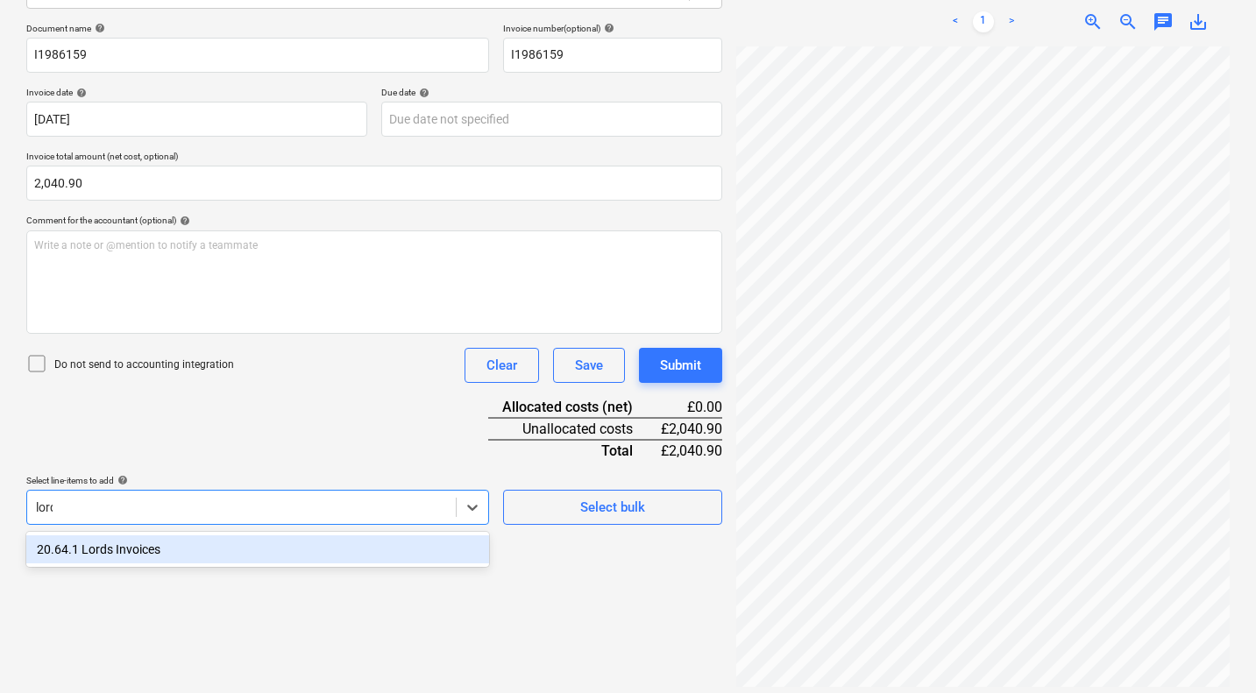
type input "lords"
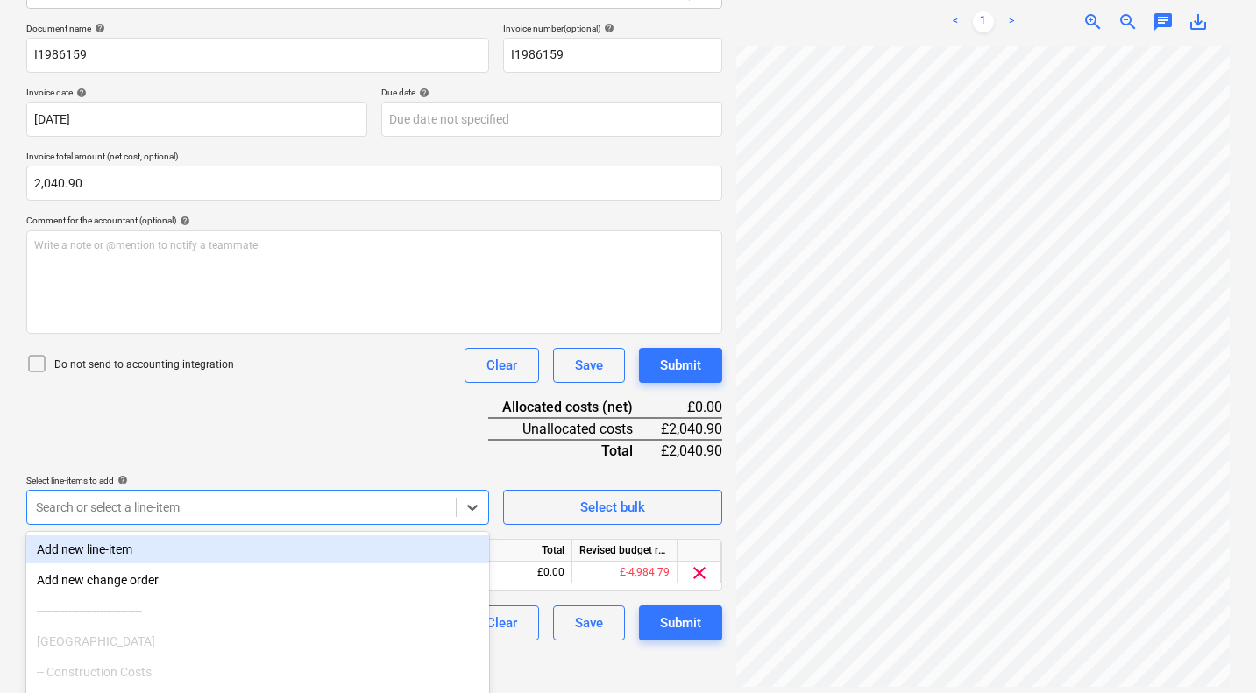
click at [309, 457] on div "Document name help I1986159 Invoice number (optional) help I1986159 Invoice dat…" at bounding box center [374, 332] width 696 height 618
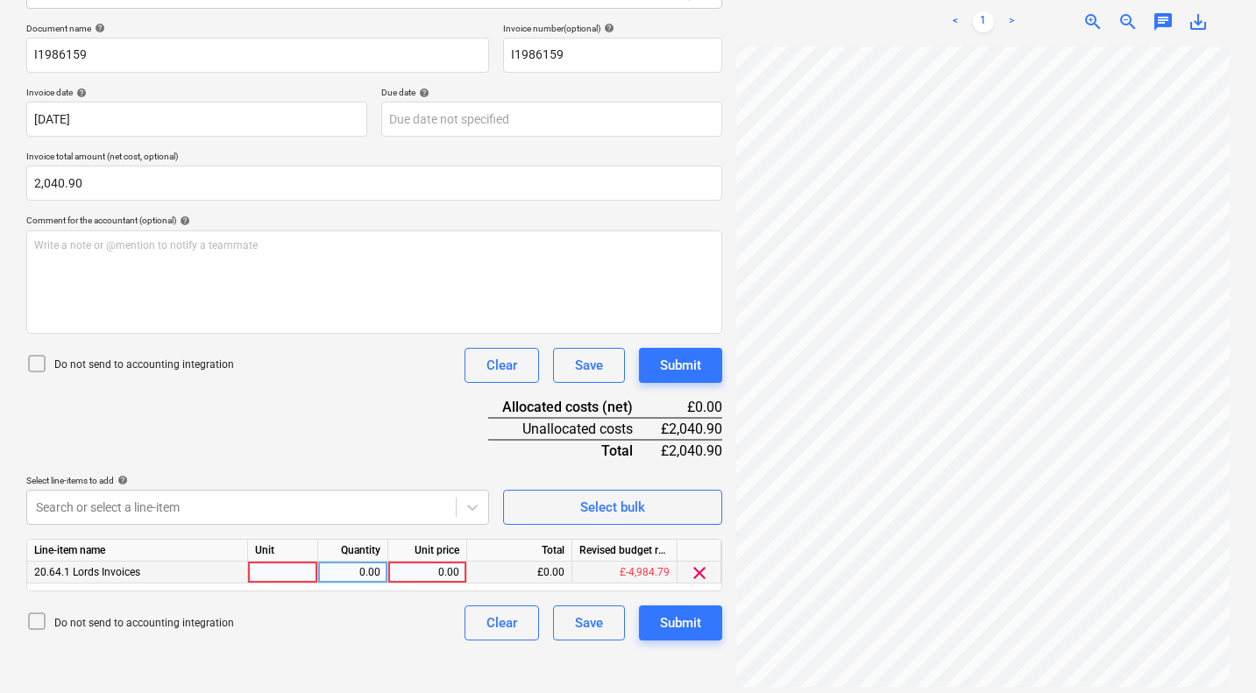
click at [423, 571] on div "0.00" at bounding box center [427, 573] width 64 height 22
type input "2040.9"
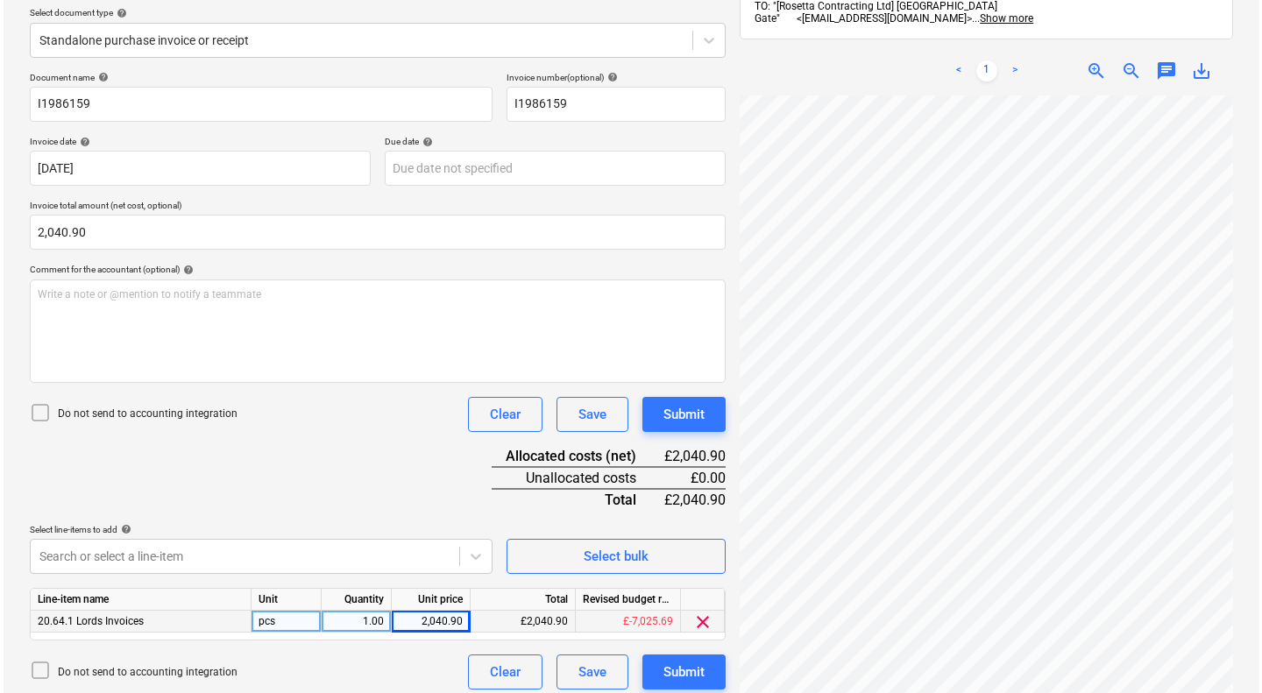
scroll to position [202, 0]
click at [685, 421] on div "Submit" at bounding box center [680, 413] width 41 height 23
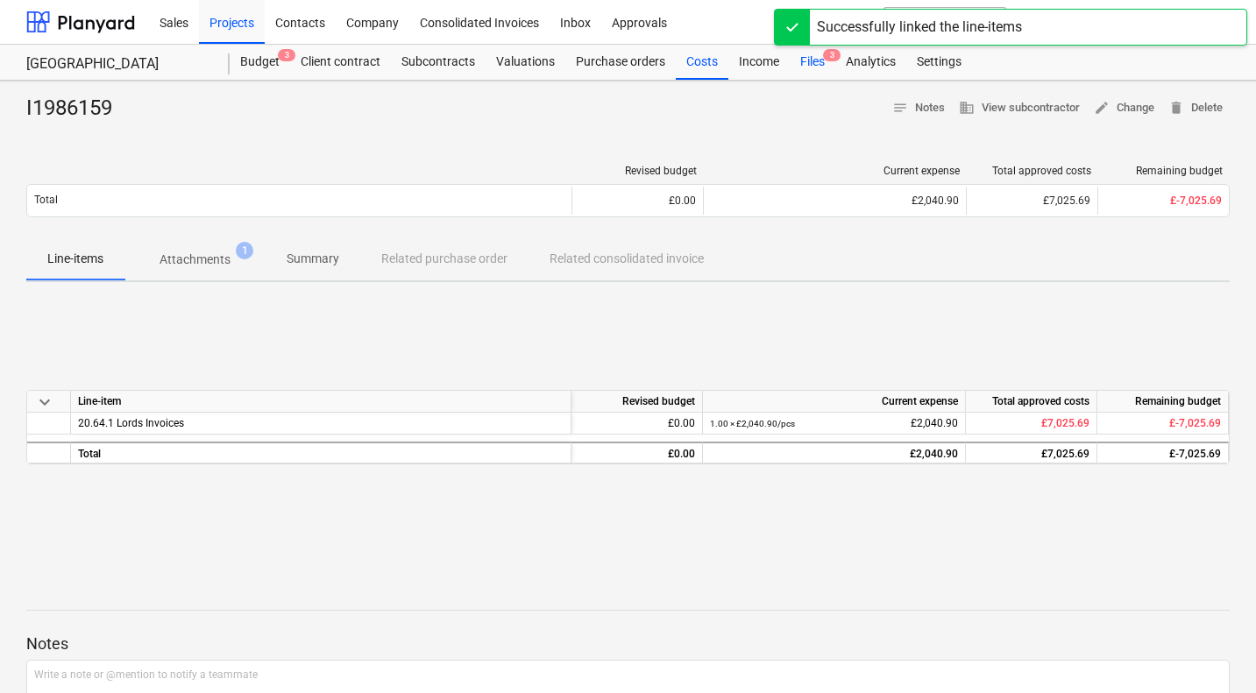
click at [813, 58] on div "Files 3" at bounding box center [813, 62] width 46 height 35
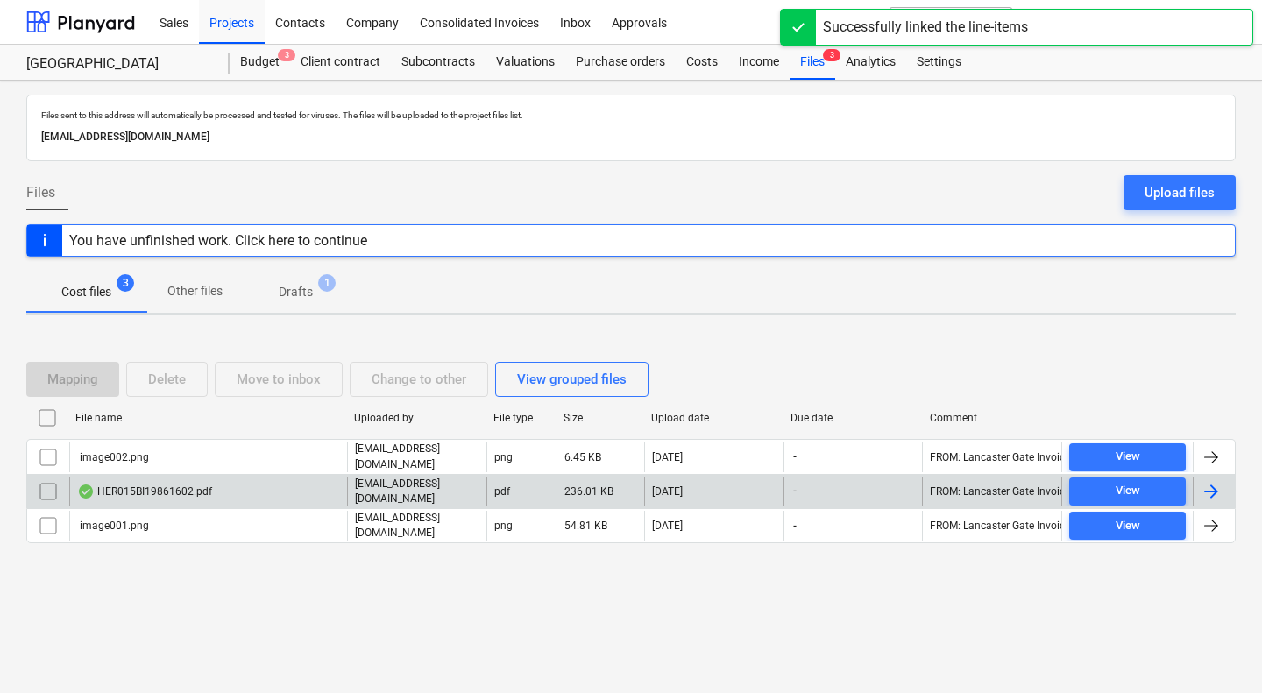
click at [176, 485] on div "HER015BI19861602.pdf" at bounding box center [144, 492] width 135 height 14
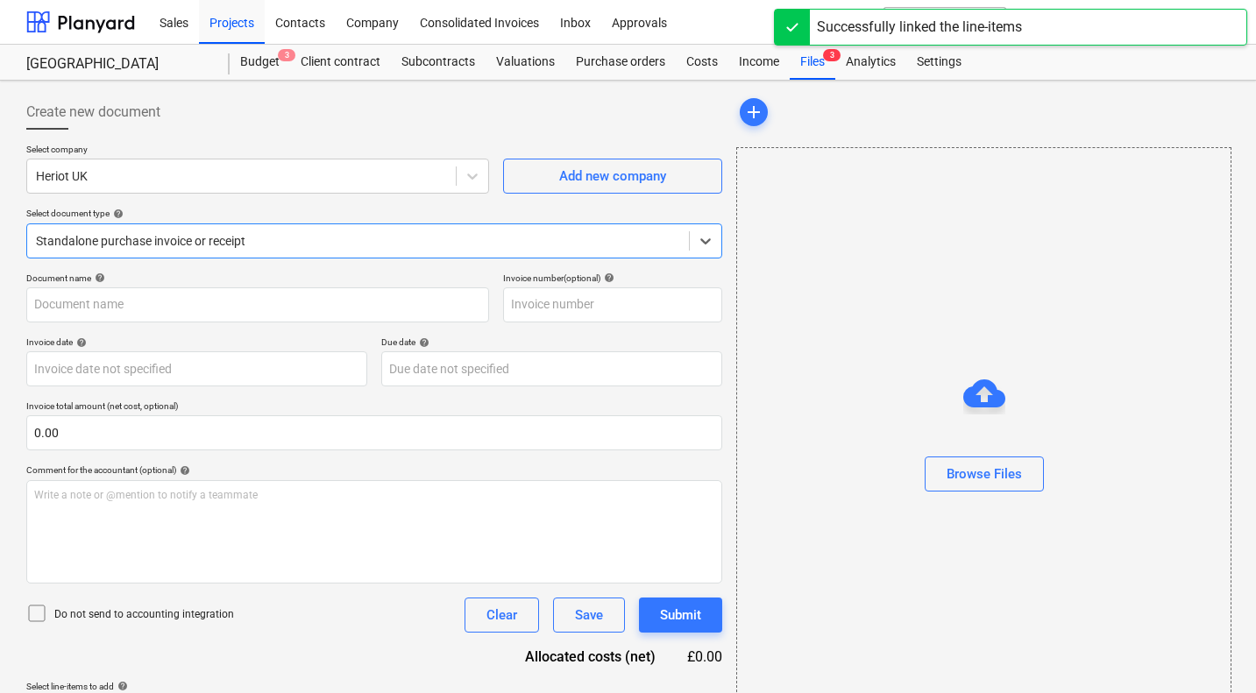
type input "03009465"
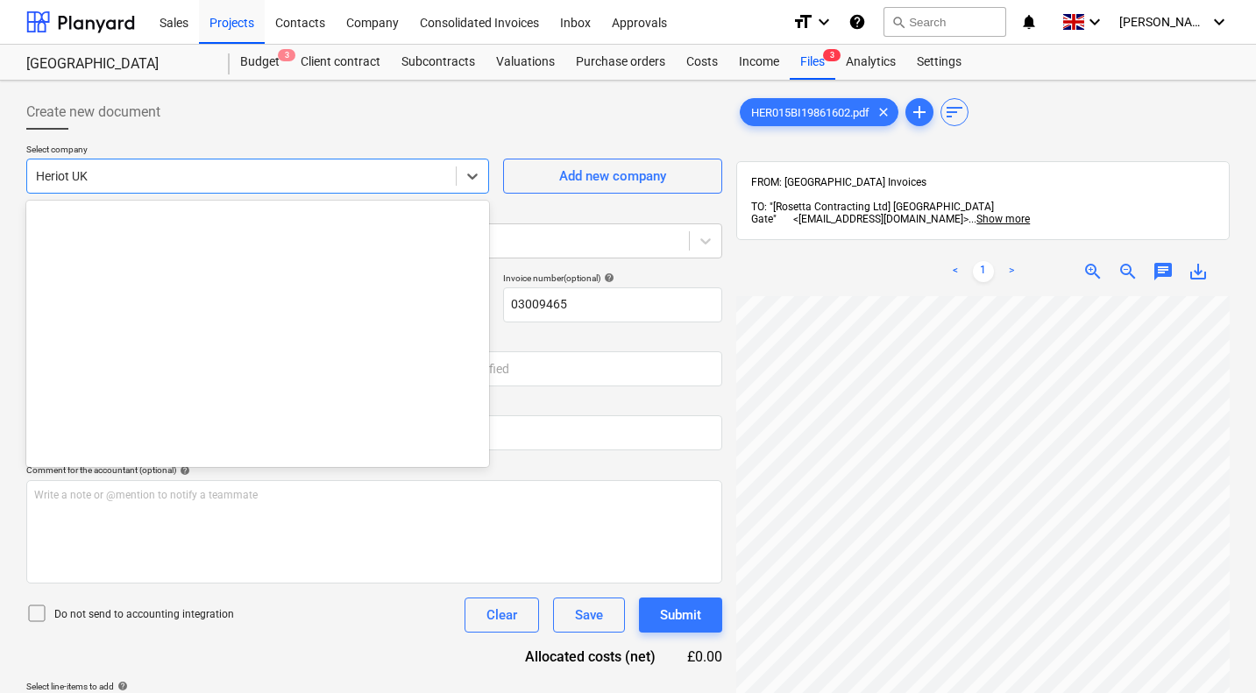
click at [218, 171] on div at bounding box center [241, 176] width 411 height 18
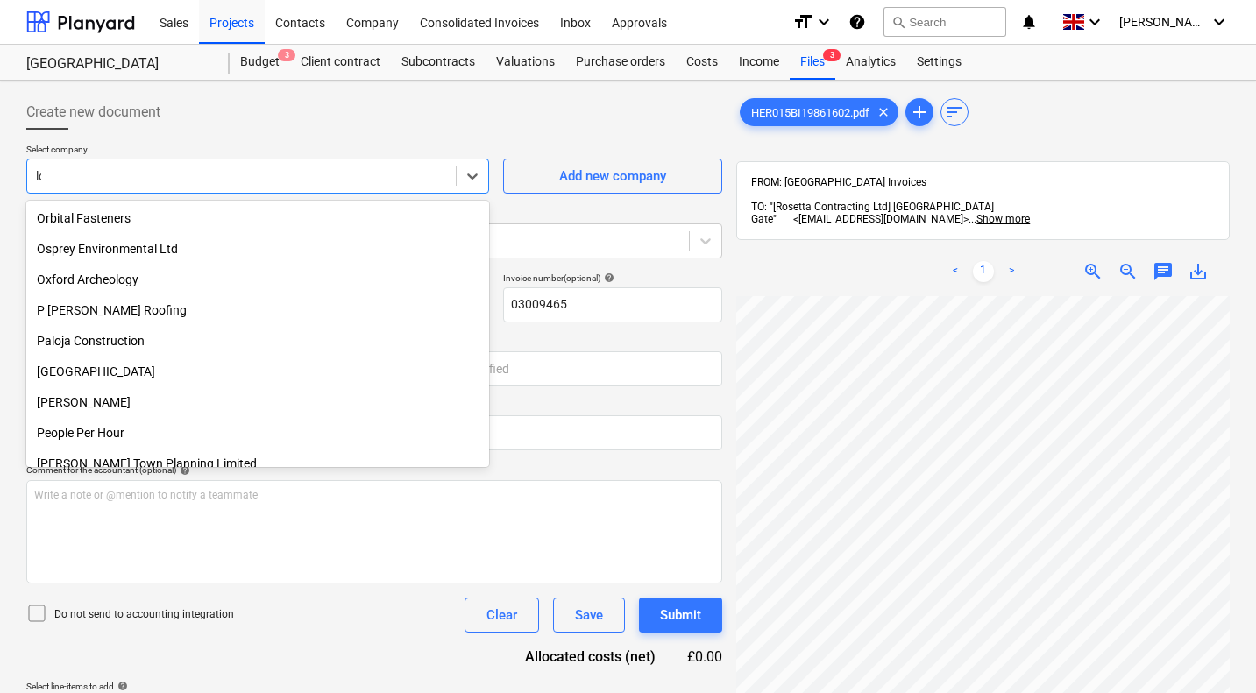
scroll to position [749, 0]
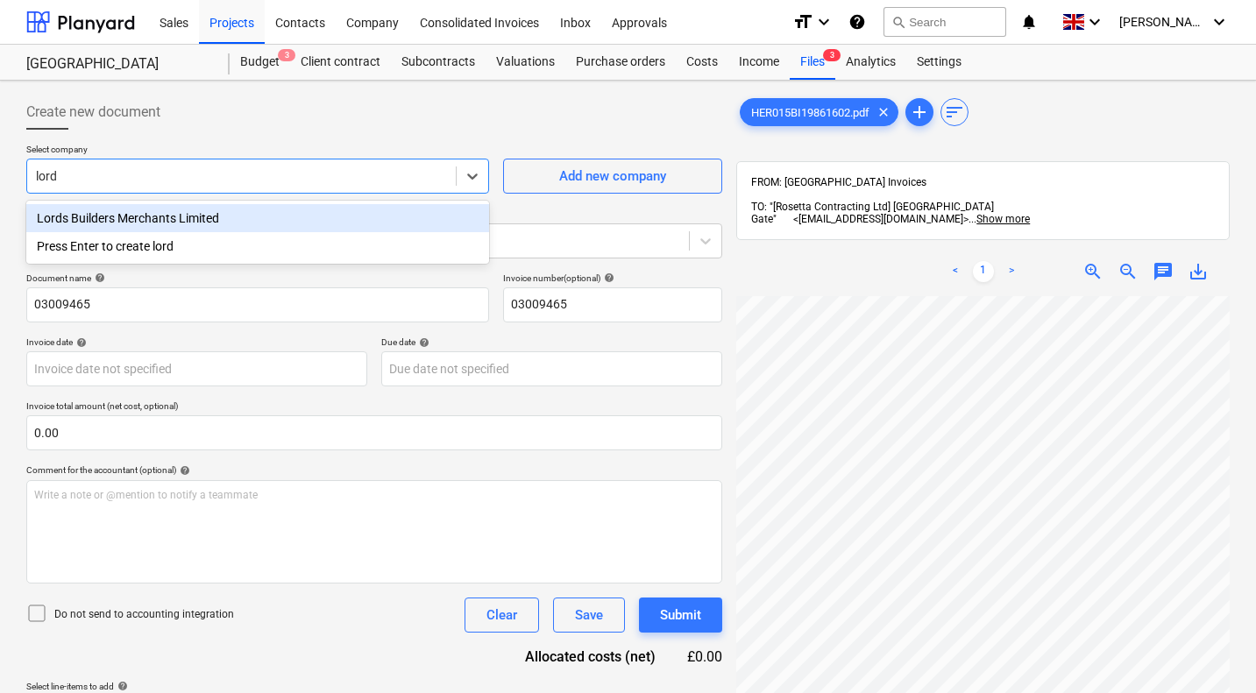
type input "lords"
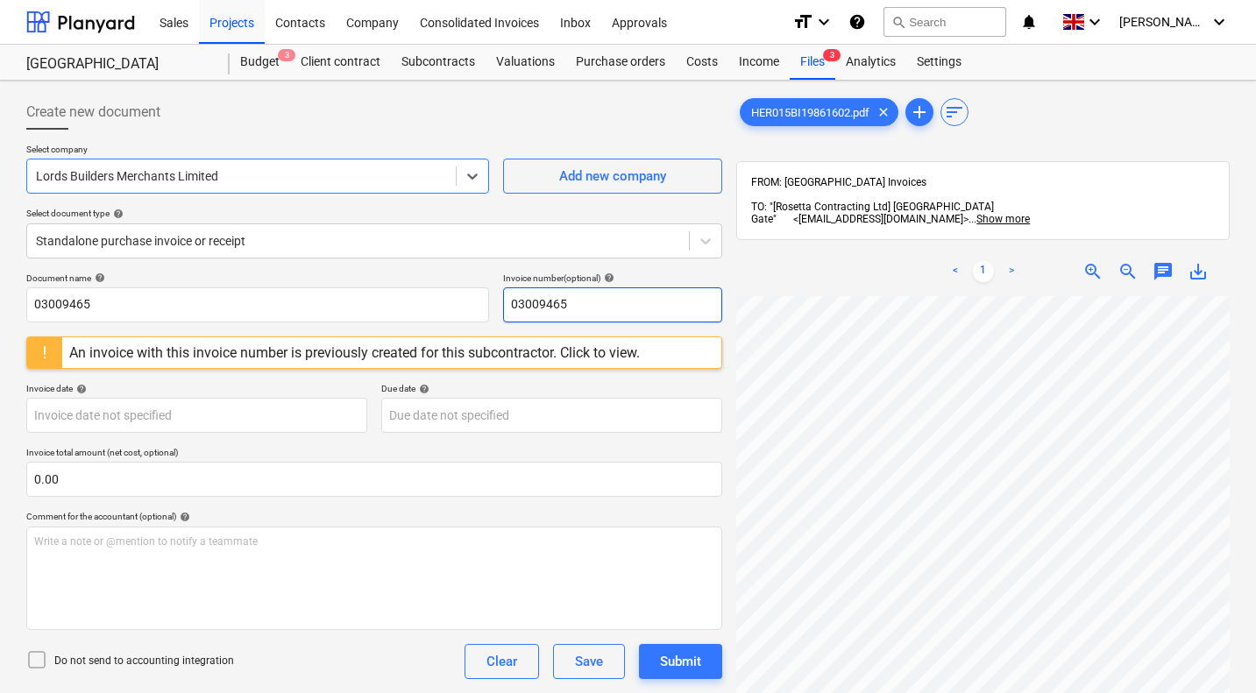
scroll to position [0, 168]
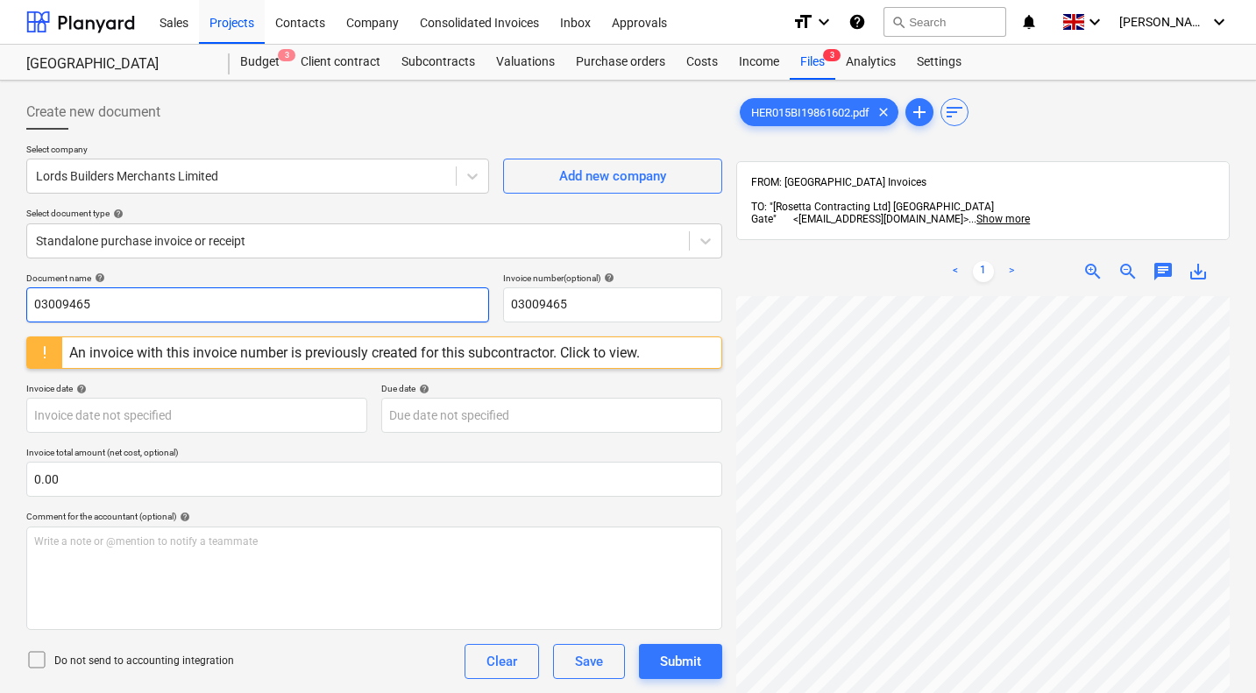
drag, startPoint x: 235, startPoint y: 299, endPoint x: 0, endPoint y: 283, distance: 235.4
click at [0, 283] on div "Create new document Select company Lords Builders Merchants Limited Add new com…" at bounding box center [628, 518] width 1256 height 874
type input "I1986160"
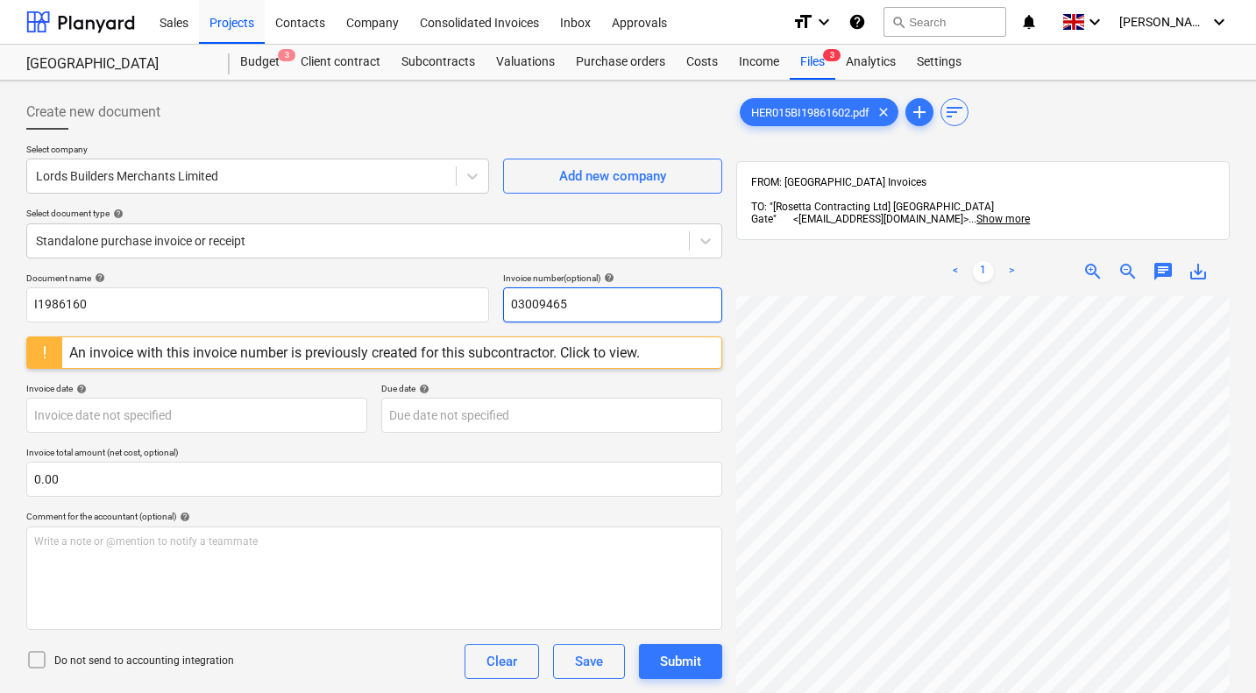
paste input "I1986160"
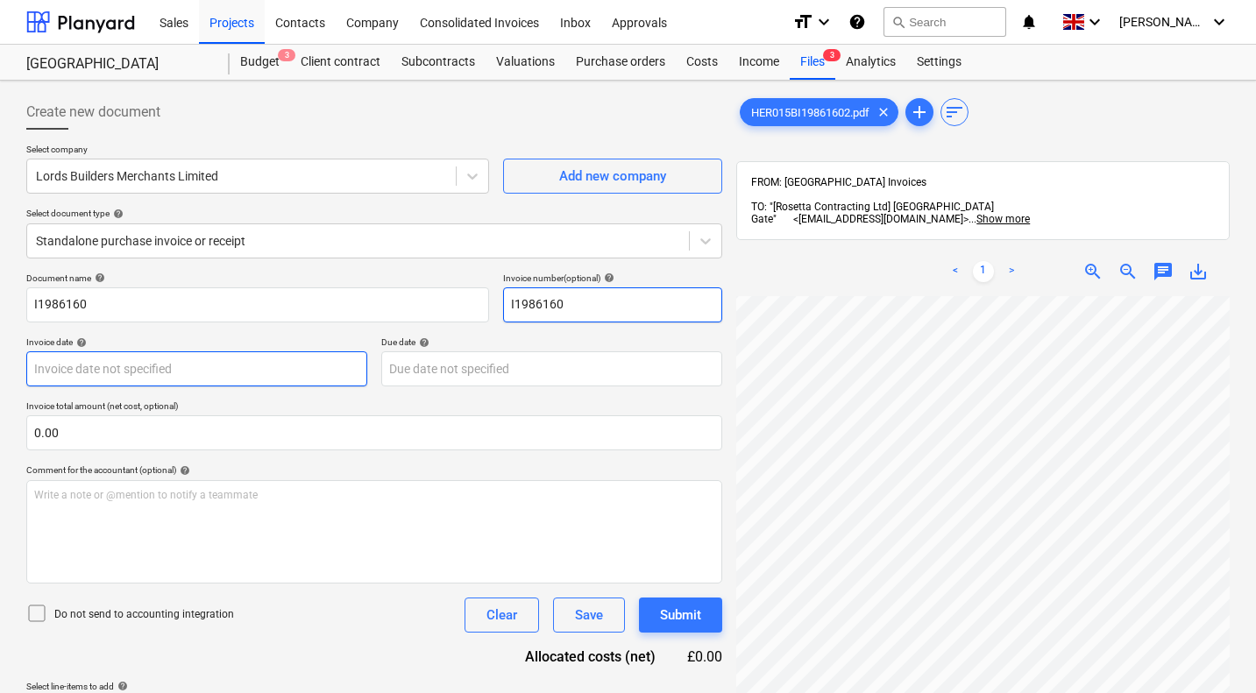
type input "I1986160"
click at [141, 362] on body "Sales Projects Contacts Company Consolidated Invoices Inbox Approvals format_si…" at bounding box center [628, 346] width 1256 height 693
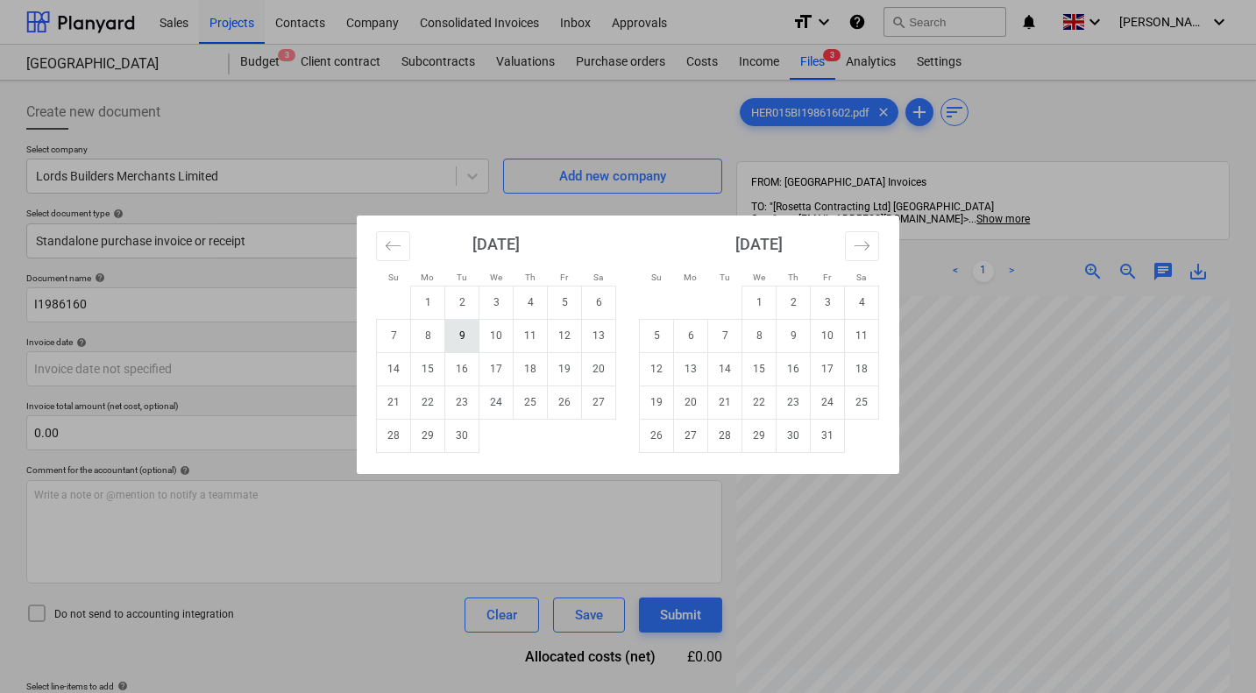
click at [466, 333] on td "9" at bounding box center [462, 335] width 34 height 33
type input "09 Sep 2025"
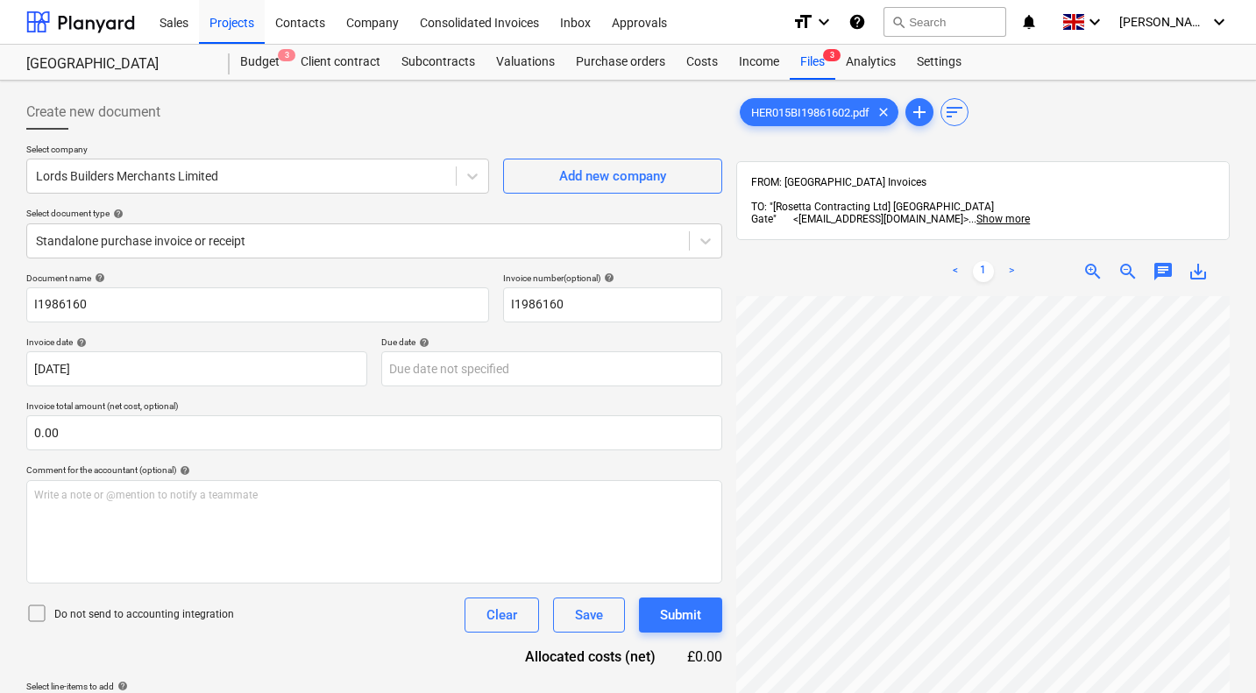
scroll to position [250, 0]
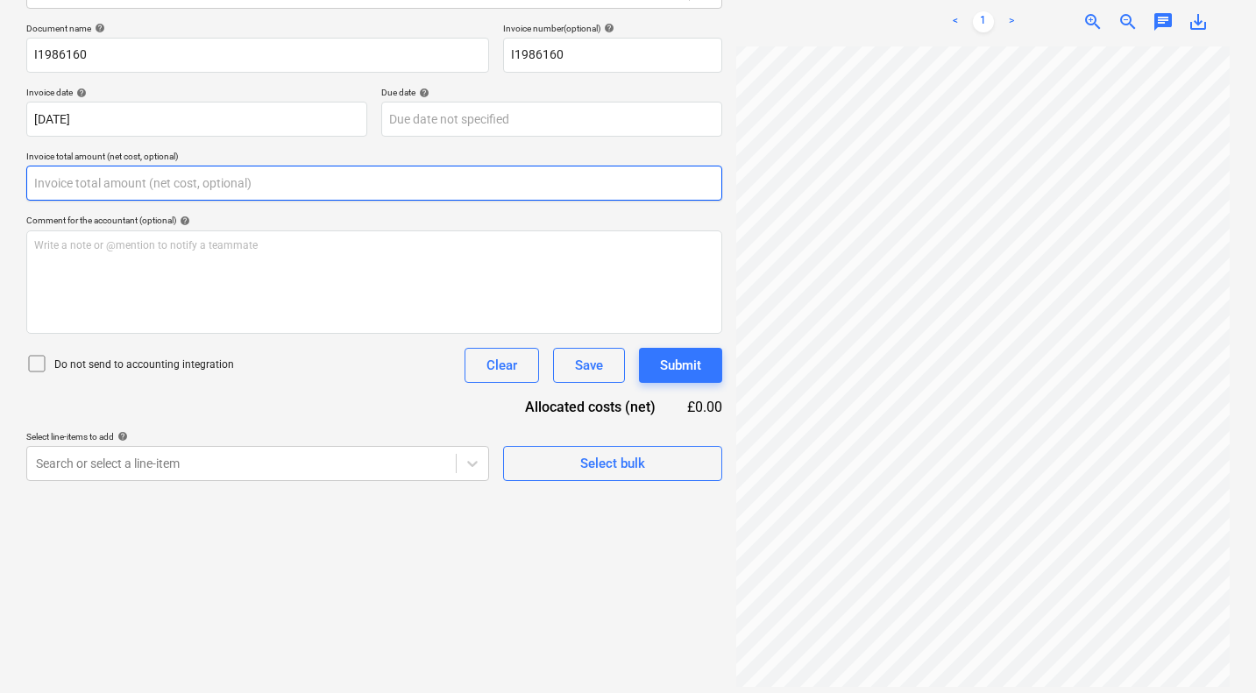
click at [188, 182] on input "text" at bounding box center [374, 183] width 696 height 35
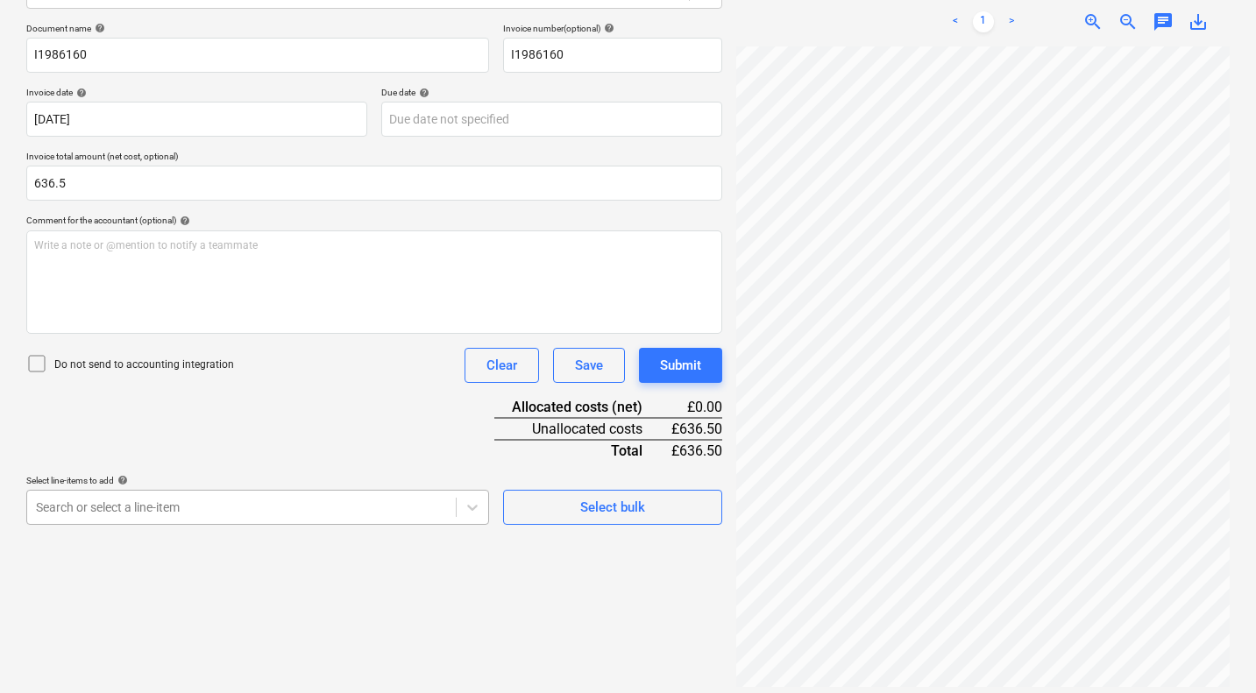
type input "636.50"
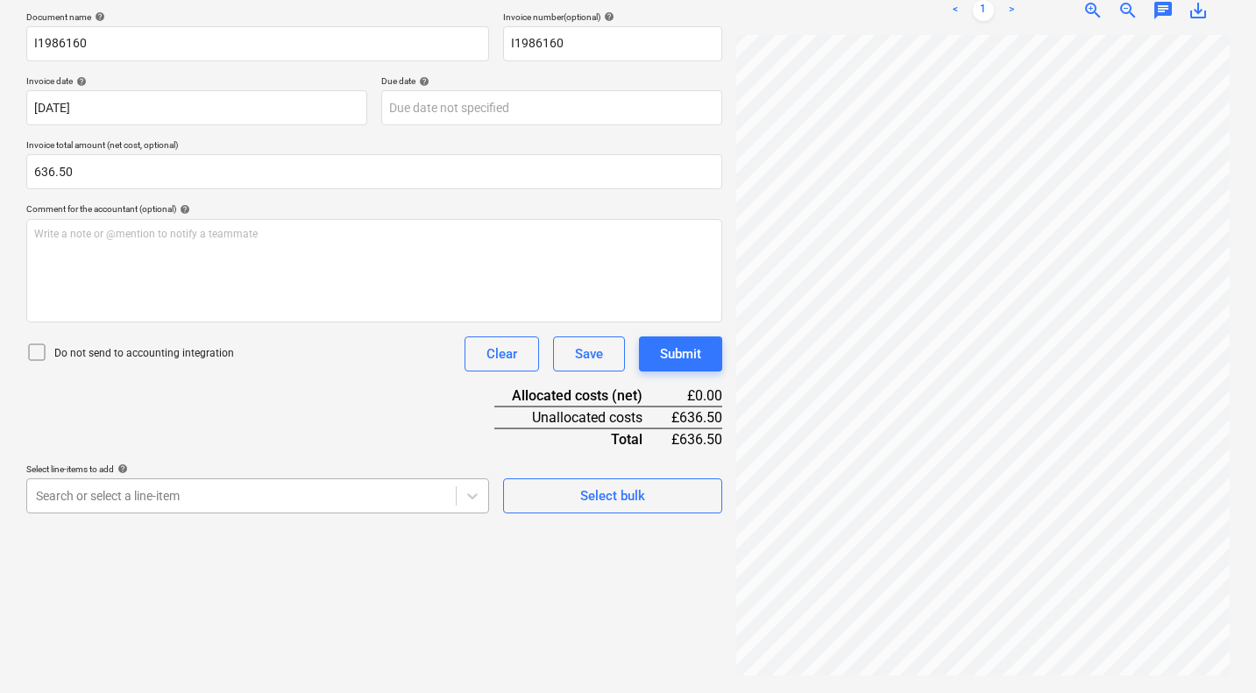
click at [140, 432] on body "Sales Projects Contacts Company Consolidated Invoices Inbox Approvals format_si…" at bounding box center [628, 85] width 1256 height 693
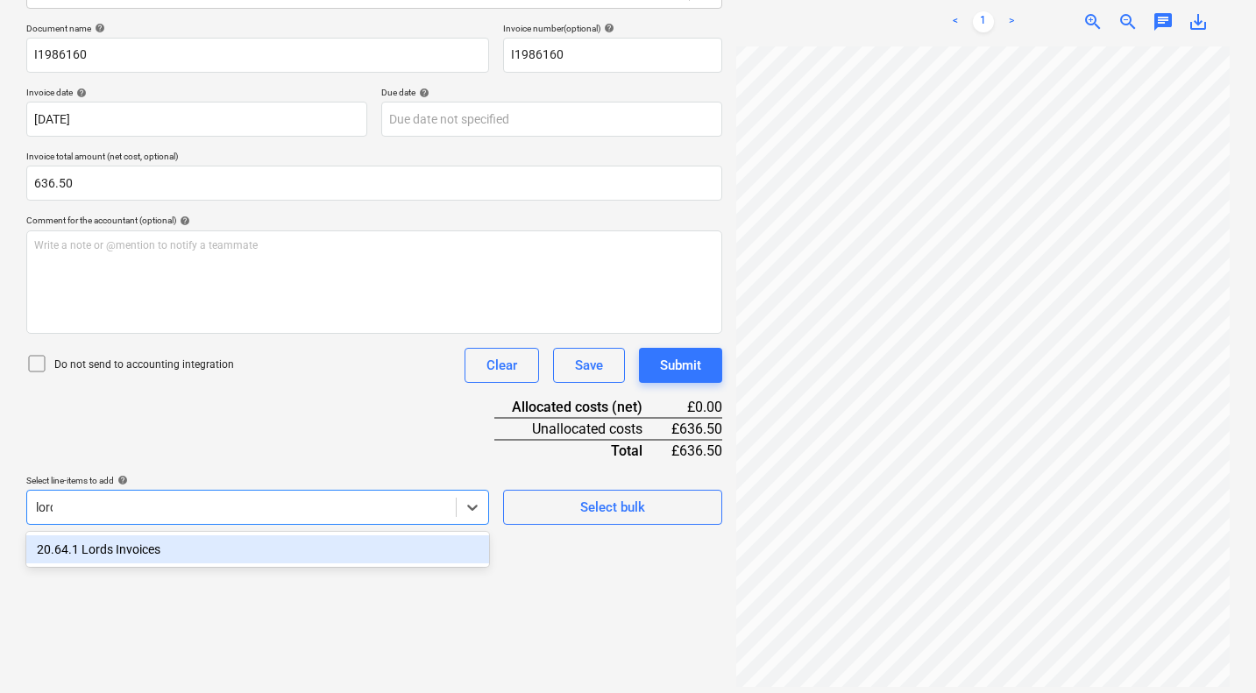
type input "lords"
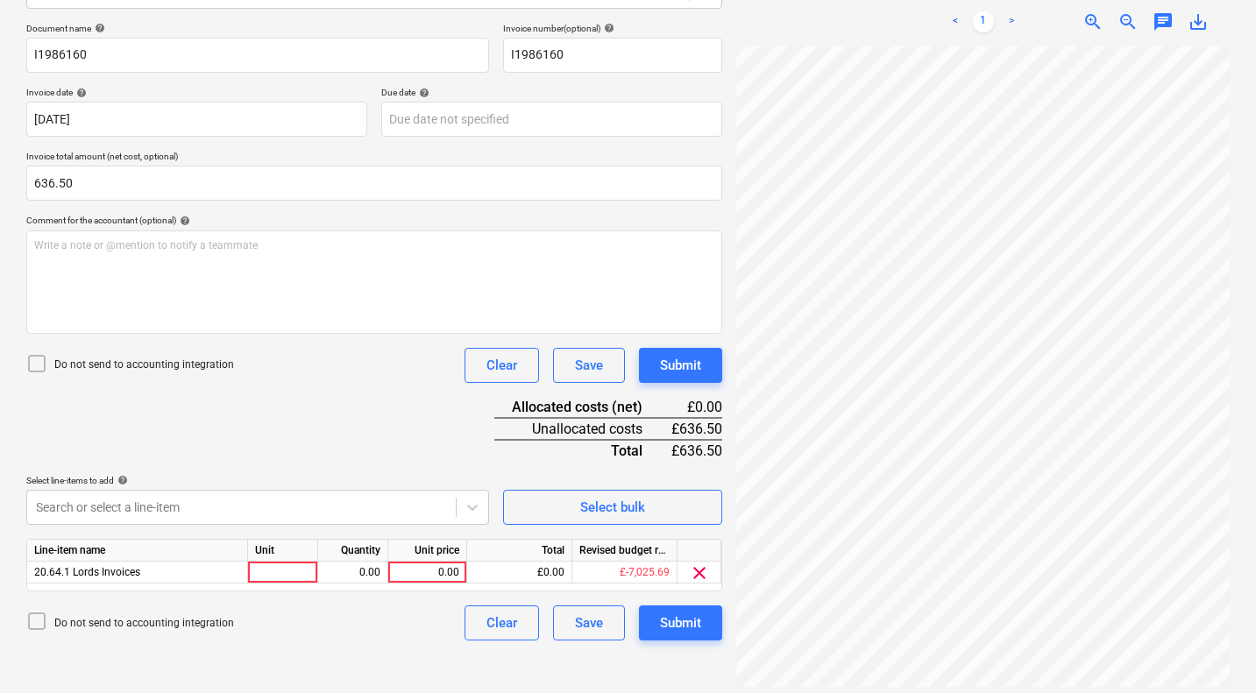
click at [364, 428] on div "Document name help I1986160 Invoice number (optional) help I1986160 Invoice dat…" at bounding box center [374, 332] width 696 height 618
click at [435, 570] on div "0.00" at bounding box center [427, 573] width 64 height 22
type input "636.5"
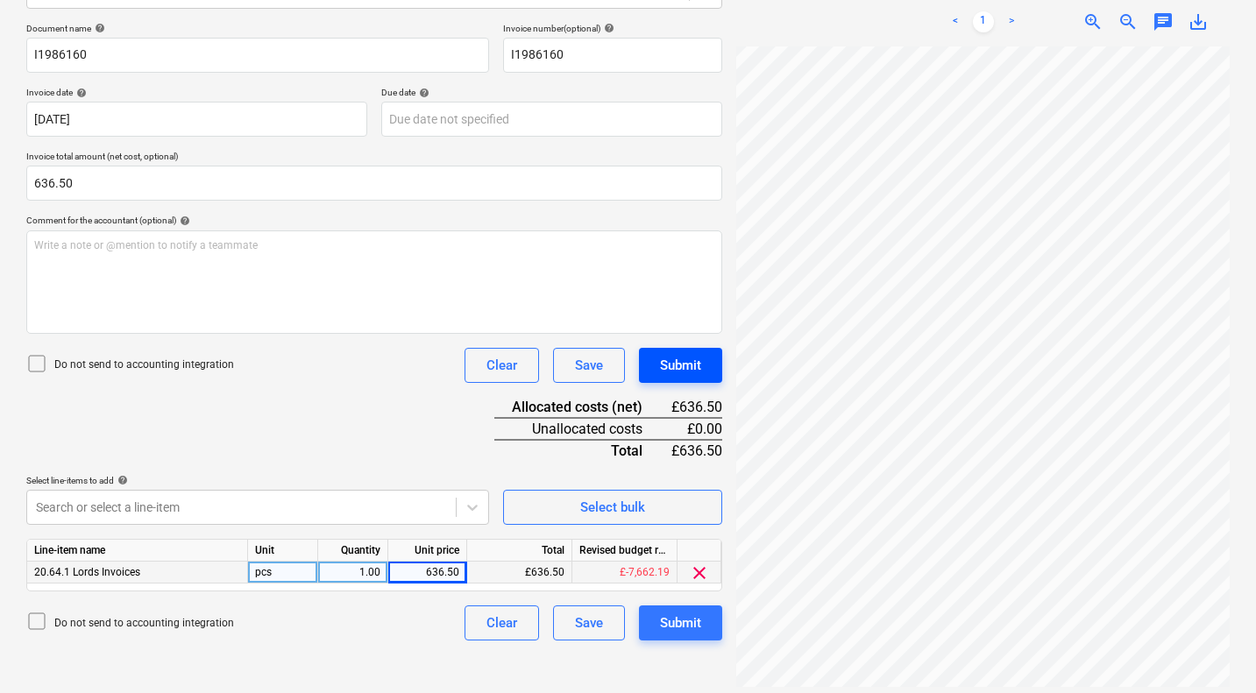
click at [694, 365] on div "Submit" at bounding box center [680, 365] width 41 height 23
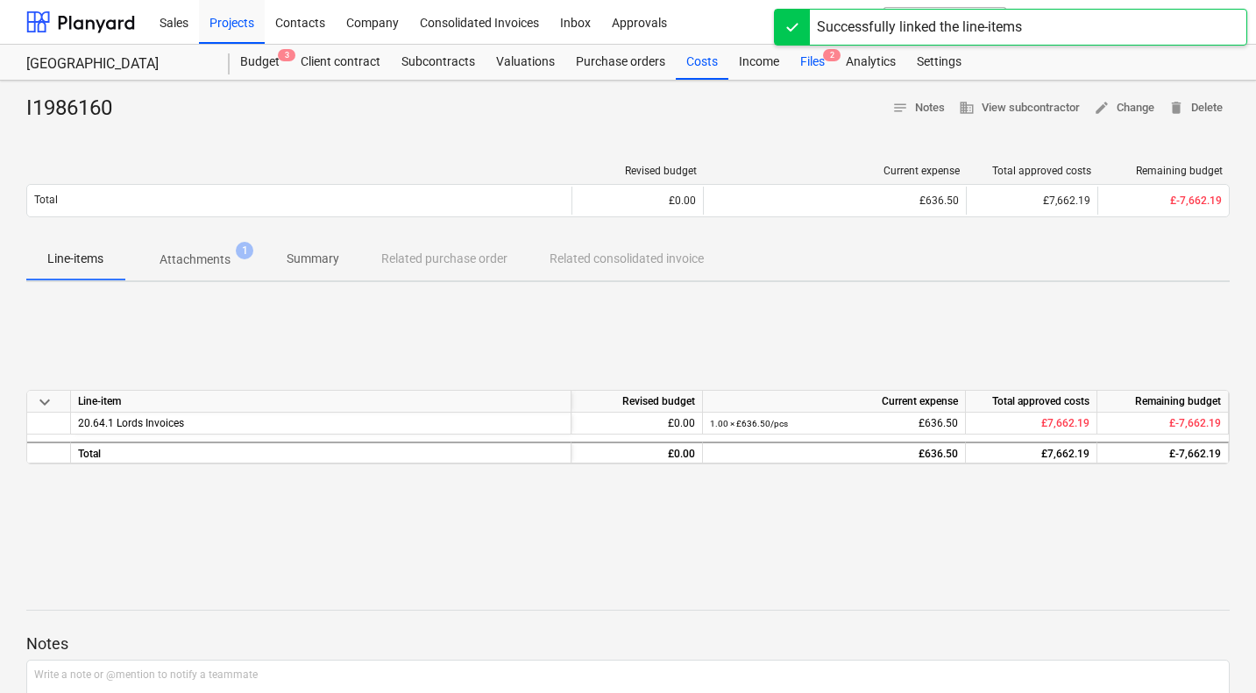
click at [808, 57] on div "Files 2" at bounding box center [813, 62] width 46 height 35
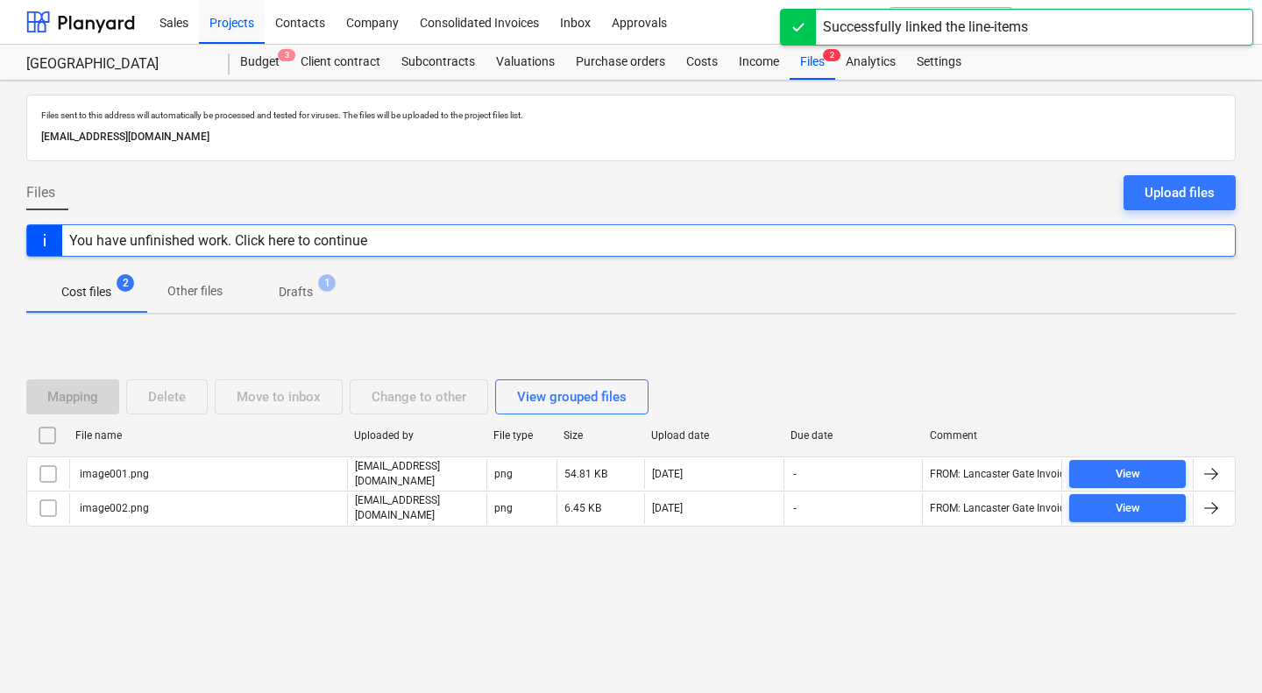
click at [50, 443] on input "checkbox" at bounding box center [47, 435] width 28 height 28
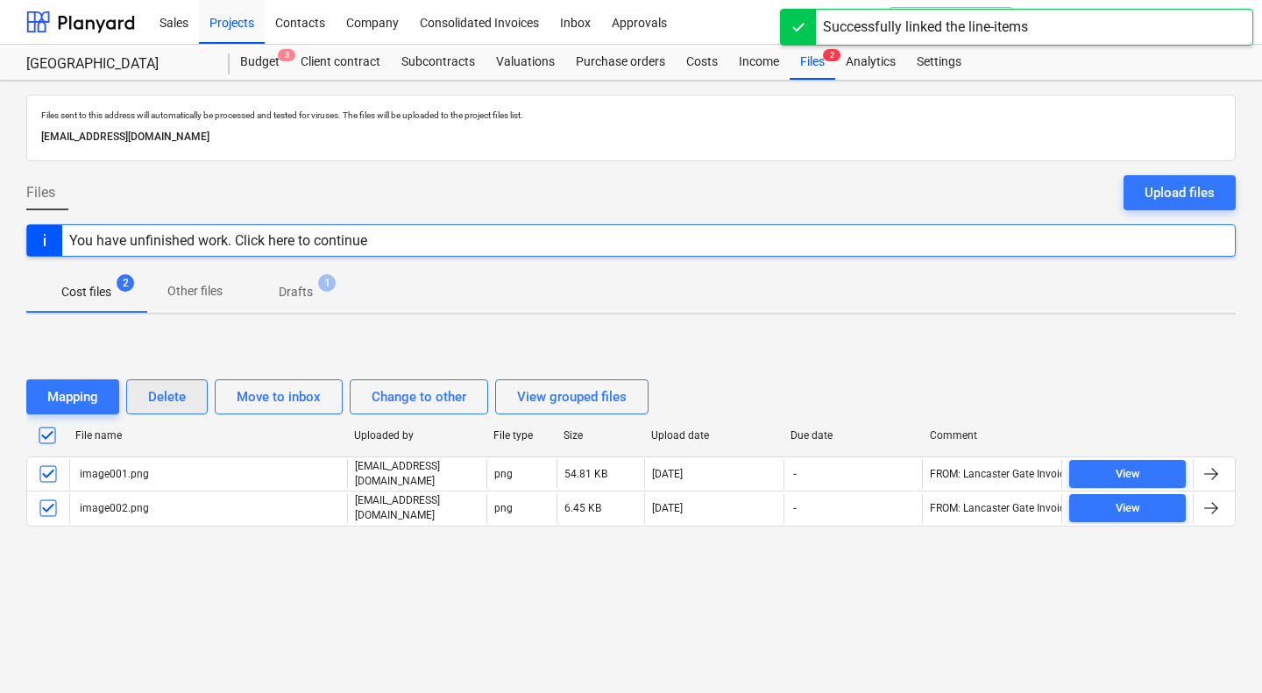
click at [181, 406] on div "Delete" at bounding box center [167, 397] width 38 height 23
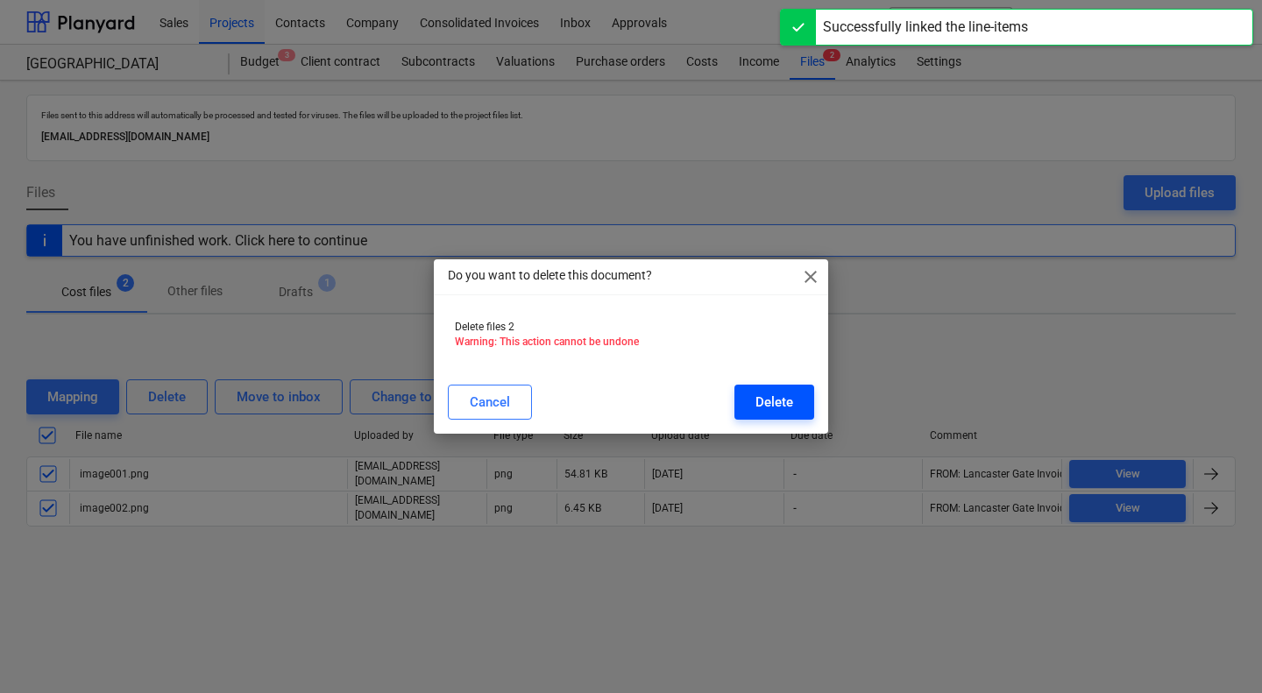
click at [783, 396] on div "Delete" at bounding box center [774, 402] width 38 height 23
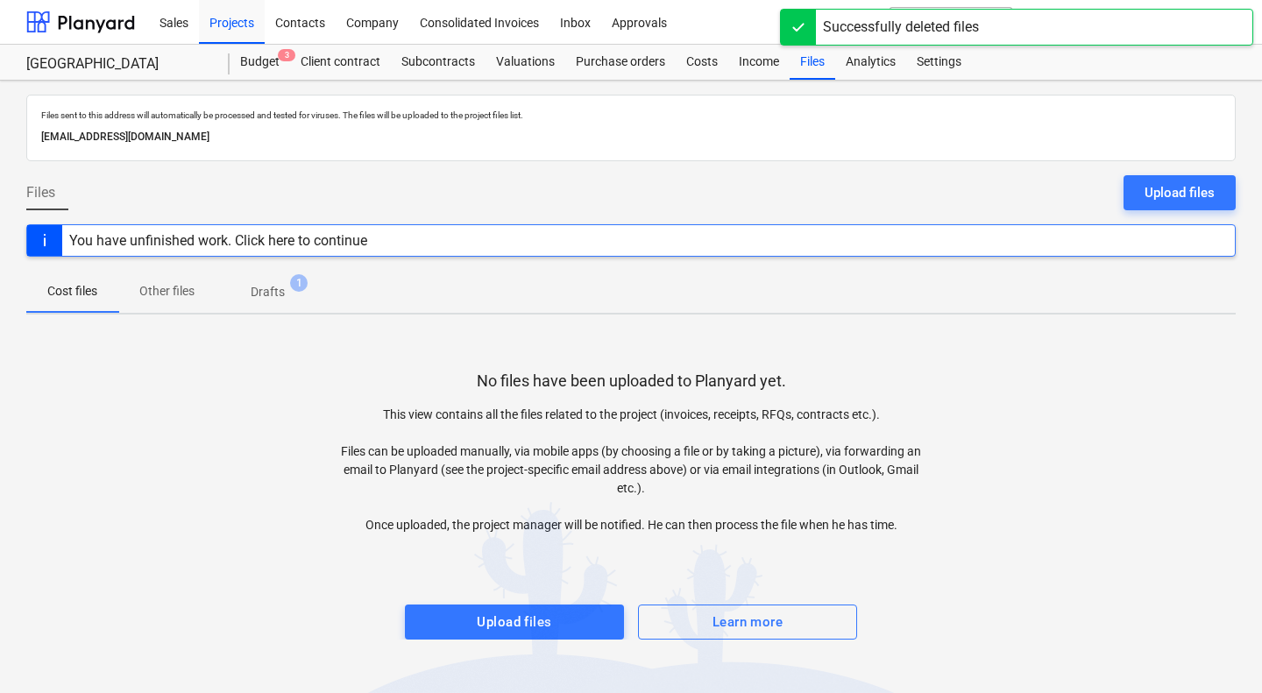
click at [262, 298] on p "Drafts" at bounding box center [268, 292] width 34 height 18
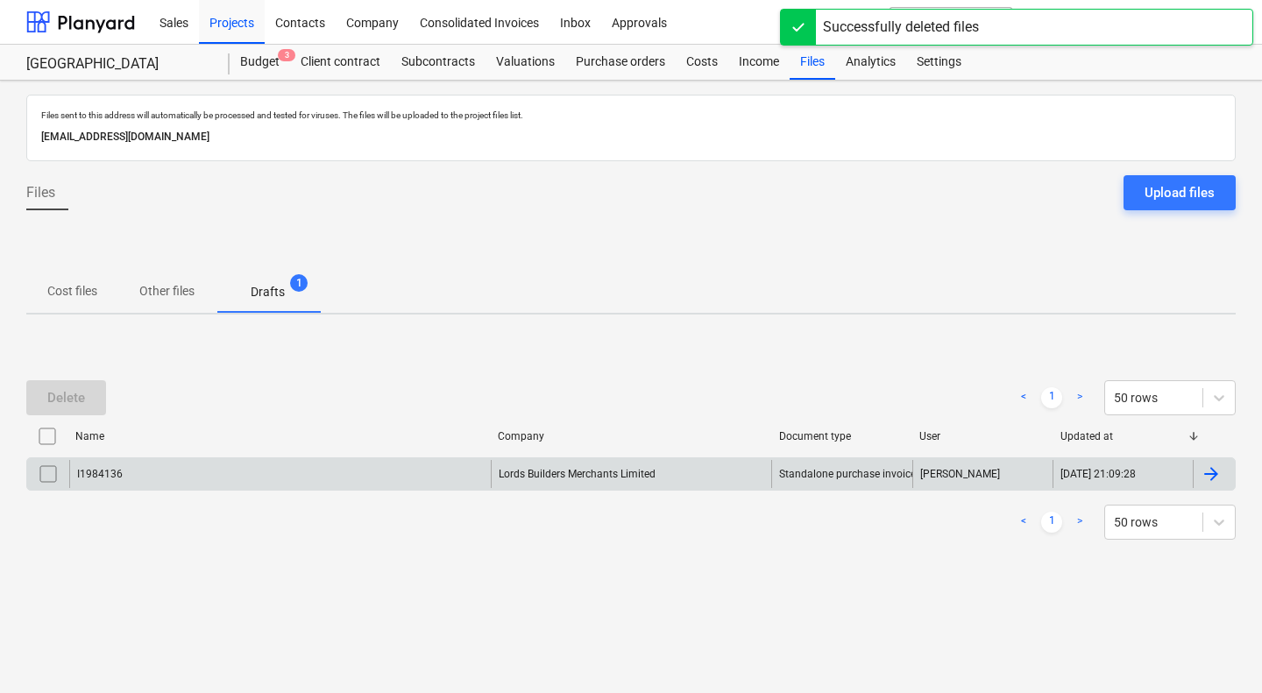
click at [267, 473] on div "I1984136" at bounding box center [279, 474] width 421 height 28
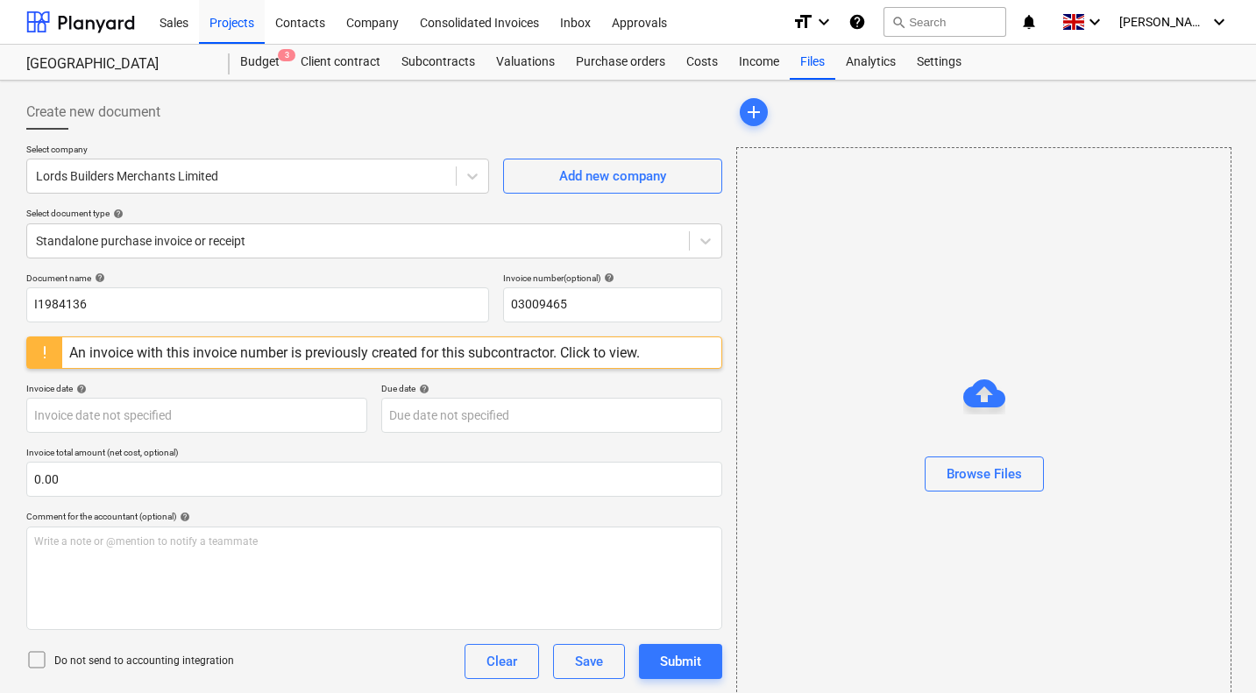
click at [386, 352] on div "An invoice with this invoice number is previously created for this subcontracto…" at bounding box center [354, 352] width 570 height 17
click at [70, 301] on input "I1984136" at bounding box center [257, 304] width 463 height 35
click at [985, 18] on button "search Search" at bounding box center [944, 22] width 123 height 30
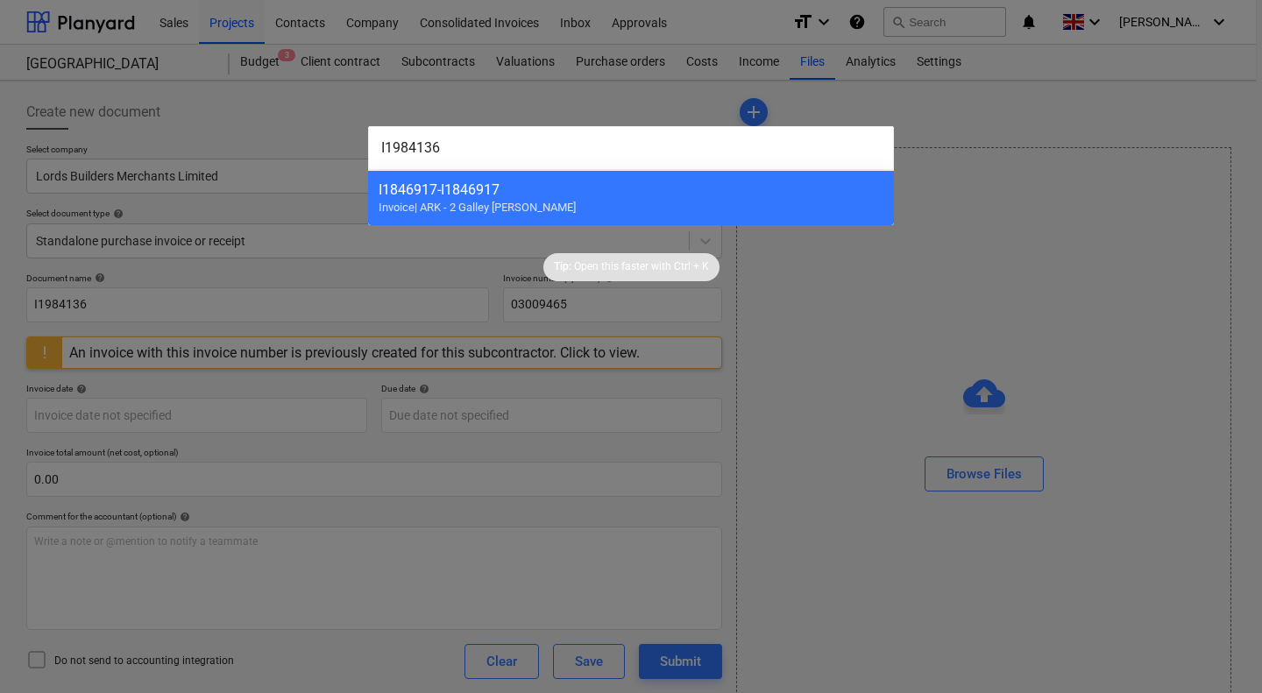
type input "I1984136"
click at [317, 141] on div at bounding box center [631, 346] width 1262 height 693
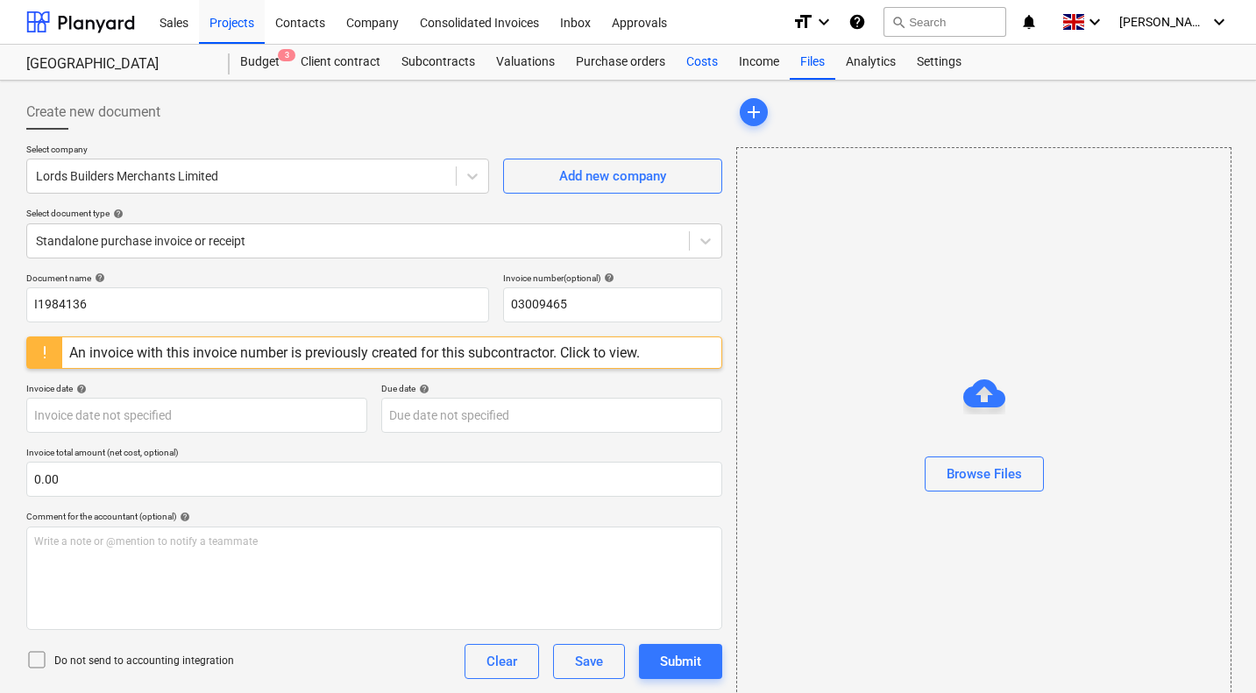
click at [694, 62] on div "Costs" at bounding box center [702, 62] width 53 height 35
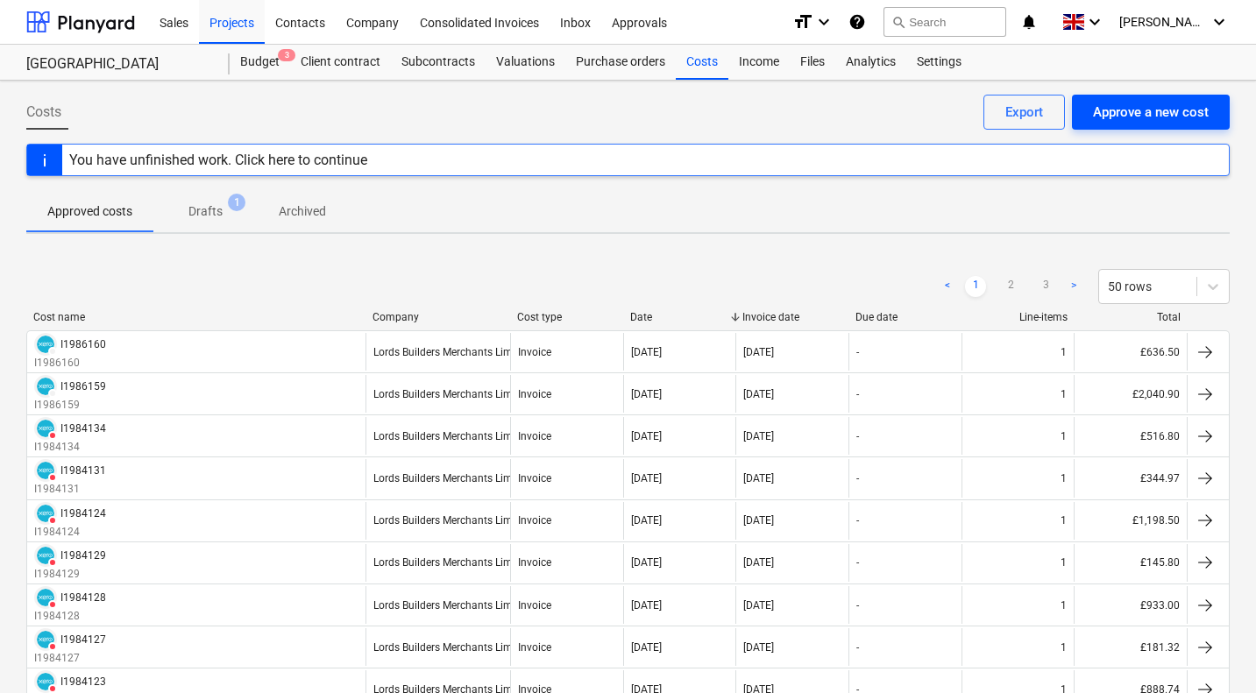
click at [1156, 110] on div "Approve a new cost" at bounding box center [1151, 112] width 116 height 23
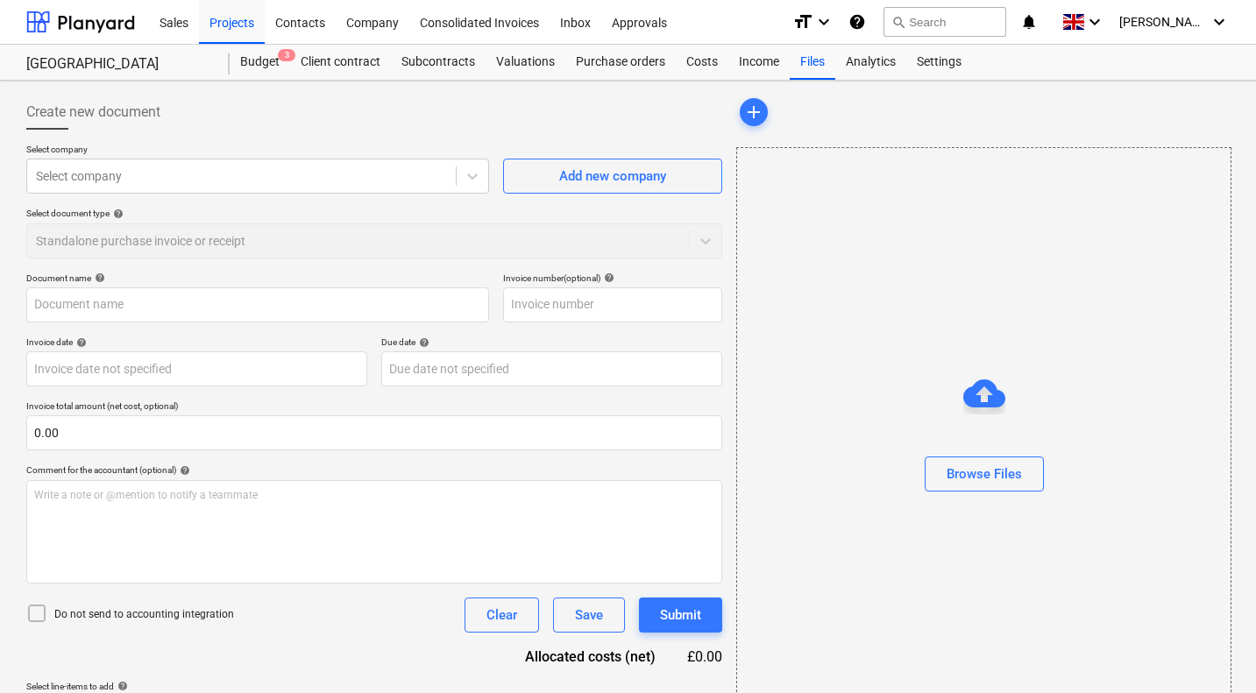
type input "Inv No I1984136.pdf"
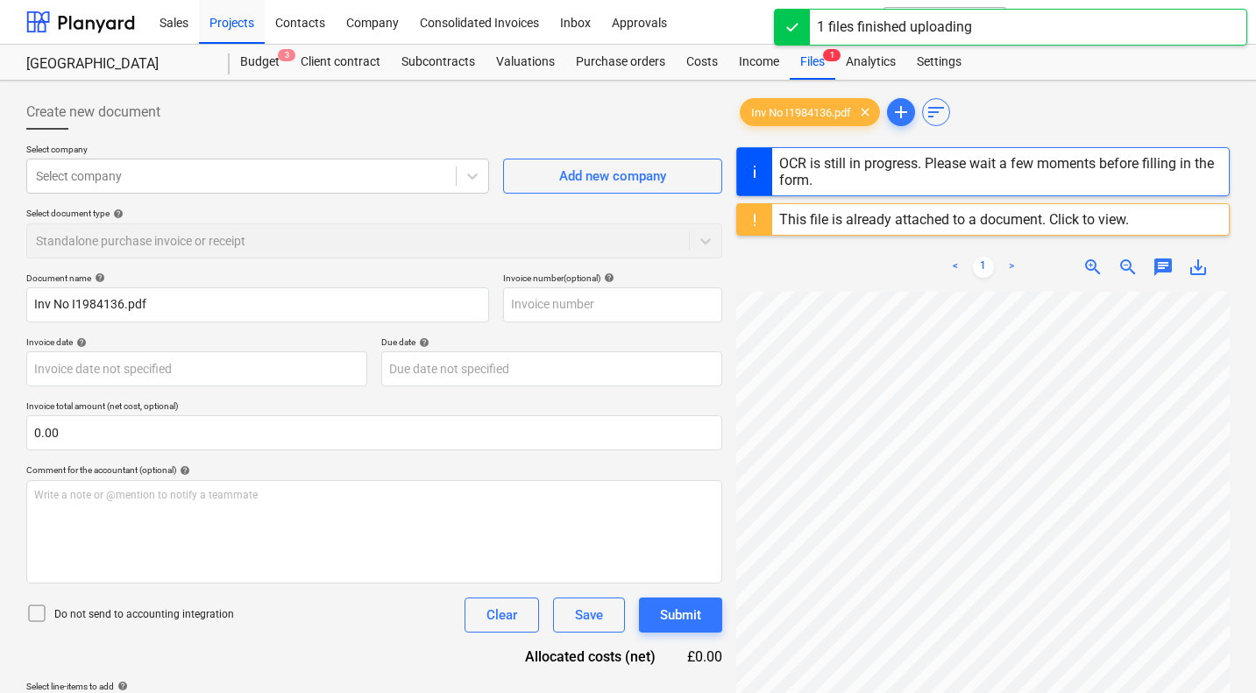
click at [929, 218] on div "This file is already attached to a document. Click to view." at bounding box center [954, 219] width 350 height 17
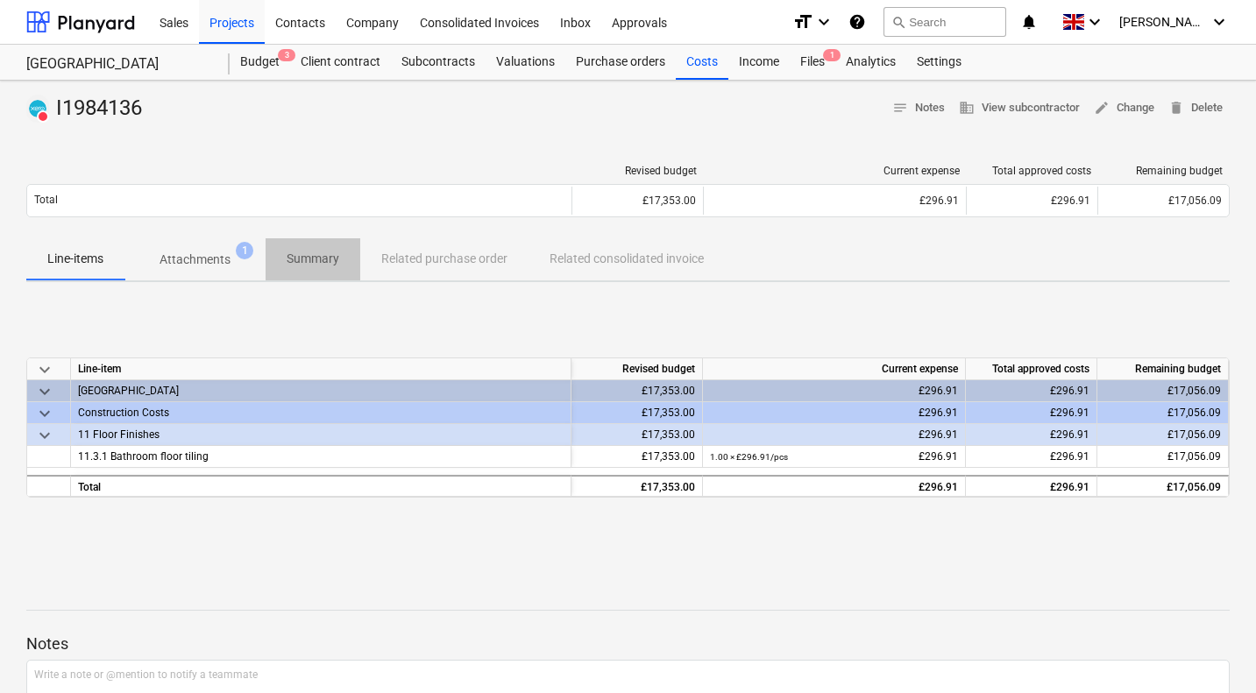
click at [310, 260] on p "Summary" at bounding box center [313, 259] width 53 height 18
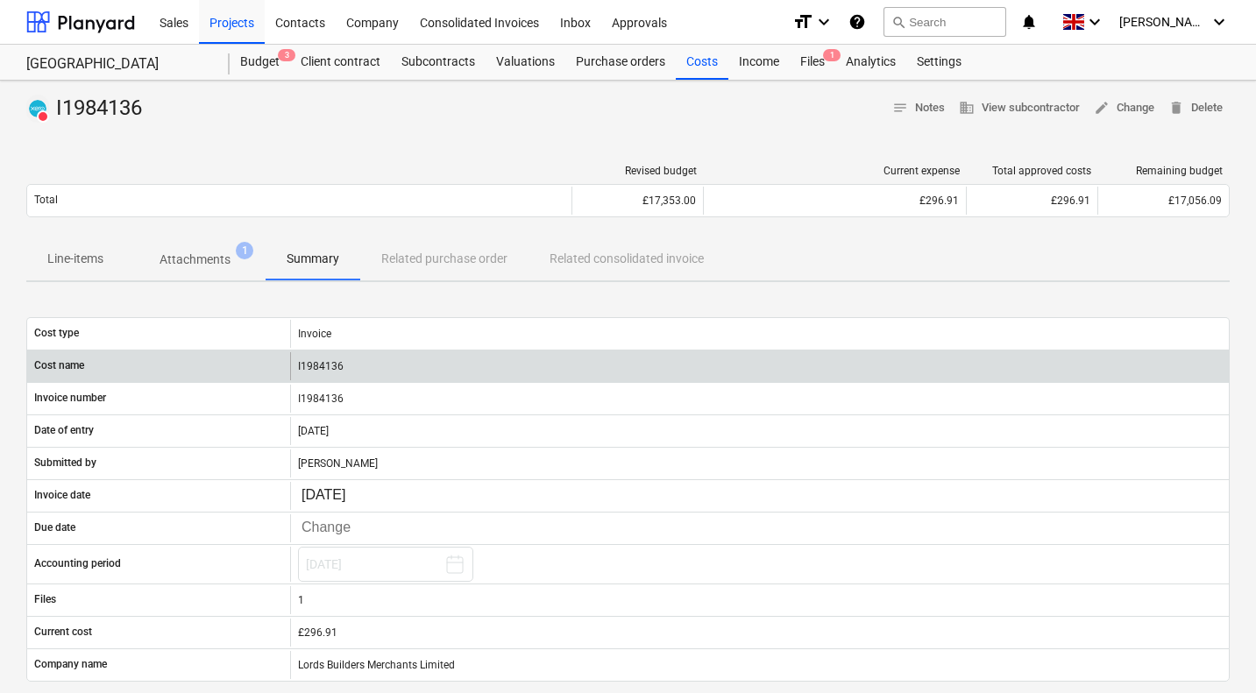
click at [322, 363] on div "I1984136" at bounding box center [759, 366] width 938 height 28
copy div "I1984136"
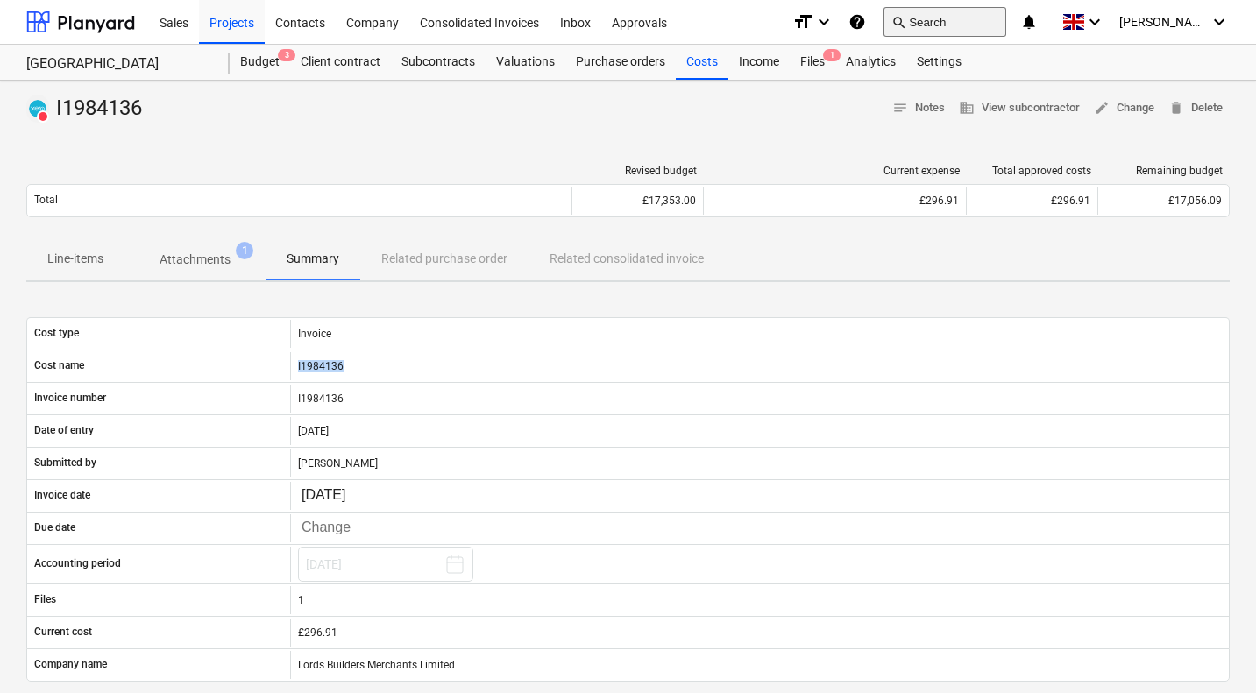
click at [968, 19] on button "search Search" at bounding box center [944, 22] width 123 height 30
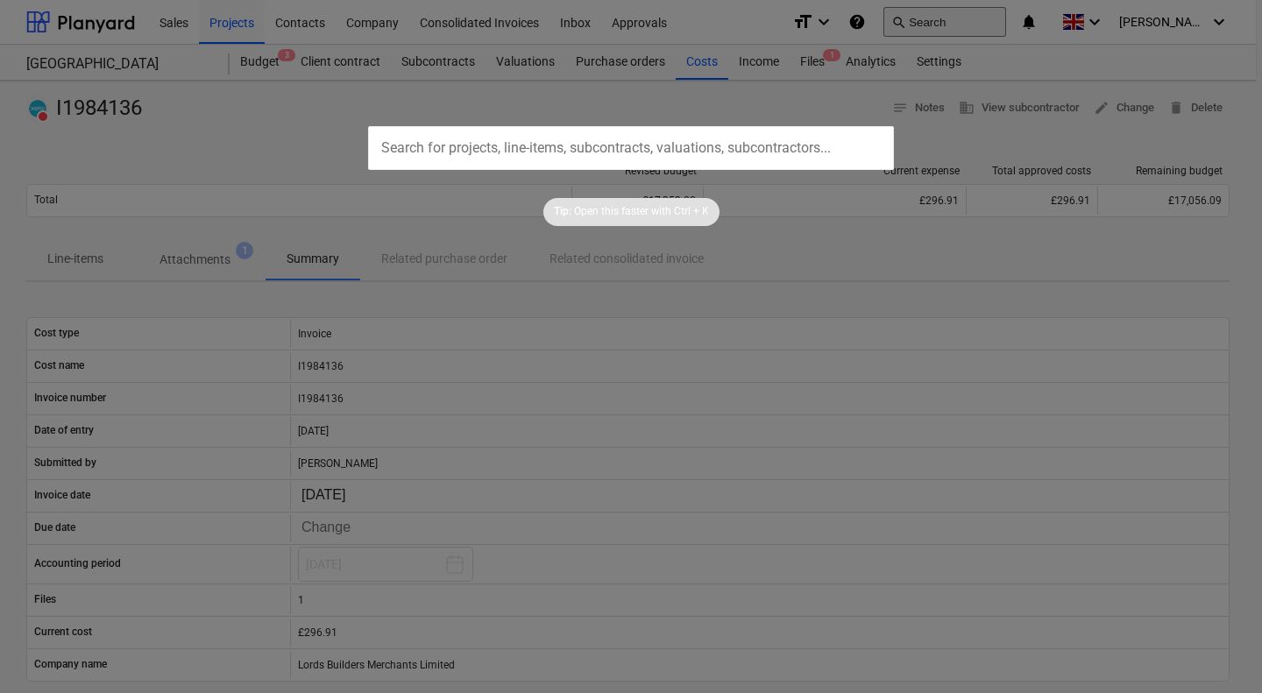
type input "I1984136"
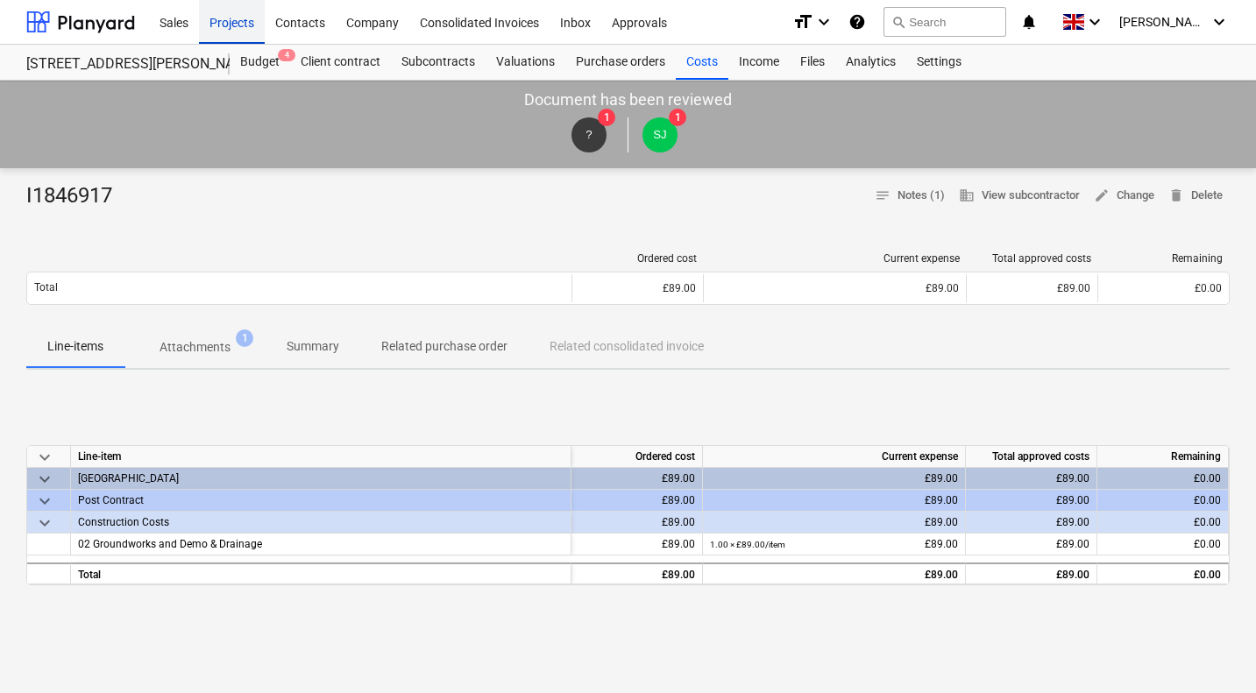
click at [233, 18] on div "Projects" at bounding box center [232, 21] width 66 height 45
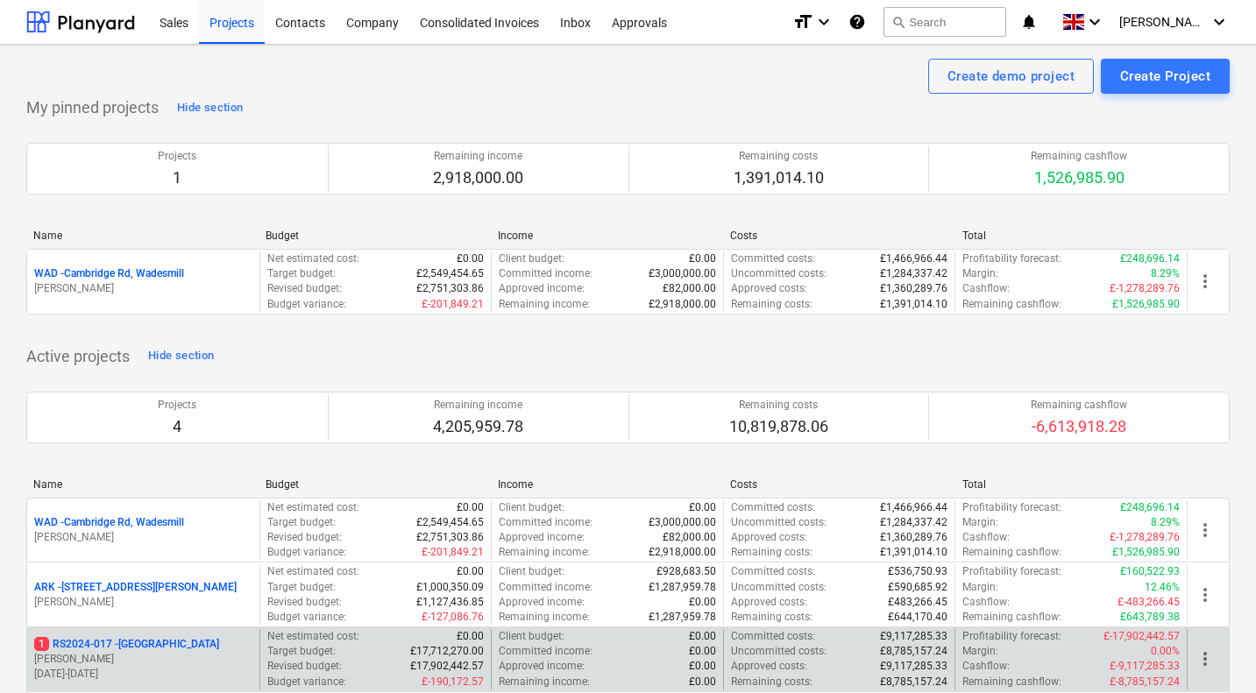
click at [144, 645] on p "1 RS2024-017 - Lancaster Gate" at bounding box center [126, 644] width 185 height 15
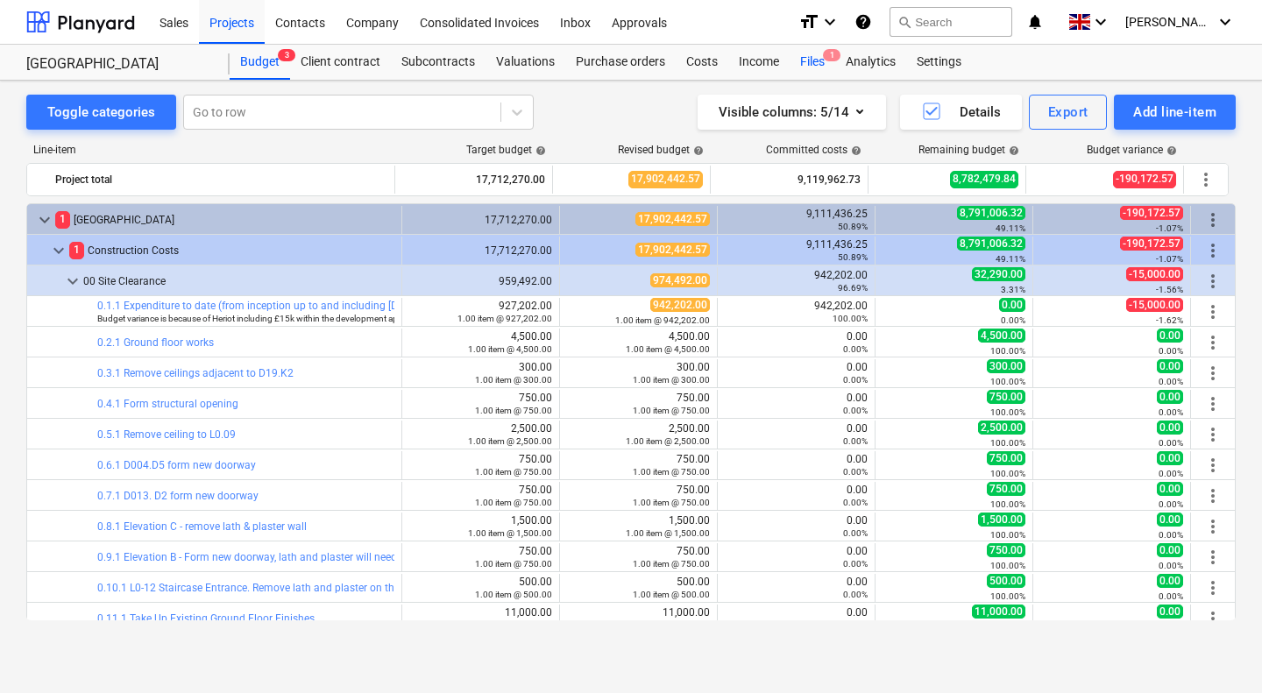
click at [813, 67] on div "Files 1" at bounding box center [813, 62] width 46 height 35
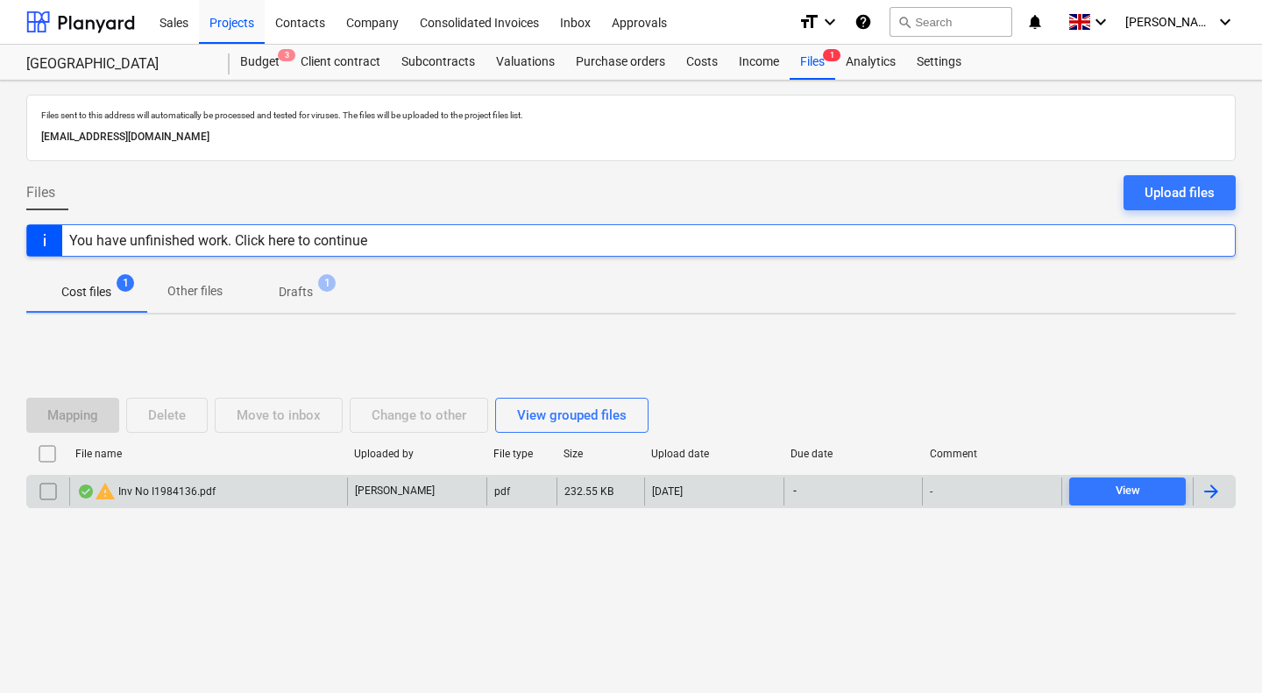
click at [195, 492] on div "warning Inv No I1984136.pdf" at bounding box center [146, 491] width 138 height 21
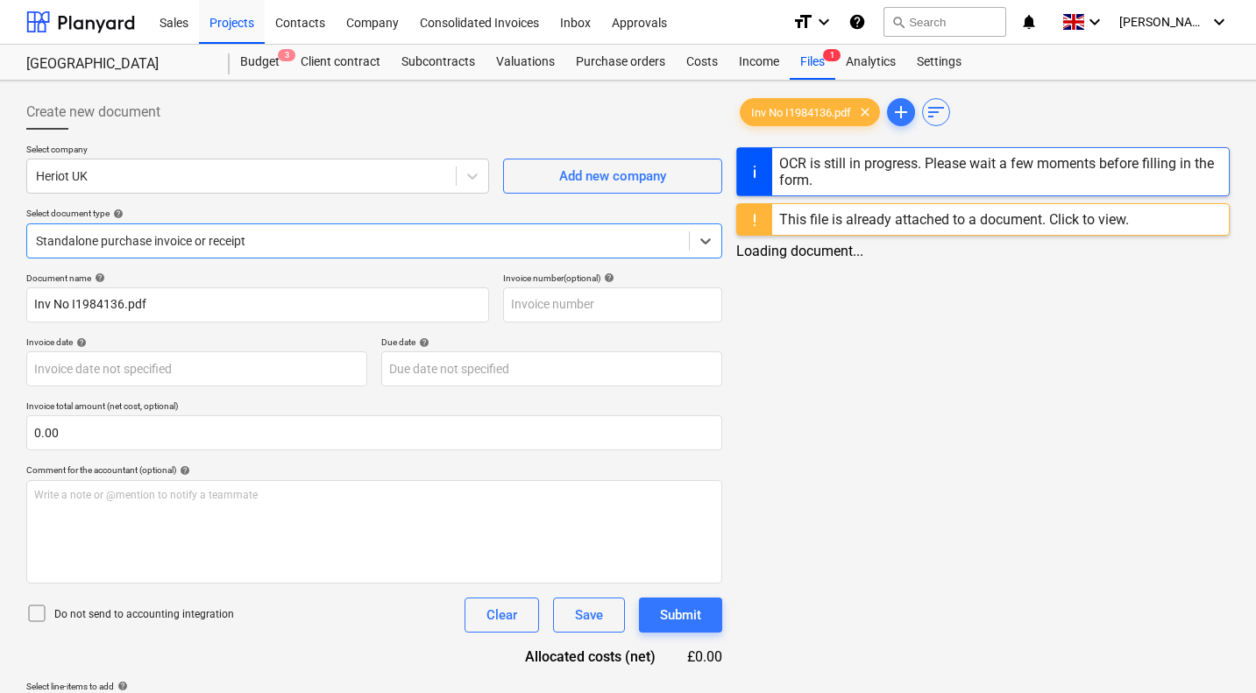
type input "03009465"
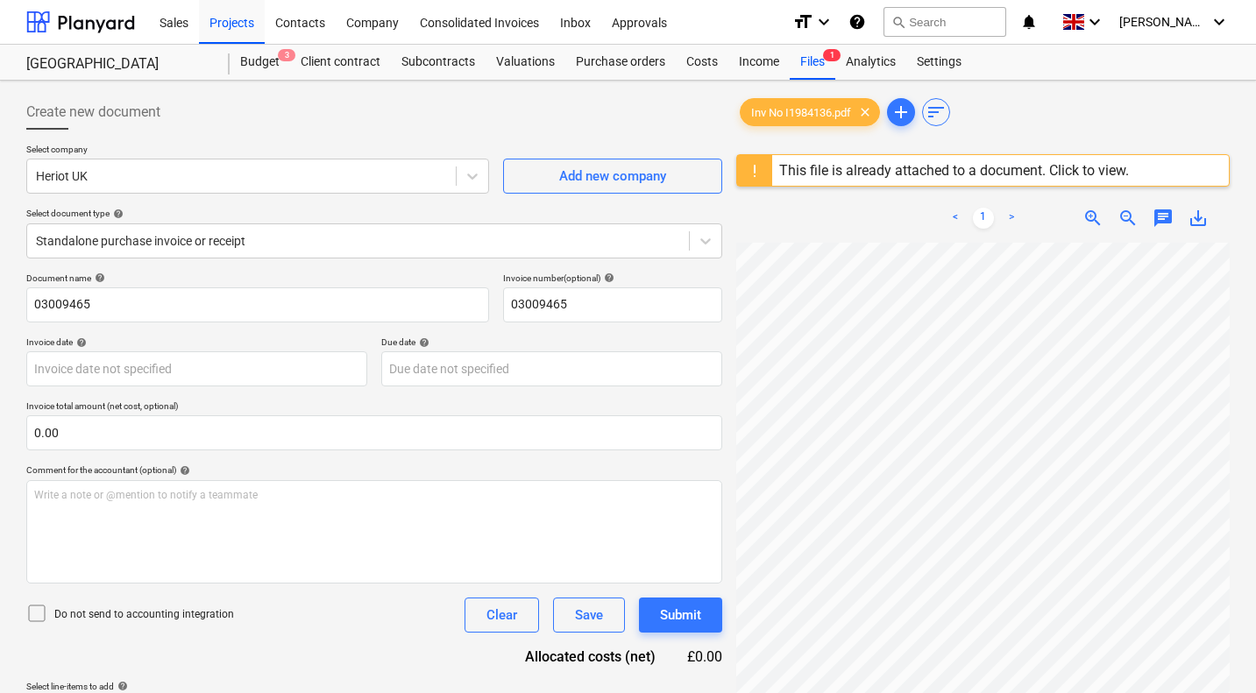
click at [978, 173] on div "This file is already attached to a document. Click to view." at bounding box center [954, 170] width 350 height 17
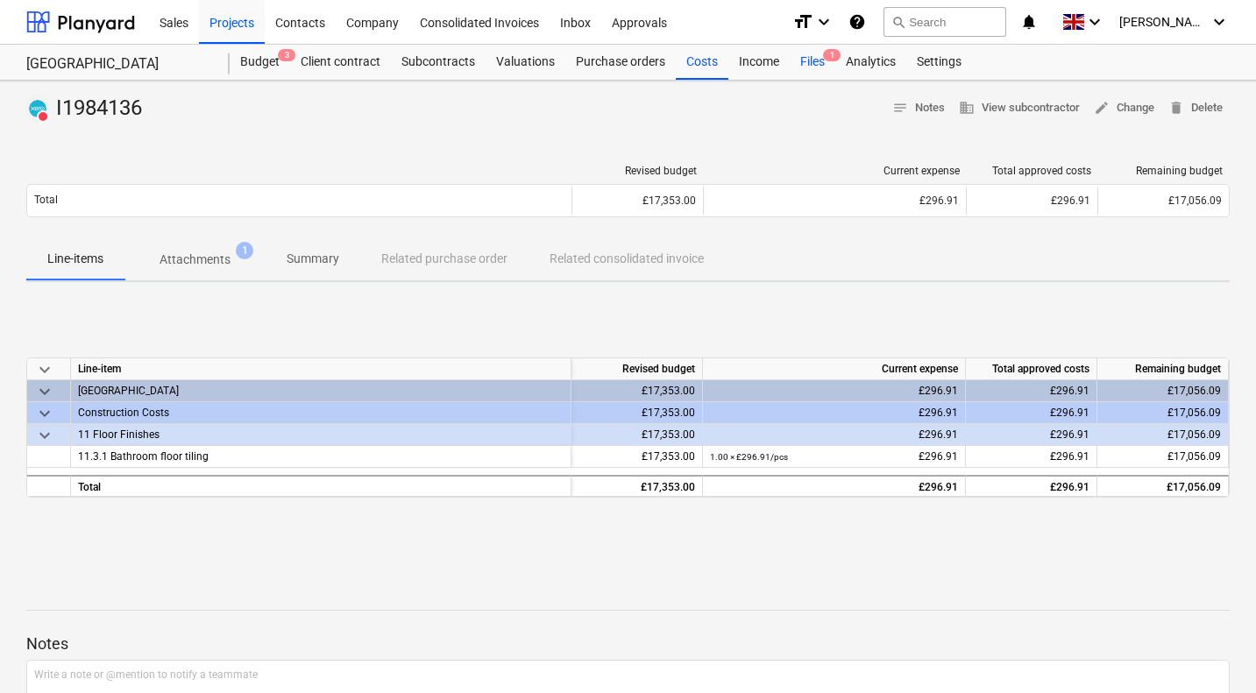
click at [811, 59] on div "Files 1" at bounding box center [813, 62] width 46 height 35
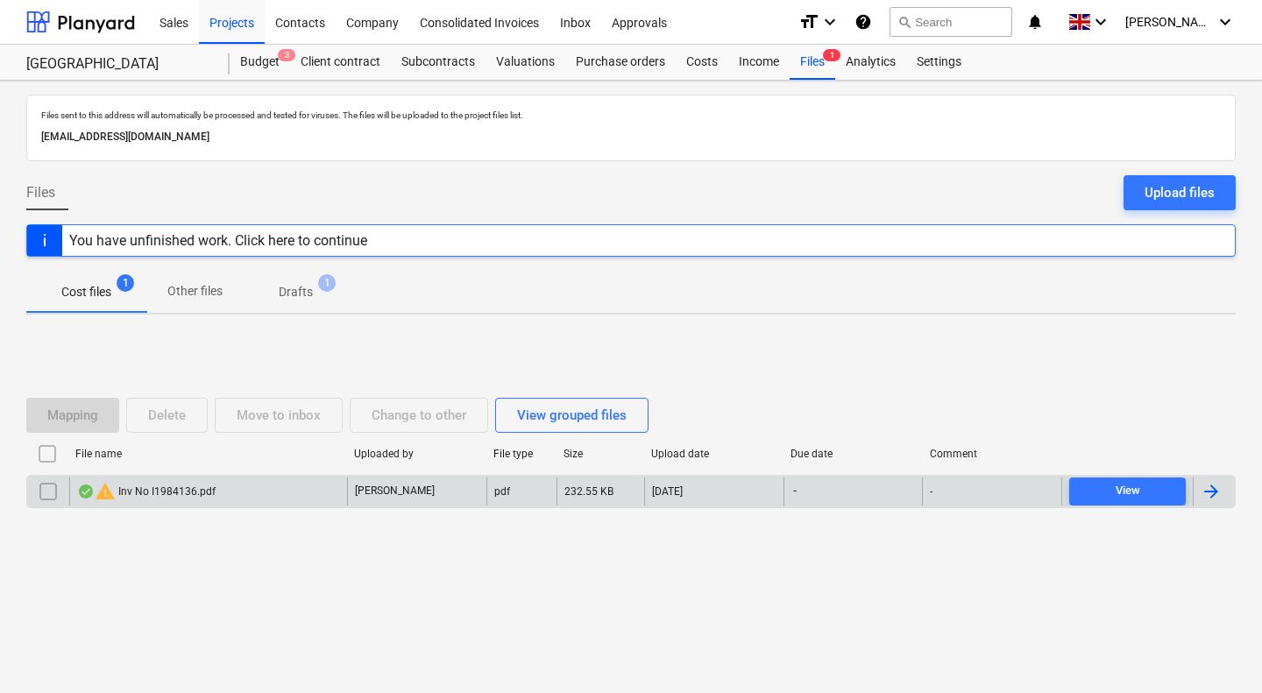
click at [46, 490] on input "checkbox" at bounding box center [48, 492] width 28 height 28
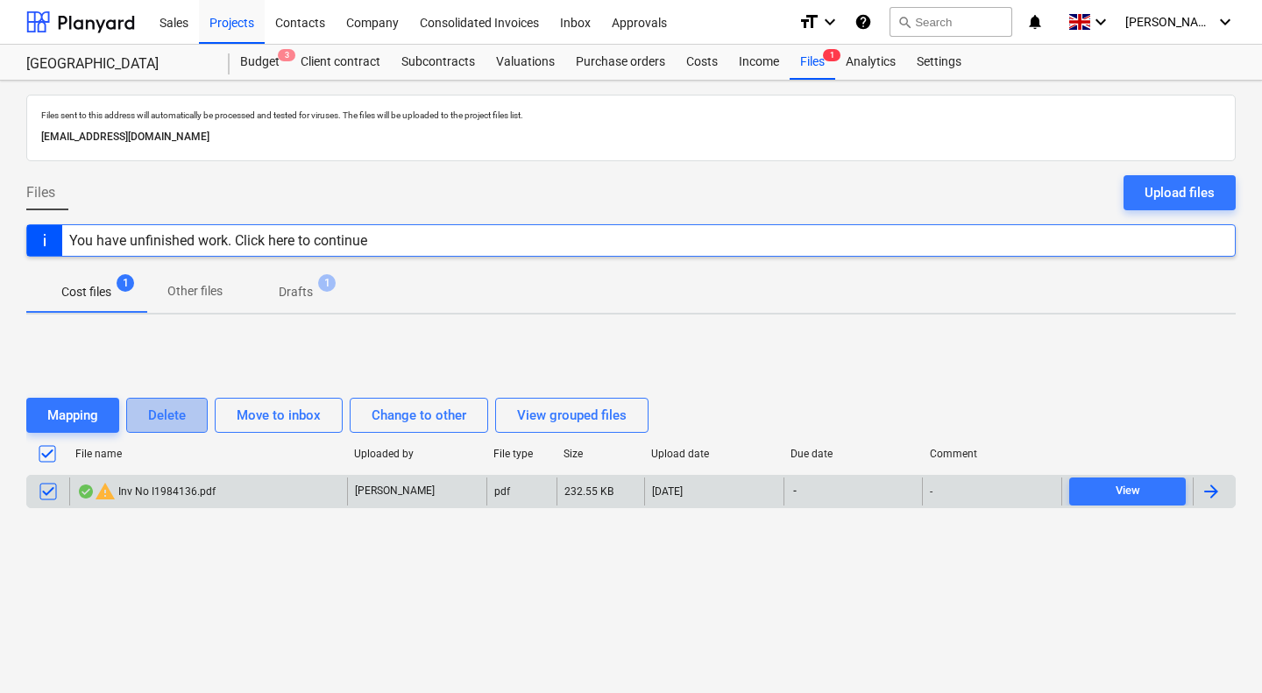
click at [181, 417] on div "Delete" at bounding box center [167, 415] width 38 height 23
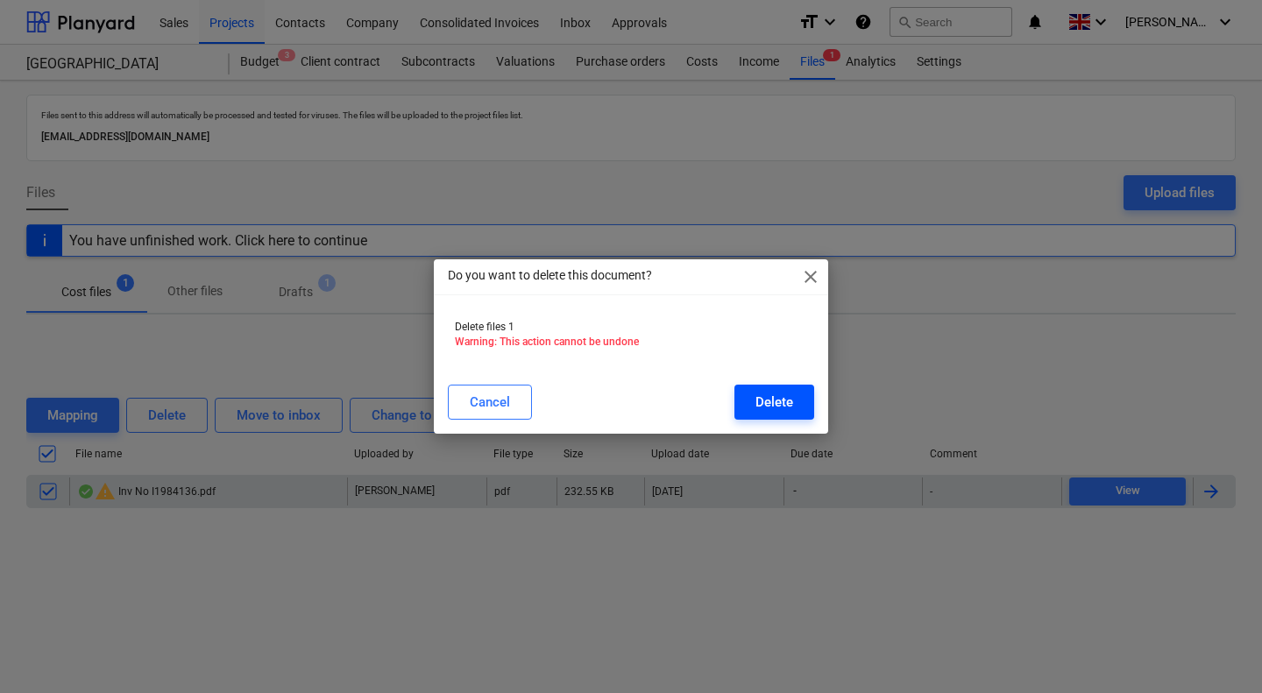
click at [785, 393] on div "Delete" at bounding box center [774, 402] width 38 height 23
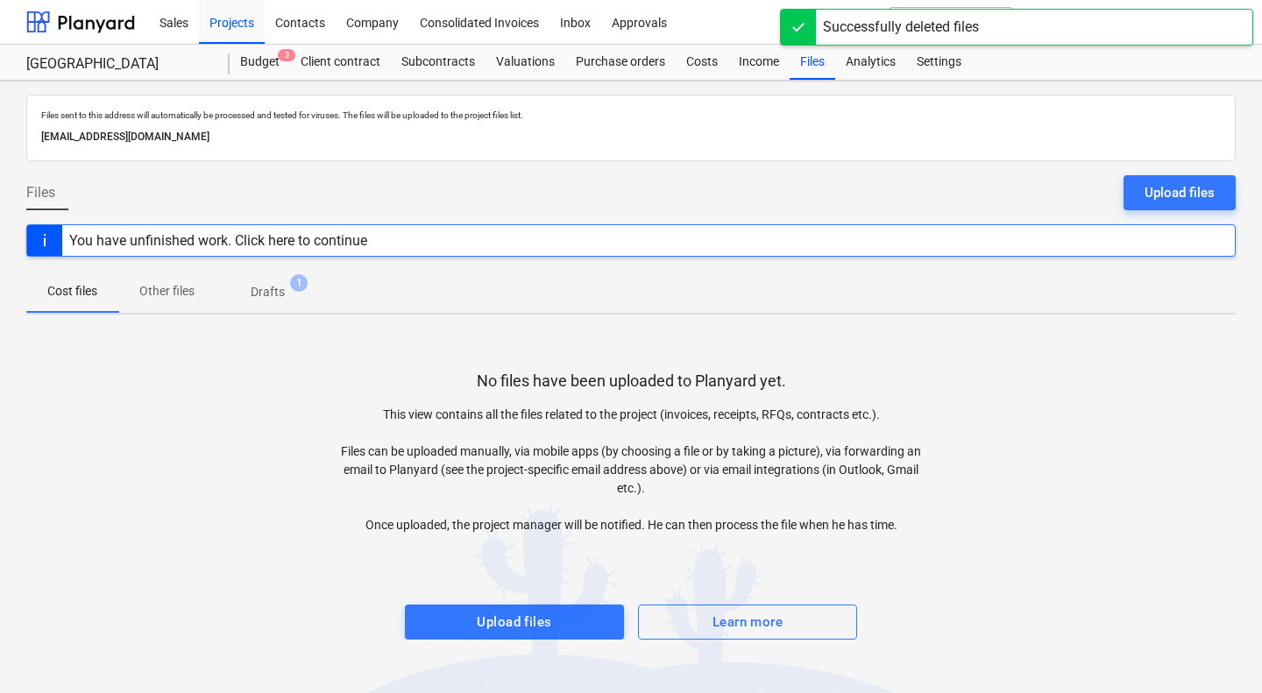
click at [252, 300] on p "Drafts" at bounding box center [268, 292] width 34 height 18
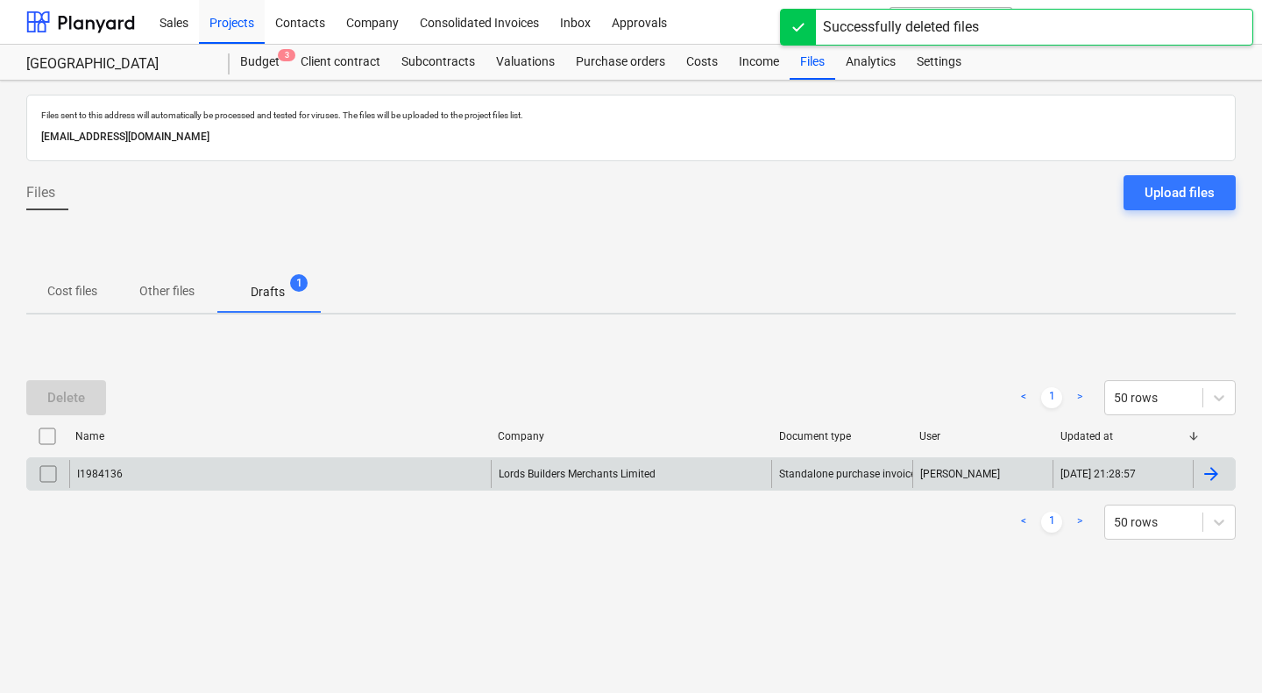
click at [40, 476] on input "checkbox" at bounding box center [48, 474] width 28 height 28
click at [82, 388] on div "Delete" at bounding box center [66, 397] width 38 height 23
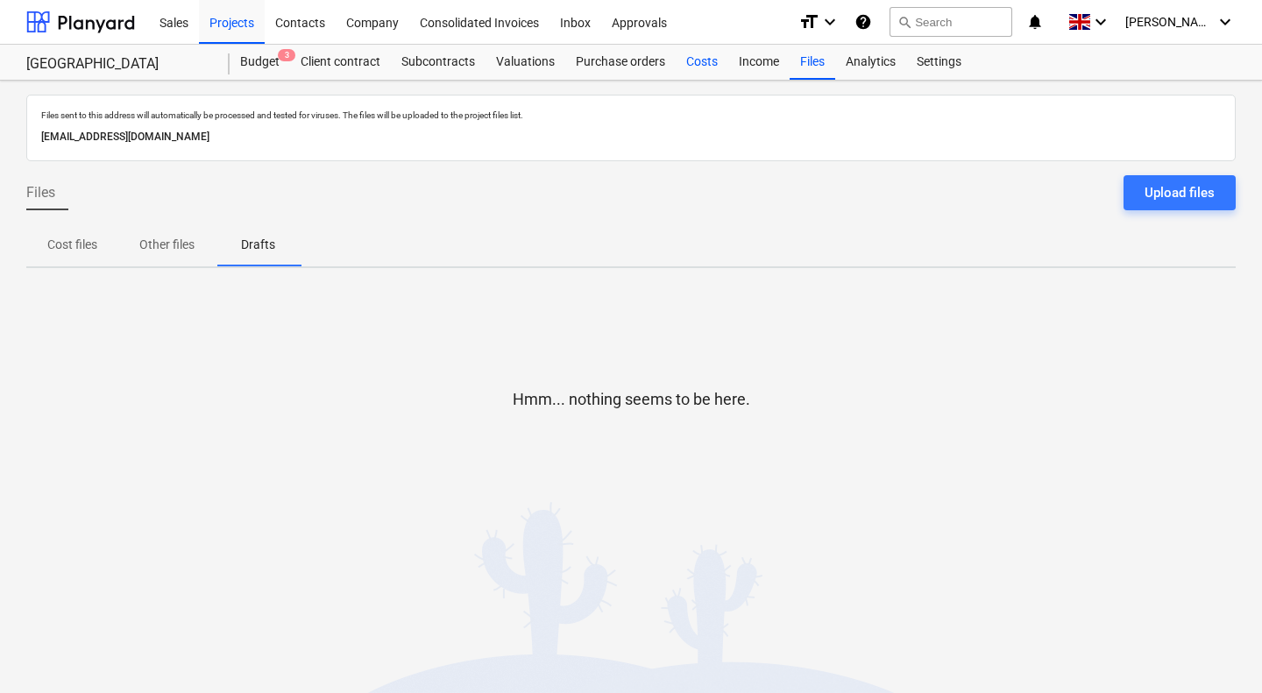
click at [689, 65] on div "Costs" at bounding box center [702, 62] width 53 height 35
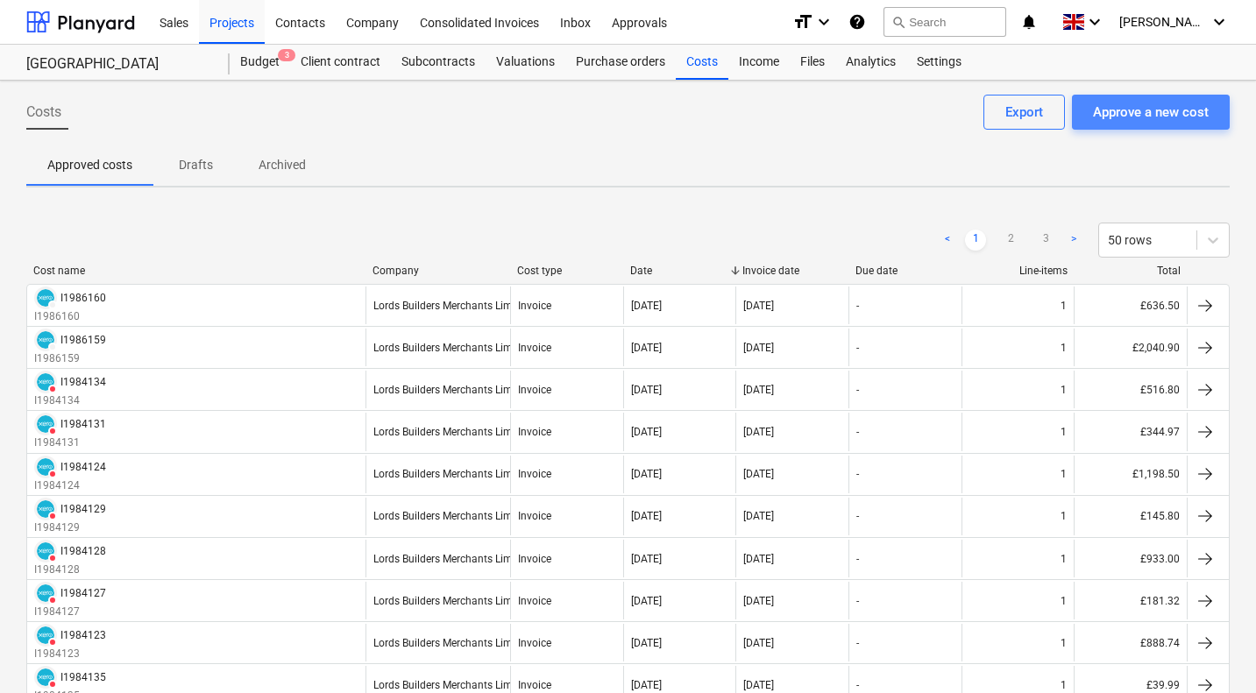
click at [1145, 113] on div "Approve a new cost" at bounding box center [1151, 112] width 116 height 23
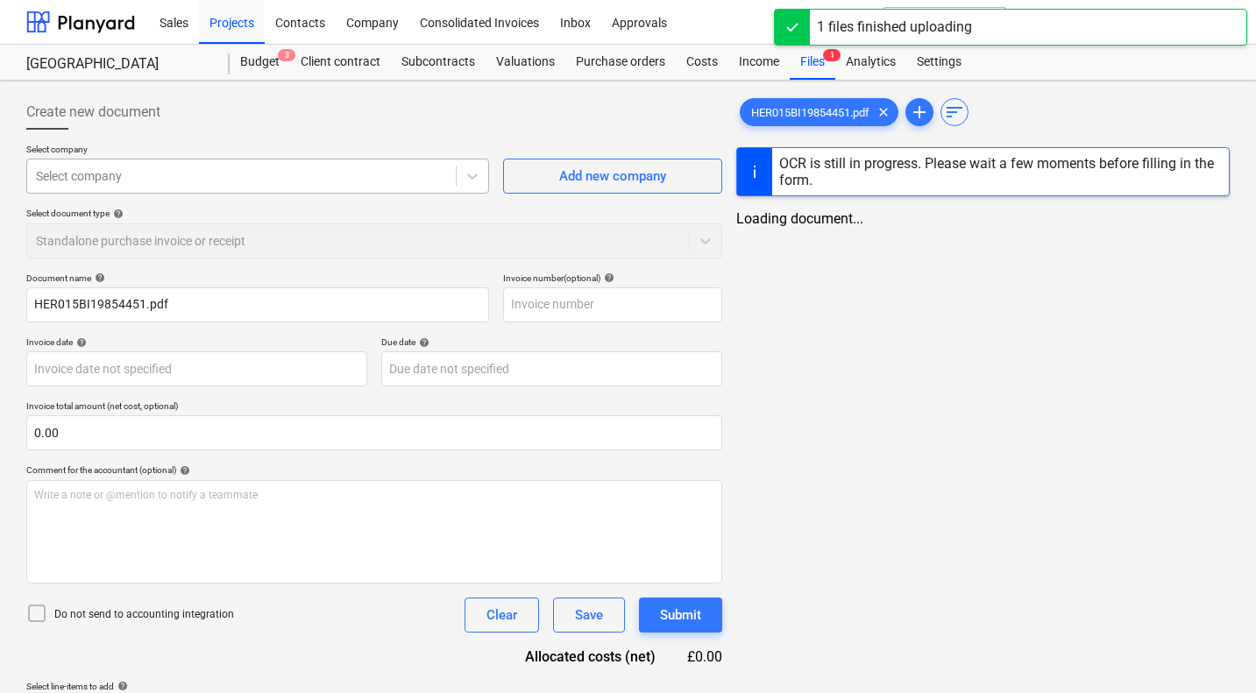
type input "HER015BI19854451.pdf"
click at [124, 176] on div at bounding box center [241, 176] width 411 height 18
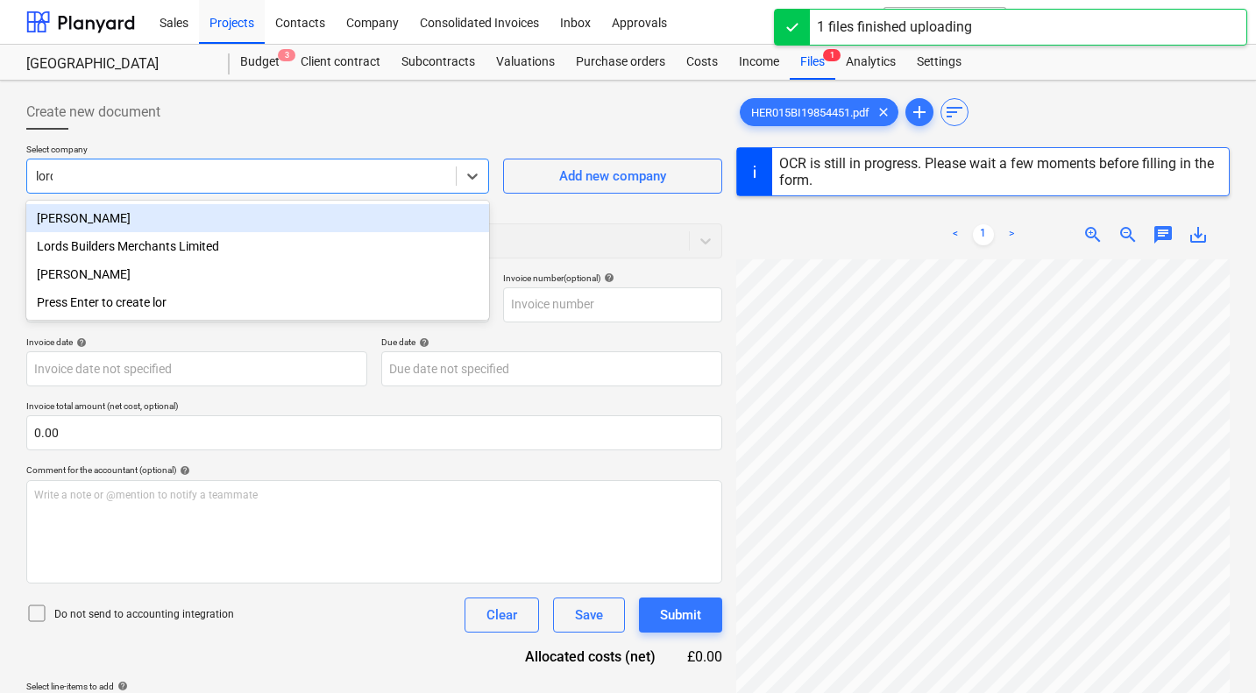
type input "lords"
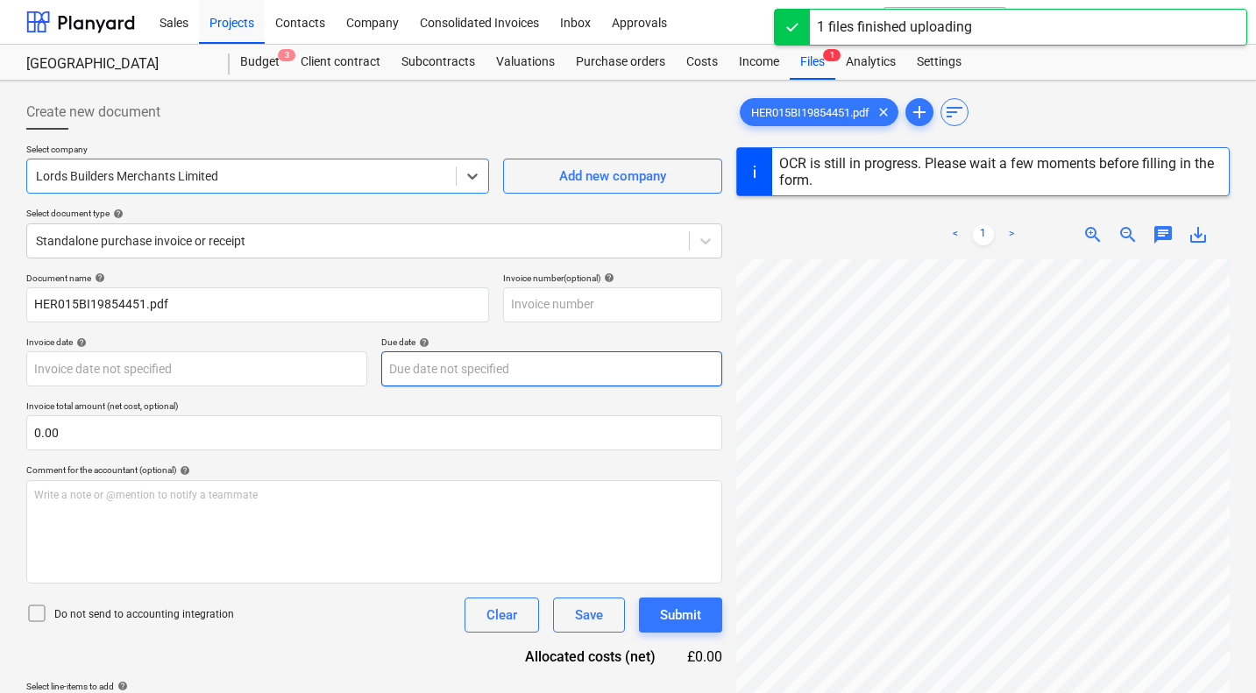
type input "03009465"
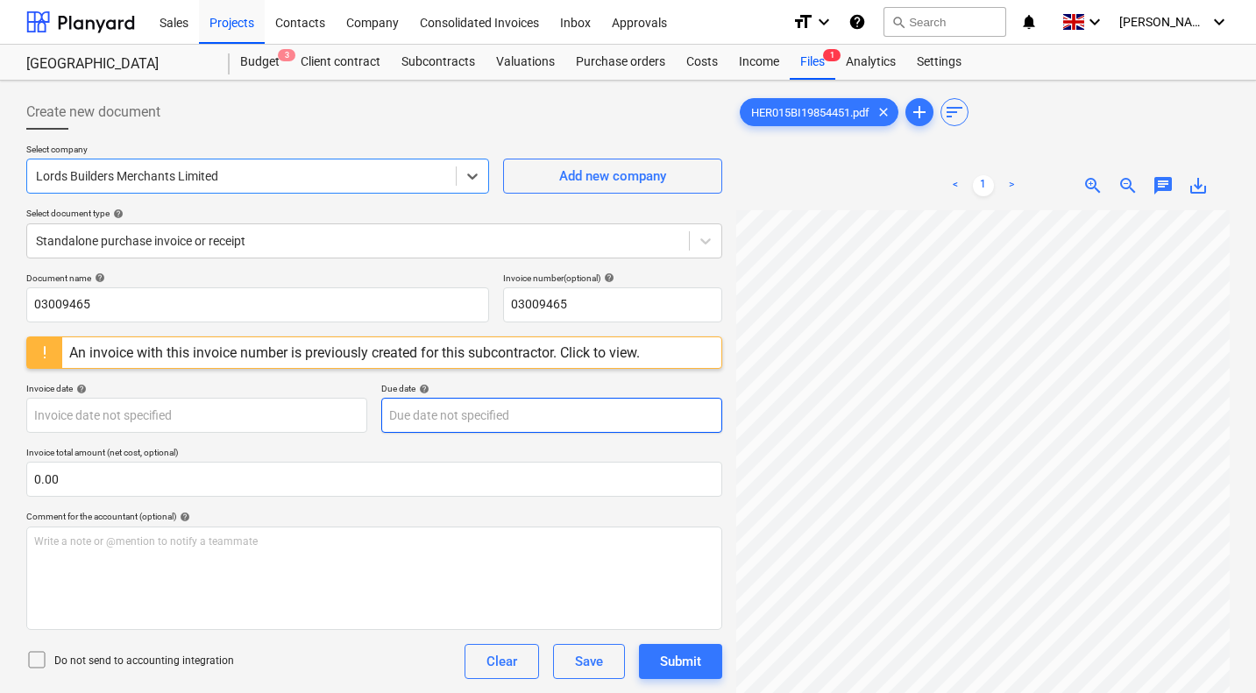
scroll to position [0, 168]
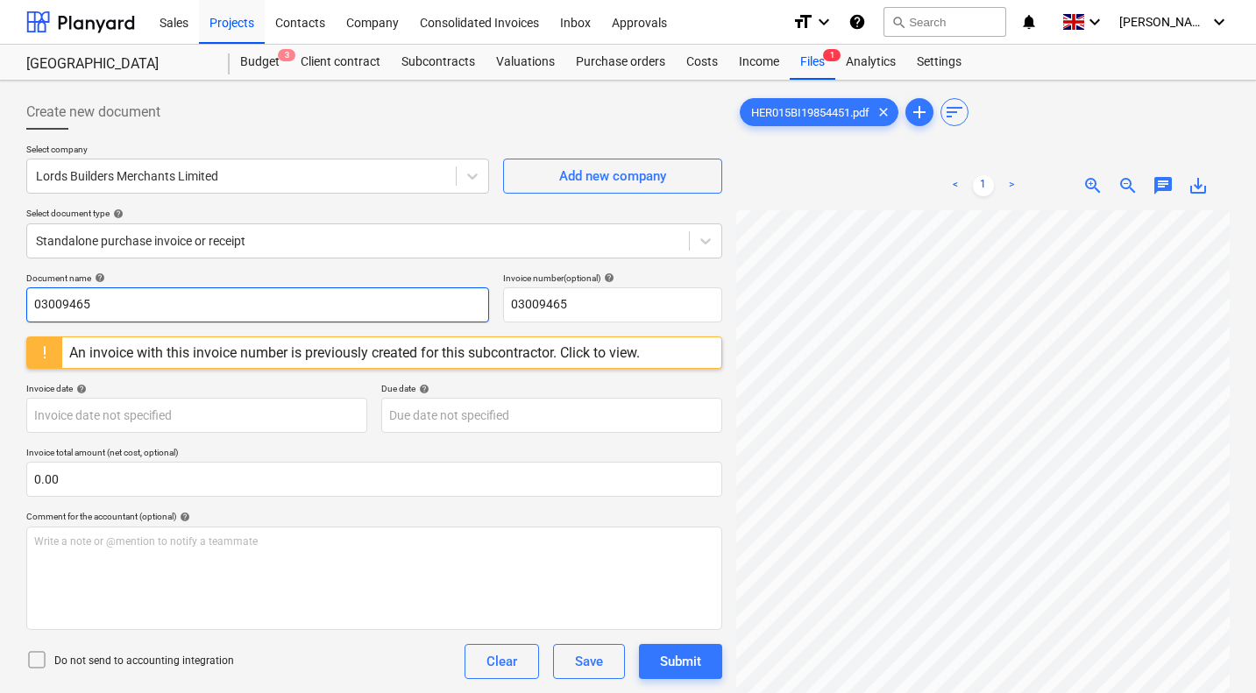
drag, startPoint x: 116, startPoint y: 299, endPoint x: 0, endPoint y: 280, distance: 117.1
click at [0, 280] on div "Create new document Select company Lords Builders Merchants Limited Add new com…" at bounding box center [628, 475] width 1256 height 788
type input "I1985445"
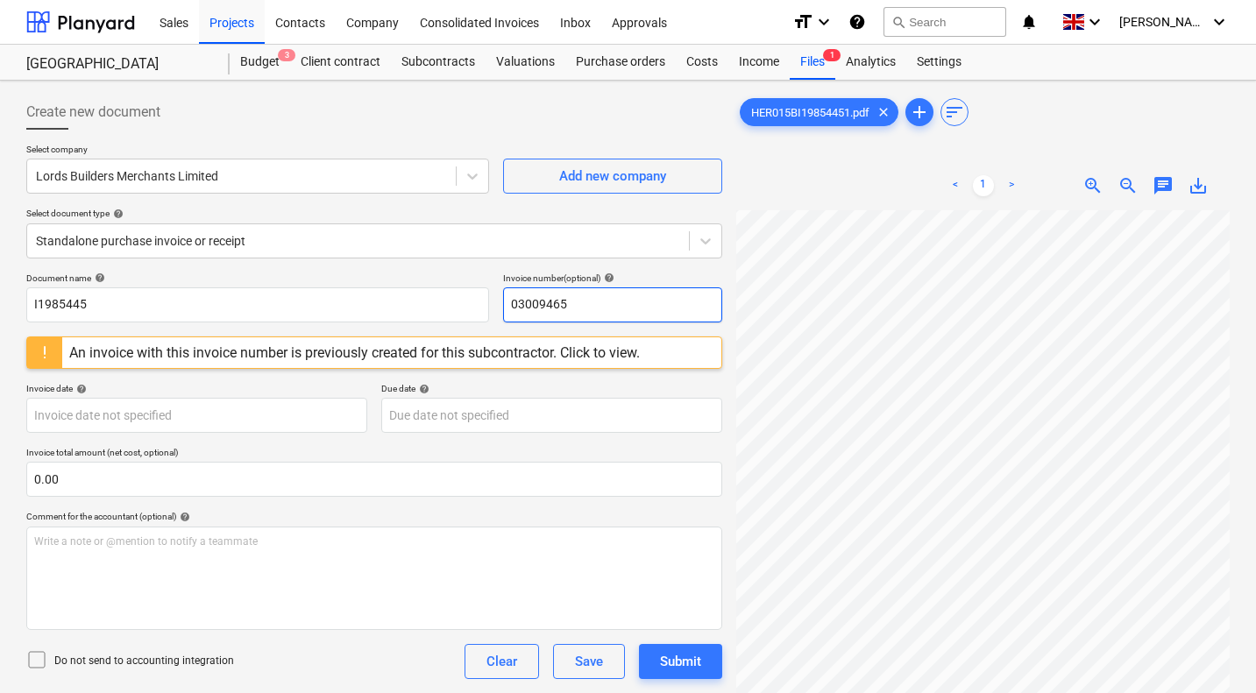
paste input "I198544"
type input "I1985445"
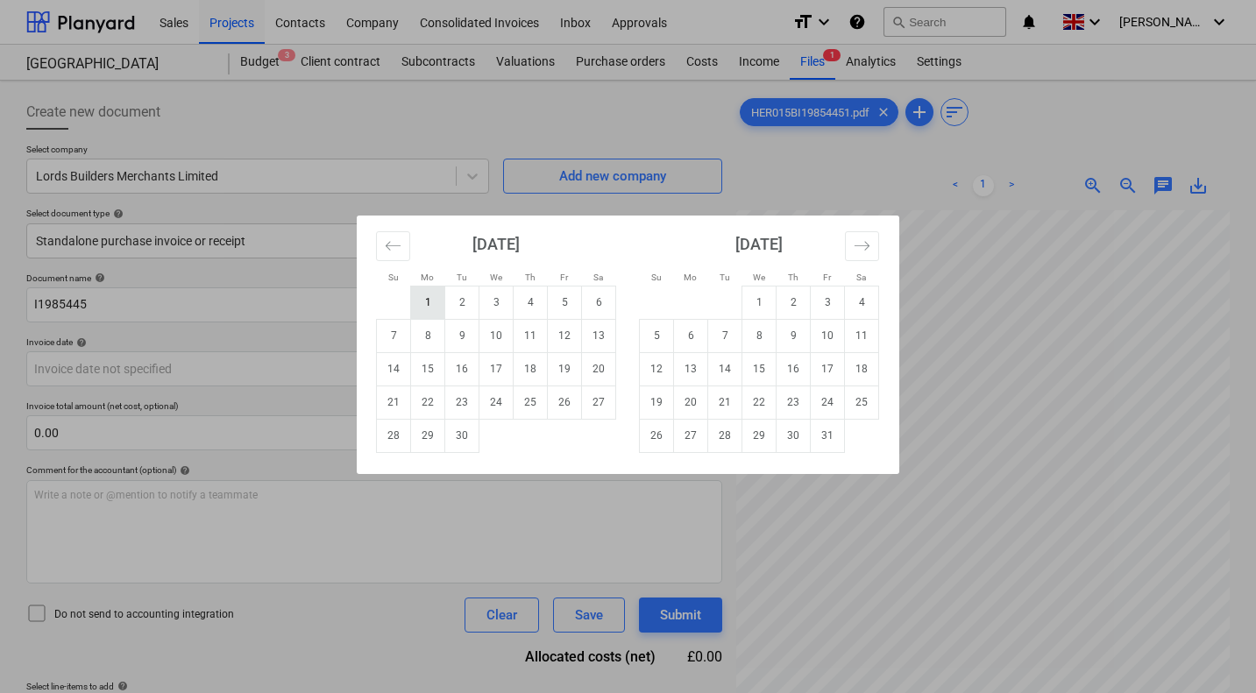
click at [434, 297] on td "1" at bounding box center [428, 302] width 34 height 33
type input "01 Sep 2025"
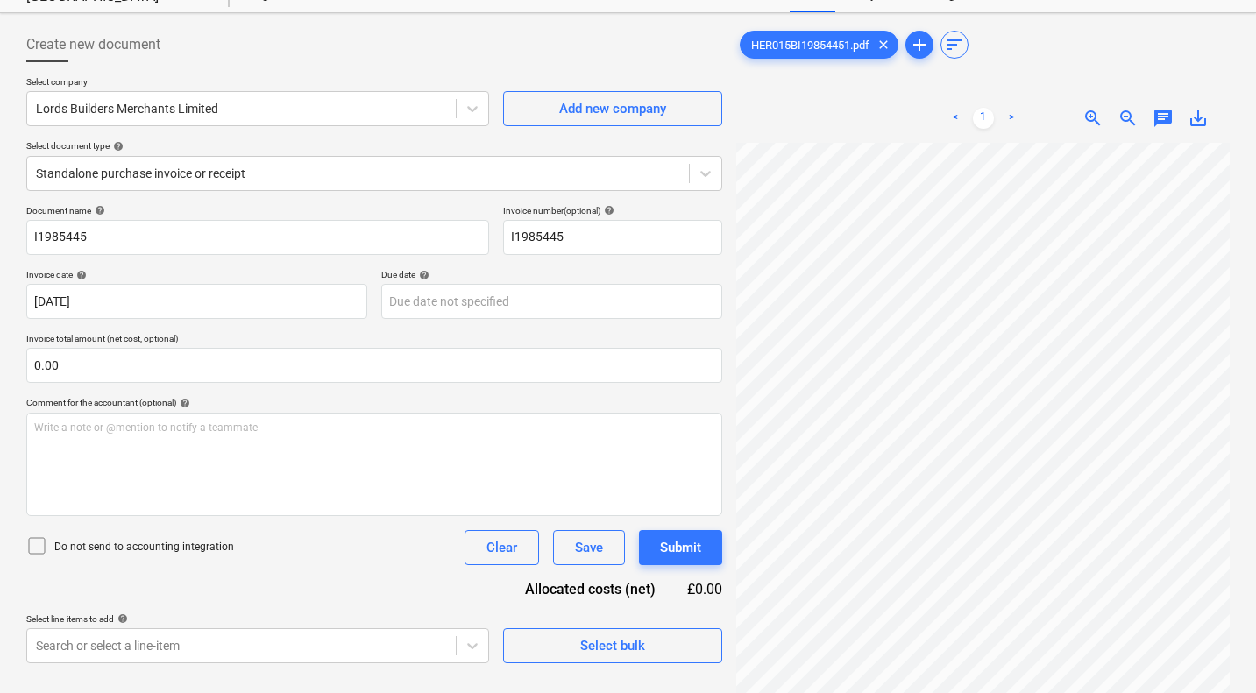
scroll to position [70, 0]
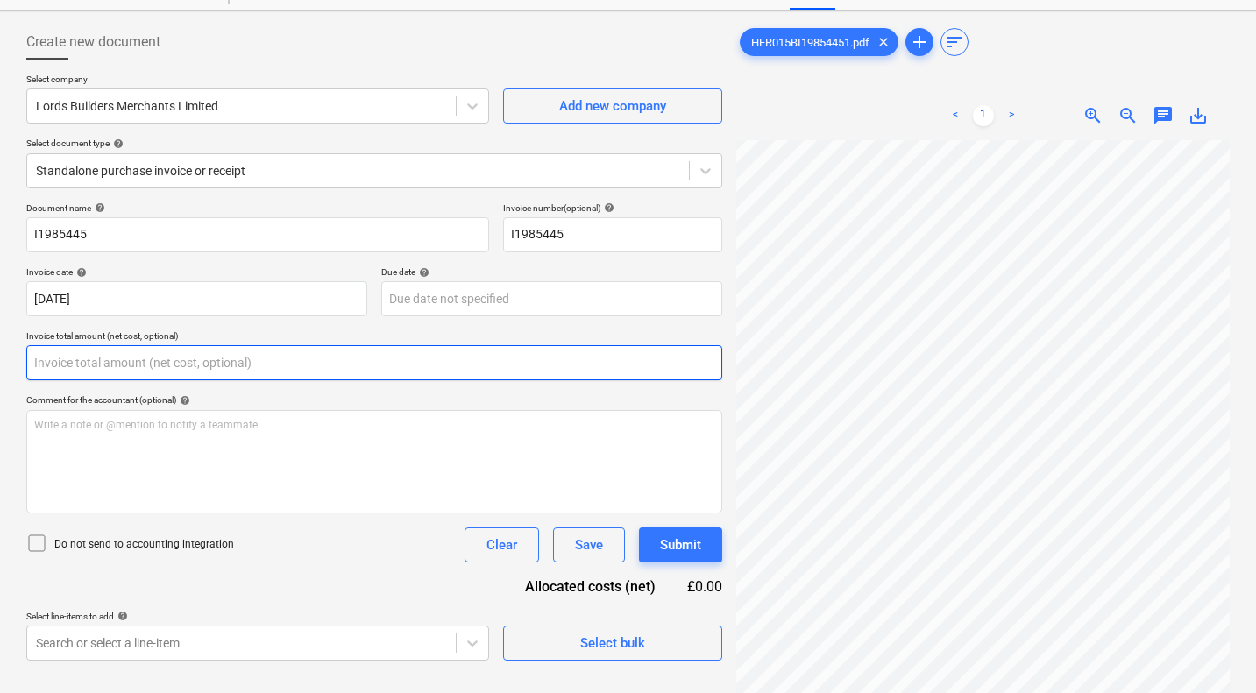
click at [153, 357] on input "text" at bounding box center [374, 362] width 696 height 35
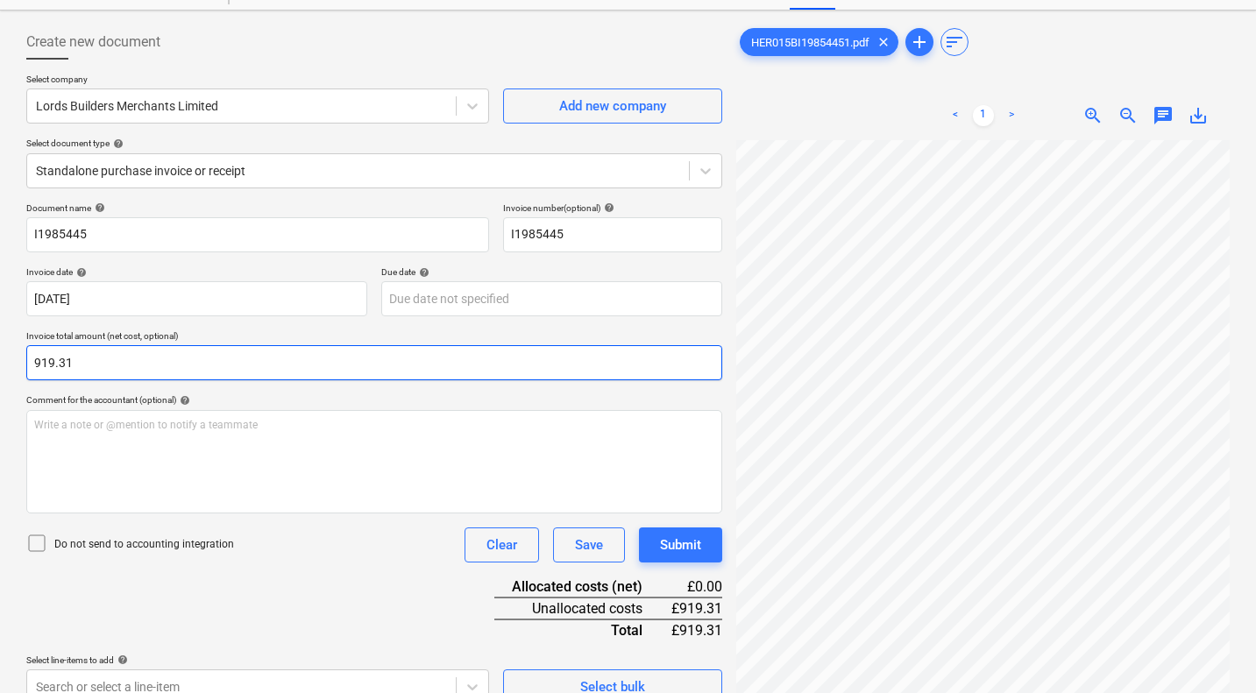
scroll to position [175, 0]
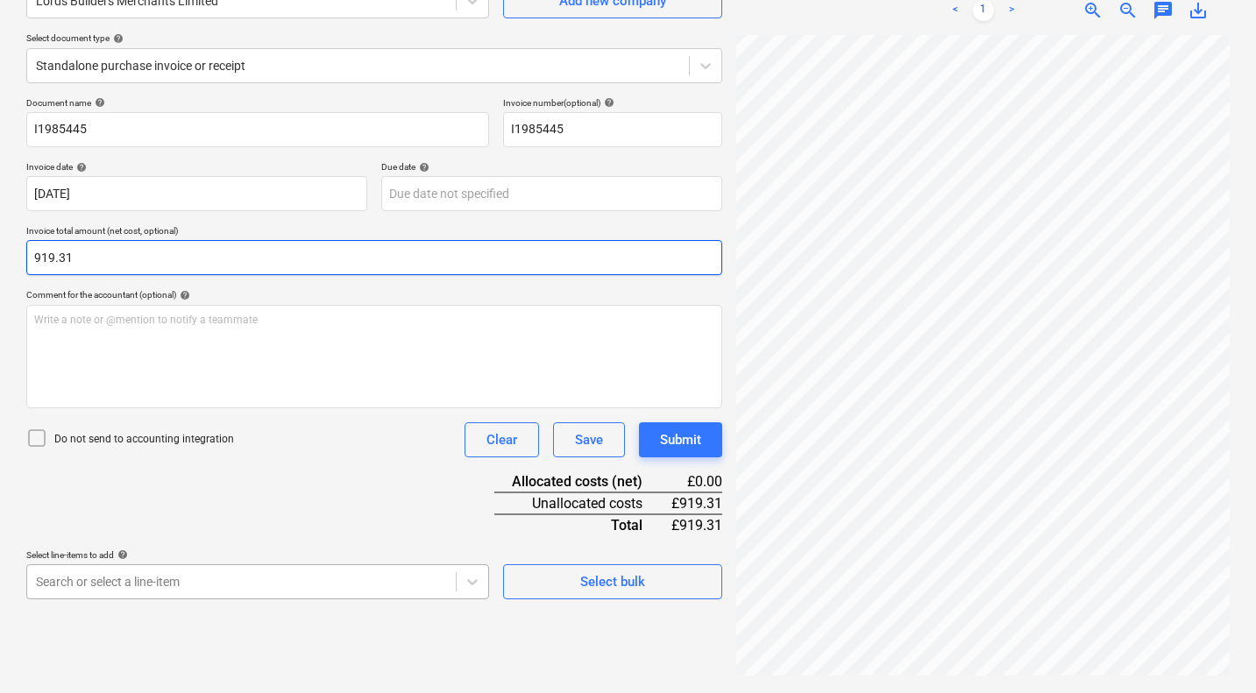
type input "919.31"
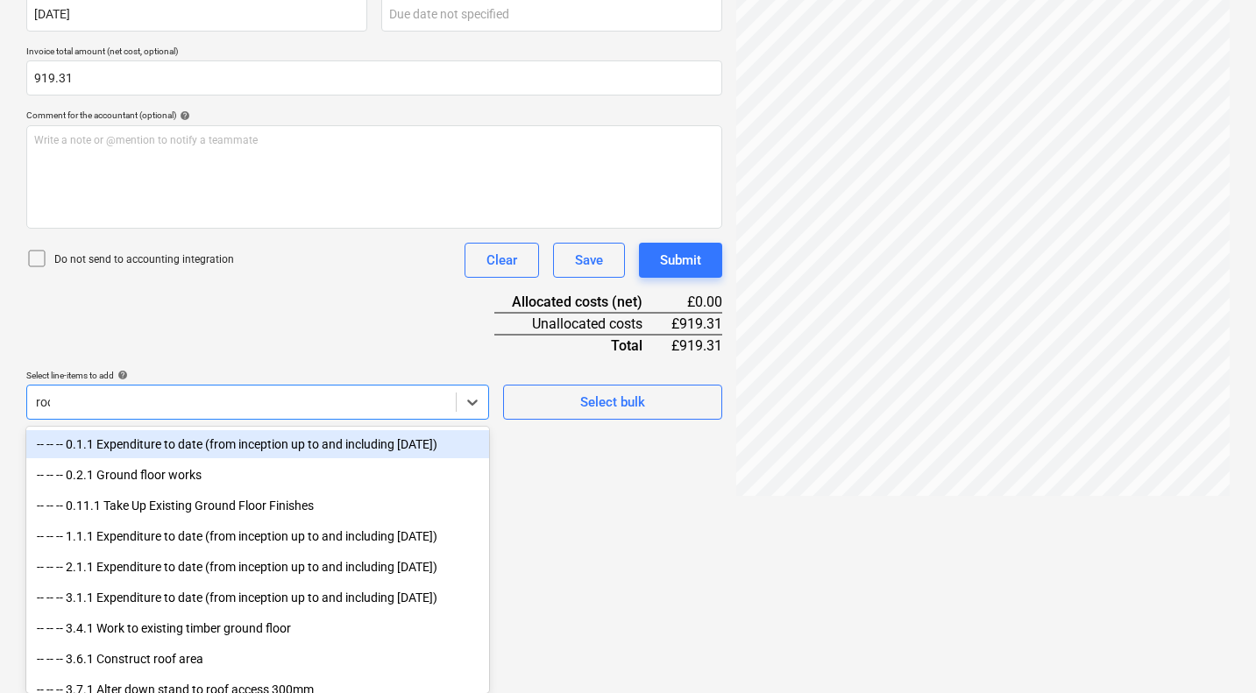
scroll to position [351, 0]
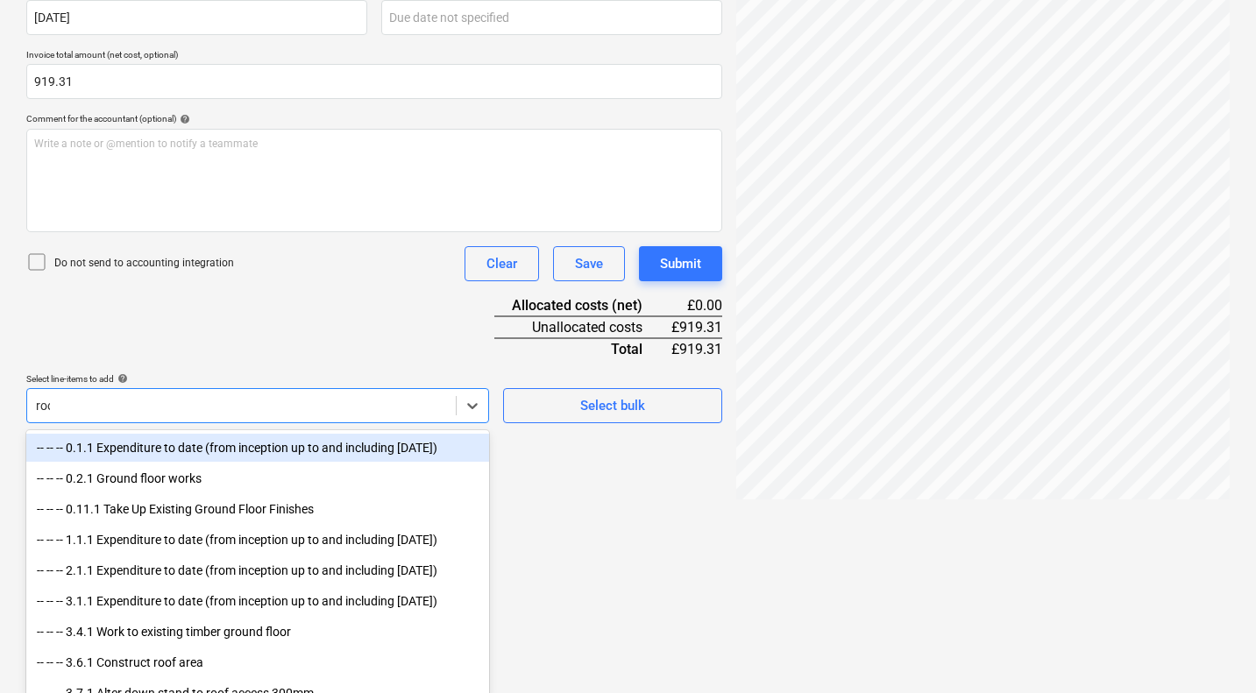
type input "roof"
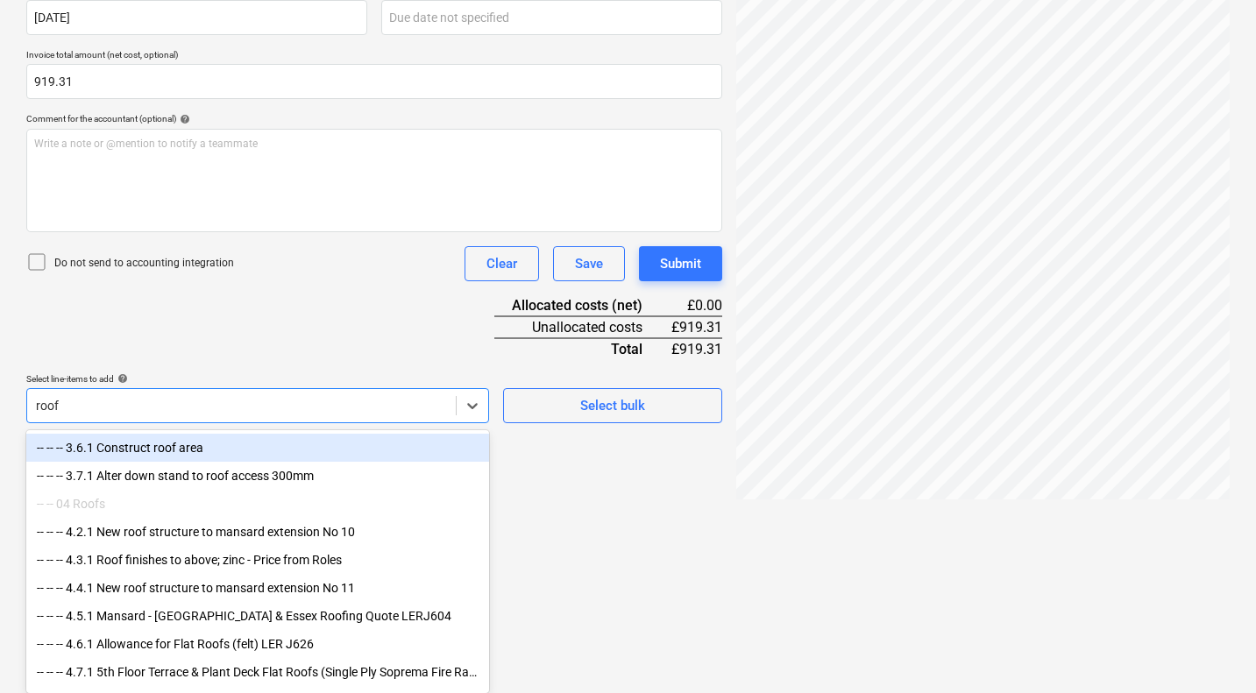
click at [199, 453] on div "-- -- -- 3.6.1 Construct roof area" at bounding box center [257, 448] width 463 height 28
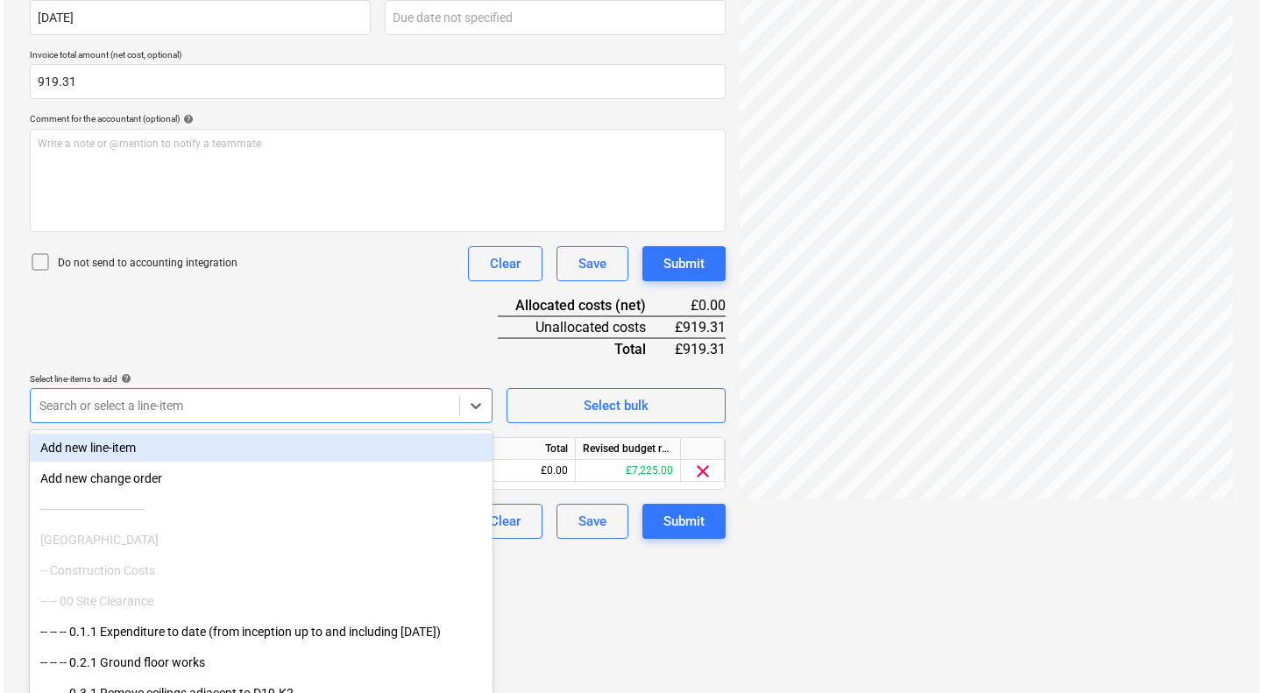
scroll to position [211, 0]
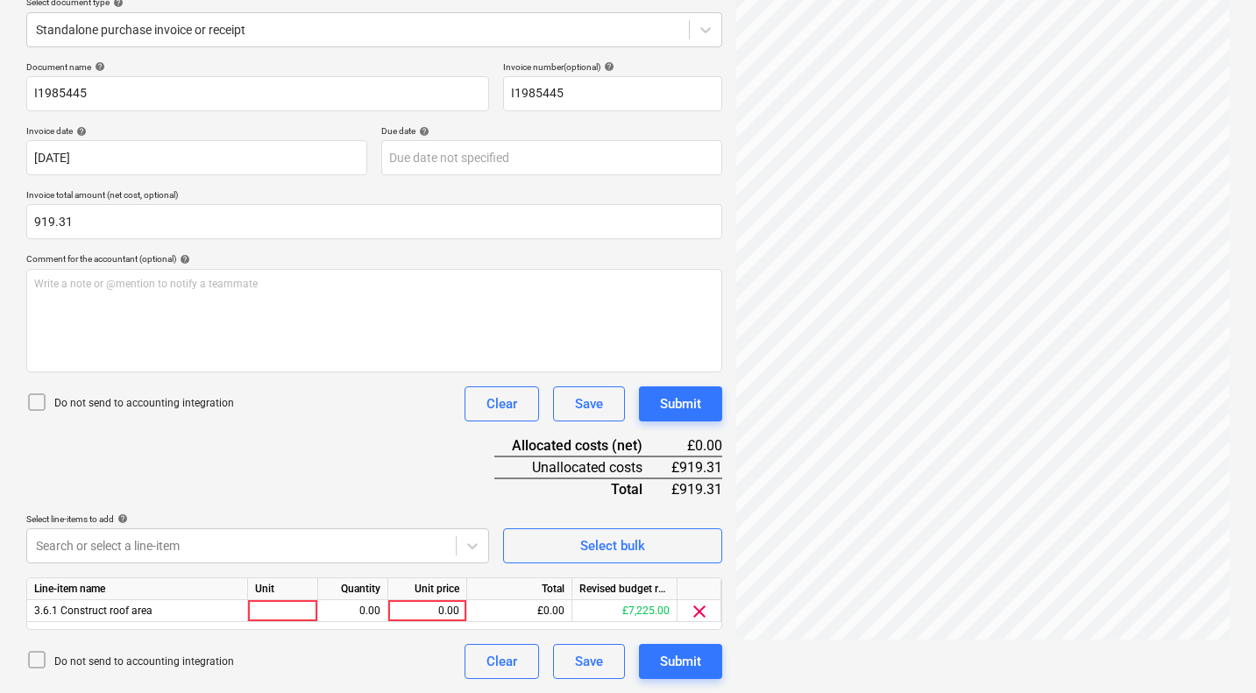
click at [367, 343] on div "Document name help I1985445 Invoice number (optional) help I1985445 Invoice dat…" at bounding box center [374, 370] width 696 height 618
click at [438, 615] on div "0.00" at bounding box center [427, 611] width 64 height 22
type input "919.31"
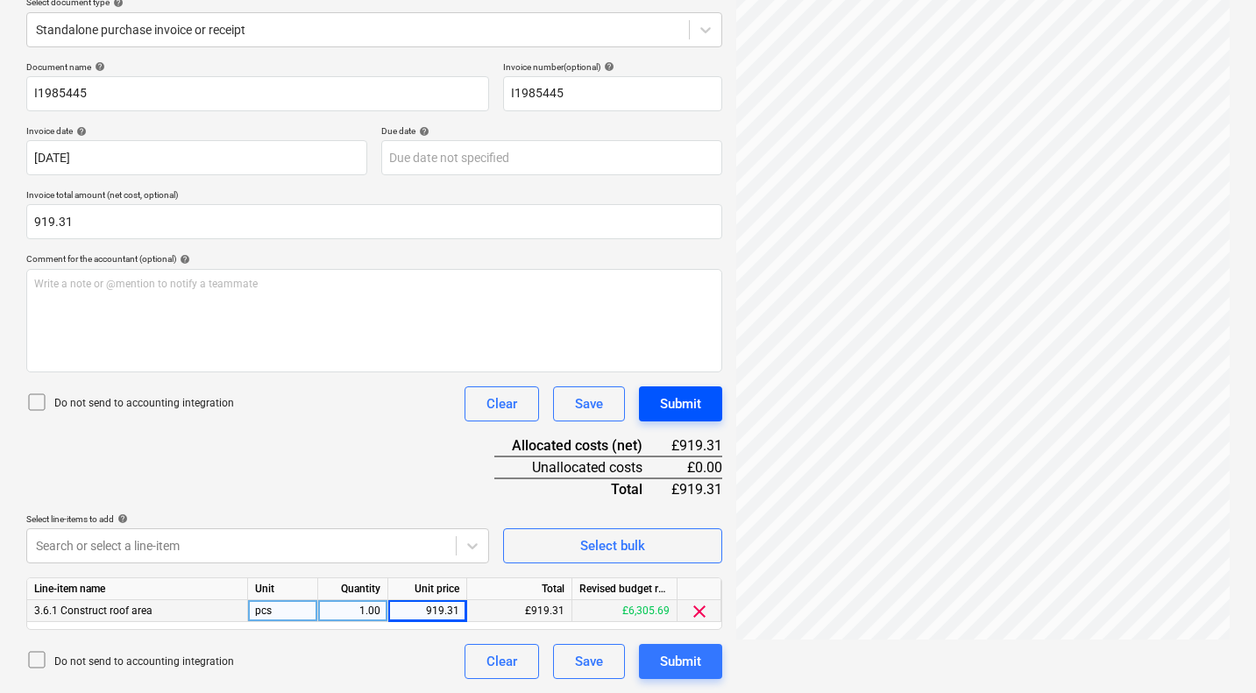
click at [689, 408] on div "Submit" at bounding box center [680, 404] width 41 height 23
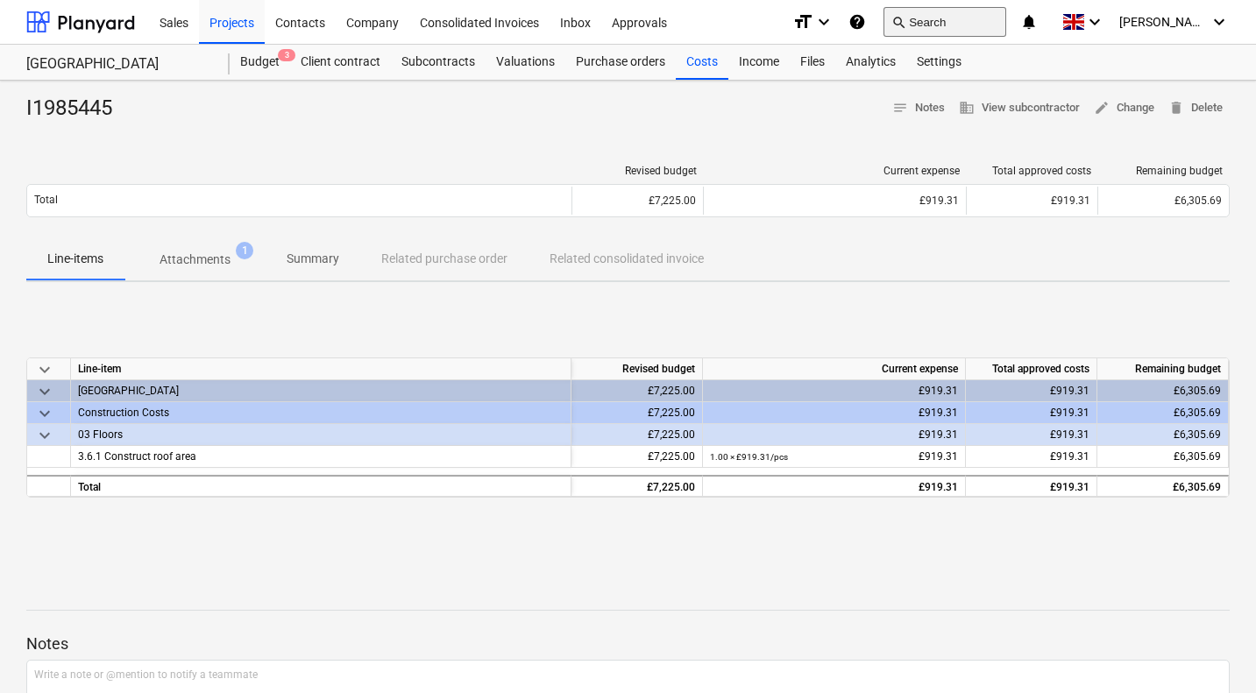
click at [905, 19] on span "search" at bounding box center [898, 22] width 14 height 14
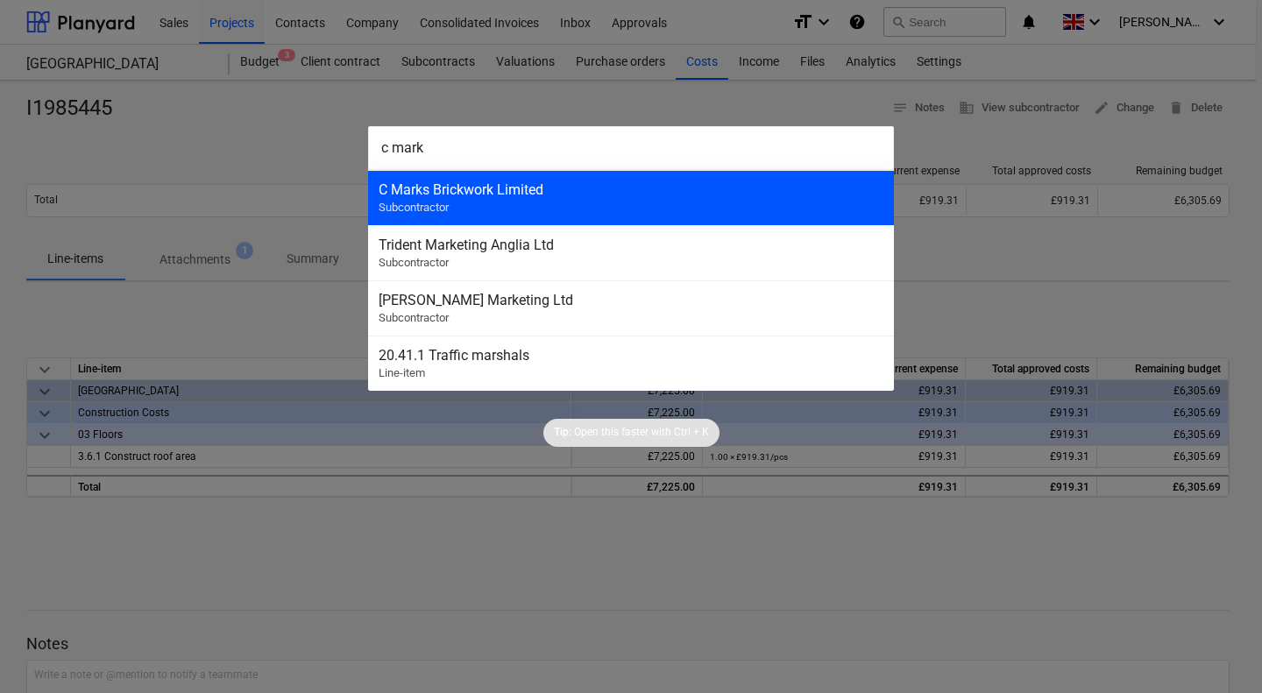
type input "c mark"
click at [513, 201] on div "C Marks Brickwork Limited Subcontractor" at bounding box center [631, 197] width 526 height 55
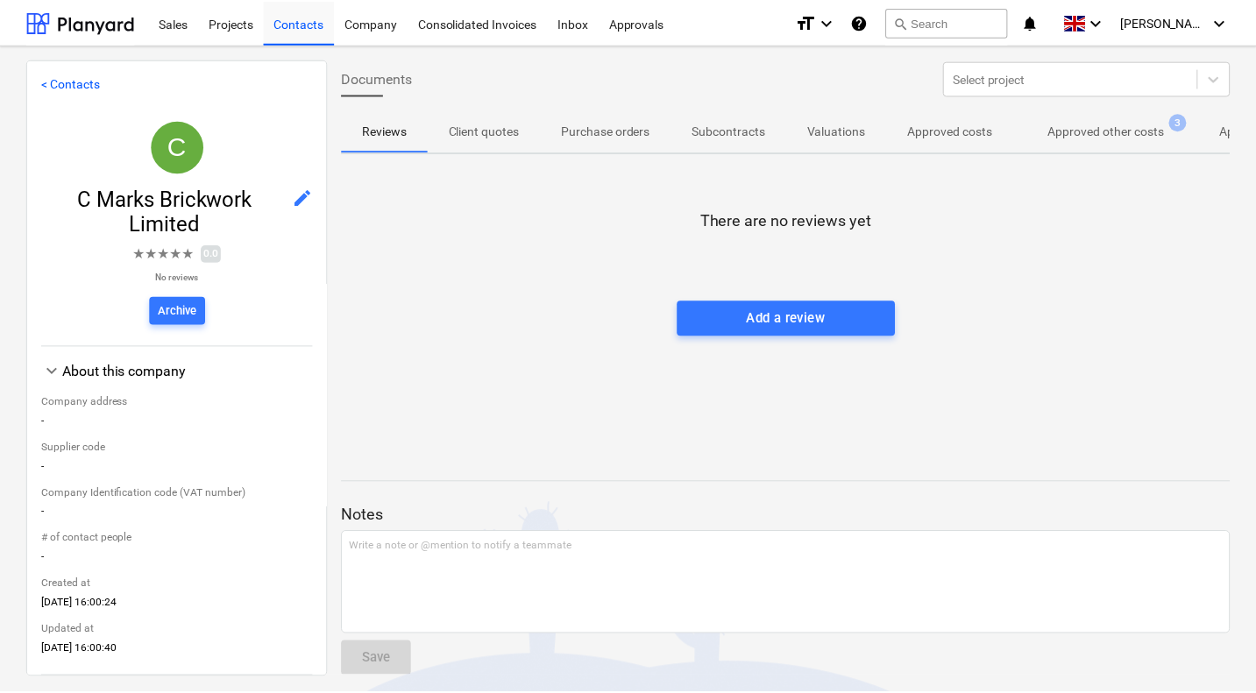
scroll to position [0, 117]
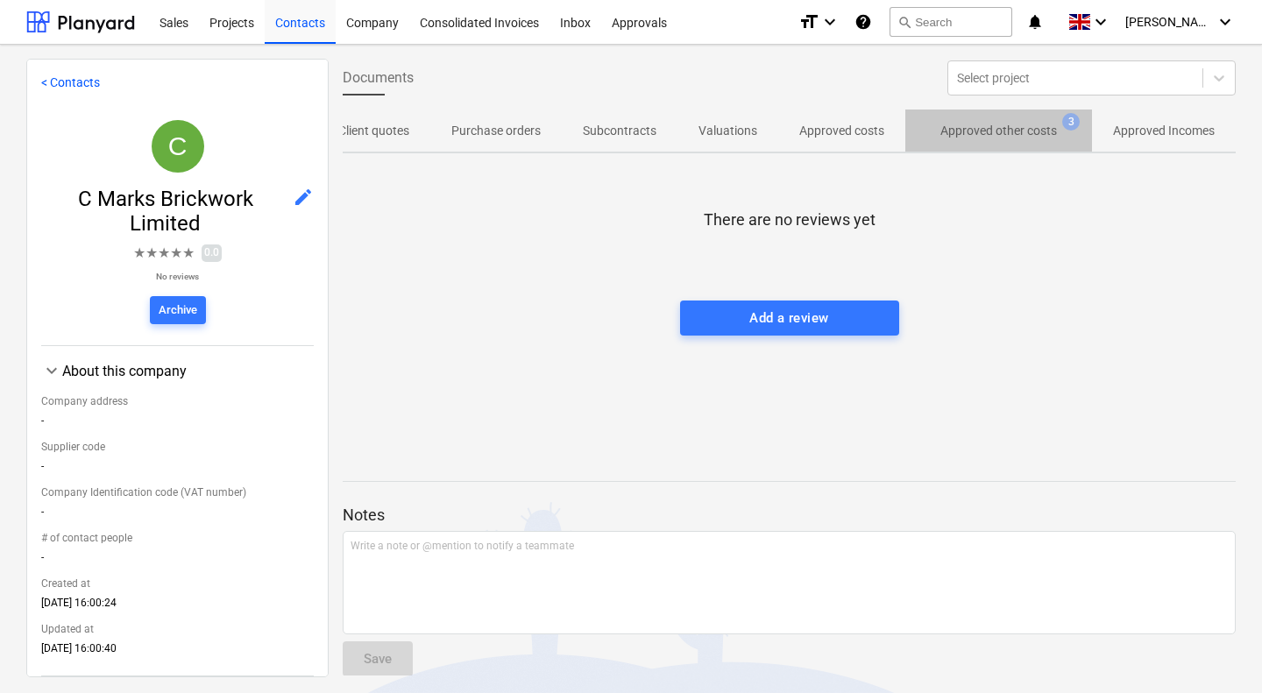
click at [997, 137] on p "Approved other costs" at bounding box center [998, 131] width 117 height 18
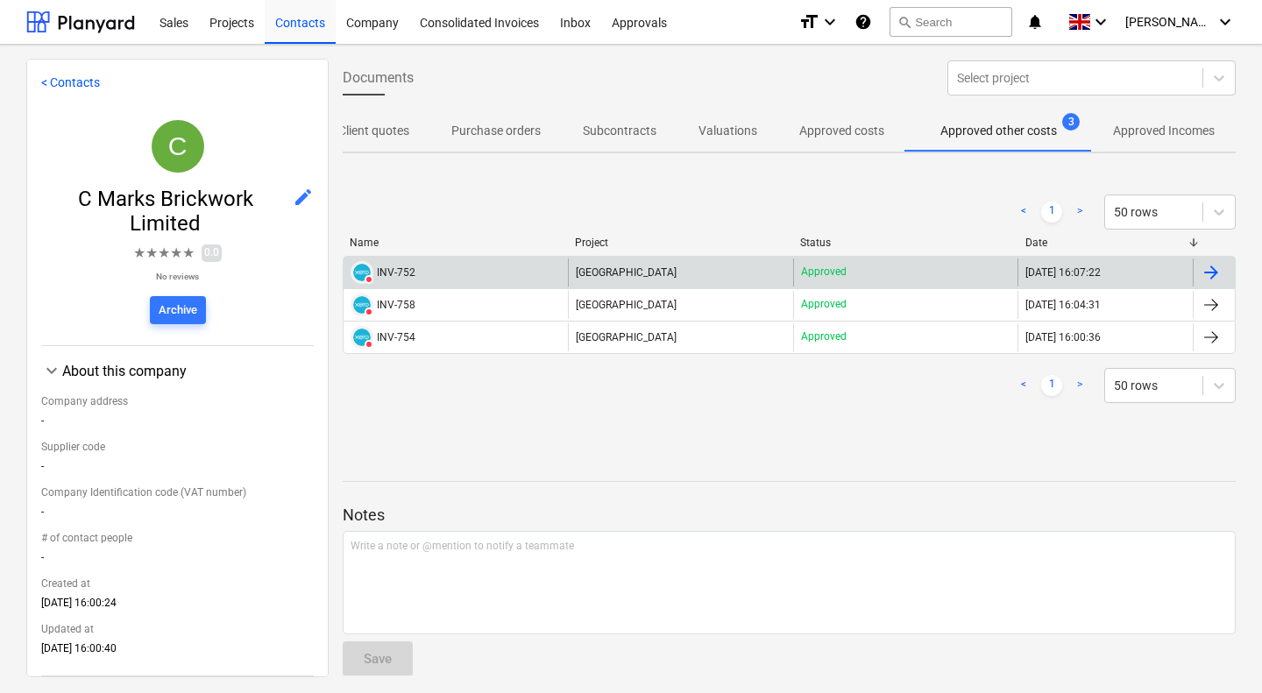
click at [460, 273] on div "DELETED INV-752" at bounding box center [455, 273] width 224 height 28
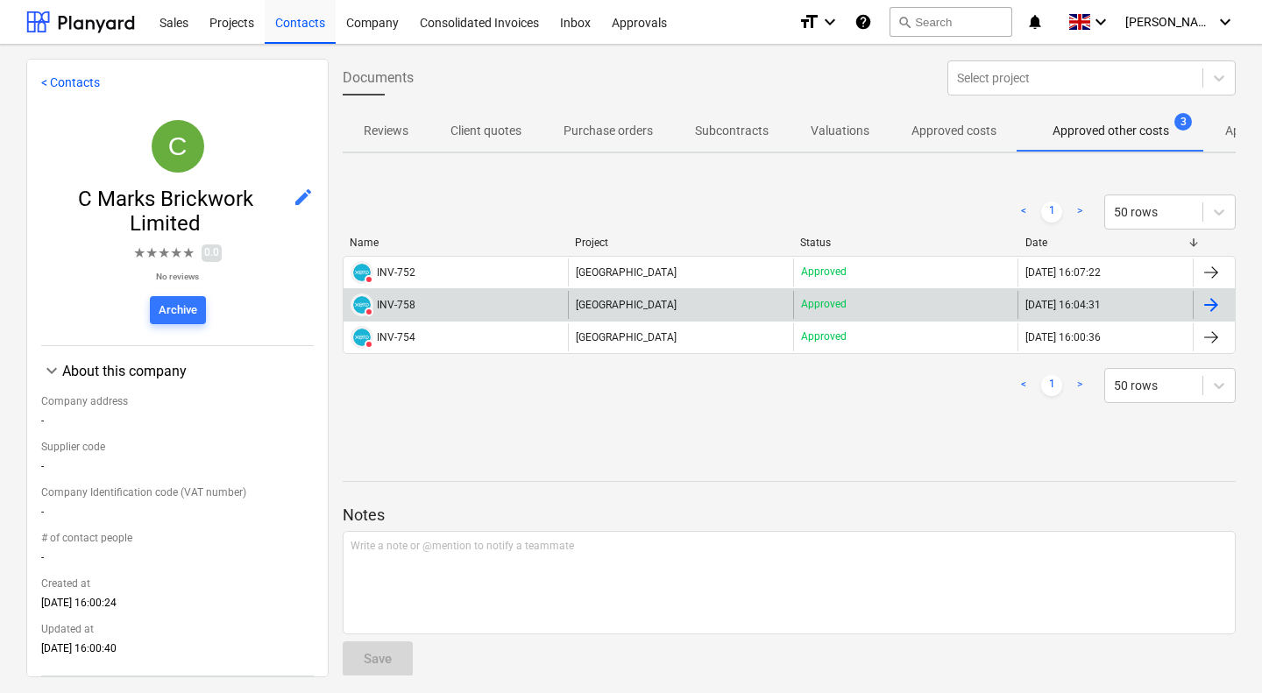
click at [414, 296] on div "DELETED INV-758" at bounding box center [455, 305] width 224 height 28
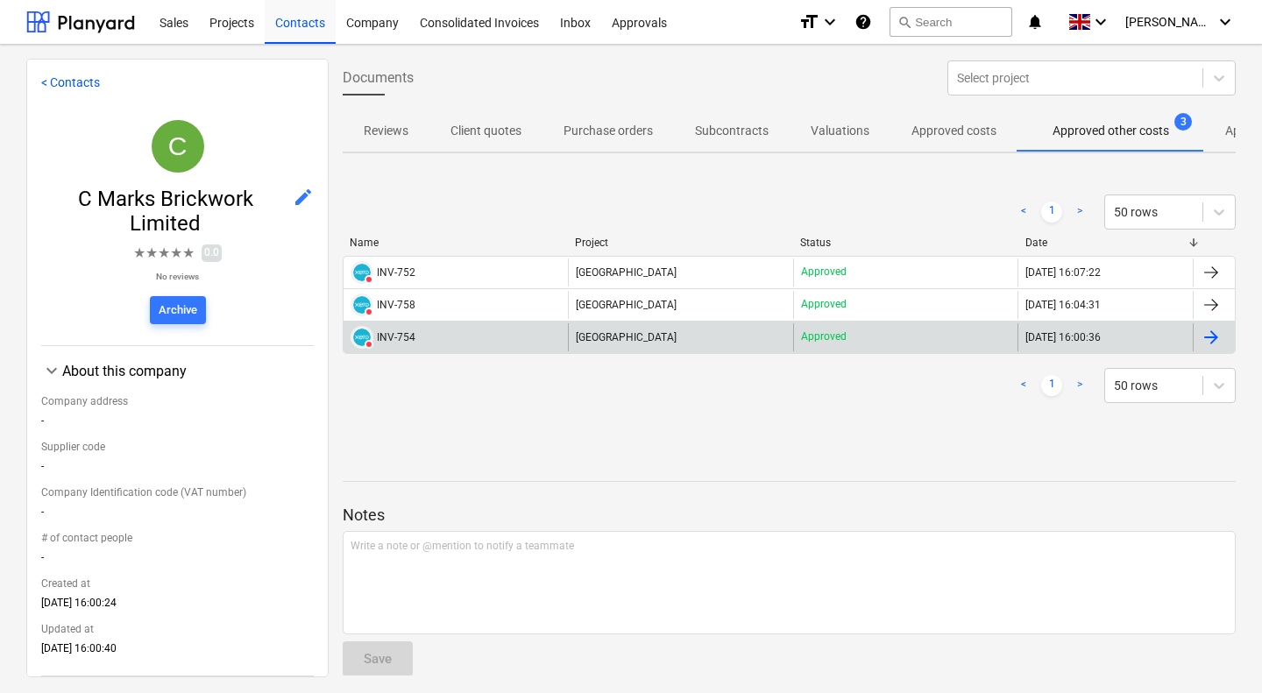
click at [409, 342] on div "INV-754" at bounding box center [396, 337] width 39 height 12
